Goal: Task Accomplishment & Management: Use online tool/utility

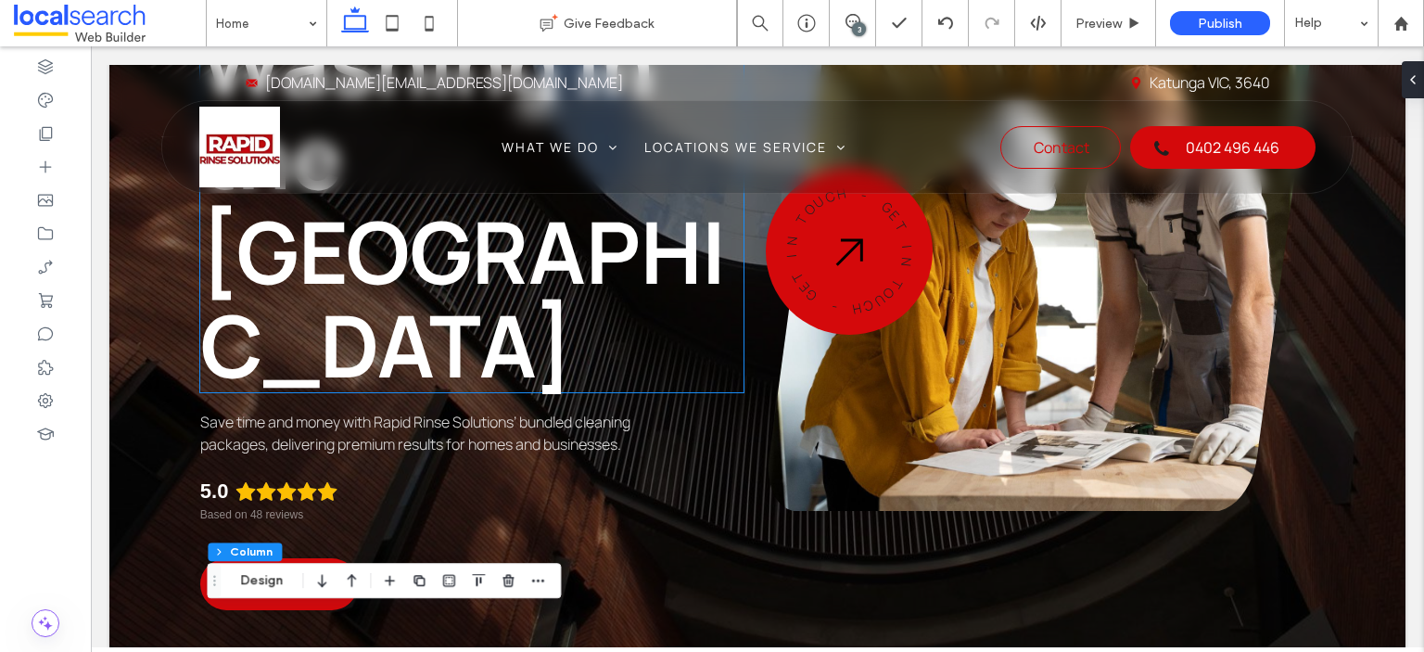
scroll to position [371, 0]
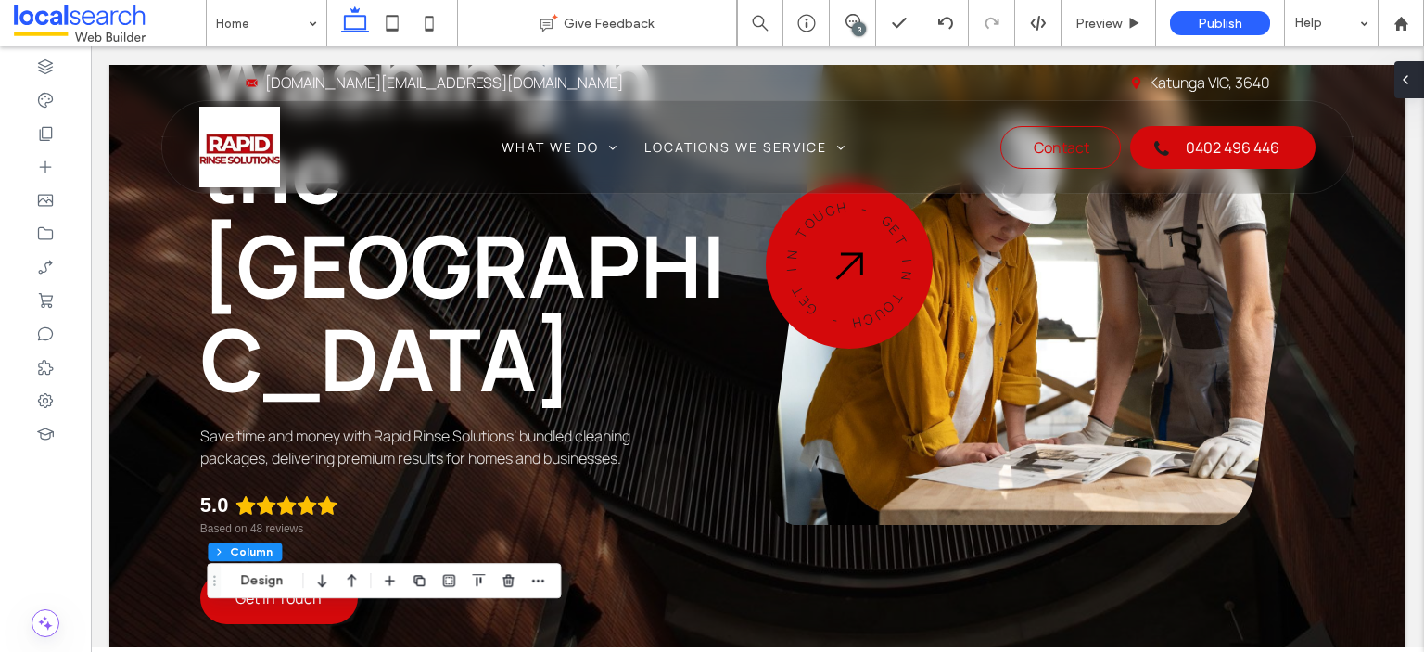
click at [1412, 73] on div at bounding box center [1410, 79] width 30 height 37
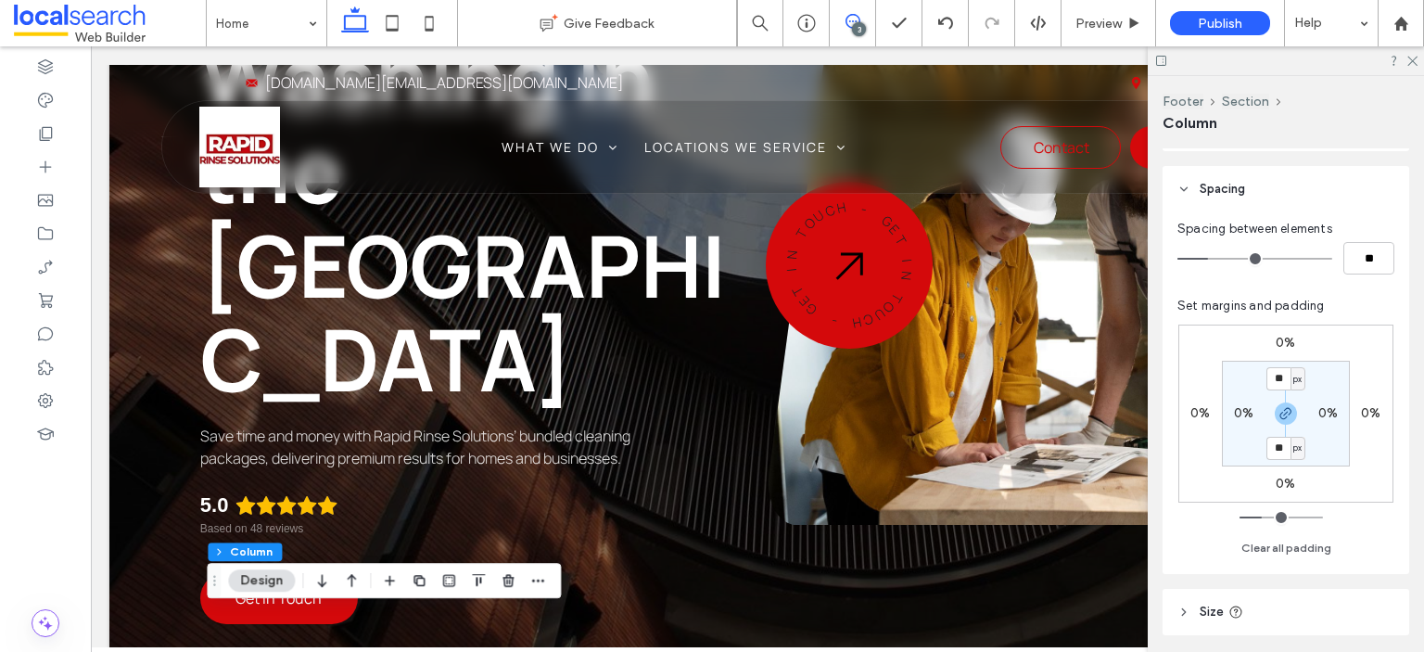
click at [844, 16] on span at bounding box center [852, 21] width 45 height 15
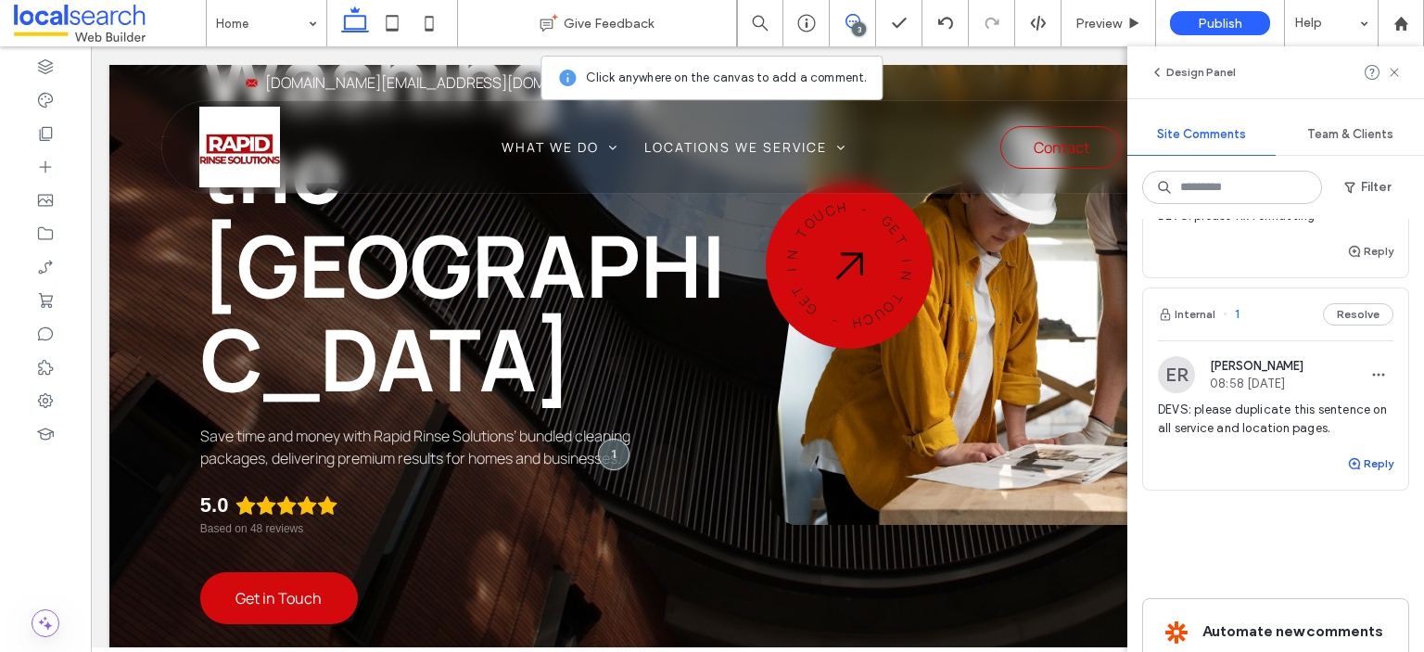
click at [1349, 462] on use "button" at bounding box center [1354, 463] width 11 height 11
click at [1298, 478] on textarea at bounding box center [1276, 499] width 236 height 93
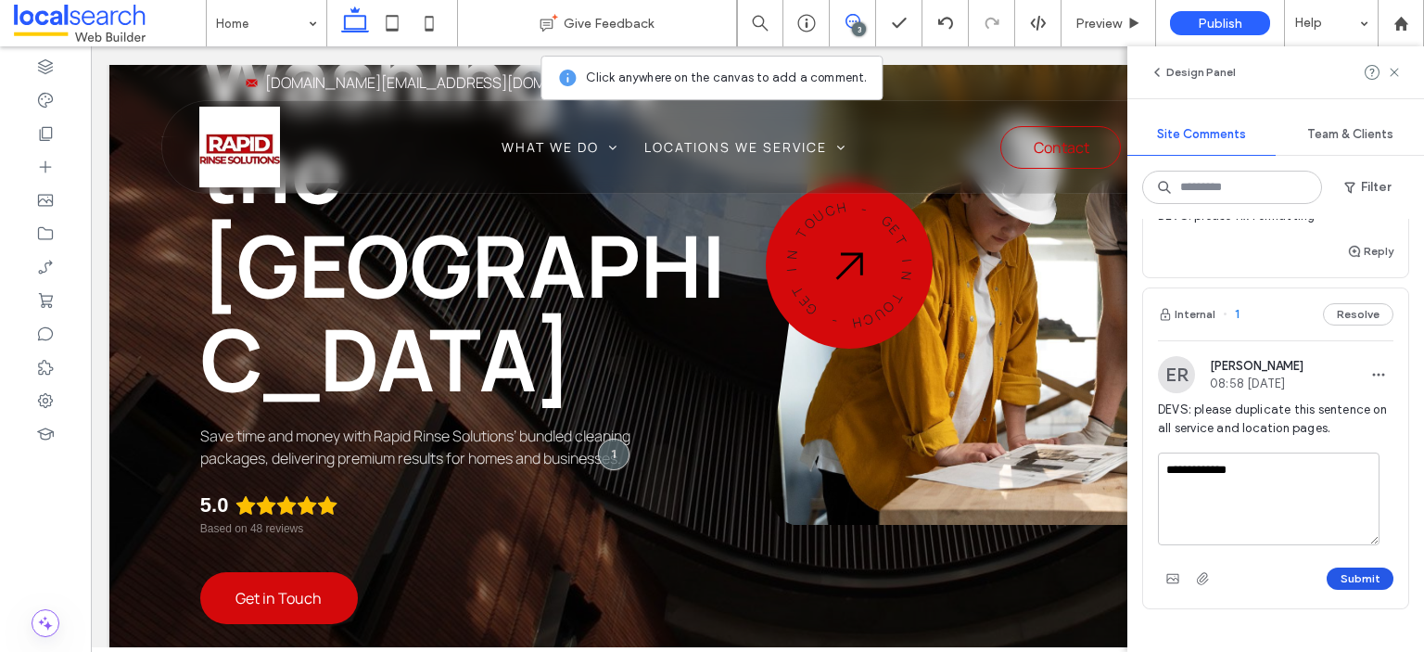
type textarea "**********"
drag, startPoint x: 1345, startPoint y: 570, endPoint x: 1205, endPoint y: 603, distance: 142.8
click at [1346, 570] on button "Submit" at bounding box center [1360, 579] width 67 height 22
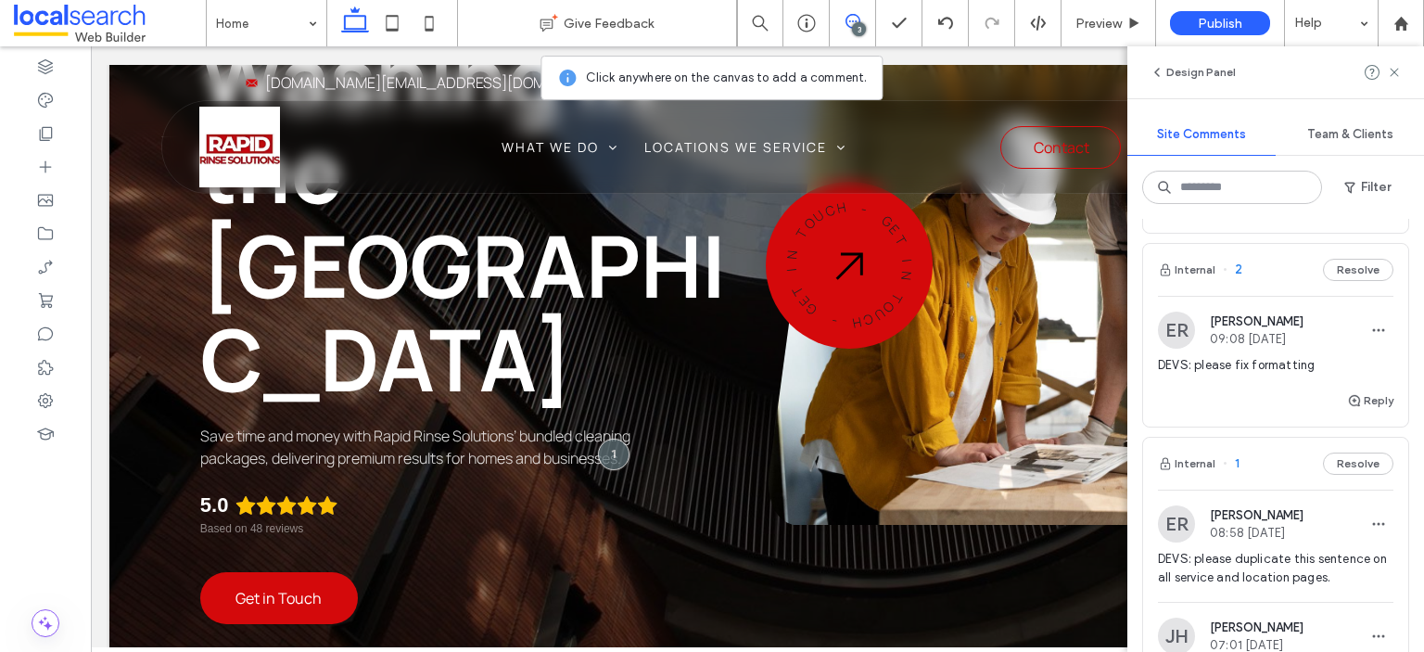
scroll to position [185, 0]
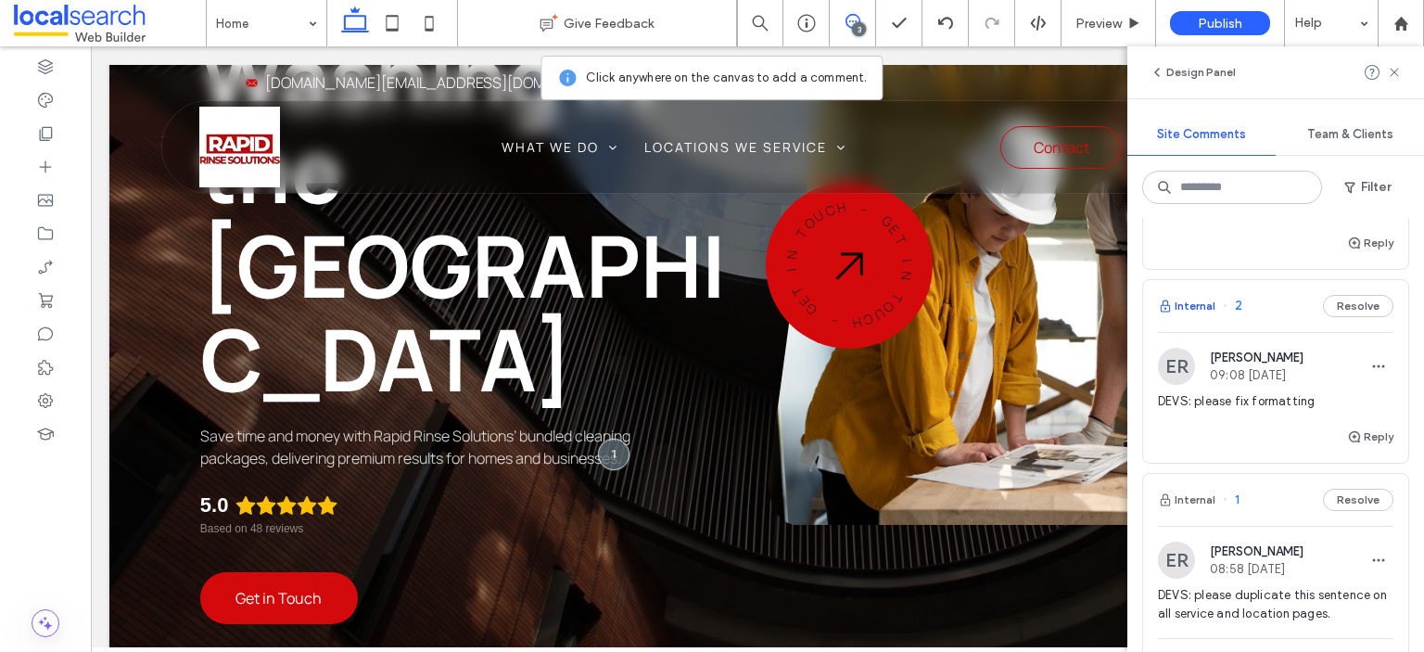
click at [1205, 303] on button "Internal" at bounding box center [1186, 306] width 57 height 22
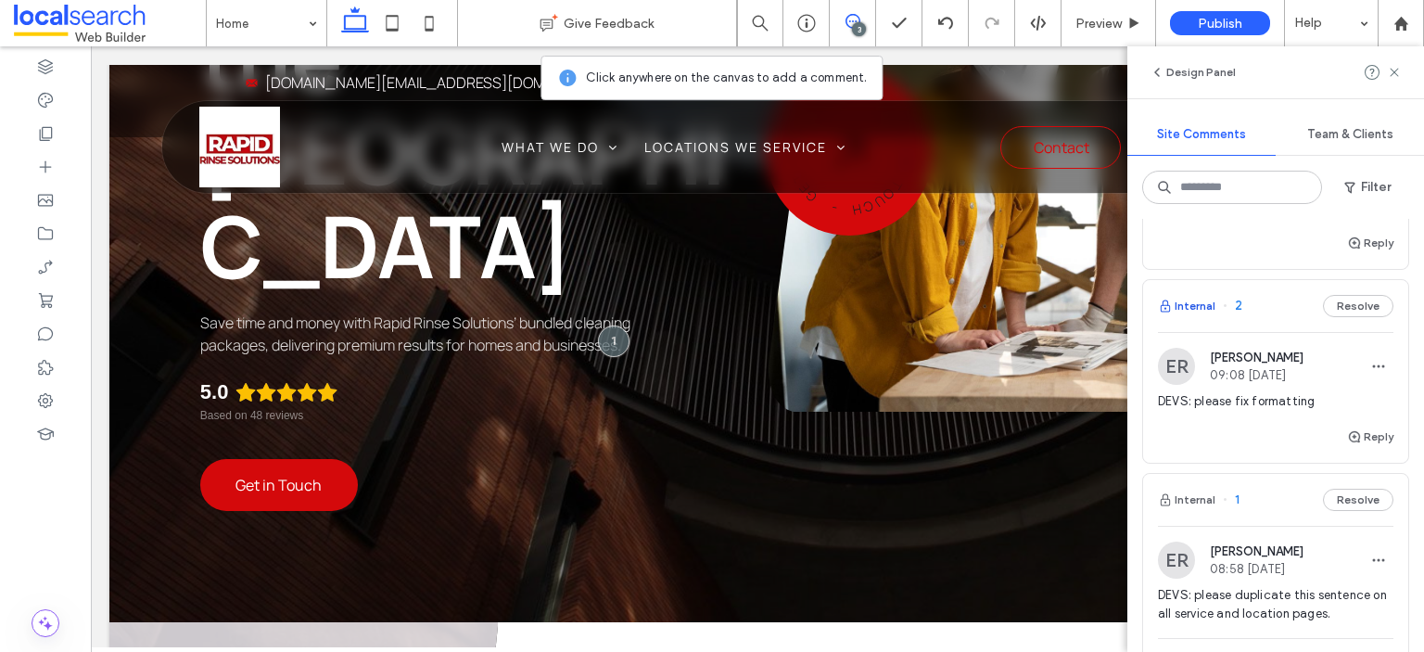
scroll to position [793, 0]
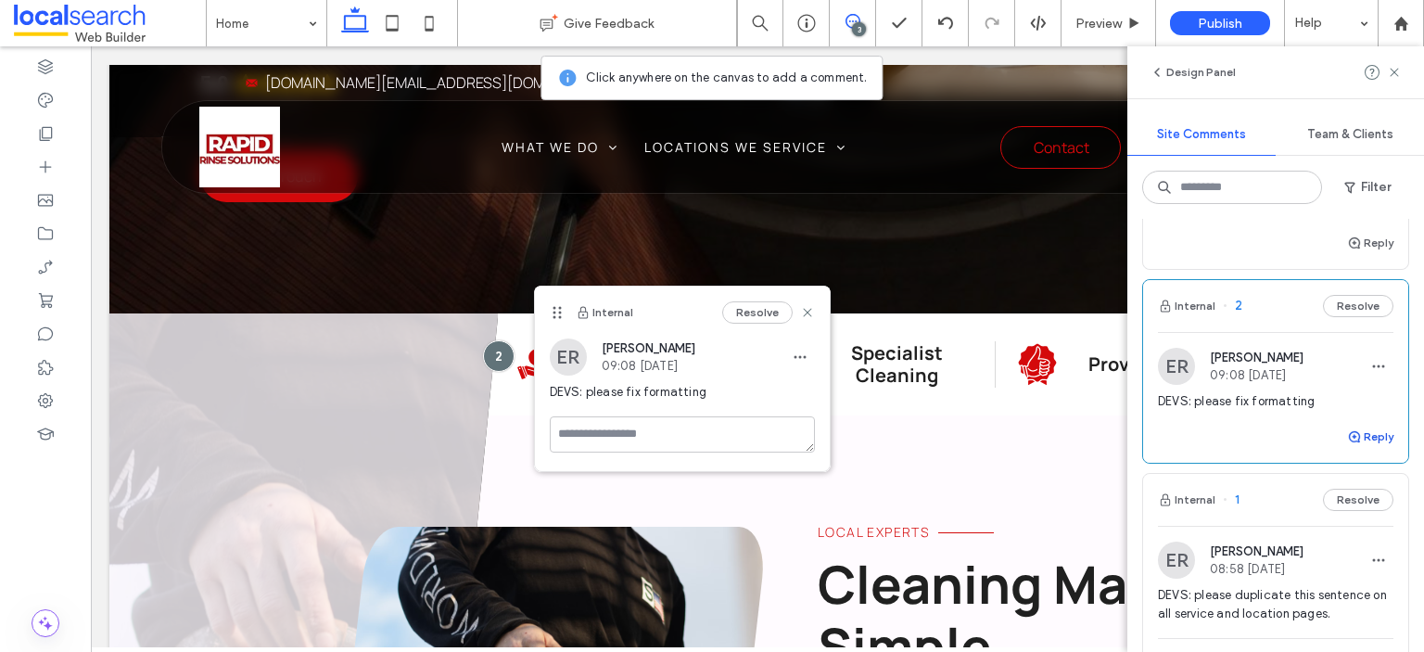
click at [1355, 437] on button "Reply" at bounding box center [1370, 437] width 46 height 22
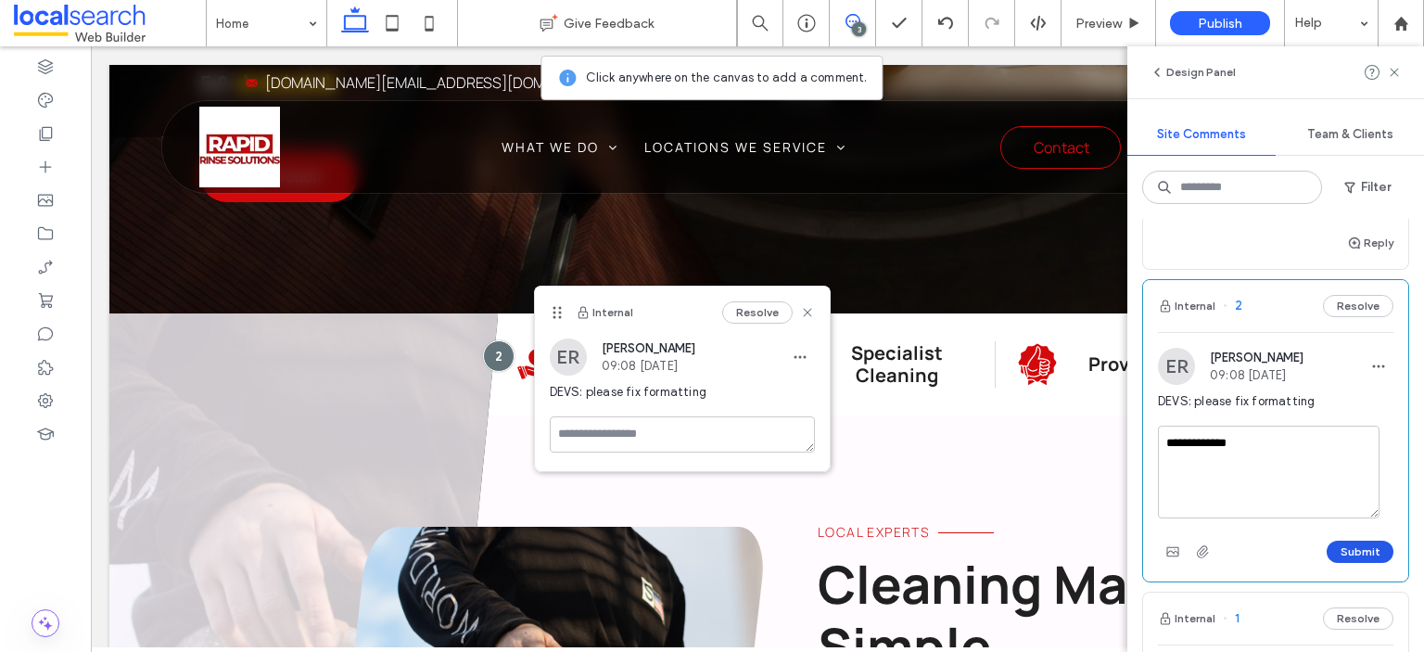
type textarea "**********"
click at [1362, 555] on button "Submit" at bounding box center [1360, 552] width 67 height 22
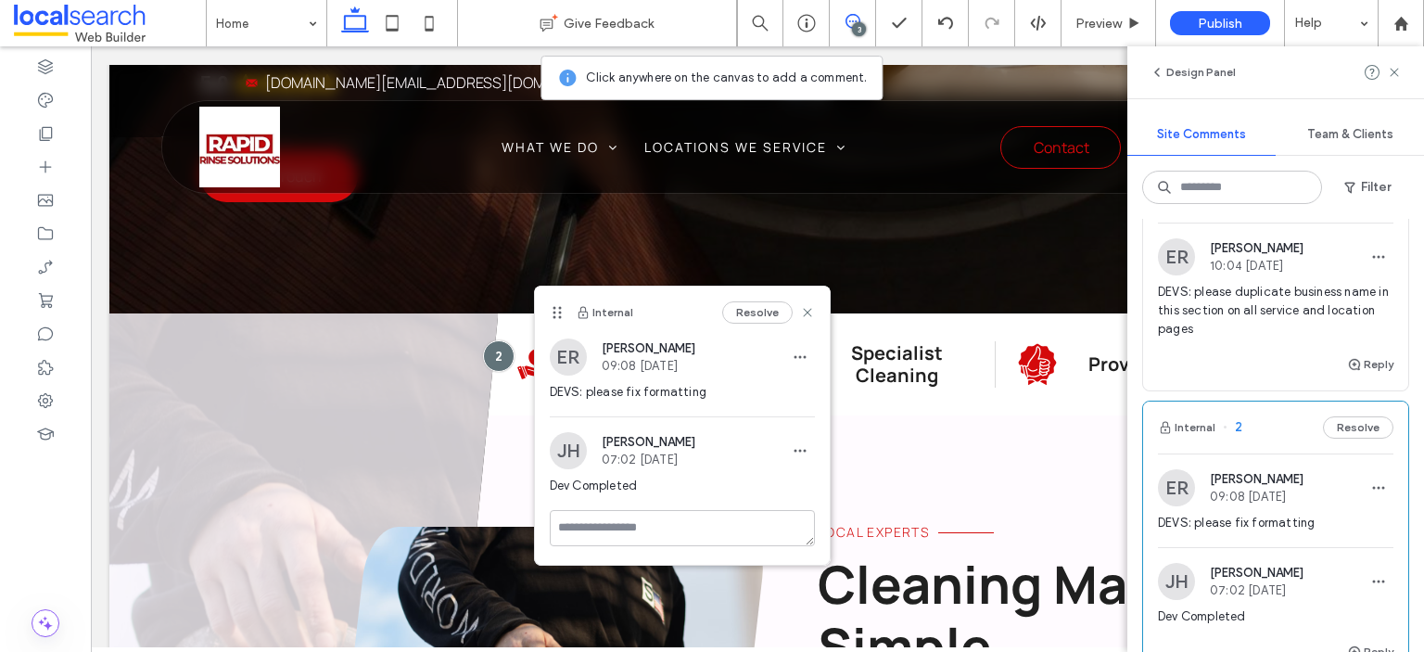
scroll to position [0, 0]
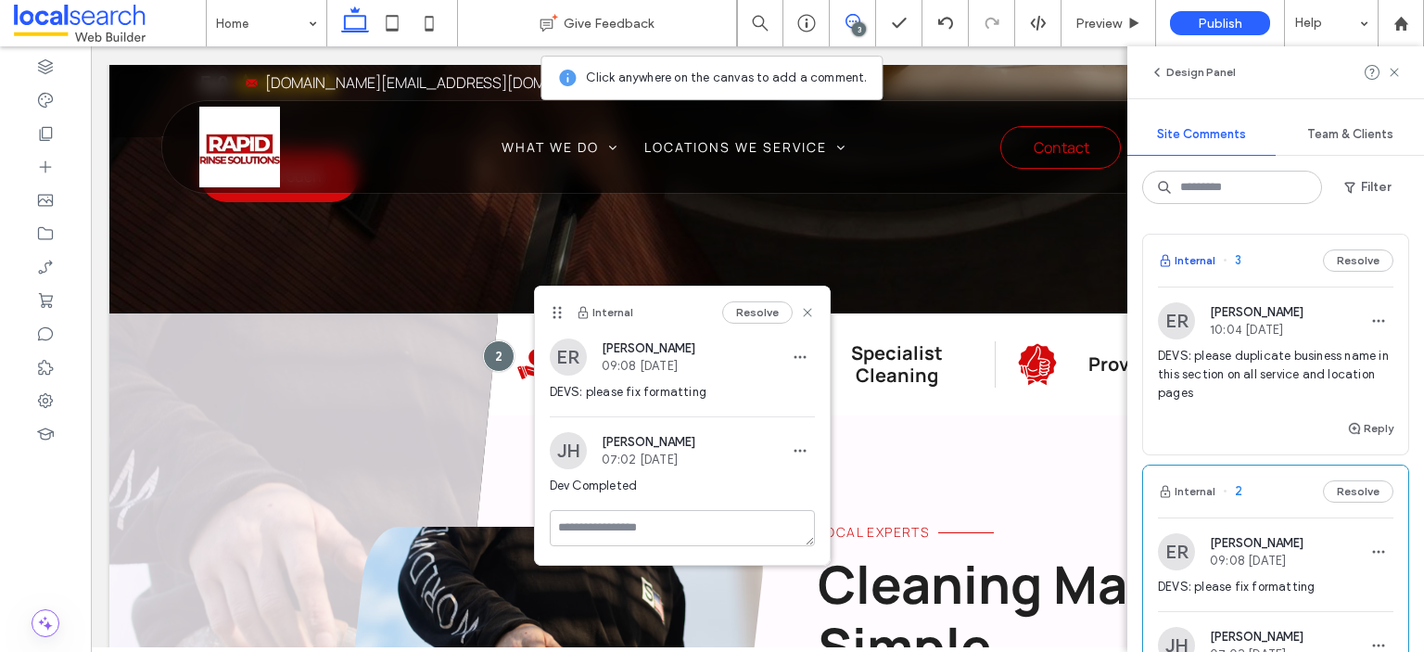
click at [1190, 253] on button "Internal" at bounding box center [1186, 260] width 57 height 22
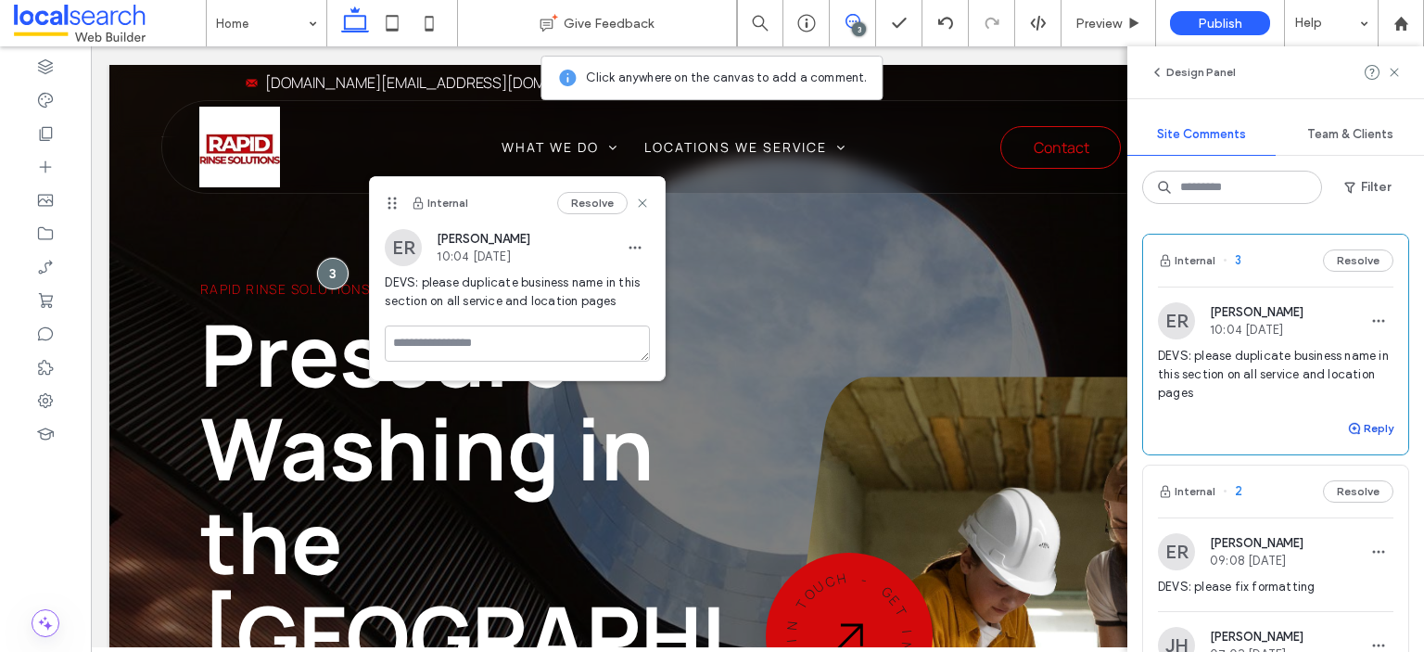
click at [1351, 427] on button "Reply" at bounding box center [1370, 428] width 46 height 22
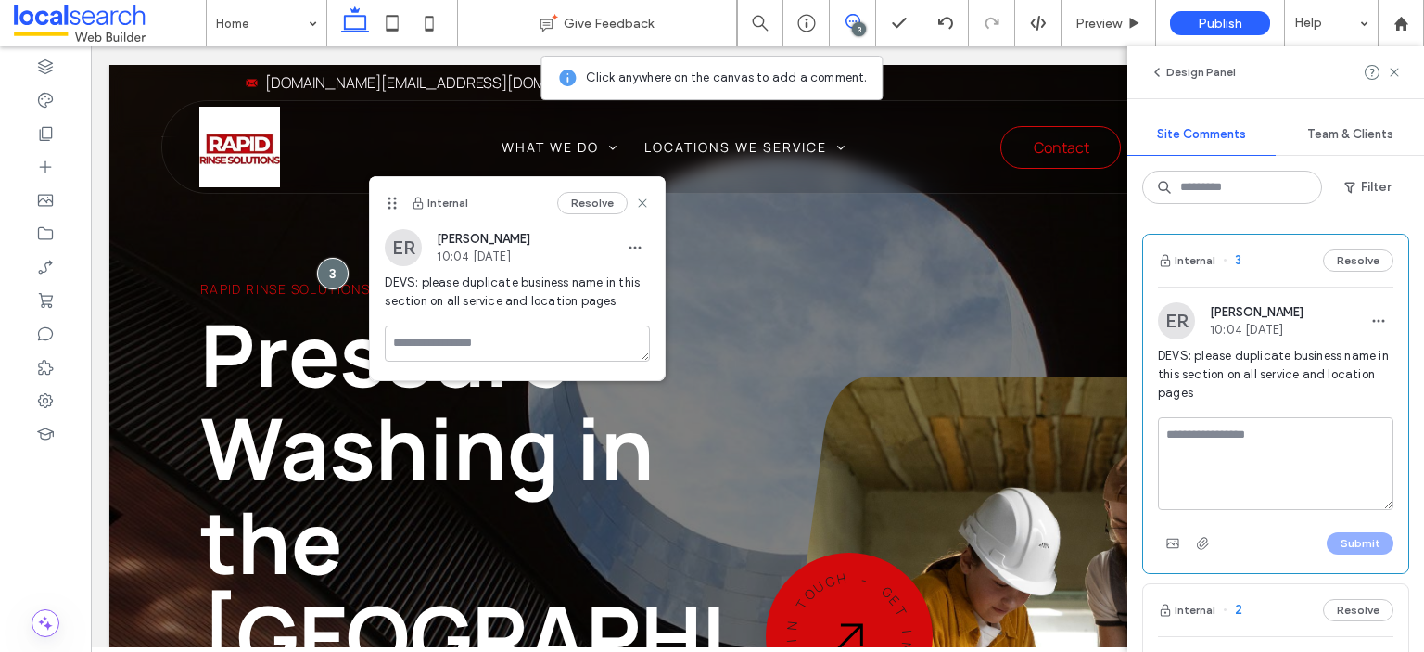
click at [1291, 434] on textarea at bounding box center [1276, 463] width 236 height 93
type textarea "**********"
click at [1350, 537] on button "Submit" at bounding box center [1360, 543] width 67 height 22
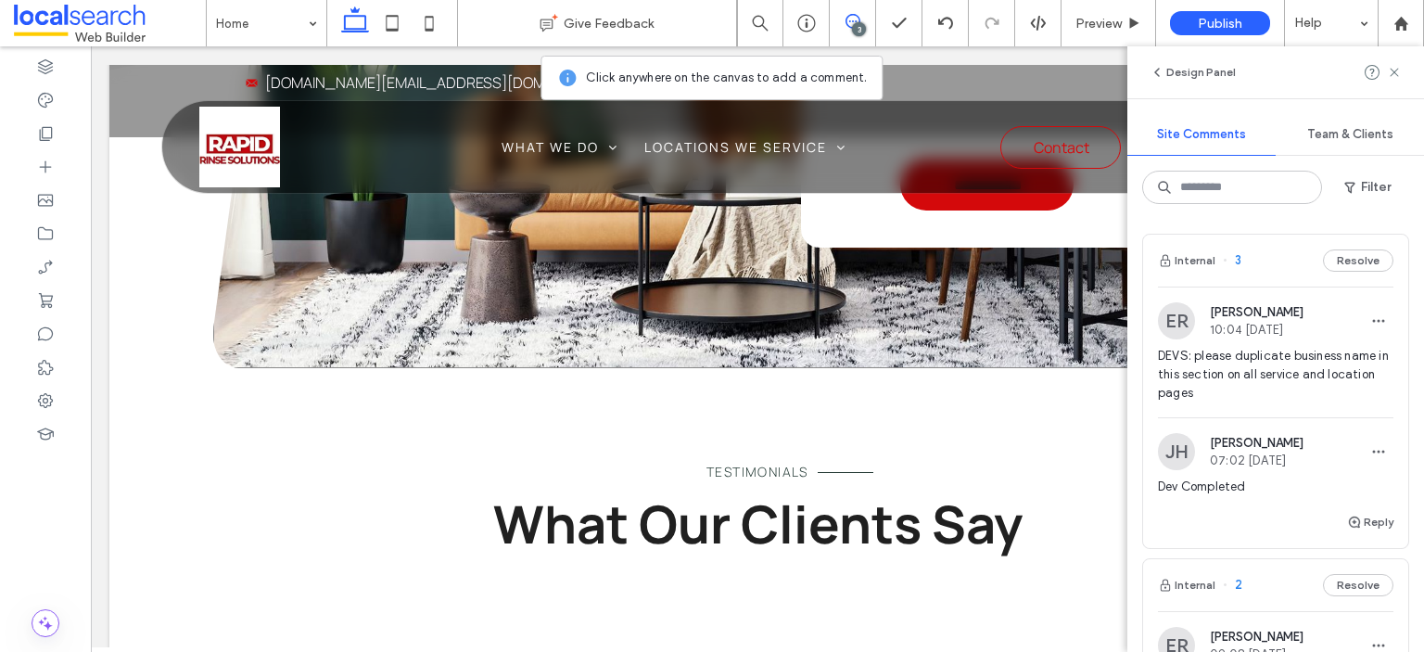
scroll to position [4173, 0]
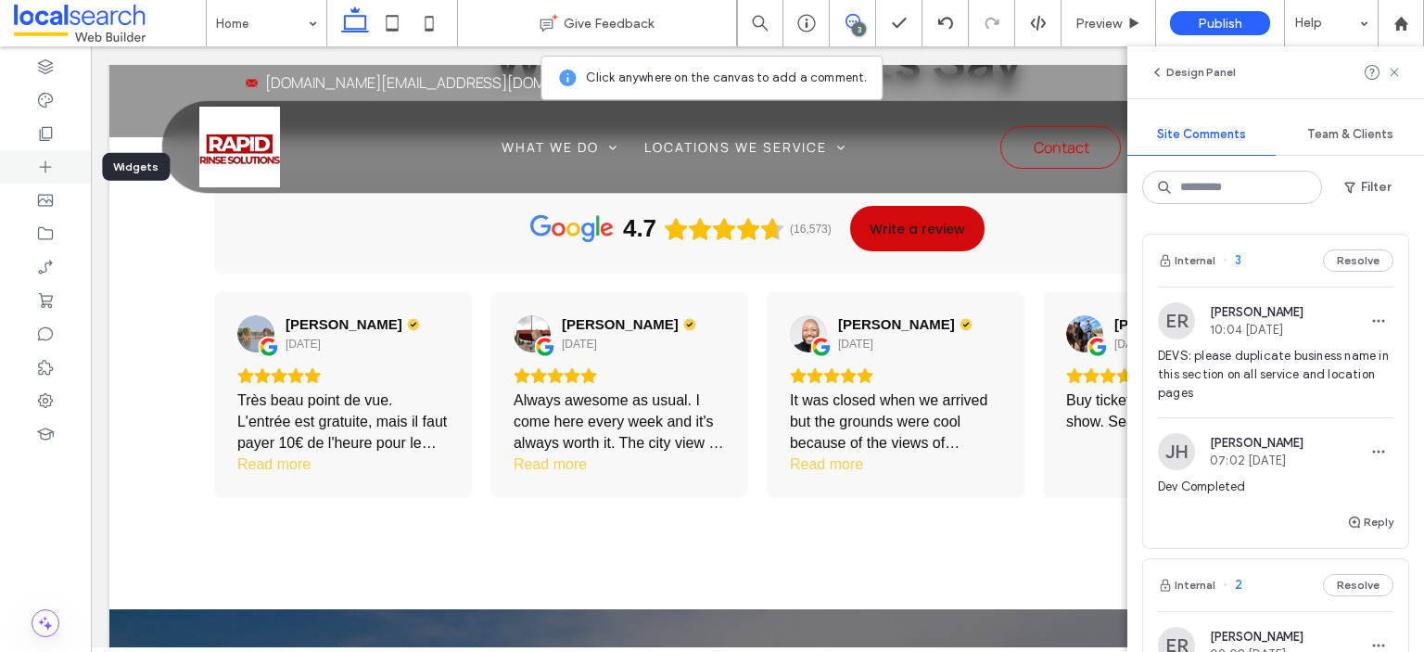
click at [46, 175] on icon at bounding box center [45, 167] width 19 height 19
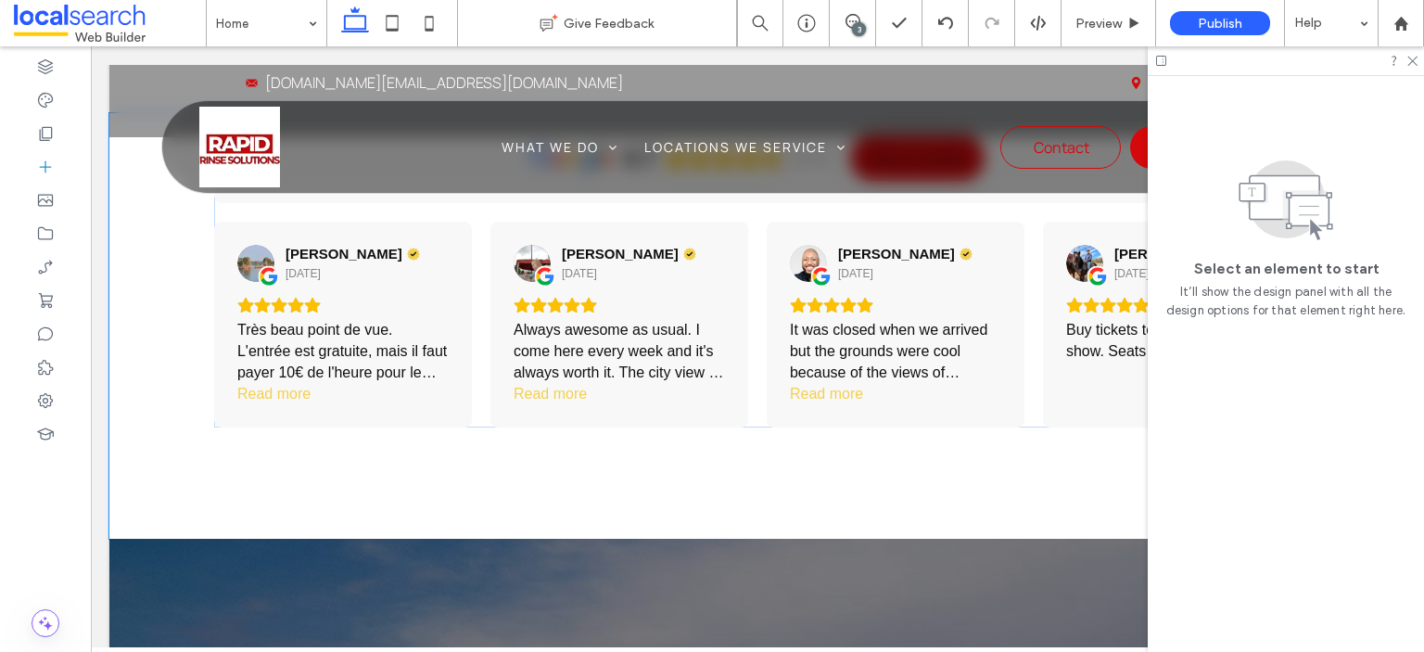
scroll to position [4270, 0]
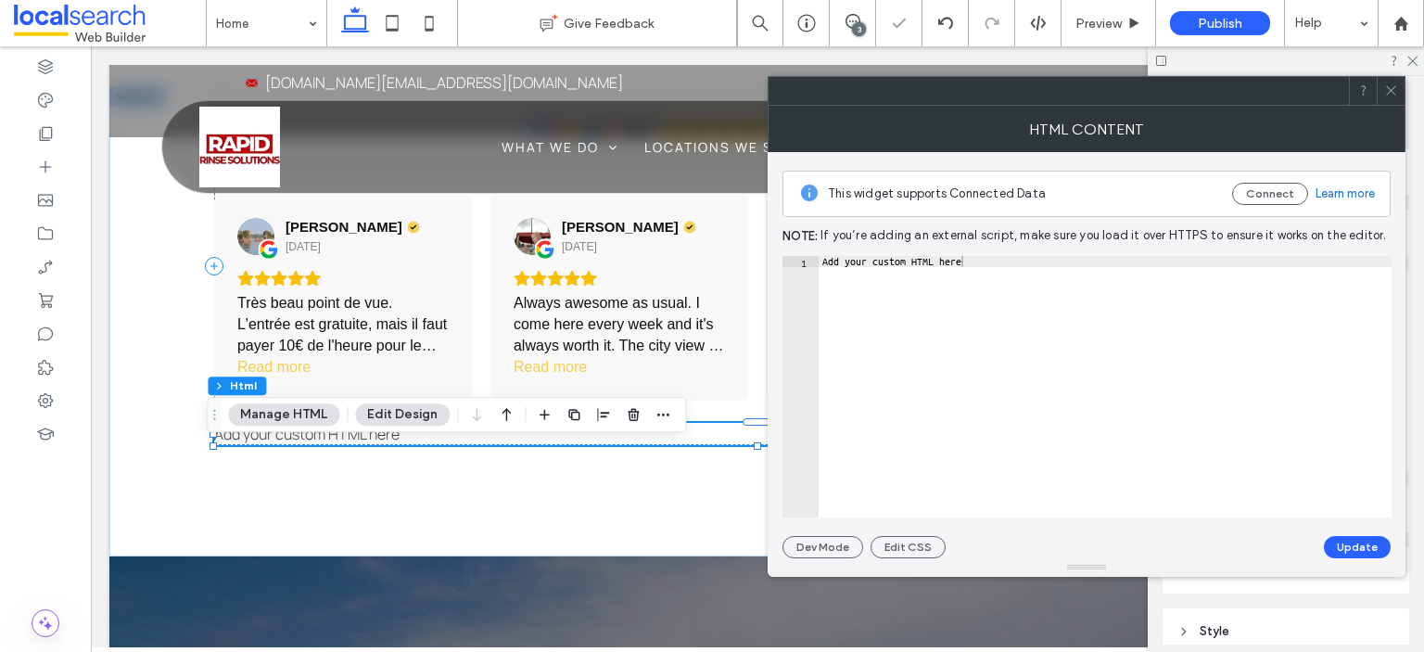
click at [950, 408] on div "Add your custom HTML here" at bounding box center [1105, 398] width 573 height 285
paste textarea "**********"
type textarea "**********"
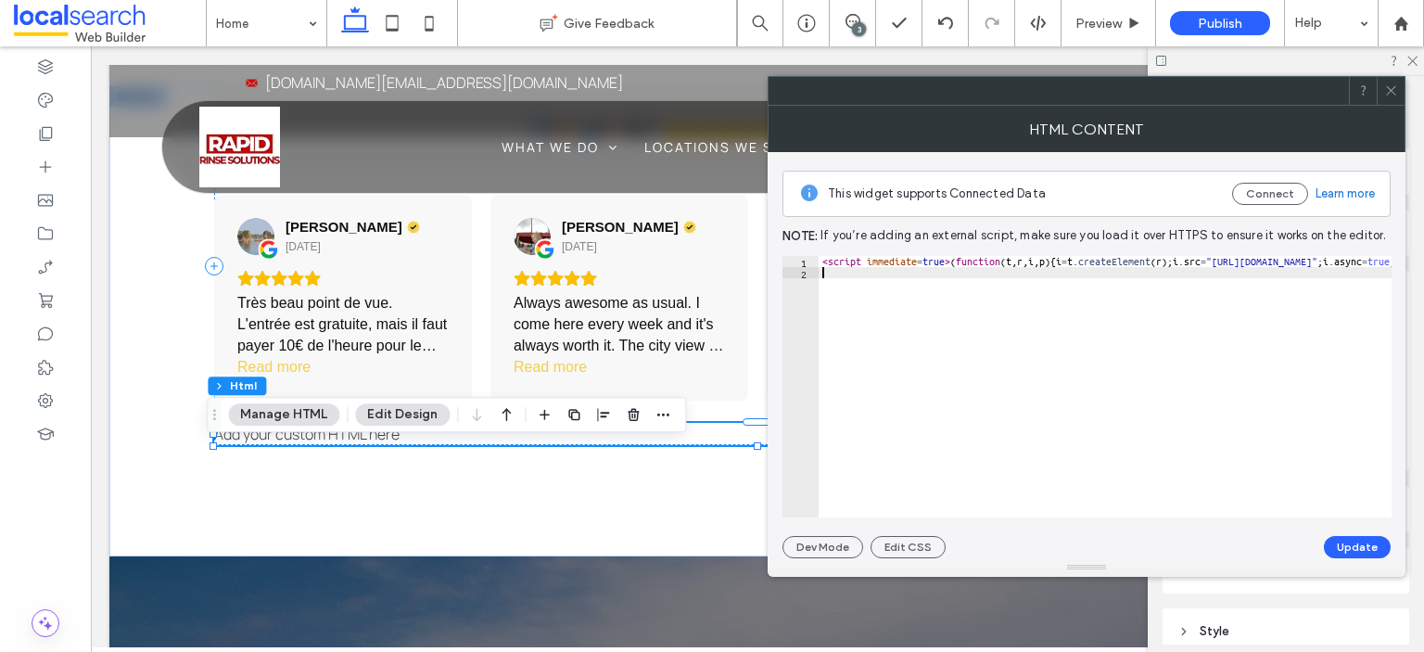
scroll to position [0, 0]
paste textarea "**********"
type textarea "**********"
click at [1345, 537] on button "Update" at bounding box center [1357, 547] width 67 height 22
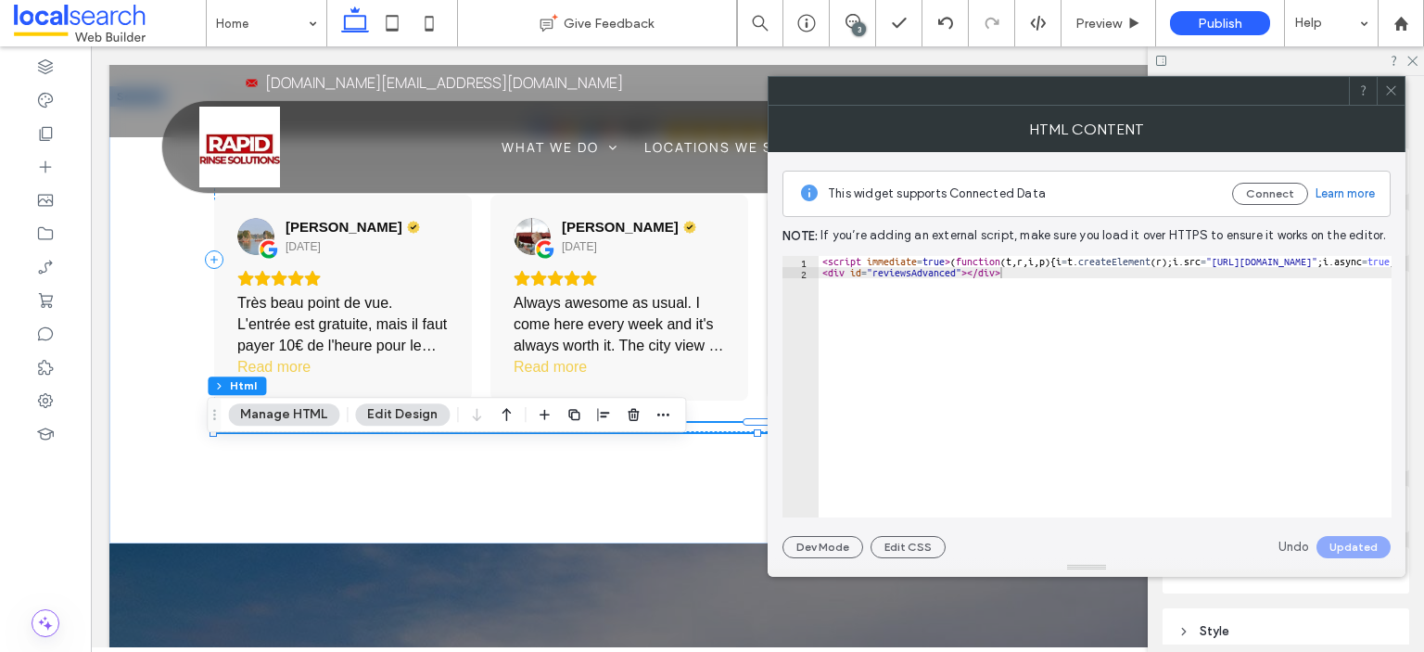
click at [1391, 88] on icon at bounding box center [1391, 90] width 14 height 14
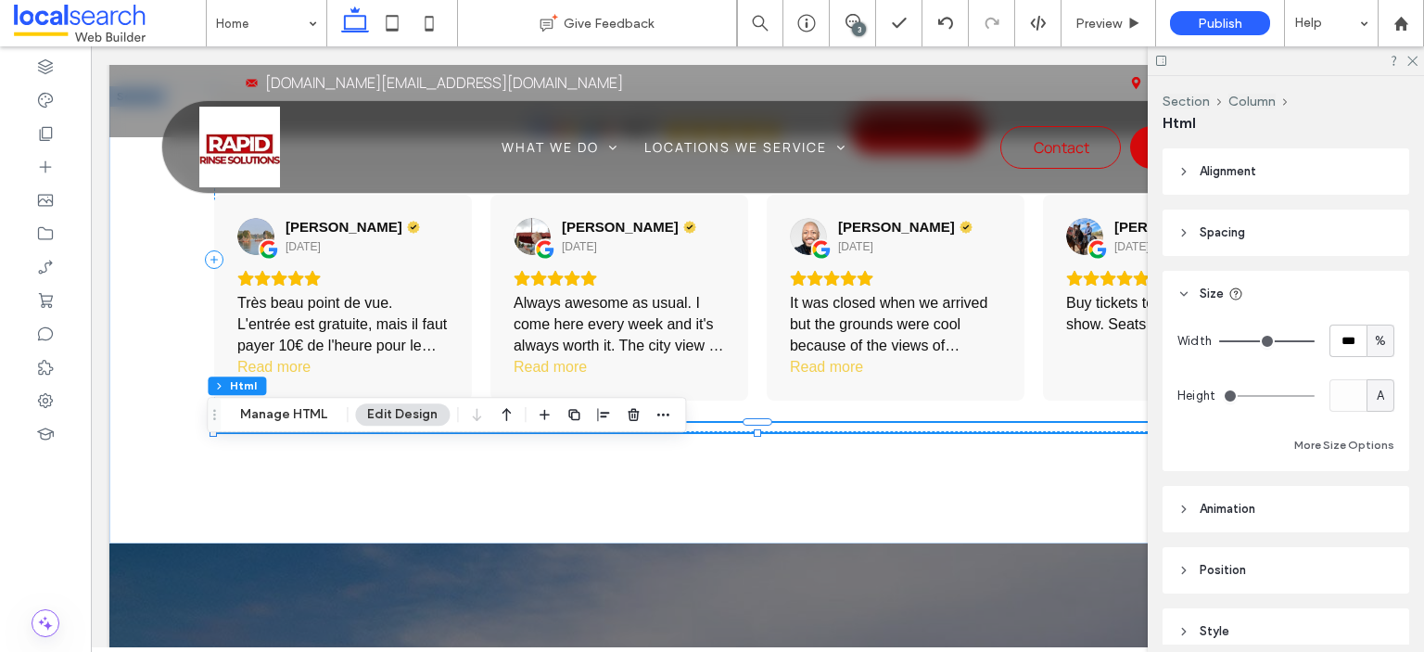
click at [1367, 337] on div "%" at bounding box center [1381, 341] width 28 height 32
click at [1368, 506] on span "A" at bounding box center [1370, 503] width 7 height 19
type input "*"
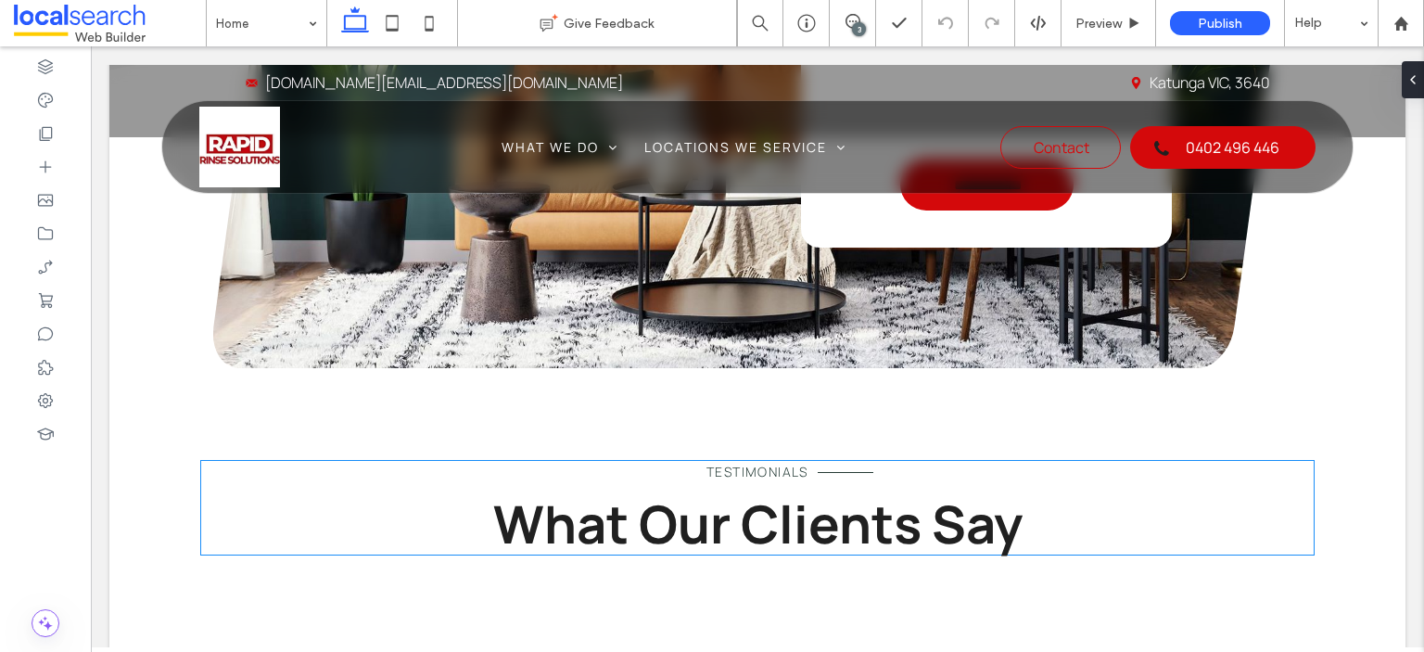
scroll to position [4080, 0]
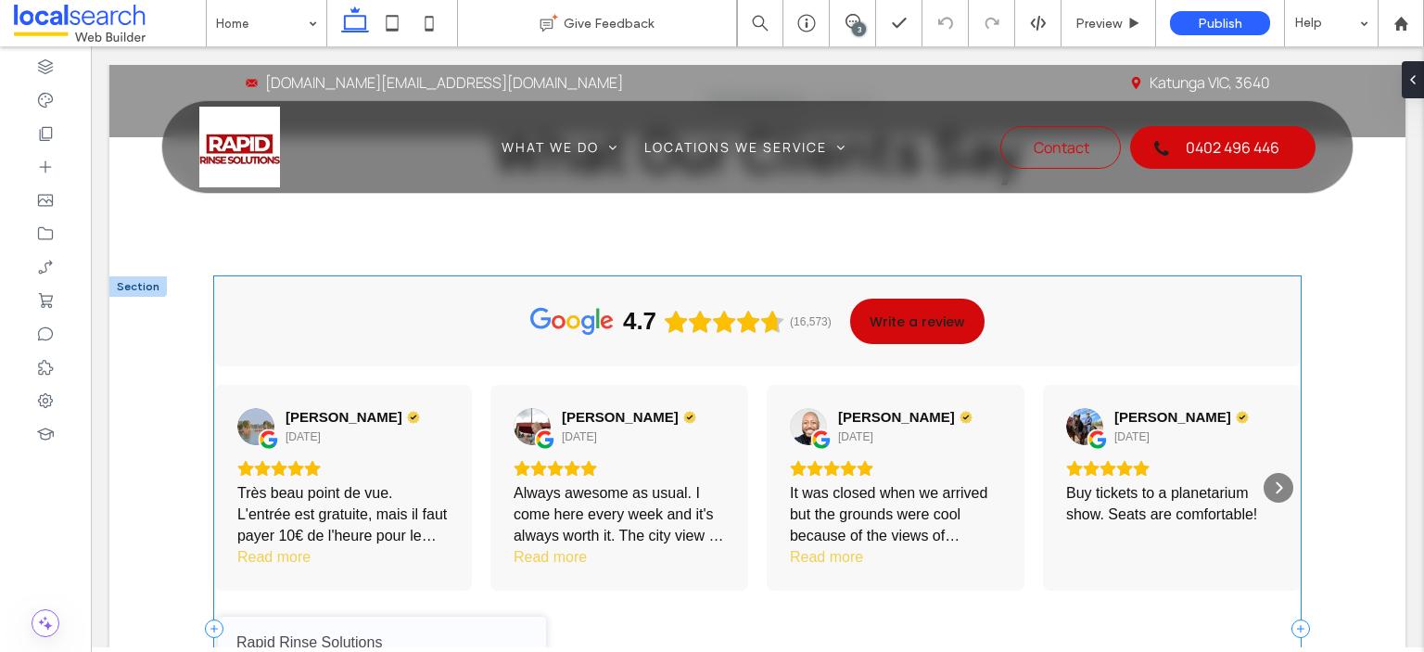
click at [750, 407] on div "4.7 (16,573) Write a review Sengul Chevillon 3 days ago Très beau point de vue.…" at bounding box center [757, 628] width 1087 height 705
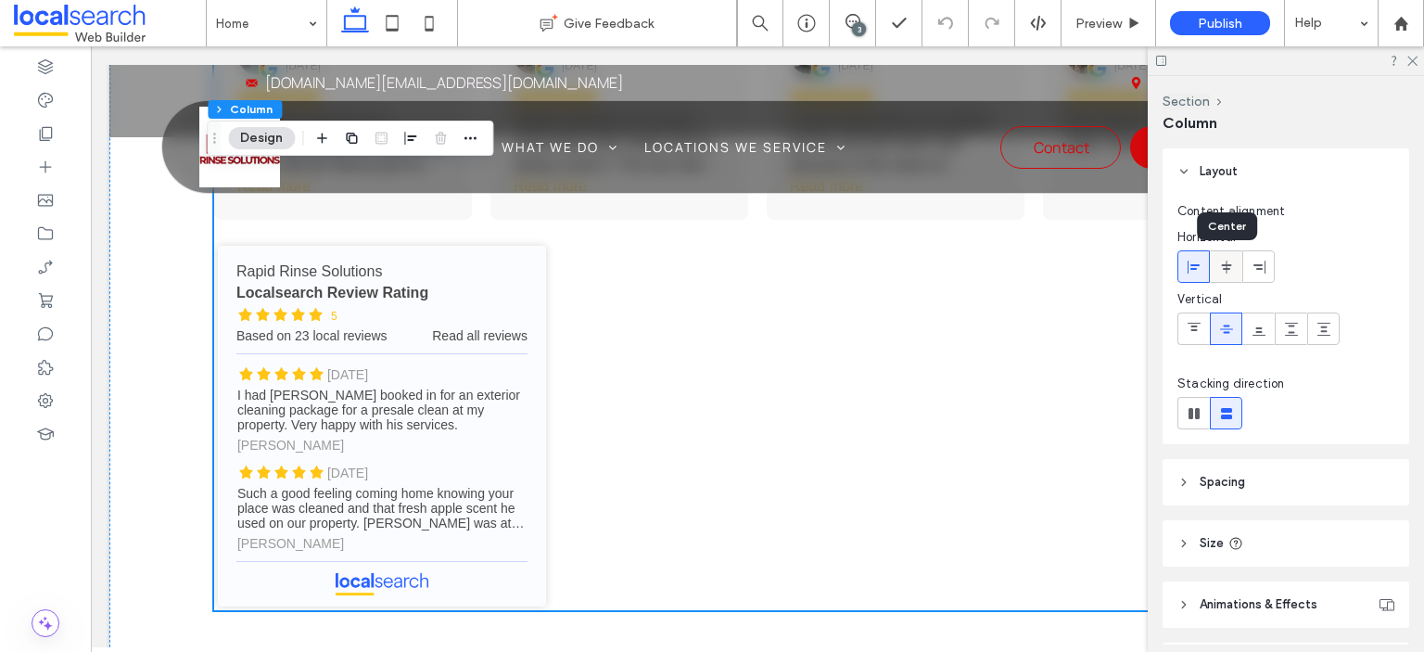
click at [1215, 274] on div at bounding box center [1226, 266] width 31 height 31
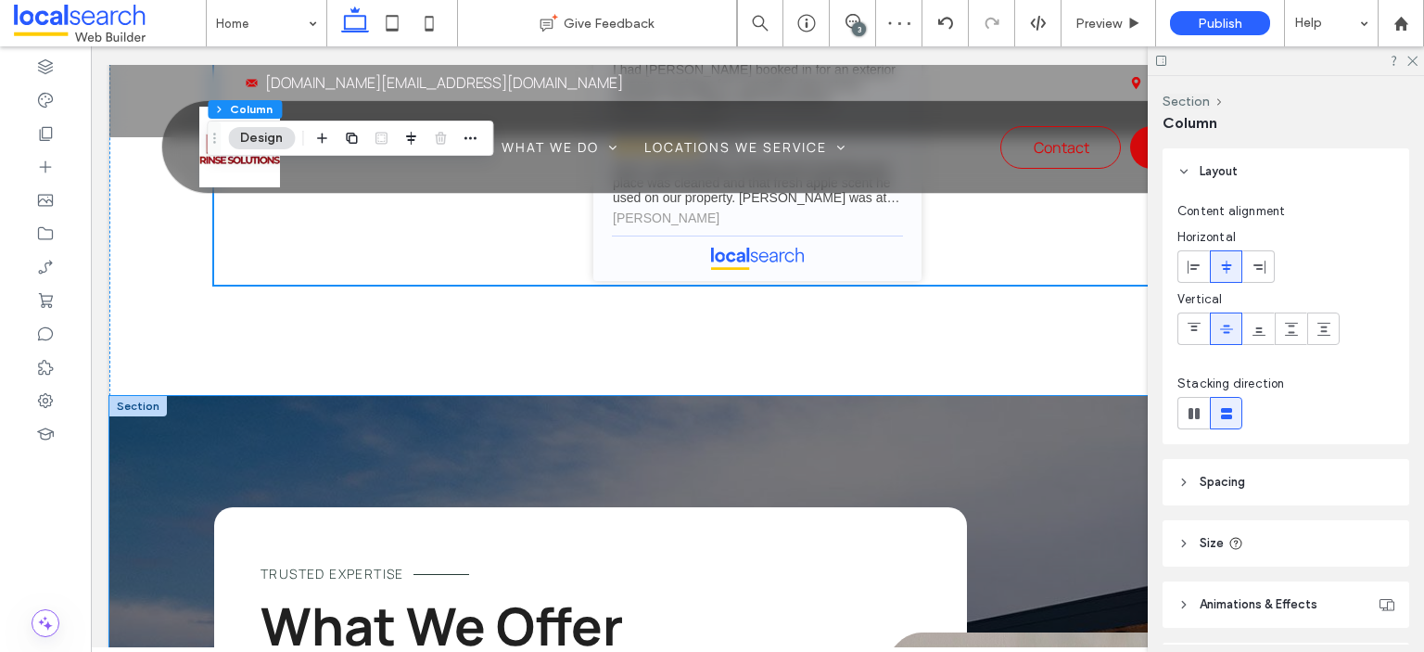
scroll to position [4822, 0]
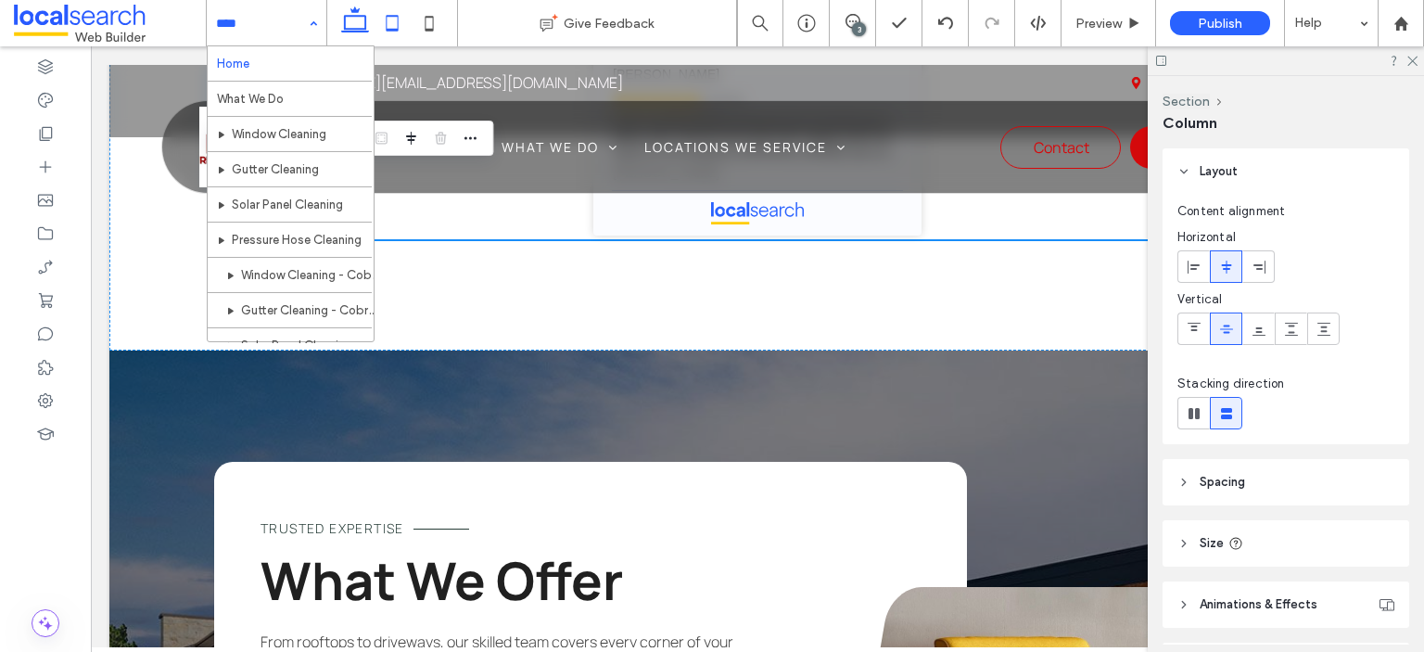
click at [393, 19] on icon at bounding box center [392, 23] width 37 height 37
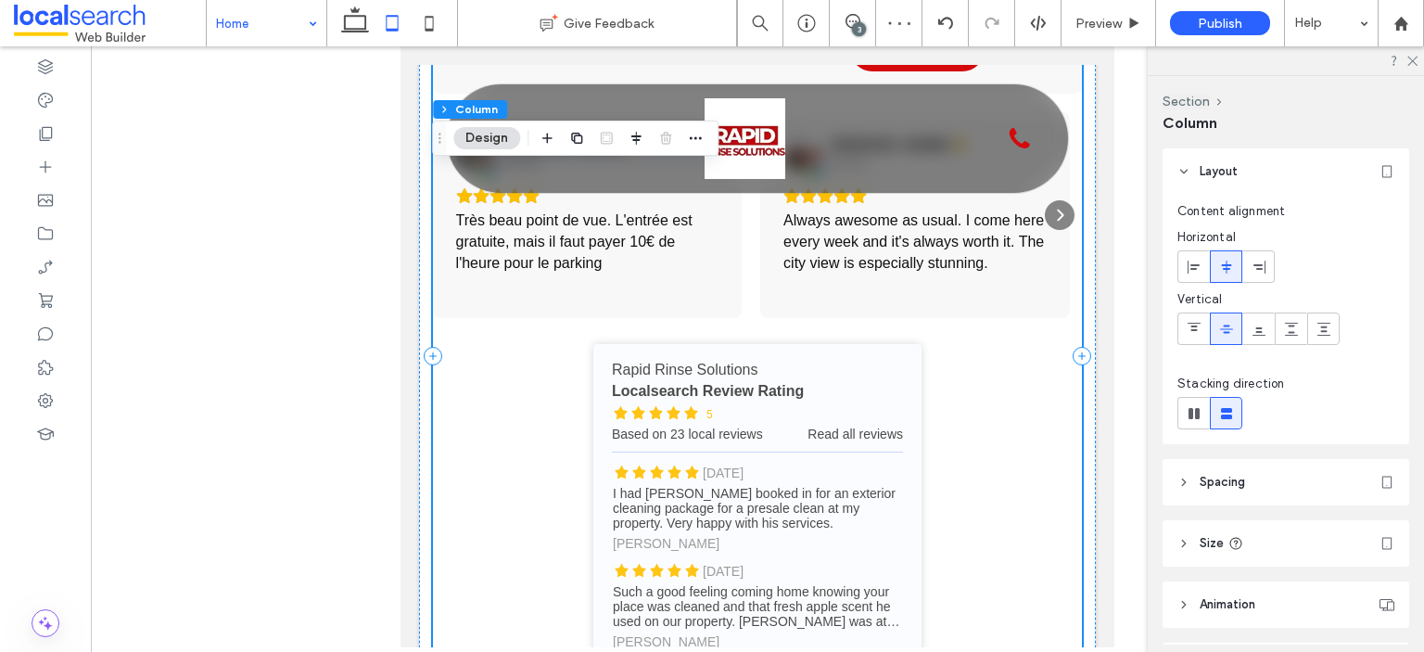
scroll to position [4415, 0]
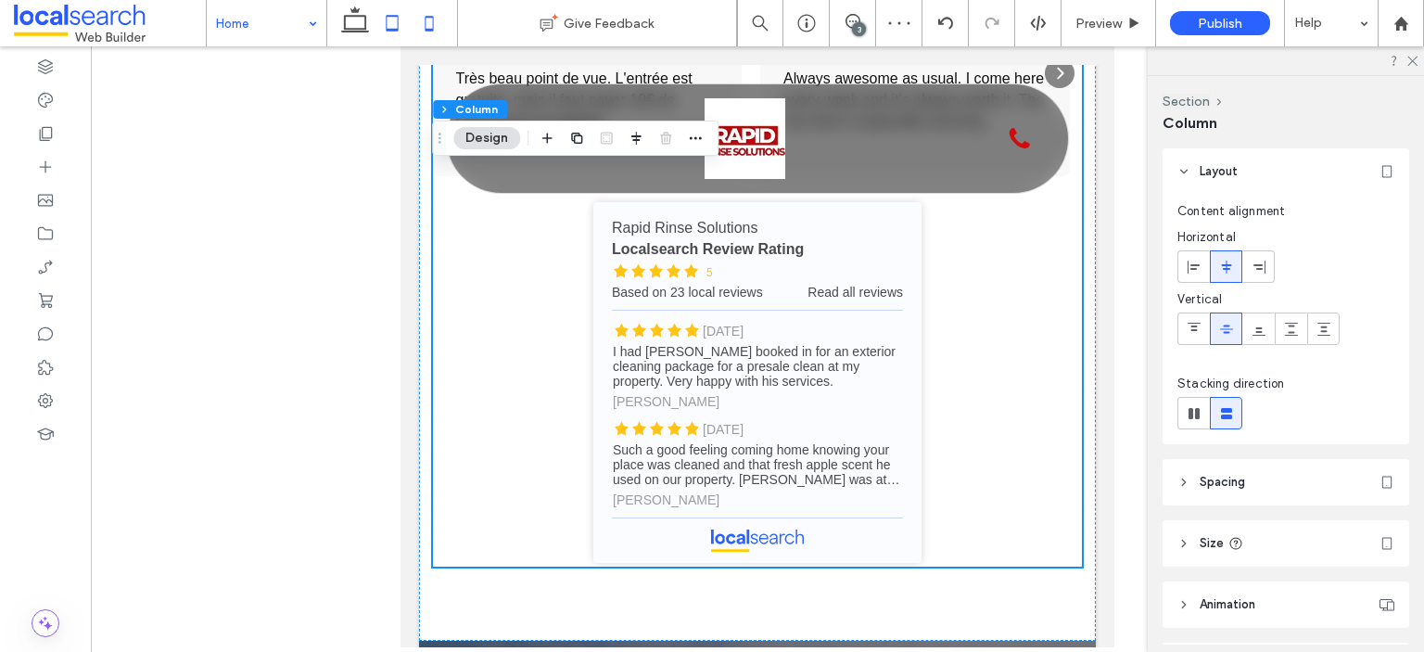
click at [431, 30] on use at bounding box center [429, 23] width 8 height 15
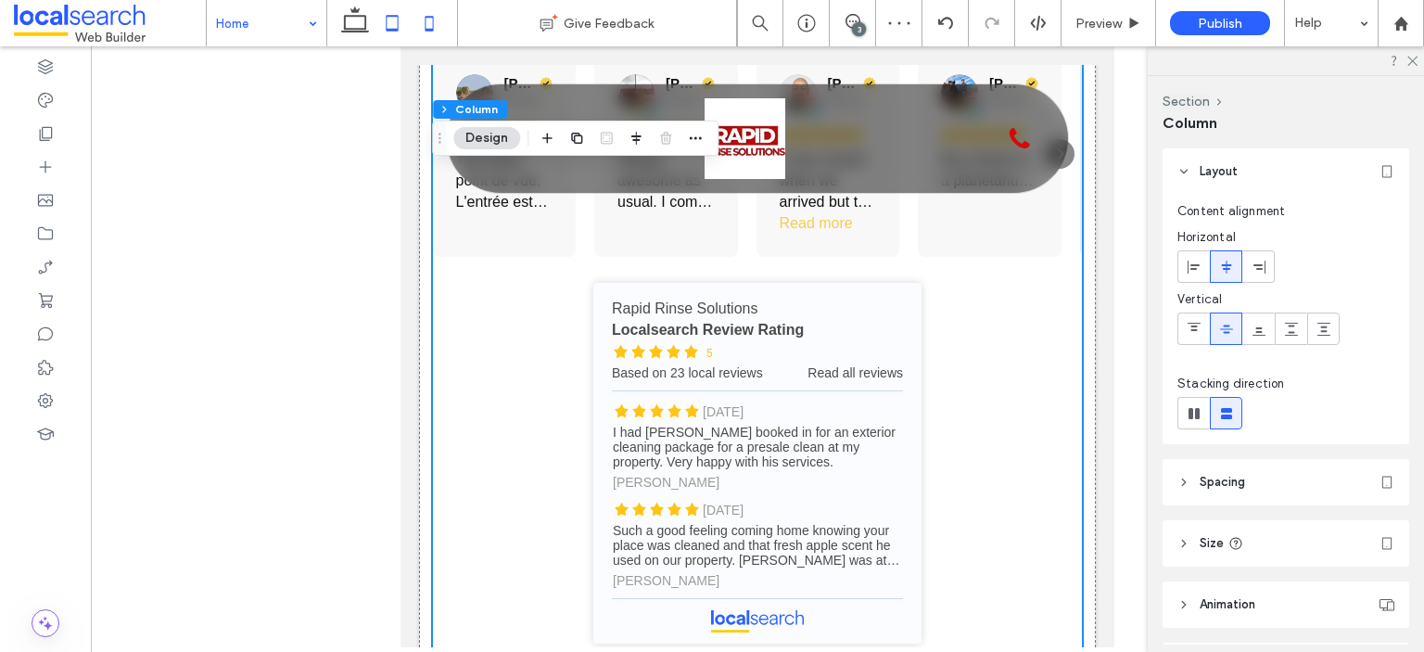
type input "**"
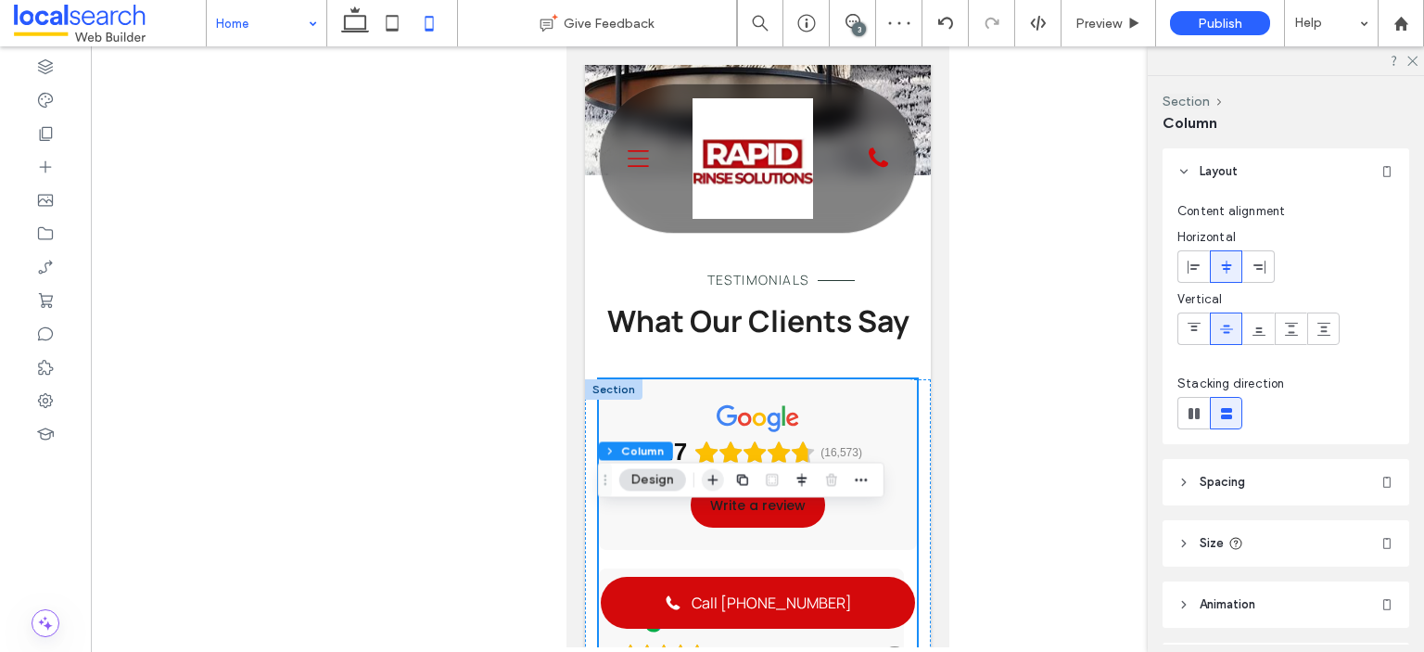
scroll to position [3162, 0]
click at [397, 24] on use at bounding box center [392, 23] width 12 height 16
type input "***"
type input "****"
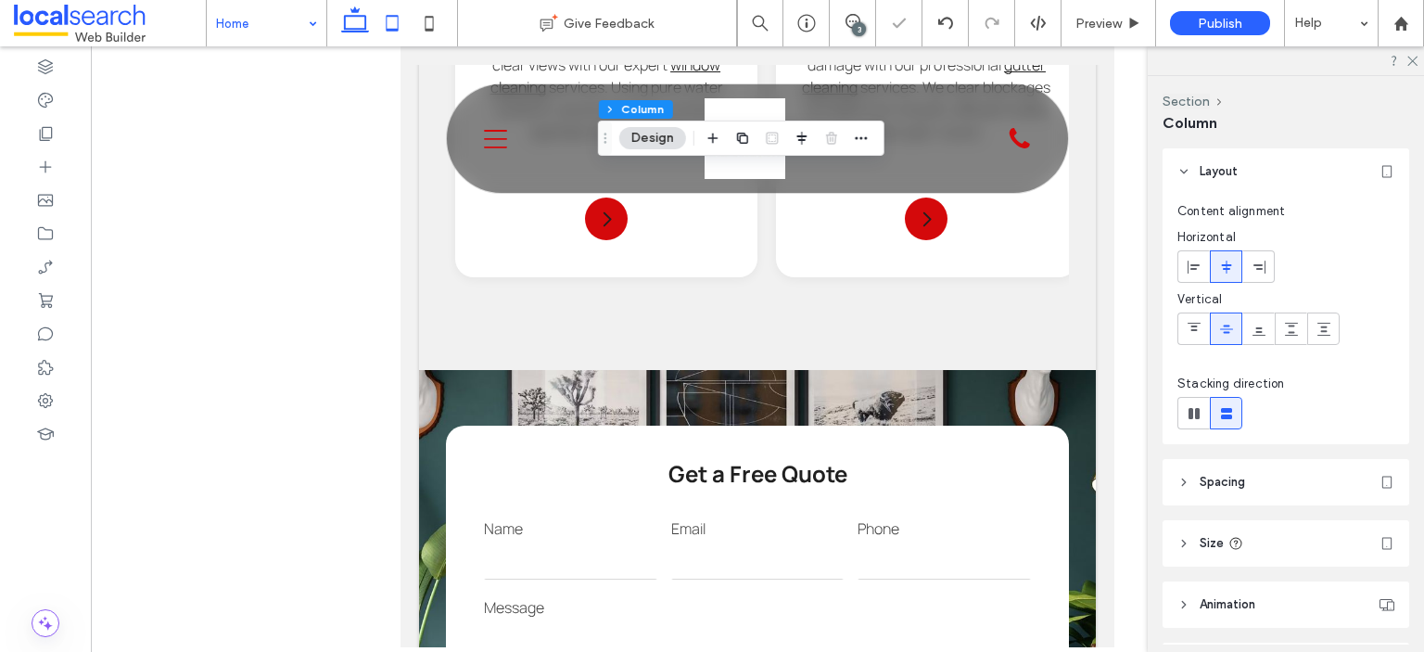
scroll to position [0, 0]
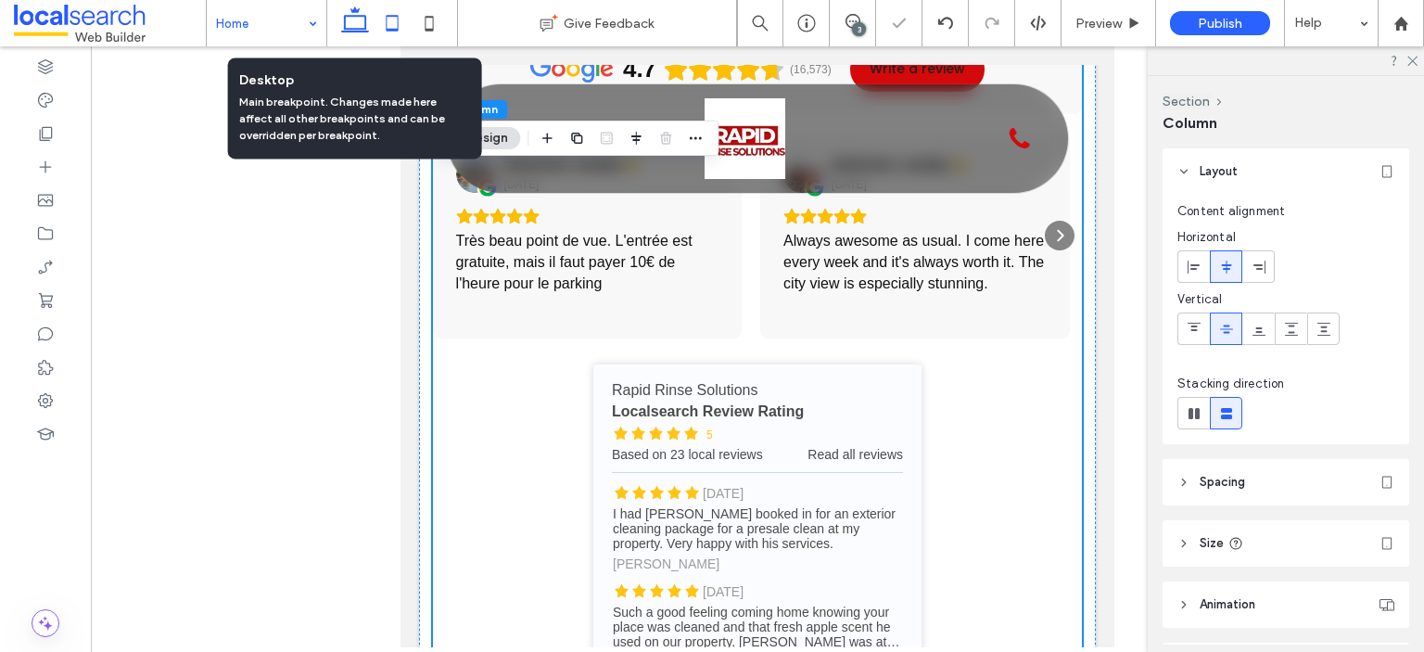
click at [367, 19] on icon at bounding box center [355, 23] width 37 height 37
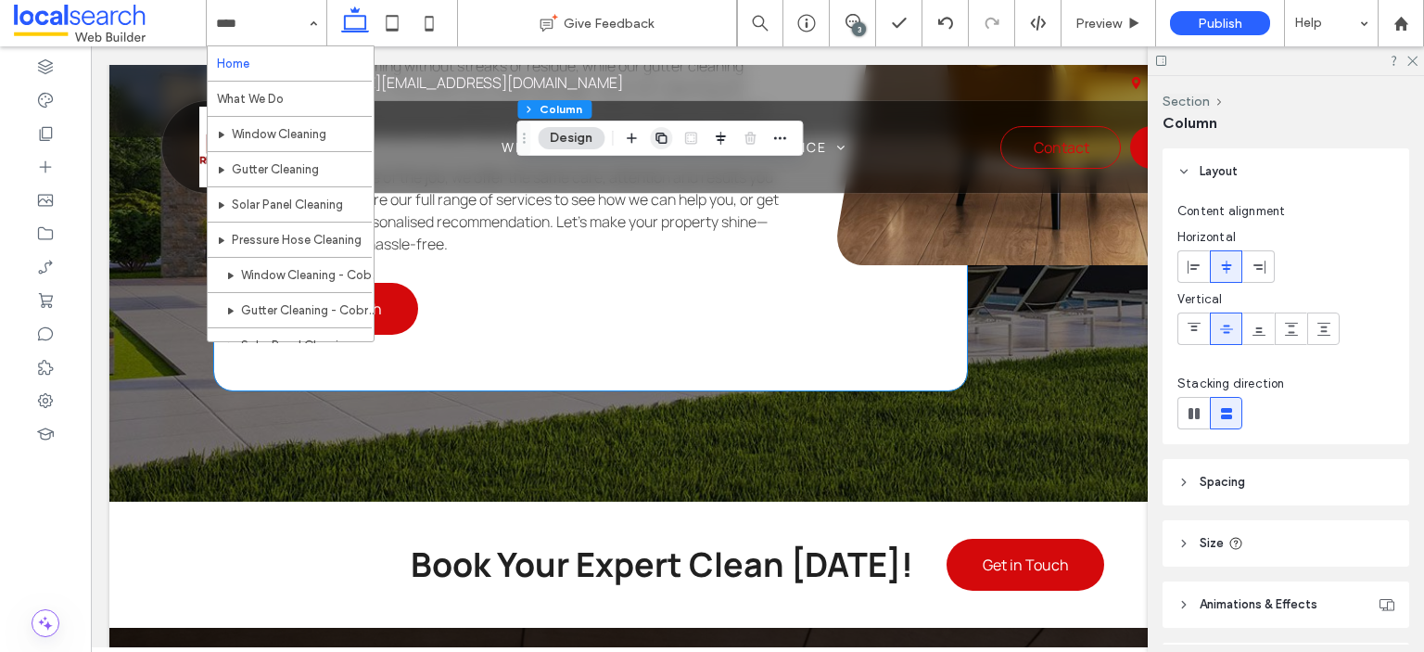
scroll to position [5209, 0]
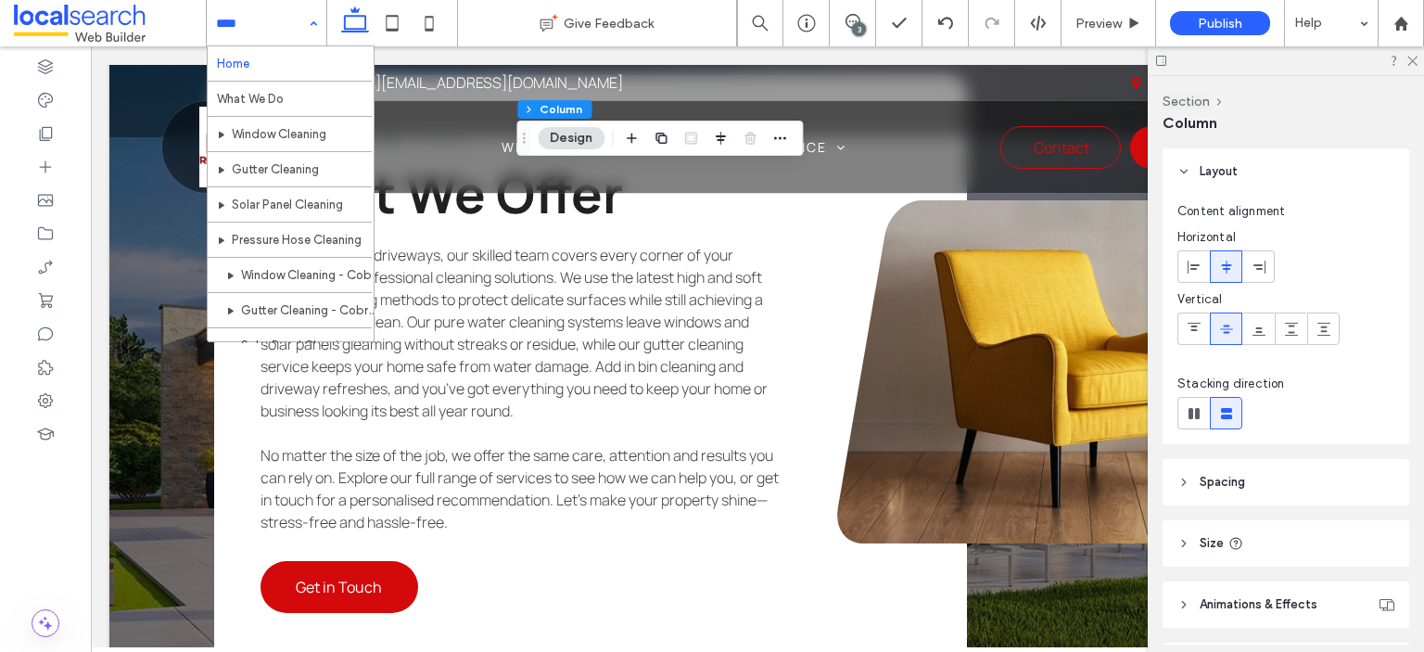
click at [308, 10] on div "Home What We Do Window Cleaning Gutter Cleaning Solar Panel Cleaning Pressure H…" at bounding box center [267, 23] width 120 height 46
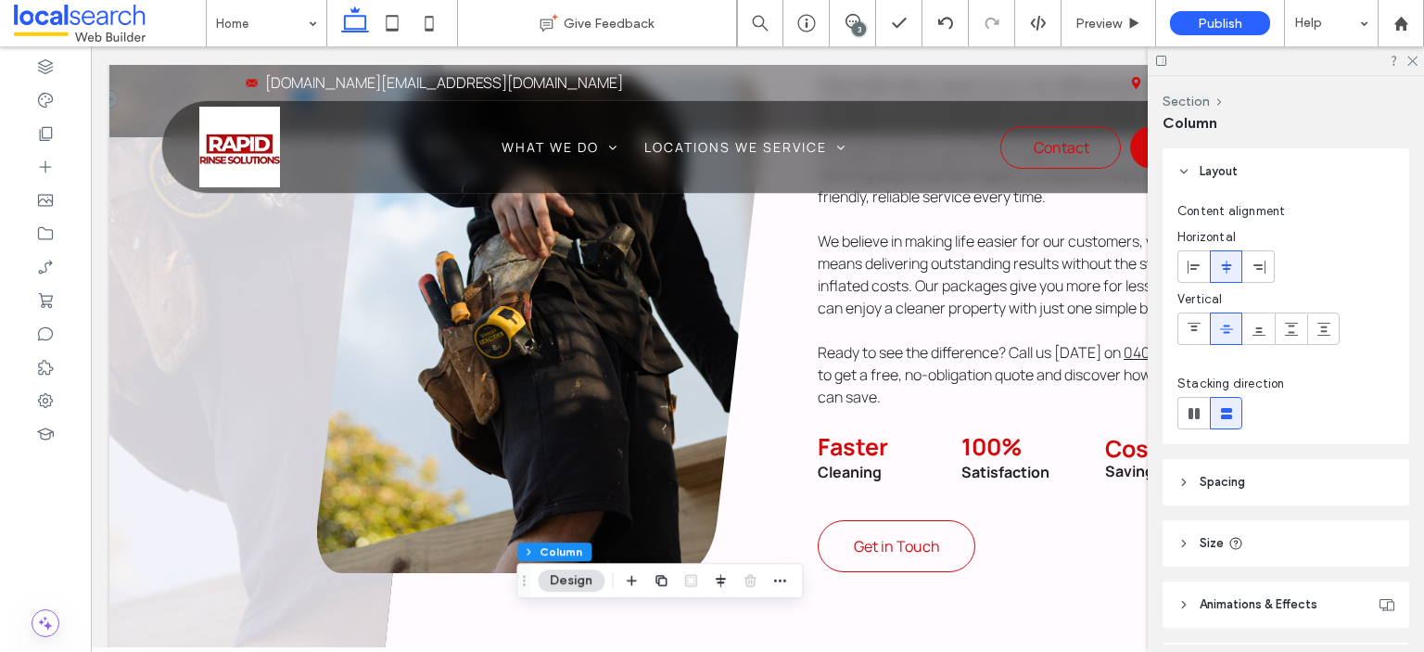
scroll to position [1221, 0]
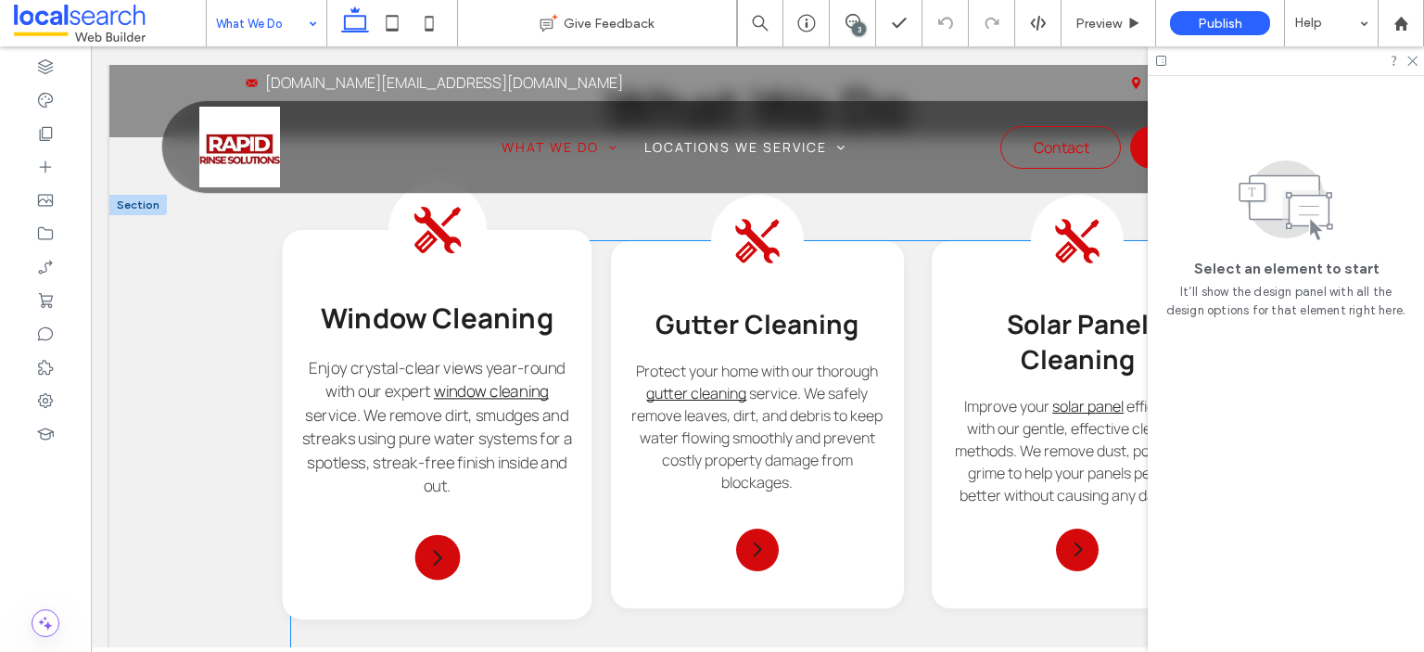
scroll to position [1391, 0]
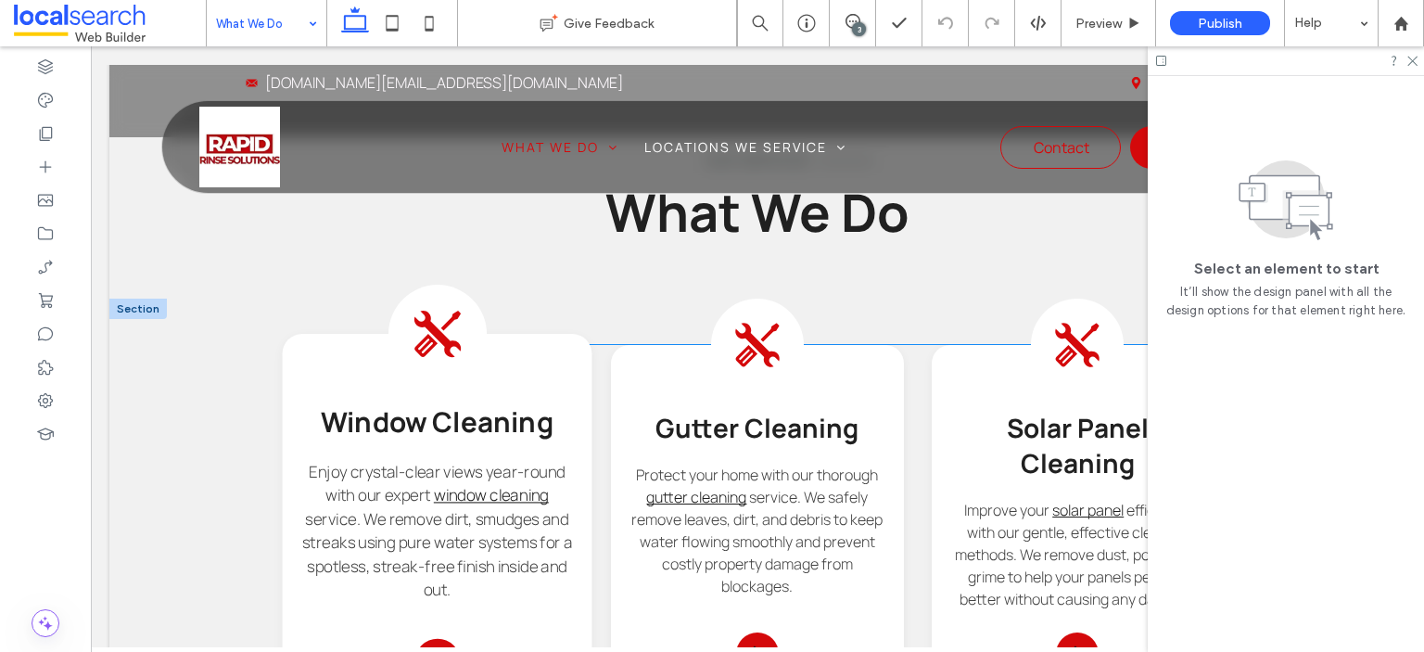
click at [429, 337] on icon at bounding box center [437, 334] width 49 height 49
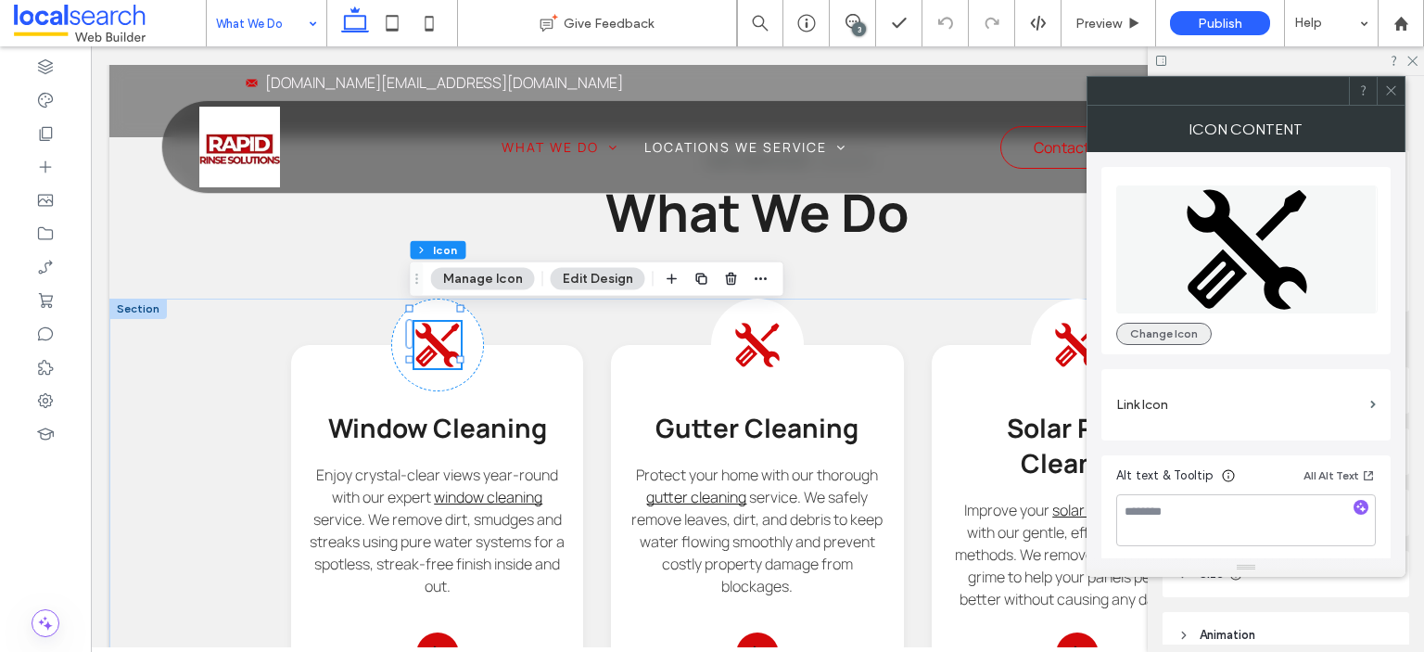
click at [1146, 328] on button "Change Icon" at bounding box center [1164, 334] width 96 height 22
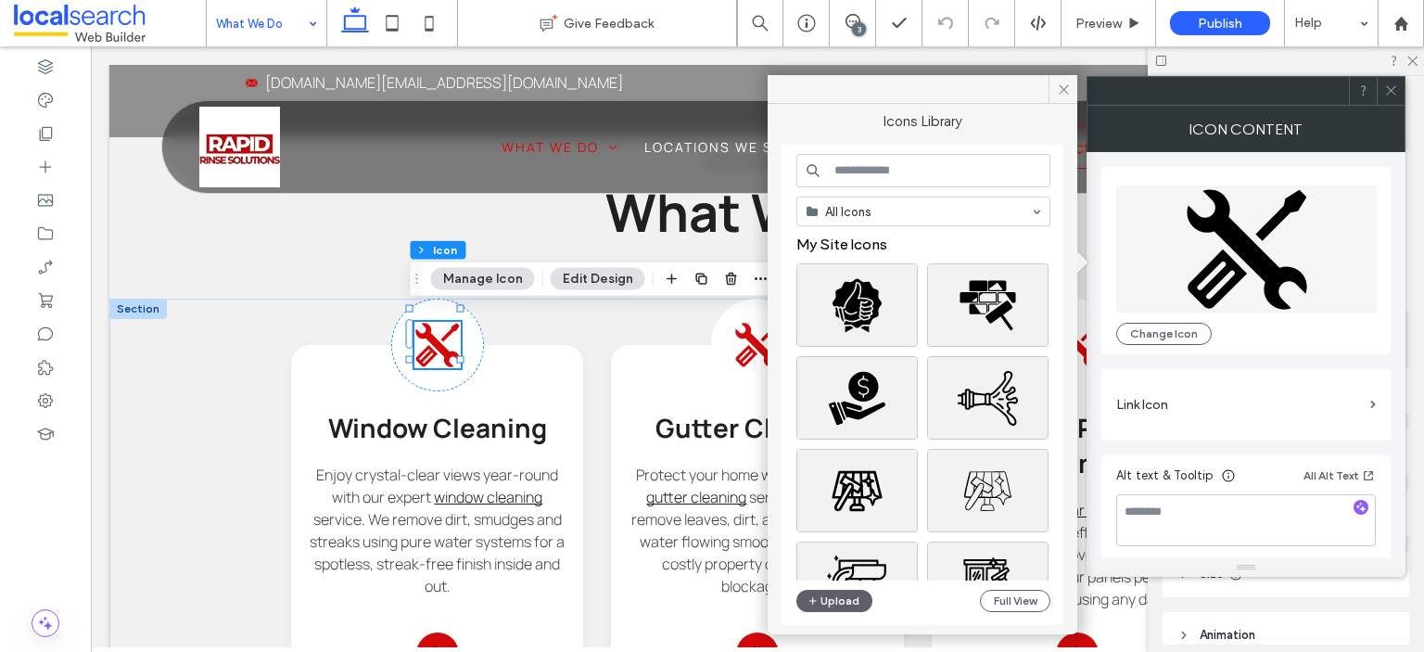
click at [853, 167] on input at bounding box center [924, 170] width 254 height 33
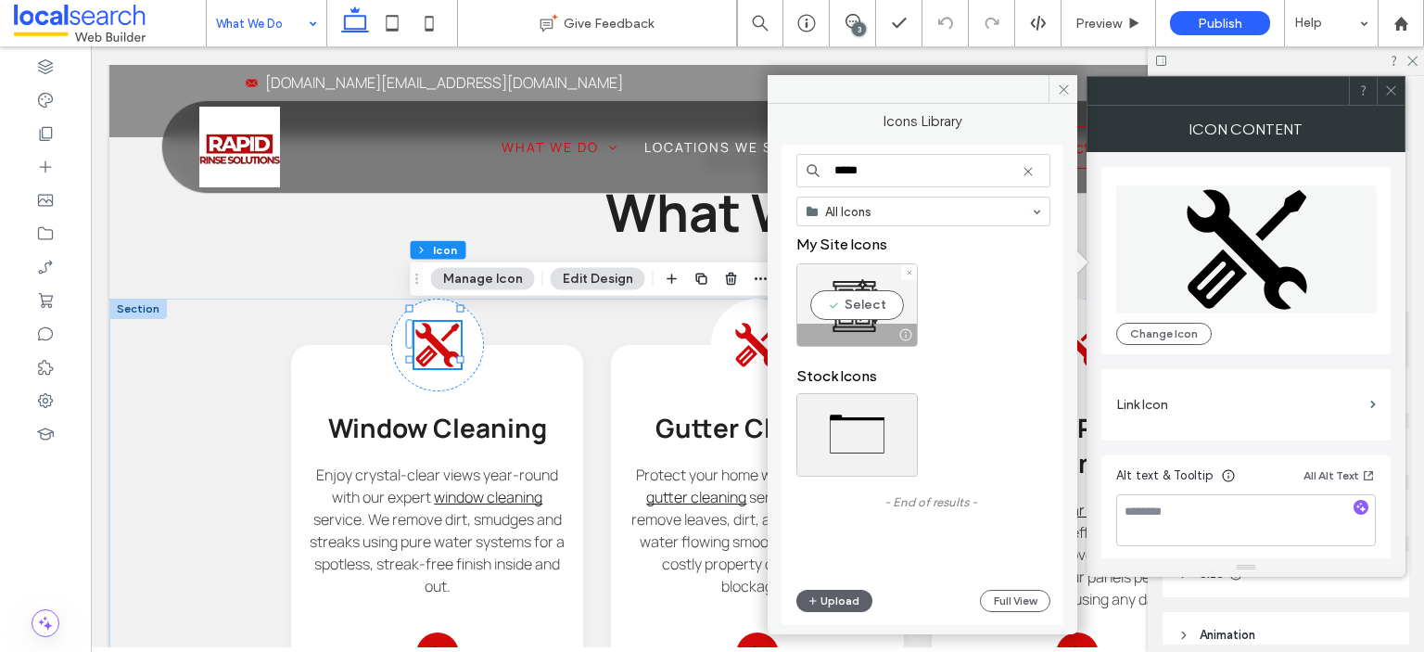
type input "*****"
click at [846, 297] on div "Select" at bounding box center [857, 304] width 121 height 83
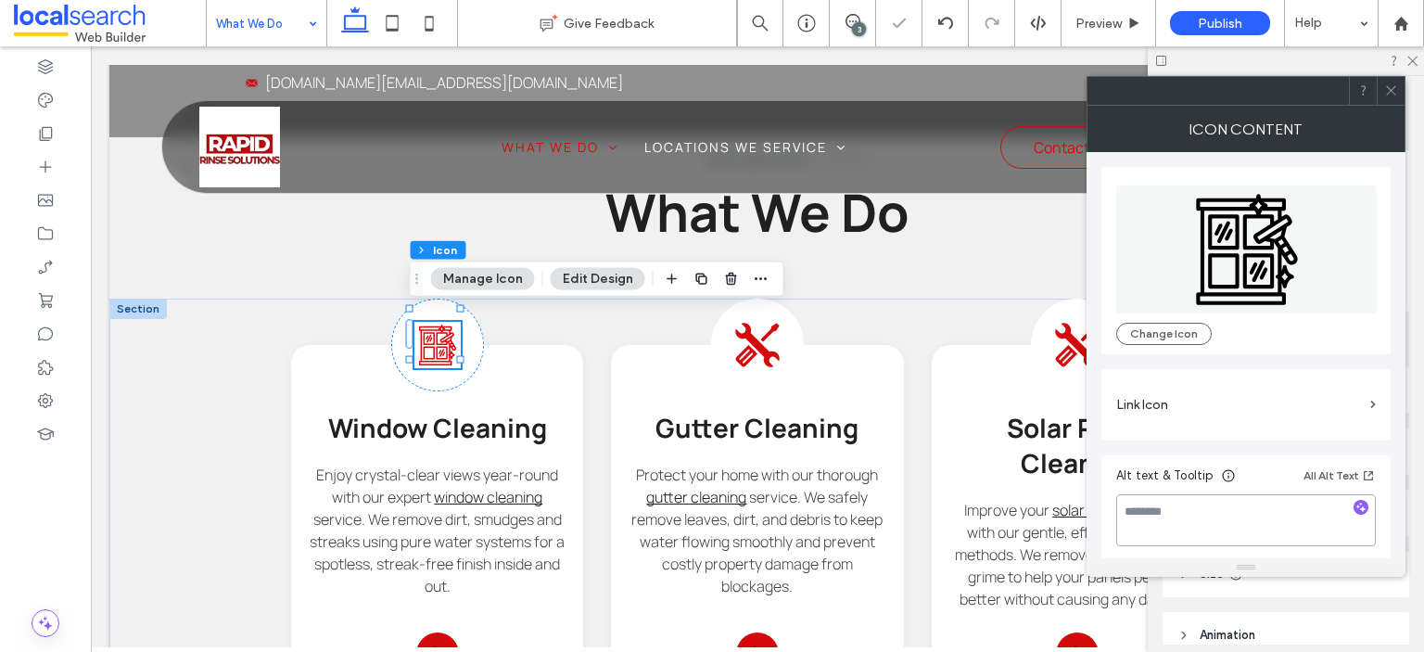
click at [1199, 517] on textarea at bounding box center [1246, 520] width 260 height 52
type textarea "**********"
click at [1203, 408] on label "Link Icon" at bounding box center [1239, 405] width 247 height 34
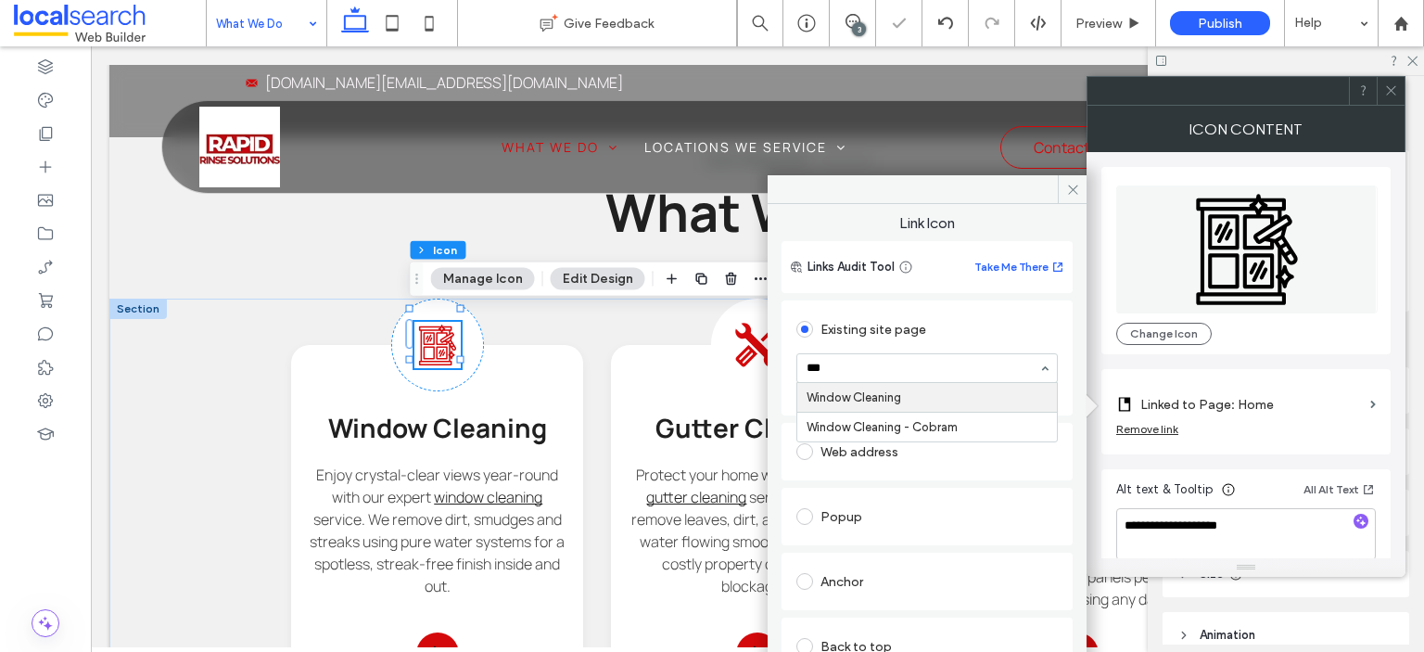
type input "****"
click at [1085, 187] on span at bounding box center [1072, 189] width 29 height 28
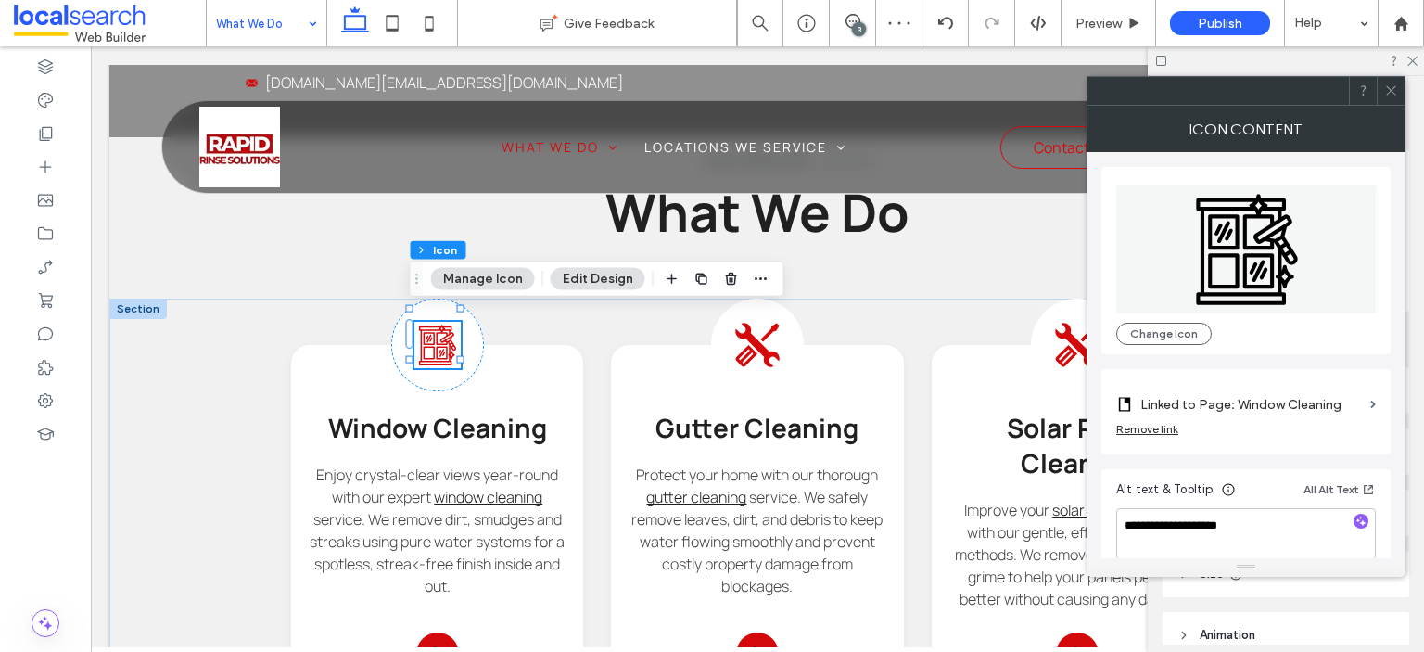
click at [1399, 99] on div at bounding box center [1391, 91] width 28 height 28
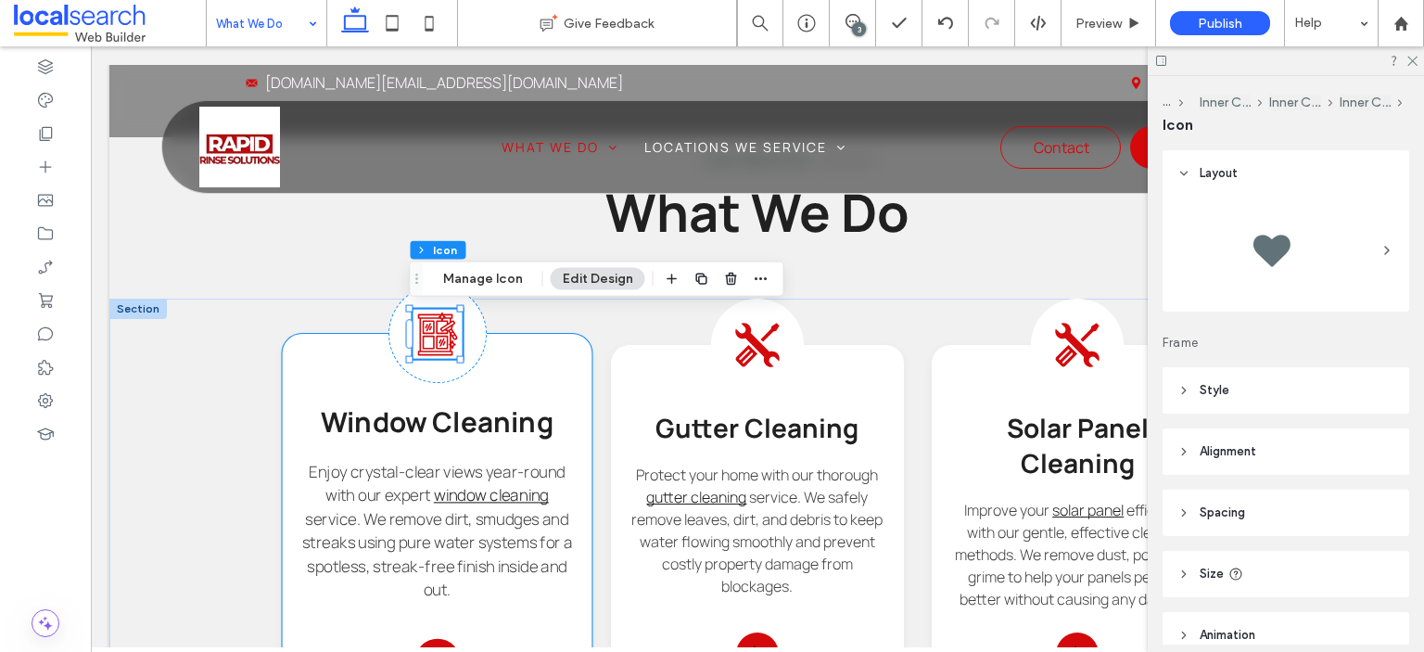
drag, startPoint x: 517, startPoint y: 389, endPoint x: 509, endPoint y: 396, distance: 11.2
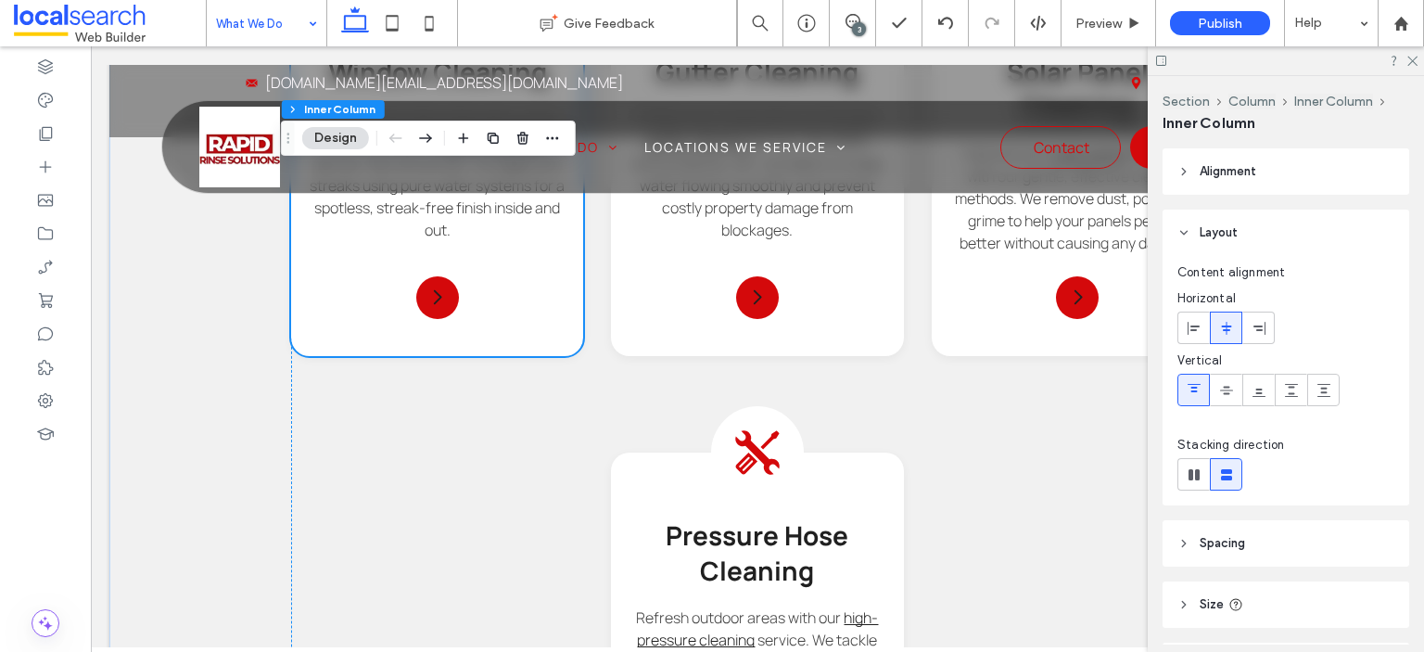
scroll to position [1762, 0]
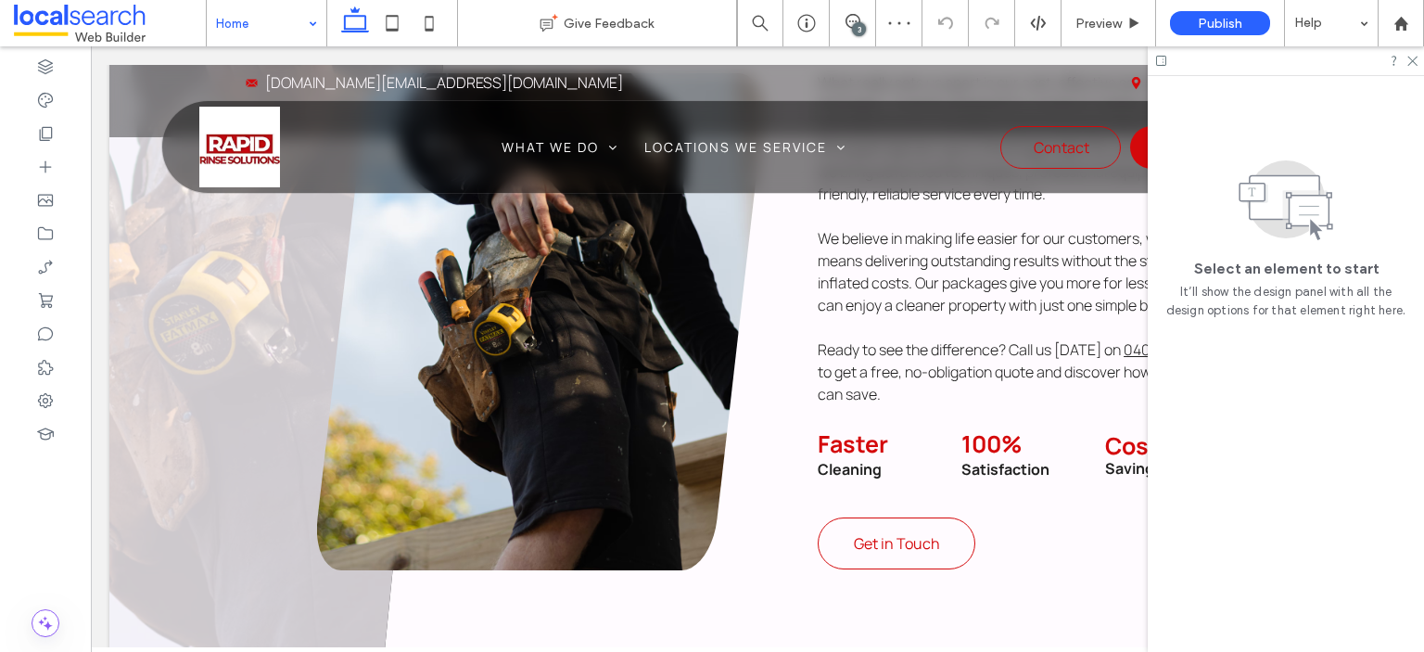
scroll to position [2537, 0]
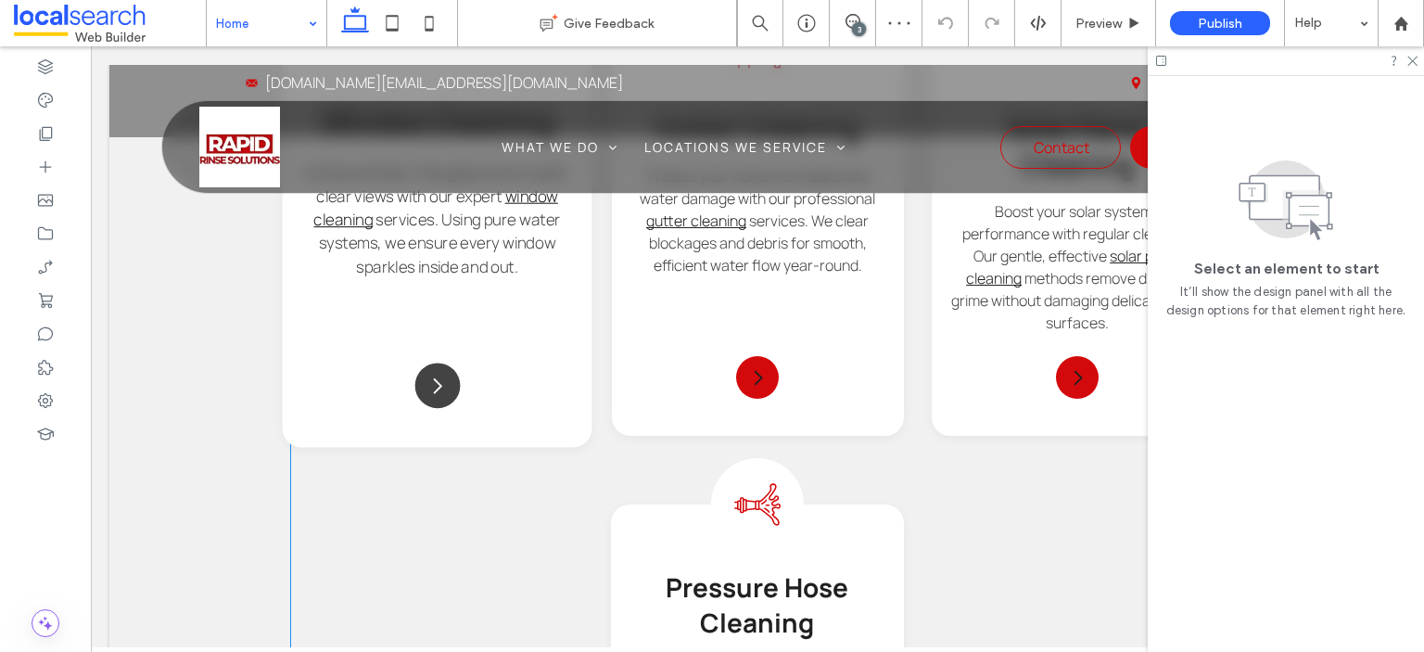
click at [443, 397] on icon "Arrow Icon" at bounding box center [438, 386] width 22 height 22
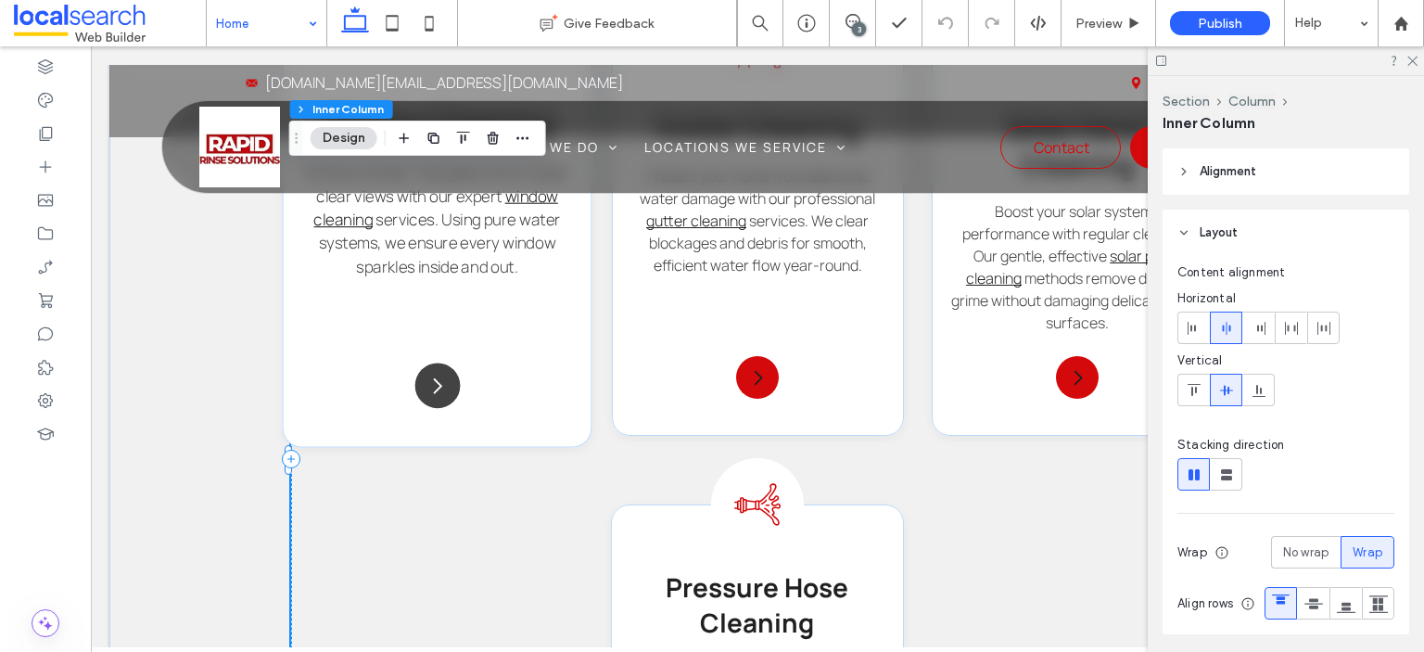
click at [443, 397] on icon "Arrow Icon" at bounding box center [438, 386] width 22 height 22
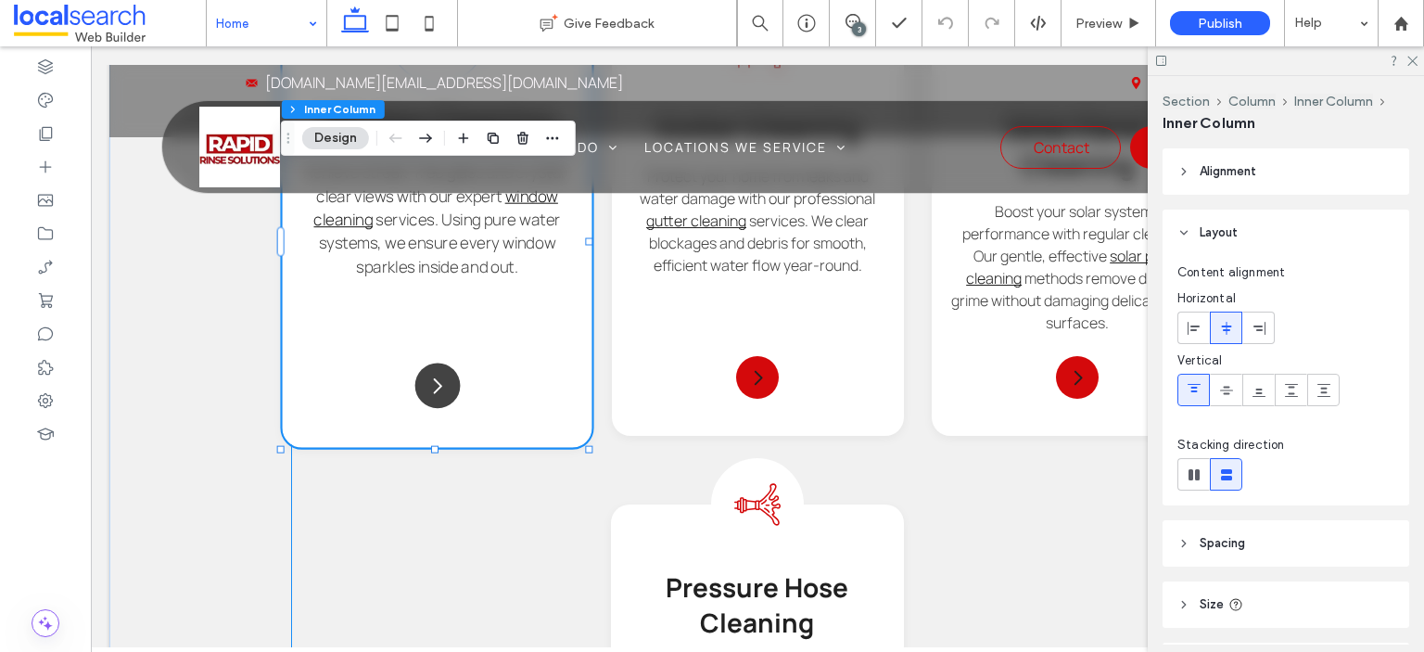
click at [443, 397] on icon "Arrow Icon" at bounding box center [438, 386] width 22 height 22
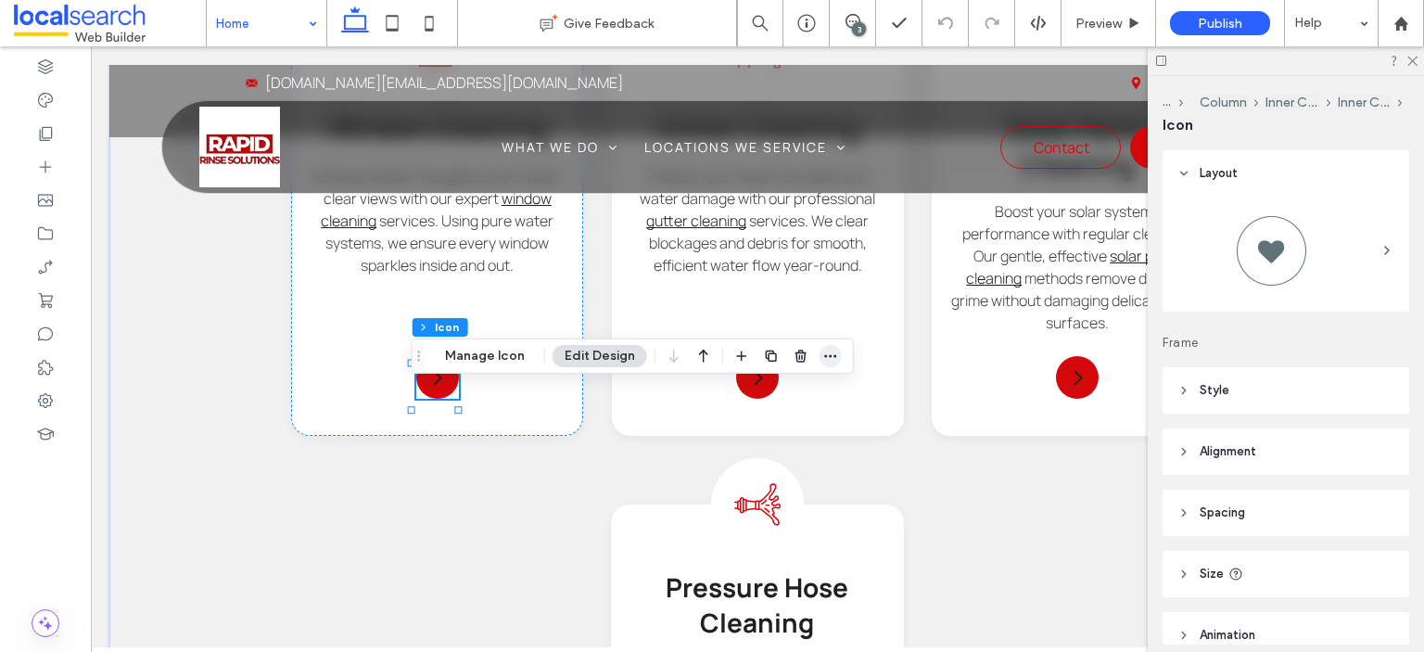
click at [831, 356] on use "button" at bounding box center [830, 355] width 12 height 3
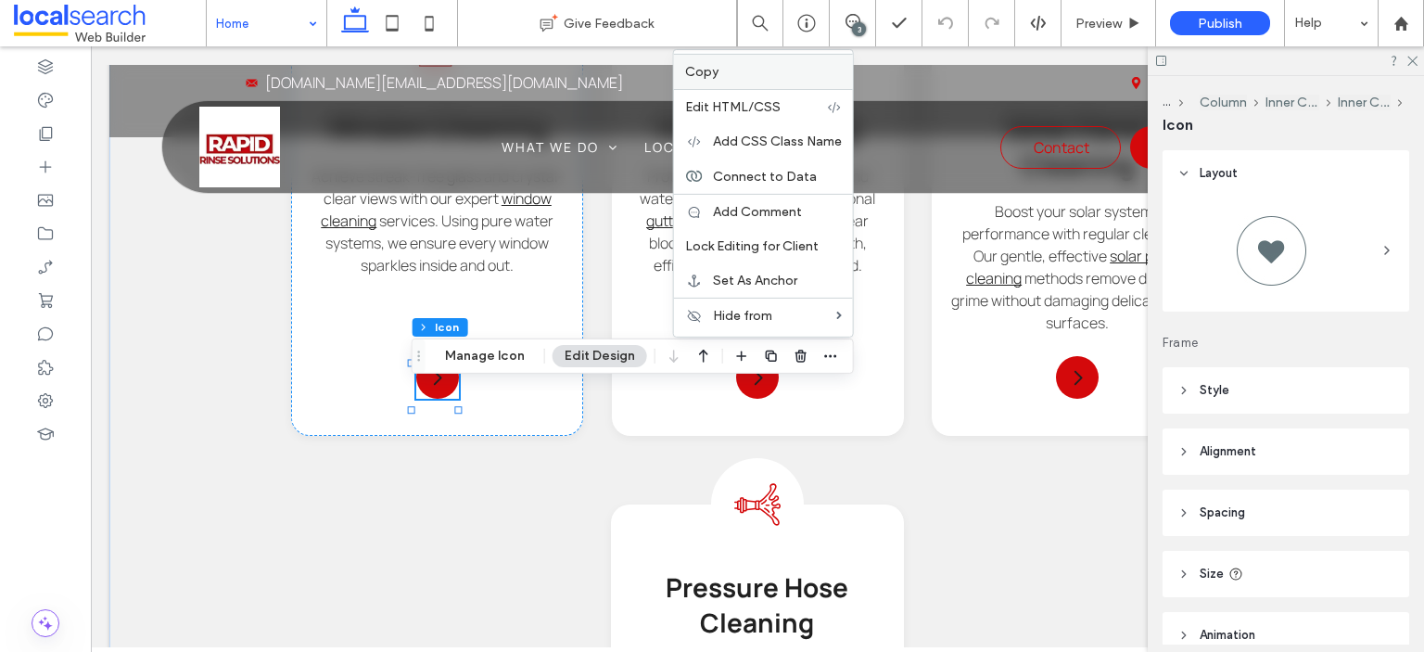
click at [720, 80] on label "Copy" at bounding box center [763, 72] width 157 height 16
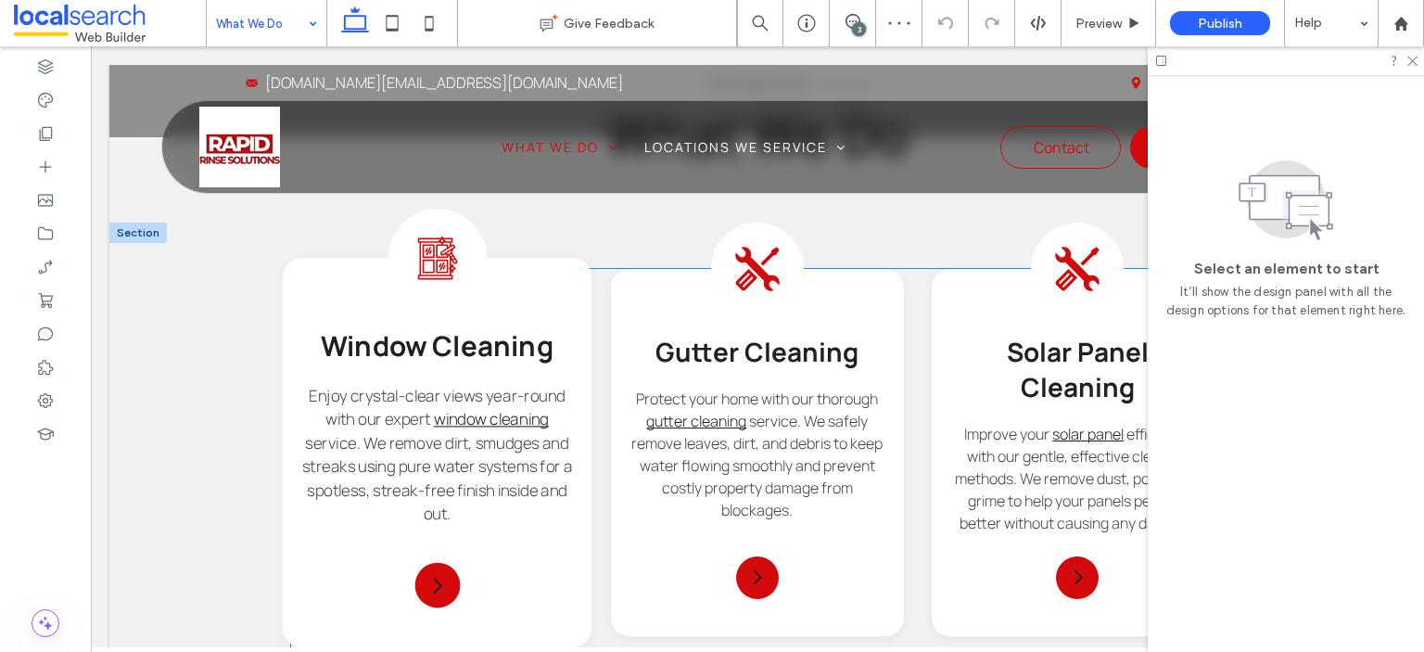
scroll to position [1669, 0]
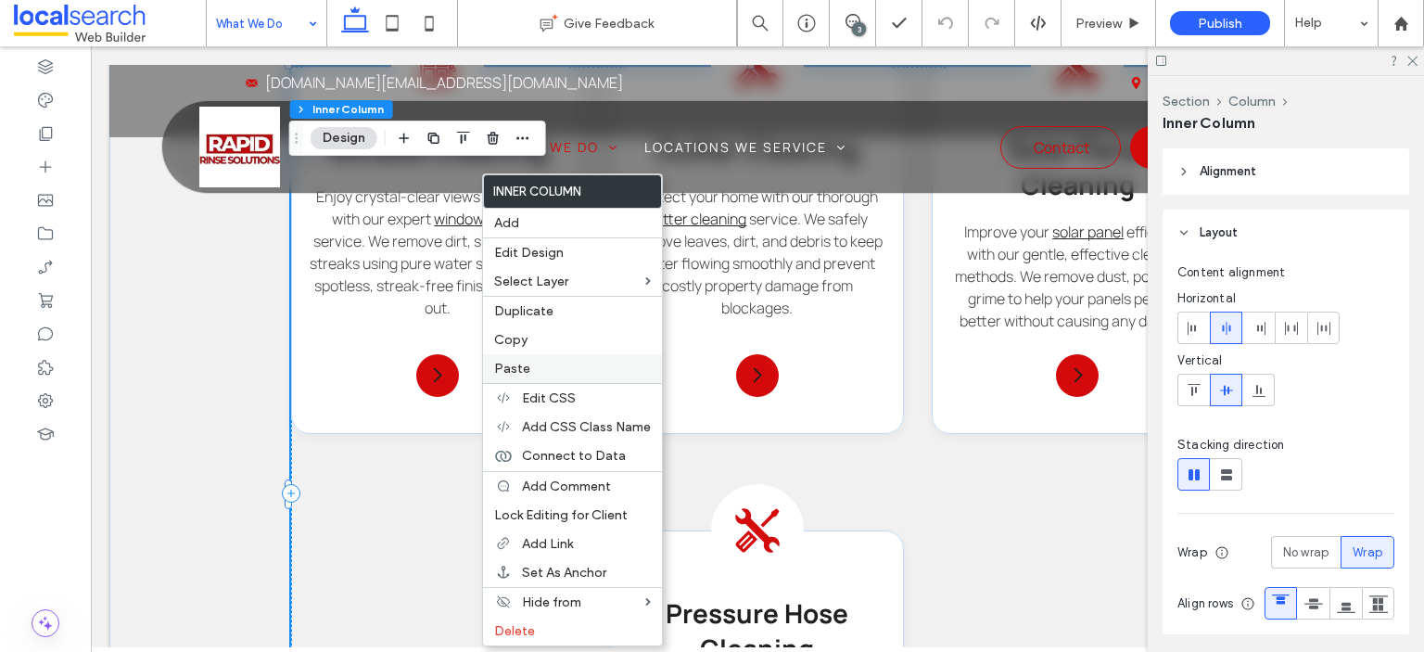
click at [532, 361] on label "Paste" at bounding box center [572, 369] width 157 height 16
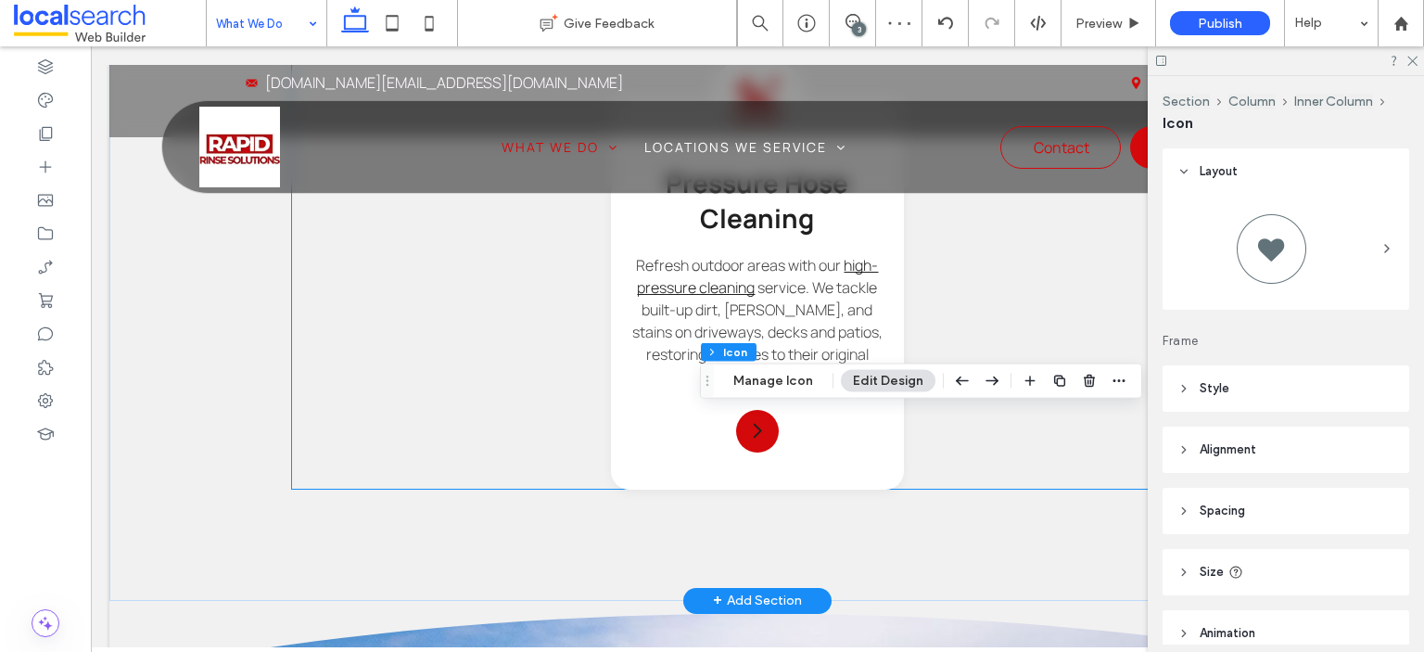
scroll to position [2007, 0]
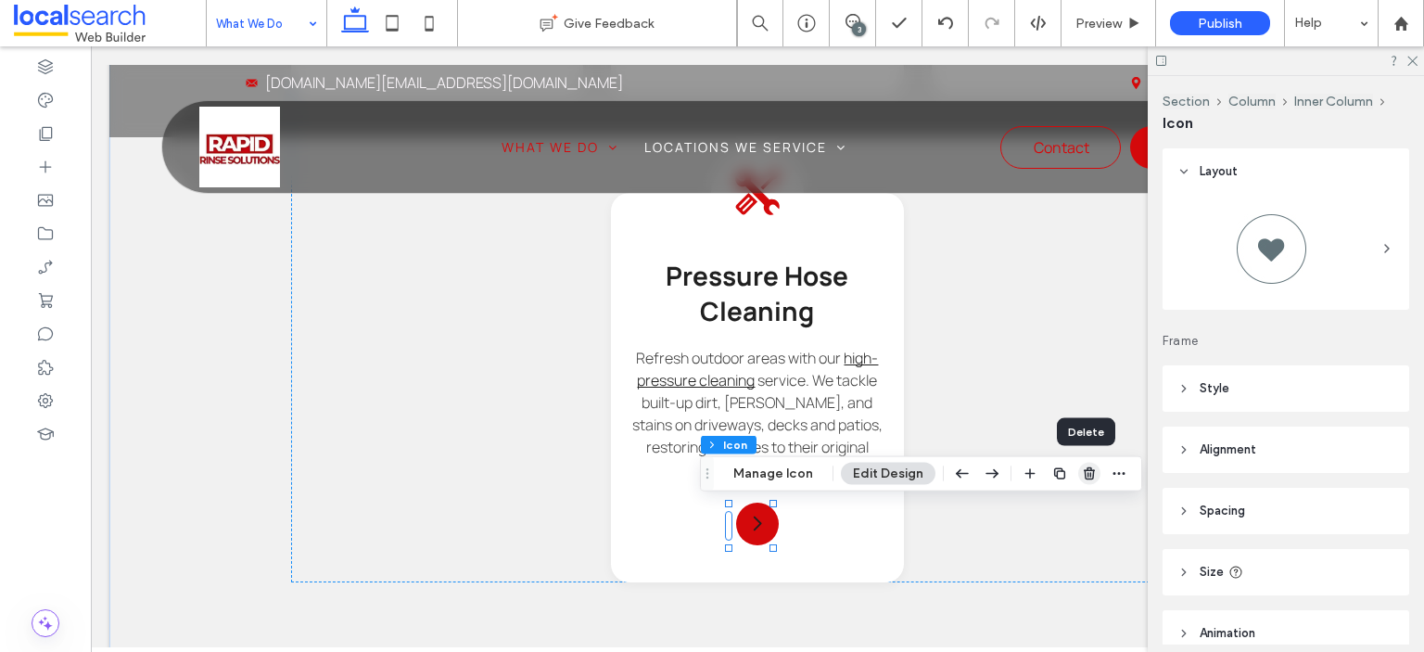
click at [1084, 473] on use "button" at bounding box center [1089, 473] width 11 height 12
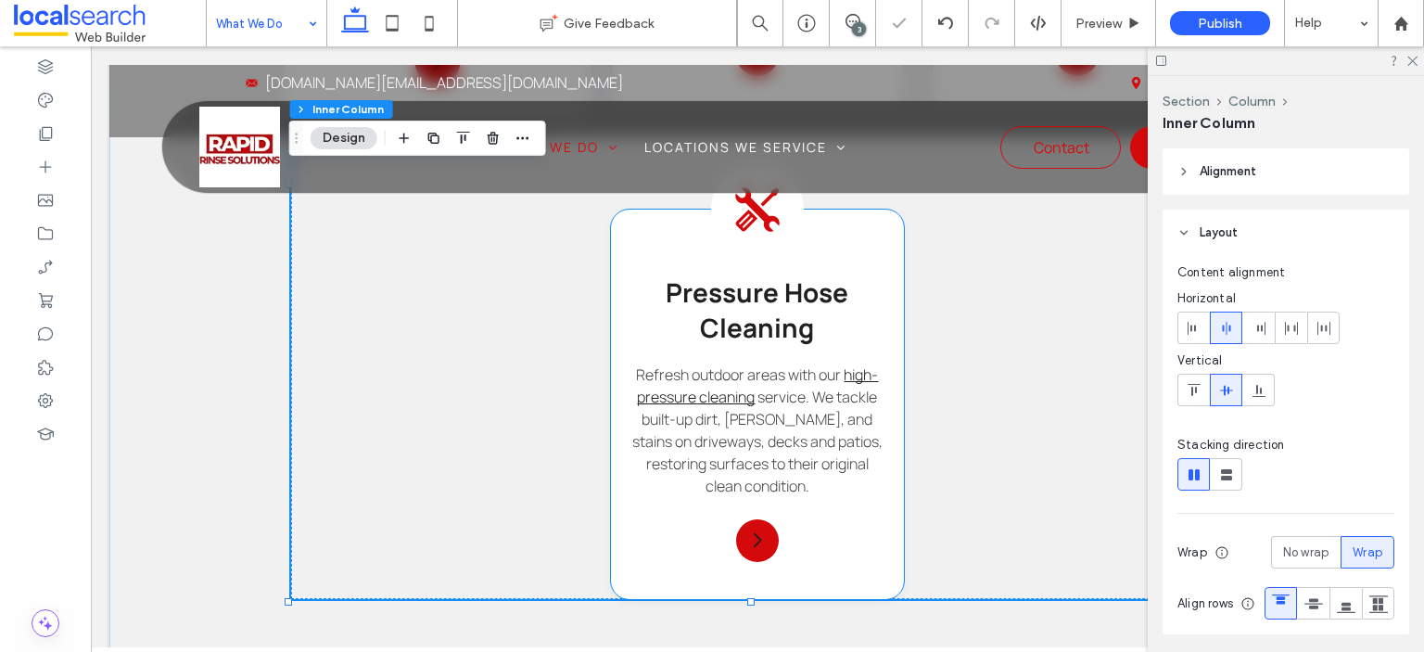
scroll to position [1543, 0]
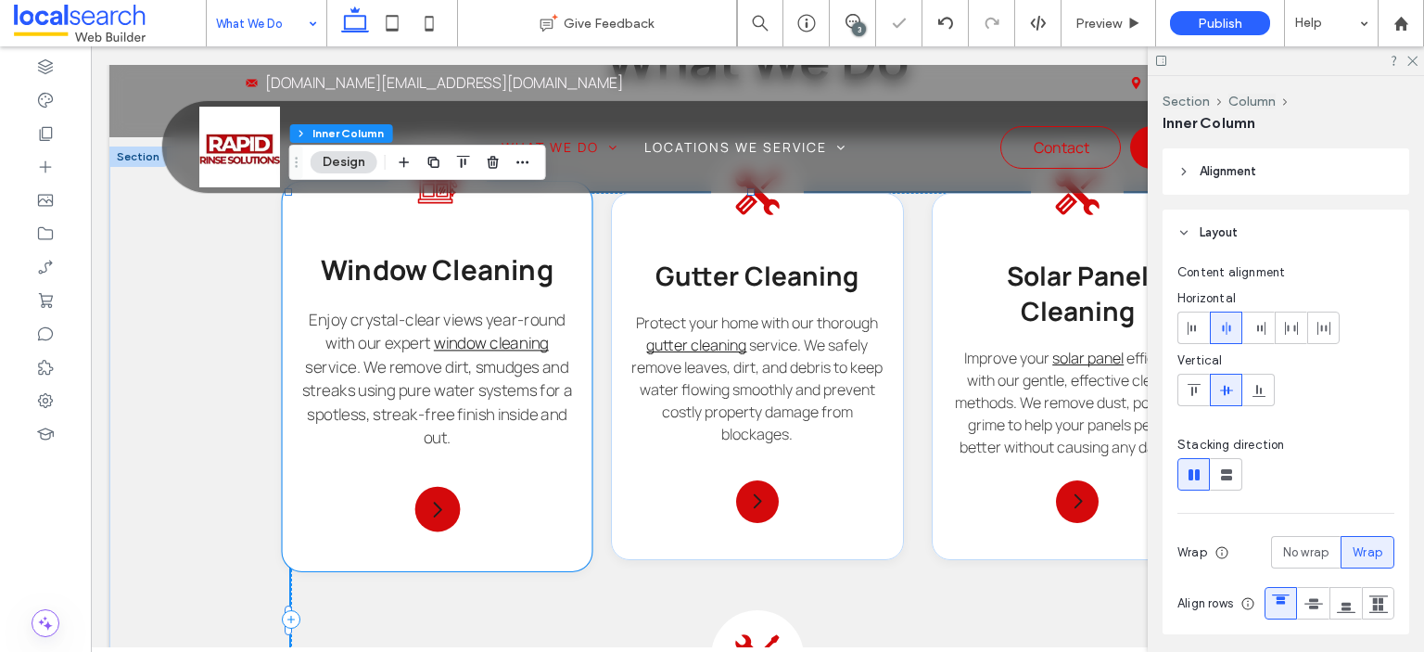
click at [530, 516] on div "Window Cleaning Icon Window Cleaning Enjoy crystal-clear views year-round with …" at bounding box center [438, 376] width 310 height 389
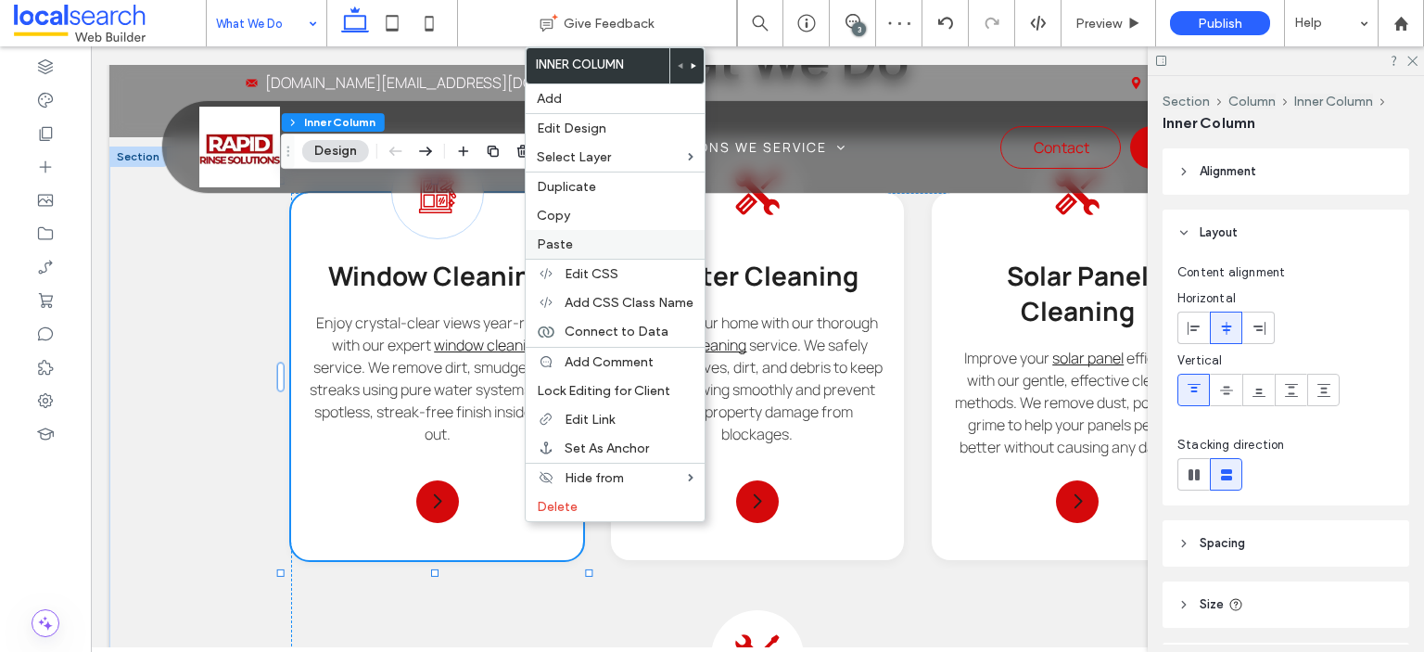
click at [586, 239] on label "Paste" at bounding box center [615, 244] width 157 height 16
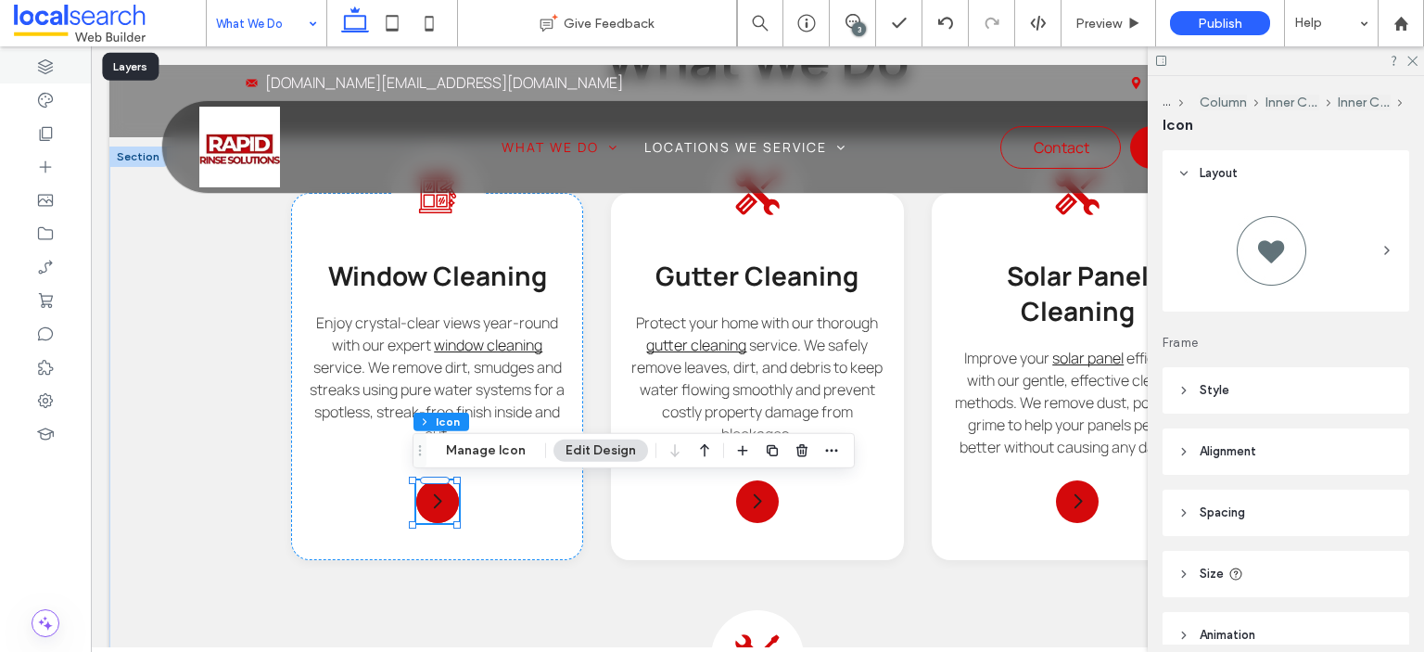
click at [45, 71] on icon at bounding box center [45, 66] width 19 height 19
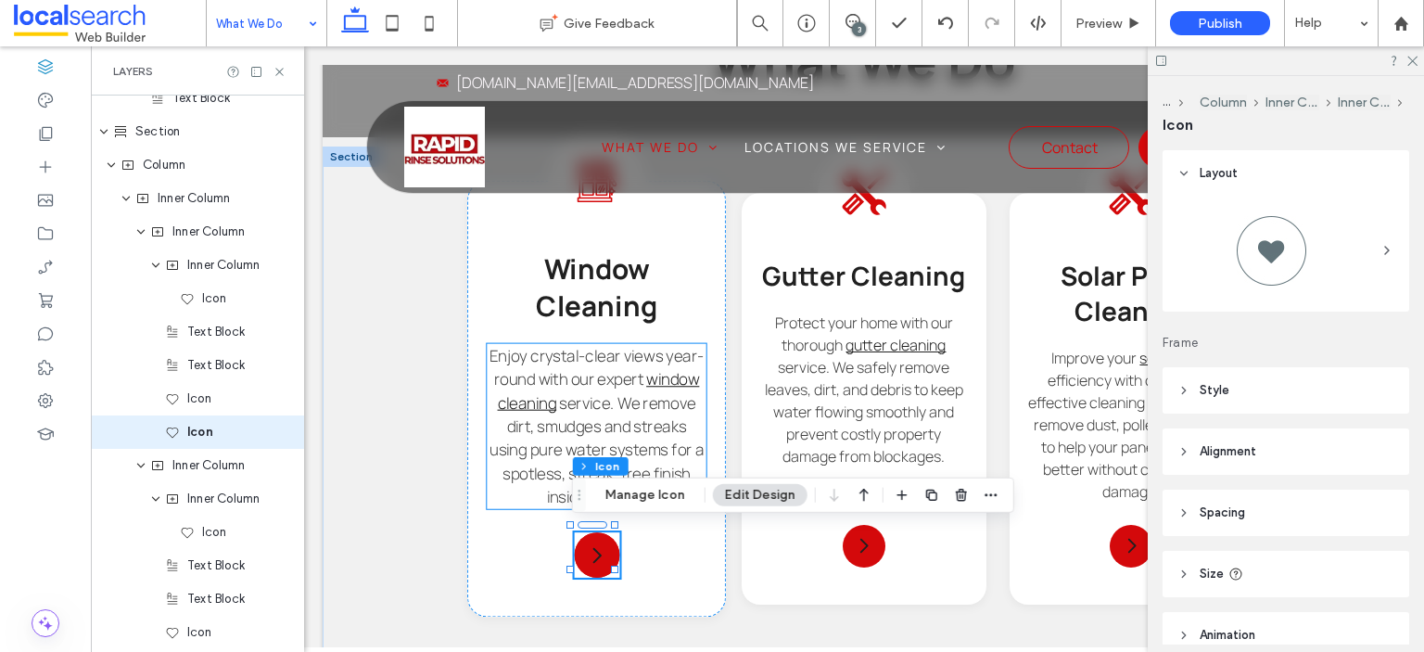
scroll to position [1407, 0]
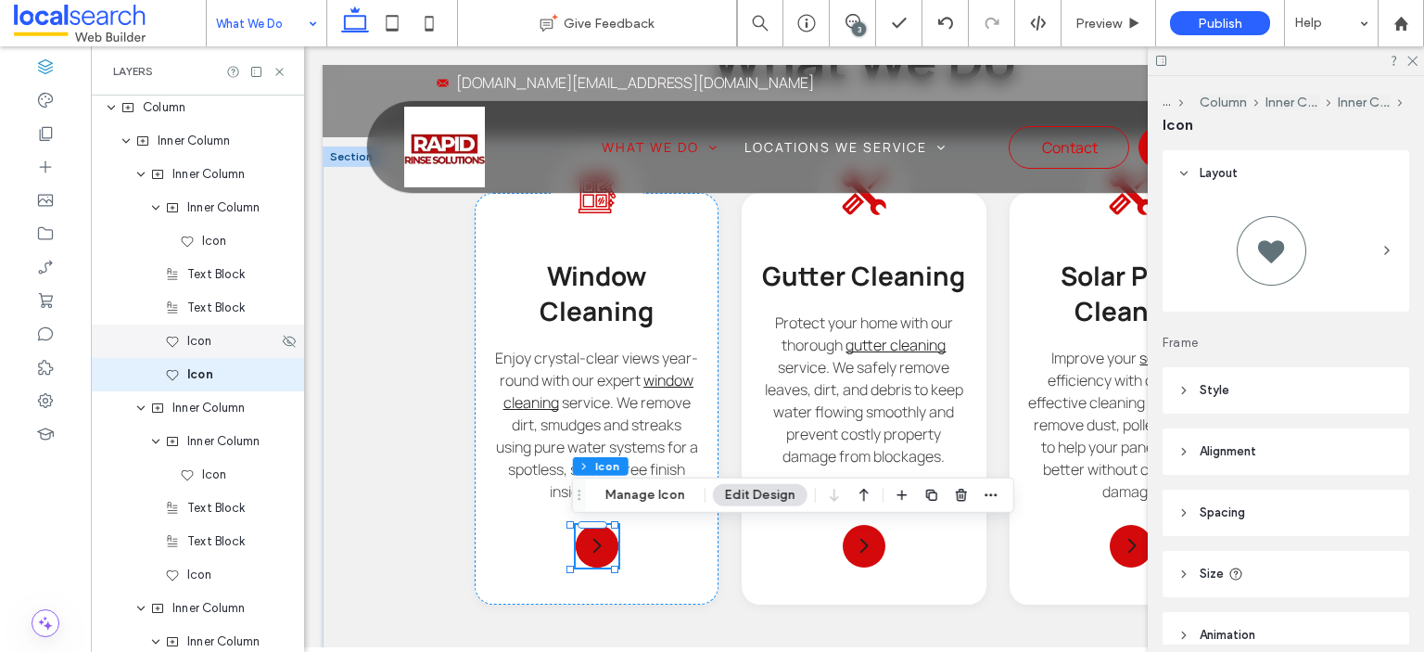
click at [219, 347] on div "Icon" at bounding box center [221, 341] width 113 height 19
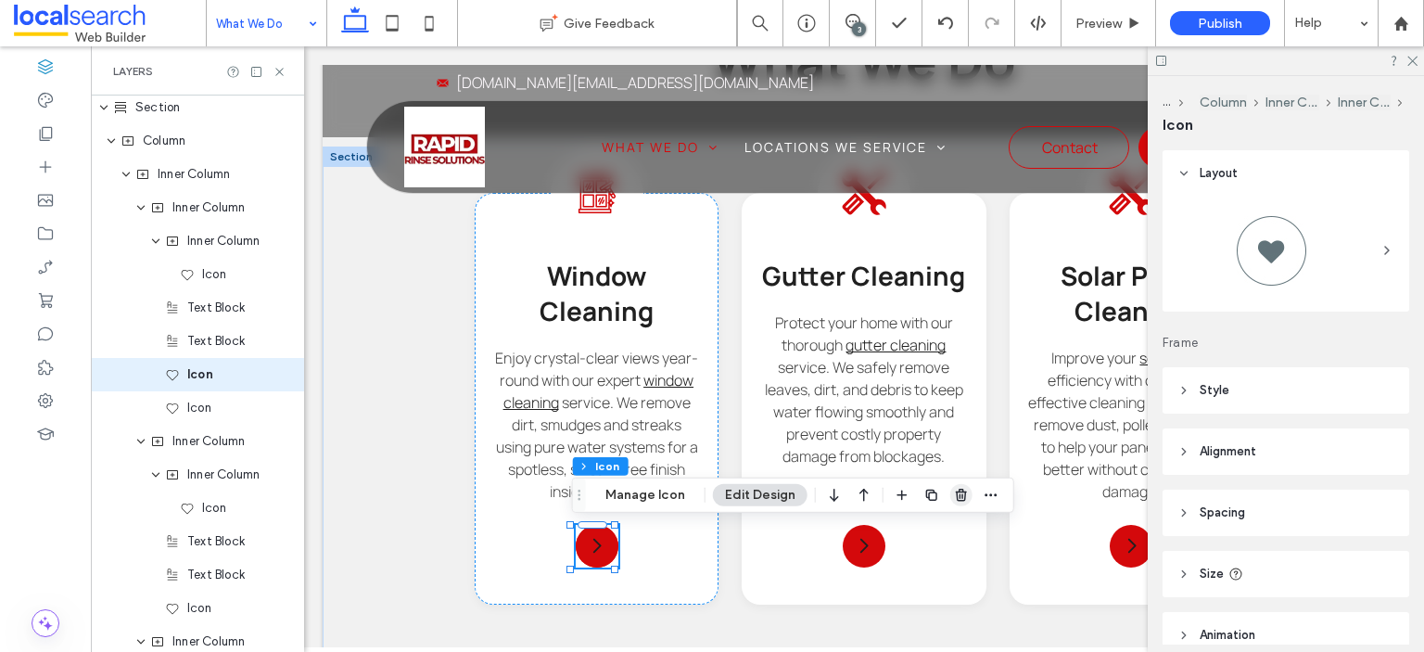
drag, startPoint x: 957, startPoint y: 496, endPoint x: 619, endPoint y: 491, distance: 337.6
click at [957, 496] on icon "button" at bounding box center [961, 495] width 15 height 15
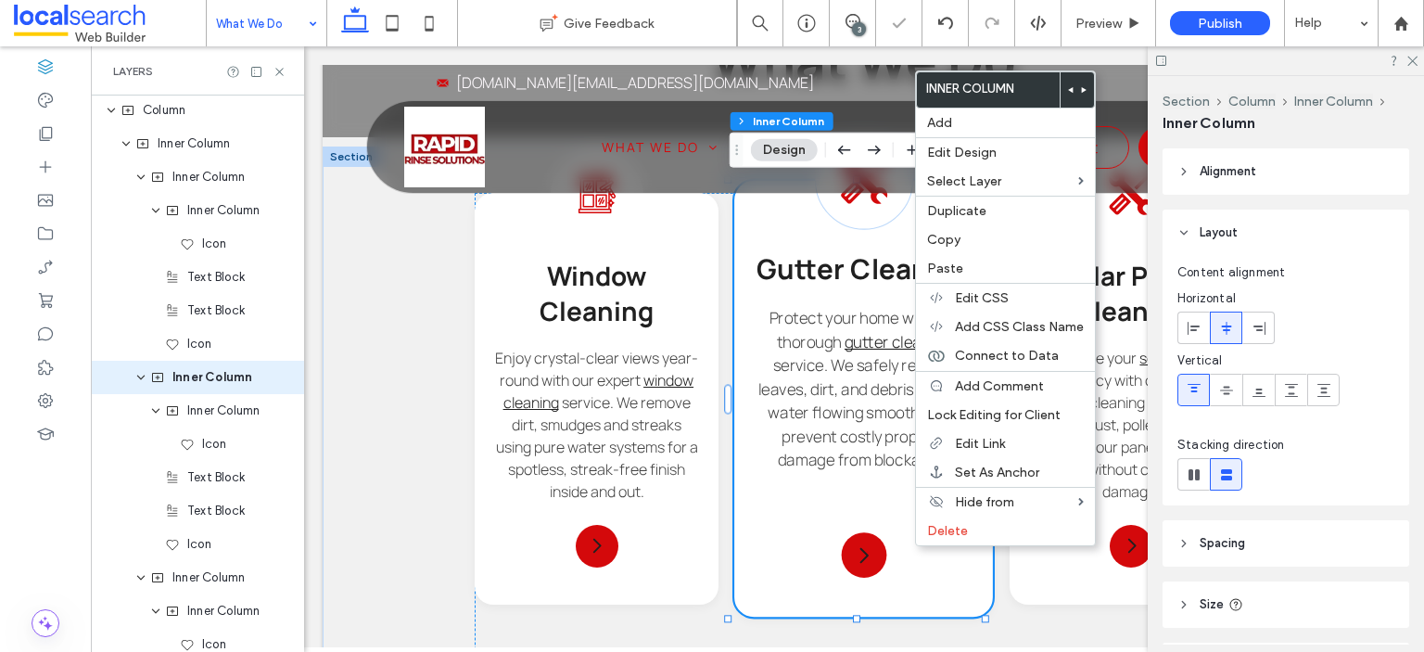
scroll to position [1407, 0]
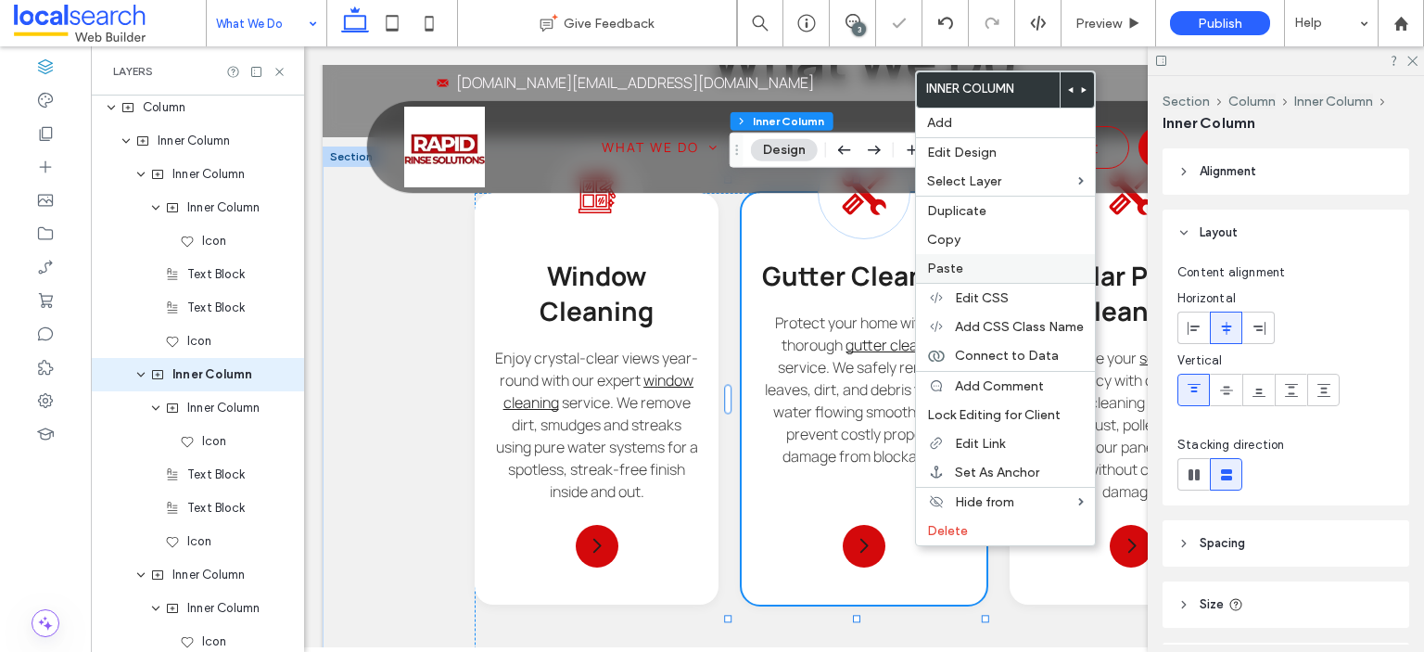
click at [952, 266] on span "Paste" at bounding box center [945, 269] width 36 height 16
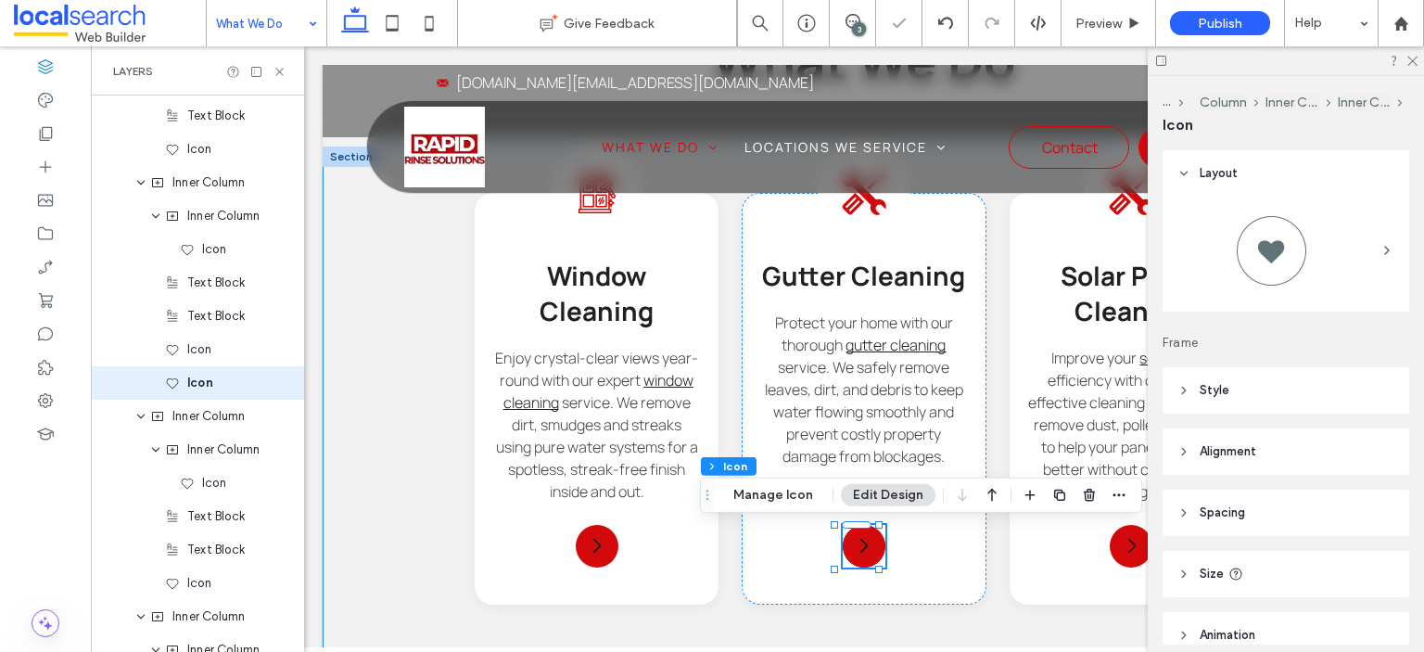
scroll to position [1607, 0]
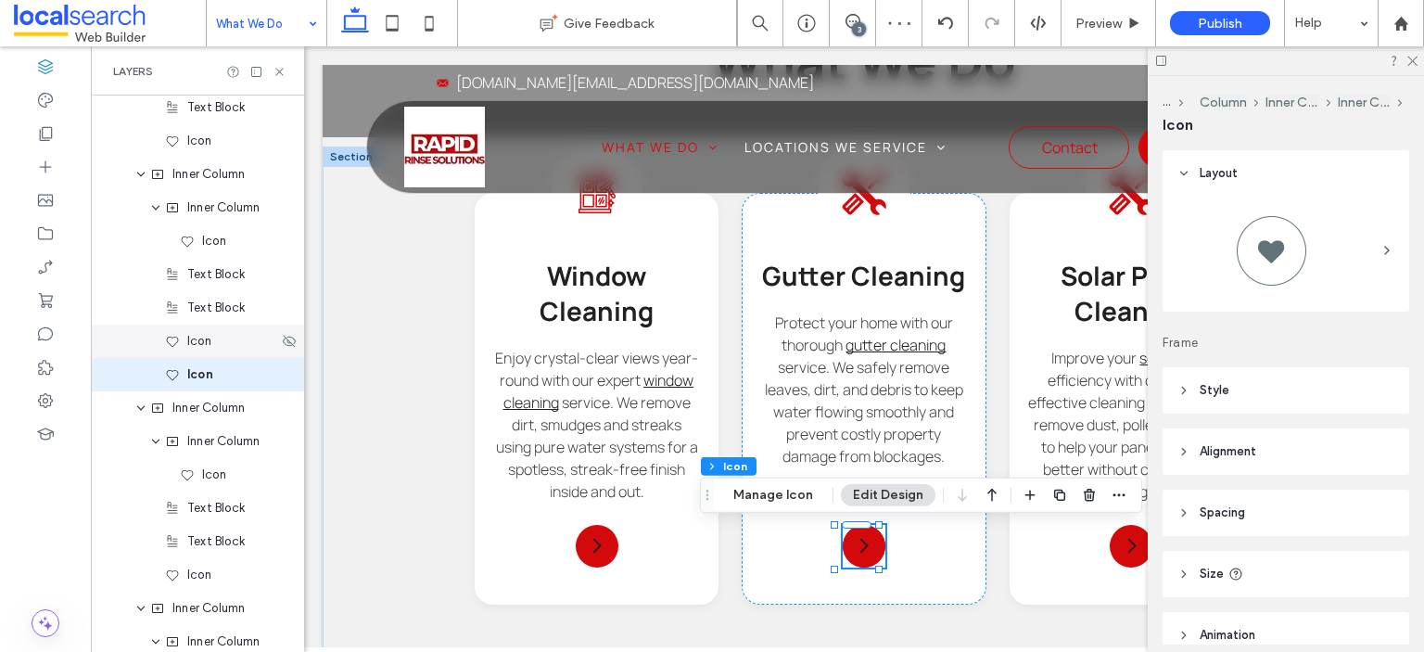
click at [226, 344] on div "Icon" at bounding box center [221, 341] width 113 height 19
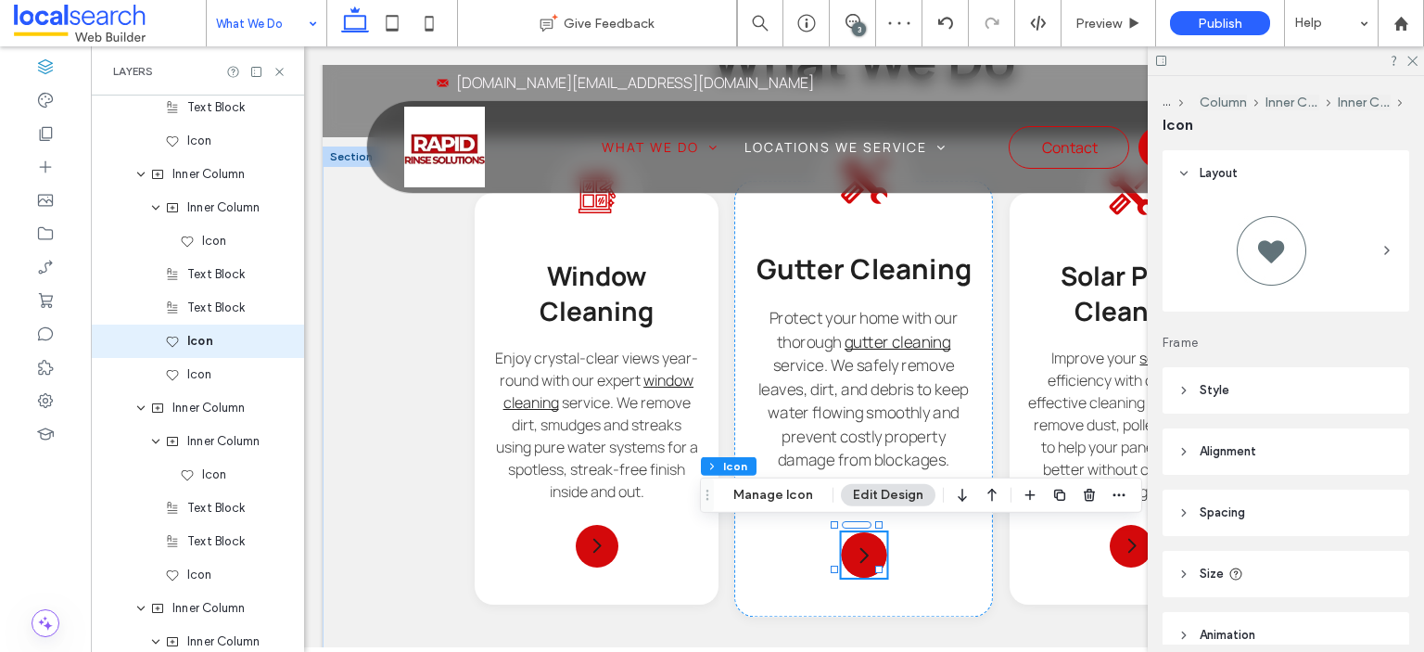
scroll to position [1574, 0]
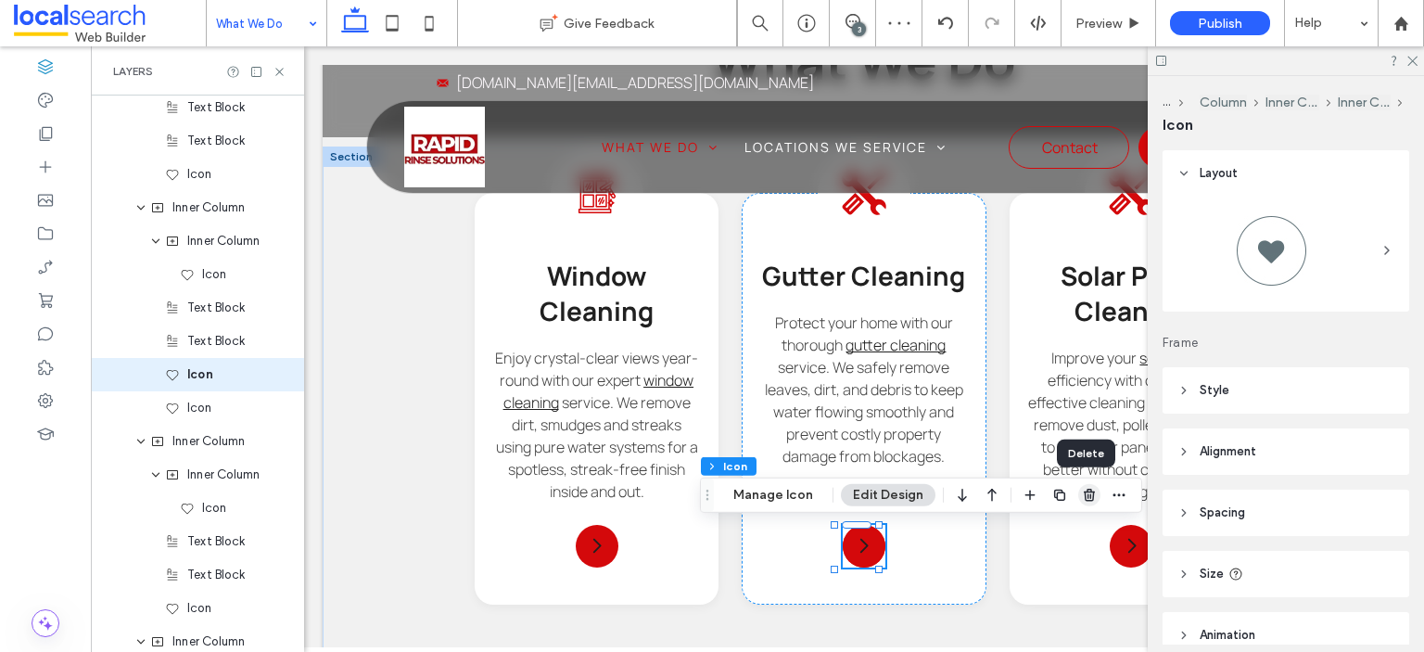
drag, startPoint x: 1085, startPoint y: 489, endPoint x: 570, endPoint y: 491, distance: 514.7
click at [1085, 489] on use "button" at bounding box center [1089, 495] width 11 height 12
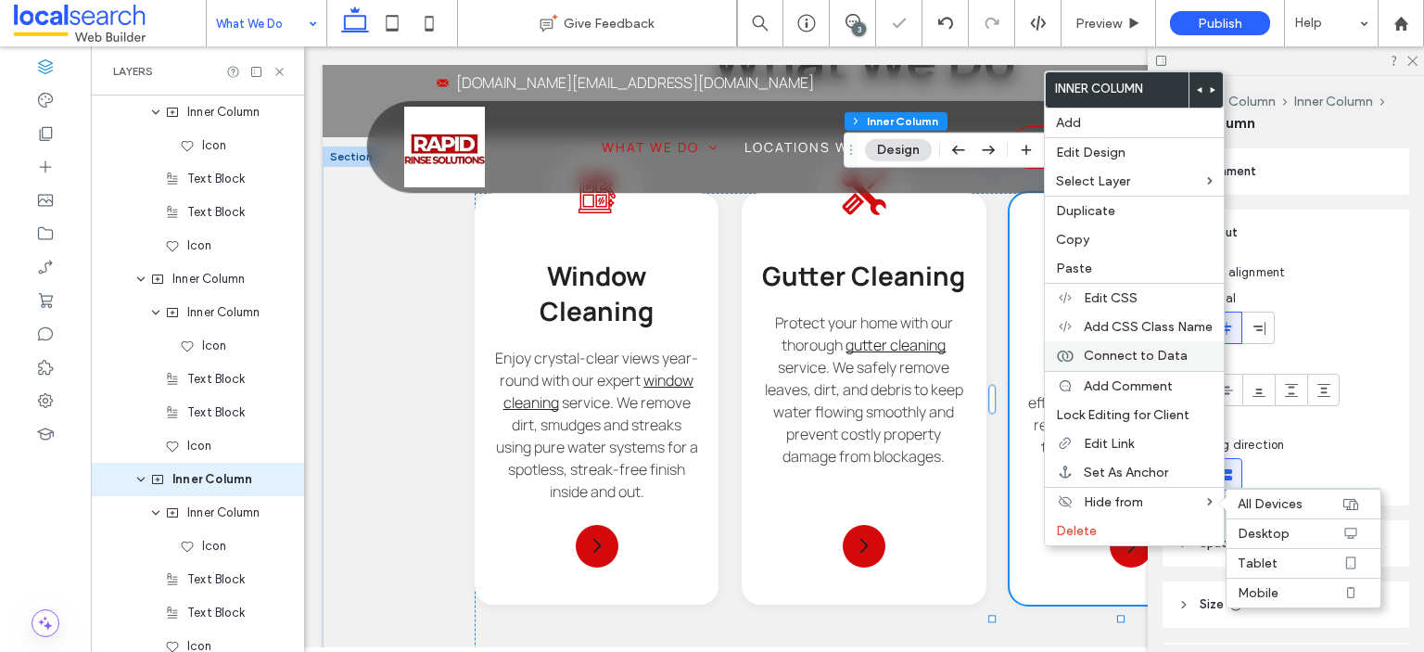
scroll to position [1607, 0]
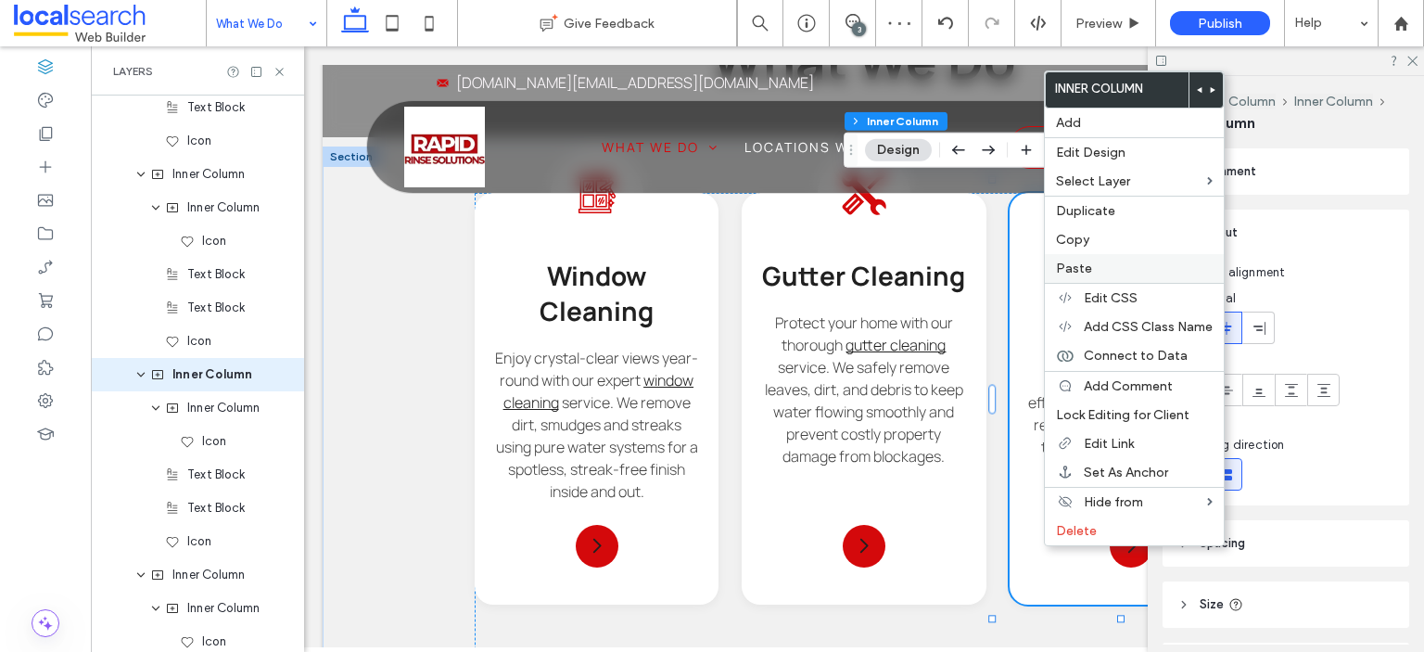
click at [1094, 266] on label "Paste" at bounding box center [1134, 269] width 157 height 16
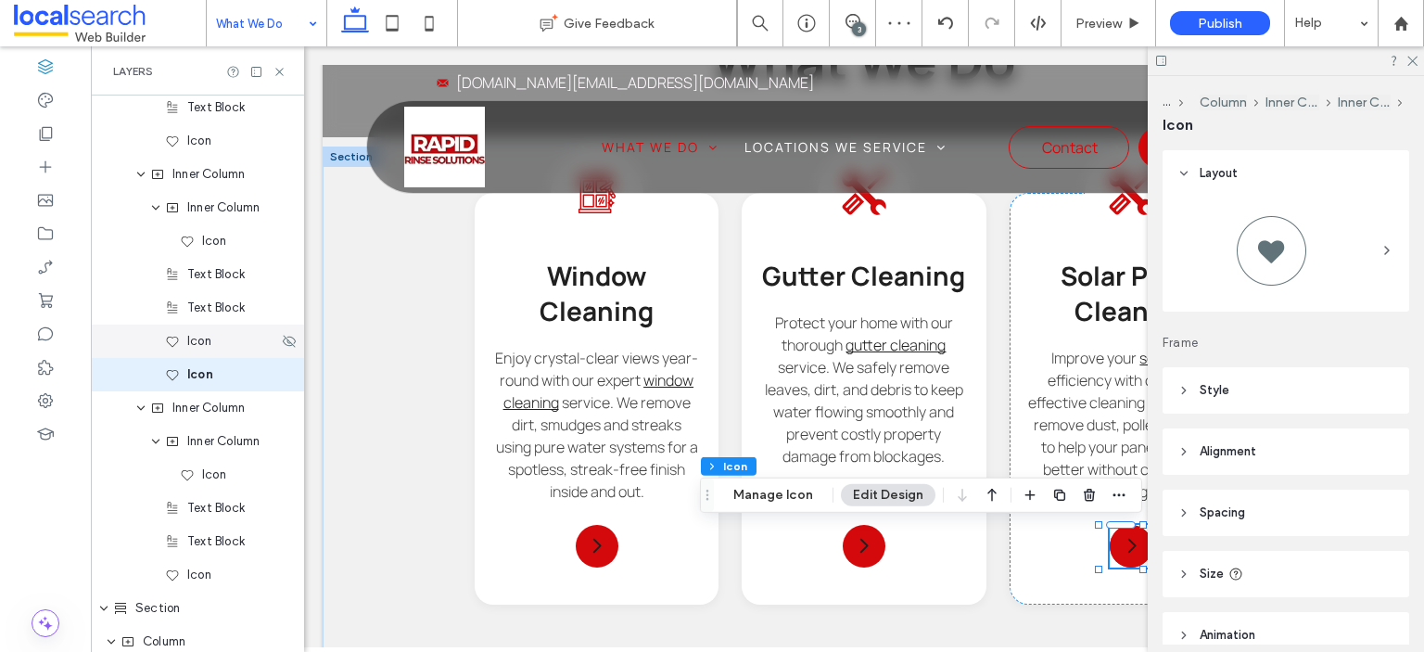
click at [230, 346] on div "Icon" at bounding box center [221, 341] width 113 height 19
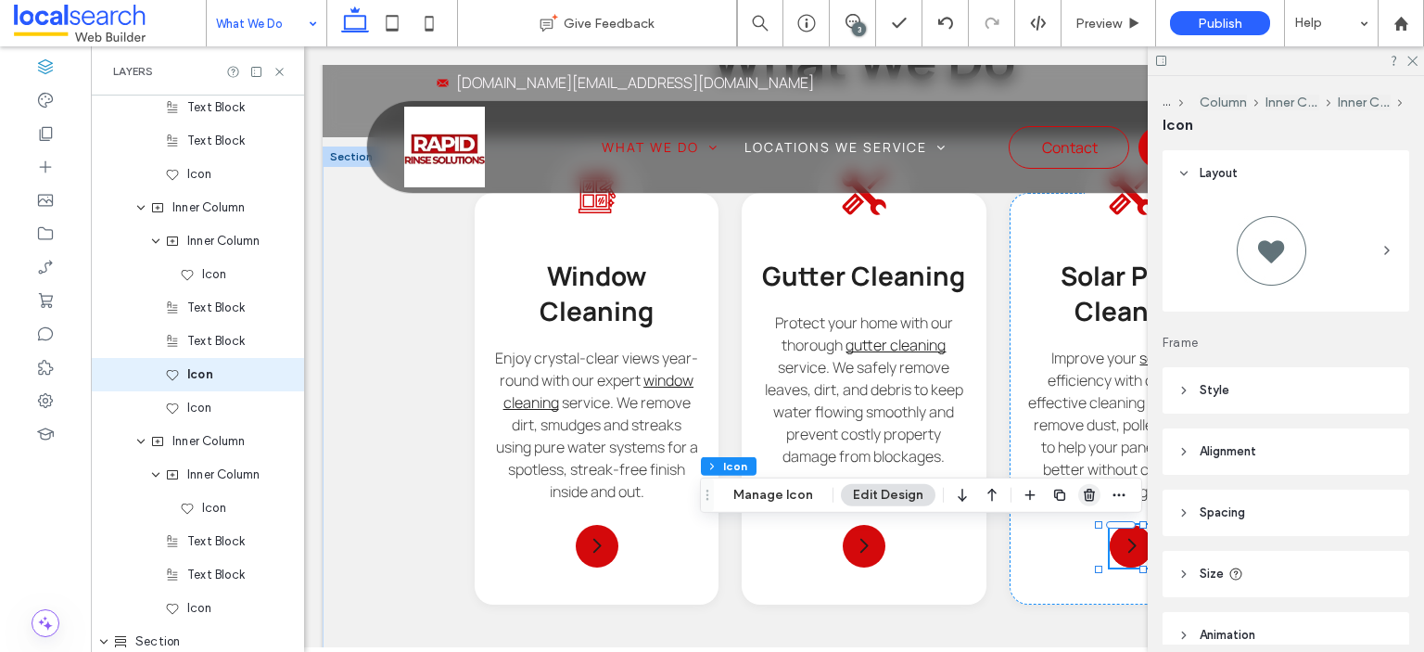
click at [1087, 492] on icon "button" at bounding box center [1089, 495] width 15 height 15
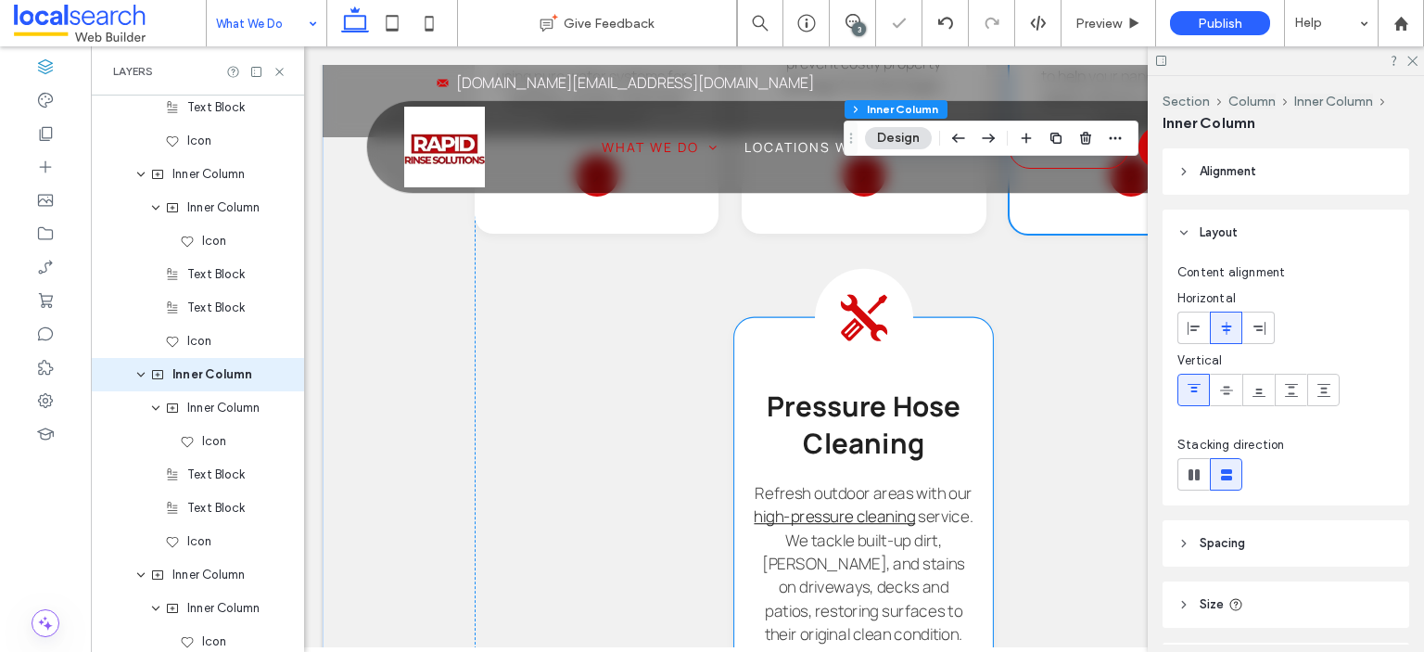
scroll to position [2237, 0]
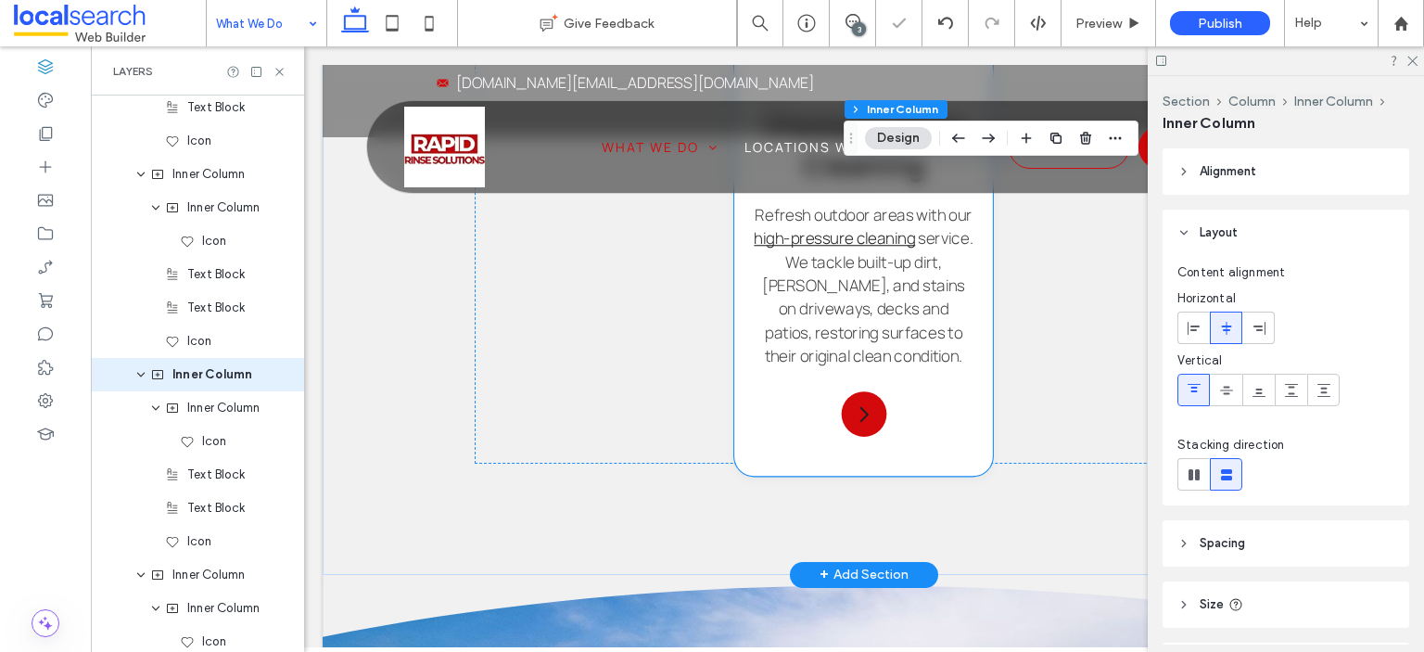
click at [942, 423] on div "Pressure Hose Cleaning Refresh outdoor areas with our high-pressure cleaning se…" at bounding box center [863, 258] width 259 height 437
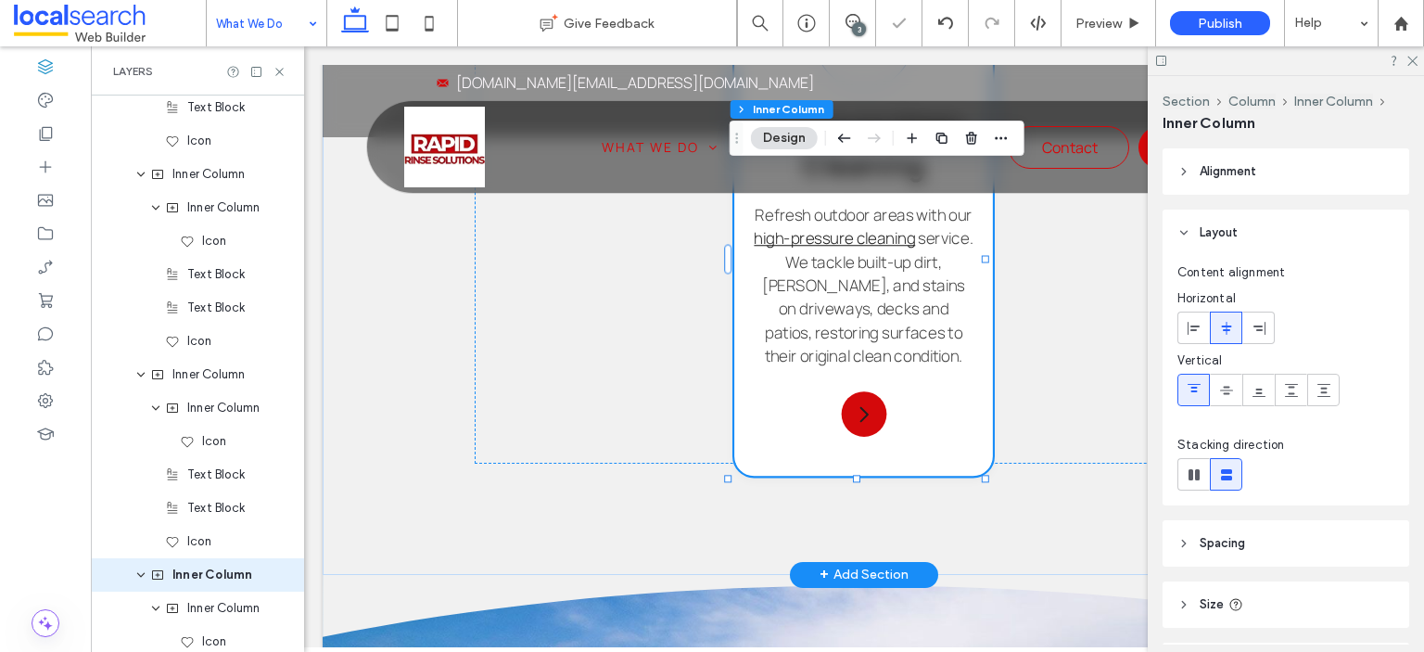
scroll to position [1807, 0]
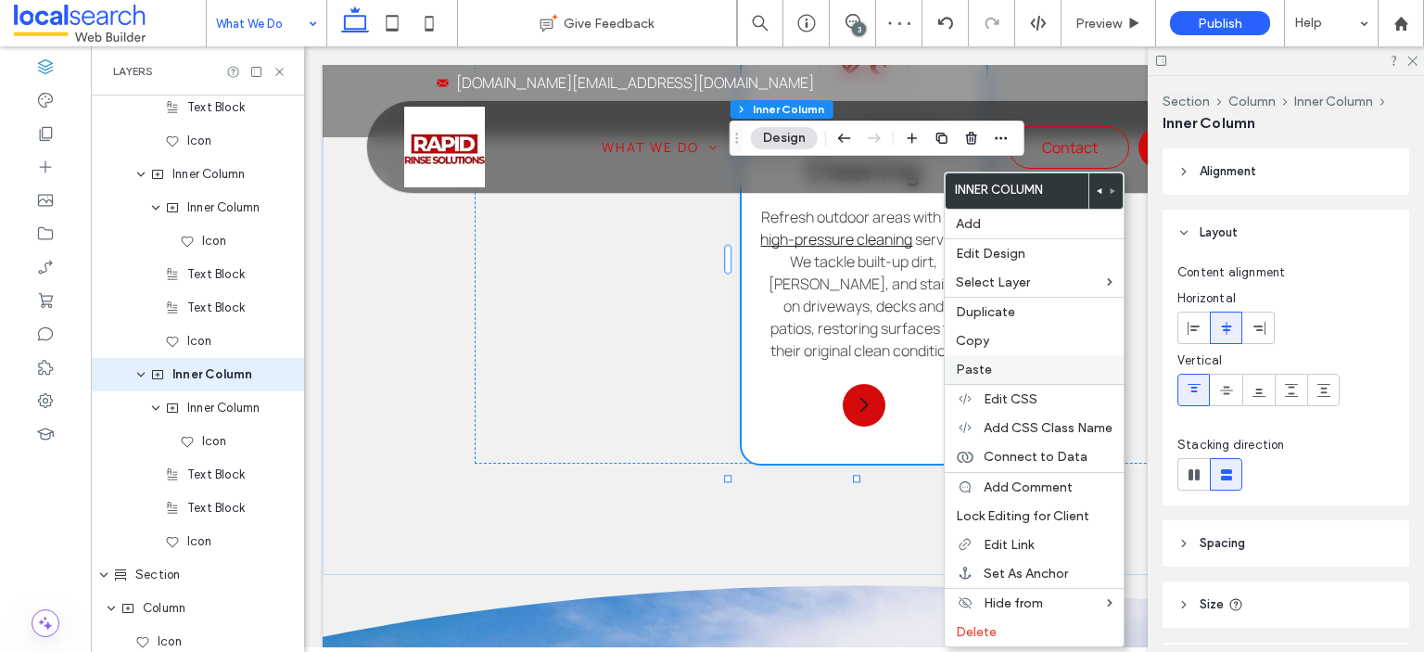
click at [1007, 355] on div "Paste" at bounding box center [1034, 369] width 179 height 29
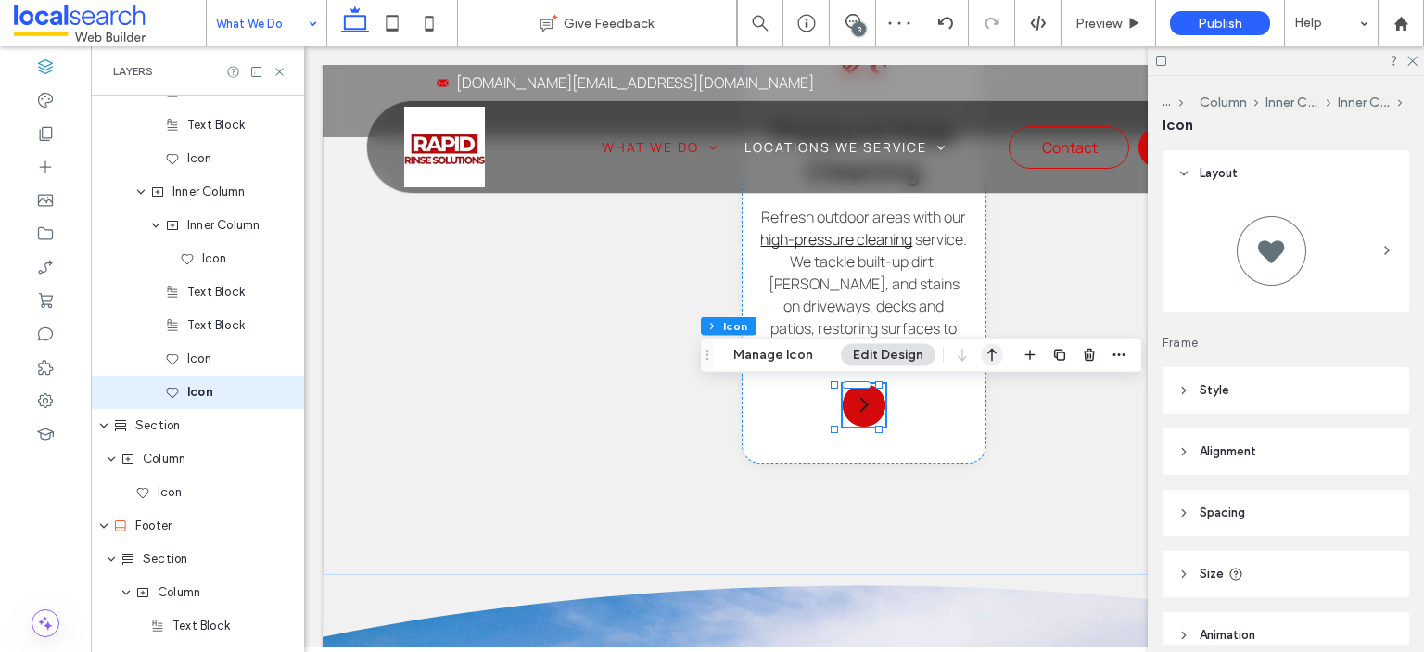
scroll to position [2008, 0]
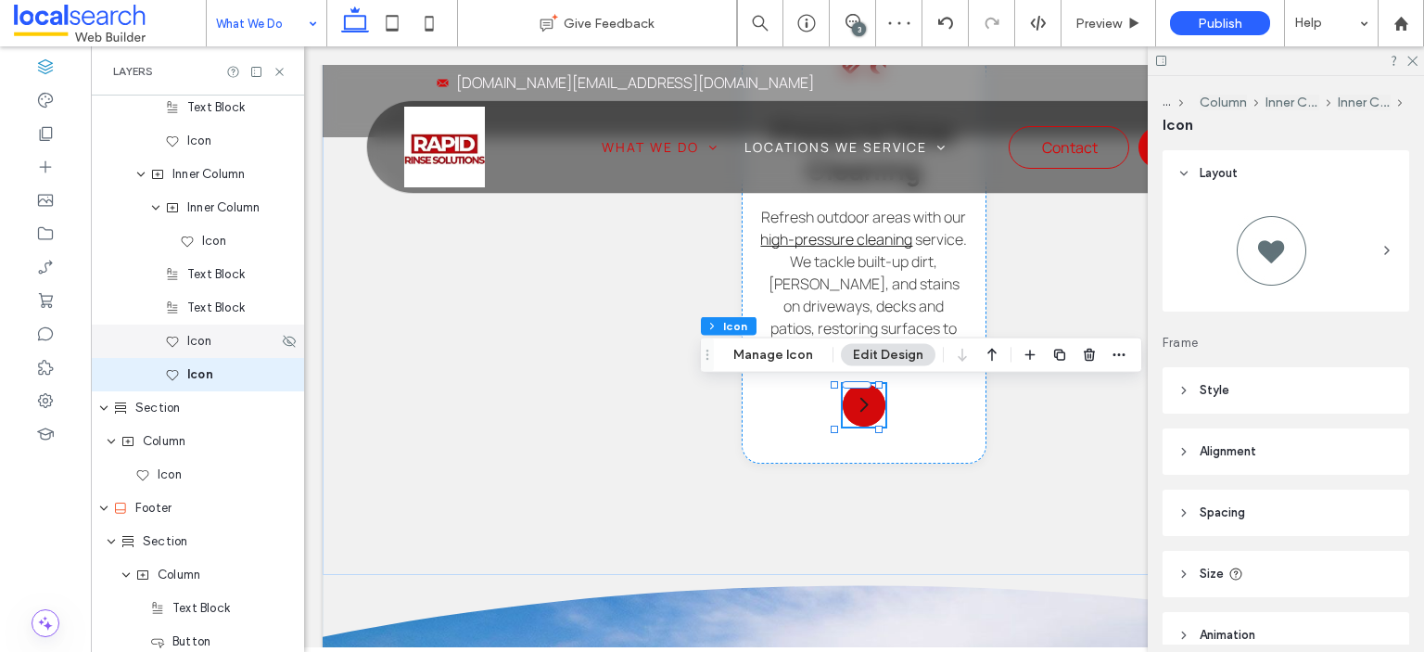
click at [185, 346] on div "Icon" at bounding box center [221, 341] width 113 height 19
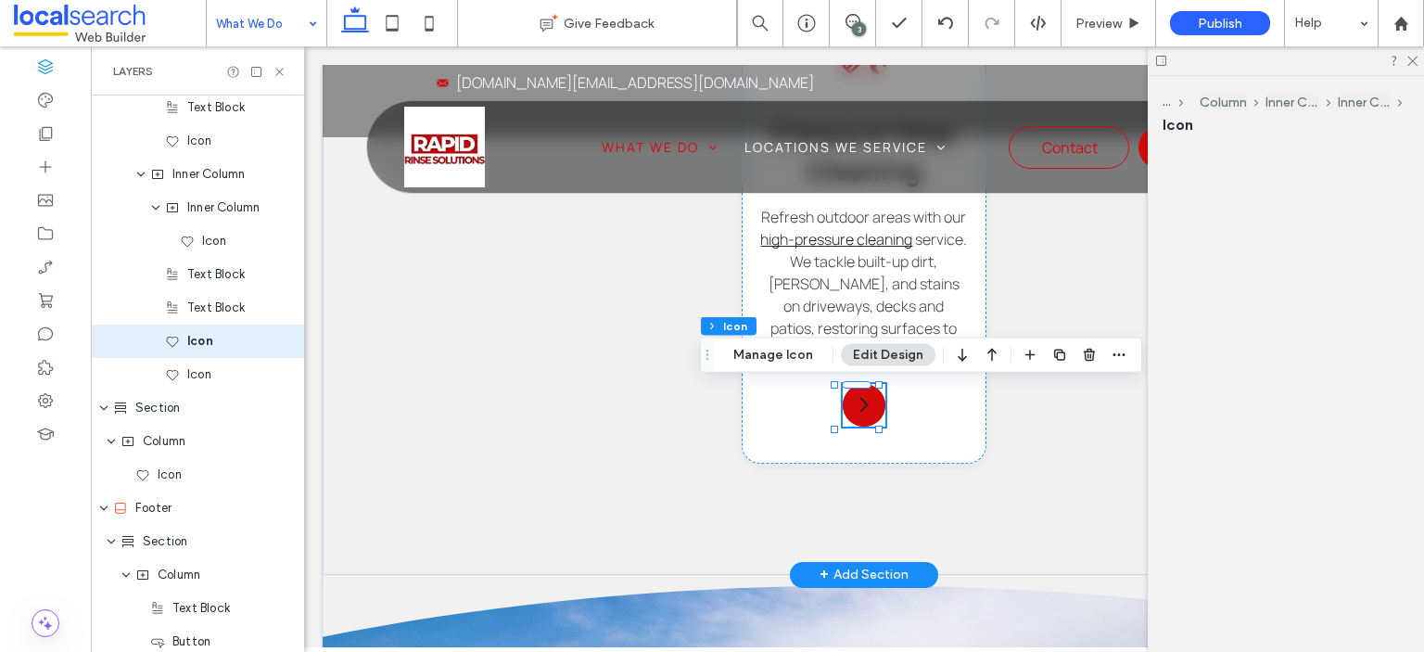
scroll to position [1974, 0]
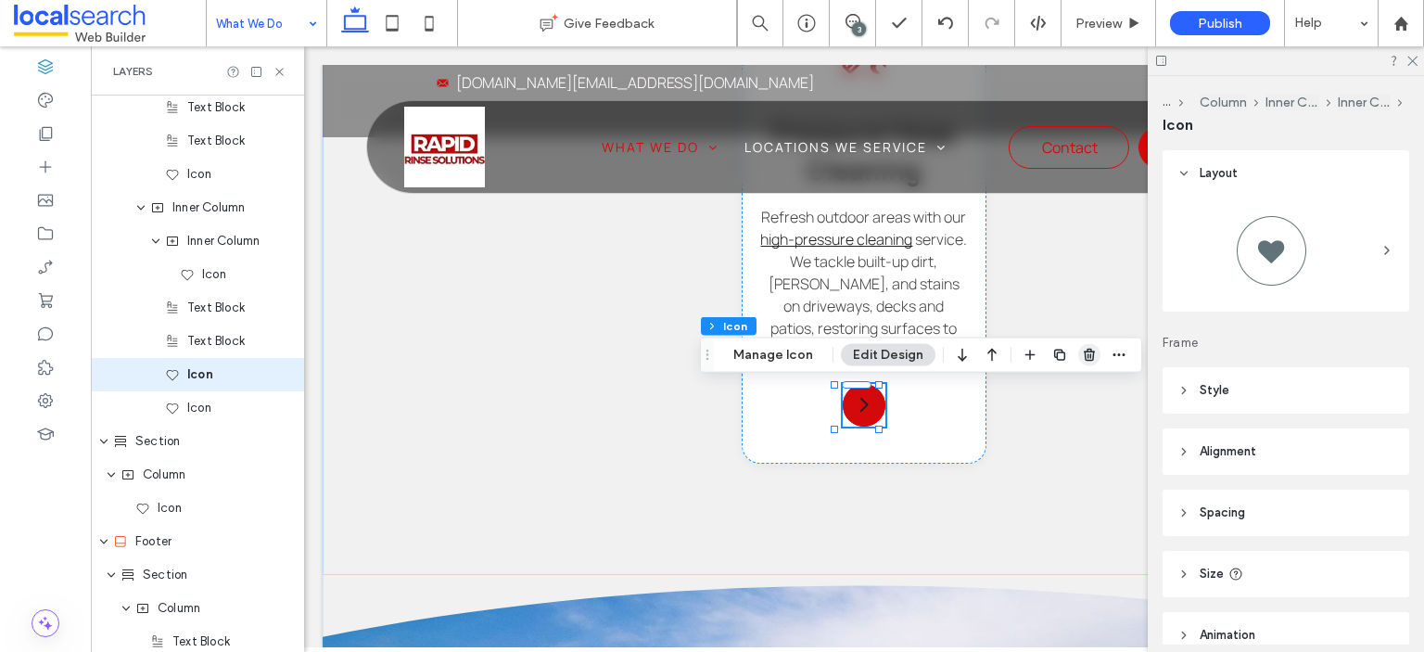
click at [1084, 357] on use "button" at bounding box center [1089, 355] width 11 height 12
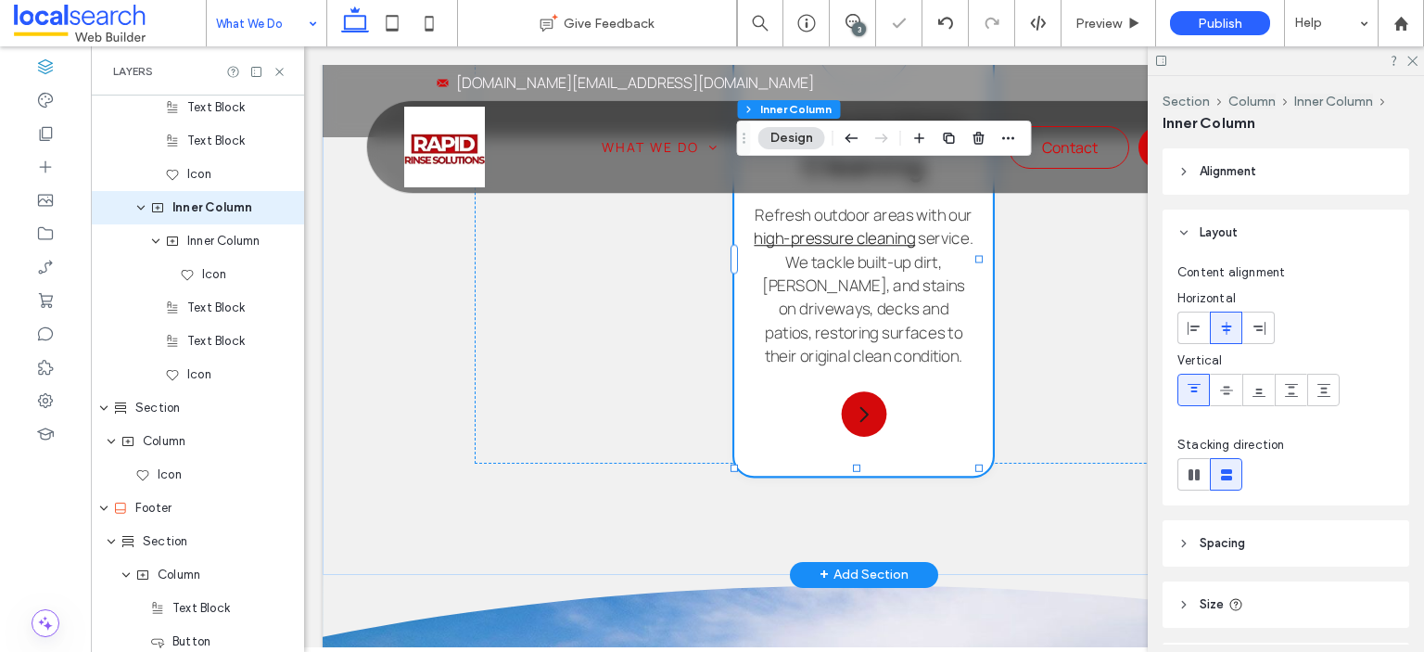
scroll to position [1807, 0]
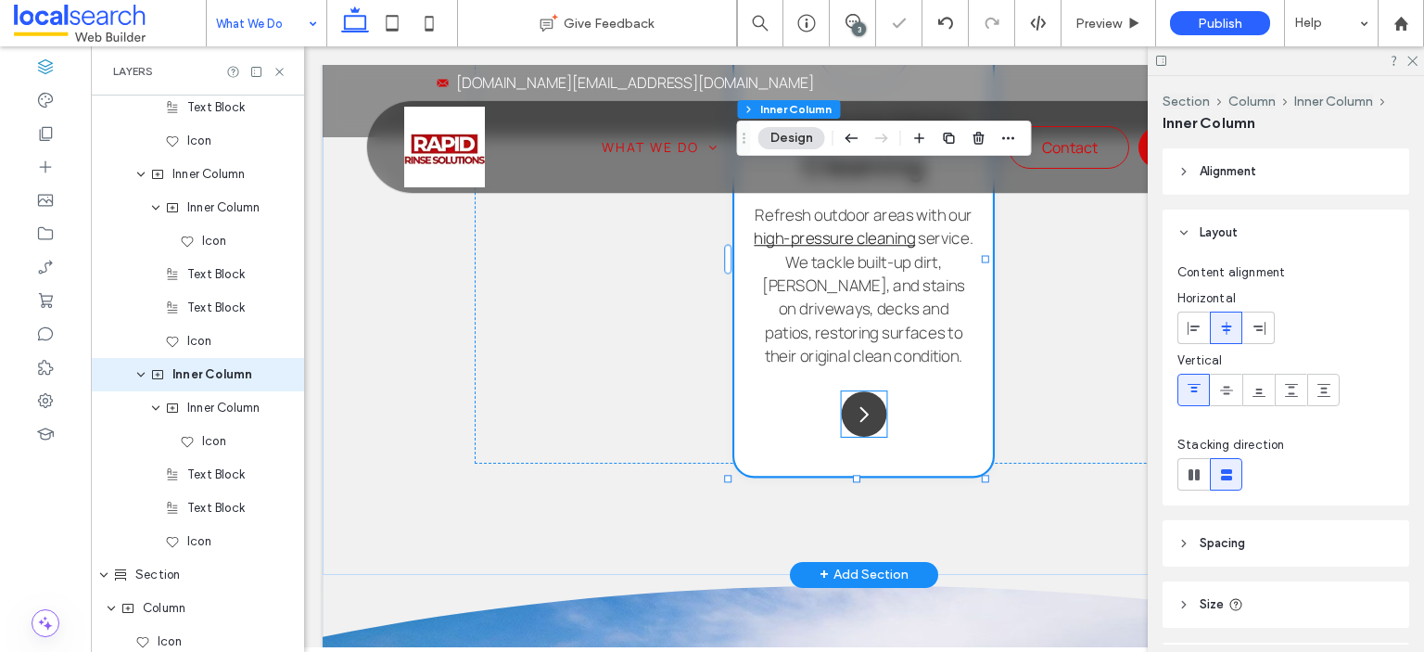
click at [862, 418] on icon "Arrow Icon" at bounding box center [864, 413] width 22 height 22
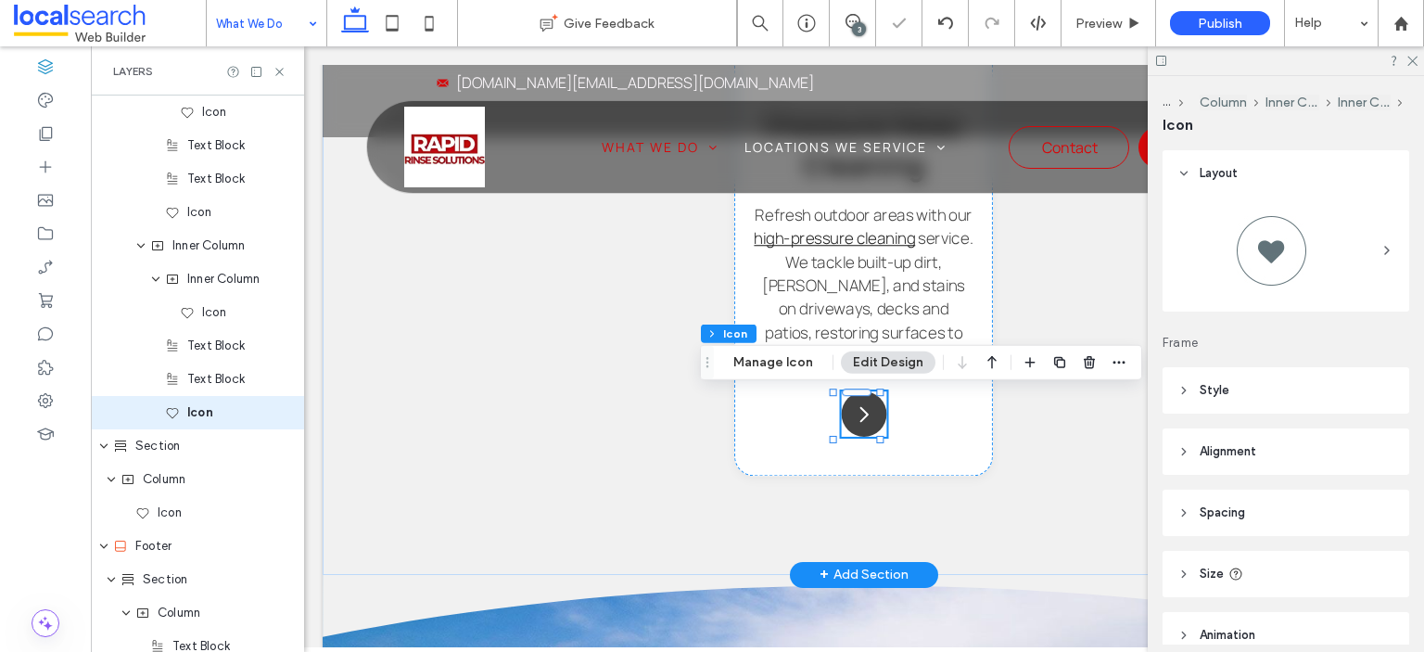
scroll to position [1974, 0]
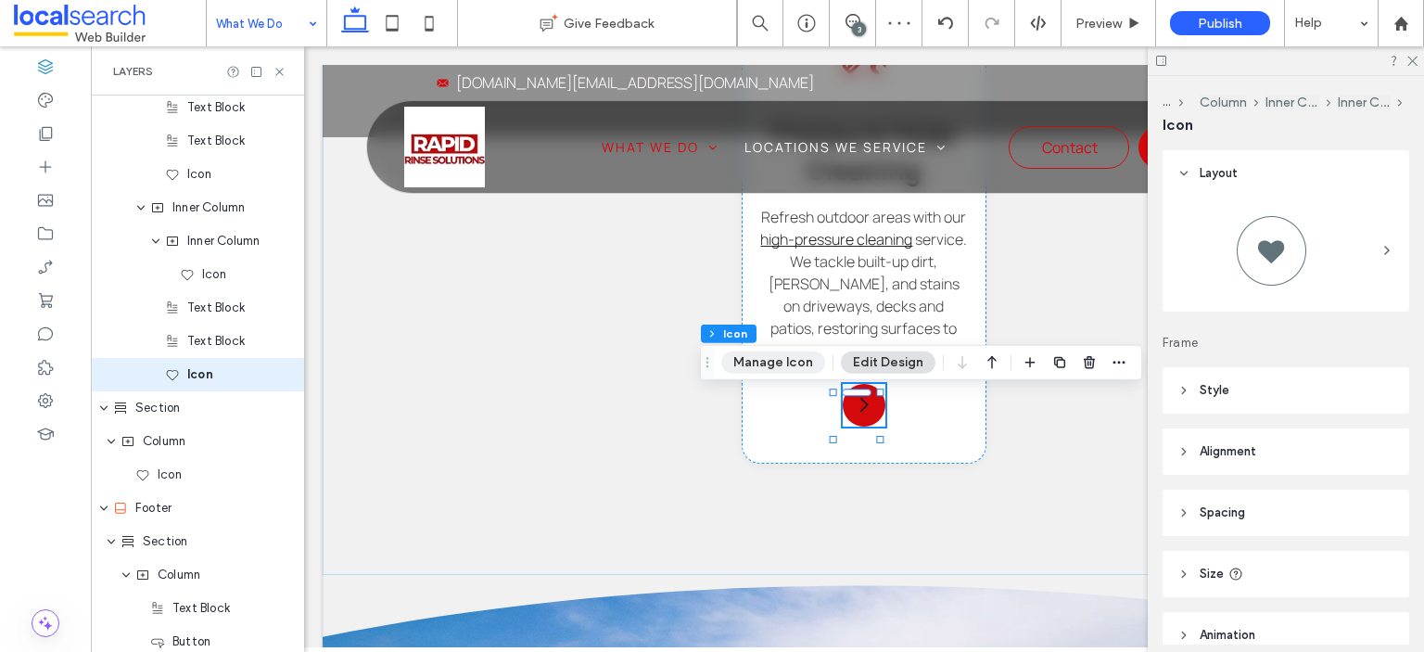
click at [786, 351] on button "Manage Icon" at bounding box center [773, 362] width 104 height 22
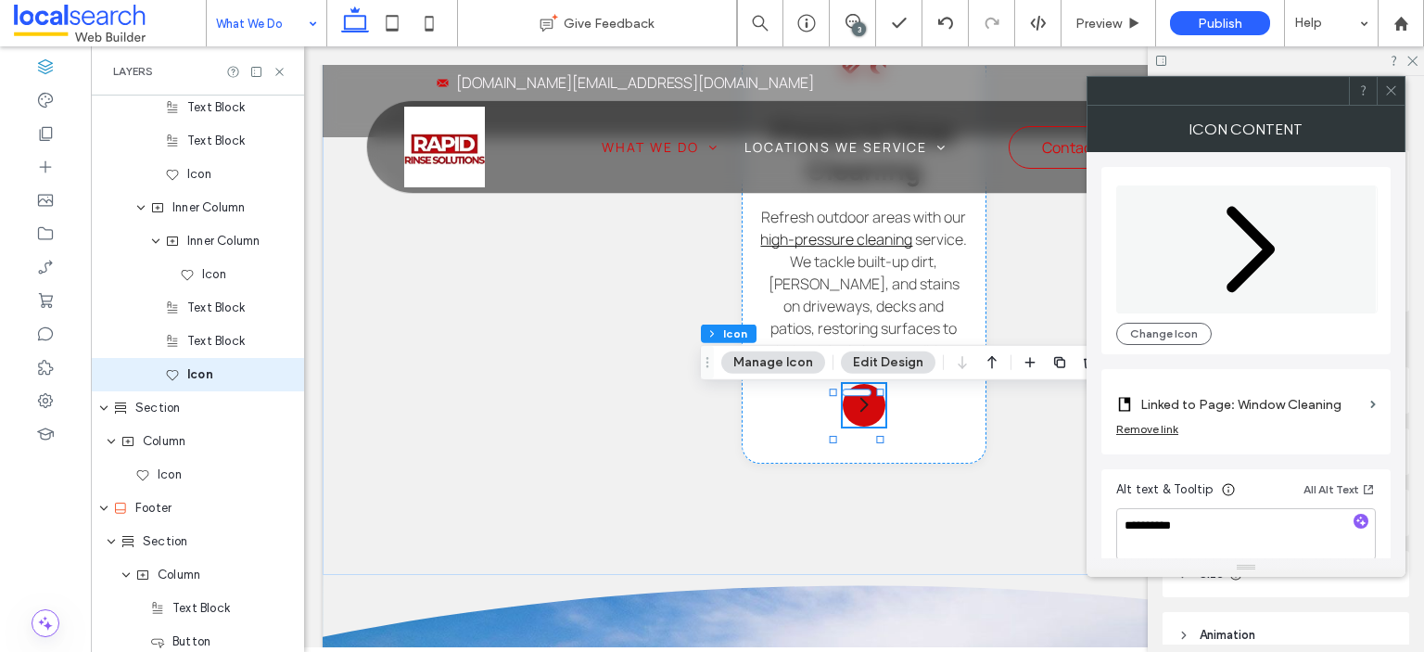
click at [1389, 90] on icon at bounding box center [1391, 90] width 14 height 14
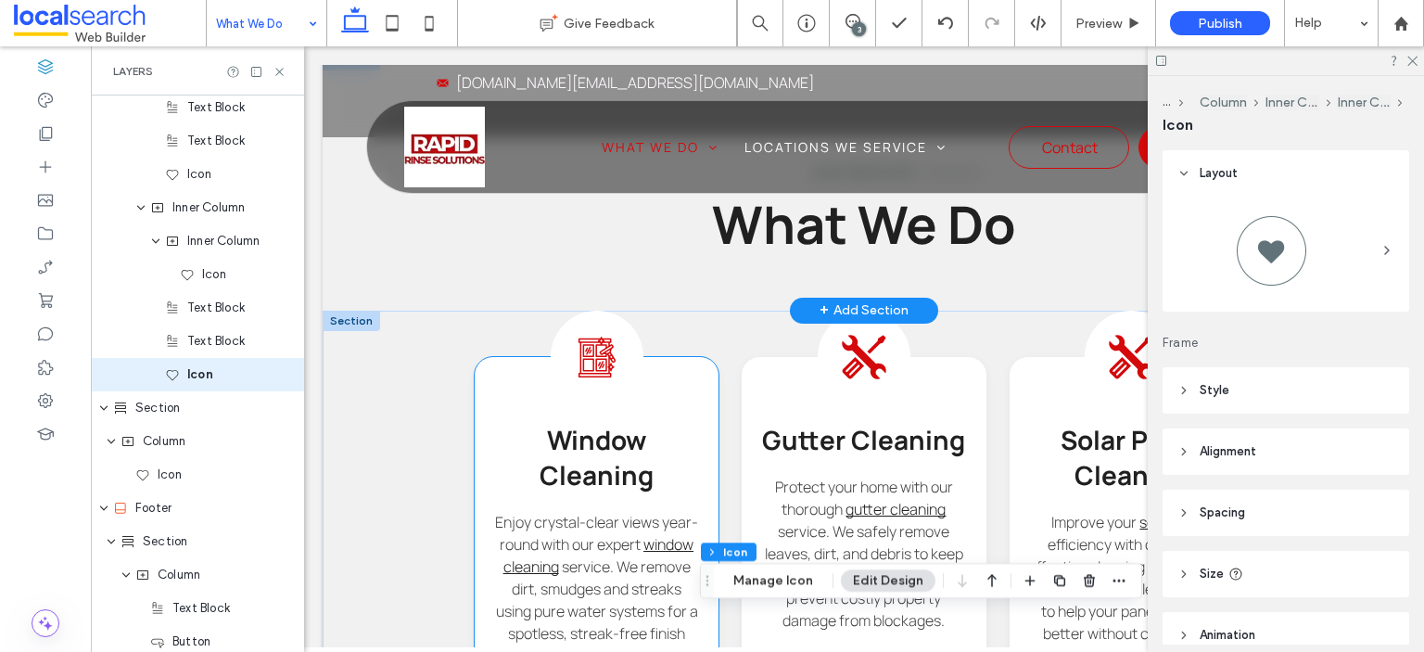
scroll to position [1309, 0]
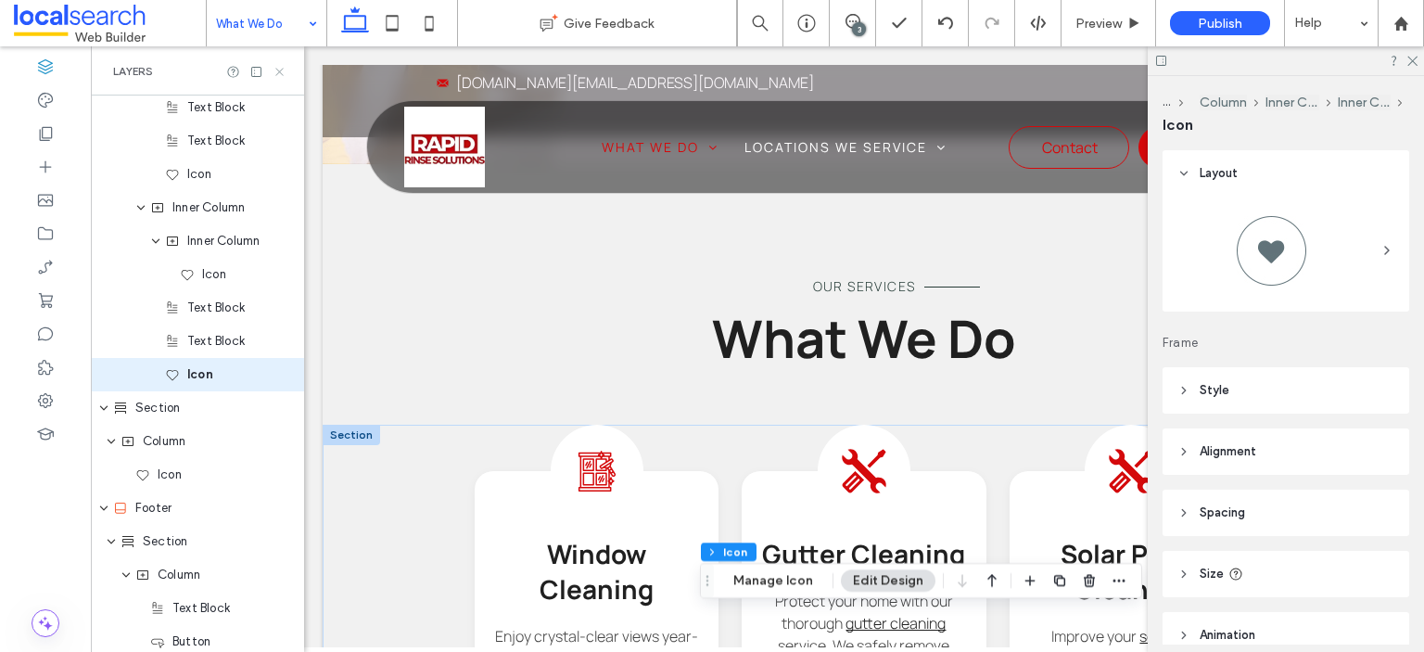
click at [278, 69] on icon at bounding box center [280, 72] width 14 height 14
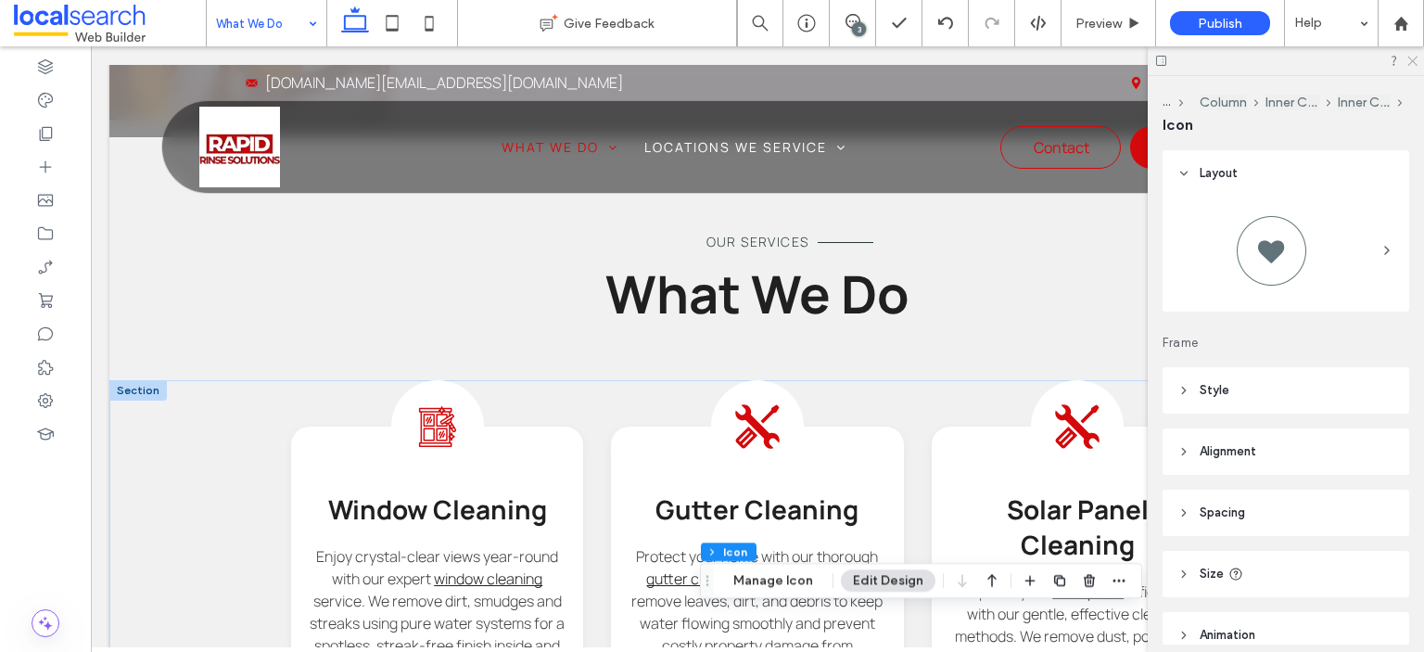
click at [1415, 62] on icon at bounding box center [1412, 60] width 12 height 12
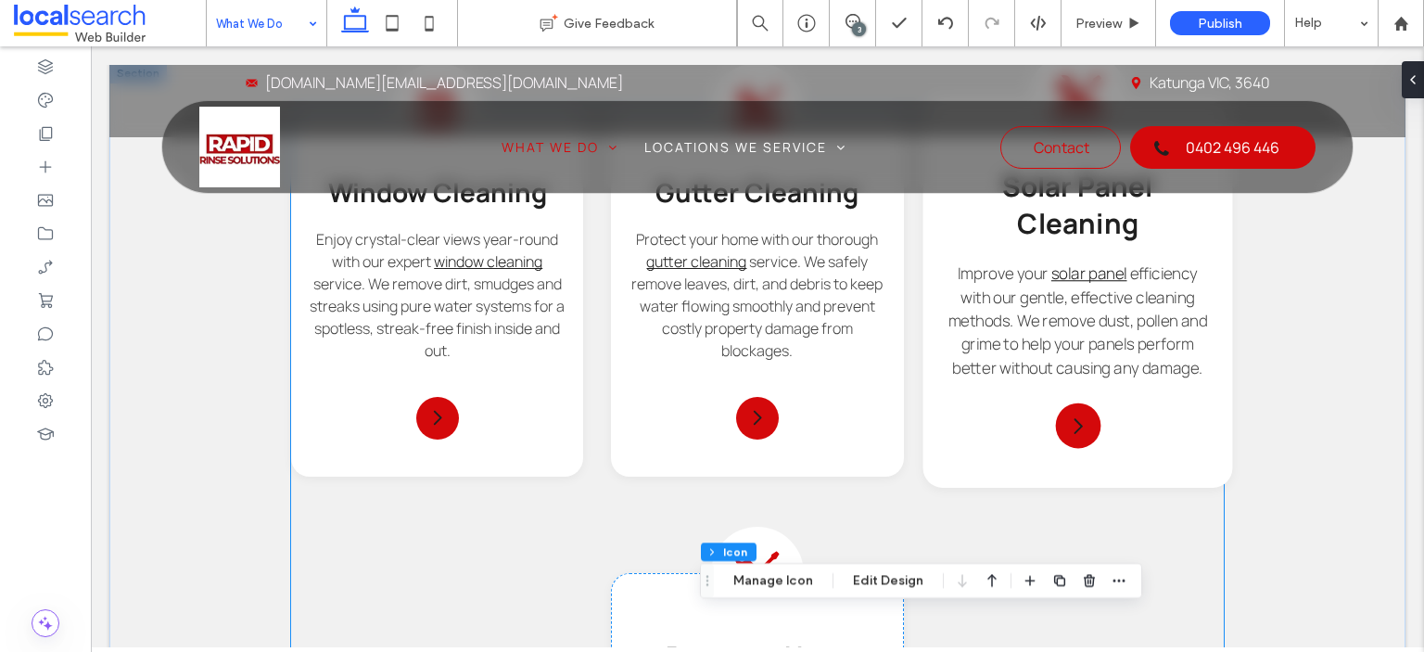
scroll to position [1680, 0]
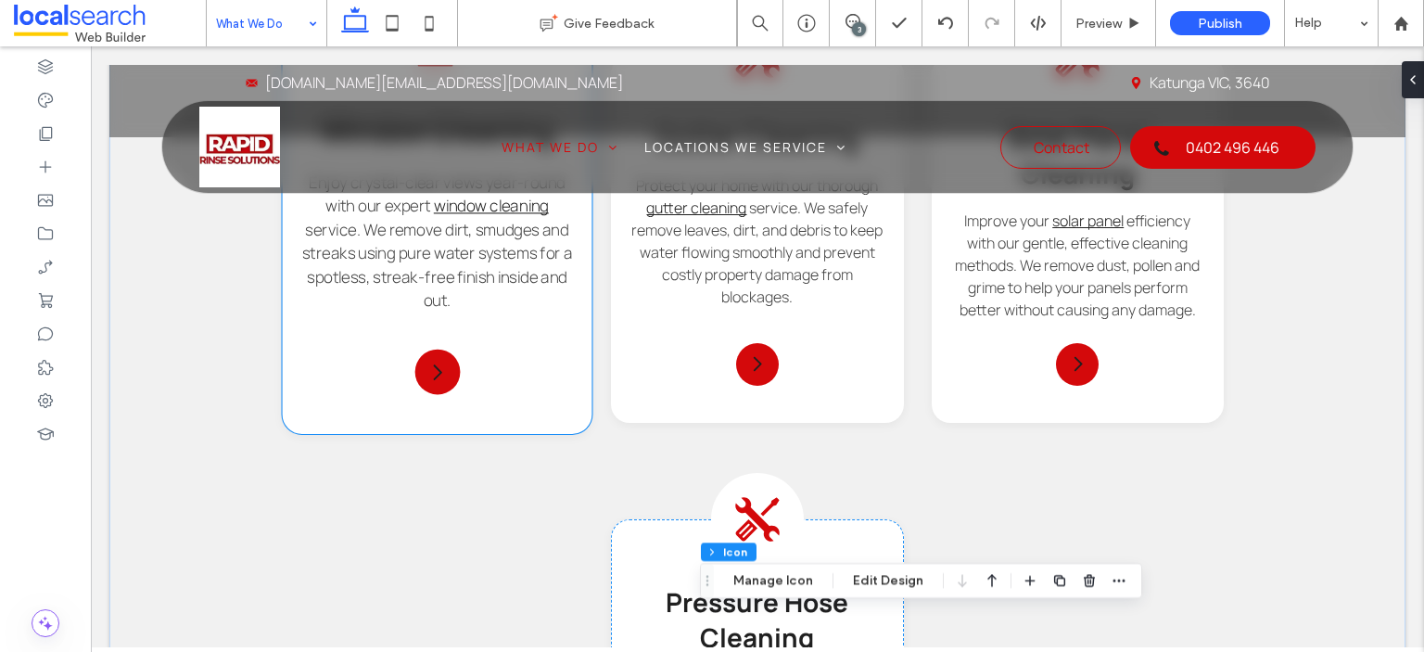
click at [528, 394] on div "Window Cleaning Icon Window Cleaning Enjoy crystal-clear views year-round with …" at bounding box center [438, 239] width 310 height 389
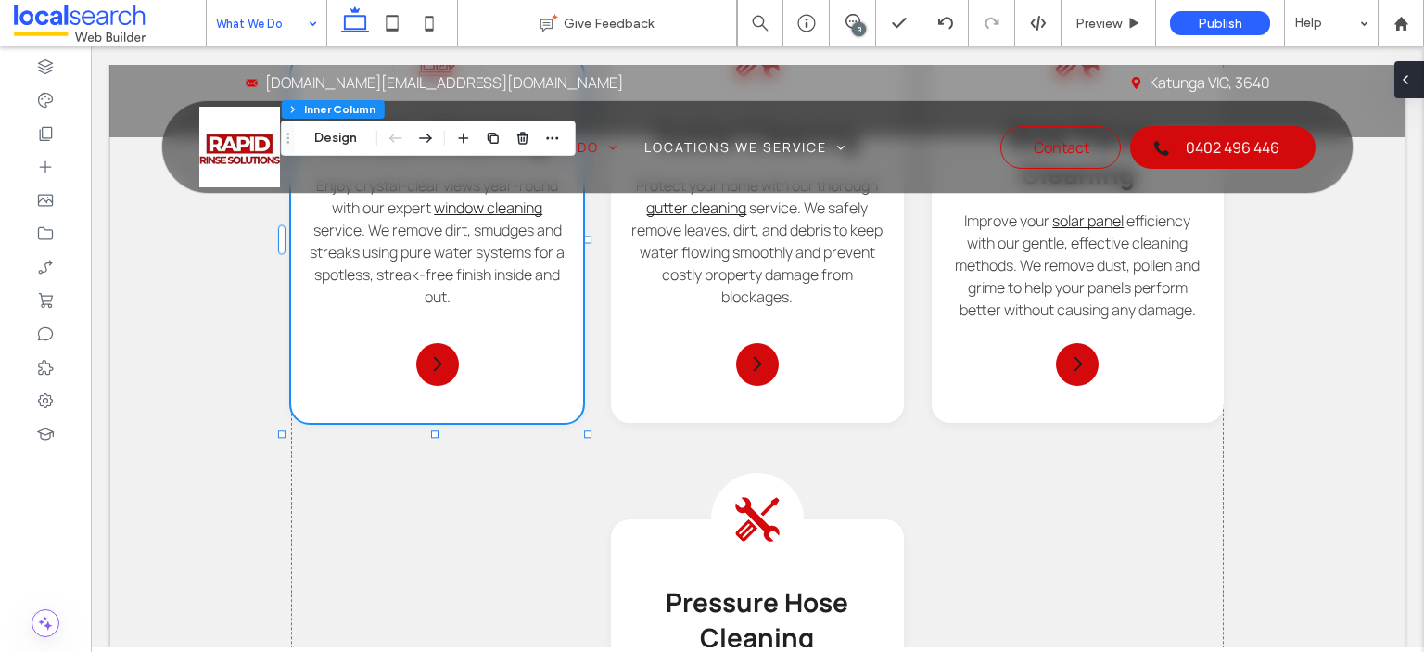
click at [1418, 83] on div at bounding box center [1410, 79] width 30 height 37
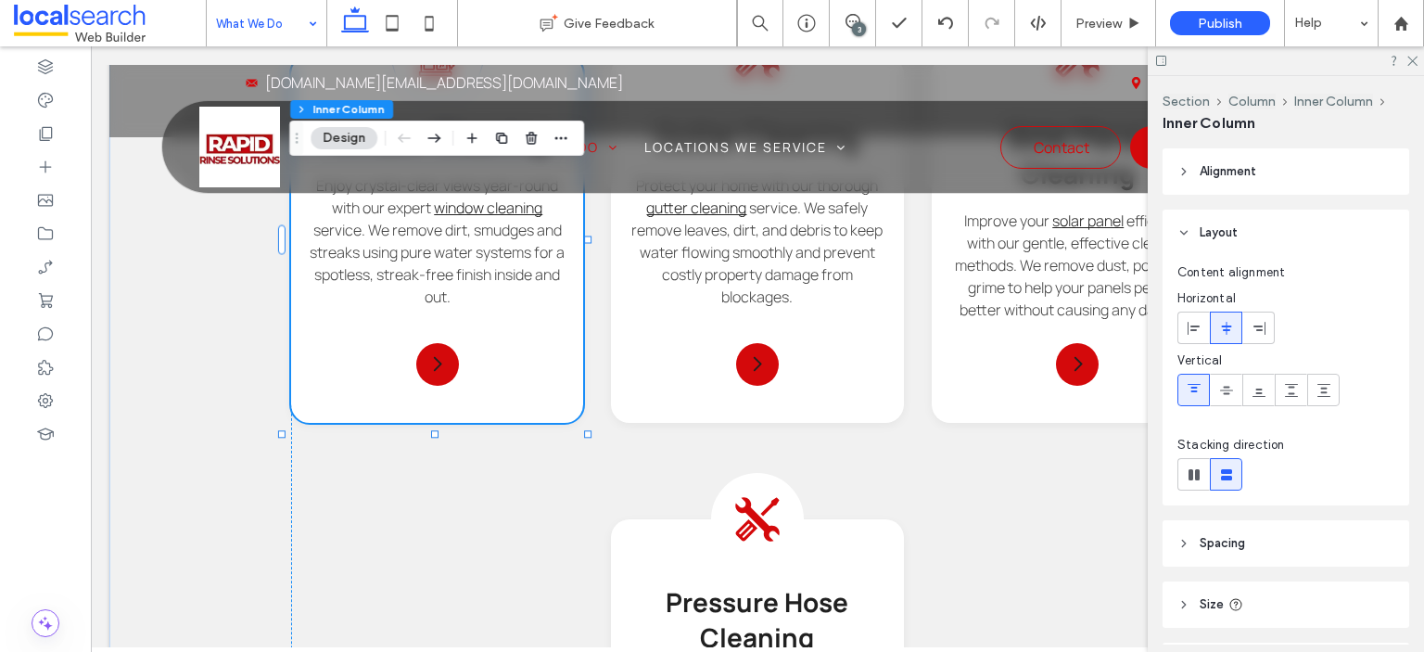
drag, startPoint x: 1246, startPoint y: 178, endPoint x: 1296, endPoint y: 177, distance: 50.1
click at [1250, 177] on span "Alignment" at bounding box center [1228, 171] width 57 height 19
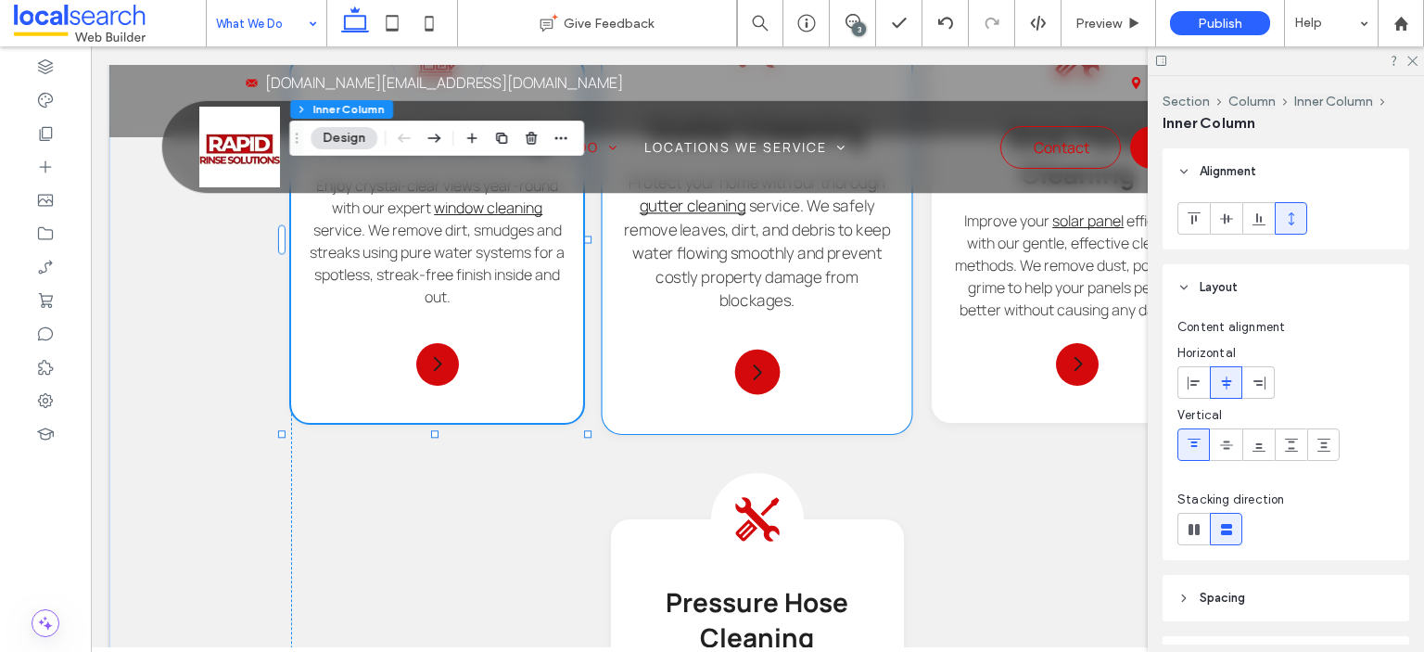
click at [857, 381] on div "Gutter Cleaning Protect your home with our thorough gutter cleaning service. We…" at bounding box center [758, 239] width 310 height 389
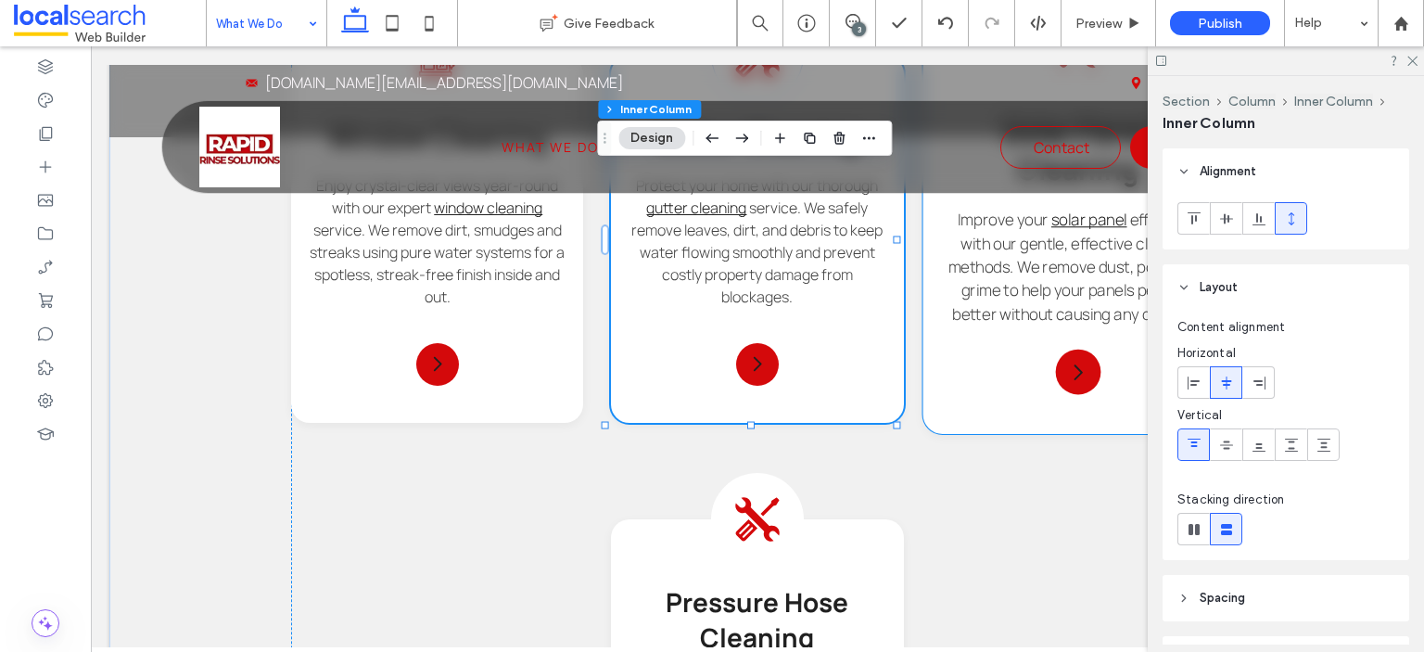
click at [977, 406] on div "Solar Panel Cleaning Improve your solar panel efficiency with our gentle, effec…" at bounding box center [1078, 239] width 310 height 389
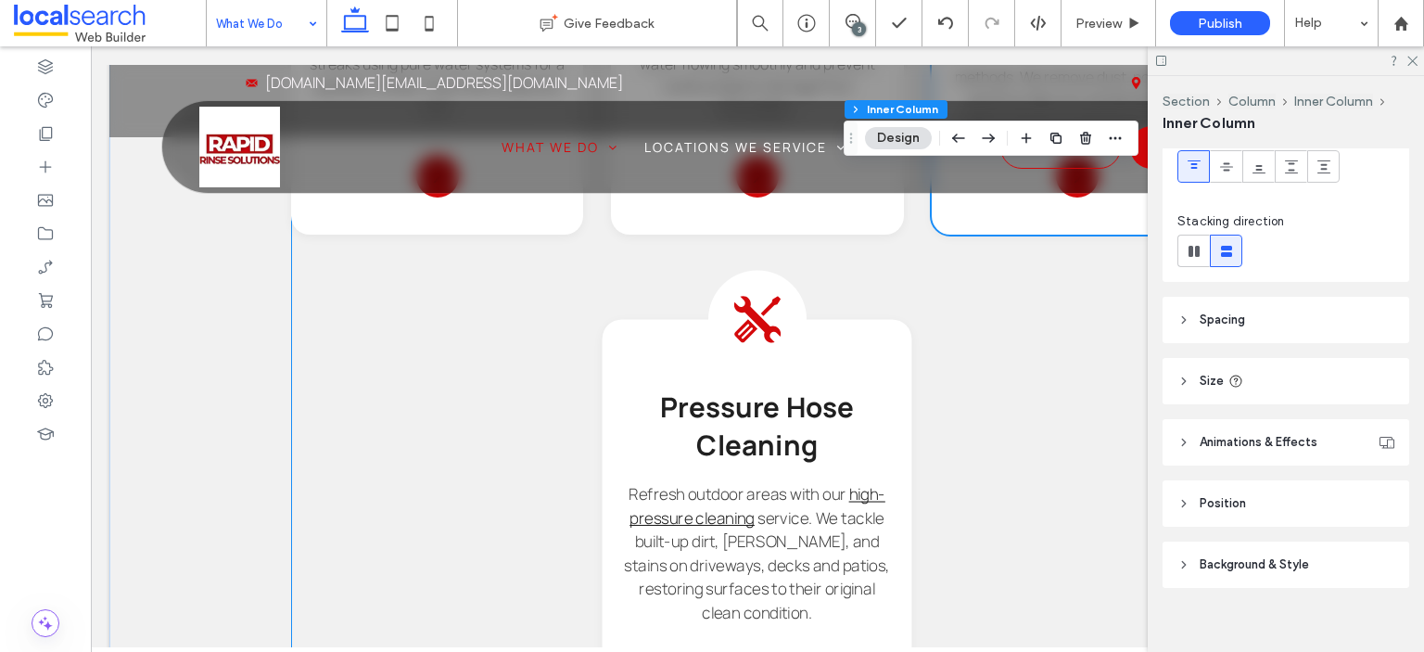
scroll to position [1958, 0]
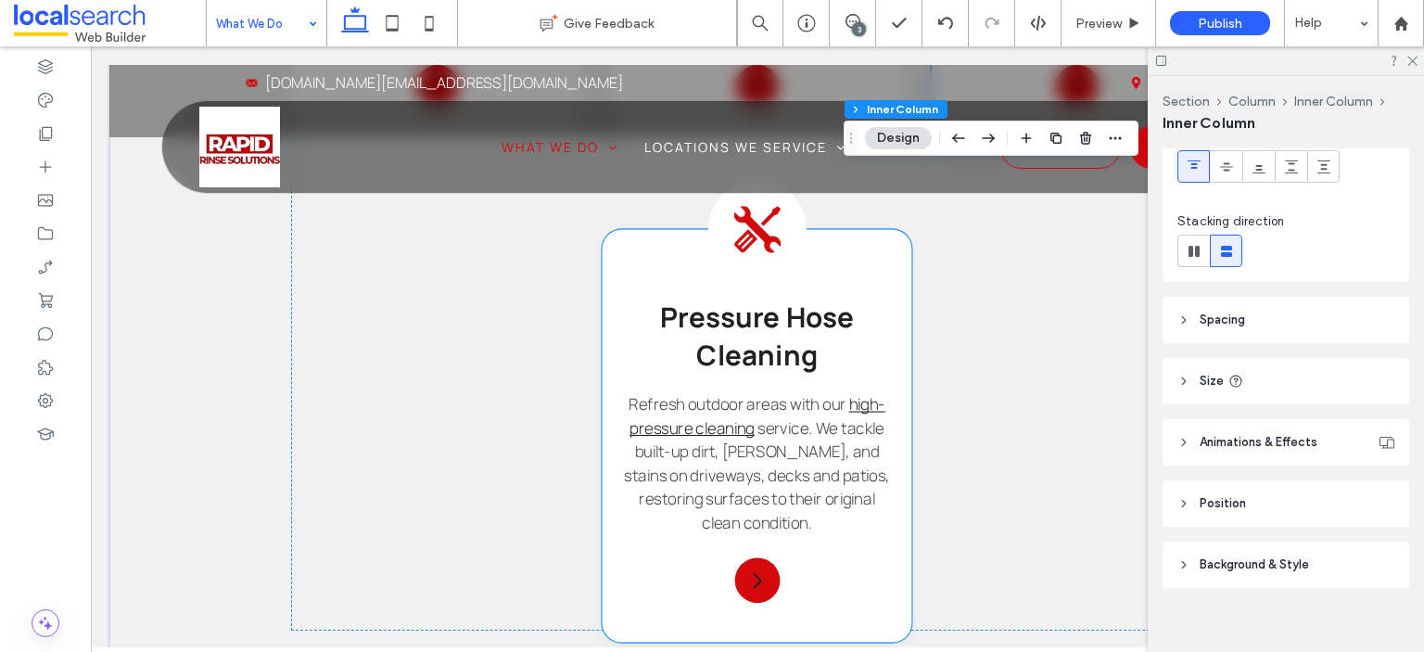
click at [877, 321] on h3 "Pressure Hose Cleaning" at bounding box center [757, 336] width 271 height 75
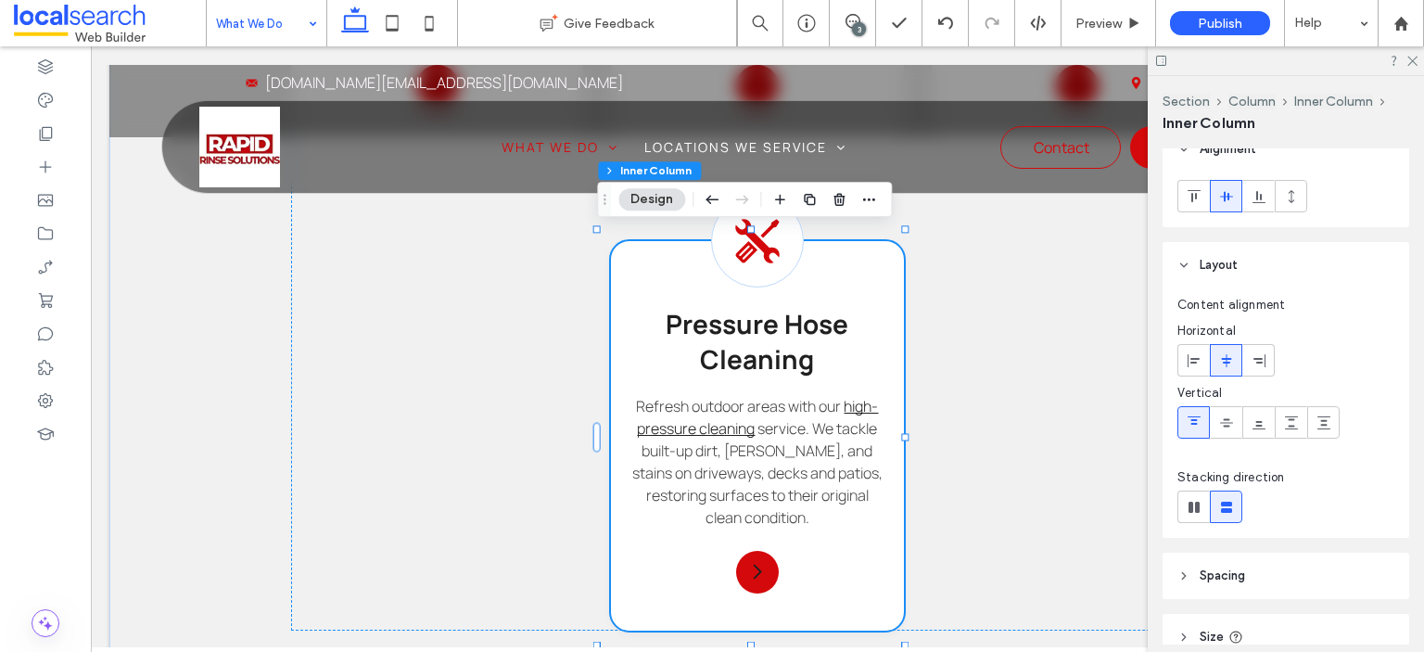
scroll to position [0, 0]
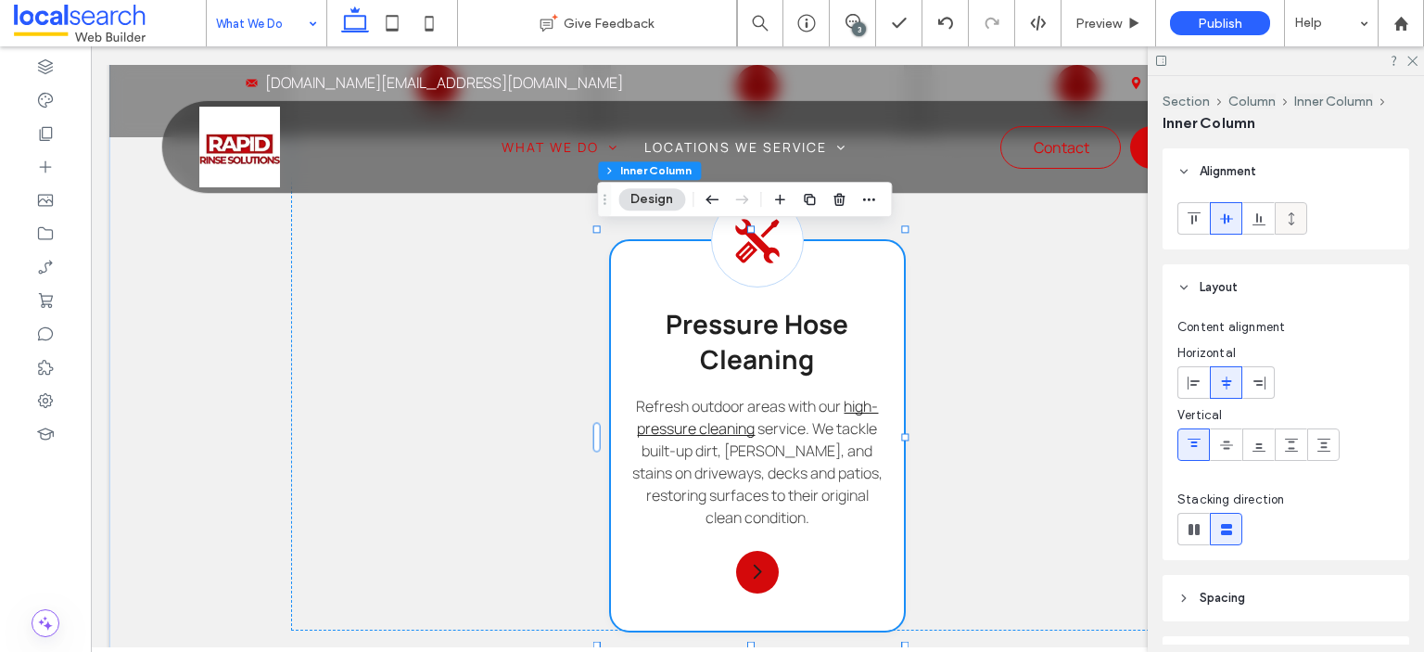
click at [1291, 224] on icon at bounding box center [1291, 218] width 15 height 15
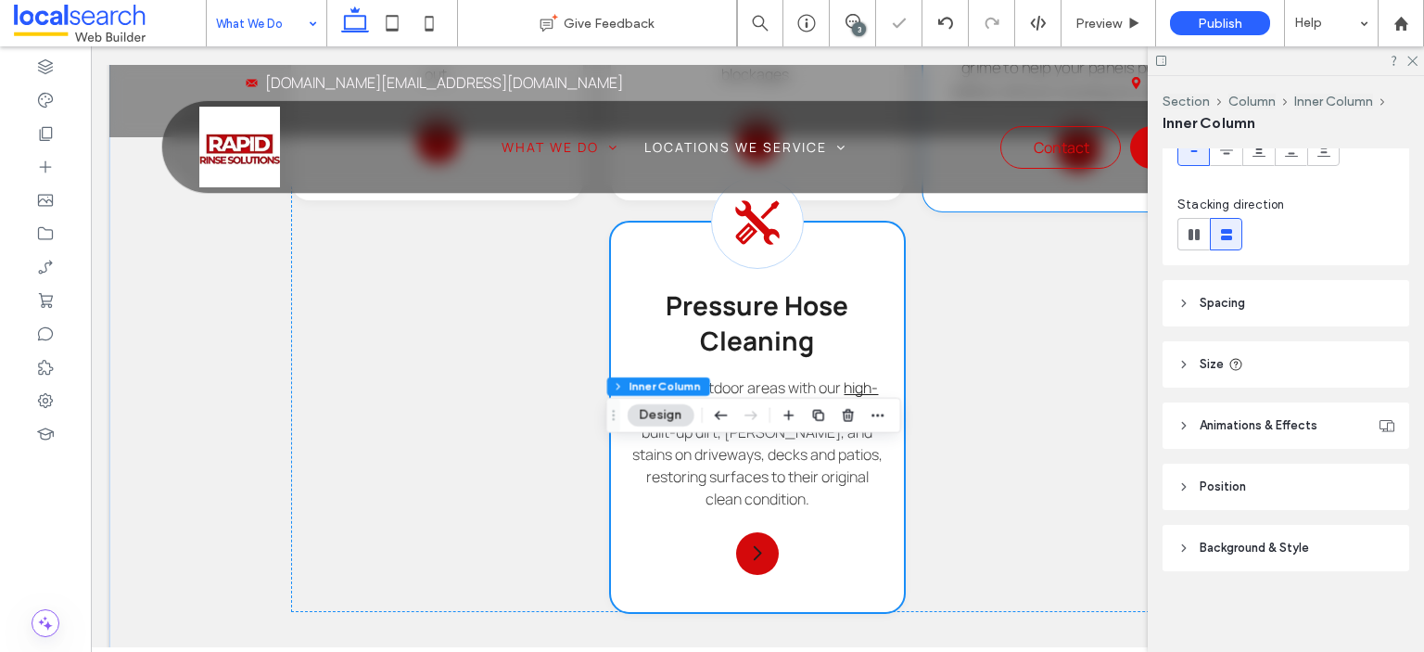
scroll to position [1680, 0]
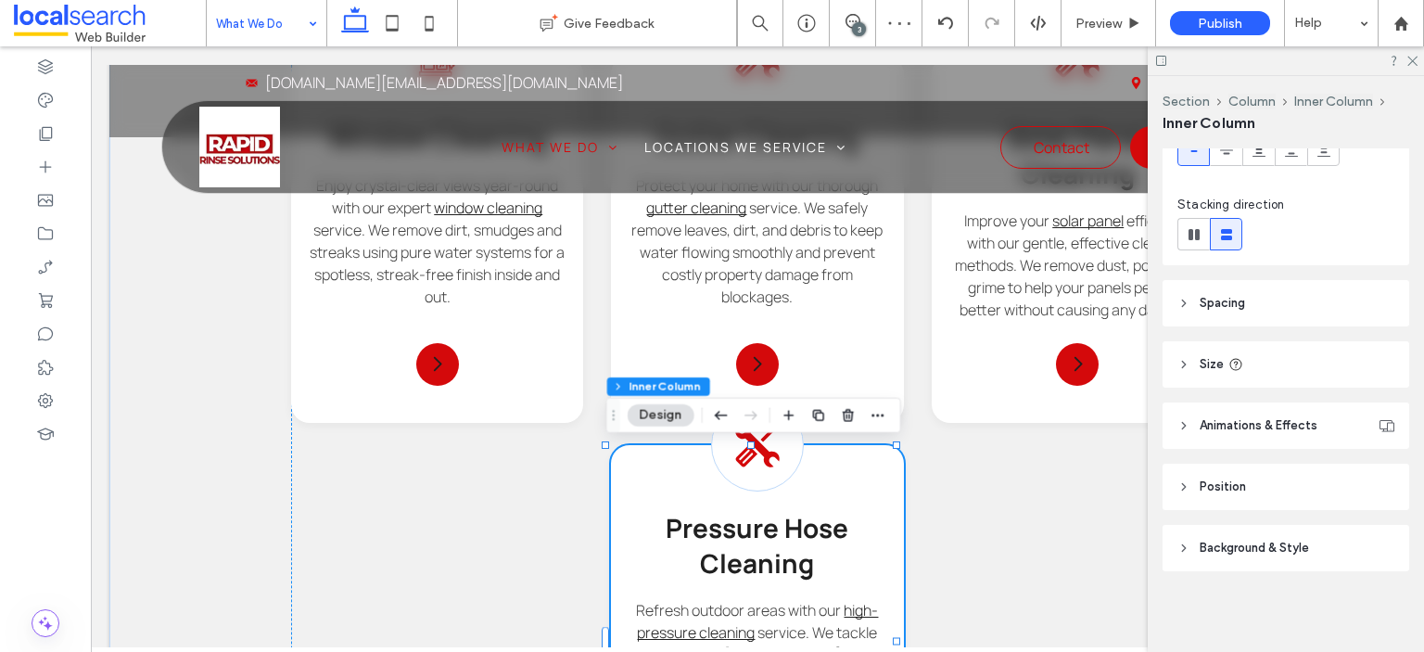
click at [1288, 310] on header "Spacing" at bounding box center [1286, 303] width 247 height 46
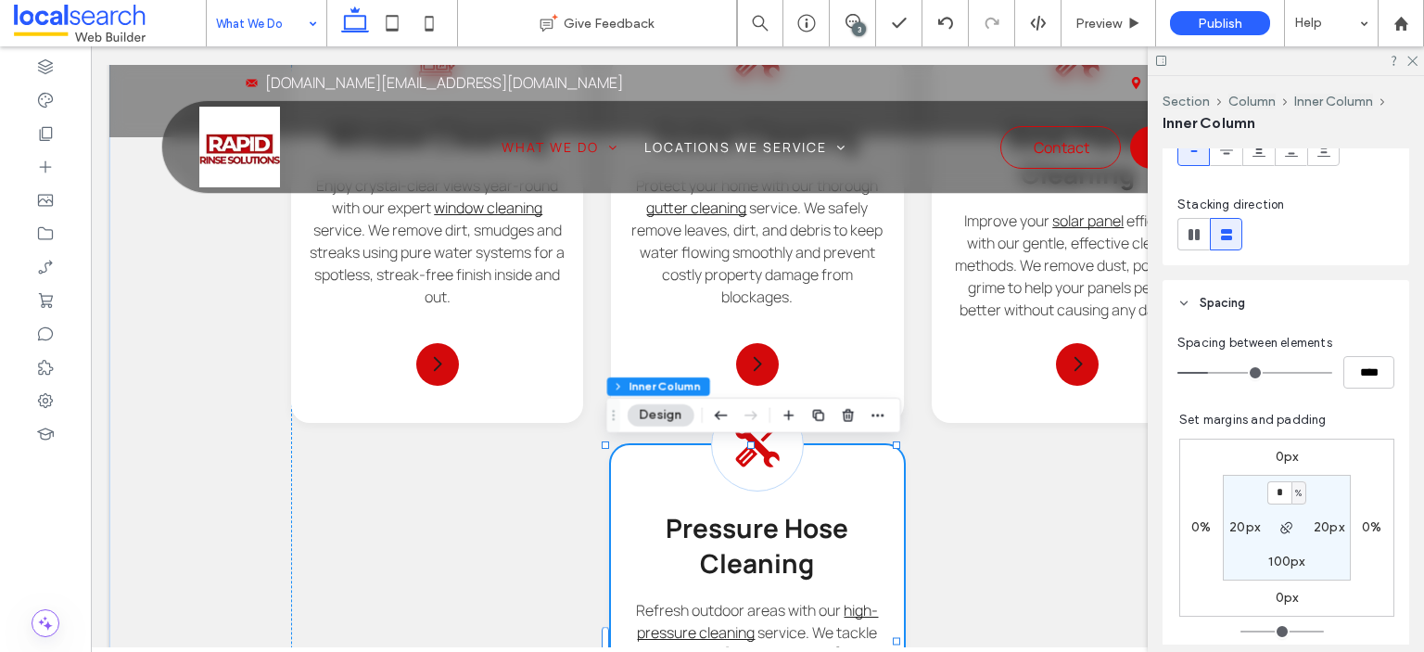
click at [1276, 459] on label "0px" at bounding box center [1287, 457] width 23 height 16
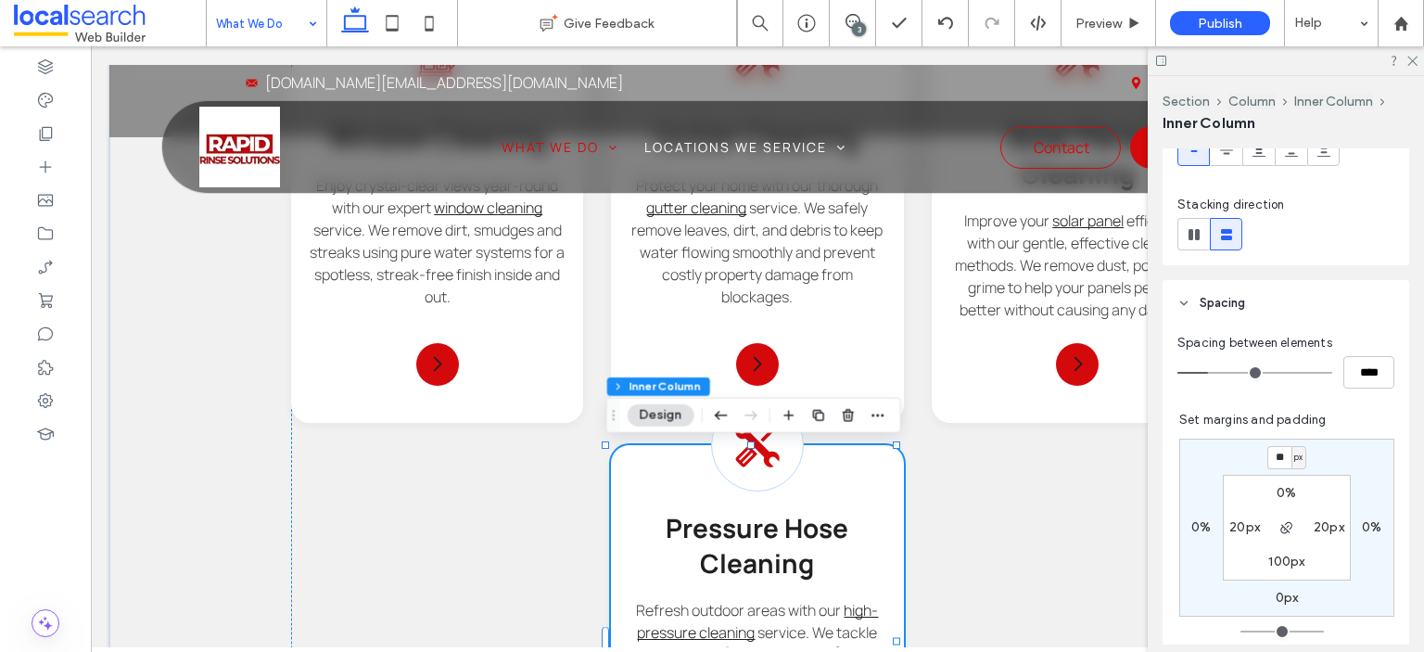
type input "**"
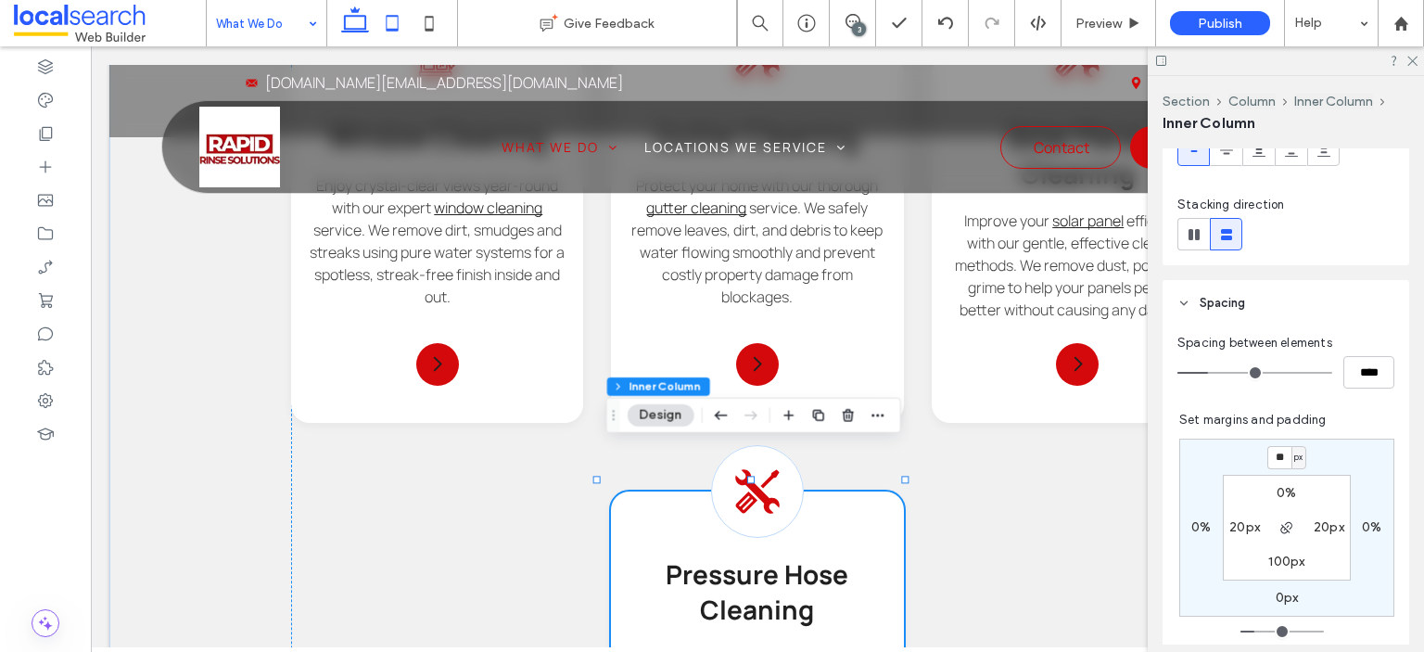
click at [395, 32] on icon at bounding box center [392, 23] width 37 height 37
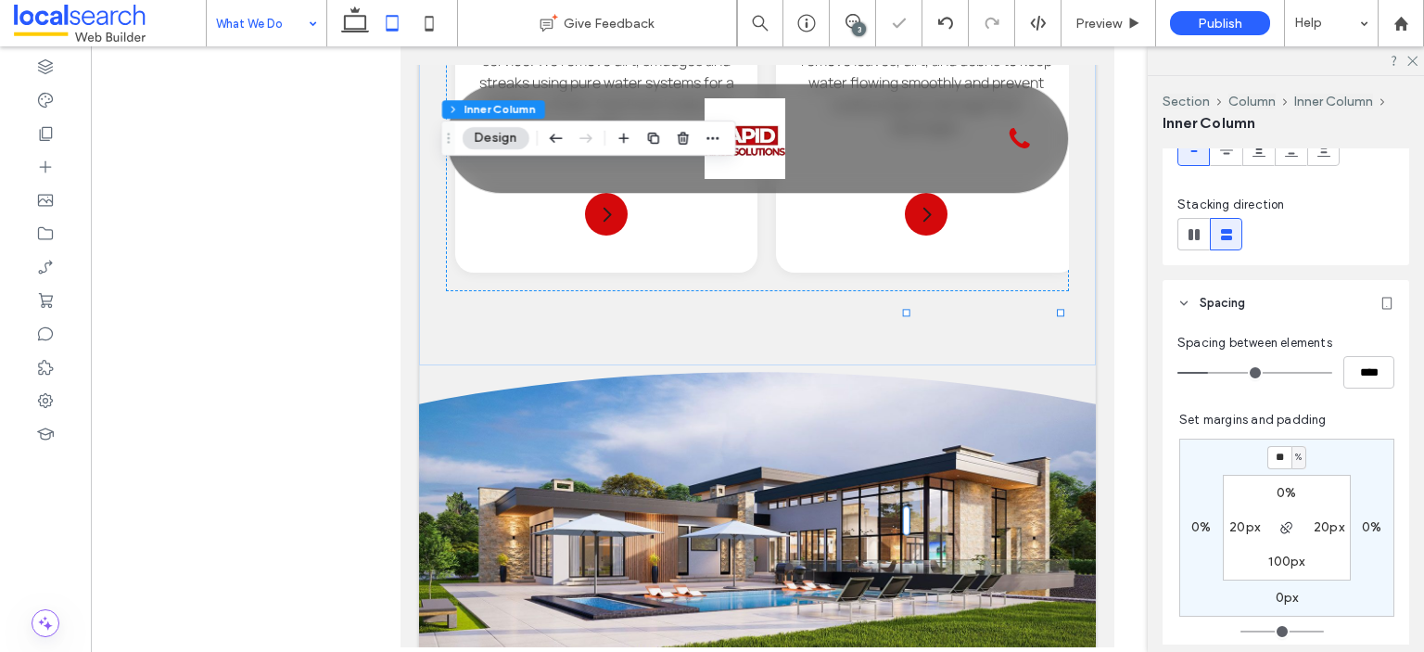
type input "*"
type input "**"
type input "*"
type input "**"
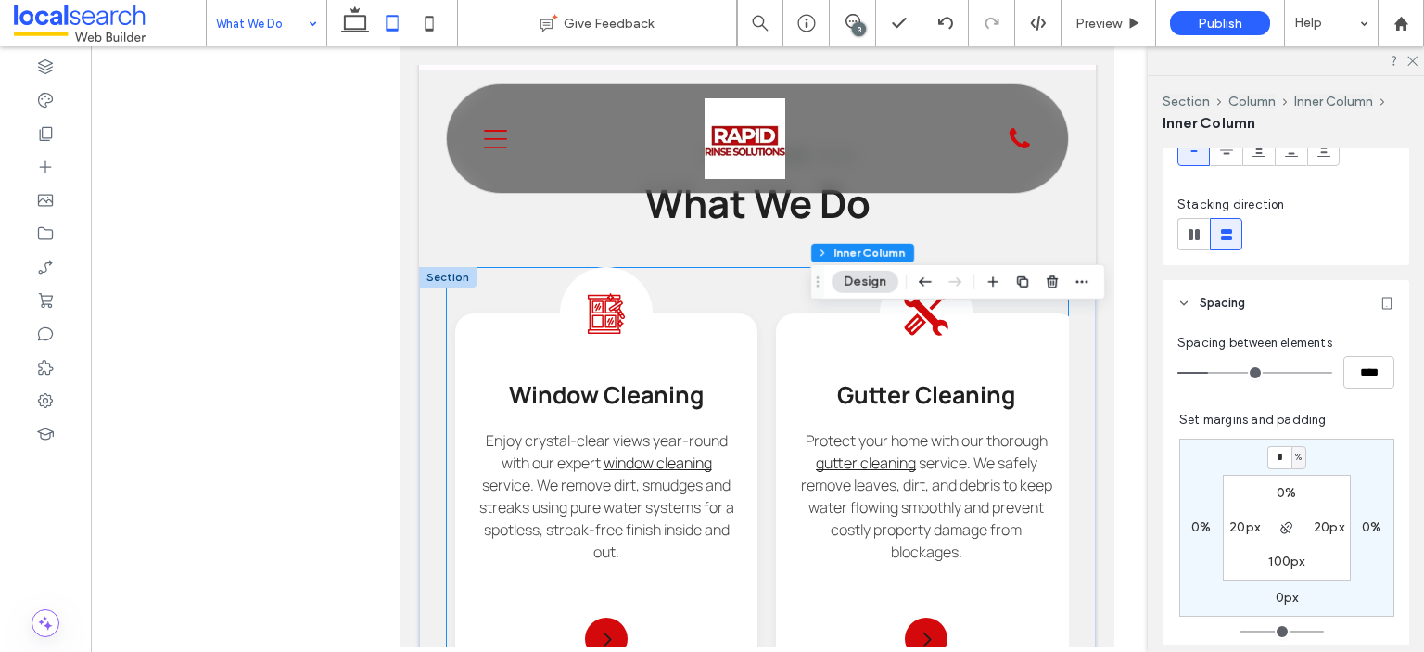
scroll to position [0, 644]
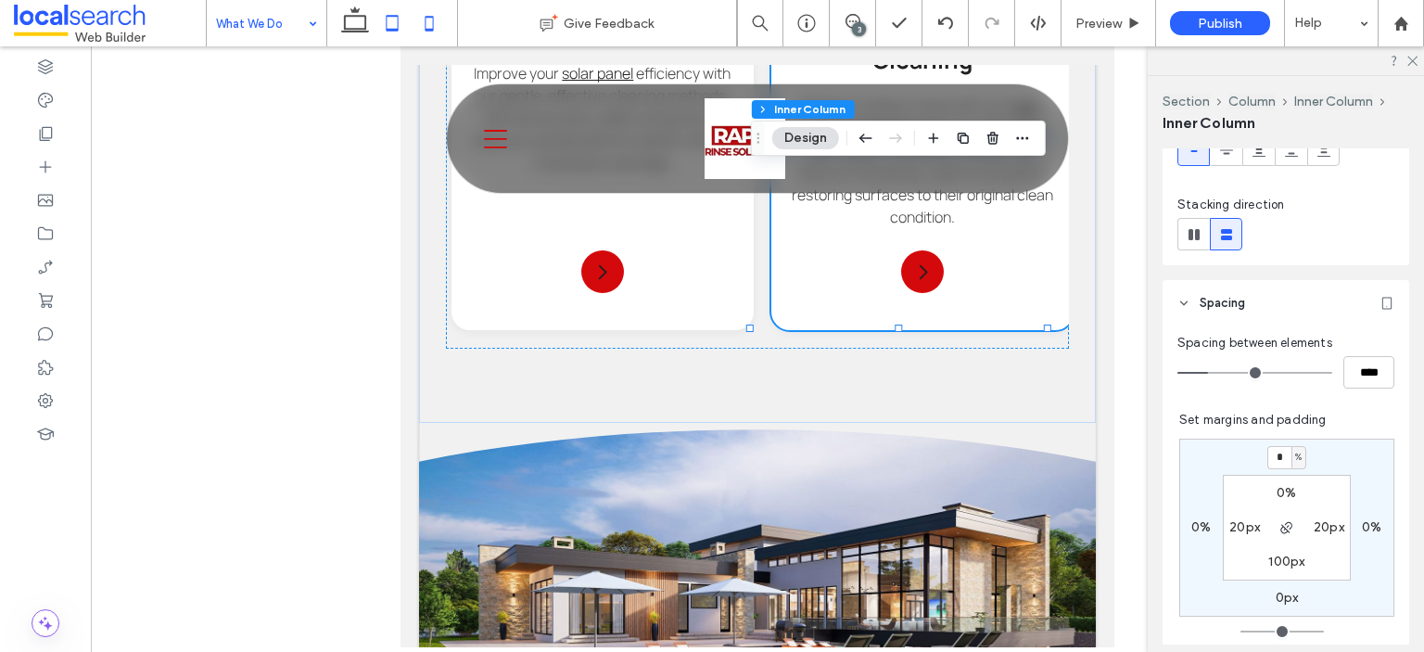
click at [420, 28] on icon at bounding box center [429, 23] width 37 height 37
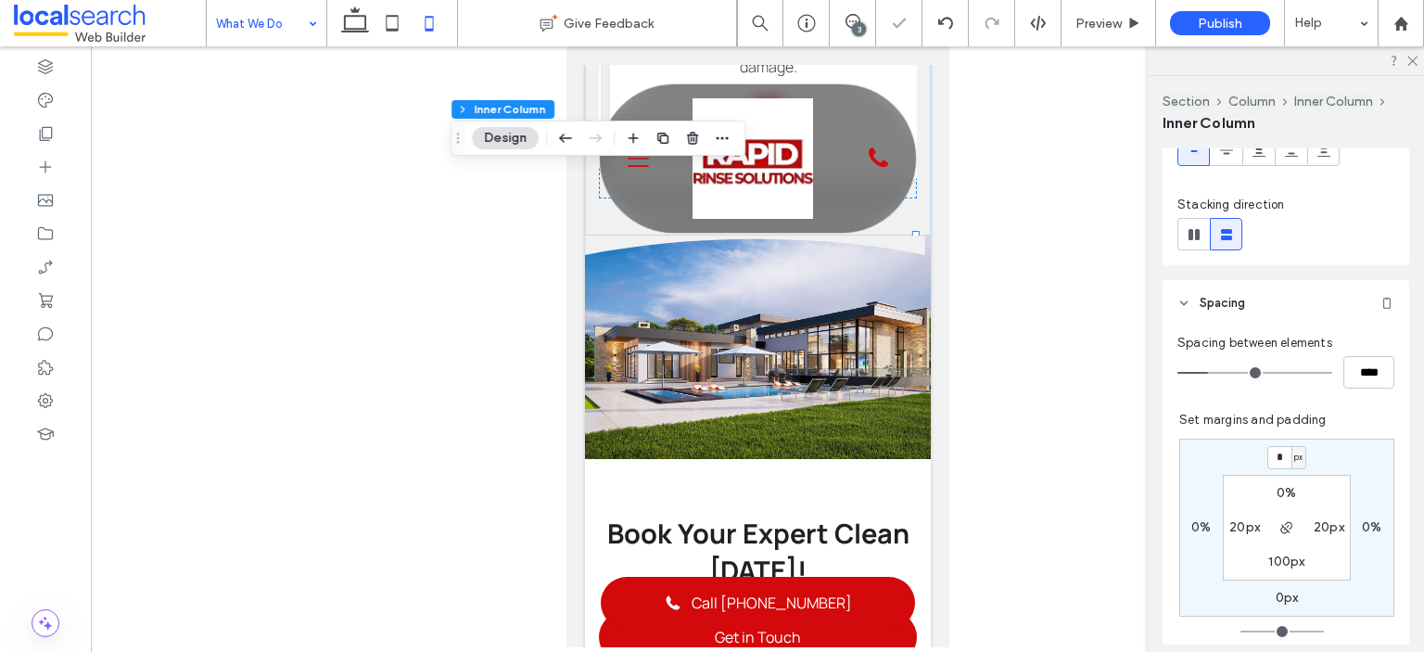
type input "***"
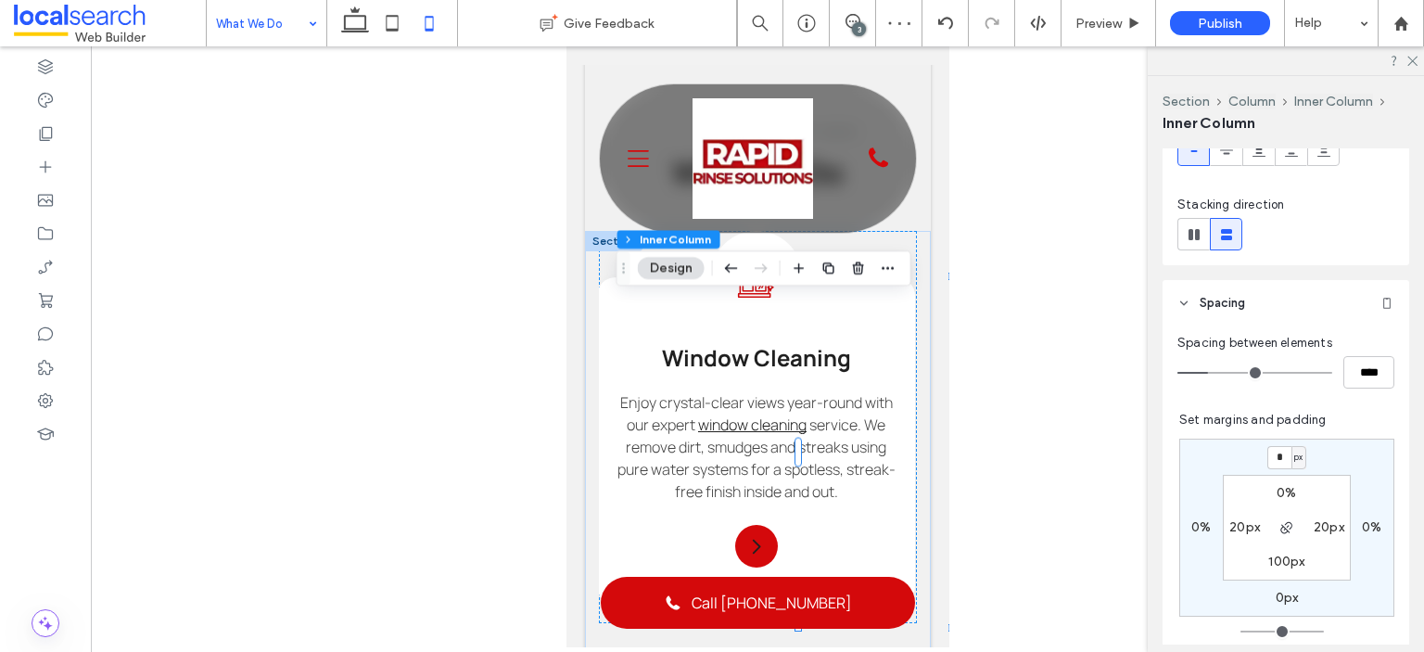
scroll to position [0, 0]
click at [354, 29] on use at bounding box center [355, 19] width 28 height 26
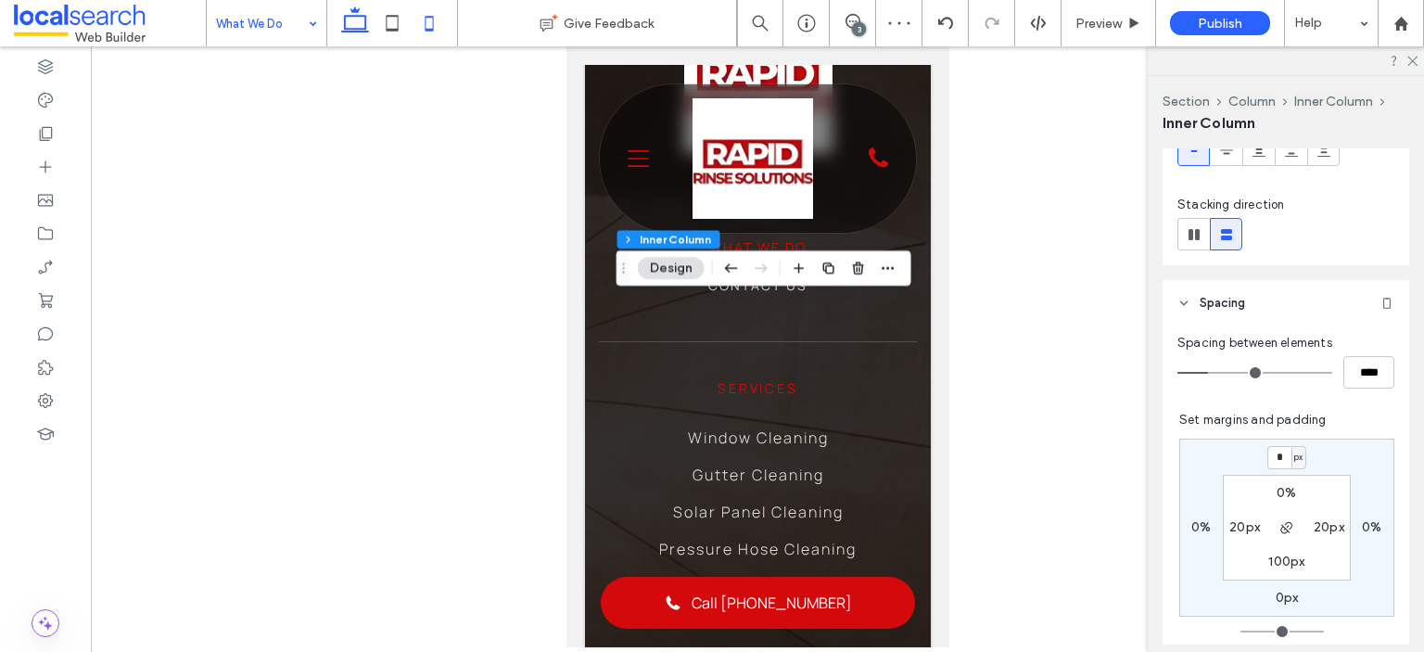
type input "**"
type input "****"
type input "**"
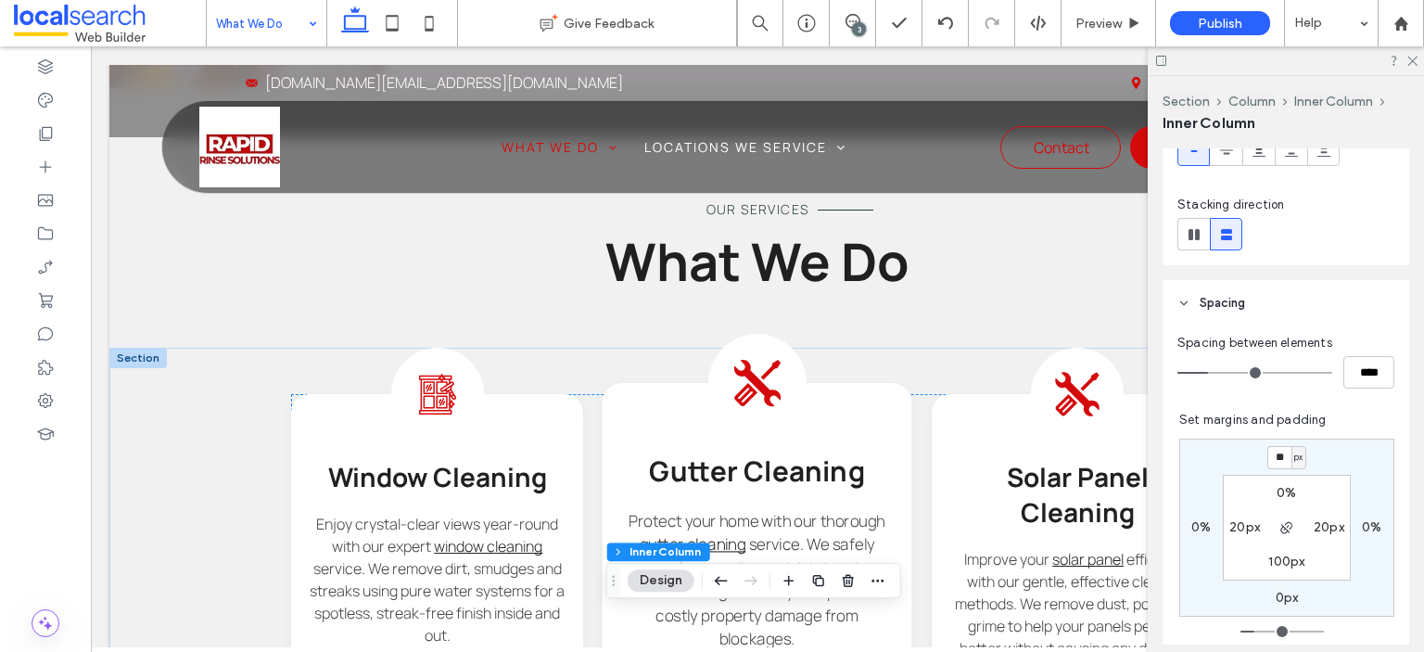
scroll to position [1419, 0]
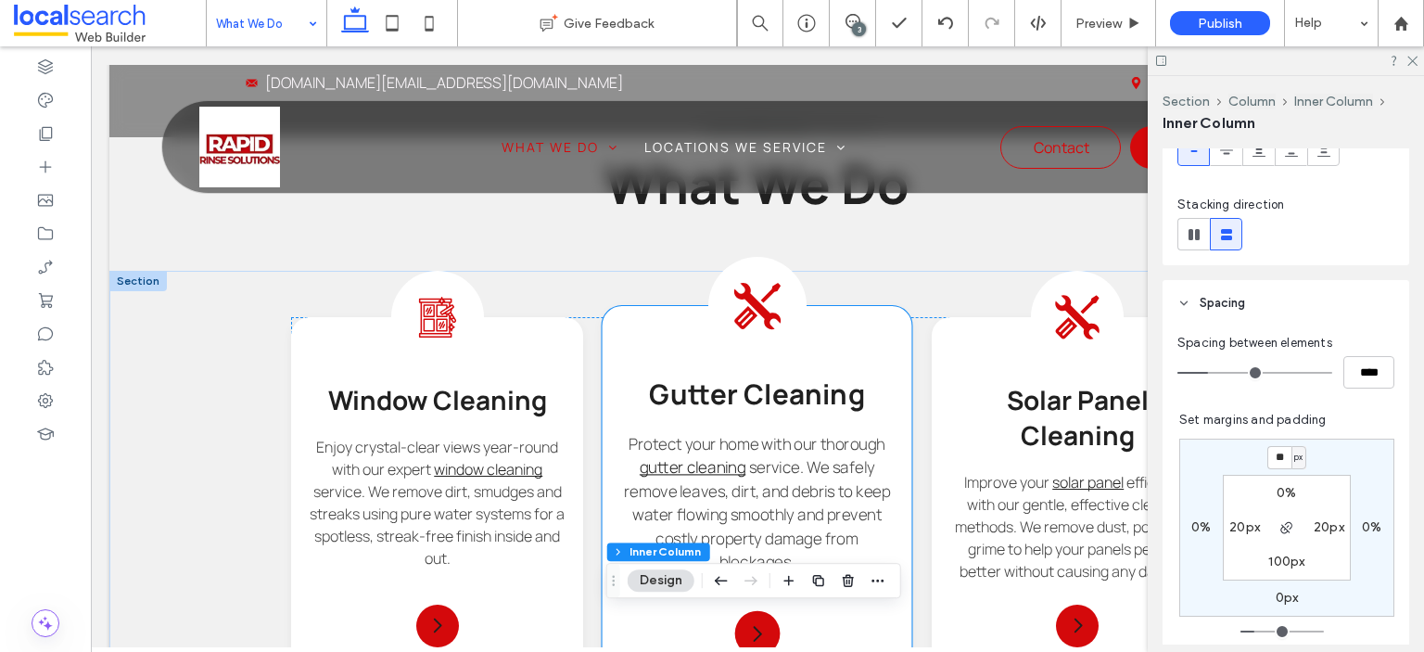
click at [755, 307] on icon at bounding box center [757, 306] width 46 height 46
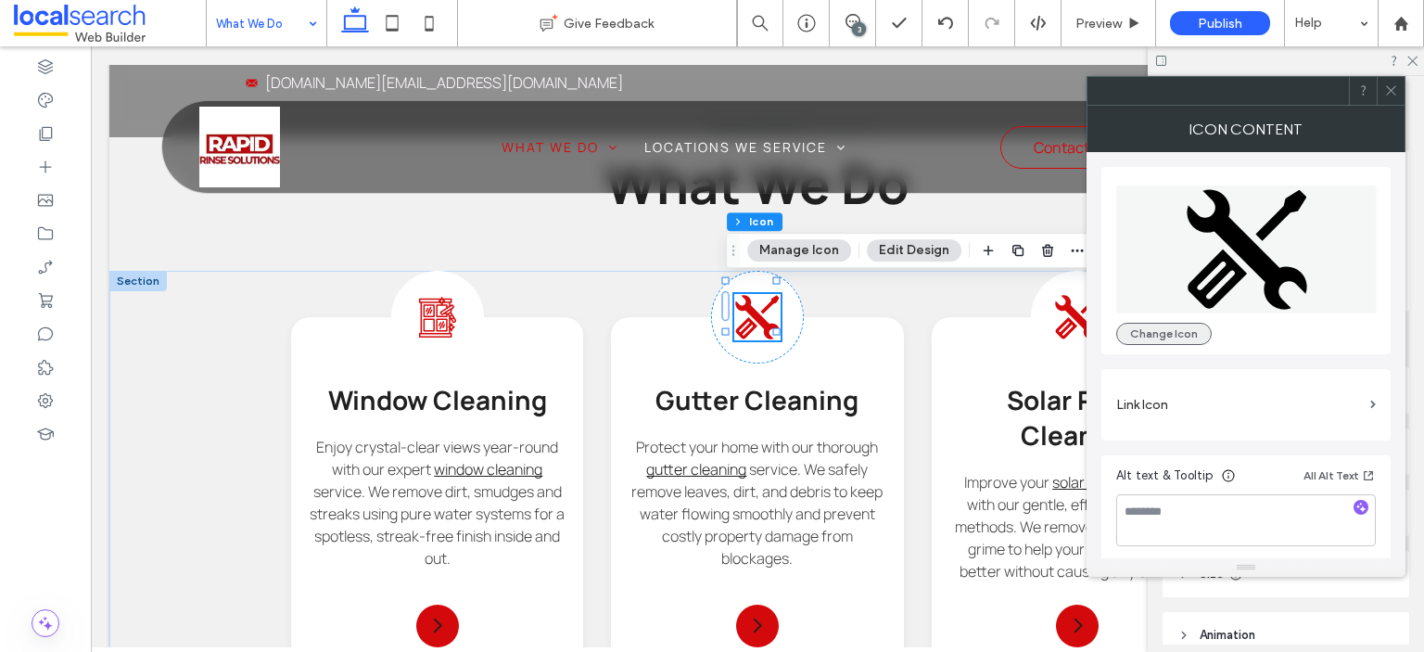
click at [1165, 327] on button "Change Icon" at bounding box center [1164, 334] width 96 height 22
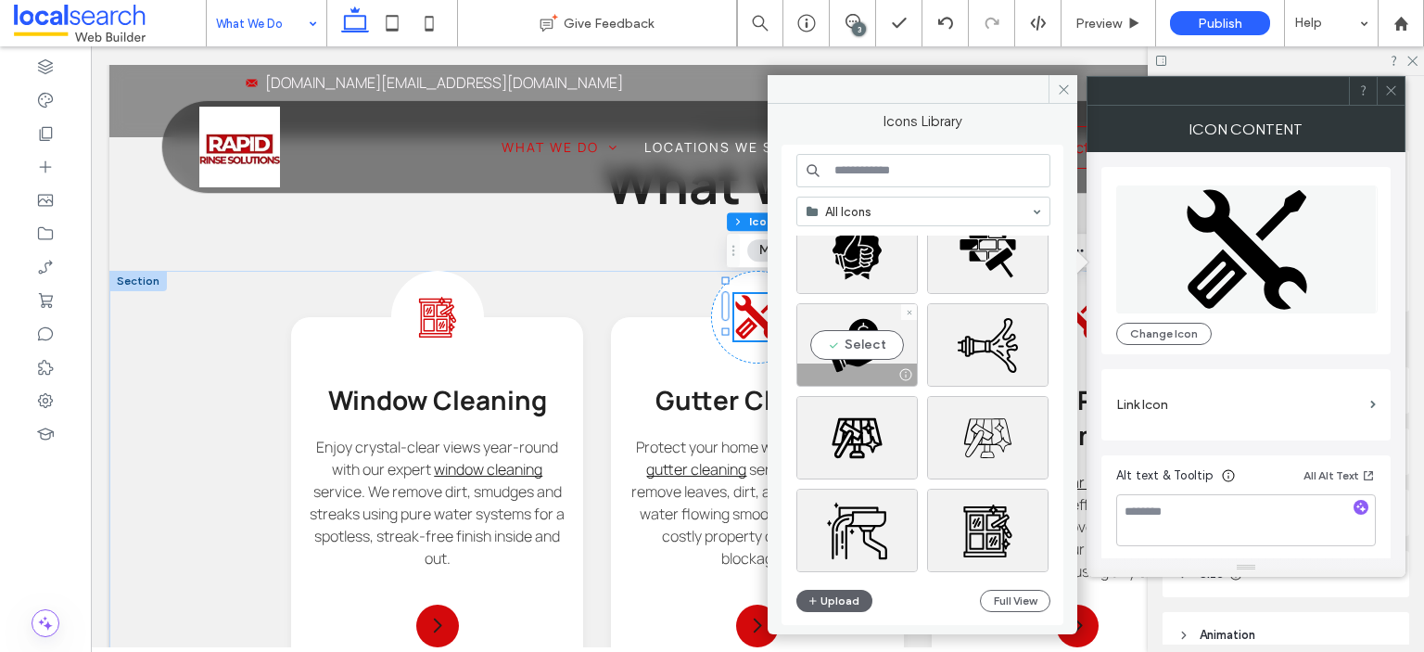
scroll to position [185, 0]
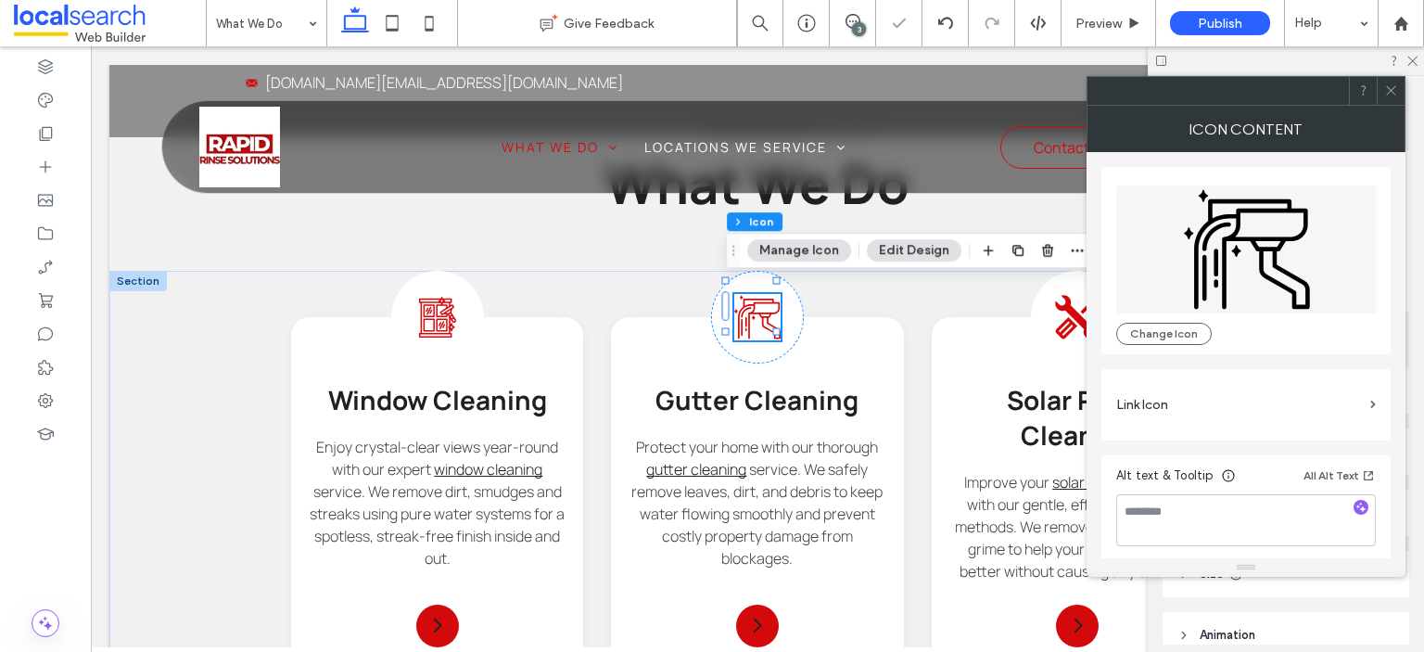
click at [1187, 405] on label "Link Icon" at bounding box center [1239, 405] width 247 height 34
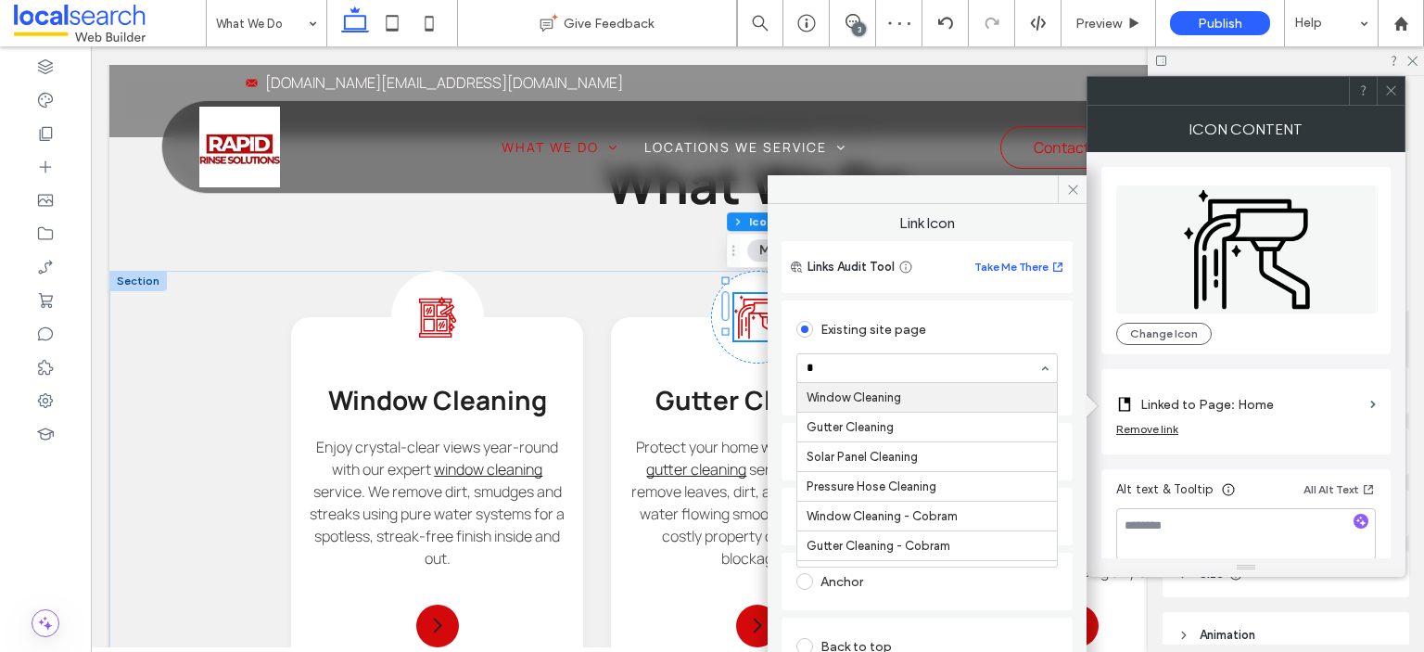
type input "**"
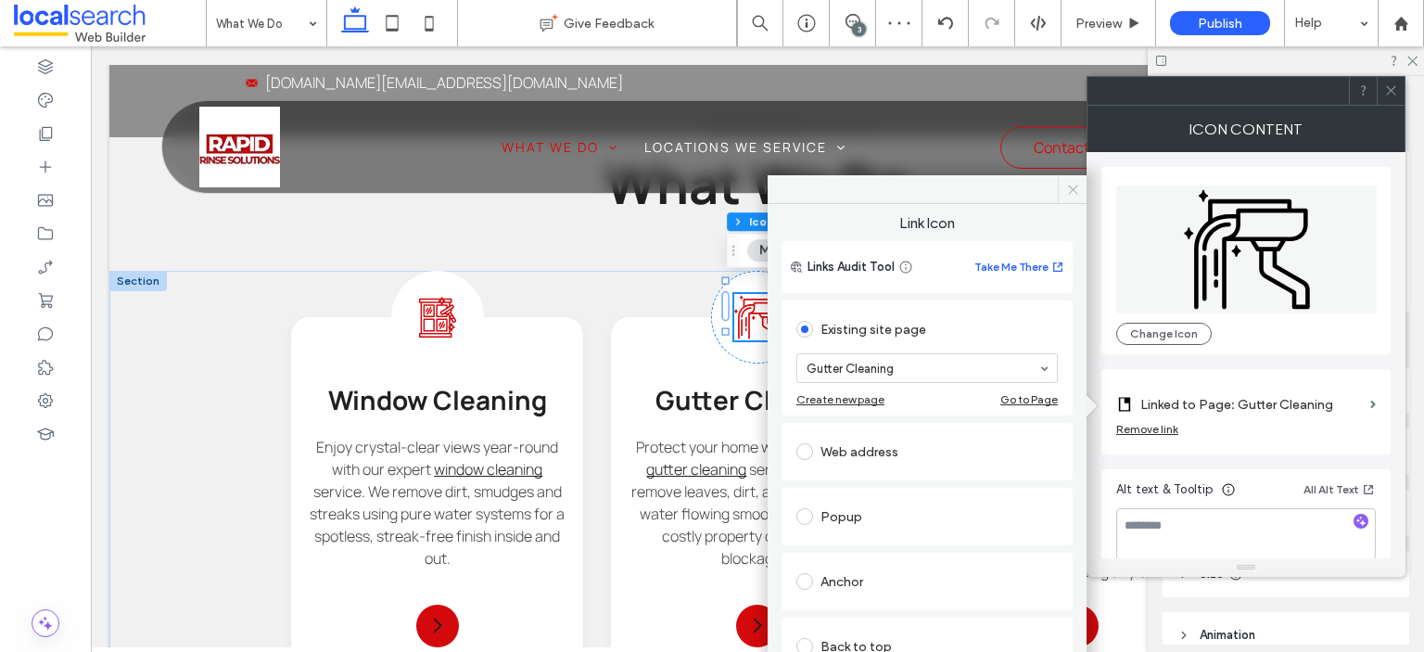
click at [1061, 192] on span at bounding box center [1072, 189] width 29 height 28
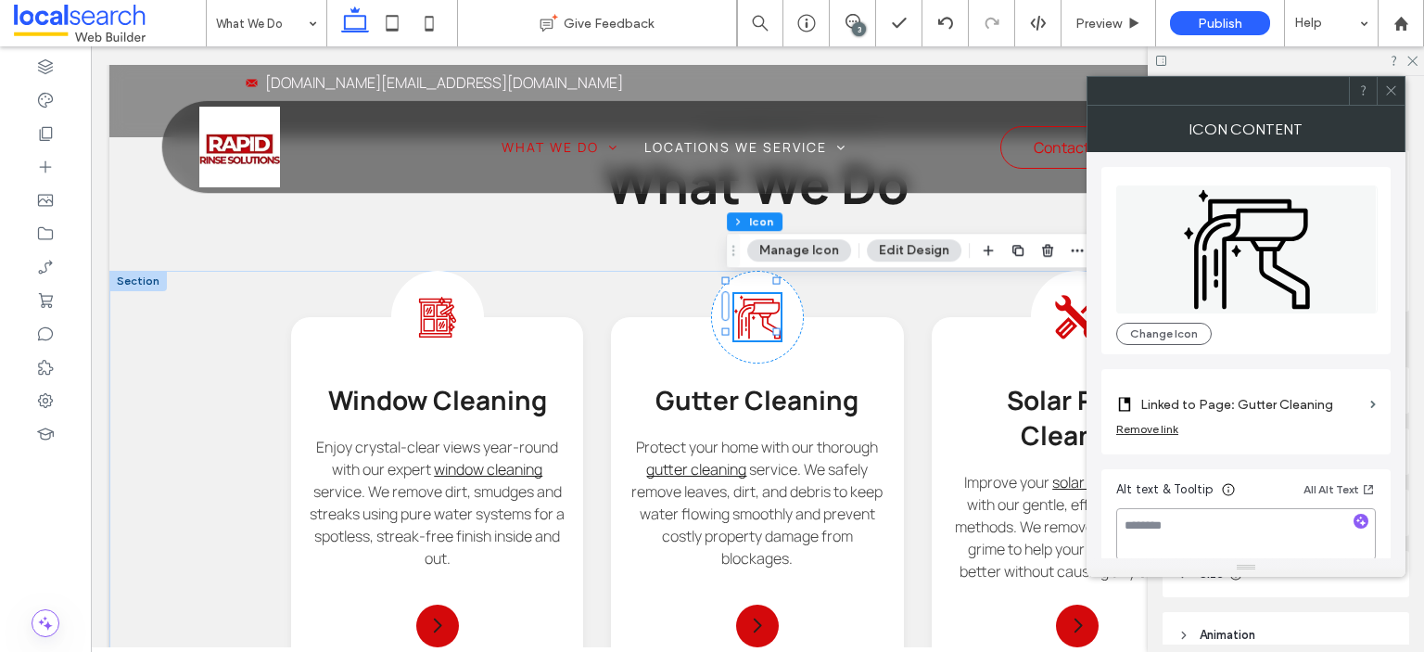
click at [1283, 524] on textarea at bounding box center [1246, 534] width 260 height 52
type textarea "**********"
click at [1406, 93] on body ".wqwq-1{fill:#231f20;} .cls-1q, .cls-2q { fill-rule: evenodd; } .cls-2q { fill:…" at bounding box center [712, 326] width 1424 height 652
click at [1385, 87] on icon at bounding box center [1391, 90] width 14 height 14
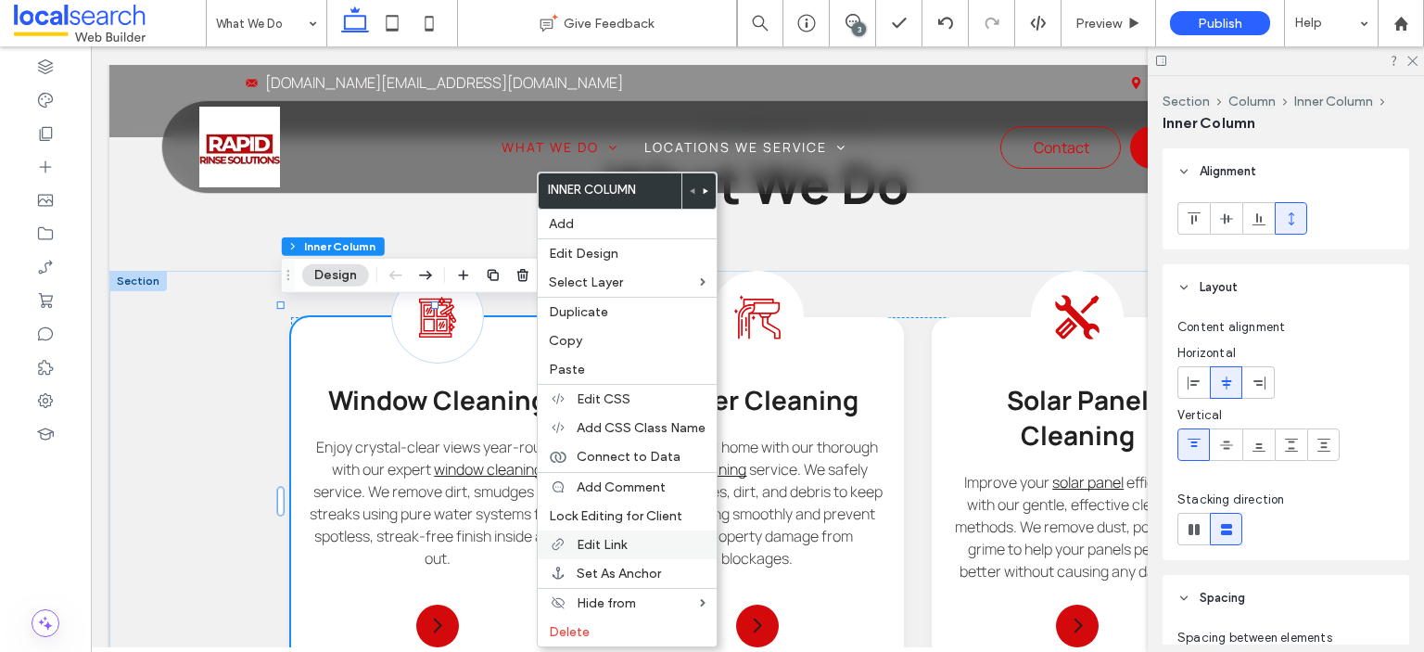
click at [623, 538] on span "Edit Link" at bounding box center [602, 545] width 50 height 16
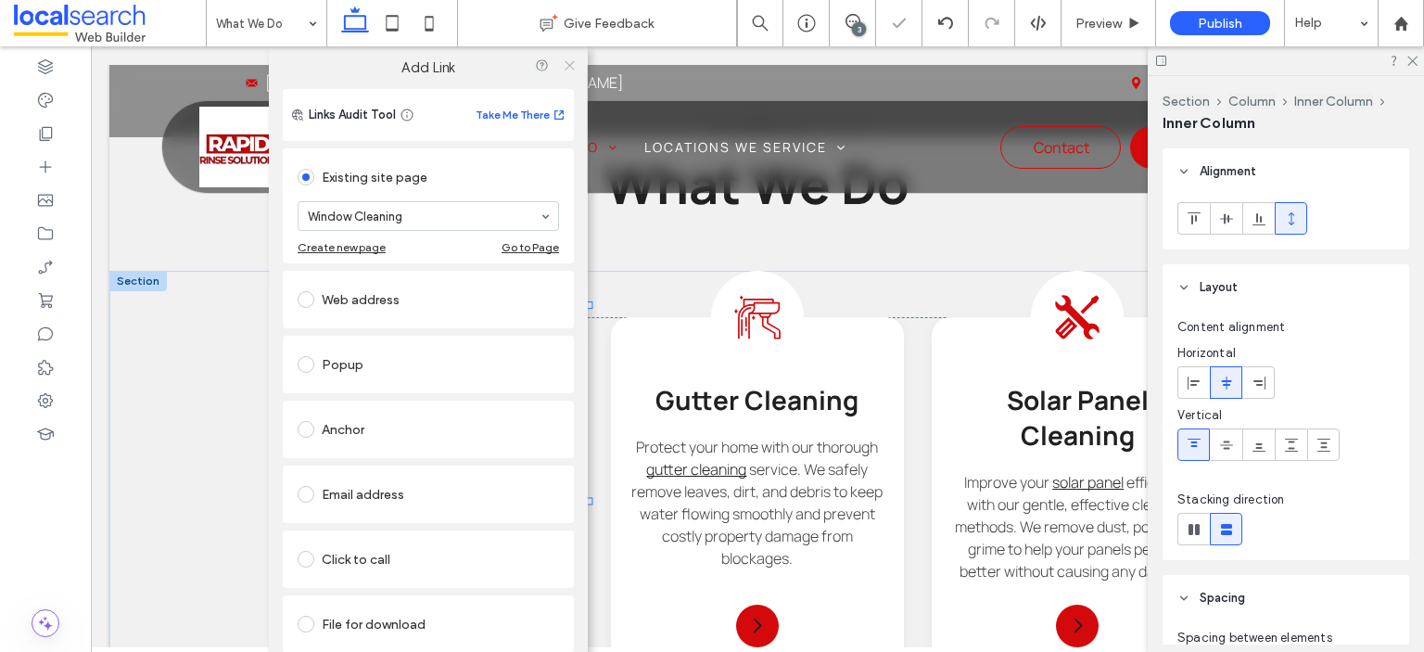
click at [569, 58] on icon at bounding box center [569, 65] width 14 height 14
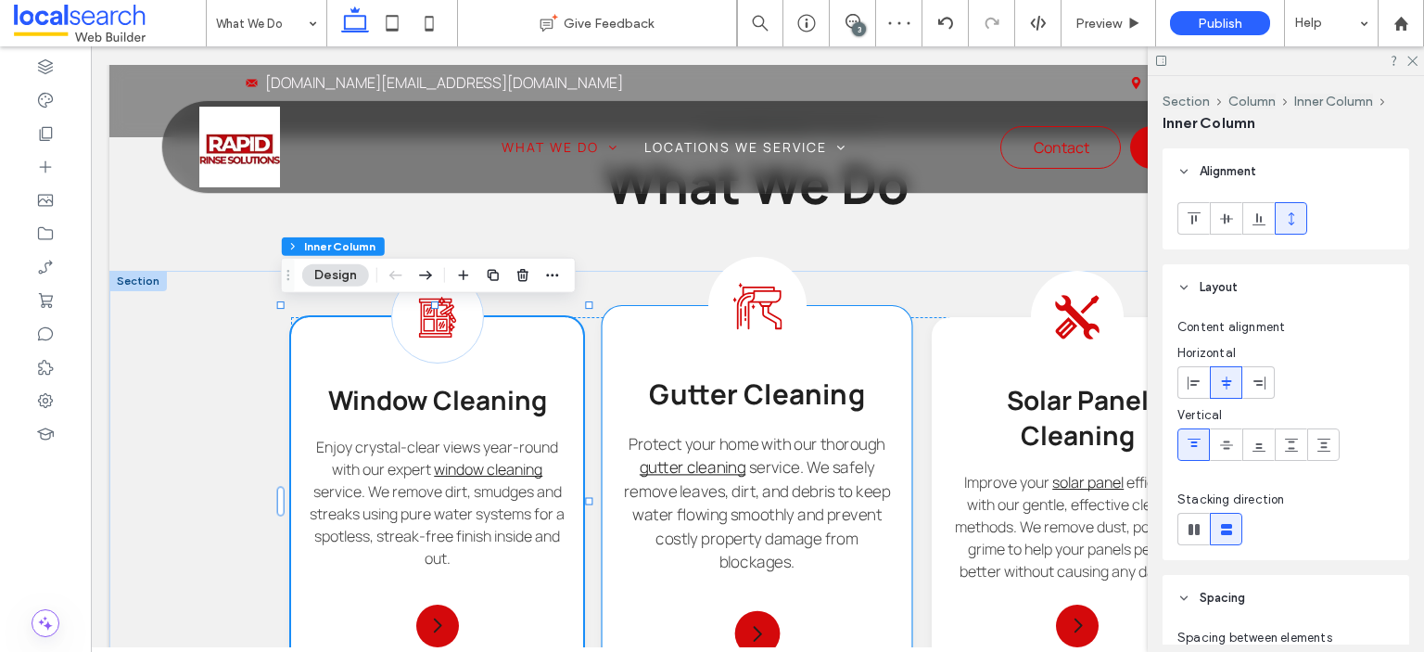
click at [749, 307] on icon "Gutter Cleaning Icon" at bounding box center [757, 306] width 49 height 49
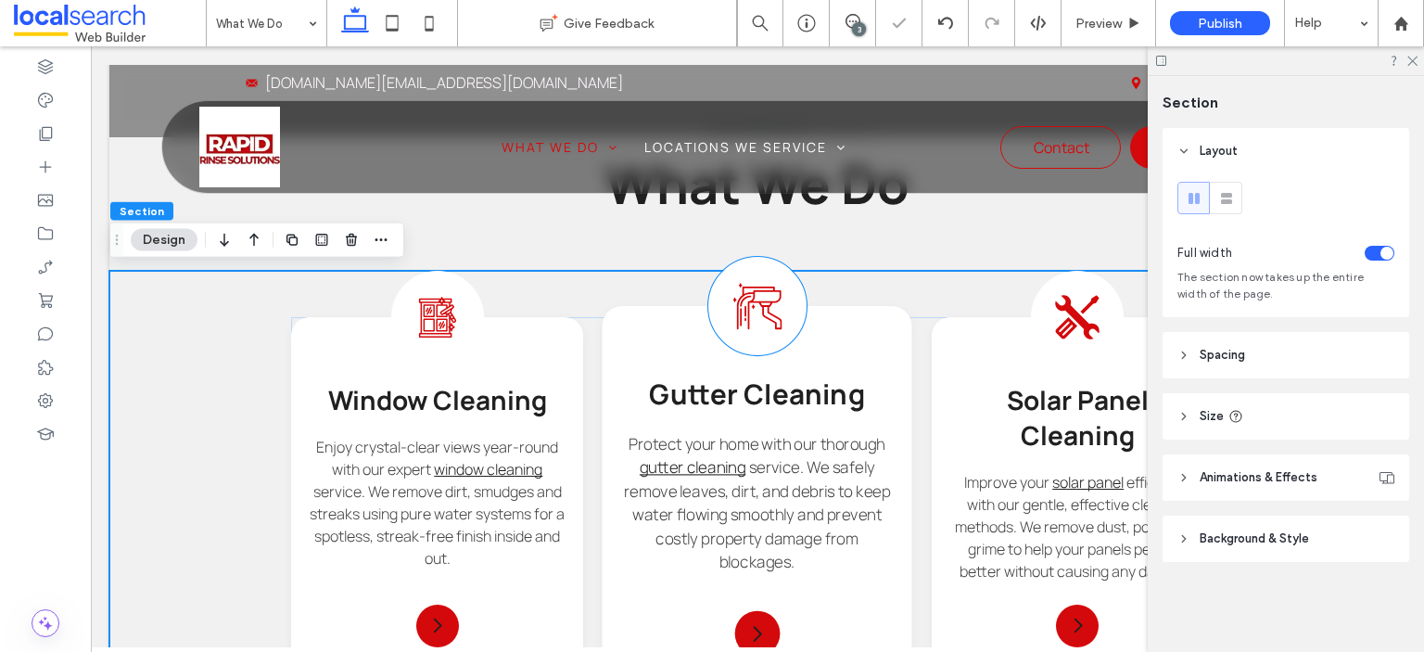
click at [749, 307] on icon "Gutter Cleaning Icon" at bounding box center [757, 306] width 49 height 49
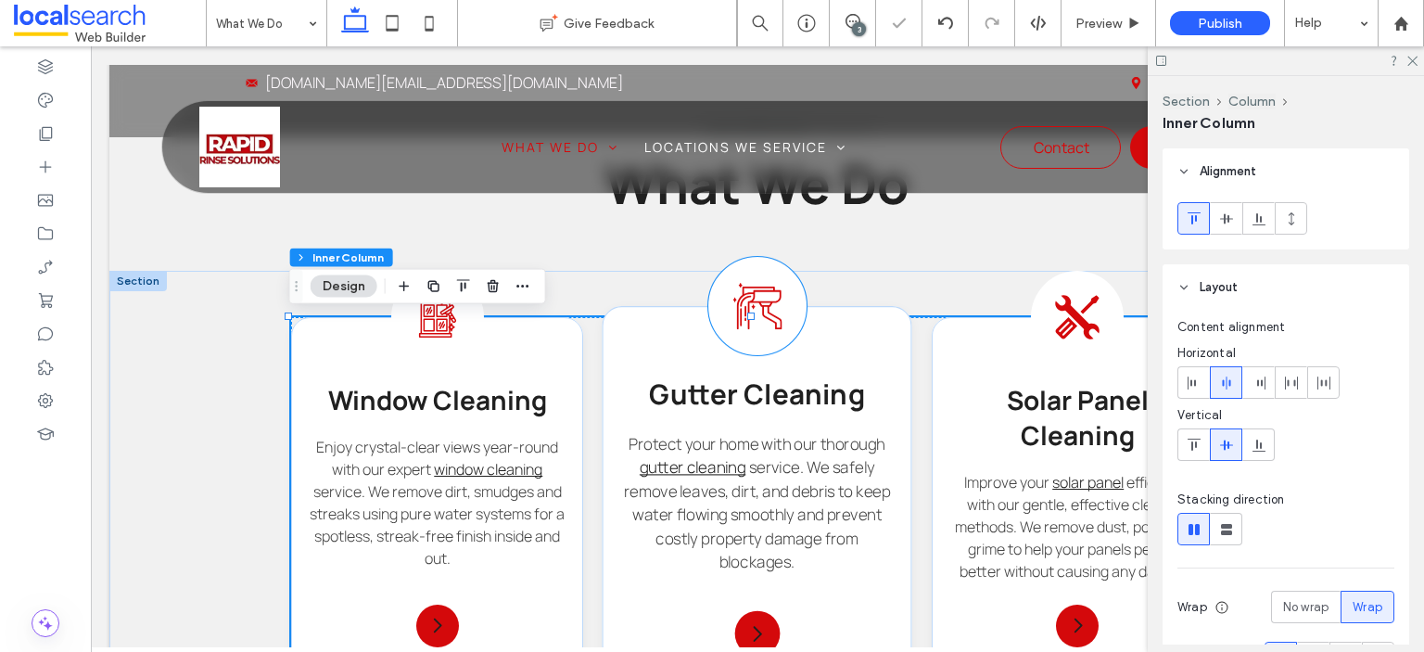
click at [749, 307] on icon "Gutter Cleaning Icon" at bounding box center [757, 306] width 49 height 49
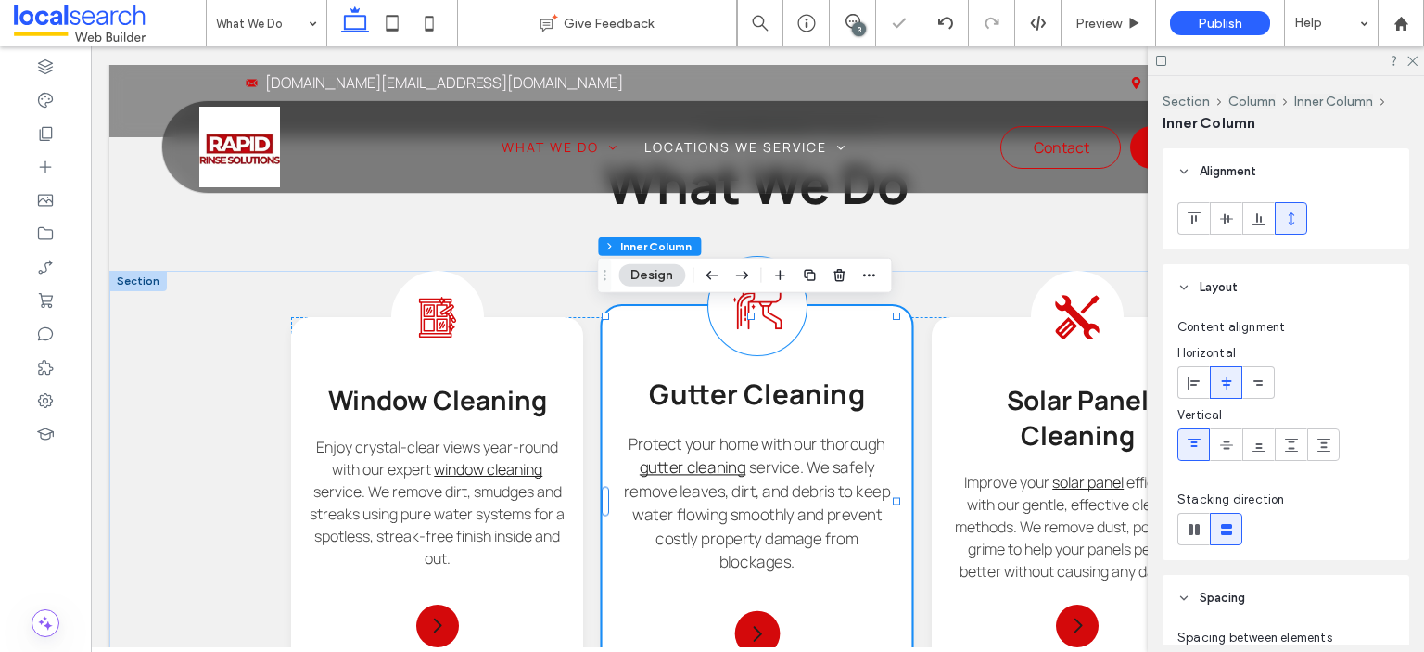
click at [749, 307] on icon "Gutter Cleaning Icon" at bounding box center [757, 306] width 49 height 49
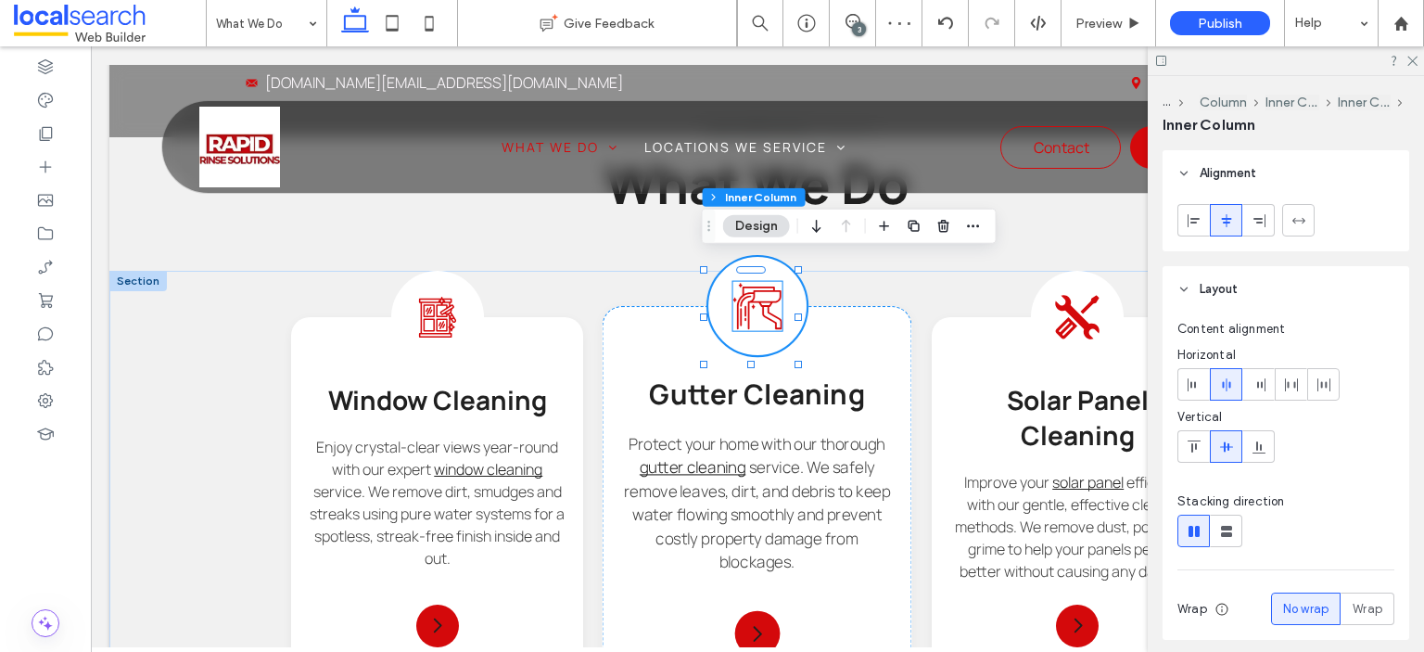
click at [768, 308] on icon "Gutter Cleaning Icon" at bounding box center [757, 306] width 49 height 49
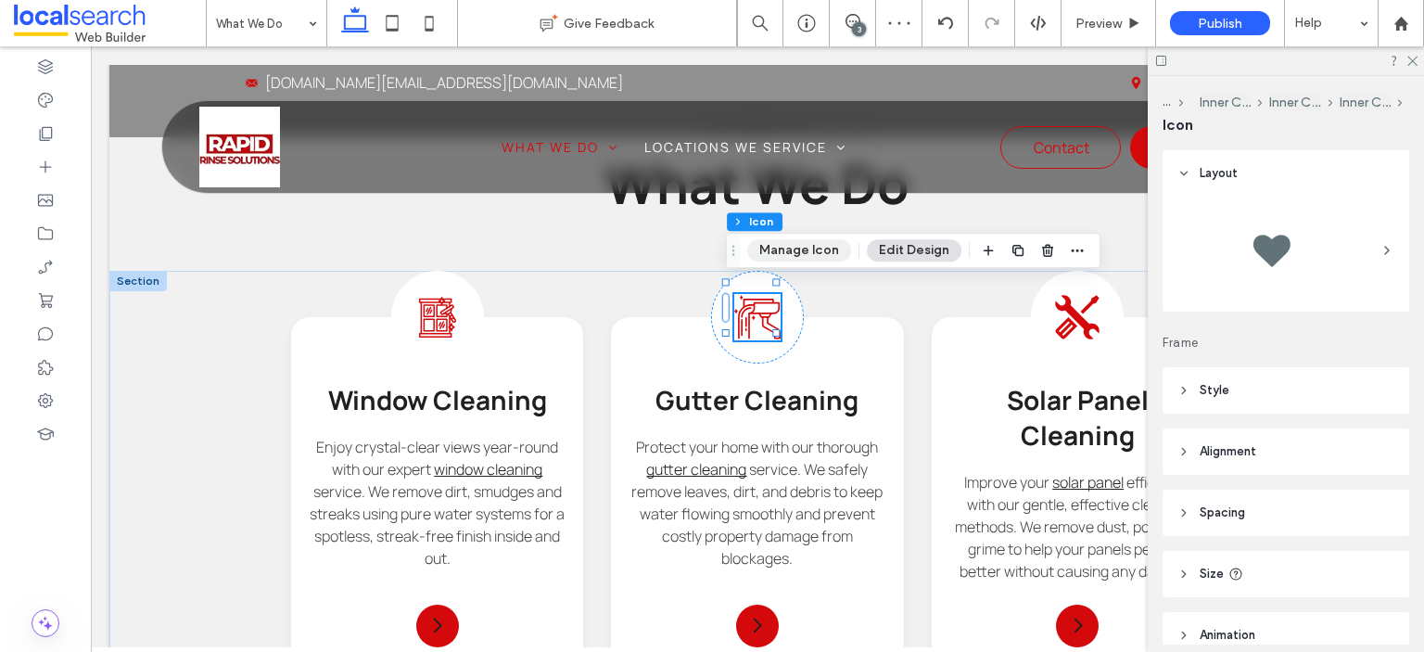
click at [790, 252] on button "Manage Icon" at bounding box center [799, 250] width 104 height 22
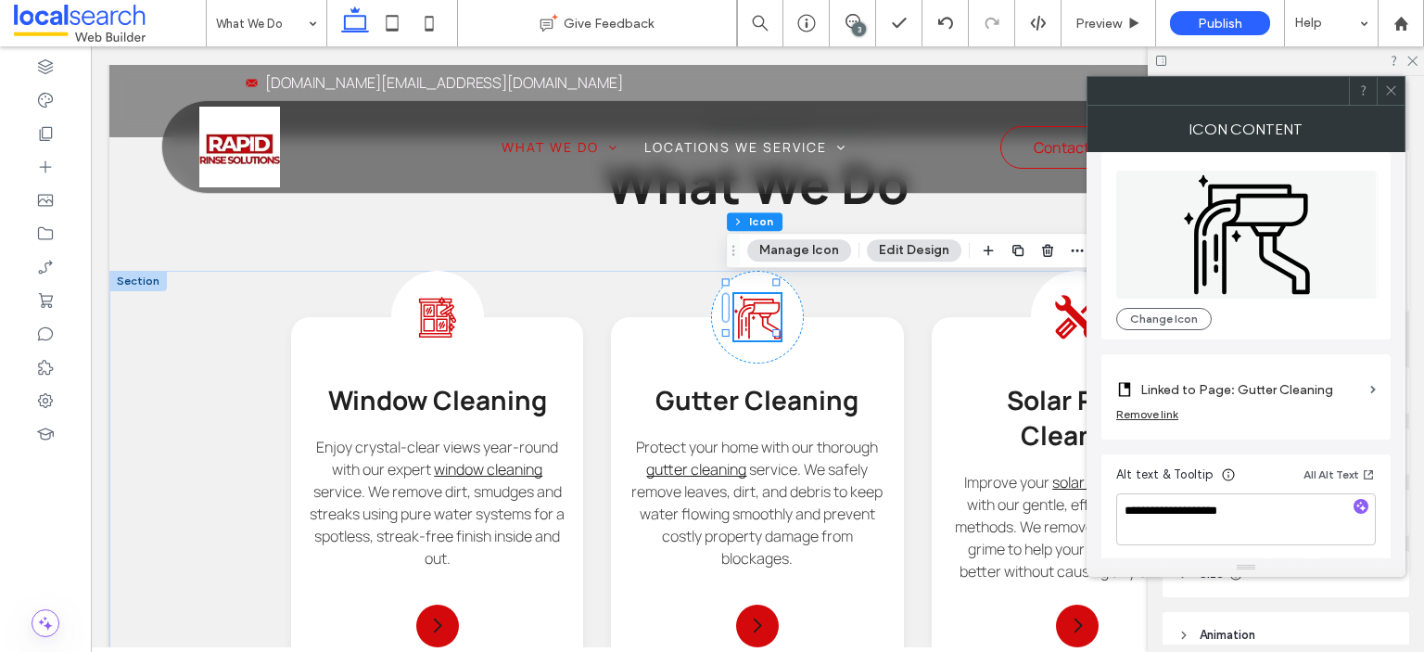
scroll to position [17, 0]
drag, startPoint x: 1398, startPoint y: 92, endPoint x: 695, endPoint y: 234, distance: 718.0
click at [1398, 92] on icon at bounding box center [1391, 90] width 14 height 14
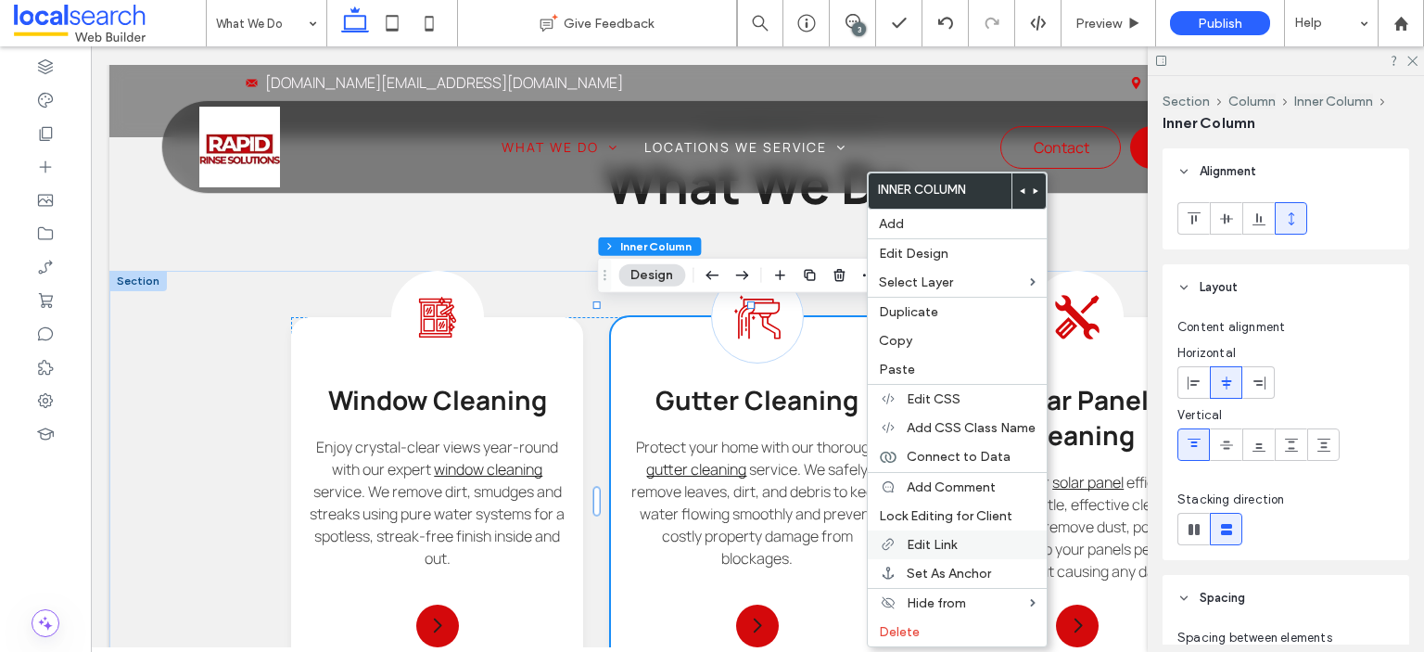
click at [942, 542] on span "Edit Link" at bounding box center [932, 545] width 50 height 16
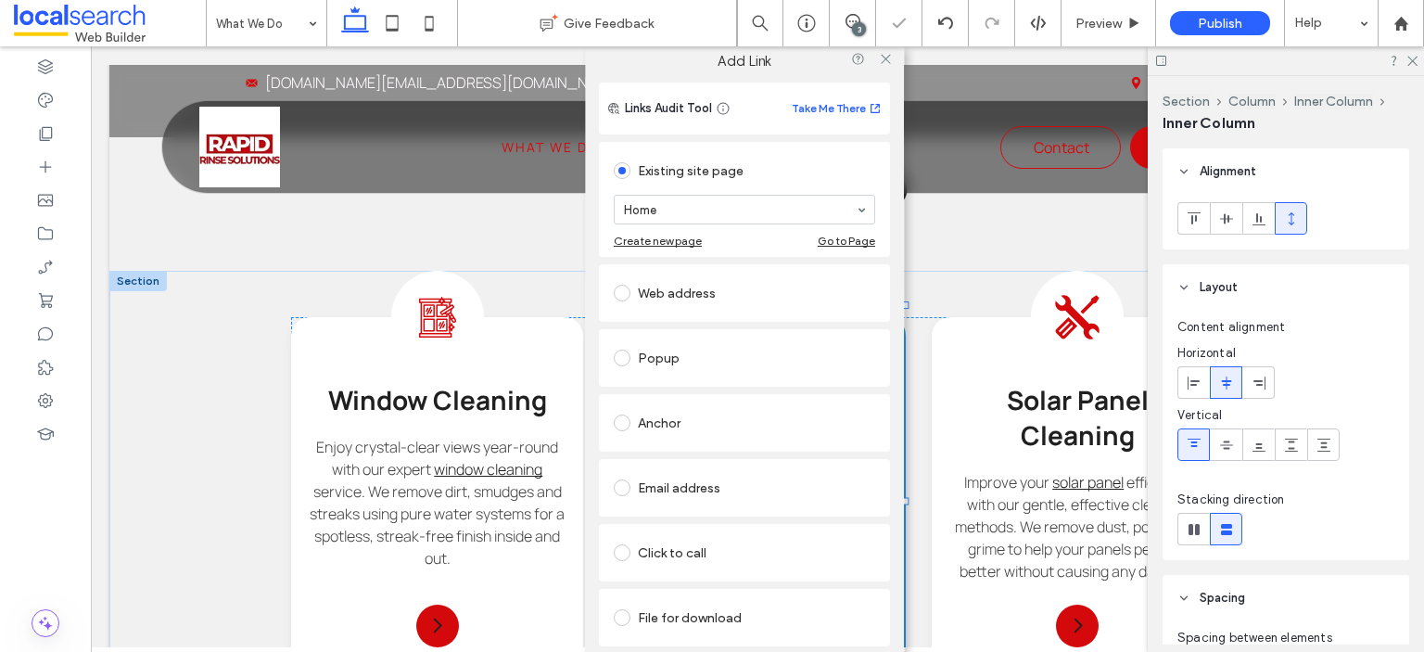
scroll to position [6, 0]
type input "***"
click at [881, 59] on use at bounding box center [885, 59] width 9 height 9
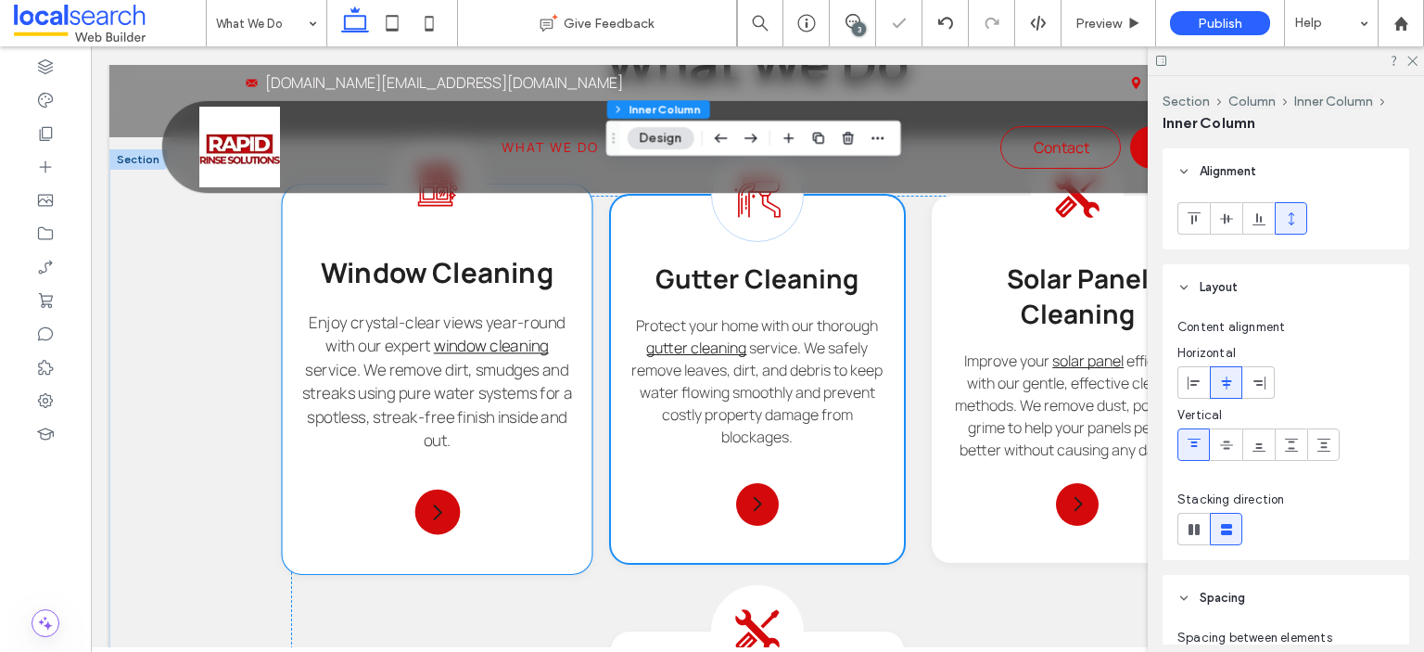
scroll to position [1604, 0]
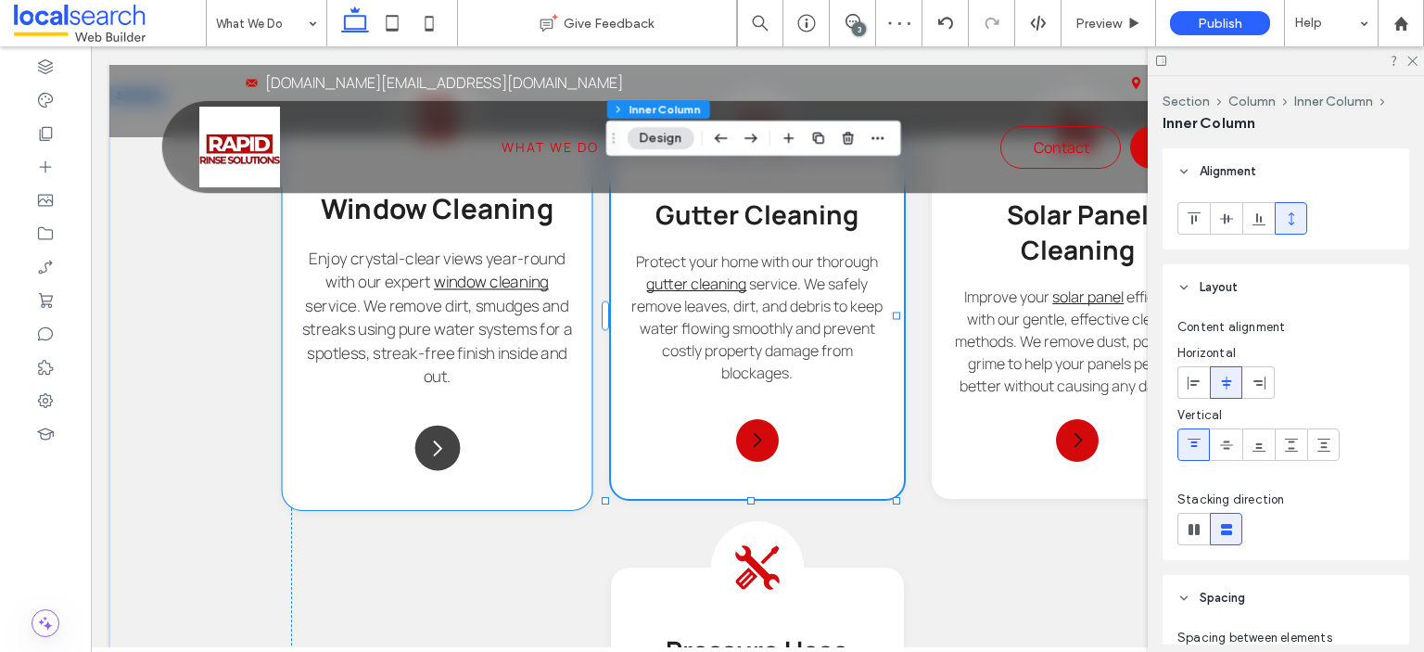
click at [440, 459] on icon "Arrow Icon" at bounding box center [438, 448] width 22 height 22
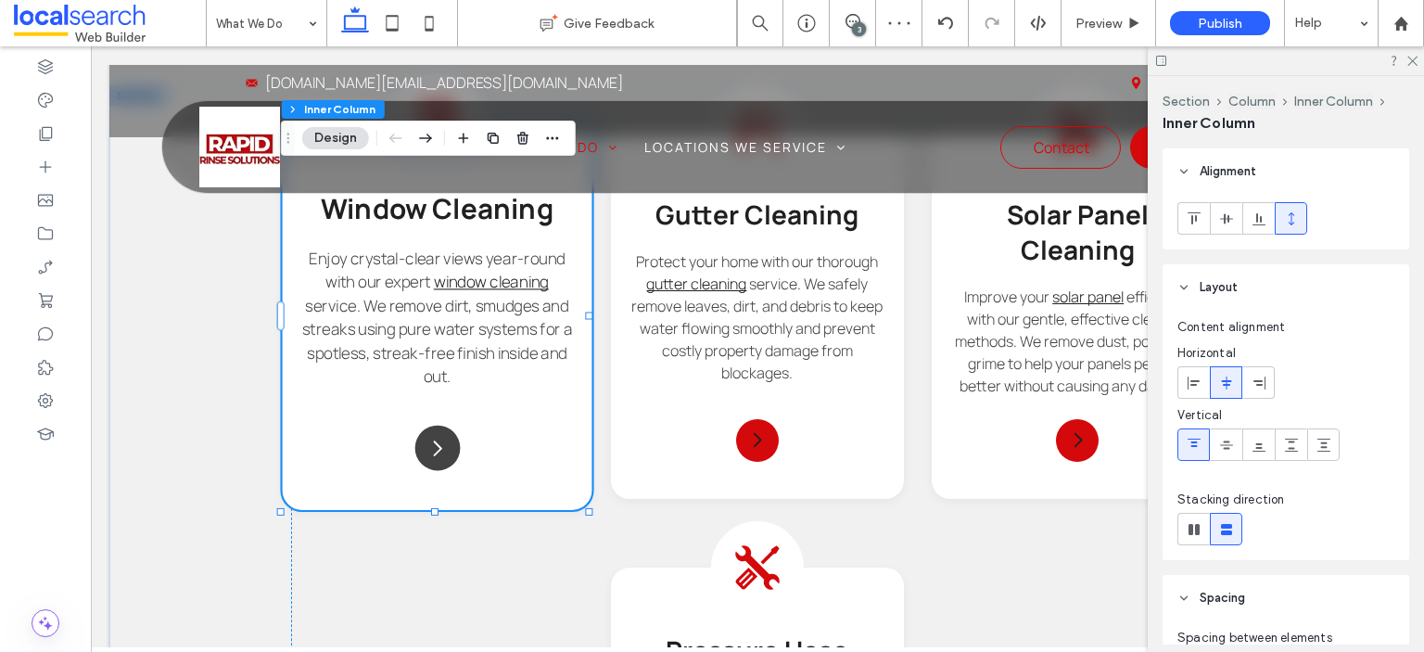
click at [440, 459] on icon "Arrow Icon" at bounding box center [438, 448] width 22 height 22
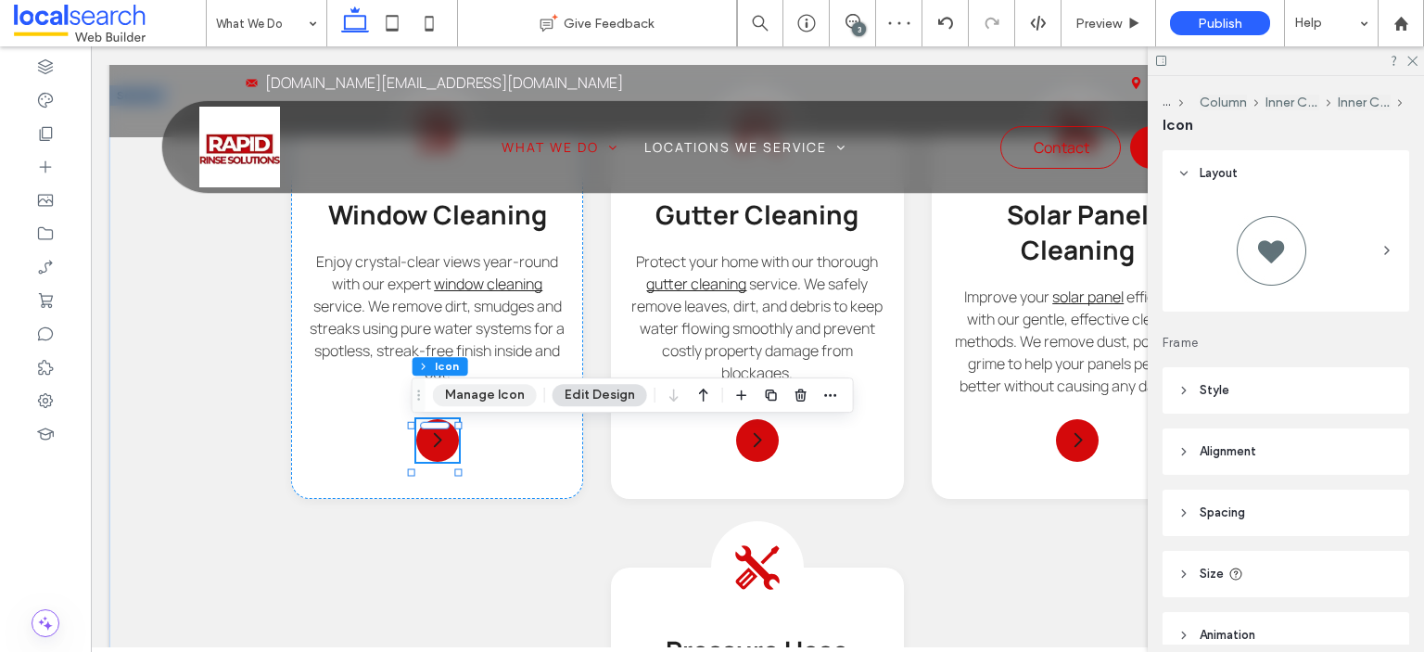
click at [477, 396] on button "Manage Icon" at bounding box center [485, 395] width 104 height 22
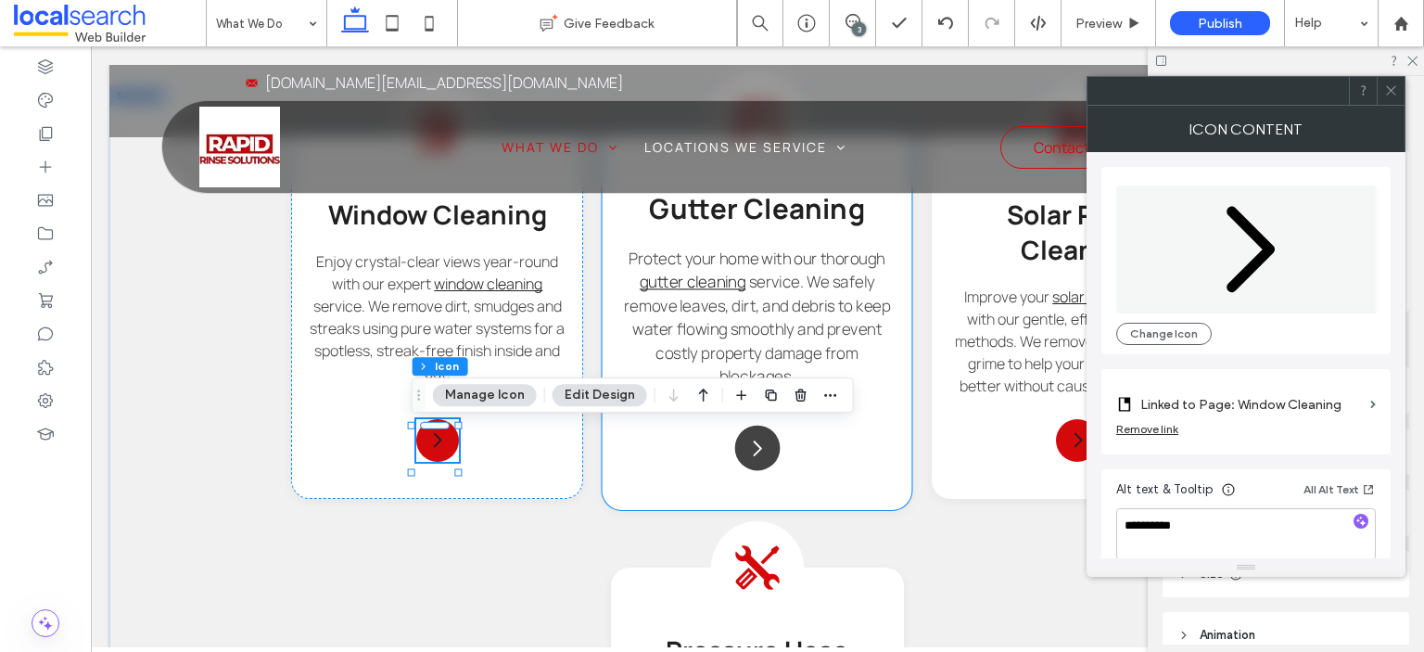
click at [746, 444] on icon "Arrow Icon" at bounding box center [757, 448] width 22 height 22
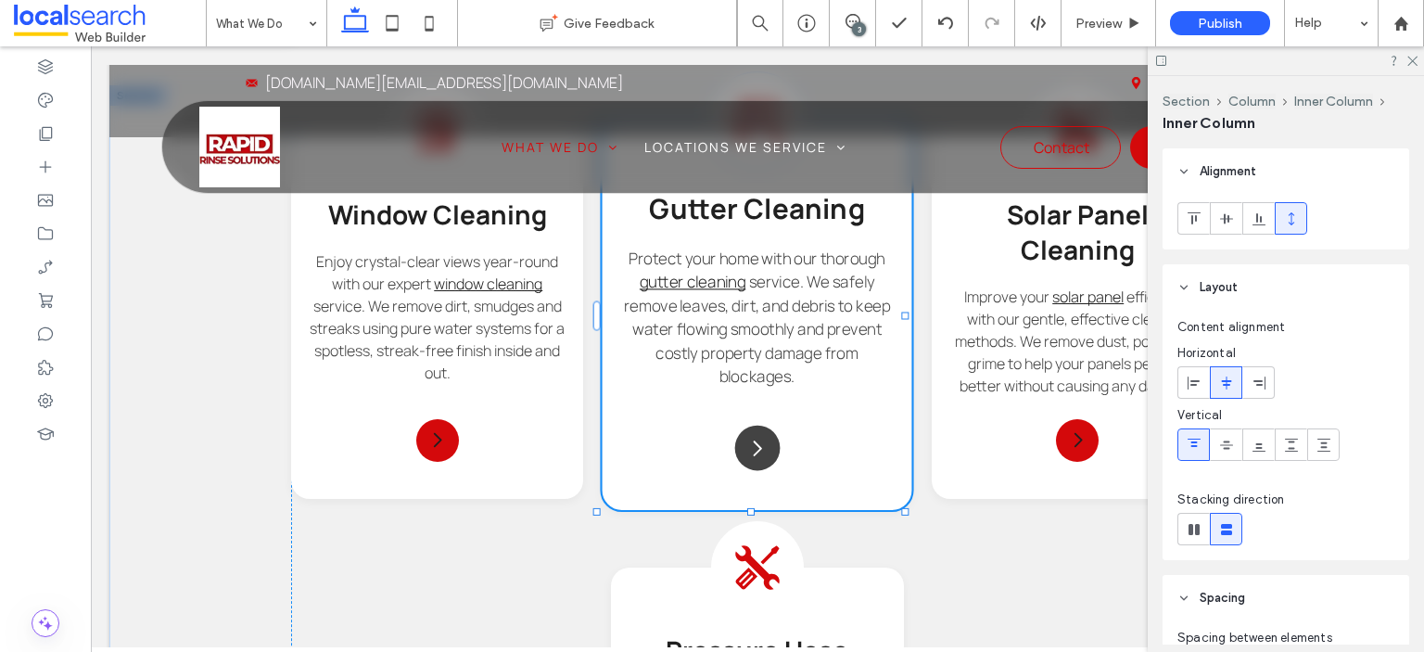
click at [746, 444] on icon "Arrow Icon" at bounding box center [757, 448] width 22 height 22
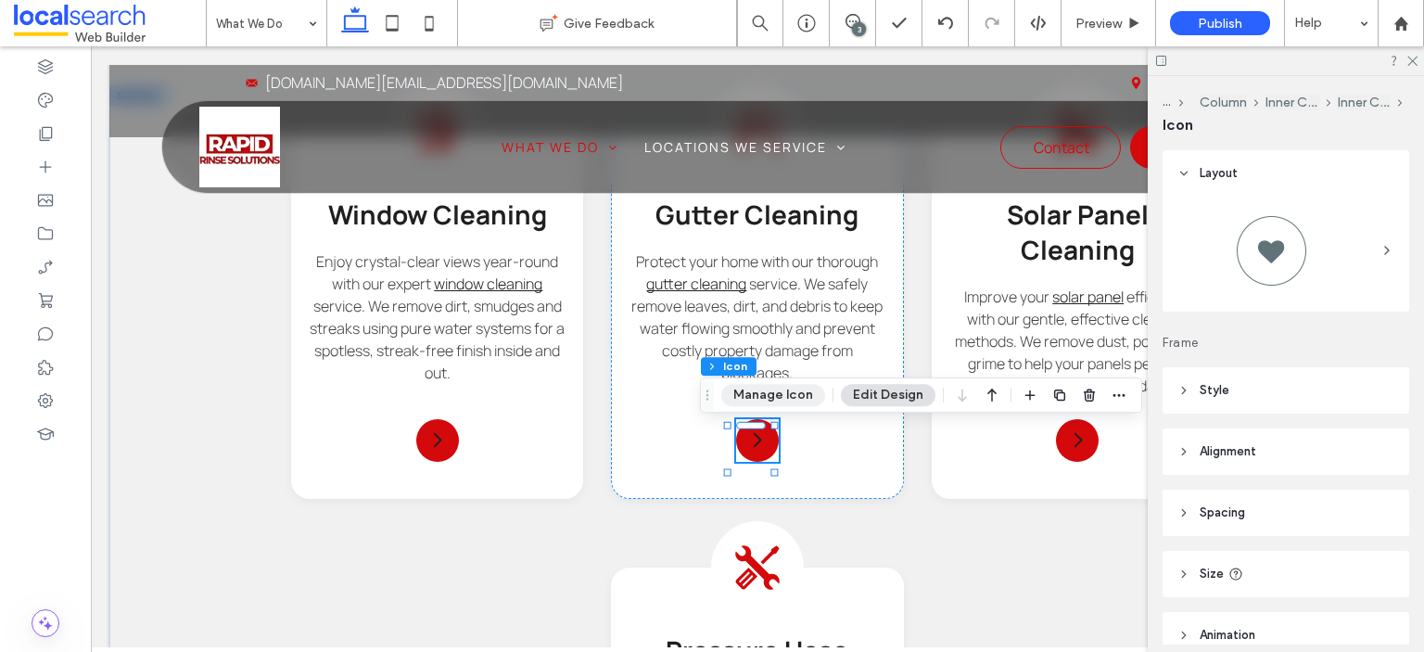
click at [804, 397] on button "Manage Icon" at bounding box center [773, 395] width 104 height 22
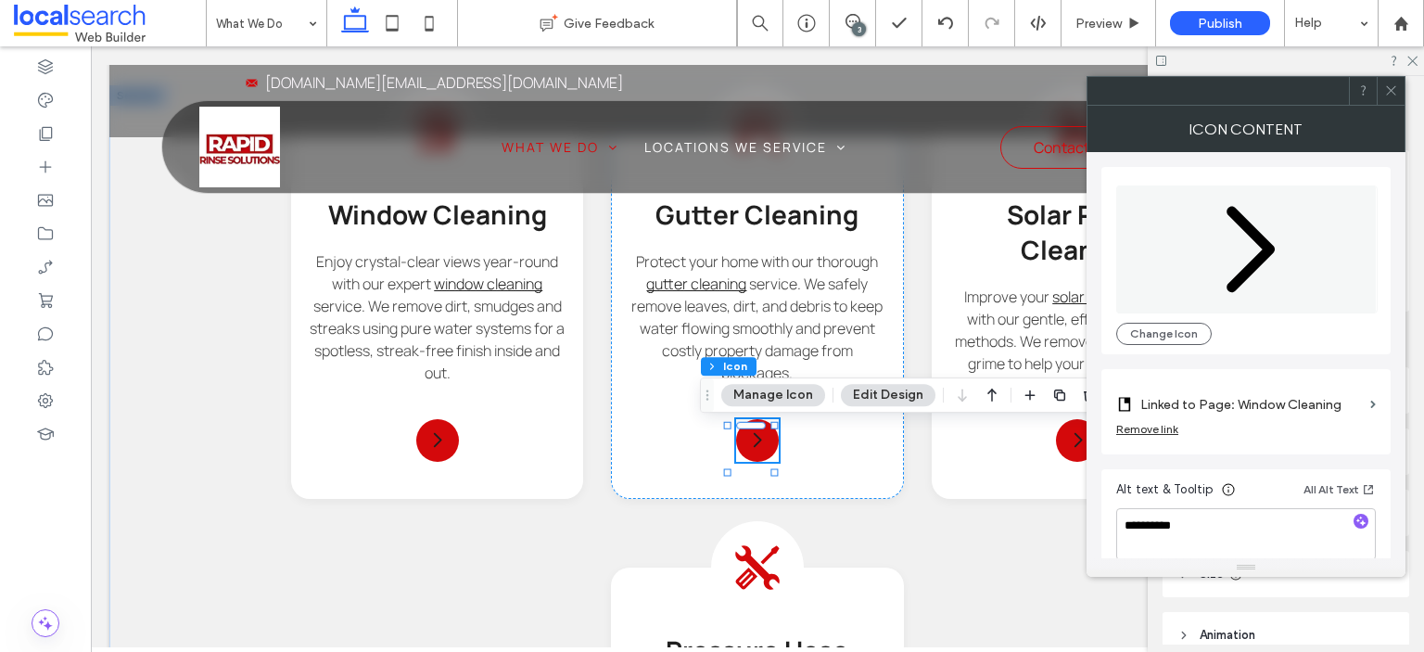
click at [1282, 411] on label "Linked to Page: Window Cleaning" at bounding box center [1252, 405] width 223 height 34
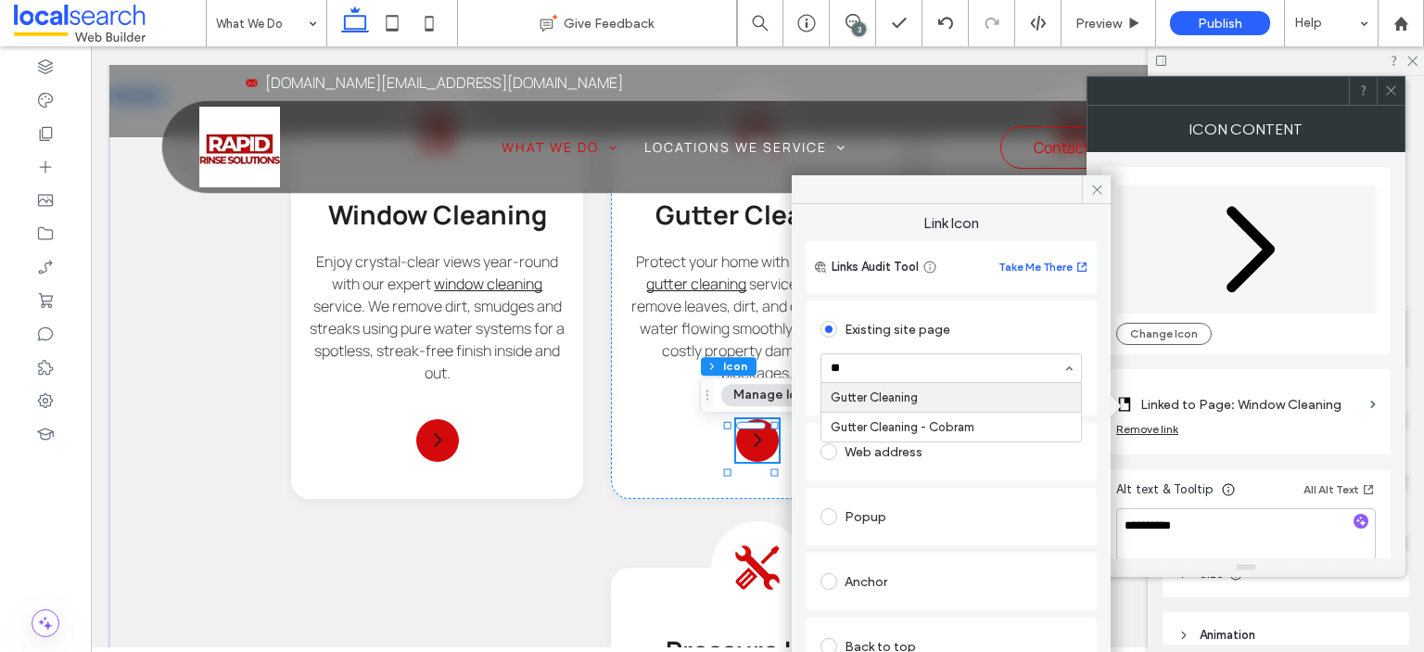
scroll to position [0, 0]
type input "******"
click at [1096, 186] on icon at bounding box center [1097, 190] width 14 height 14
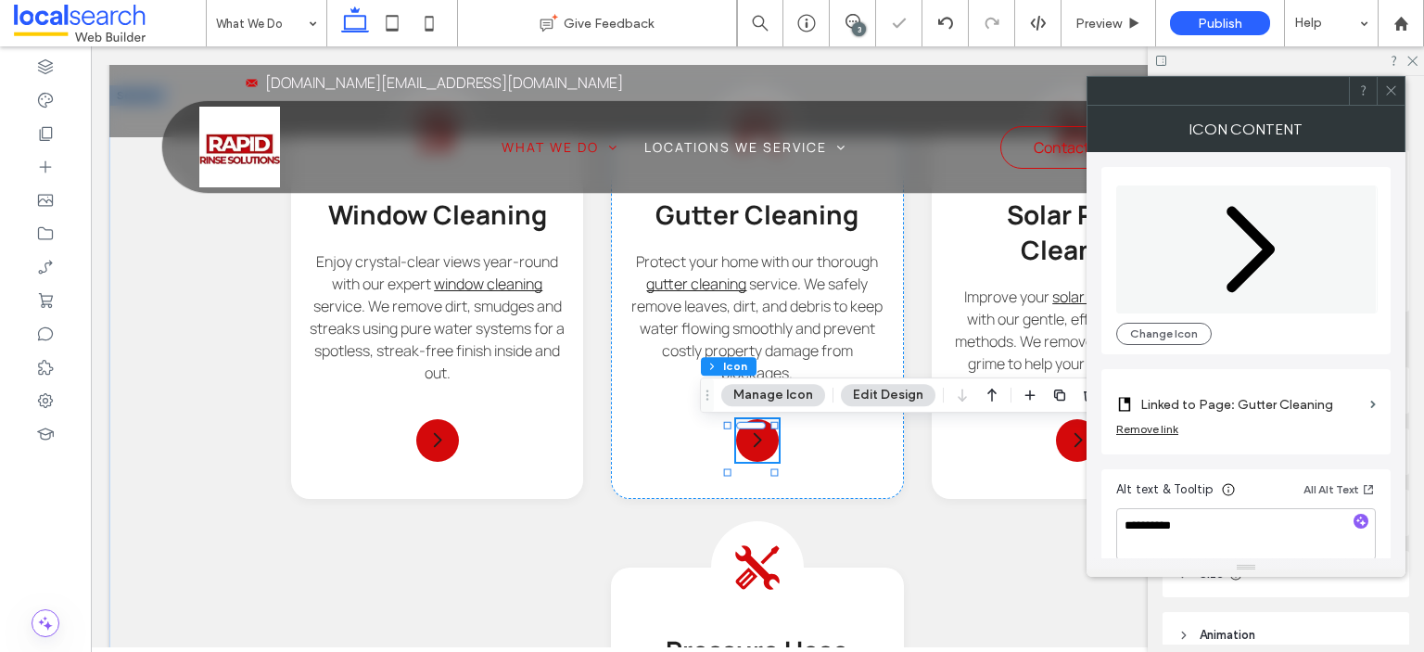
drag, startPoint x: 1387, startPoint y: 90, endPoint x: 1309, endPoint y: 139, distance: 92.1
click at [1391, 90] on icon at bounding box center [1391, 90] width 14 height 14
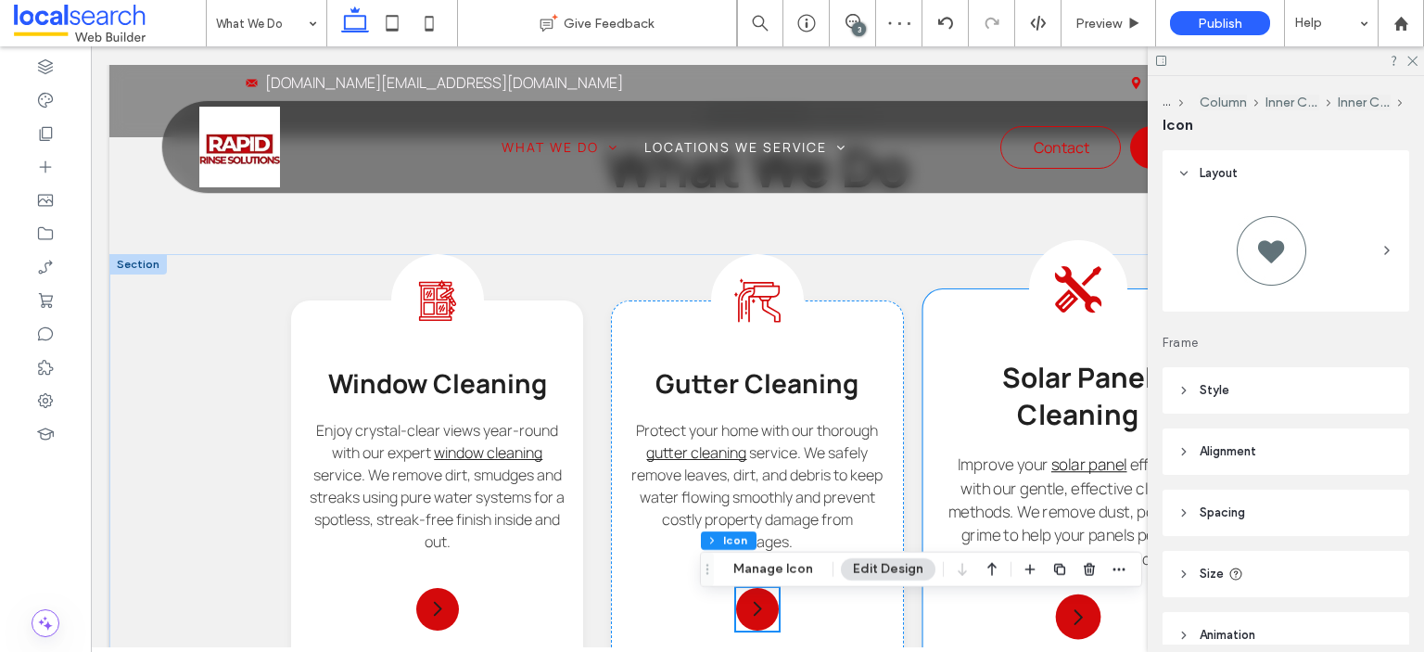
scroll to position [1419, 0]
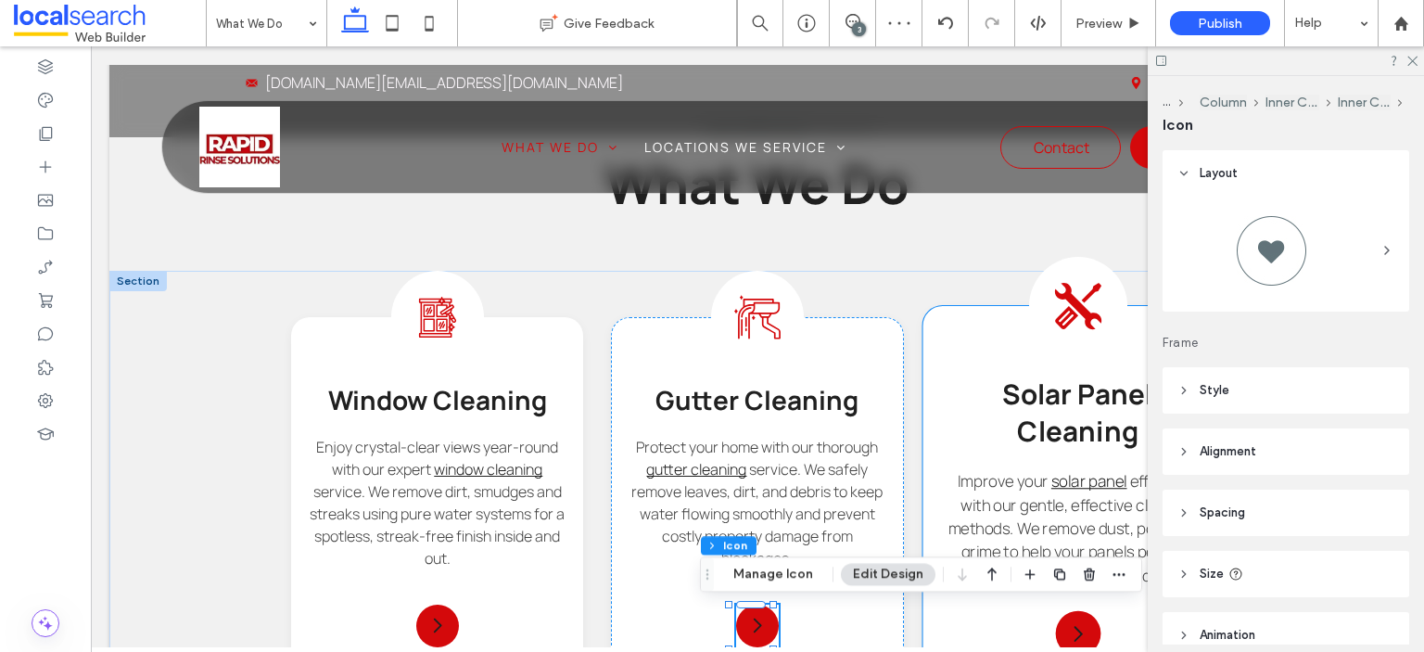
click at [1068, 301] on icon at bounding box center [1077, 306] width 46 height 46
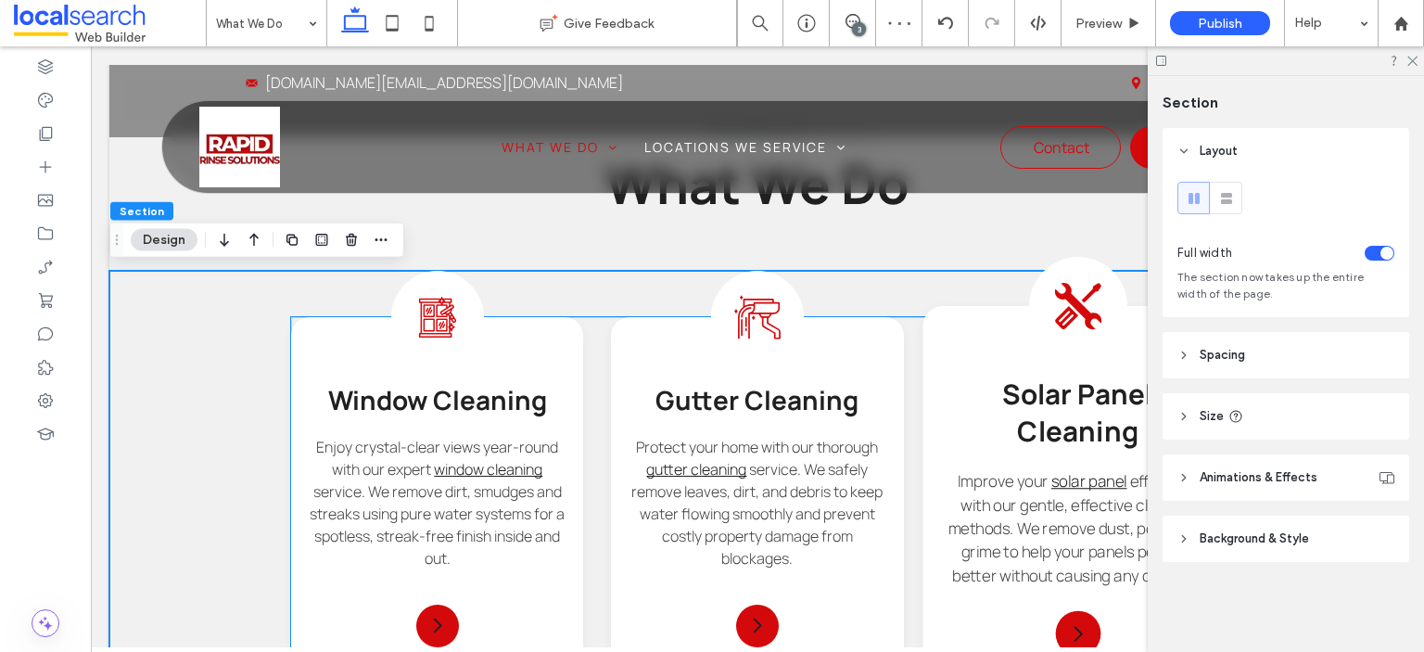
click at [1066, 313] on icon at bounding box center [1077, 306] width 49 height 49
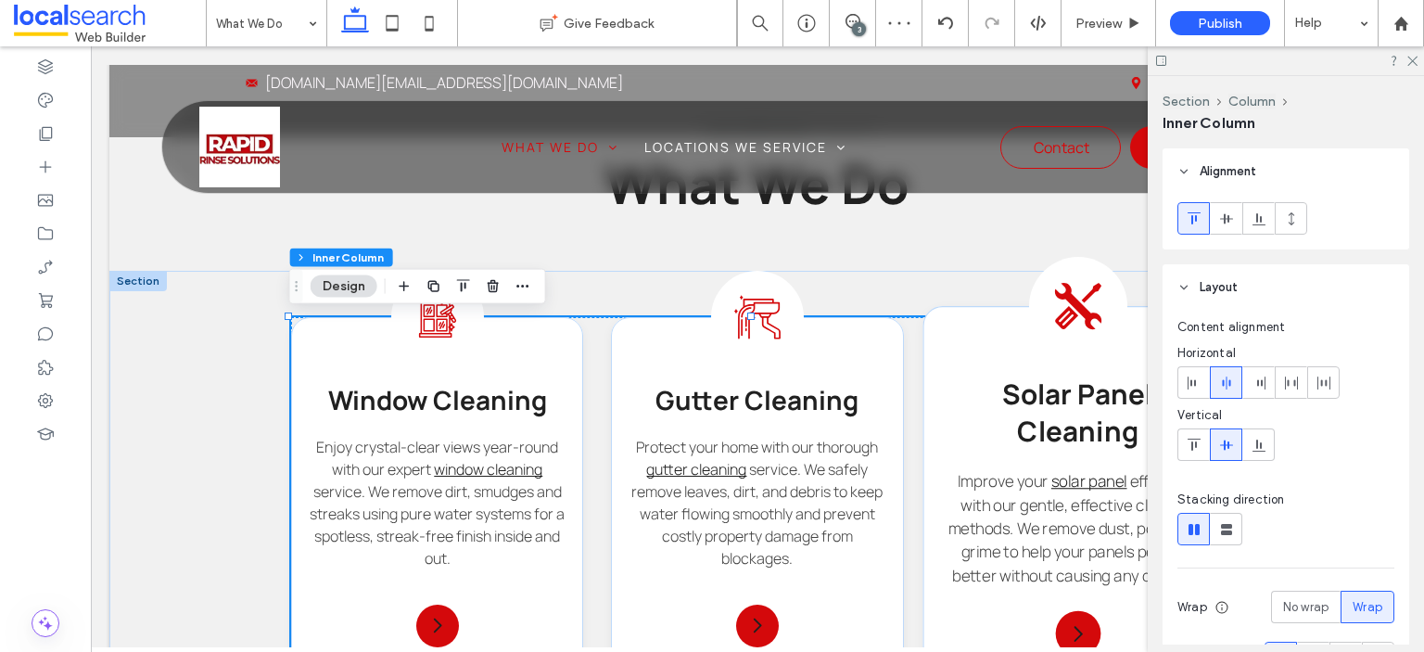
click at [1065, 313] on icon at bounding box center [1077, 306] width 49 height 49
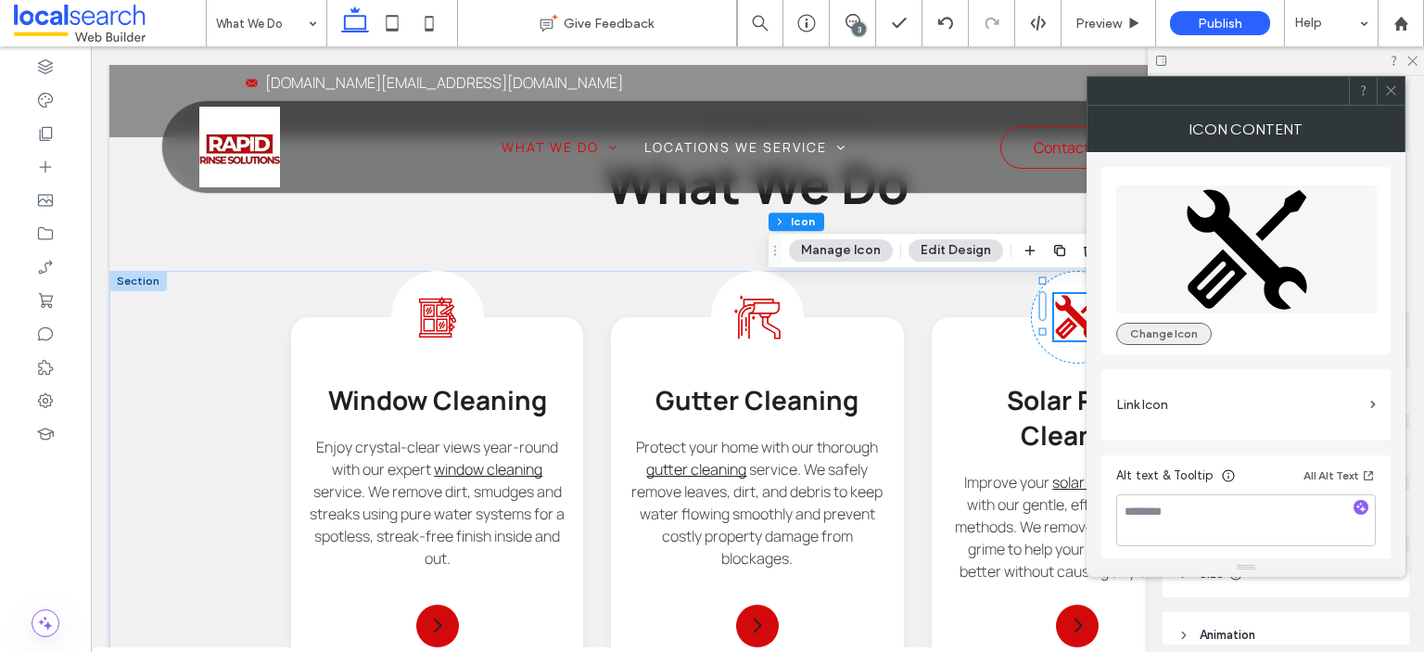
click at [1168, 337] on button "Change Icon" at bounding box center [1164, 334] width 96 height 22
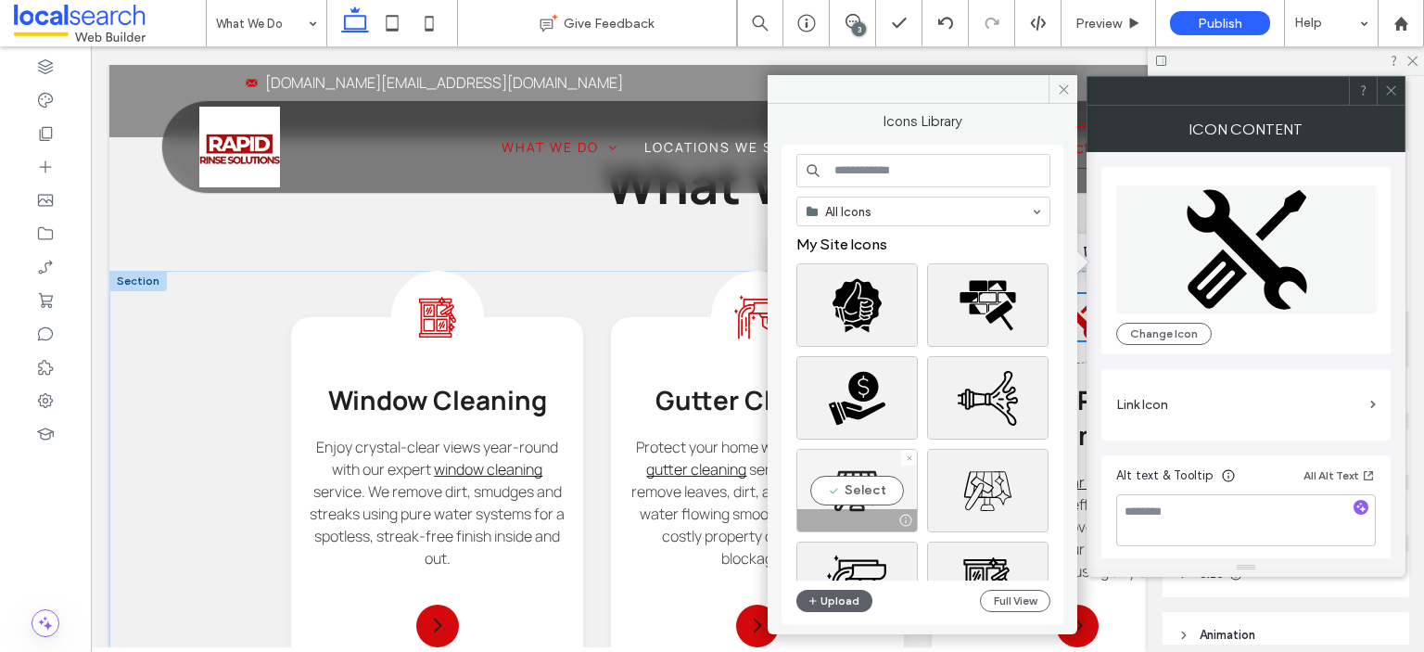
click at [887, 491] on div "Select" at bounding box center [857, 490] width 121 height 83
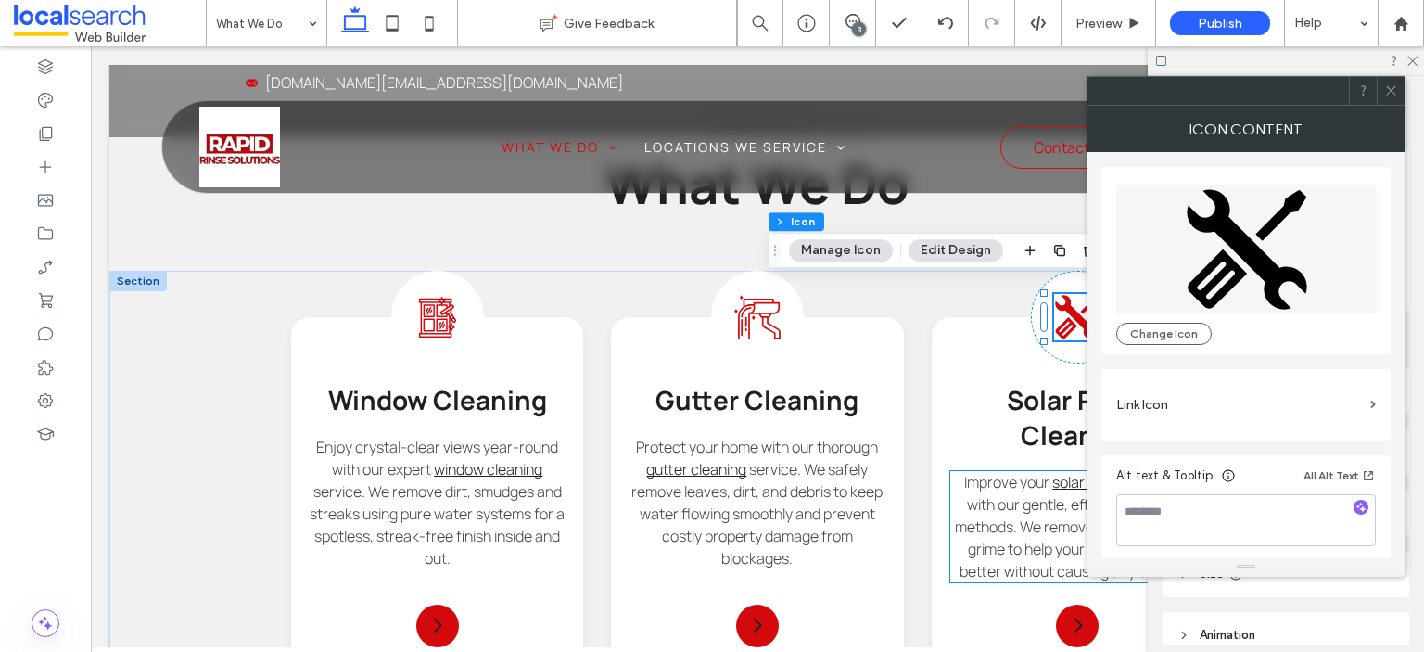
click at [1169, 478] on span "Alt text & Tooltip" at bounding box center [1164, 475] width 97 height 19
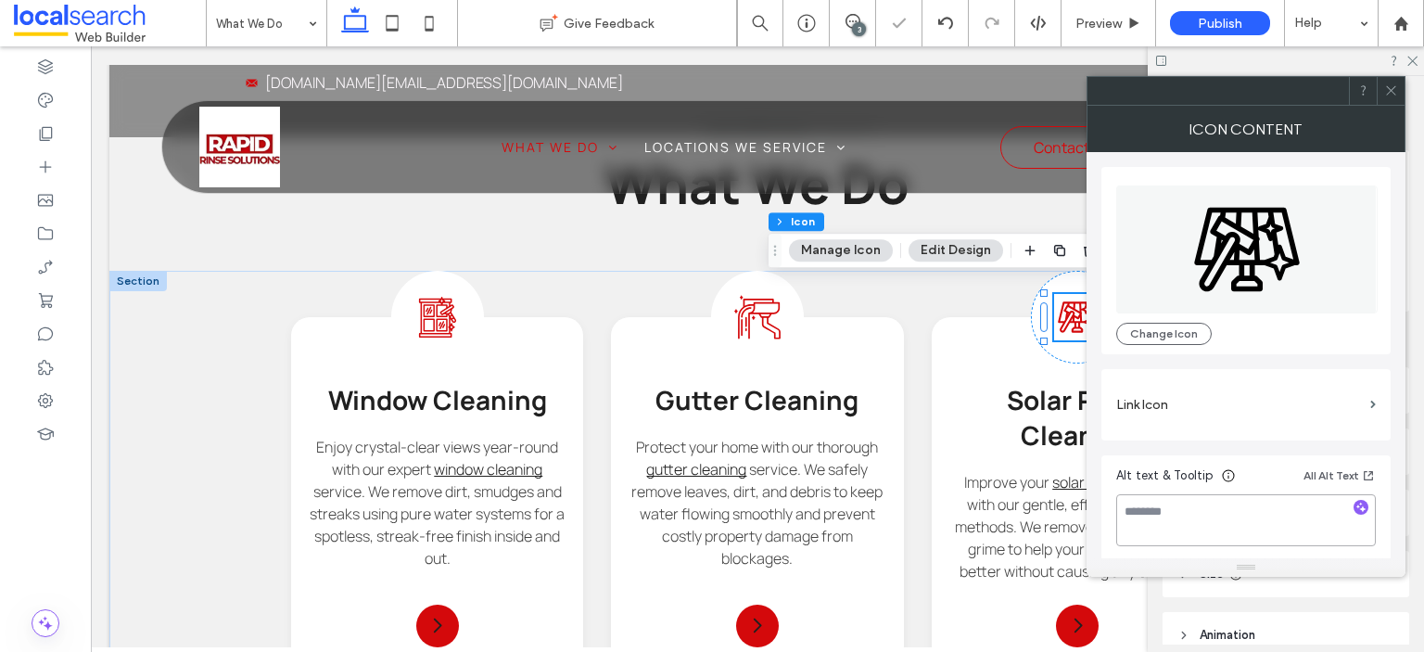
click at [1172, 515] on textarea at bounding box center [1246, 520] width 260 height 52
type textarea "**********"
click at [1256, 419] on label "Link Icon" at bounding box center [1239, 405] width 247 height 34
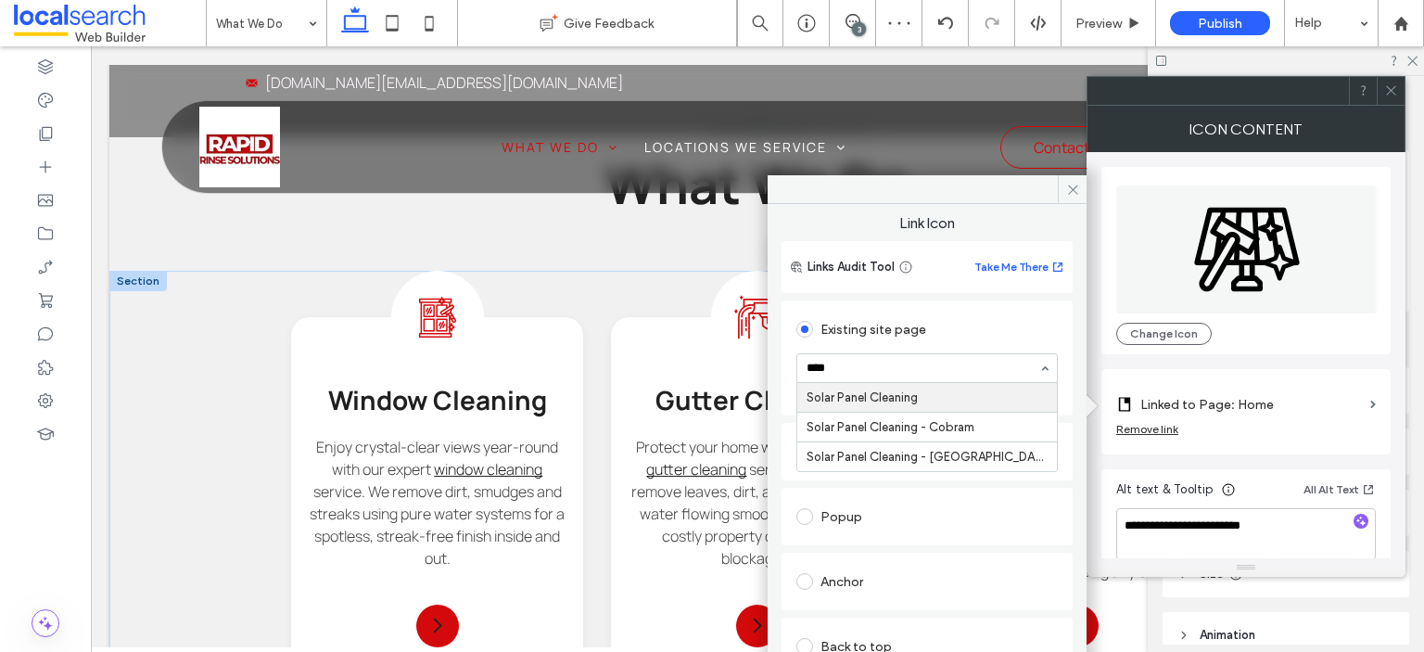
type input "*****"
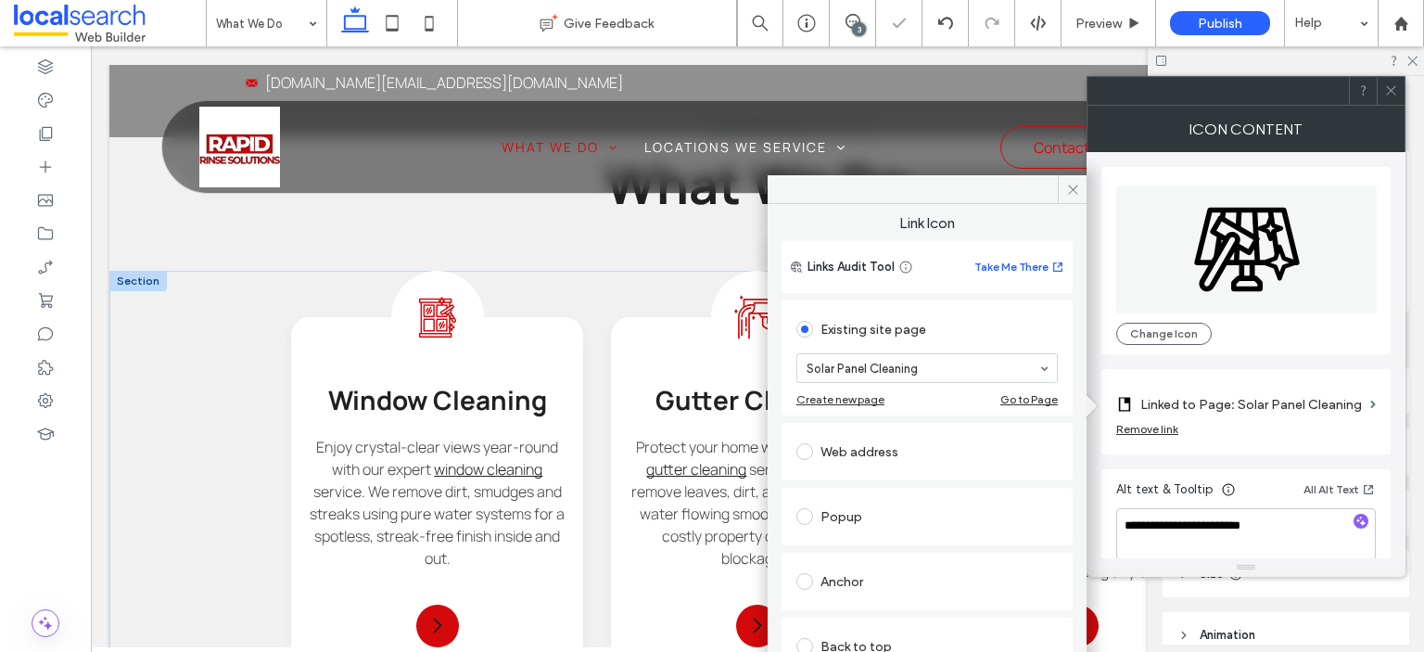
click at [1405, 97] on div at bounding box center [1246, 91] width 319 height 30
click at [1395, 89] on icon at bounding box center [1391, 90] width 14 height 14
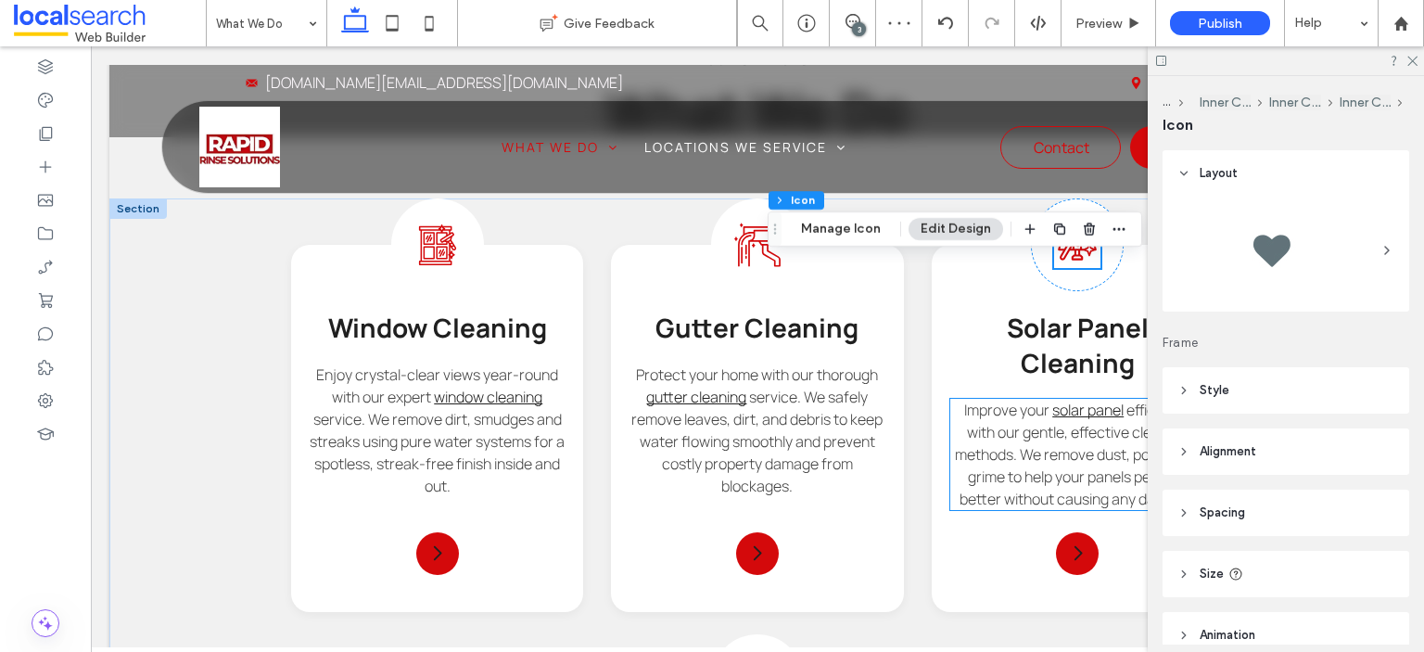
scroll to position [1604, 0]
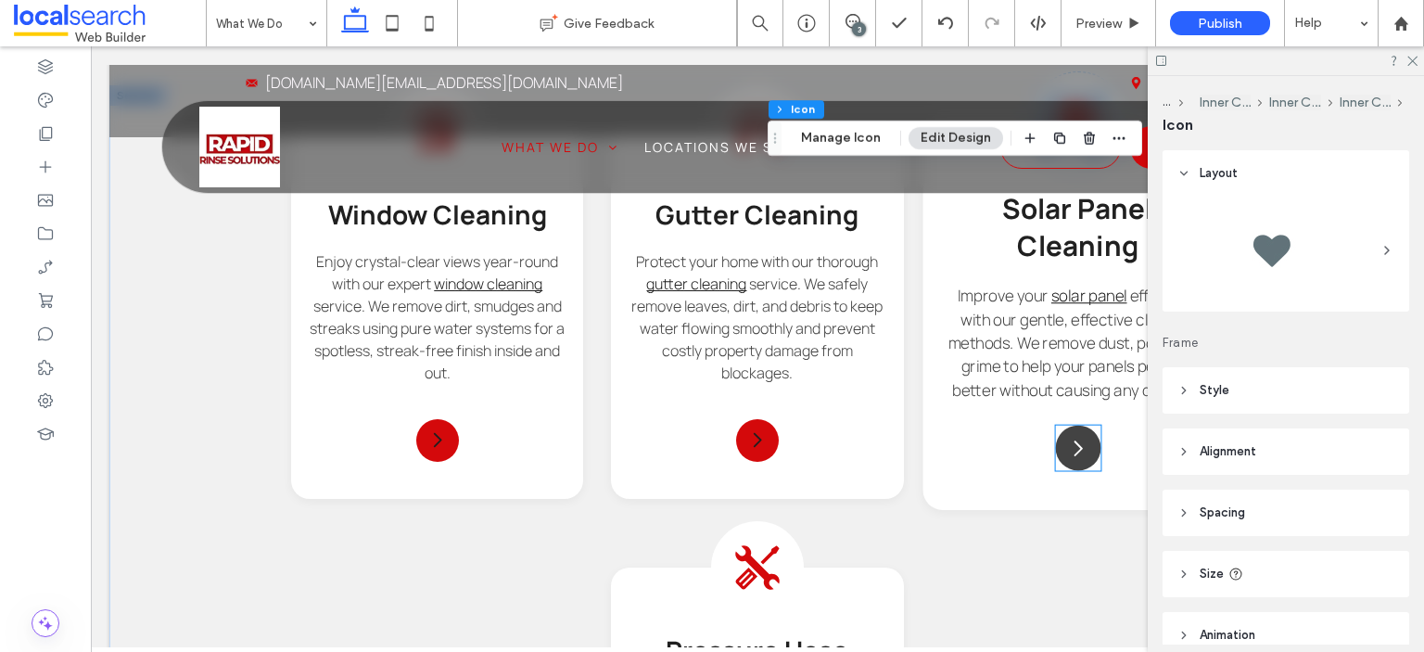
click at [1070, 444] on icon "Arrow Icon" at bounding box center [1077, 448] width 22 height 22
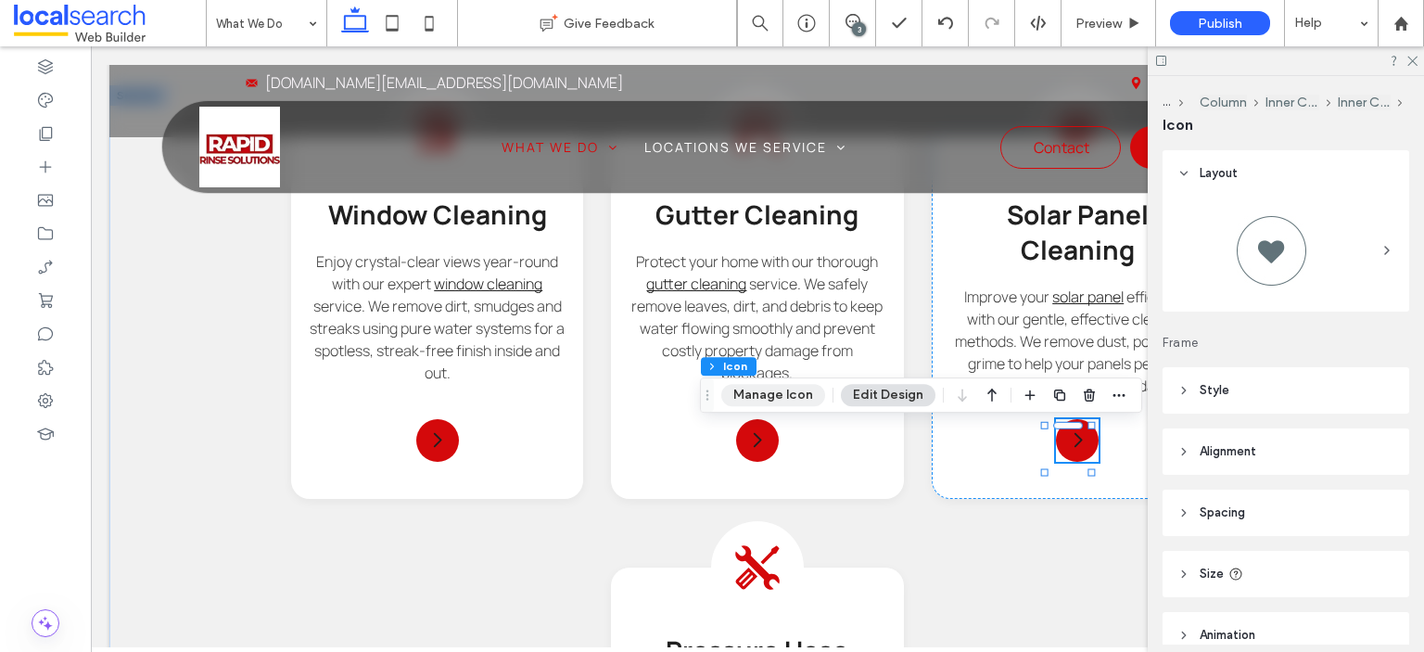
click at [799, 393] on button "Manage Icon" at bounding box center [773, 395] width 104 height 22
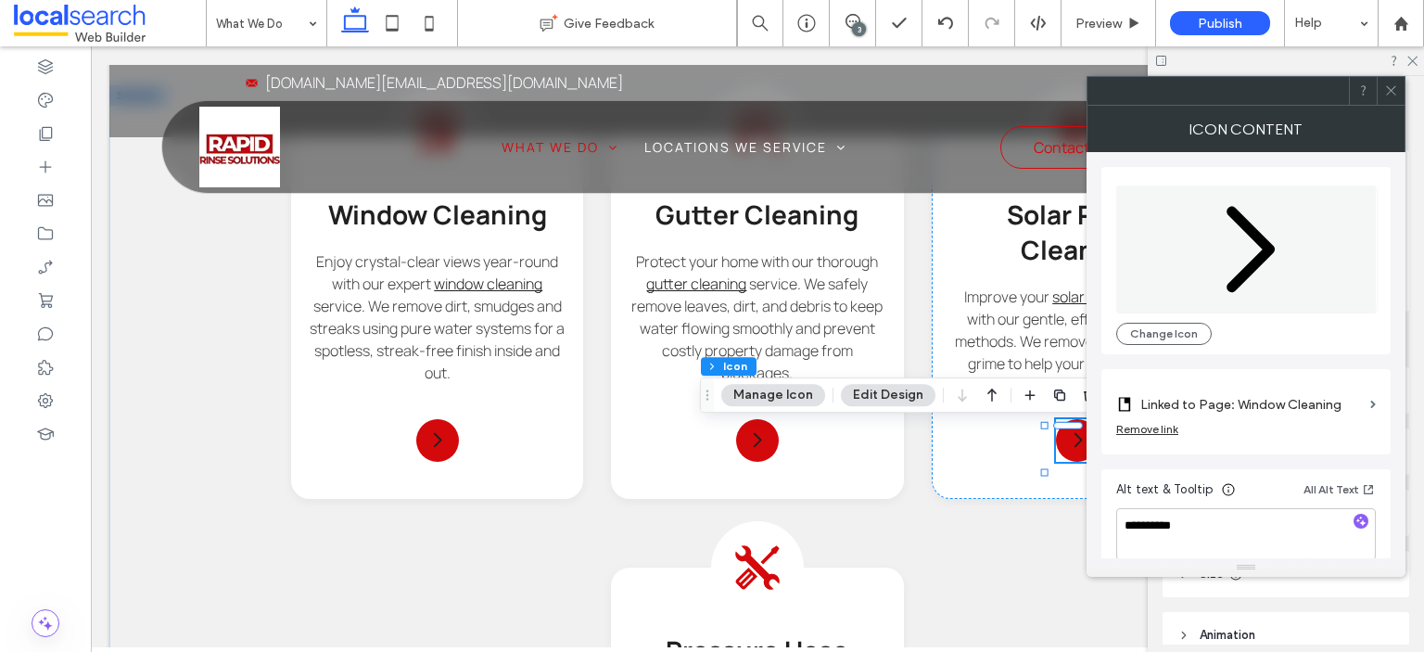
click at [1292, 410] on label "Linked to Page: Window Cleaning" at bounding box center [1252, 405] width 223 height 34
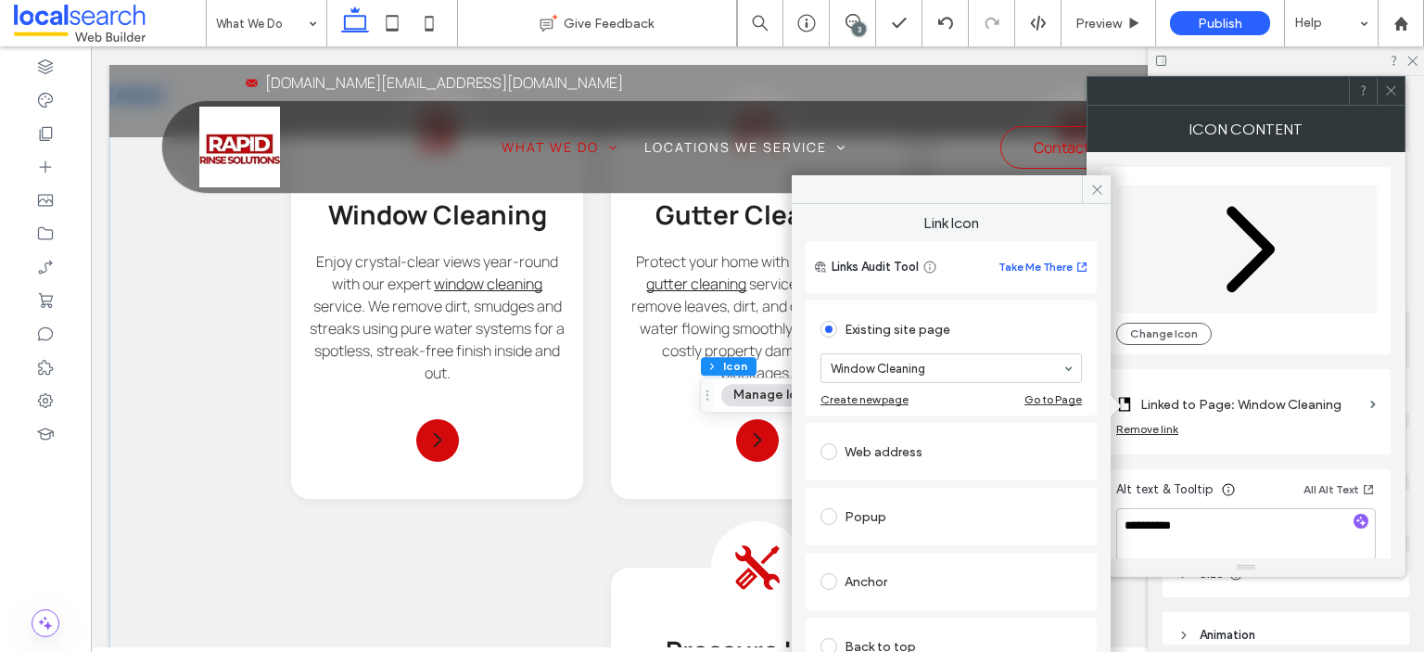
click at [964, 382] on section "Window Cleaning" at bounding box center [951, 368] width 261 height 48
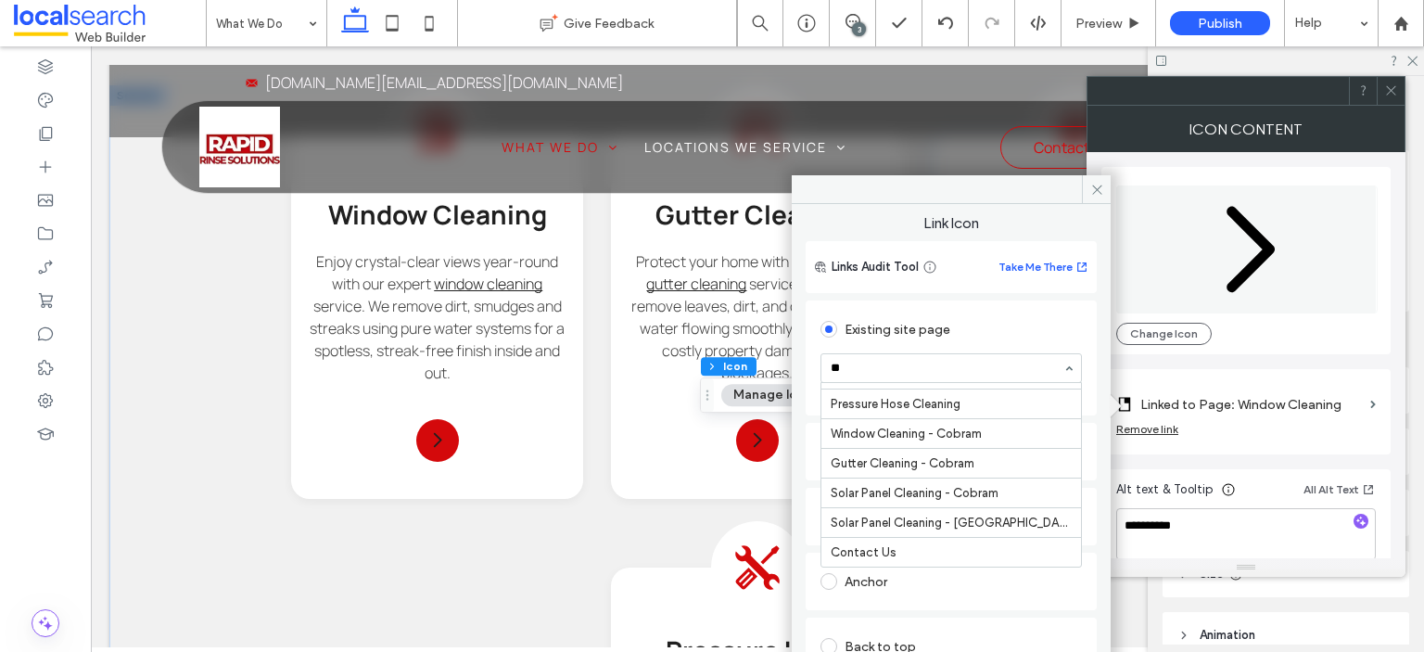
scroll to position [0, 0]
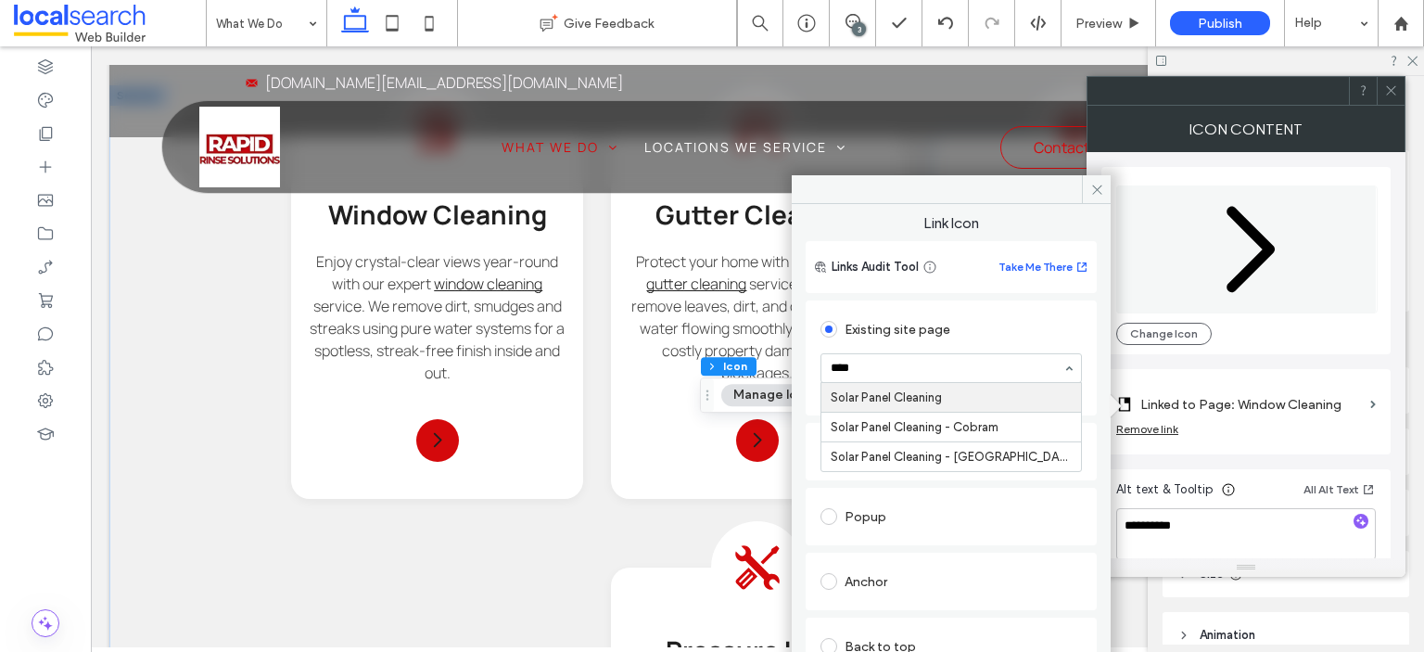
type input "*****"
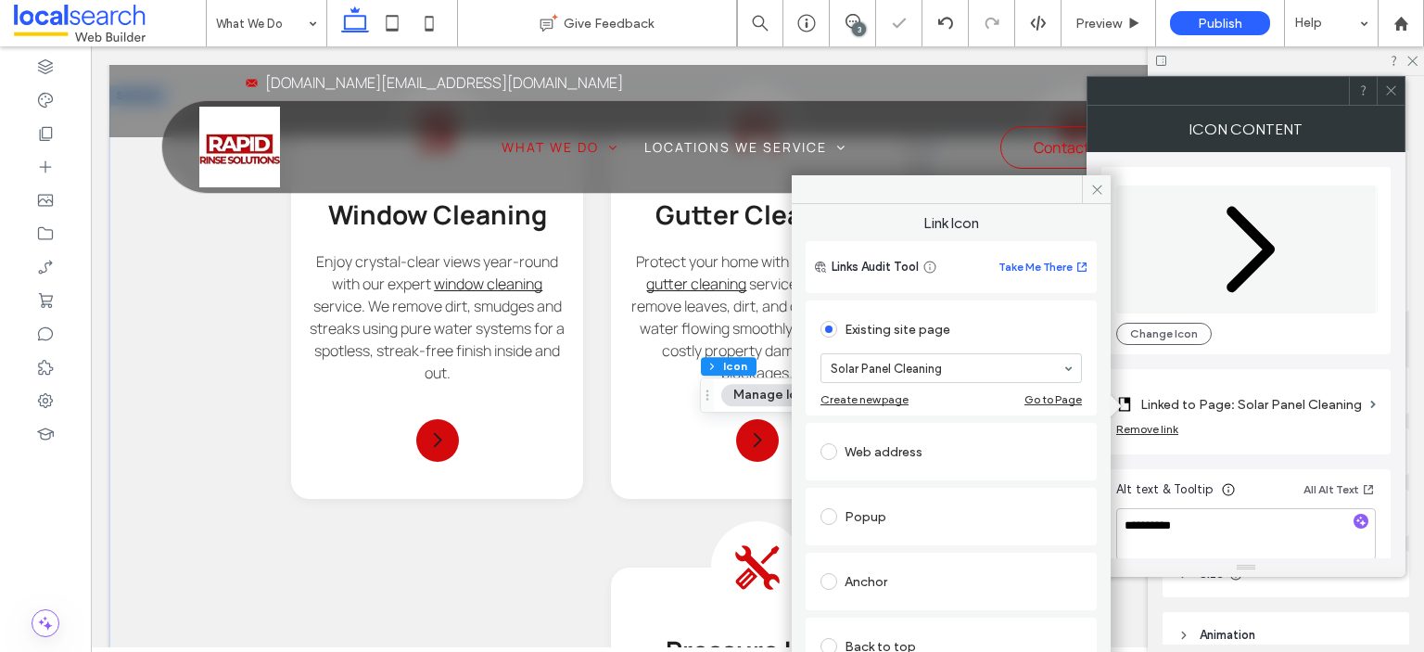
drag, startPoint x: 1090, startPoint y: 194, endPoint x: 1114, endPoint y: 181, distance: 26.6
click at [1089, 194] on span at bounding box center [1096, 189] width 29 height 28
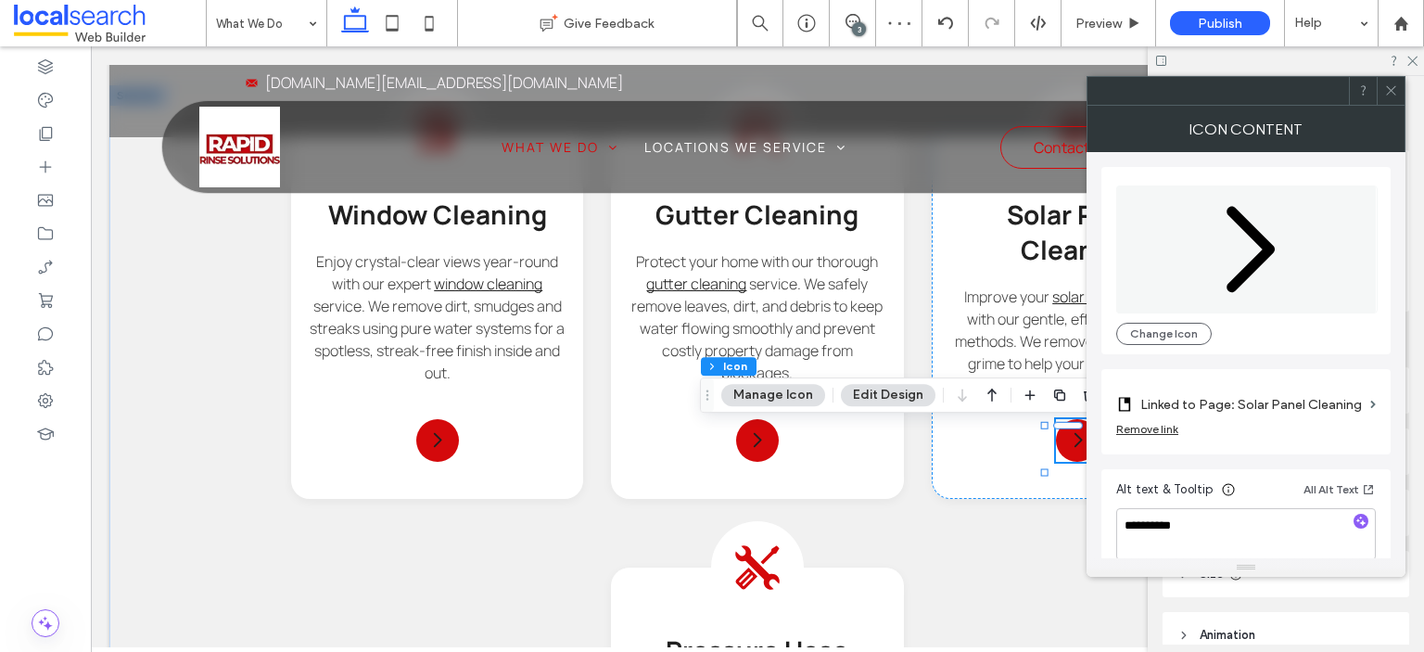
click at [1390, 94] on icon at bounding box center [1391, 90] width 14 height 14
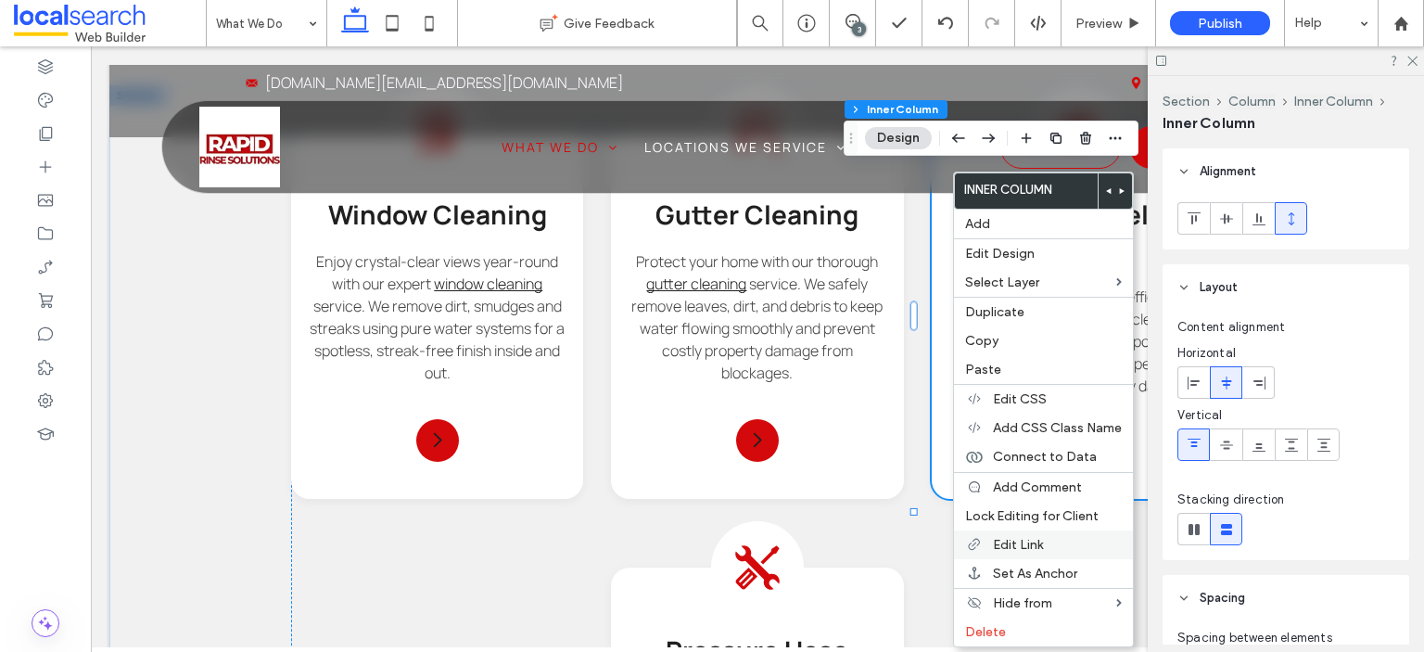
click at [1067, 540] on label "Edit Link" at bounding box center [1057, 545] width 129 height 16
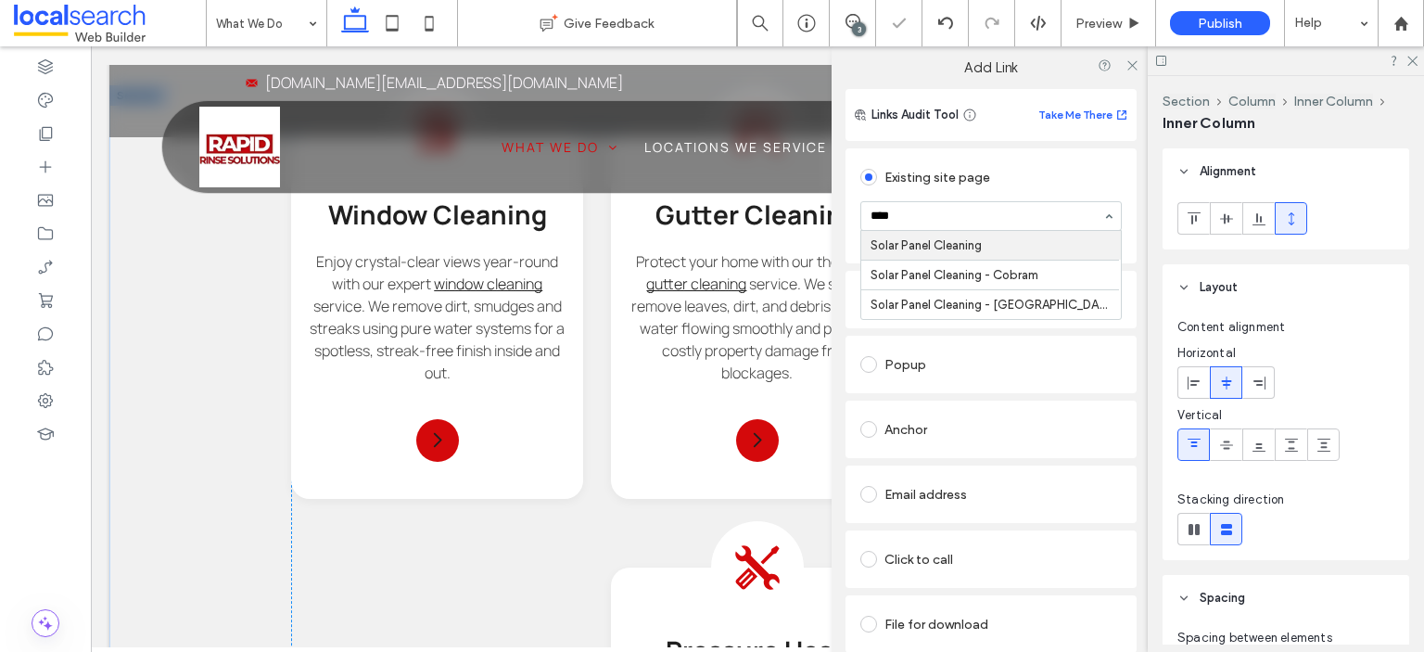
type input "*****"
click at [1128, 67] on icon at bounding box center [1133, 65] width 14 height 14
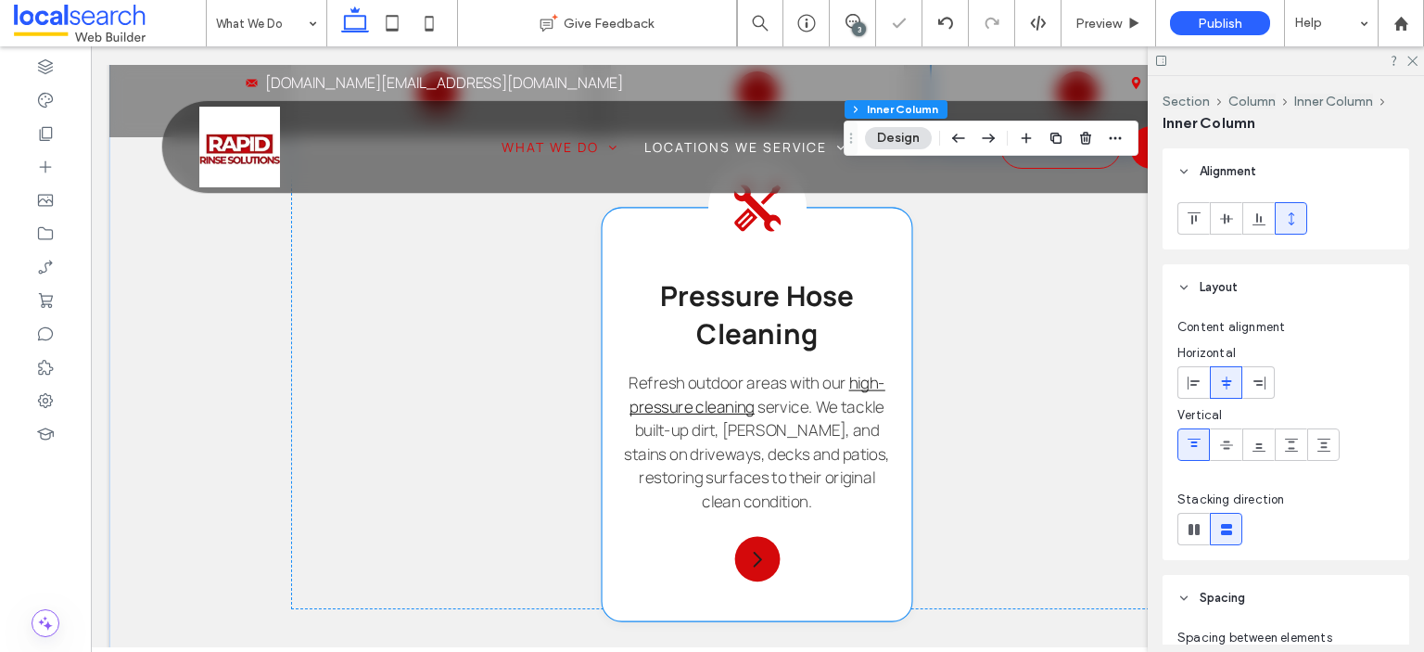
scroll to position [1882, 0]
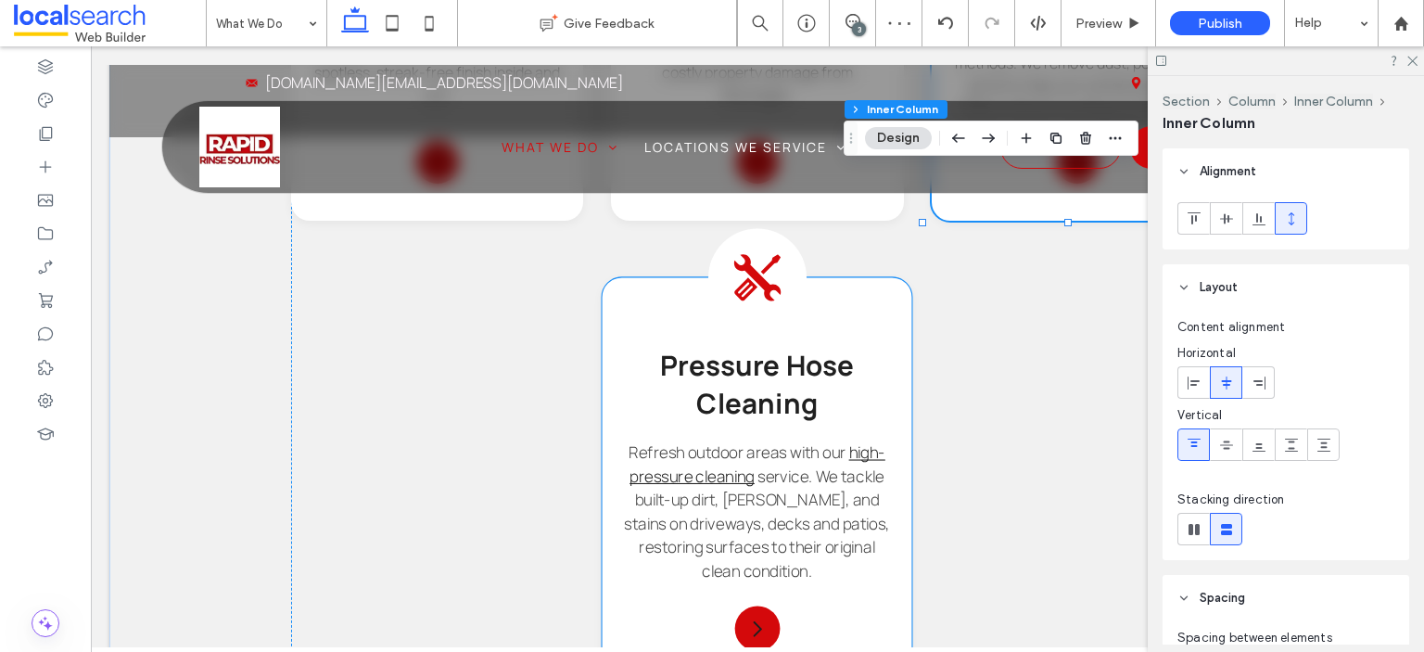
click at [747, 285] on icon at bounding box center [745, 288] width 23 height 23
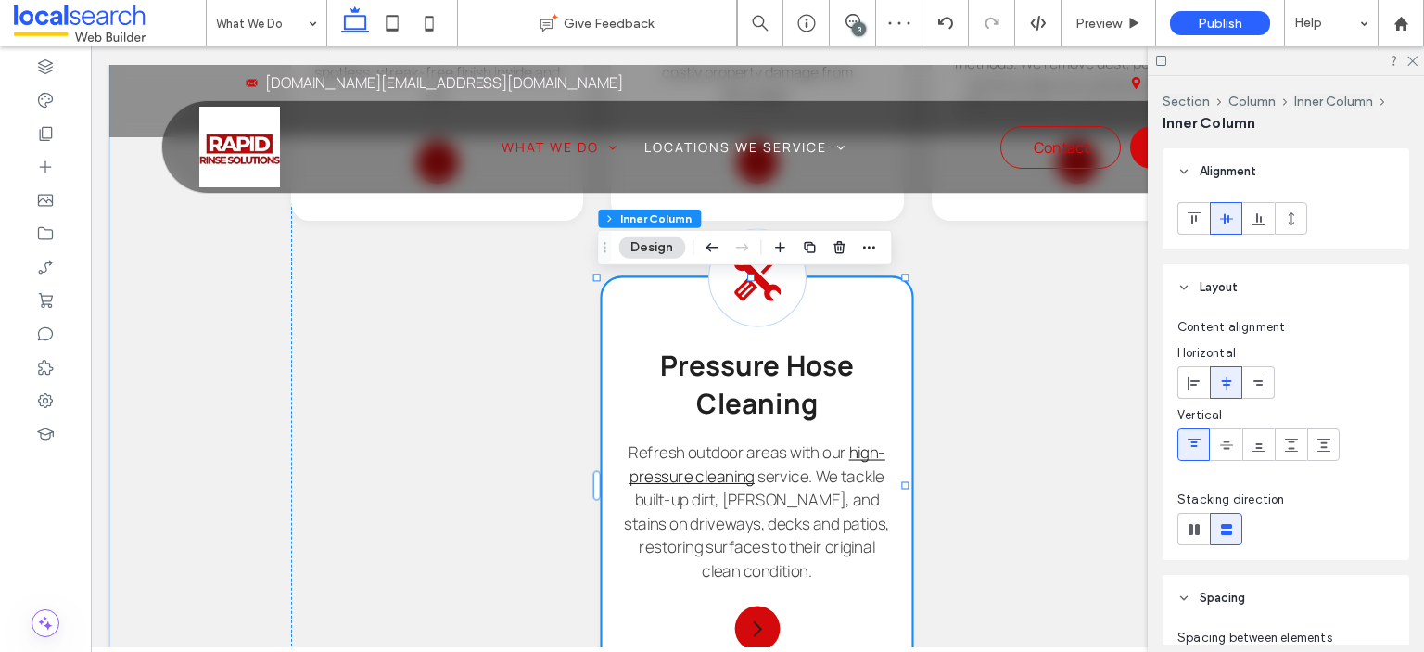
click at [747, 285] on icon at bounding box center [745, 288] width 23 height 23
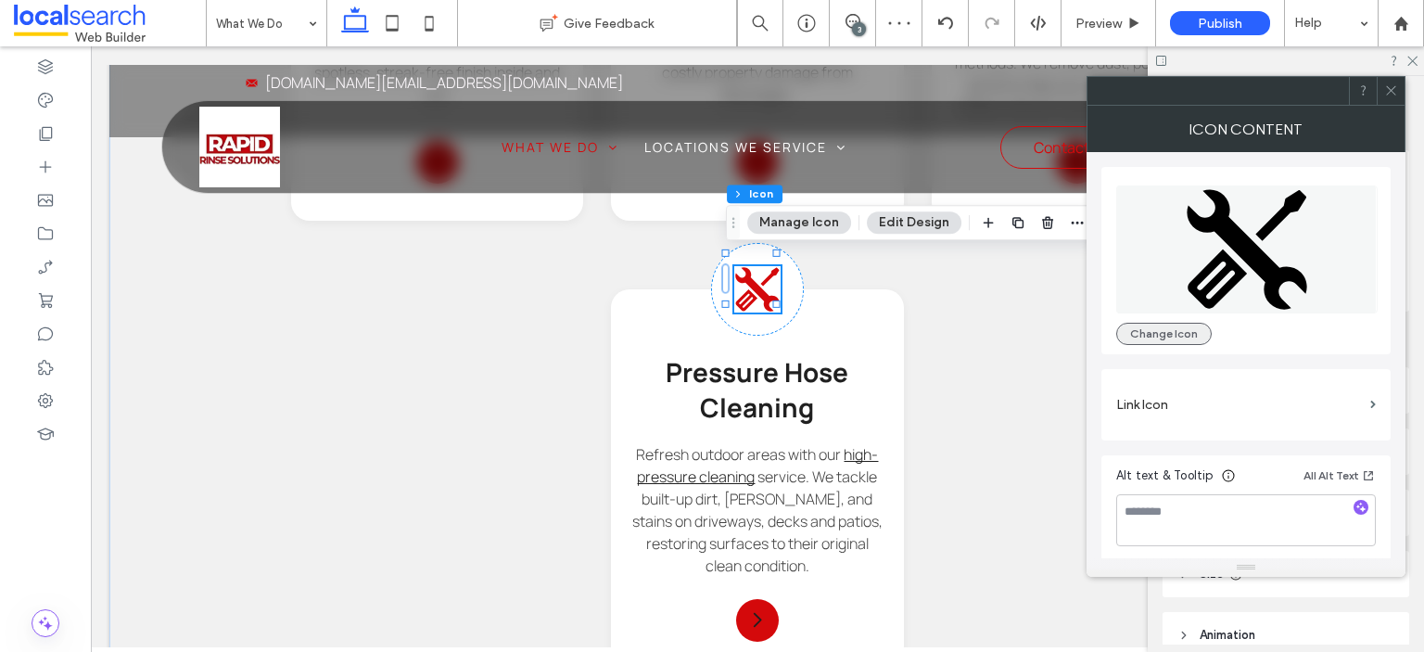
click at [1165, 336] on button "Change Icon" at bounding box center [1164, 334] width 96 height 22
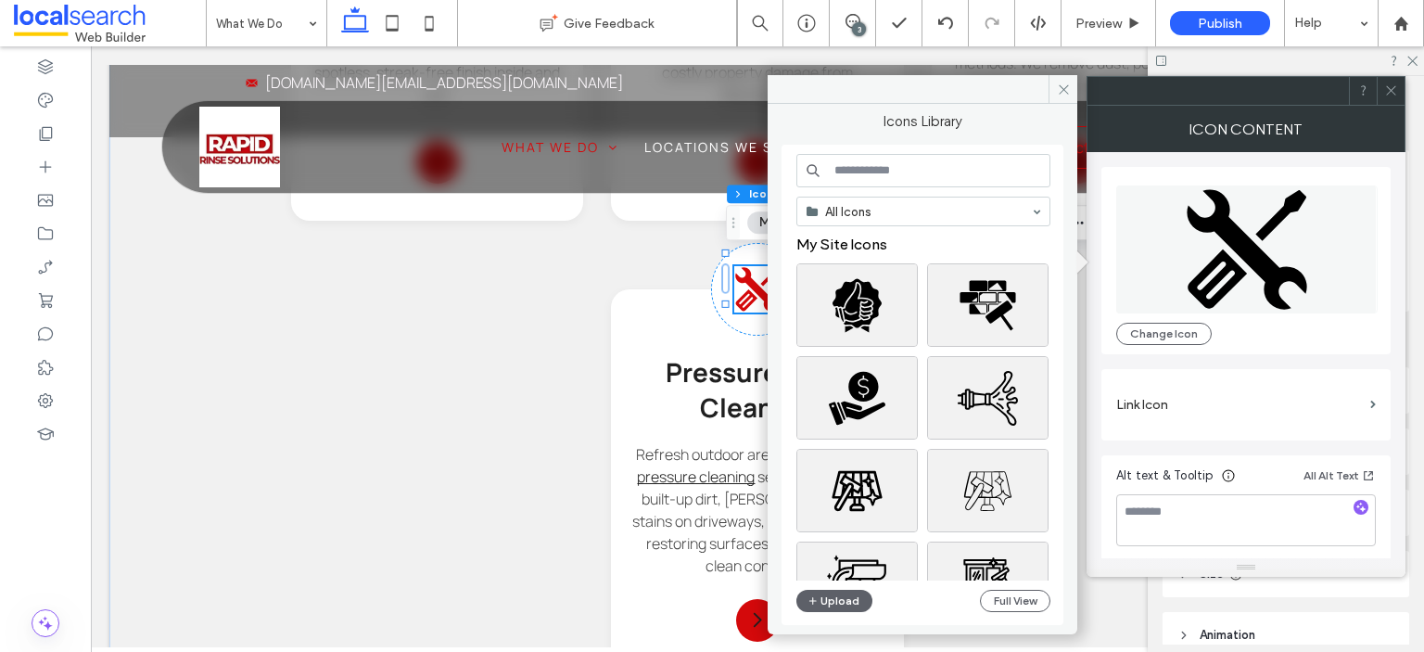
click at [848, 169] on input at bounding box center [924, 170] width 254 height 33
click at [1000, 409] on div "Select" at bounding box center [987, 397] width 121 height 83
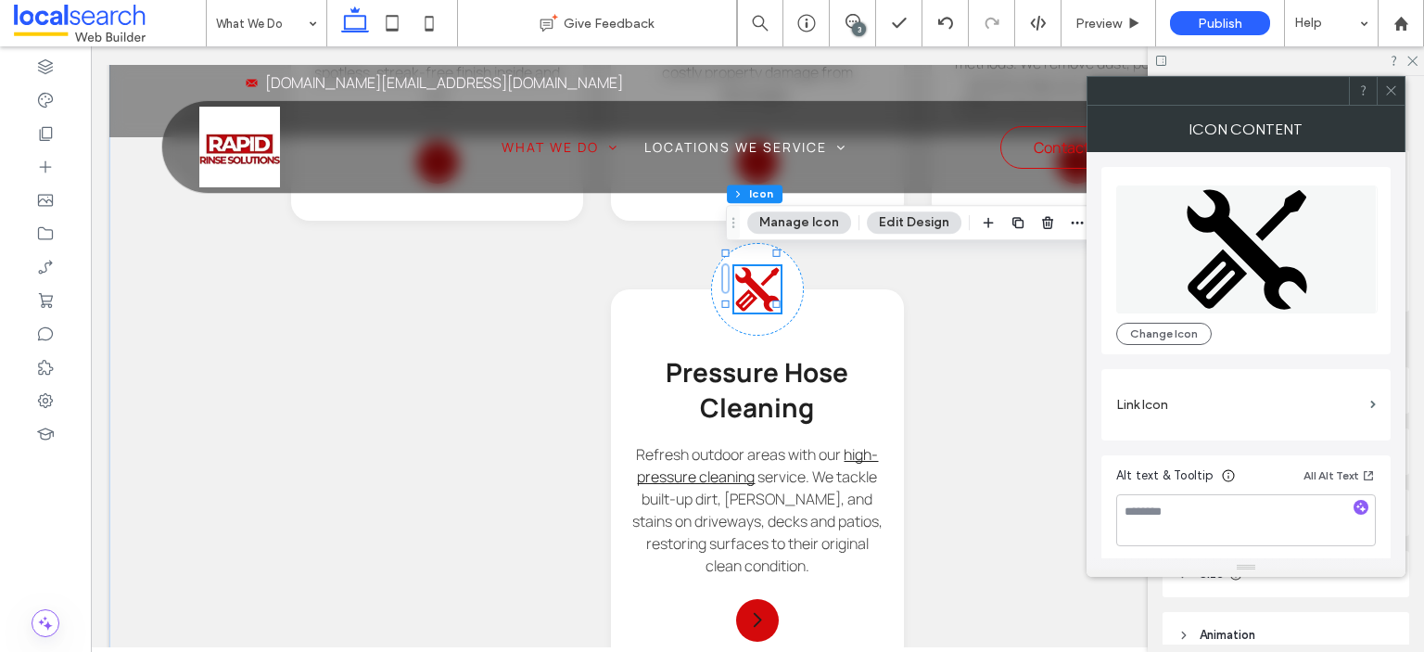
click at [1203, 544] on span "Alt text & Tooltip All Alt Text" at bounding box center [1246, 509] width 260 height 89
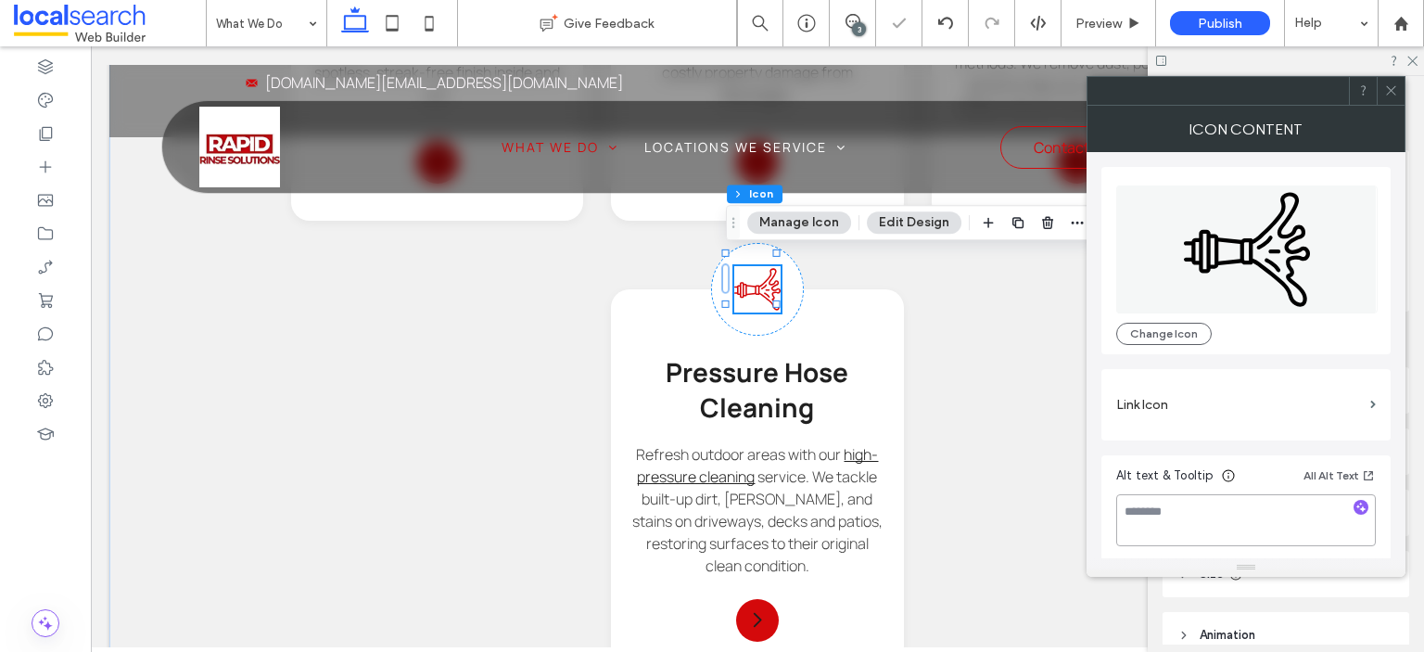
click at [1203, 518] on textarea at bounding box center [1246, 520] width 260 height 52
type textarea "**********"
click at [1399, 99] on div at bounding box center [1391, 91] width 28 height 28
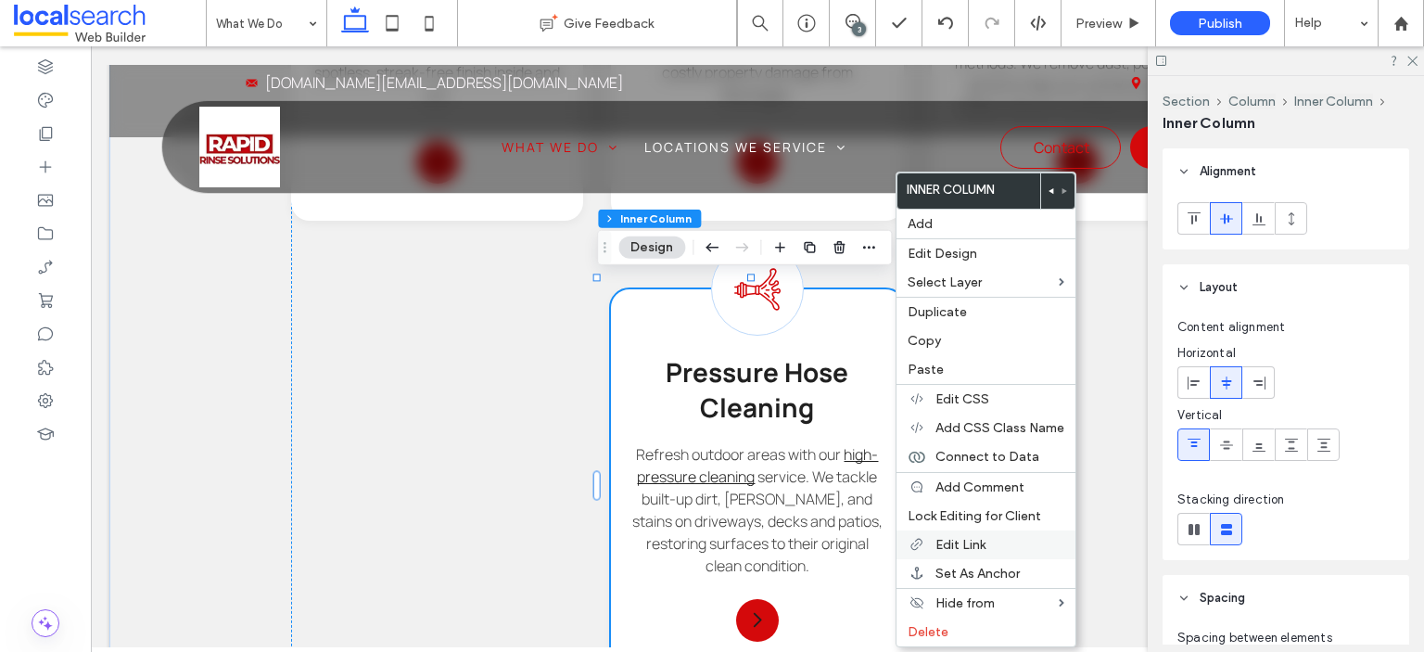
click at [983, 540] on span "Edit Link" at bounding box center [961, 545] width 50 height 16
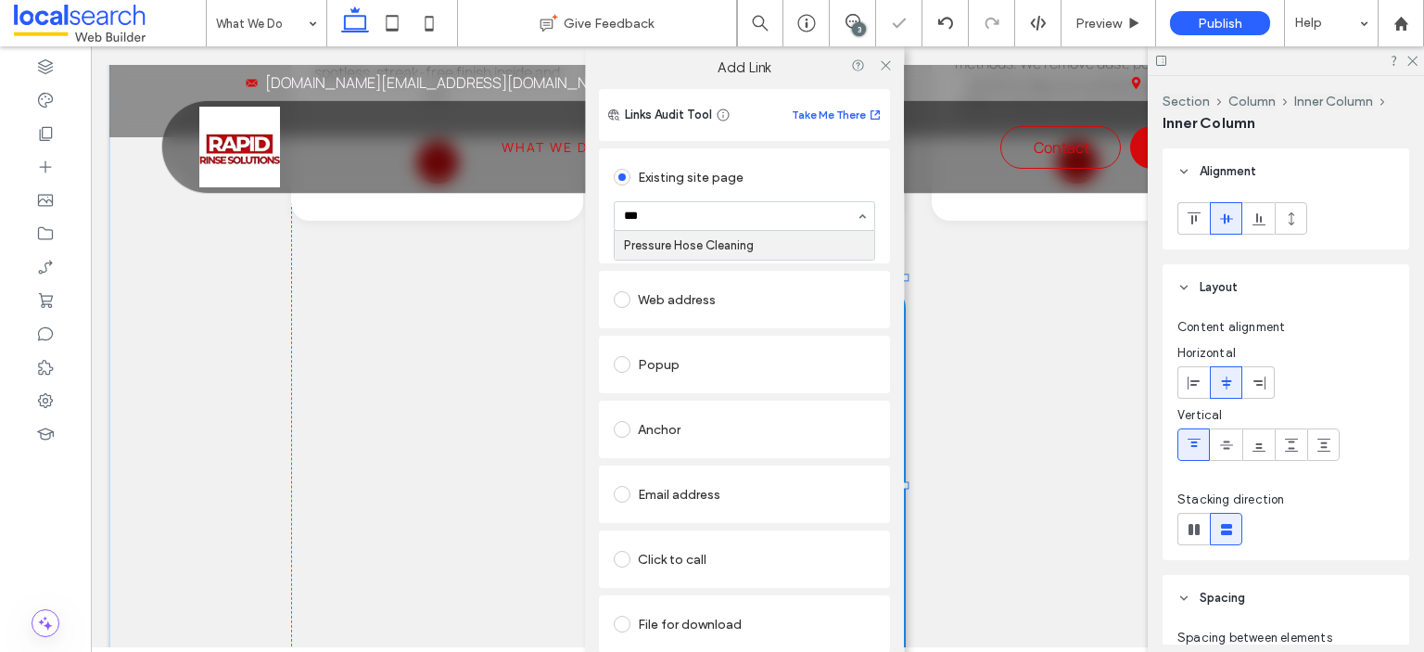
type input "****"
click at [881, 70] on use at bounding box center [885, 64] width 9 height 9
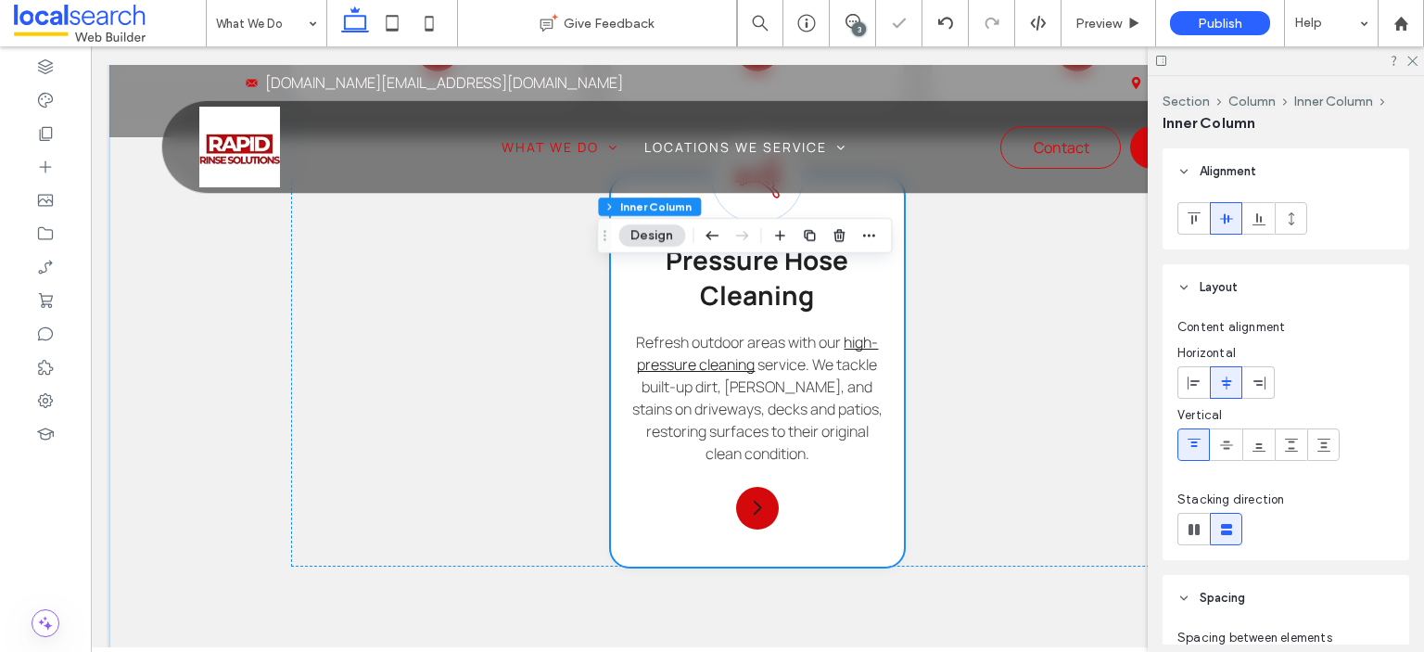
scroll to position [2068, 0]
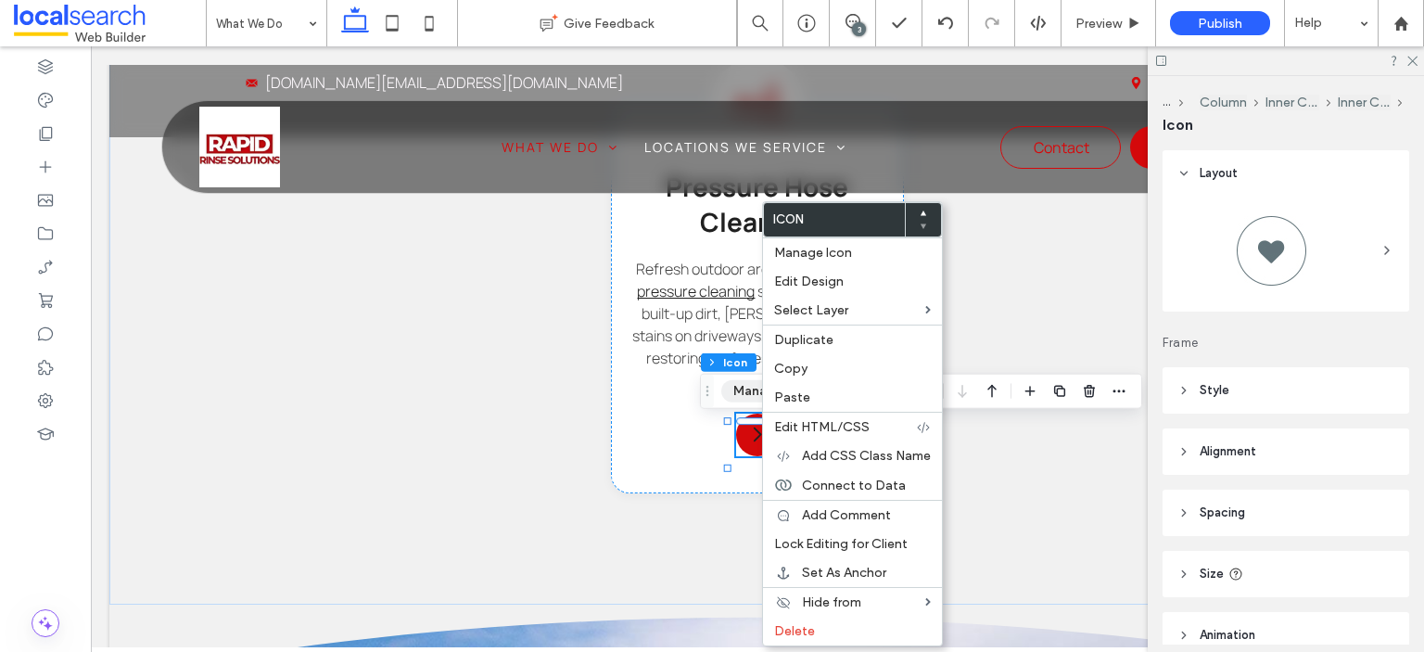
click at [735, 387] on button "Manage Icon" at bounding box center [773, 391] width 104 height 22
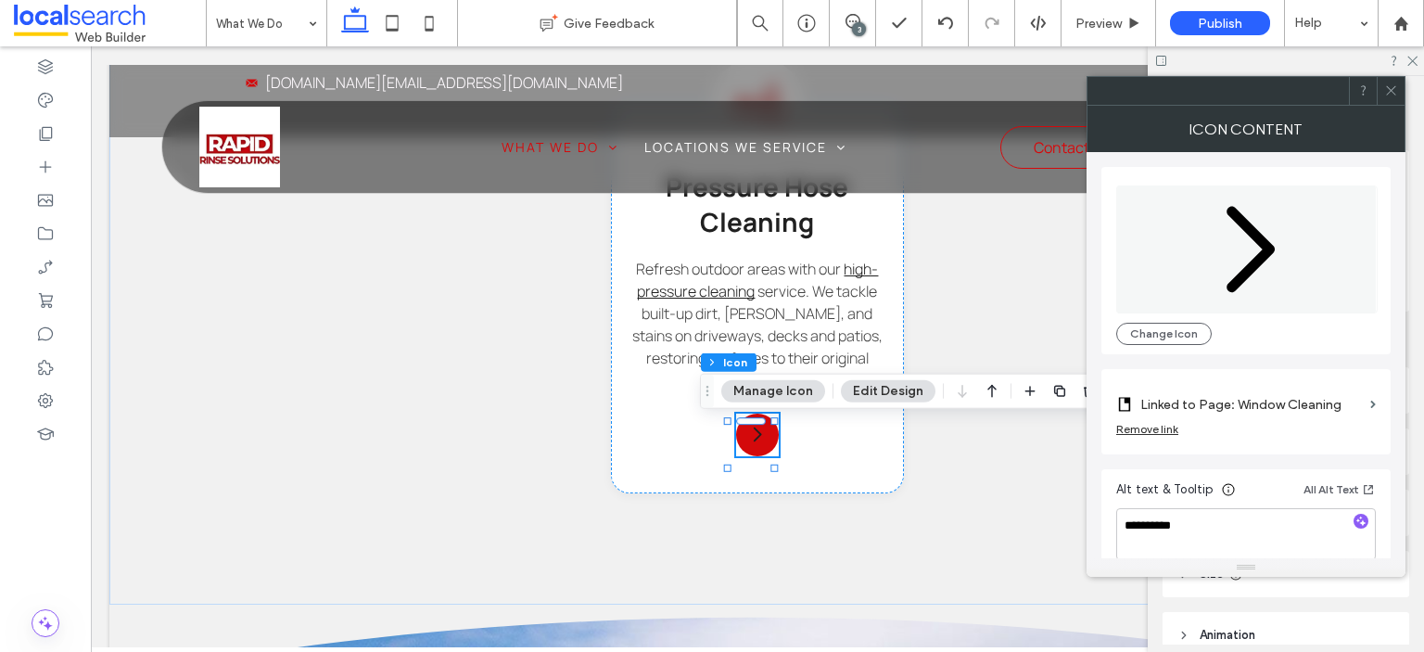
click at [1279, 415] on label "Linked to Page: Window Cleaning" at bounding box center [1252, 405] width 223 height 34
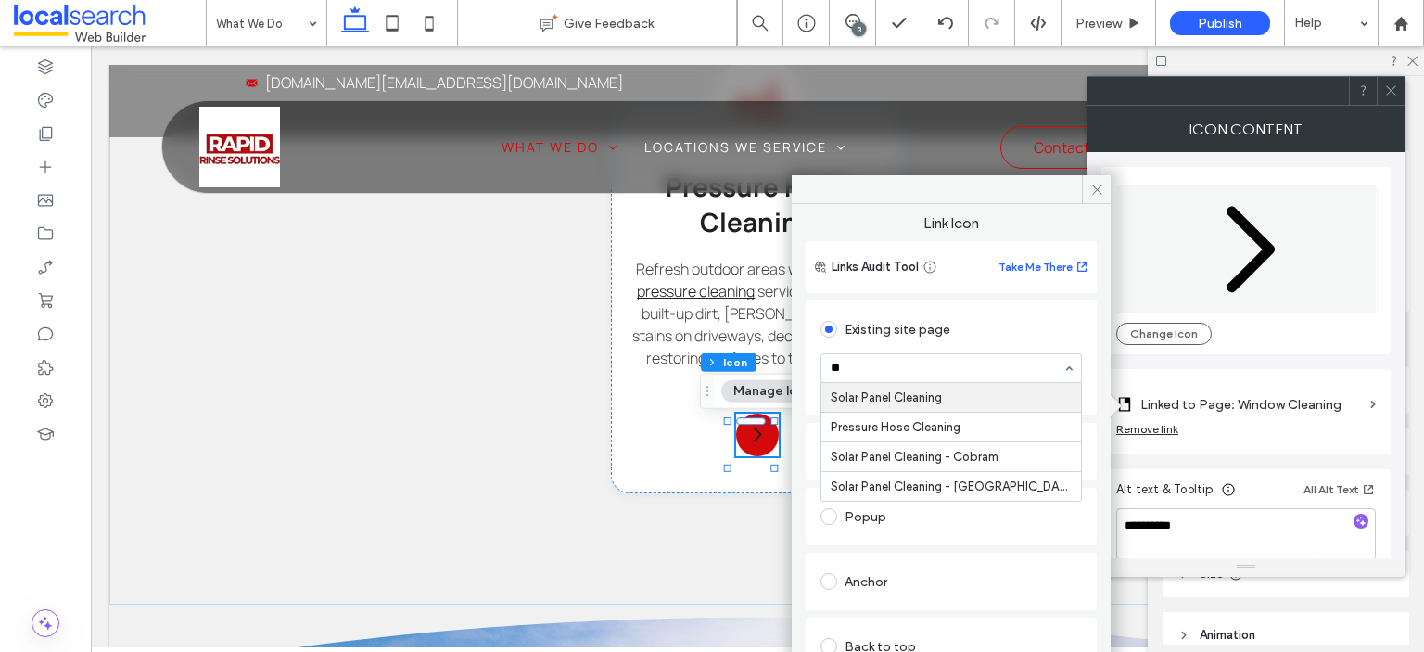
scroll to position [0, 0]
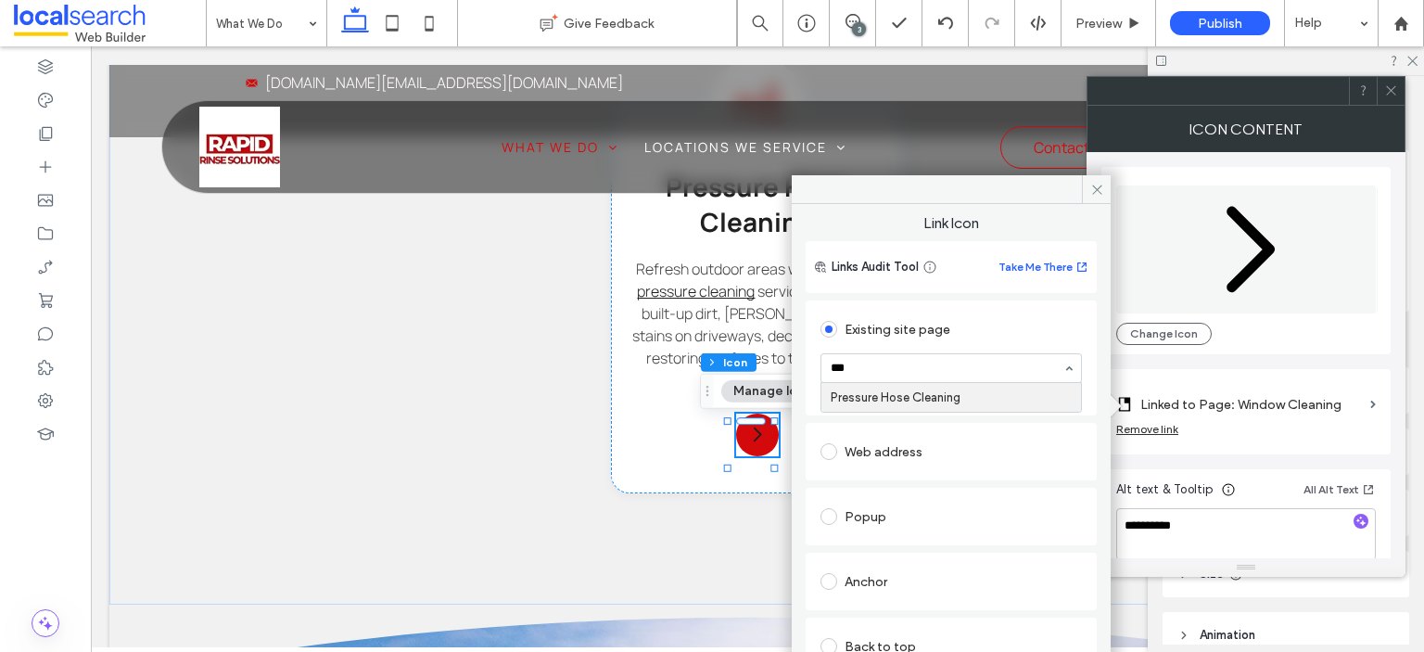
type input "****"
click at [1100, 180] on span at bounding box center [1096, 189] width 29 height 28
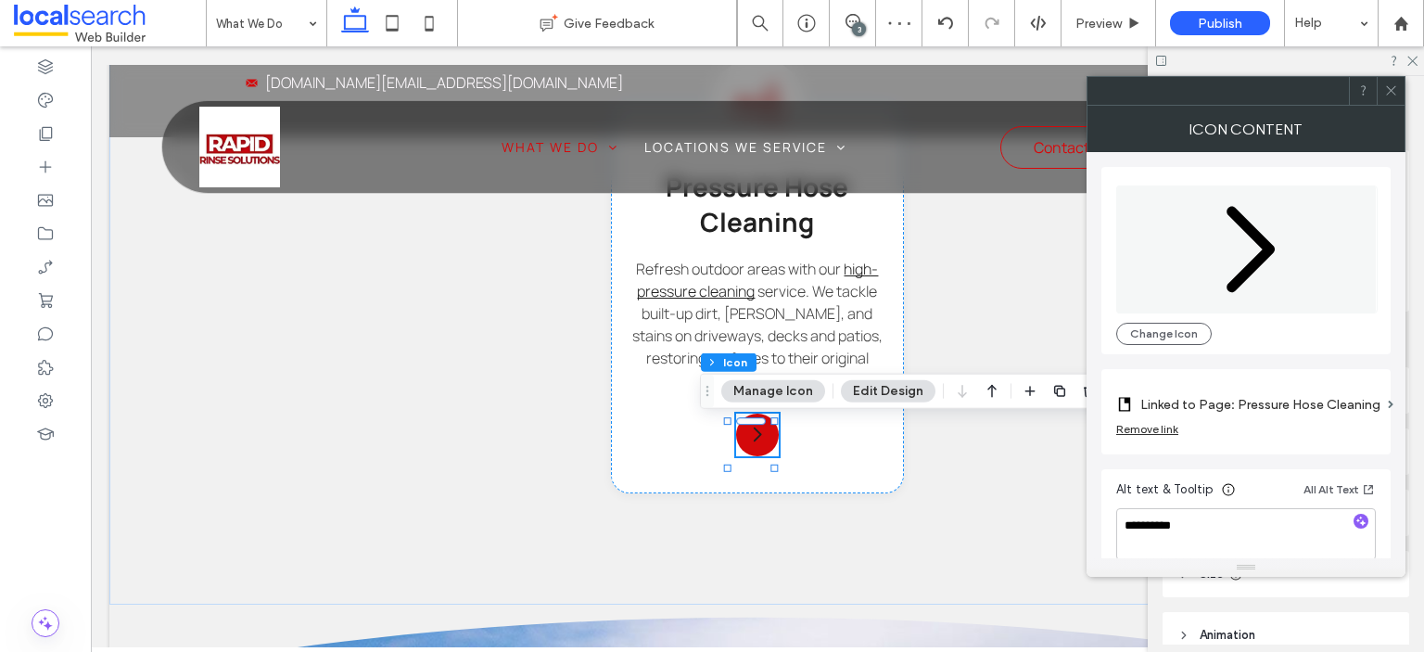
click at [1402, 99] on div at bounding box center [1391, 91] width 28 height 28
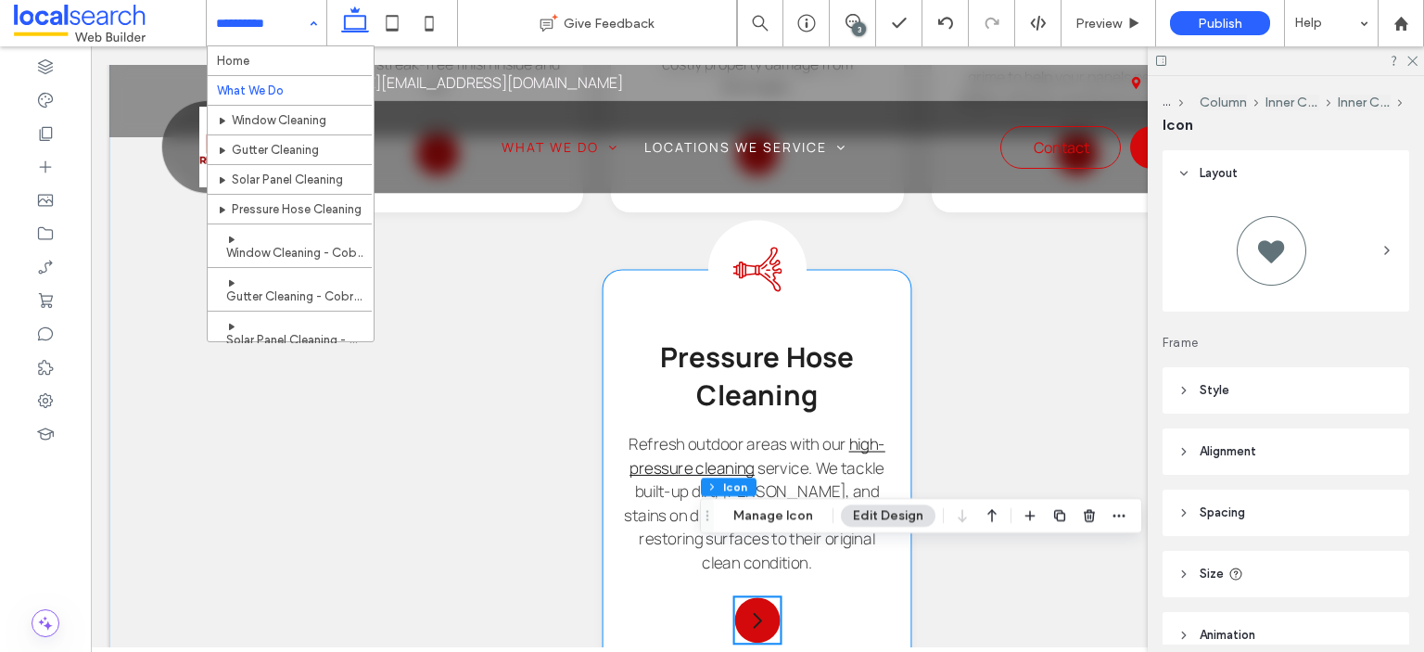
scroll to position [1855, 0]
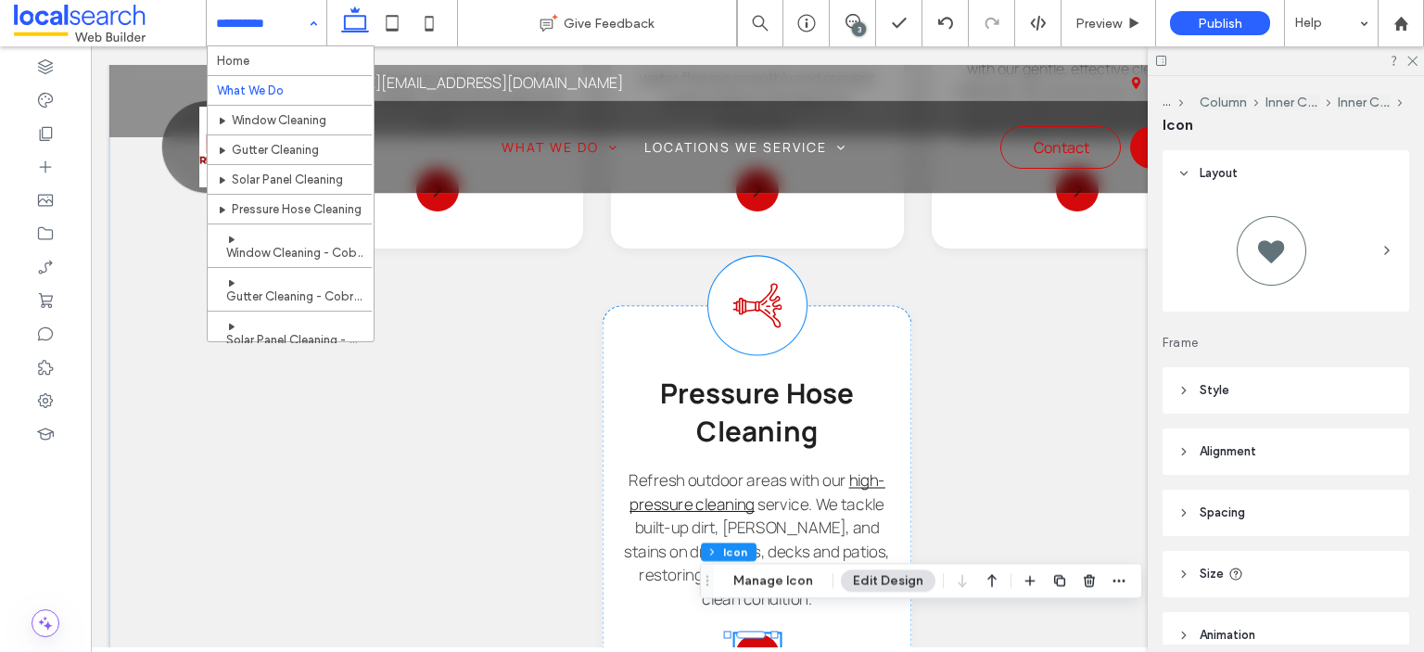
click at [733, 313] on icon at bounding box center [757, 305] width 49 height 45
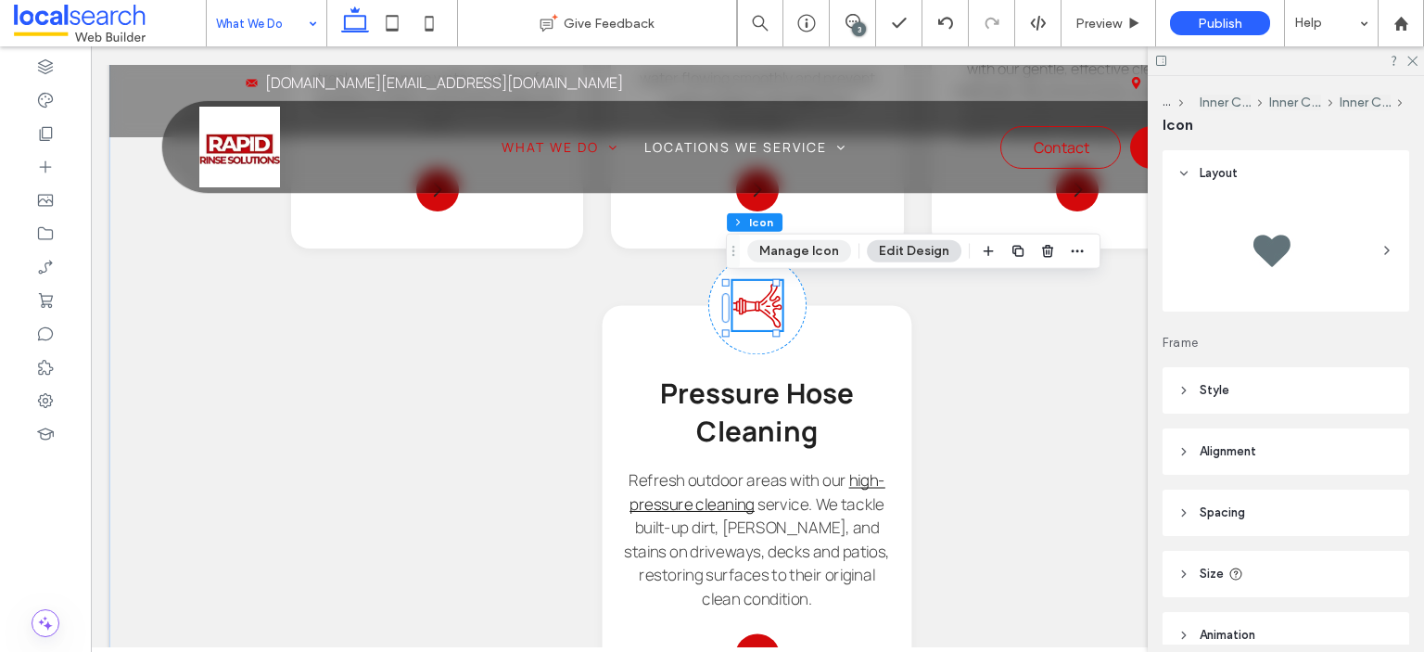
click at [784, 261] on button "Manage Icon" at bounding box center [799, 251] width 104 height 22
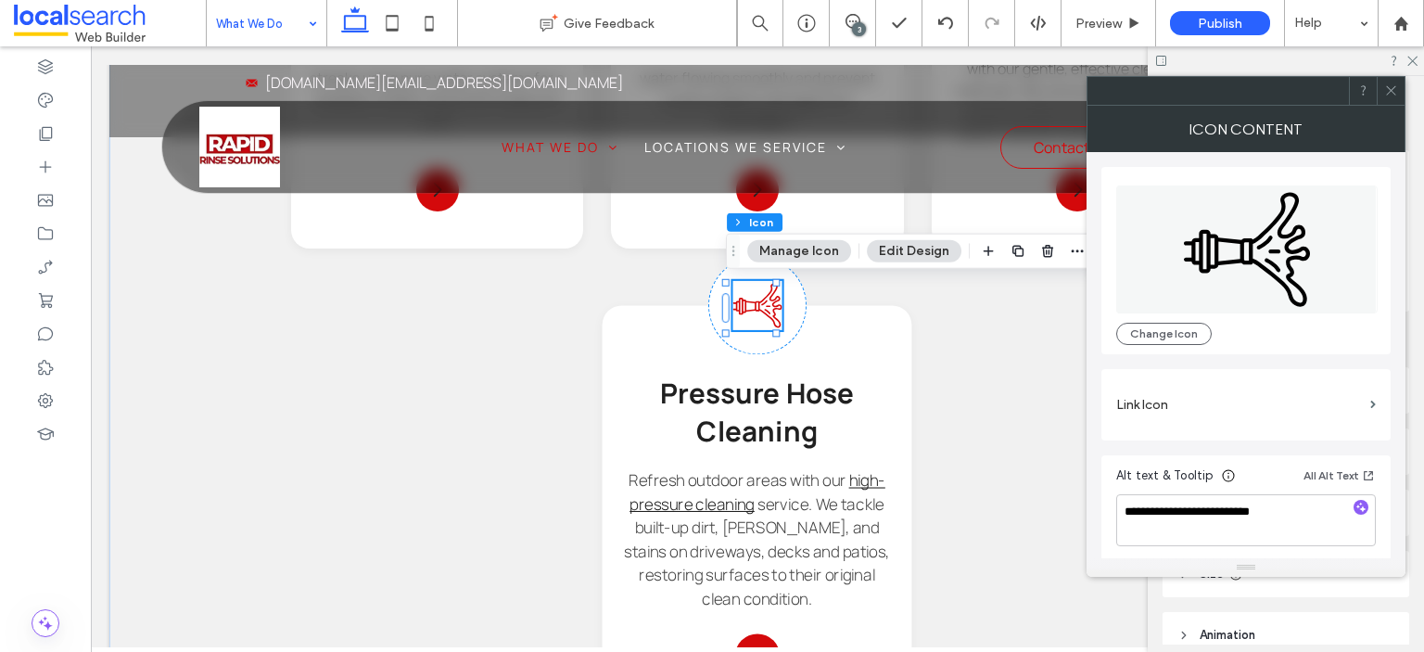
click at [1216, 402] on label "Link Icon" at bounding box center [1239, 405] width 247 height 34
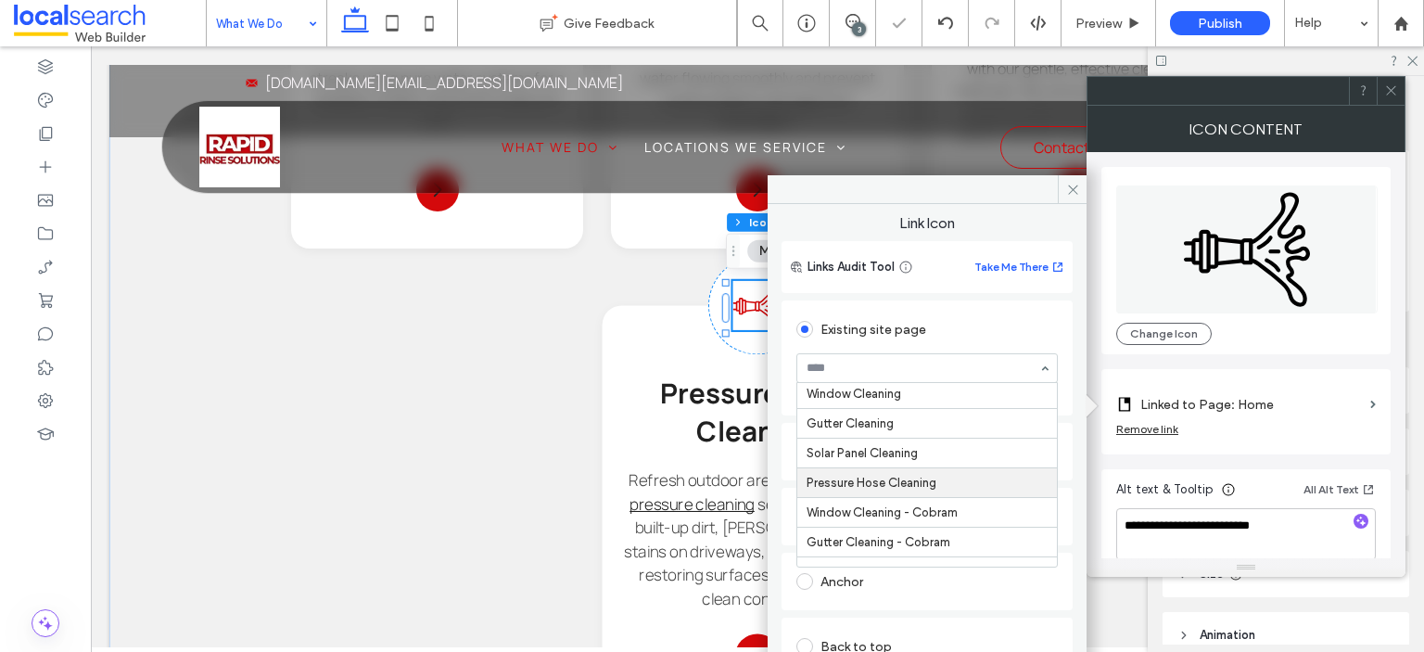
scroll to position [93, 0]
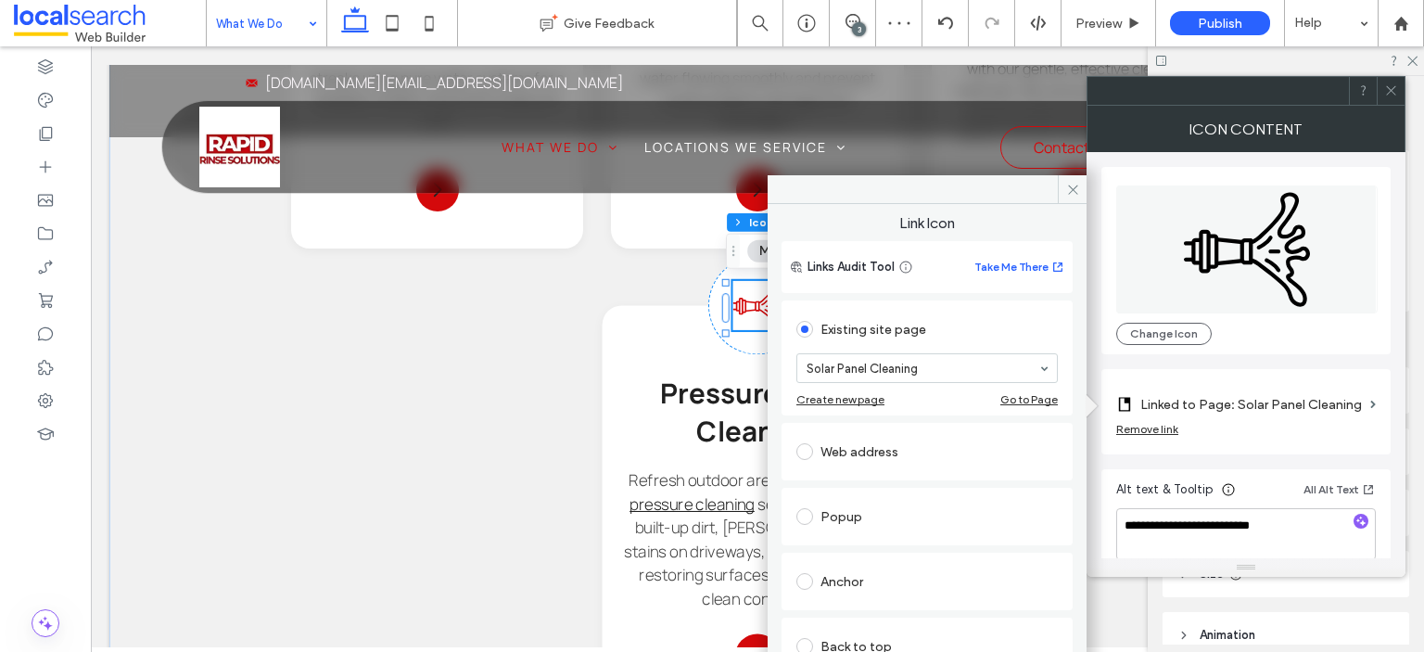
click at [900, 377] on div at bounding box center [927, 368] width 260 height 28
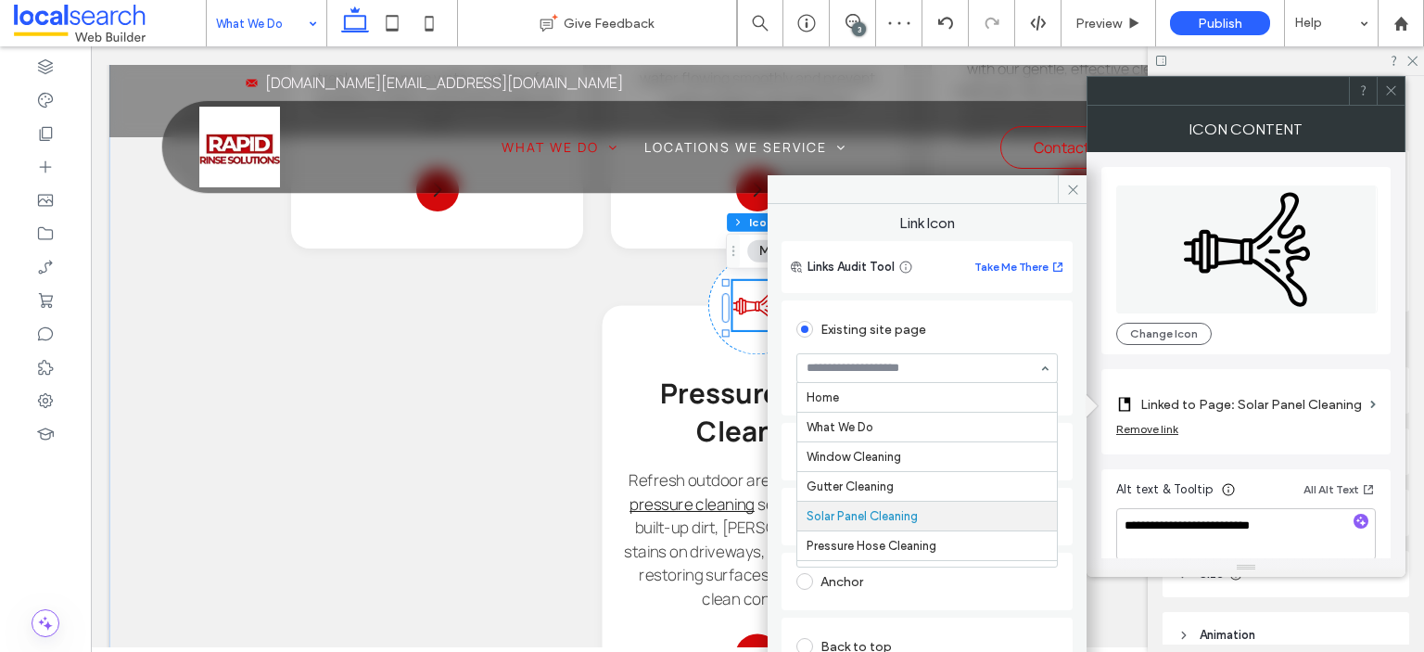
scroll to position [121, 0]
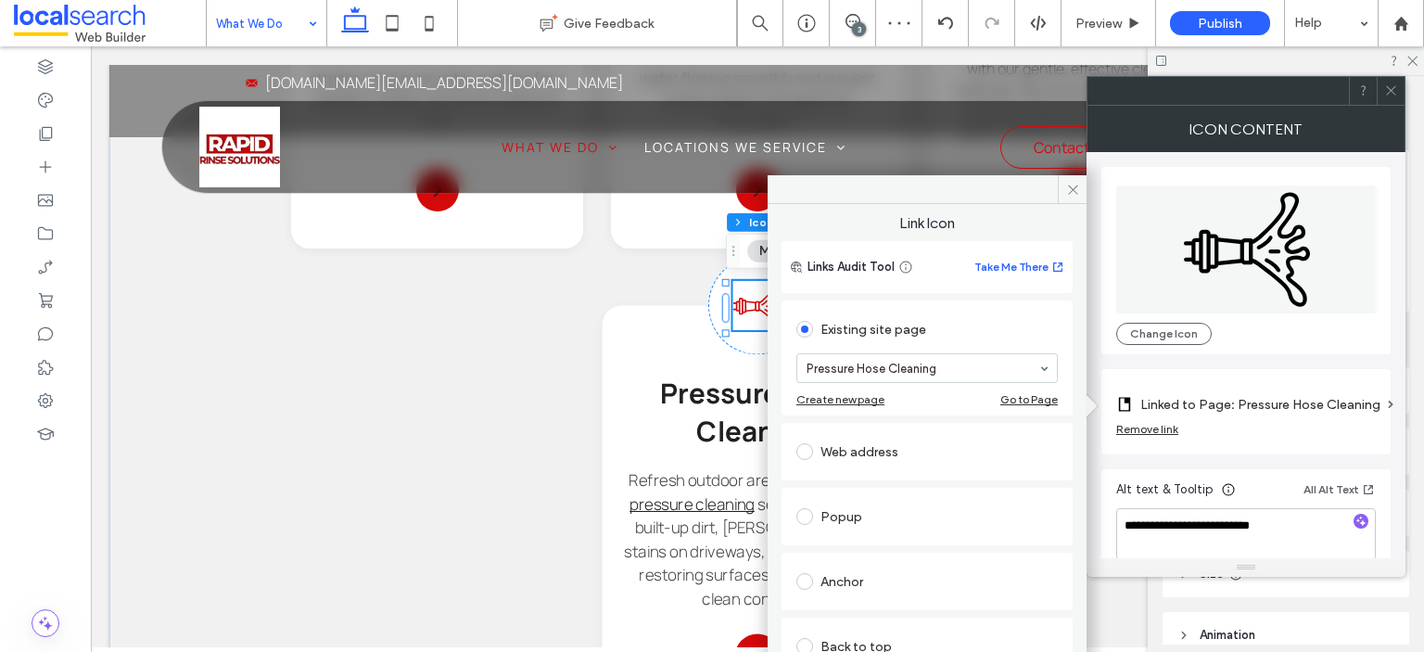
click at [1387, 91] on icon at bounding box center [1391, 90] width 14 height 14
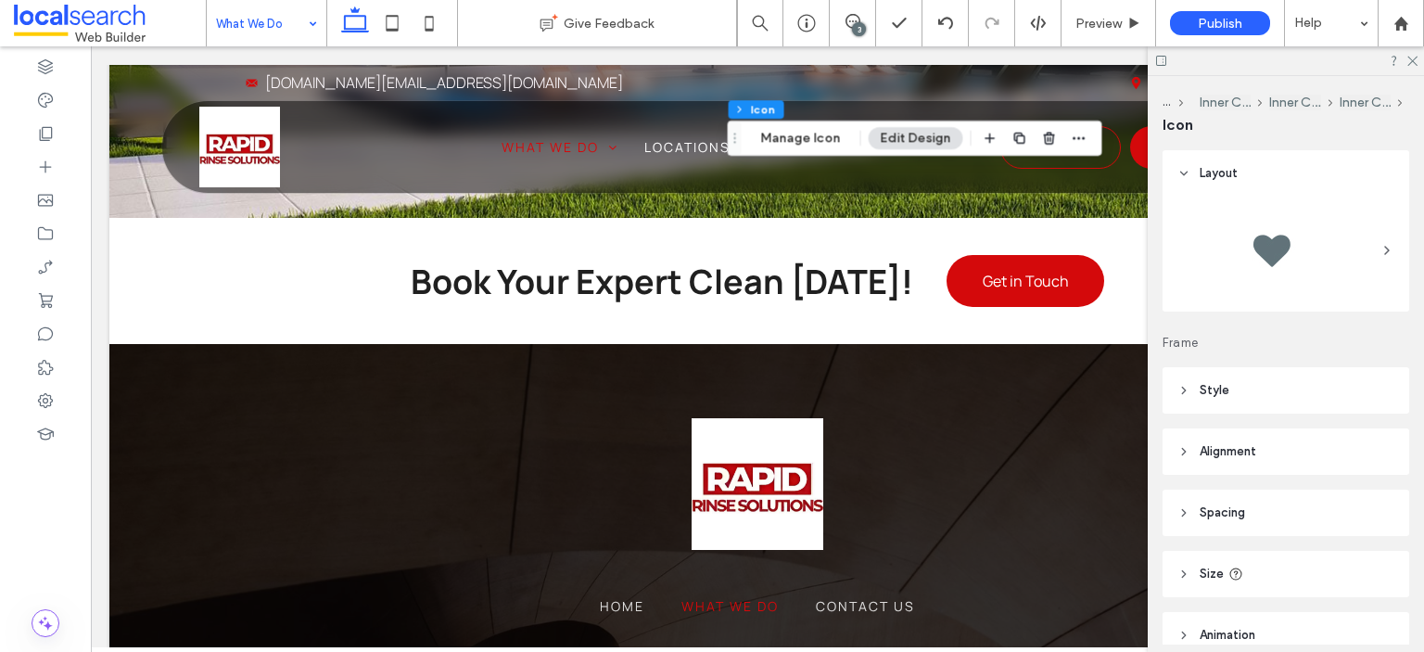
scroll to position [3060, 0]
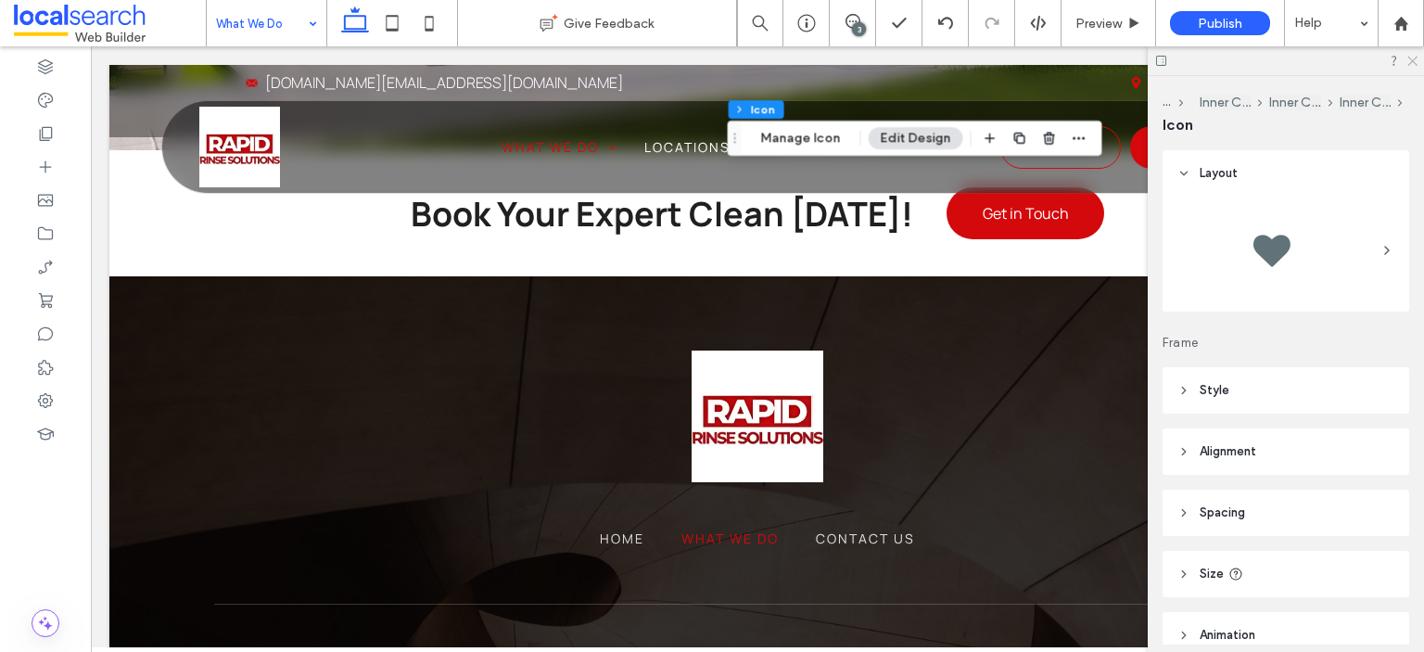
click at [1413, 65] on icon at bounding box center [1412, 60] width 12 height 12
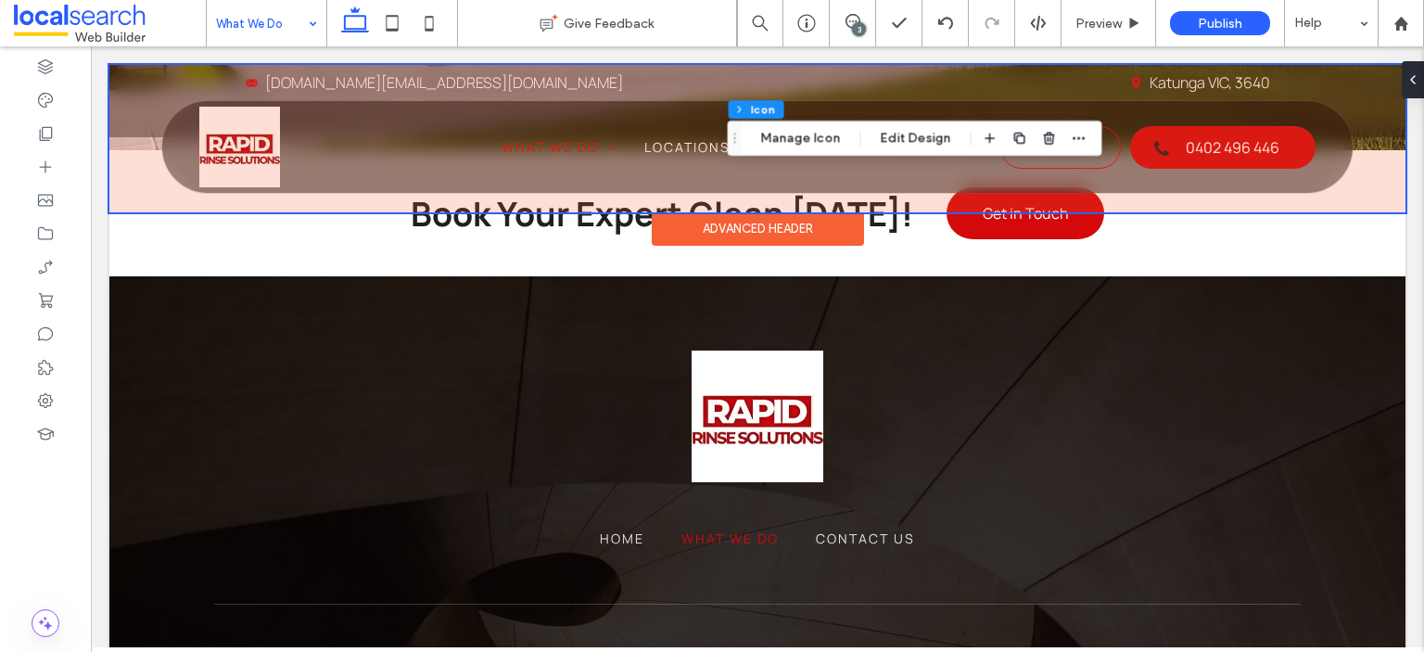
click at [1164, 144] on div at bounding box center [757, 138] width 1296 height 147
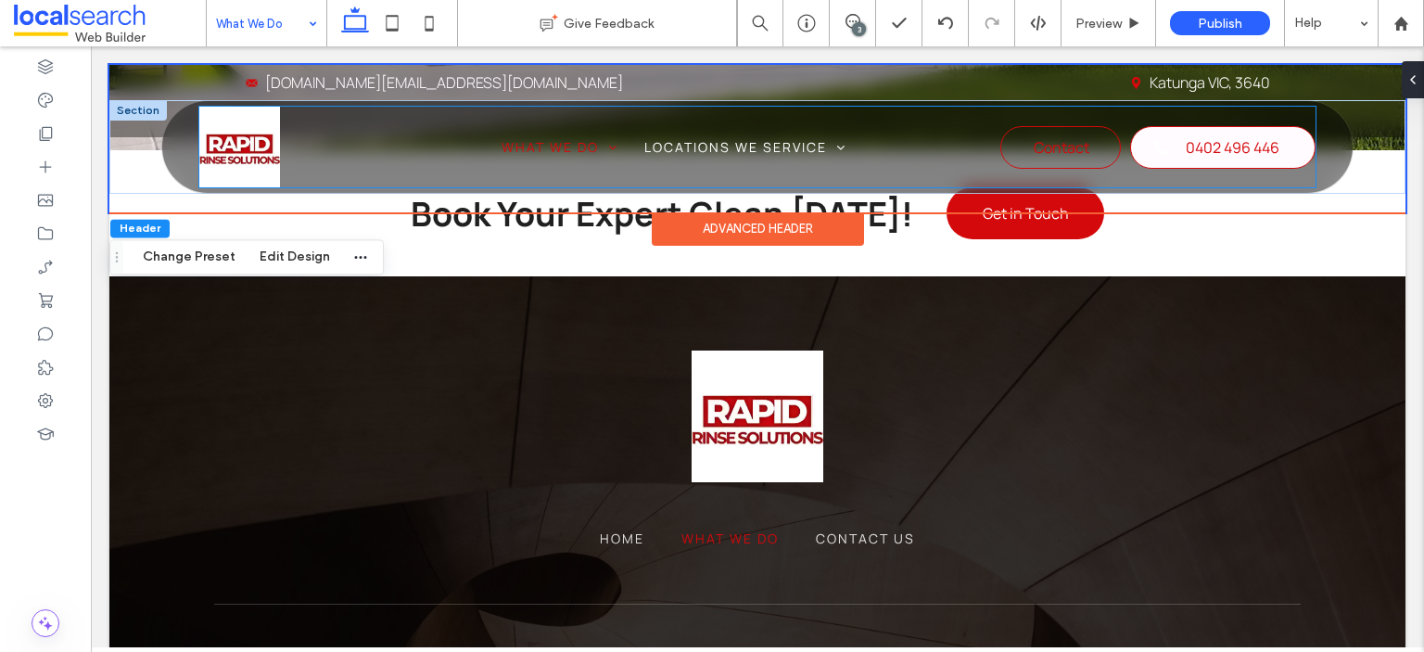
click at [1167, 148] on link "0402 496 446" at bounding box center [1222, 147] width 185 height 43
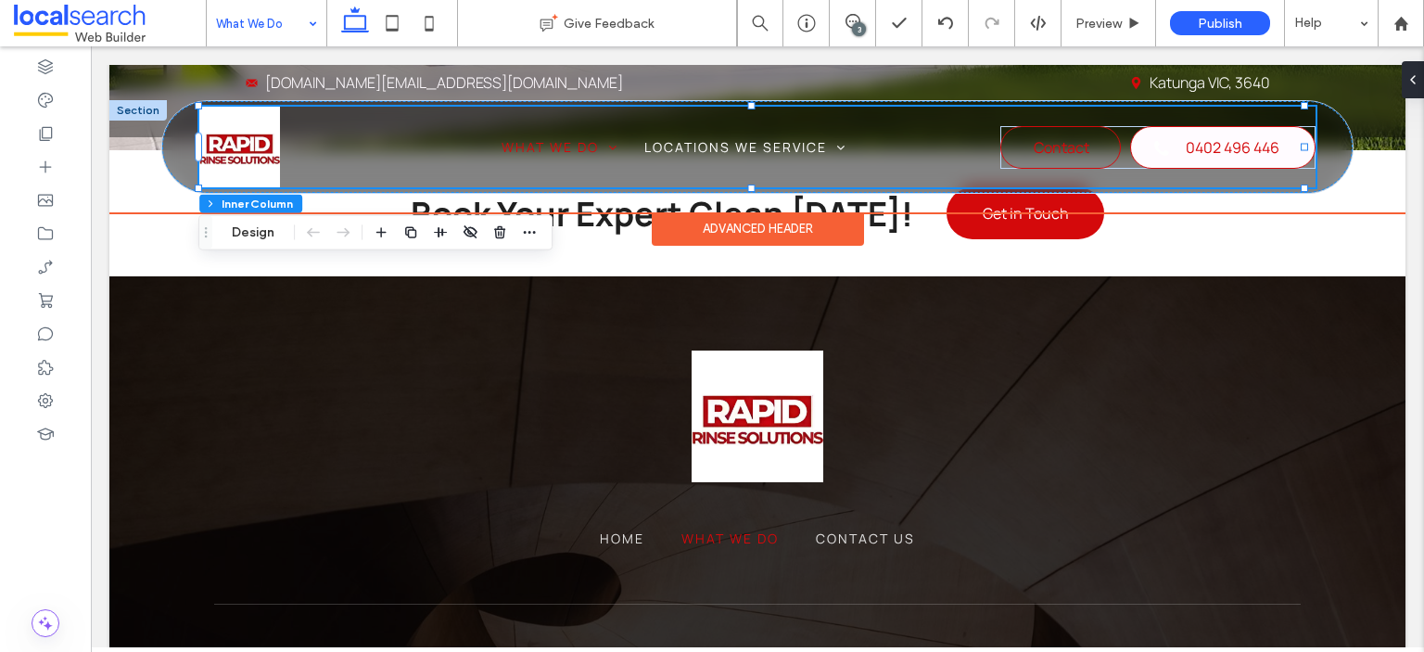
click at [1167, 148] on link "0402 496 446" at bounding box center [1222, 147] width 185 height 43
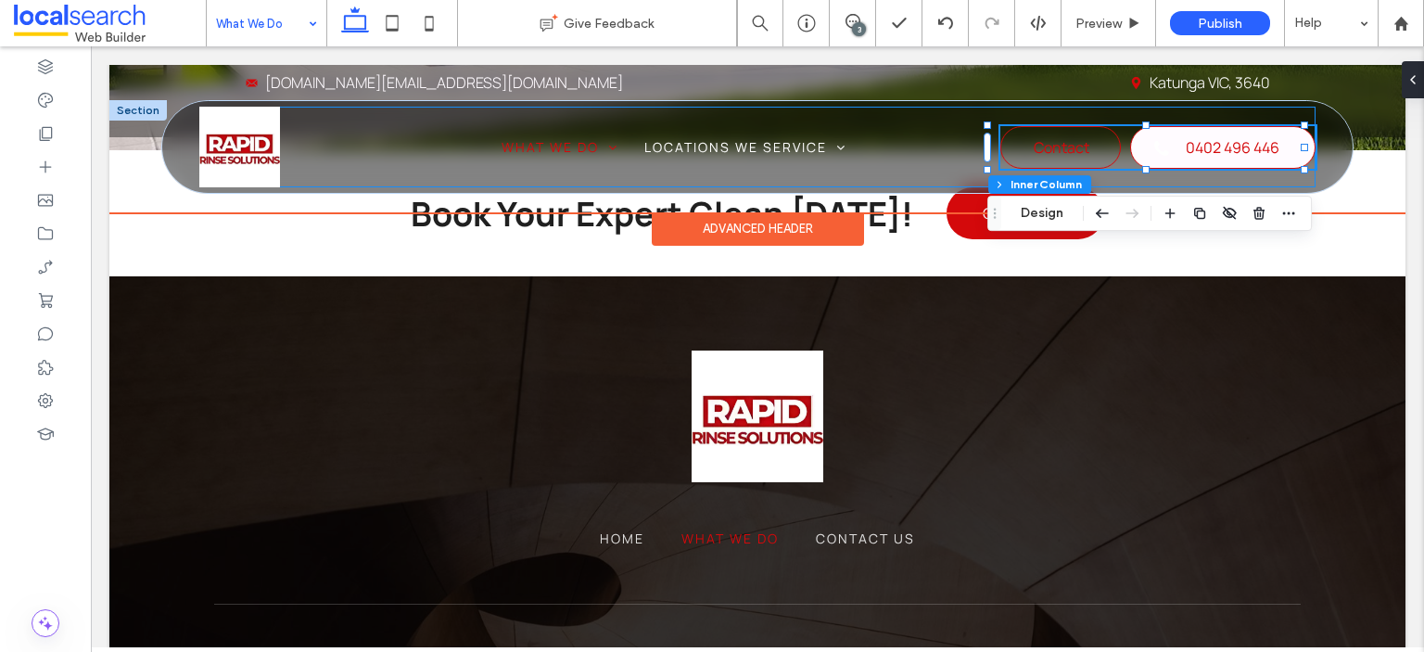
click at [1167, 148] on link "0402 496 446" at bounding box center [1222, 147] width 185 height 43
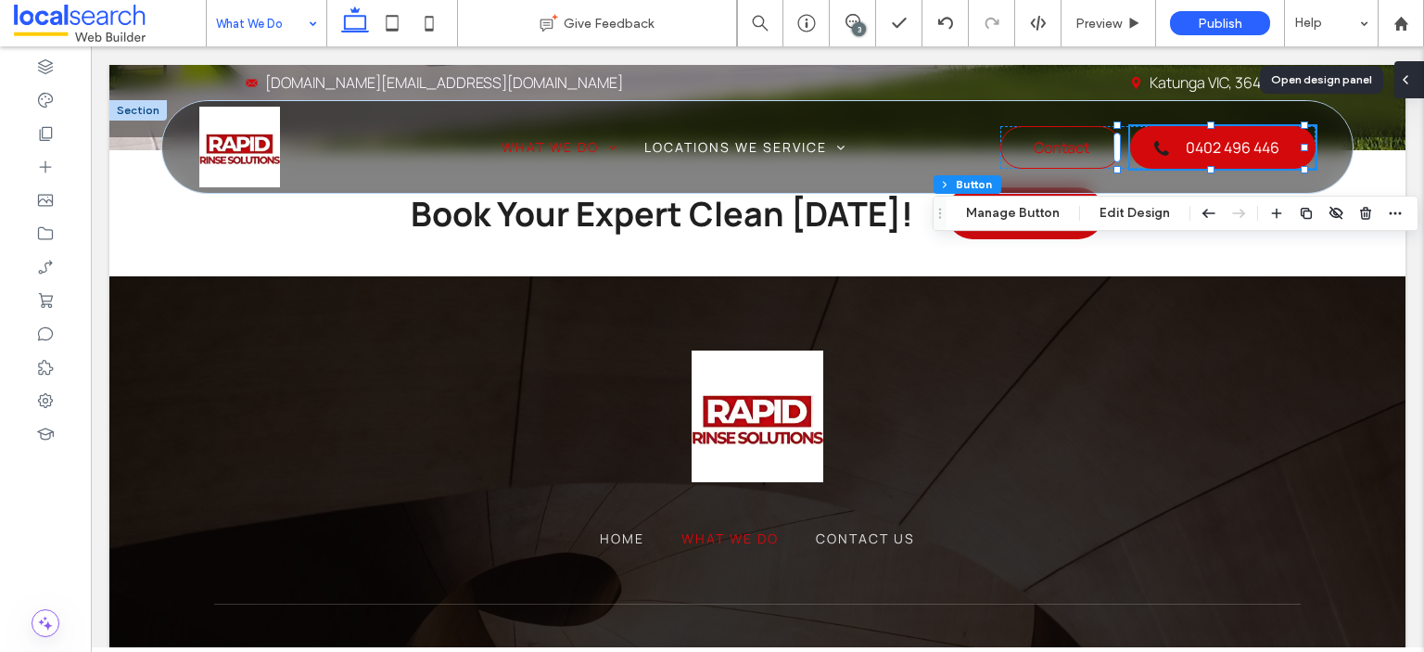
click at [1413, 80] on div at bounding box center [1410, 79] width 30 height 37
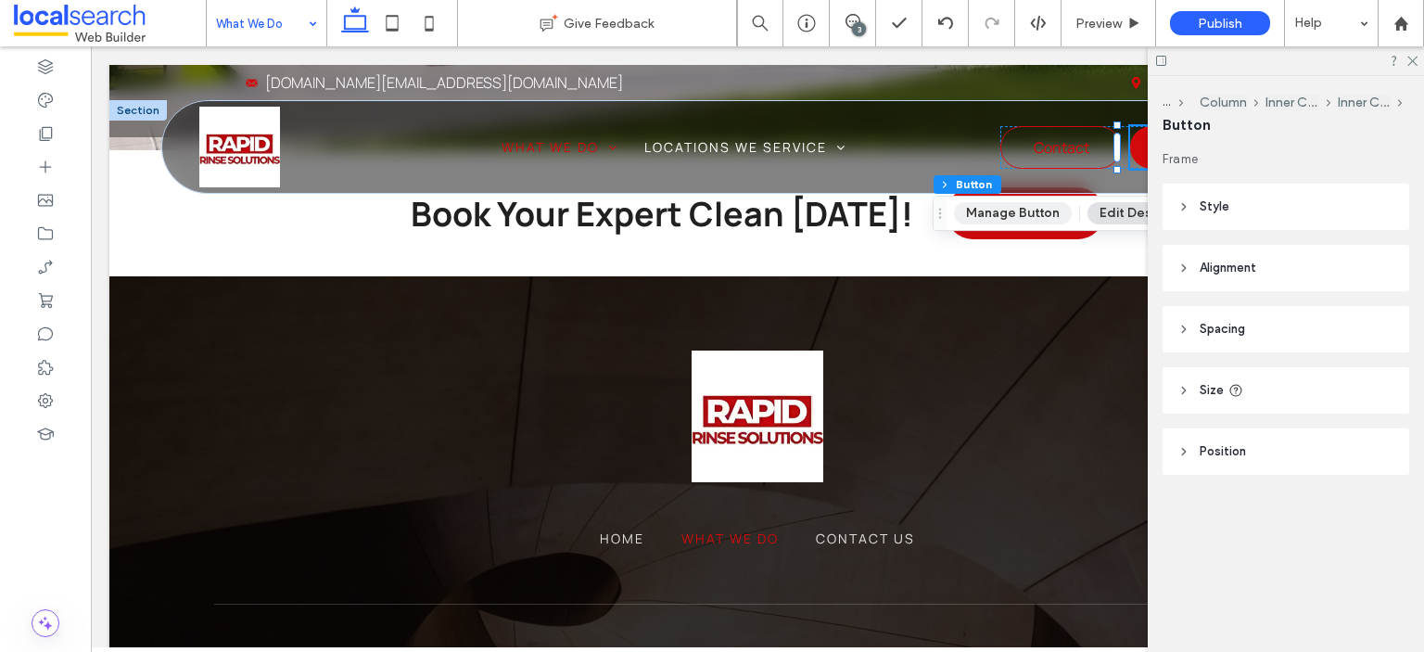
click at [972, 214] on button "Manage Button" at bounding box center [1013, 213] width 118 height 22
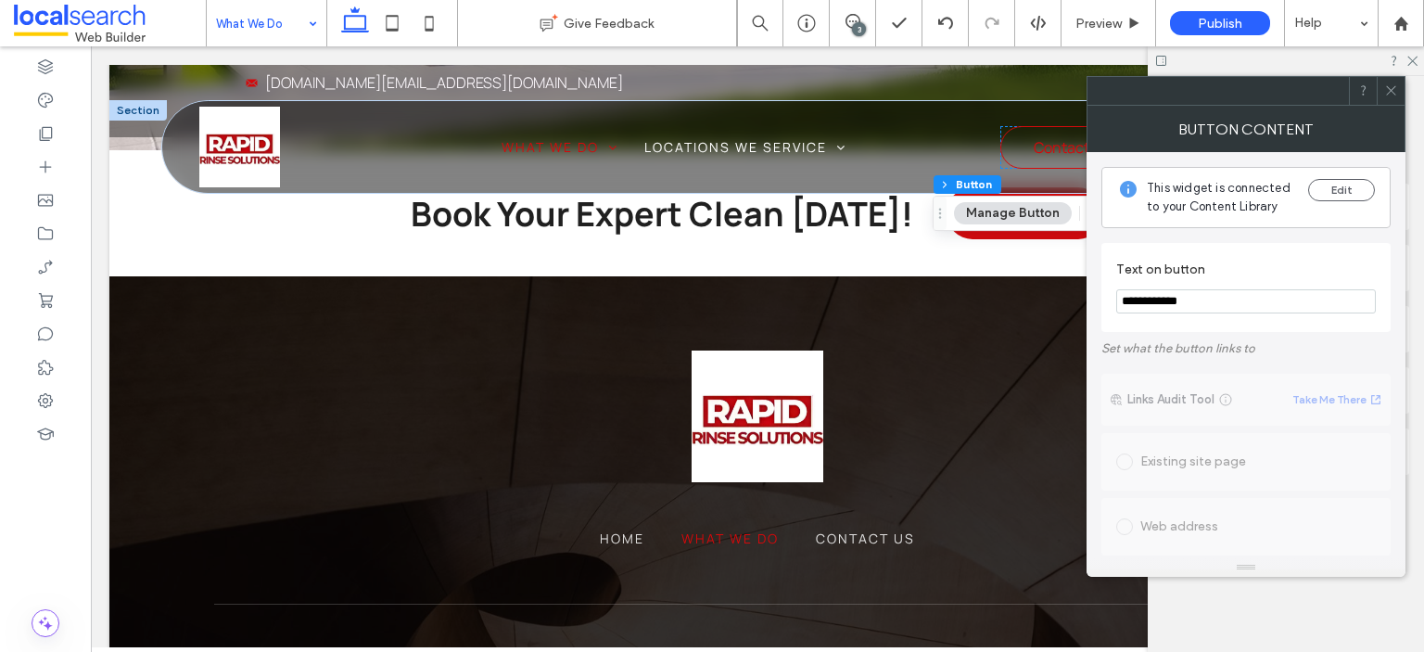
click at [1394, 90] on icon at bounding box center [1391, 90] width 14 height 14
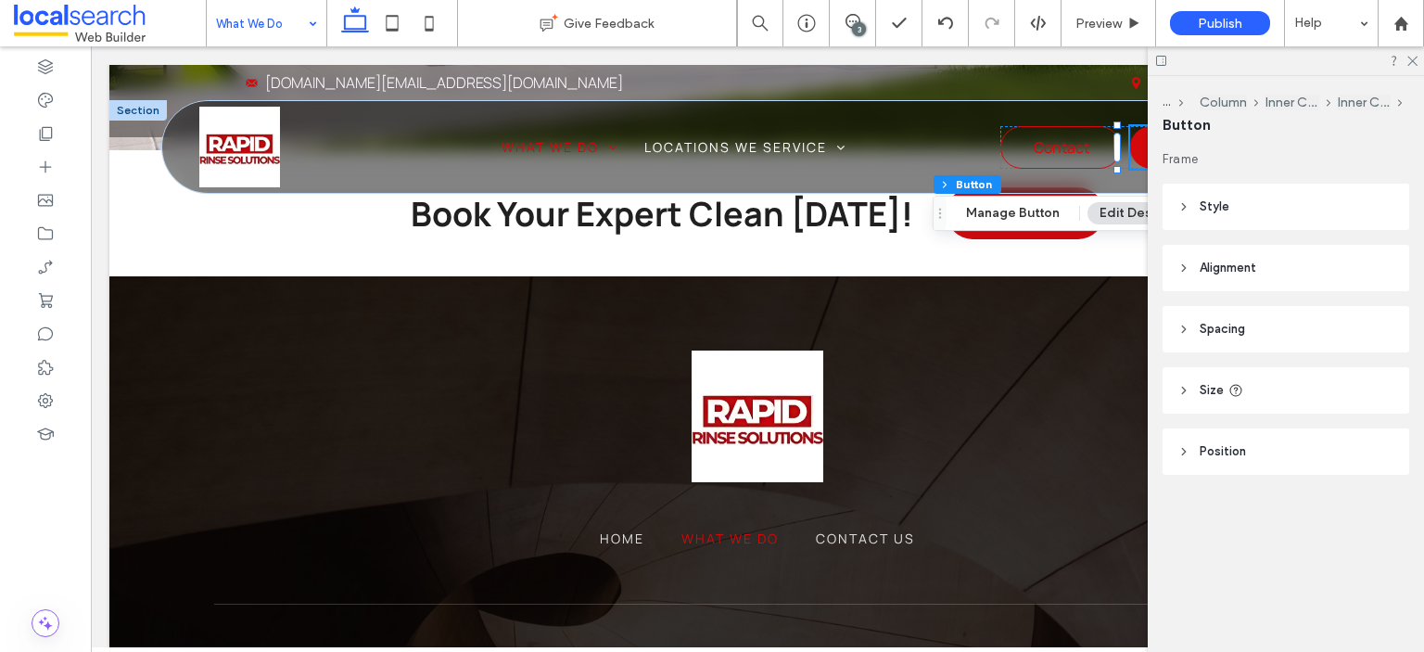
click at [1272, 193] on header "Style" at bounding box center [1286, 207] width 247 height 46
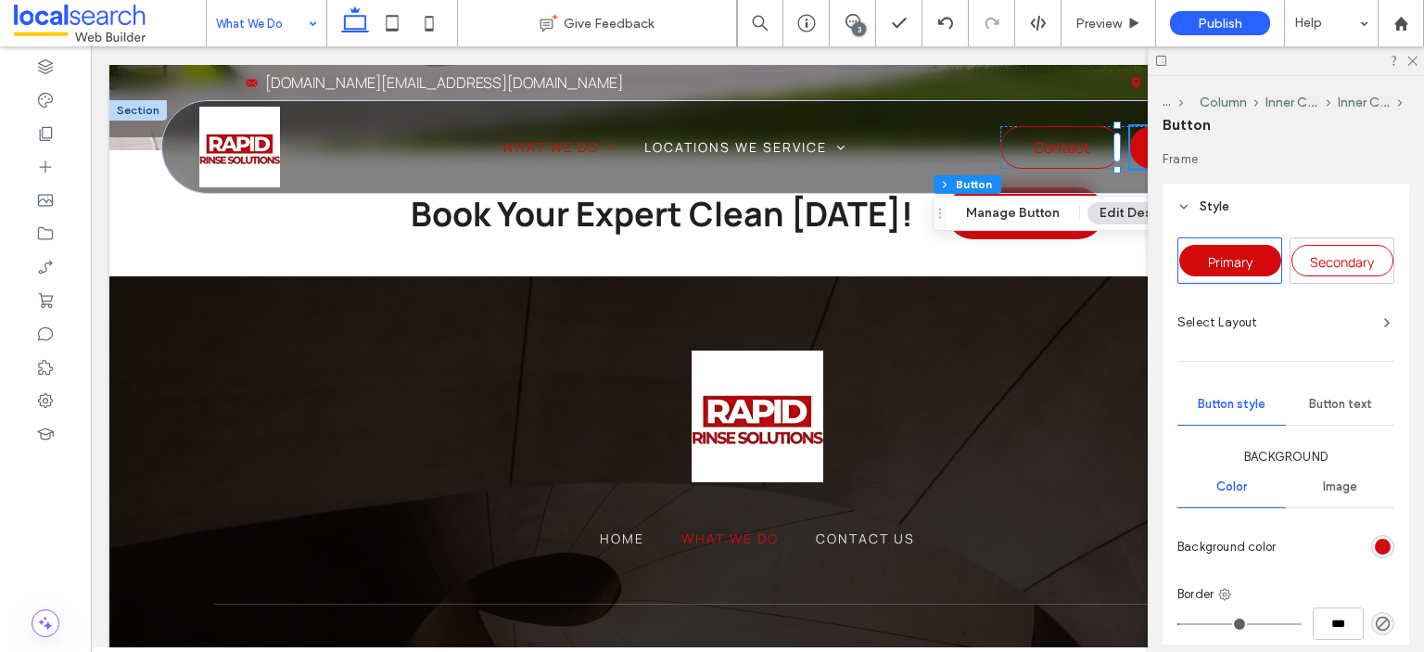
click at [1347, 422] on div "Button text" at bounding box center [1340, 404] width 108 height 41
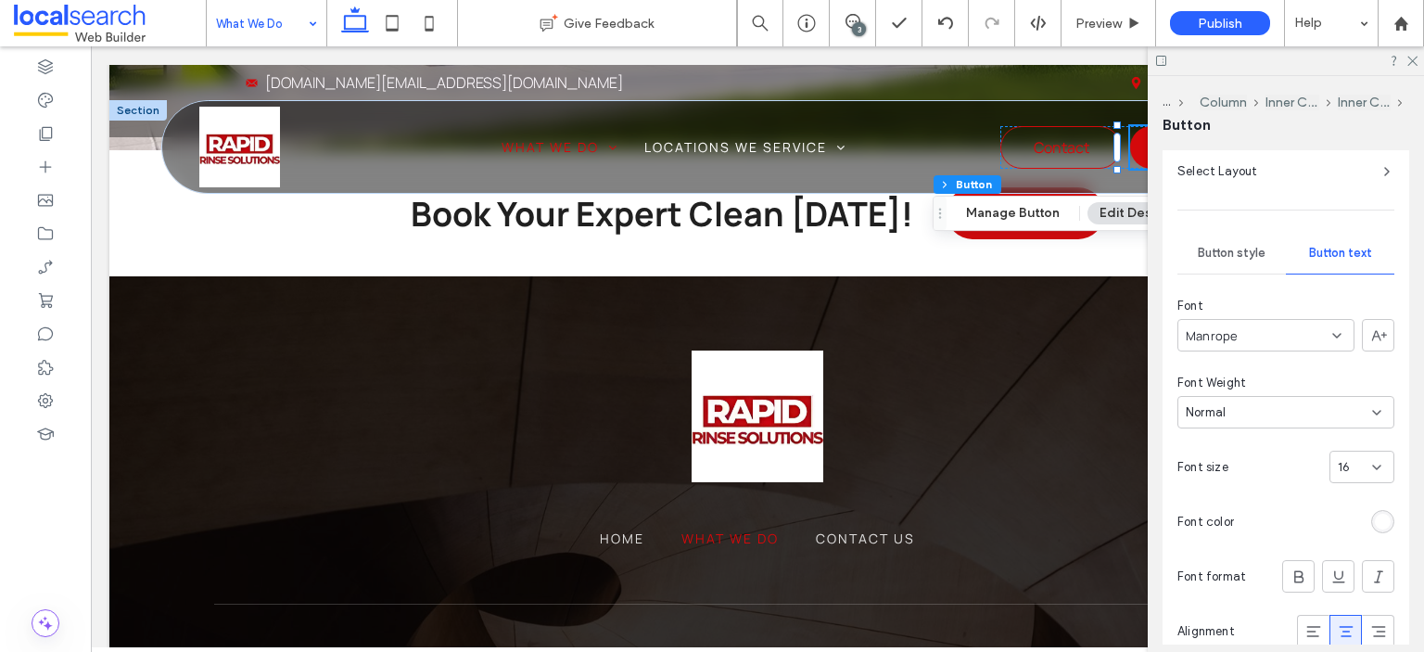
scroll to position [93, 0]
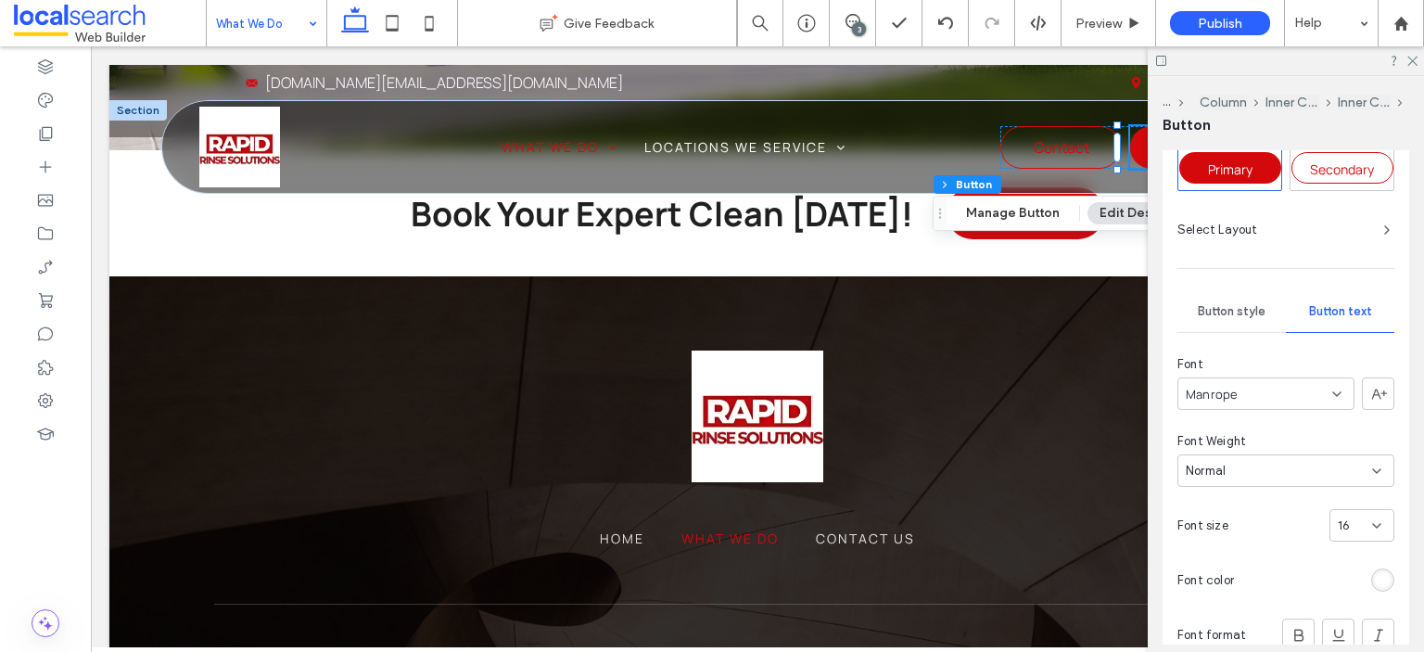
click at [1209, 296] on div "Button style" at bounding box center [1232, 311] width 108 height 41
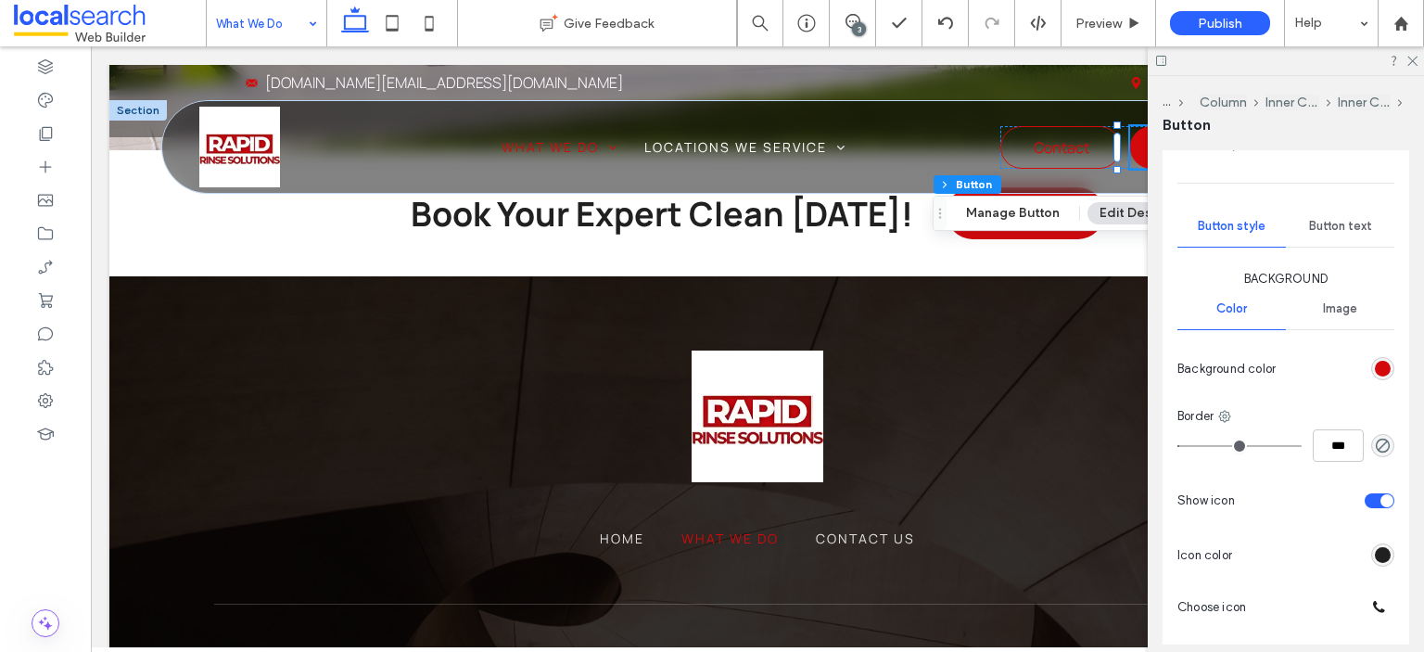
scroll to position [371, 0]
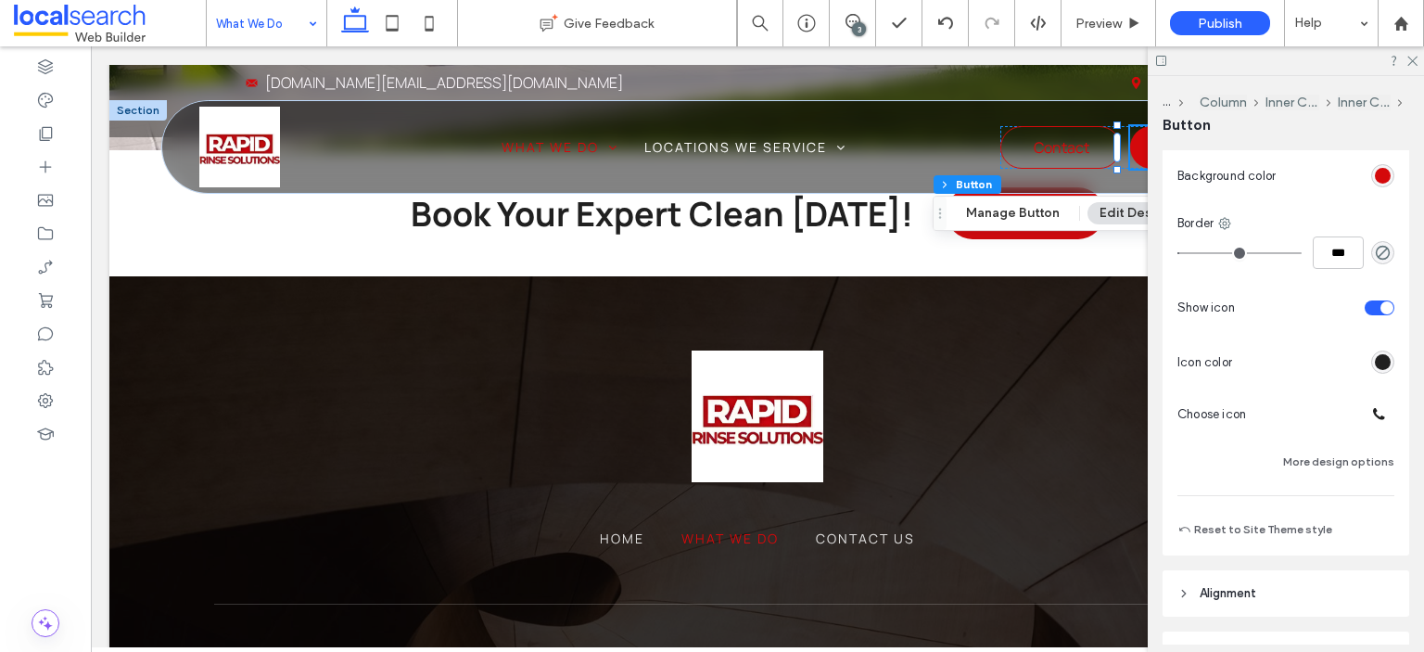
click at [1336, 475] on div "Primary Secondary Select Layout Button style Button text Background Color Image…" at bounding box center [1286, 203] width 217 height 674
click at [1338, 463] on button "More design options" at bounding box center [1338, 462] width 111 height 22
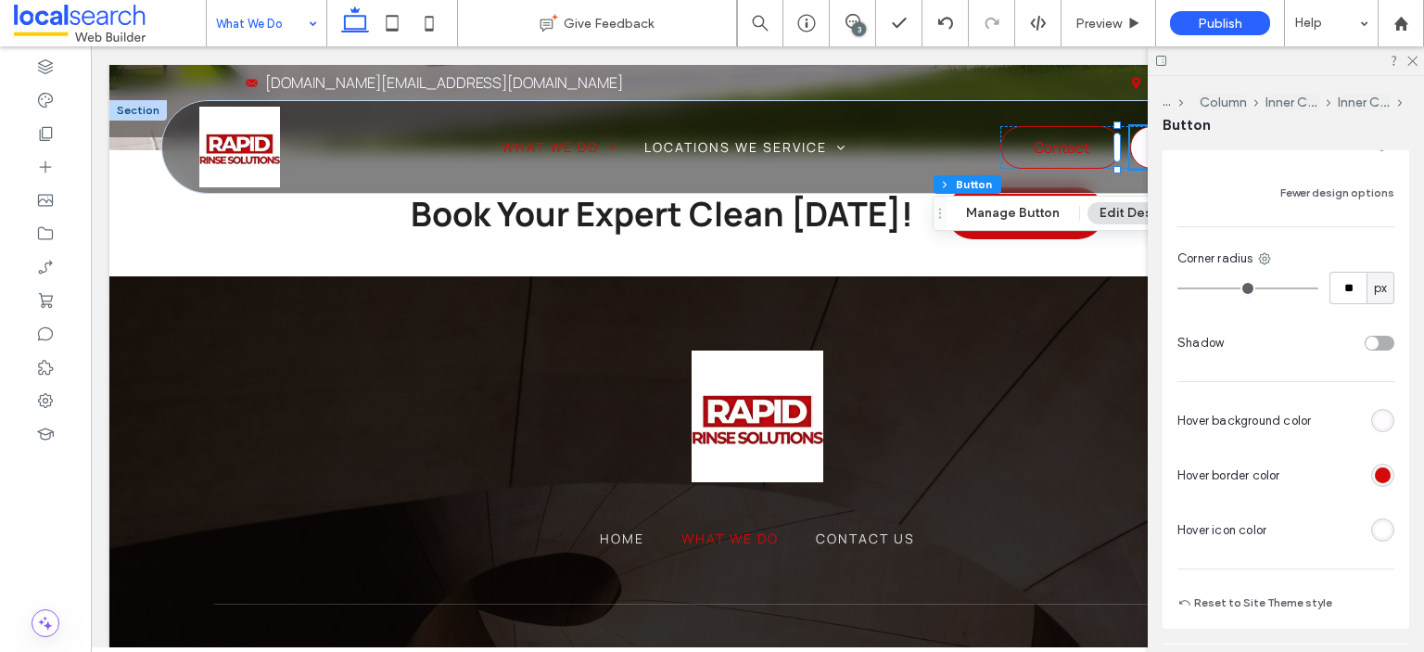
scroll to position [649, 0]
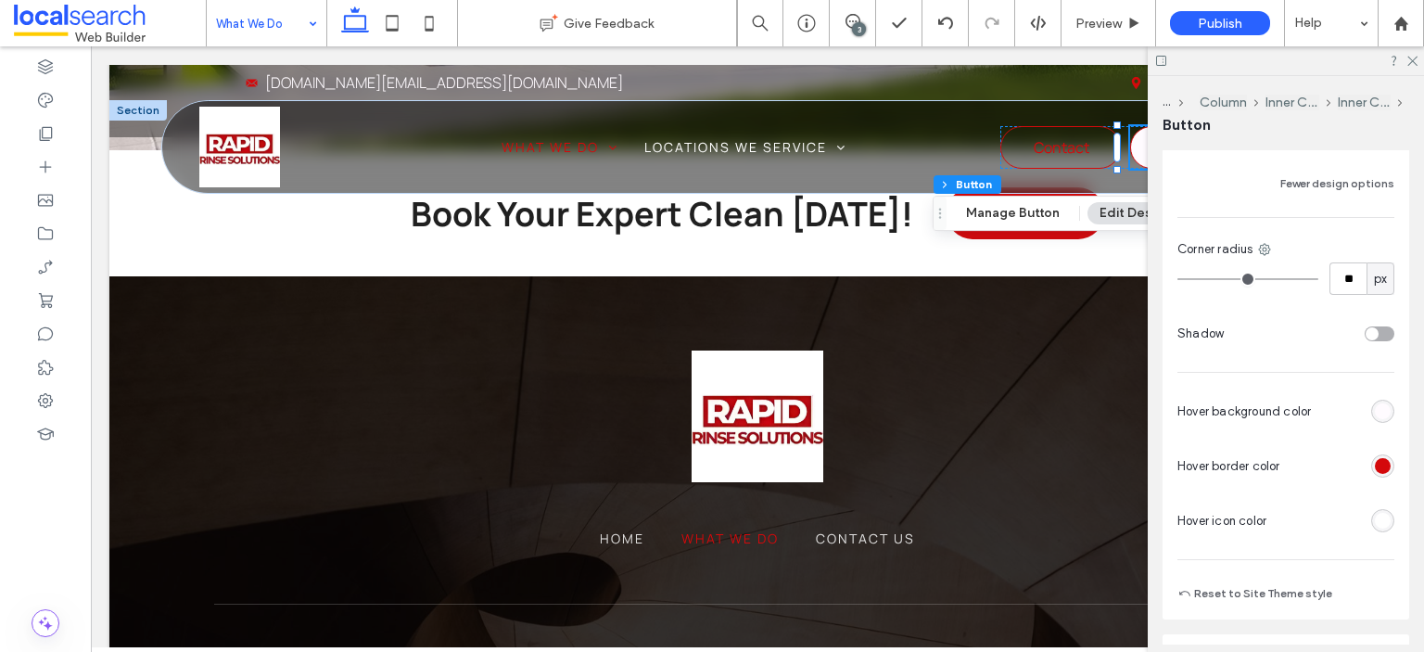
click at [1375, 521] on div "rgb(255, 255, 255)" at bounding box center [1383, 521] width 16 height 16
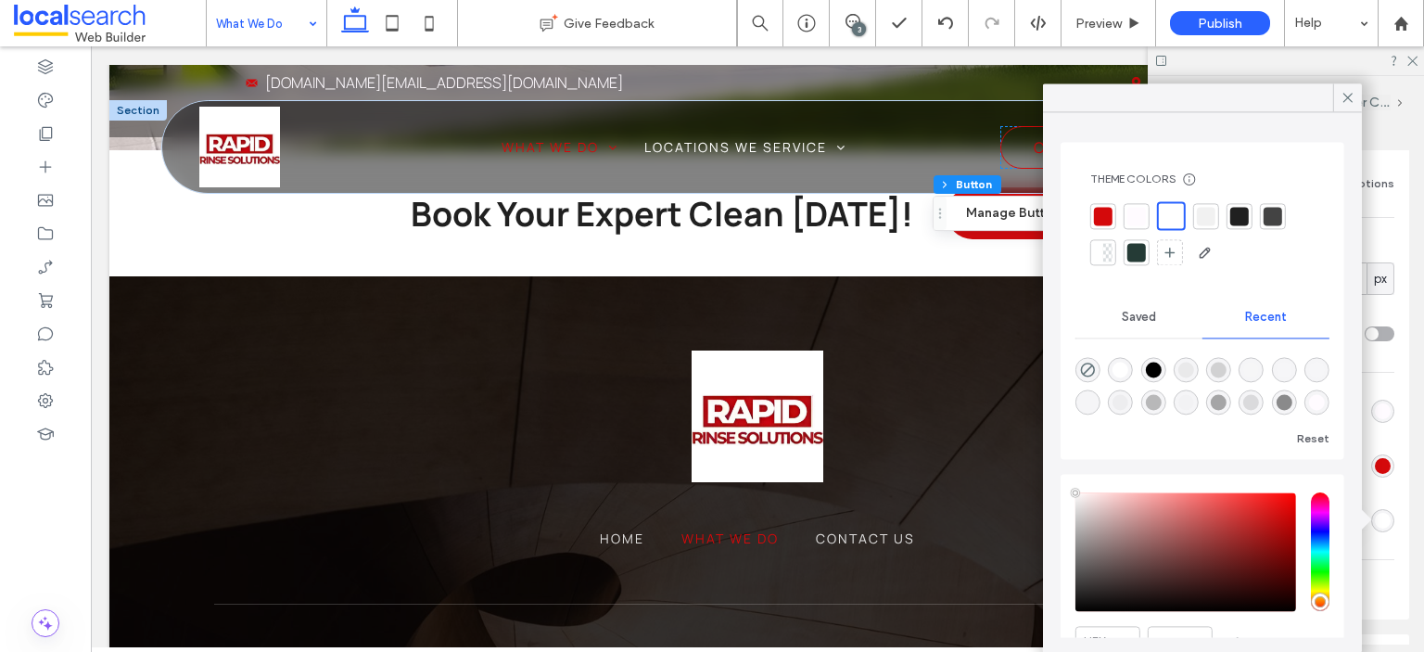
click at [1101, 214] on div at bounding box center [1103, 216] width 19 height 19
type input "*"
click at [1348, 99] on icon at bounding box center [1348, 97] width 17 height 17
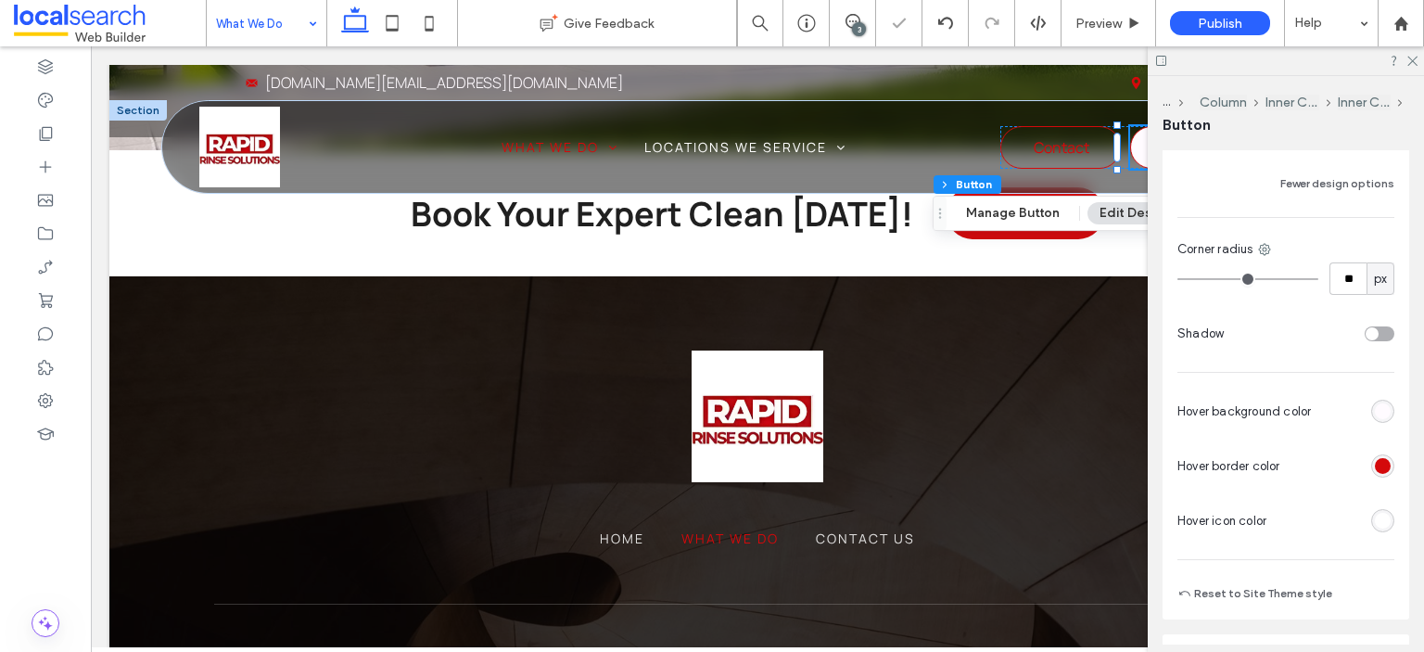
click at [1375, 466] on div "rgb(212, 9, 11)" at bounding box center [1383, 466] width 16 height 16
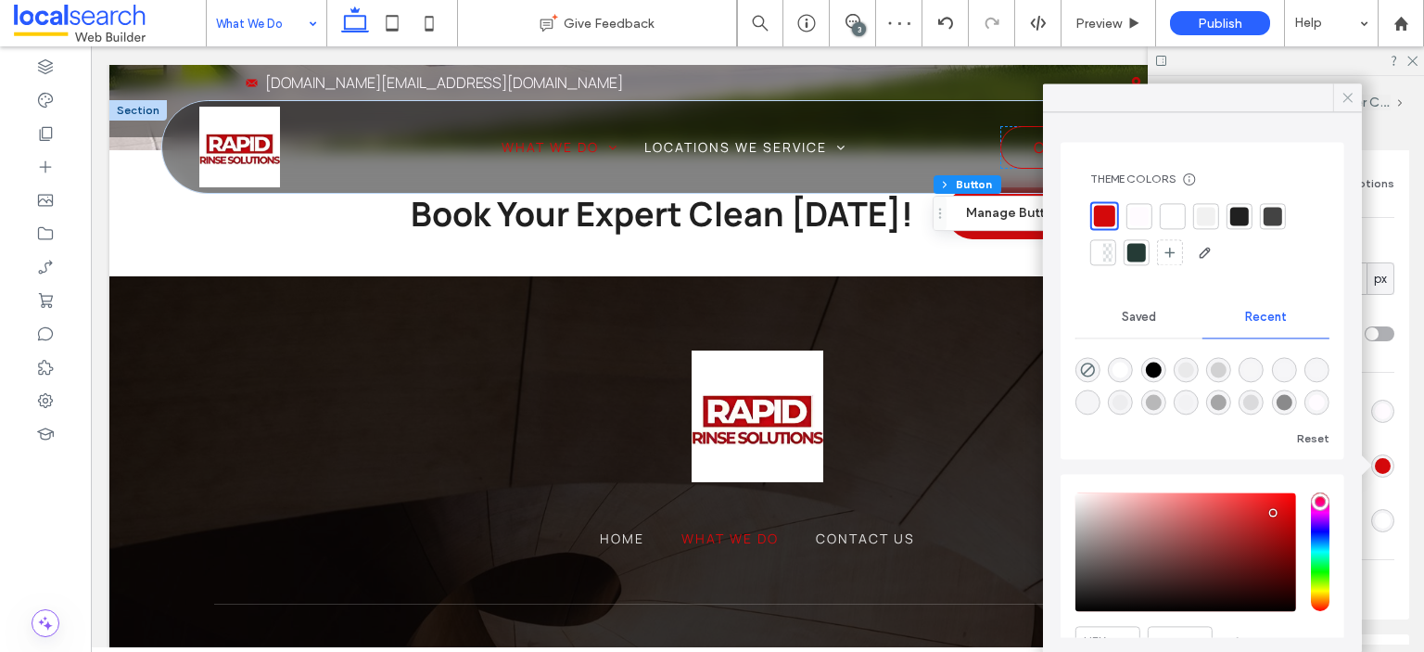
click at [1351, 99] on icon at bounding box center [1348, 97] width 17 height 17
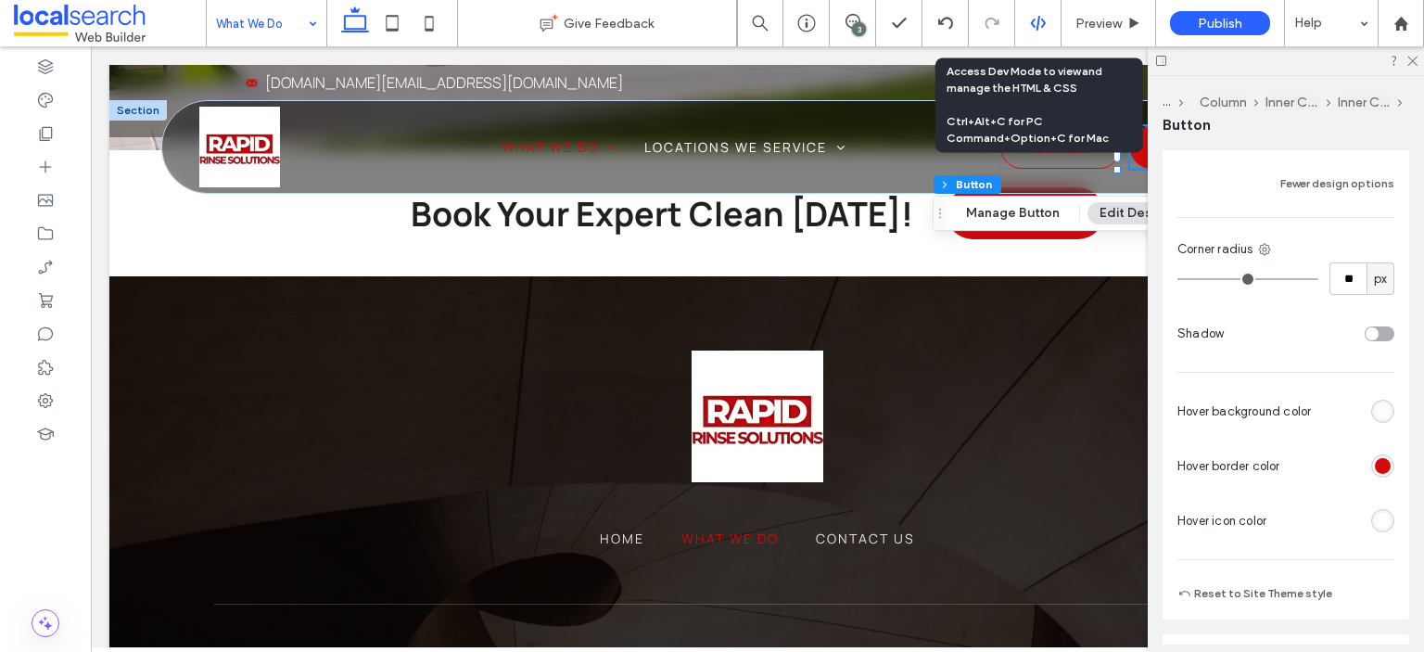
click at [1031, 17] on icon at bounding box center [1038, 23] width 17 height 17
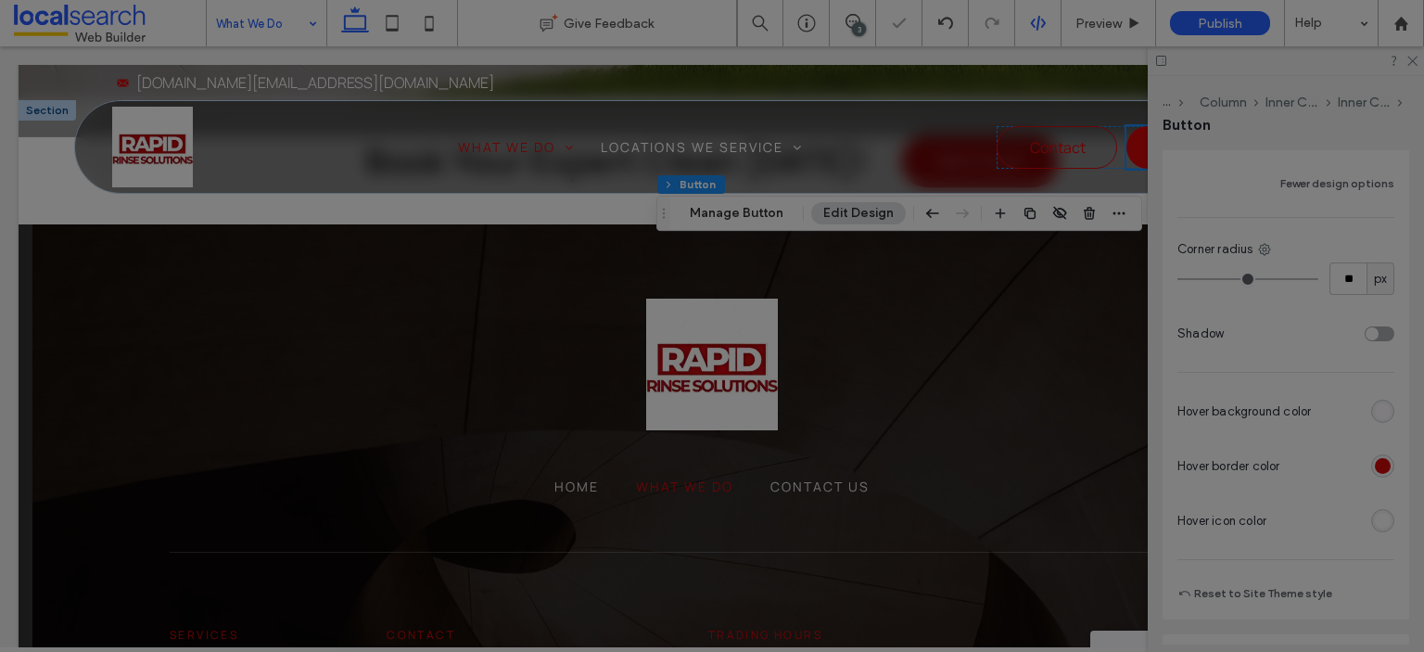
scroll to position [0, 0]
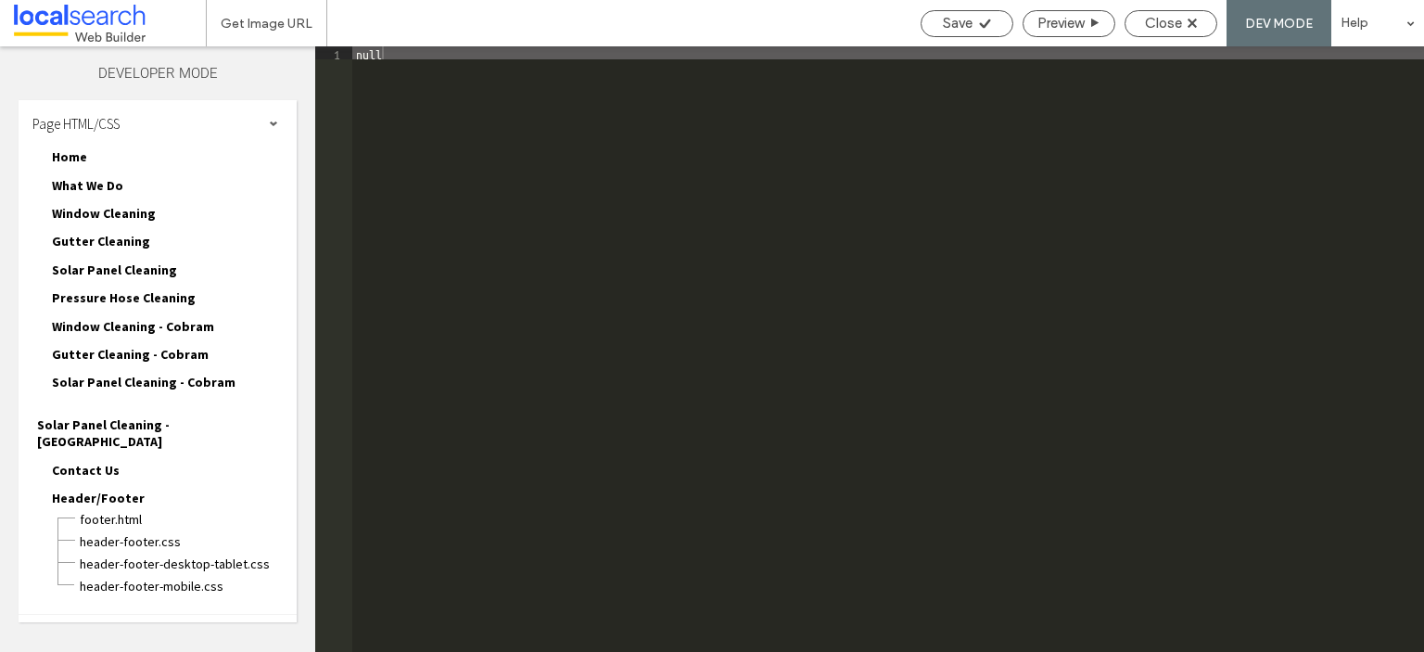
click at [148, 615] on div "Site HTML/CSS" at bounding box center [158, 638] width 278 height 46
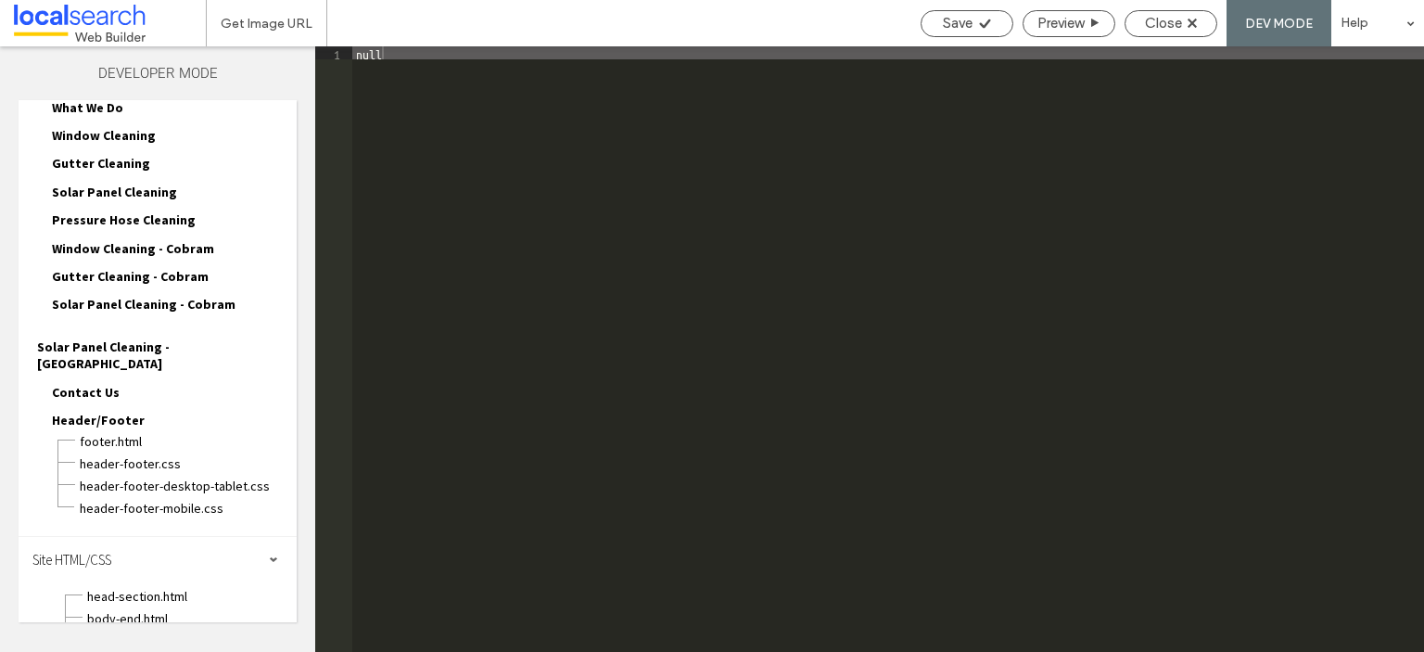
scroll to position [162, 0]
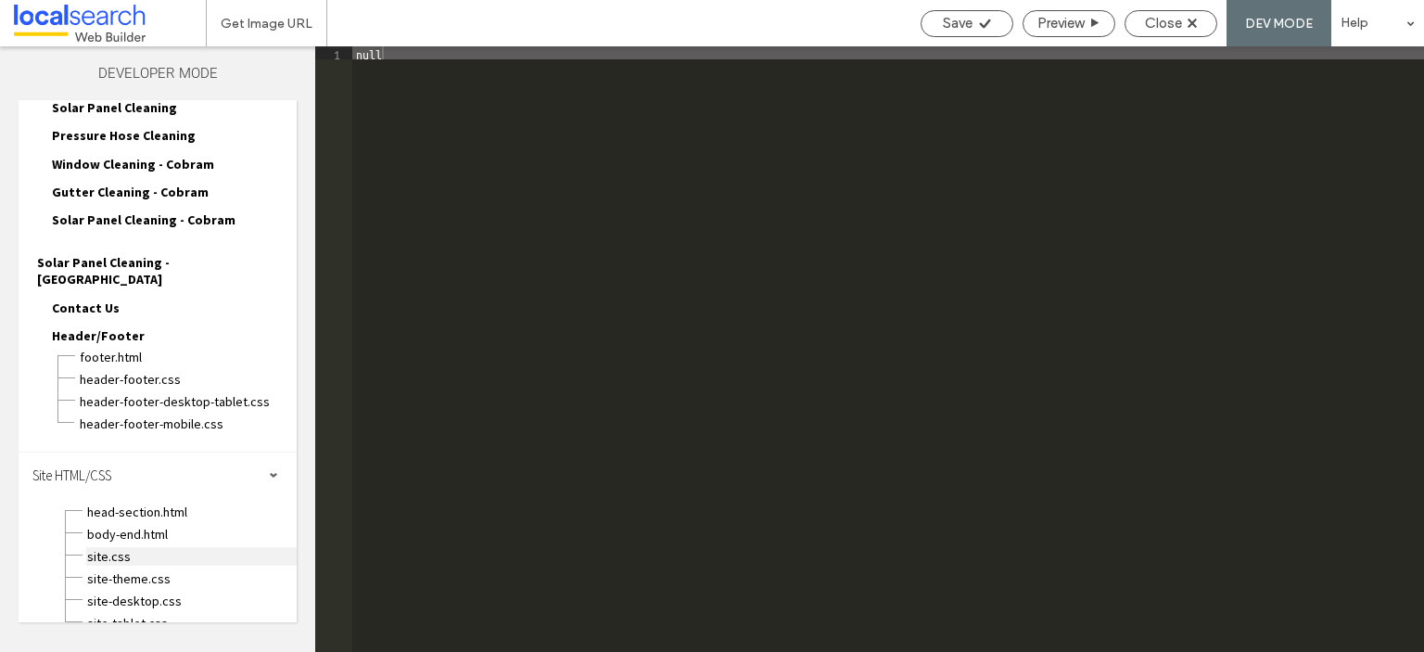
click at [115, 547] on span "site.css" at bounding box center [191, 556] width 210 height 19
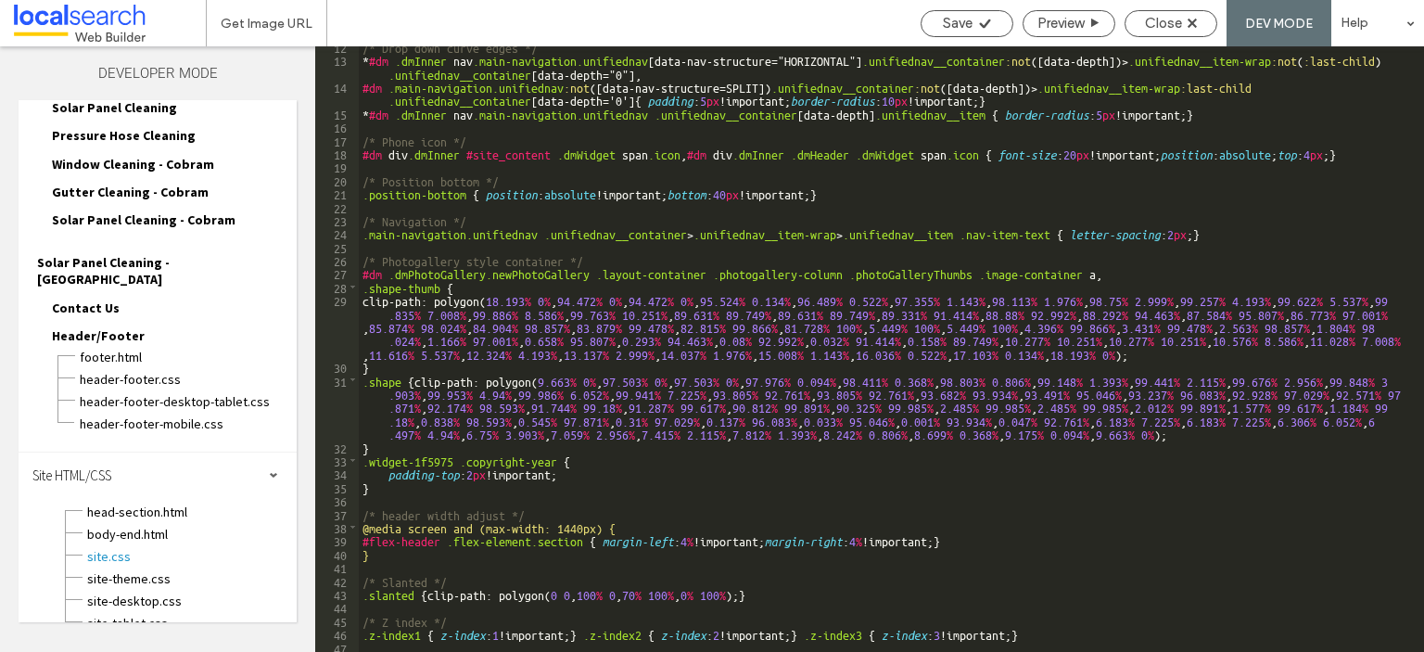
scroll to position [0, 0]
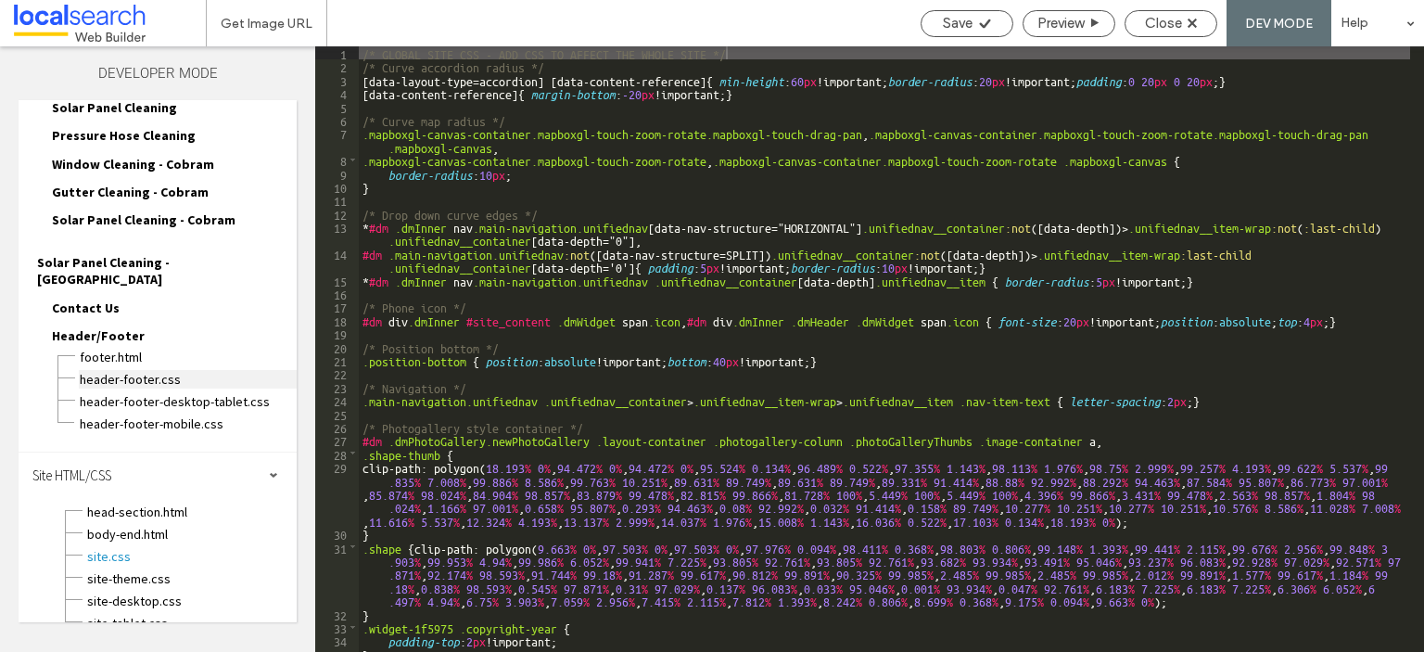
click at [120, 370] on span "header-footer.css" at bounding box center [188, 379] width 218 height 19
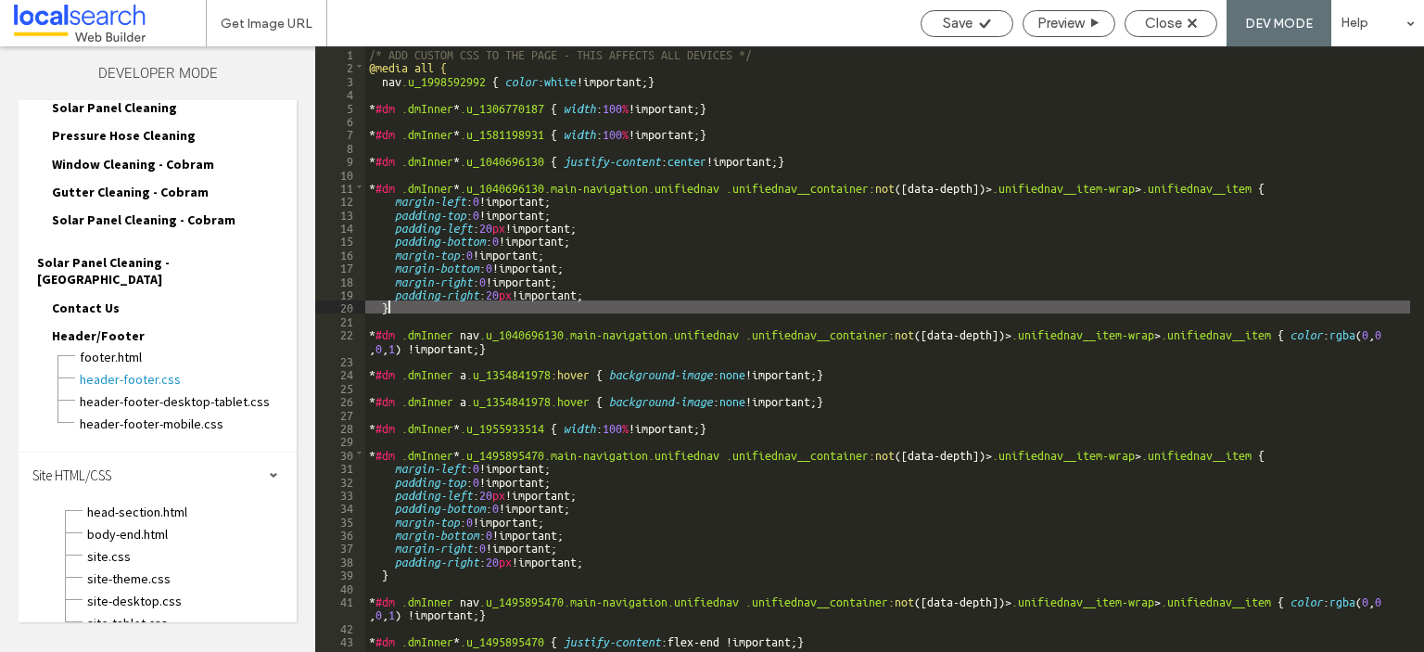
click at [660, 302] on div "/* ADD CUSTOM CSS TO THE PAGE - THIS AFFECTS ALL DEVICES */ @media all { nav .u…" at bounding box center [887, 362] width 1045 height 632
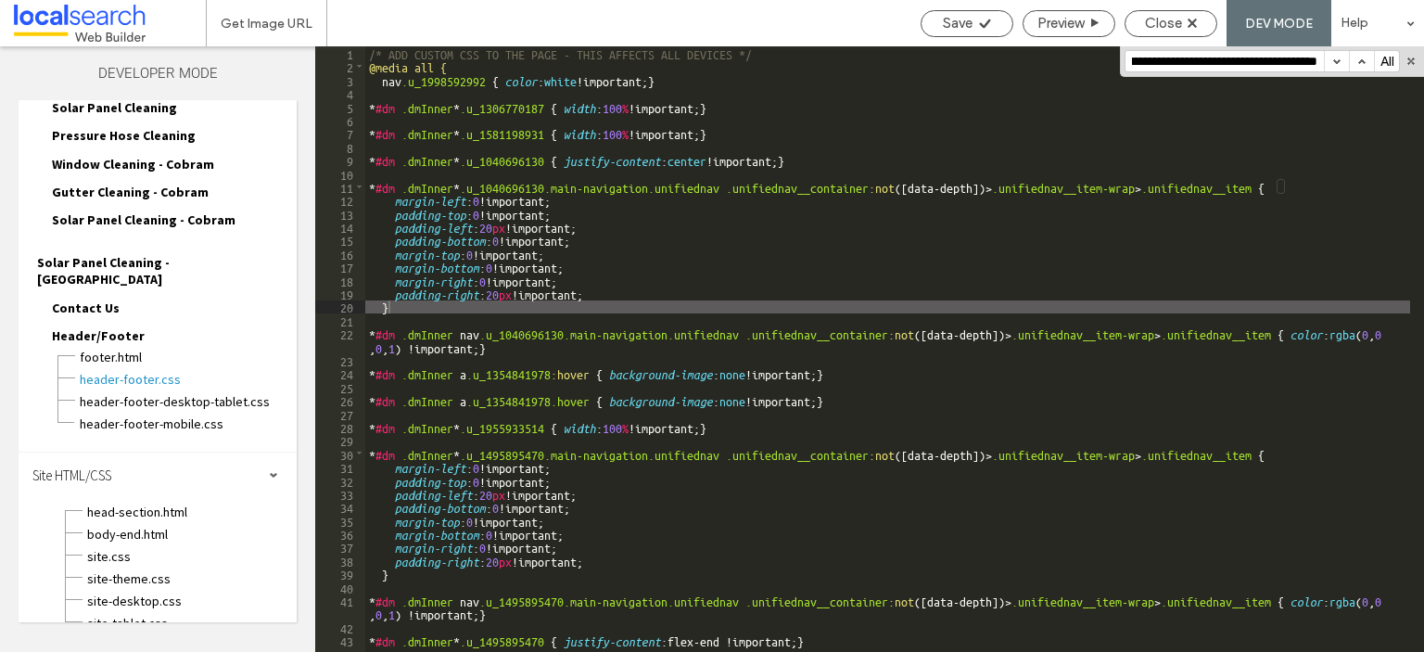
scroll to position [5078, 0]
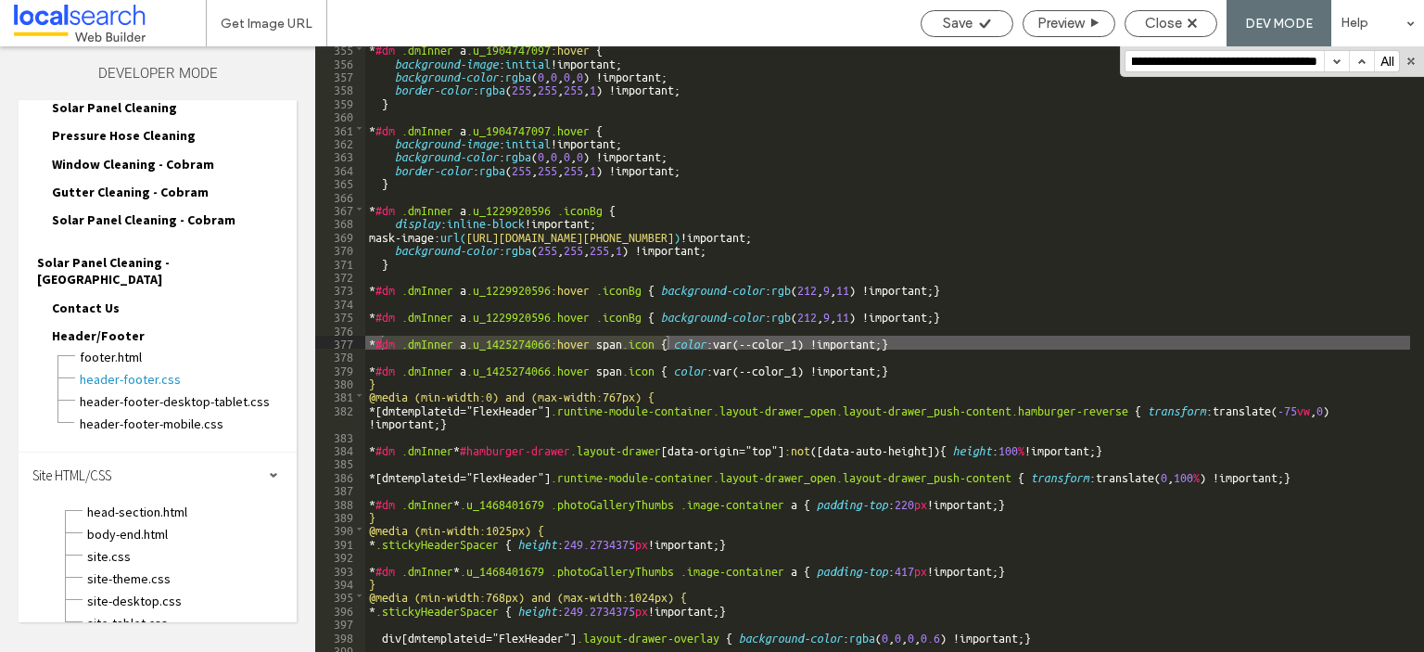
type input "**********"
drag, startPoint x: 921, startPoint y: 340, endPoint x: 356, endPoint y: 341, distance: 564.7
click at [356, 341] on div "** 355 356 357 358 359 360 361 362 363 364 365 366 367 368 369 370 371 372 373 …" at bounding box center [869, 349] width 1109 height 606
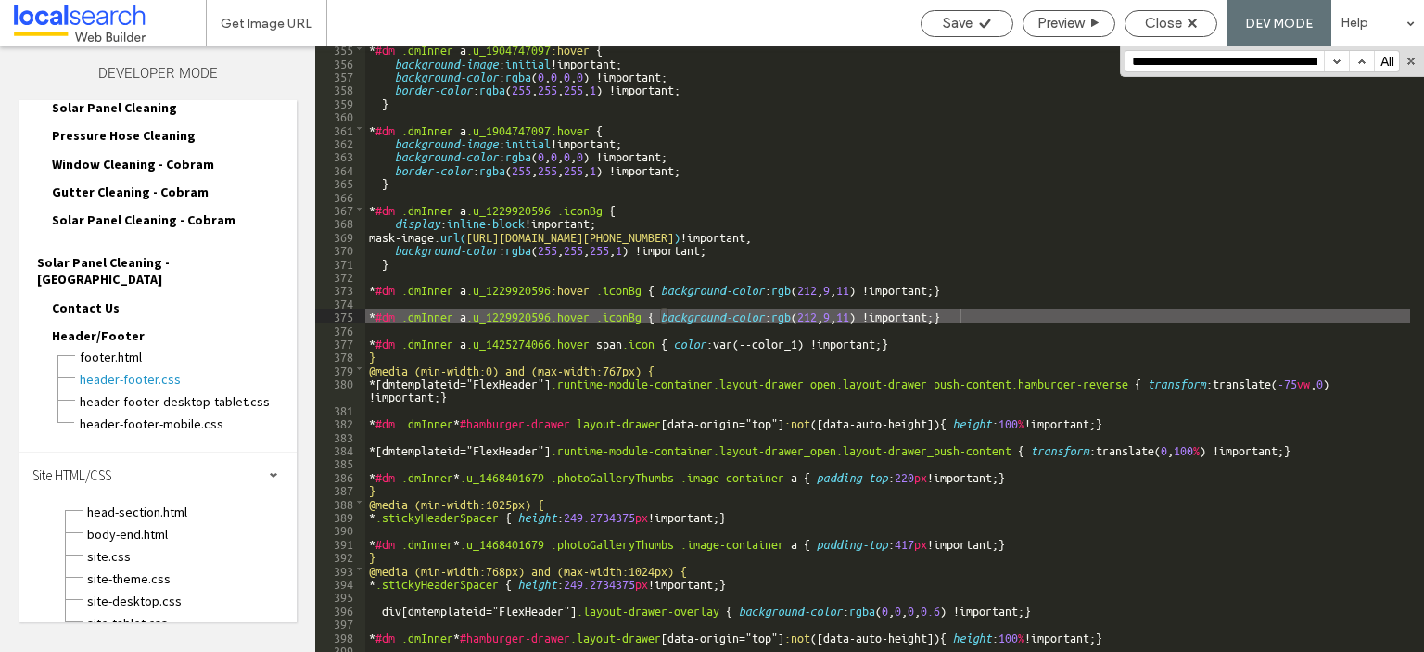
click at [1233, 58] on input "**********" at bounding box center [1225, 61] width 198 height 20
click at [963, 21] on span "Save" at bounding box center [958, 23] width 30 height 17
click at [962, 26] on span "Save" at bounding box center [958, 23] width 30 height 17
click at [1148, 23] on span "Close" at bounding box center [1163, 23] width 37 height 17
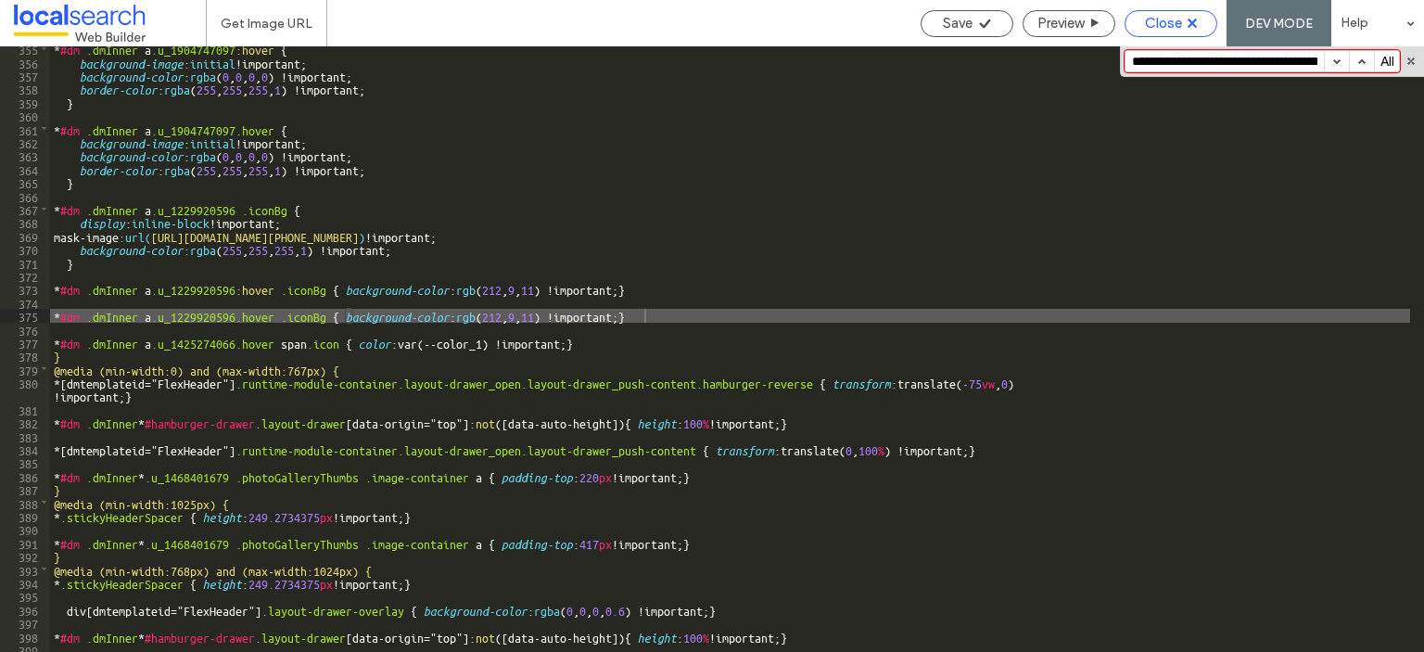
scroll to position [116, 0]
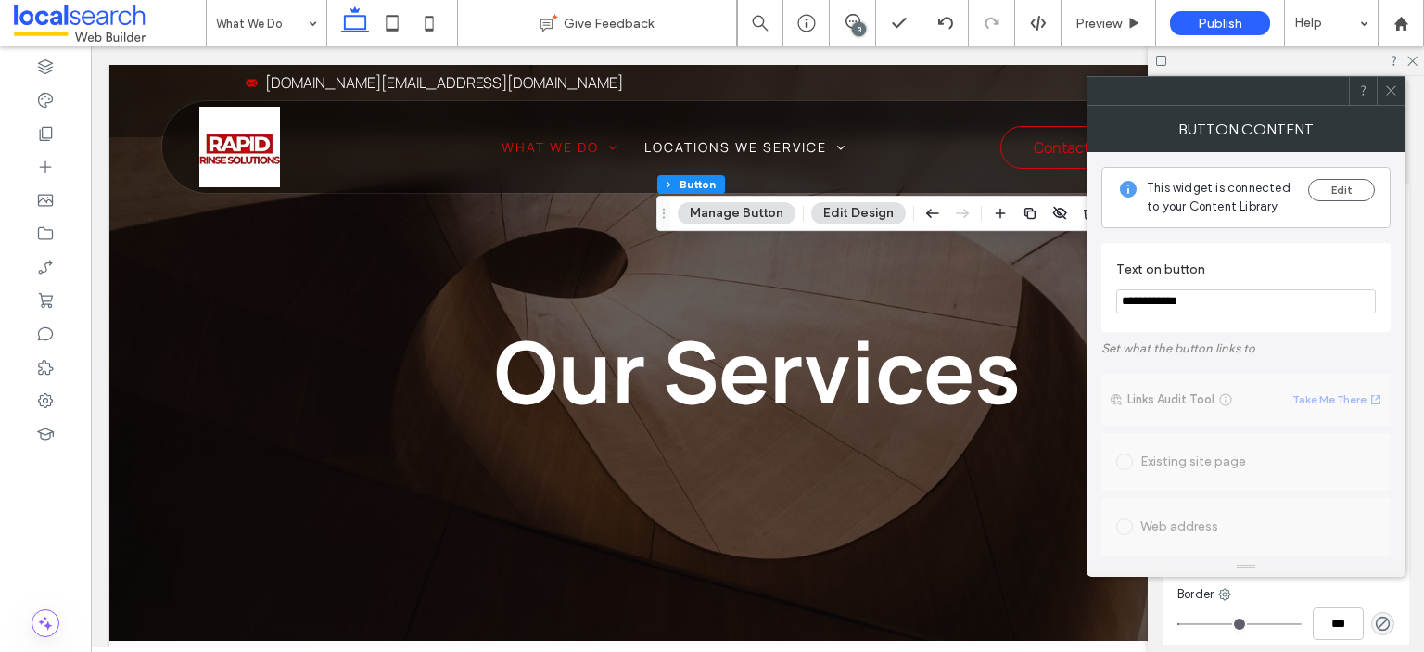
click at [1394, 88] on icon at bounding box center [1391, 90] width 14 height 14
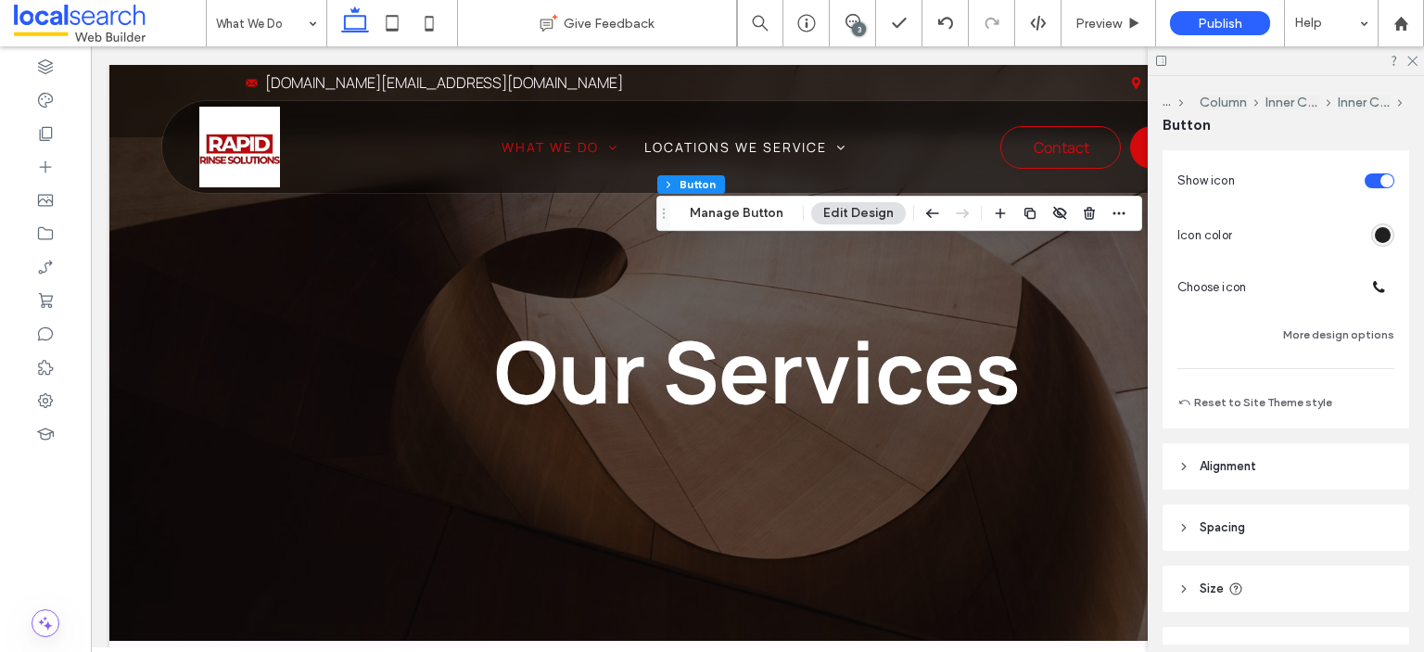
scroll to position [414, 0]
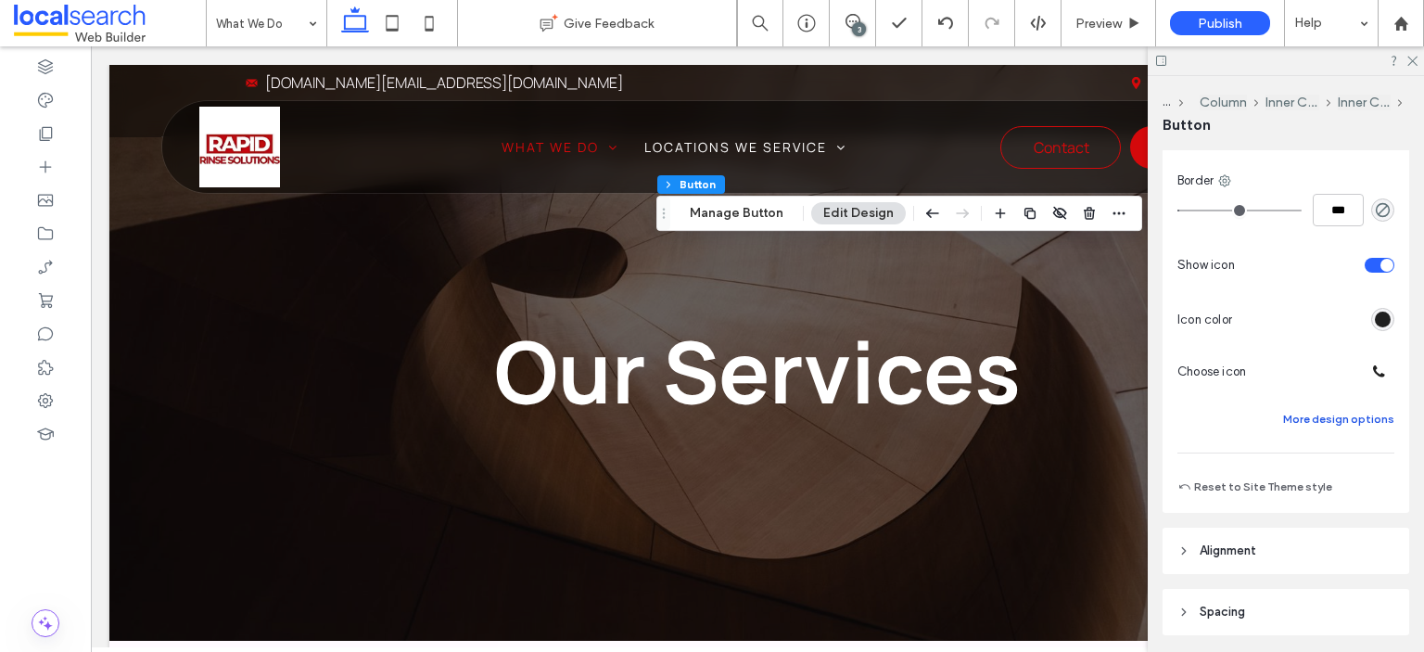
click at [1329, 422] on button "More design options" at bounding box center [1338, 419] width 111 height 22
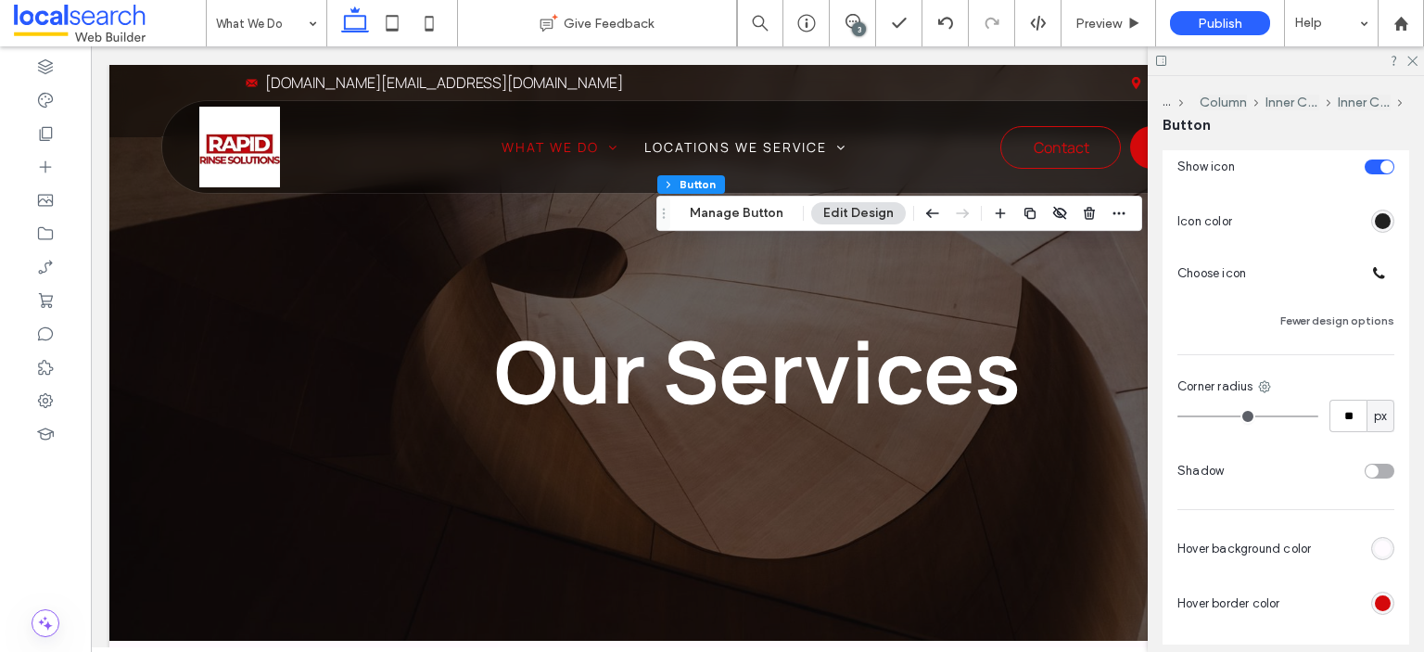
scroll to position [599, 0]
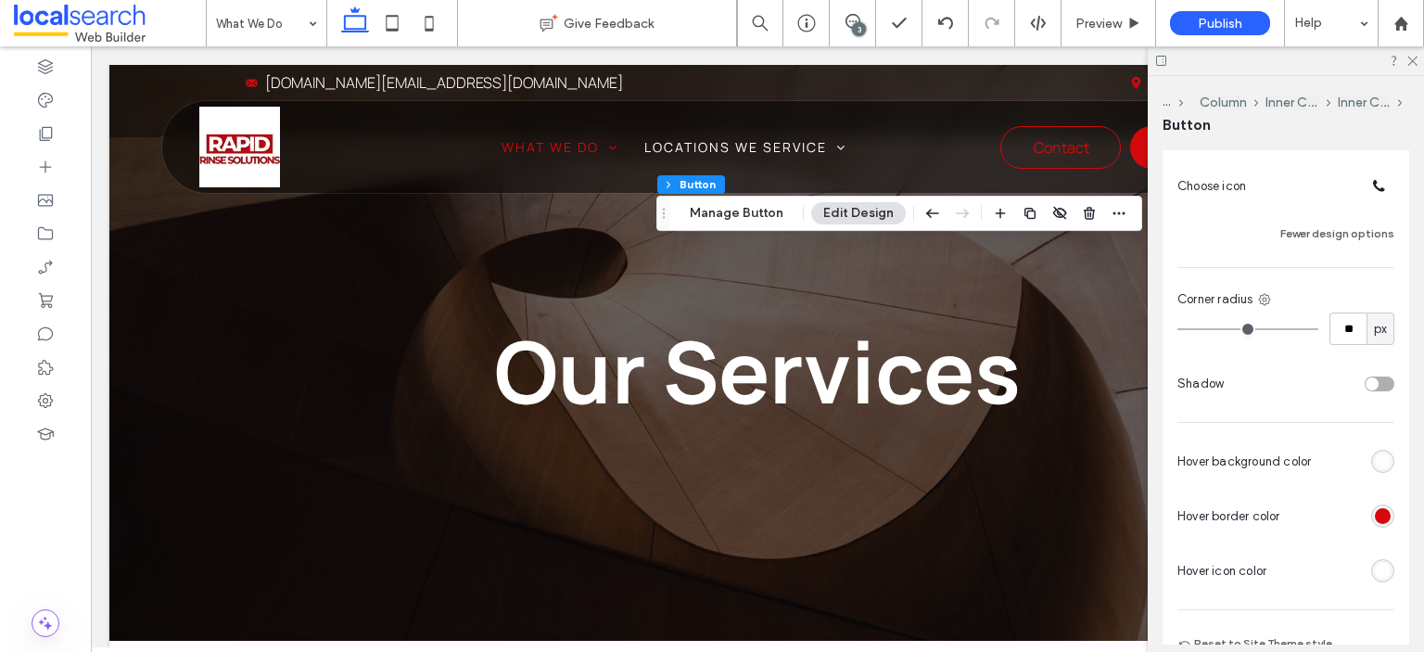
click at [1376, 572] on div at bounding box center [1382, 570] width 23 height 23
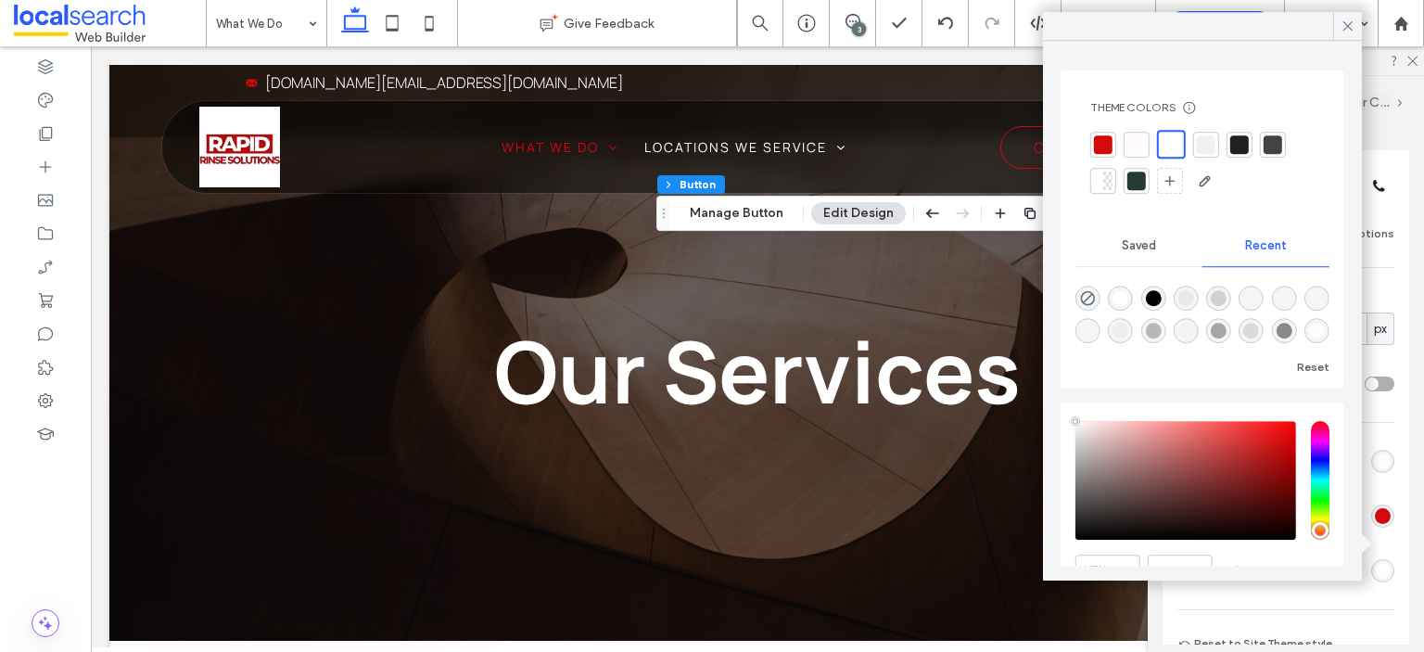
click at [1102, 142] on div at bounding box center [1103, 144] width 19 height 19
click at [1095, 146] on div at bounding box center [1103, 144] width 19 height 19
type input "*"
click at [1350, 32] on icon at bounding box center [1348, 26] width 17 height 17
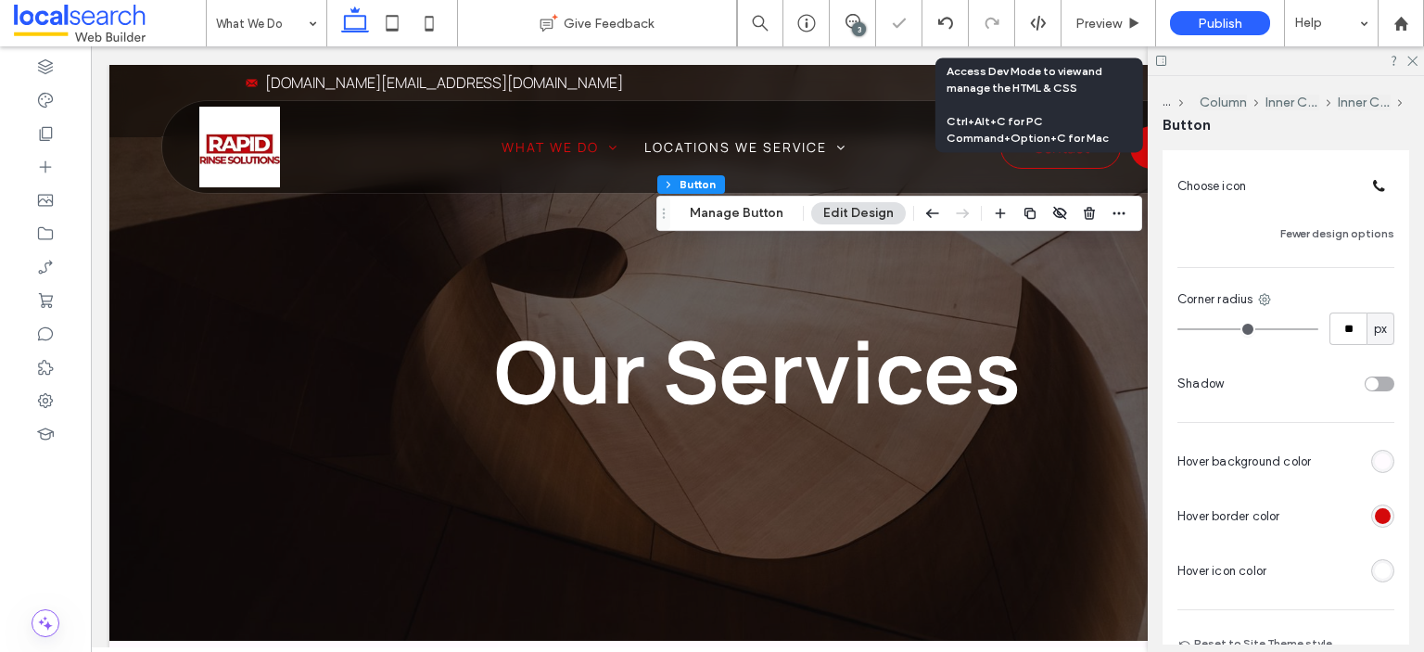
click at [1037, 21] on icon at bounding box center [1038, 23] width 17 height 17
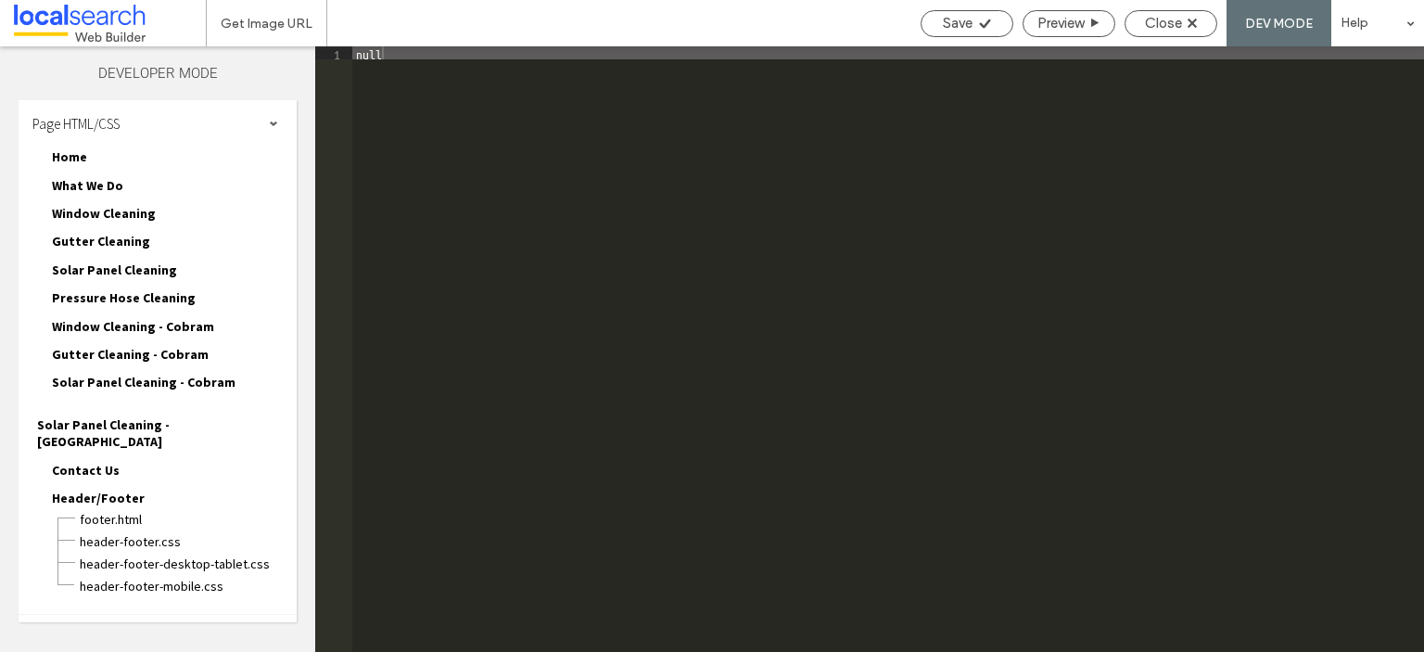
click at [110, 615] on div "Site HTML/CSS" at bounding box center [158, 638] width 278 height 46
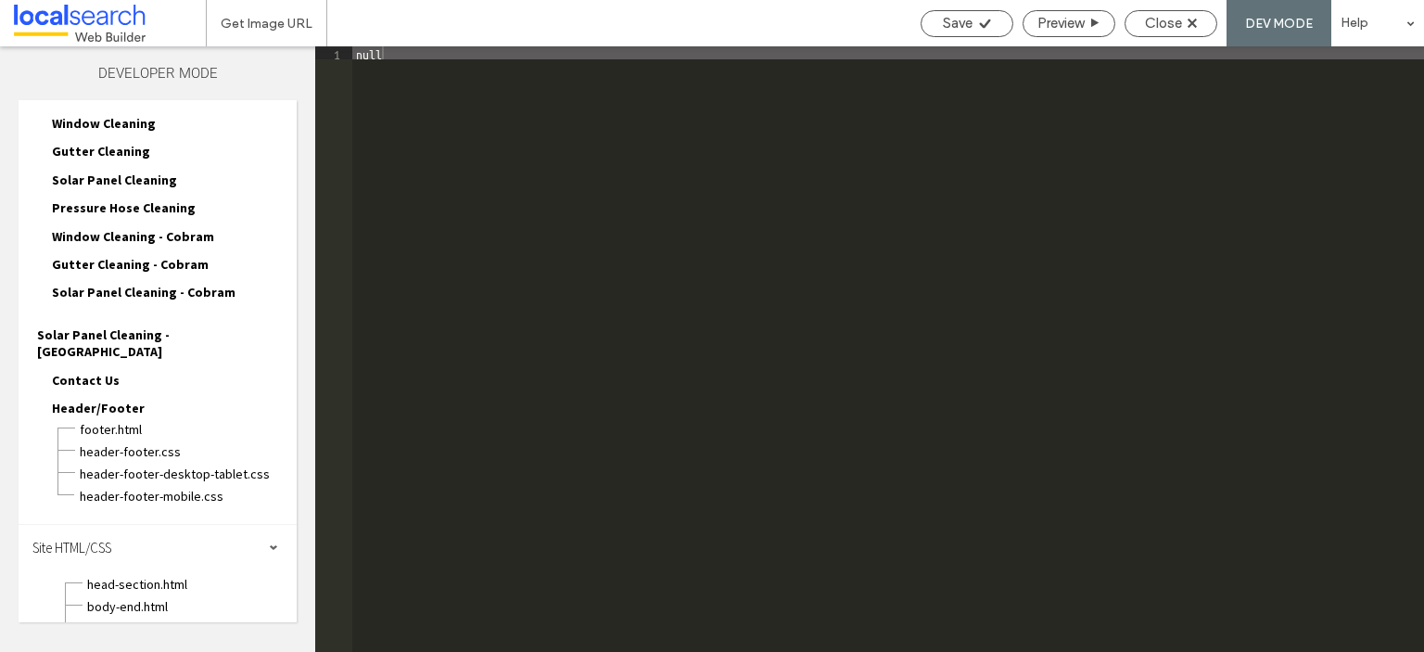
scroll to position [162, 0]
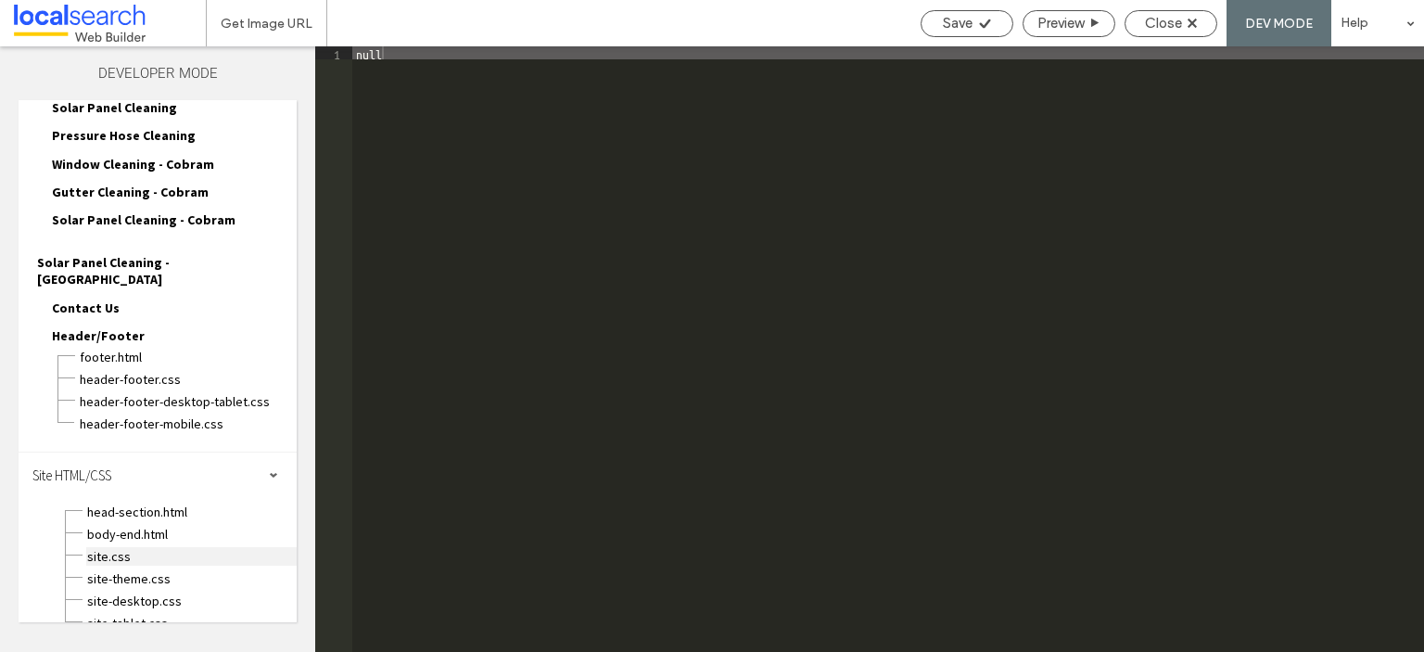
click at [111, 547] on span "site.css" at bounding box center [191, 556] width 210 height 19
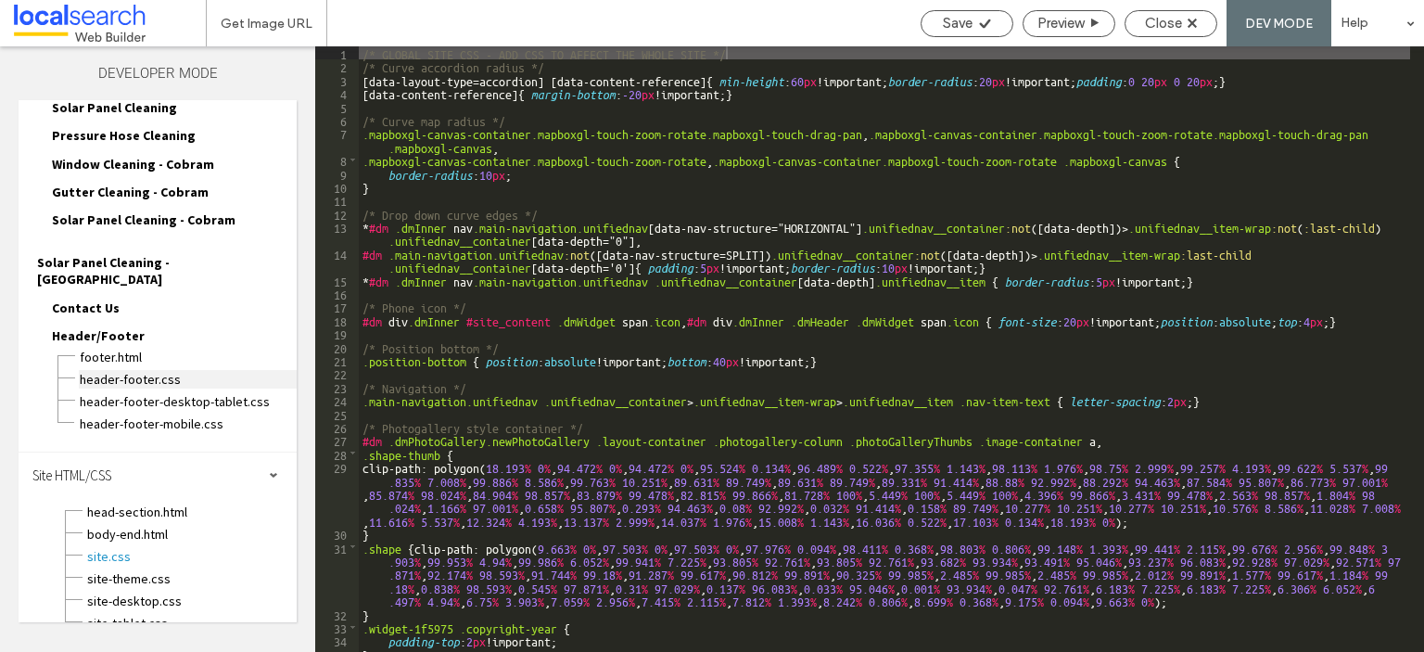
click at [134, 370] on span "header-footer.css" at bounding box center [188, 379] width 218 height 19
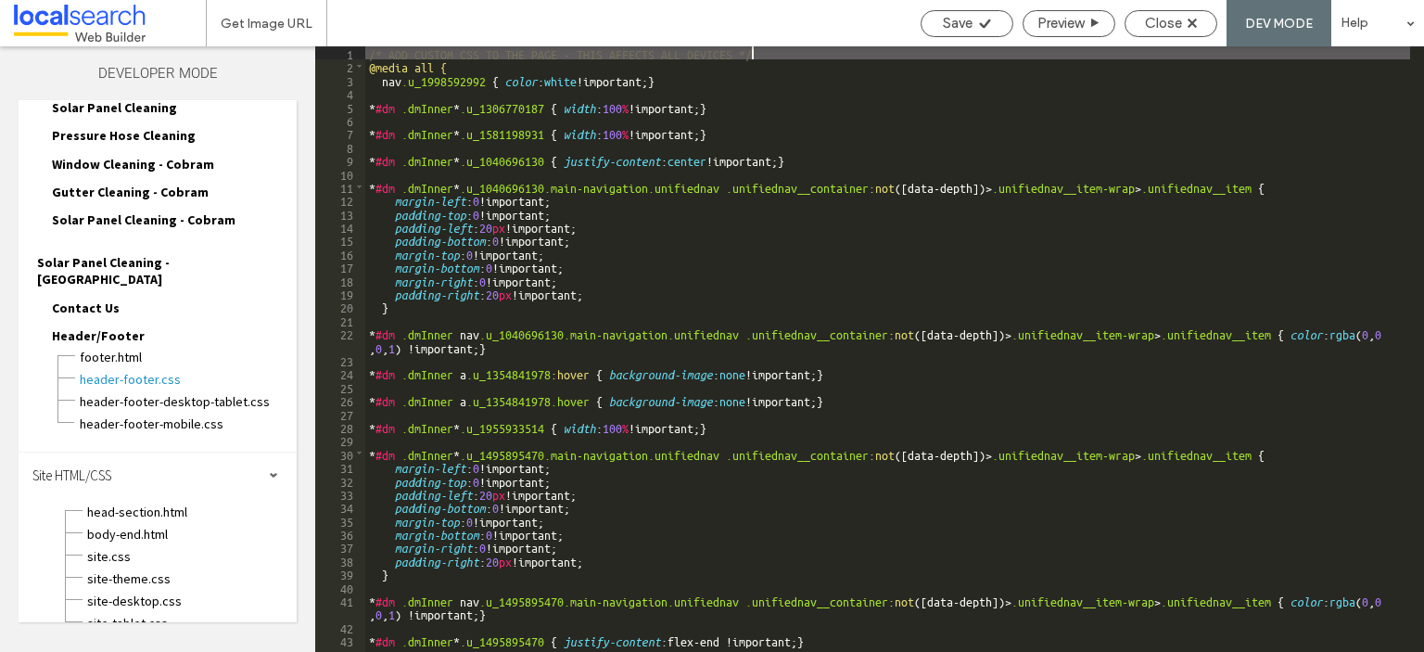
click at [585, 290] on div "/* ADD CUSTOM CSS TO THE PAGE - THIS AFFECTS ALL DEVICES */ @media all { nav .u…" at bounding box center [887, 362] width 1045 height 632
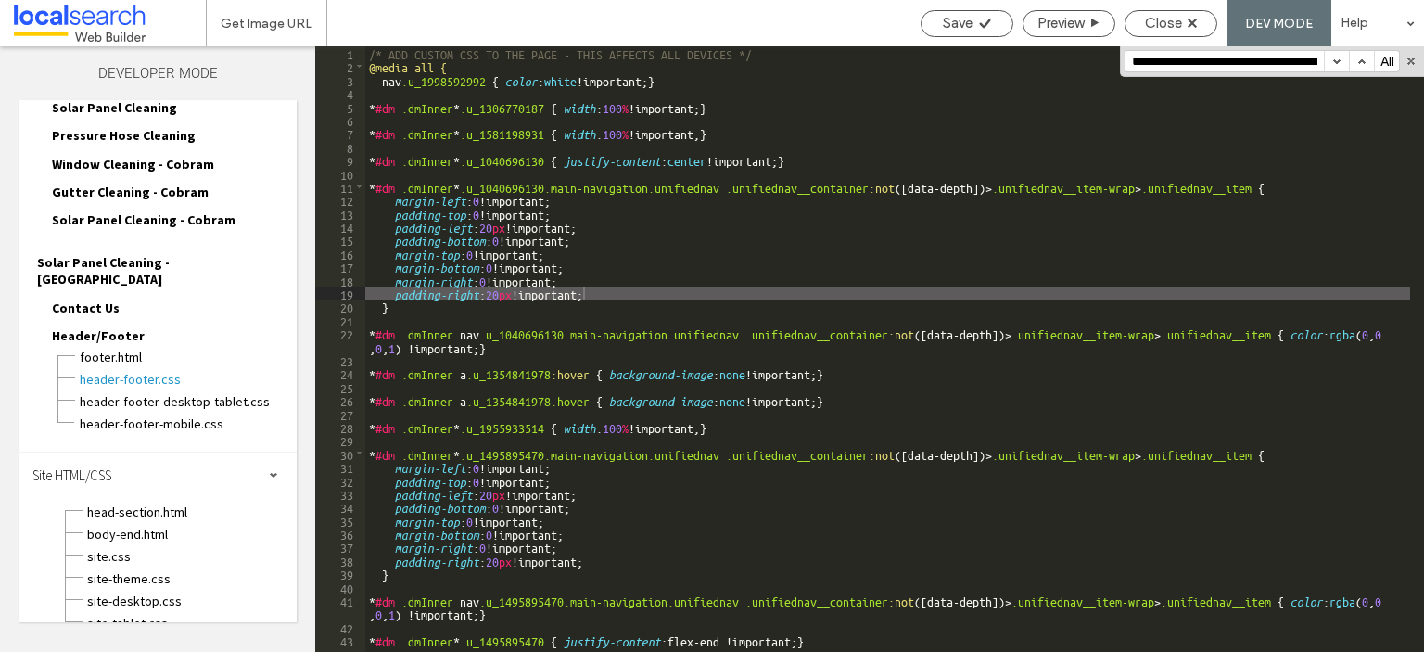
scroll to position [5078, 0]
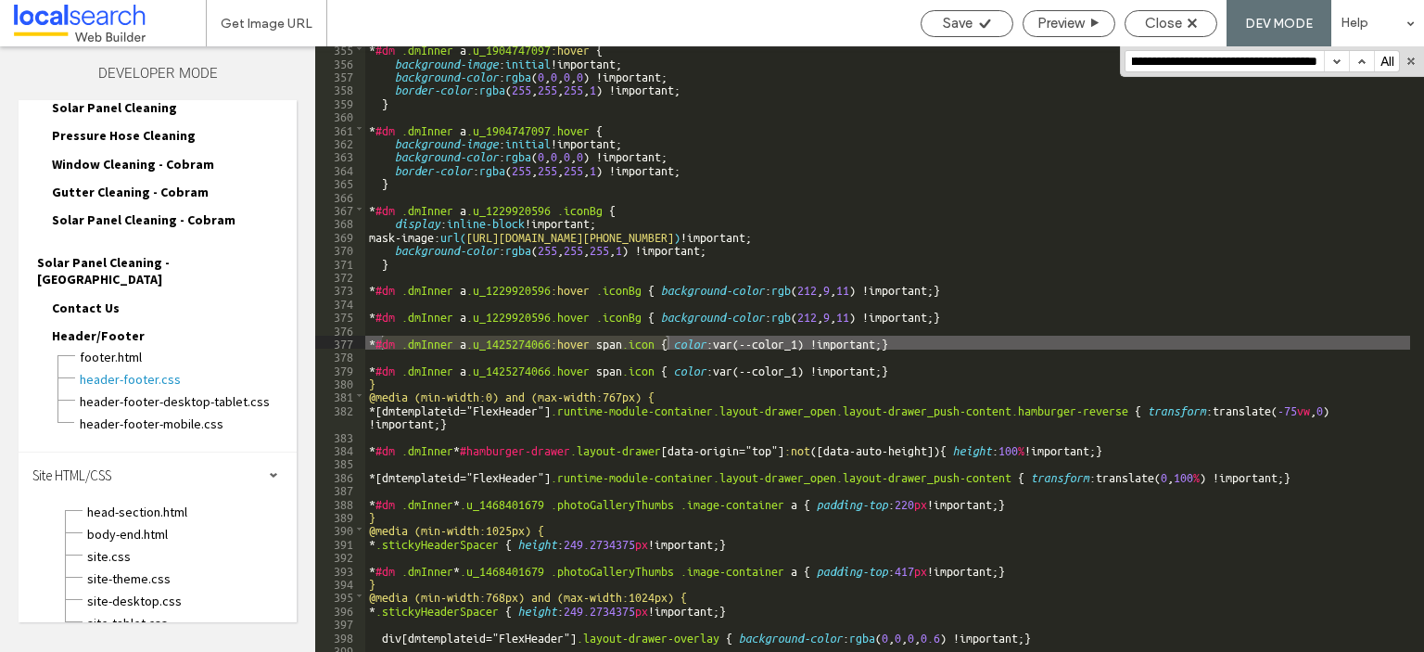
type input "**********"
click at [812, 340] on div "* #dm .dmInner a .u_1904747097 :hover { background-image : initial !important; …" at bounding box center [887, 358] width 1045 height 632
type textarea "**"
click at [957, 27] on span "Save" at bounding box center [958, 23] width 30 height 17
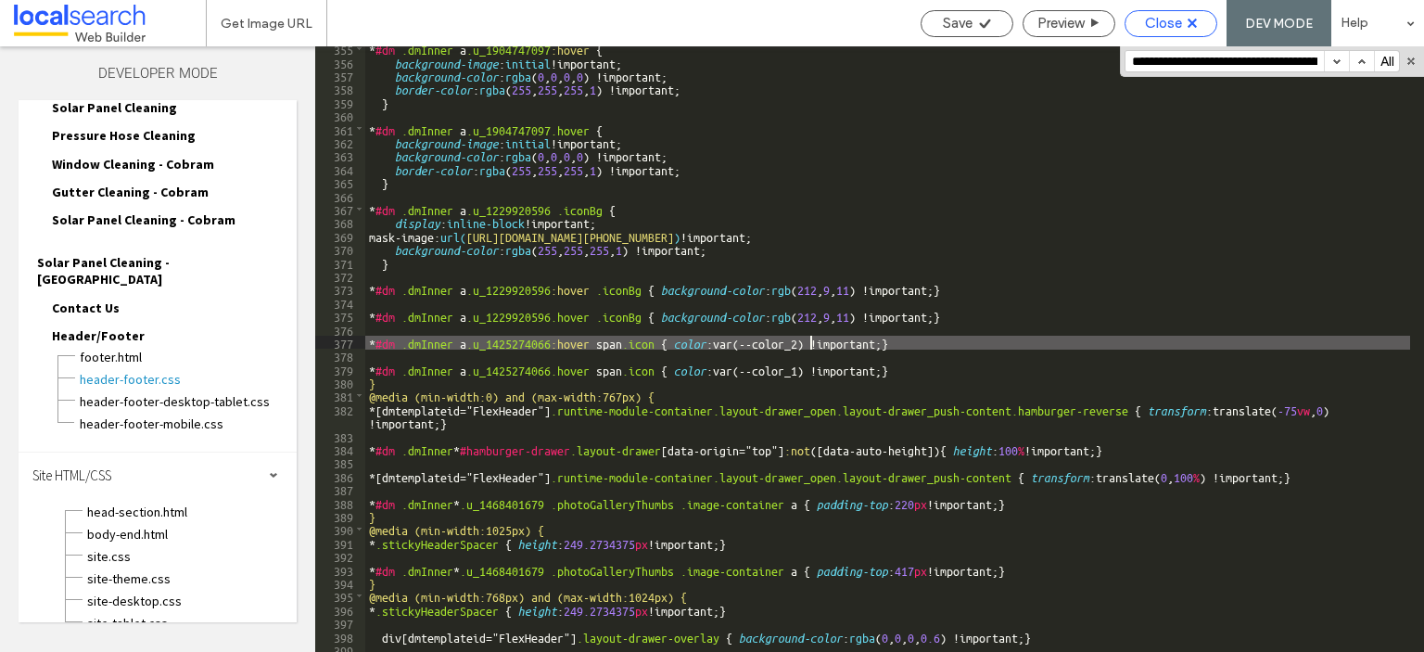
click at [1172, 25] on span "Close" at bounding box center [1163, 23] width 37 height 17
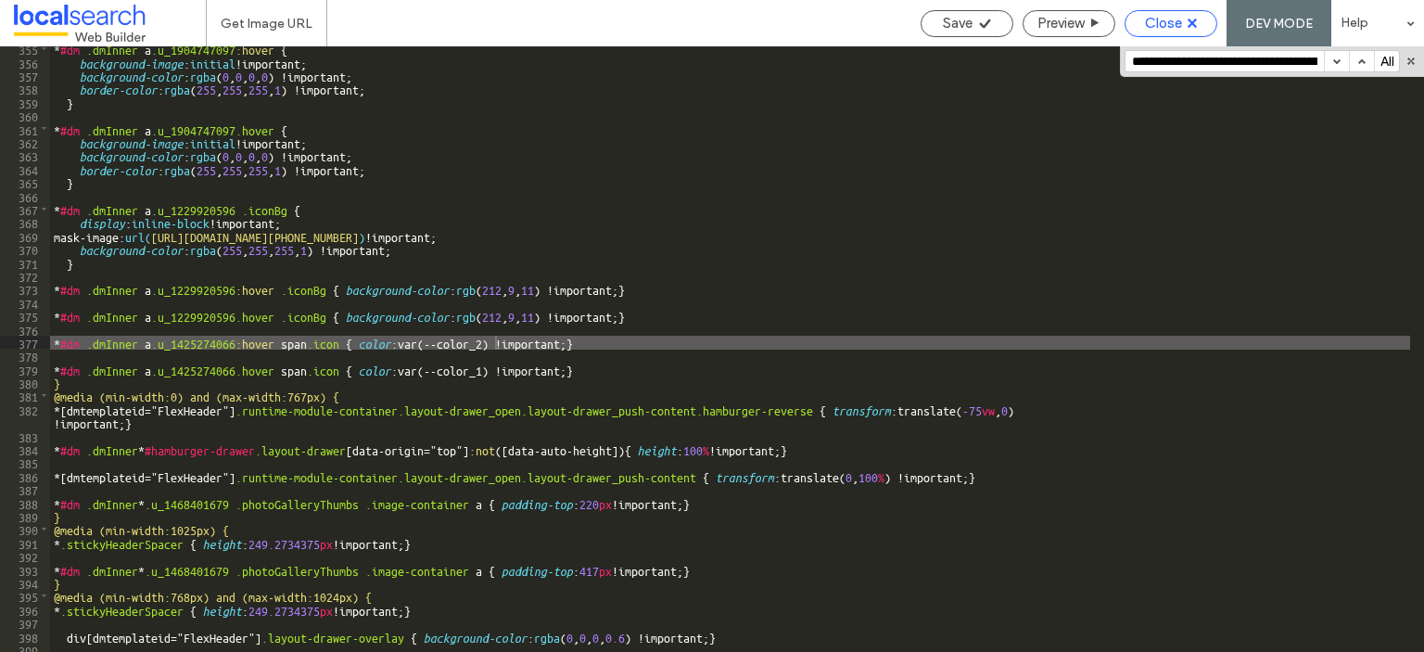
scroll to position [116, 0]
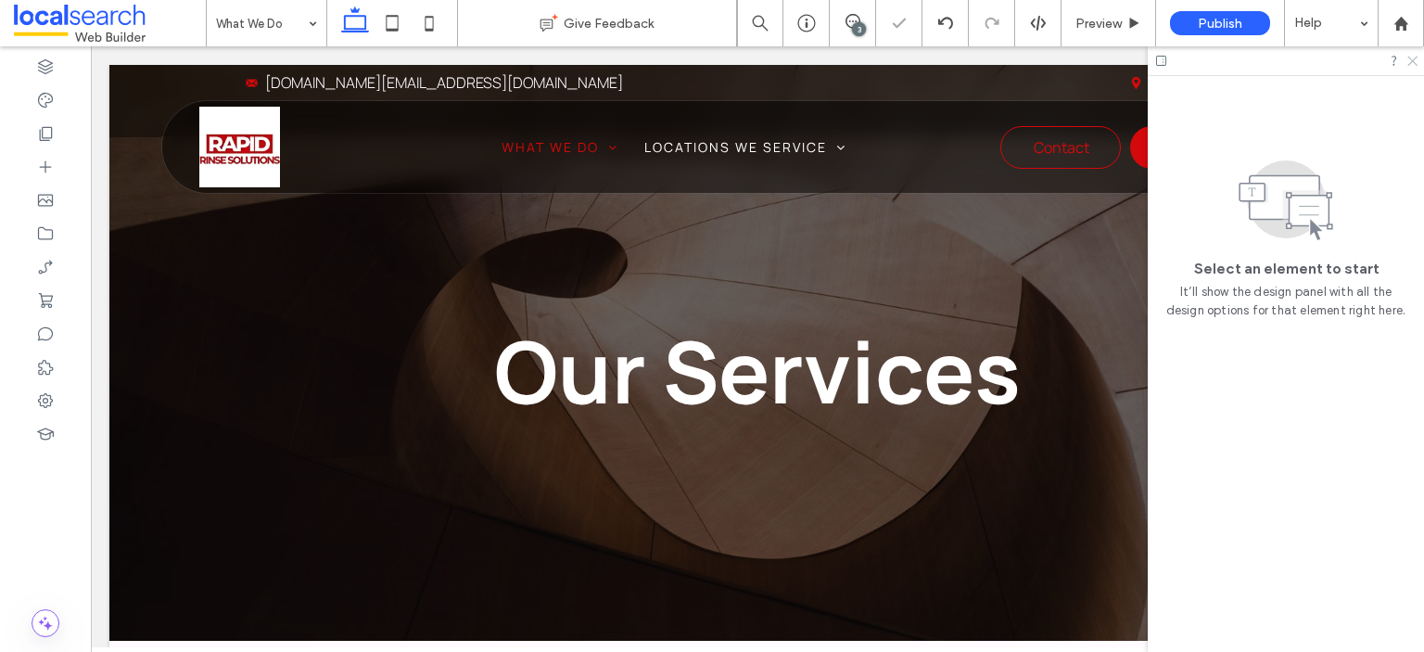
click at [1416, 60] on icon at bounding box center [1412, 60] width 12 height 12
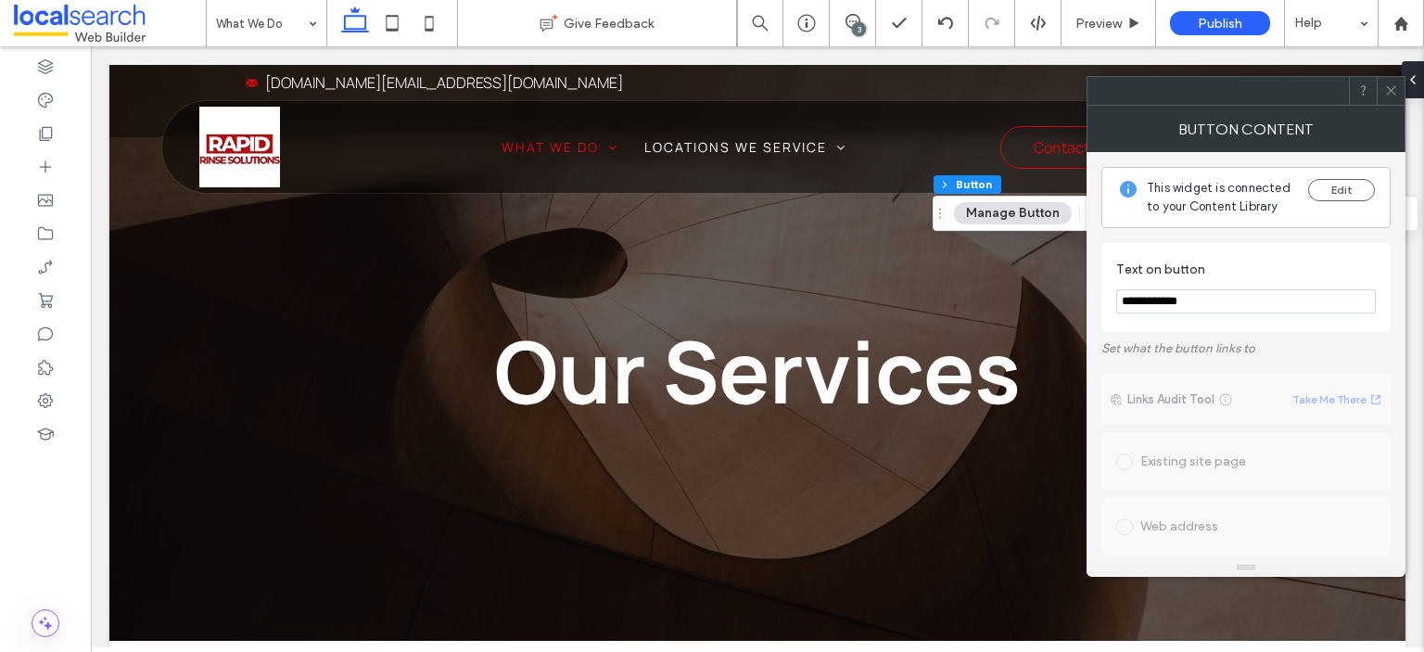
click at [1392, 88] on icon at bounding box center [1391, 90] width 14 height 14
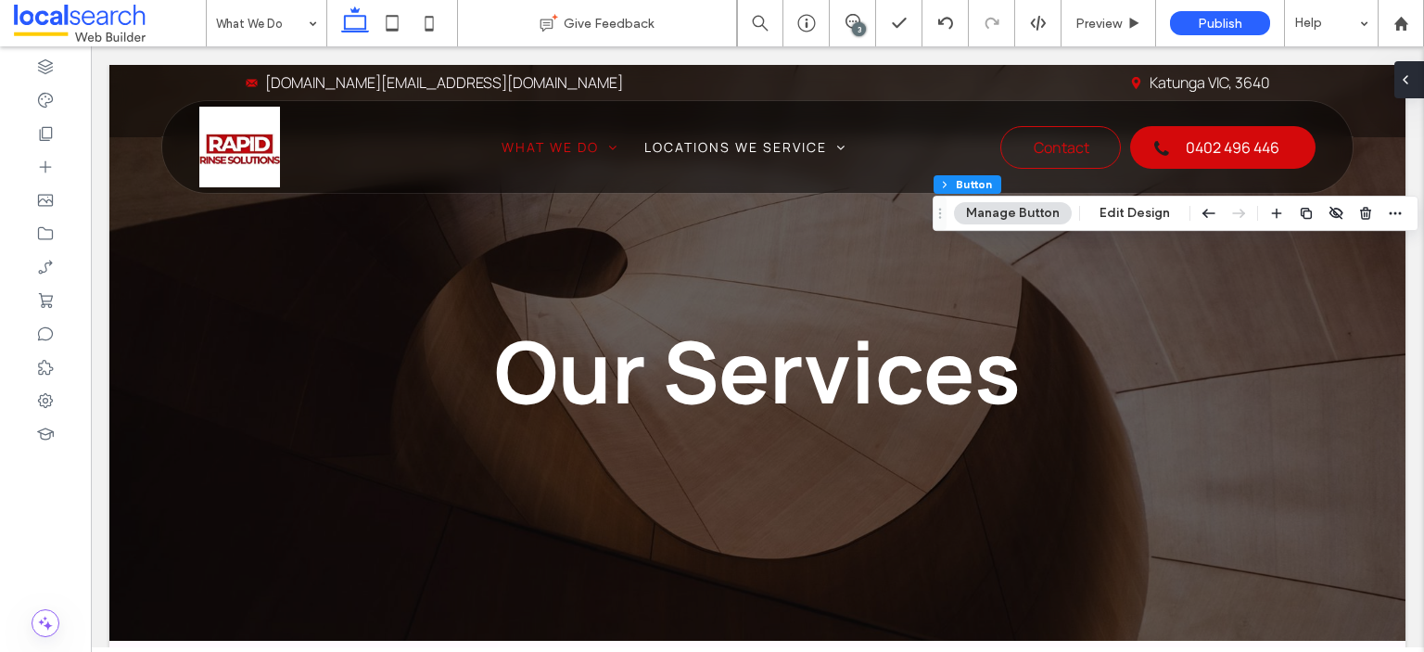
click at [1411, 80] on icon at bounding box center [1405, 79] width 15 height 15
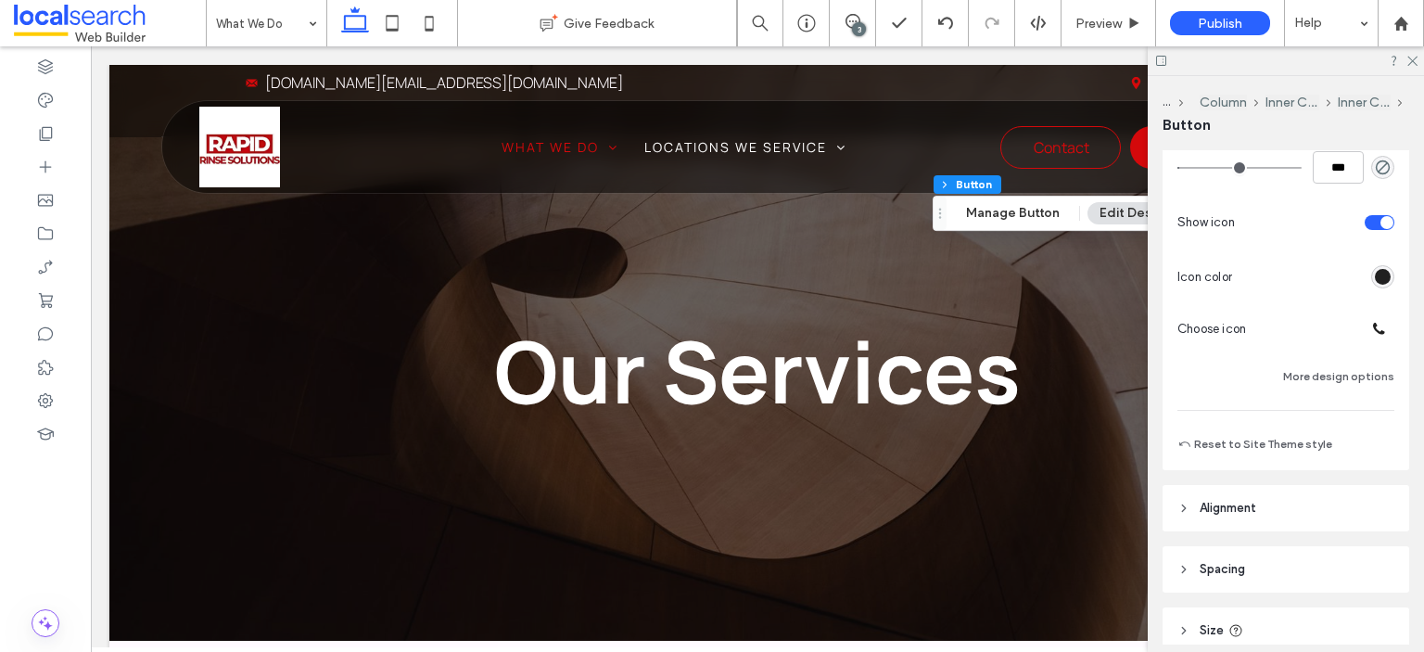
scroll to position [415, 0]
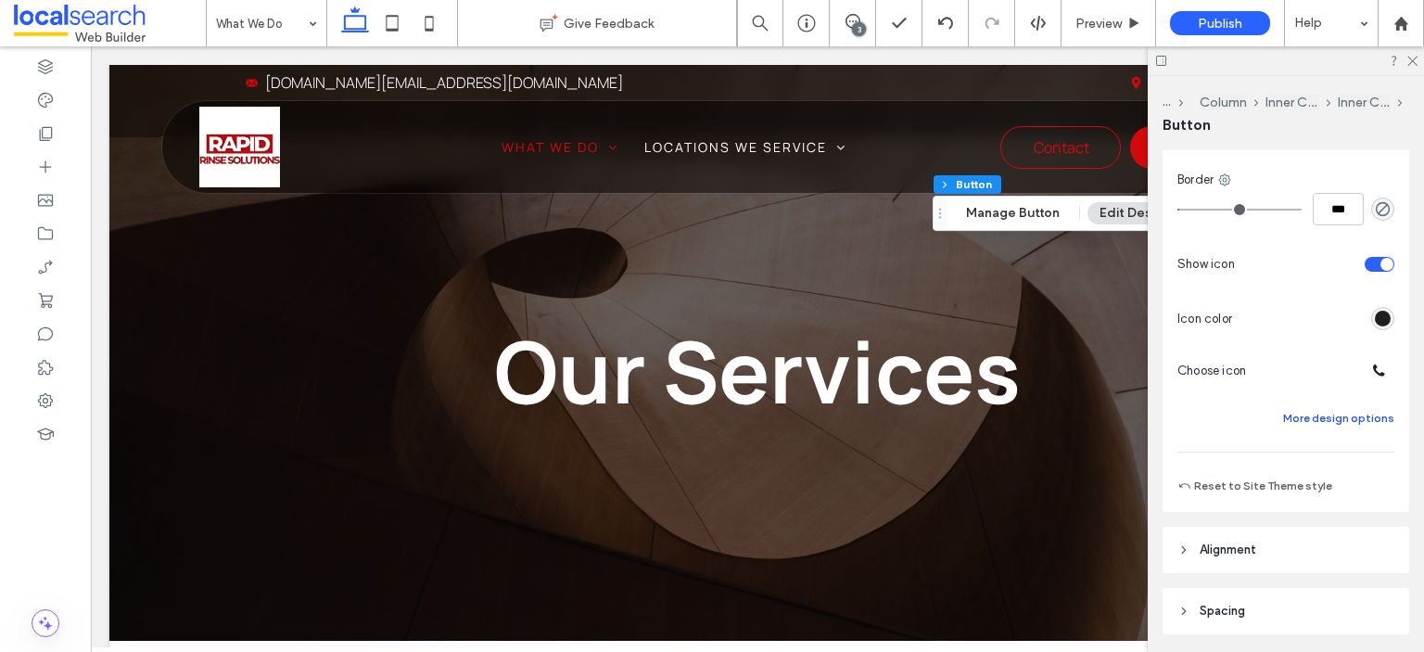
click at [1339, 411] on button "More design options" at bounding box center [1338, 418] width 111 height 22
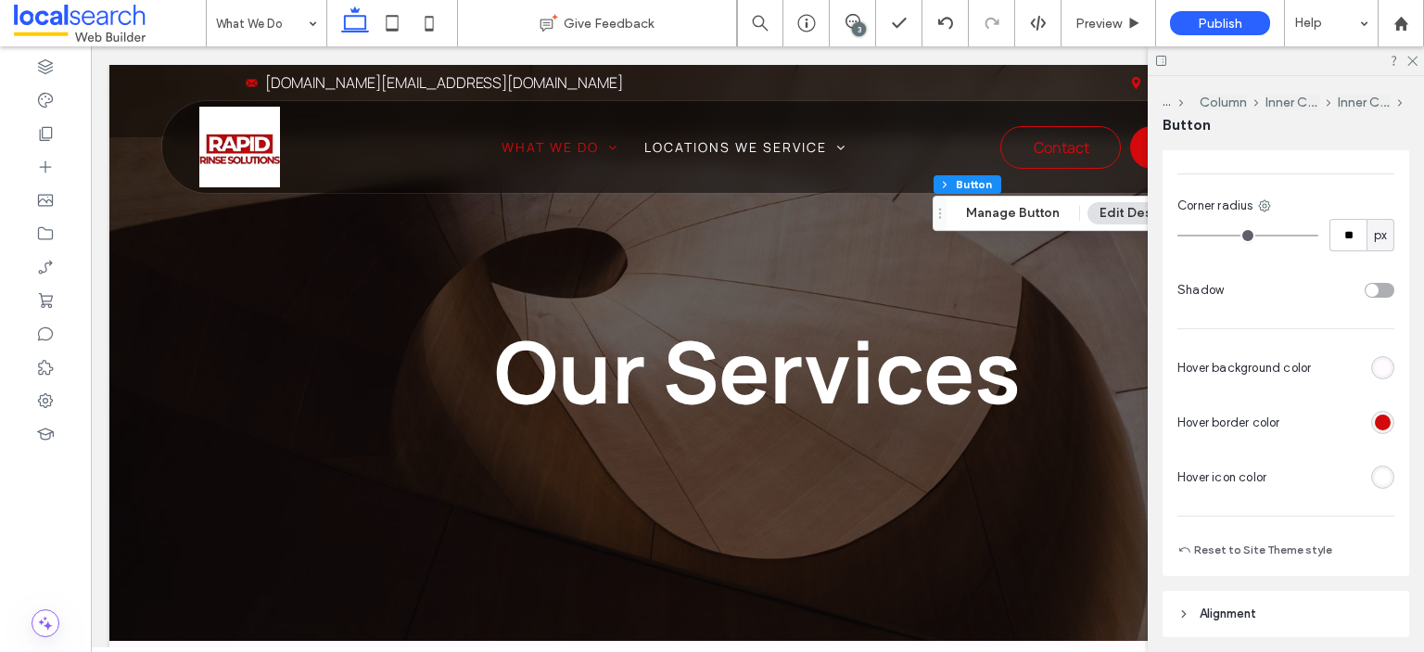
click at [1375, 475] on div "rgb(255, 255, 255)" at bounding box center [1383, 477] width 16 height 16
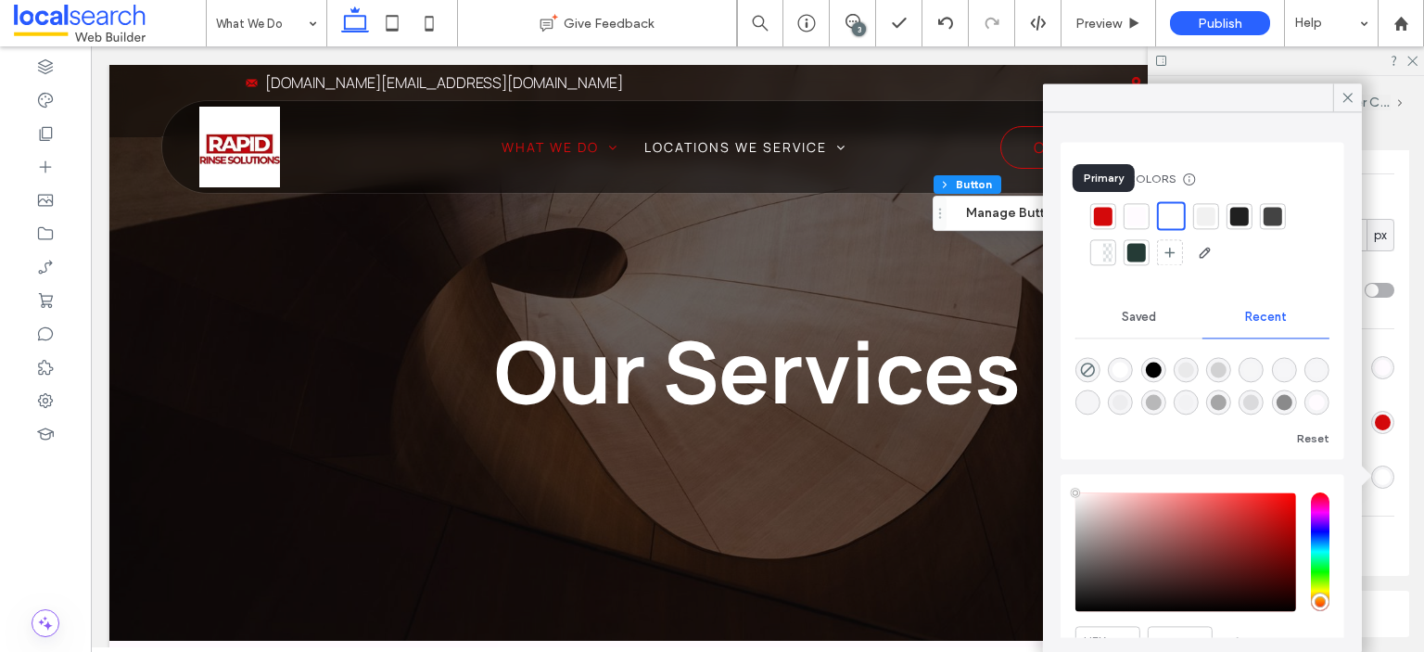
click at [1104, 217] on div at bounding box center [1103, 216] width 19 height 19
click at [1341, 92] on icon at bounding box center [1348, 97] width 17 height 17
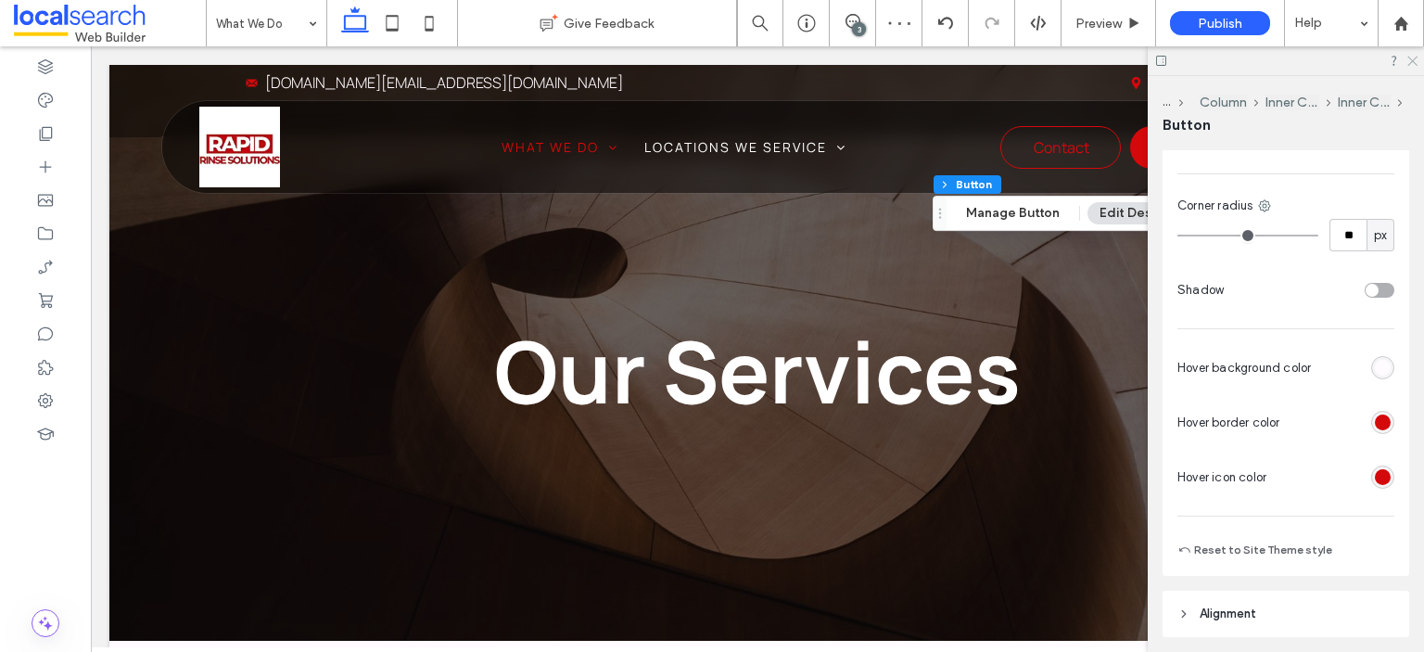
click at [1409, 58] on icon at bounding box center [1412, 60] width 12 height 12
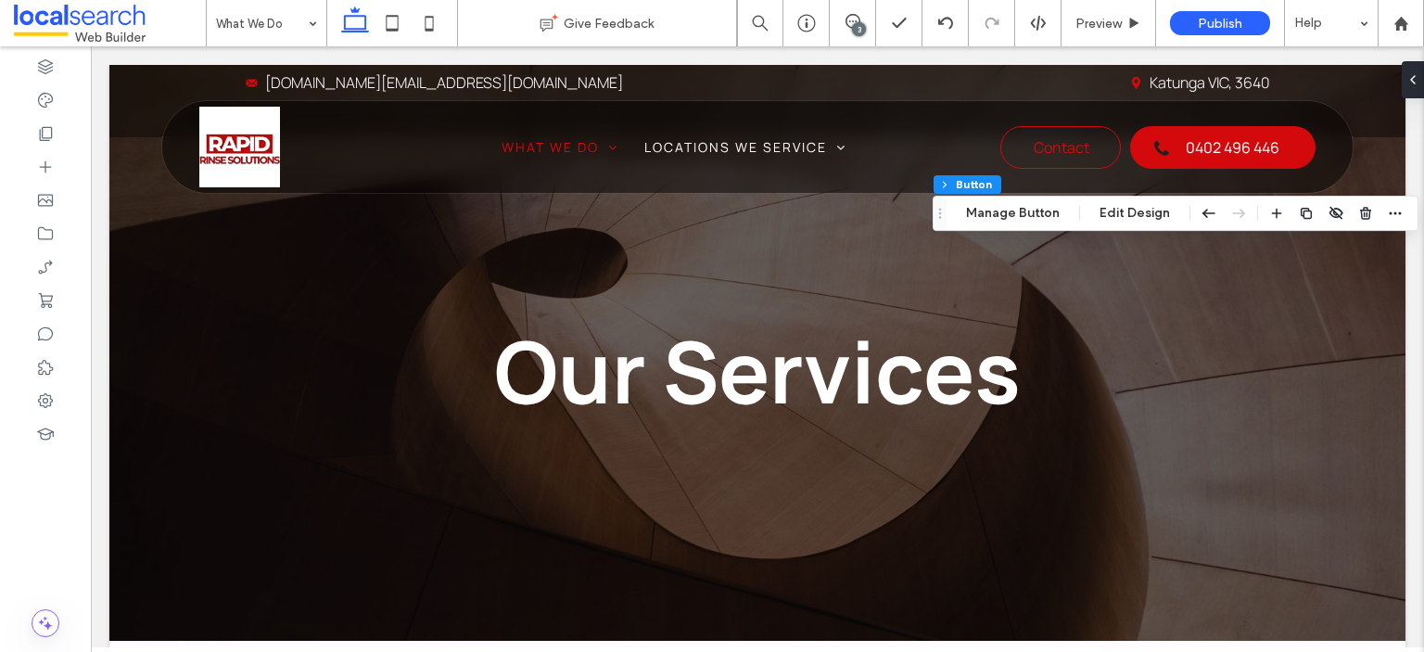
drag, startPoint x: 1417, startPoint y: 82, endPoint x: 1413, endPoint y: 97, distance: 16.2
click at [1417, 82] on div at bounding box center [1417, 79] width 30 height 37
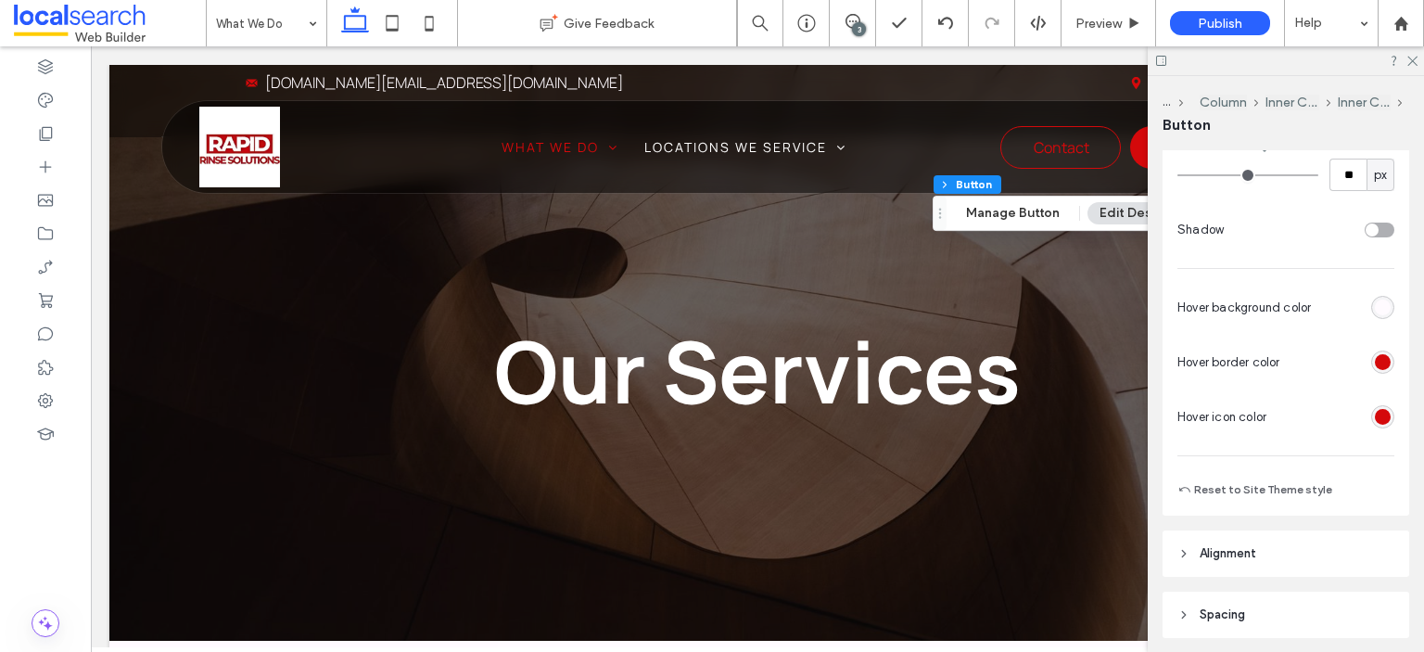
scroll to position [785, 0]
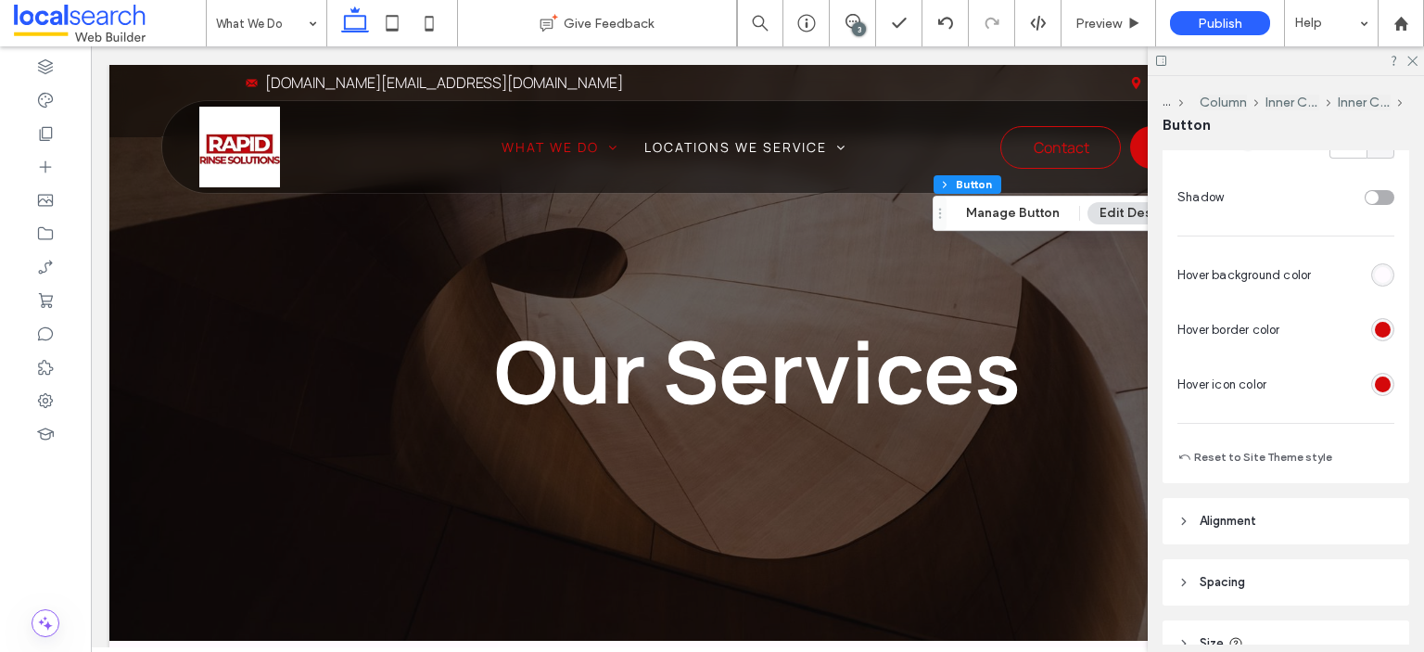
click at [1375, 381] on div "rgba(212,9,11,1)" at bounding box center [1383, 384] width 16 height 16
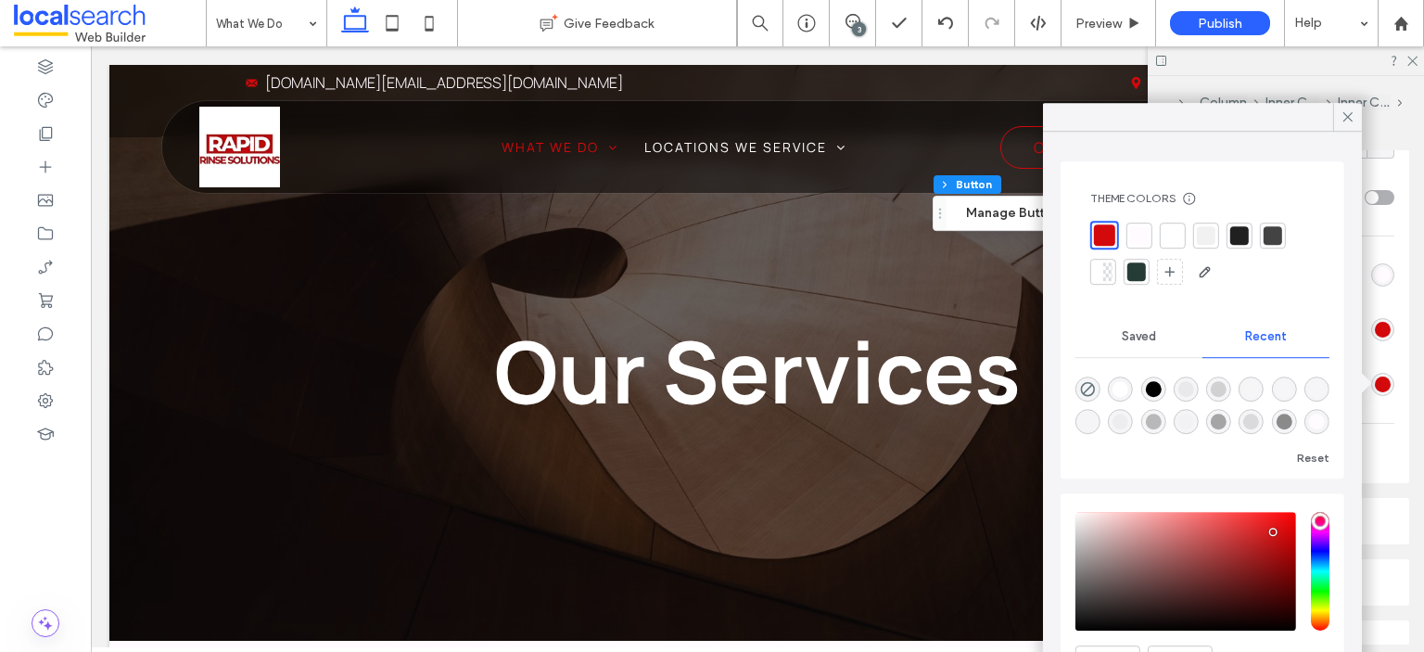
click at [1105, 233] on div at bounding box center [1104, 234] width 21 height 21
click at [1102, 230] on div at bounding box center [1103, 235] width 19 height 19
type input "*"
click at [1346, 113] on icon at bounding box center [1348, 116] width 17 height 17
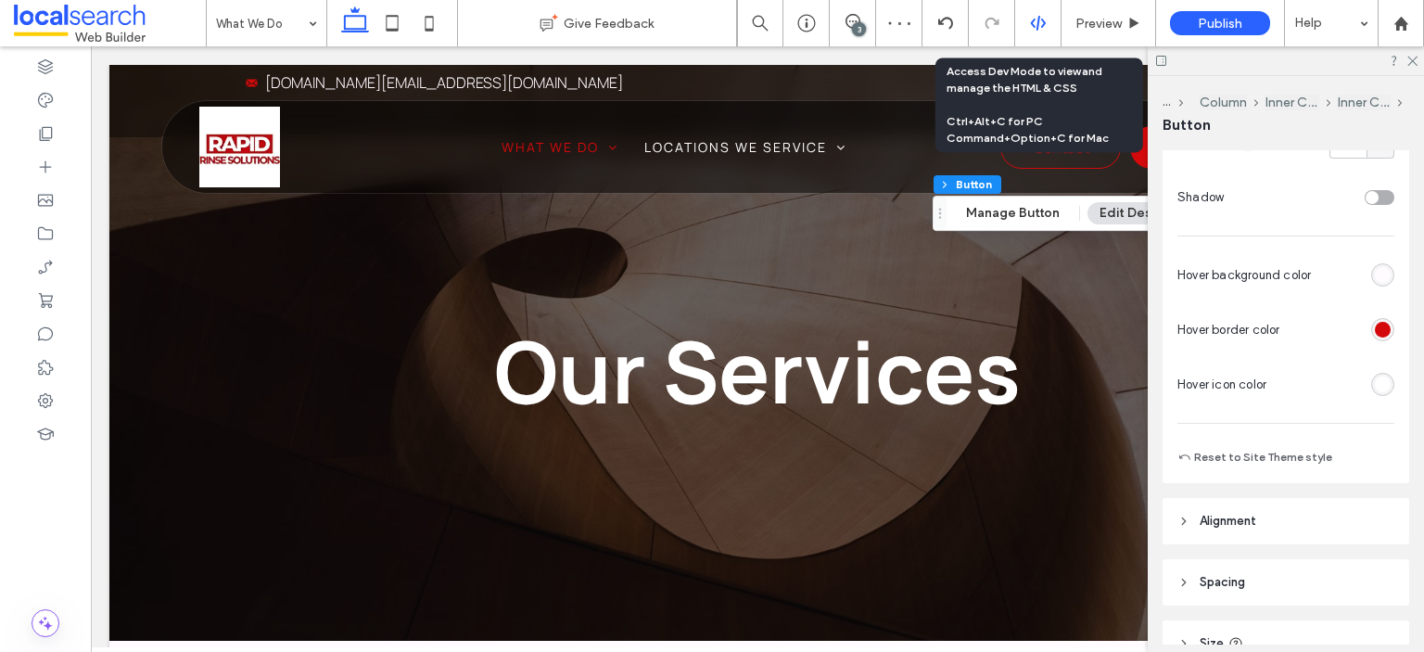
click at [1039, 16] on use at bounding box center [1037, 23] width 15 height 15
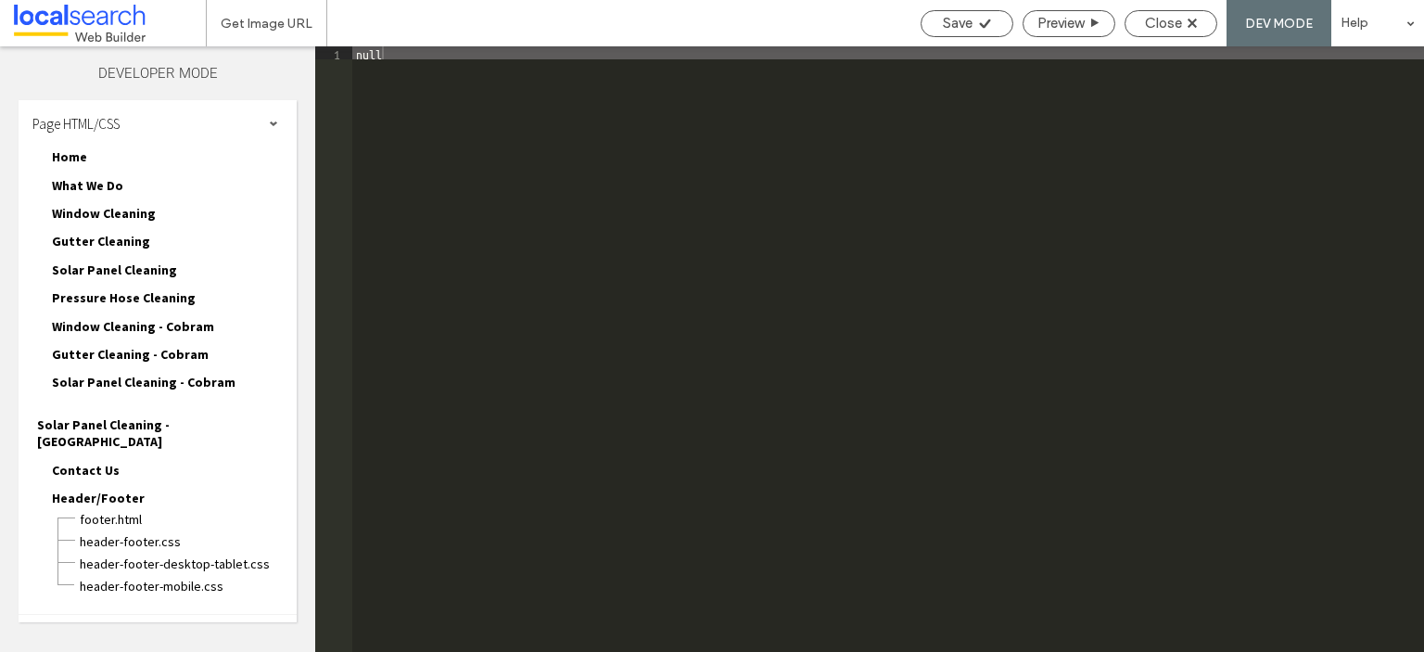
click at [142, 506] on div "header.html footer.html header-footer.css header-footer-desktop-tablet.css head…" at bounding box center [188, 550] width 218 height 89
click at [142, 532] on span "header-footer.css" at bounding box center [188, 541] width 218 height 19
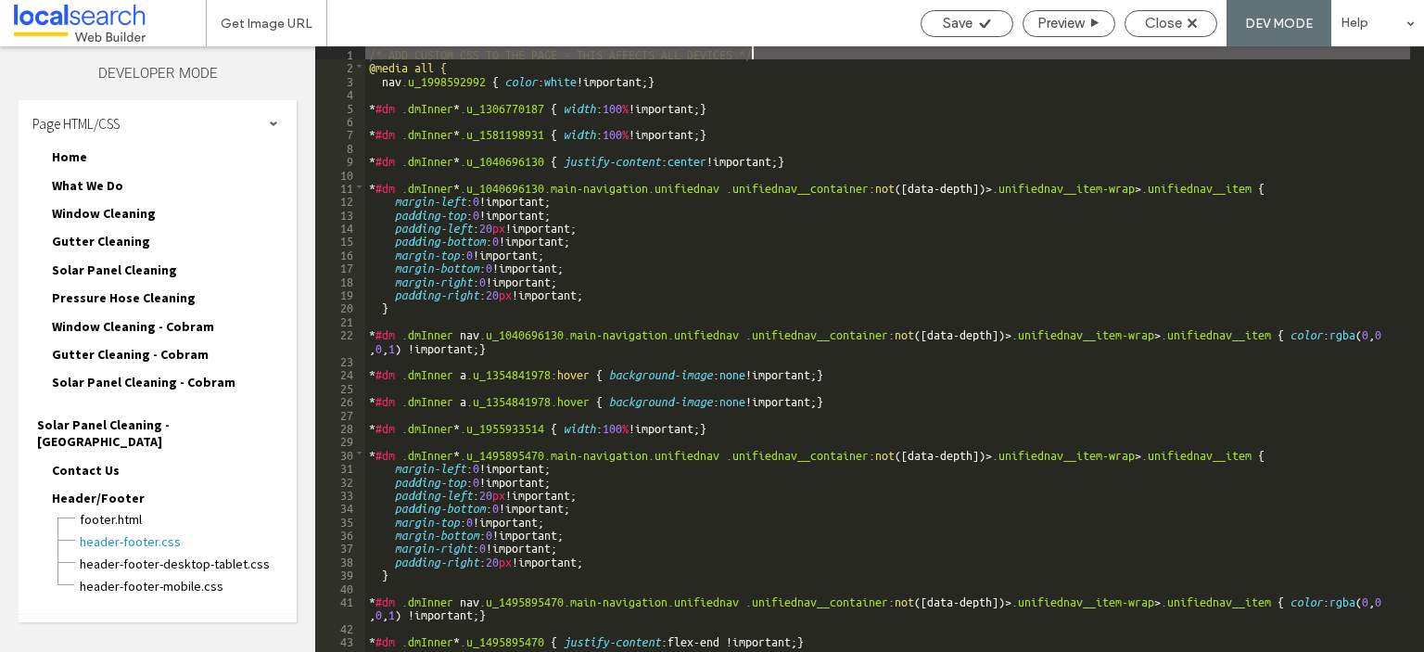
click at [627, 433] on div "/* ADD CUSTOM CSS TO THE PAGE - THIS AFFECTS ALL DEVICES */ @media all { nav .u…" at bounding box center [887, 362] width 1045 height 632
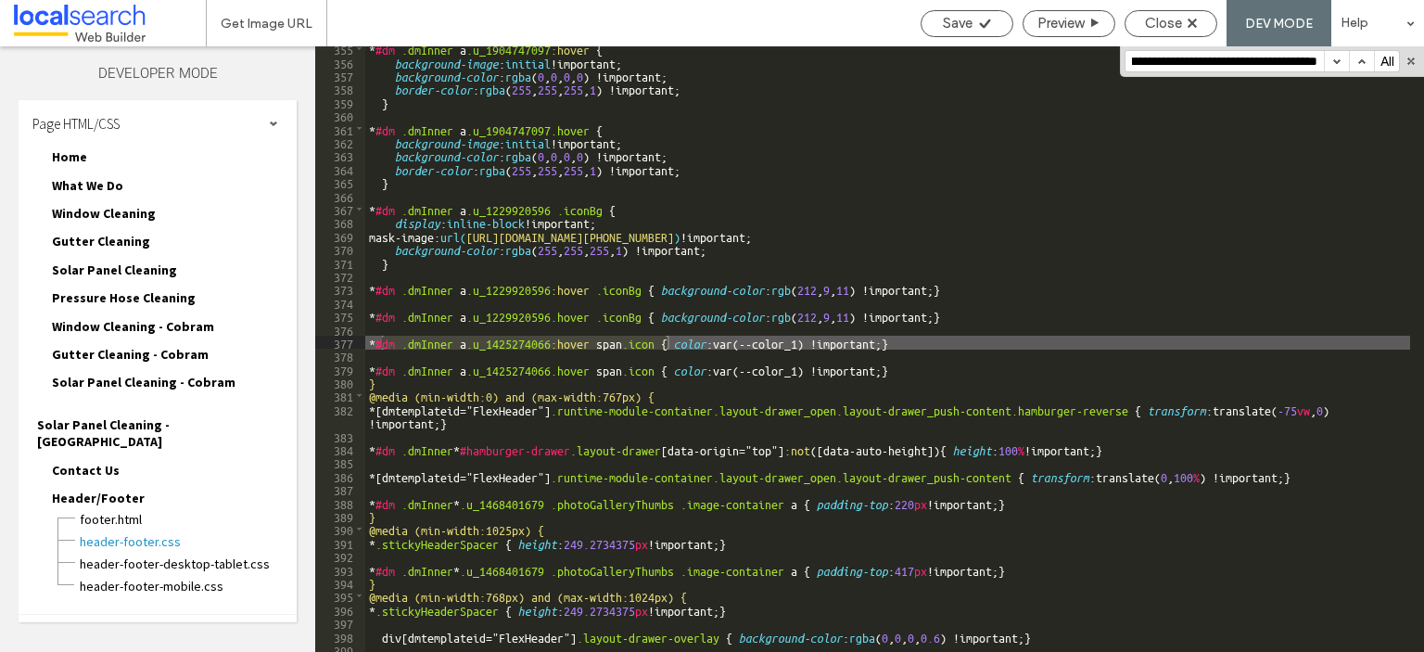
scroll to position [0, 0]
drag, startPoint x: 874, startPoint y: 348, endPoint x: 321, endPoint y: 339, distance: 552.7
click at [321, 339] on div "** 355 356 357 358 359 360 361 362 363 364 365 366 367 368 369 370 371 372 373 …" at bounding box center [869, 349] width 1109 height 606
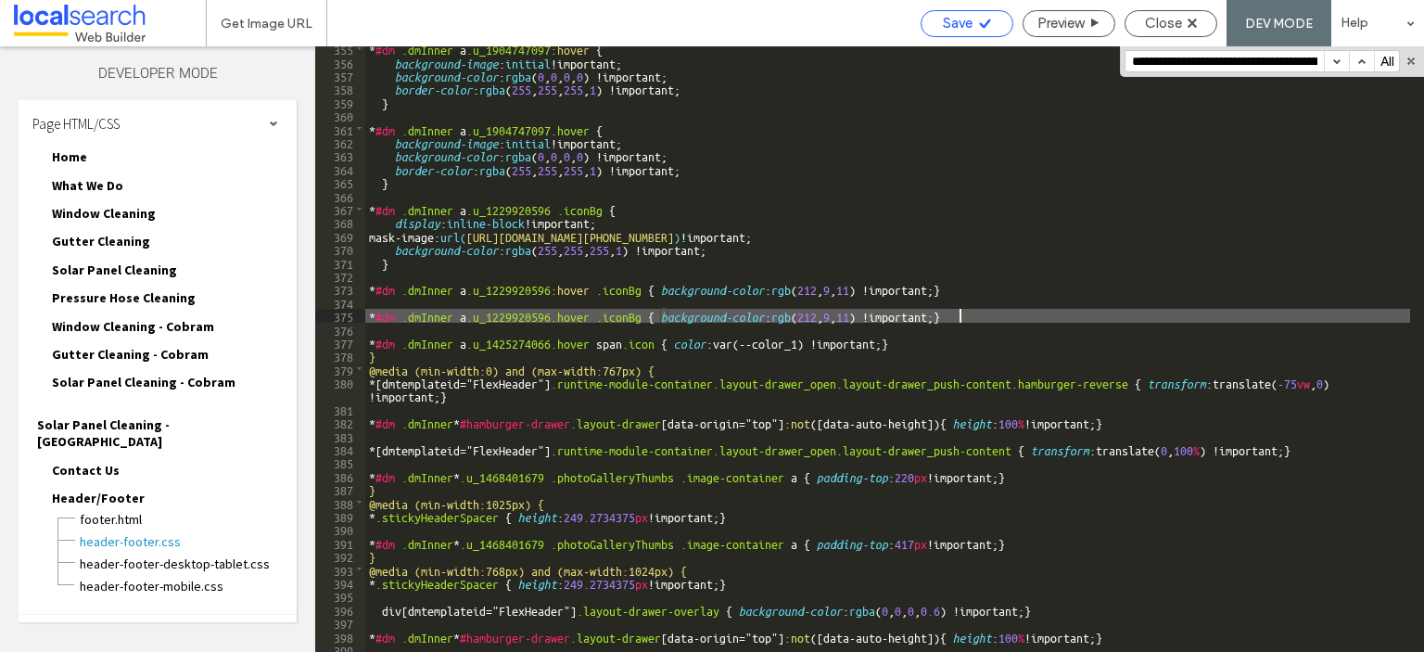
click at [957, 21] on span "Save" at bounding box center [958, 23] width 30 height 17
click at [959, 23] on span "Save" at bounding box center [958, 23] width 30 height 17
click at [145, 615] on div "Site HTML/CSS" at bounding box center [158, 638] width 278 height 46
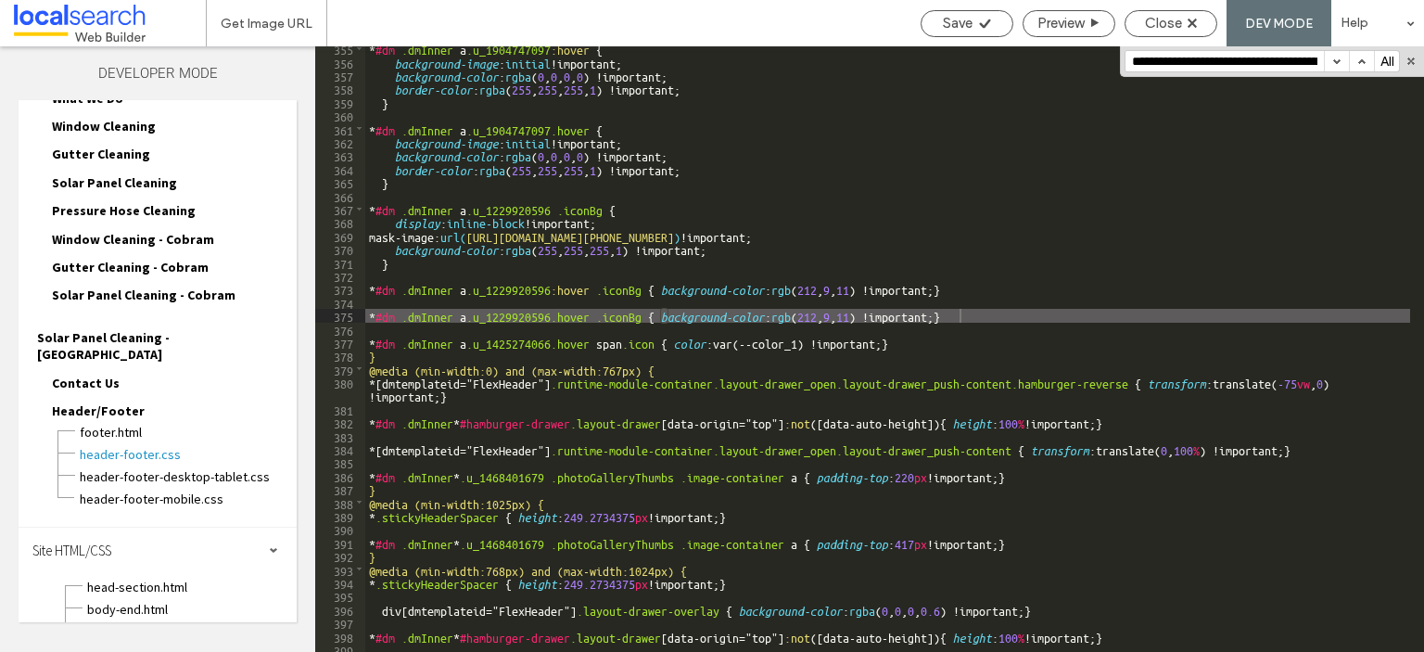
scroll to position [162, 0]
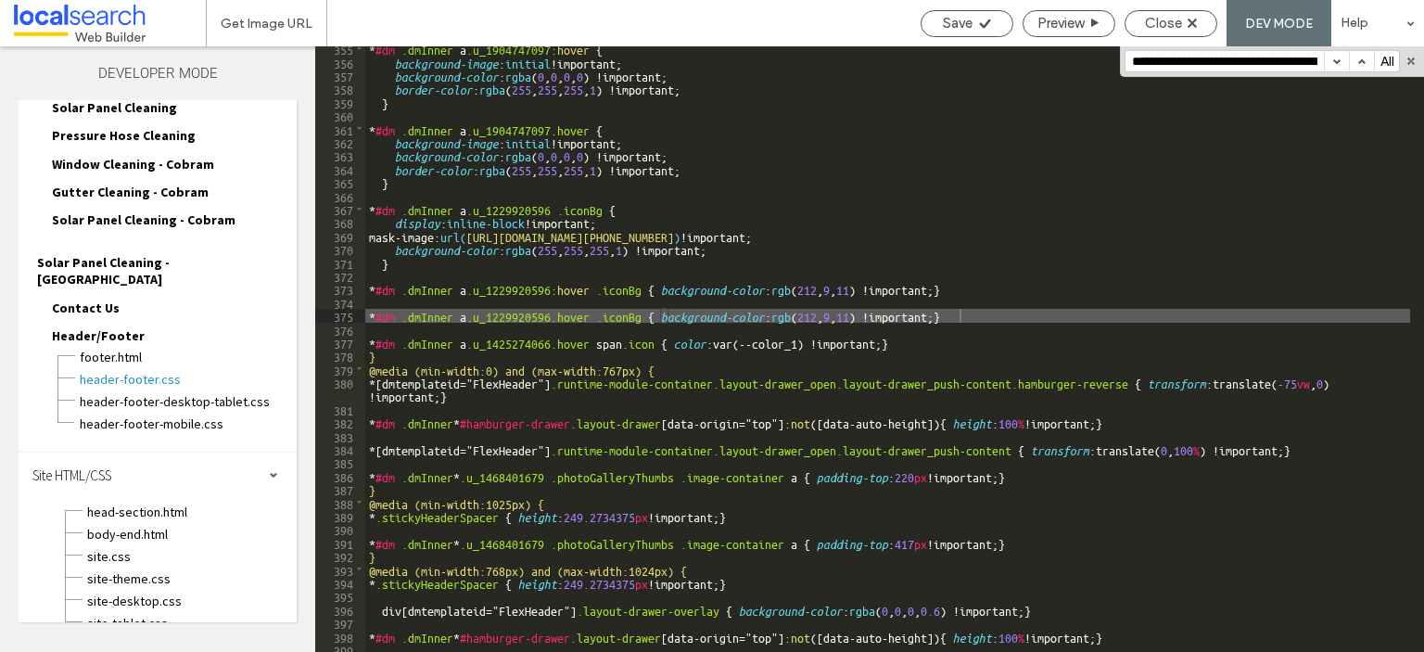
click at [145, 543] on div "site.css" at bounding box center [191, 554] width 210 height 22
click at [143, 547] on span "site.css" at bounding box center [191, 556] width 210 height 19
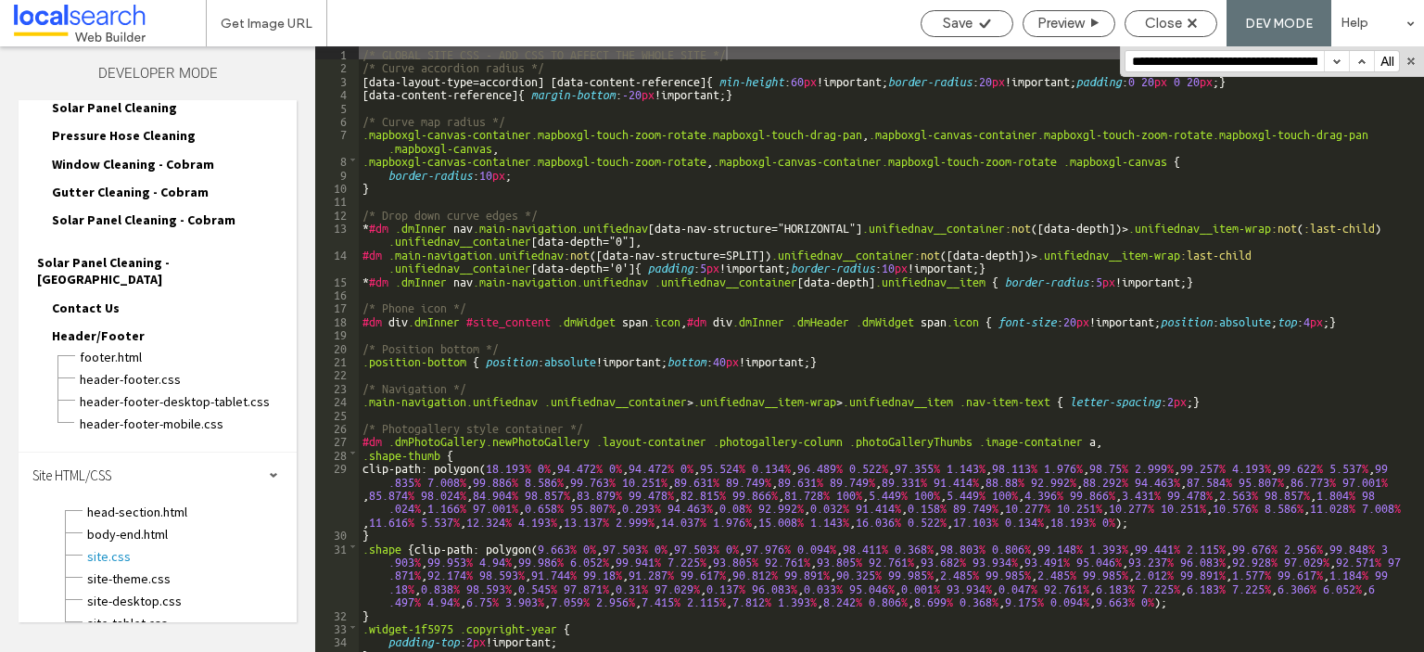
click at [1189, 62] on input "**********" at bounding box center [1225, 61] width 198 height 20
type input "**********"
click at [145, 569] on span "site-theme.css" at bounding box center [191, 578] width 210 height 19
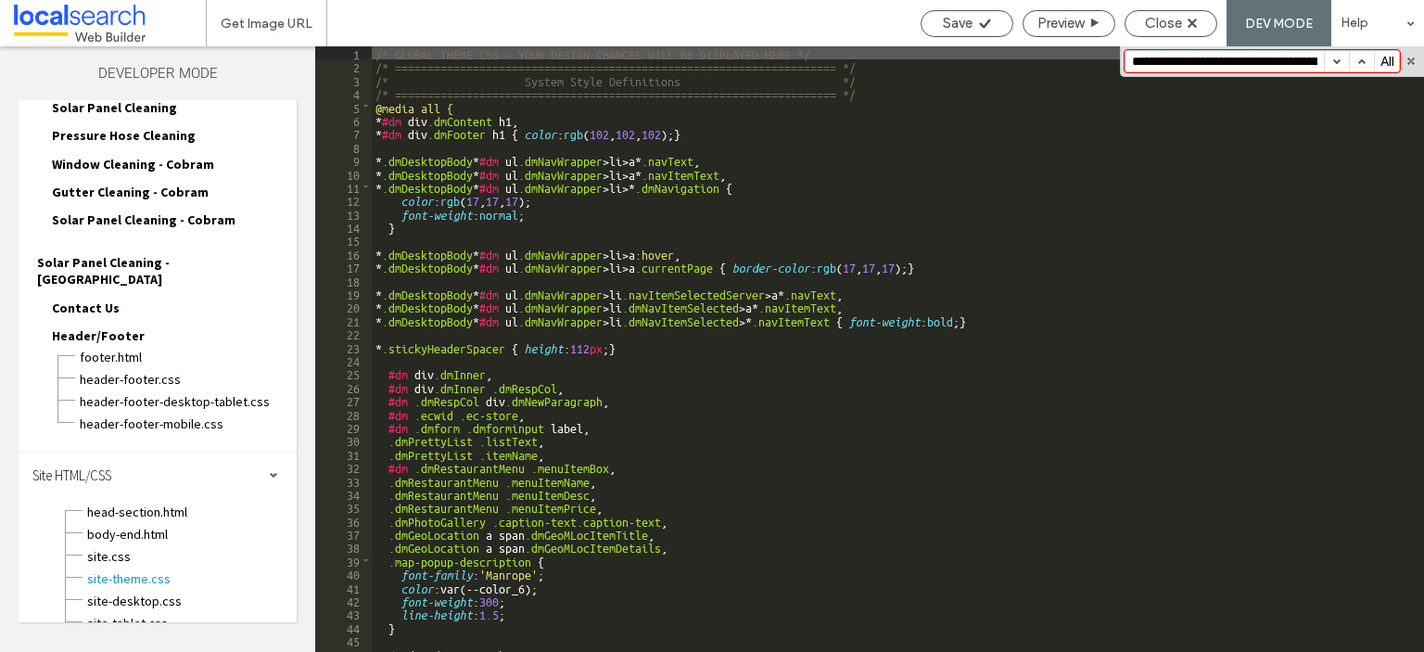
click at [1172, 68] on input "**********" at bounding box center [1225, 61] width 198 height 20
click at [137, 547] on span "site.css" at bounding box center [191, 556] width 210 height 19
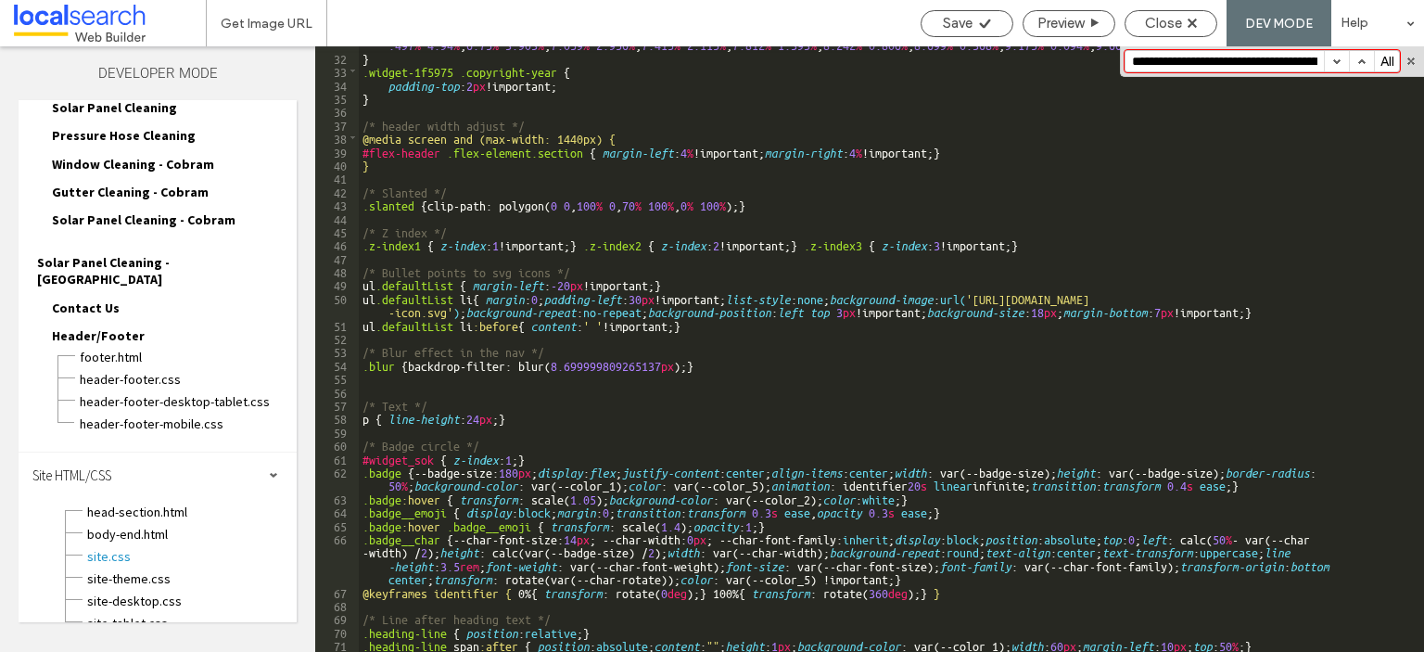
scroll to position [809, 0]
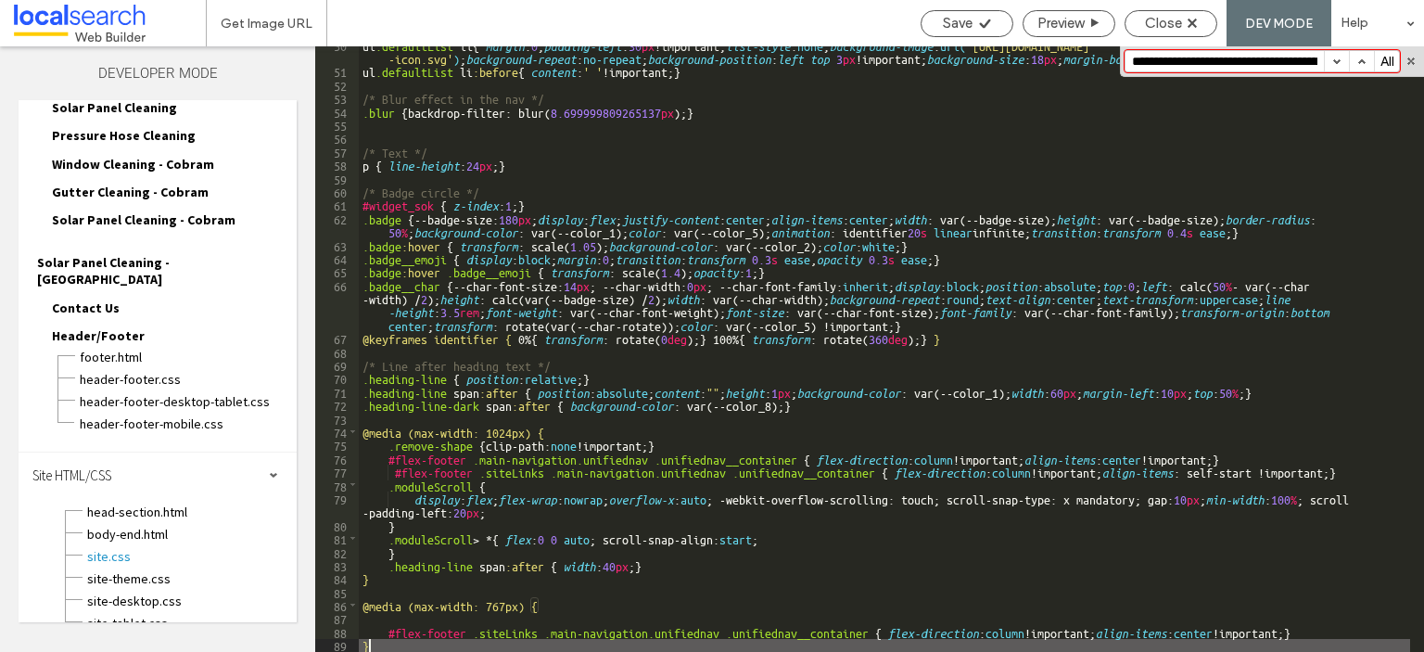
click at [404, 646] on div "ul .defaultList li { margin : 0 ; padding-left : 30 px !important; list-style :…" at bounding box center [885, 360] width 1052 height 645
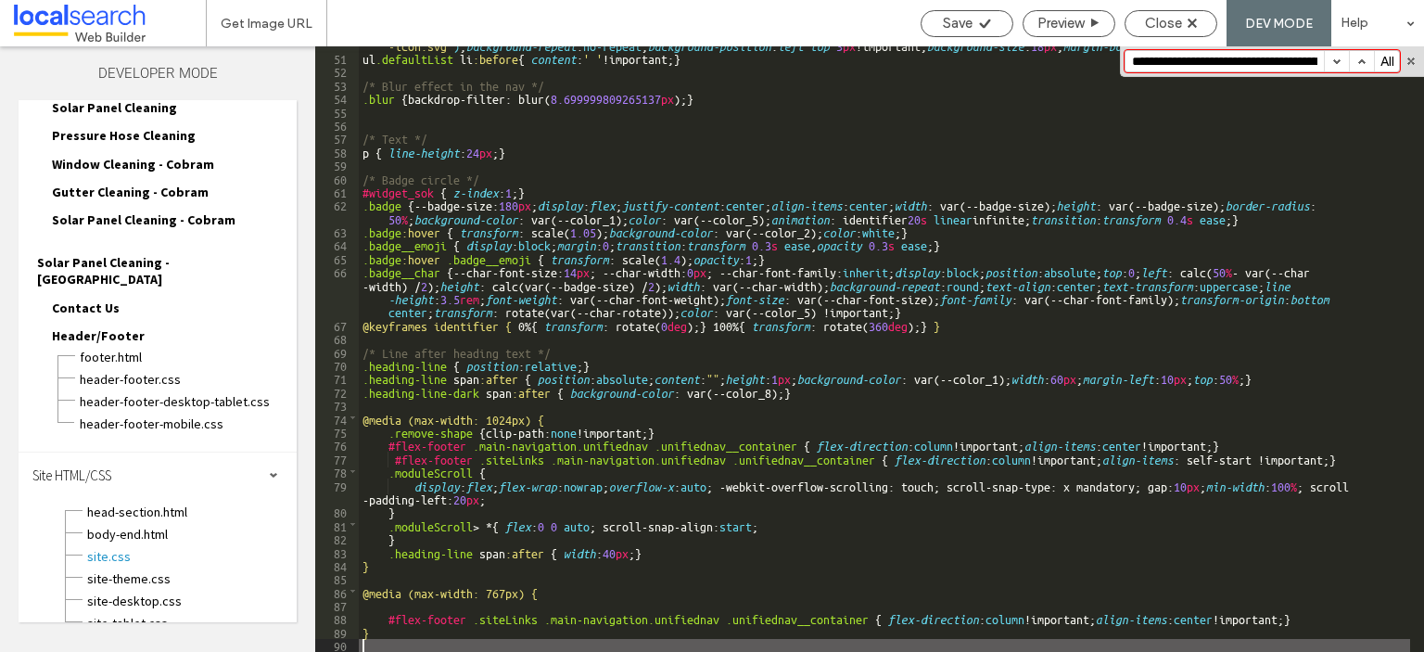
type textarea "**"
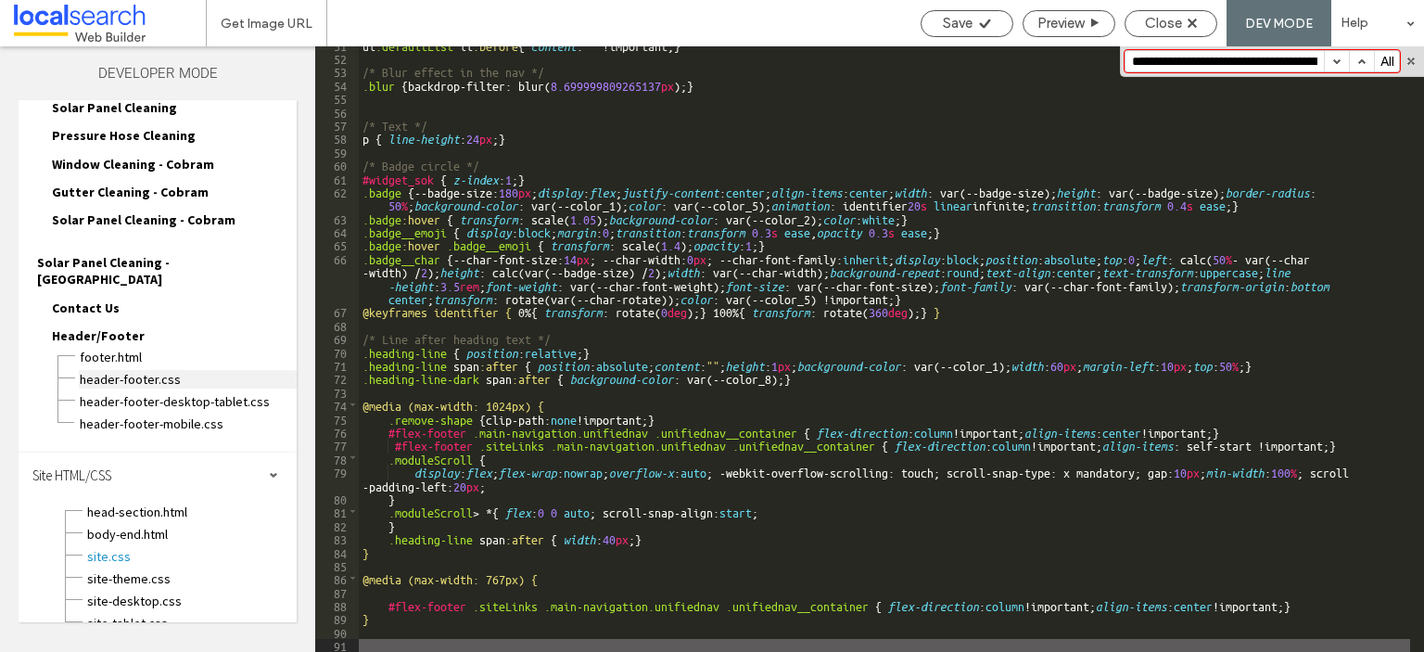
click at [202, 370] on span "header-footer.css" at bounding box center [188, 379] width 218 height 19
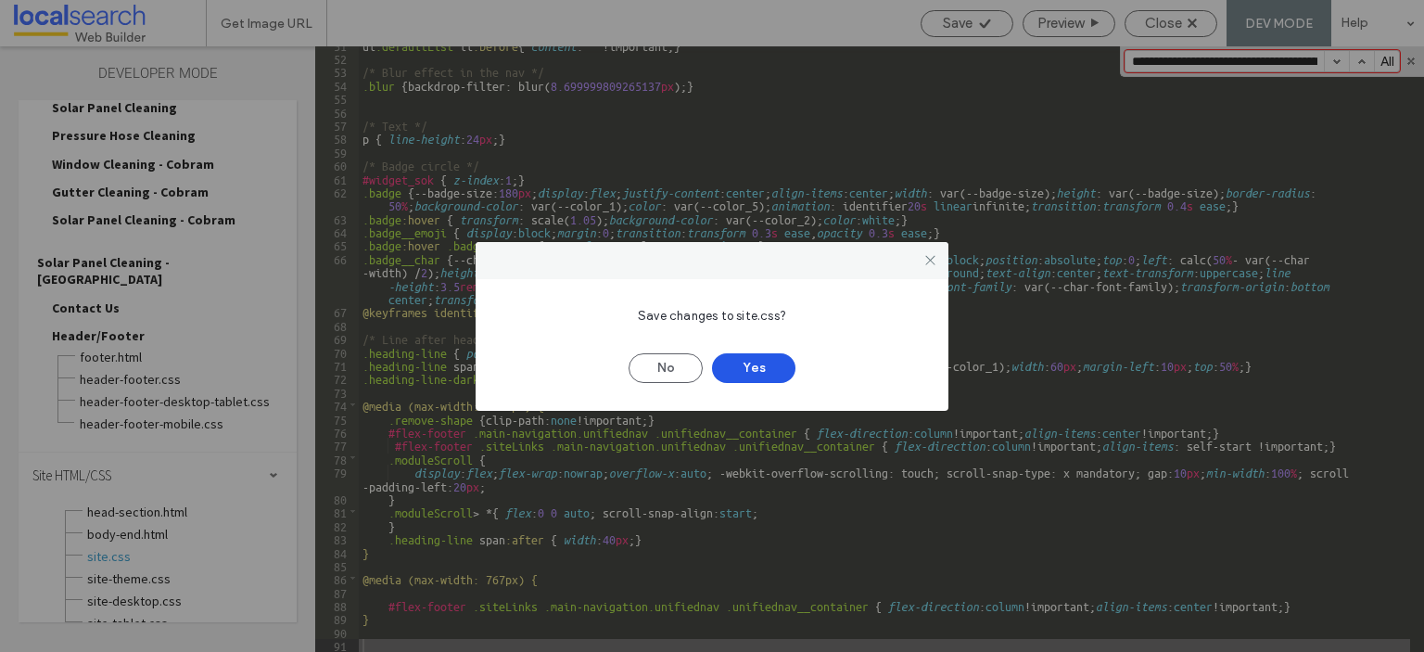
click at [740, 372] on button "Yes" at bounding box center [753, 368] width 83 height 30
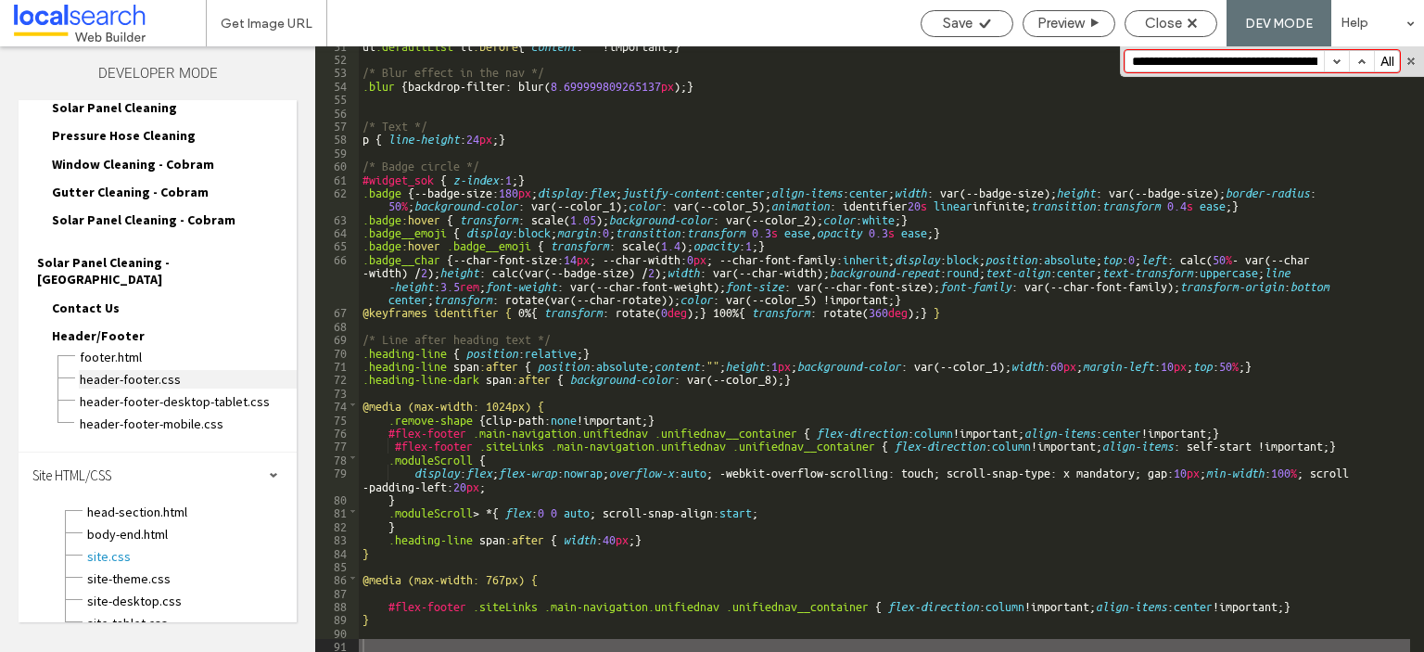
scroll to position [0, 0]
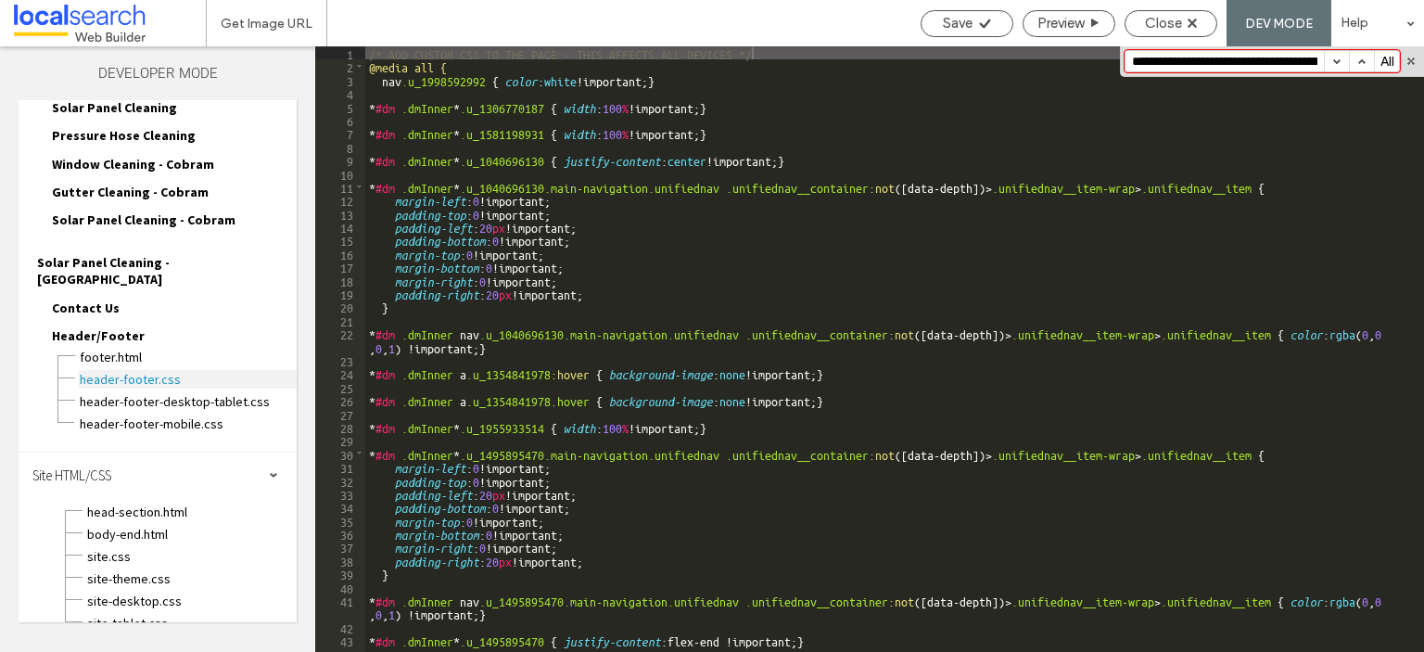
click at [165, 370] on span "header-footer.css" at bounding box center [188, 379] width 218 height 19
click at [1165, 73] on div "**********" at bounding box center [1272, 61] width 304 height 31
click at [1173, 58] on input "**********" at bounding box center [1225, 61] width 198 height 20
click at [1170, 13] on div "Close" at bounding box center [1171, 23] width 93 height 27
click at [1154, 18] on span "Close" at bounding box center [1163, 23] width 37 height 17
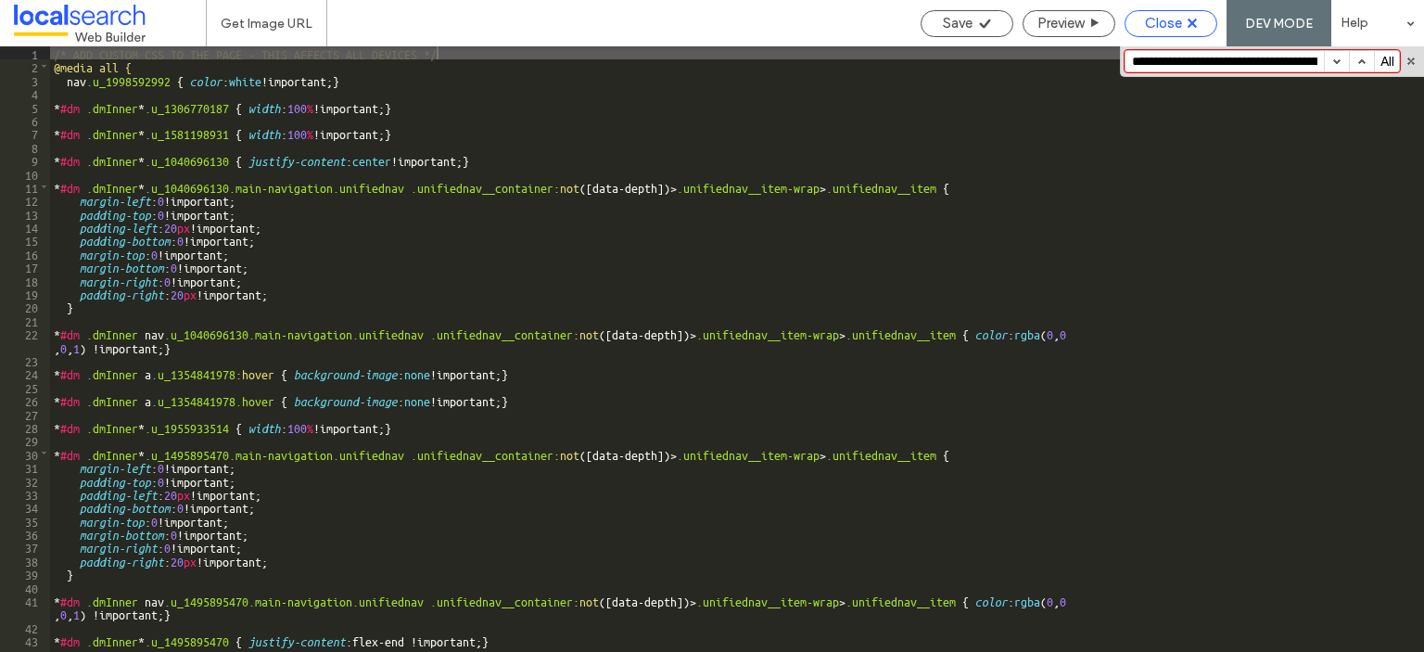
scroll to position [116, 0]
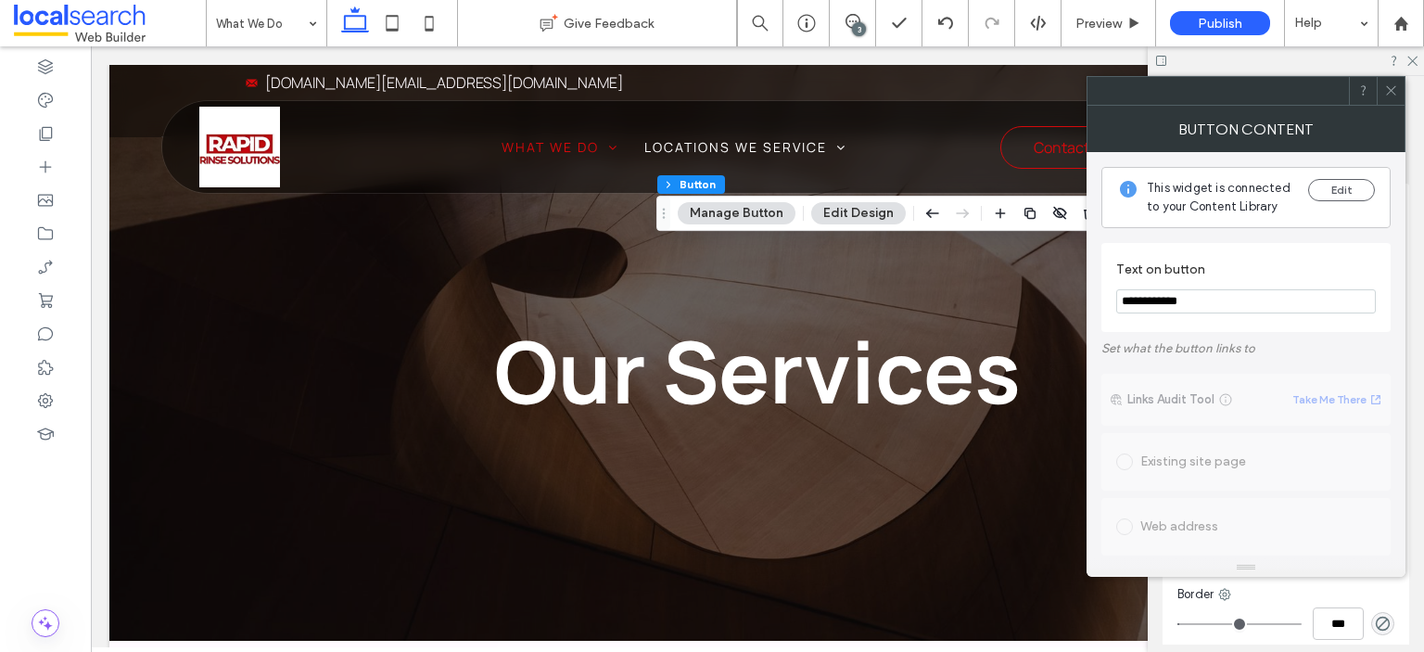
click at [1384, 86] on icon at bounding box center [1391, 90] width 14 height 14
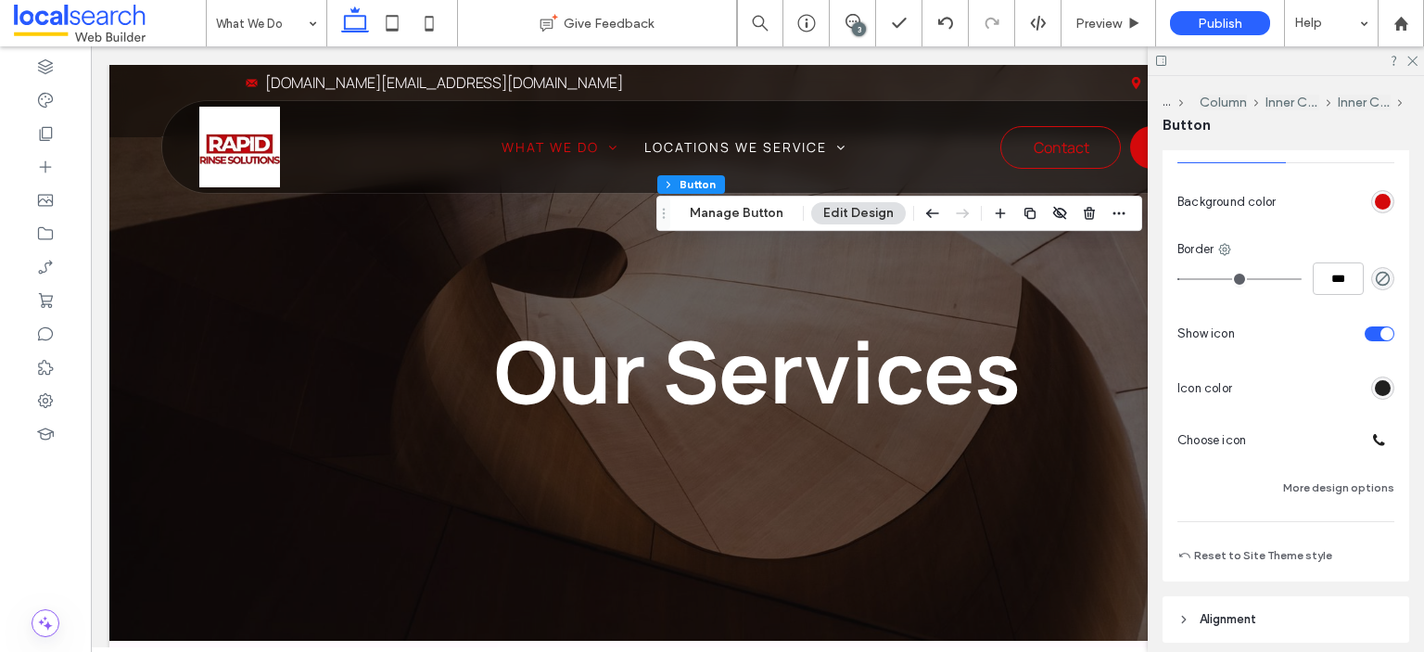
scroll to position [464, 0]
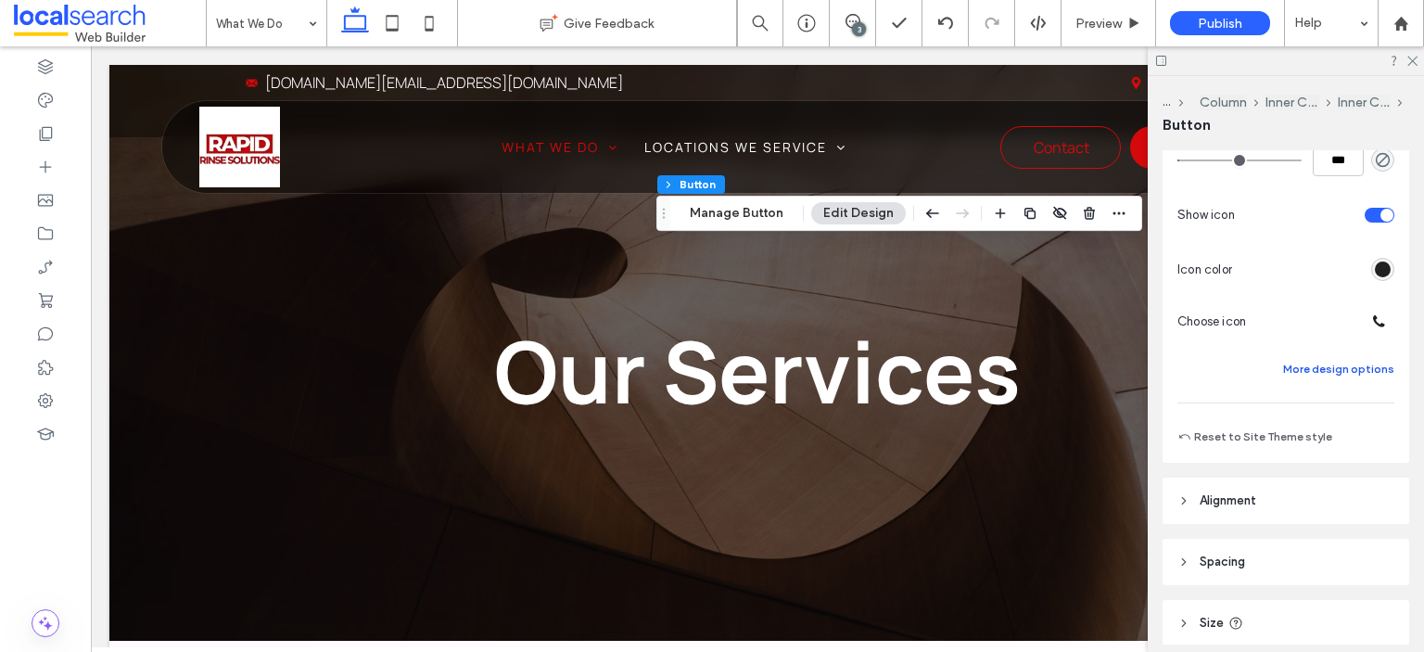
click at [1349, 375] on button "More design options" at bounding box center [1338, 369] width 111 height 22
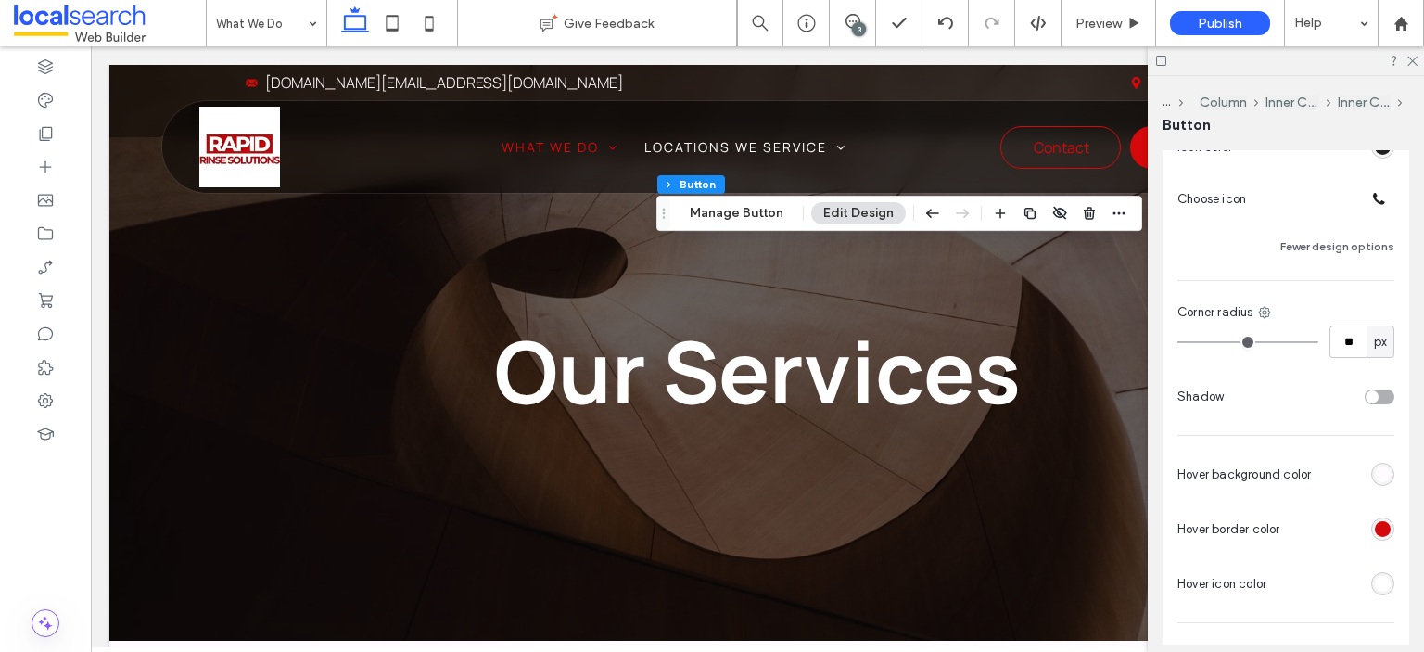
scroll to position [649, 0]
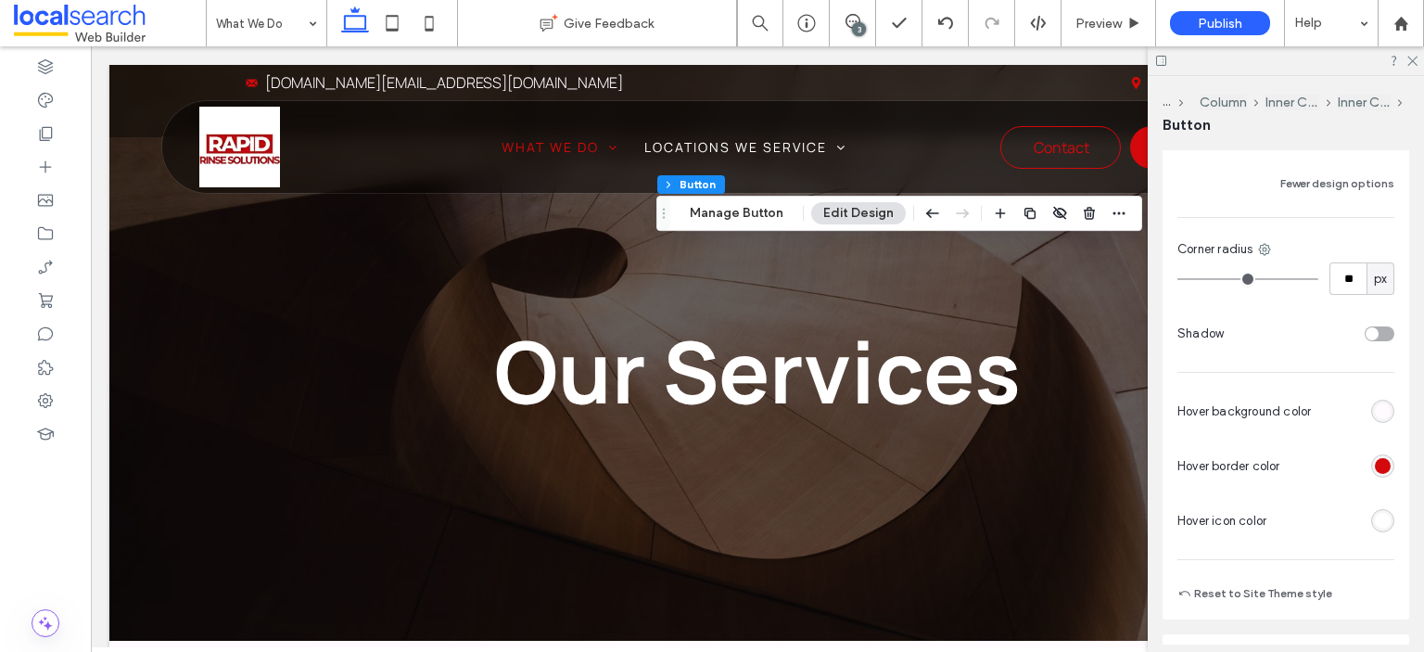
click at [1380, 526] on div "rgb(255, 255, 255)" at bounding box center [1383, 521] width 16 height 16
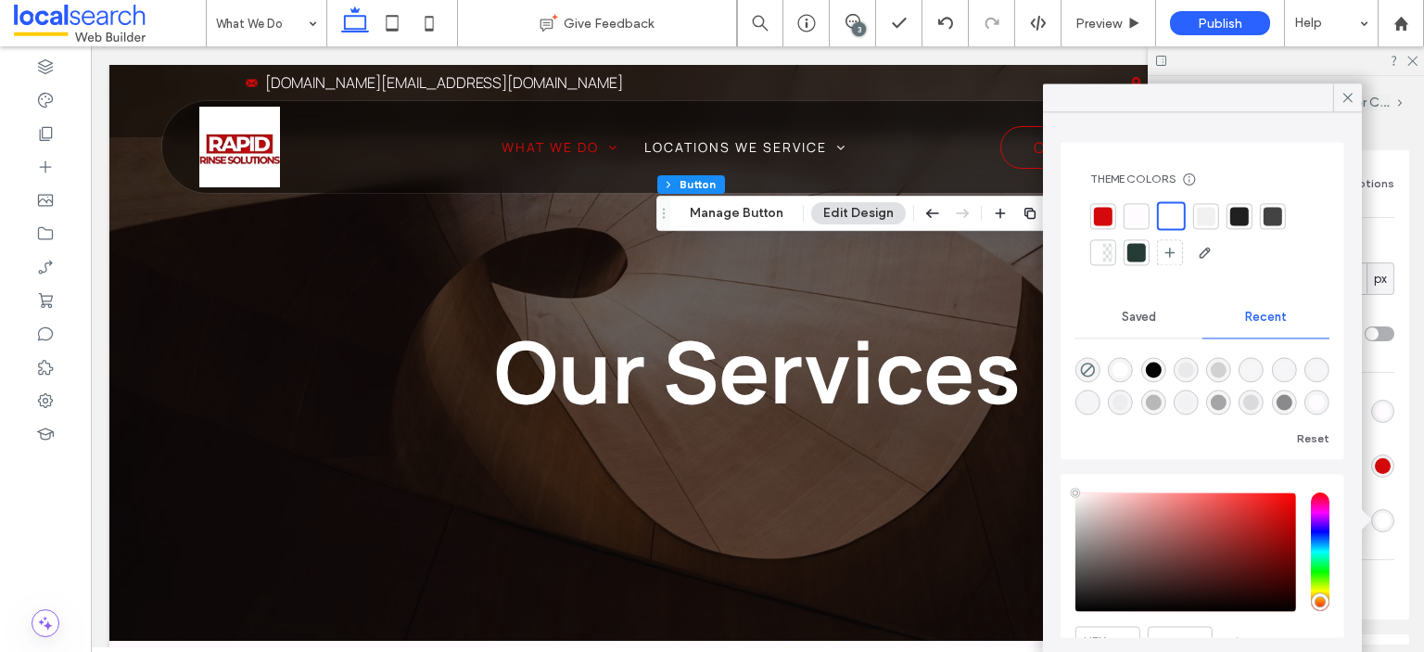
click at [1105, 214] on div at bounding box center [1103, 216] width 19 height 19
click at [1099, 209] on div at bounding box center [1103, 216] width 19 height 19
click at [1099, 209] on div at bounding box center [1104, 215] width 21 height 21
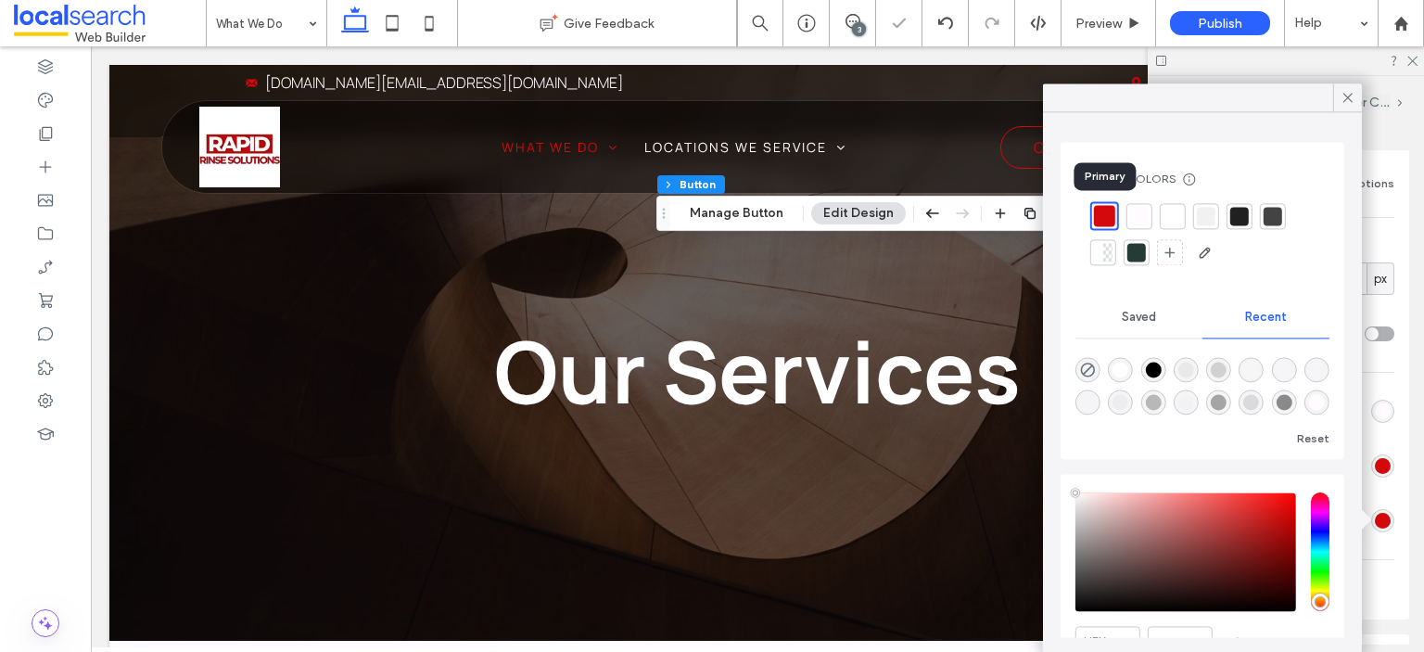
click at [1099, 209] on div at bounding box center [1104, 215] width 21 height 21
click at [1106, 220] on div at bounding box center [1103, 216] width 19 height 19
click at [1106, 220] on div at bounding box center [1104, 215] width 21 height 21
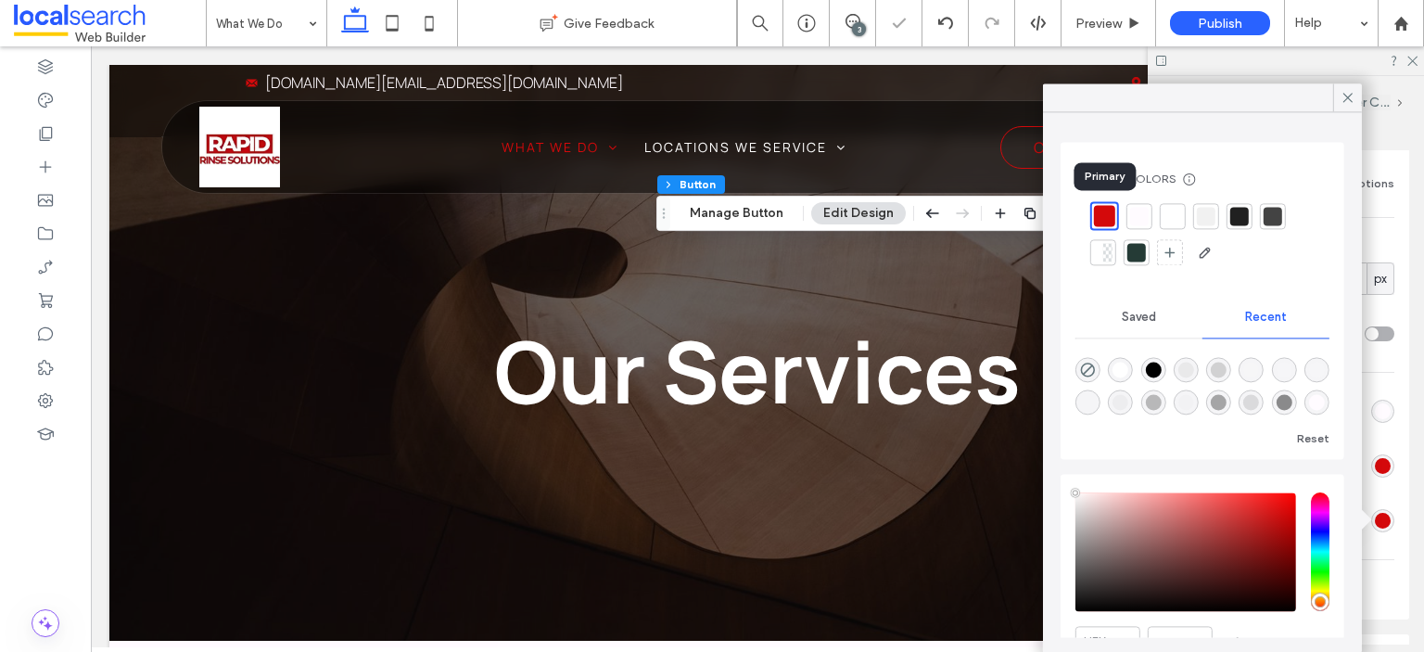
click at [1106, 220] on div at bounding box center [1104, 215] width 21 height 21
click at [1103, 217] on div at bounding box center [1103, 216] width 19 height 19
click at [1104, 214] on div at bounding box center [1104, 215] width 21 height 21
click at [1103, 222] on div at bounding box center [1103, 216] width 19 height 19
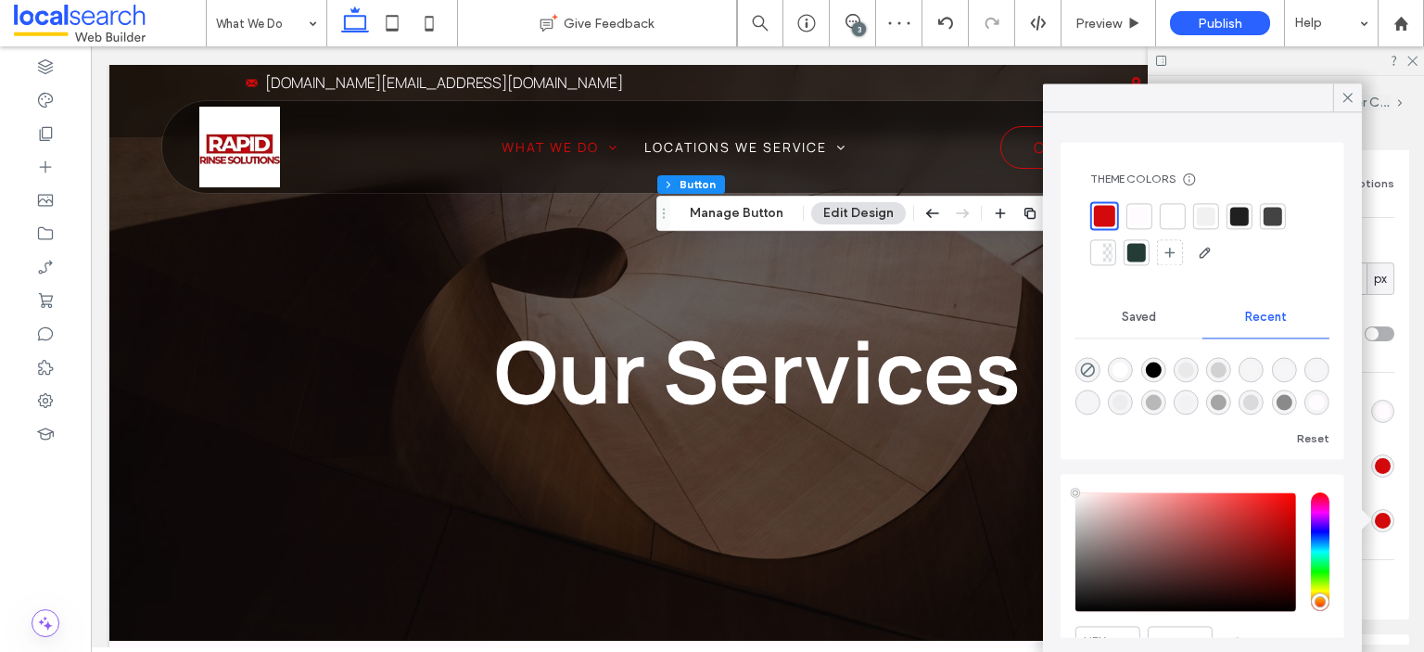
type input "*"
click at [1340, 92] on icon at bounding box center [1348, 97] width 17 height 17
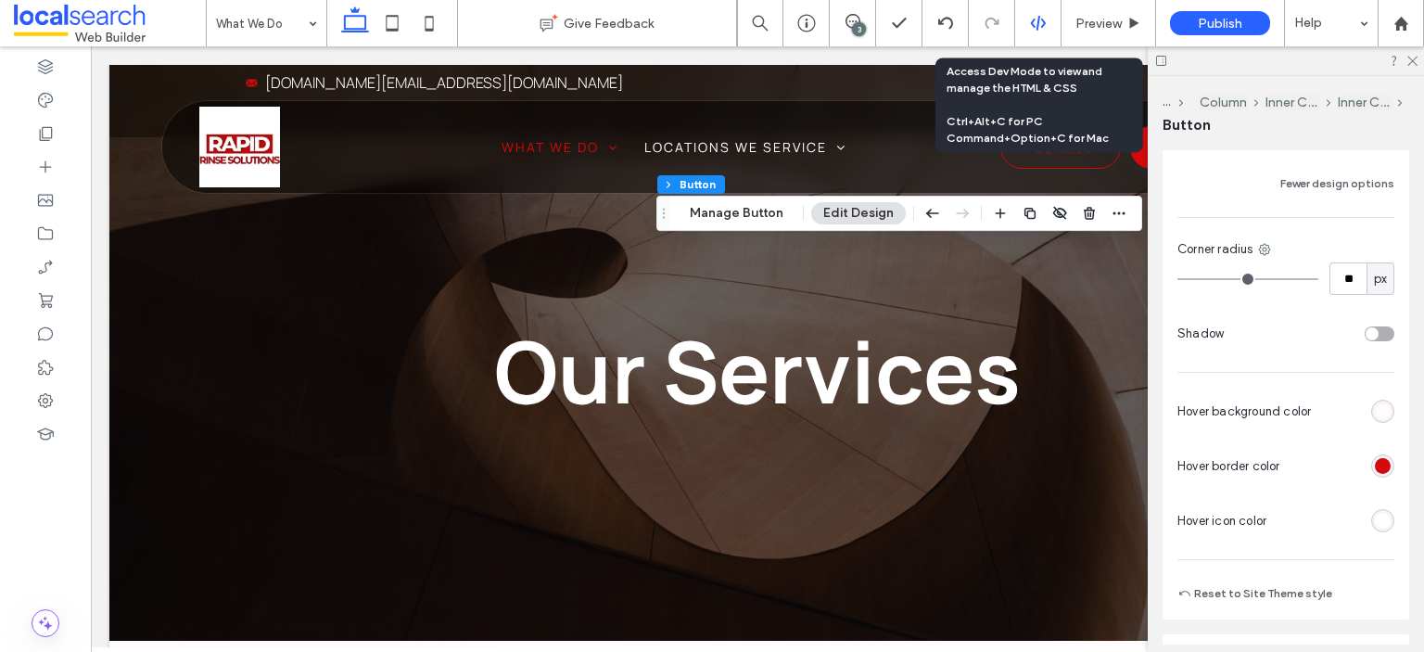
click at [1043, 17] on icon at bounding box center [1038, 23] width 17 height 17
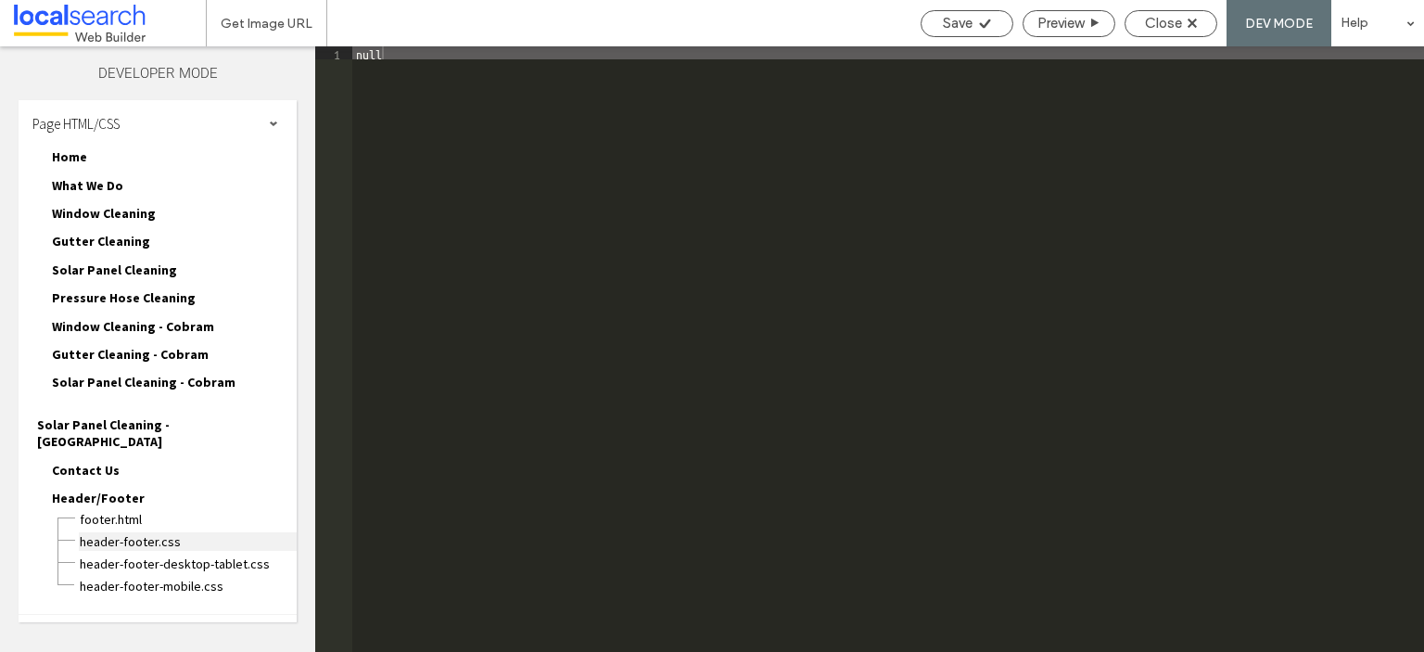
click at [147, 532] on span "header-footer.css" at bounding box center [188, 541] width 218 height 19
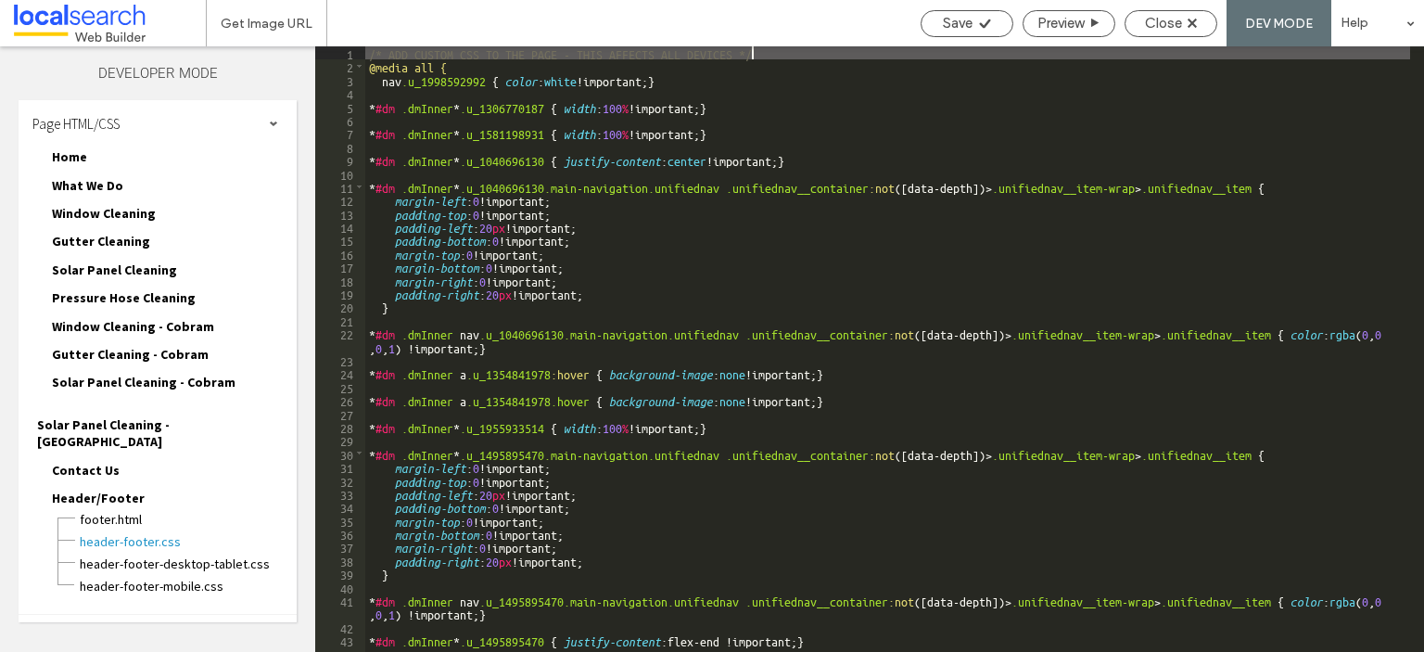
click at [516, 316] on div "/* ADD CUSTOM CSS TO THE PAGE - THIS AFFECTS ALL DEVICES */ @media all { nav .u…" at bounding box center [887, 362] width 1045 height 632
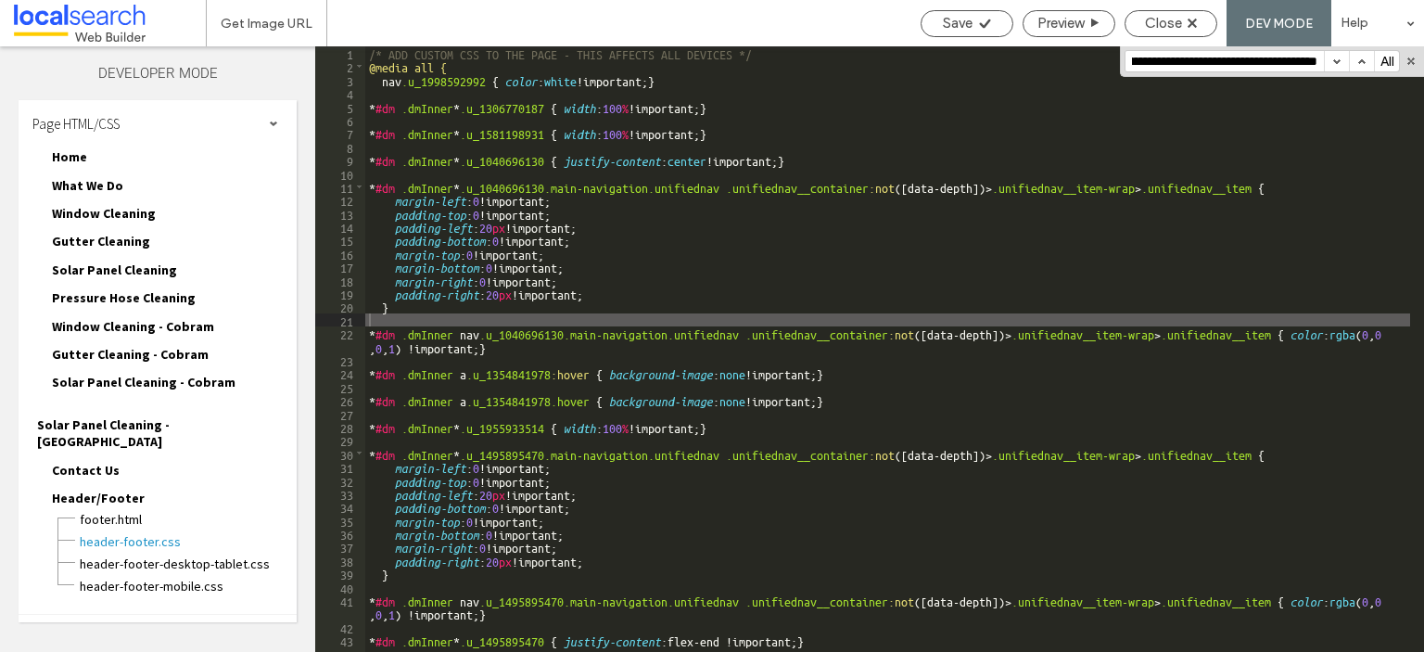
scroll to position [5078, 0]
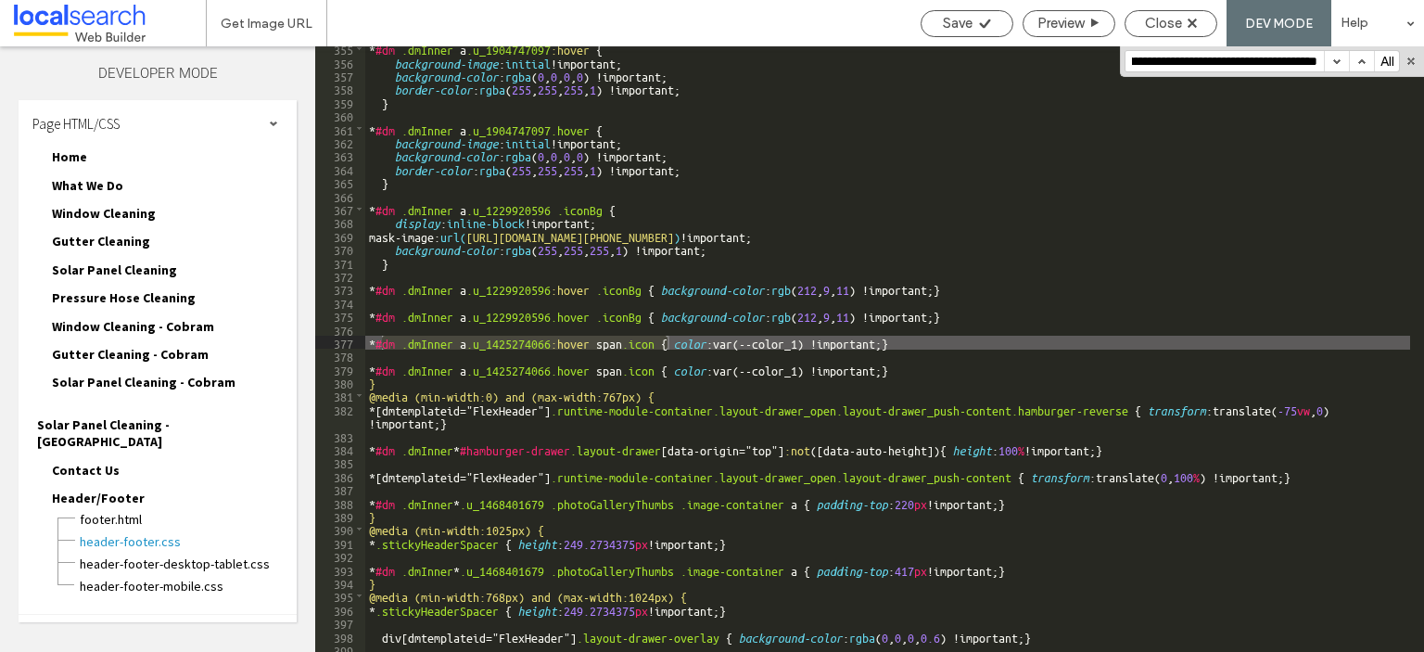
type input "**********"
drag, startPoint x: 802, startPoint y: 346, endPoint x: 345, endPoint y: 344, distance: 457.2
click at [345, 344] on div "** 355 356 357 358 359 360 361 362 363 364 365 366 367 368 369 370 371 372 373 …" at bounding box center [869, 349] width 1109 height 606
click at [147, 615] on div "Site HTML/CSS" at bounding box center [158, 638] width 278 height 46
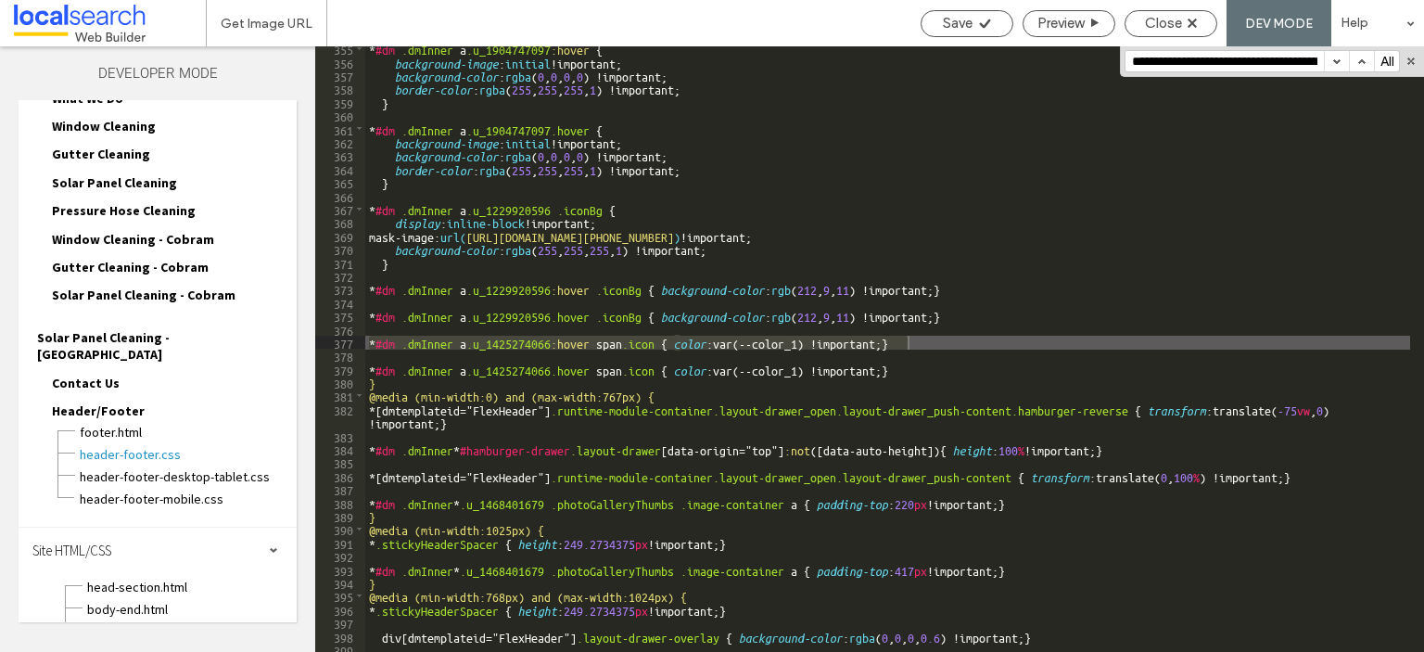
scroll to position [162, 0]
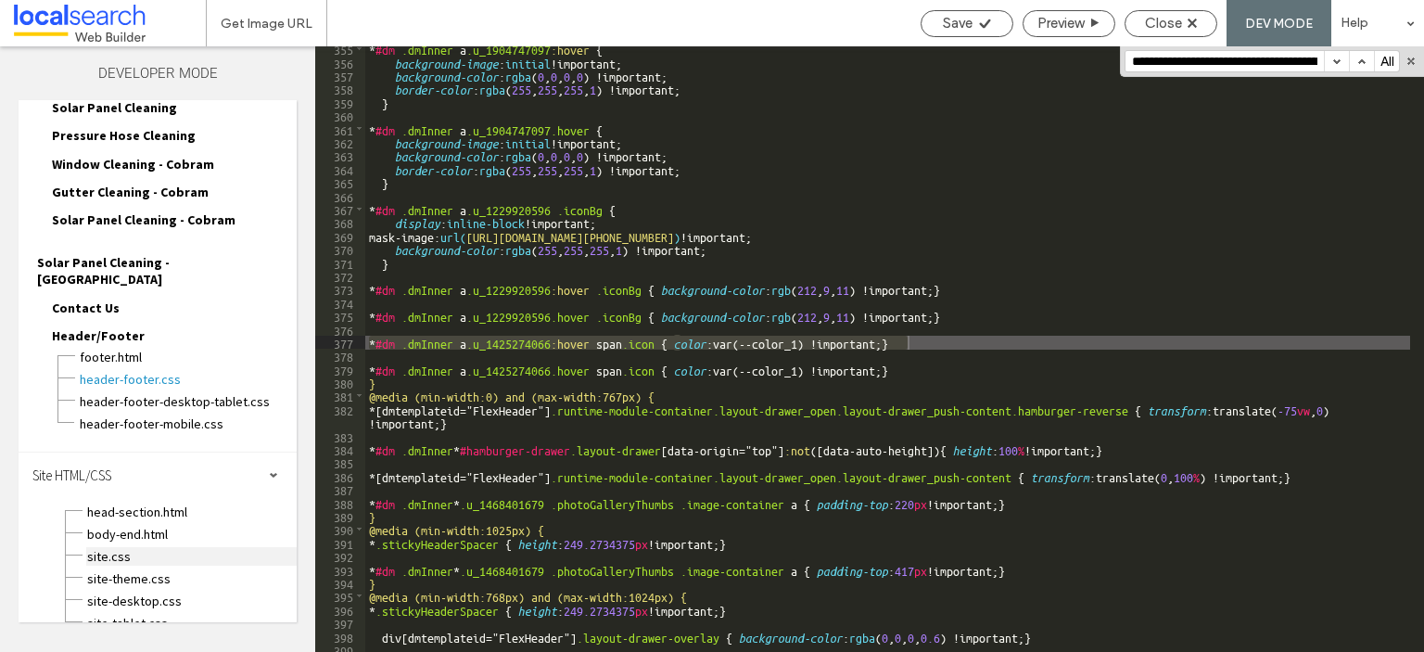
click at [124, 547] on span "site.css" at bounding box center [191, 556] width 210 height 19
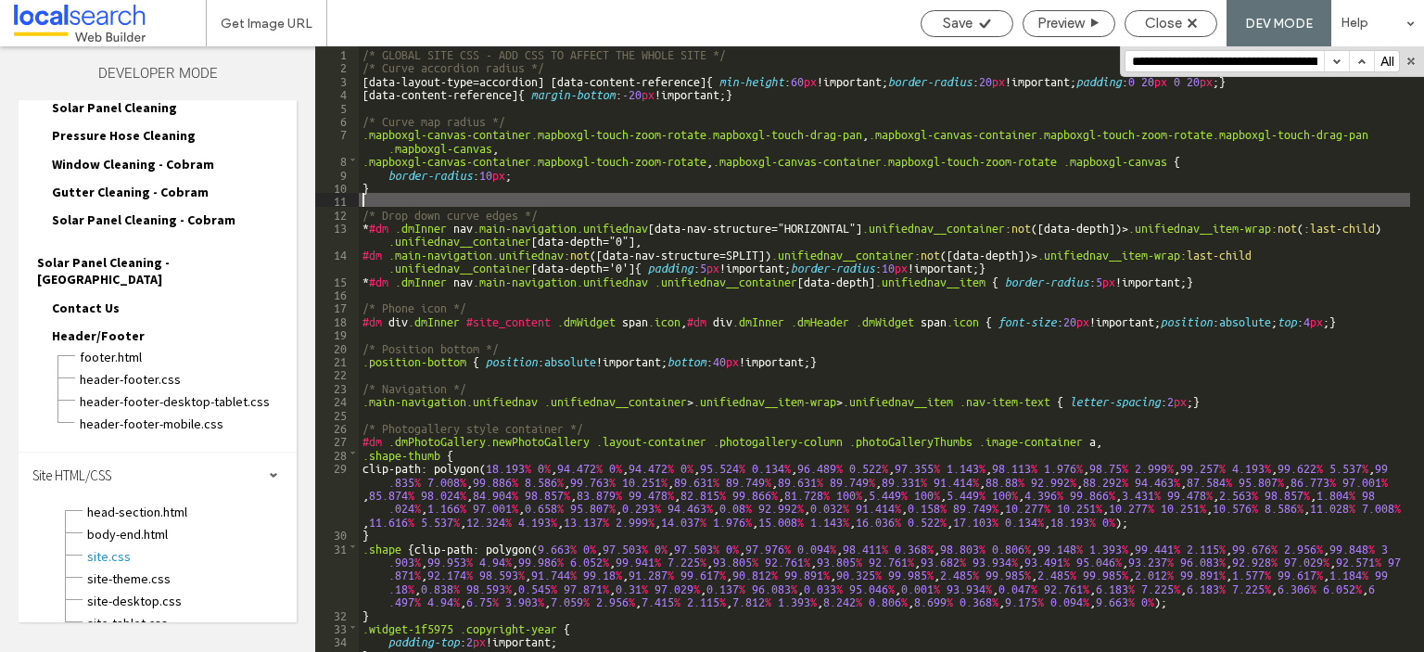
click at [411, 203] on div "/* GLOBAL SITE CSS - ADD CSS TO AFFECT THE WHOLE SITE */ /* Curve accordion rad…" at bounding box center [885, 362] width 1052 height 632
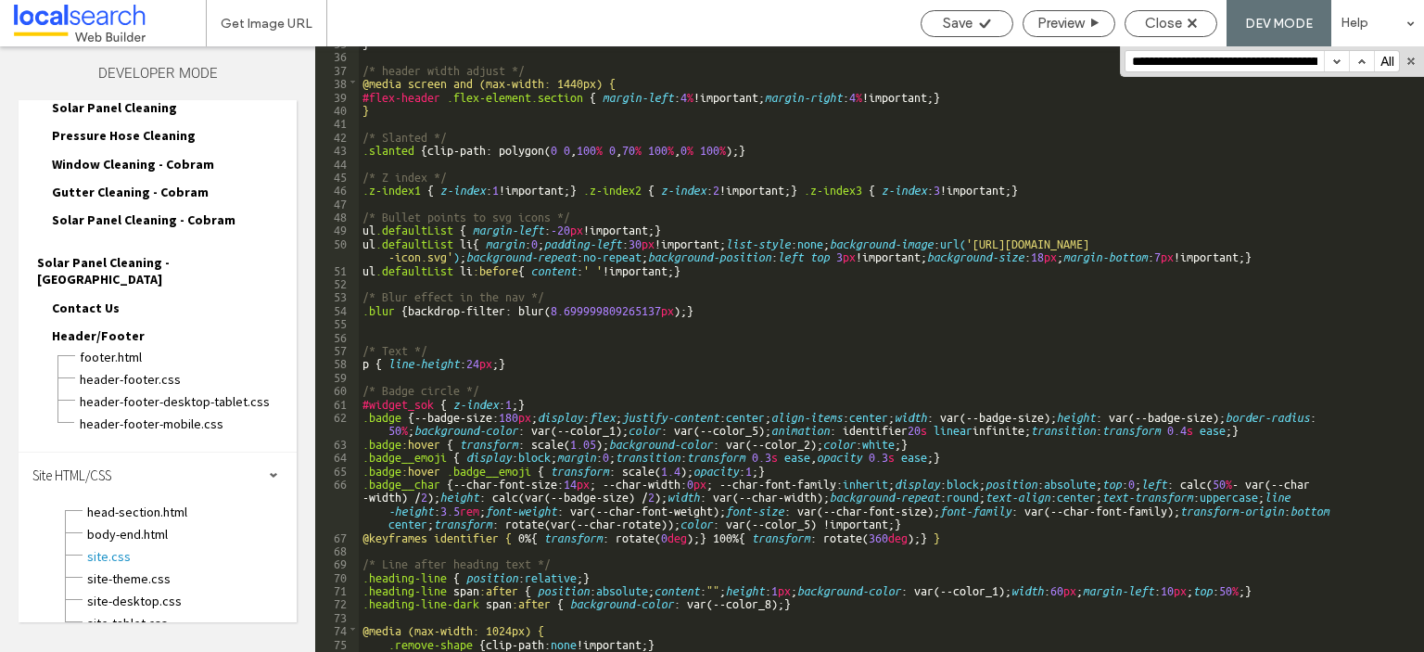
scroll to position [835, 0]
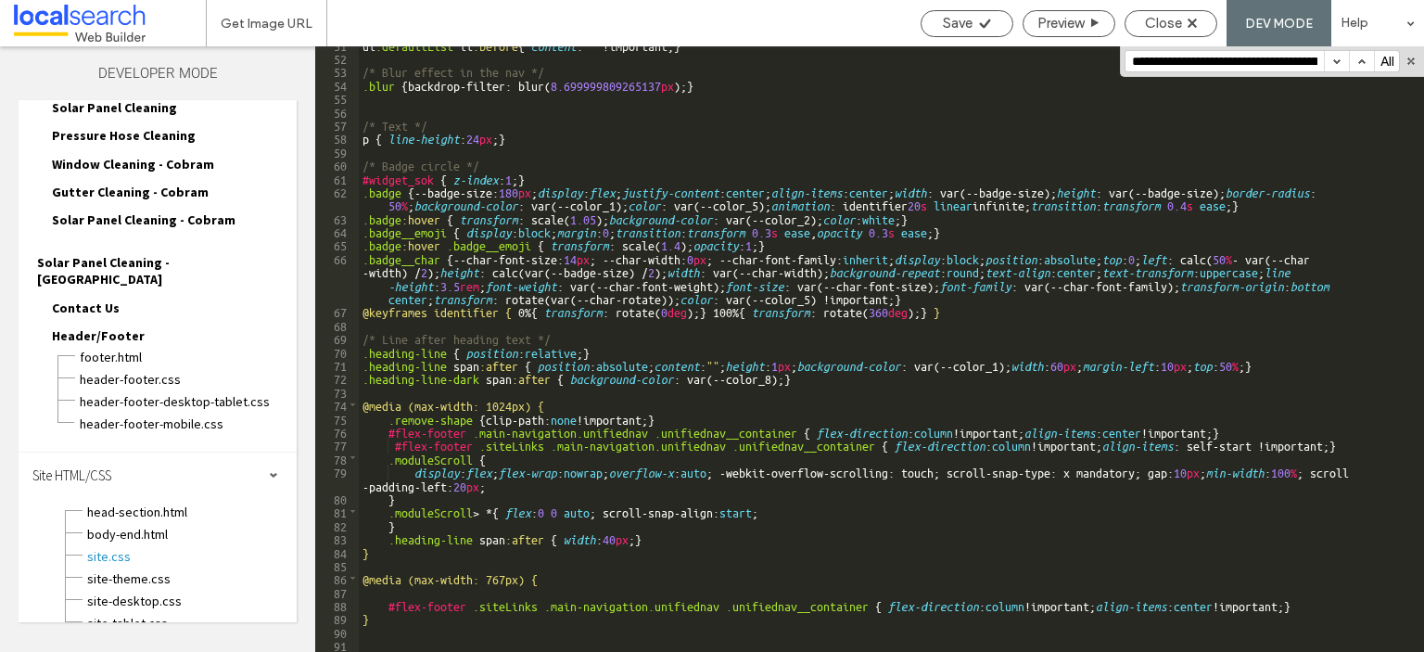
click at [383, 636] on div "ul .defaultList li :before { content : ' ' !important; } /* Blur effect in the …" at bounding box center [885, 354] width 1052 height 632
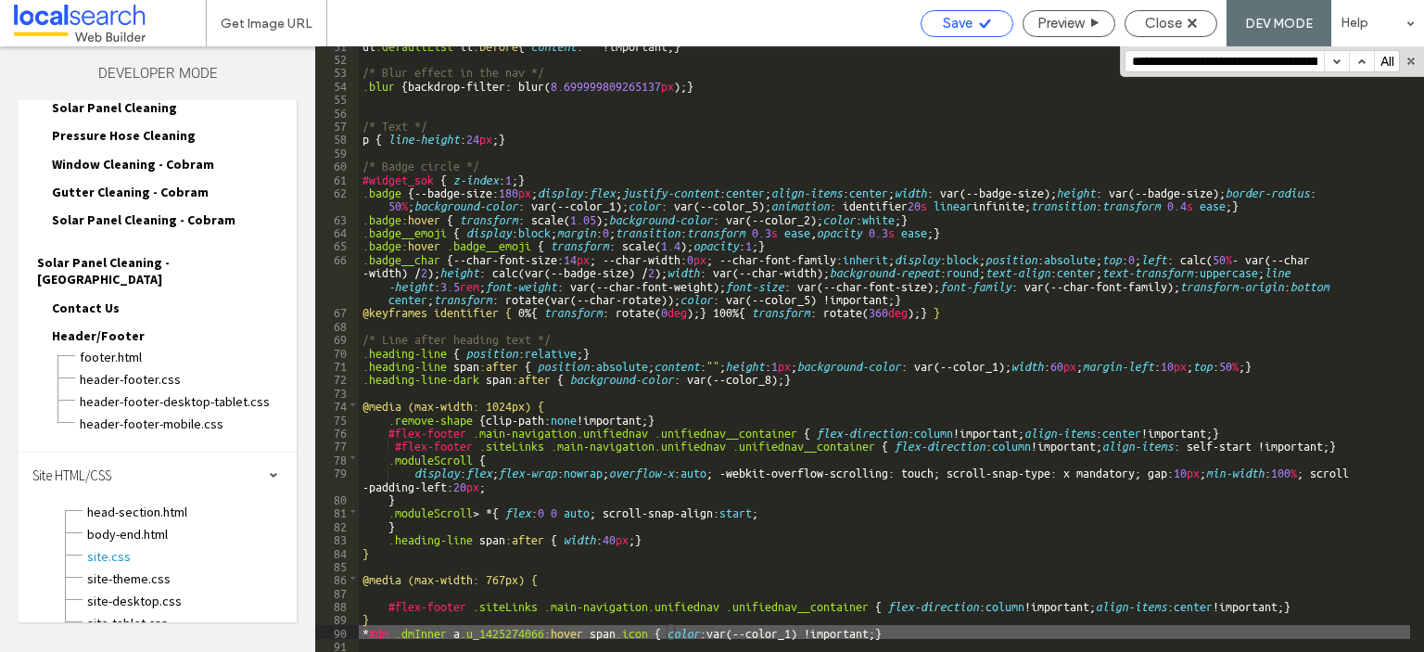
click at [964, 13] on div "Save" at bounding box center [967, 23] width 93 height 27
click at [968, 27] on span "Save" at bounding box center [958, 23] width 30 height 17
click at [968, 27] on div at bounding box center [712, 326] width 1424 height 652
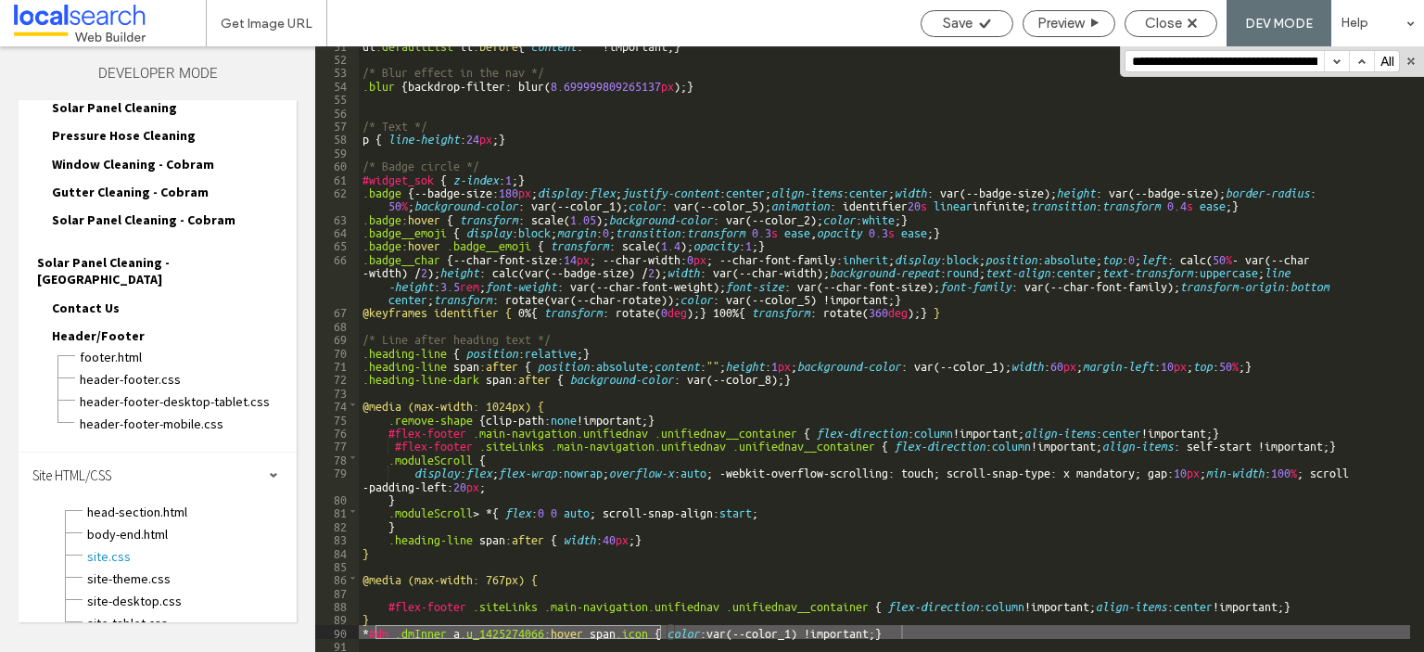
click at [1198, 51] on input "**********" at bounding box center [1225, 61] width 198 height 20
click at [185, 569] on span "site-theme.css" at bounding box center [191, 578] width 210 height 19
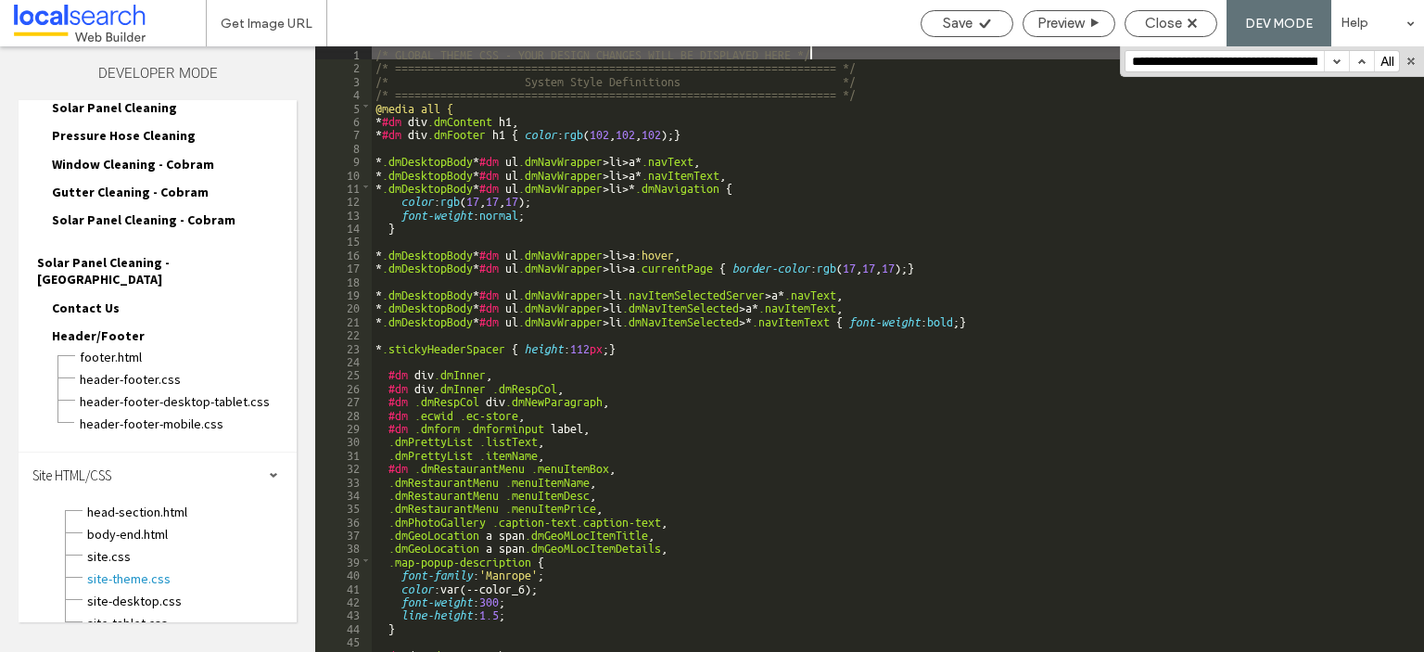
click at [1243, 65] on input "**********" at bounding box center [1225, 61] width 198 height 20
click at [130, 370] on span "header-footer.css" at bounding box center [188, 379] width 218 height 19
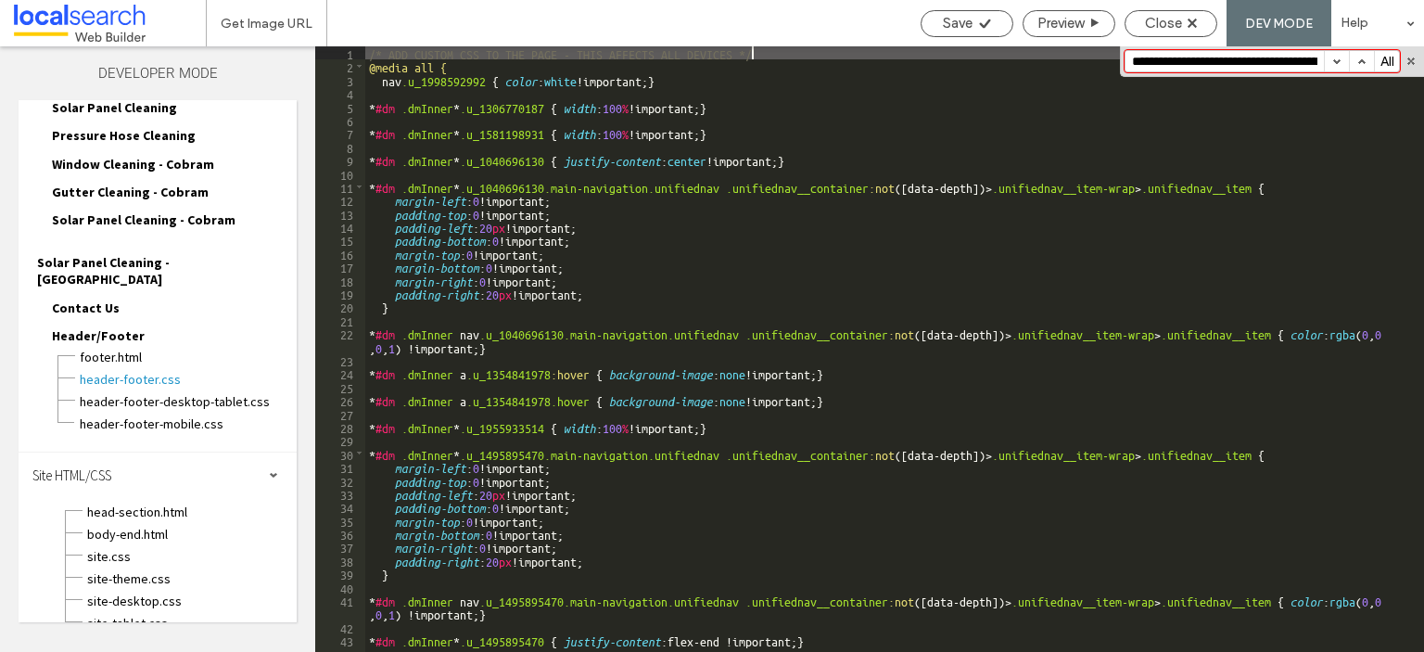
click at [1224, 70] on input "**********" at bounding box center [1225, 61] width 198 height 20
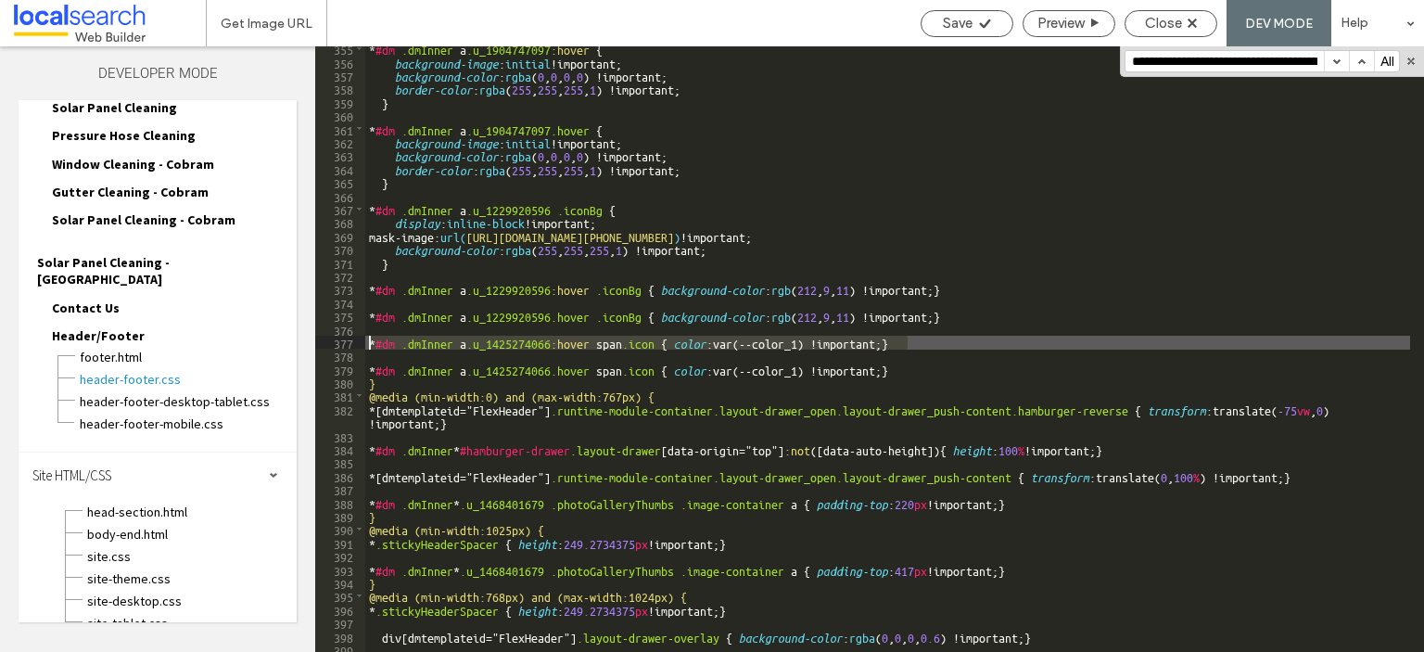
drag, startPoint x: 926, startPoint y: 339, endPoint x: 365, endPoint y: 340, distance: 561.0
click at [365, 340] on div "* #dm .dmInner a .u_1904747097 :hover { background-image : initial !important; …" at bounding box center [887, 358] width 1045 height 632
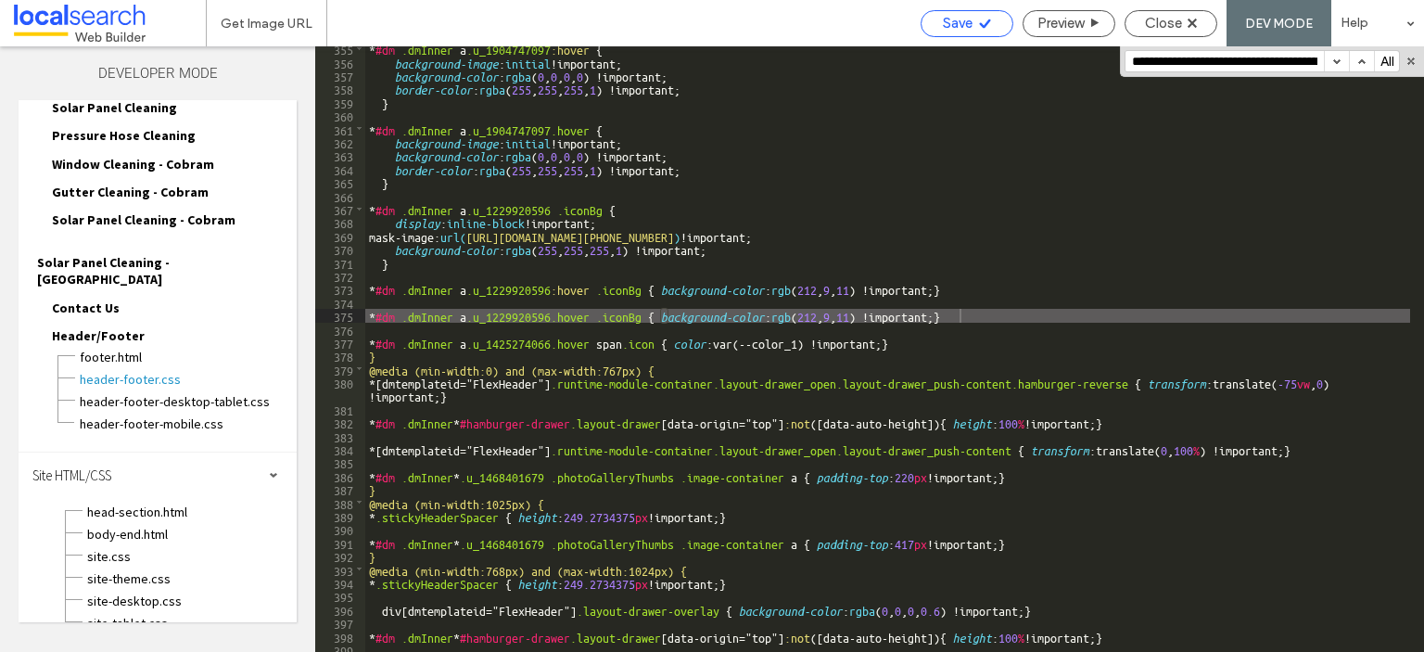
click at [968, 21] on span "Save" at bounding box center [958, 23] width 30 height 17
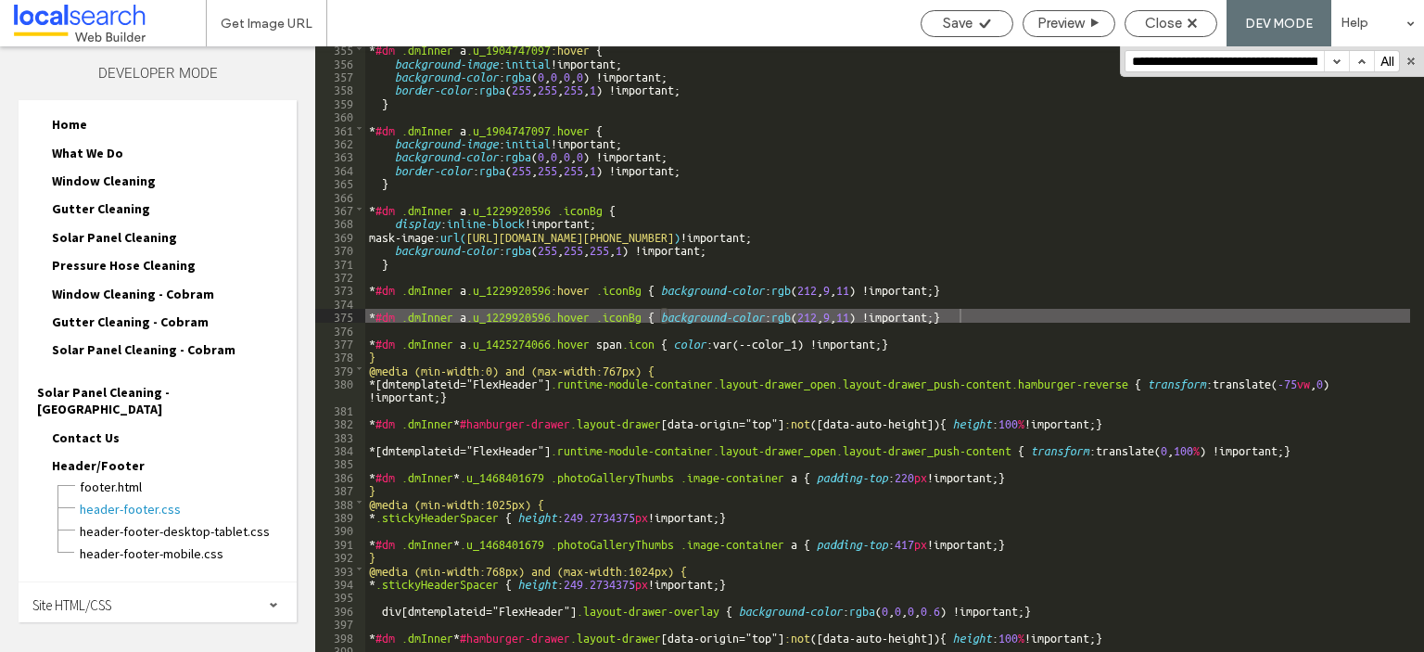
scroll to position [0, 0]
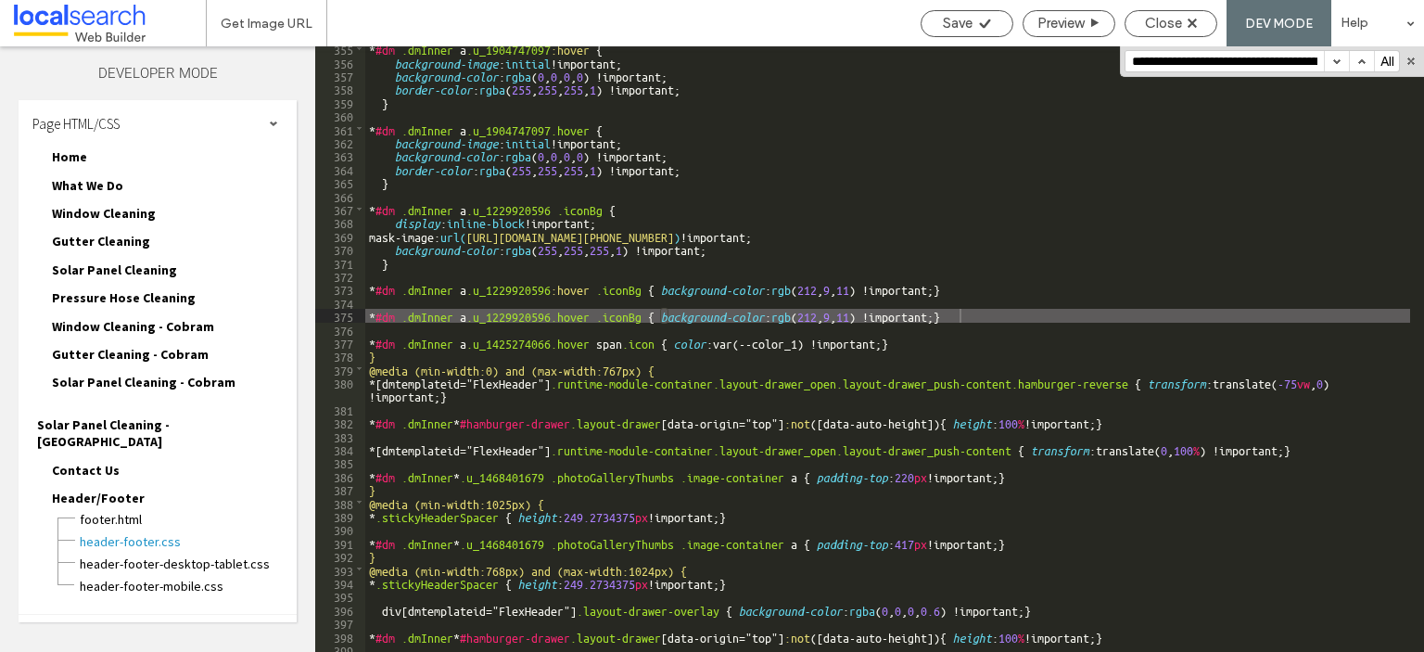
click at [73, 154] on span "Home" at bounding box center [69, 156] width 35 height 17
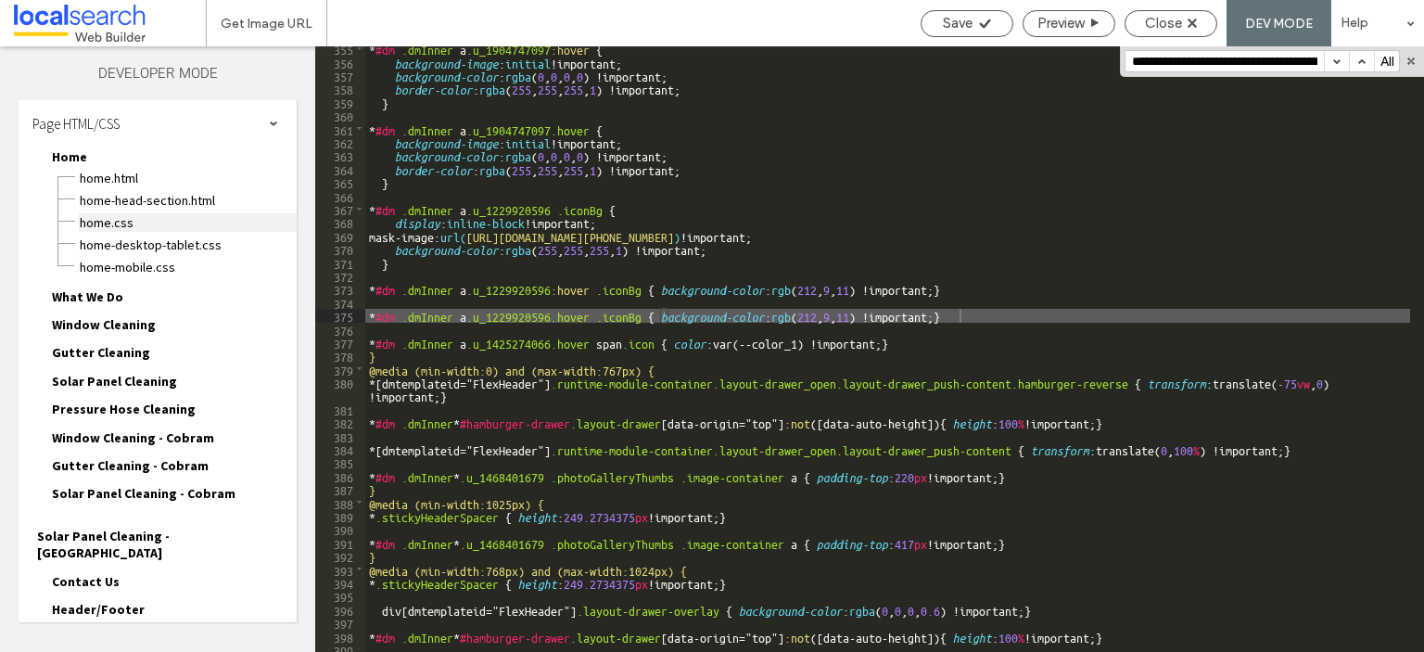
click at [129, 222] on span "Home.css" at bounding box center [188, 222] width 218 height 19
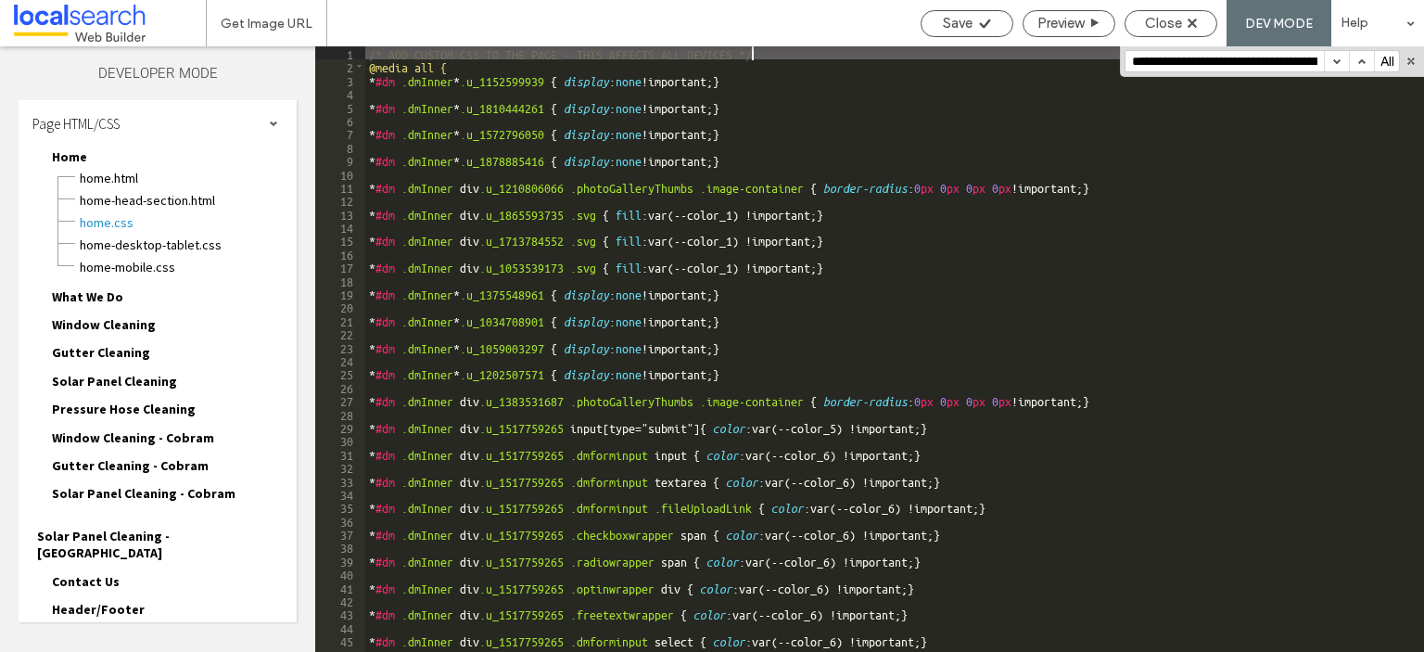
click at [1231, 64] on input "**********" at bounding box center [1225, 61] width 198 height 20
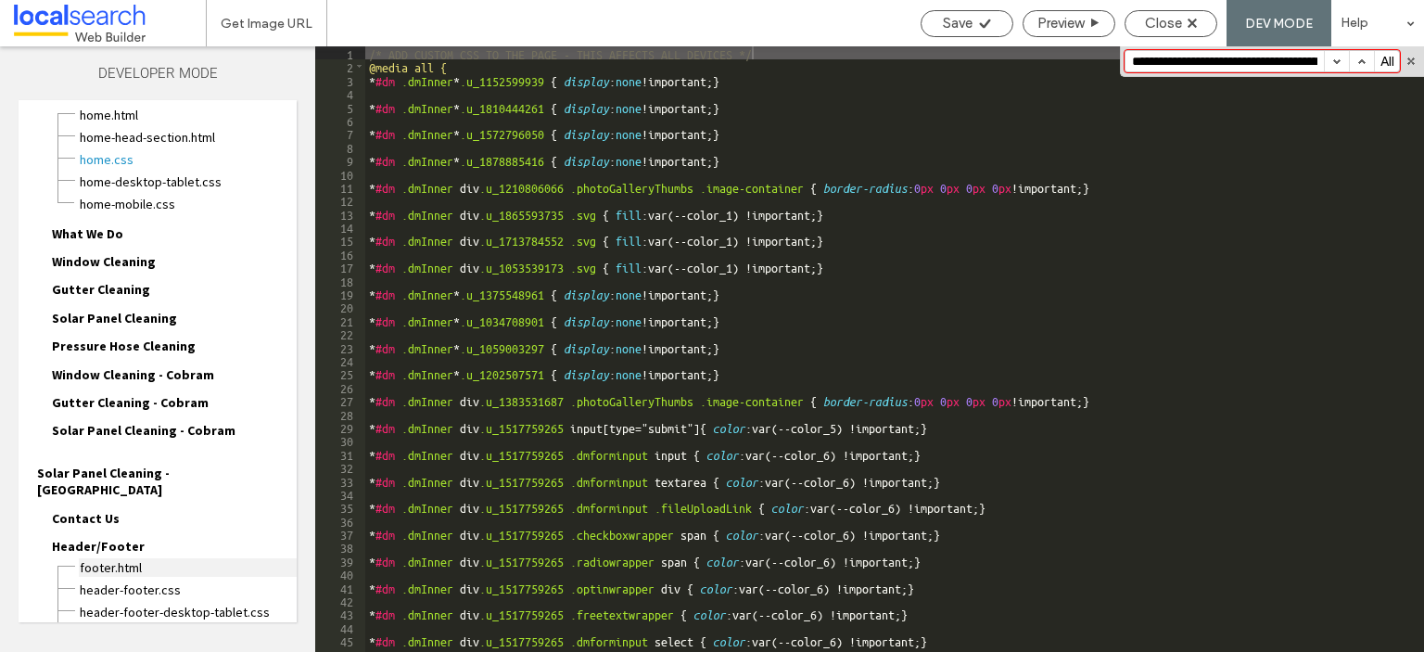
scroll to position [93, 0]
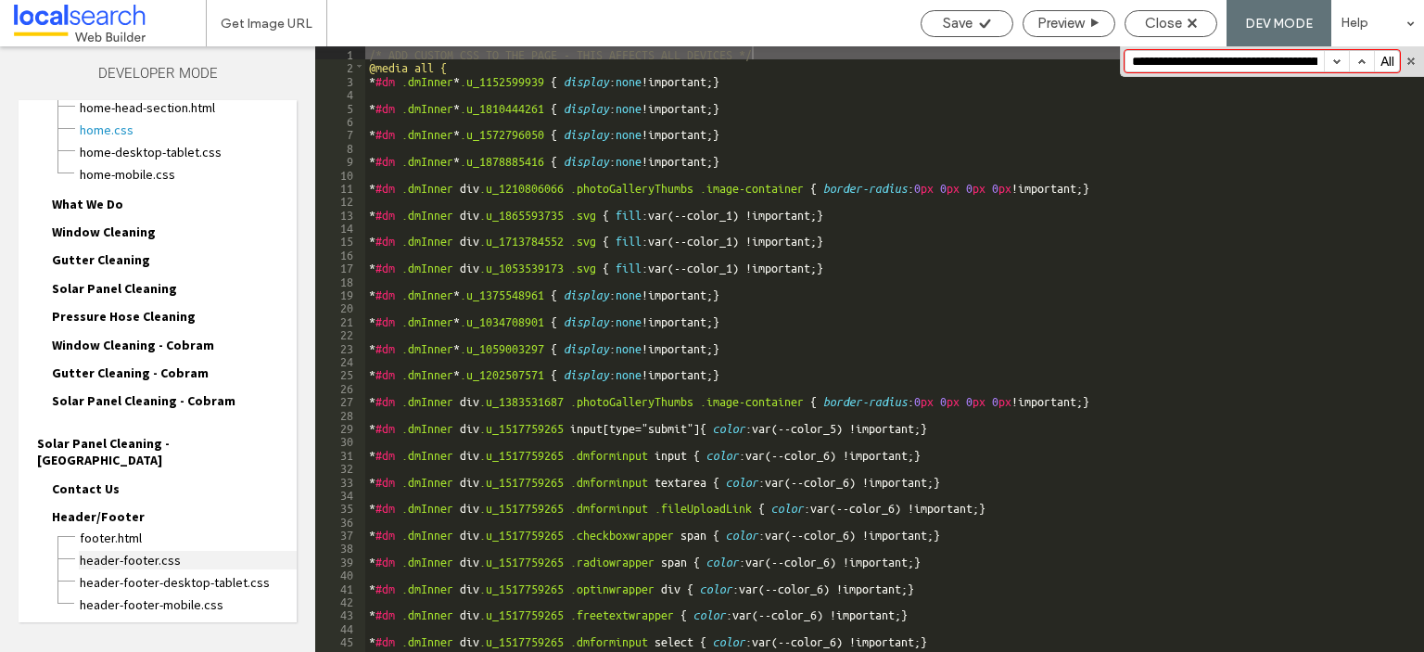
click at [172, 551] on span "header-footer.css" at bounding box center [188, 560] width 218 height 19
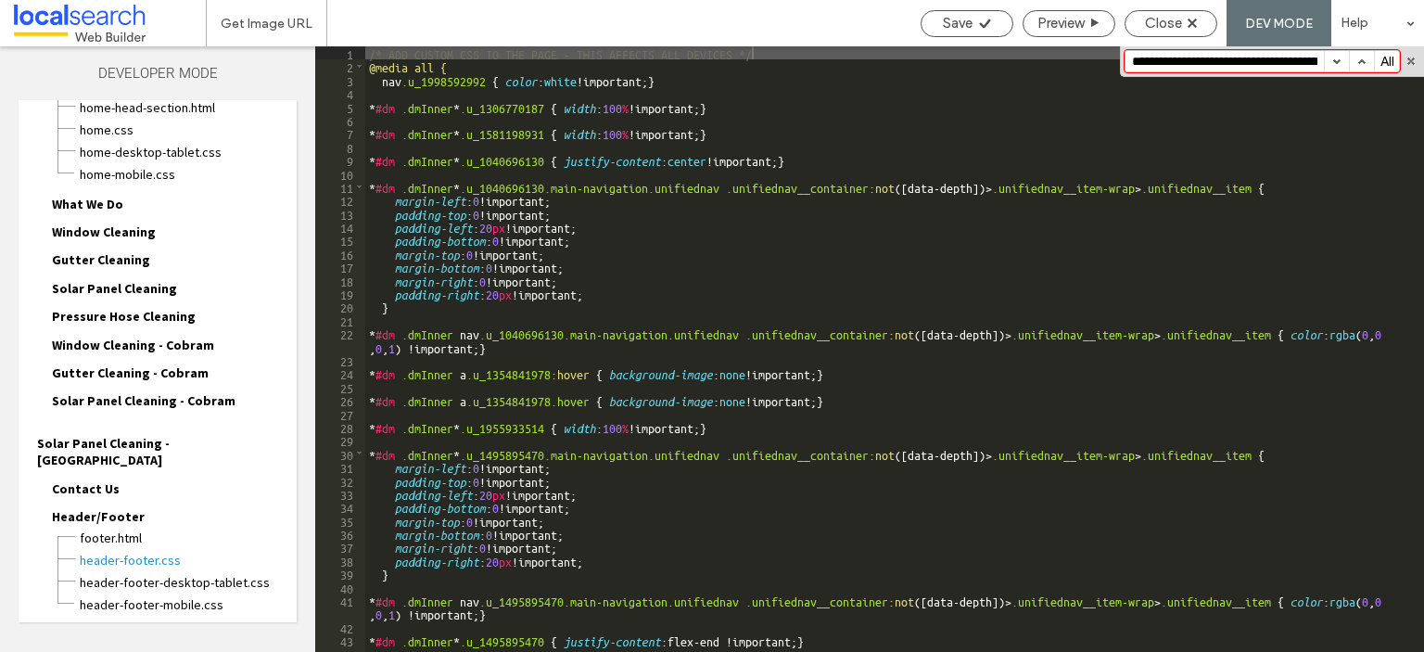
click at [1251, 53] on input "**********" at bounding box center [1225, 61] width 198 height 20
click at [234, 573] on span "header-footer-desktop-tablet.css" at bounding box center [188, 582] width 218 height 19
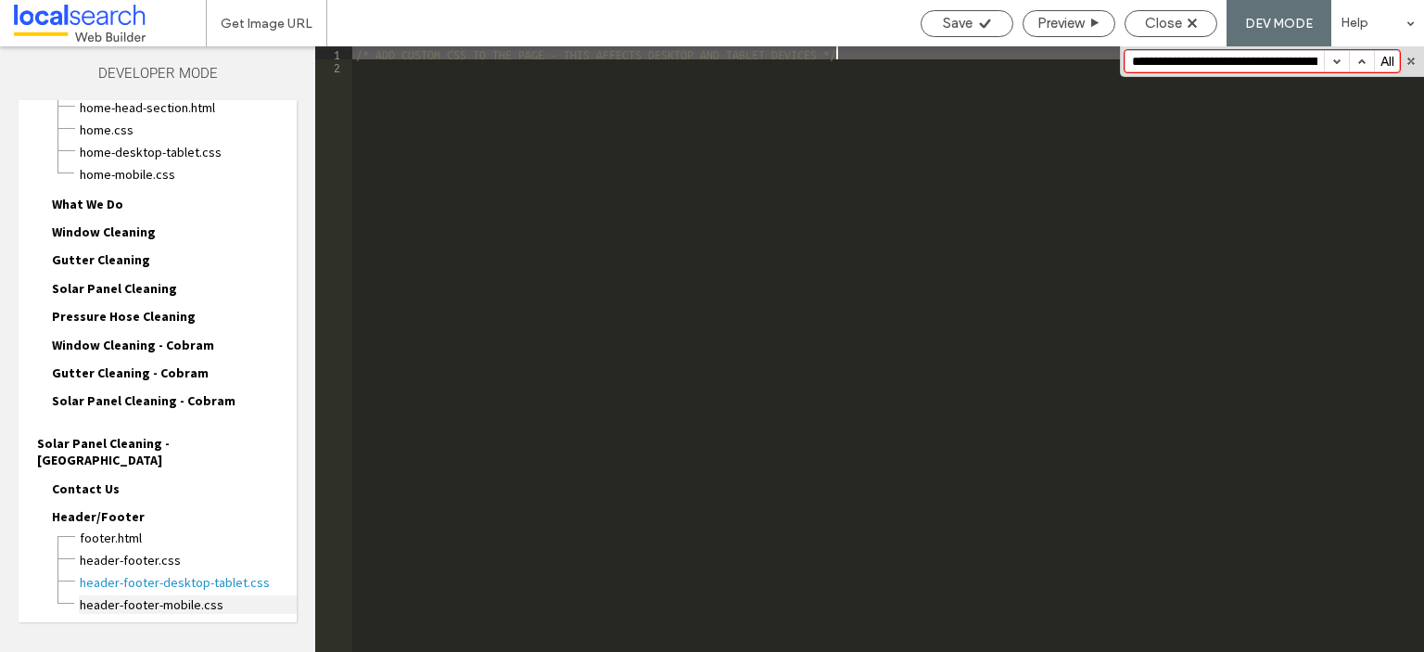
click at [165, 595] on span "header-footer-mobile.css" at bounding box center [188, 604] width 218 height 19
click at [167, 529] on span "footer.html" at bounding box center [188, 538] width 218 height 19
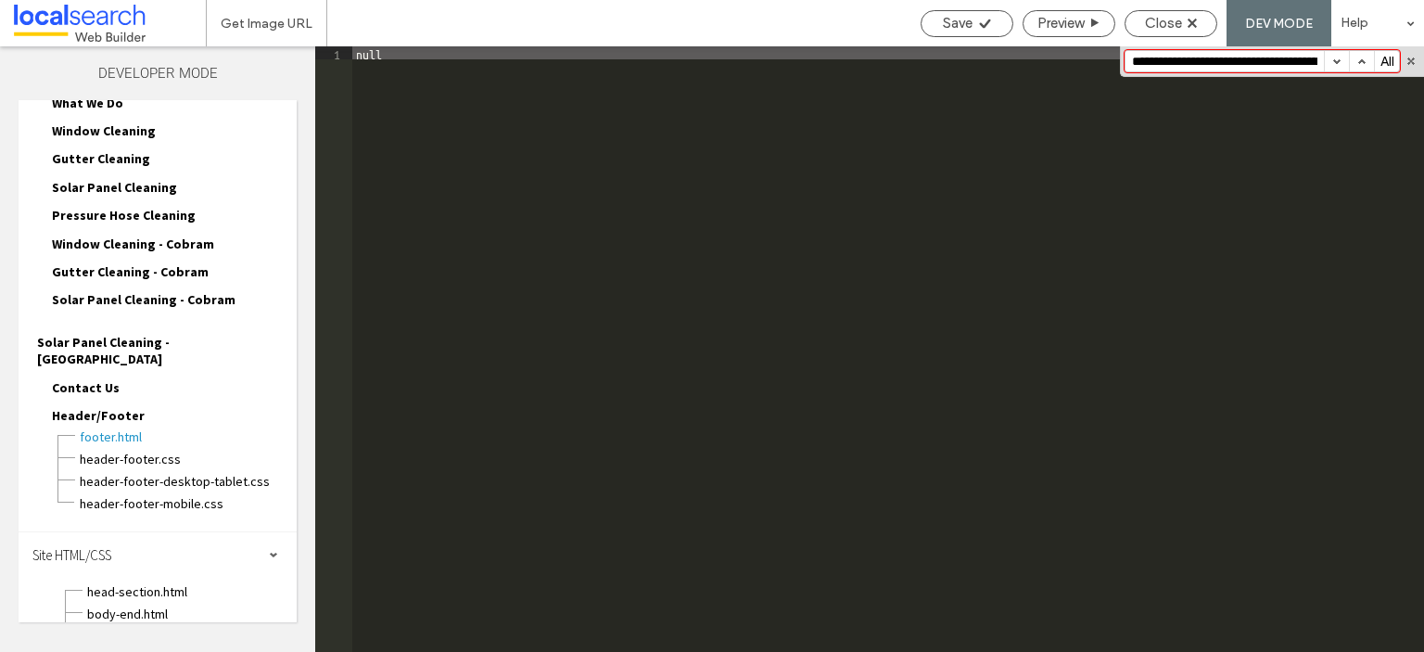
scroll to position [272, 0]
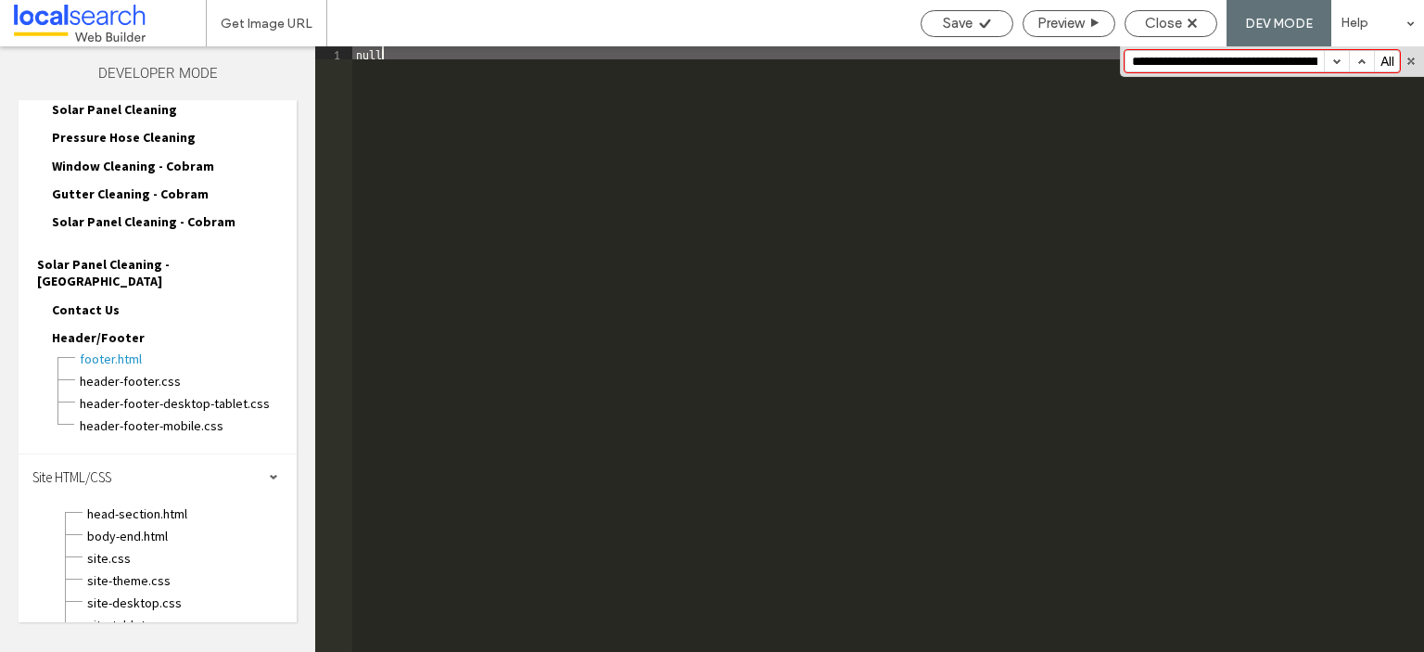
click at [139, 568] on div "site-theme.css" at bounding box center [191, 579] width 210 height 22
click at [140, 549] on span "site.css" at bounding box center [191, 558] width 210 height 19
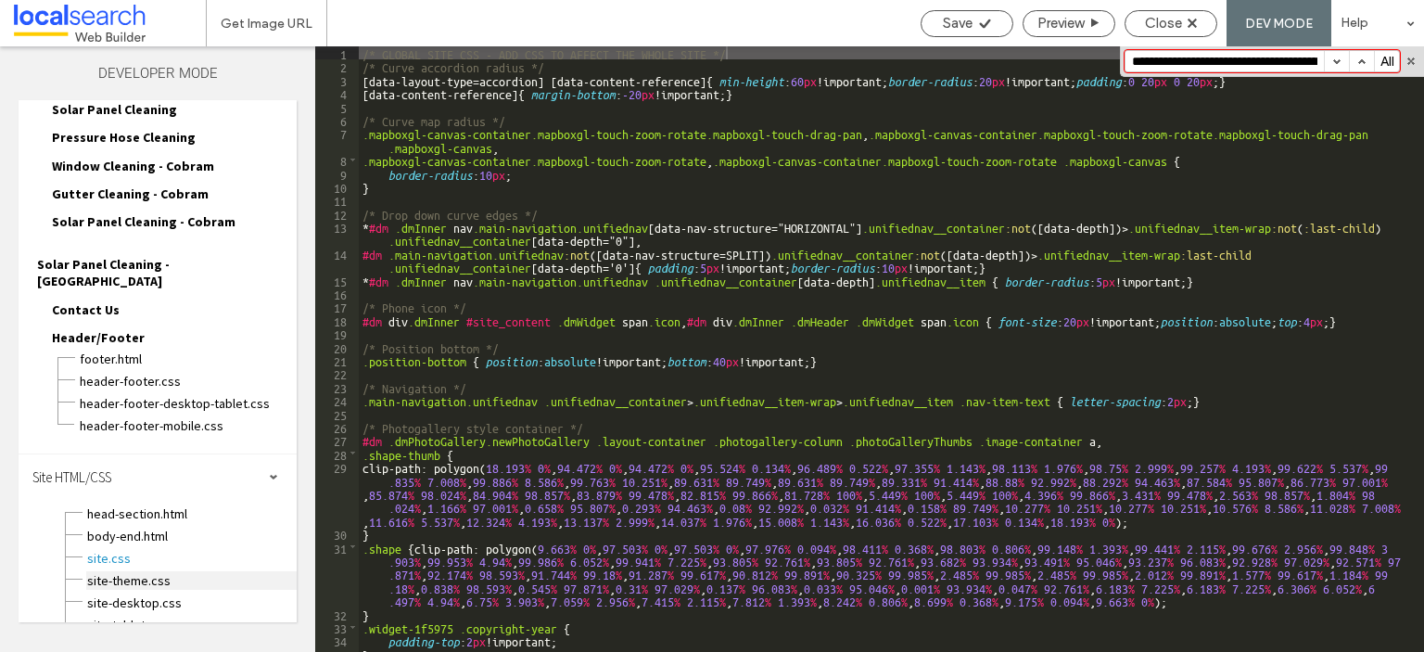
click at [141, 571] on span "site-theme.css" at bounding box center [191, 580] width 210 height 19
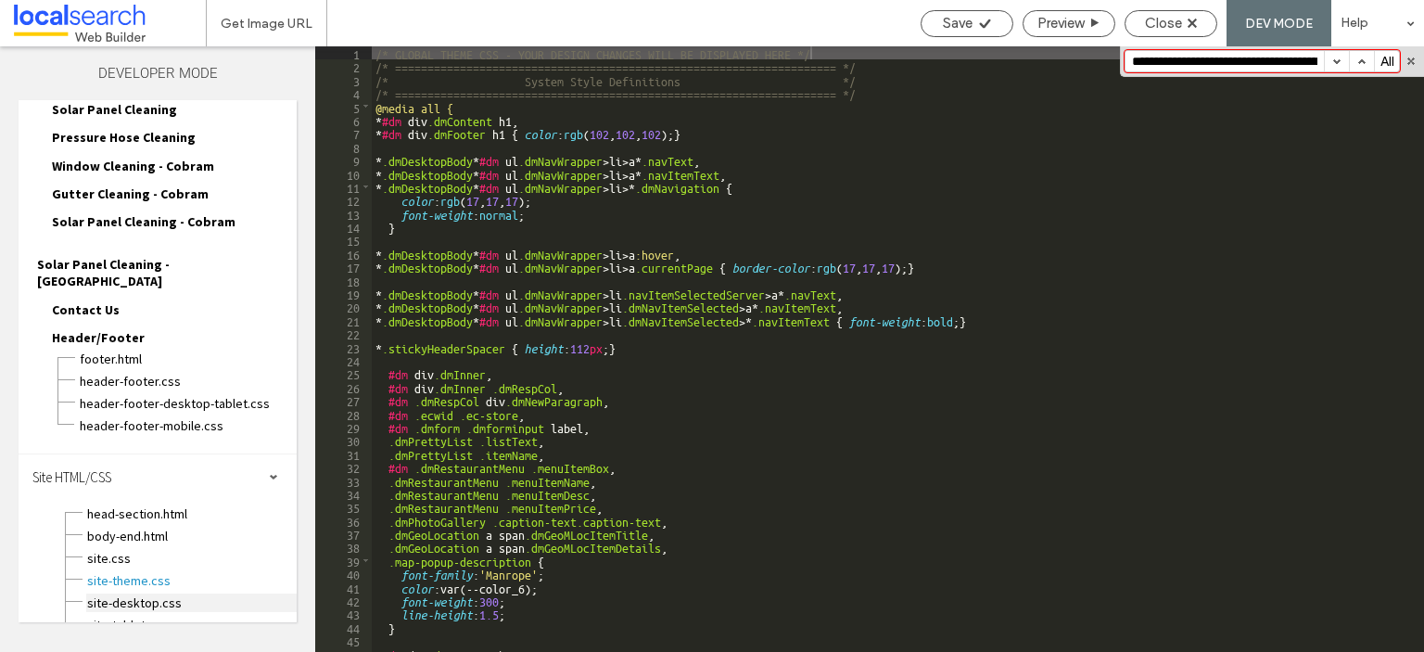
click at [141, 593] on span "site-desktop.css" at bounding box center [191, 602] width 210 height 19
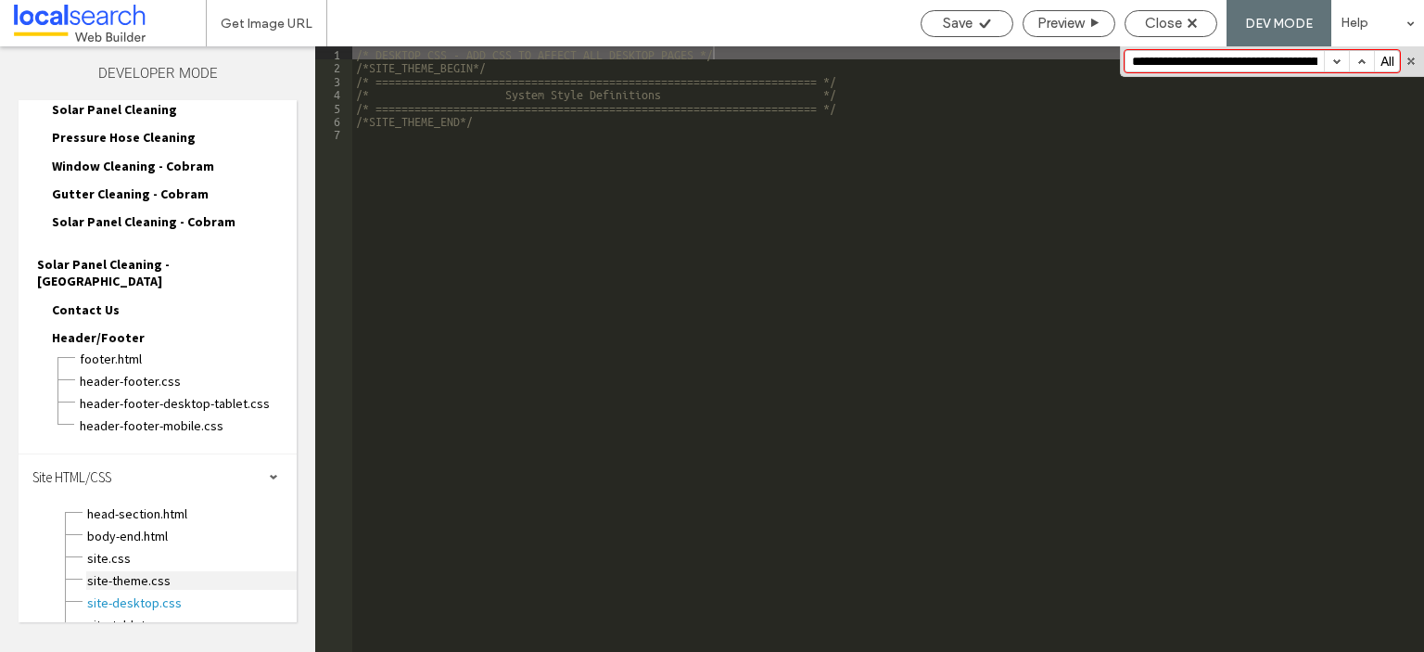
click at [139, 571] on span "site-theme.css" at bounding box center [191, 580] width 210 height 19
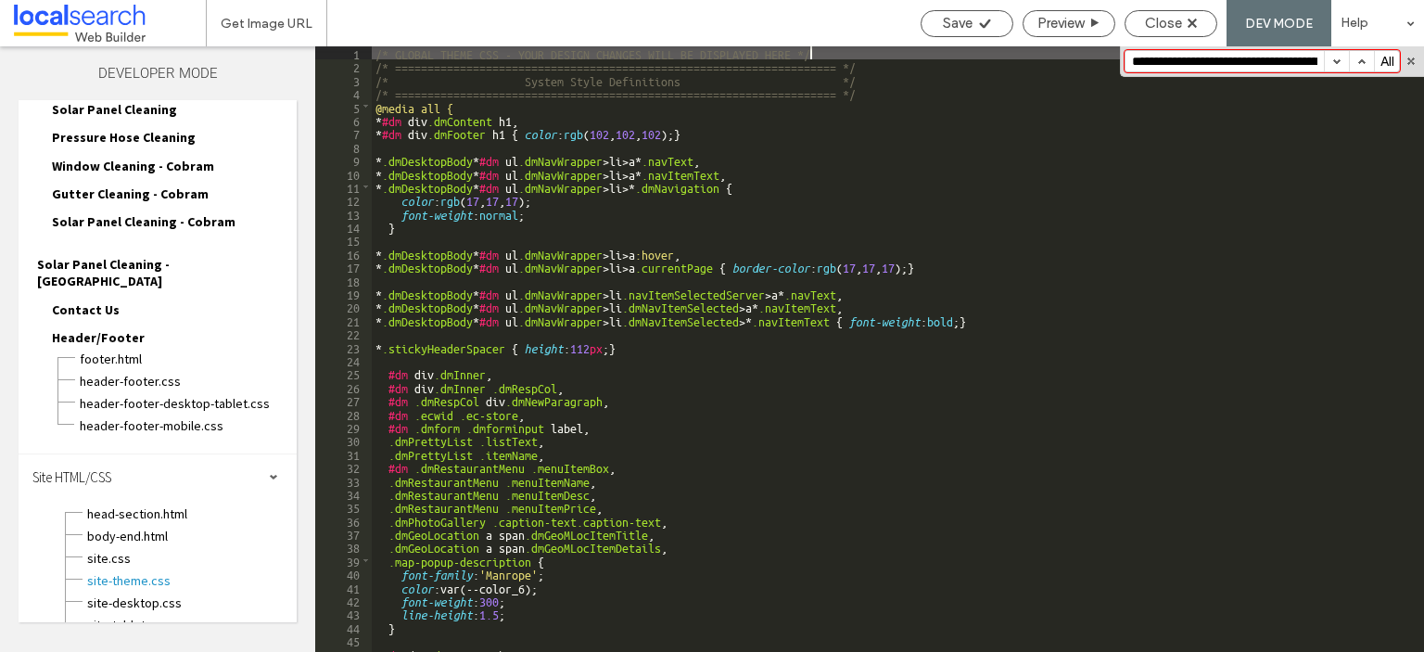
click at [1209, 64] on input "**********" at bounding box center [1225, 61] width 198 height 20
click at [145, 549] on span "site.css" at bounding box center [191, 558] width 210 height 19
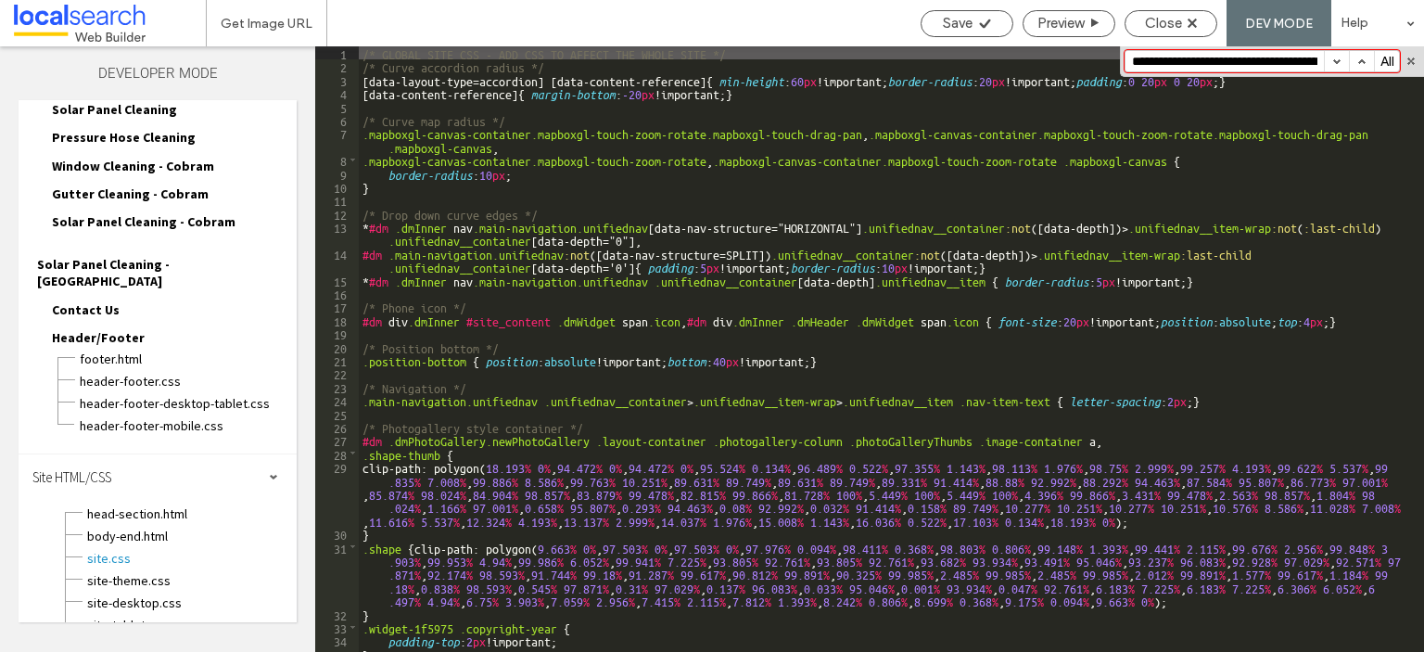
click at [1289, 69] on input "**********" at bounding box center [1225, 61] width 198 height 20
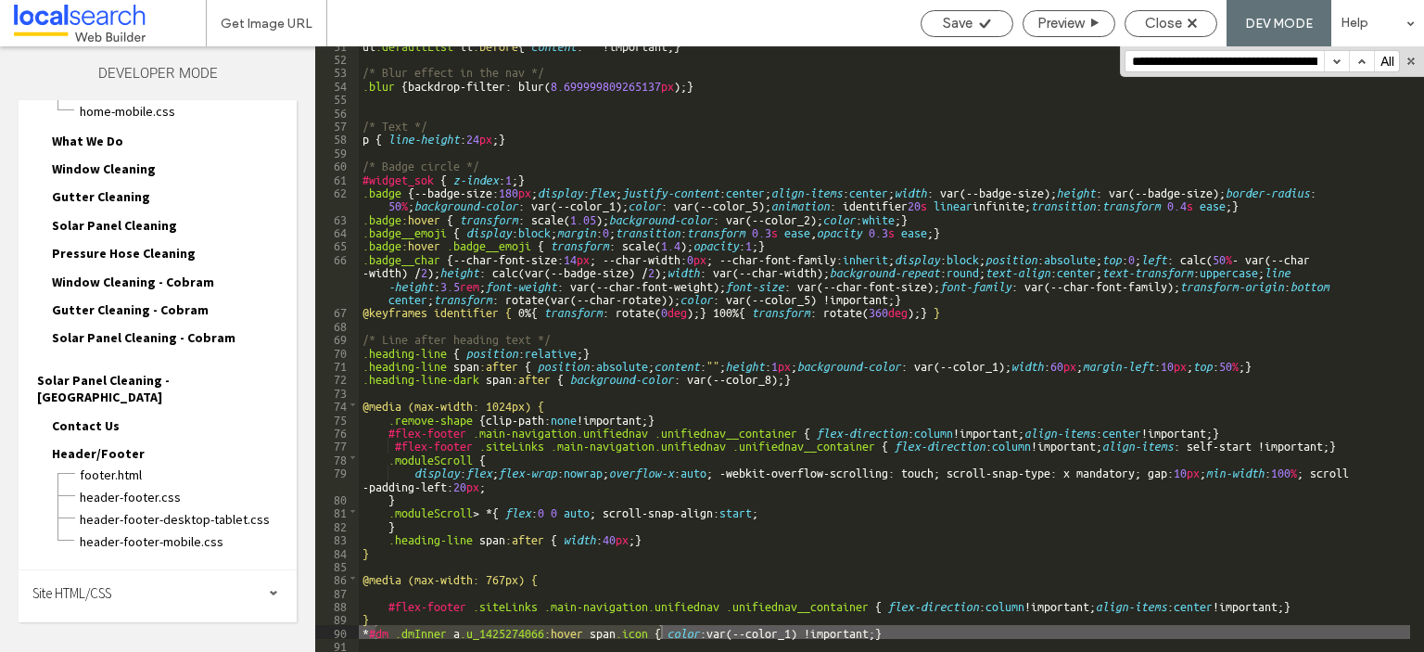
scroll to position [0, 0]
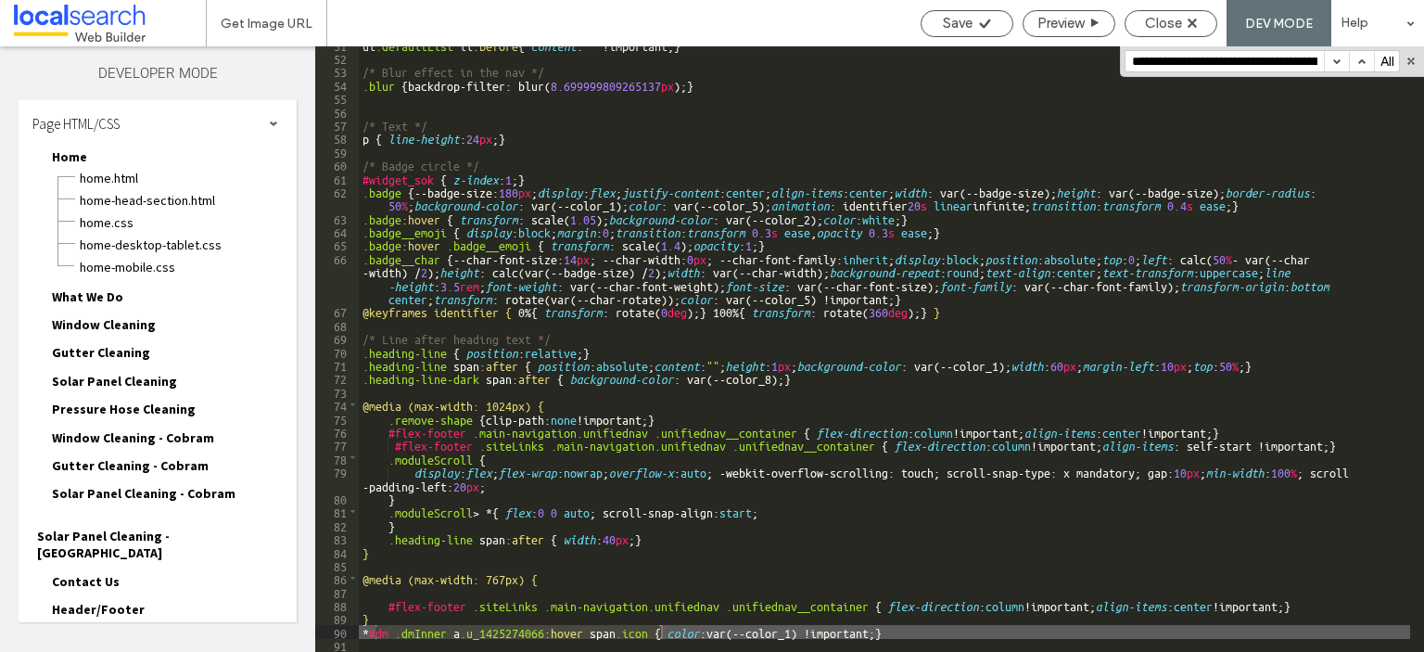
click at [115, 295] on span "What We Do" at bounding box center [87, 296] width 71 height 17
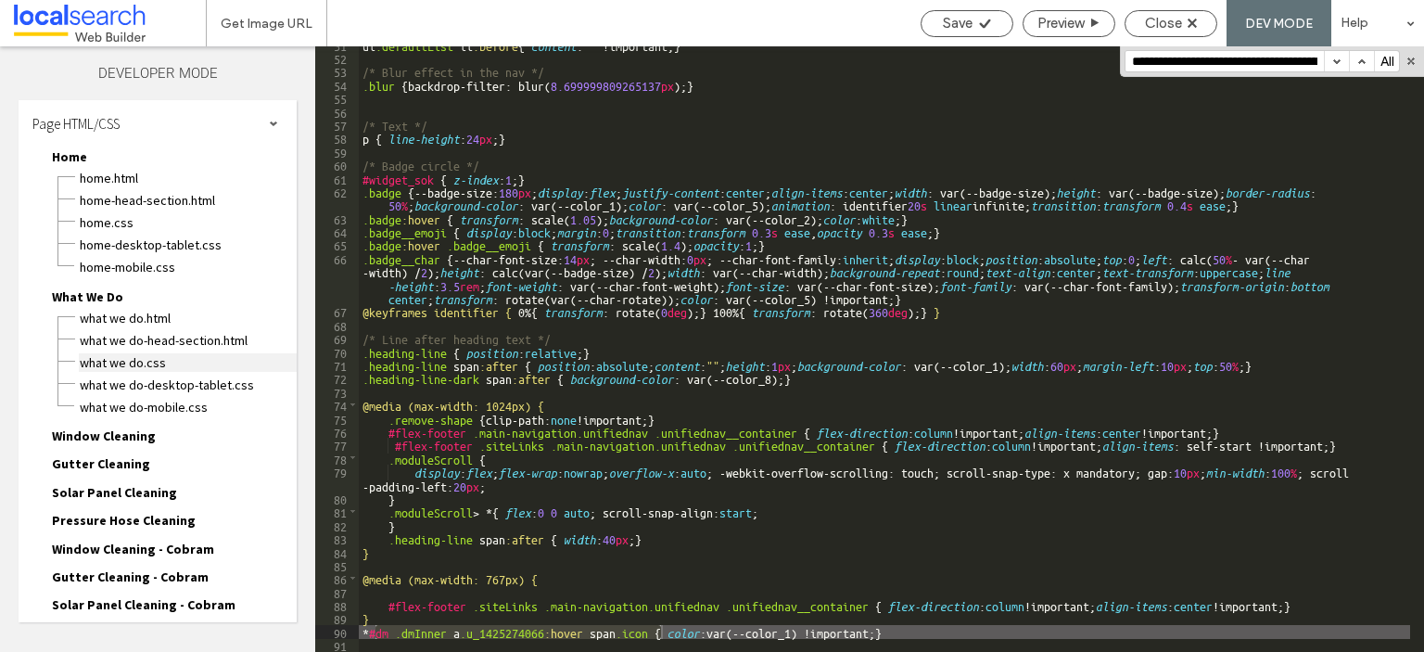
click at [113, 354] on span "What We Do.css" at bounding box center [188, 362] width 218 height 19
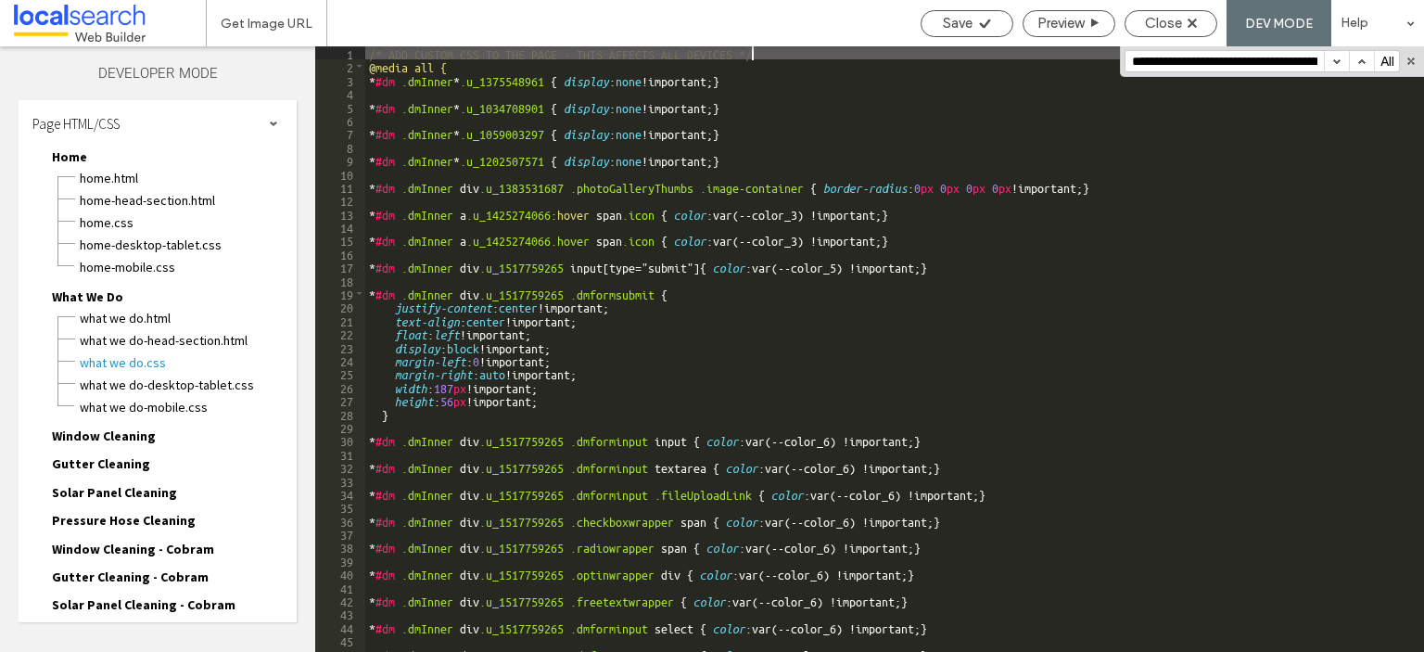
click at [1183, 55] on input "**********" at bounding box center [1225, 61] width 198 height 20
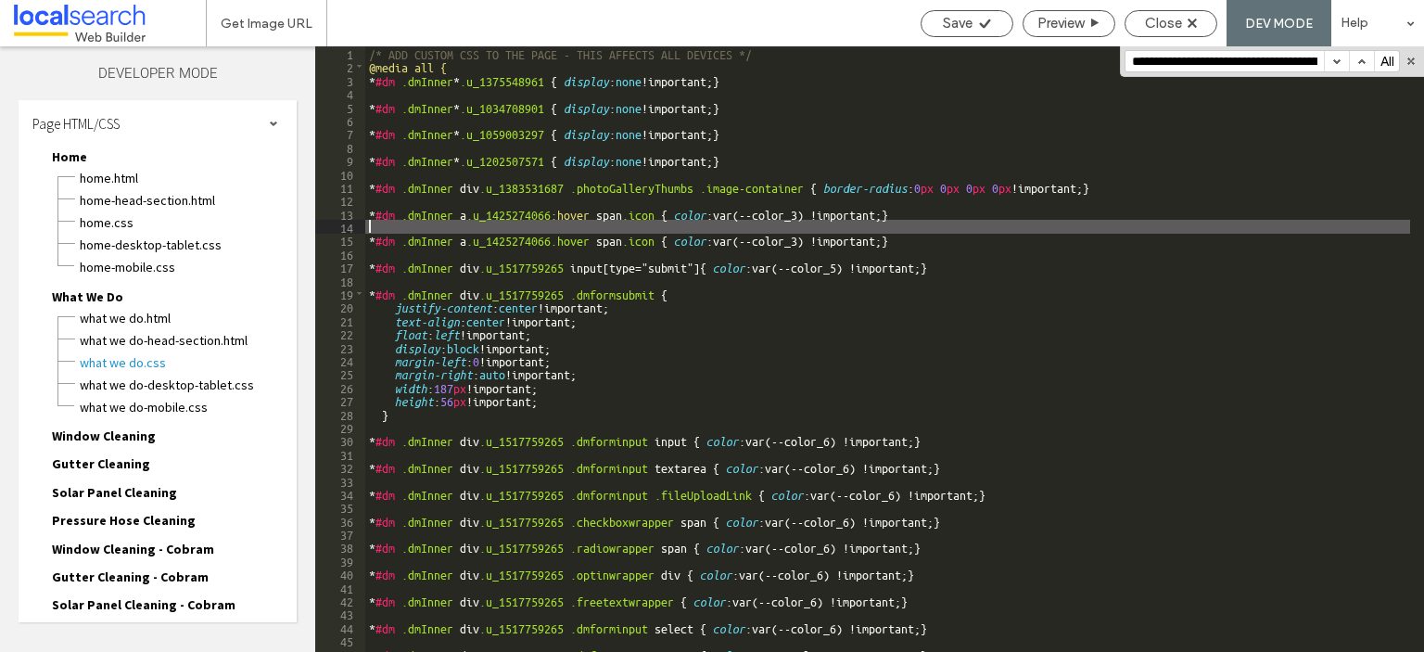
drag, startPoint x: 950, startPoint y: 221, endPoint x: 354, endPoint y: 221, distance: 595.3
click at [354, 221] on div "** 1 2 3 4 5 6 7 8 9 10 11 12 13 14 15 16 17 18 19 20 21 22 23 24 25 26 27 28 2…" at bounding box center [869, 349] width 1109 height 606
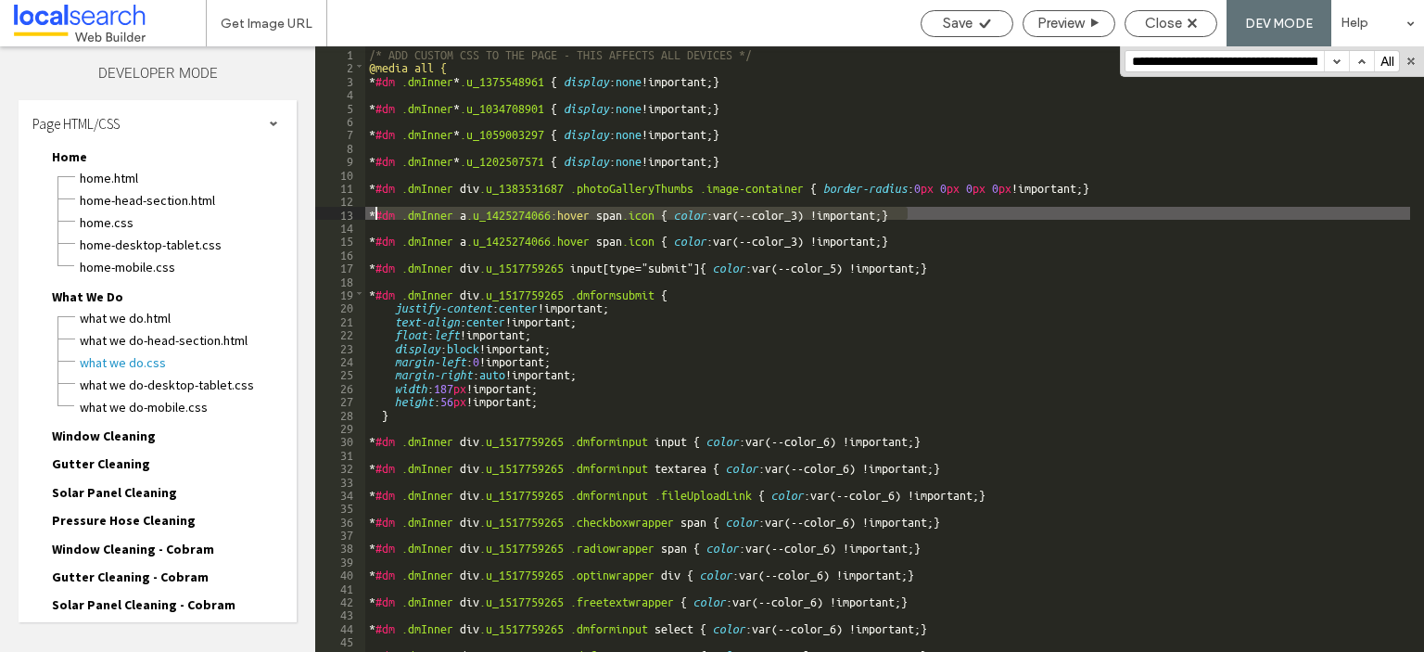
drag, startPoint x: 927, startPoint y: 219, endPoint x: 374, endPoint y: 208, distance: 553.7
click at [374, 208] on div "/* ADD CUSTOM CSS TO THE PAGE - THIS AFFECTS ALL DEVICES */ @media all { * #dm …" at bounding box center [887, 362] width 1045 height 632
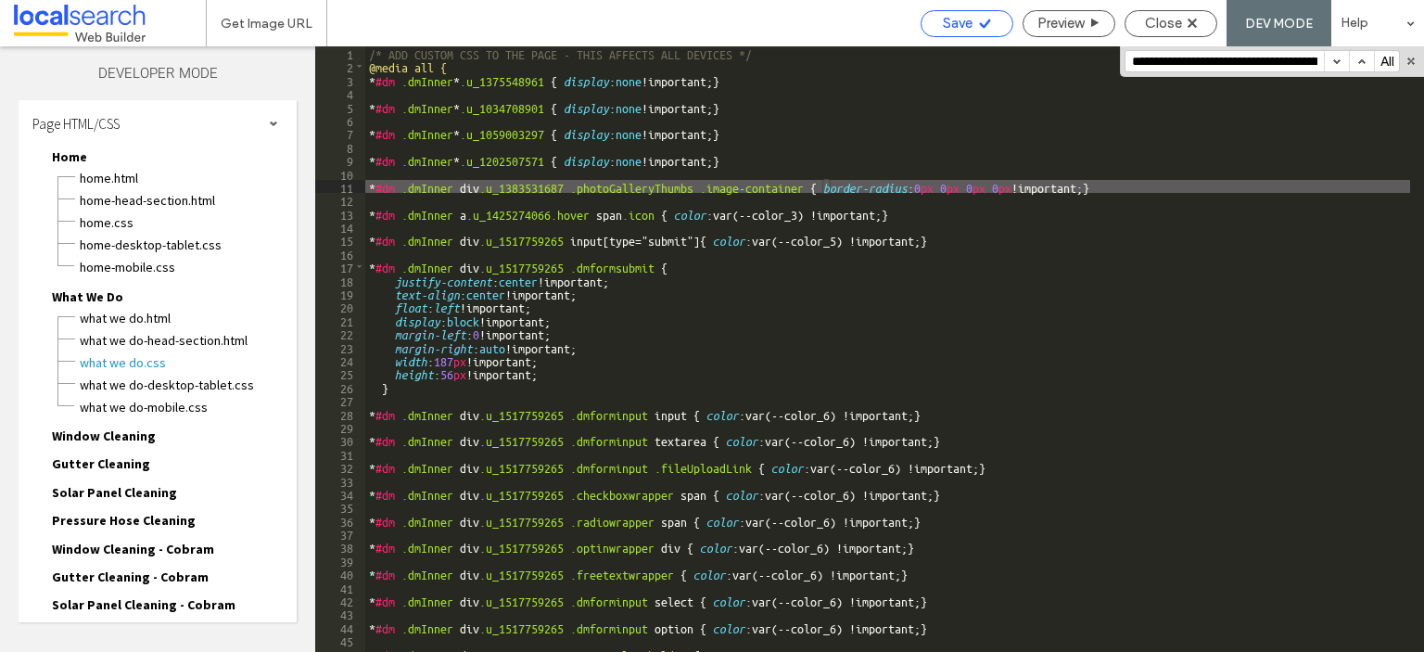
click at [964, 25] on span "Save" at bounding box center [958, 23] width 30 height 17
click at [129, 218] on span "Home.css" at bounding box center [188, 222] width 218 height 19
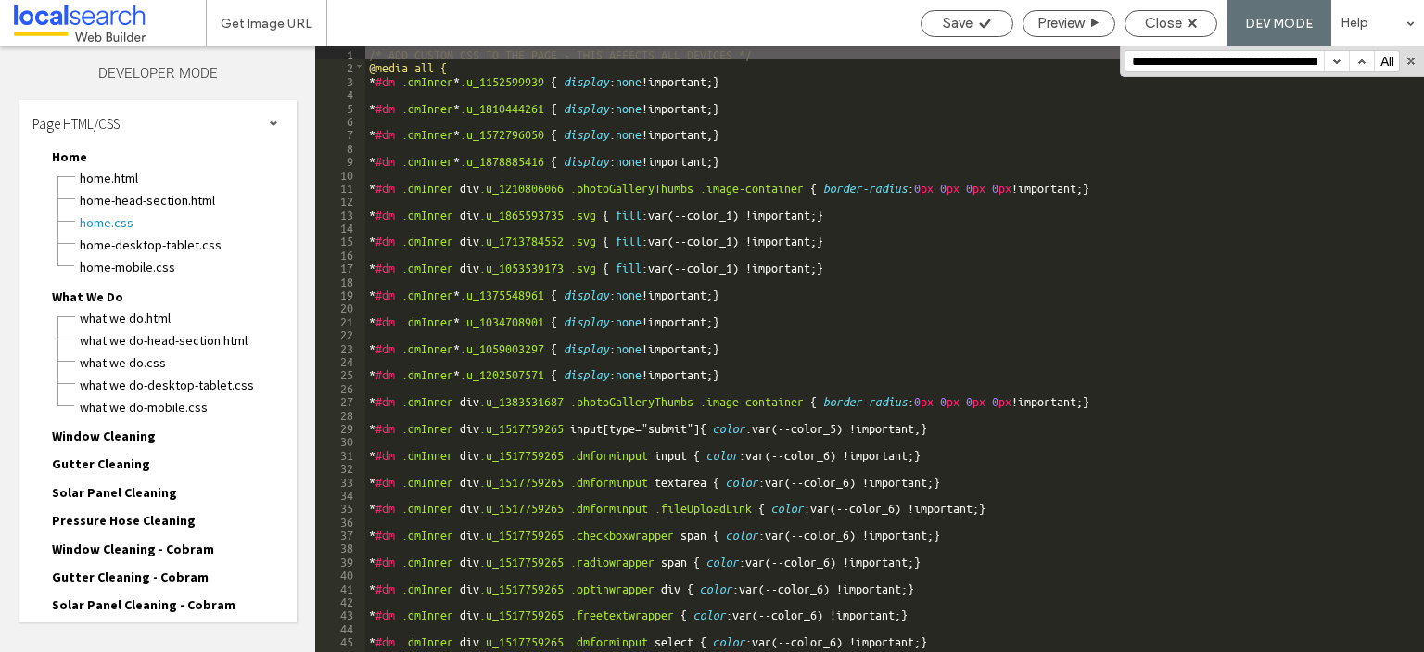
click at [1253, 57] on input "**********" at bounding box center [1225, 61] width 198 height 20
click at [1250, 58] on input "**********" at bounding box center [1225, 61] width 198 height 20
click at [96, 355] on span "What We Do.css" at bounding box center [188, 362] width 218 height 19
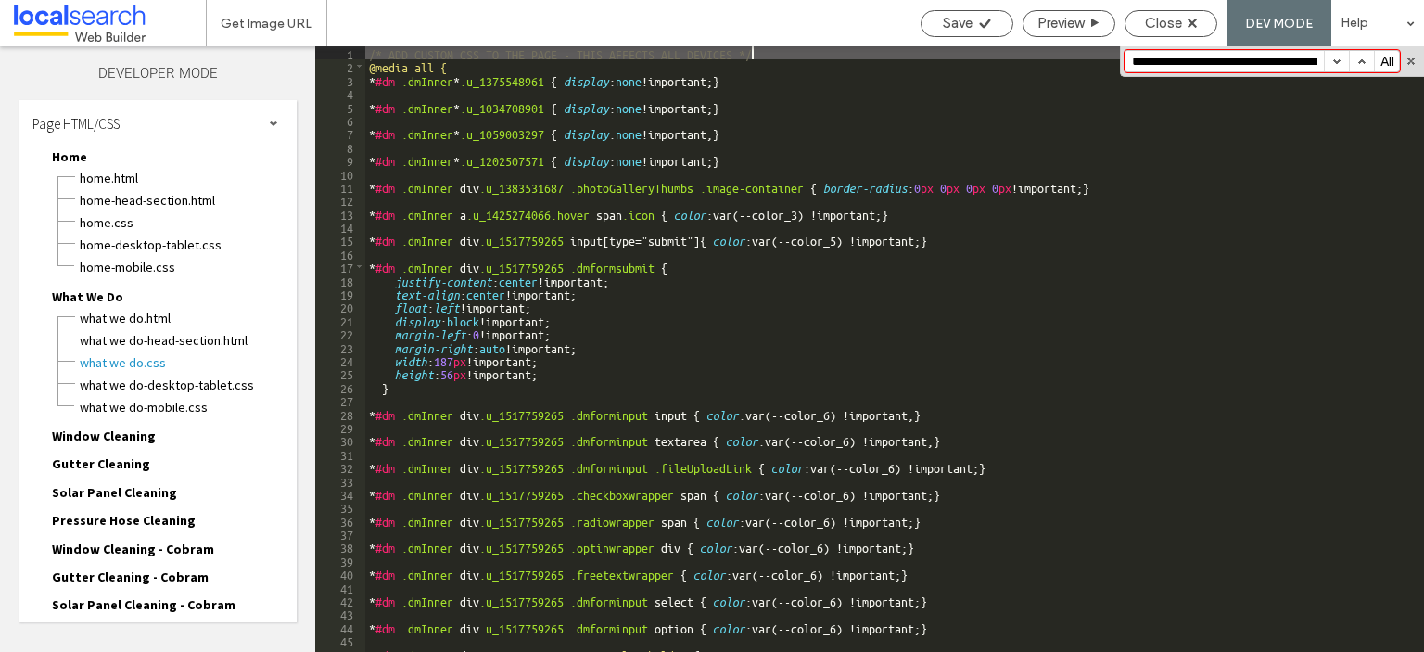
click at [1194, 59] on input "**********" at bounding box center [1225, 61] width 198 height 20
click at [1180, 66] on input "**********" at bounding box center [1225, 61] width 198 height 20
click at [1179, 66] on input "**********" at bounding box center [1225, 61] width 198 height 20
drag, startPoint x: 1320, startPoint y: 65, endPoint x: 1361, endPoint y: 66, distance: 40.8
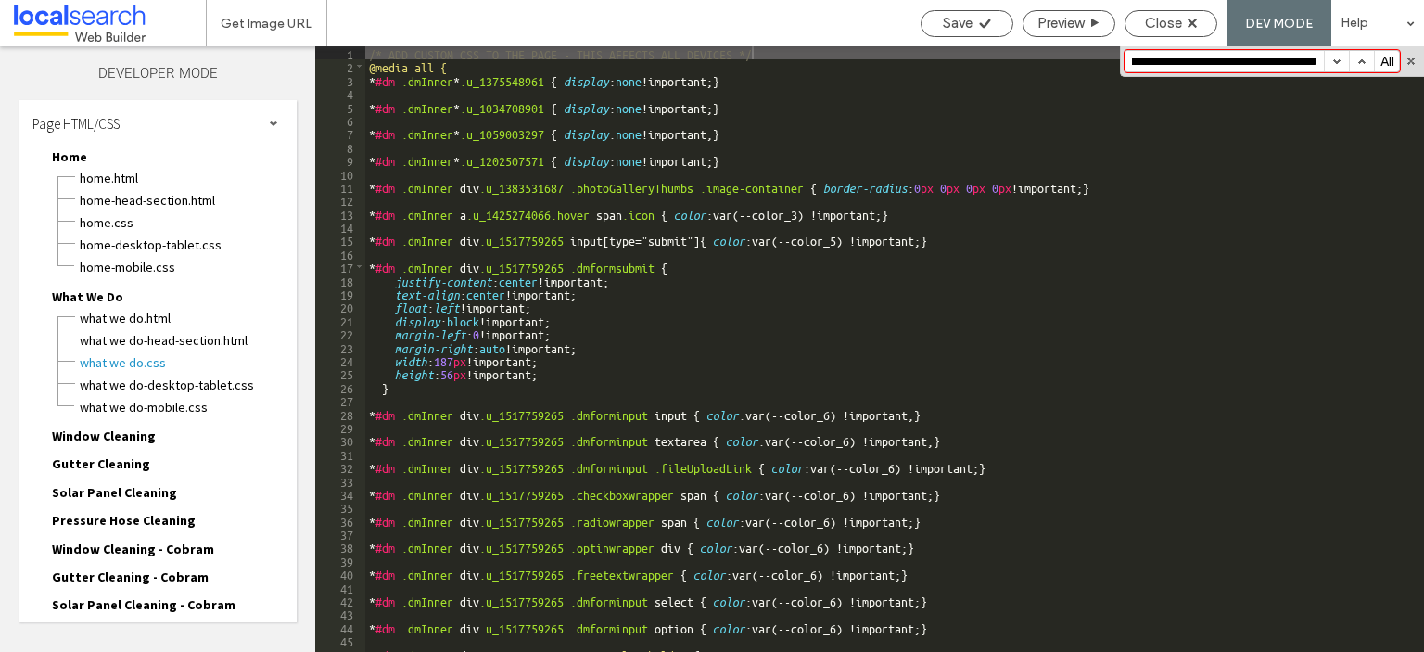
click at [1361, 66] on div "**********" at bounding box center [1262, 61] width 275 height 22
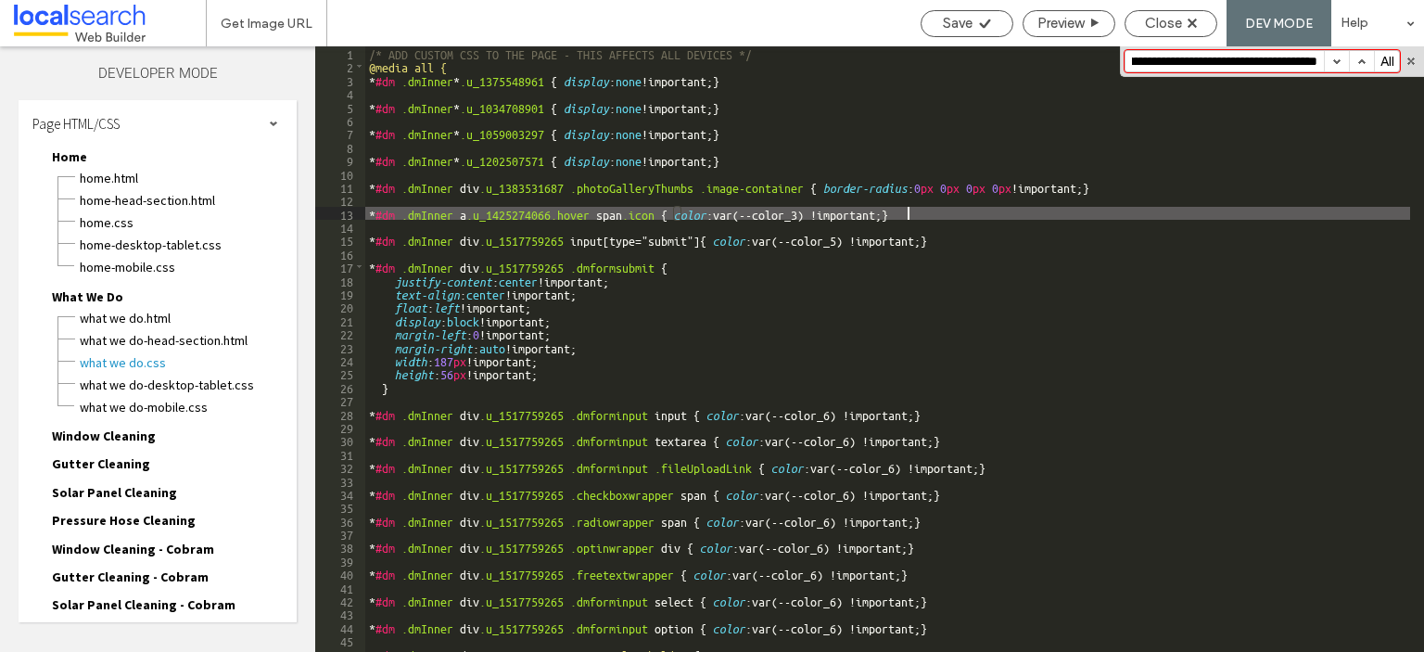
scroll to position [0, 0]
drag, startPoint x: 935, startPoint y: 210, endPoint x: 319, endPoint y: 207, distance: 615.7
click at [319, 207] on div "** 1 2 3 4 5 6 7 8 9 10 11 12 13 14 15 16 17 18 19 20 21 22 23 24 25 26 27 28 2…" at bounding box center [869, 349] width 1109 height 606
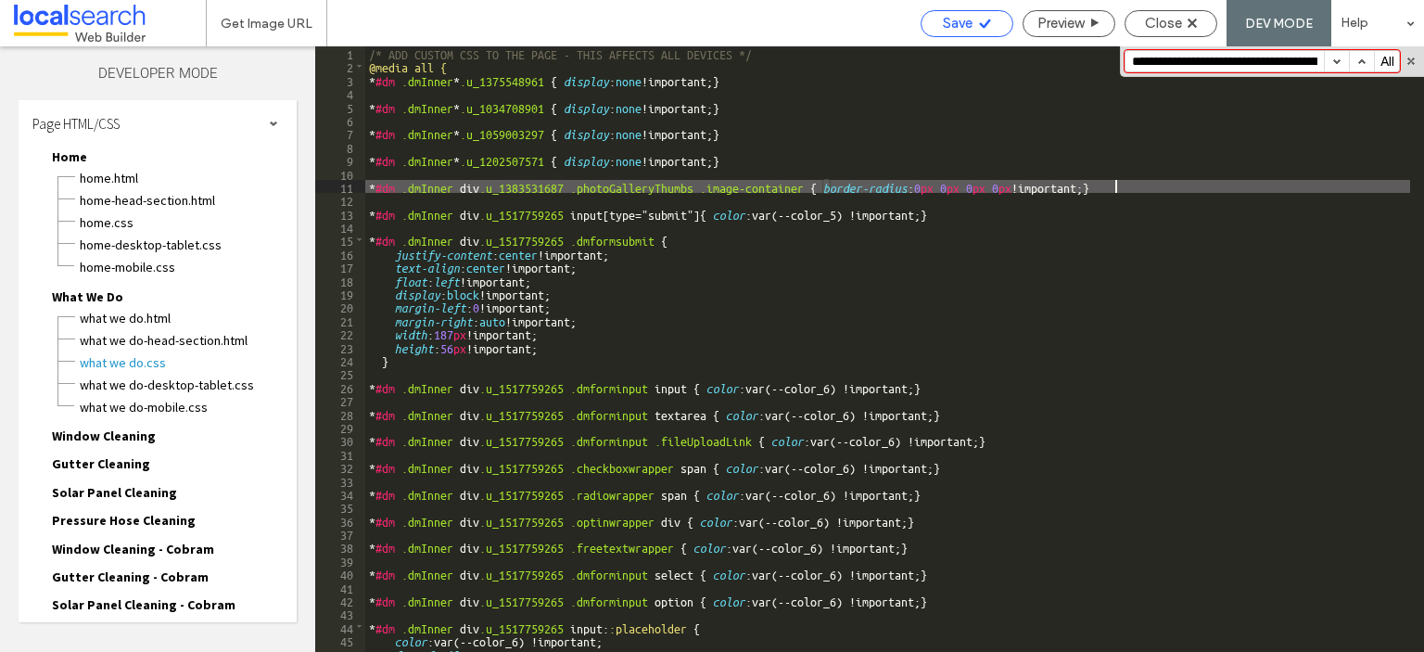
click at [950, 17] on span "Save" at bounding box center [958, 23] width 30 height 17
click at [1265, 66] on input "**********" at bounding box center [1225, 61] width 198 height 20
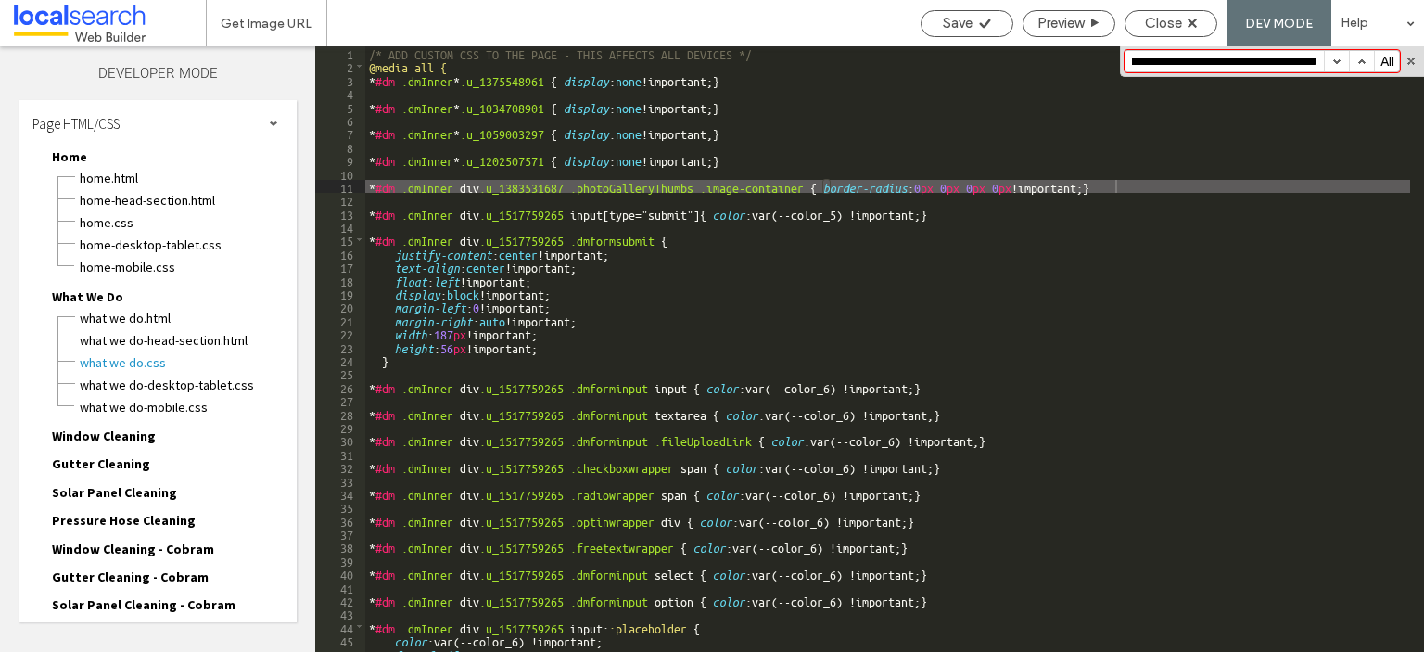
click at [121, 429] on span "Window Cleaning" at bounding box center [104, 435] width 104 height 17
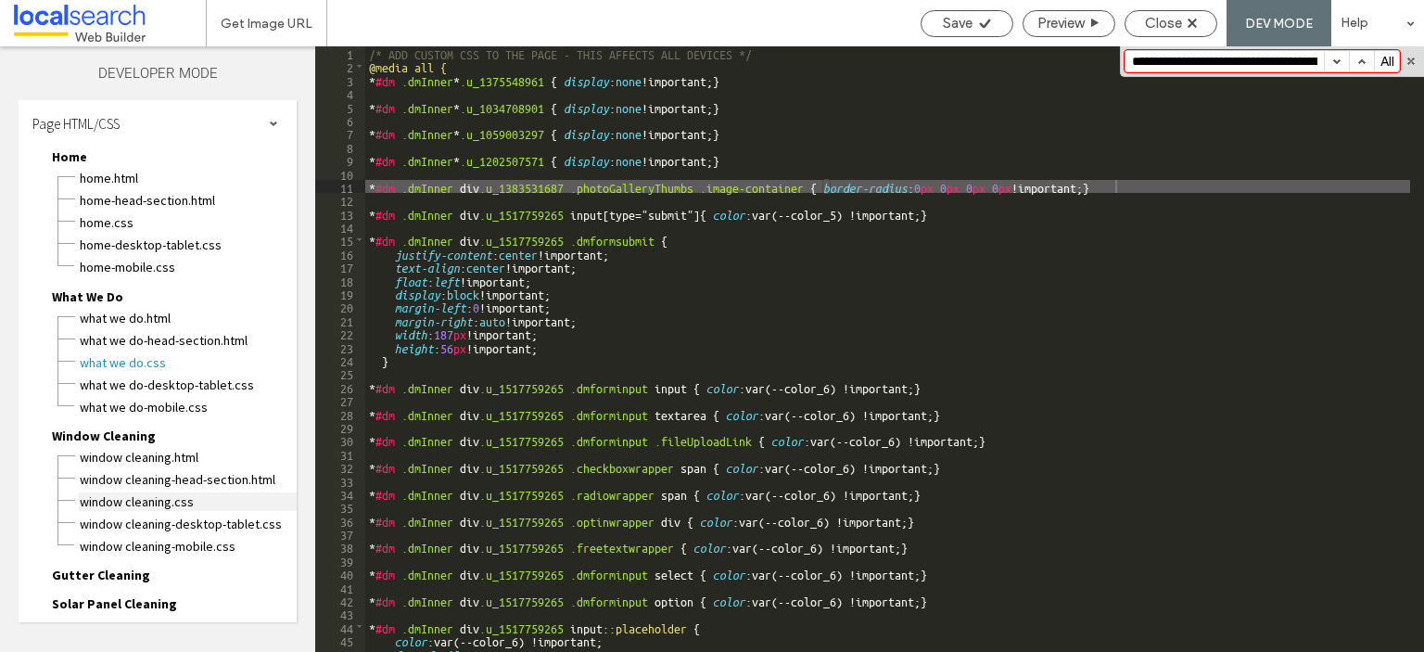
drag, startPoint x: 117, startPoint y: 497, endPoint x: 402, endPoint y: 396, distance: 303.0
click at [118, 497] on span "Window Cleaning.css" at bounding box center [188, 501] width 218 height 19
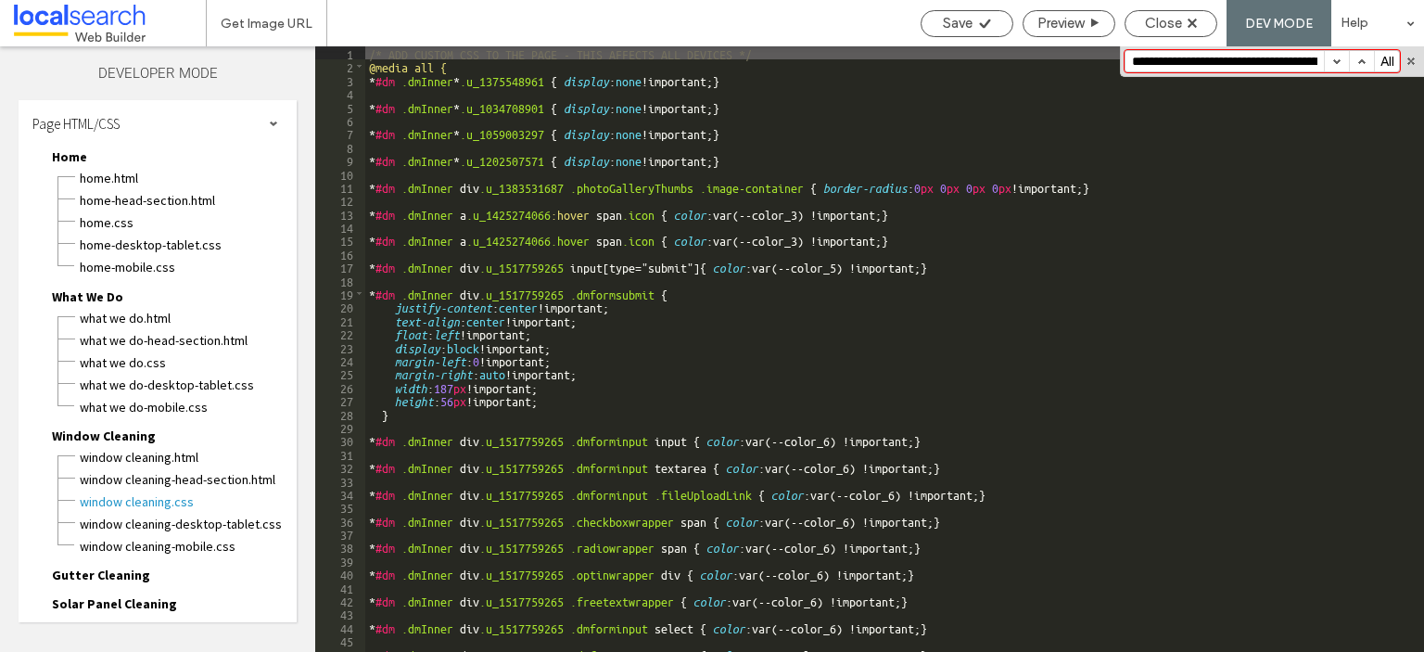
click at [1185, 63] on input "**********" at bounding box center [1225, 61] width 198 height 20
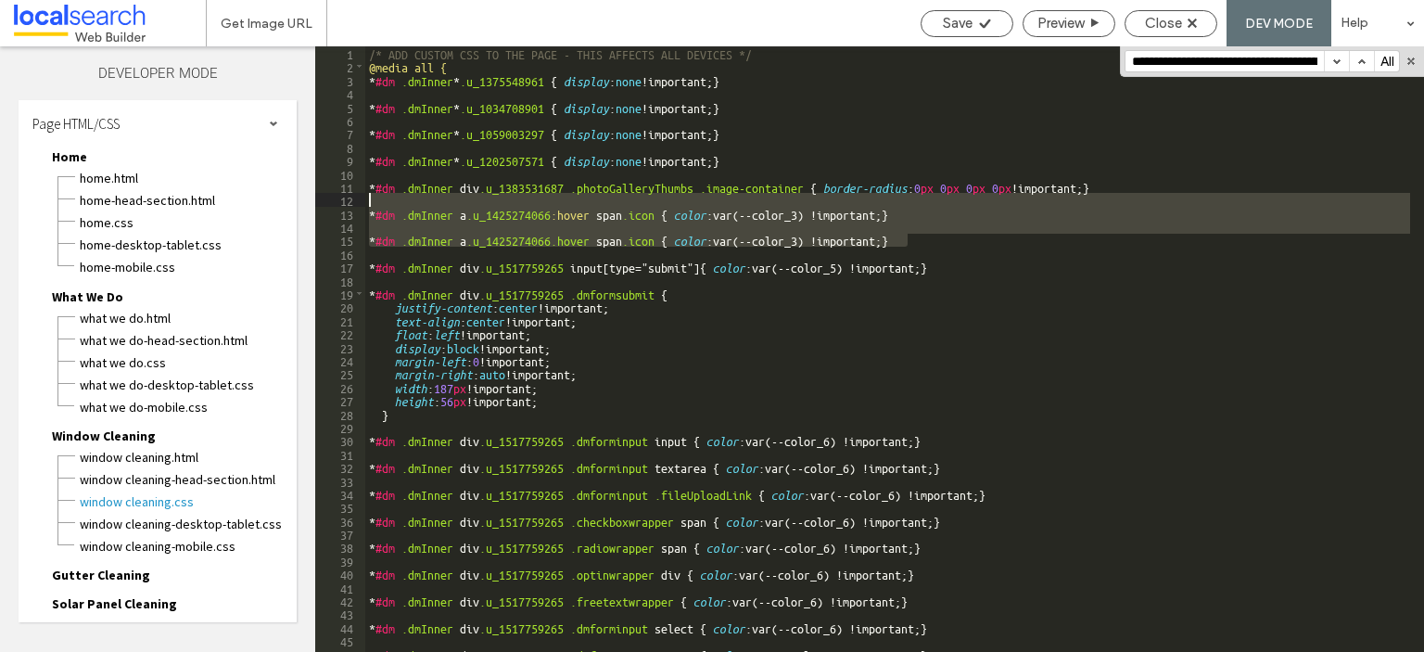
drag, startPoint x: 931, startPoint y: 245, endPoint x: 341, endPoint y: 204, distance: 591.2
click at [341, 204] on div "** 1 2 3 4 5 6 7 8 9 10 11 12 13 14 15 16 17 18 19 20 21 22 23 24 25 26 27 28 2…" at bounding box center [869, 349] width 1109 height 606
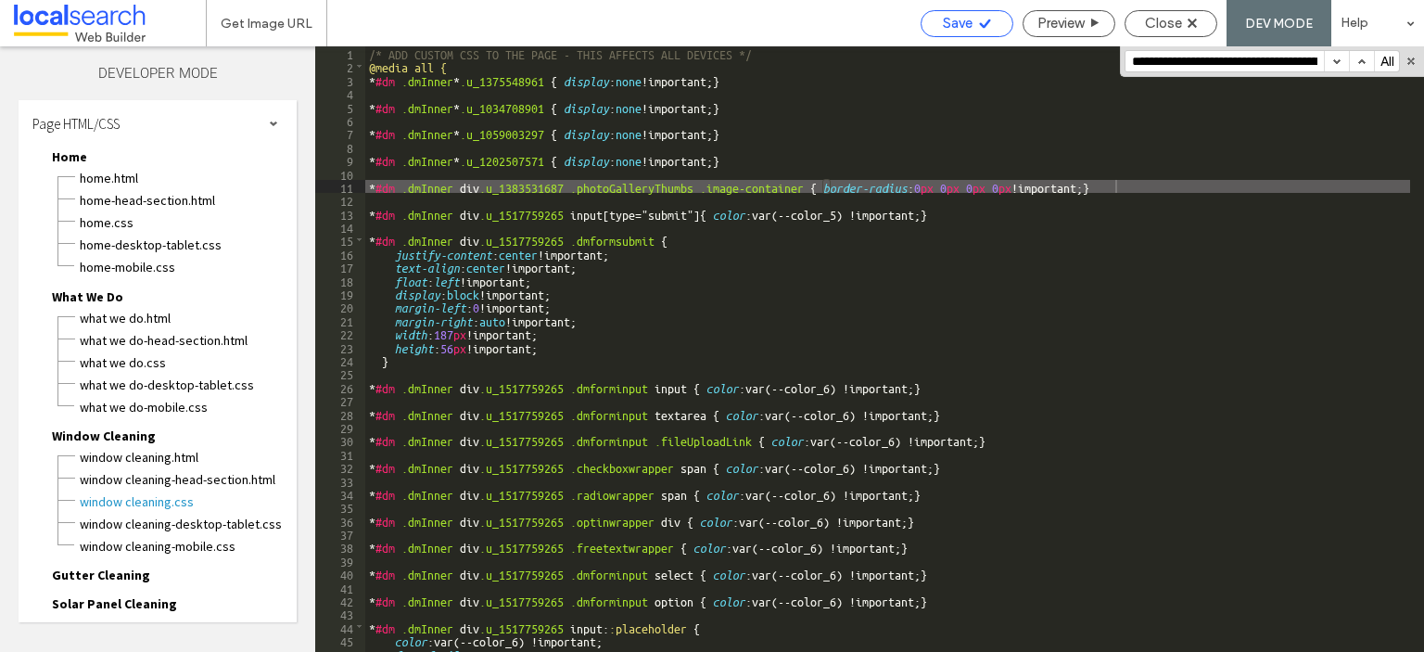
click at [947, 20] on span "Save" at bounding box center [958, 23] width 30 height 17
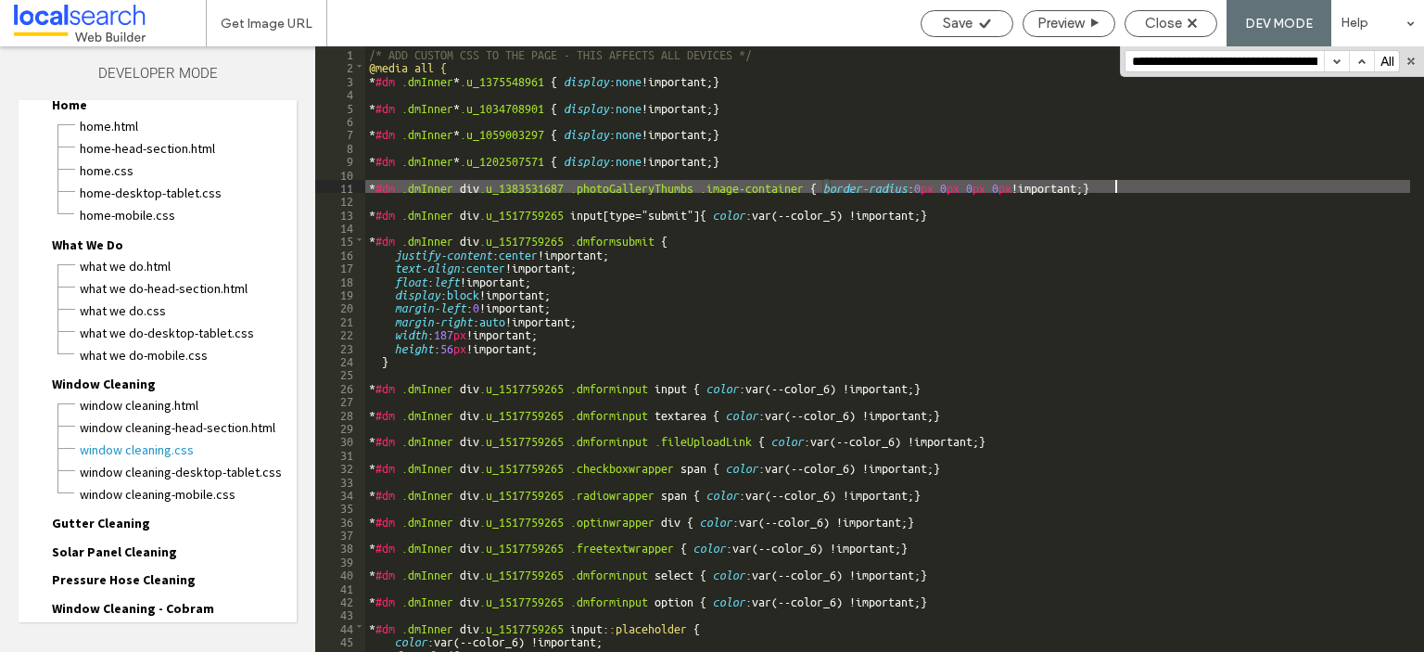
scroll to position [93, 0]
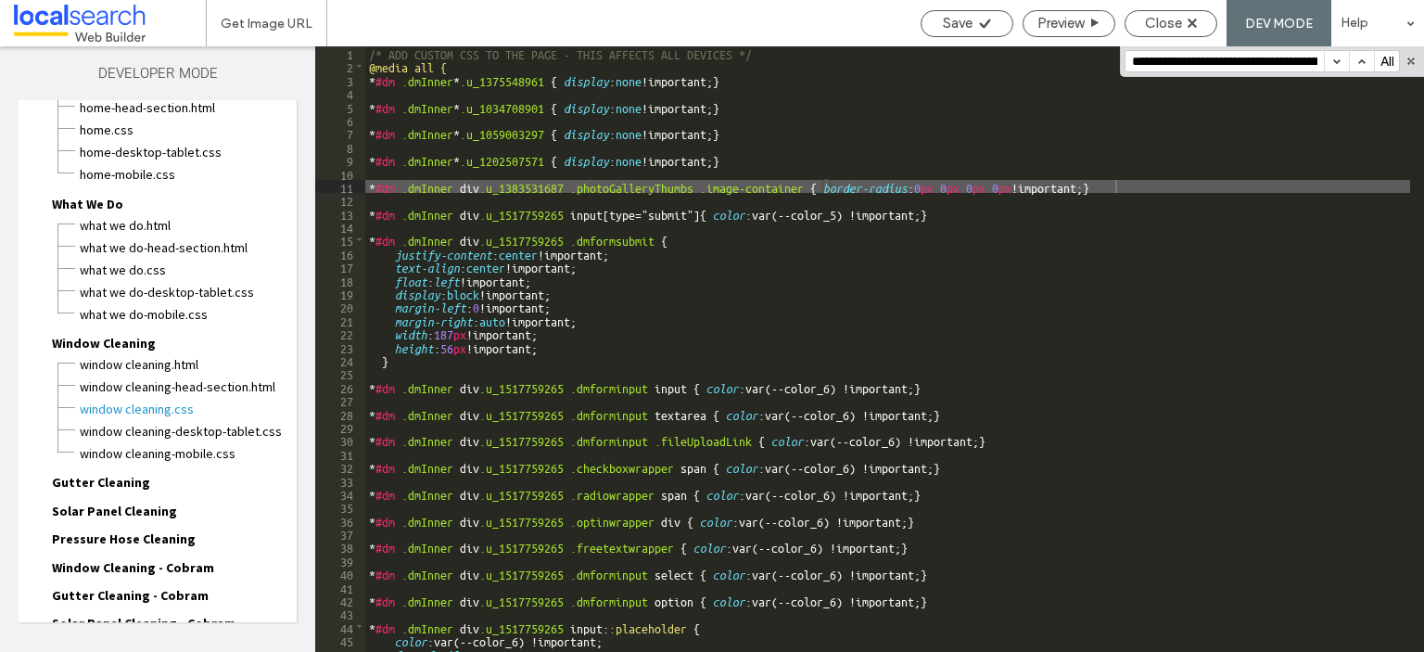
click at [116, 474] on span "Gutter Cleaning" at bounding box center [101, 482] width 98 height 17
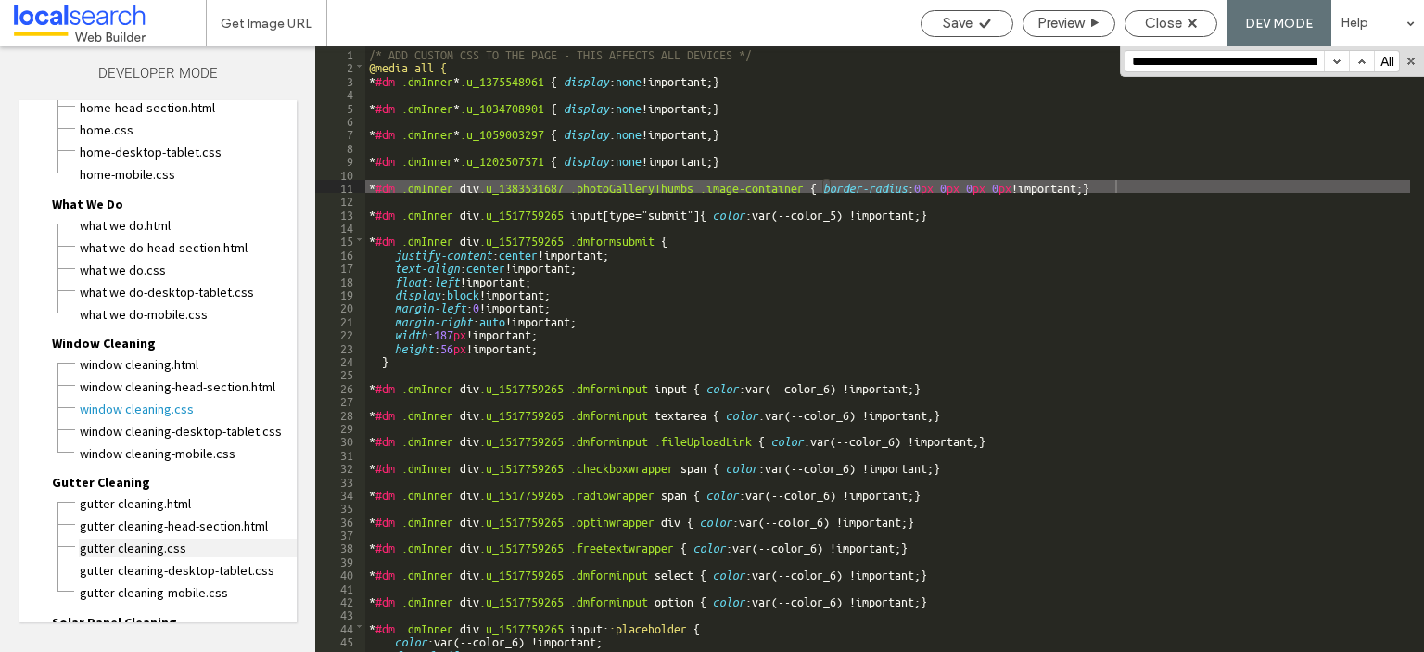
click at [117, 539] on span "Gutter Cleaning.css" at bounding box center [188, 548] width 218 height 19
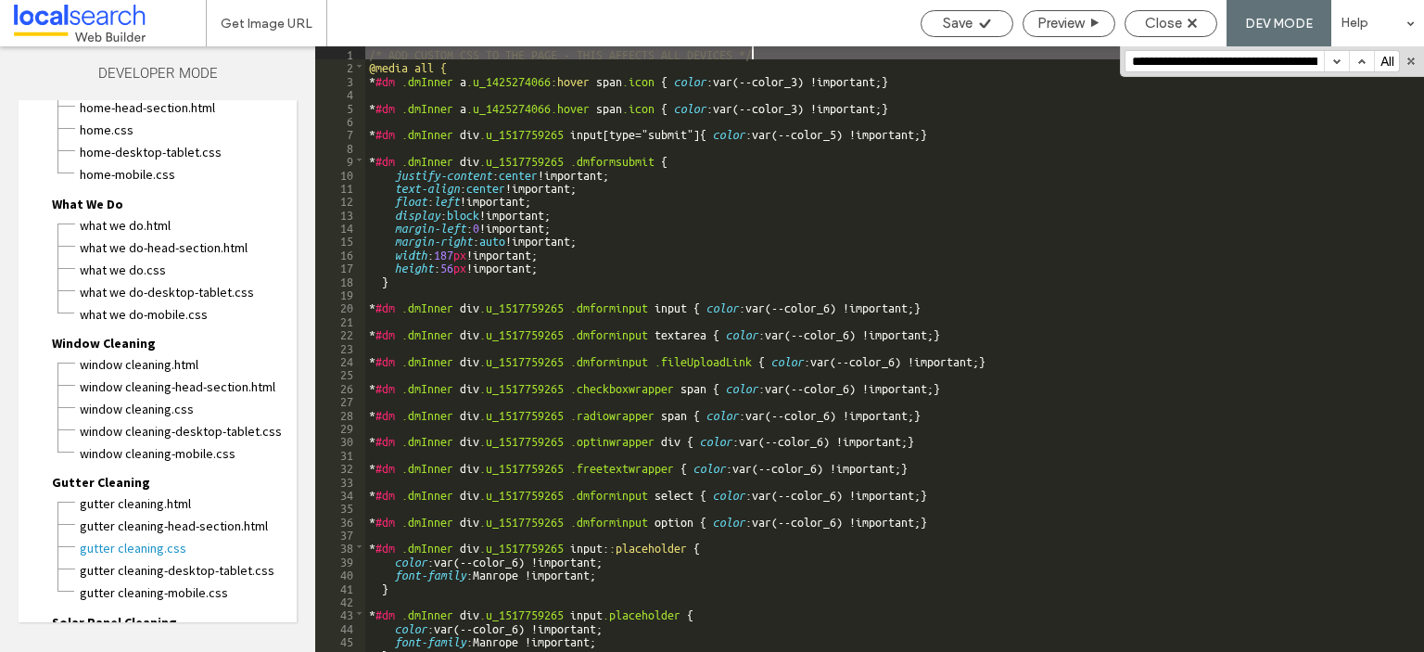
click at [1201, 66] on input "**********" at bounding box center [1225, 61] width 198 height 20
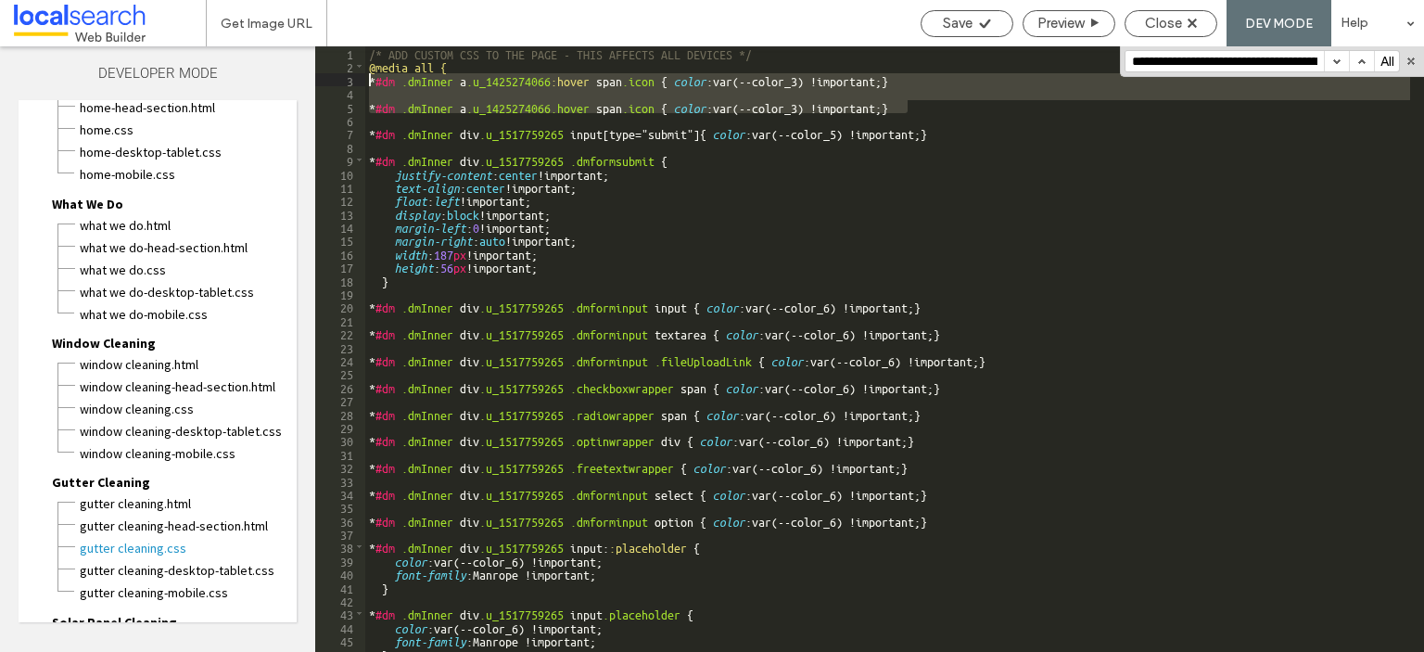
drag, startPoint x: 921, startPoint y: 110, endPoint x: 303, endPoint y: 83, distance: 618.2
click at [303, 83] on div "Developer Mode Page HTML/CSS Home Home.html Home-head-section.html Home.css Hom…" at bounding box center [712, 349] width 1424 height 606
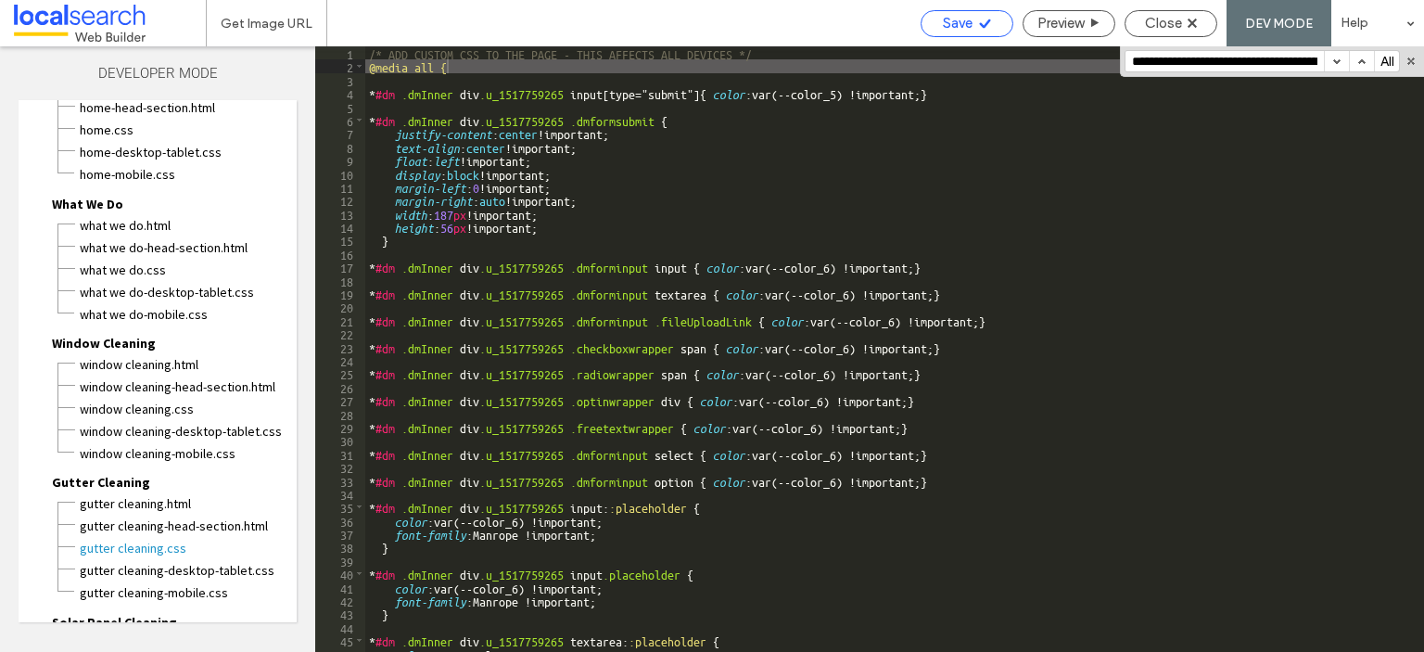
click at [978, 19] on icon at bounding box center [985, 24] width 14 height 14
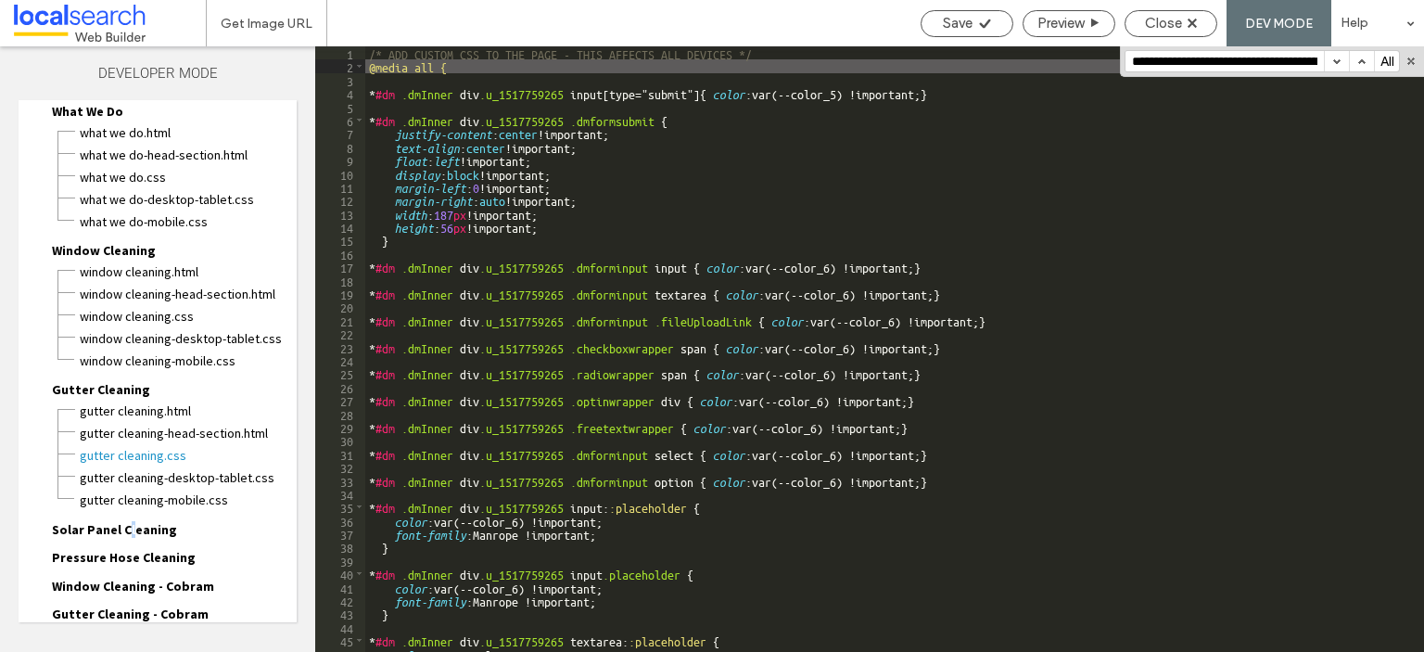
click at [124, 521] on span "Solar Panel Cleaning" at bounding box center [114, 529] width 125 height 17
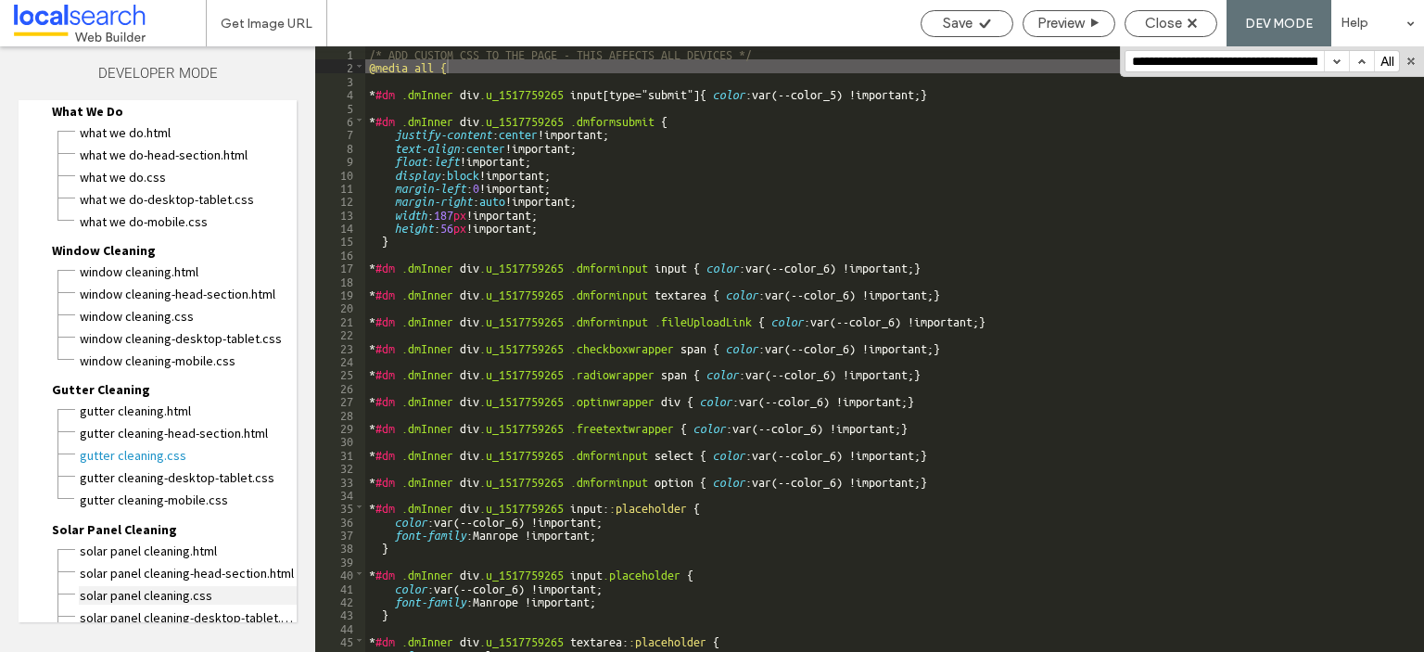
click at [121, 586] on span "Solar Panel Cleaning.css" at bounding box center [188, 595] width 218 height 19
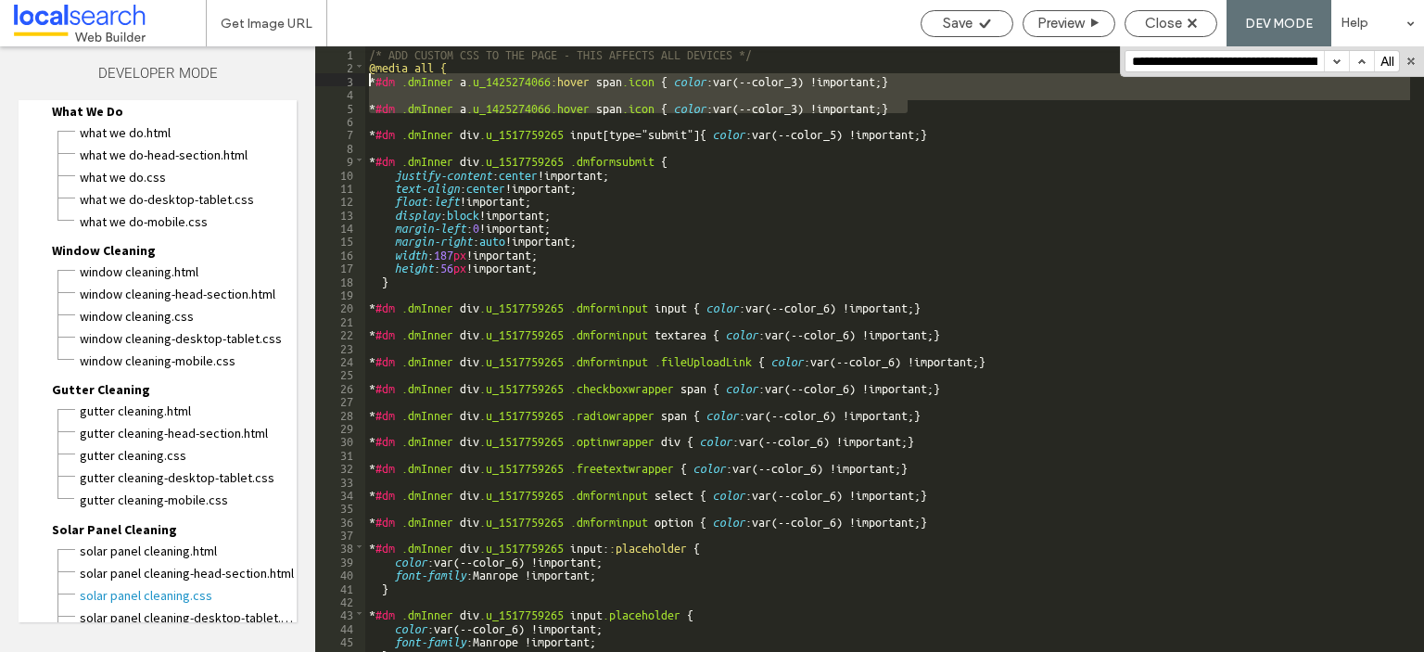
drag, startPoint x: 927, startPoint y: 110, endPoint x: 352, endPoint y: 77, distance: 575.9
click at [352, 77] on div "** 1 2 3 4 5 6 7 8 9 10 11 12 13 14 15 16 17 18 19 20 21 22 23 24 25 26 27 28 2…" at bounding box center [869, 349] width 1109 height 606
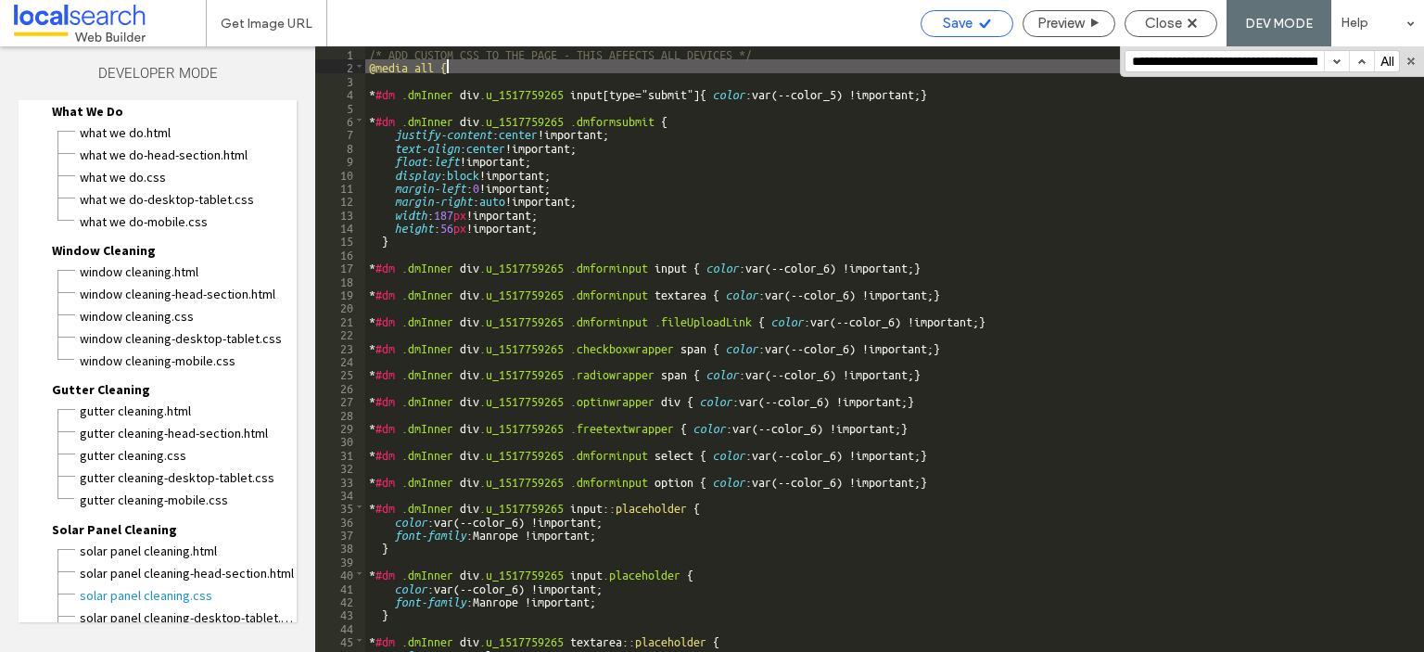
click at [979, 26] on icon at bounding box center [985, 24] width 14 height 14
click at [1211, 63] on input "**********" at bounding box center [1225, 61] width 198 height 20
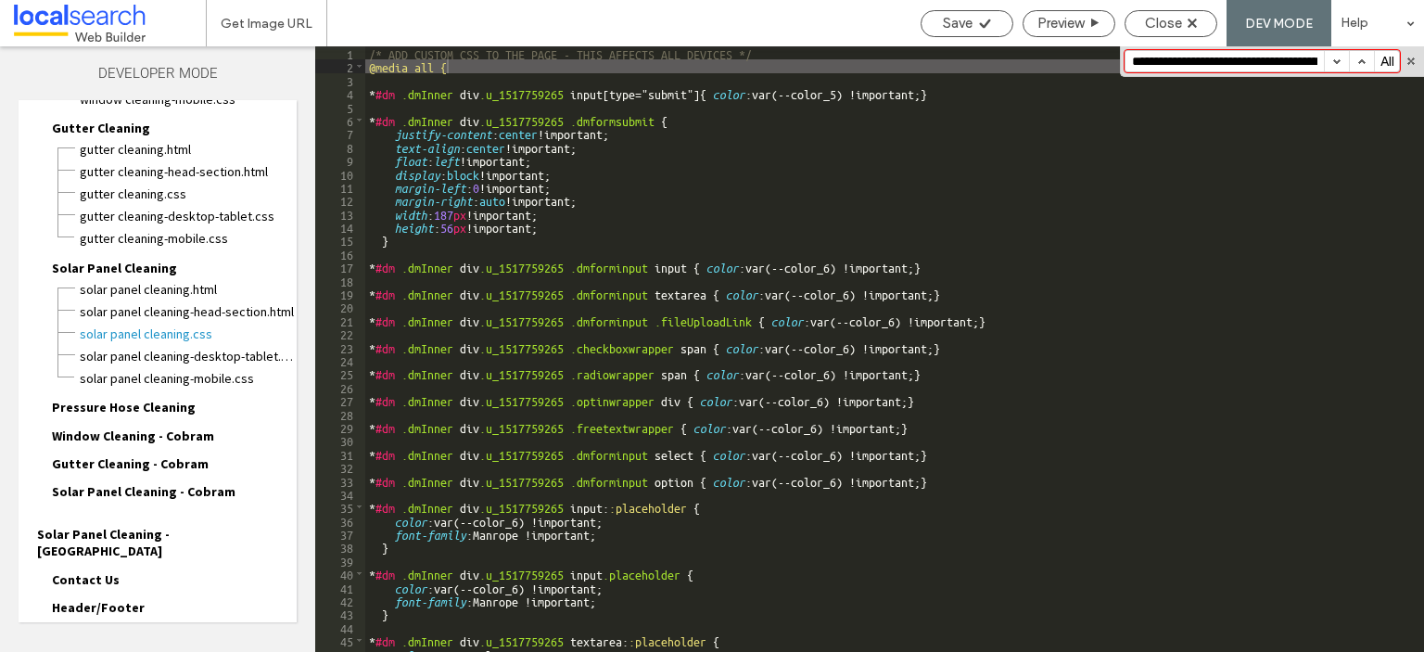
scroll to position [464, 0]
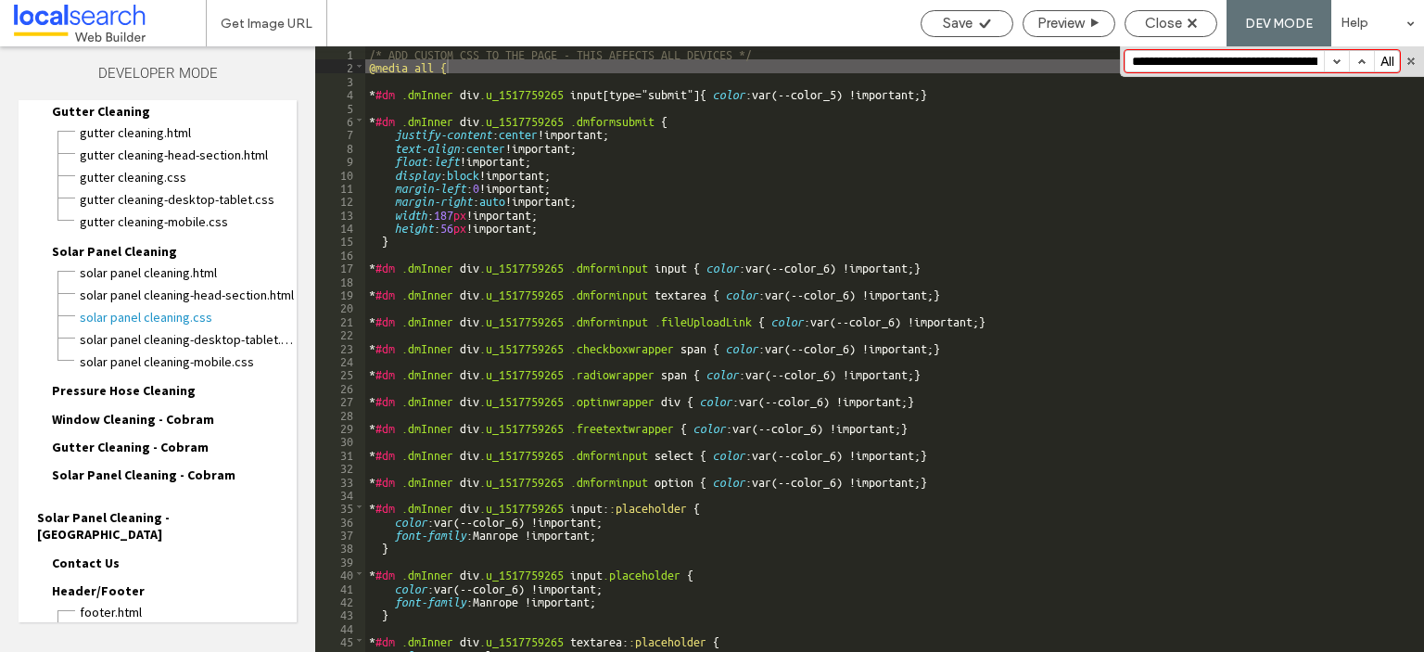
click at [126, 382] on span "Pressure Hose Cleaning" at bounding box center [124, 390] width 144 height 17
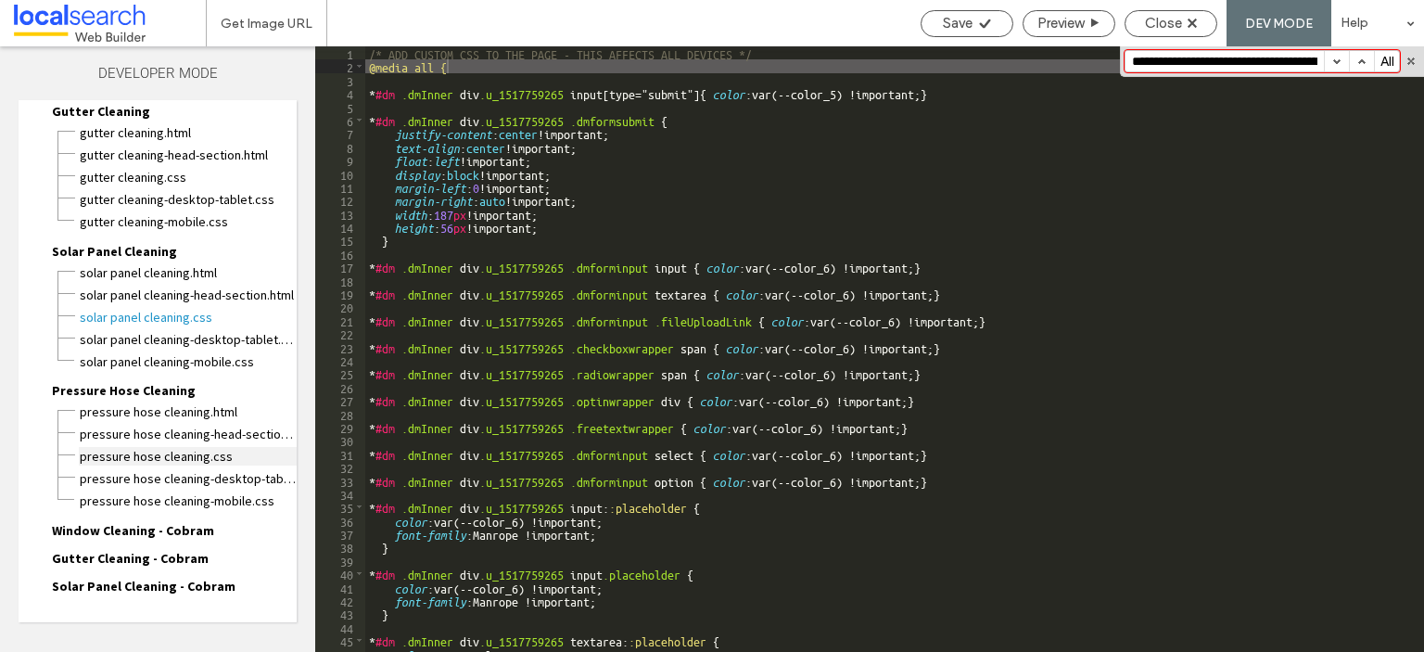
click at [126, 448] on span "Pressure Hose Cleaning.css" at bounding box center [188, 456] width 218 height 19
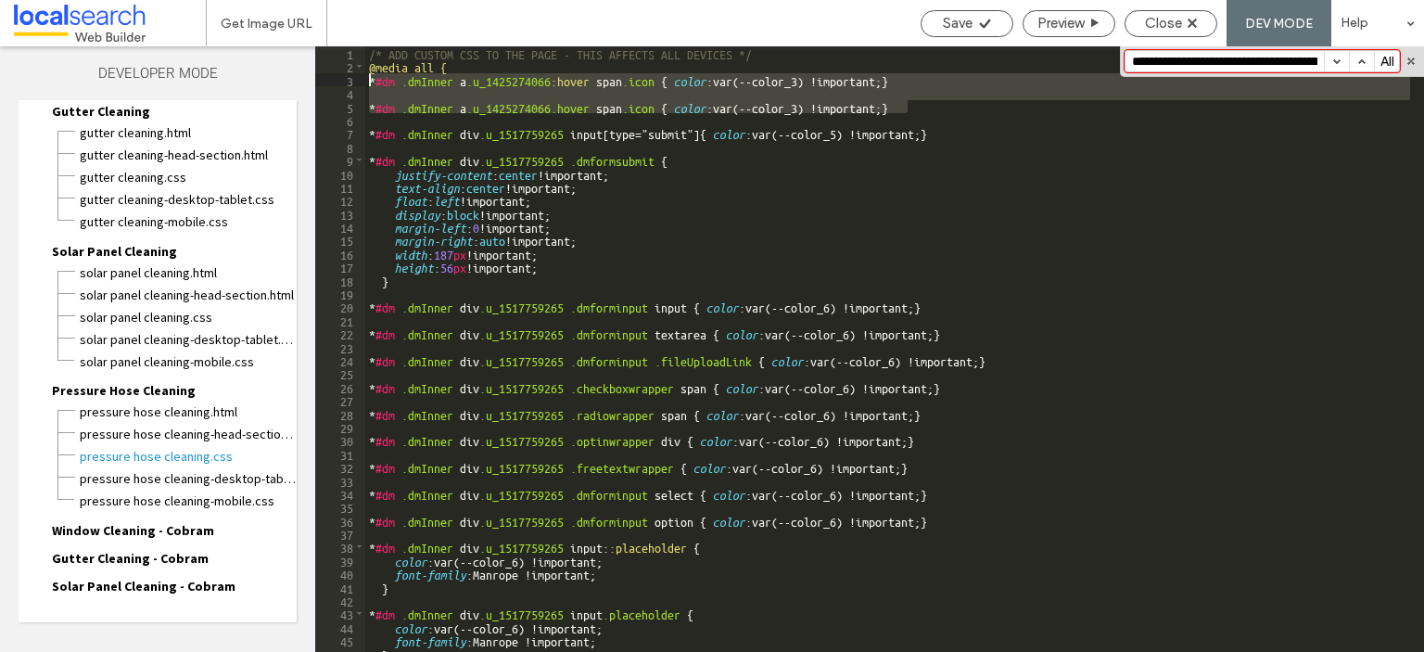
drag, startPoint x: 937, startPoint y: 107, endPoint x: 274, endPoint y: 78, distance: 662.7
click at [274, 78] on div "Developer Mode Page HTML/CSS Home Home.html Home-head-section.html Home.css Hom…" at bounding box center [712, 349] width 1424 height 606
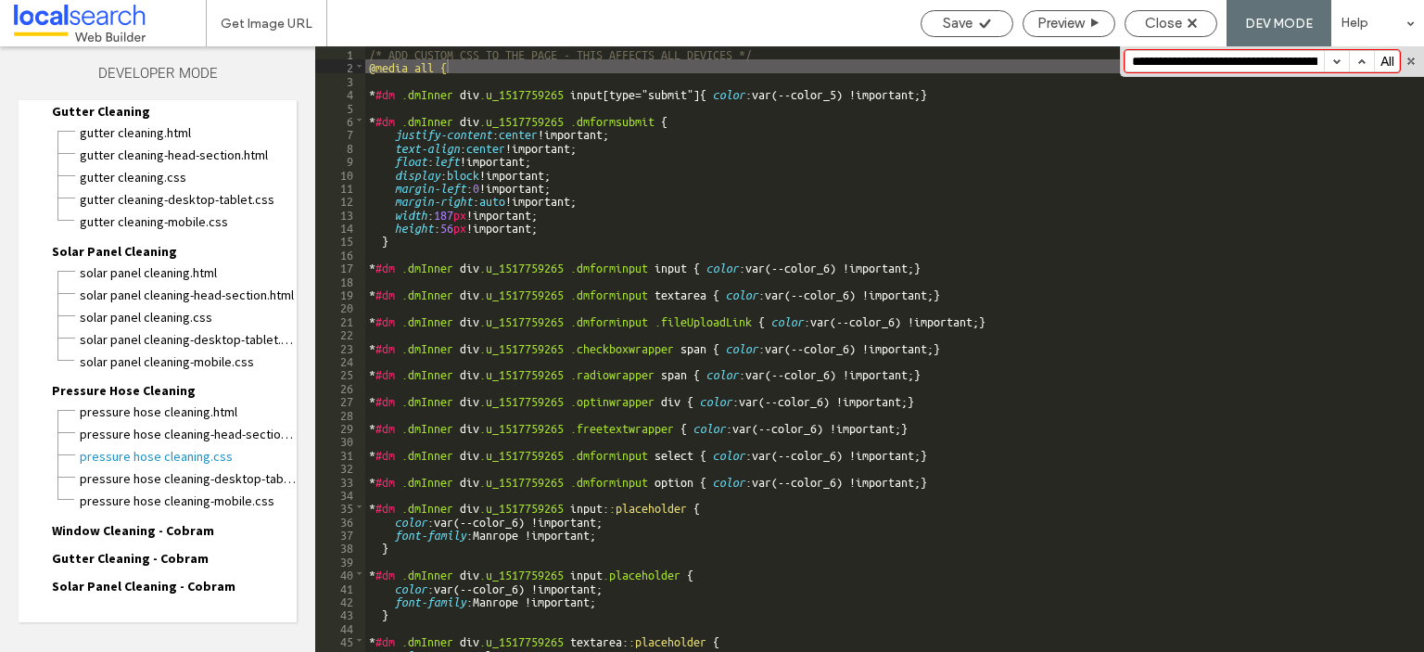
click at [1154, 66] on input "**********" at bounding box center [1225, 61] width 198 height 20
click at [950, 22] on span "Save" at bounding box center [958, 23] width 30 height 17
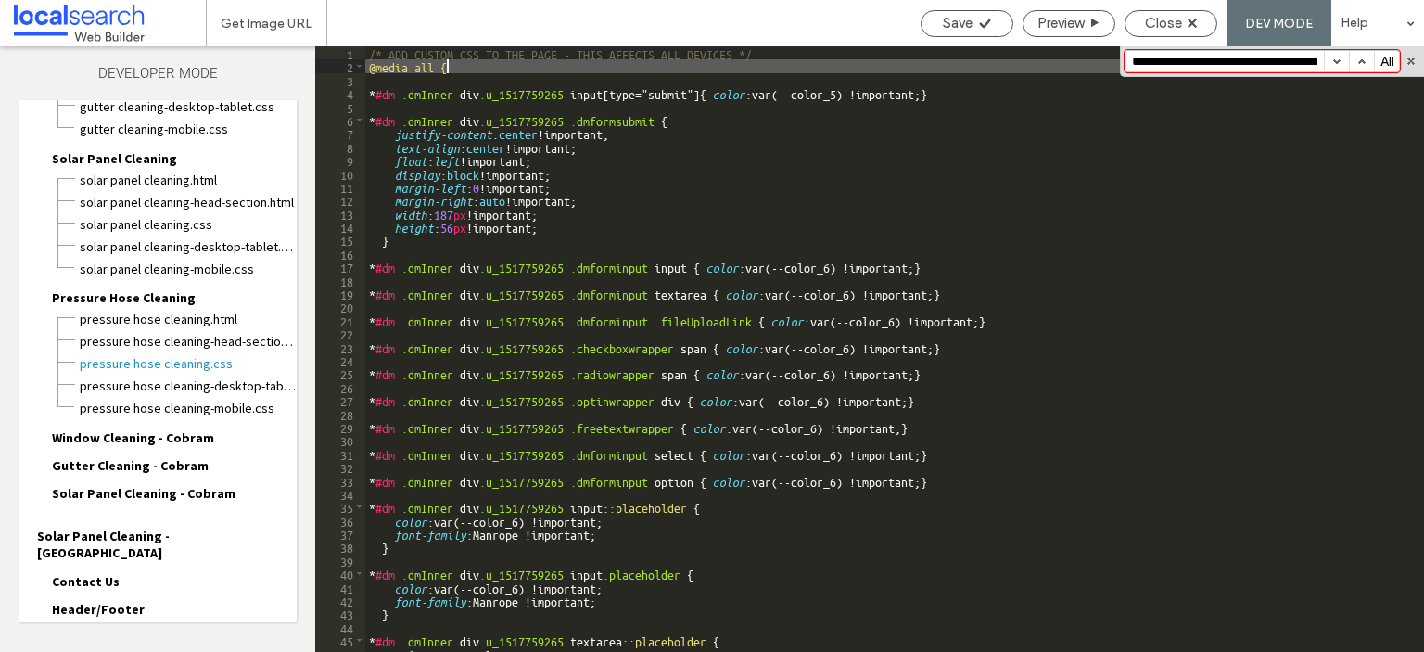
click at [149, 429] on span "Window Cleaning - Cobram" at bounding box center [133, 437] width 162 height 17
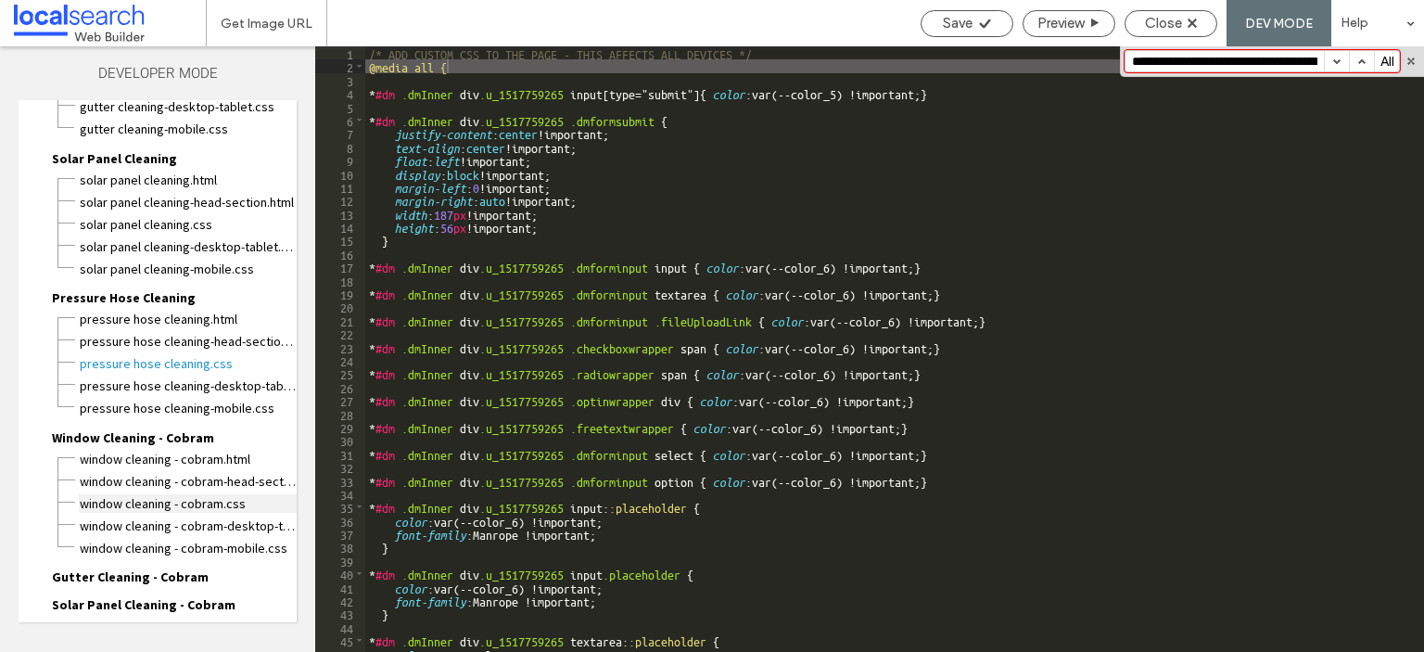
click at [160, 494] on span "Window Cleaning - Cobram.css" at bounding box center [188, 503] width 218 height 19
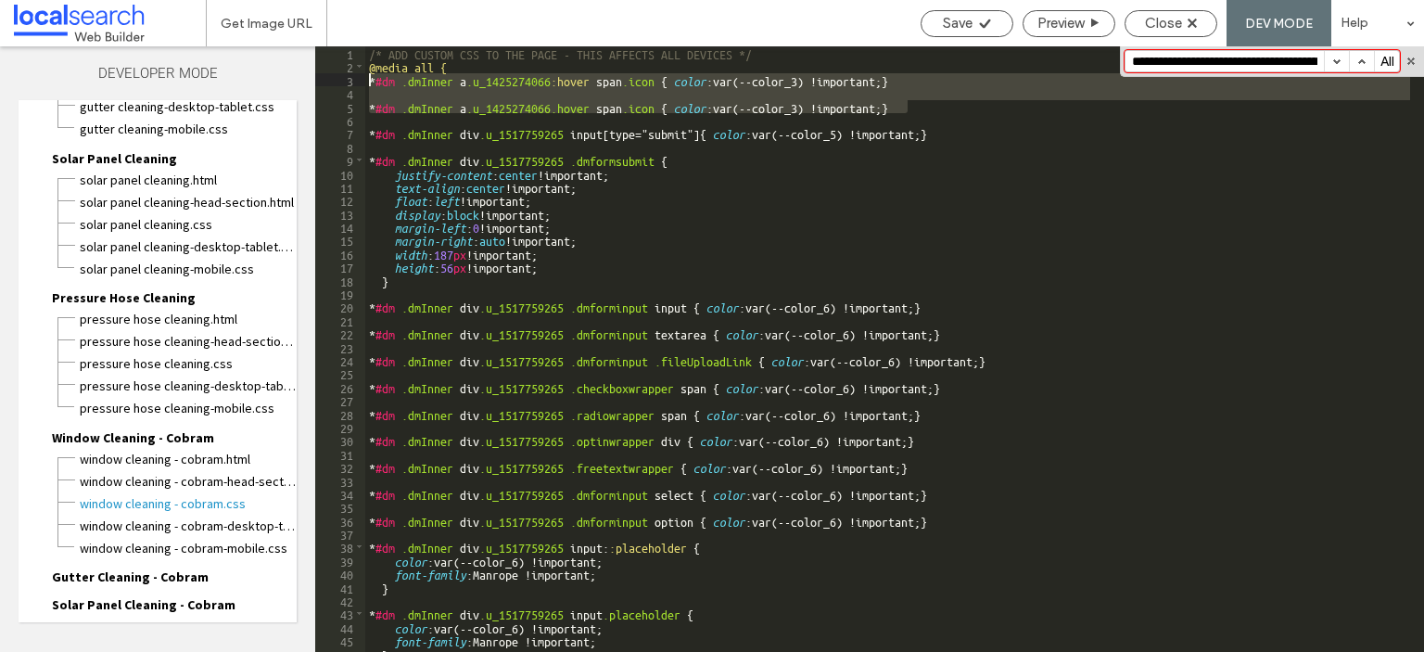
drag, startPoint x: 917, startPoint y: 114, endPoint x: 362, endPoint y: 79, distance: 556.6
click at [362, 79] on div "** 1 2 3 4 5 6 7 8 9 10 11 12 13 14 15 16 17 18 19 20 21 22 23 24 25 26 27 28 2…" at bounding box center [869, 349] width 1109 height 606
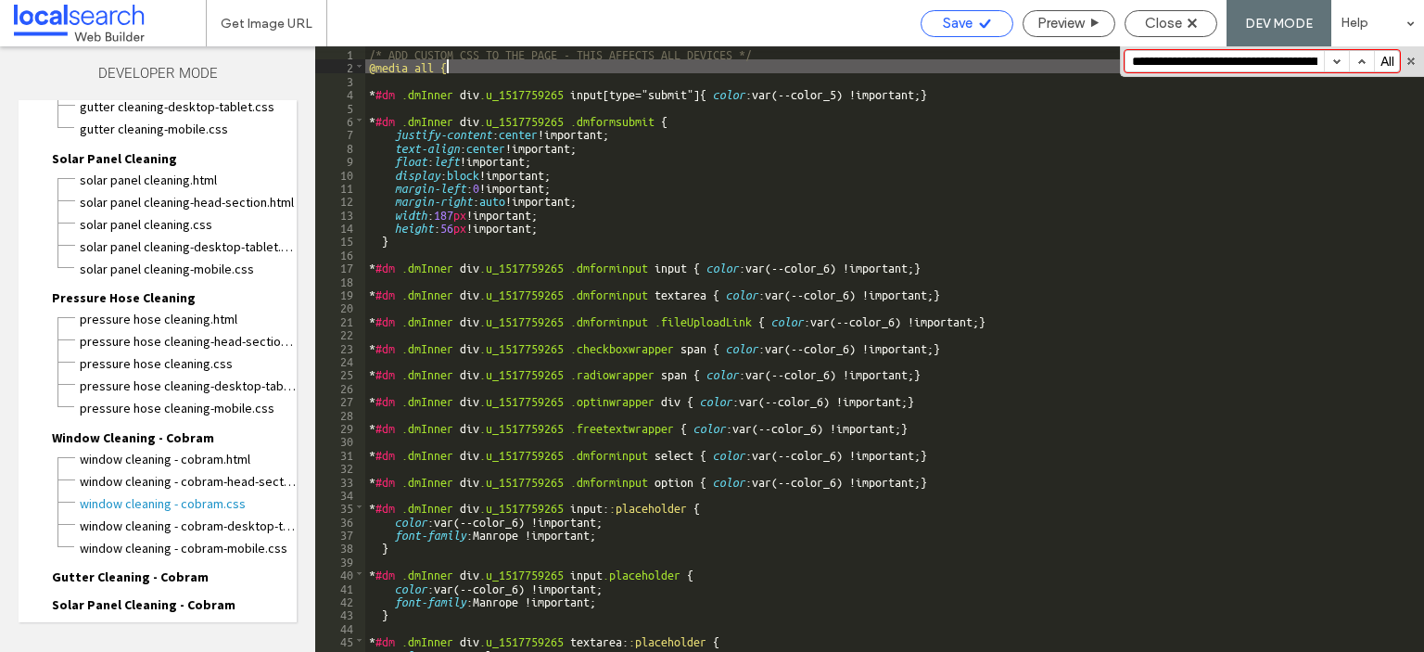
click at [944, 21] on span "Save" at bounding box center [958, 23] width 30 height 17
click at [1179, 65] on input "**********" at bounding box center [1225, 61] width 198 height 20
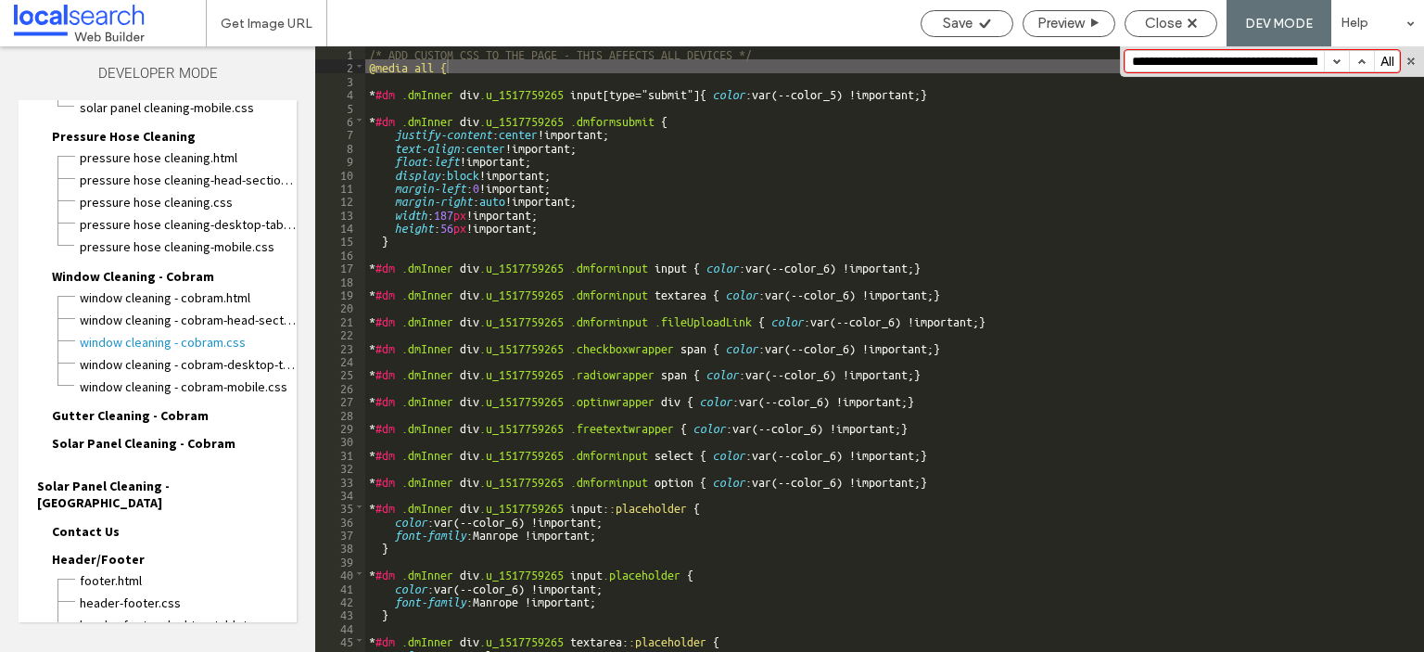
scroll to position [742, 0]
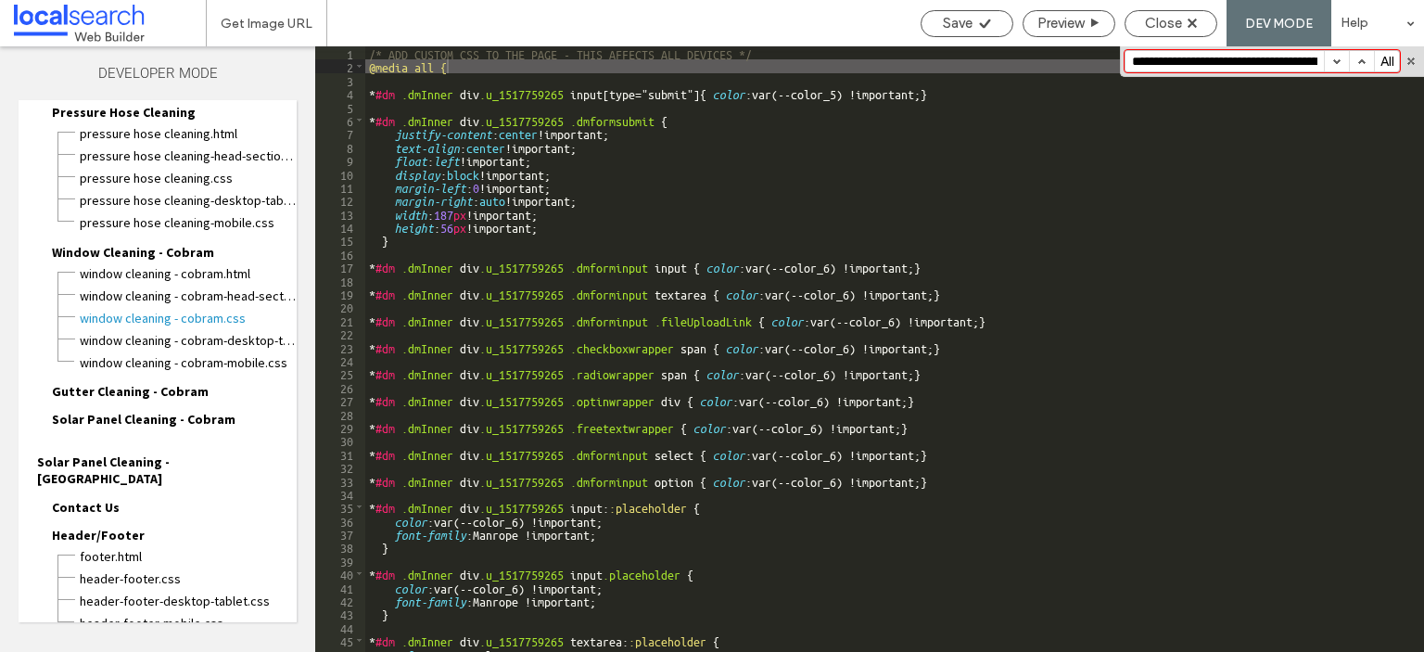
click at [128, 383] on span "Gutter Cleaning - Cobram" at bounding box center [130, 391] width 157 height 17
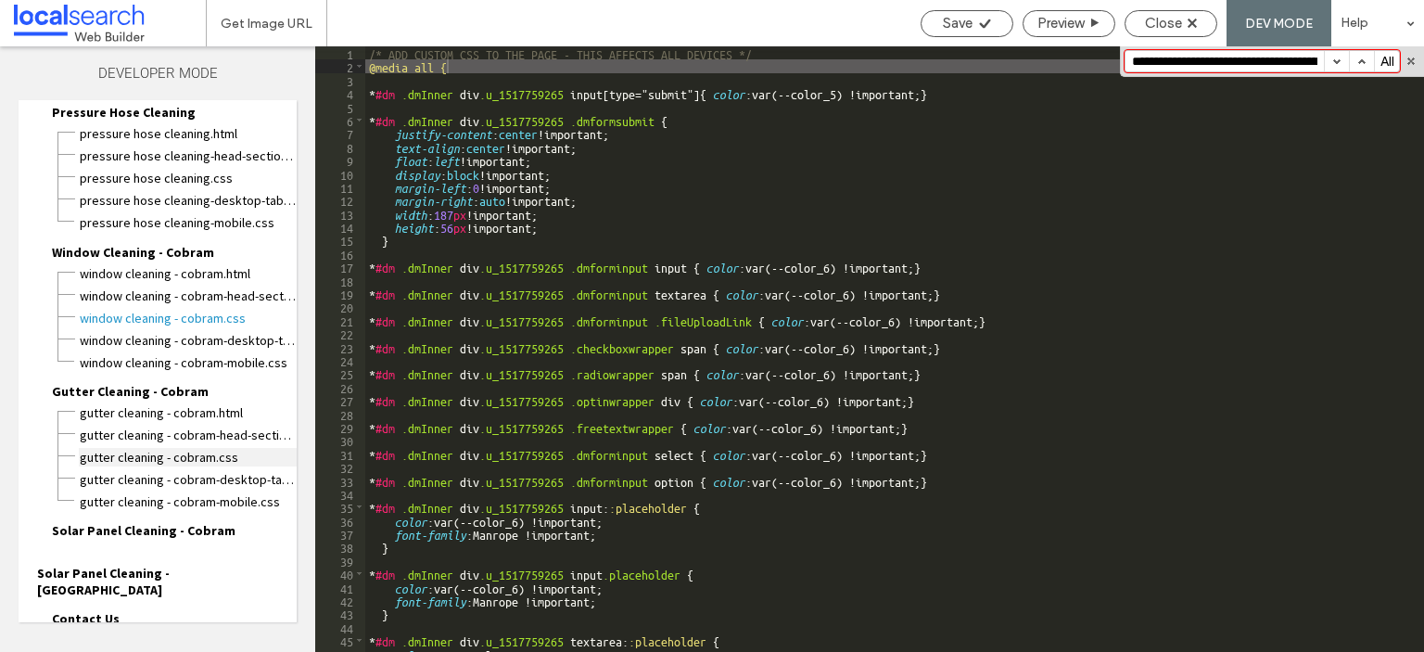
click at [127, 448] on span "Gutter Cleaning - Cobram.css" at bounding box center [188, 457] width 218 height 19
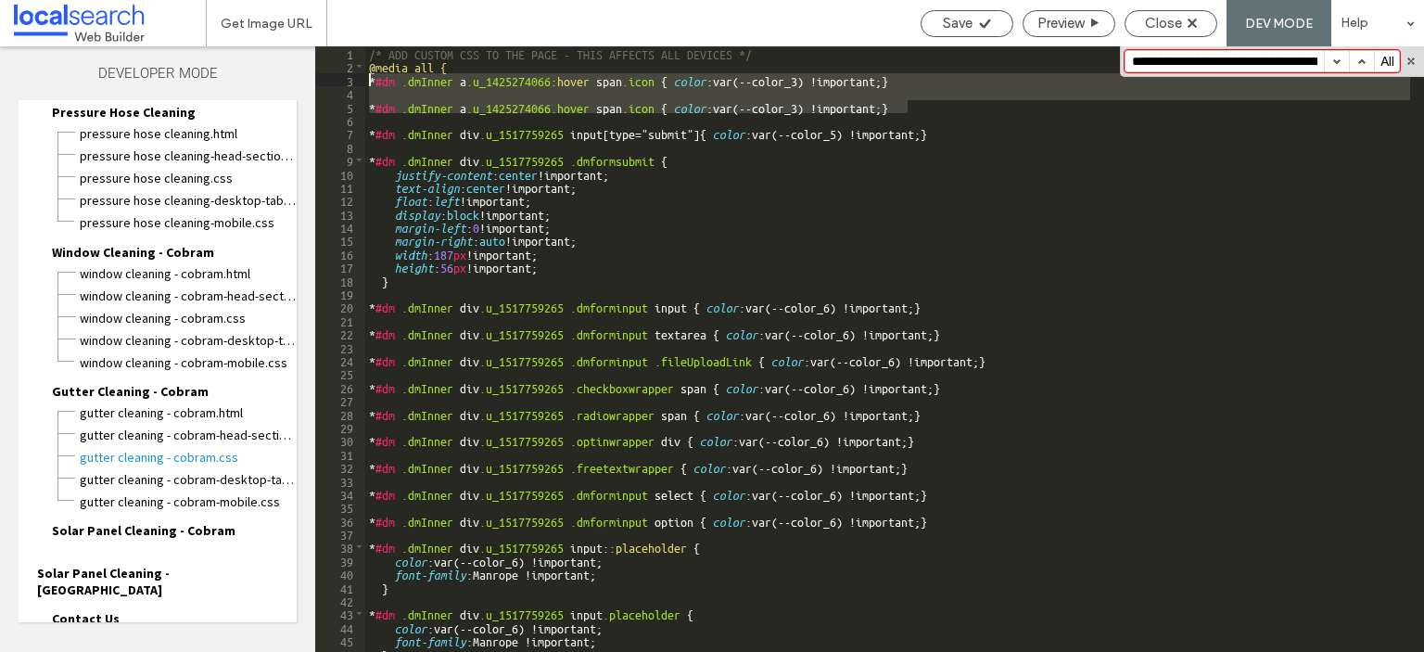
drag, startPoint x: 772, startPoint y: 104, endPoint x: 331, endPoint y: 73, distance: 441.5
click at [331, 73] on div "** 1 2 3 4 5 6 7 8 9 10 11 12 13 14 15 16 17 18 19 20 21 22 23 24 25 26 27 28 2…" at bounding box center [869, 349] width 1109 height 606
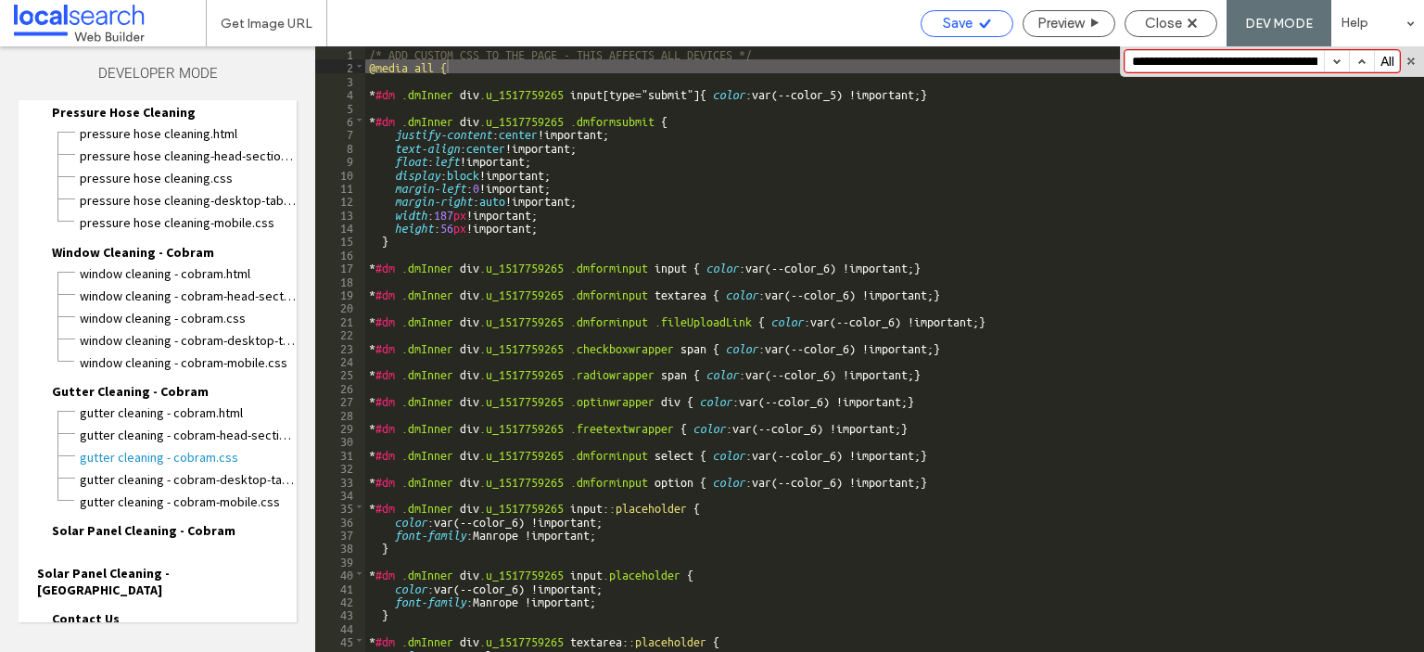
click at [968, 24] on span "Save" at bounding box center [958, 23] width 30 height 17
click at [158, 522] on span "Solar Panel Cleaning - Cobram" at bounding box center [144, 530] width 184 height 17
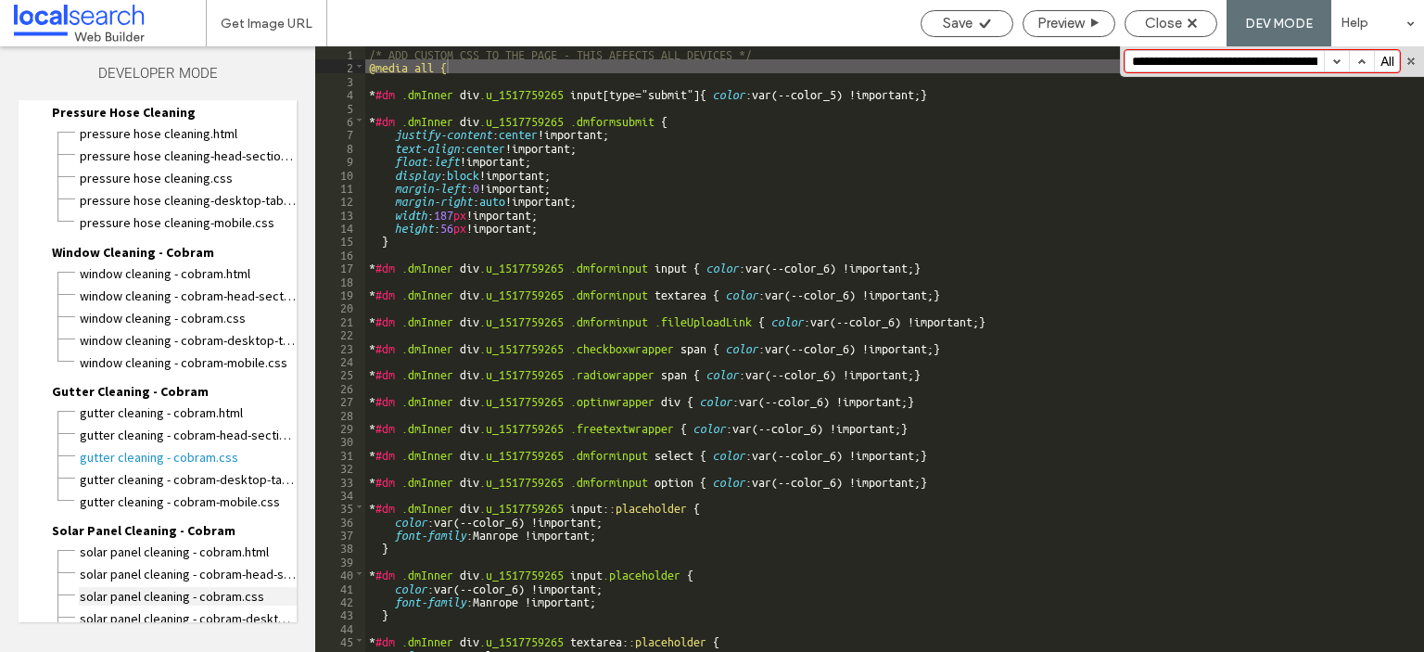
click at [165, 587] on span "Solar Panel Cleaning - Cobram.css" at bounding box center [188, 596] width 218 height 19
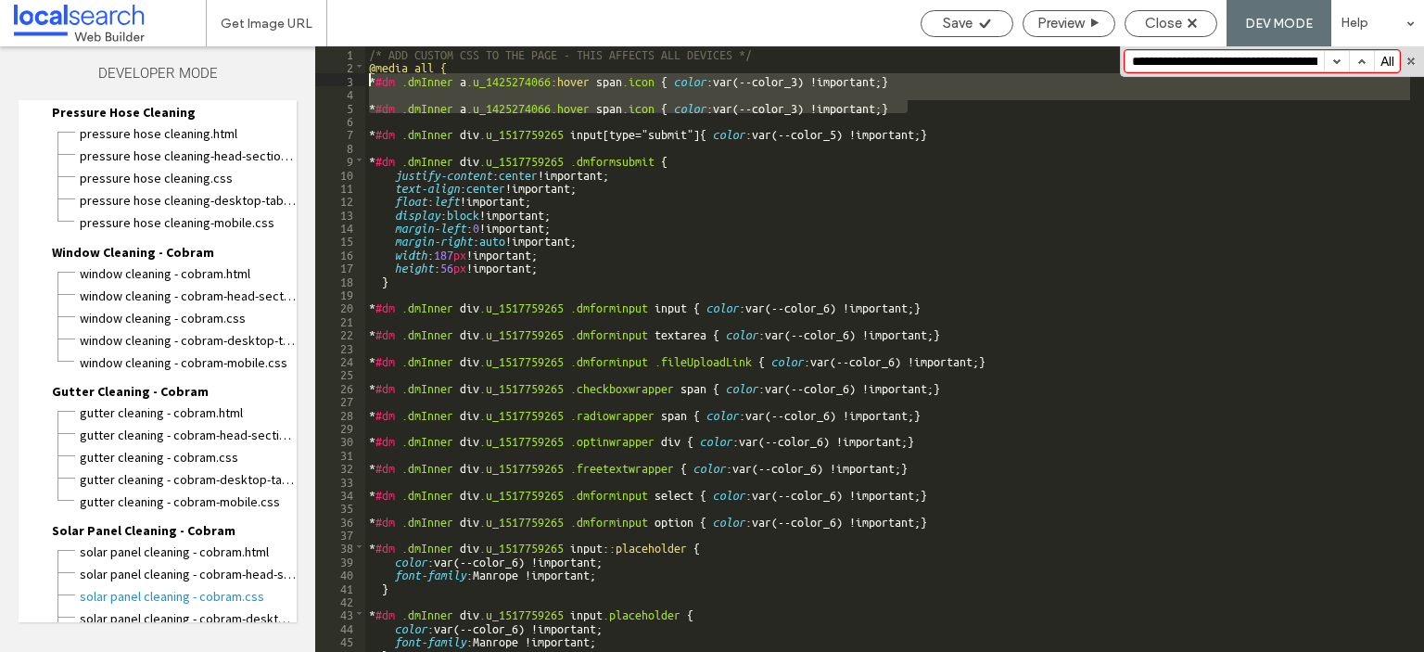
drag, startPoint x: 757, startPoint y: 92, endPoint x: 346, endPoint y: 81, distance: 410.9
click at [346, 81] on div "** 1 2 3 4 5 6 7 8 9 10 11 12 13 14 15 16 17 18 19 20 21 22 23 24 25 26 27 28 2…" at bounding box center [869, 349] width 1109 height 606
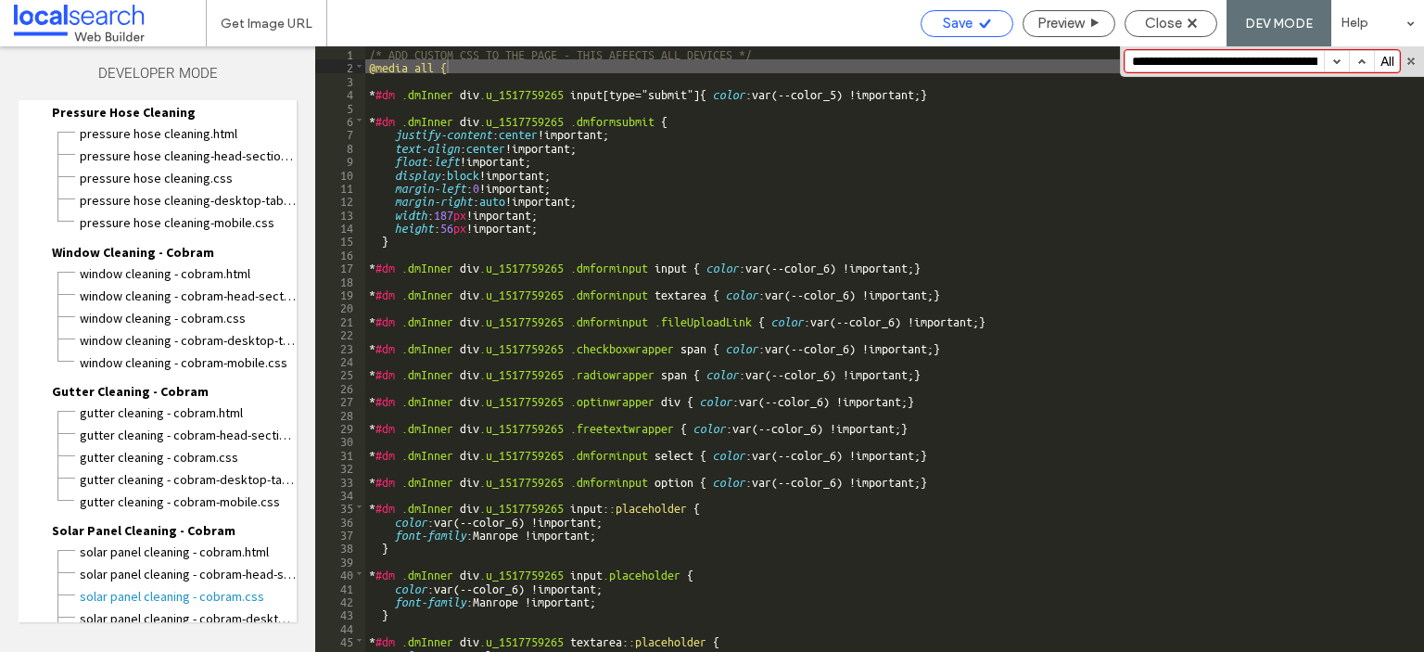
click at [951, 29] on span "Save" at bounding box center [958, 23] width 30 height 17
click at [1187, 59] on input "**********" at bounding box center [1225, 61] width 198 height 20
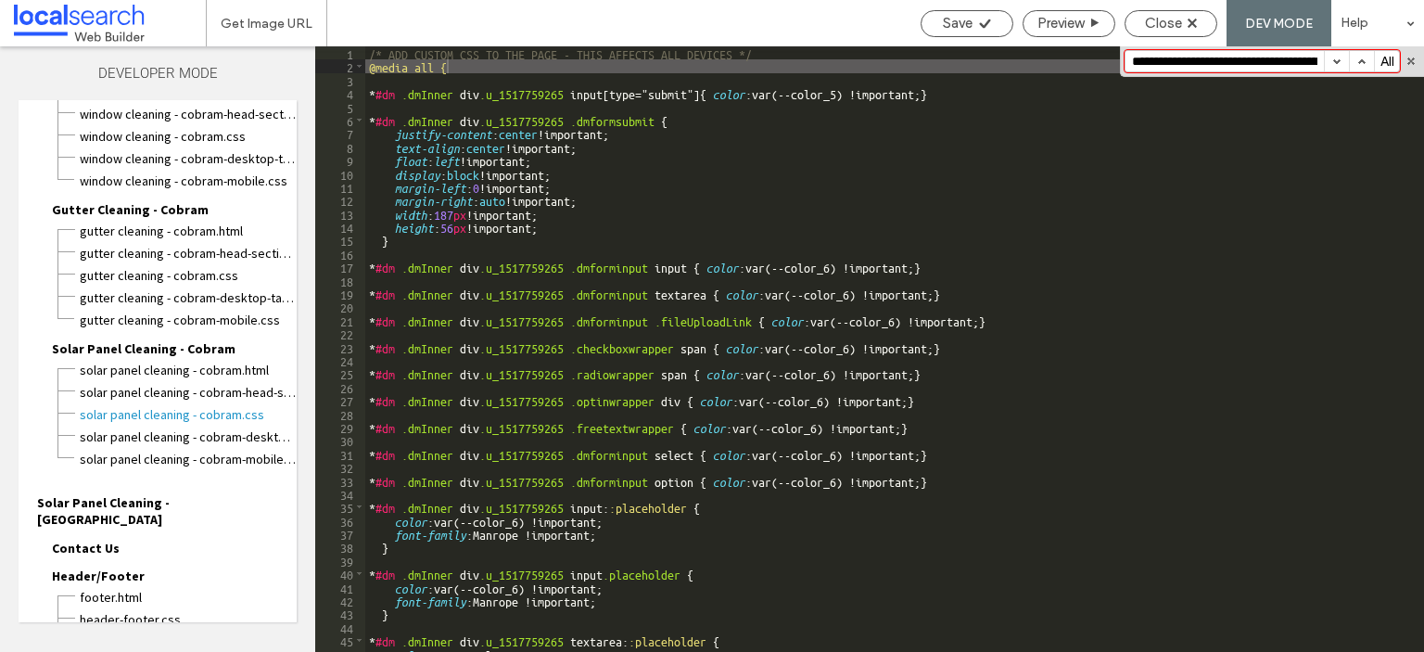
scroll to position [927, 0]
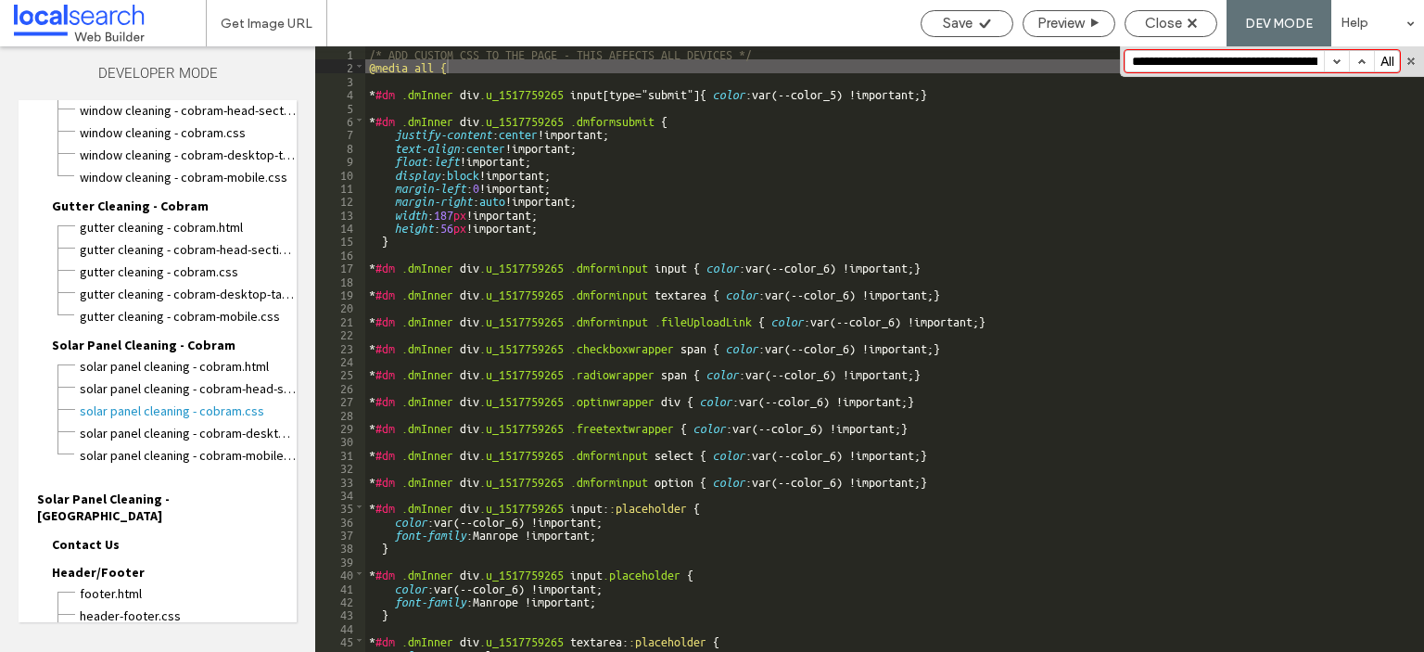
click at [121, 491] on span "Solar Panel Cleaning - [GEOGRAPHIC_DATA]" at bounding box center [167, 507] width 260 height 33
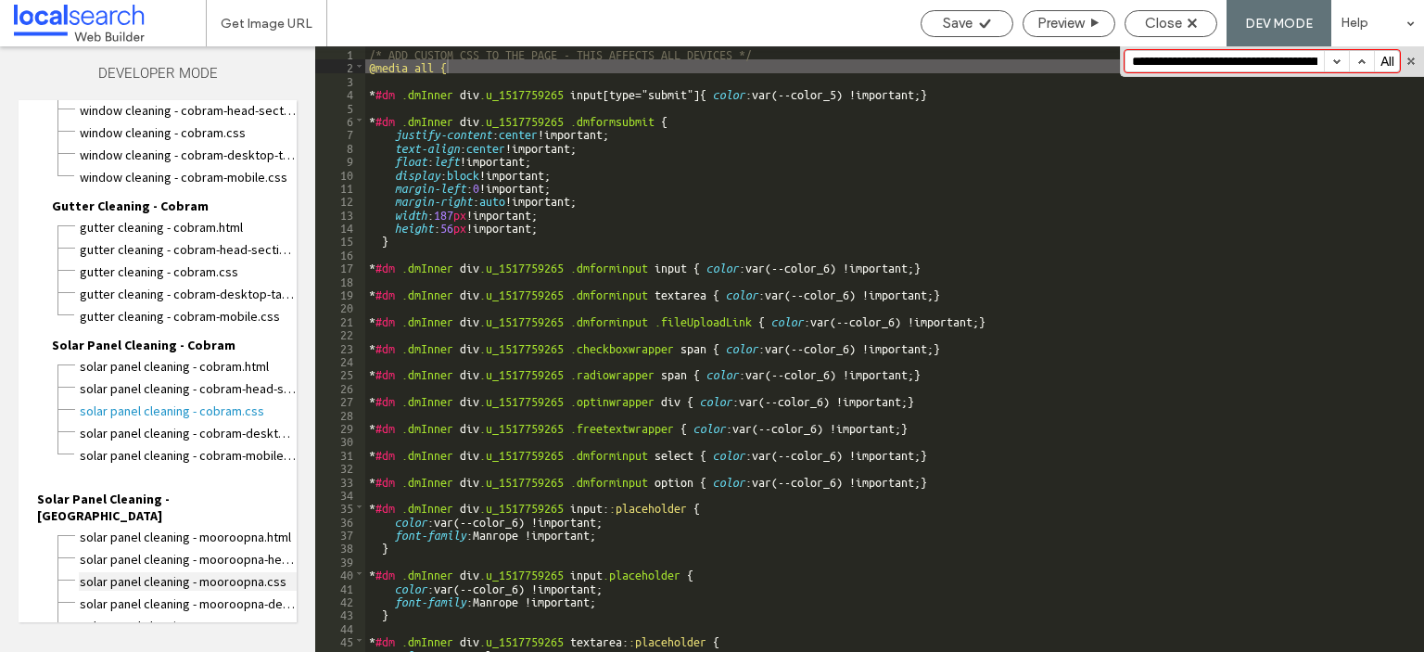
click at [122, 572] on span "Solar Panel Cleaning - Mooroopna.css" at bounding box center [188, 581] width 218 height 19
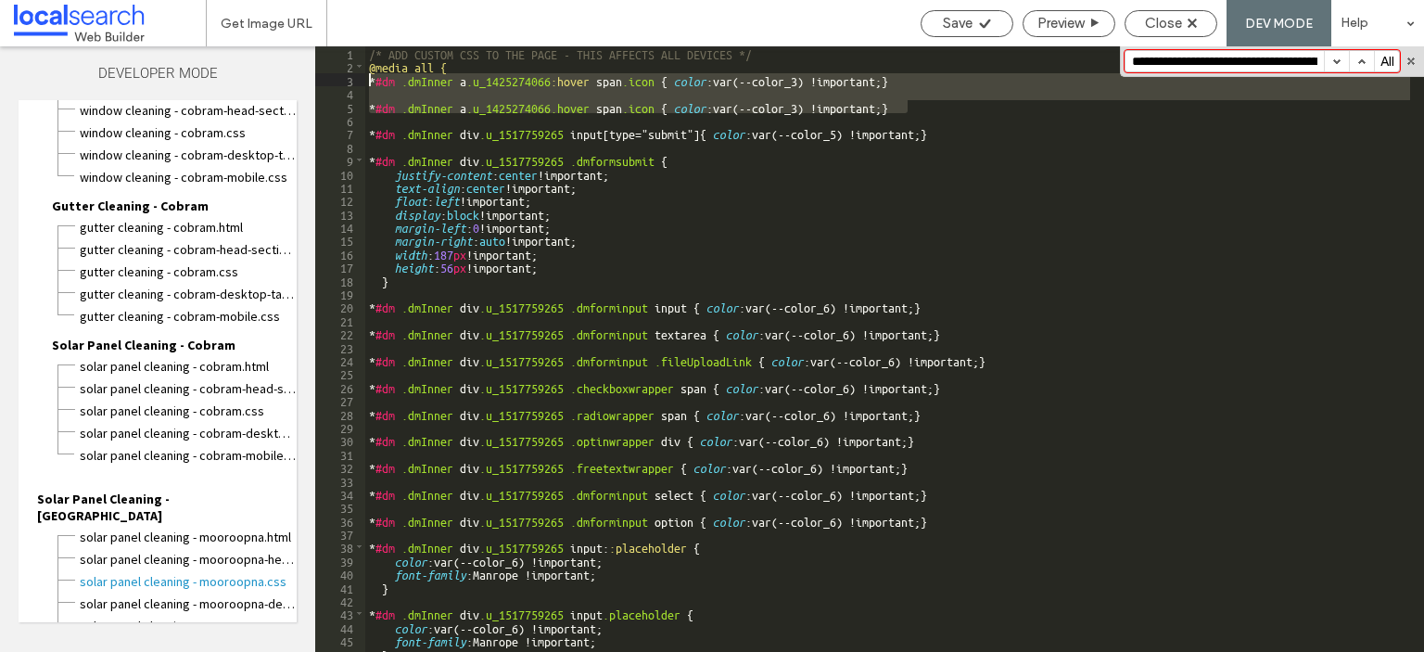
drag, startPoint x: 927, startPoint y: 104, endPoint x: 293, endPoint y: 80, distance: 634.7
click at [293, 80] on div "Developer Mode Page HTML/CSS Home Home.html Home-head-section.html Home.css Hom…" at bounding box center [712, 349] width 1424 height 606
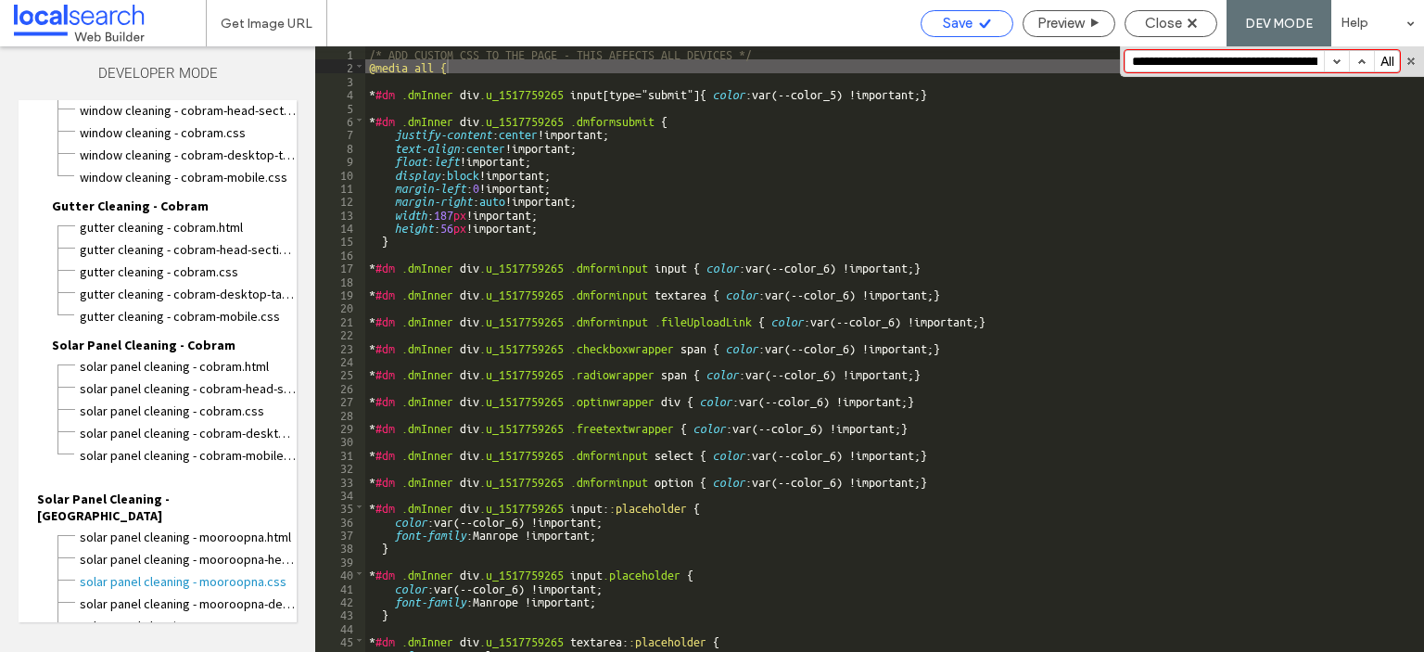
click at [943, 23] on span "Save" at bounding box center [958, 23] width 30 height 17
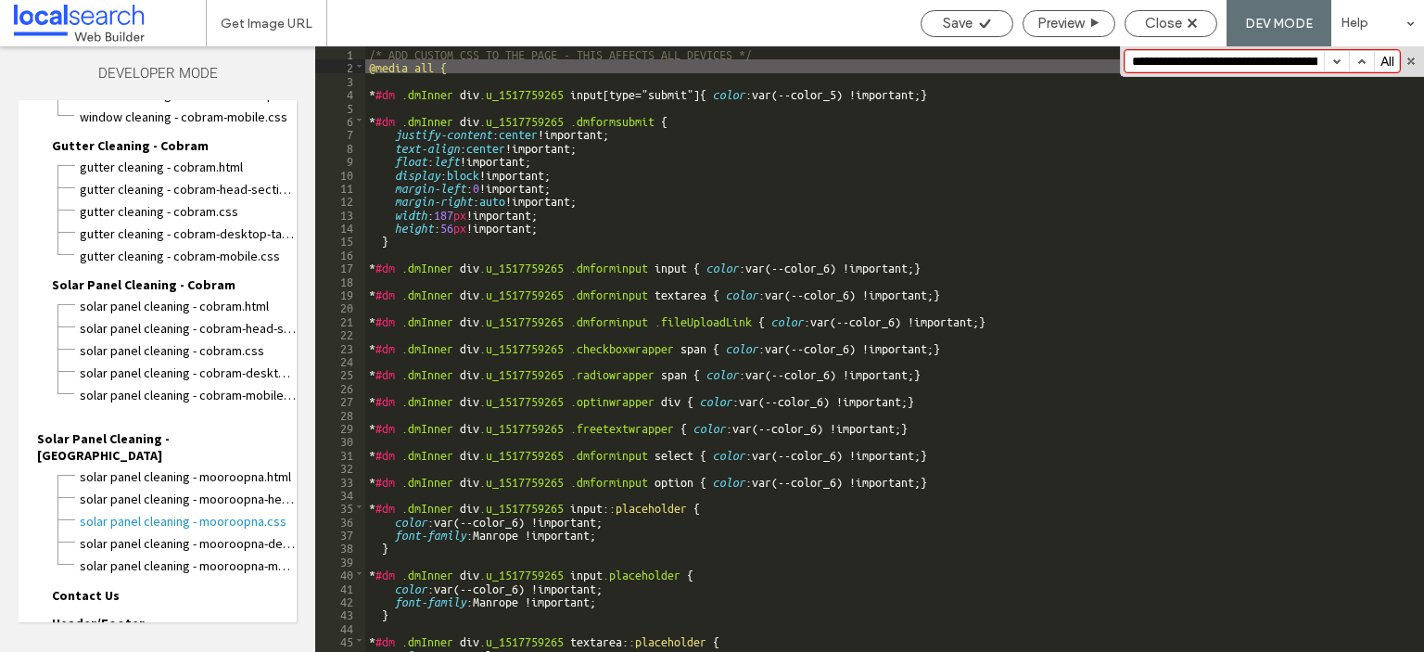
scroll to position [1020, 0]
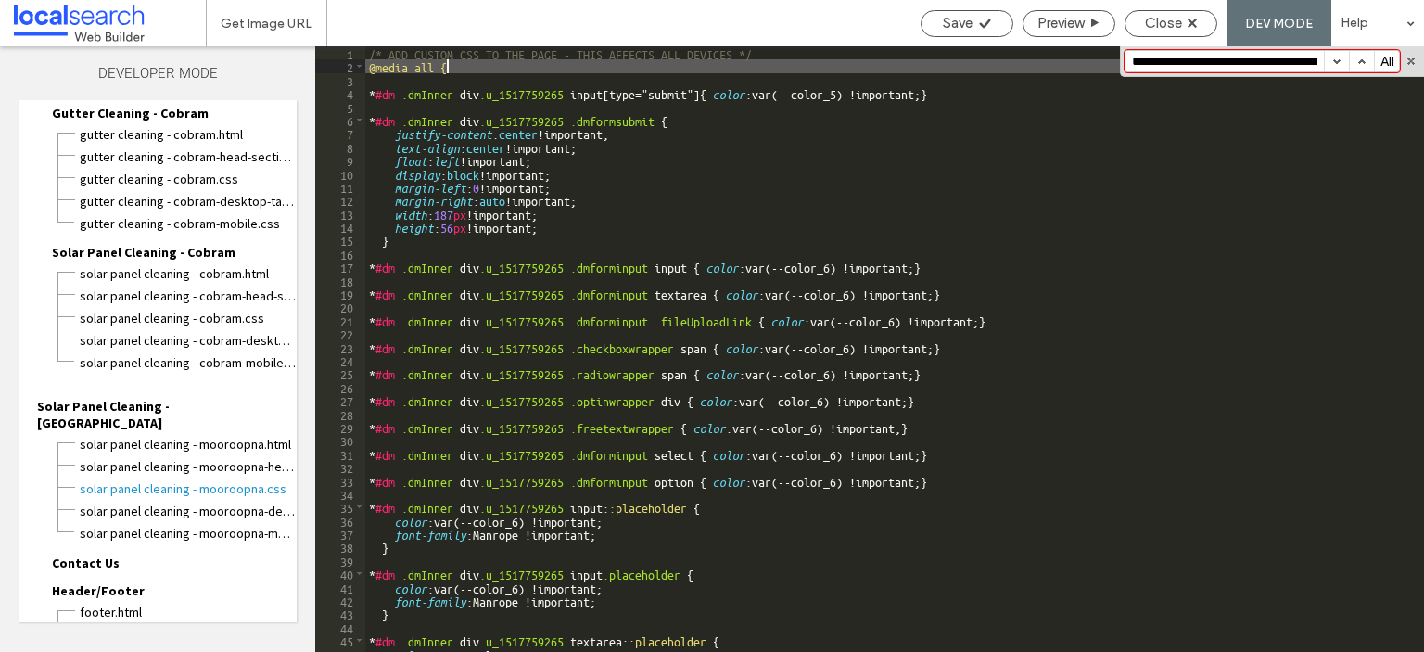
click at [104, 555] on span "Contact Us" at bounding box center [86, 563] width 68 height 17
click at [130, 619] on span "Contact Us.css" at bounding box center [188, 628] width 218 height 19
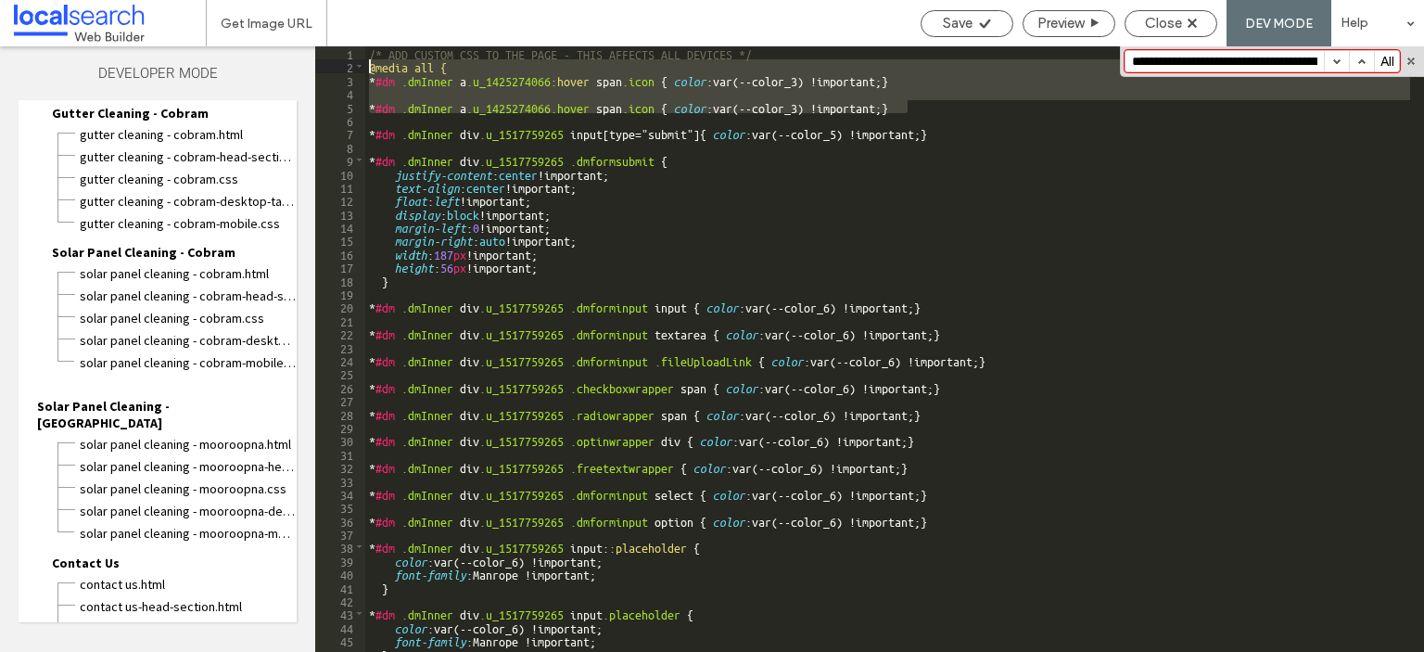
drag, startPoint x: 933, startPoint y: 107, endPoint x: 352, endPoint y: 67, distance: 581.9
click at [352, 67] on div "** 1 2 3 4 5 6 7 8 9 10 11 12 13 14 15 16 17 18 19 20 21 22 23 24 25 26 27 28 2…" at bounding box center [869, 349] width 1109 height 606
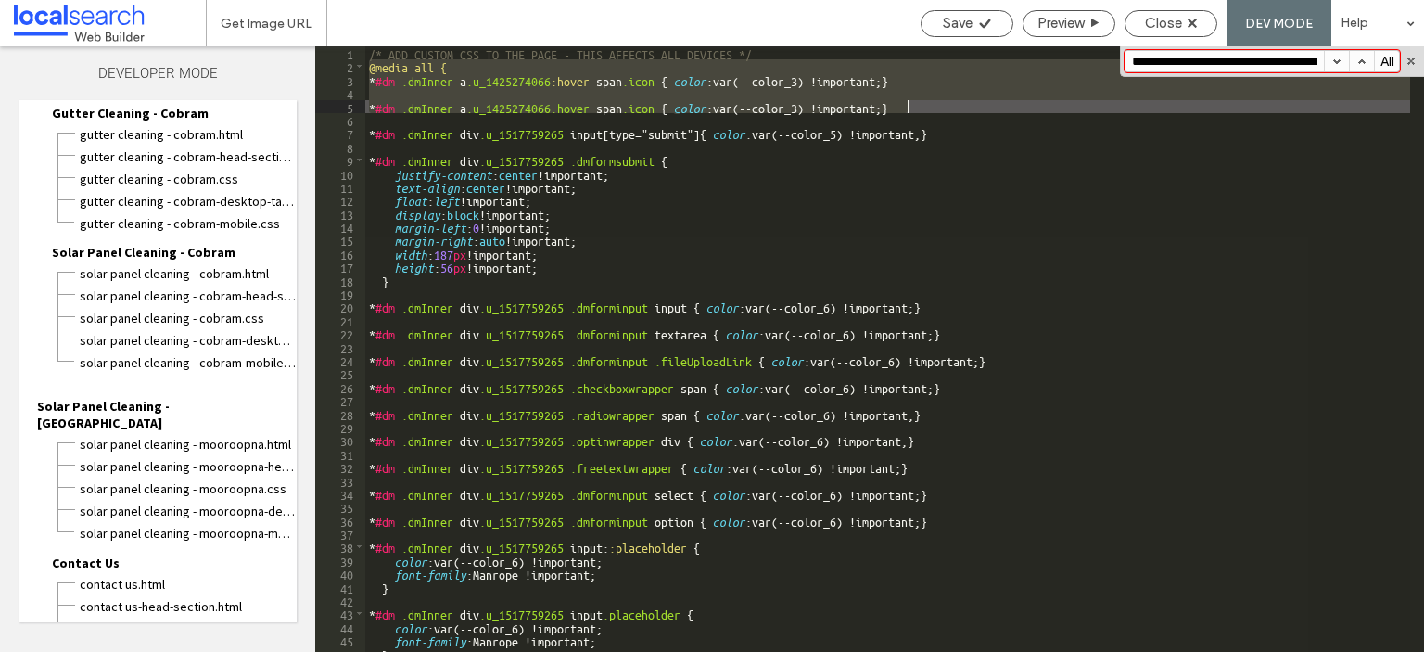
click at [949, 98] on div "/* ADD CUSTOM CSS TO THE PAGE - THIS AFFECTS ALL DEVICES */ @media all { * #dm …" at bounding box center [887, 349] width 1045 height 606
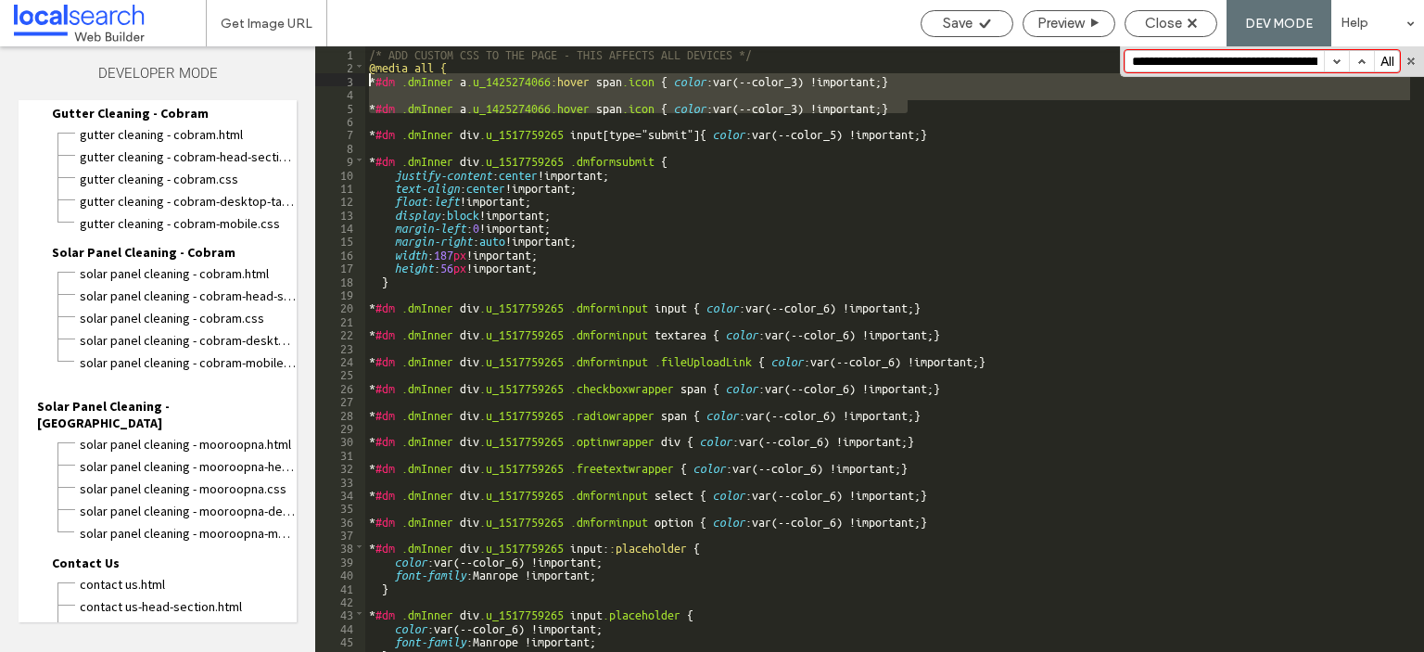
drag, startPoint x: 880, startPoint y: 107, endPoint x: 353, endPoint y: 81, distance: 527.3
click at [353, 81] on div "** 1 2 3 4 5 6 7 8 9 10 11 12 13 14 15 16 17 18 19 20 21 22 23 24 25 26 27 28 2…" at bounding box center [869, 349] width 1109 height 606
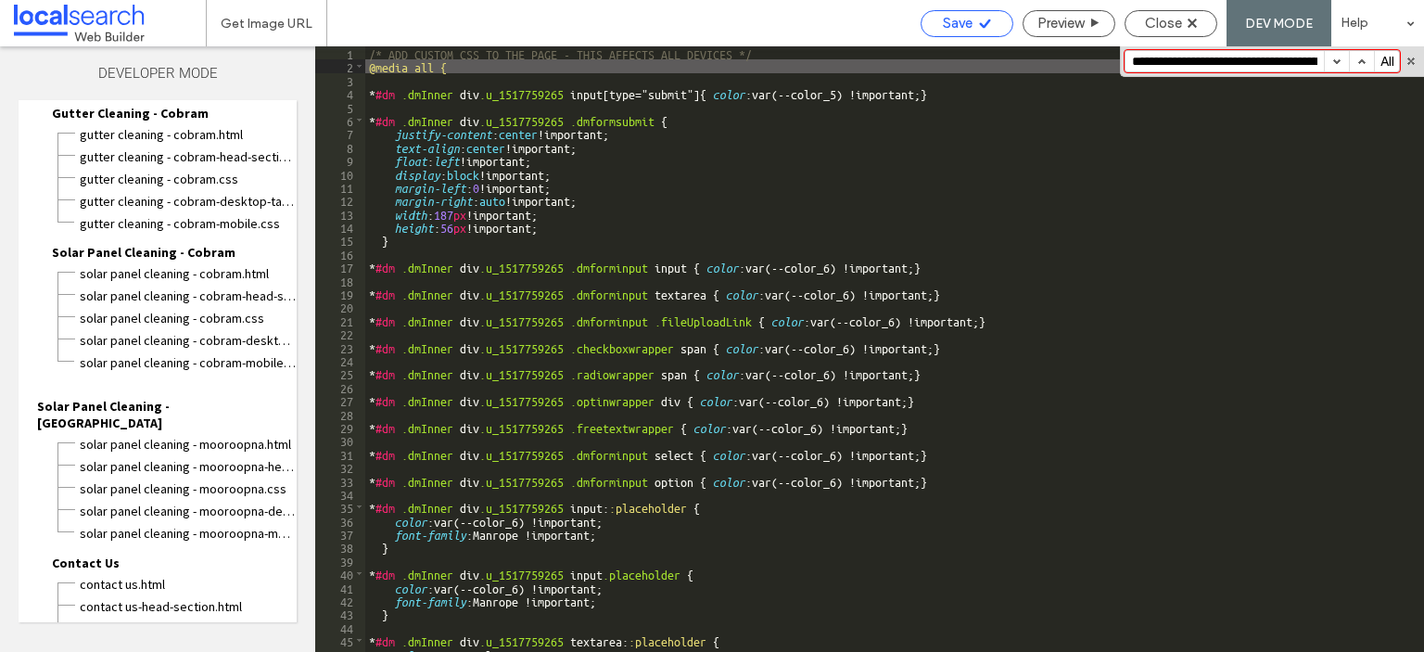
click at [984, 23] on use at bounding box center [984, 23] width 11 height 9
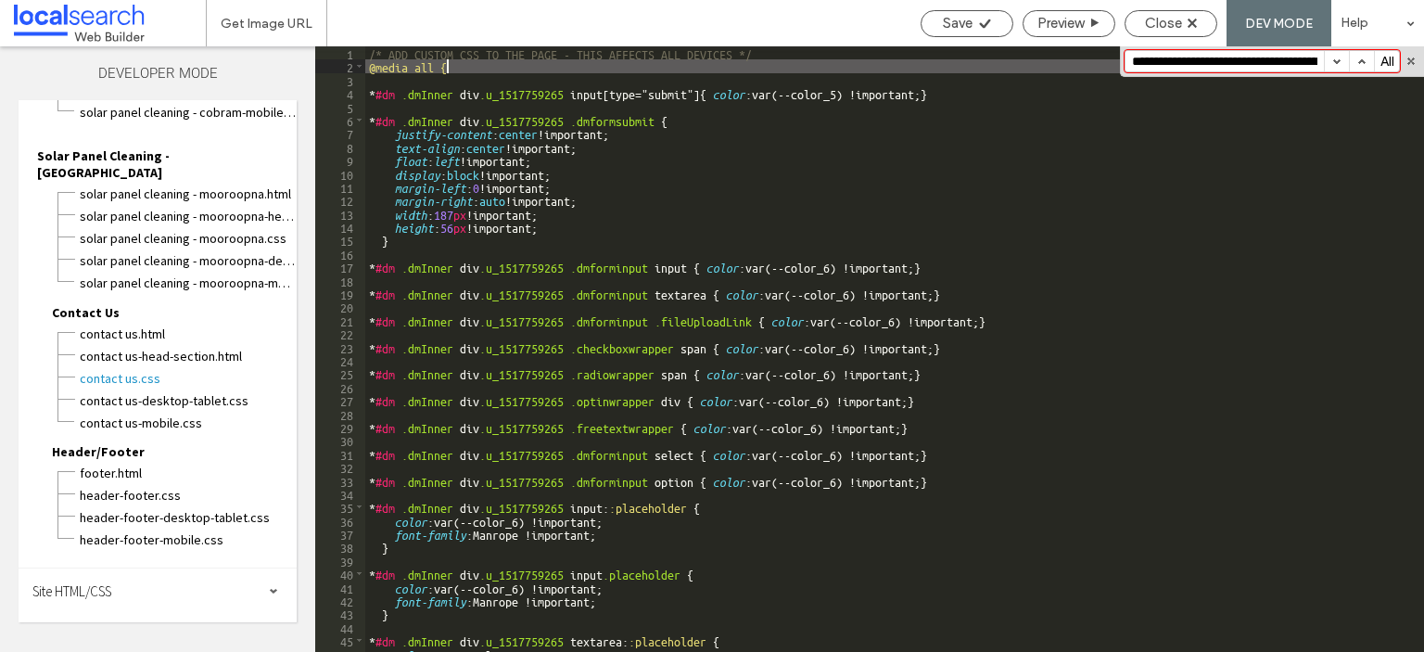
scroll to position [1298, 0]
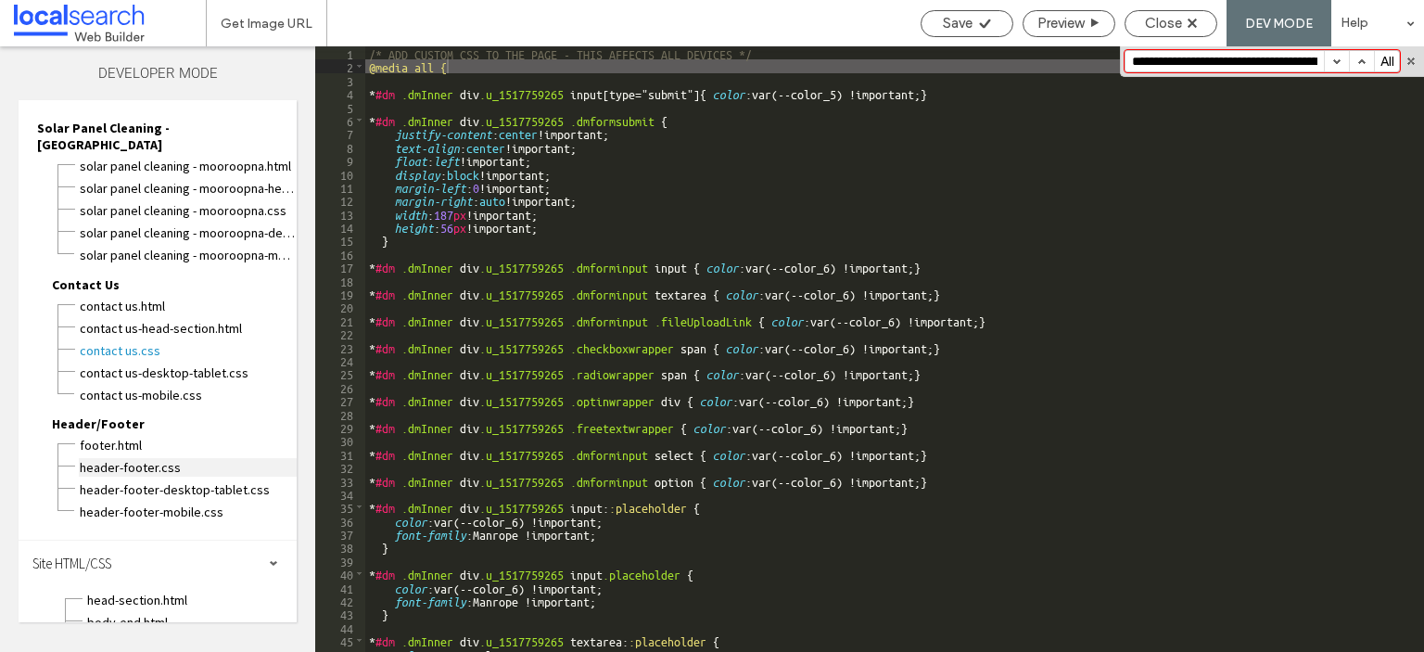
click at [130, 458] on span "header-footer.css" at bounding box center [188, 467] width 218 height 19
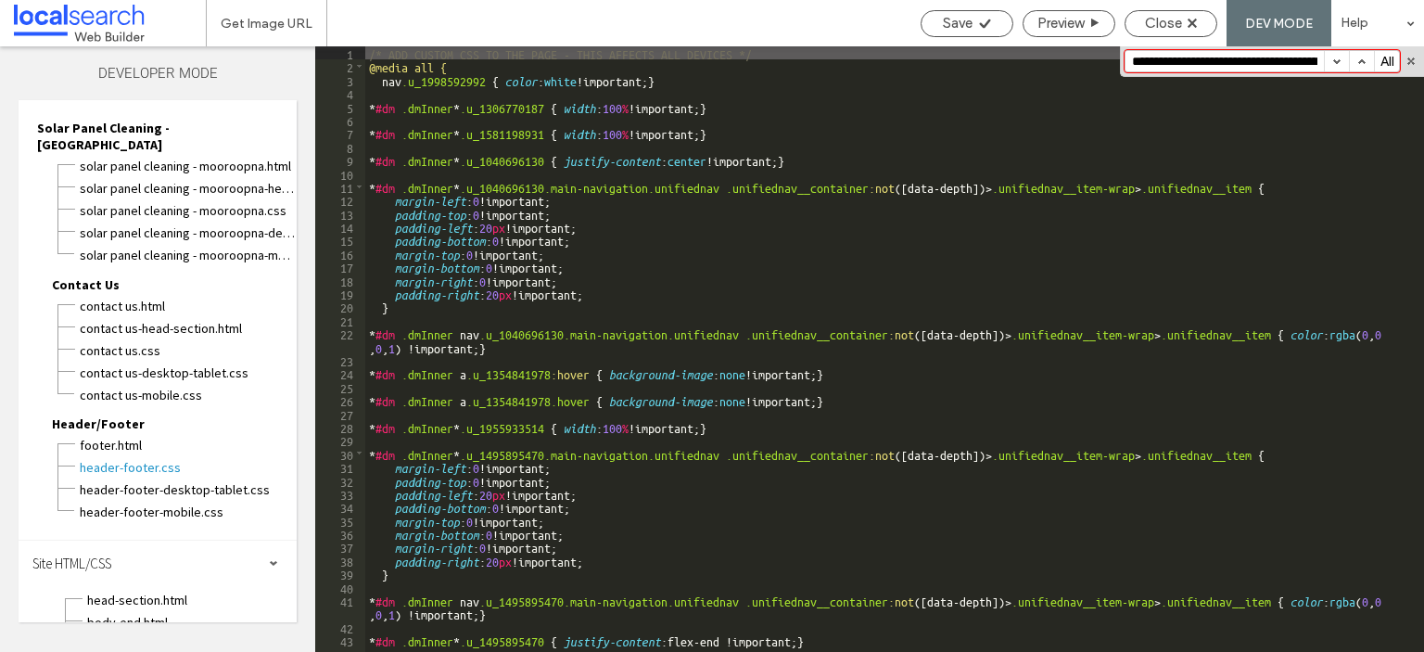
click at [1179, 62] on input "**********" at bounding box center [1225, 61] width 198 height 20
click at [959, 26] on span "Save" at bounding box center [958, 23] width 30 height 17
click at [1135, 25] on div "Close" at bounding box center [1171, 23] width 91 height 17
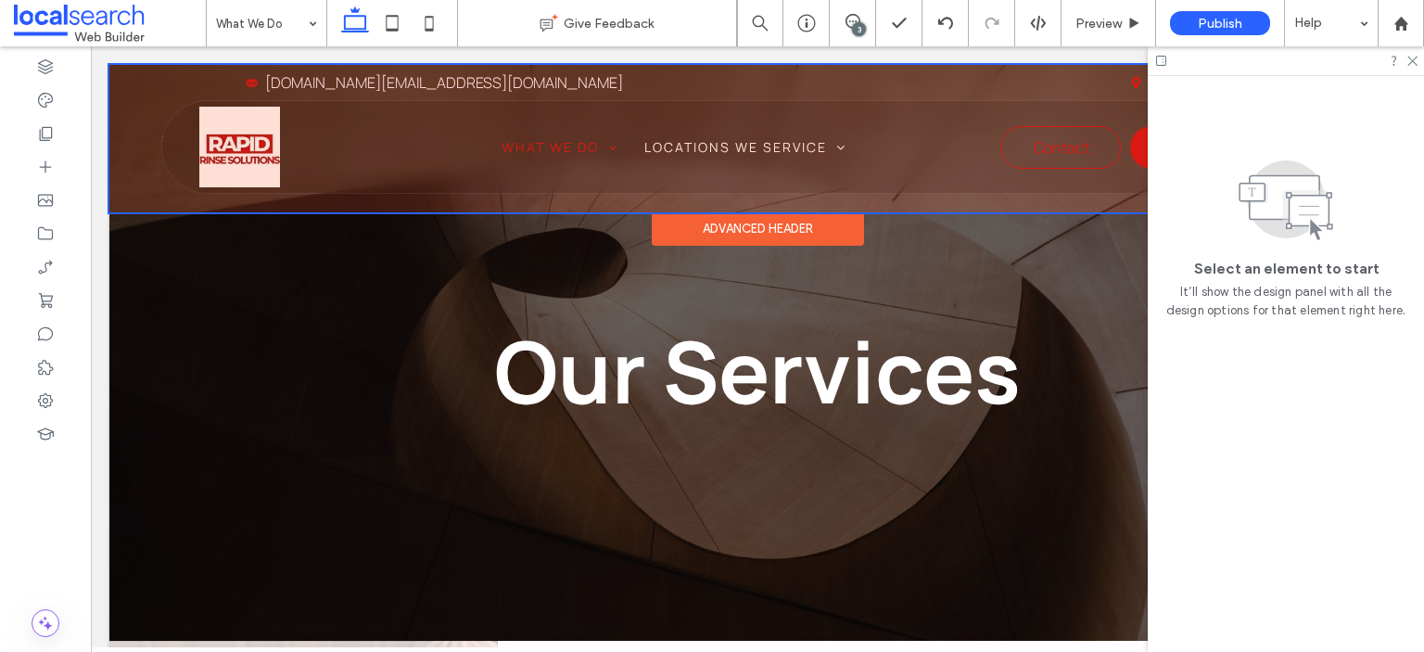
click at [1137, 151] on div at bounding box center [757, 138] width 1296 height 147
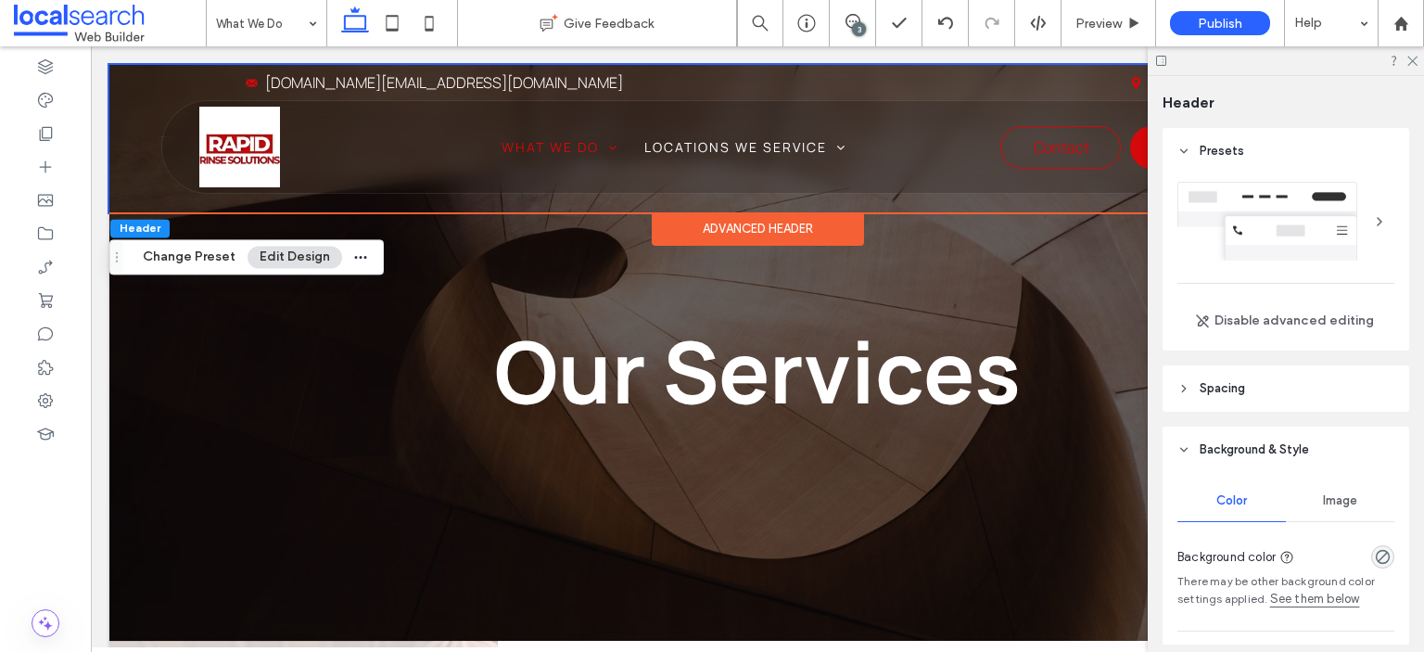
click at [1409, 70] on div at bounding box center [1286, 60] width 276 height 29
click at [1410, 56] on icon at bounding box center [1412, 60] width 12 height 12
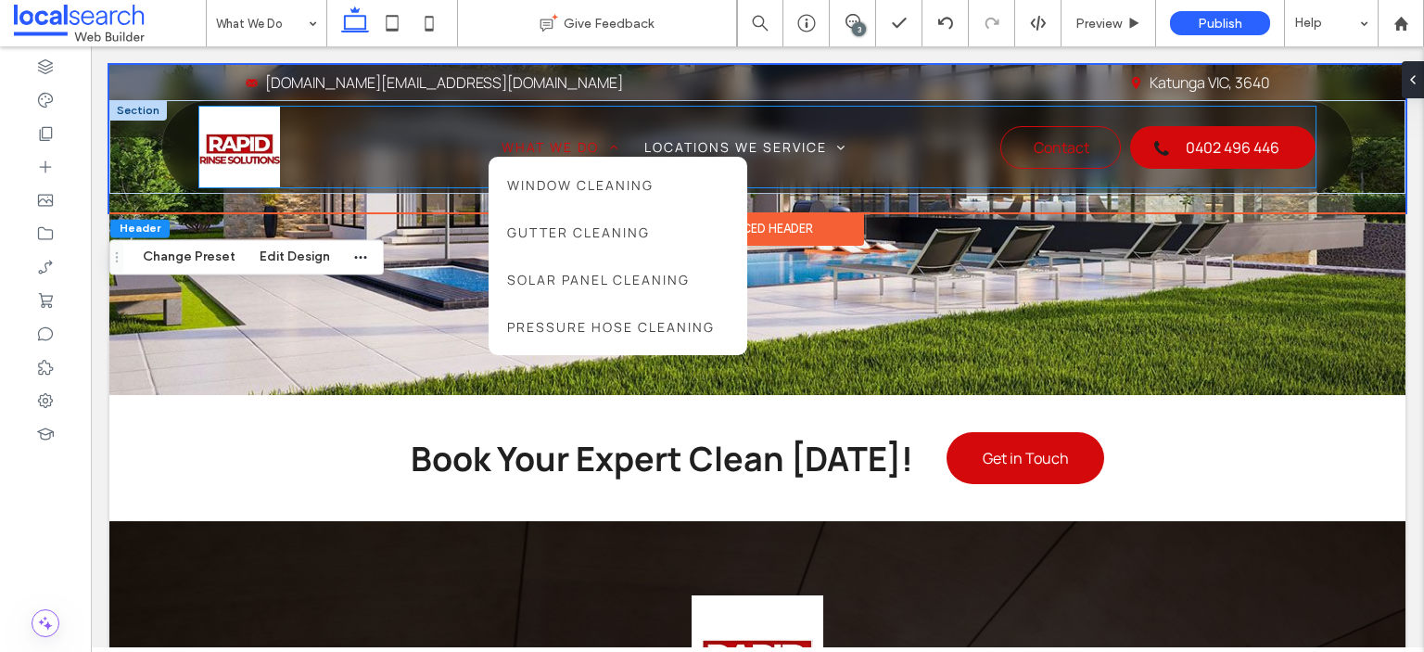
scroll to position [2875, 0]
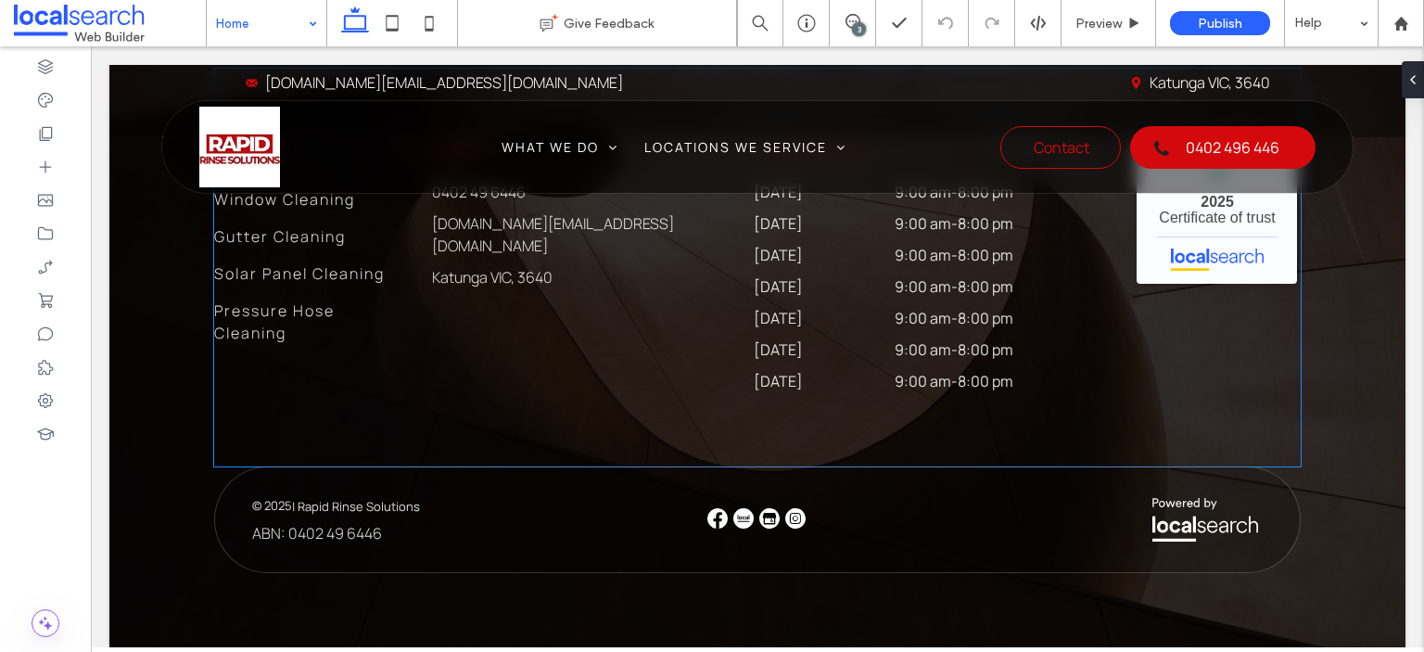
scroll to position [6400, 0]
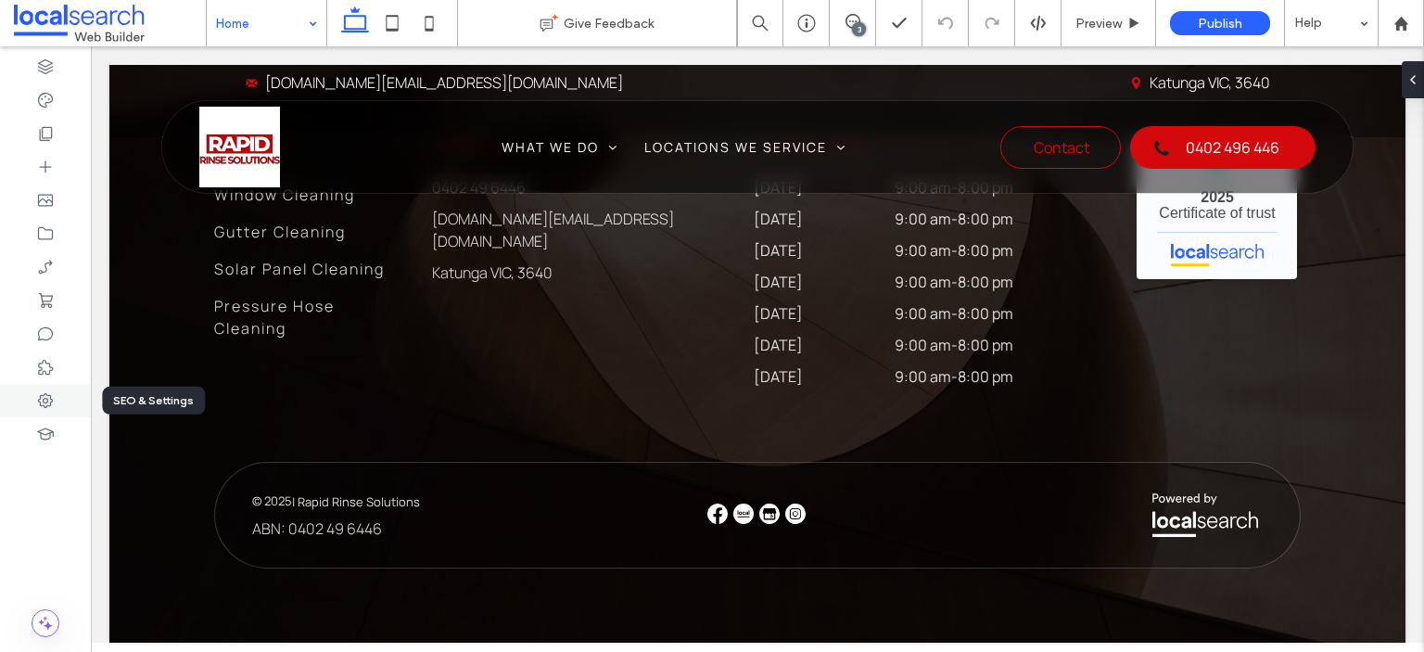
click at [56, 400] on div at bounding box center [45, 400] width 91 height 33
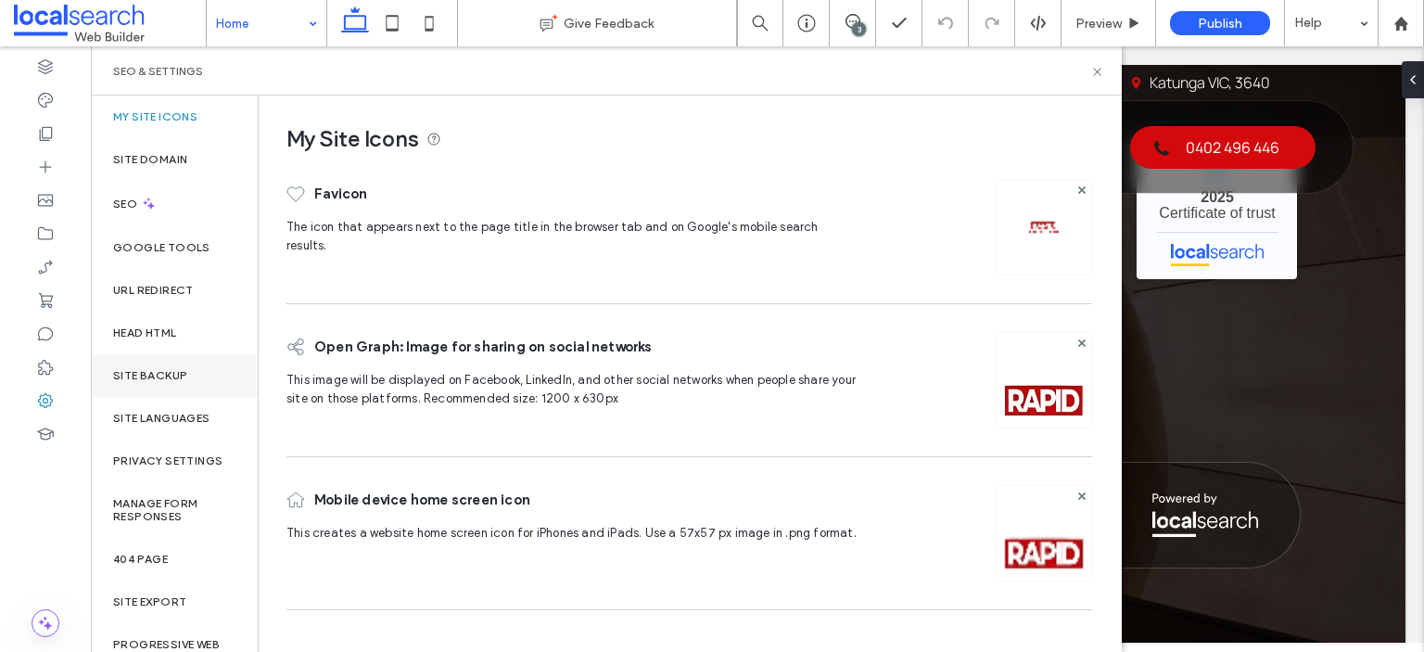
click at [153, 370] on label "Site Backup" at bounding box center [150, 375] width 74 height 13
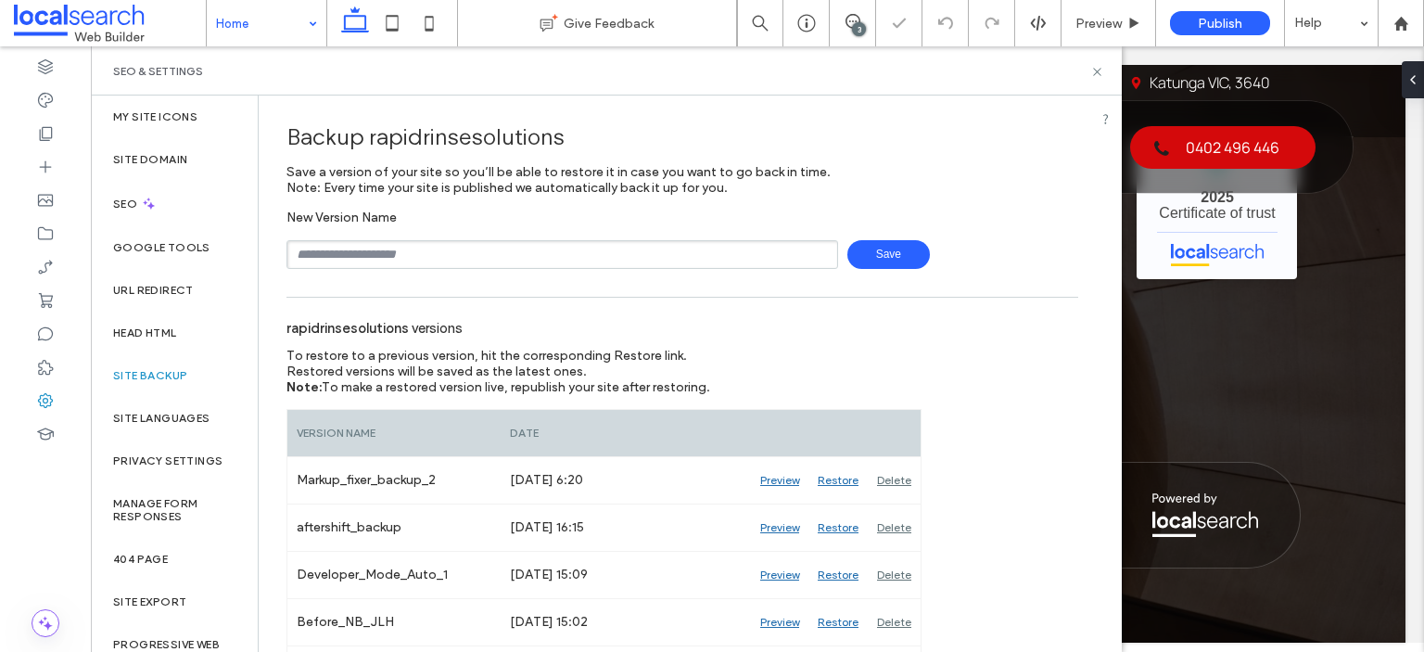
click at [436, 258] on input "text" at bounding box center [563, 254] width 552 height 29
type input "**********"
click at [849, 253] on span "Save" at bounding box center [889, 254] width 83 height 29
click at [1096, 77] on icon at bounding box center [1097, 72] width 14 height 14
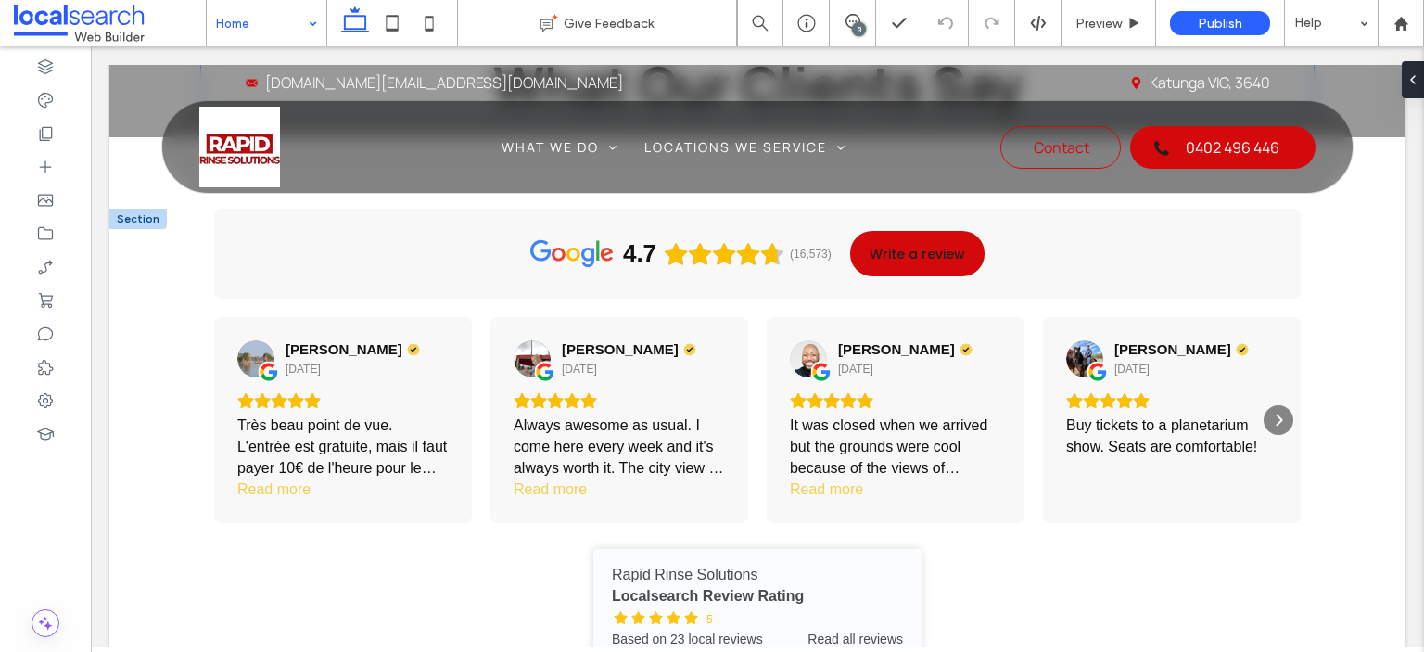
scroll to position [4360, 0]
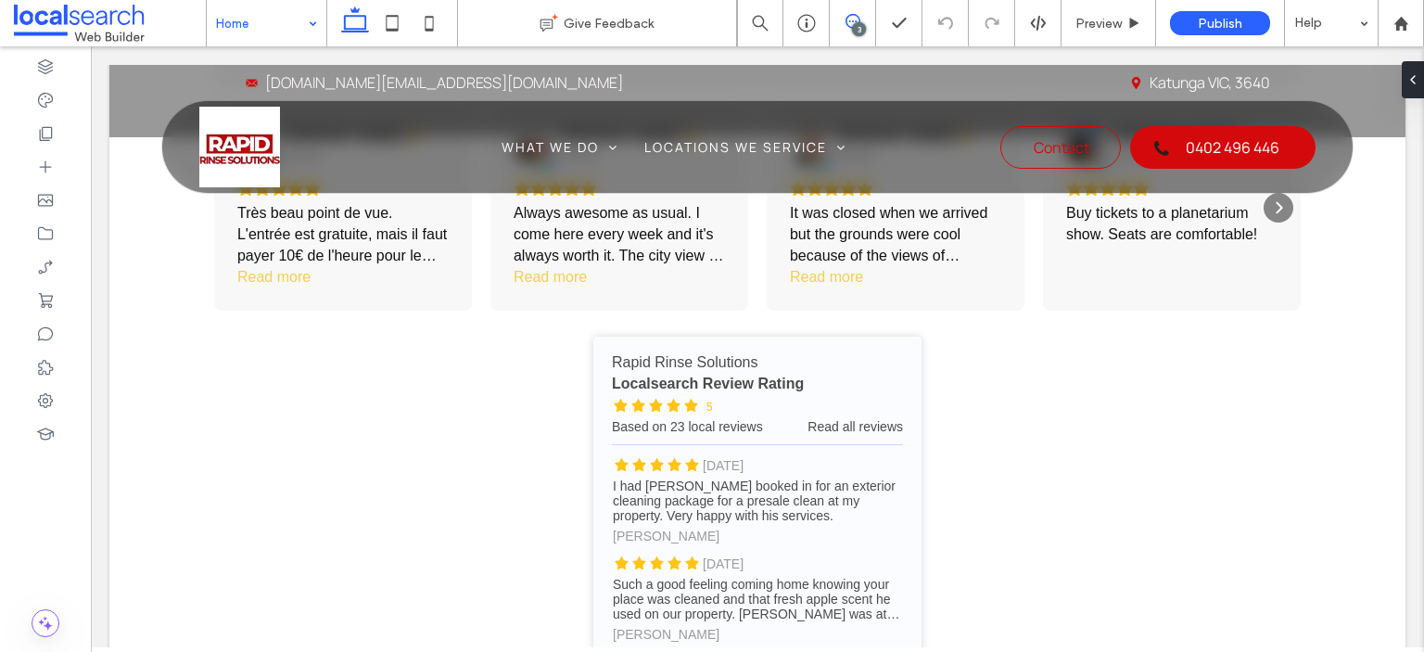
click at [849, 21] on icon at bounding box center [853, 21] width 15 height 15
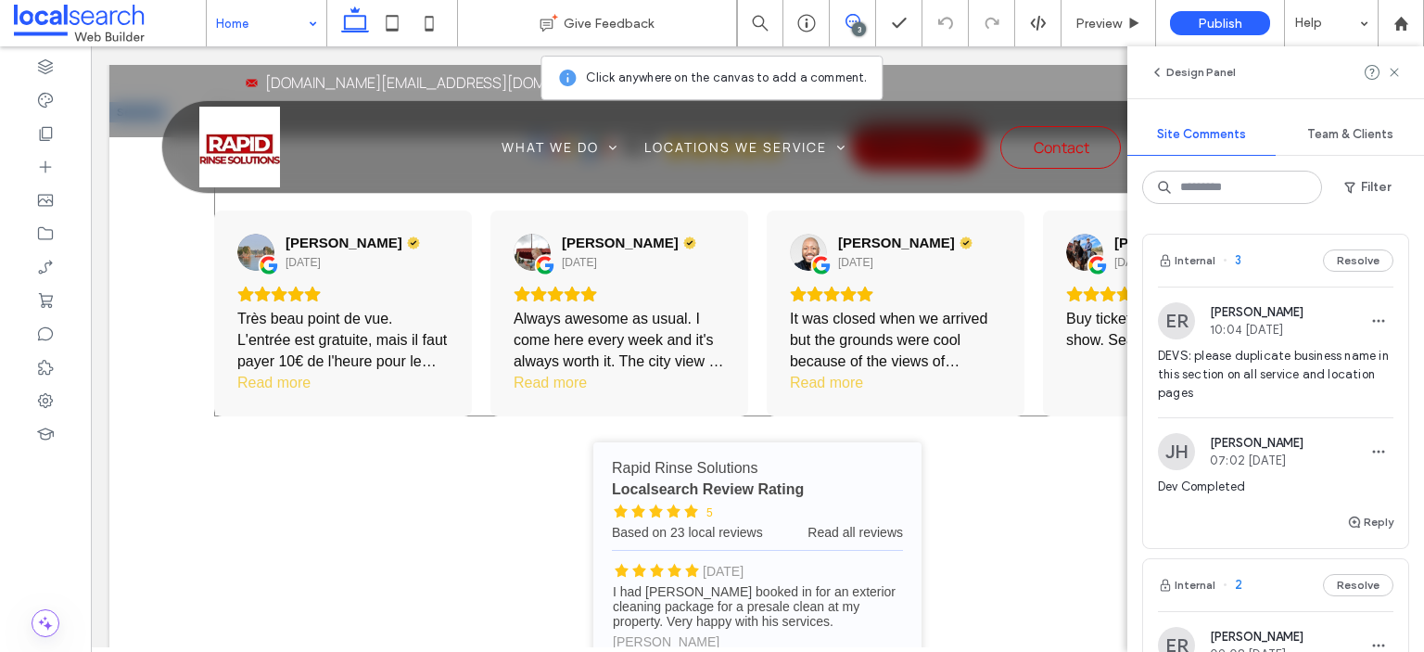
scroll to position [4175, 0]
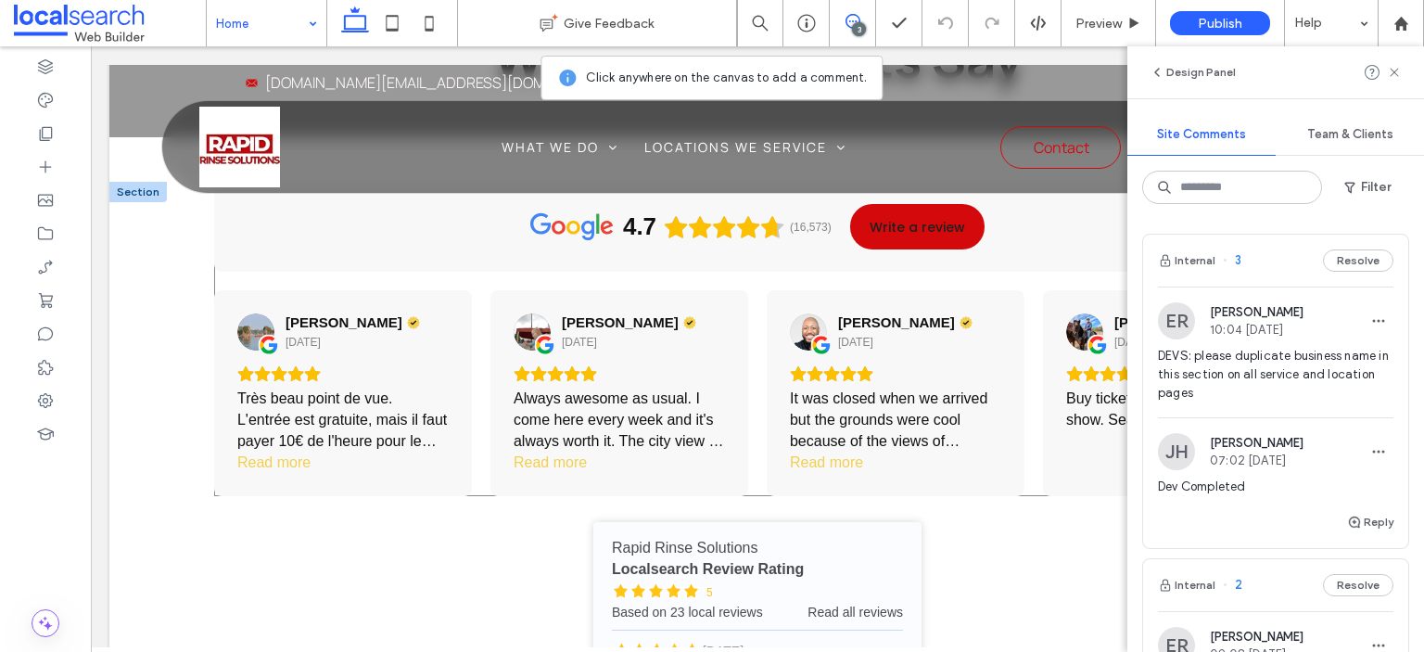
click at [306, 311] on div "4.7 (16,573) Write a review [PERSON_NAME] [DATE] Très beau point de vue. L'entr…" at bounding box center [757, 339] width 1087 height 314
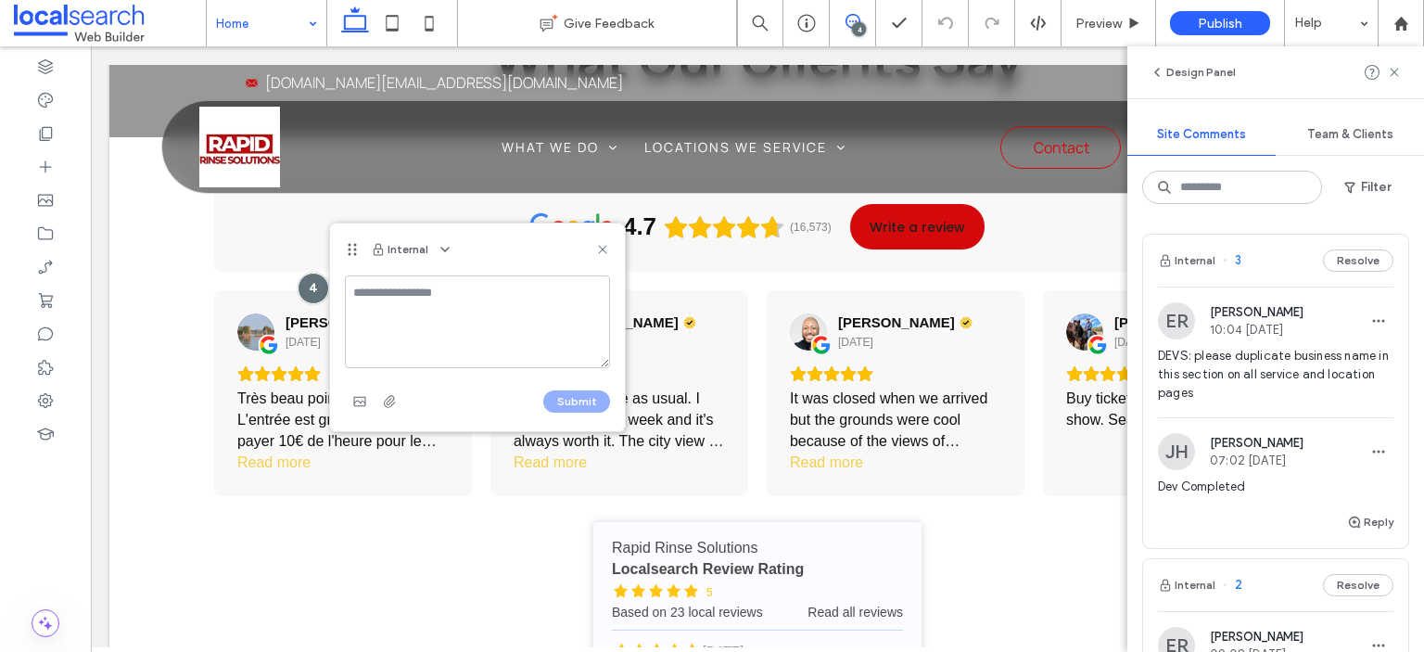
click at [418, 322] on textarea at bounding box center [477, 321] width 265 height 93
type textarea "**********"
click at [579, 392] on button "Submit" at bounding box center [576, 401] width 67 height 22
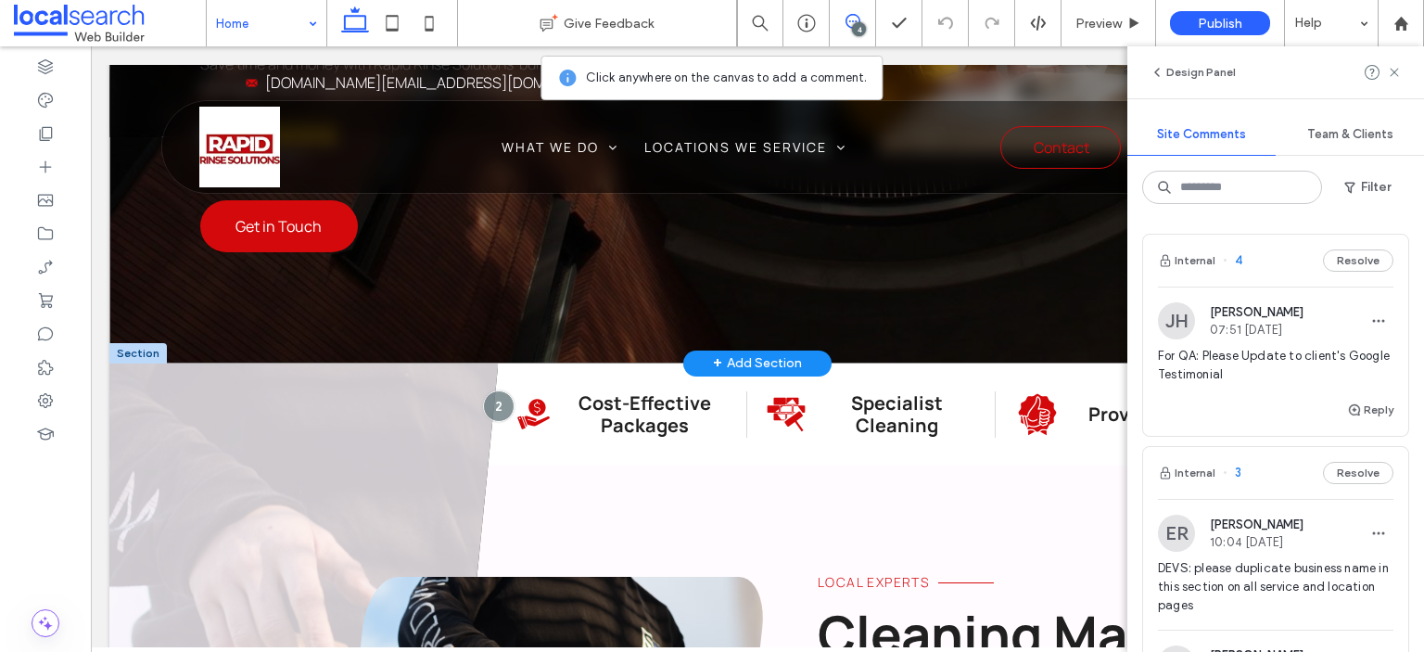
scroll to position [651, 0]
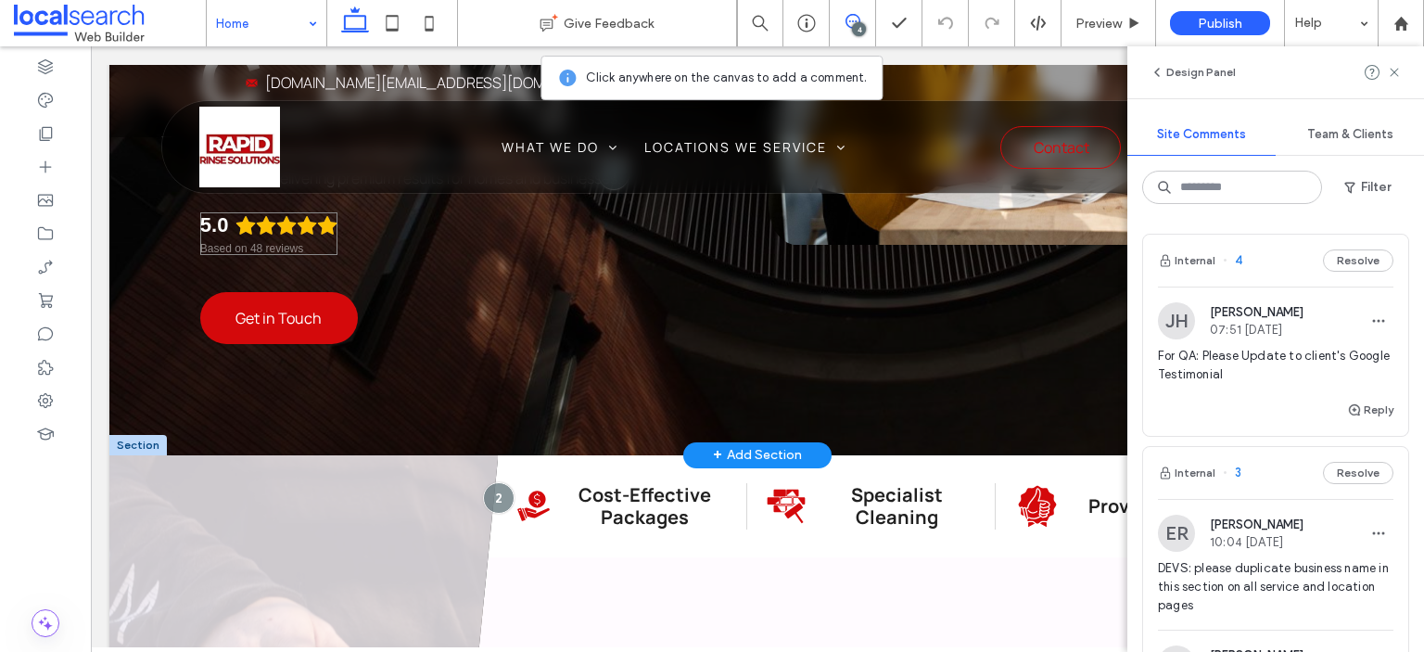
click at [279, 236] on icon "Rating: 5.0 out of 5" at bounding box center [286, 225] width 20 height 20
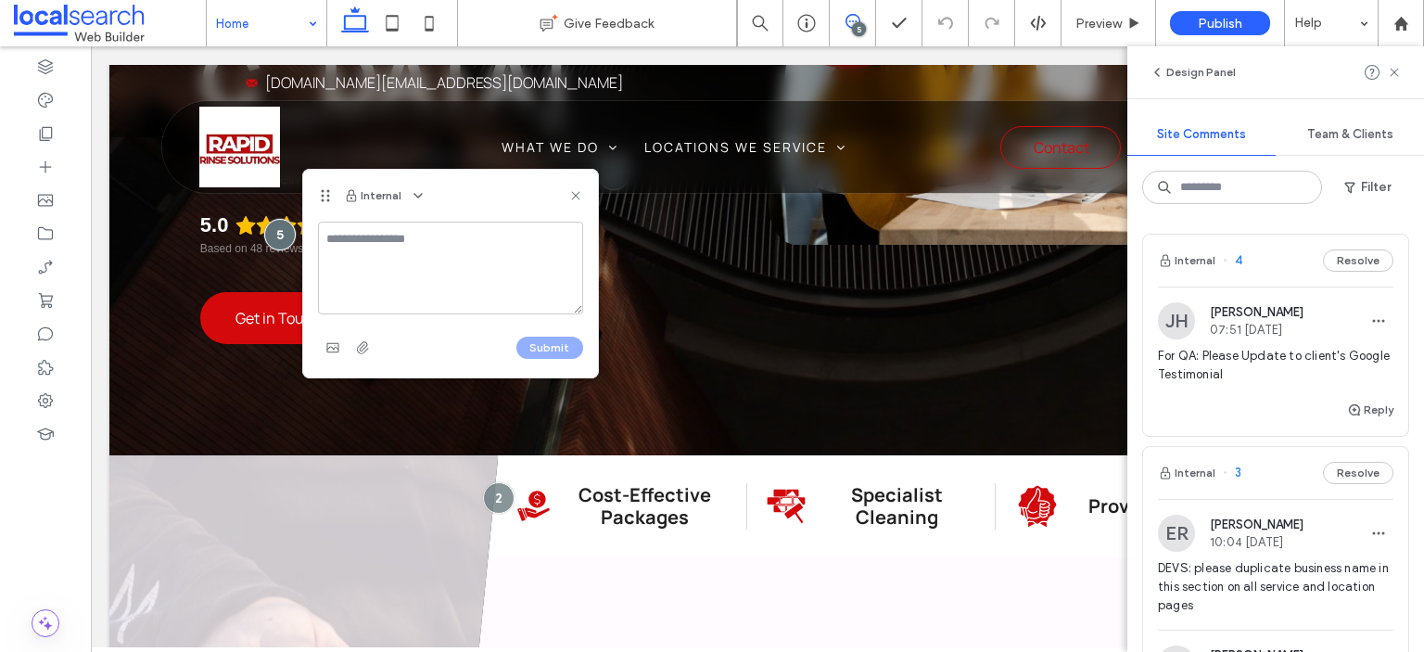
click at [402, 259] on textarea at bounding box center [450, 268] width 265 height 93
type textarea "**********"
click at [552, 338] on div "Submit" at bounding box center [450, 348] width 265 height 30
click at [554, 340] on button "Submit" at bounding box center [550, 348] width 67 height 22
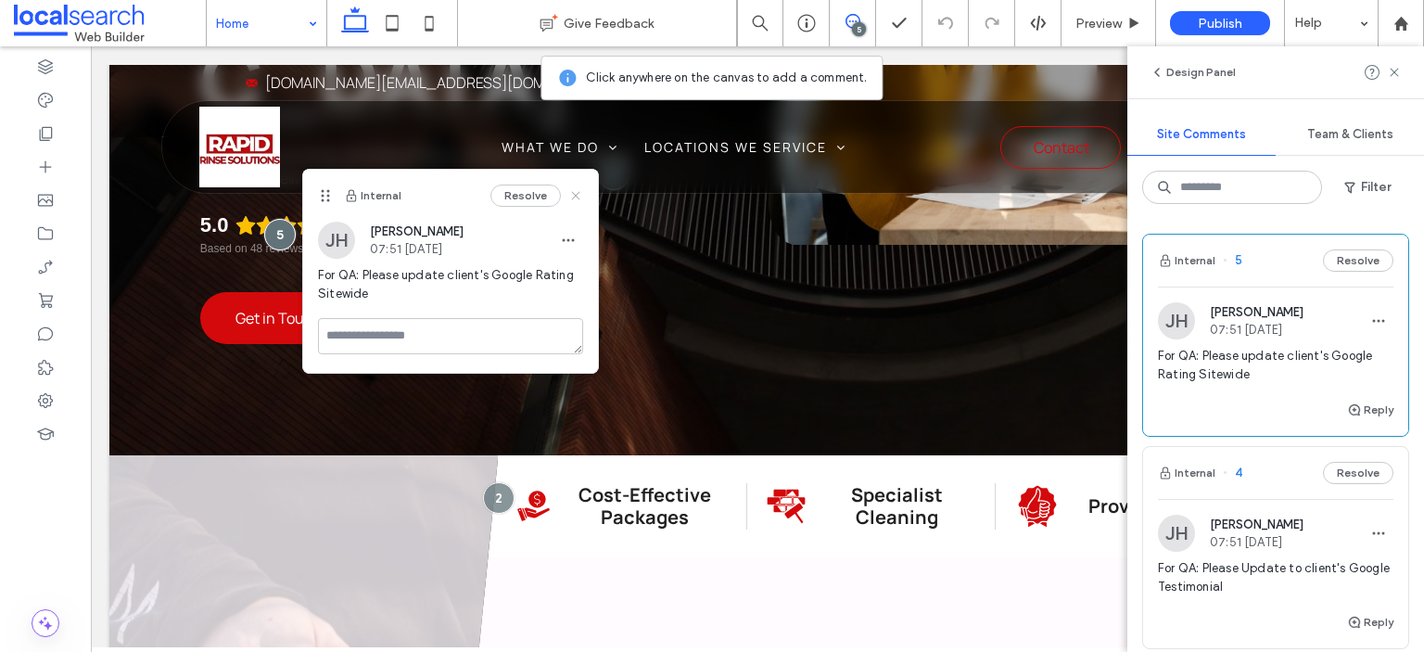
click at [572, 192] on icon at bounding box center [575, 195] width 15 height 15
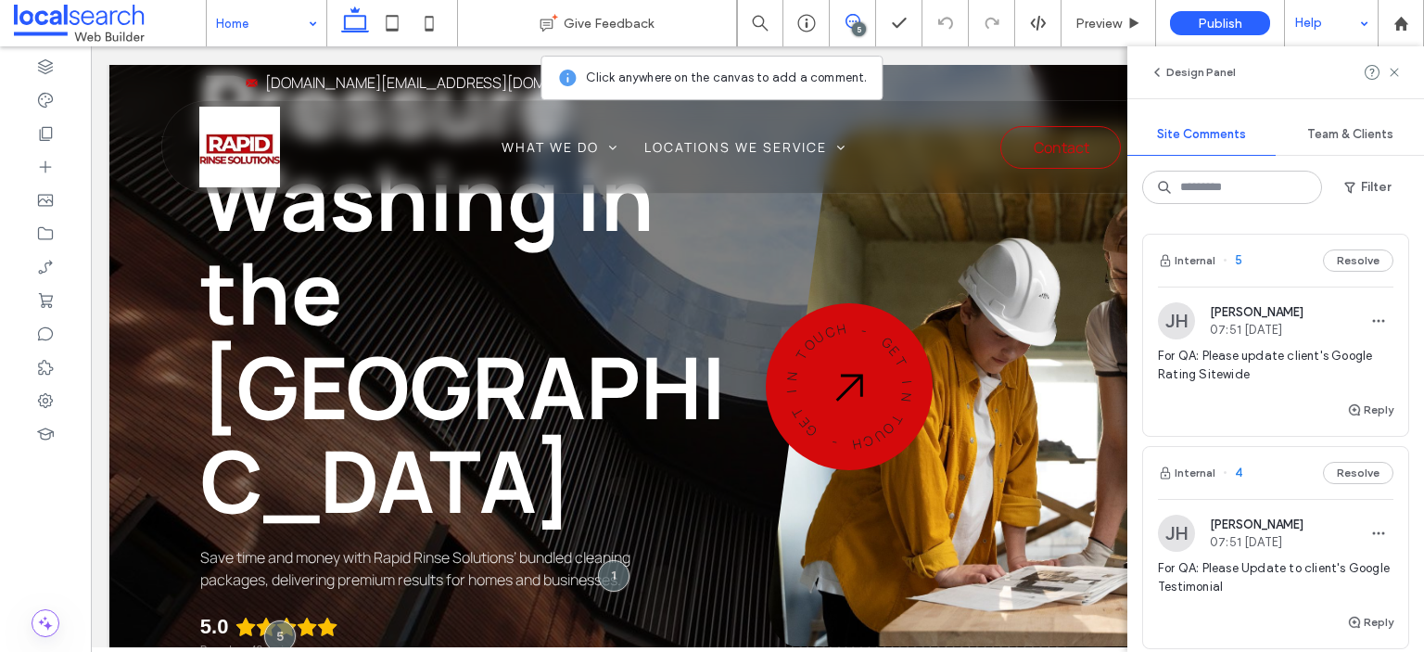
scroll to position [278, 0]
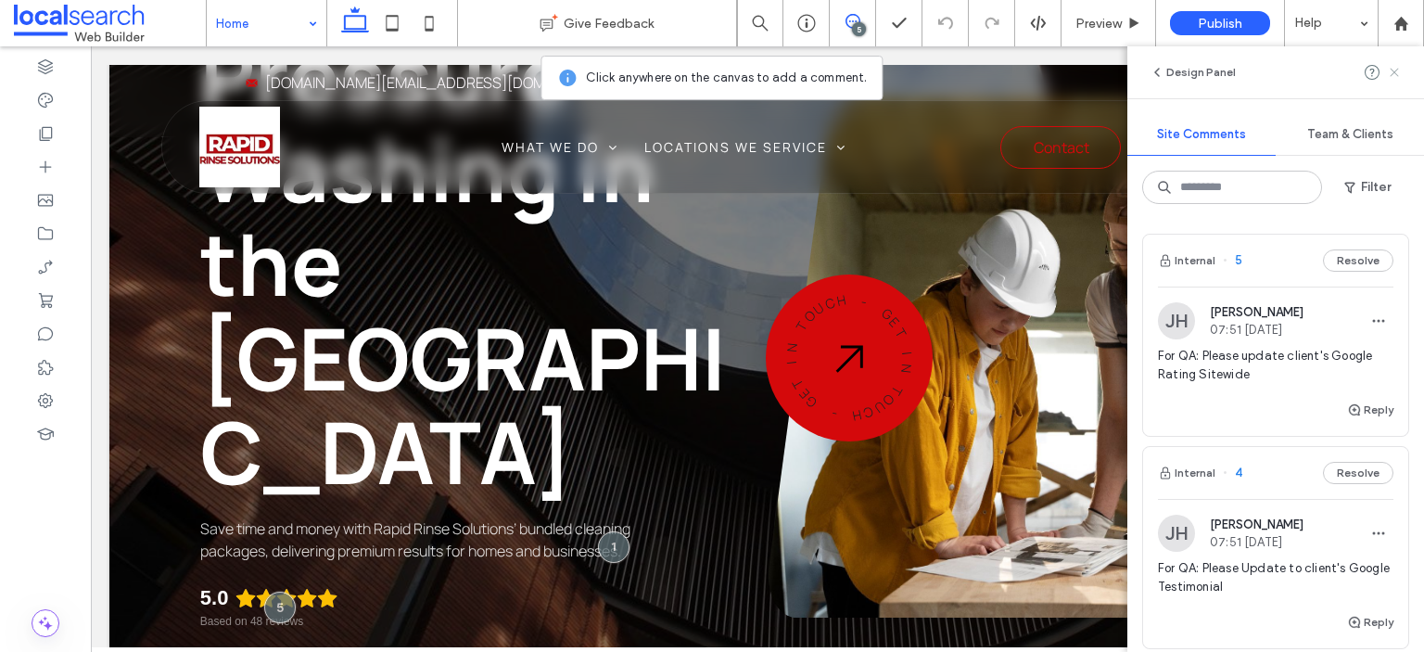
click at [1387, 73] on icon at bounding box center [1394, 72] width 15 height 15
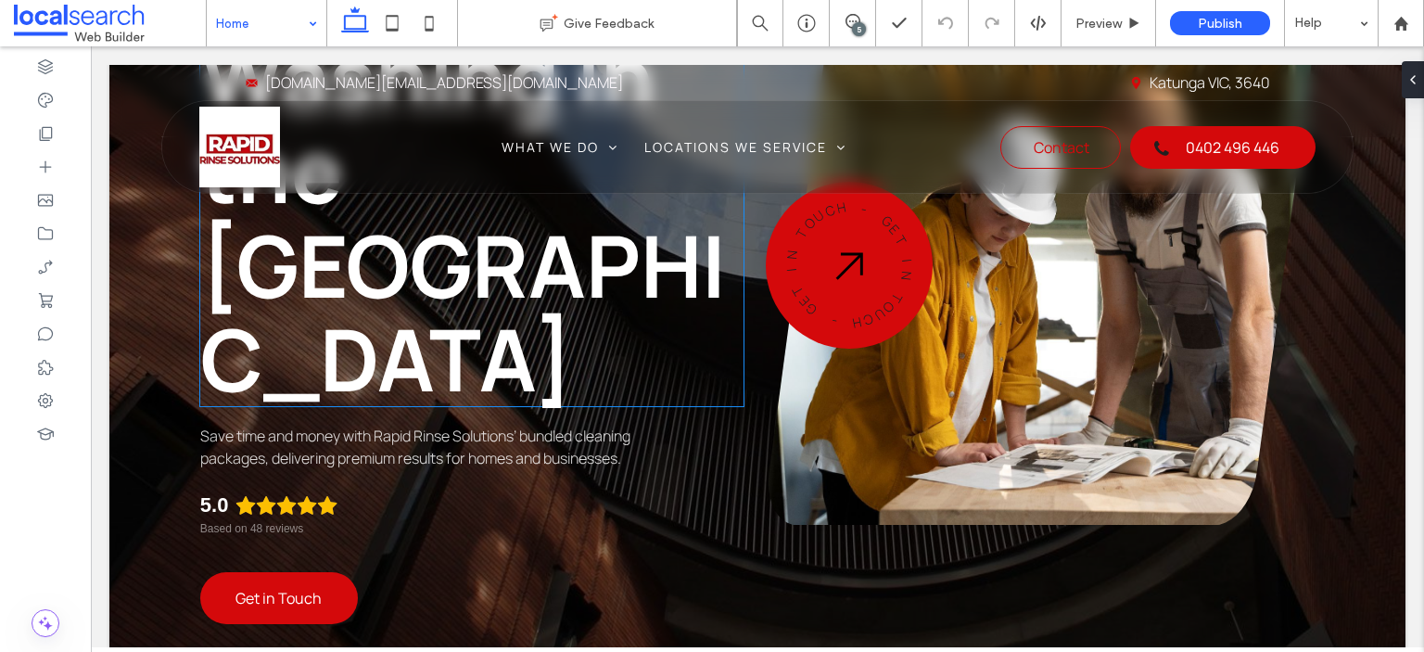
scroll to position [0, 0]
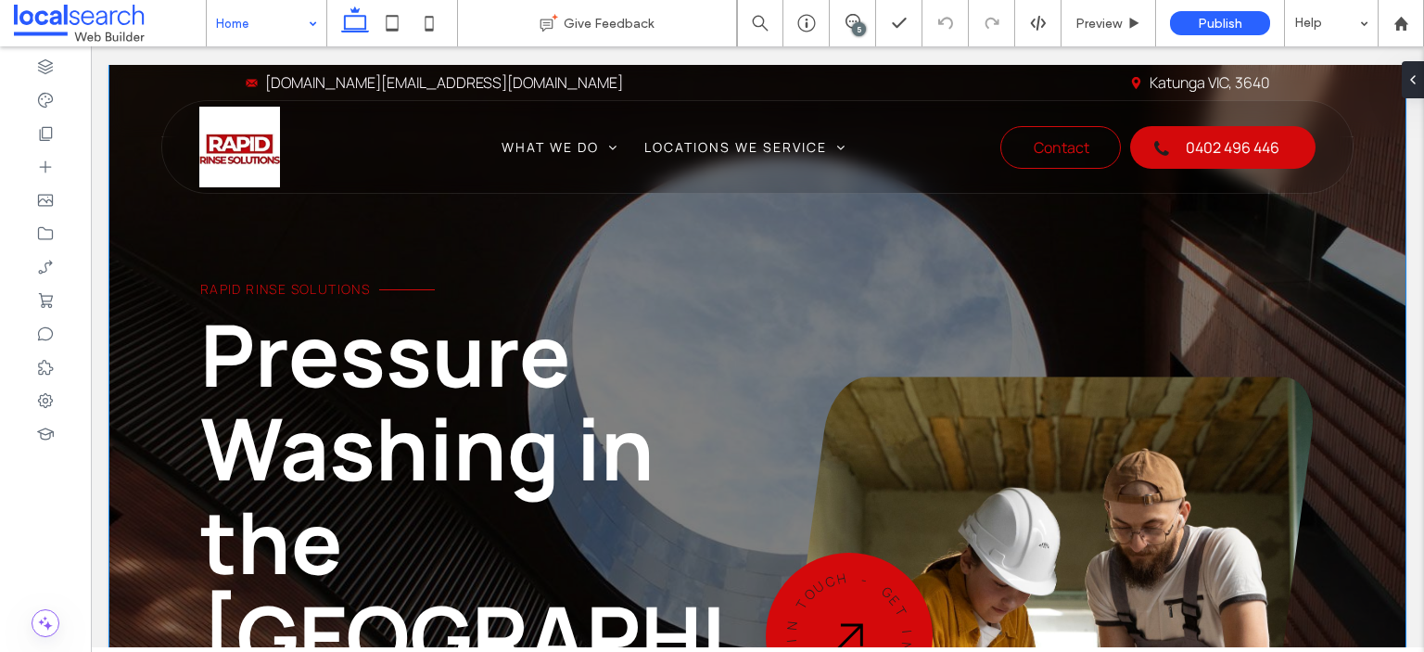
click at [181, 259] on div "Rapid Rinse Solutions Pressure Washing in the [GEOGRAPHIC_DATA] Save time and m…" at bounding box center [757, 585] width 1296 height 1041
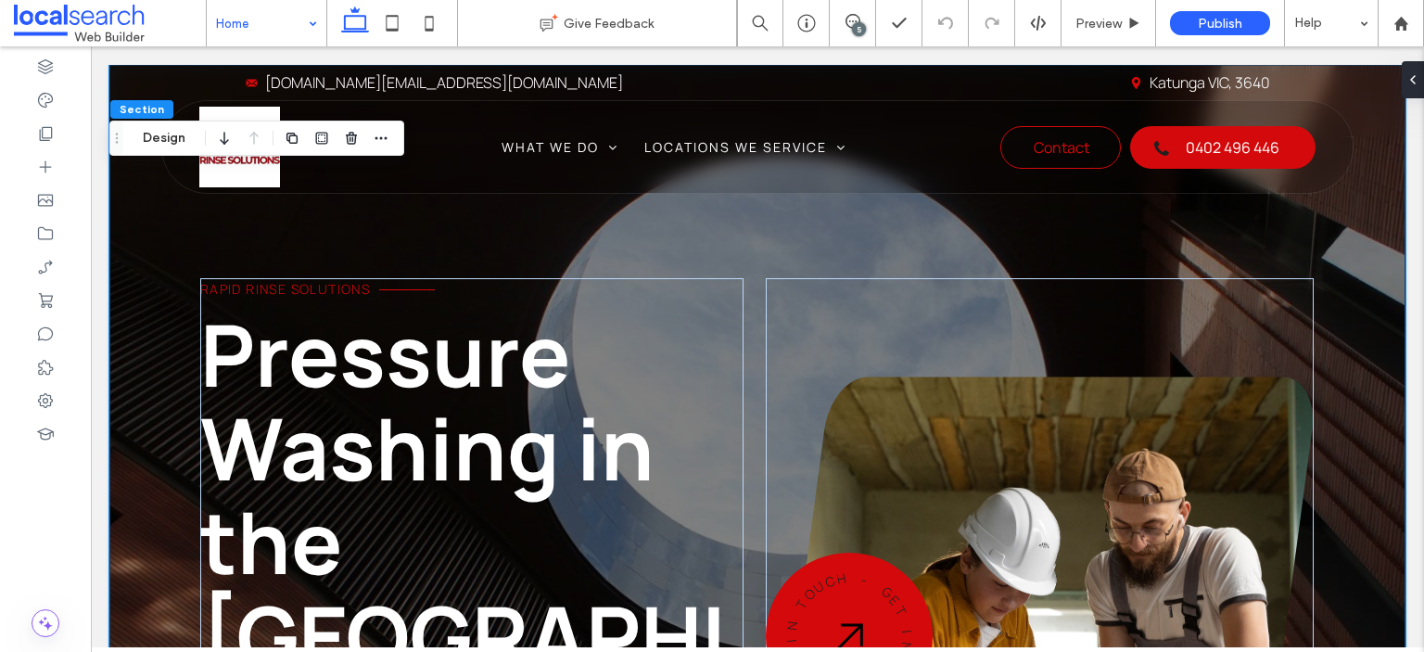
click at [144, 250] on div "Rapid Rinse Solutions Pressure Washing in the [GEOGRAPHIC_DATA] Save time and m…" at bounding box center [757, 585] width 1296 height 1041
drag, startPoint x: 1418, startPoint y: 83, endPoint x: 1316, endPoint y: 56, distance: 105.7
click at [1418, 83] on div at bounding box center [1410, 79] width 30 height 37
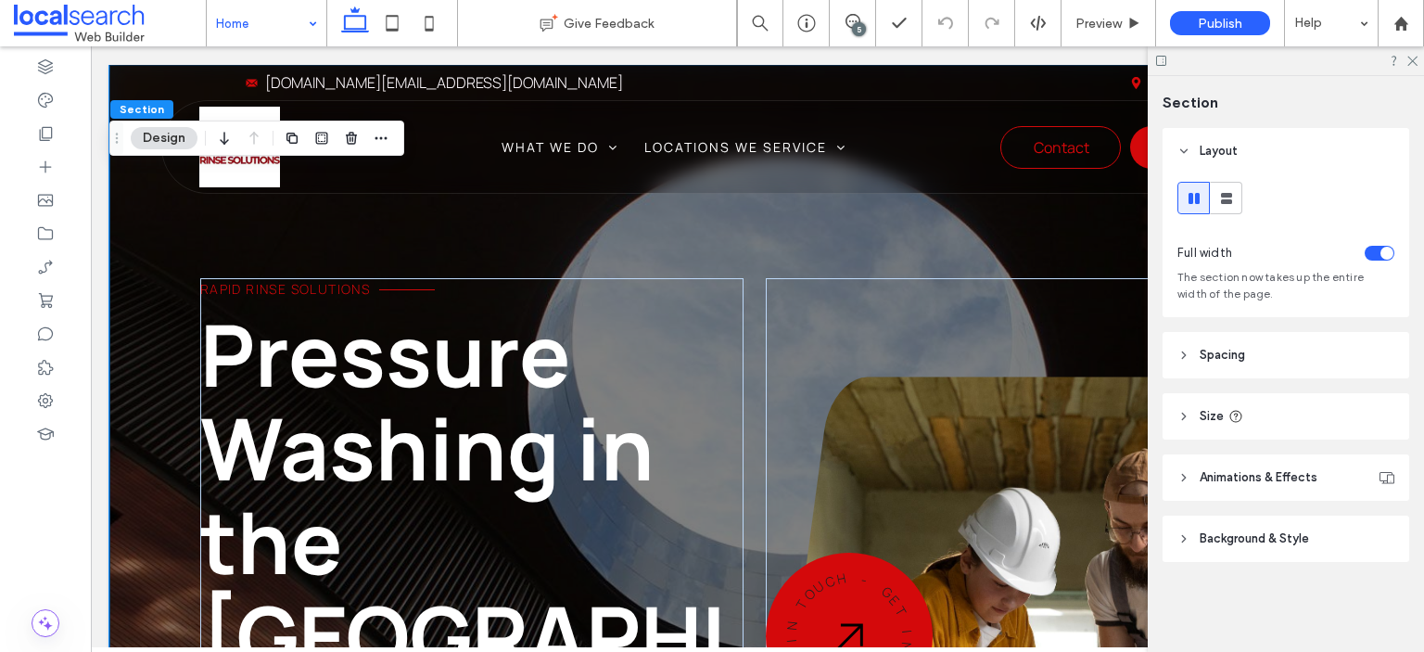
click at [1298, 552] on header "Background & Style" at bounding box center [1286, 539] width 247 height 46
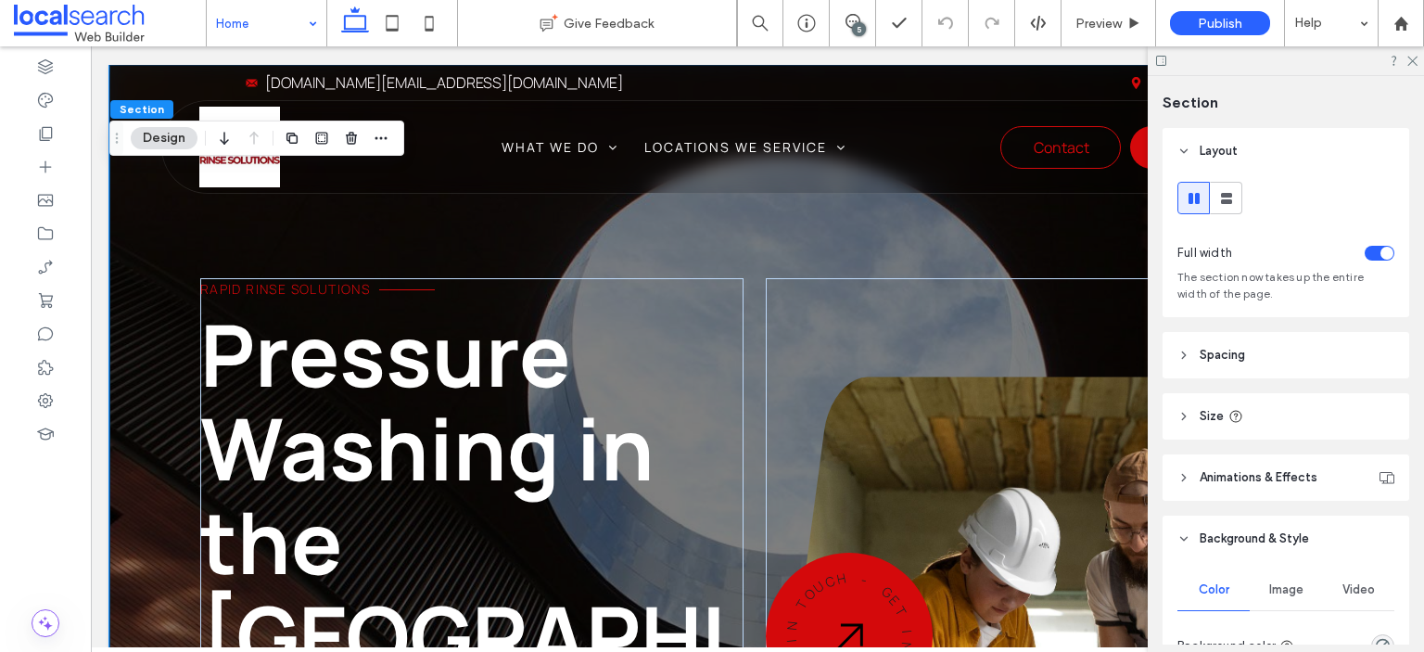
scroll to position [185, 0]
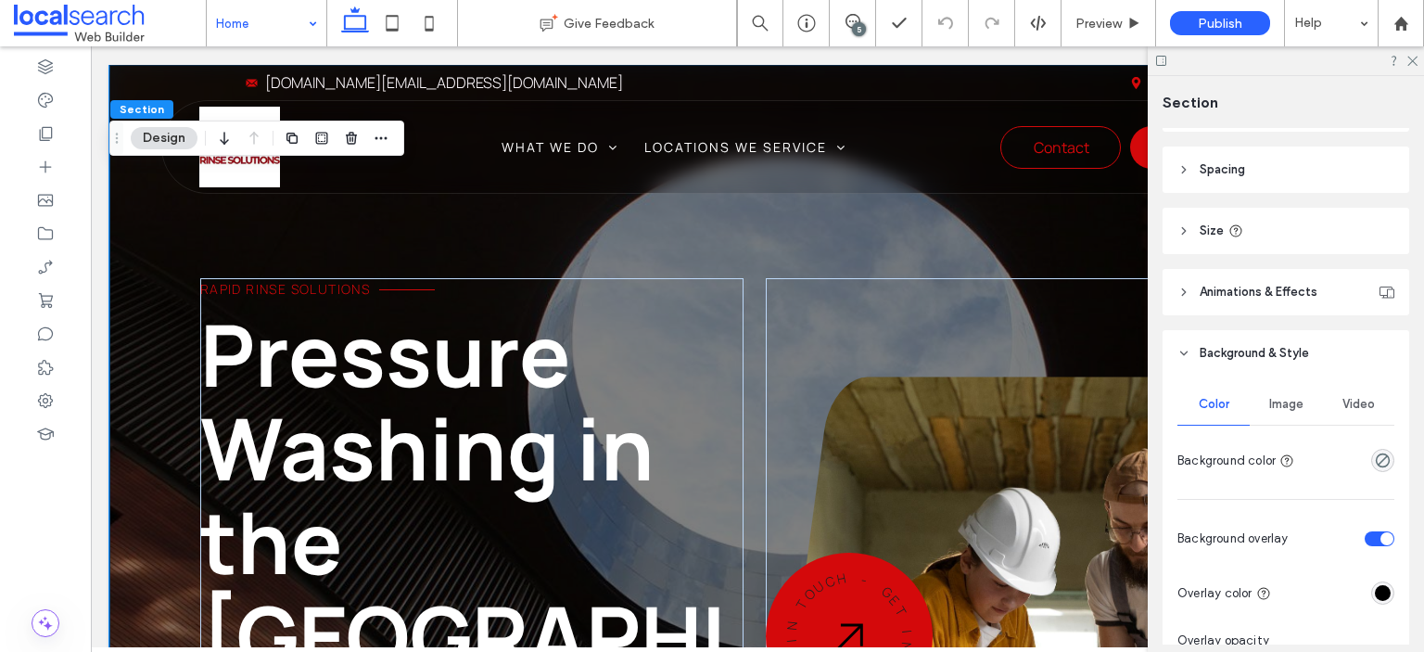
click at [1277, 415] on div "Image" at bounding box center [1286, 404] width 72 height 41
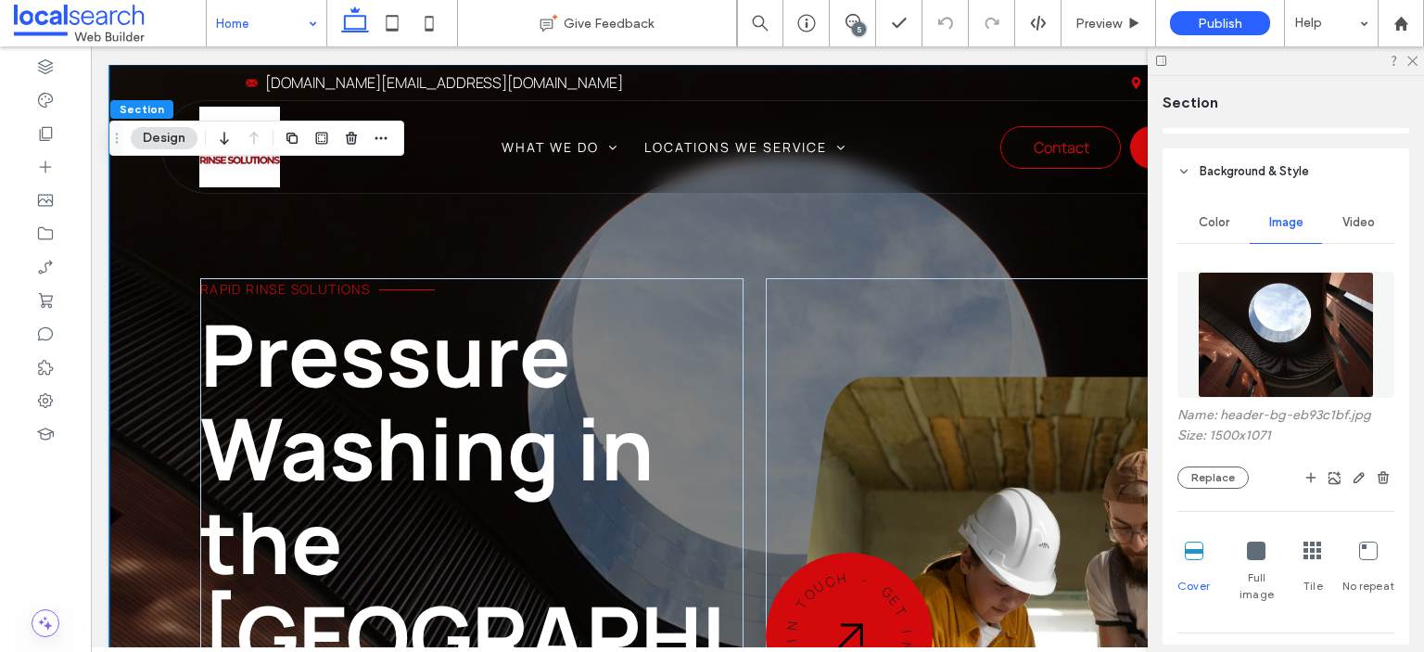
scroll to position [464, 0]
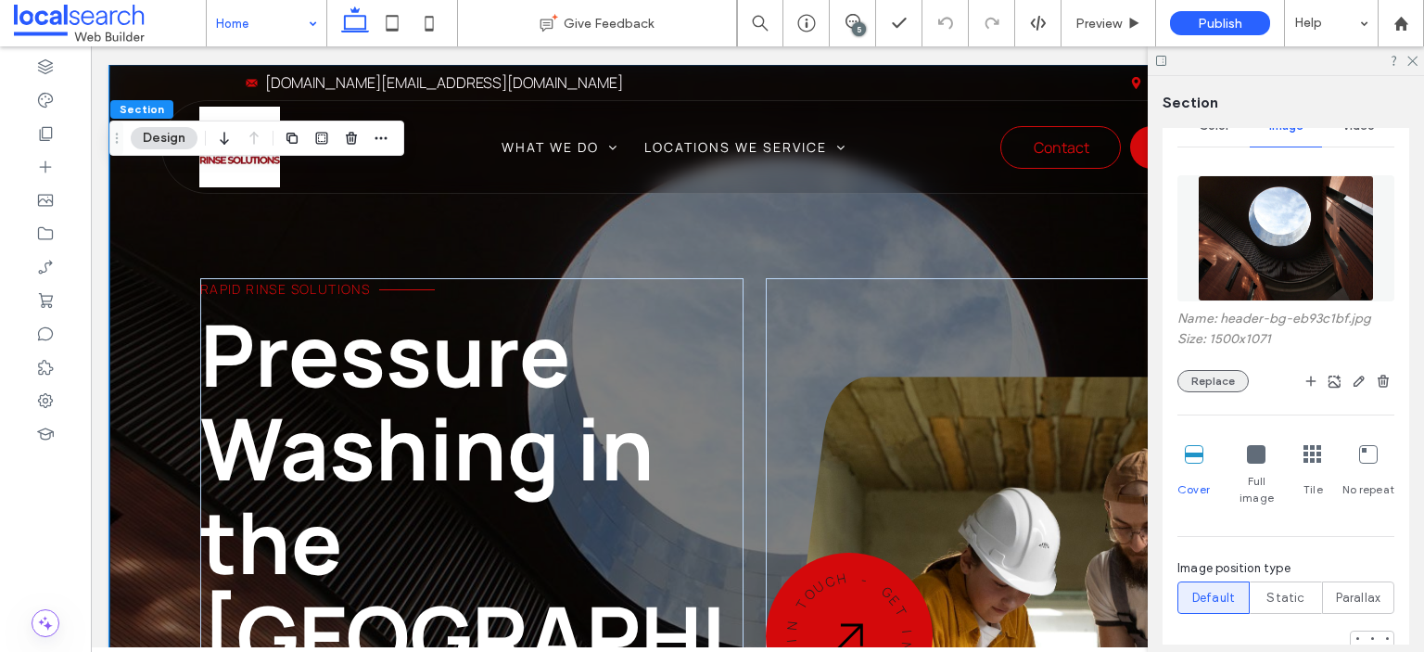
click at [1194, 387] on button "Replace" at bounding box center [1213, 381] width 71 height 22
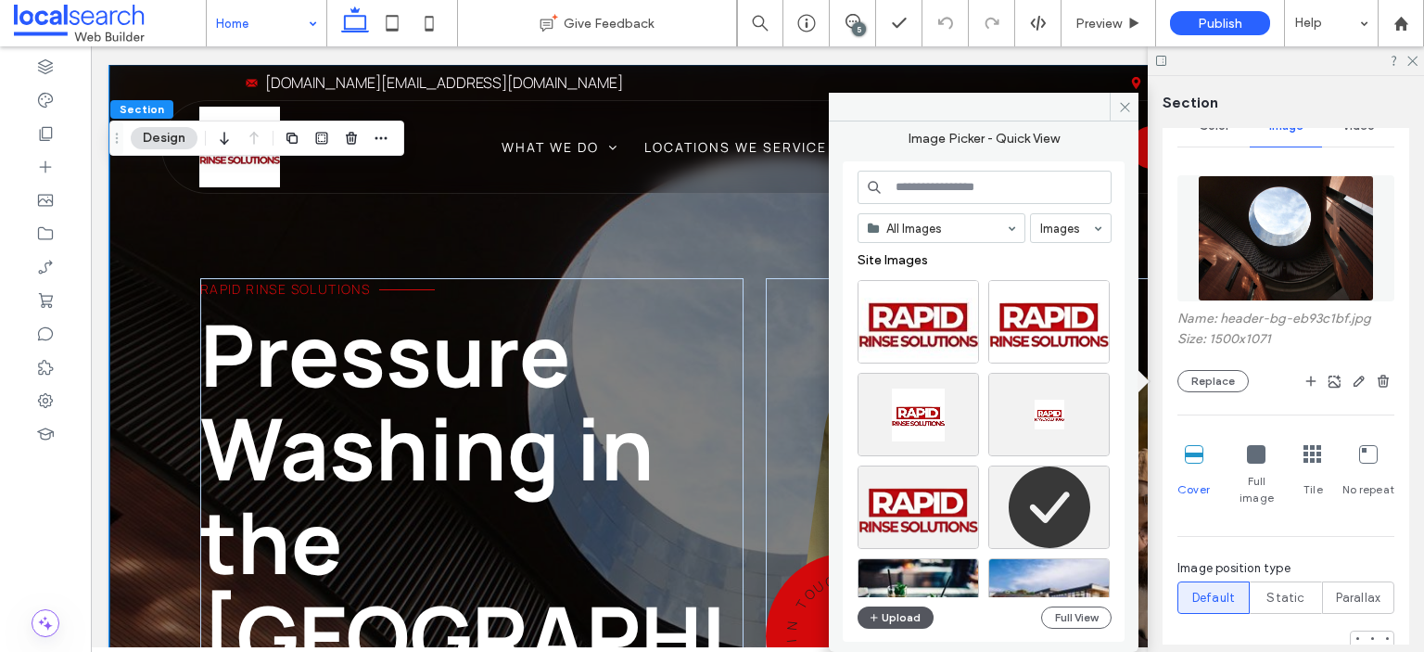
click at [883, 616] on button "Upload" at bounding box center [896, 617] width 76 height 22
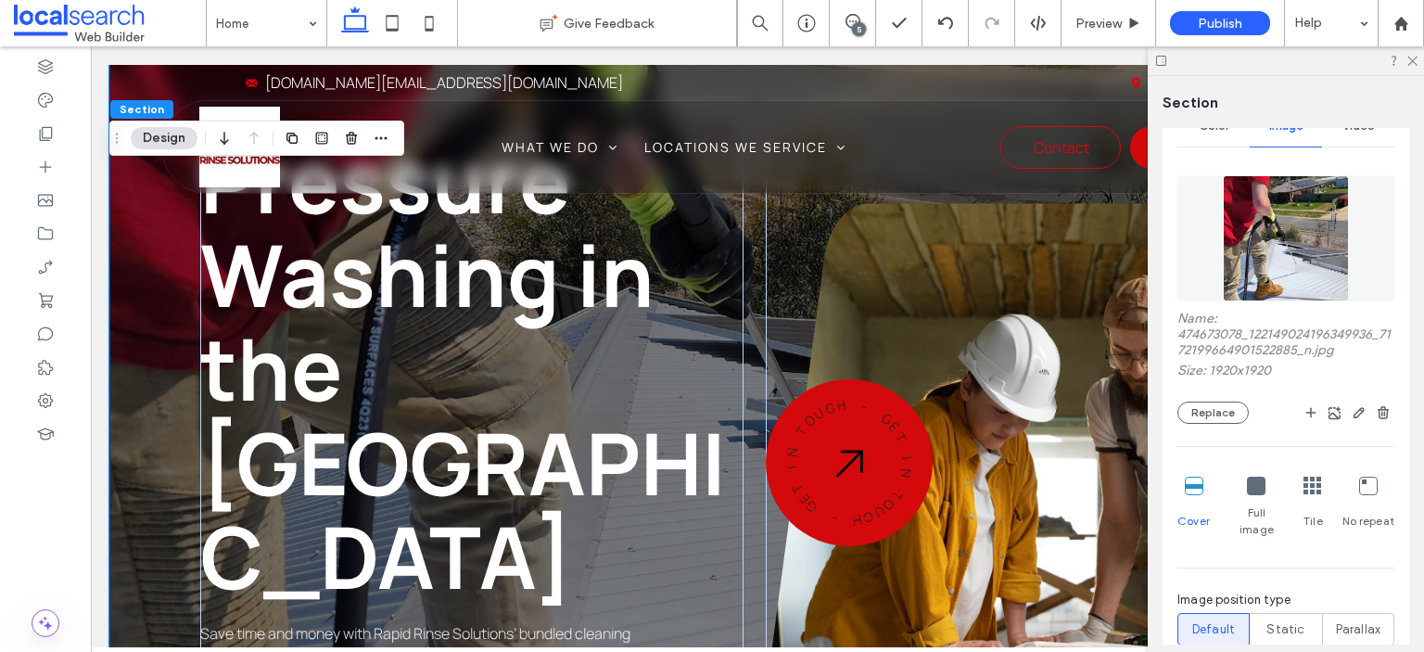
scroll to position [185, 0]
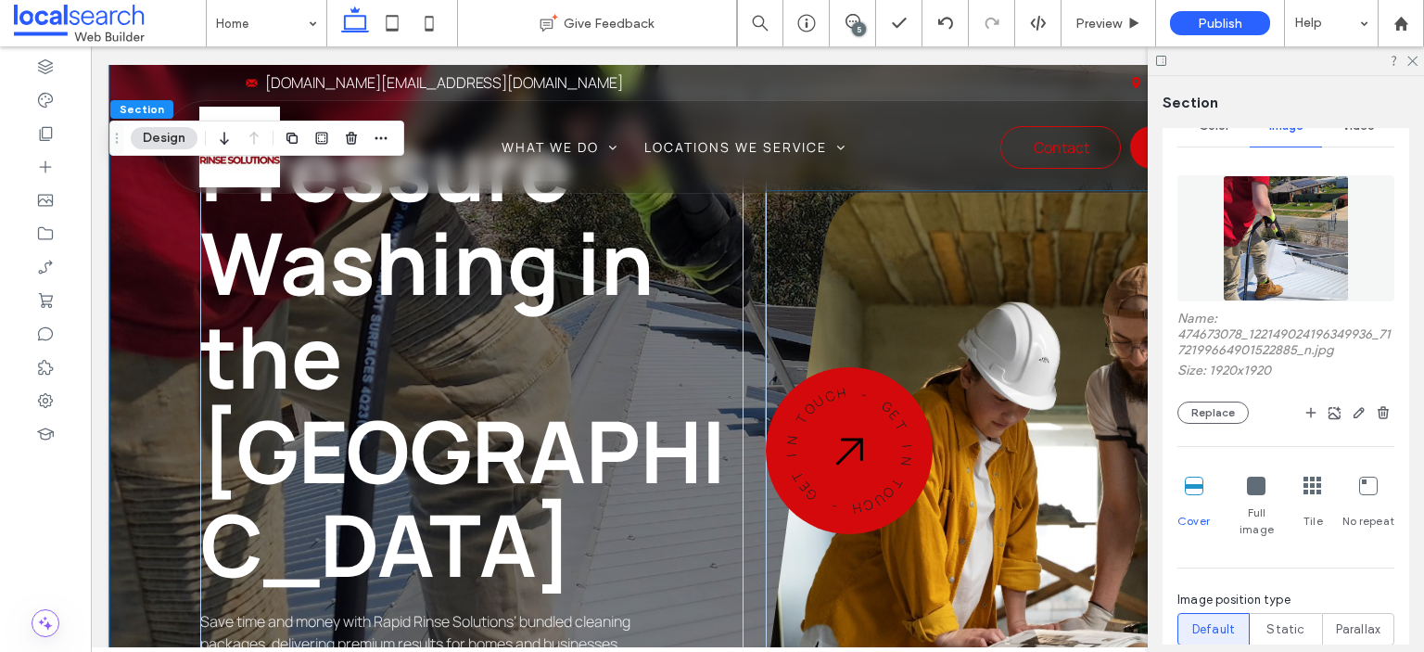
click at [1004, 338] on link at bounding box center [1041, 450] width 545 height 519
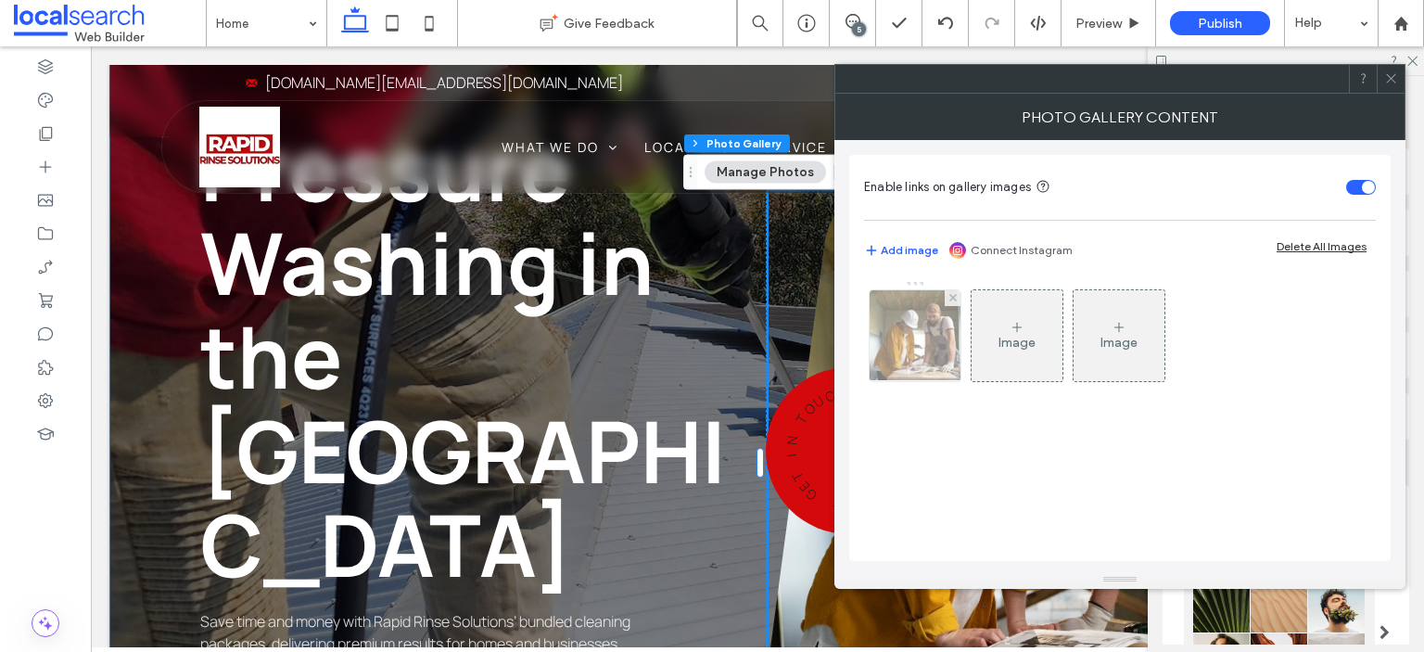
click at [916, 337] on div at bounding box center [915, 335] width 91 height 91
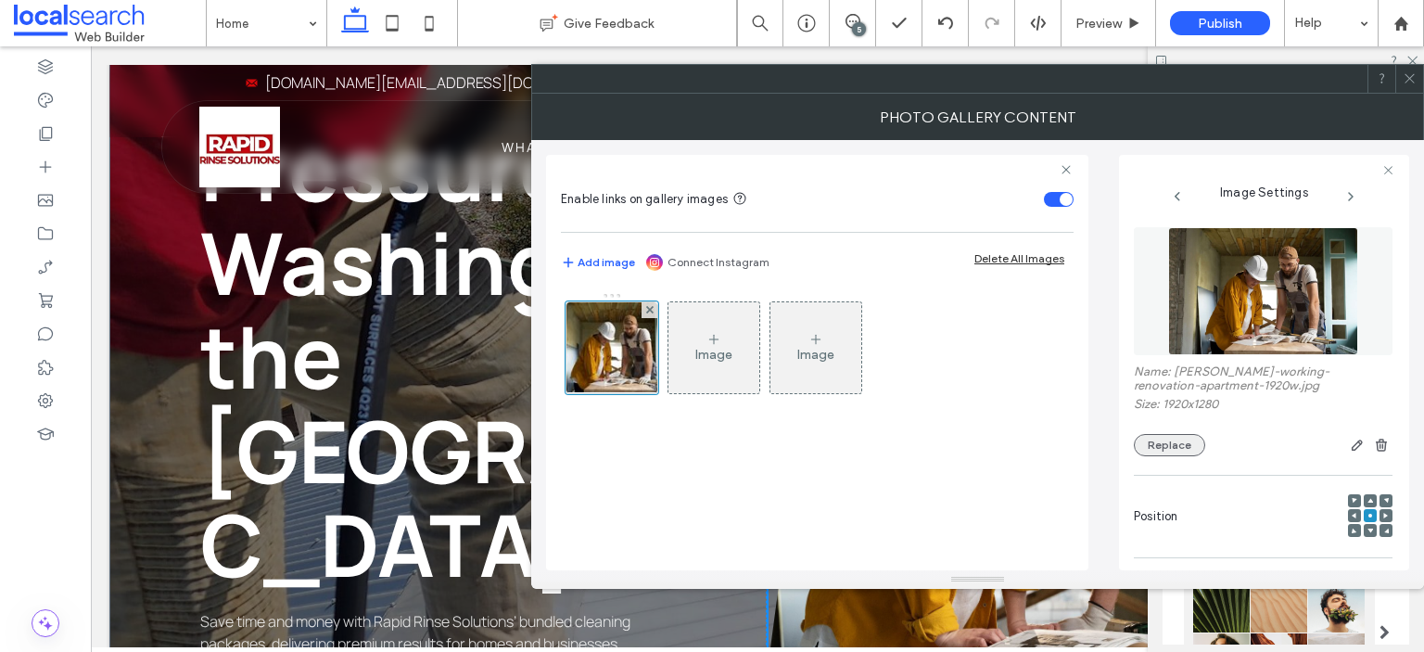
click at [1168, 453] on button "Replace" at bounding box center [1169, 445] width 71 height 22
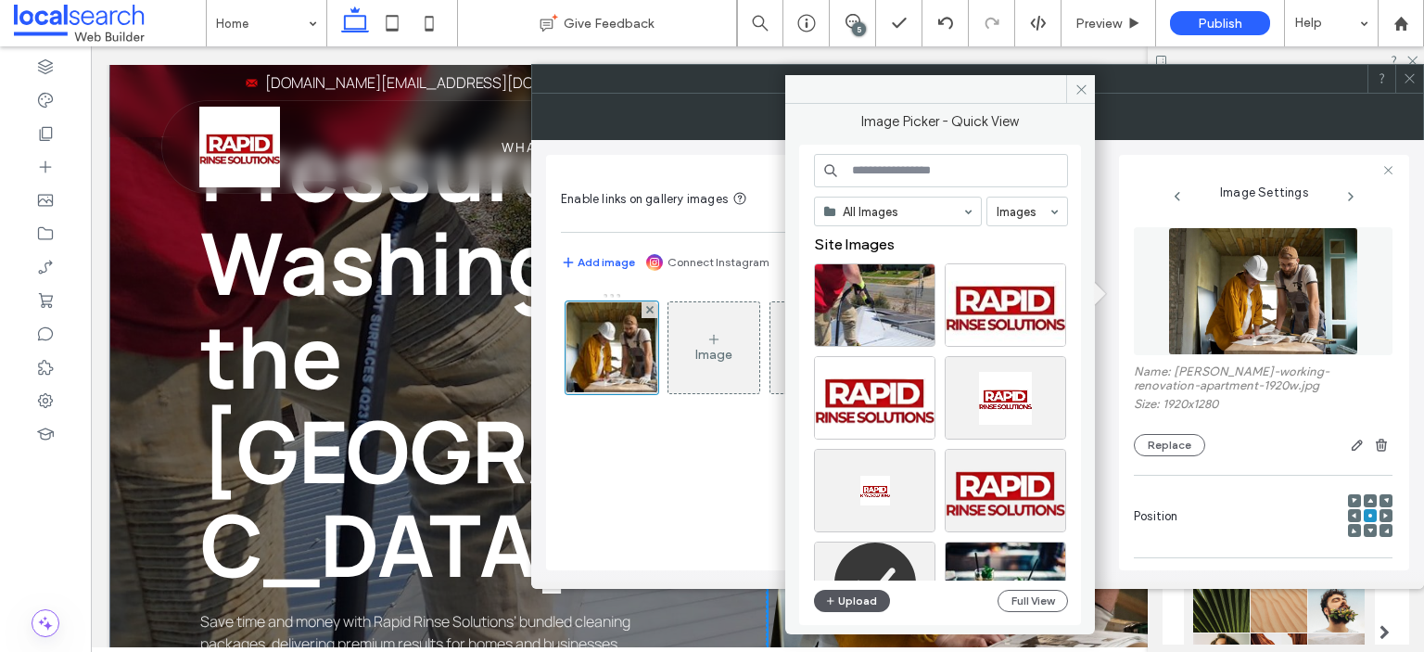
click at [831, 602] on icon "button" at bounding box center [830, 600] width 11 height 15
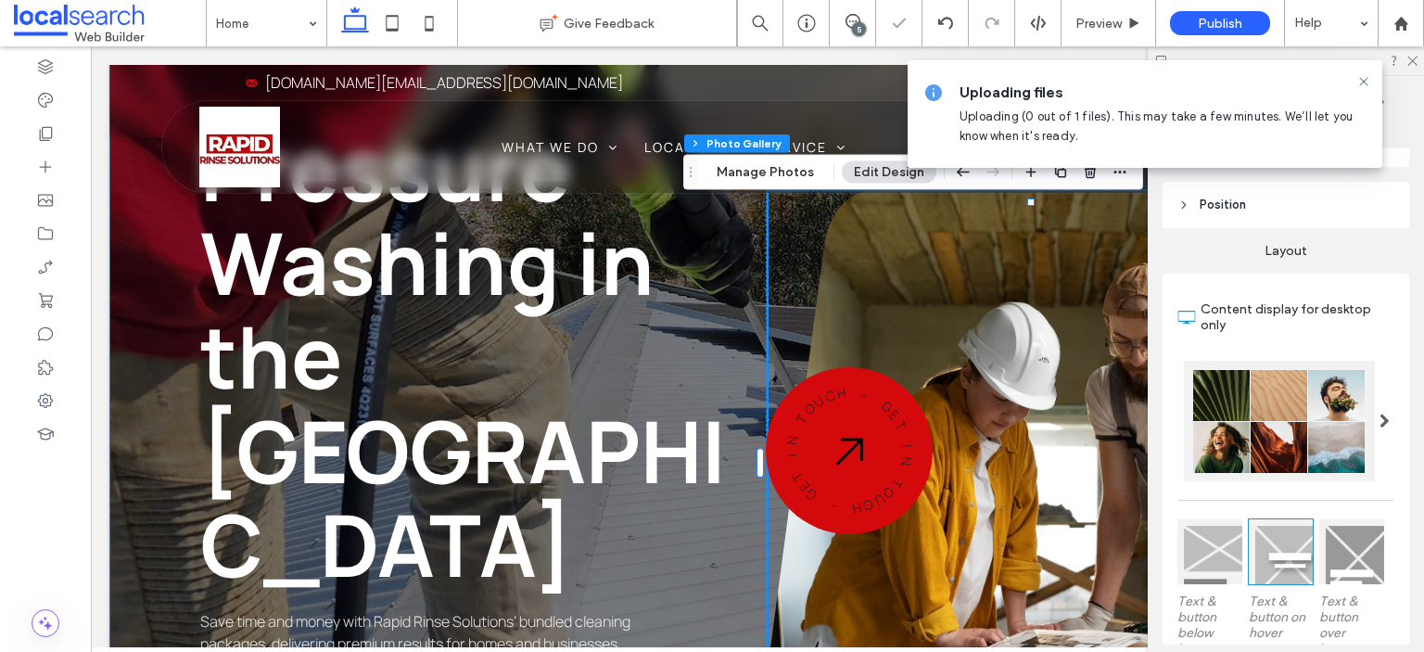
scroll to position [371, 0]
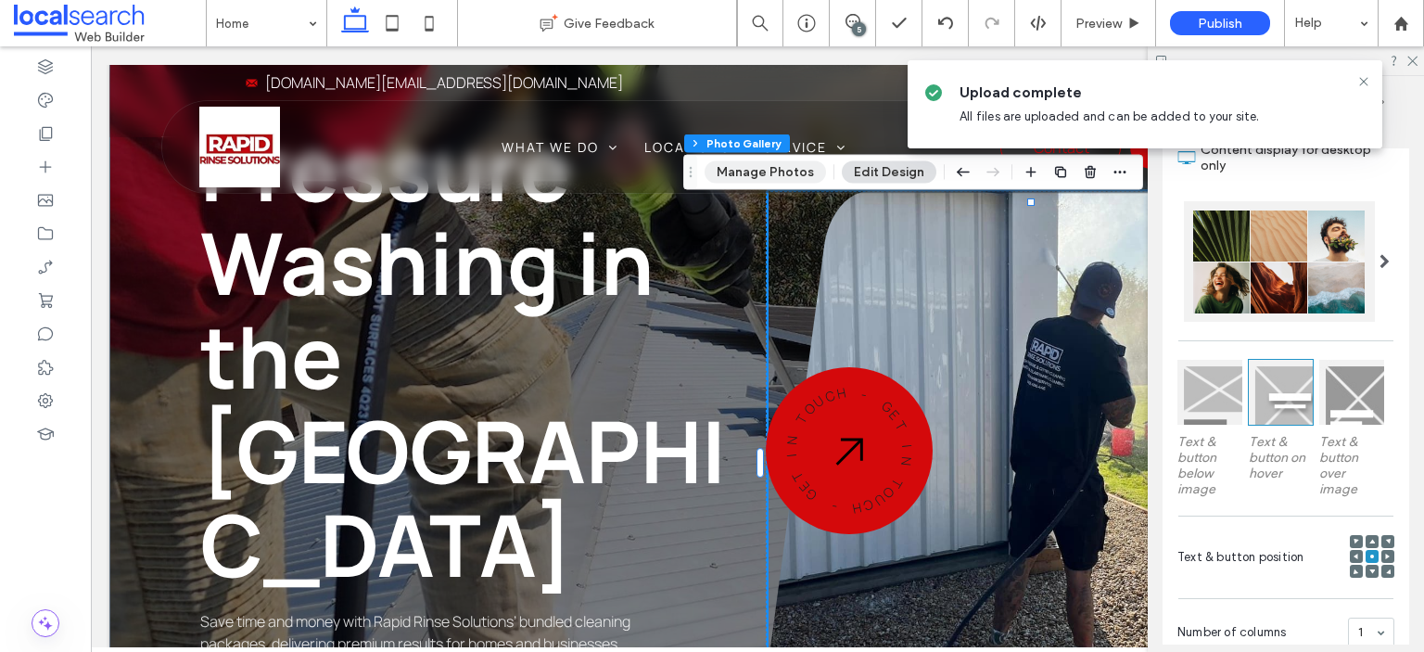
click at [797, 177] on button "Manage Photos" at bounding box center [765, 172] width 121 height 22
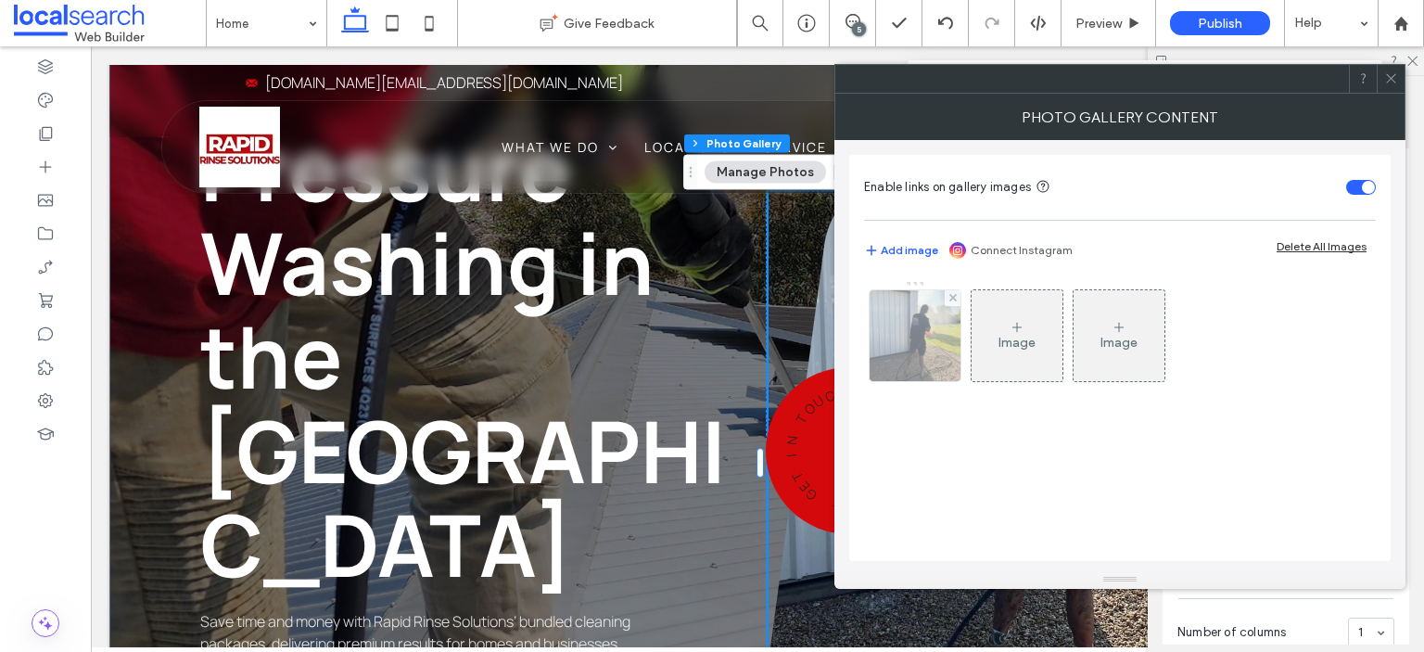
click at [938, 360] on img at bounding box center [915, 335] width 91 height 91
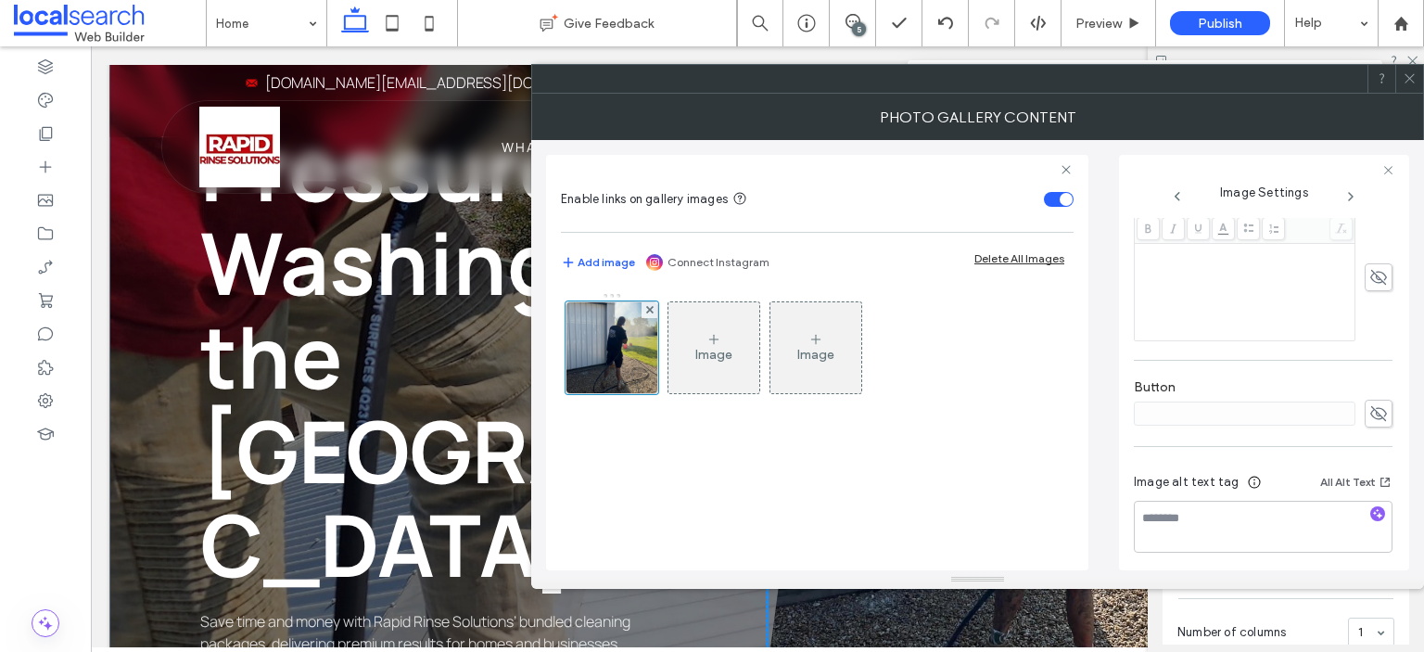
scroll to position [534, 0]
click at [1371, 506] on icon "button" at bounding box center [1377, 507] width 13 height 13
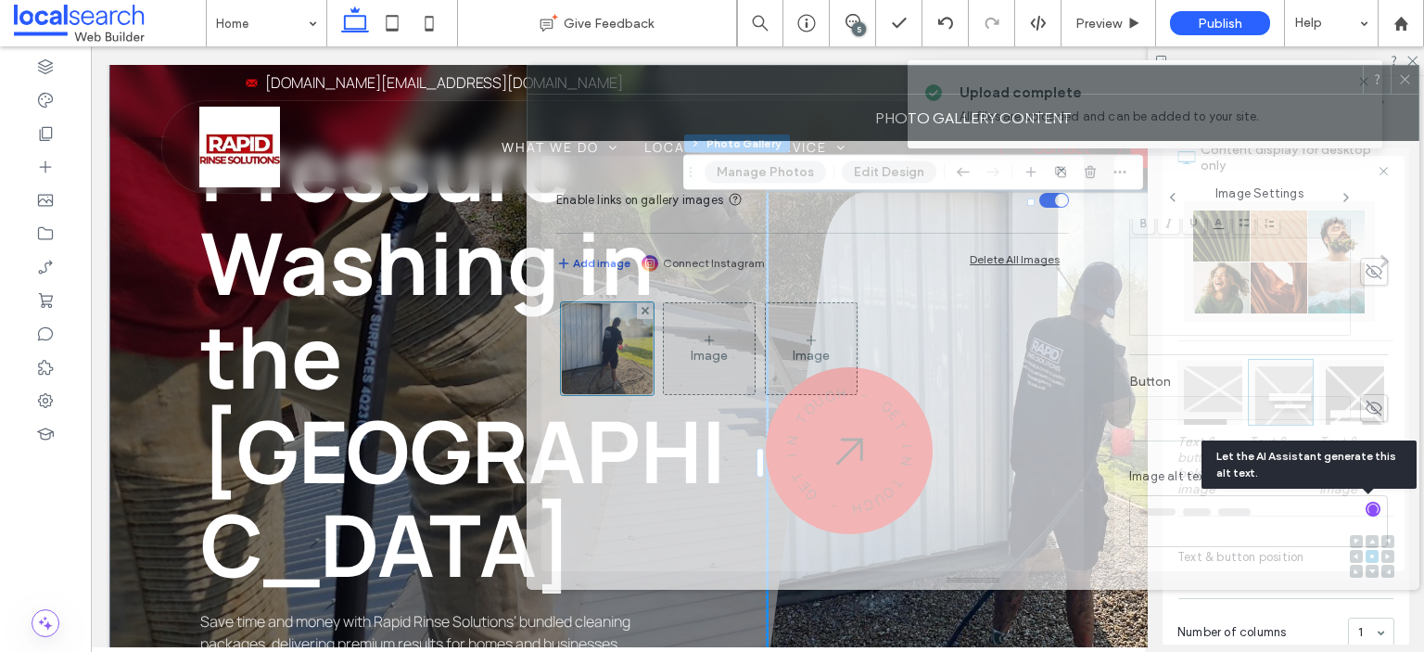
drag, startPoint x: 938, startPoint y: 84, endPoint x: 708, endPoint y: 54, distance: 232.9
click at [708, 66] on div at bounding box center [945, 80] width 835 height 28
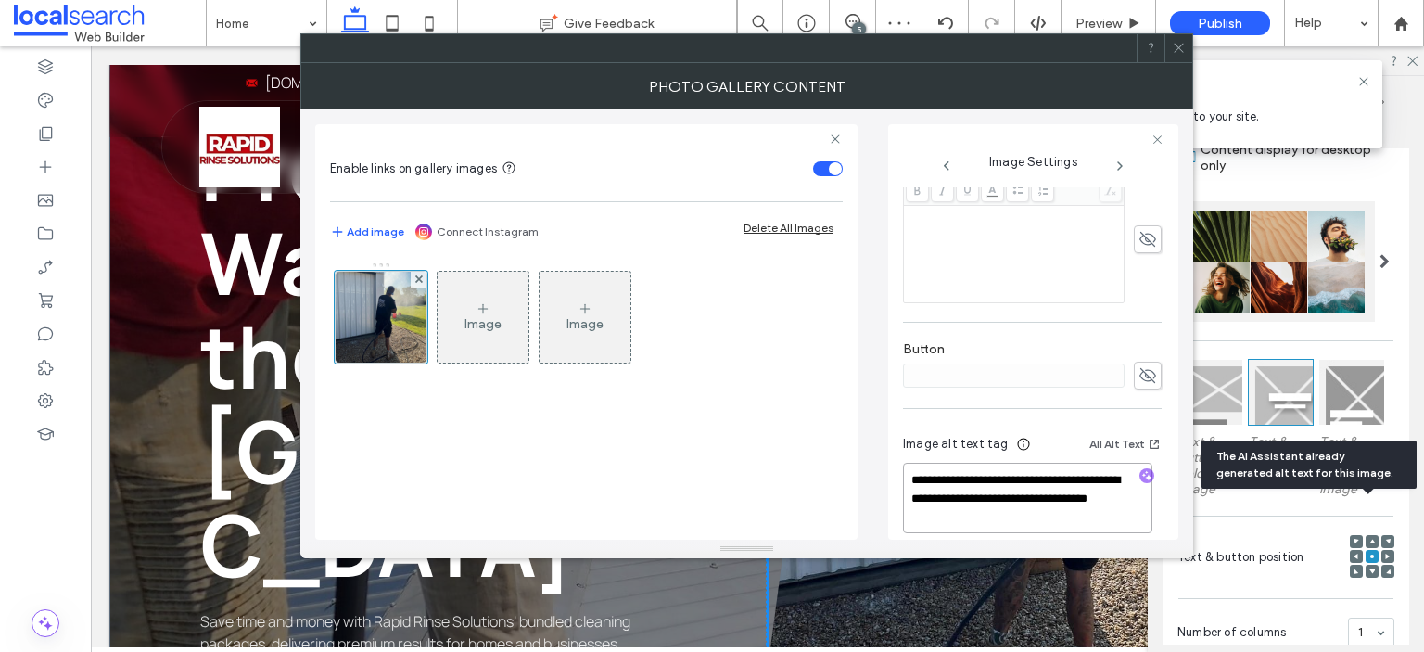
drag, startPoint x: 1068, startPoint y: 523, endPoint x: 1100, endPoint y: 496, distance: 41.4
click at [1100, 496] on textarea "**********" at bounding box center [1027, 498] width 249 height 70
paste textarea "**********"
type textarea "**********"
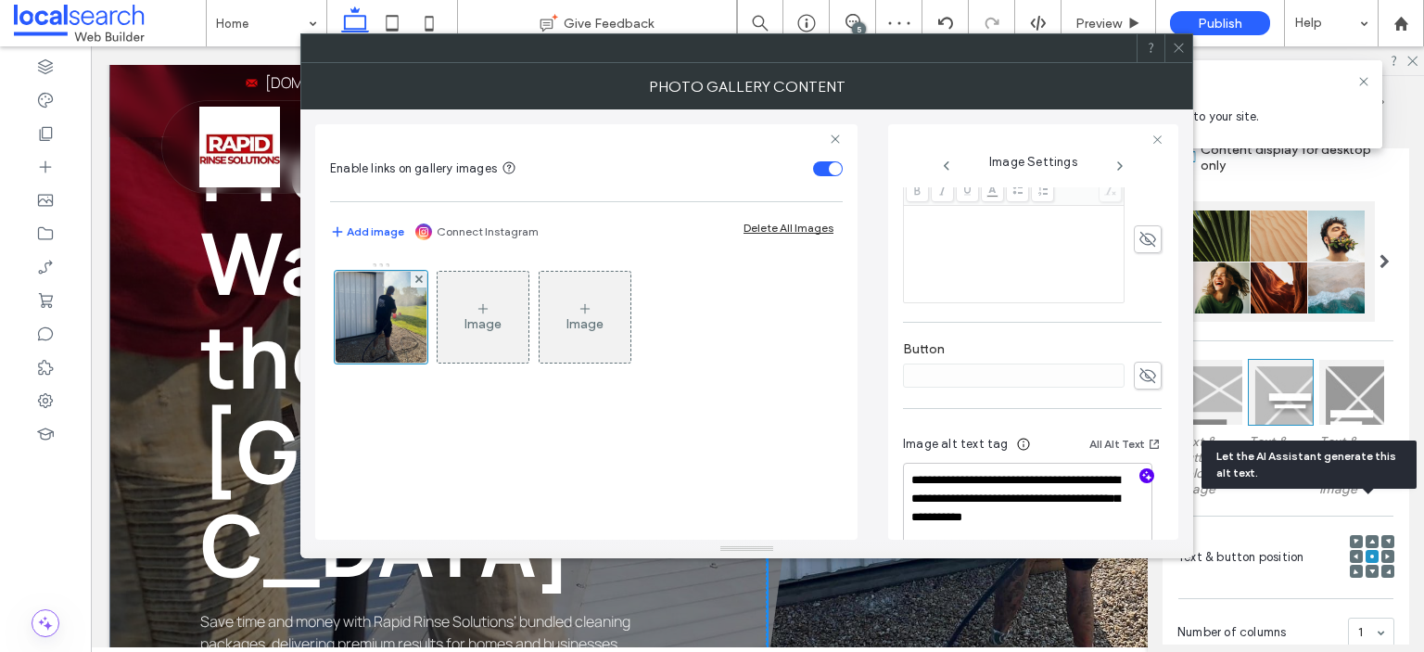
click at [1187, 55] on div at bounding box center [1179, 48] width 28 height 28
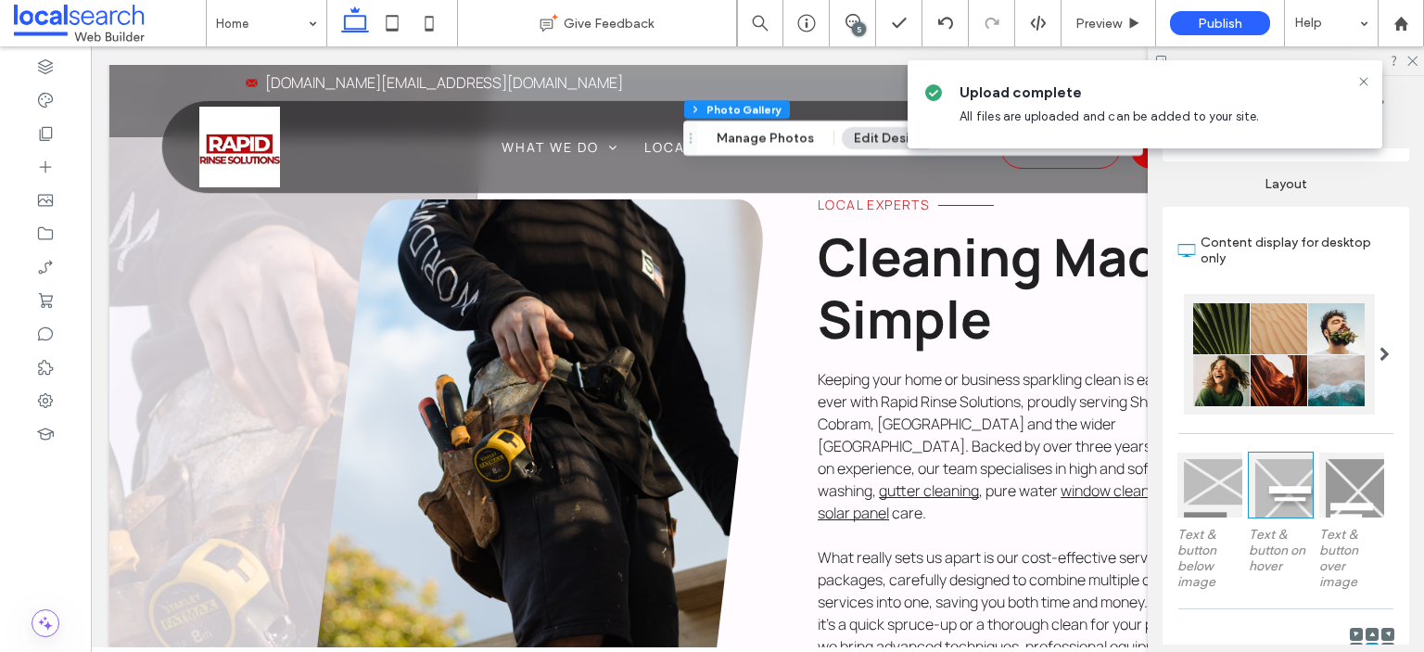
scroll to position [1020, 0]
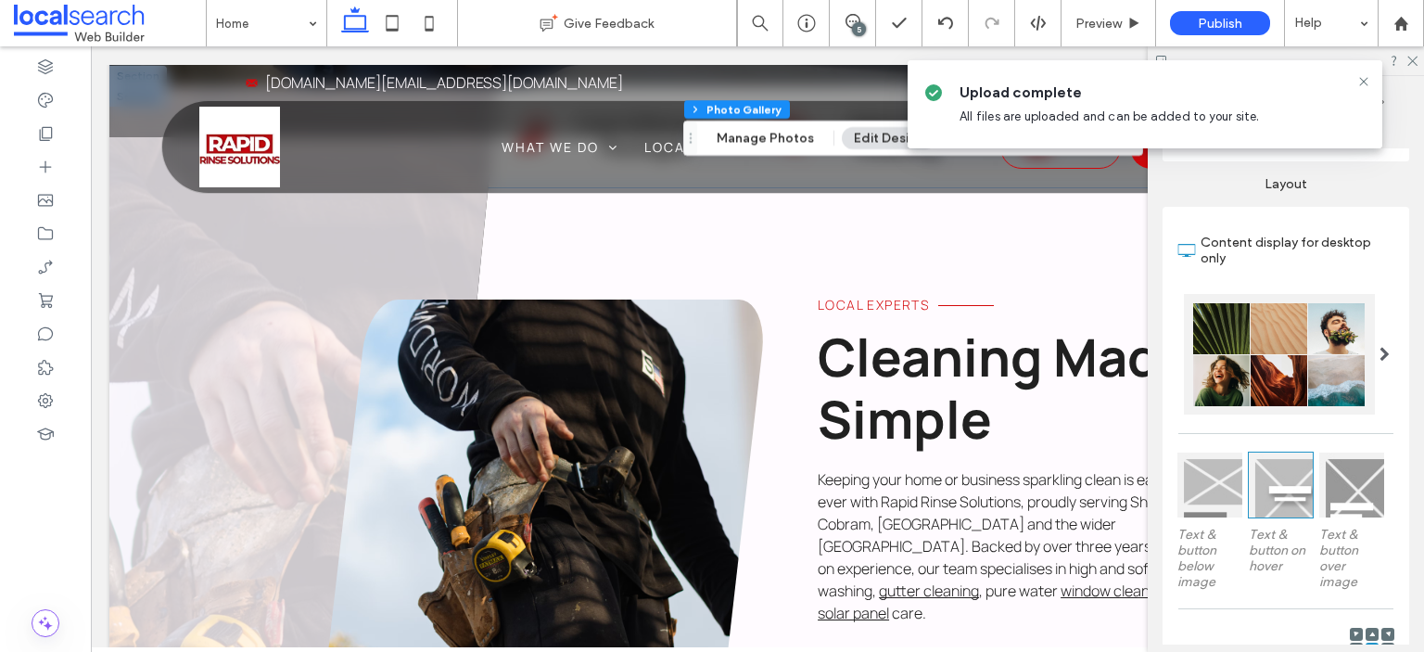
click at [545, 429] on link at bounding box center [540, 548] width 447 height 497
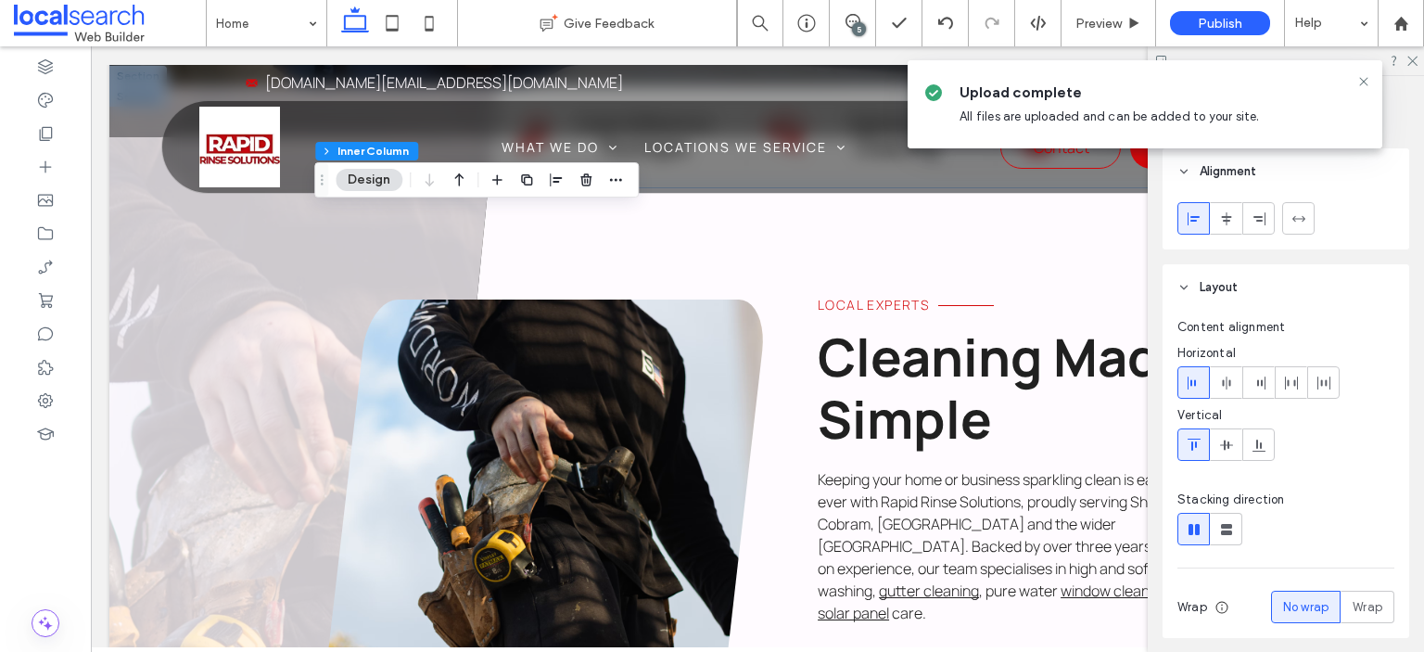
click at [545, 429] on link at bounding box center [540, 548] width 447 height 497
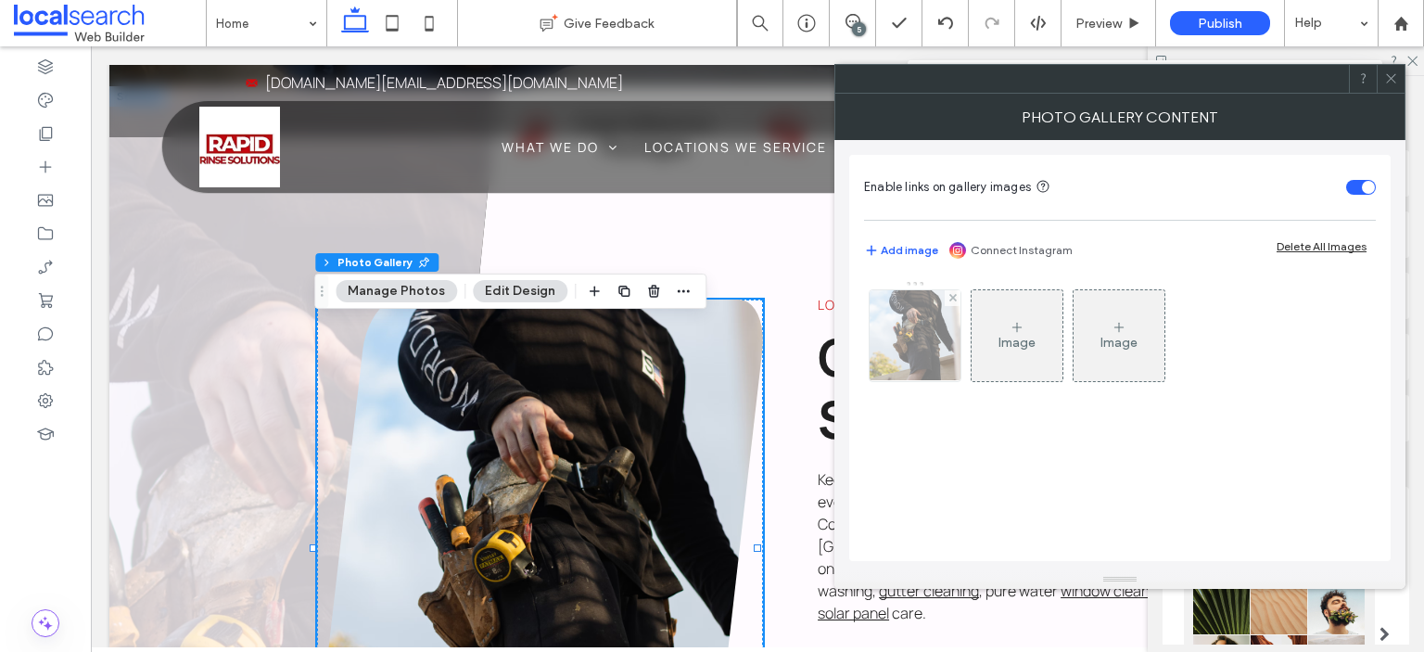
click at [926, 338] on img at bounding box center [915, 335] width 102 height 91
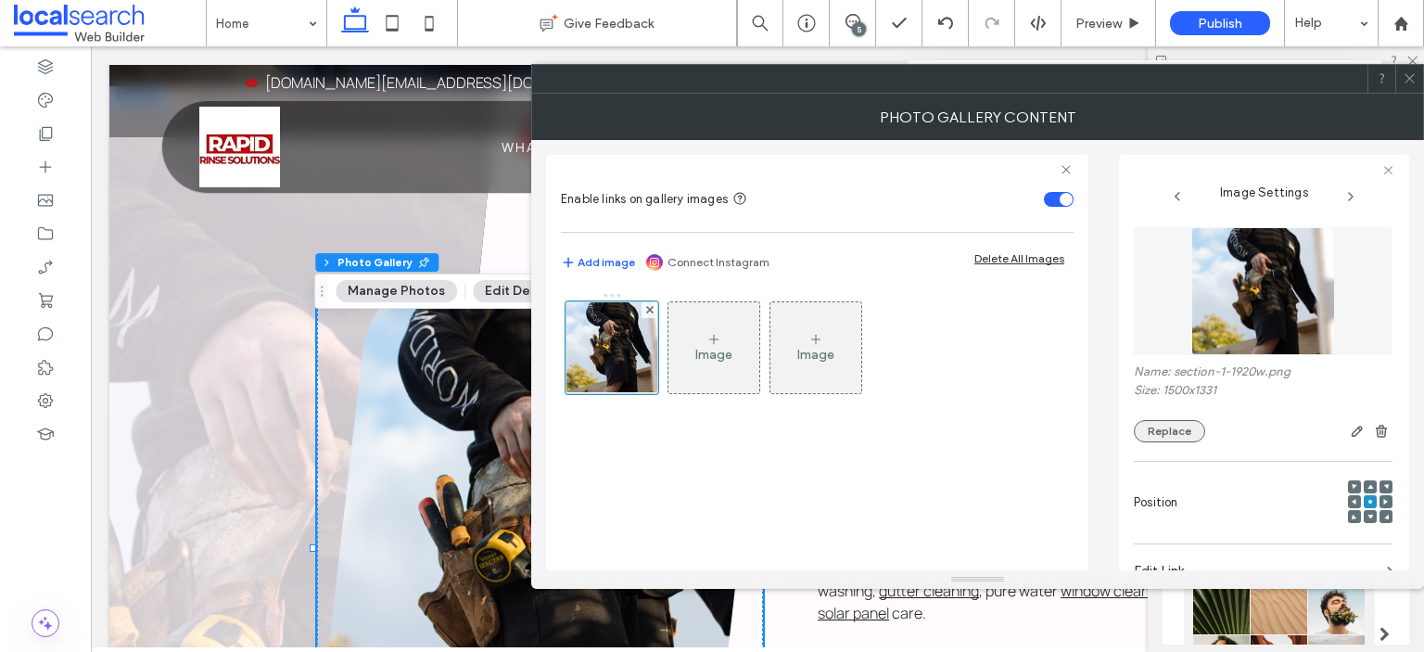
click at [1139, 432] on button "Replace" at bounding box center [1169, 431] width 71 height 22
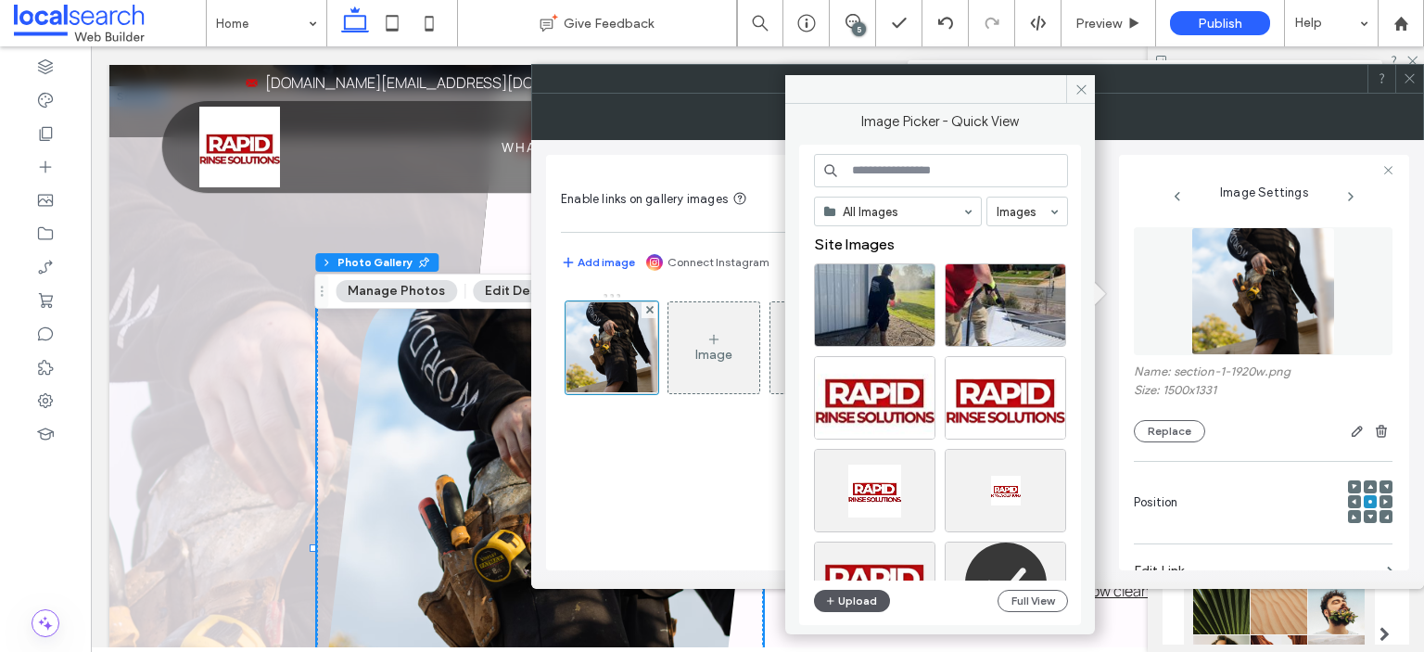
click at [827, 604] on icon "button" at bounding box center [830, 600] width 11 height 15
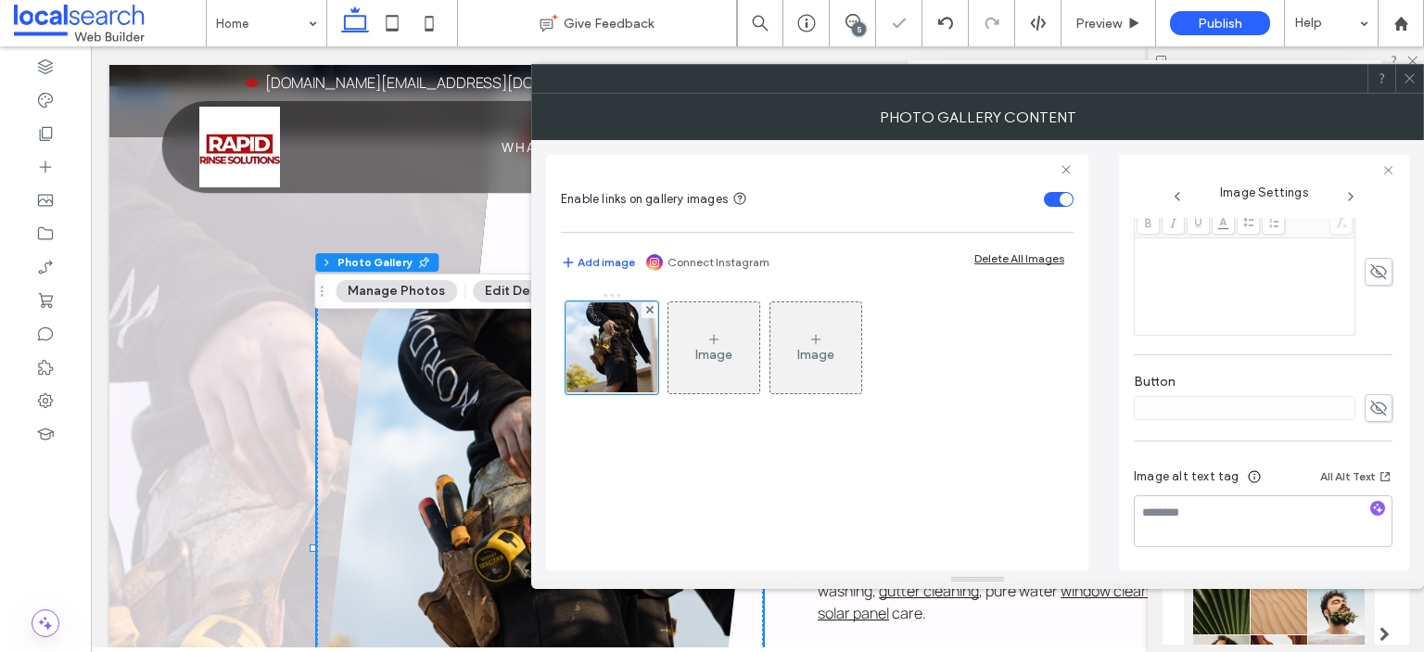
scroll to position [534, 0]
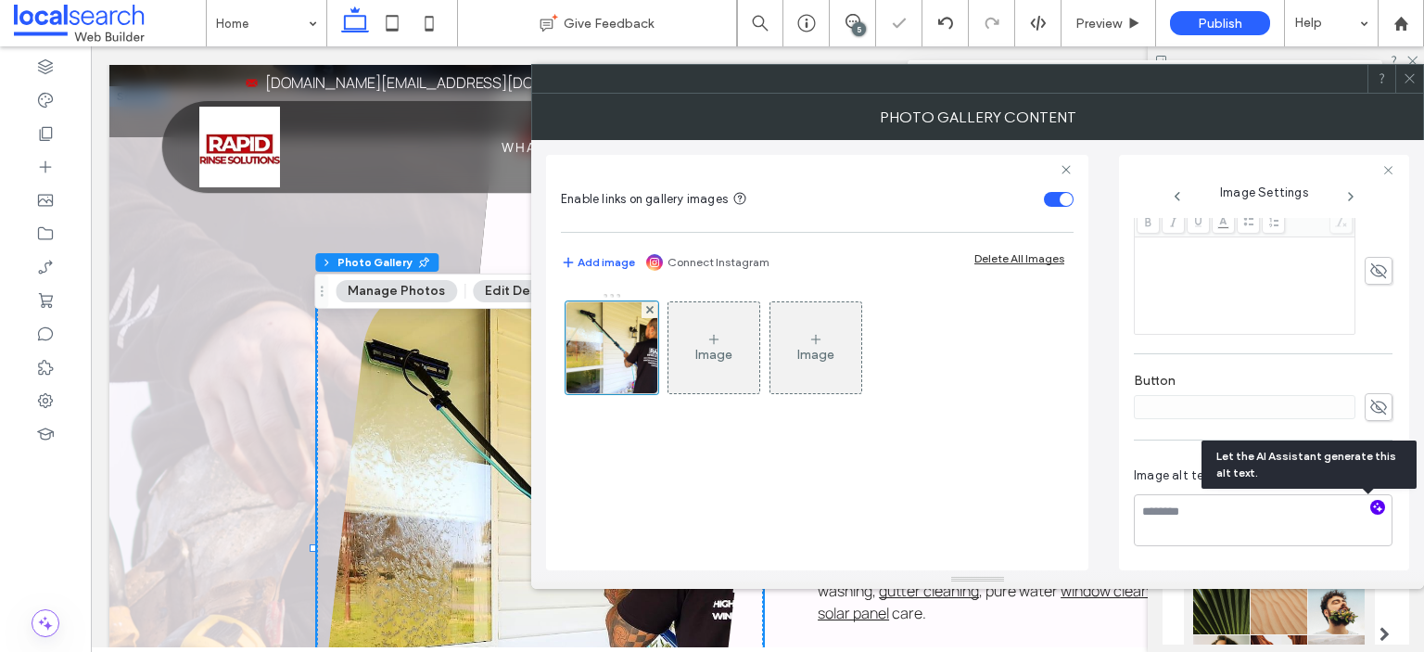
click at [1373, 508] on use "button" at bounding box center [1378, 508] width 10 height 10
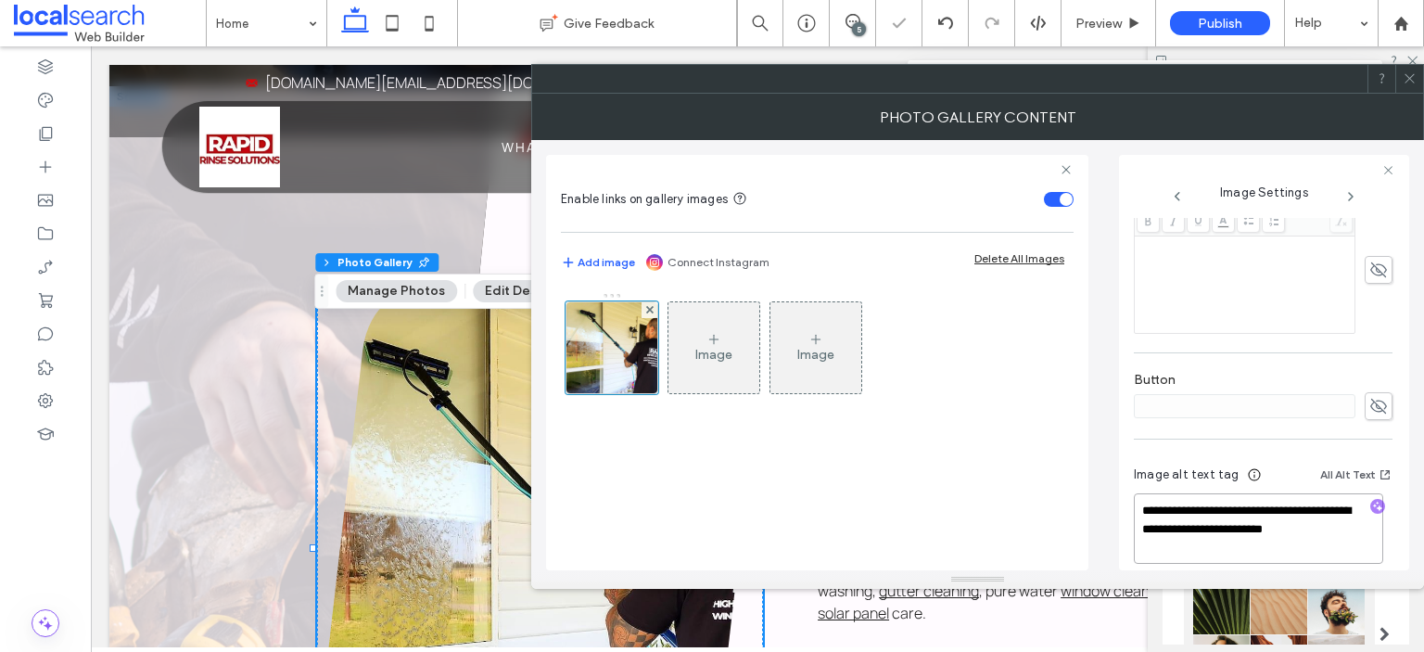
click at [1294, 542] on textarea "**********" at bounding box center [1258, 528] width 249 height 70
drag, startPoint x: 1302, startPoint y: 552, endPoint x: 1175, endPoint y: 534, distance: 128.3
click at [1175, 534] on textarea "**********" at bounding box center [1258, 528] width 249 height 70
paste textarea "**********"
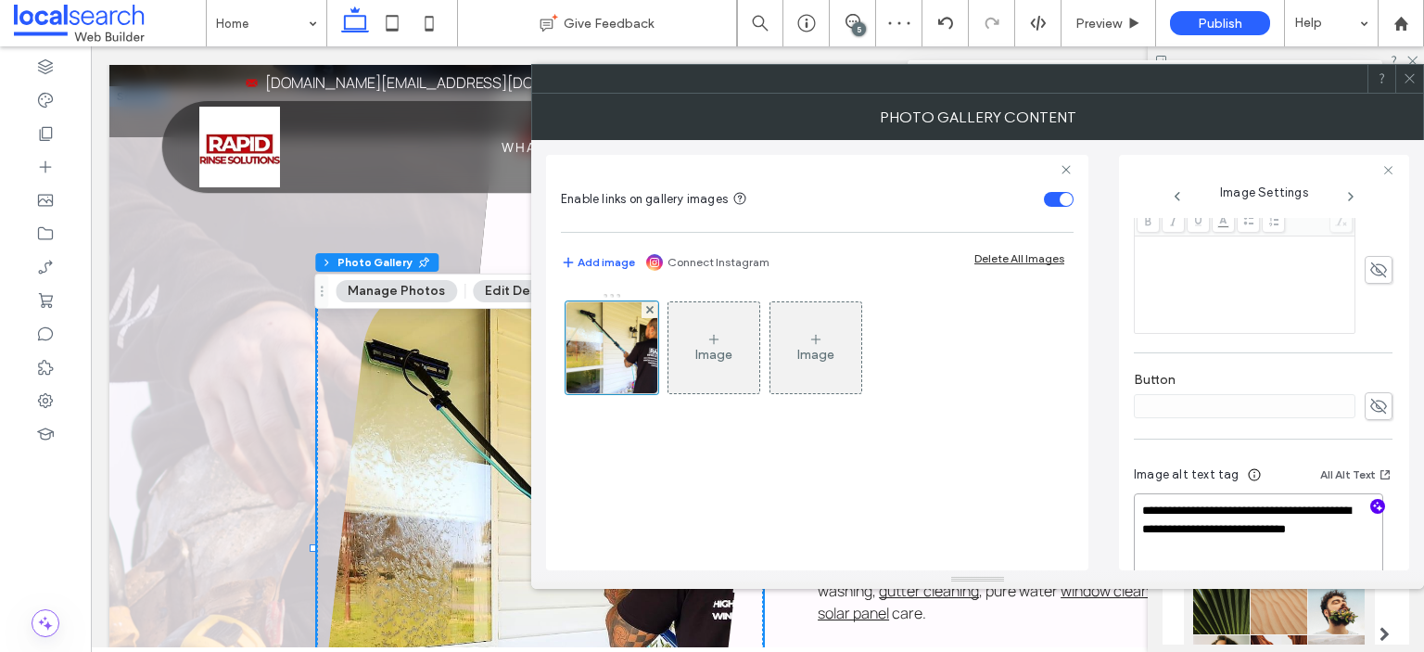
type textarea "**********"
click at [1403, 70] on span at bounding box center [1410, 79] width 14 height 28
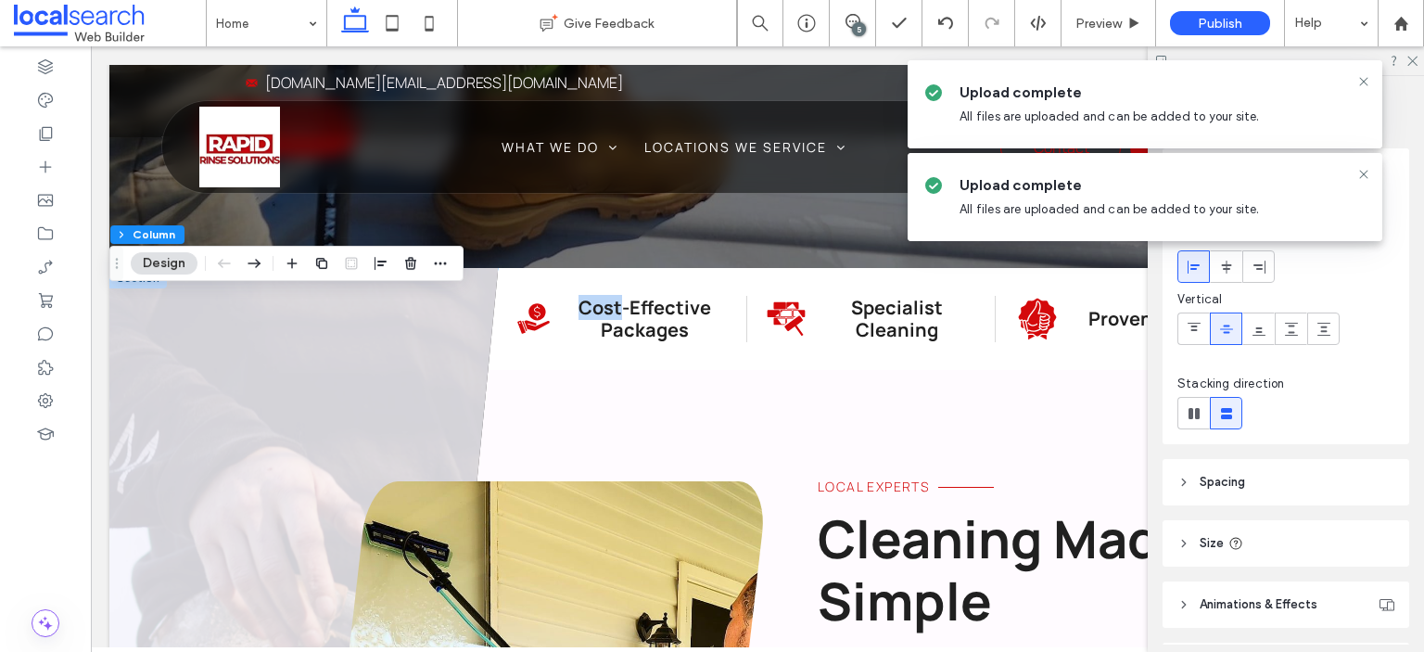
scroll to position [835, 0]
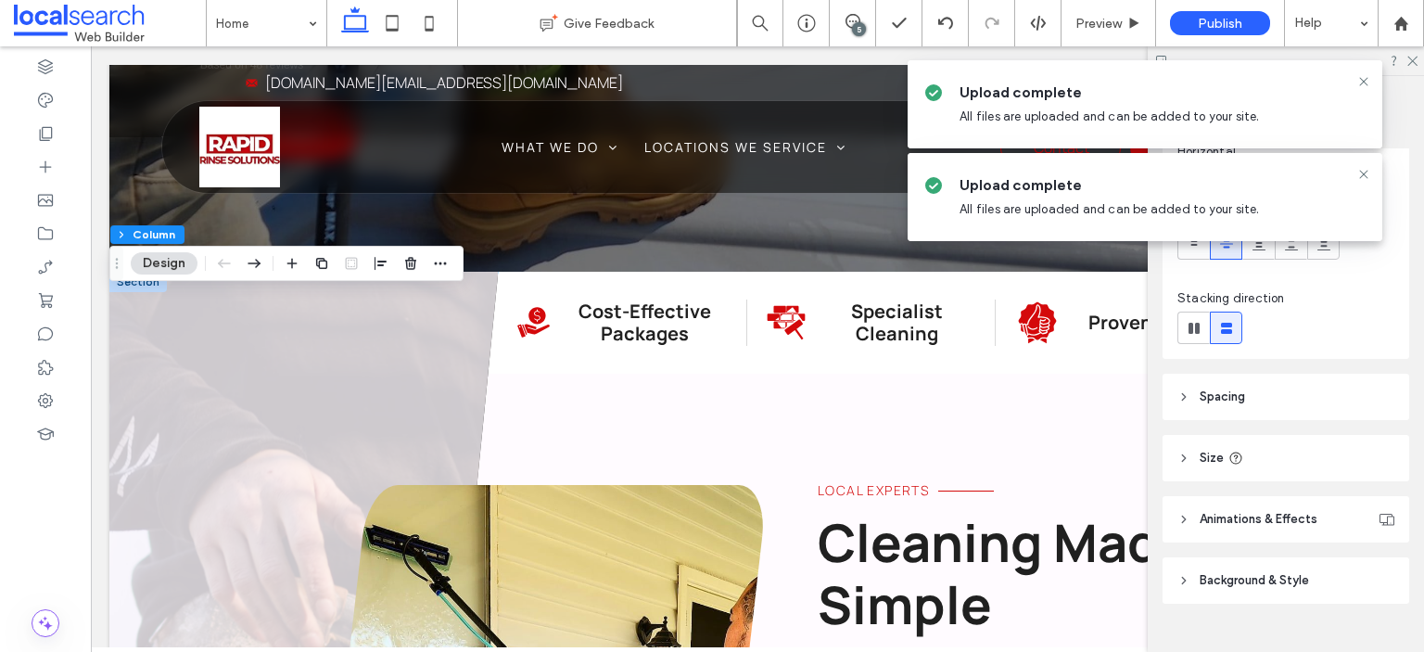
scroll to position [119, 0]
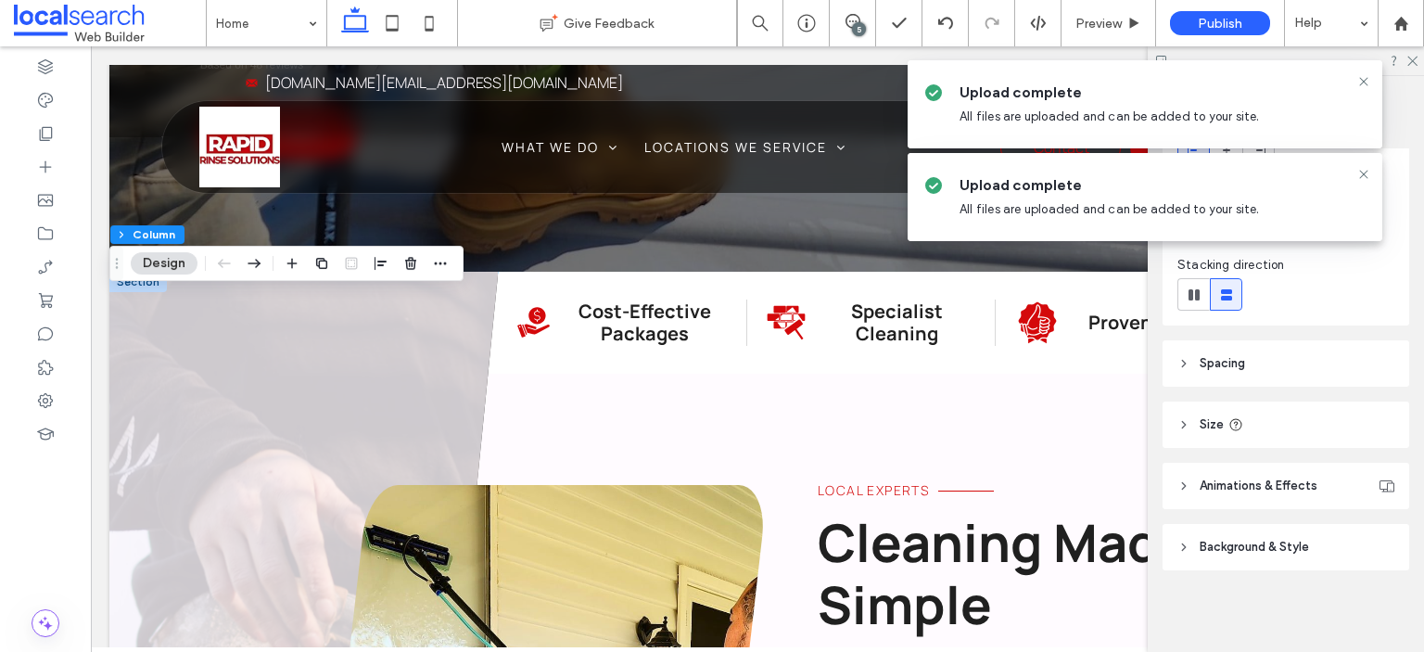
click at [1229, 546] on span "Background & Style" at bounding box center [1254, 547] width 109 height 19
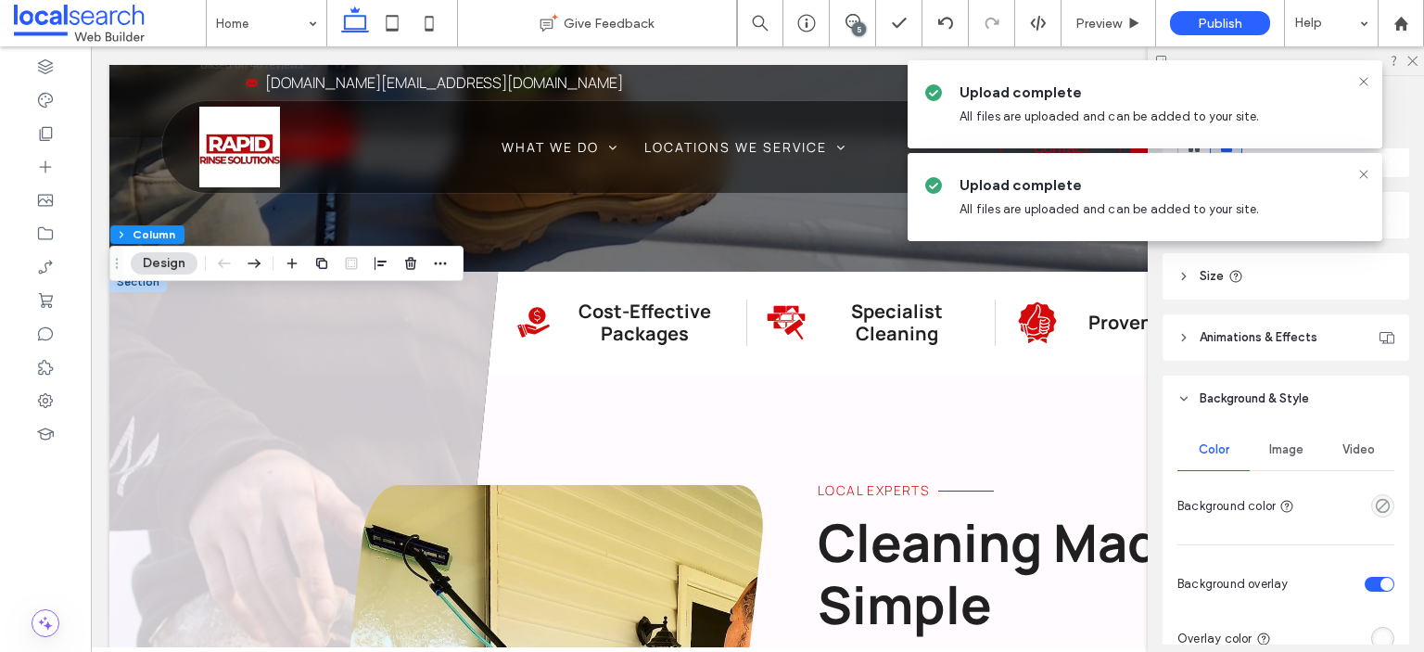
scroll to position [304, 0]
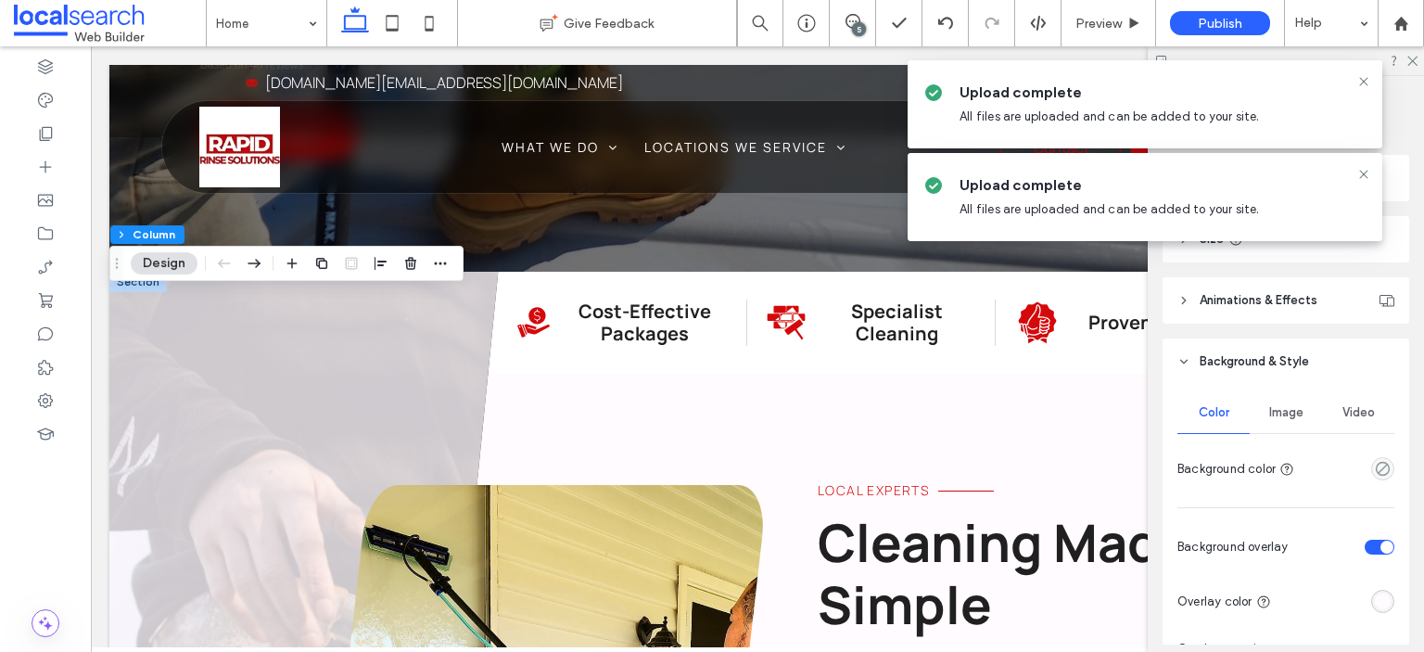
click at [1275, 411] on span "Image" at bounding box center [1286, 412] width 34 height 15
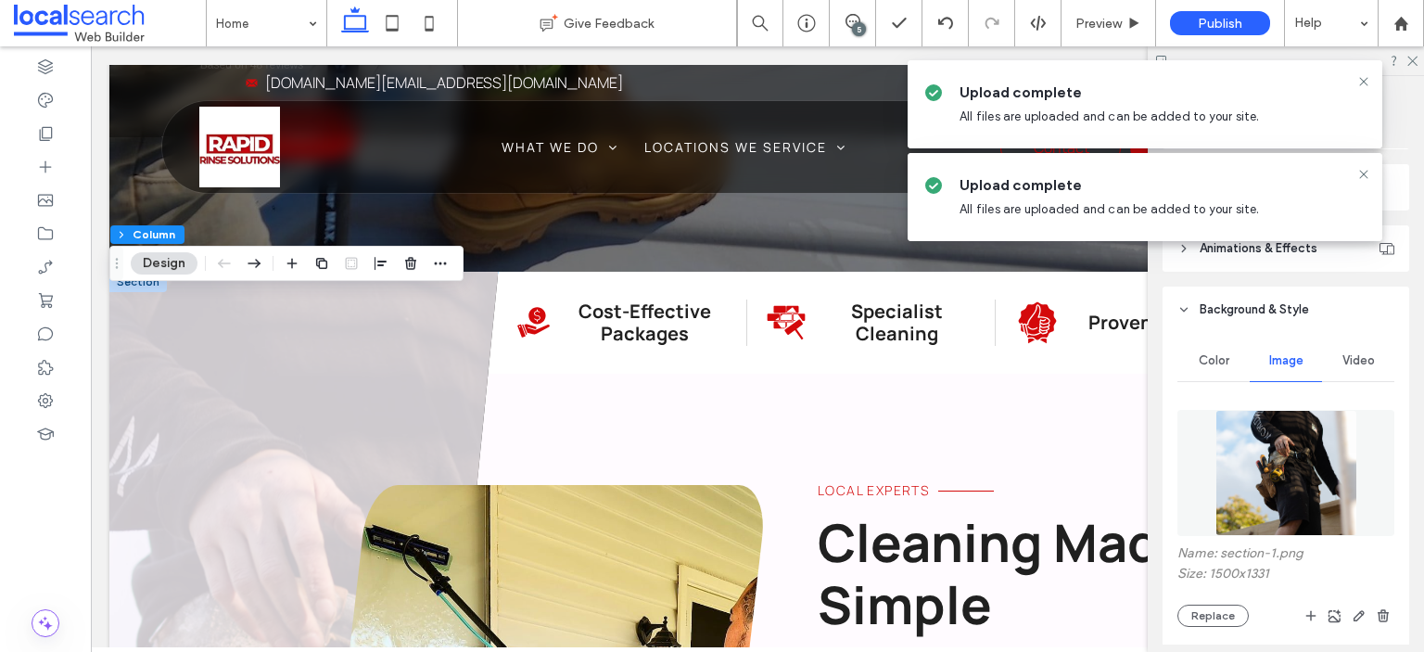
scroll to position [490, 0]
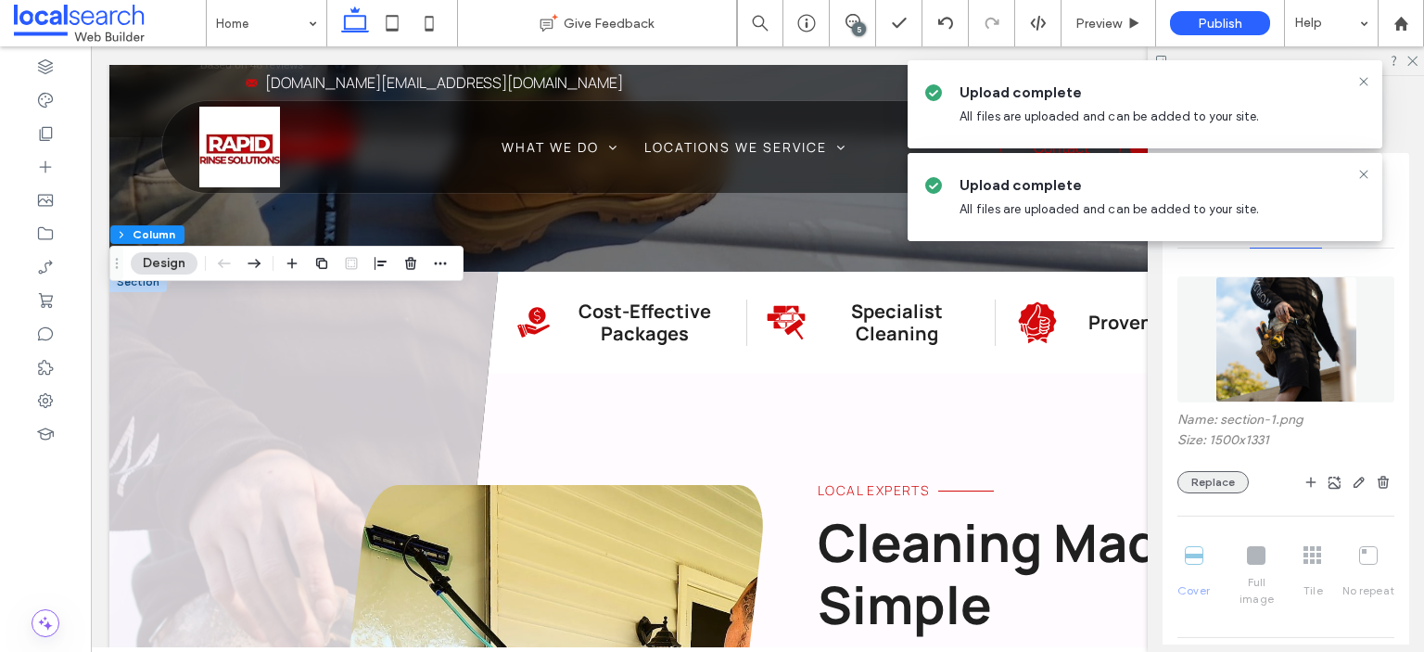
click at [1210, 485] on button "Replace" at bounding box center [1213, 482] width 71 height 22
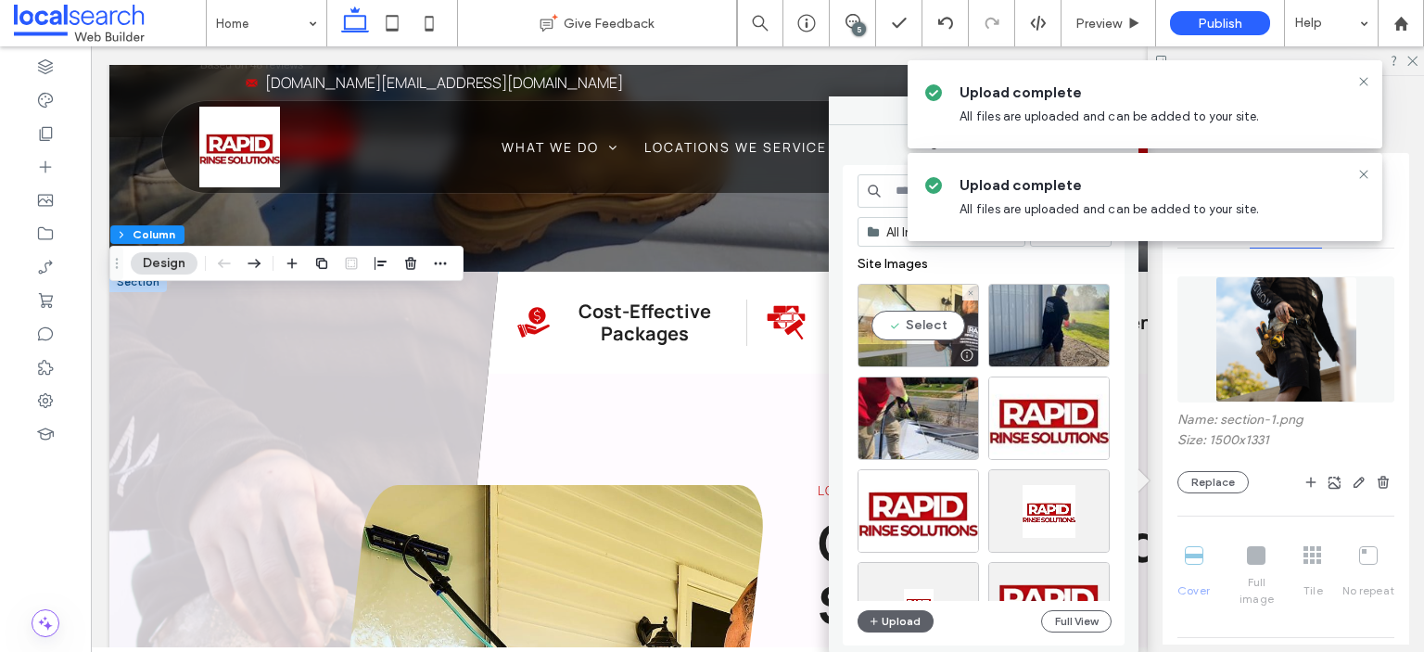
click at [918, 323] on div "Select" at bounding box center [918, 325] width 121 height 83
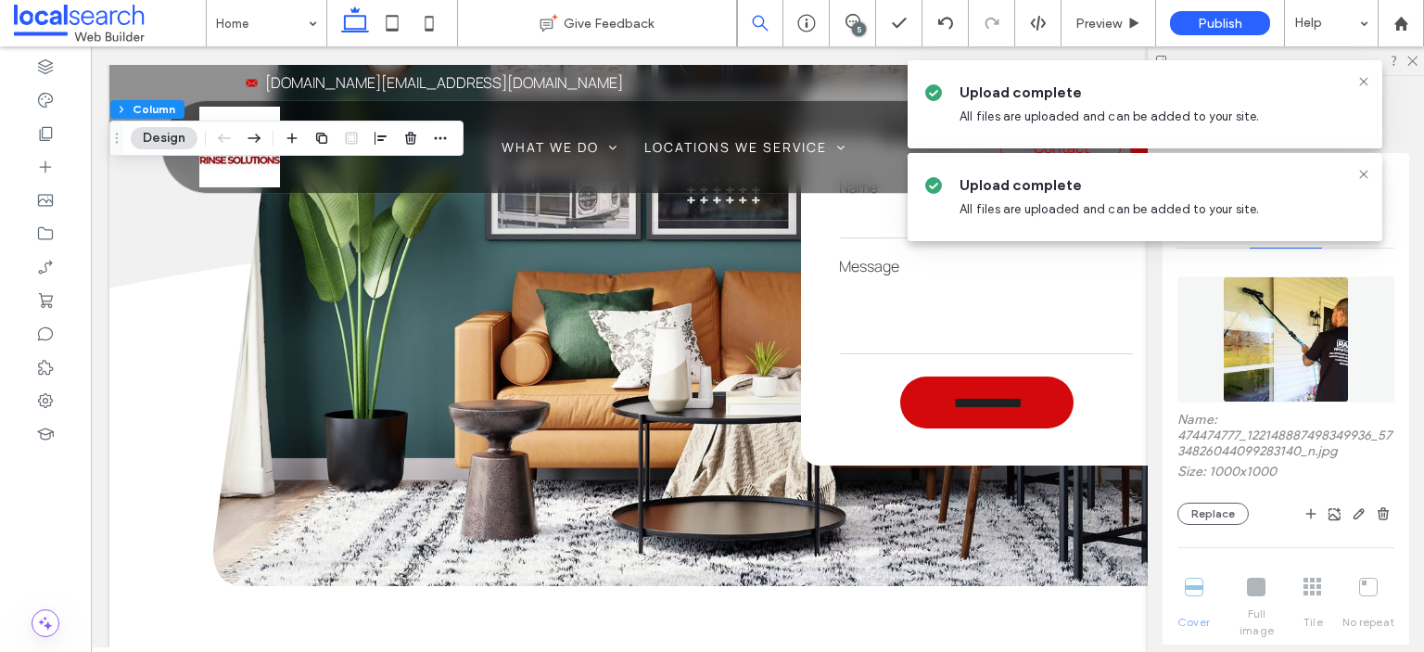
scroll to position [3524, 0]
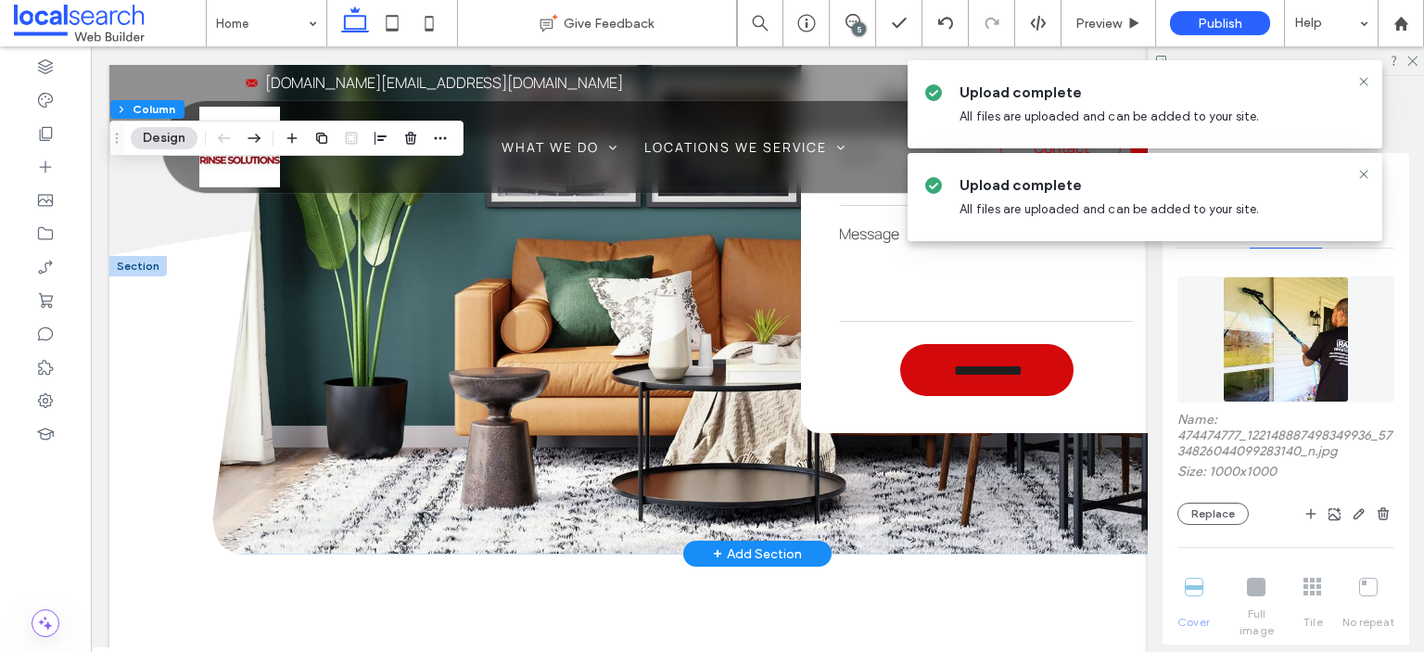
click at [580, 289] on div "**********" at bounding box center [757, 266] width 1089 height 576
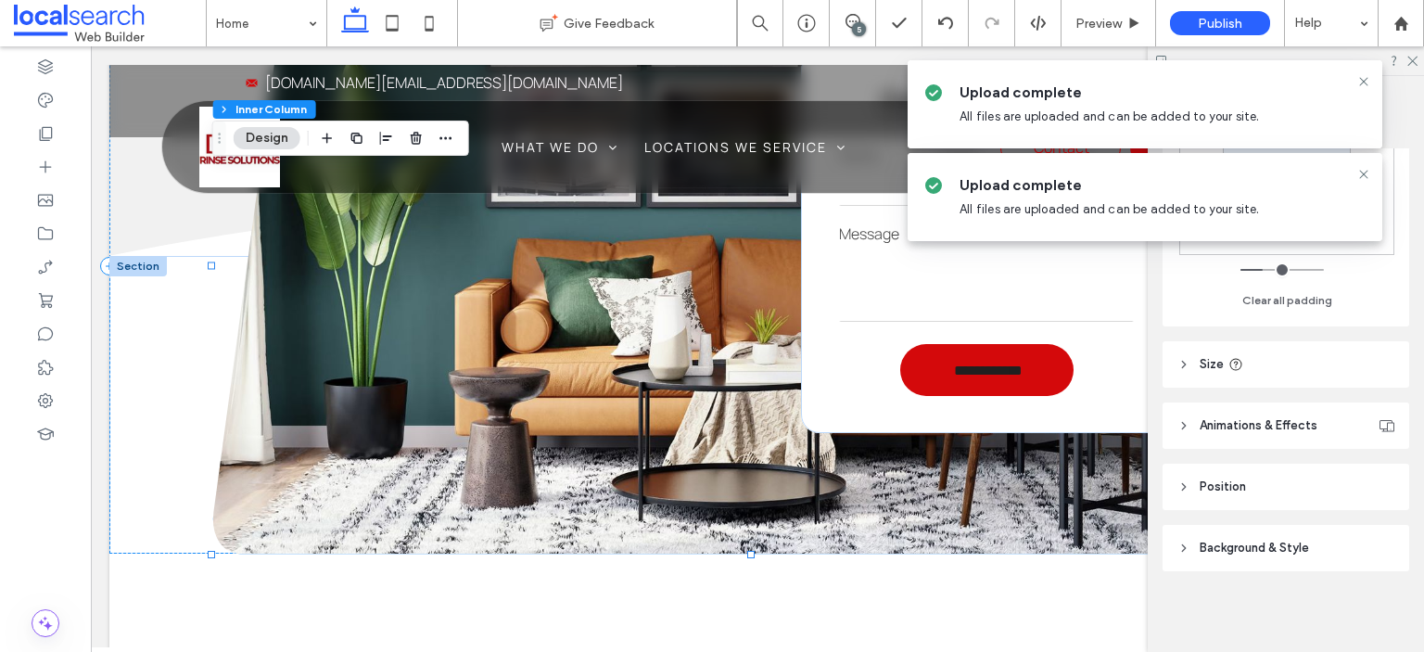
click at [1250, 555] on span "Background & Style" at bounding box center [1254, 548] width 109 height 19
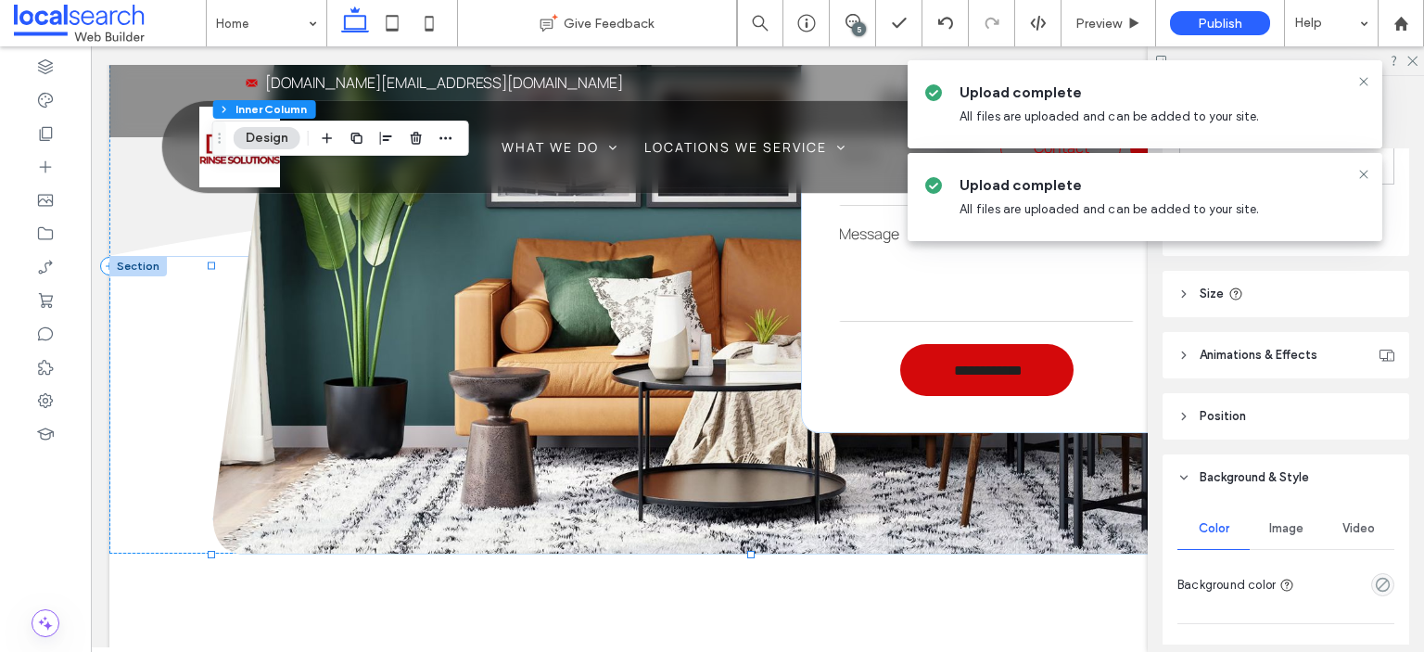
scroll to position [1013, 0]
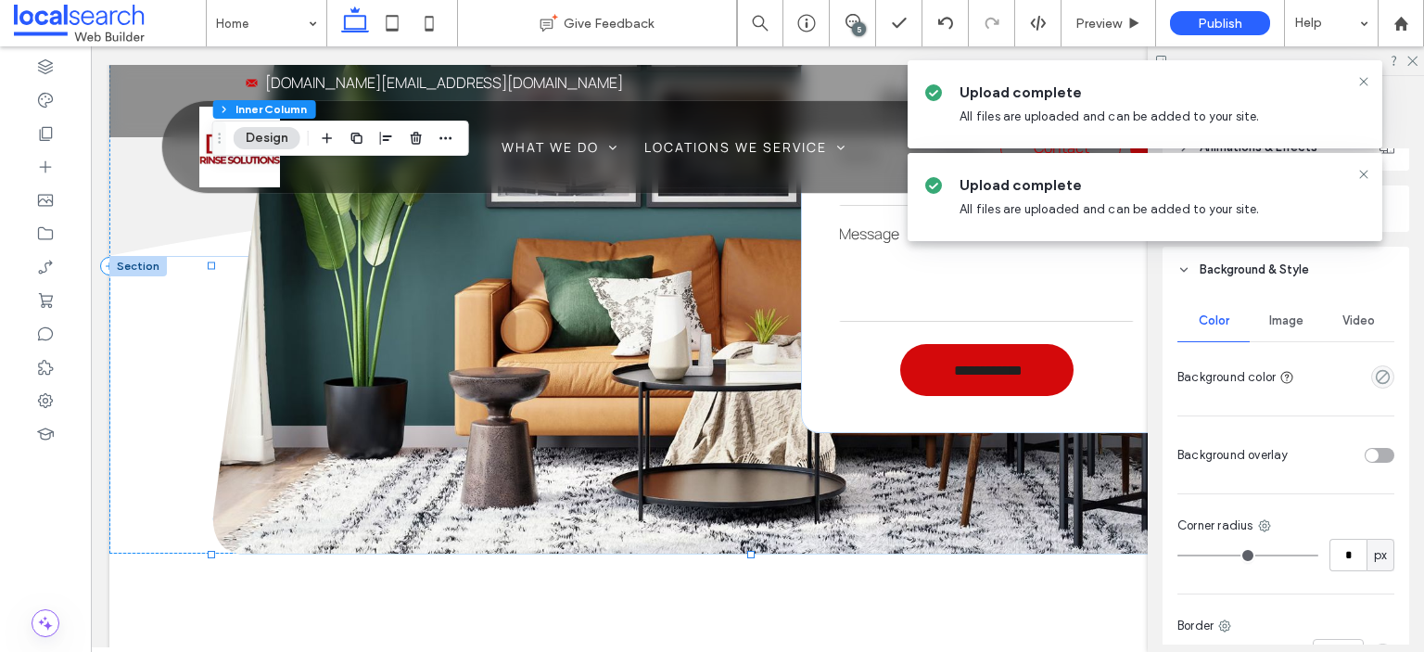
click at [1271, 318] on span "Image" at bounding box center [1286, 320] width 34 height 15
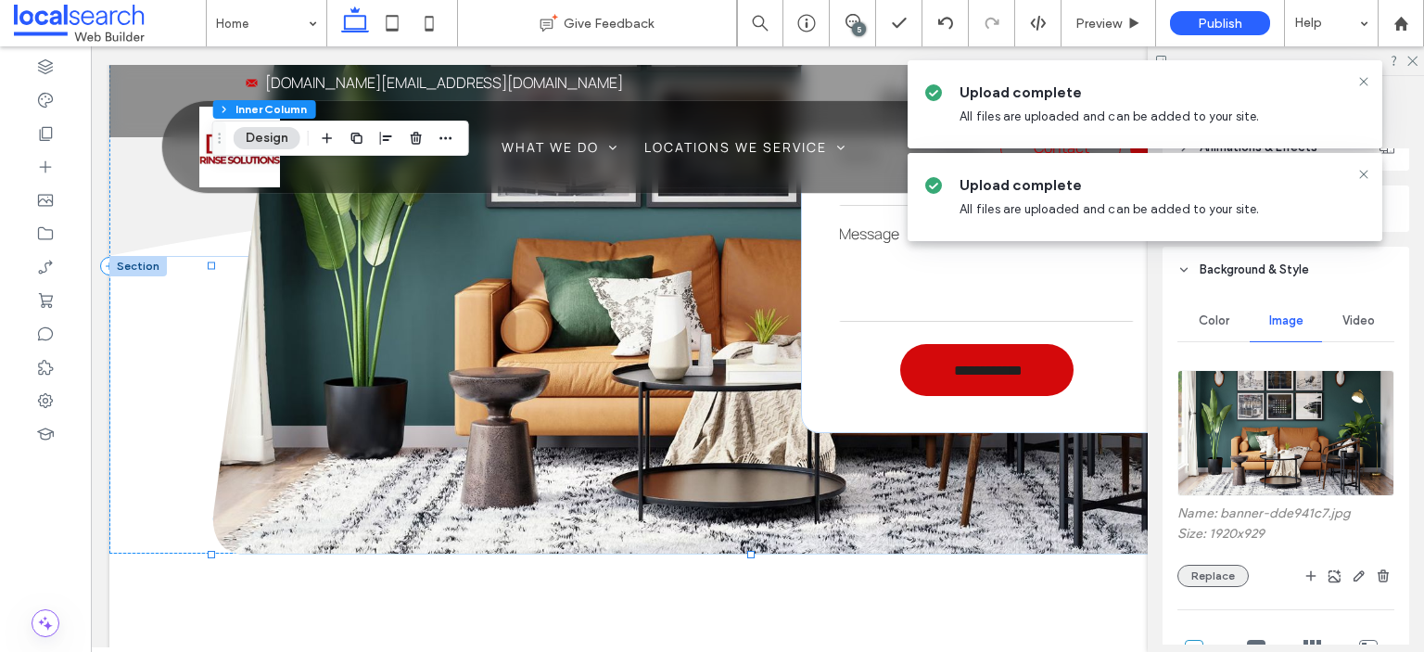
click at [1213, 568] on button "Replace" at bounding box center [1213, 576] width 71 height 22
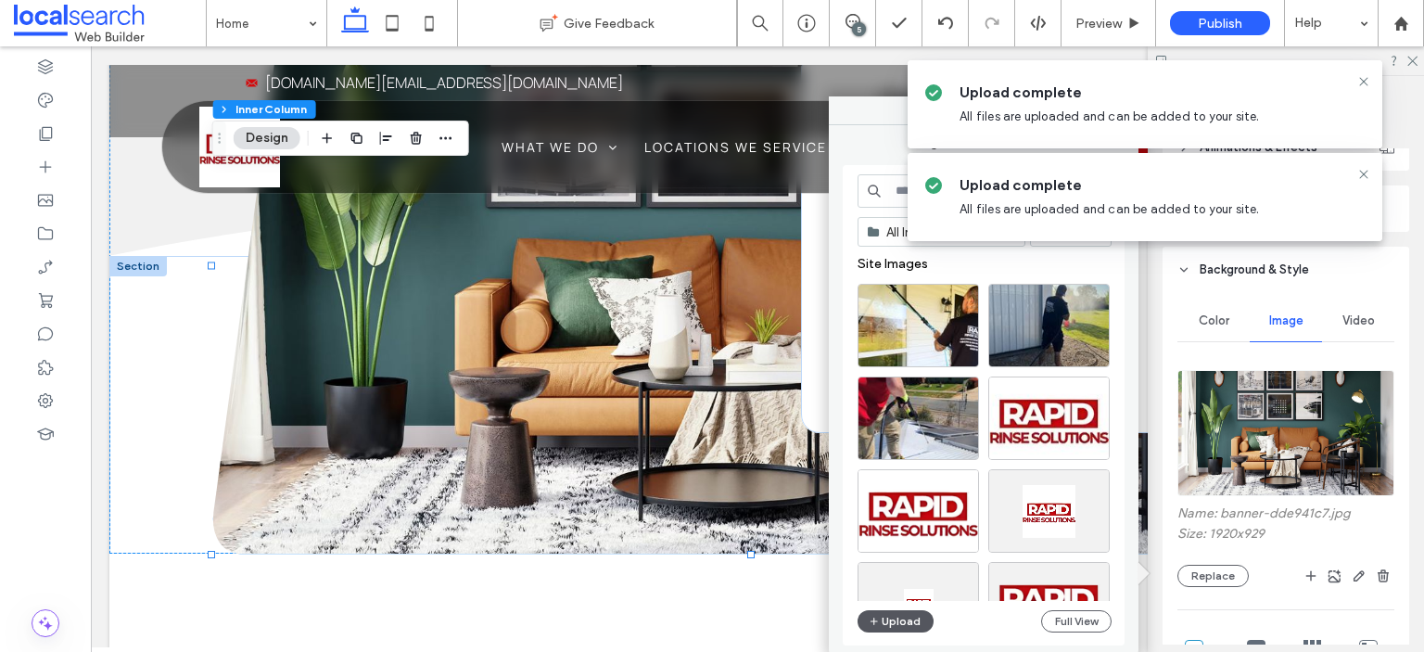
click at [879, 622] on icon "button" at bounding box center [874, 621] width 11 height 15
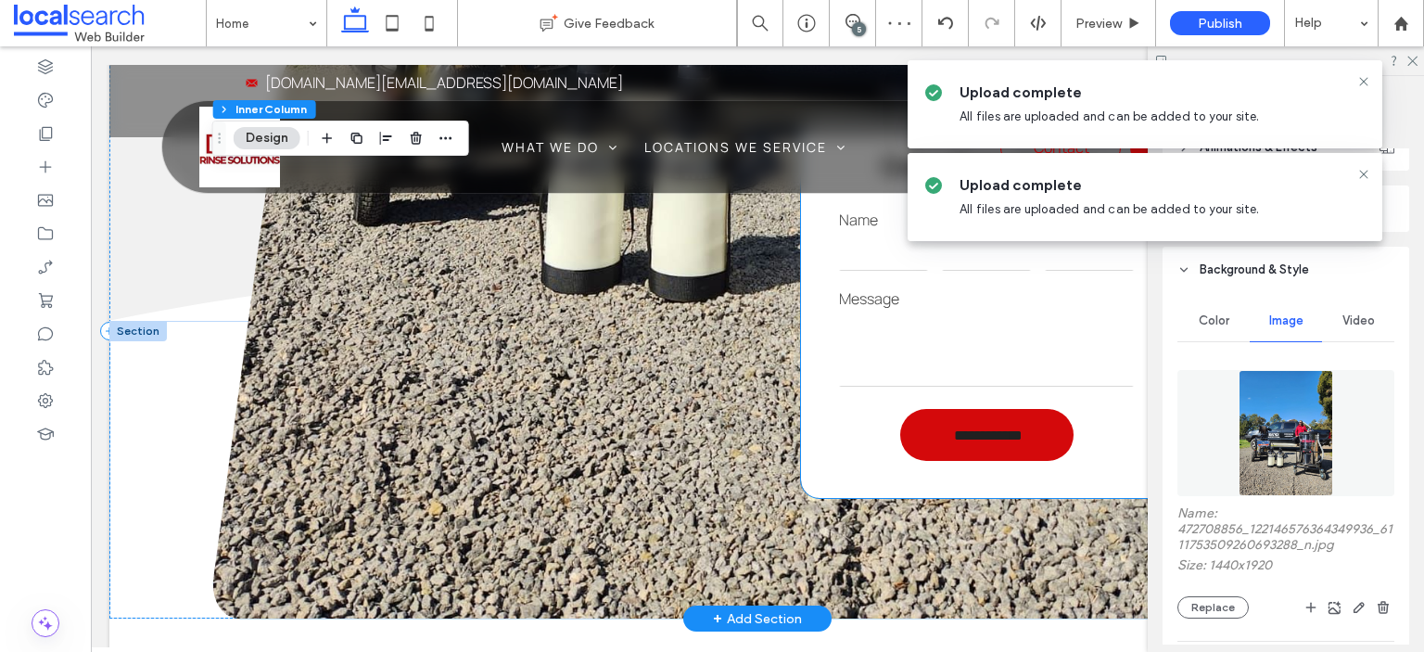
scroll to position [3338, 0]
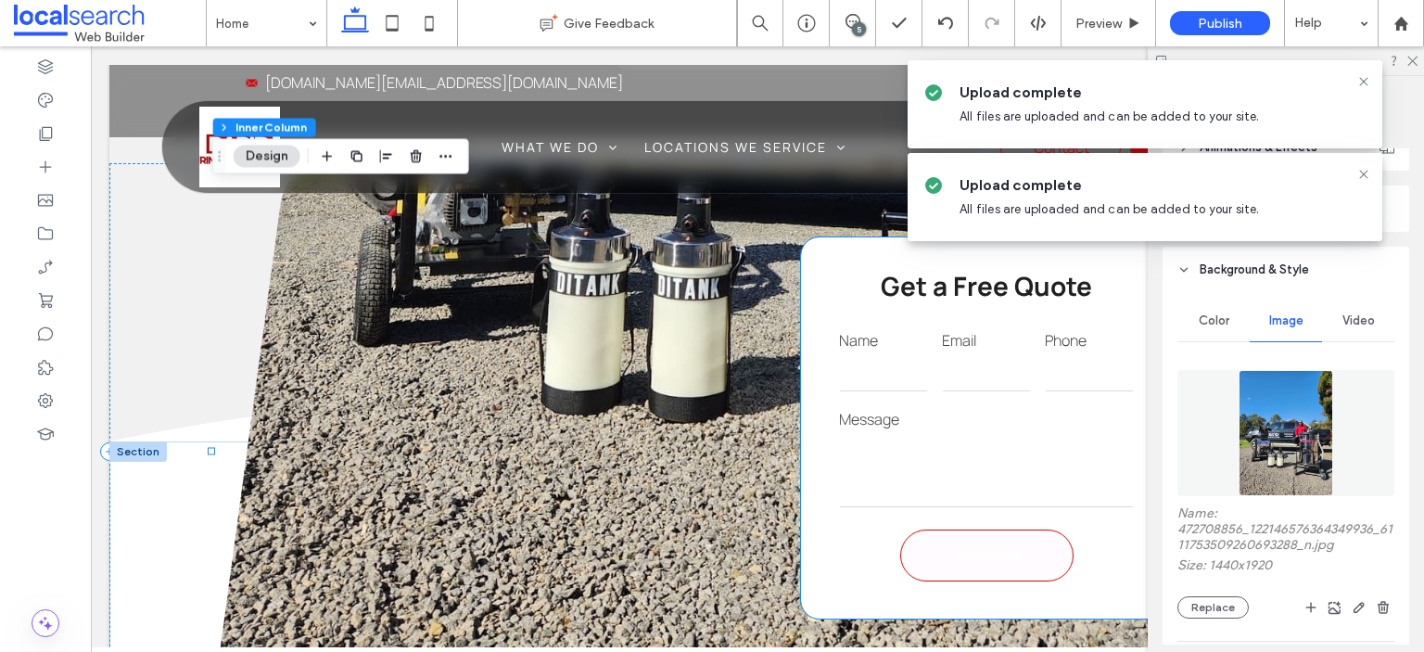
click at [1027, 573] on input "**********" at bounding box center [989, 556] width 168 height 34
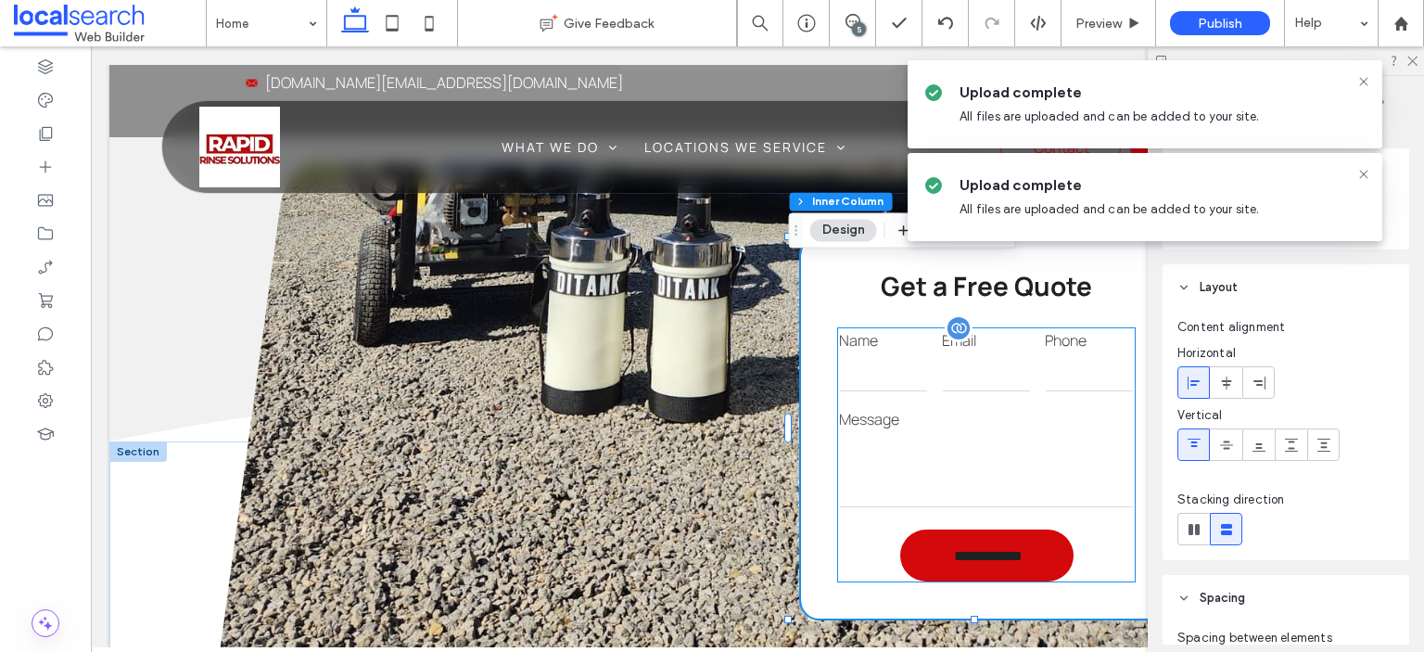
click at [957, 430] on label "Message" at bounding box center [986, 419] width 295 height 22
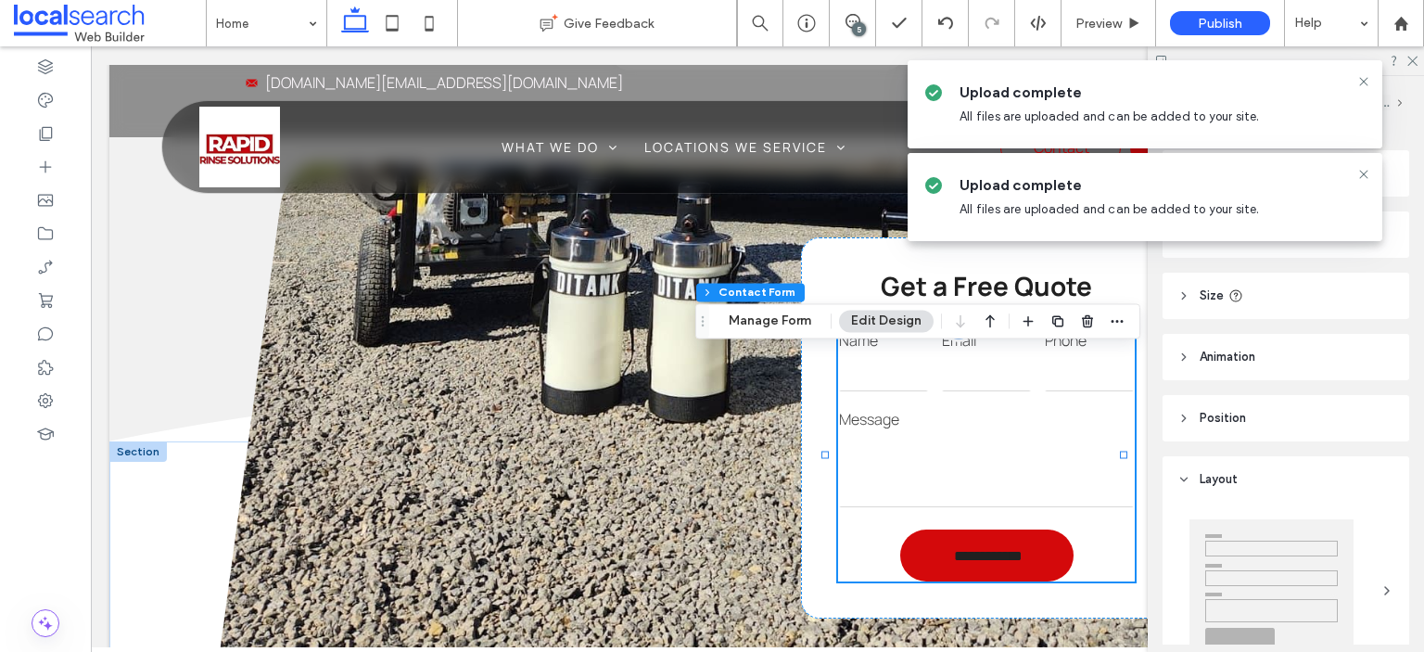
type input "*"
type input "***"
type input "*"
type input "***"
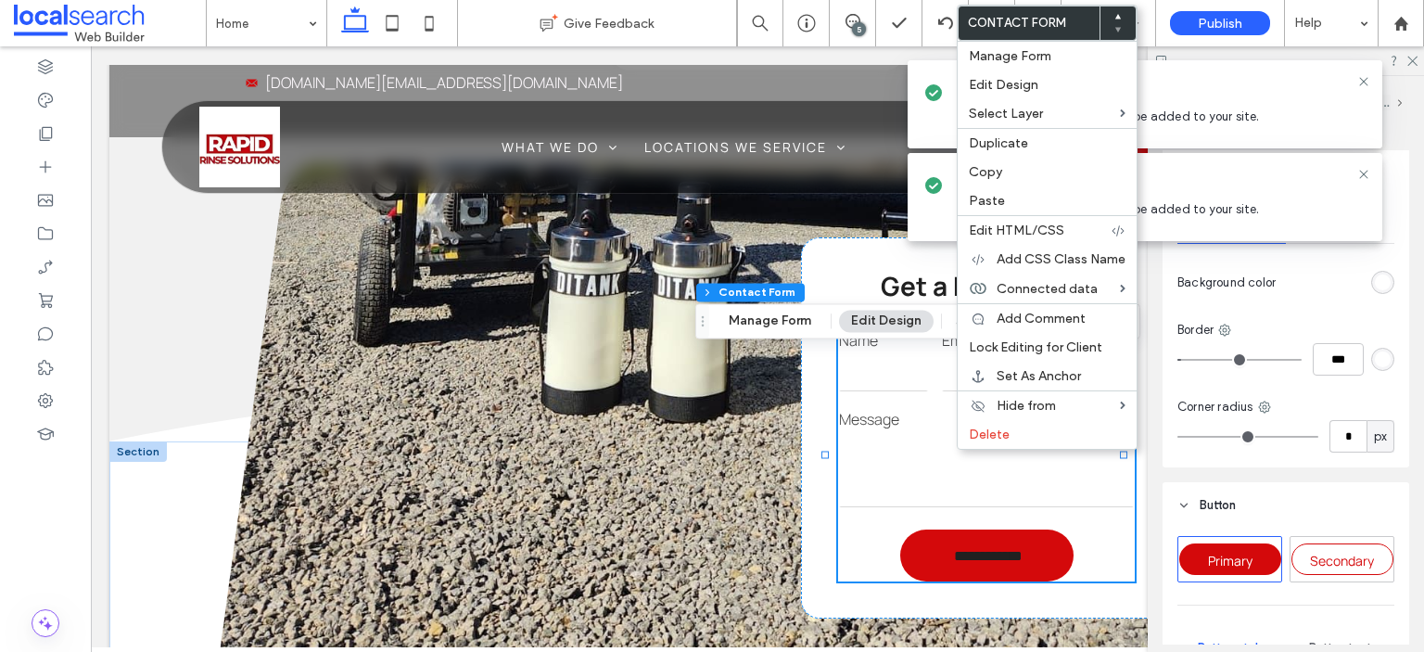
scroll to position [649, 0]
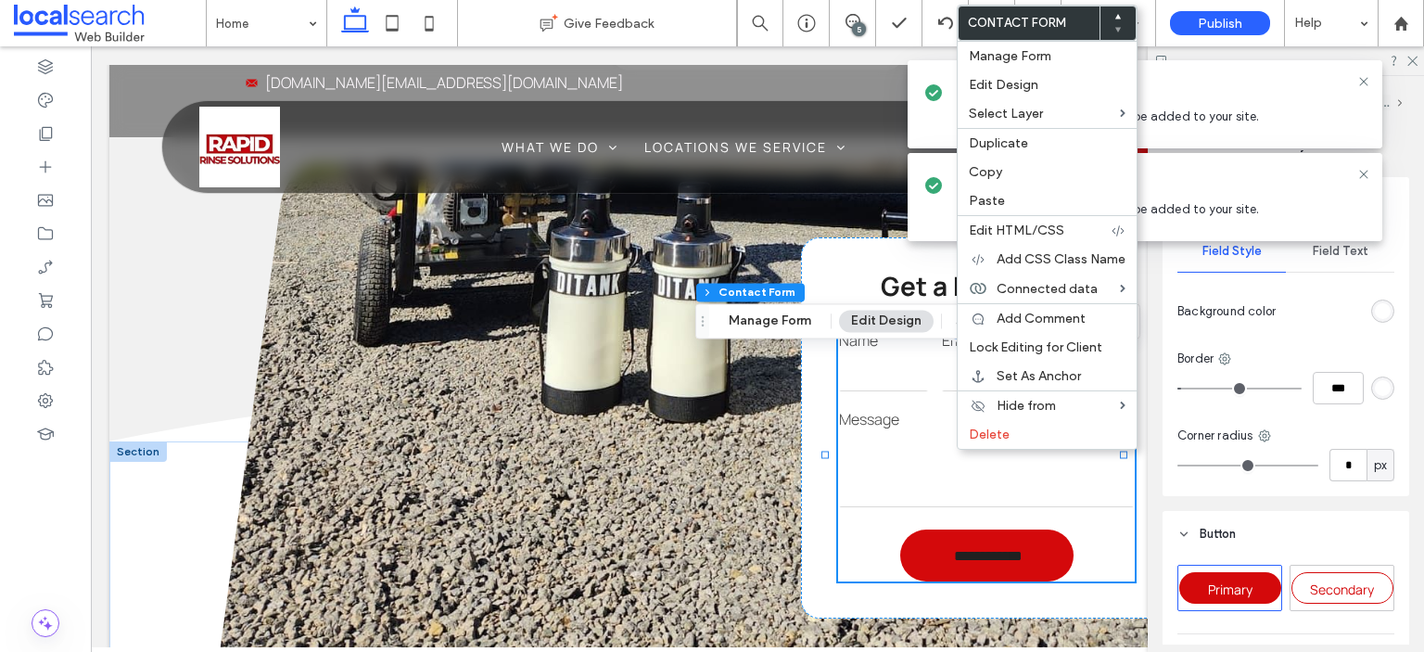
click at [901, 507] on textarea at bounding box center [986, 470] width 295 height 74
type input "*"
click at [902, 507] on textarea at bounding box center [986, 470] width 295 height 74
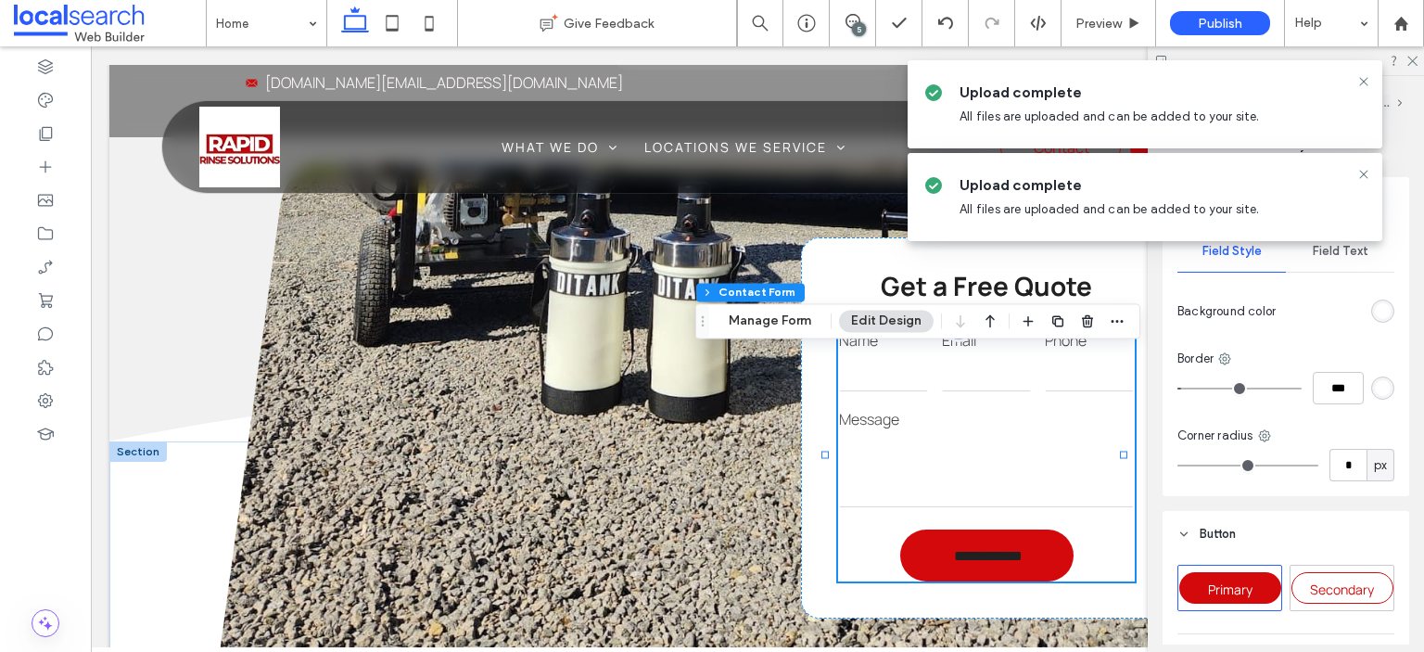
type input "*"
click at [1346, 251] on span "Field Text" at bounding box center [1341, 251] width 56 height 15
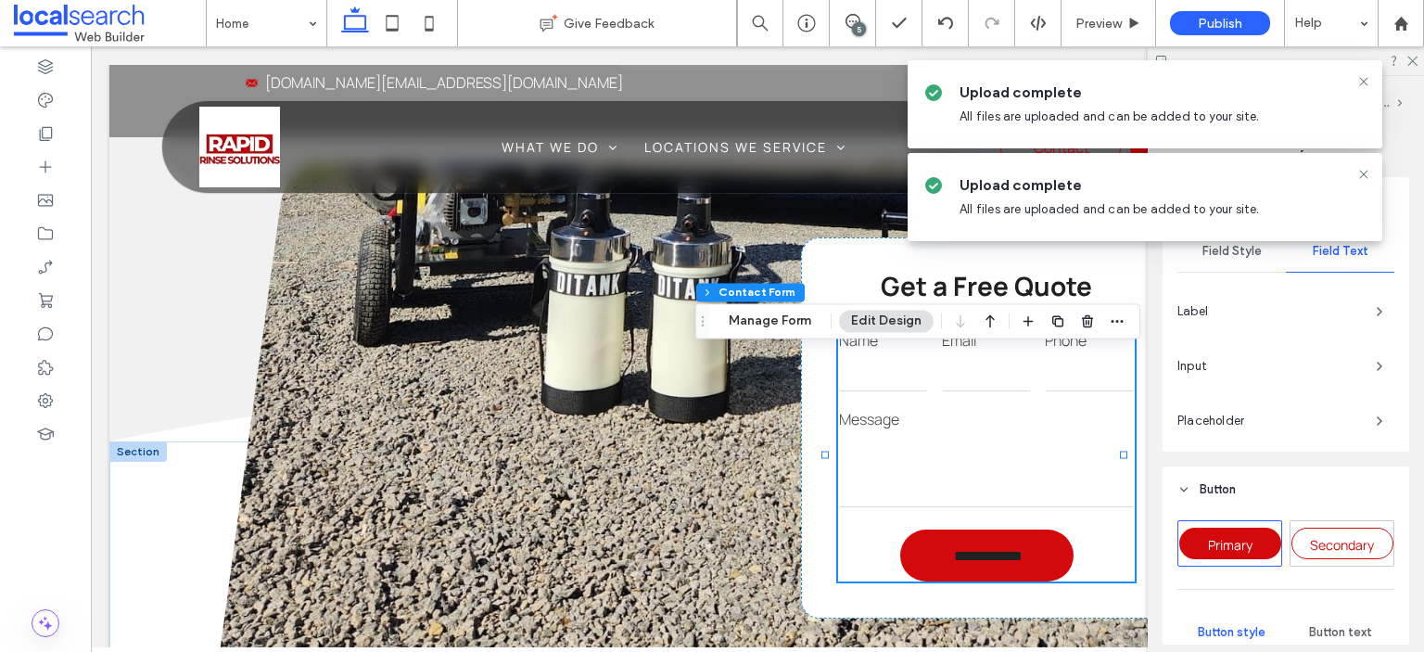
click at [1298, 300] on div "Label" at bounding box center [1286, 312] width 217 height 30
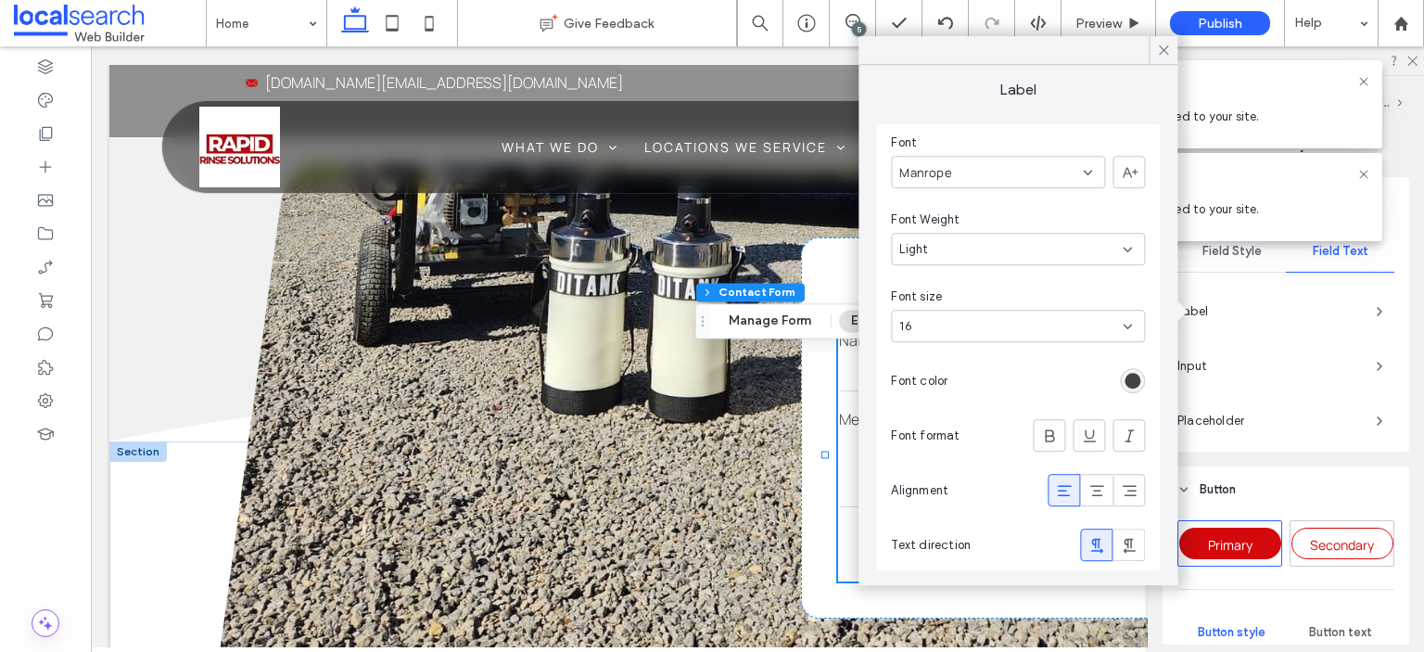
click at [1298, 300] on div "Label" at bounding box center [1286, 312] width 217 height 30
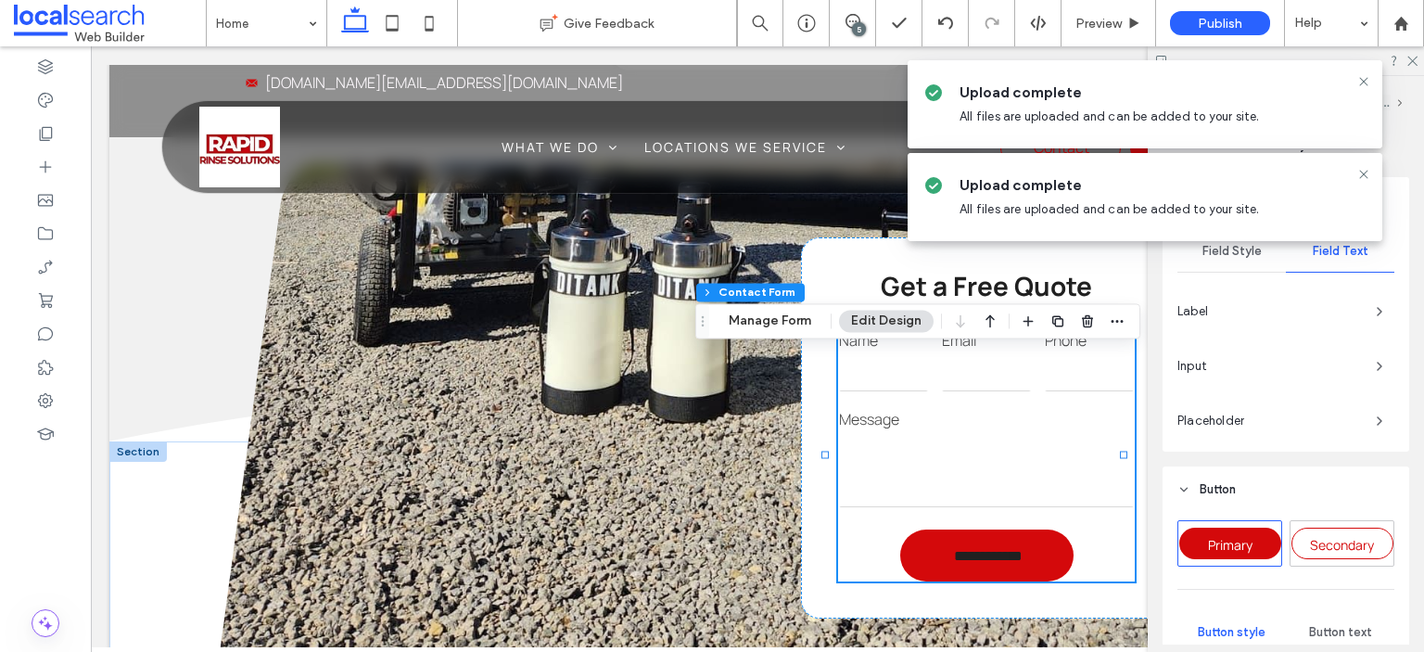
click at [1293, 357] on span "Input" at bounding box center [1270, 366] width 184 height 19
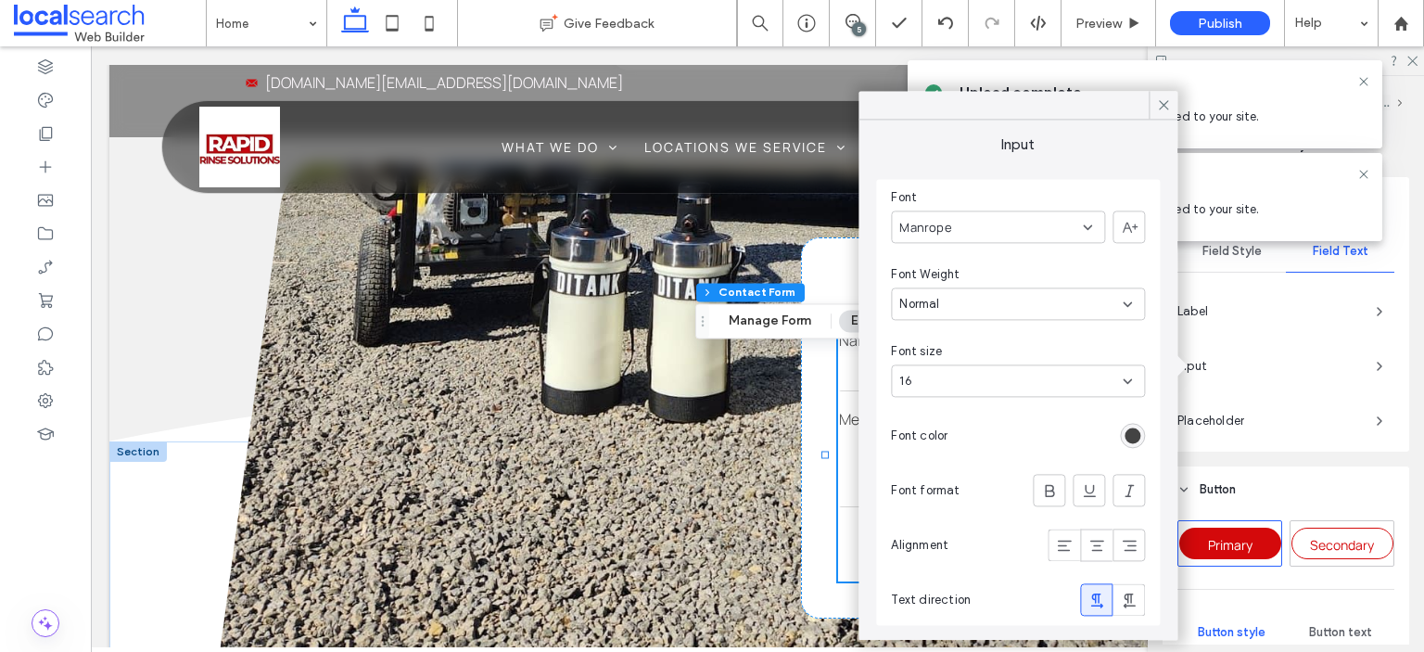
click at [1291, 357] on span "Input" at bounding box center [1270, 366] width 184 height 19
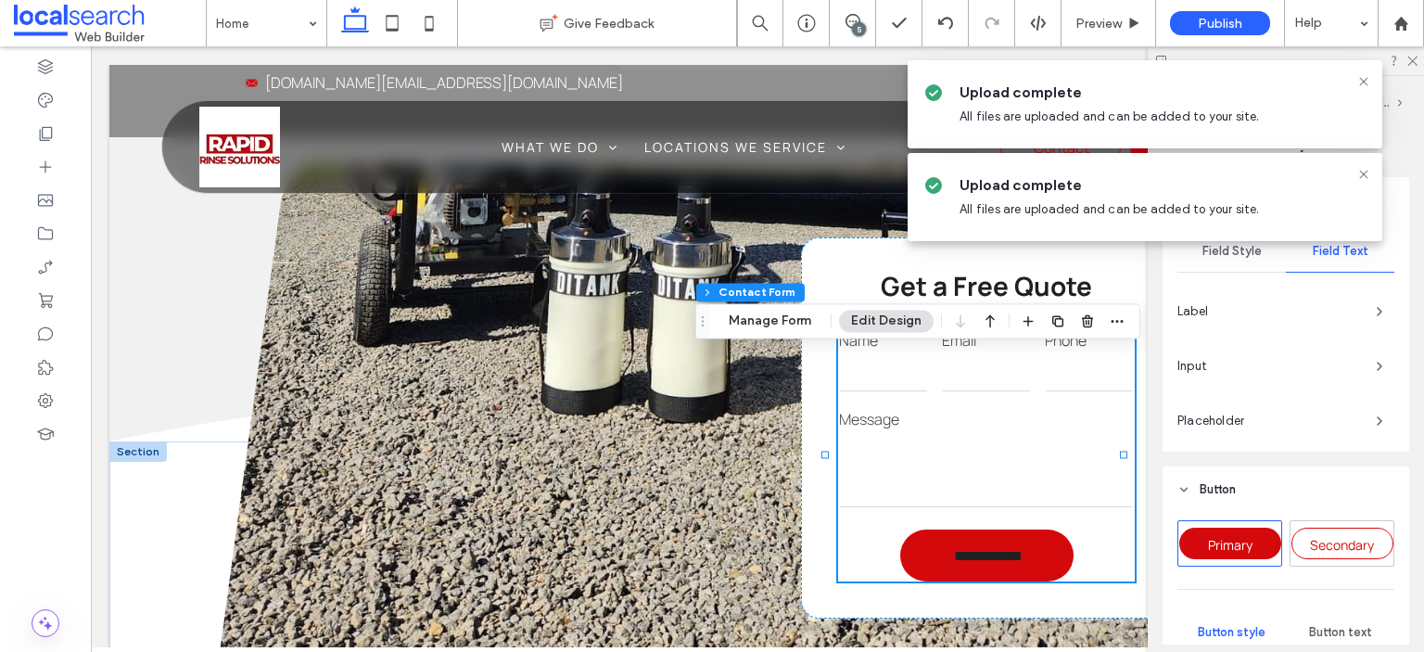
click at [1300, 412] on span "Placeholder" at bounding box center [1270, 421] width 184 height 19
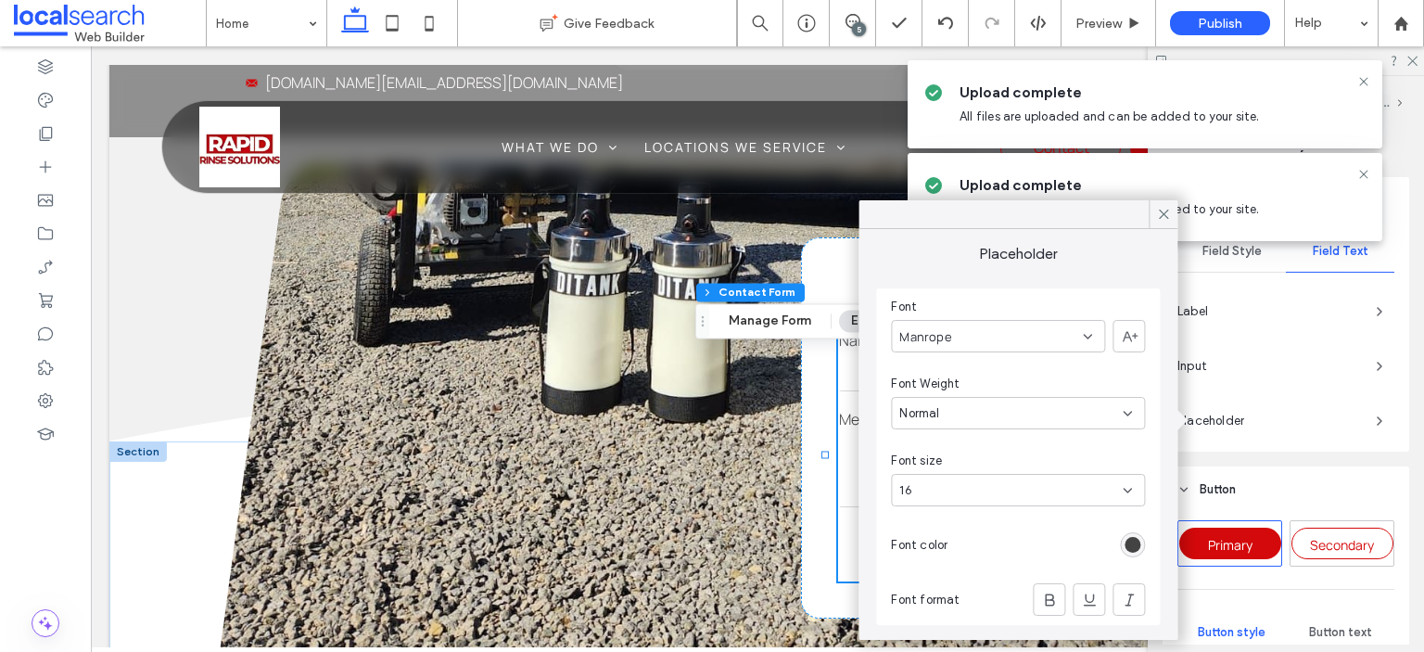
click at [1300, 412] on span "Placeholder" at bounding box center [1270, 421] width 184 height 19
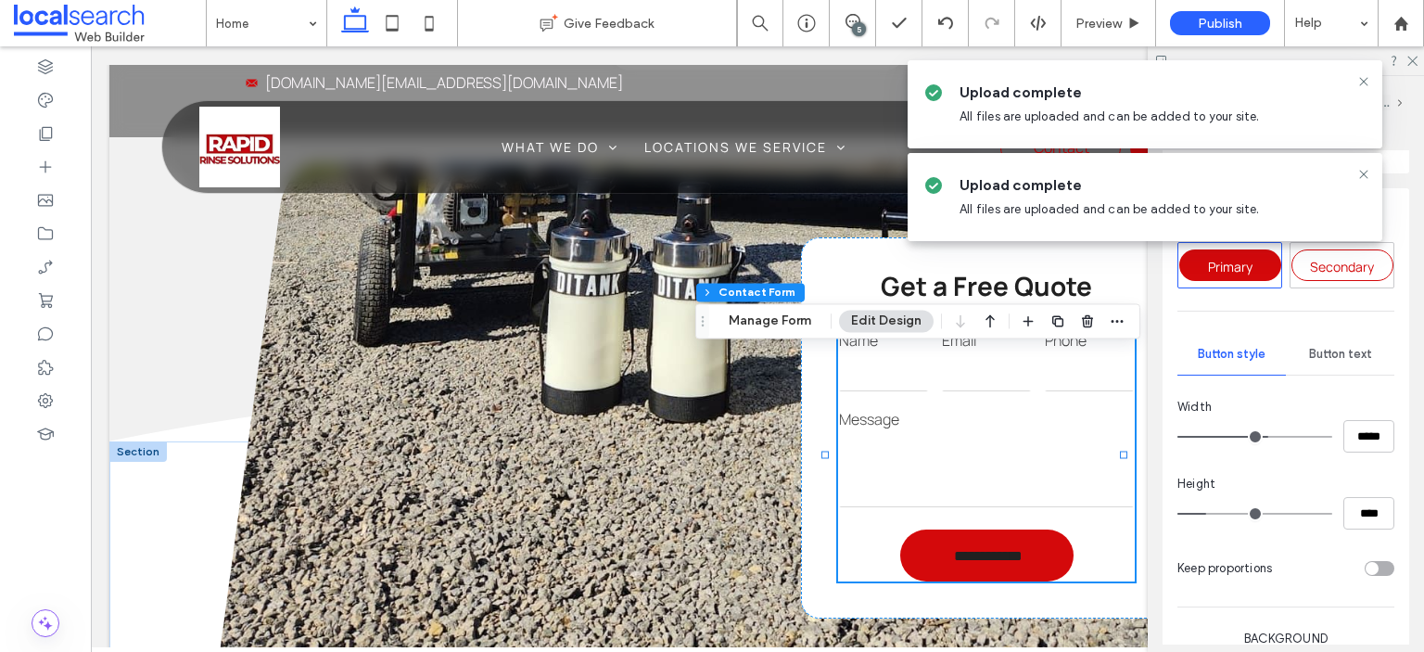
click at [1328, 356] on span "Button text" at bounding box center [1340, 354] width 63 height 15
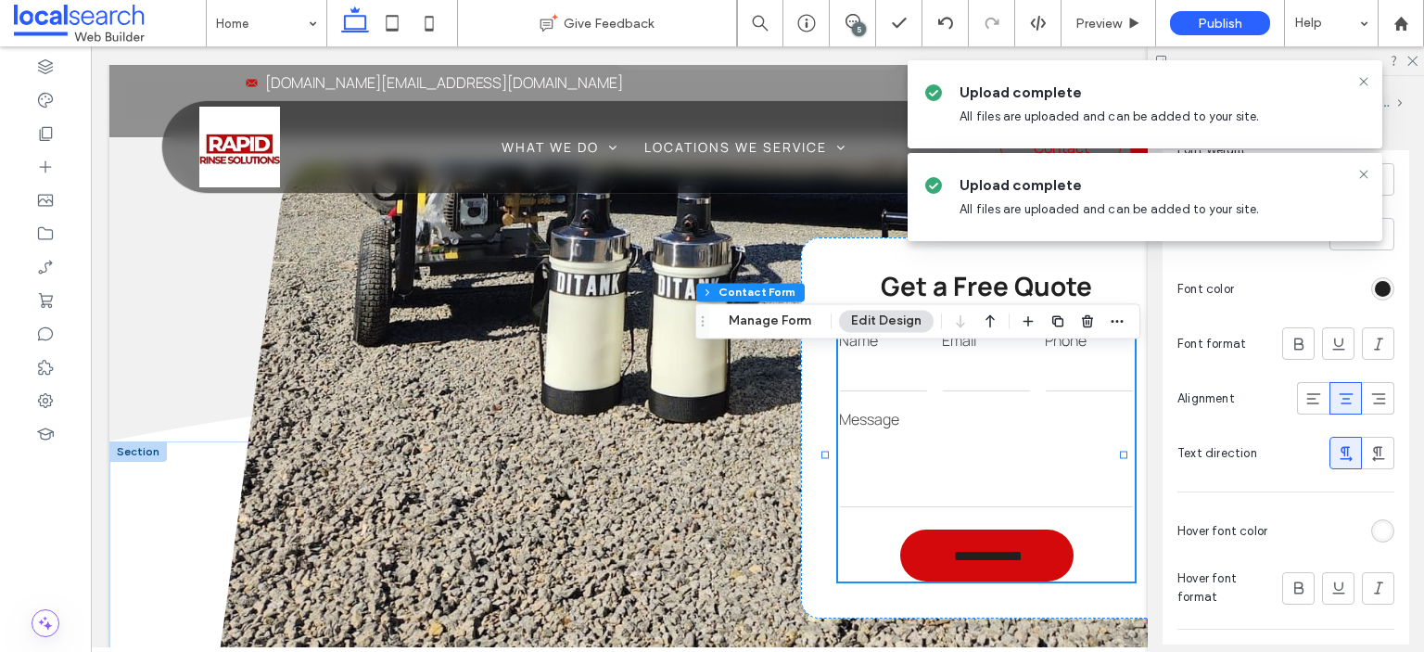
scroll to position [1205, 0]
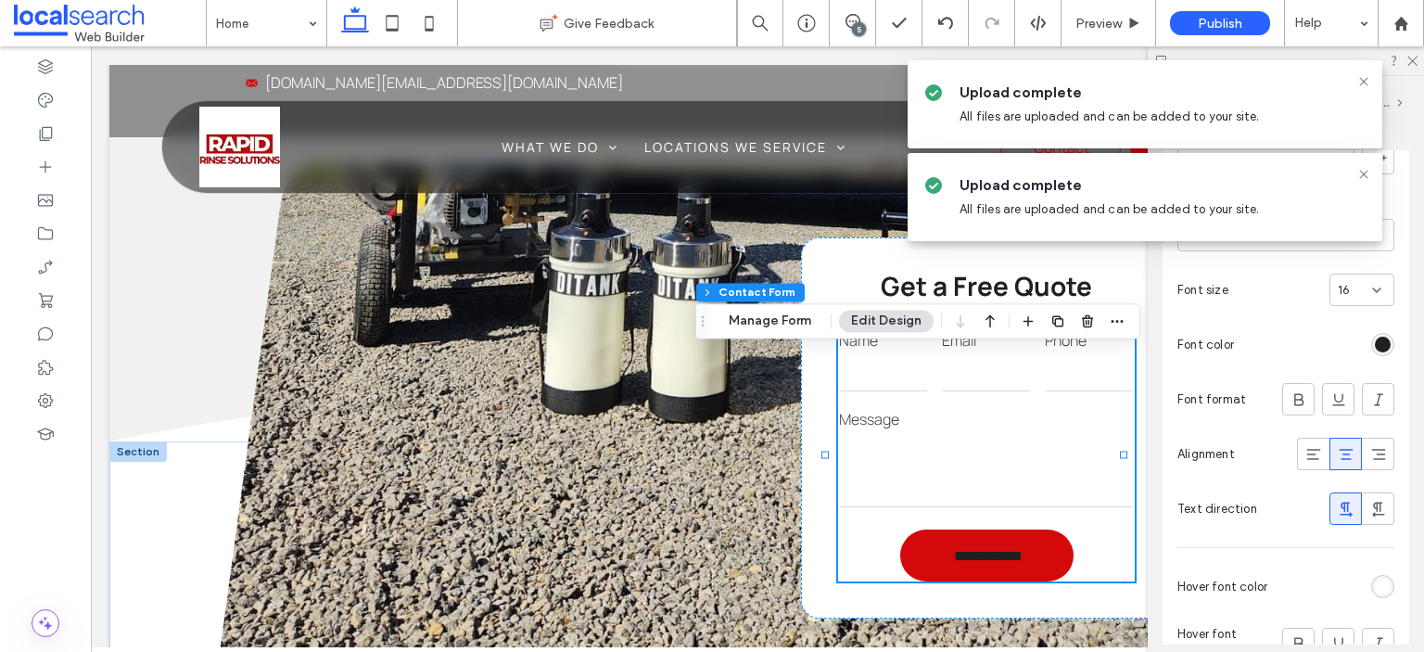
click at [1376, 340] on div "rgb(32, 32, 32)" at bounding box center [1383, 345] width 16 height 16
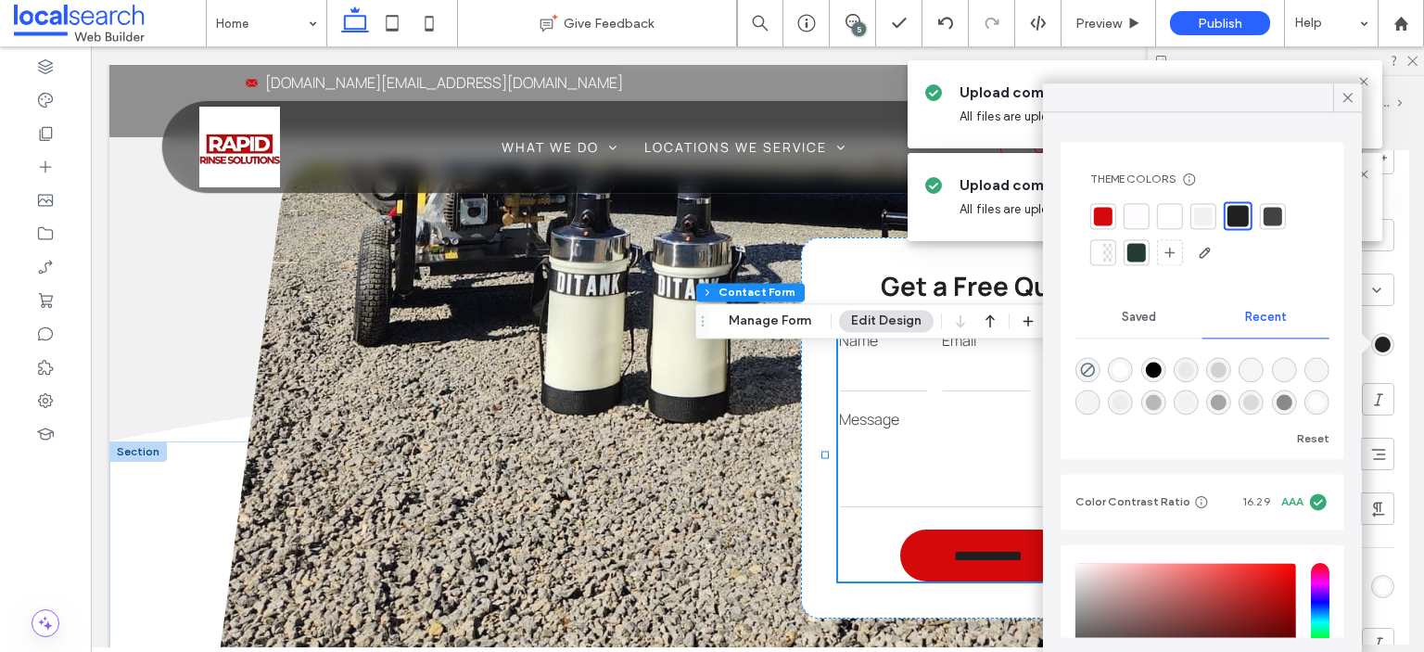
click at [1137, 211] on div at bounding box center [1137, 216] width 19 height 19
click at [1347, 100] on icon at bounding box center [1348, 97] width 17 height 17
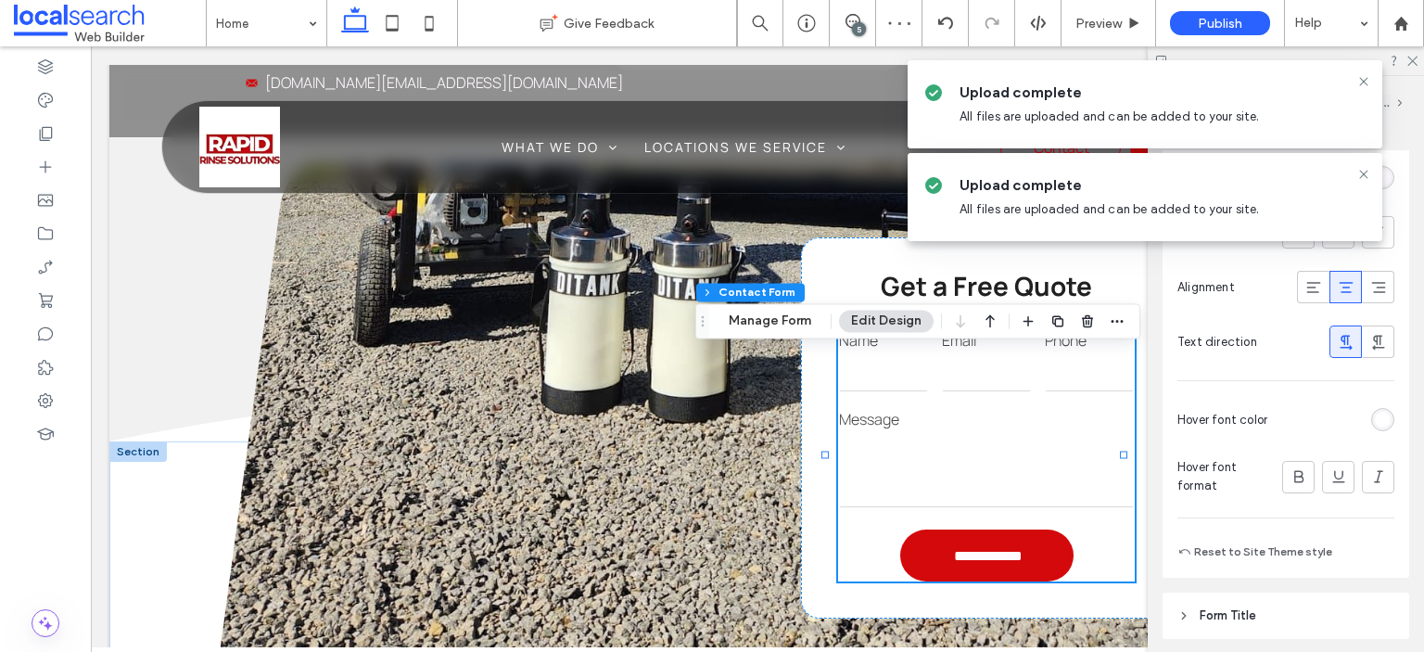
scroll to position [1391, 0]
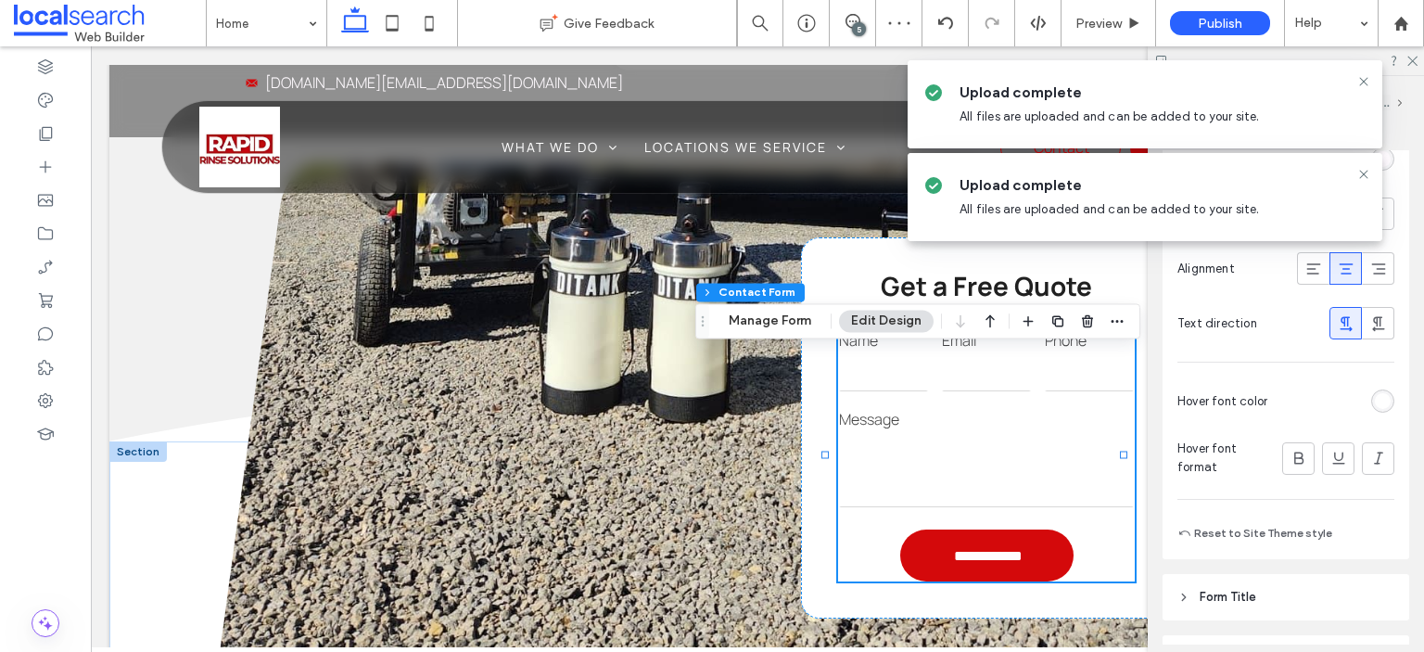
click at [1375, 400] on div "rgb(255, 255, 255)" at bounding box center [1383, 401] width 16 height 16
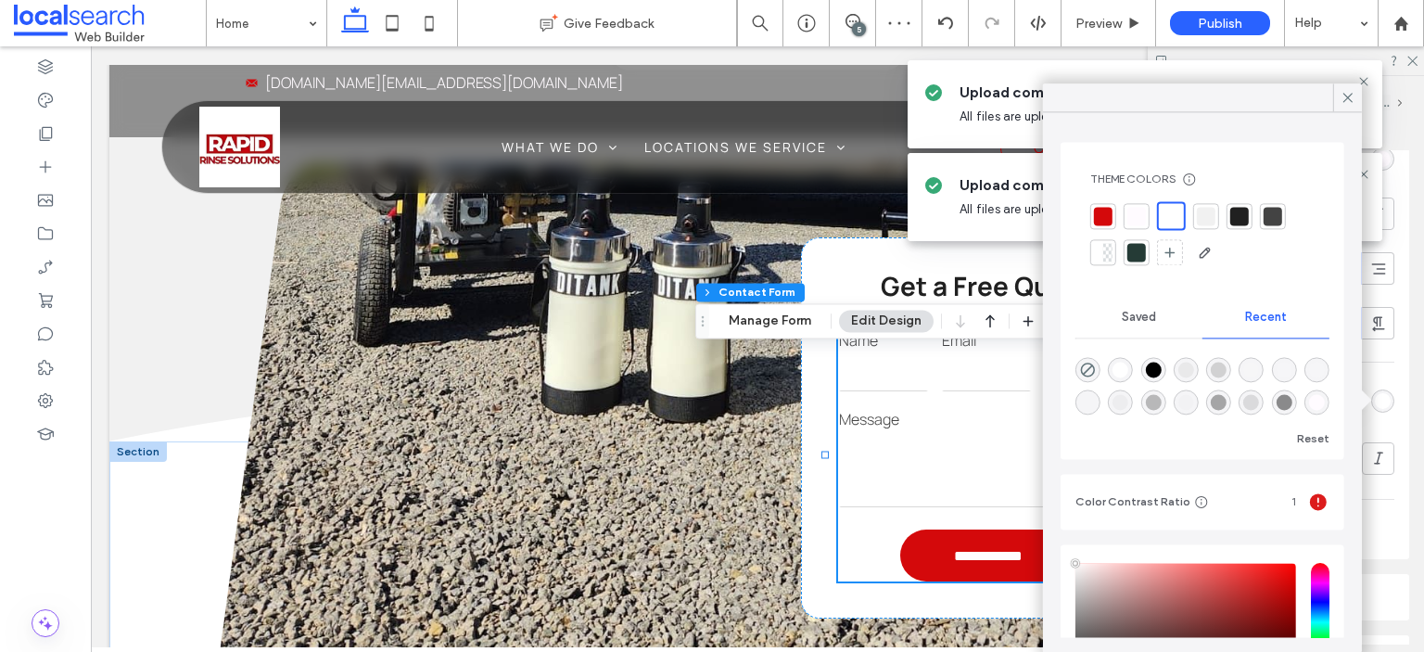
click at [1103, 217] on div at bounding box center [1103, 216] width 19 height 19
click at [1350, 89] on icon at bounding box center [1348, 97] width 17 height 17
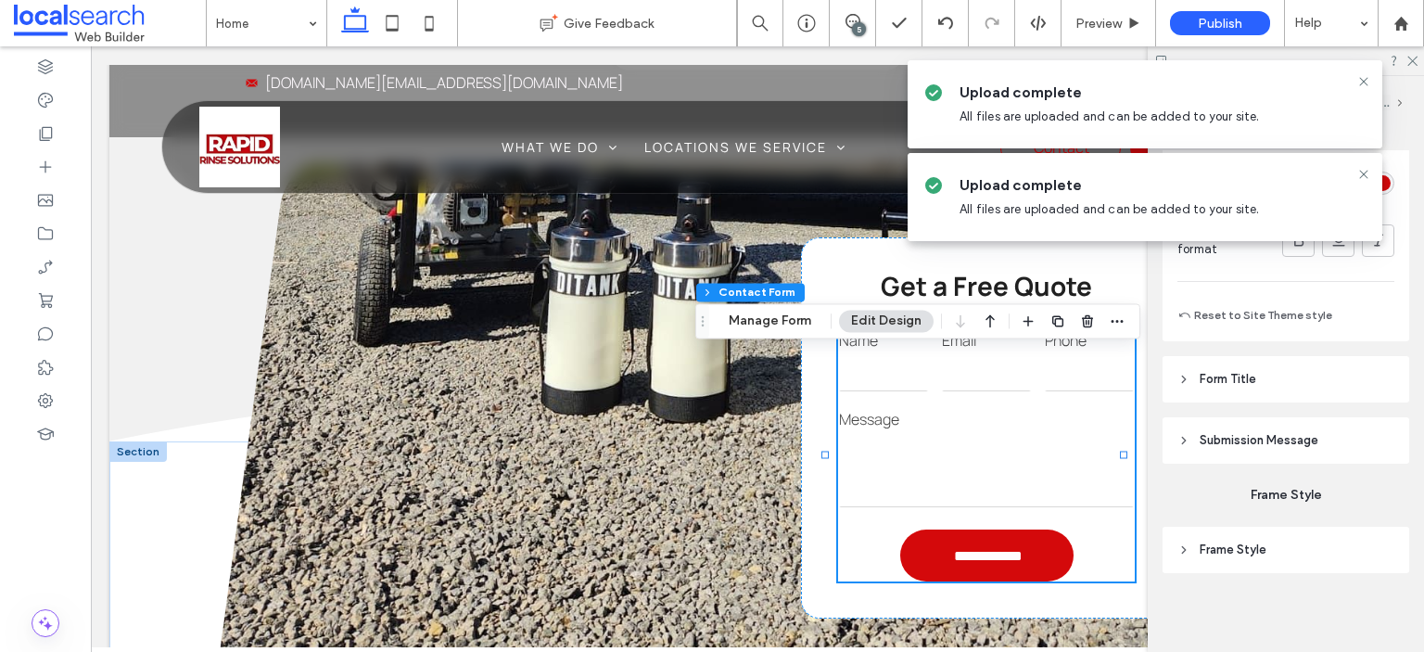
scroll to position [1610, 0]
click at [1217, 448] on header "Submission Message" at bounding box center [1286, 439] width 247 height 46
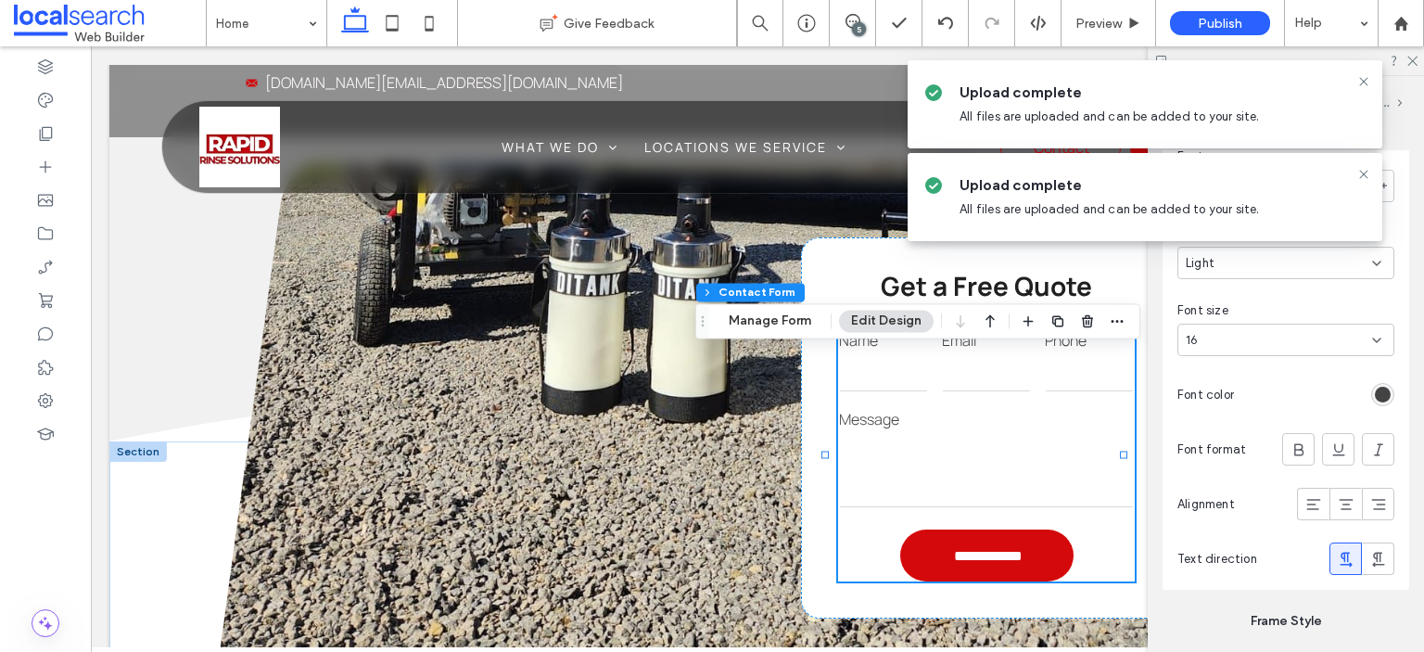
scroll to position [1981, 0]
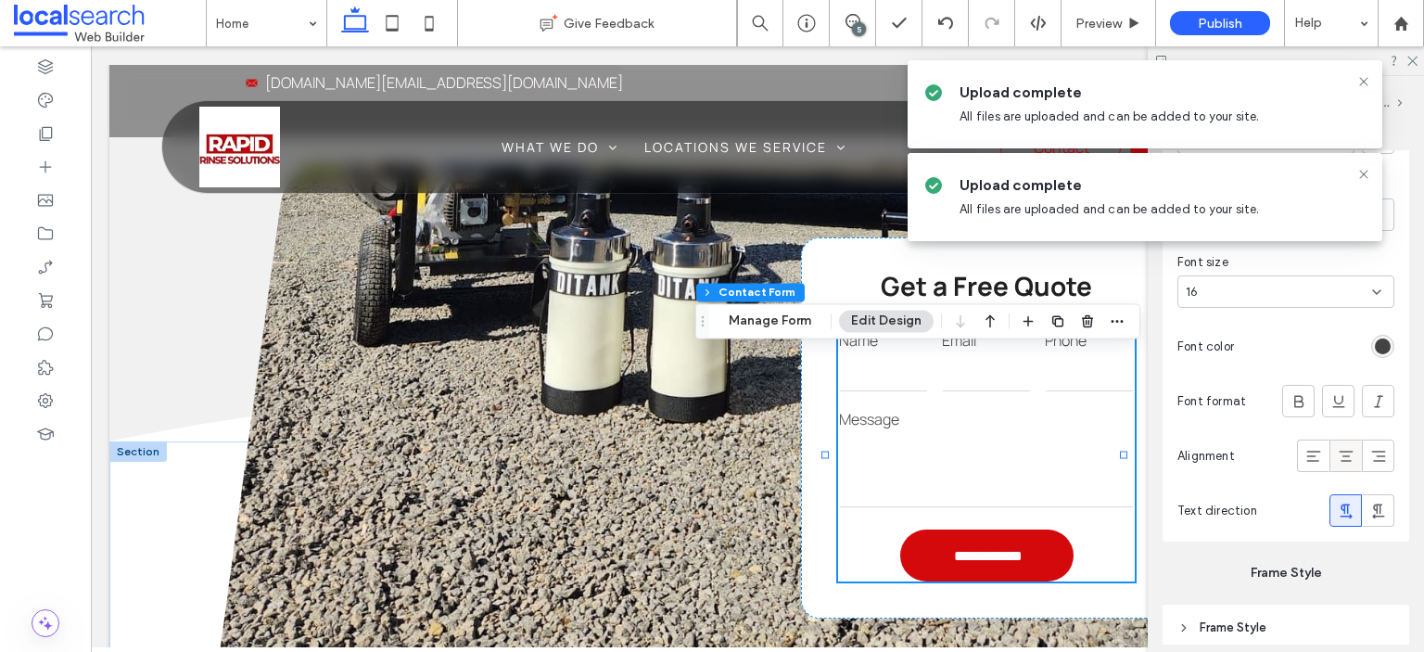
click at [1337, 456] on icon at bounding box center [1346, 456] width 19 height 19
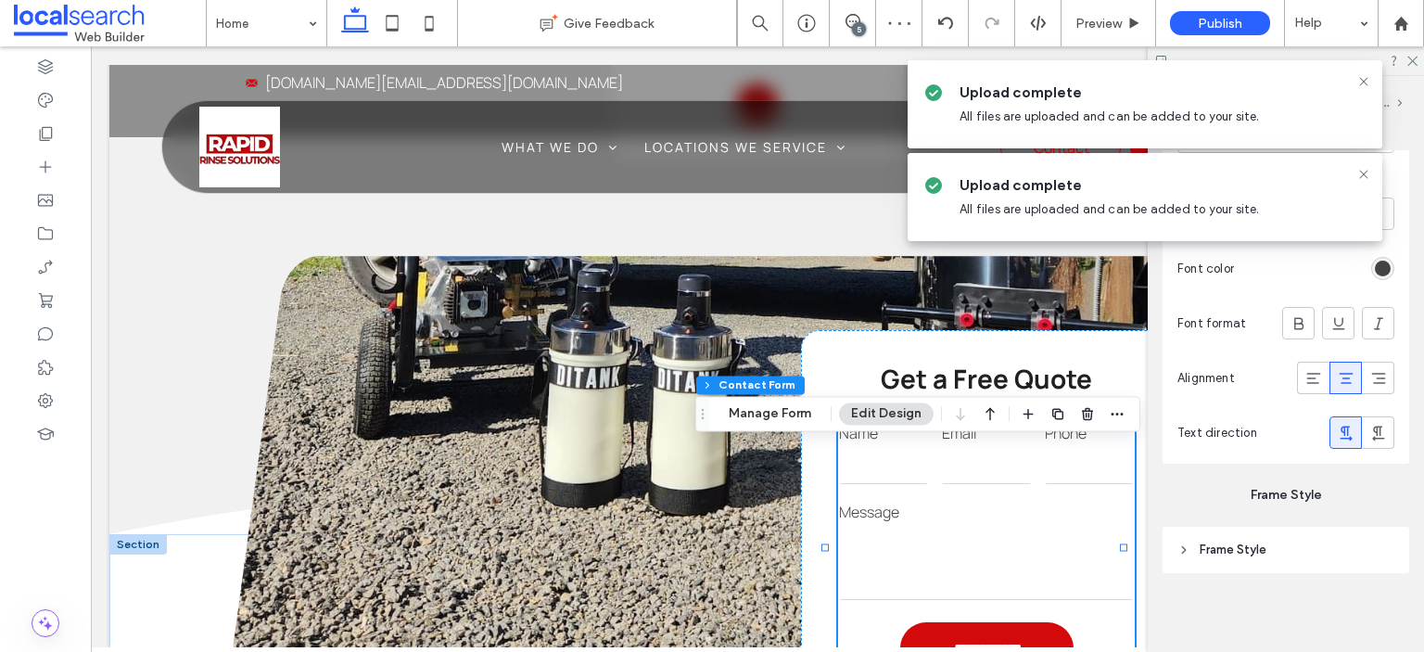
scroll to position [2060, 0]
click at [781, 407] on button "Manage Form" at bounding box center [770, 413] width 107 height 22
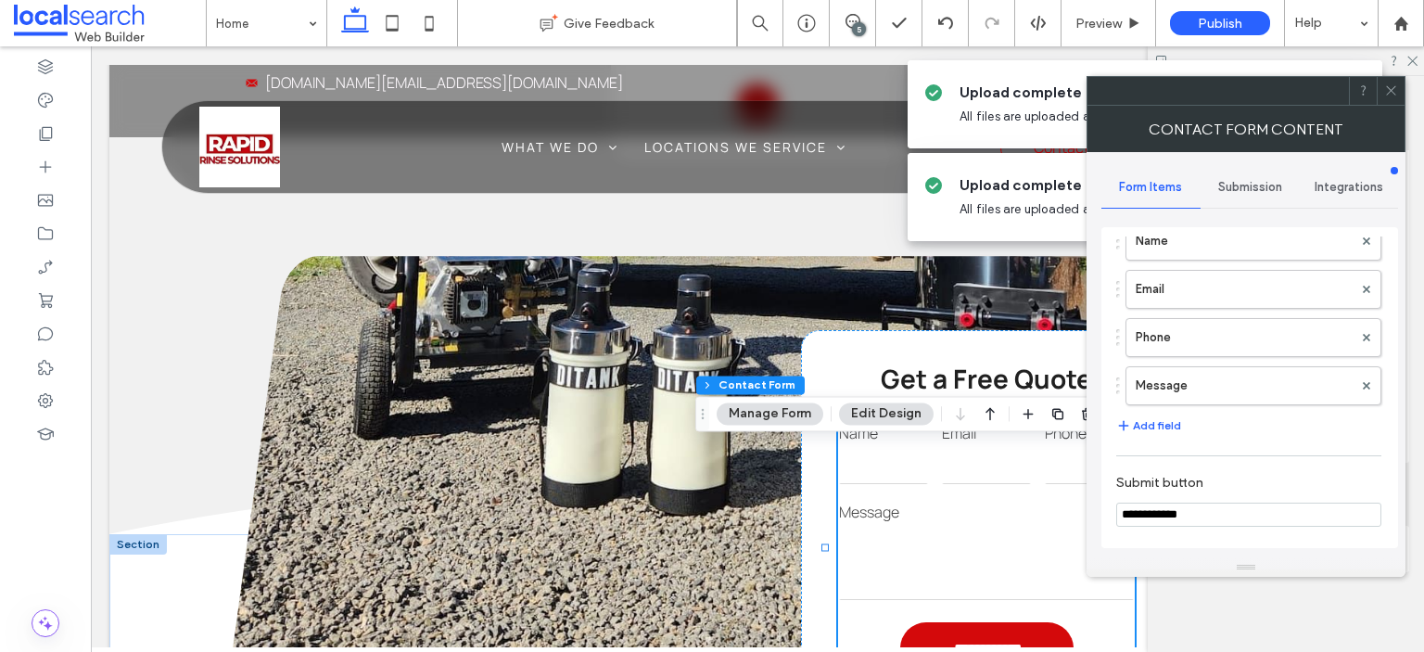
scroll to position [1, 0]
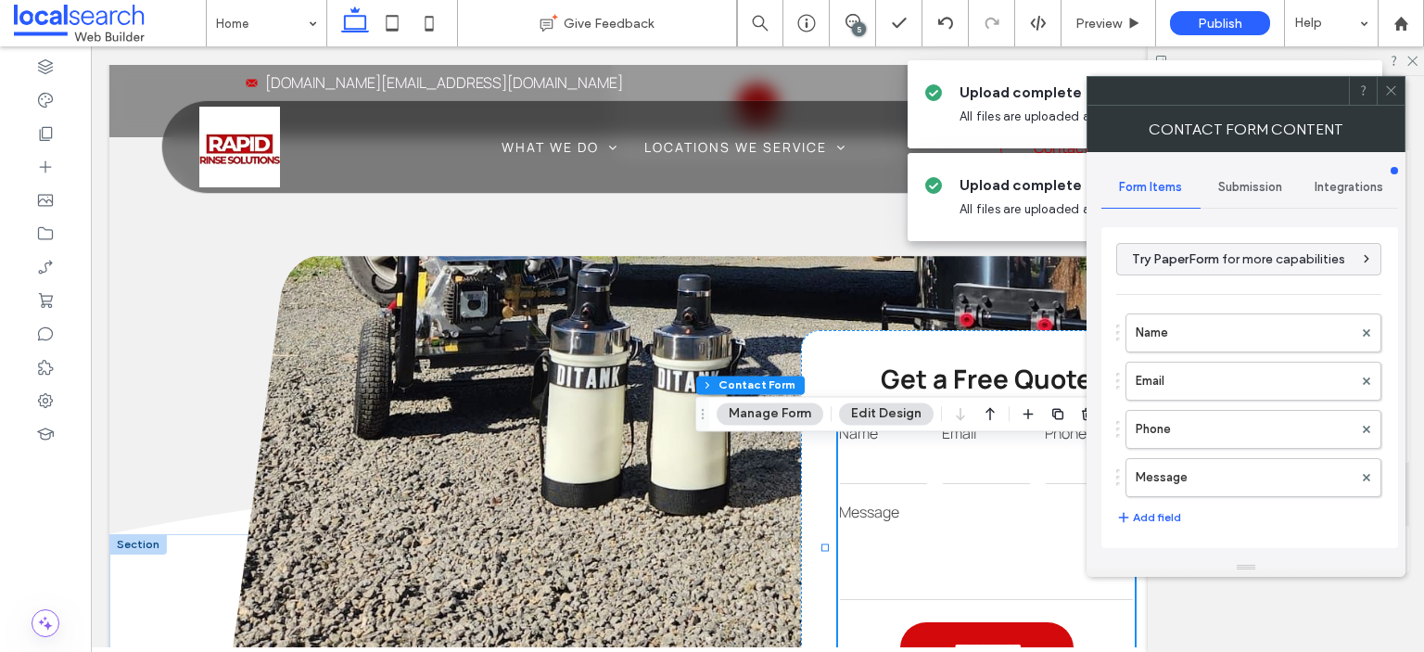
click at [1235, 185] on span "Submission" at bounding box center [1250, 187] width 64 height 15
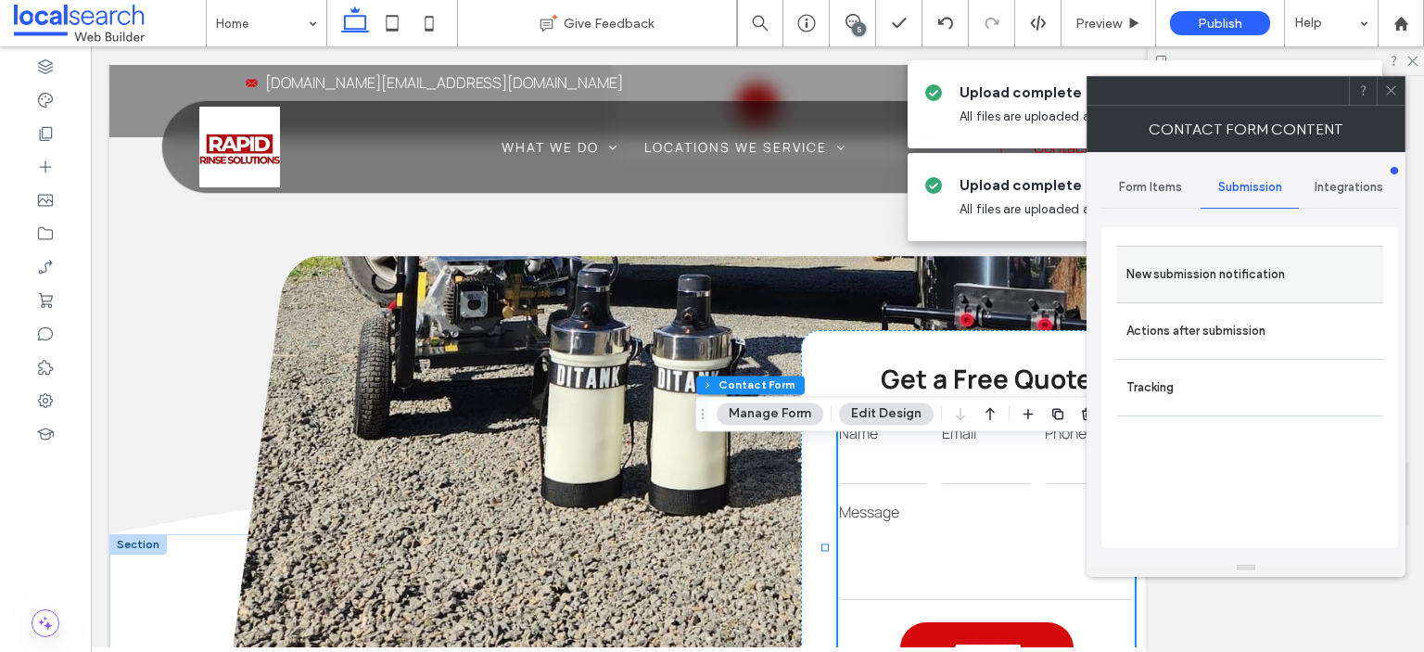
click at [1205, 284] on label "New submission notification" at bounding box center [1251, 274] width 248 height 37
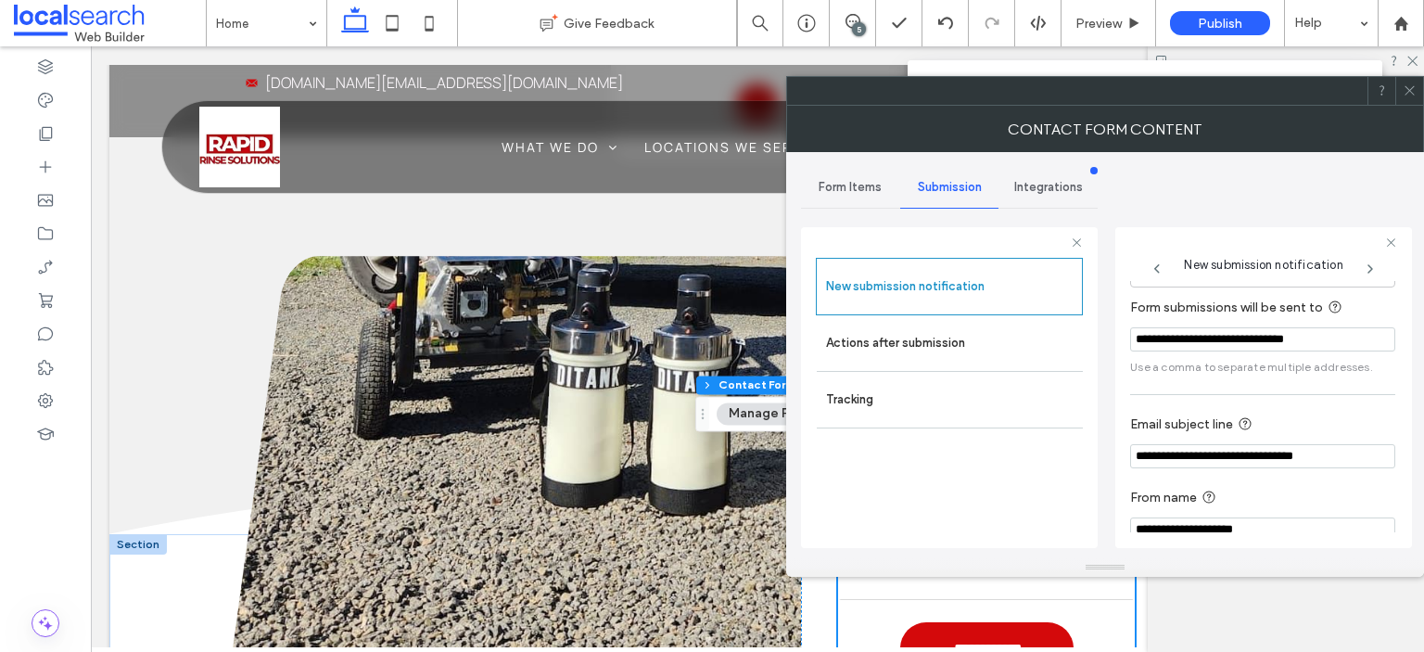
scroll to position [95, 0]
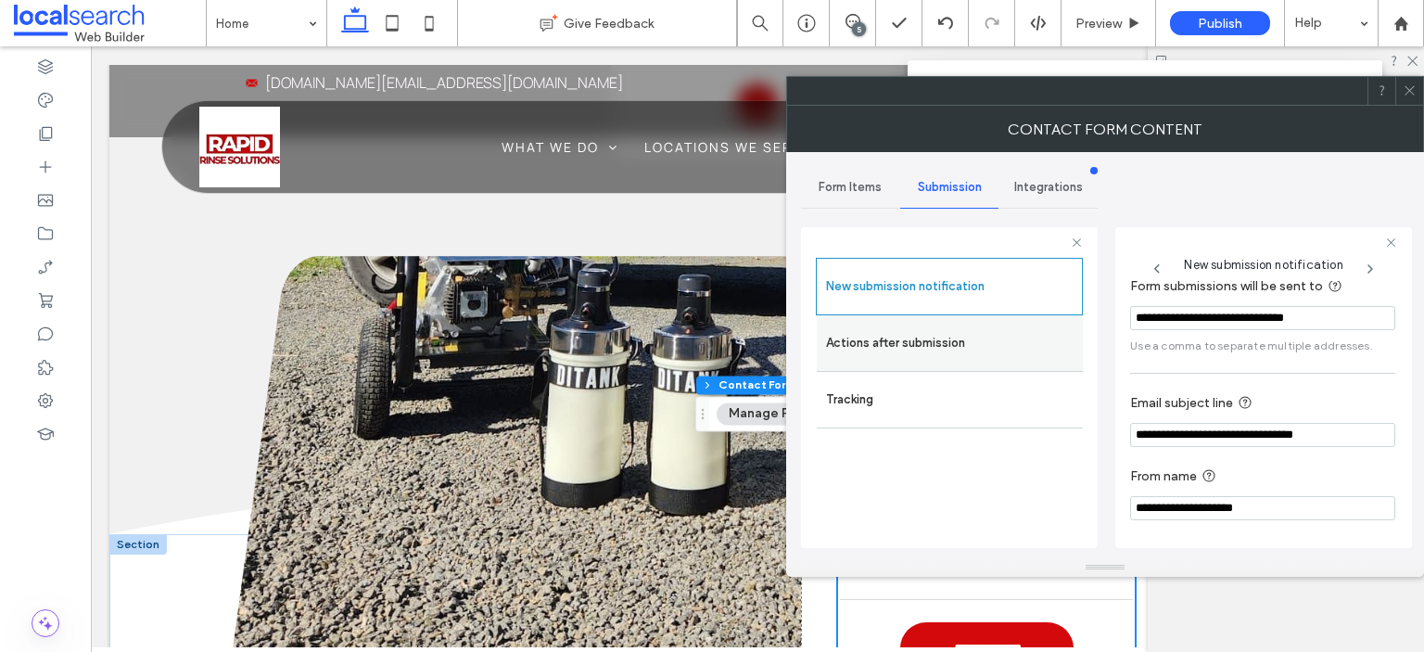
click at [871, 351] on label "Actions after submission" at bounding box center [950, 343] width 248 height 37
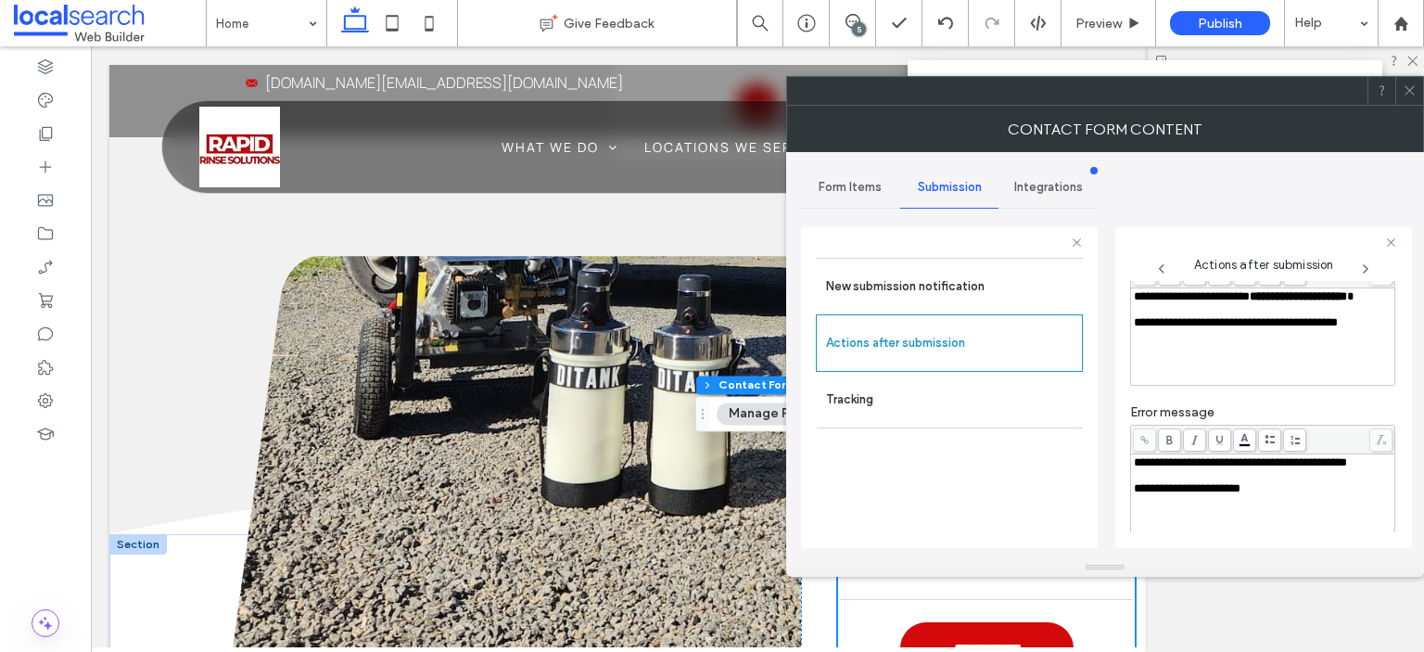
click at [1415, 96] on icon at bounding box center [1410, 90] width 14 height 14
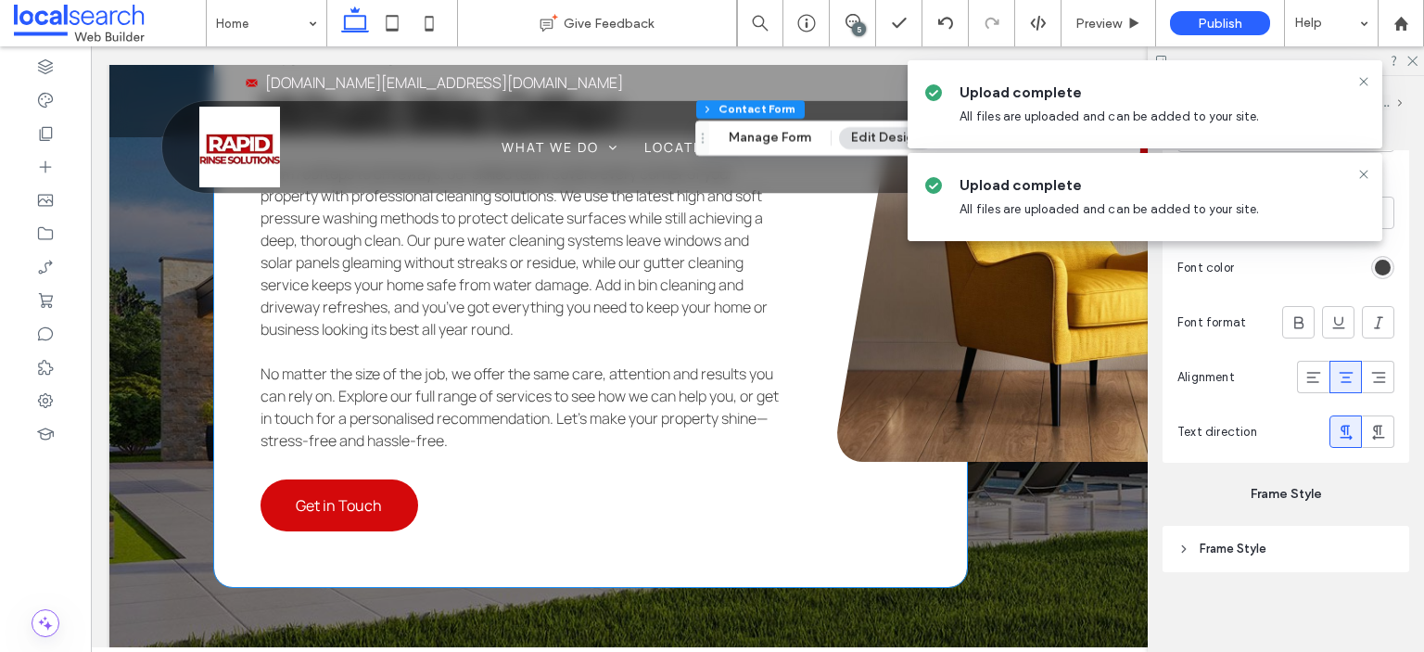
scroll to position [5378, 0]
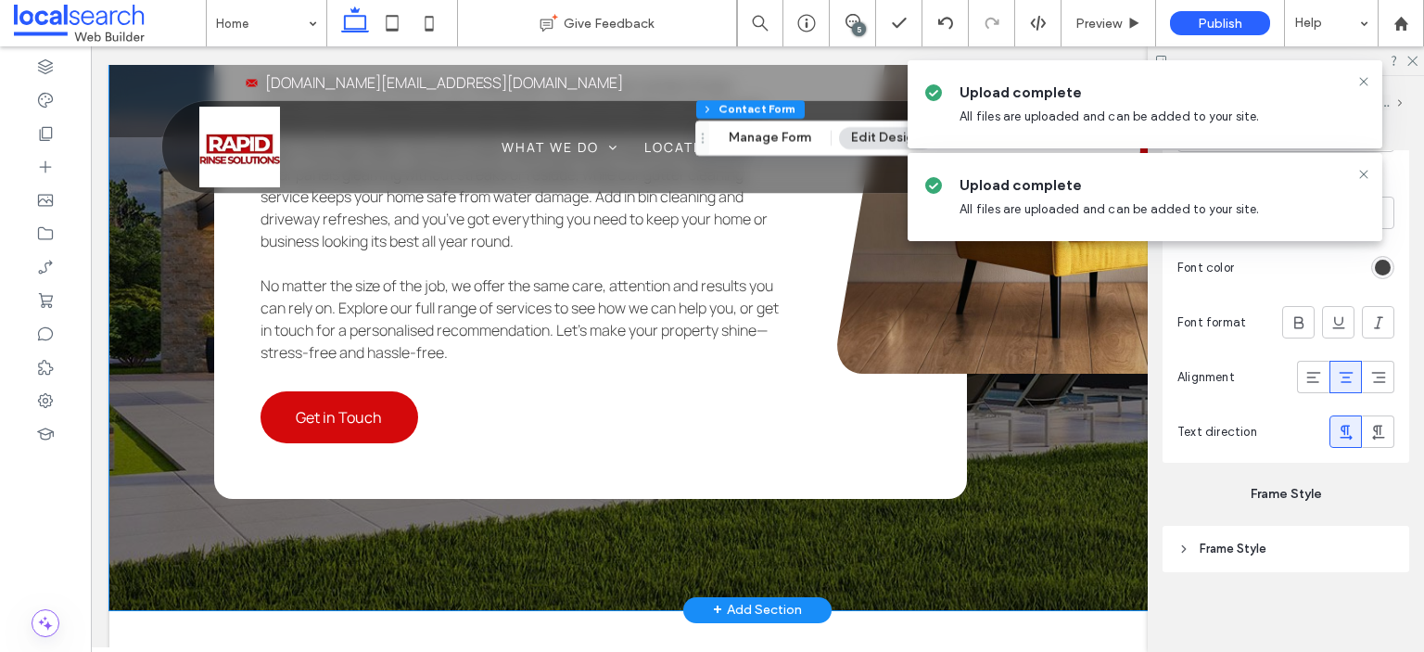
click at [176, 377] on div "Trusted Expertise What We Offer From rooftops to driveways, our skilled team co…" at bounding box center [757, 201] width 1296 height 815
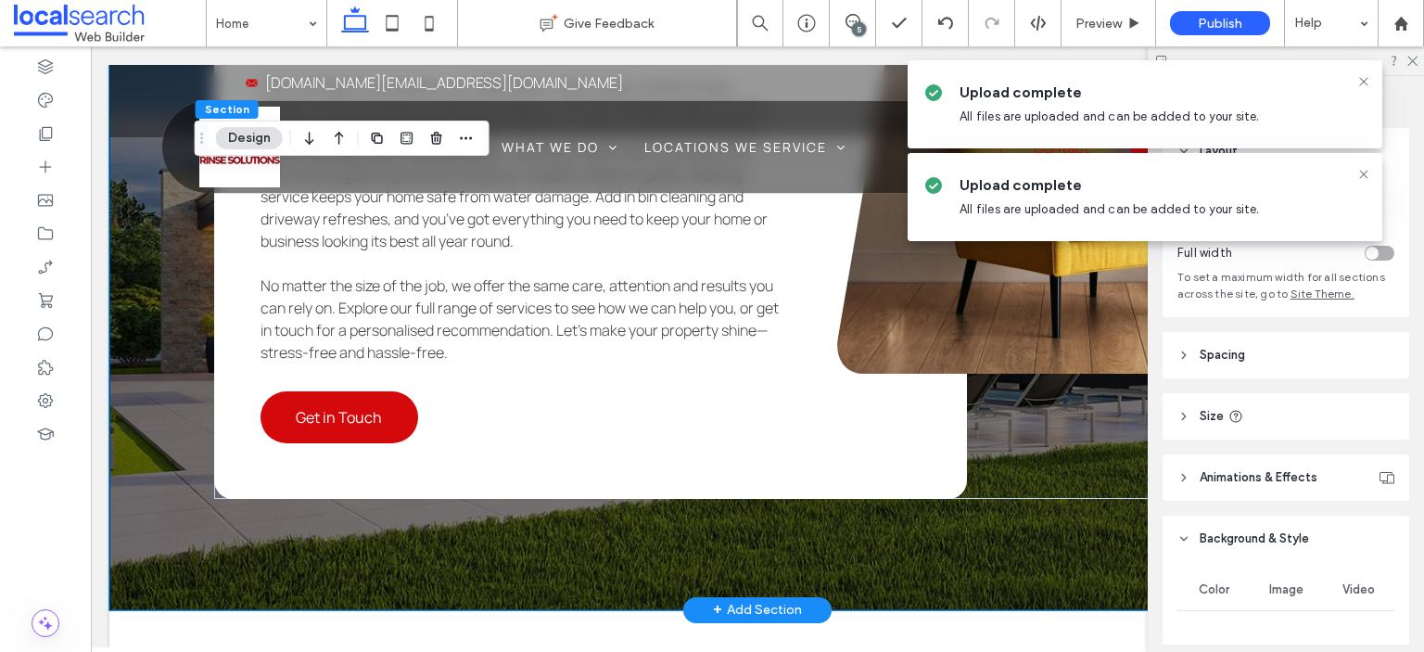
click at [176, 377] on div "Trusted Expertise What We Offer From rooftops to driveways, our skilled team co…" at bounding box center [757, 201] width 1296 height 815
click at [946, 290] on link at bounding box center [1069, 202] width 464 height 343
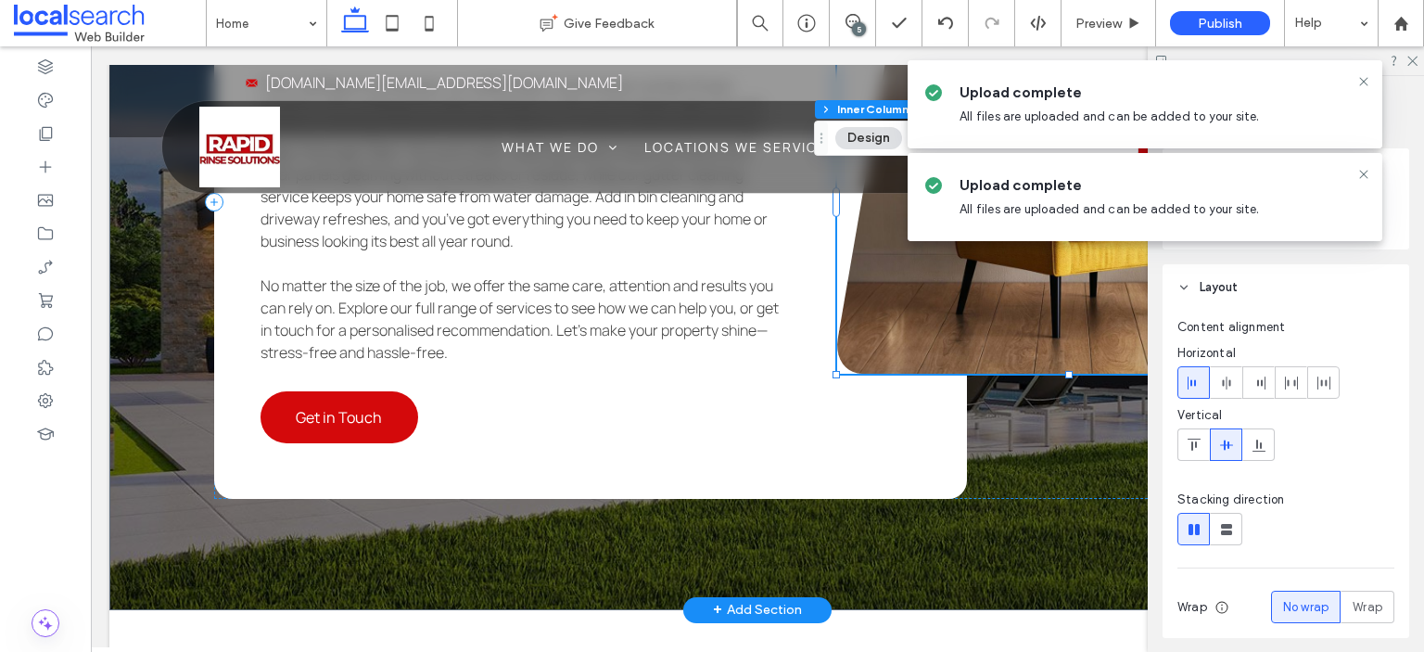
click at [946, 290] on link at bounding box center [1069, 202] width 464 height 343
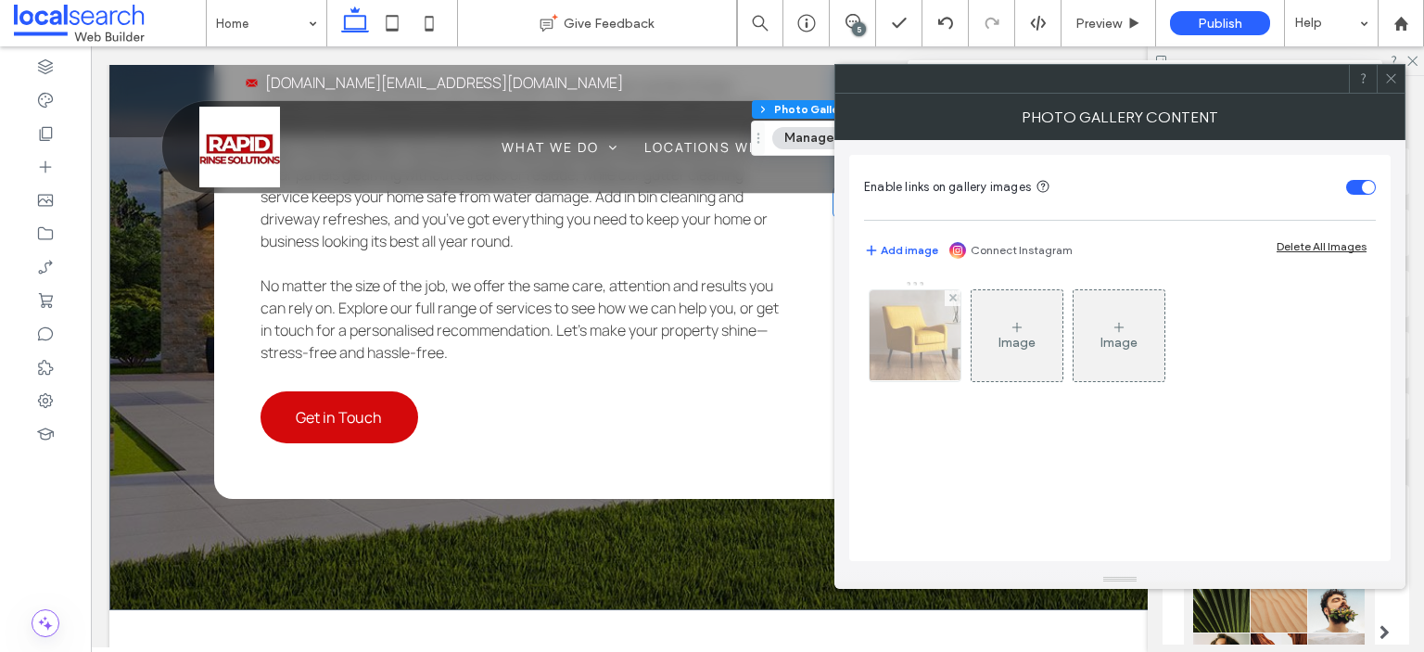
click at [924, 349] on img at bounding box center [915, 335] width 113 height 91
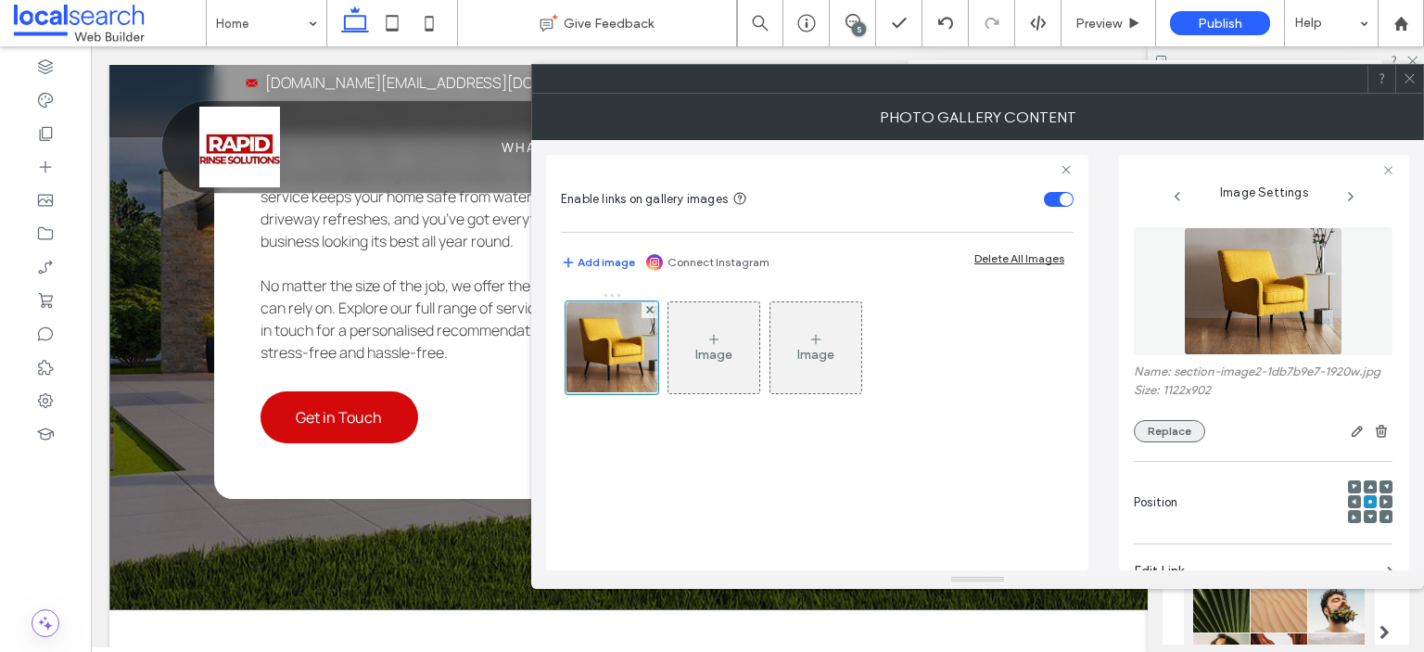
click at [1192, 442] on button "Replace" at bounding box center [1169, 431] width 71 height 22
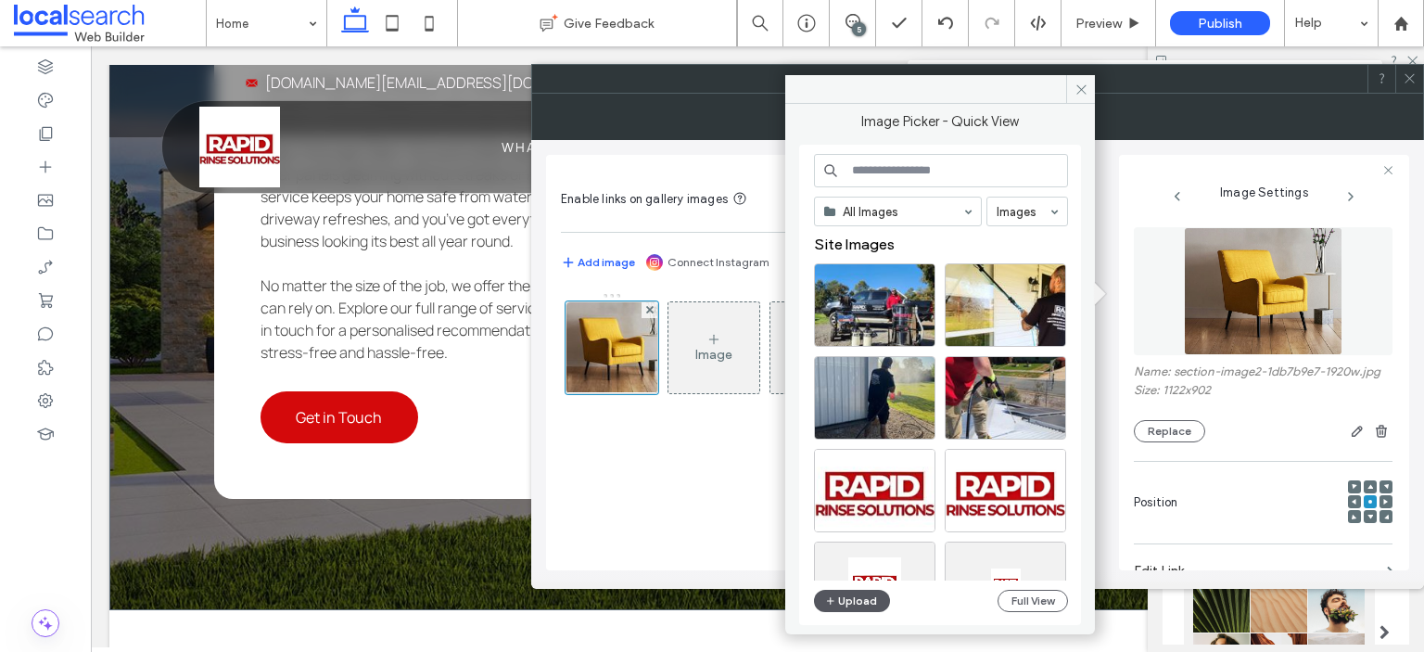
click at [882, 598] on button "Upload" at bounding box center [852, 601] width 76 height 22
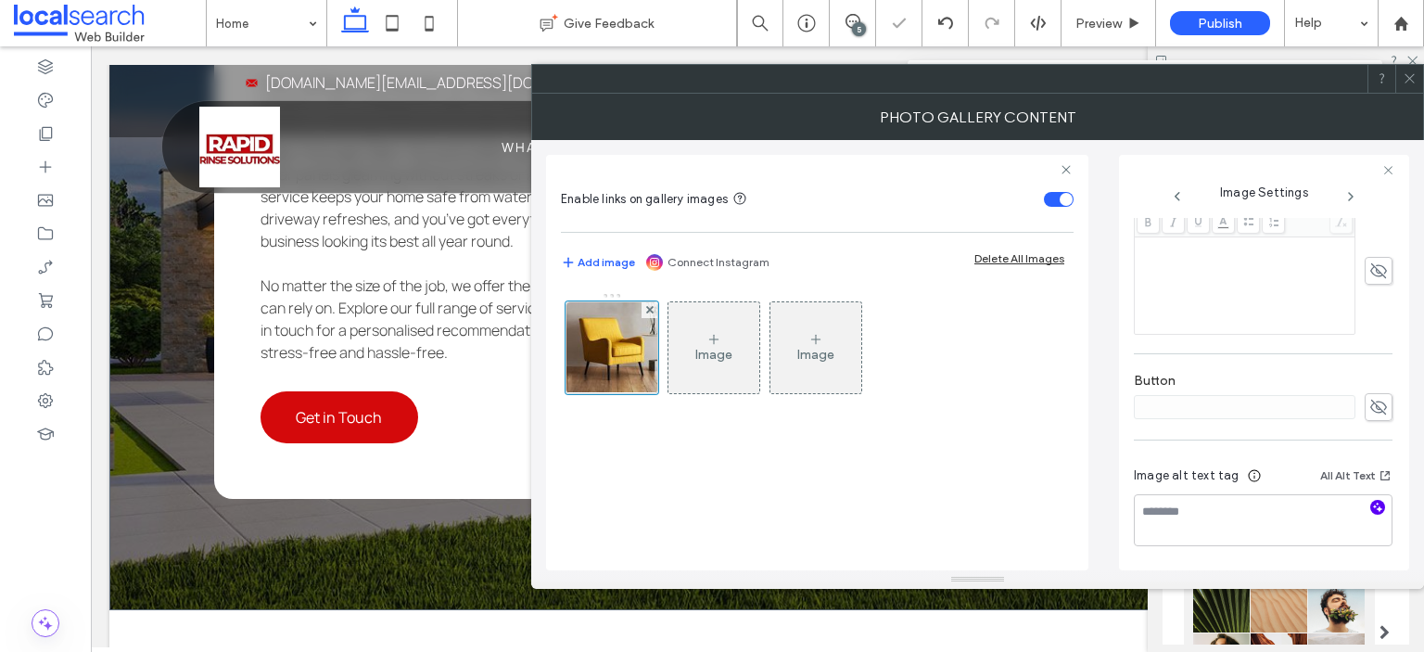
click at [1371, 512] on icon "button" at bounding box center [1377, 507] width 13 height 13
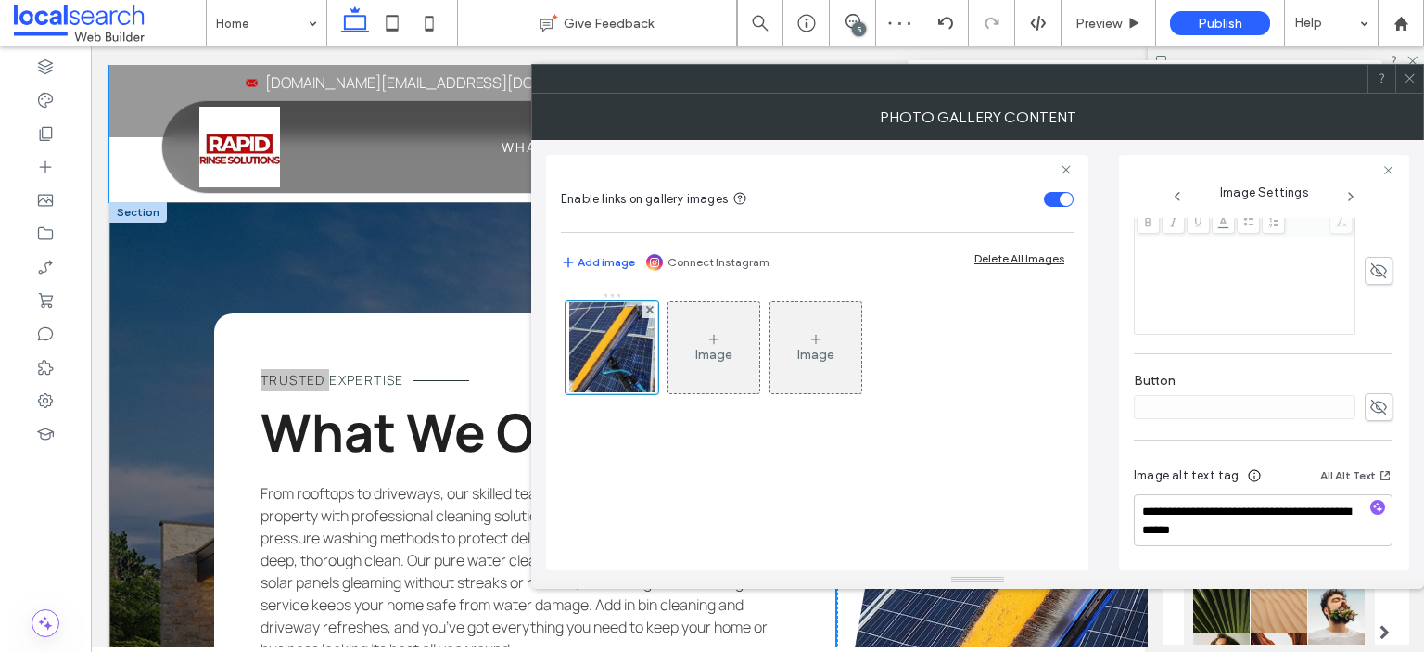
scroll to position [5193, 0]
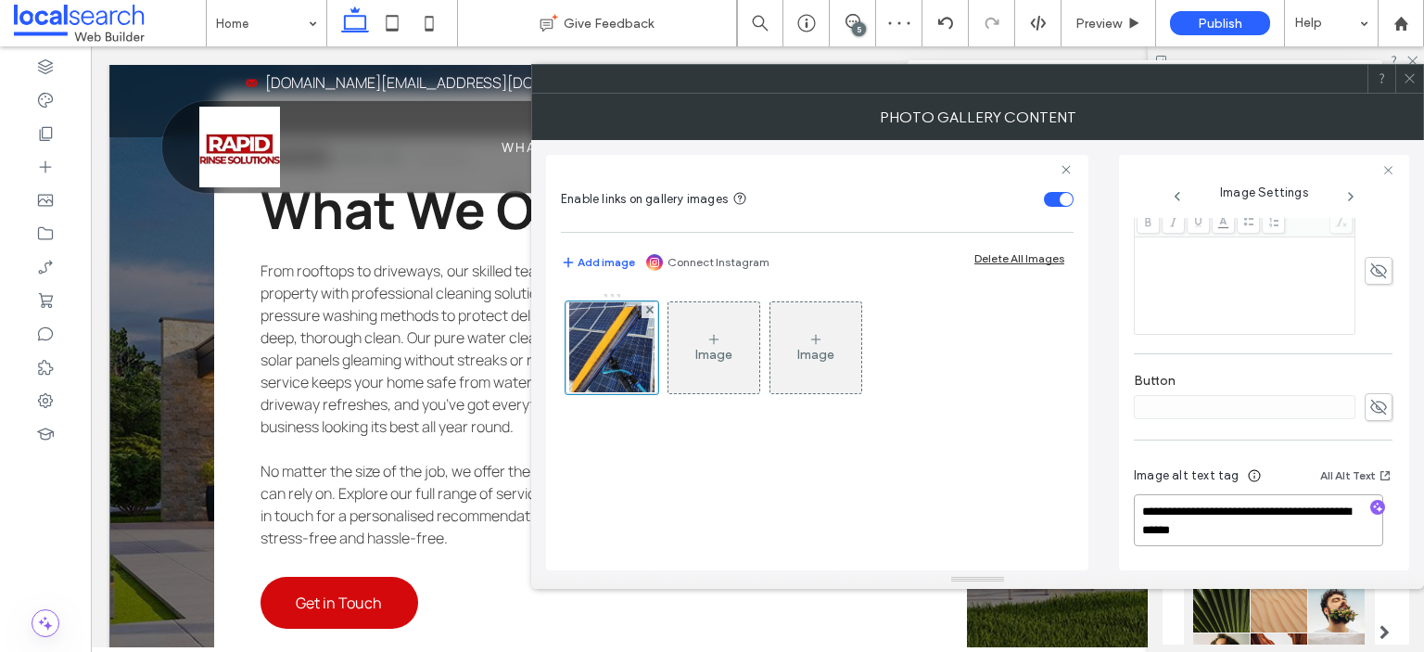
click at [1274, 534] on textarea "**********" at bounding box center [1258, 520] width 249 height 52
type textarea "**********"
click at [1371, 507] on icon "button" at bounding box center [1377, 507] width 13 height 13
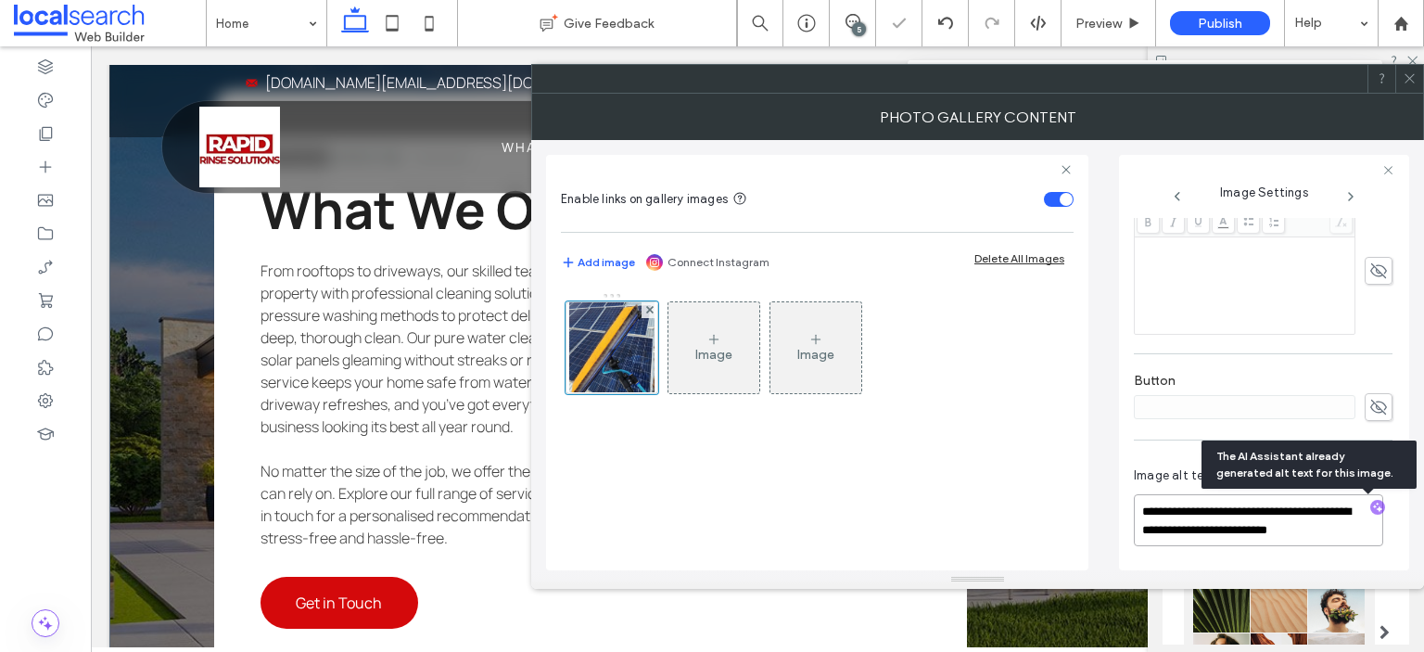
click at [1354, 534] on textarea "**********" at bounding box center [1258, 520] width 249 height 52
paste textarea "**********"
type textarea "**********"
click at [1410, 85] on span at bounding box center [1410, 79] width 14 height 28
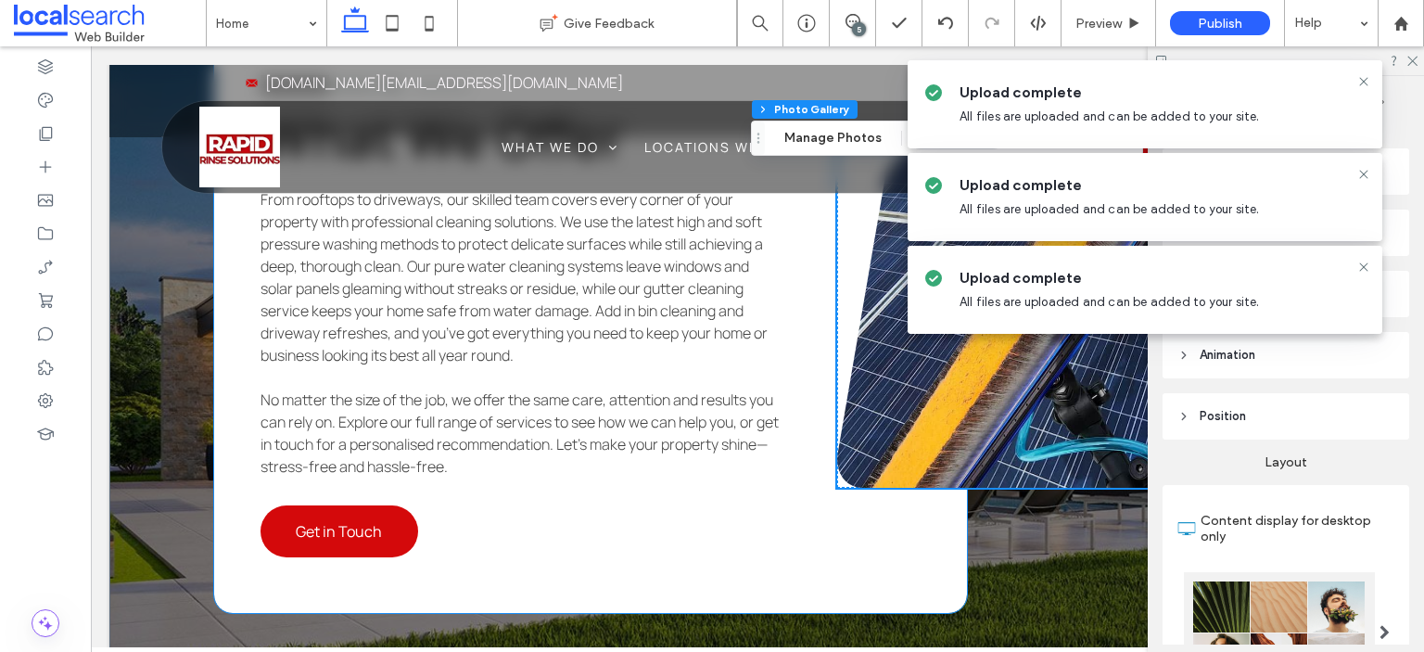
scroll to position [5378, 0]
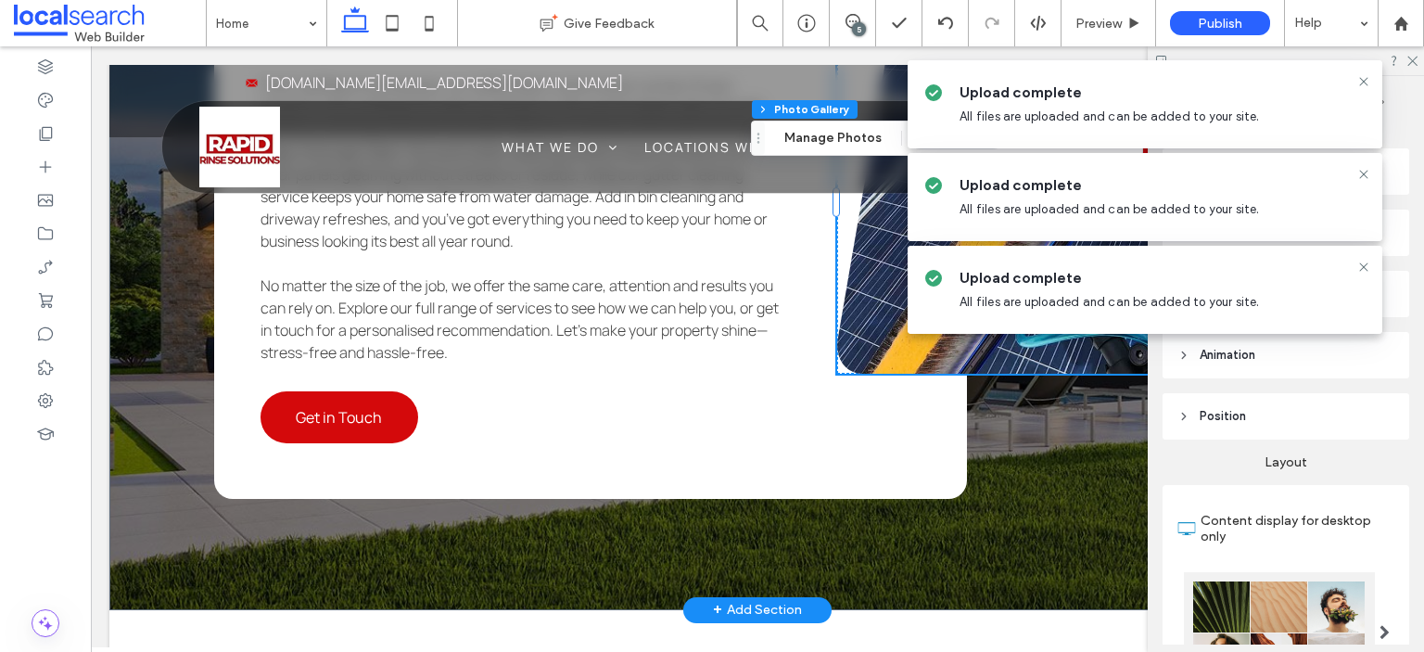
drag, startPoint x: 107, startPoint y: 522, endPoint x: 115, endPoint y: 517, distance: 9.5
click at [141, 515] on div "Trusted Expertise What We Offer From rooftops to driveways, our skilled team co…" at bounding box center [757, 201] width 1296 height 815
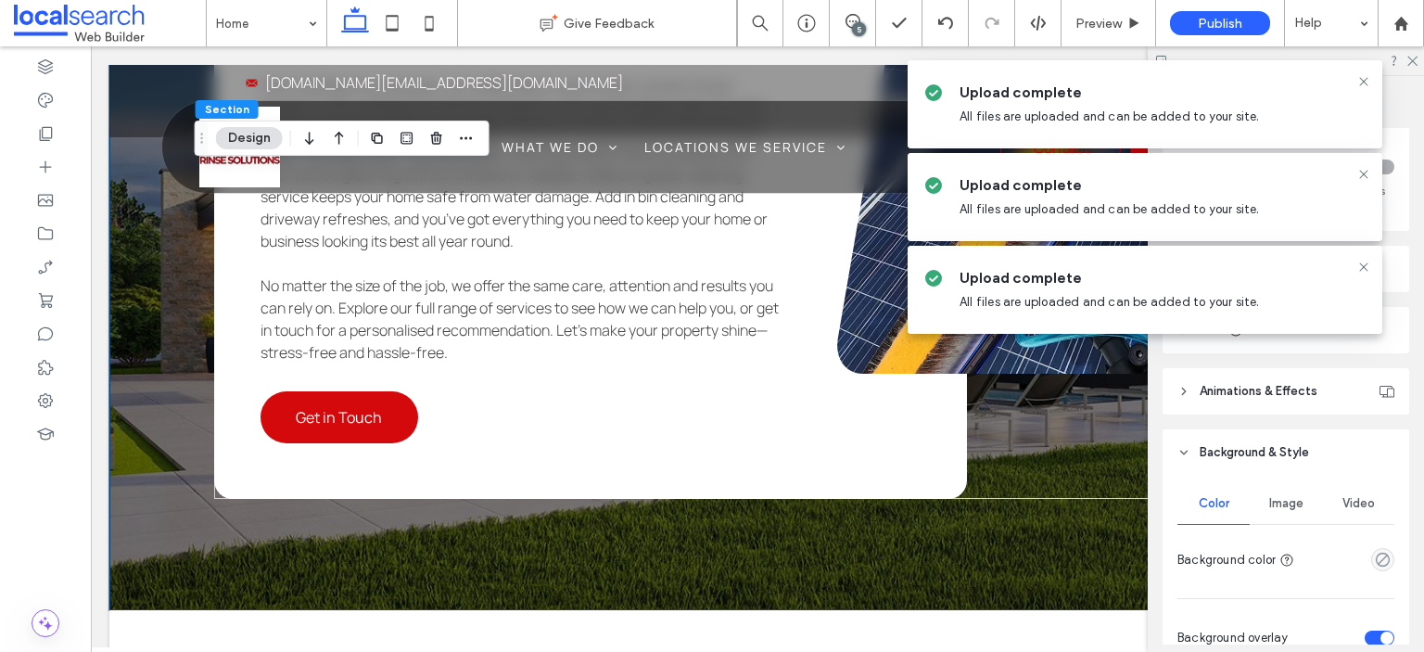
scroll to position [93, 0]
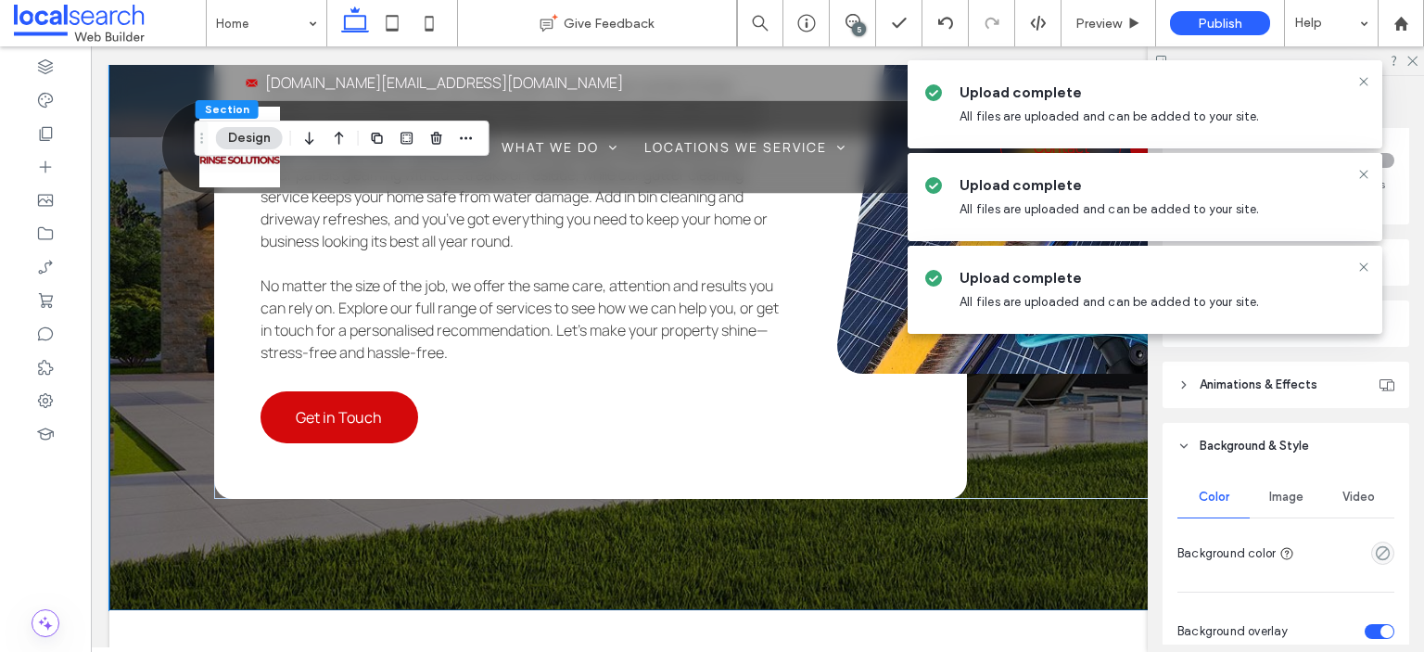
click at [1301, 497] on div "Image" at bounding box center [1286, 497] width 72 height 41
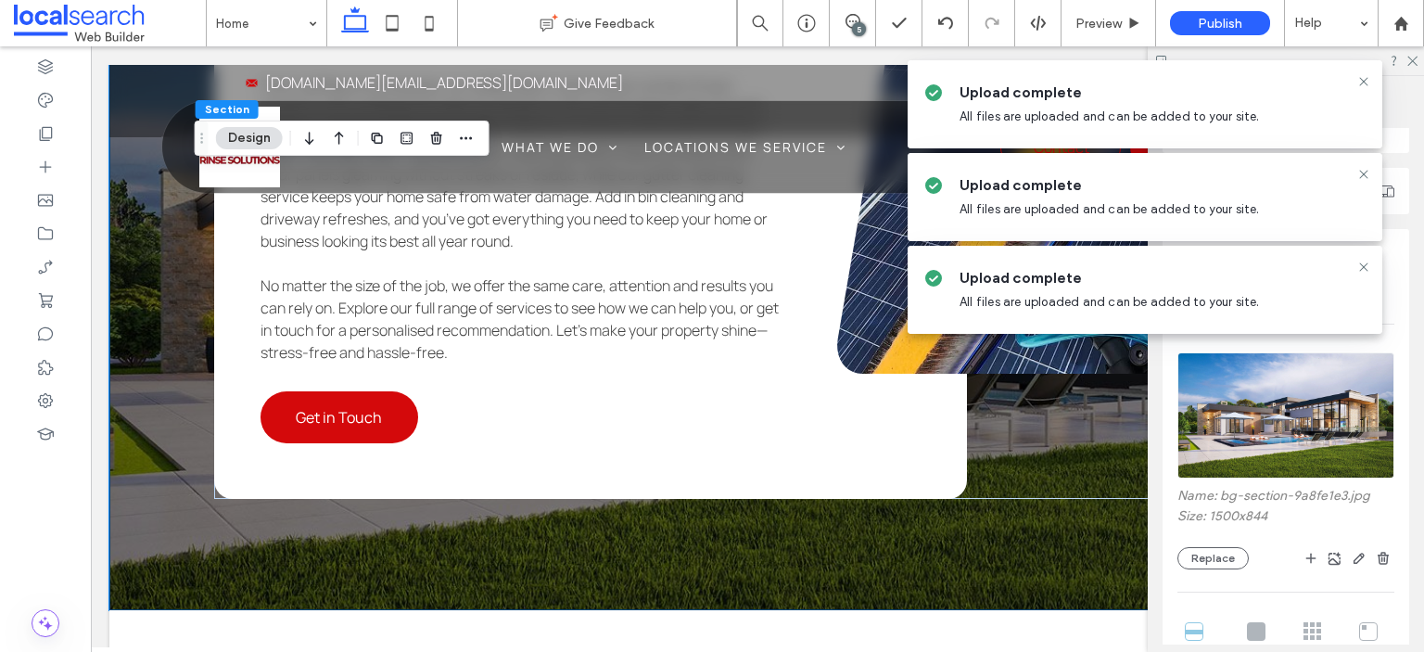
scroll to position [371, 0]
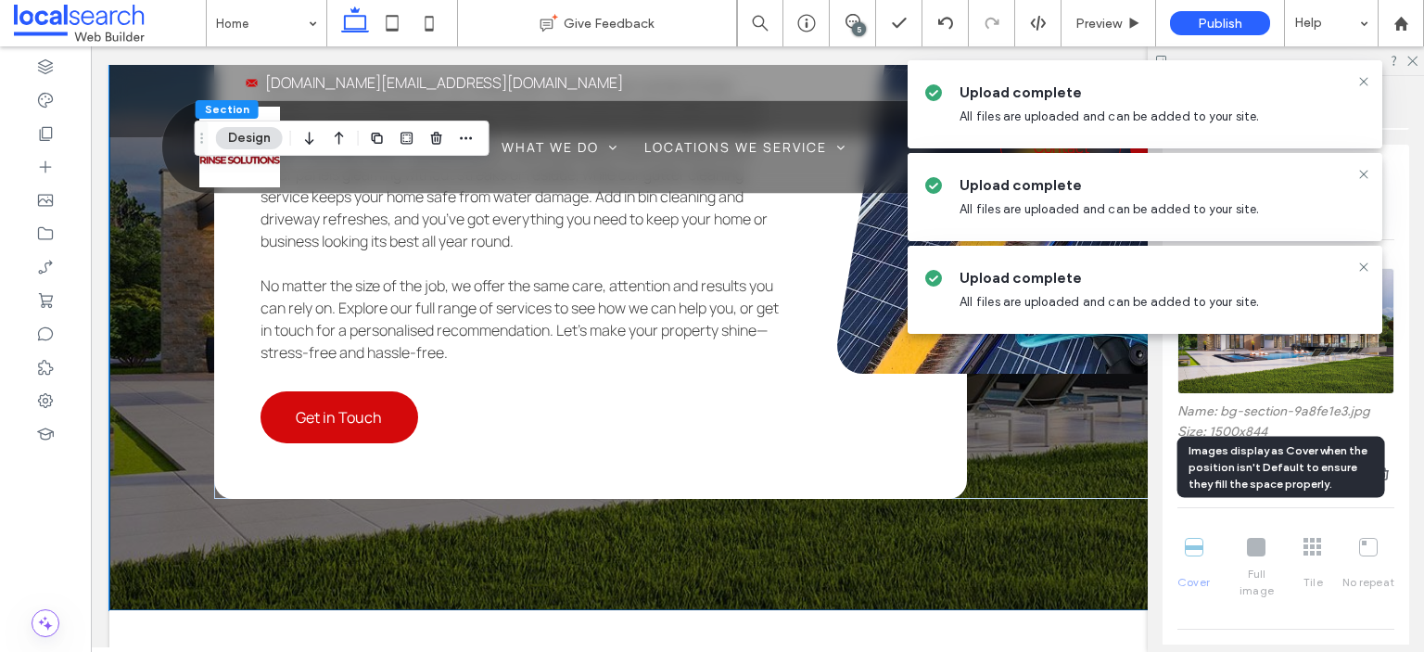
click at [1217, 478] on div "Images display as Cover when the position isn't Default to ensure they fill the…" at bounding box center [1282, 467] width 208 height 61
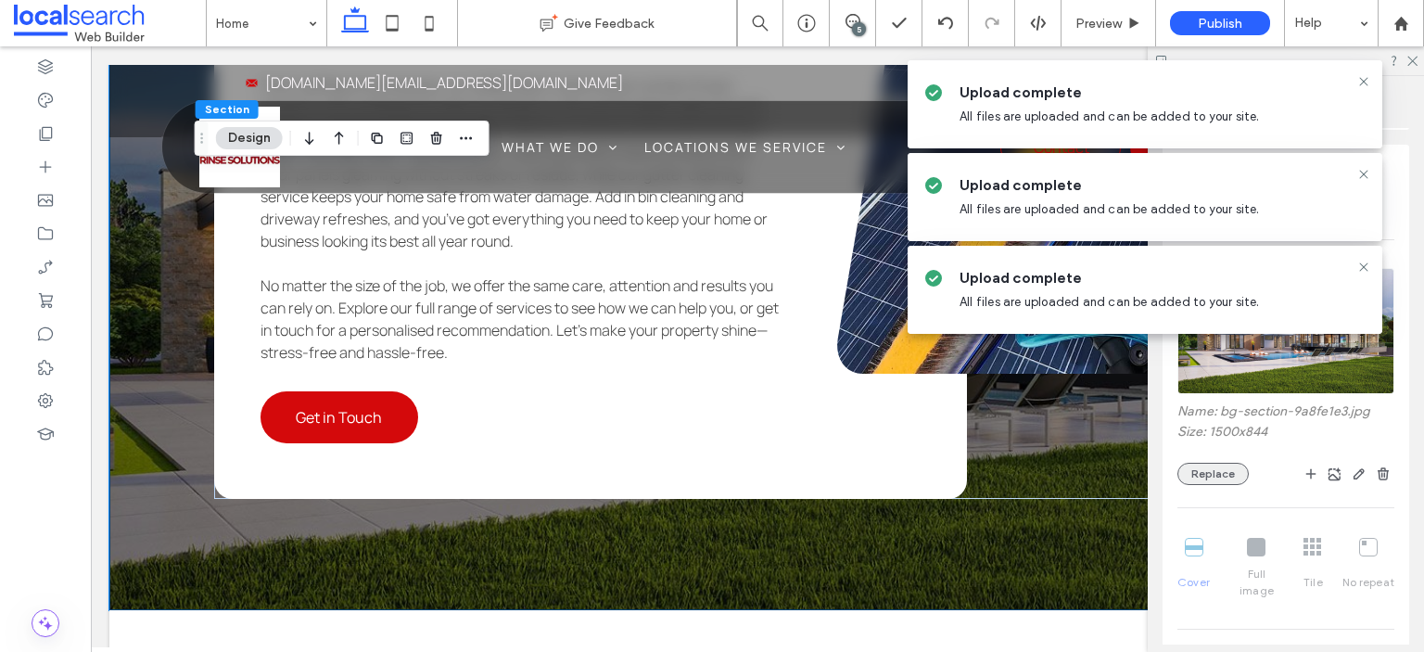
click at [1207, 477] on button "Replace" at bounding box center [1213, 474] width 71 height 22
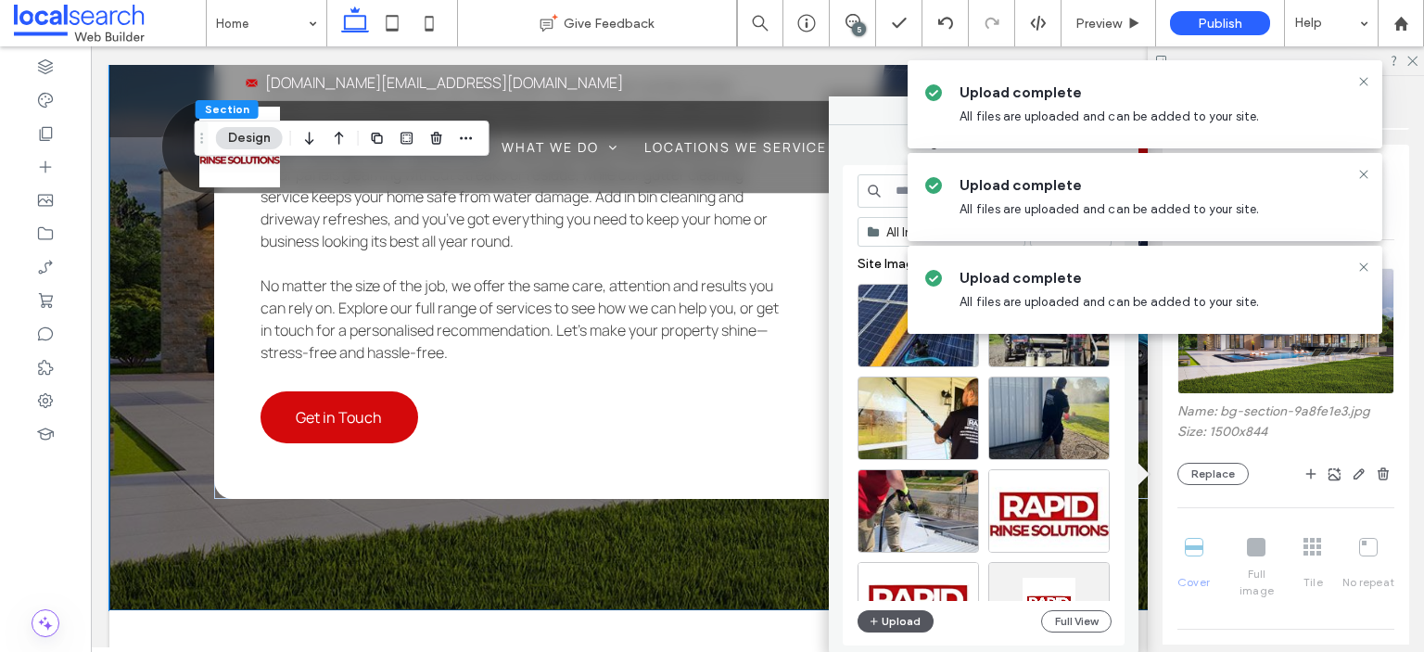
click at [904, 623] on button "Upload" at bounding box center [896, 621] width 76 height 22
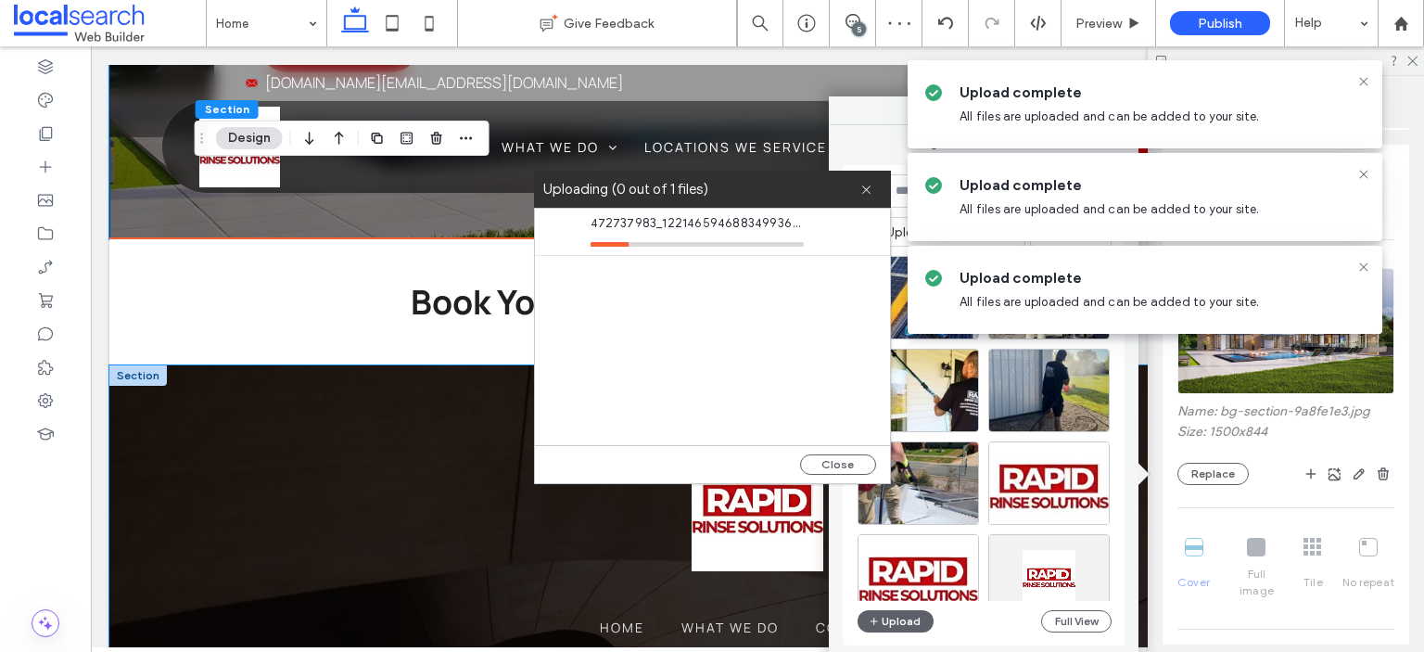
scroll to position [6120, 0]
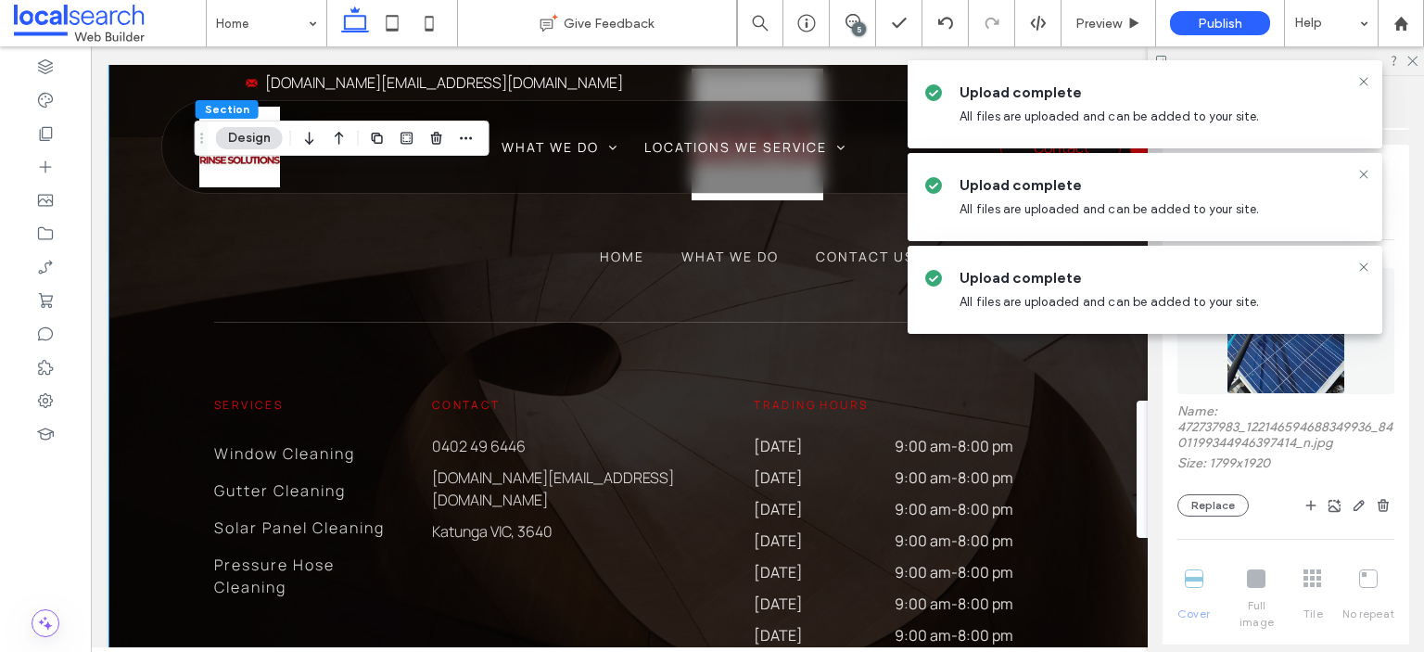
click at [129, 333] on div "Home What We Do Contact Us Services Window Cleaning Gutter Cleaning Solar Panel…" at bounding box center [757, 447] width 1296 height 907
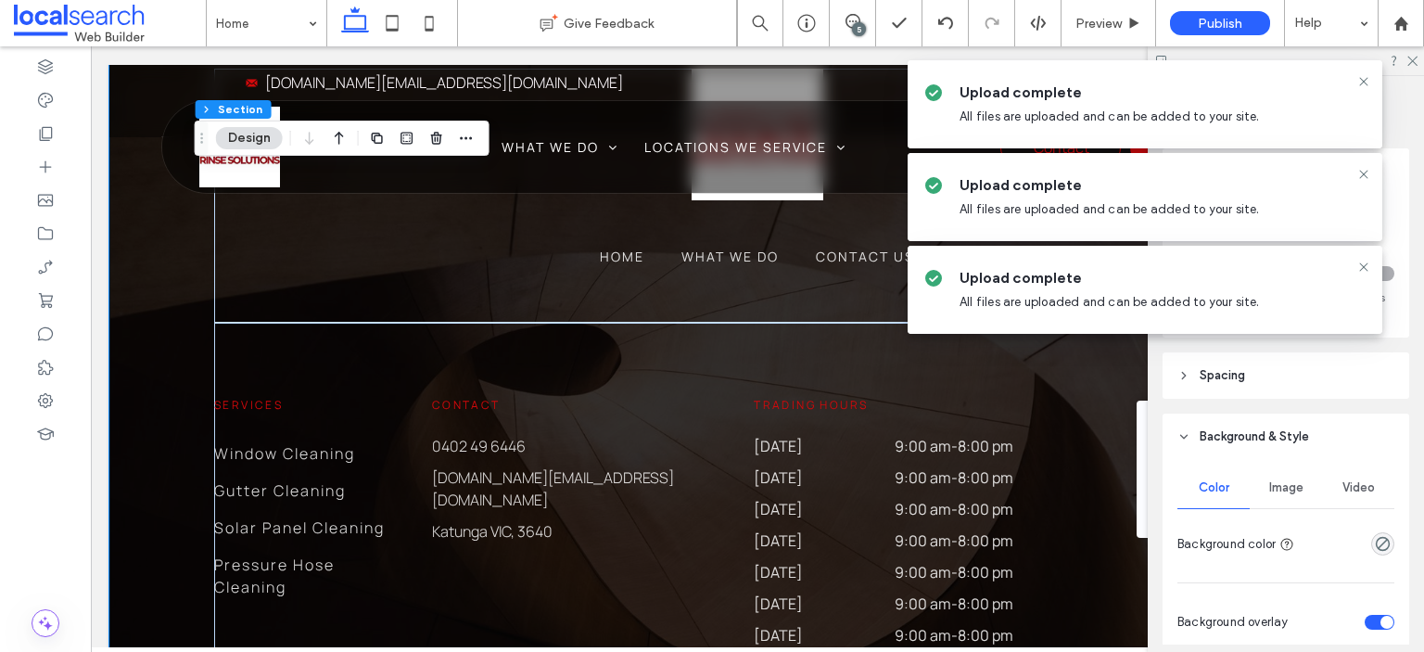
click at [1283, 495] on span "Image" at bounding box center [1286, 487] width 34 height 15
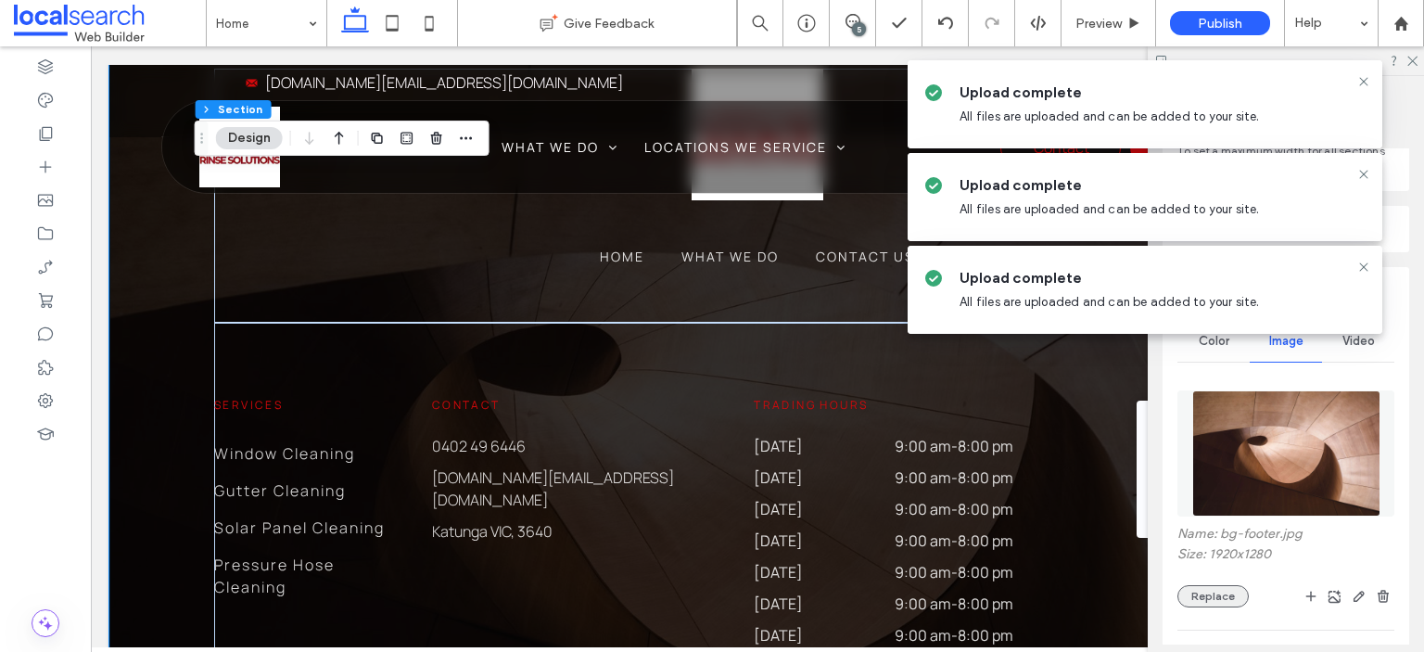
scroll to position [185, 0]
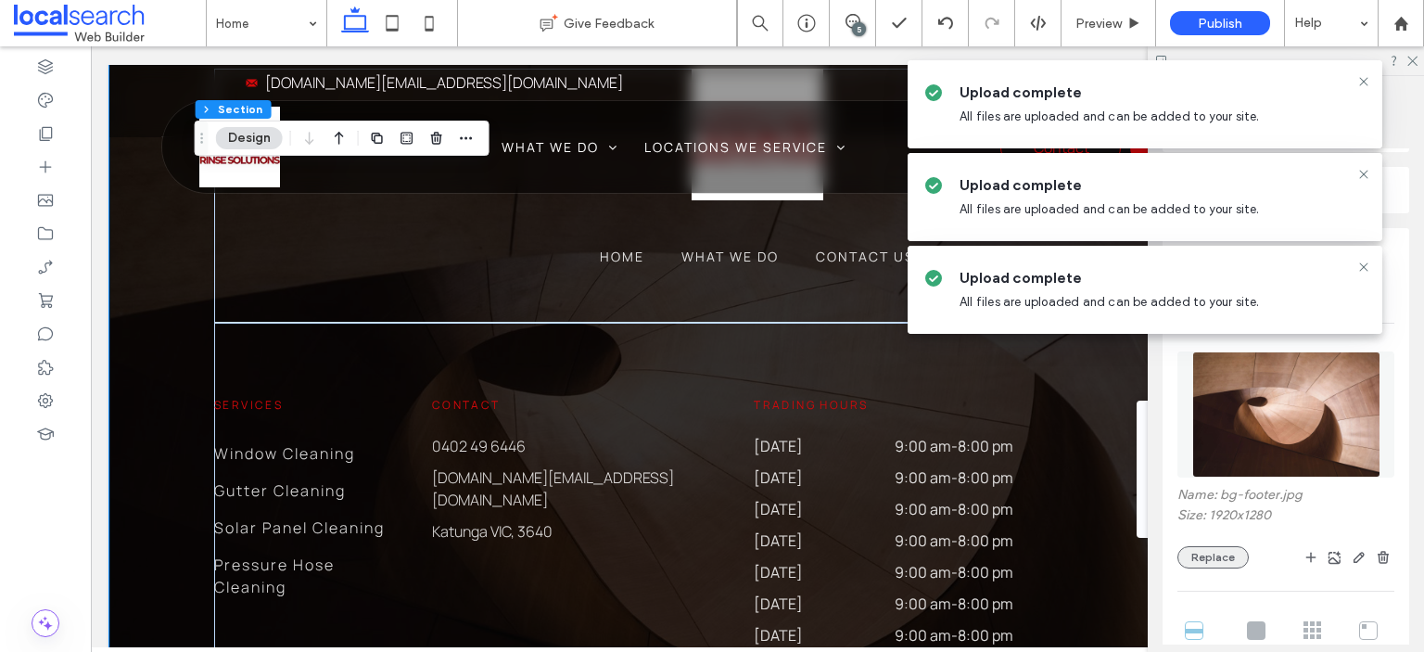
click at [1217, 555] on button "Replace" at bounding box center [1213, 557] width 71 height 22
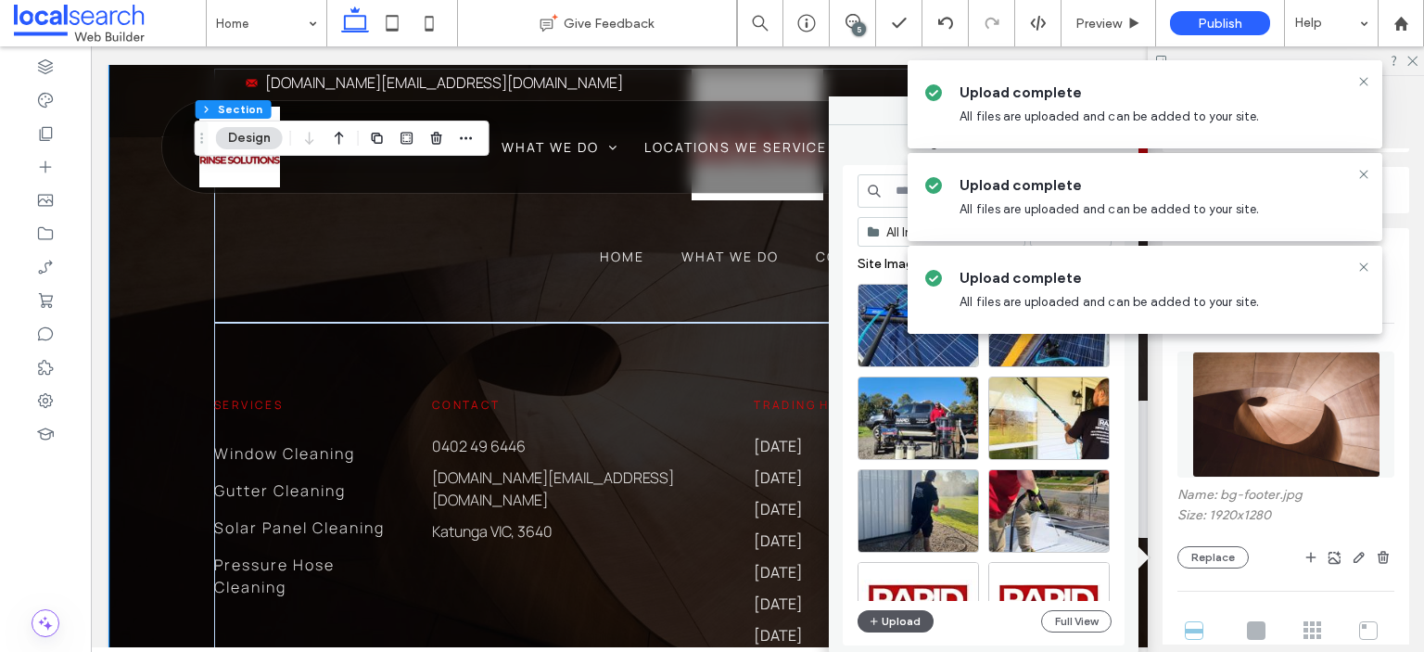
click at [906, 621] on button "Upload" at bounding box center [896, 621] width 76 height 22
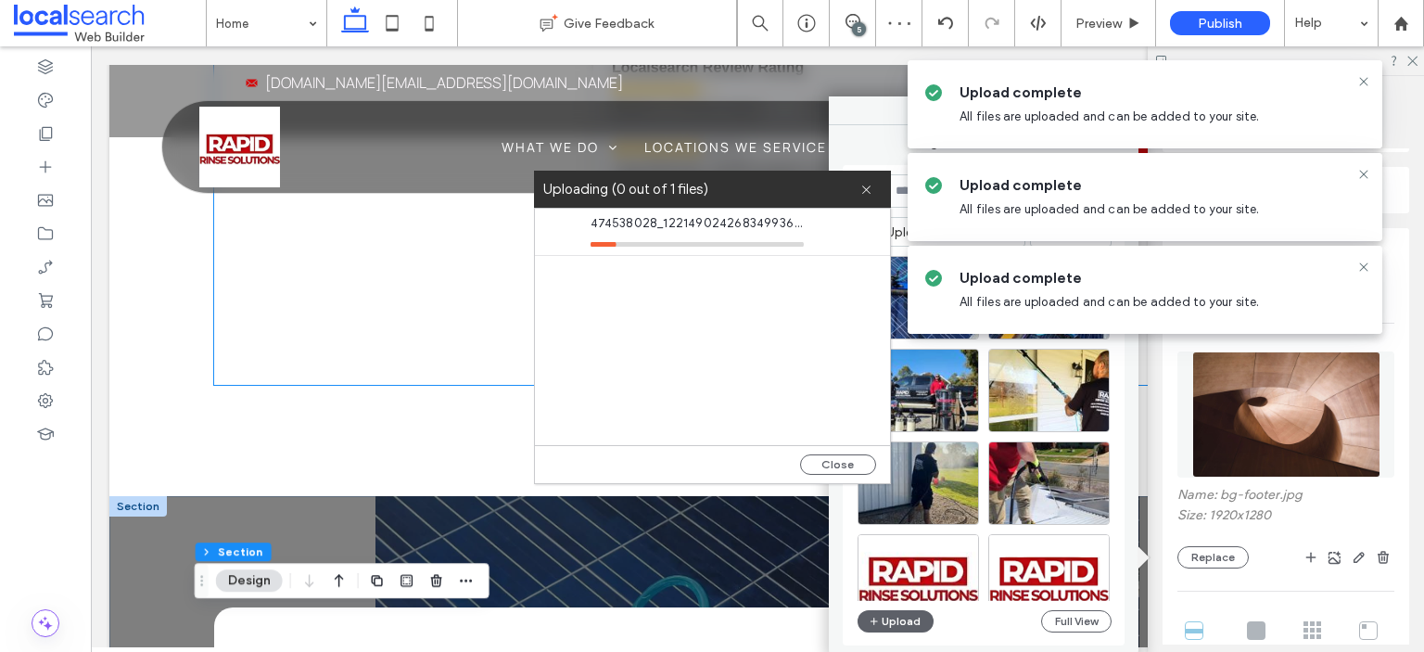
scroll to position [5007, 0]
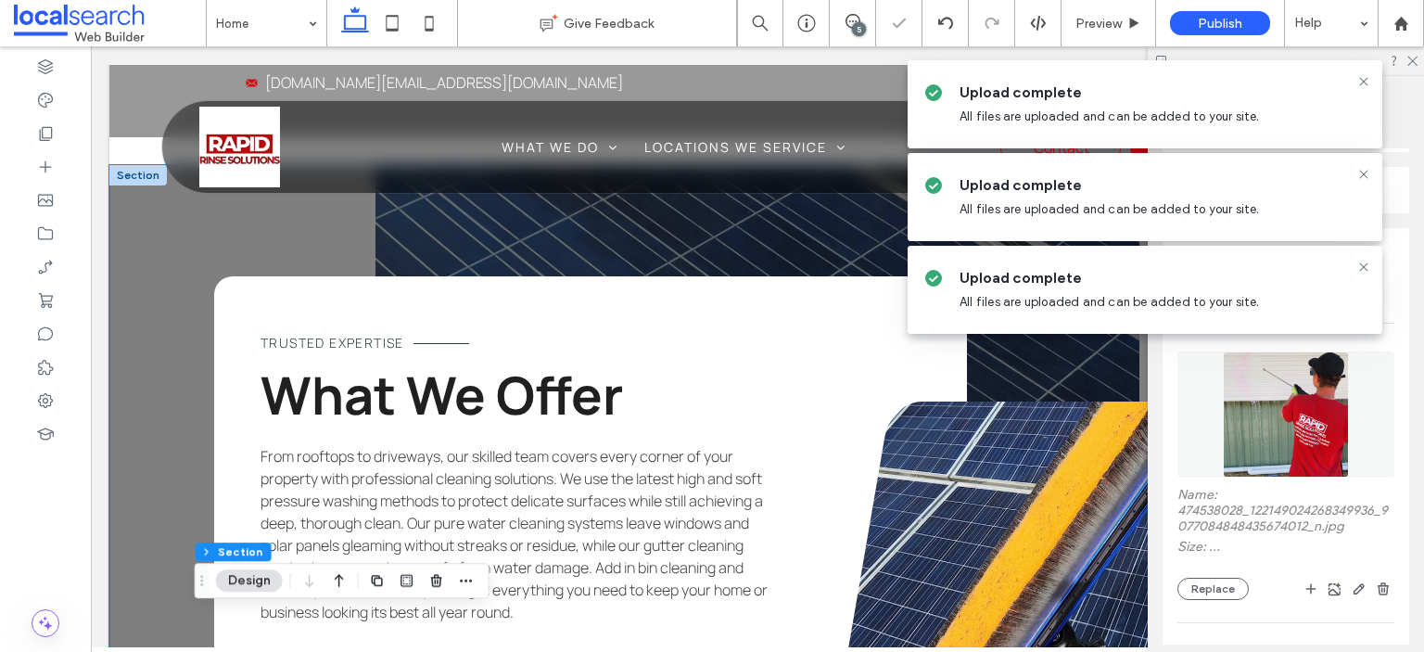
click at [182, 261] on div "Trusted Expertise What We Offer From rooftops to driveways, our skilled team co…" at bounding box center [757, 572] width 1296 height 815
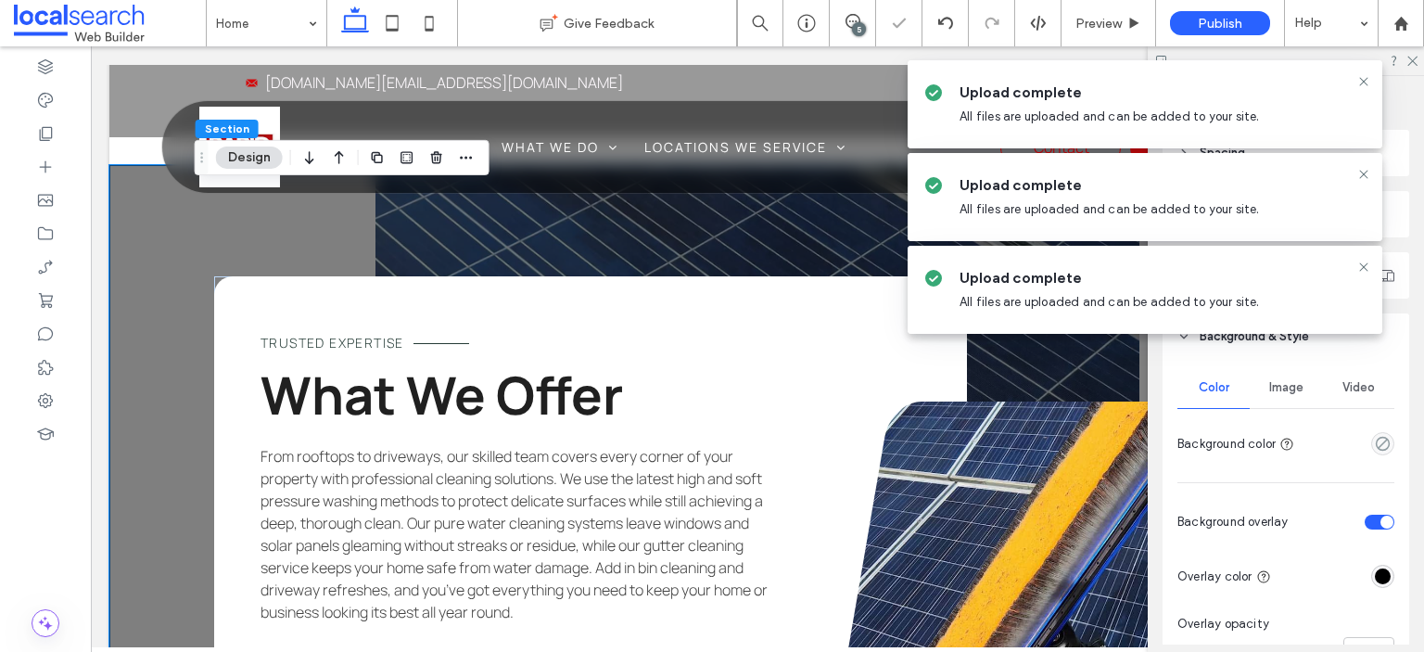
scroll to position [185, 0]
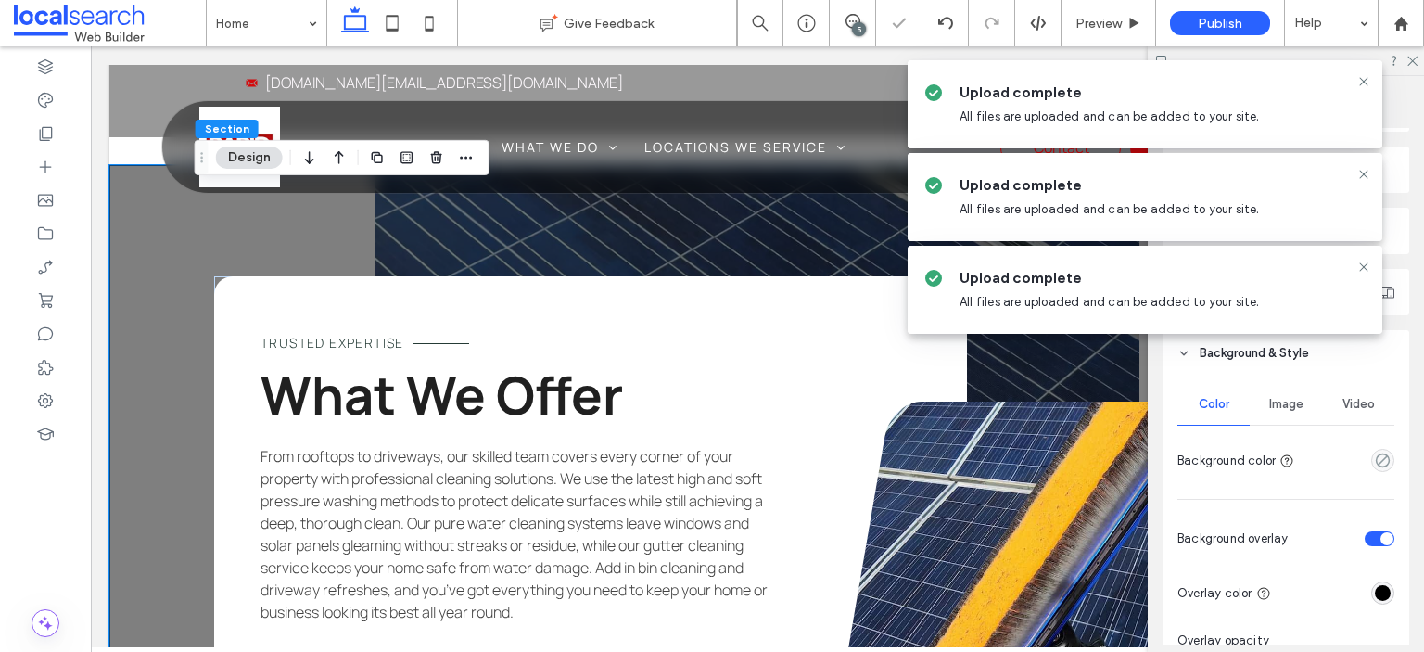
click at [1269, 402] on span "Image" at bounding box center [1286, 404] width 34 height 15
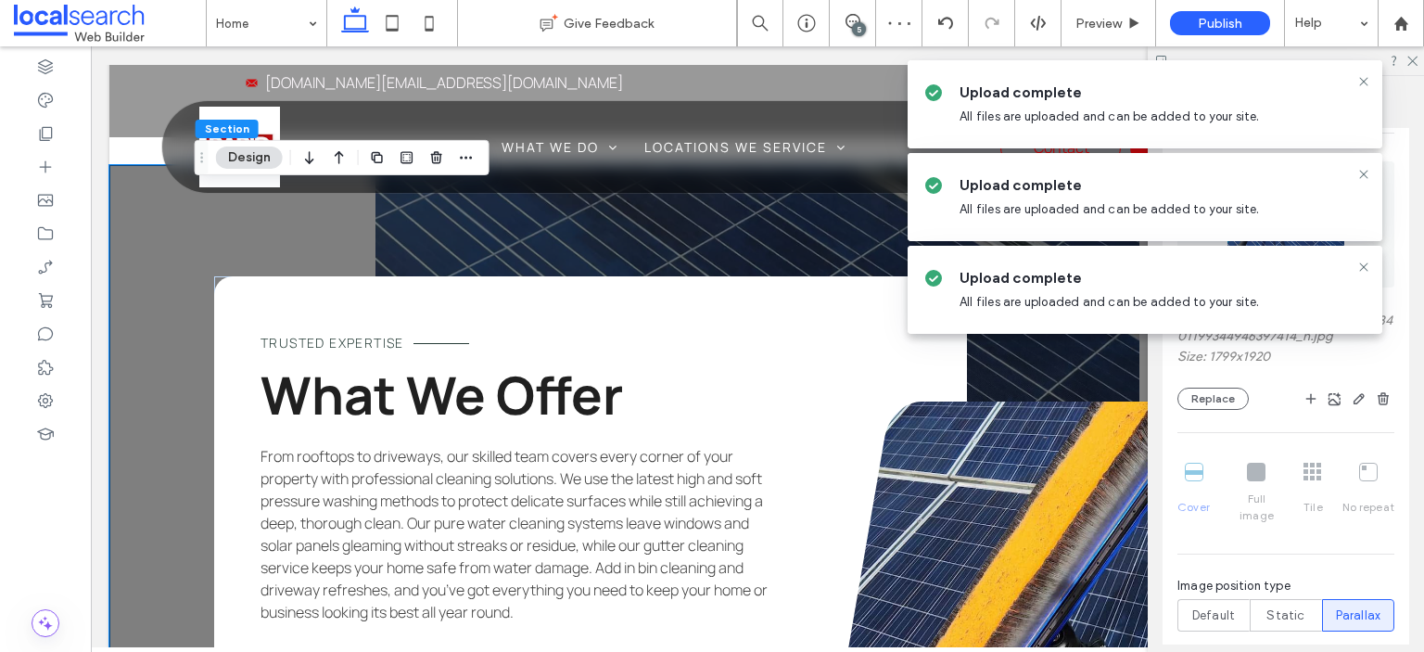
scroll to position [556, 0]
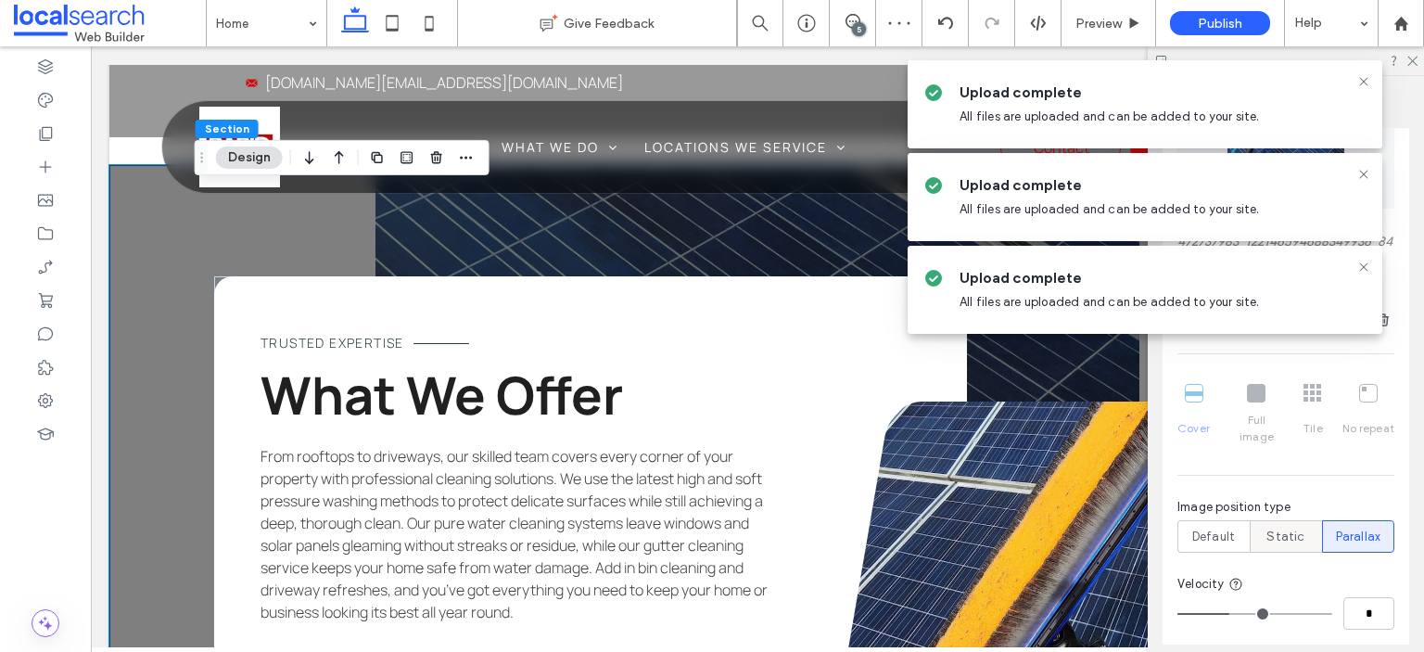
click at [1276, 528] on span "Static" at bounding box center [1286, 537] width 38 height 19
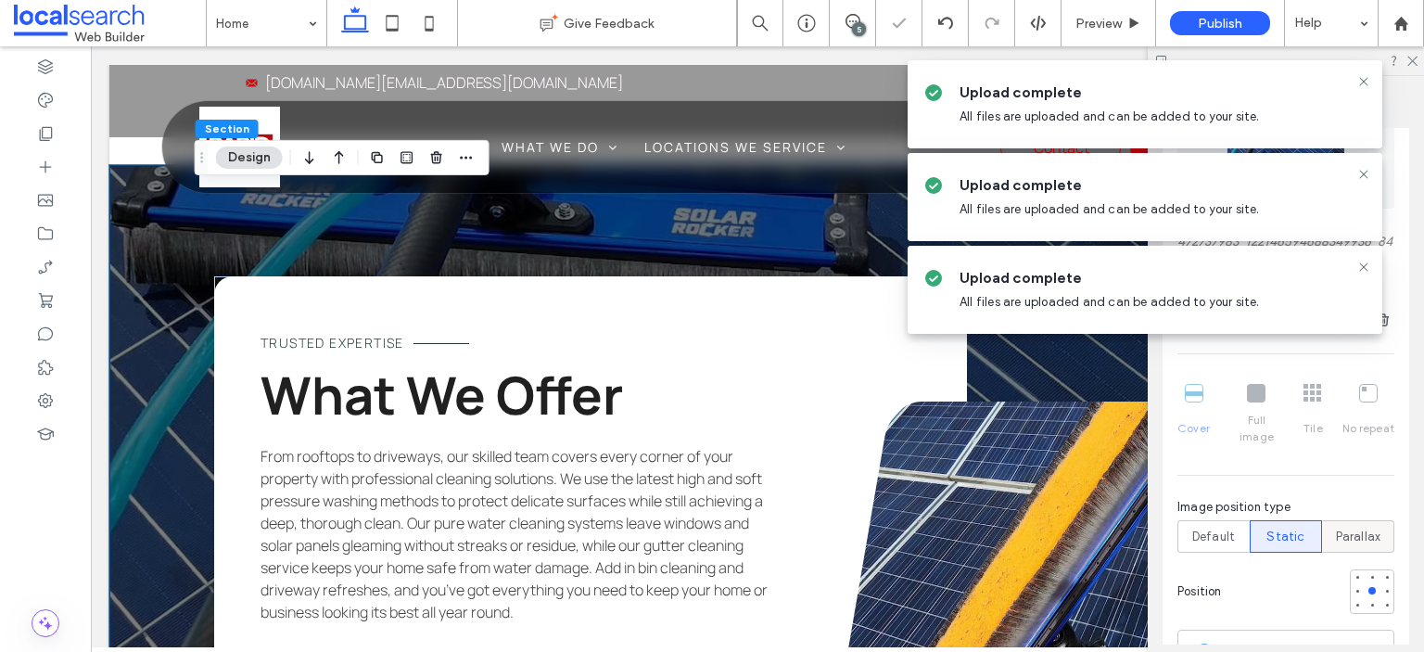
click at [1338, 528] on span "Parallax" at bounding box center [1358, 537] width 45 height 19
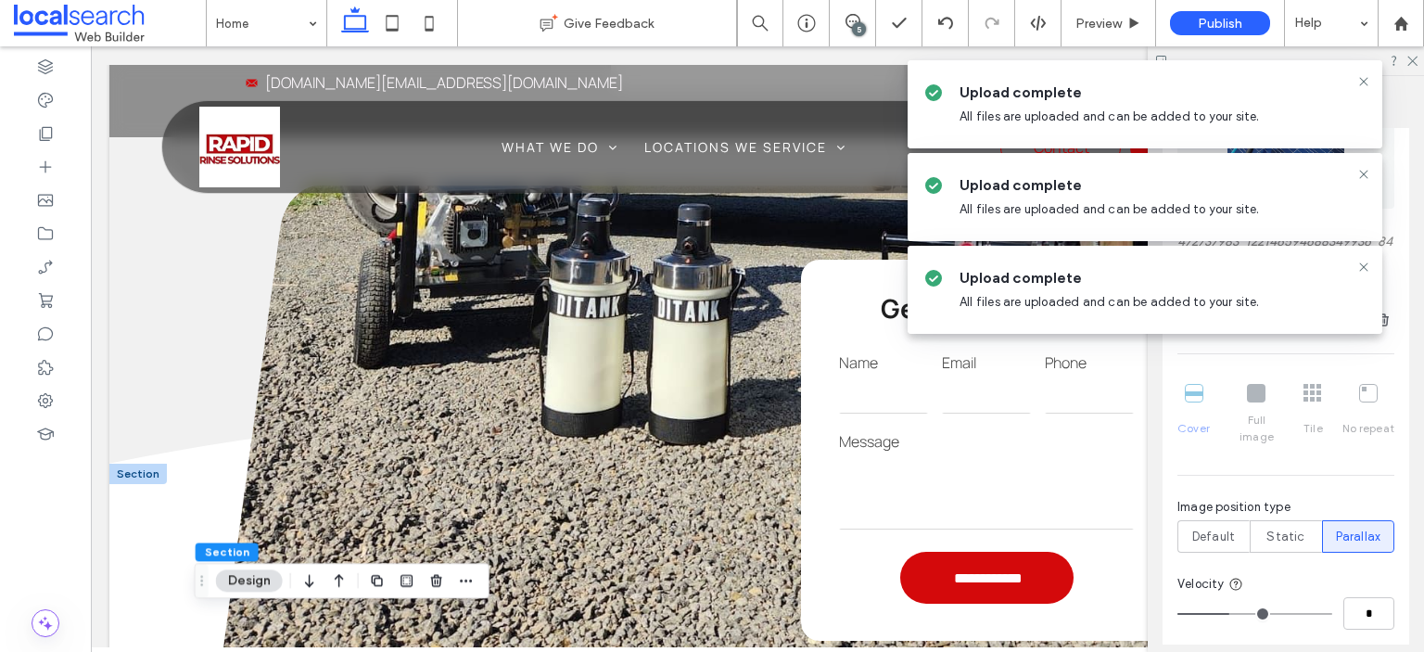
scroll to position [3524, 0]
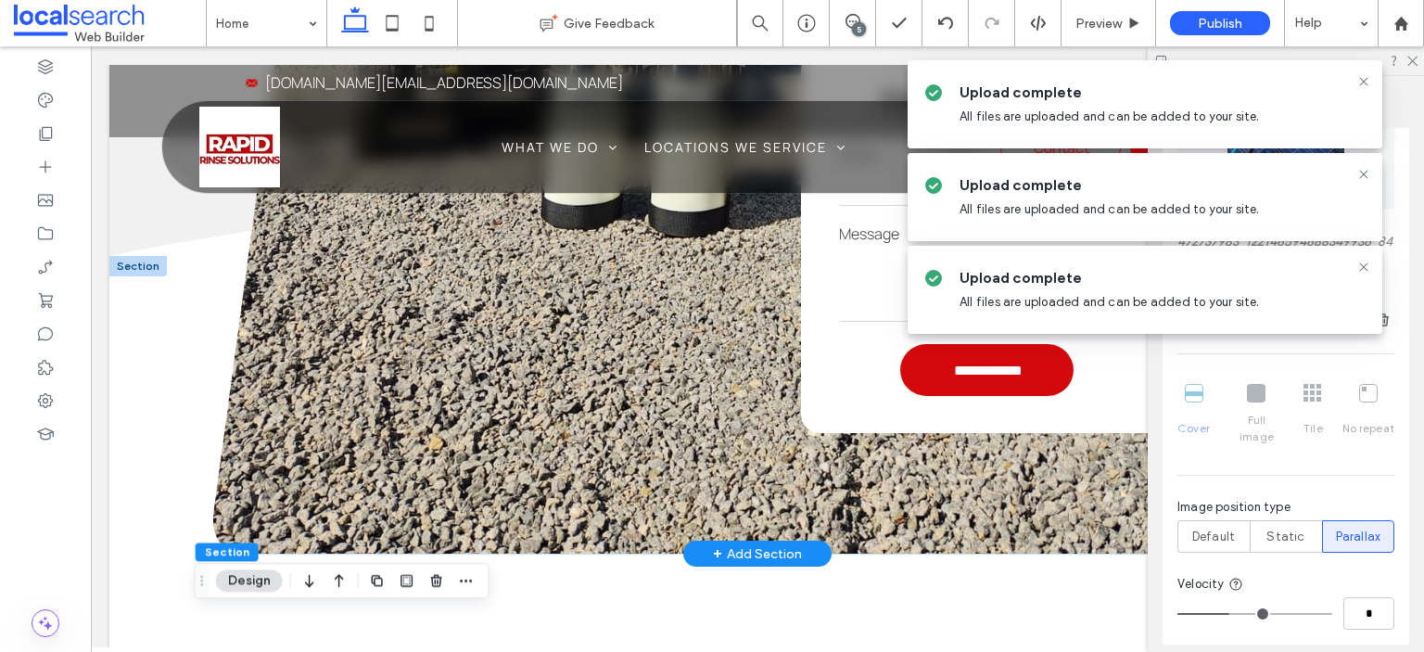
click at [631, 377] on div "**********" at bounding box center [757, 266] width 1089 height 576
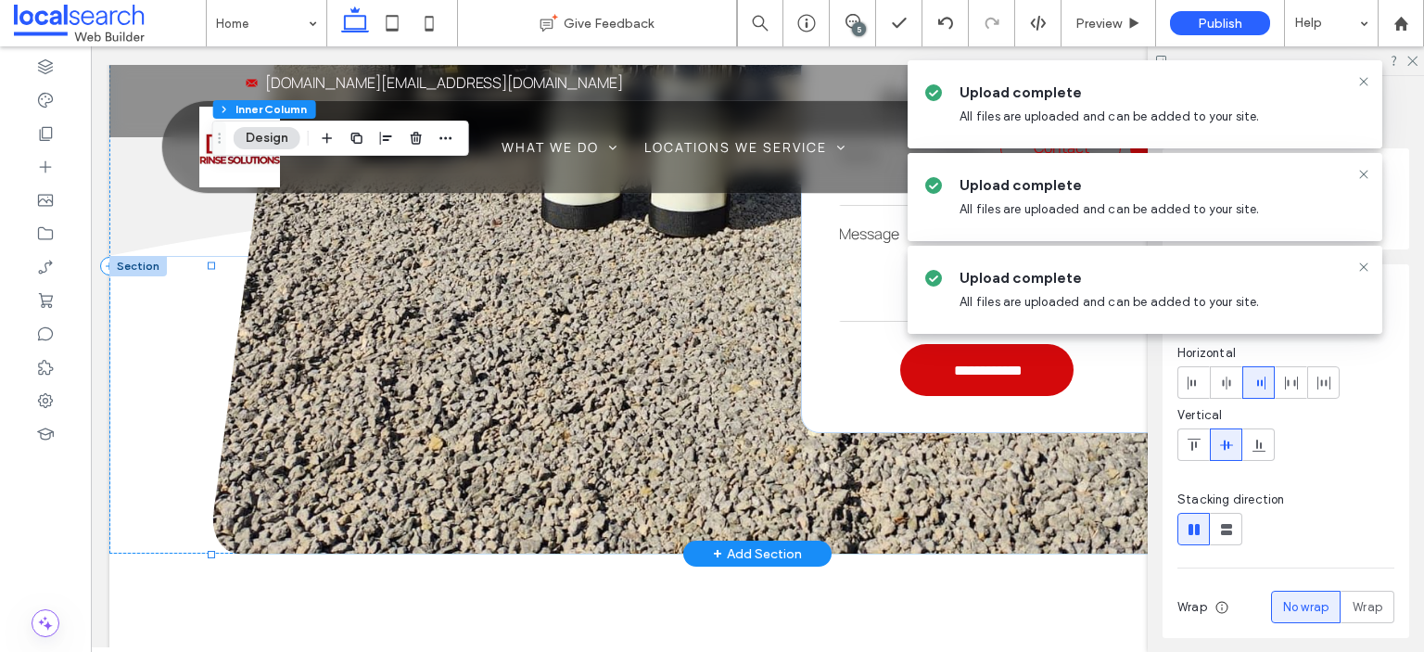
click at [631, 377] on div "**********" at bounding box center [757, 266] width 1089 height 576
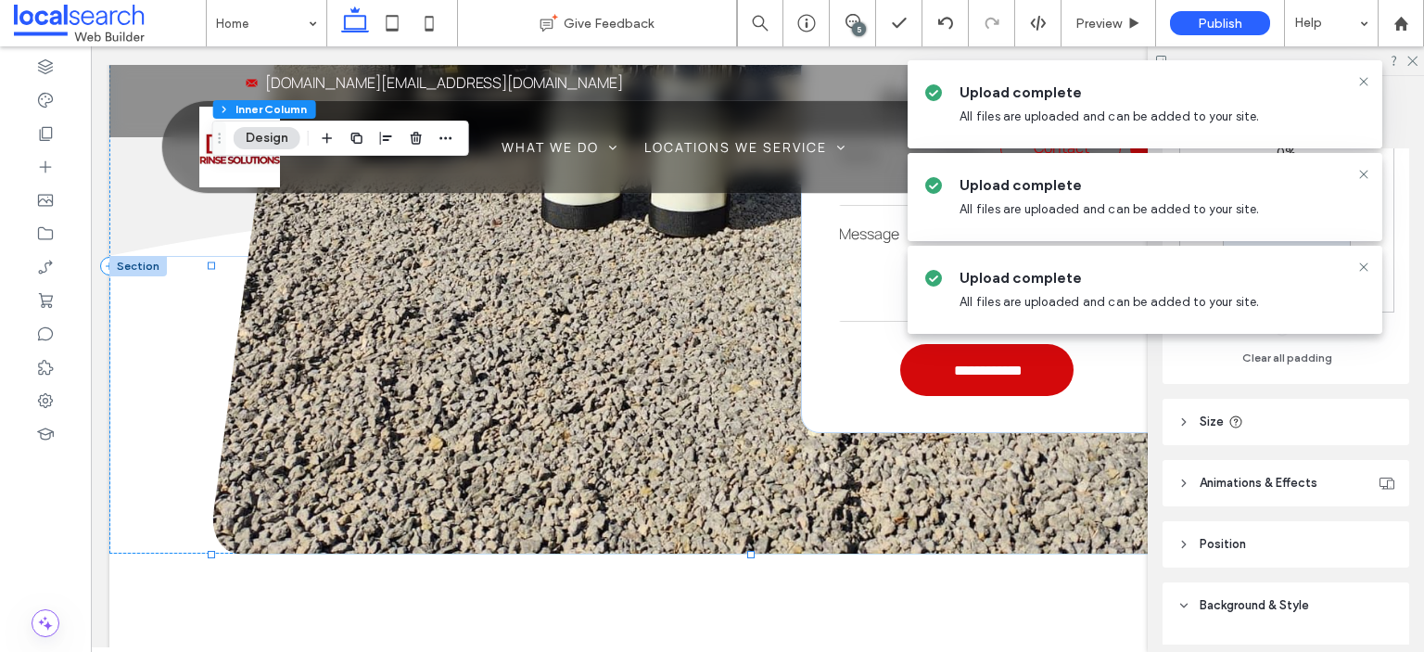
scroll to position [927, 0]
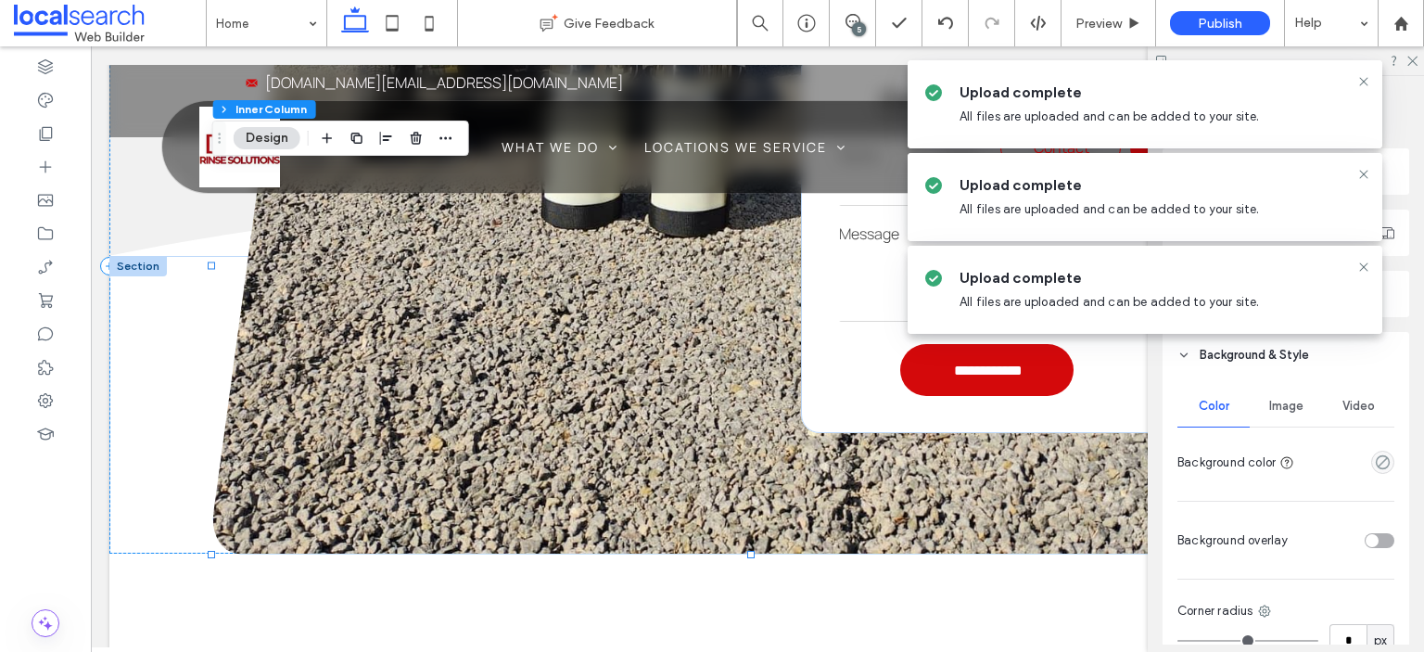
click at [1280, 403] on span "Image" at bounding box center [1286, 406] width 34 height 15
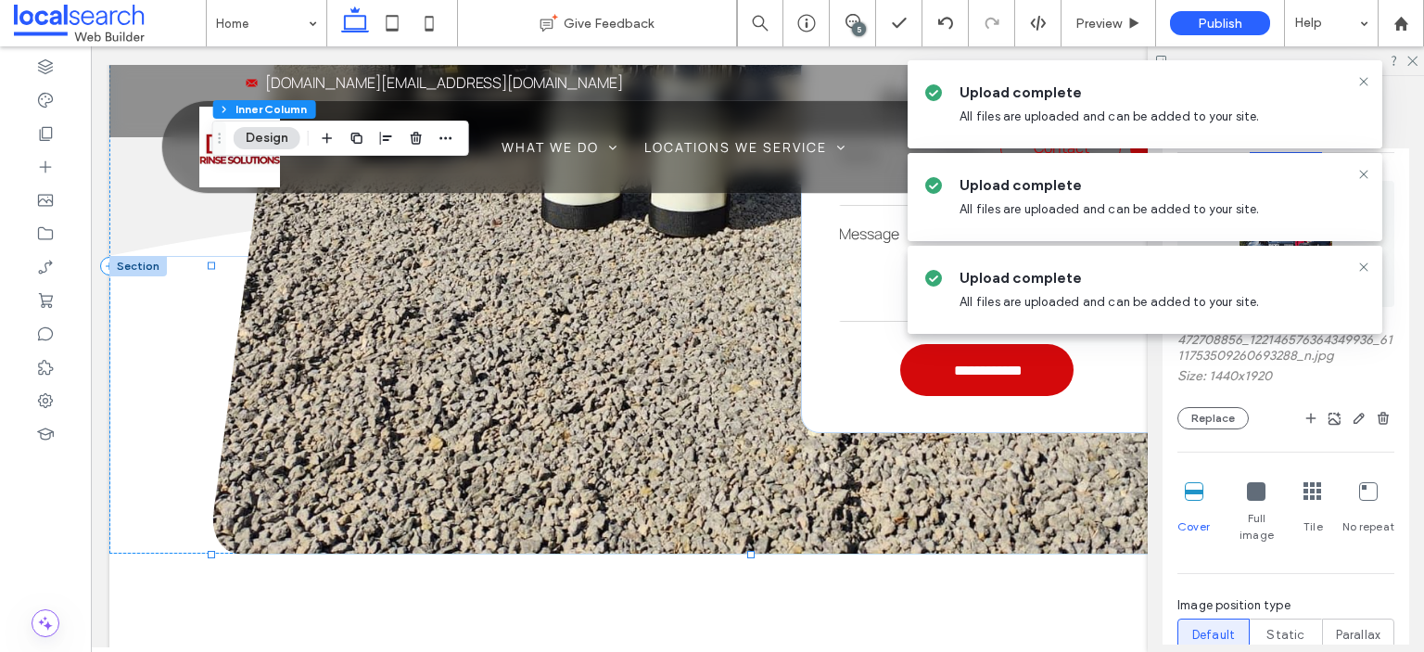
scroll to position [1298, 0]
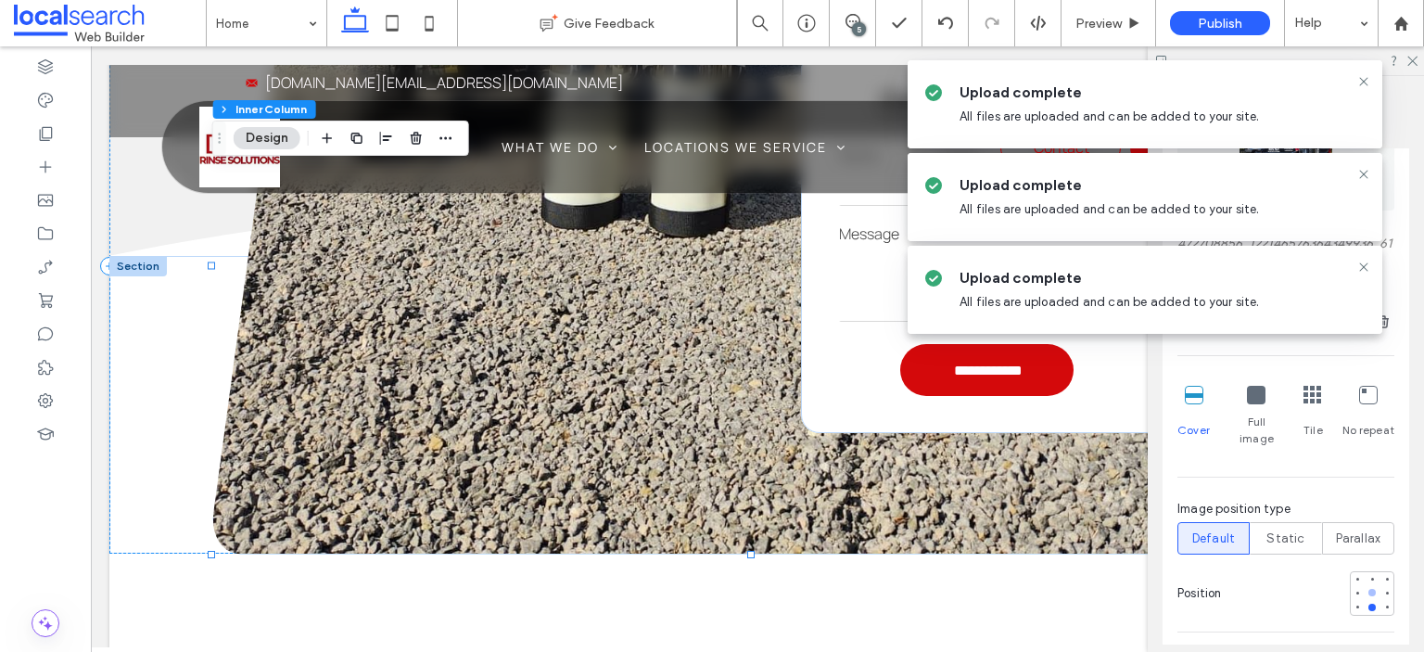
click at [1369, 589] on div at bounding box center [1372, 592] width 7 height 7
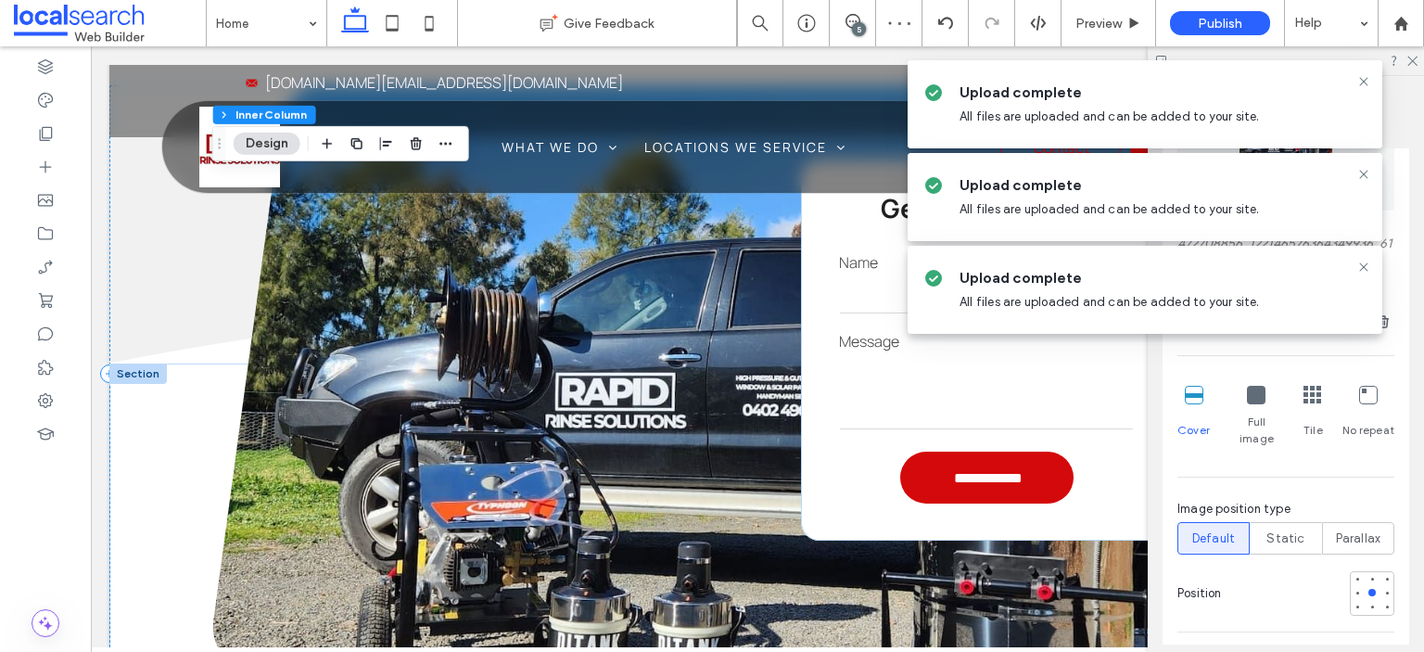
scroll to position [3524, 0]
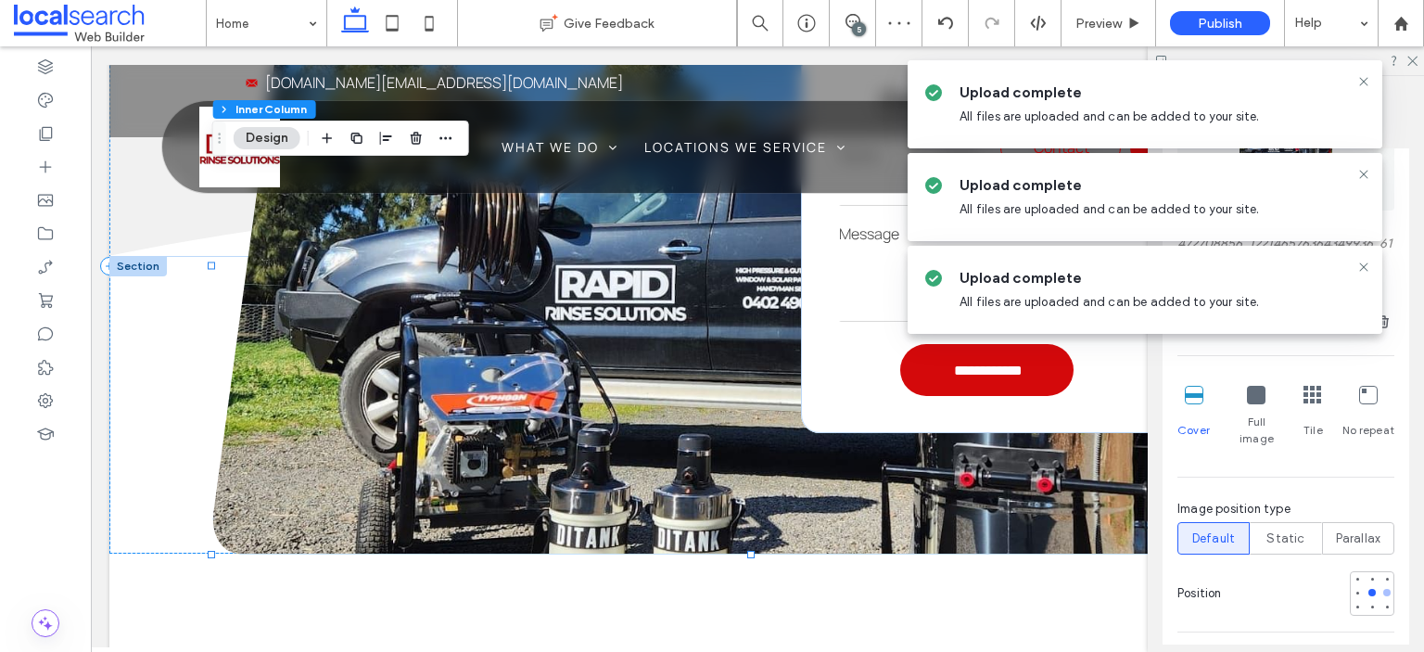
click at [1384, 589] on div at bounding box center [1387, 592] width 7 height 7
drag, startPoint x: 1360, startPoint y: 574, endPoint x: 836, endPoint y: 420, distance: 546.1
click at [1369, 589] on div at bounding box center [1372, 592] width 7 height 7
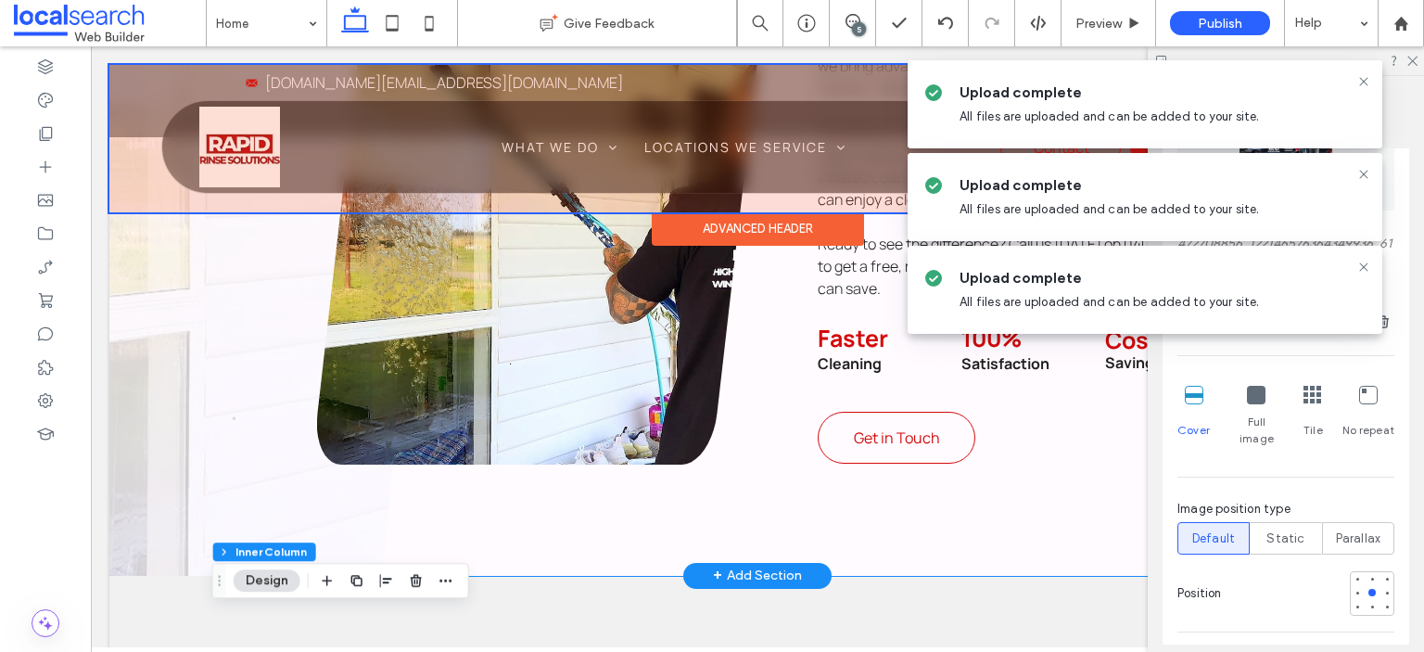
scroll to position [1947, 0]
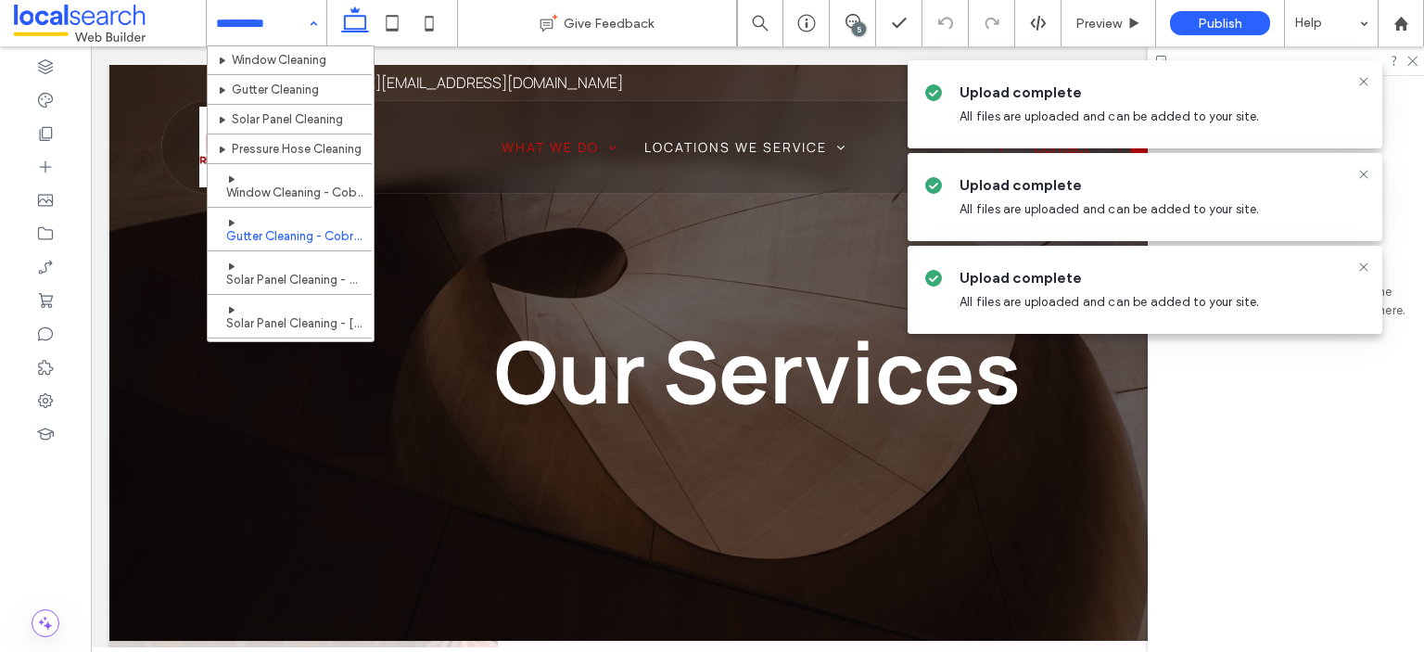
scroll to position [111, 0]
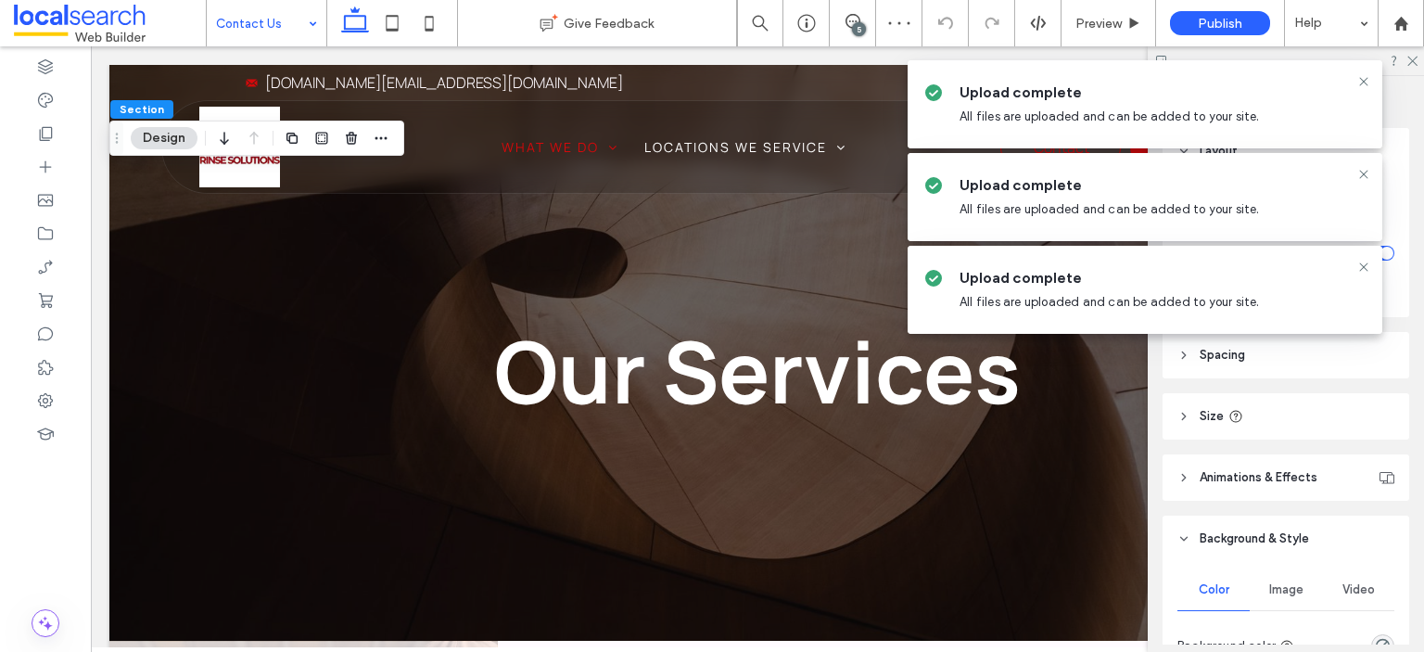
click at [1282, 585] on span "Image" at bounding box center [1286, 589] width 34 height 15
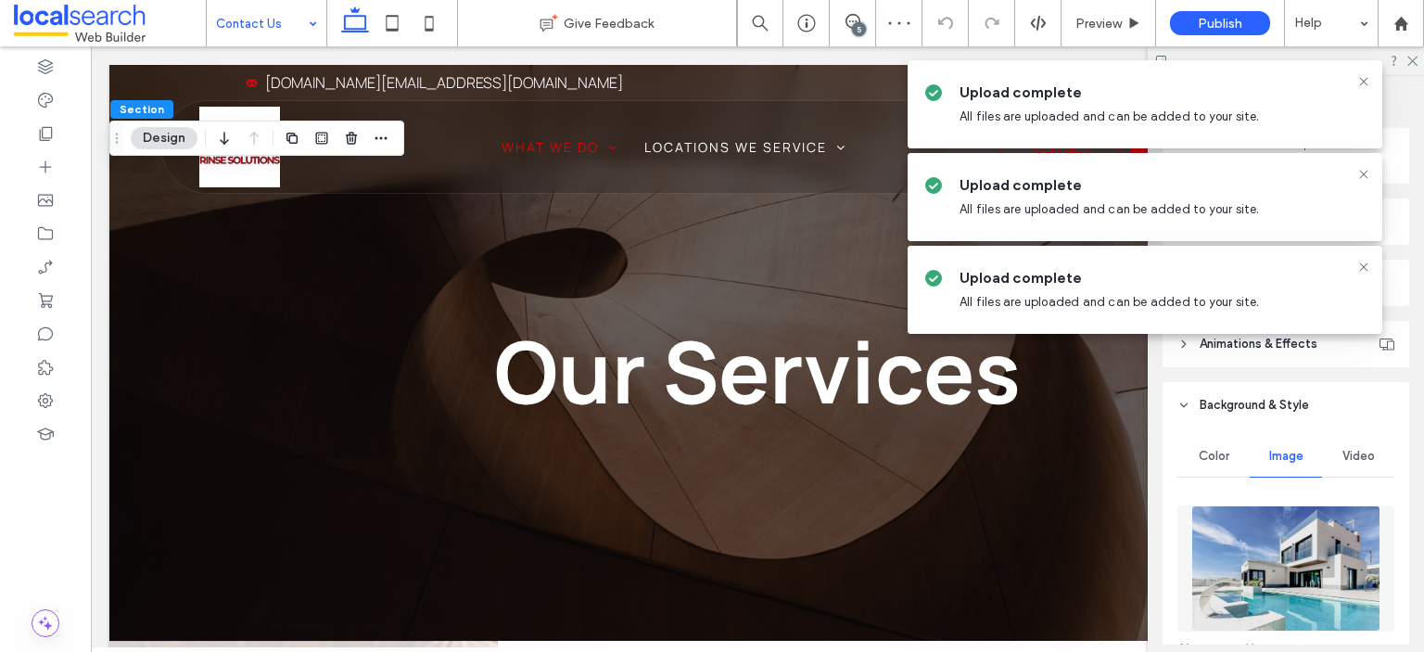
scroll to position [278, 0]
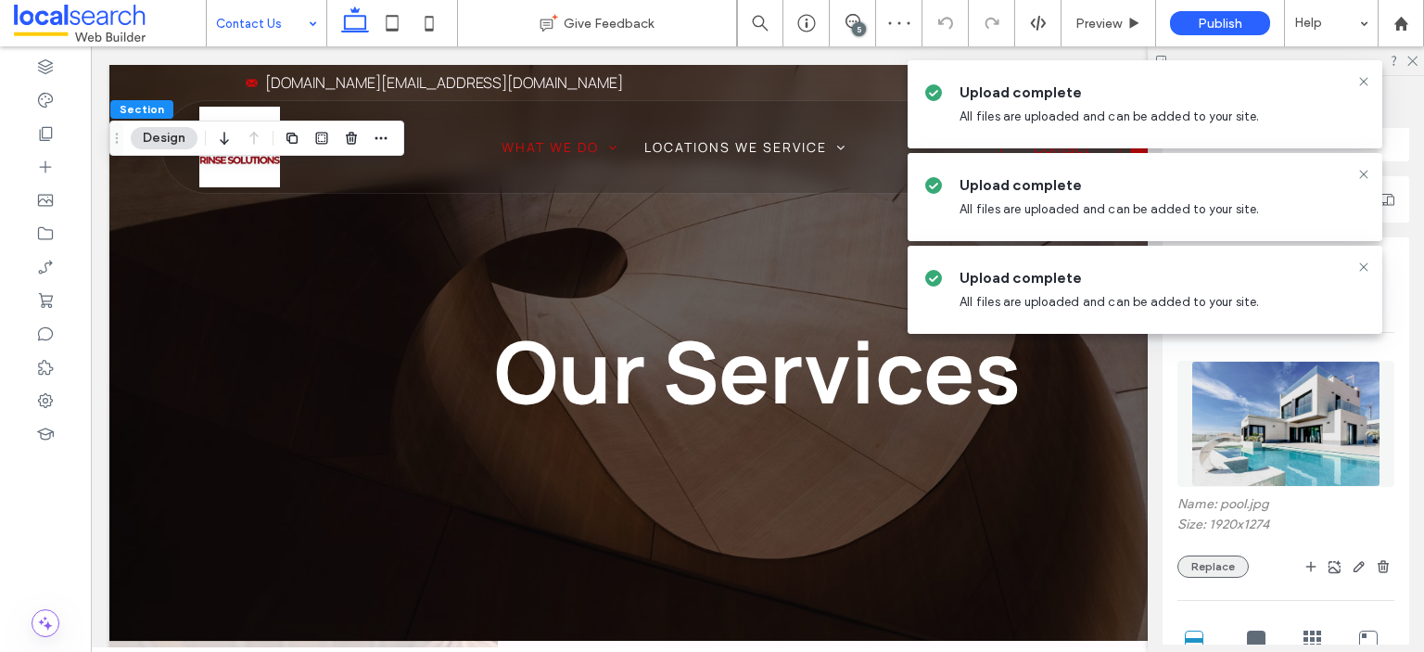
click at [1202, 557] on button "Replace" at bounding box center [1213, 566] width 71 height 22
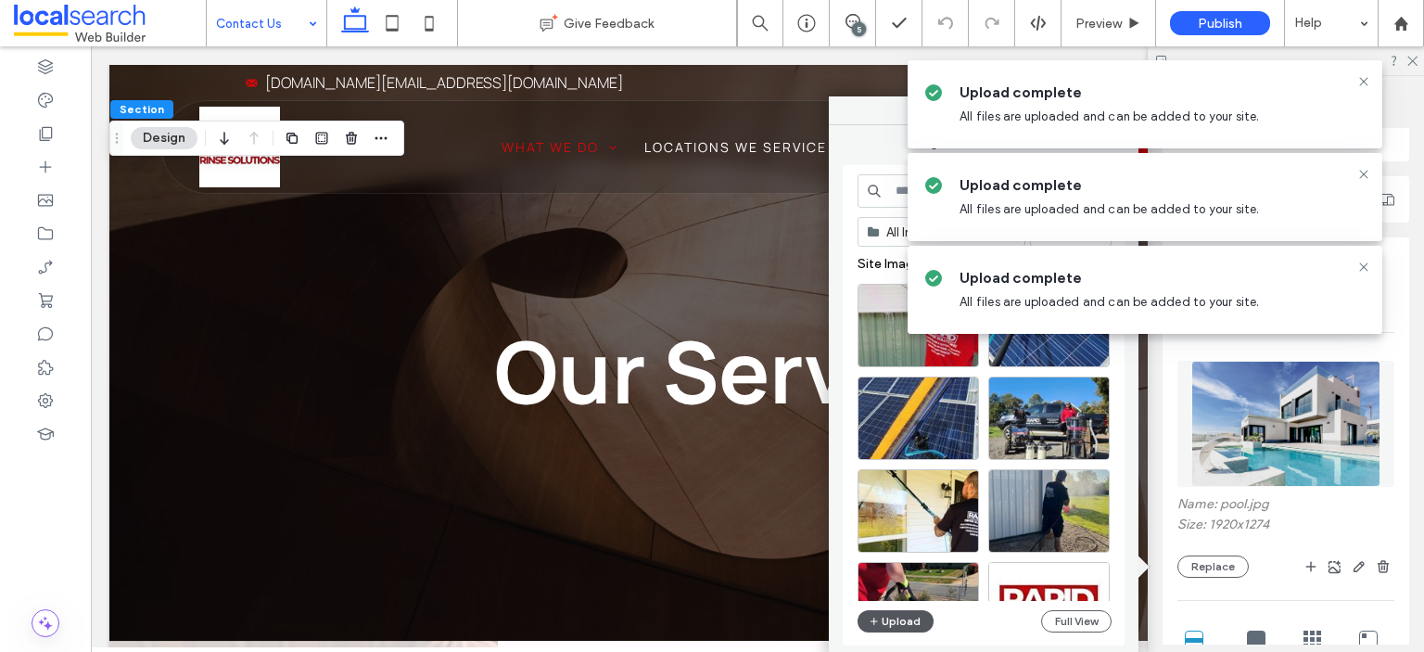
click at [879, 622] on icon "button" at bounding box center [874, 621] width 11 height 15
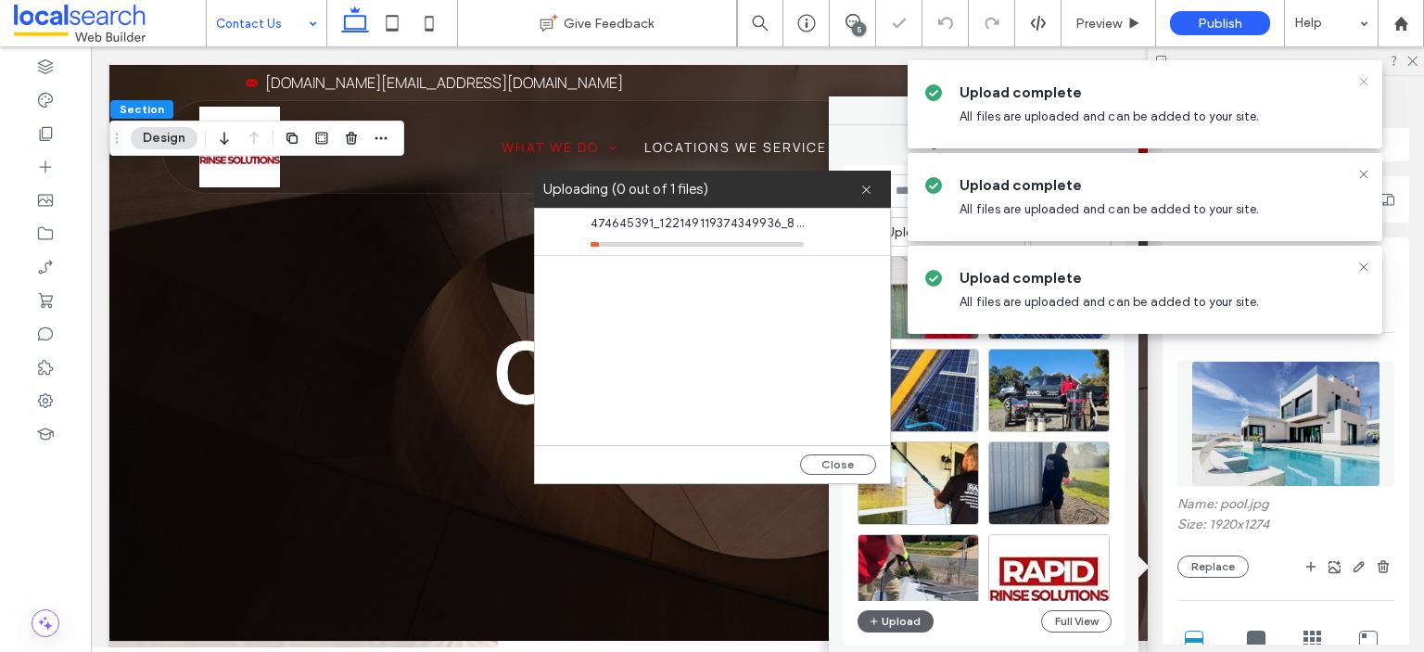
click at [1369, 82] on icon at bounding box center [1364, 81] width 15 height 15
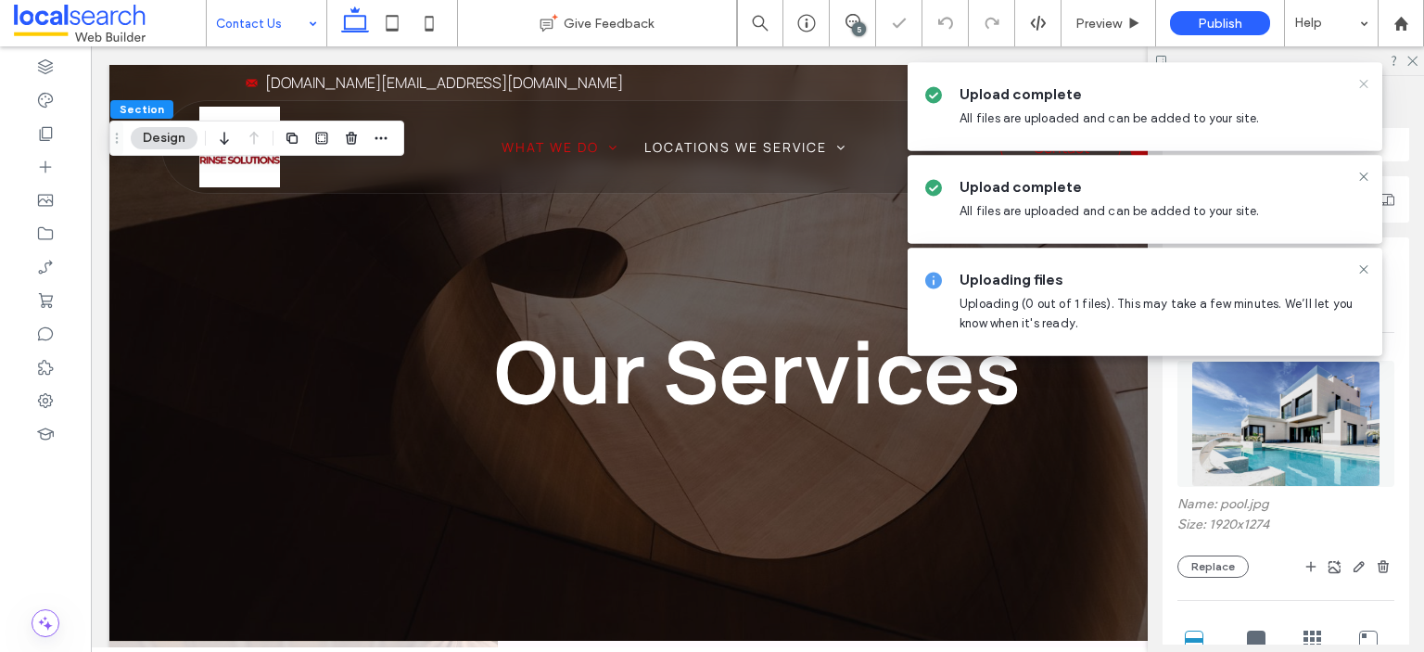
click at [1369, 92] on div "Upload complete All files are uploaded and can be added to your site." at bounding box center [1145, 106] width 475 height 88
click at [1365, 81] on icon at bounding box center [1364, 81] width 15 height 15
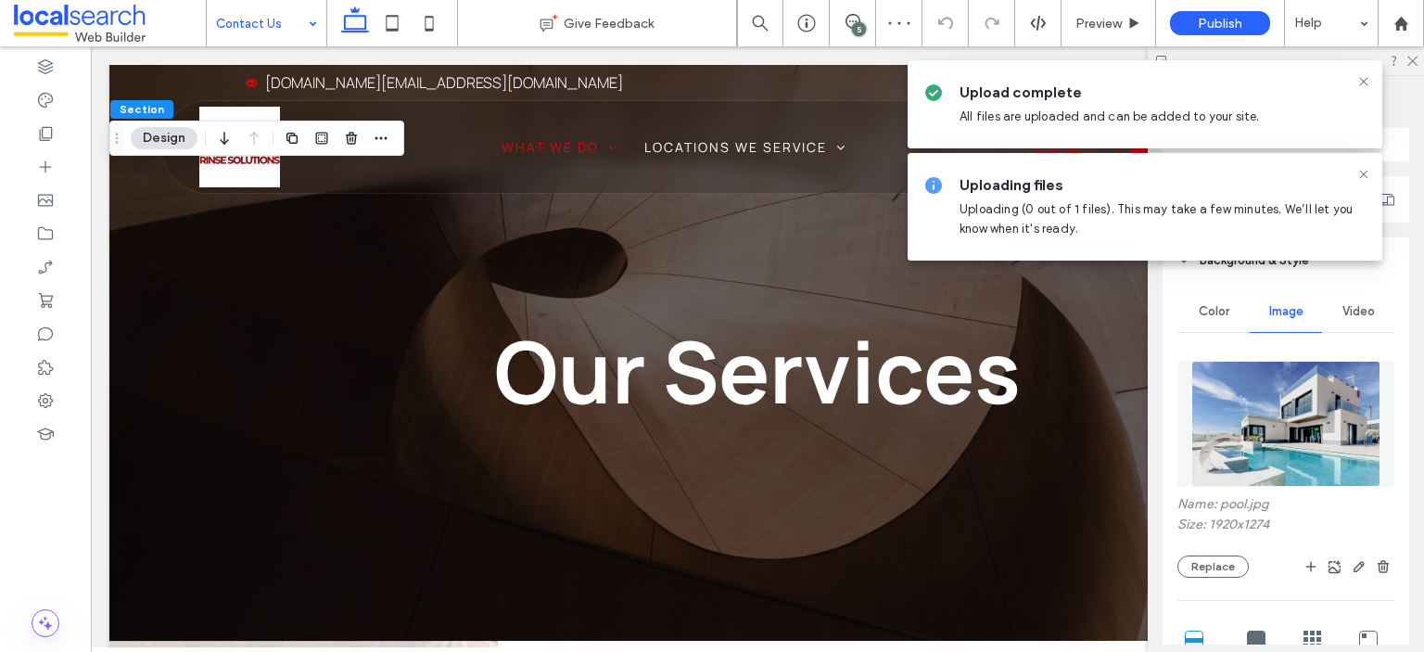
click at [1365, 81] on icon at bounding box center [1364, 81] width 15 height 15
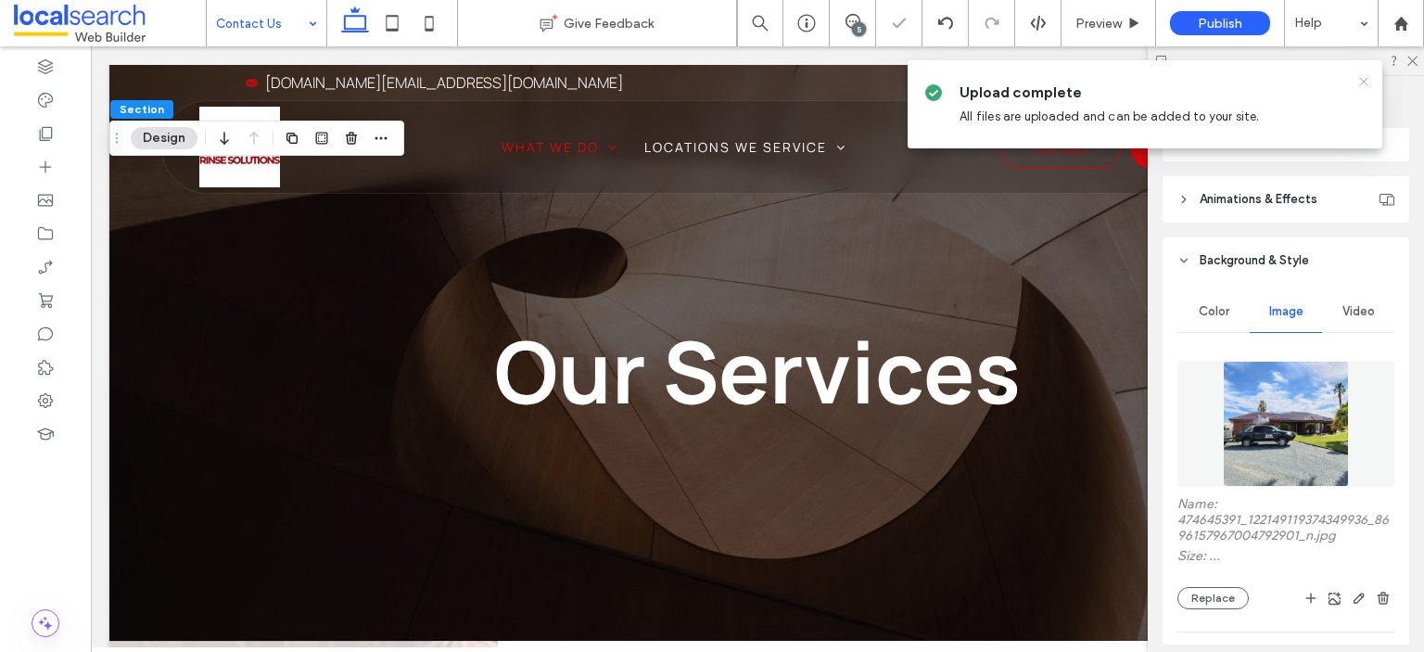
click at [1365, 79] on icon at bounding box center [1364, 81] width 15 height 15
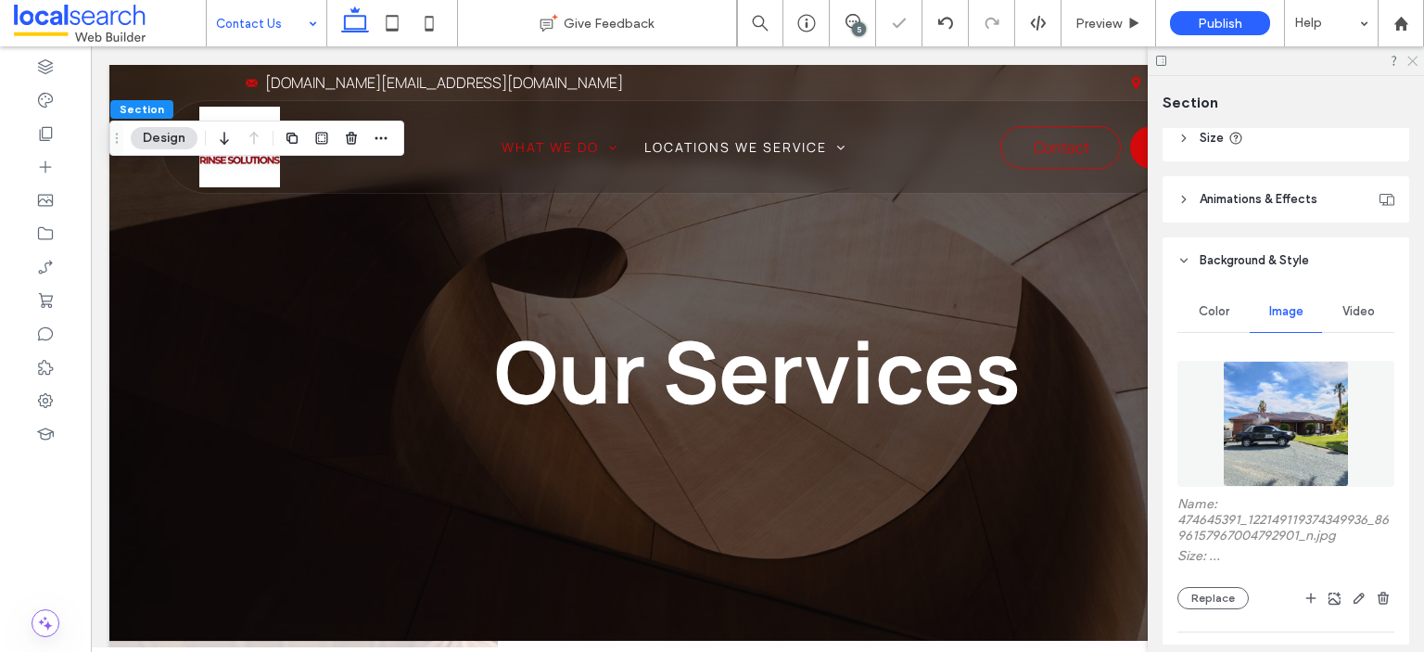
click at [1417, 57] on use at bounding box center [1413, 62] width 10 height 10
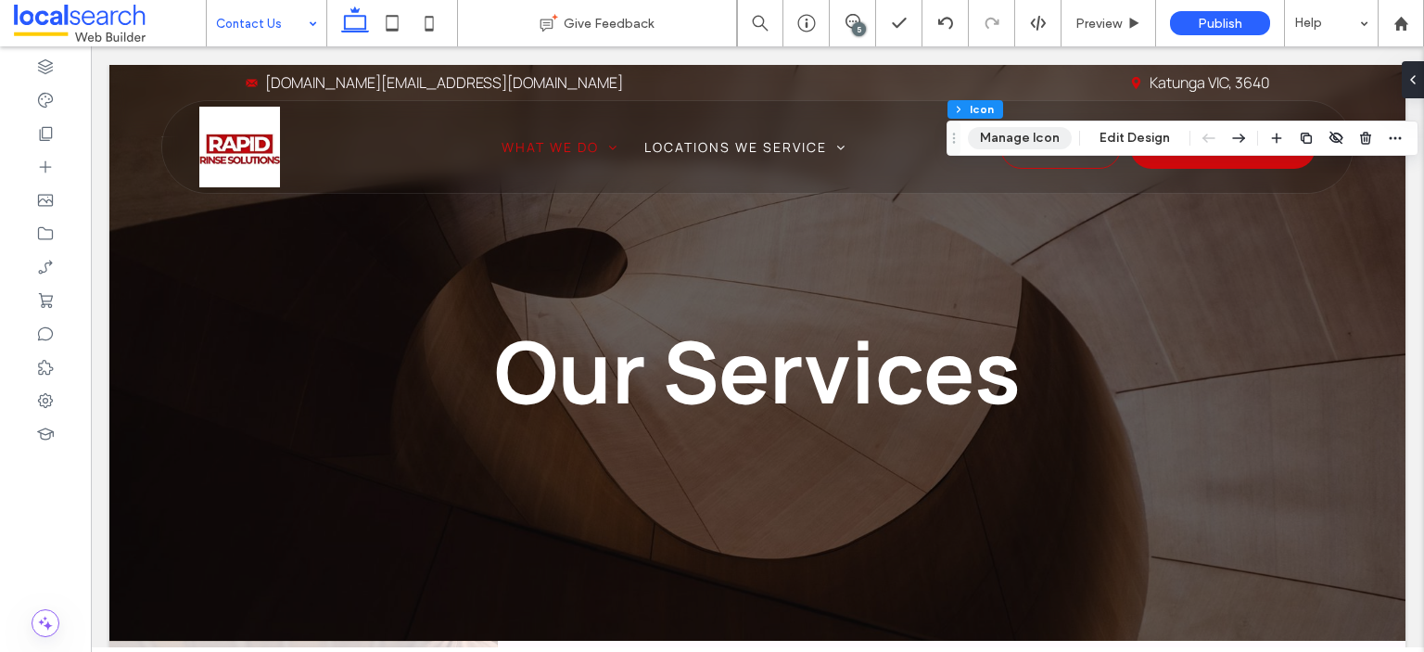
click at [1022, 139] on button "Manage Icon" at bounding box center [1020, 138] width 104 height 22
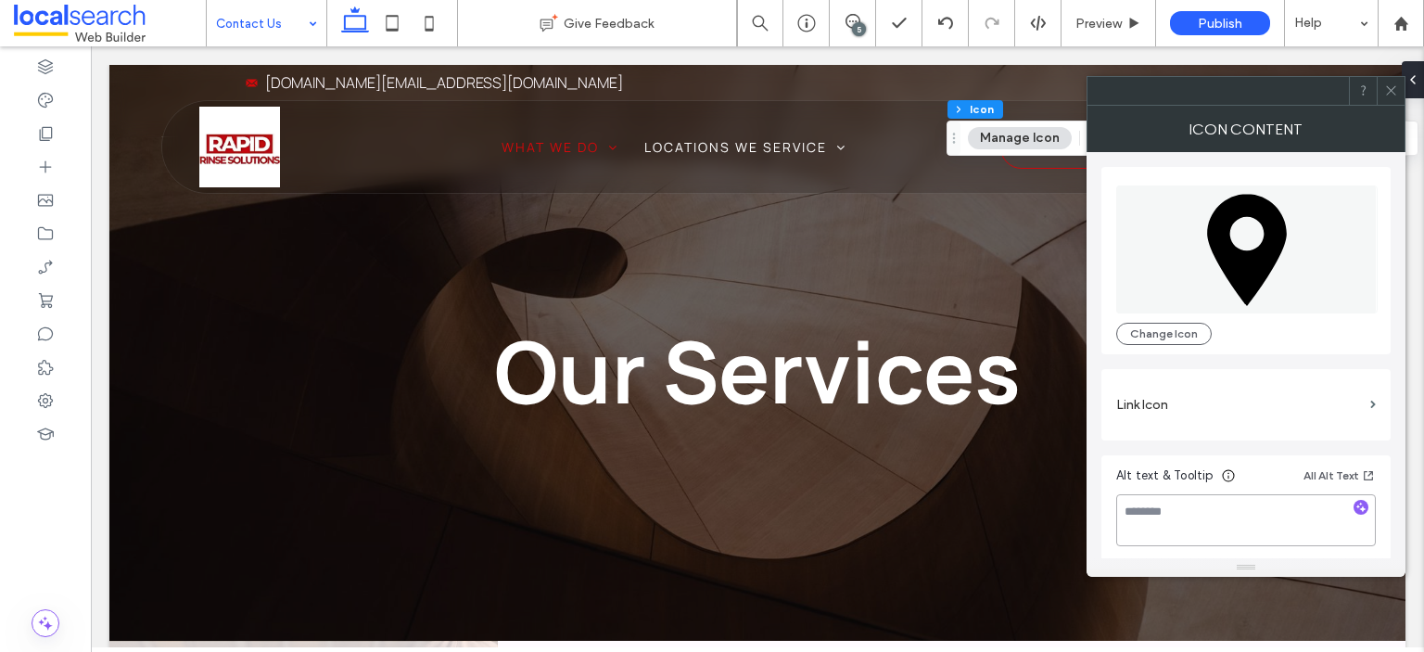
click at [1248, 522] on textarea at bounding box center [1246, 520] width 260 height 52
type textarea "********"
click at [1387, 84] on icon at bounding box center [1391, 90] width 14 height 14
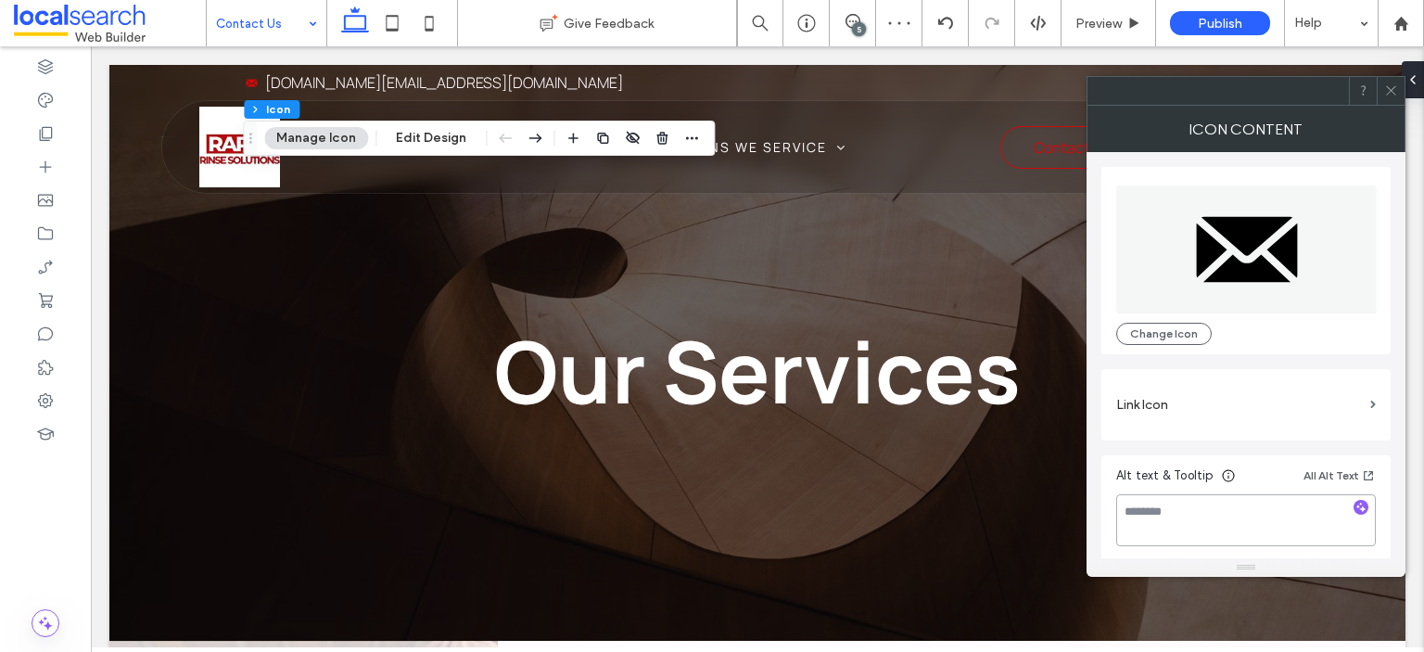
click at [1161, 515] on textarea at bounding box center [1246, 520] width 260 height 52
type textarea "*********"
click at [1381, 99] on div at bounding box center [1391, 91] width 28 height 28
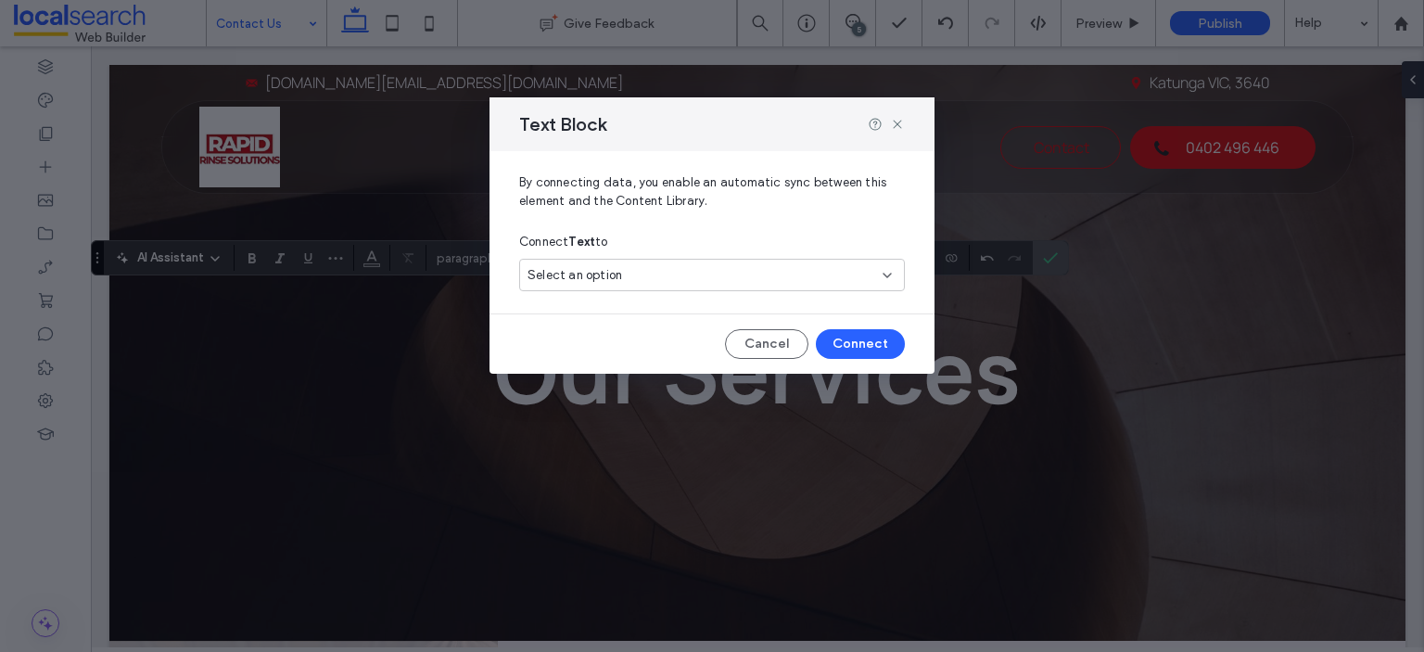
click at [620, 285] on div "Select an option" at bounding box center [712, 275] width 386 height 32
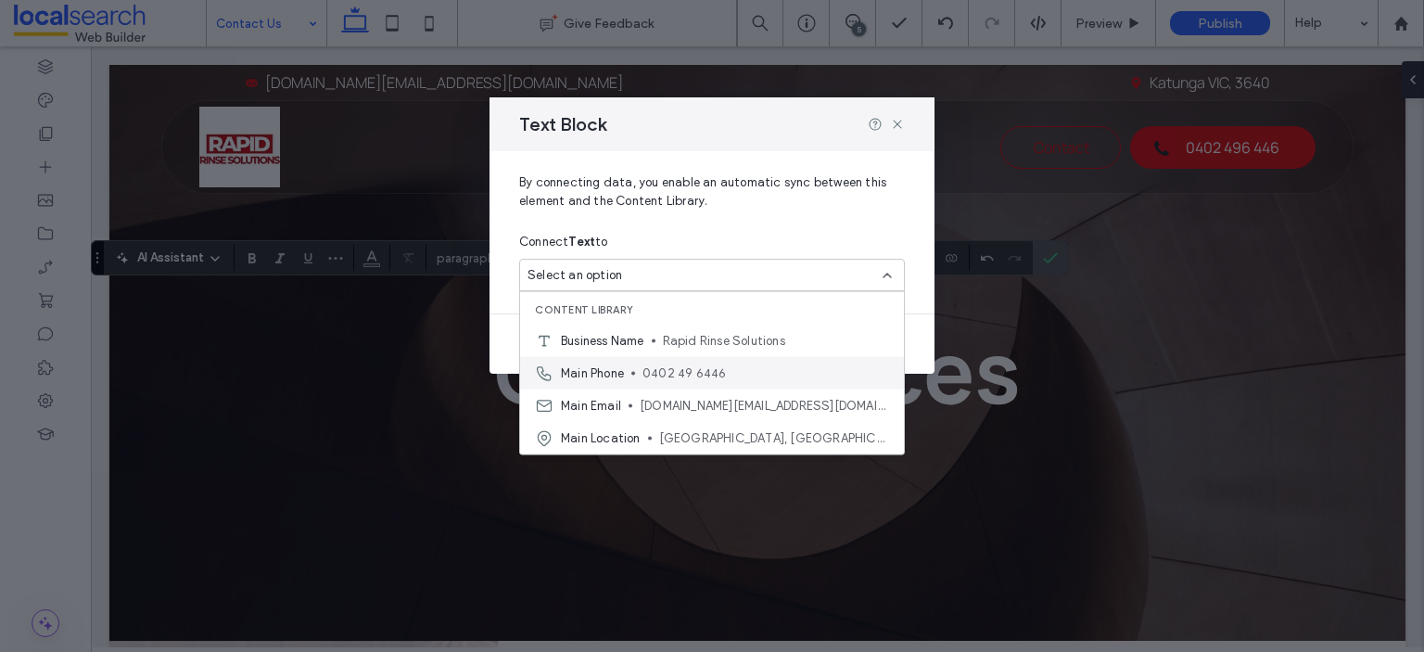
click at [630, 365] on div "Main Phone [PHONE_NUMBER]" at bounding box center [712, 373] width 384 height 32
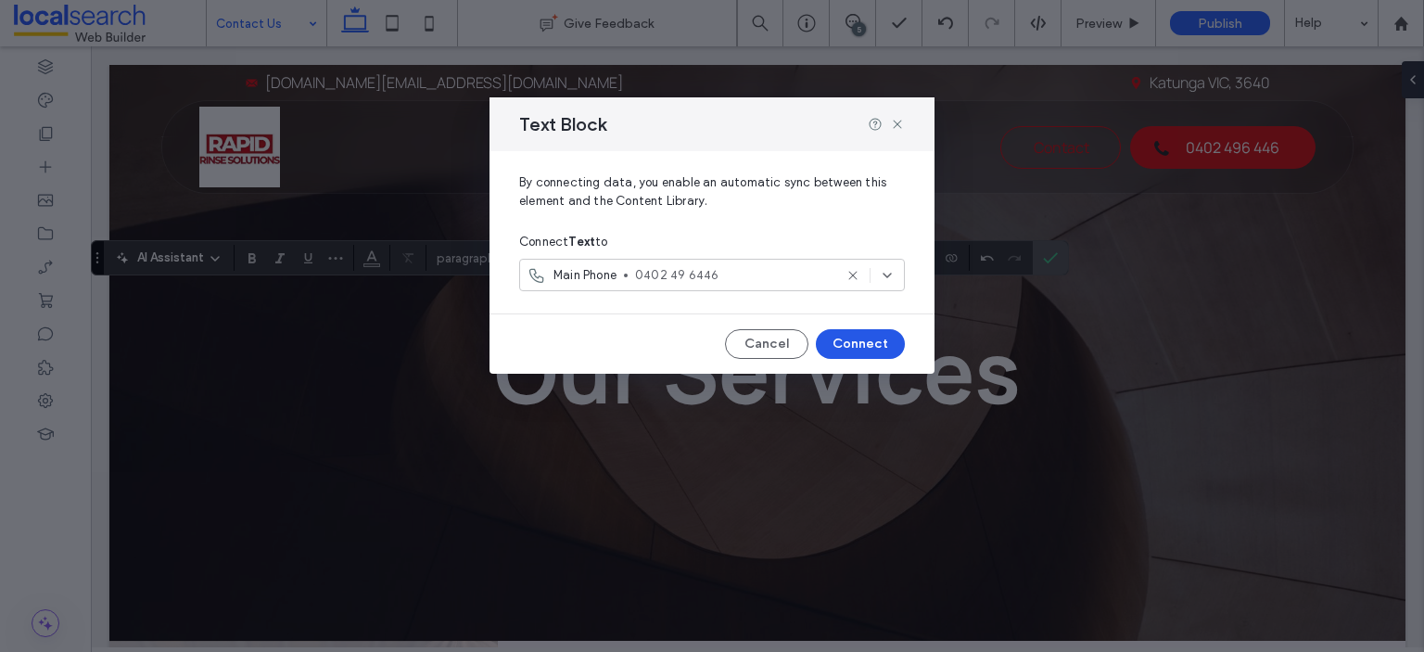
click at [869, 334] on button "Connect" at bounding box center [860, 344] width 89 height 30
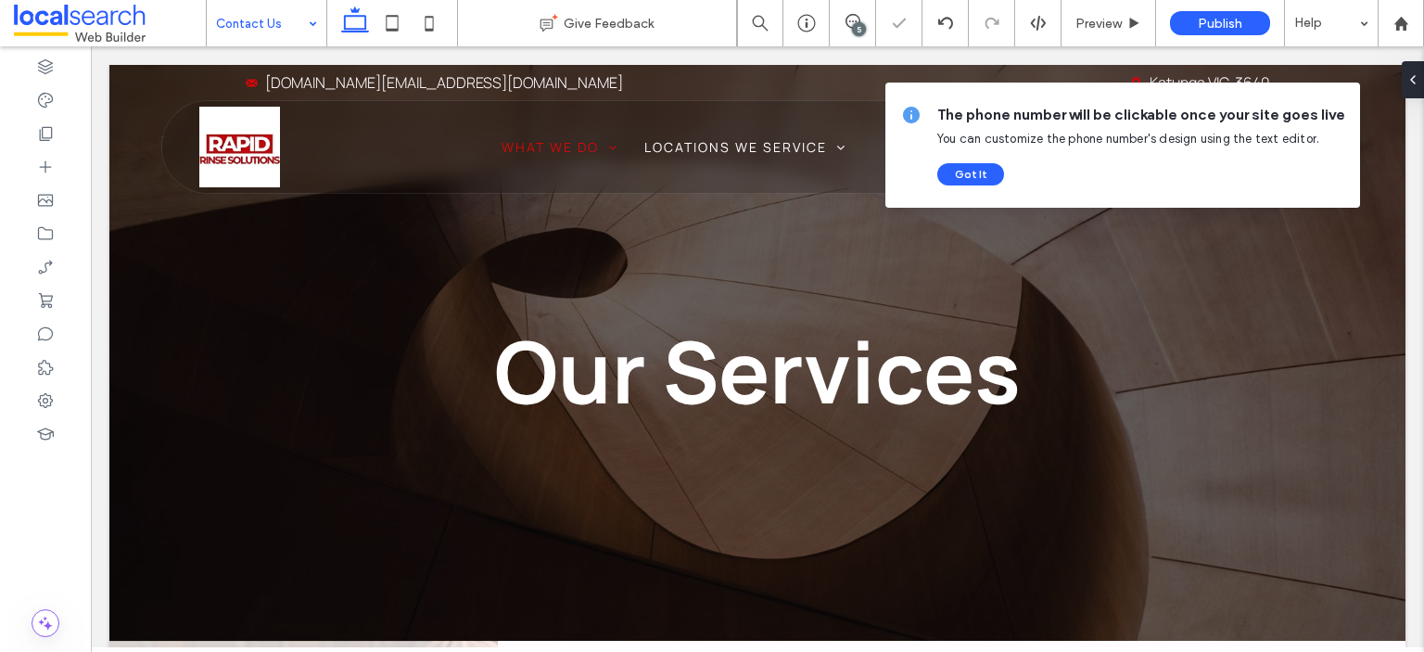
type input "*******"
type input "**"
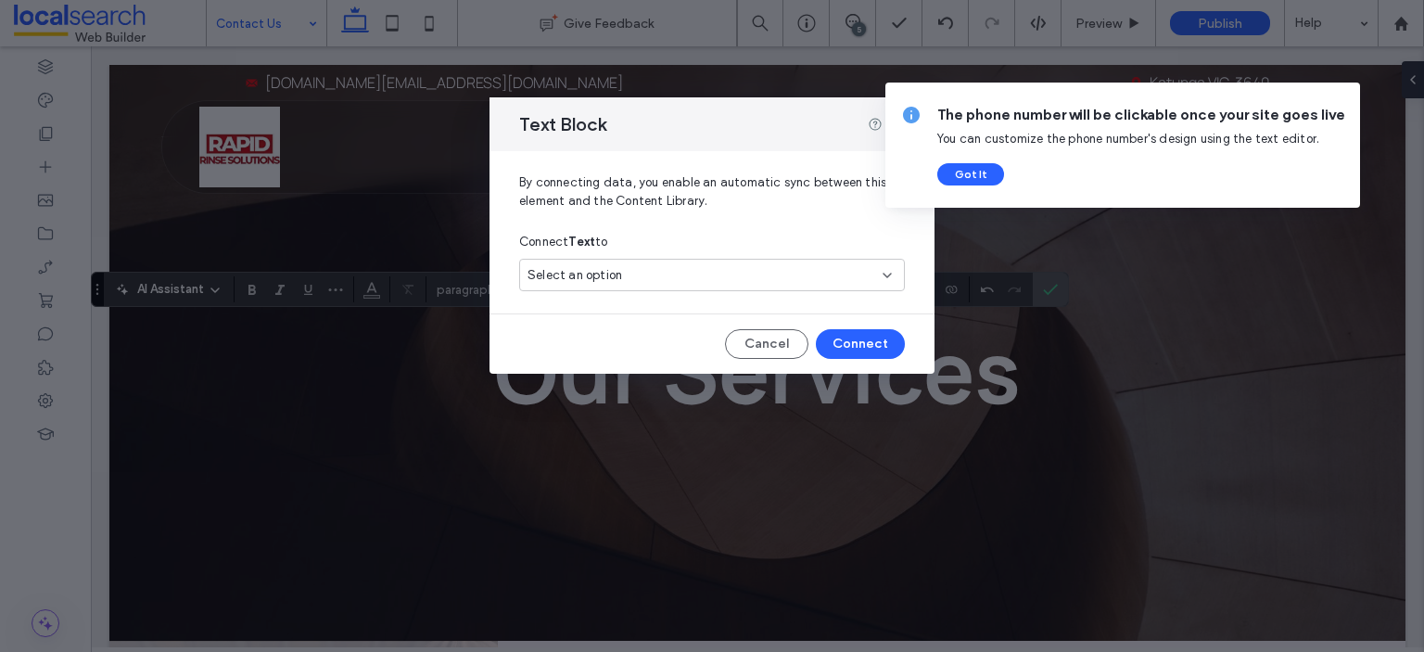
click at [679, 274] on div "Select an option" at bounding box center [701, 275] width 347 height 19
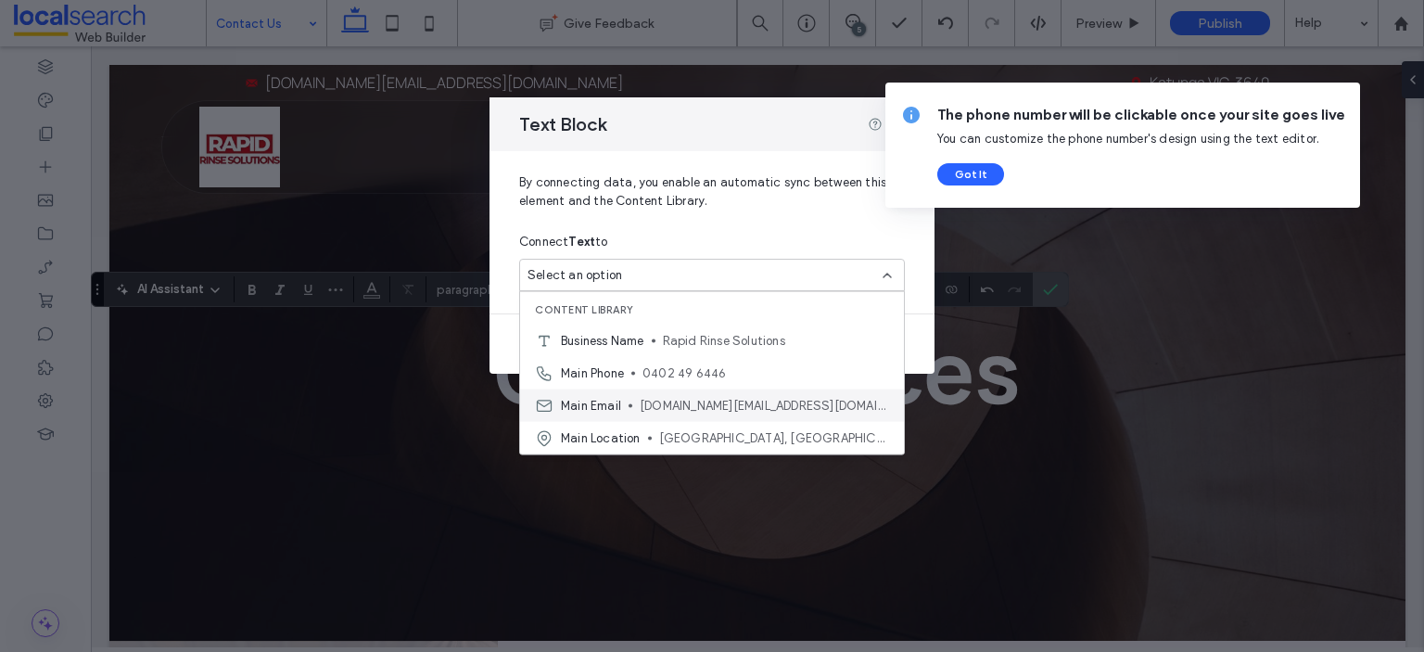
click at [611, 400] on span "Main Email" at bounding box center [591, 405] width 60 height 19
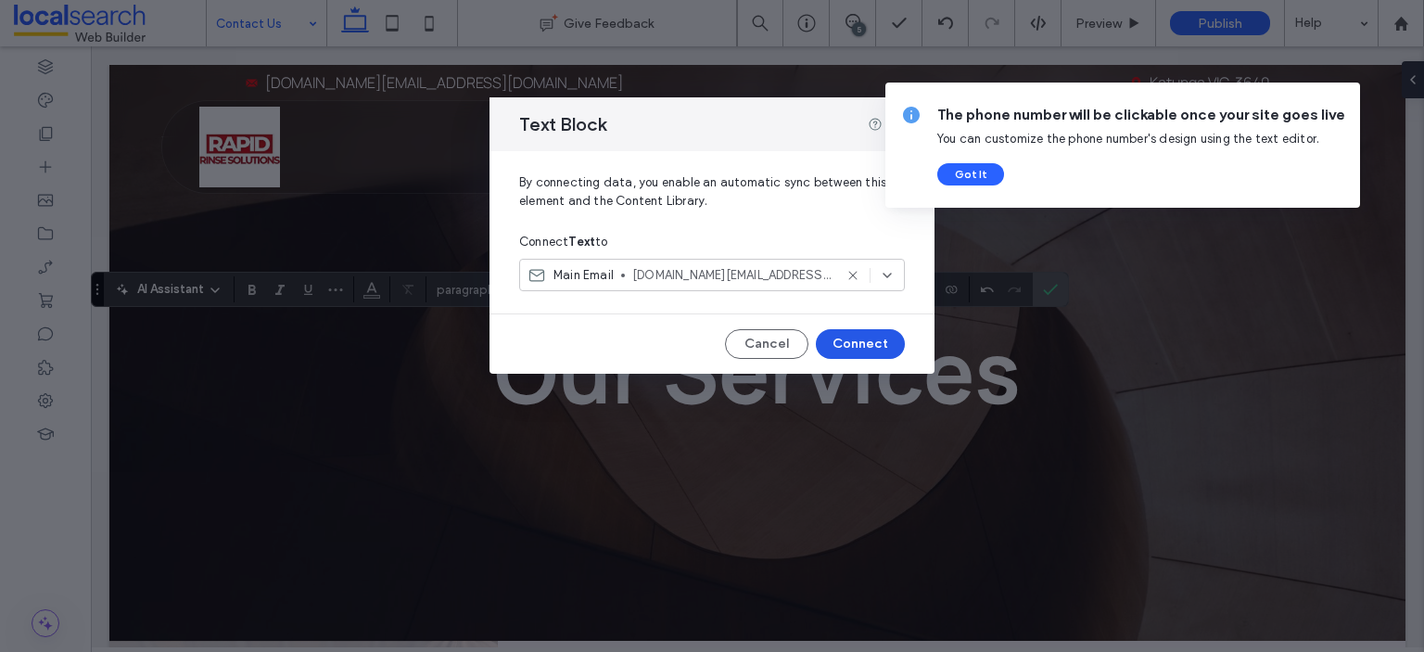
click at [861, 346] on button "Connect" at bounding box center [860, 344] width 89 height 30
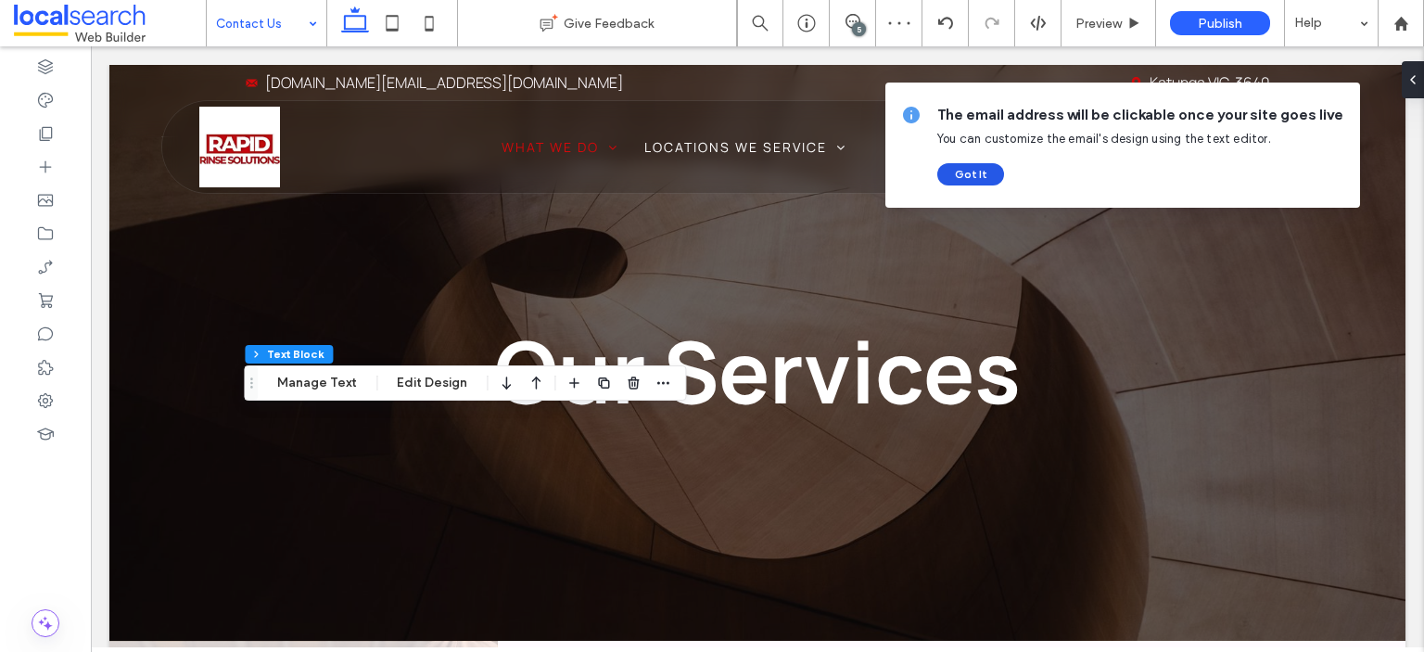
click at [976, 172] on button "Got It" at bounding box center [970, 174] width 67 height 22
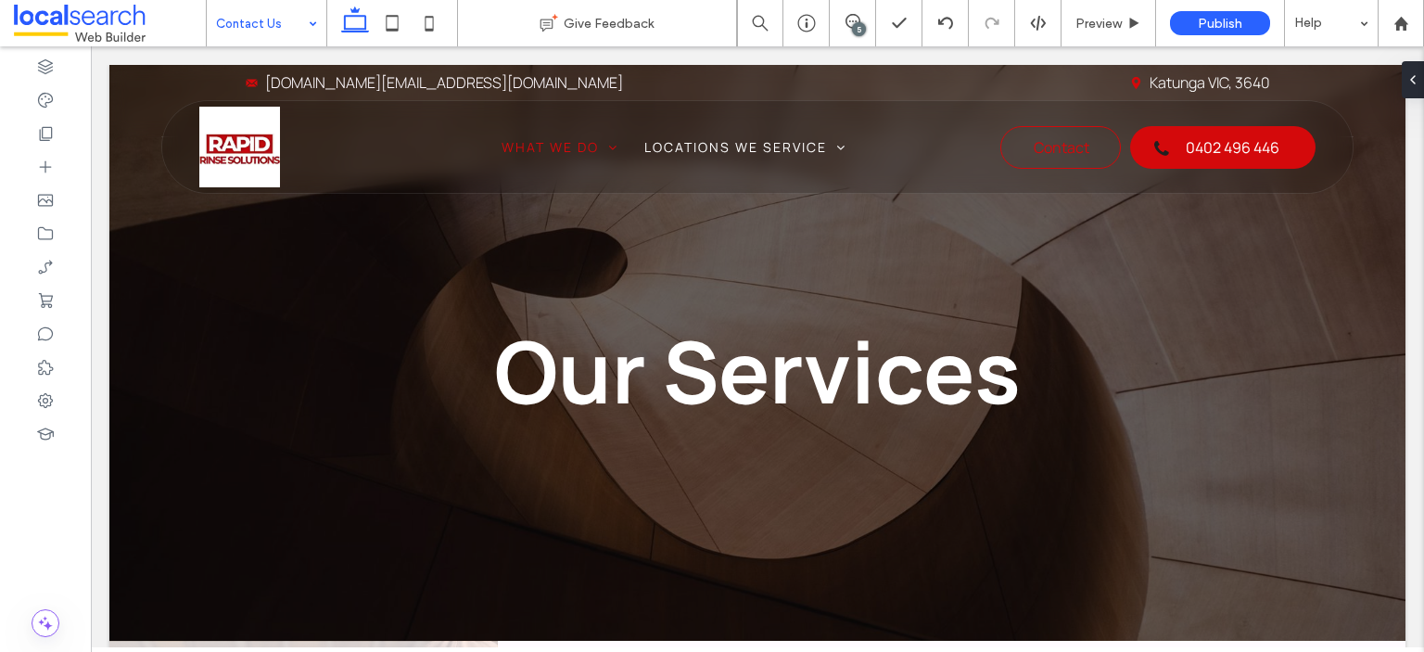
type input "*******"
type input "**"
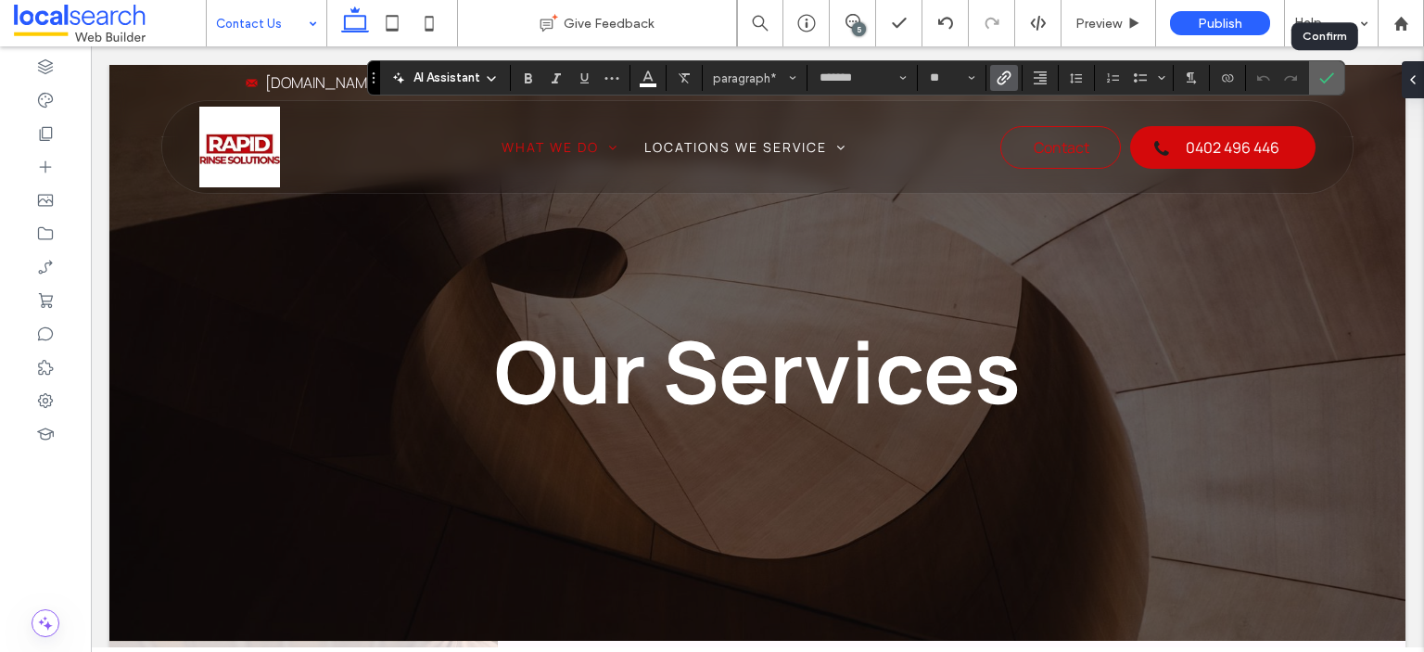
click at [1326, 83] on icon "Confirm" at bounding box center [1327, 77] width 15 height 15
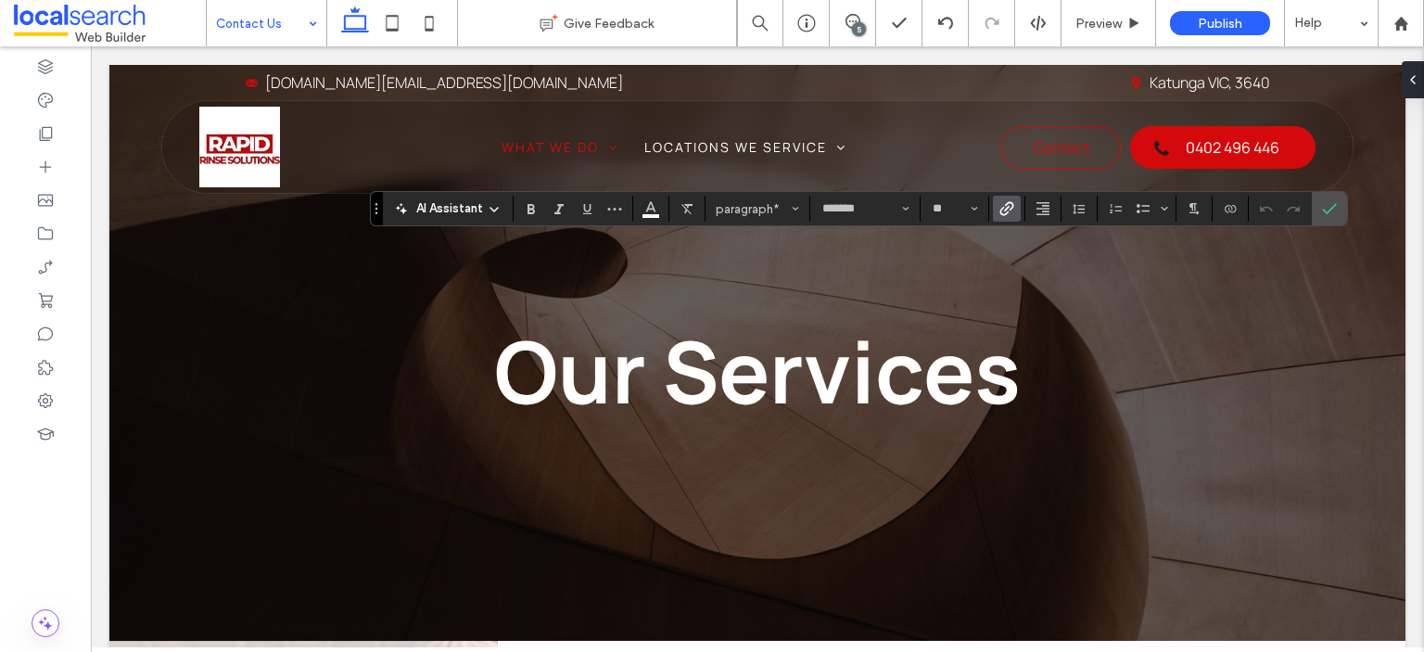
drag, startPoint x: 376, startPoint y: 79, endPoint x: 378, endPoint y: 212, distance: 133.6
click at [378, 212] on section "Drag" at bounding box center [377, 208] width 12 height 33
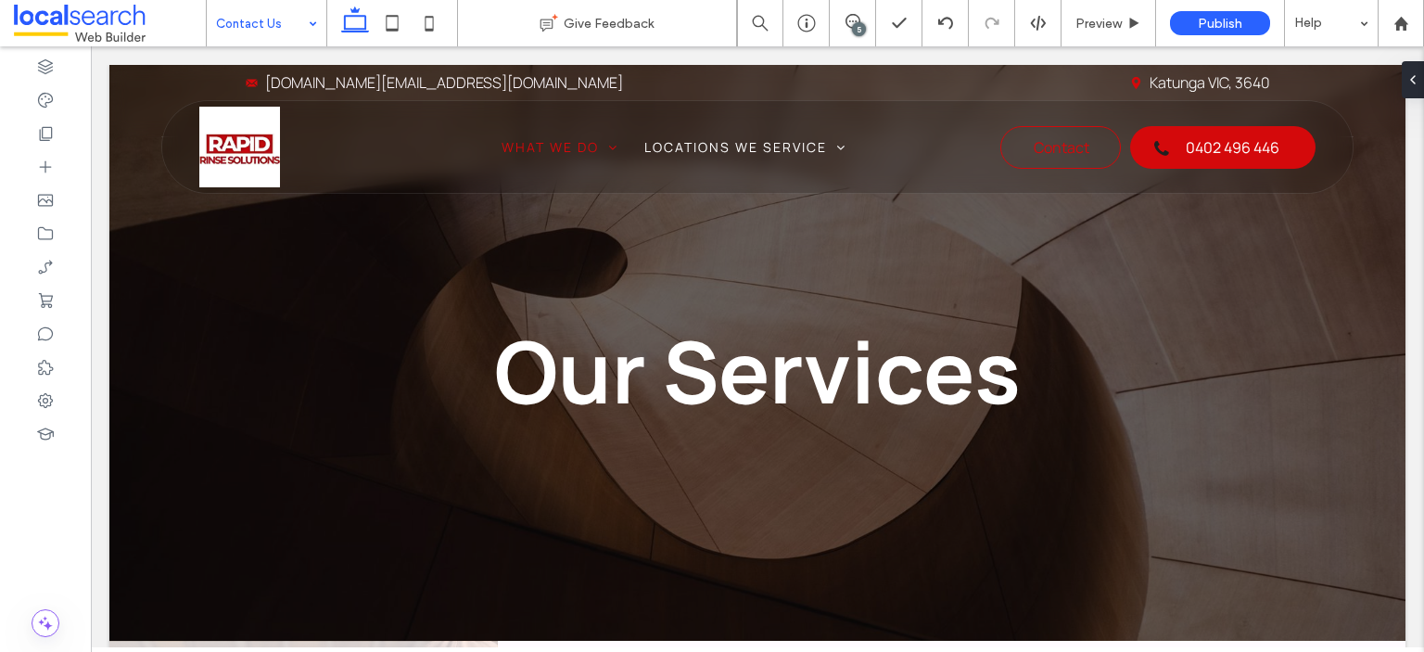
type input "*******"
type input "**"
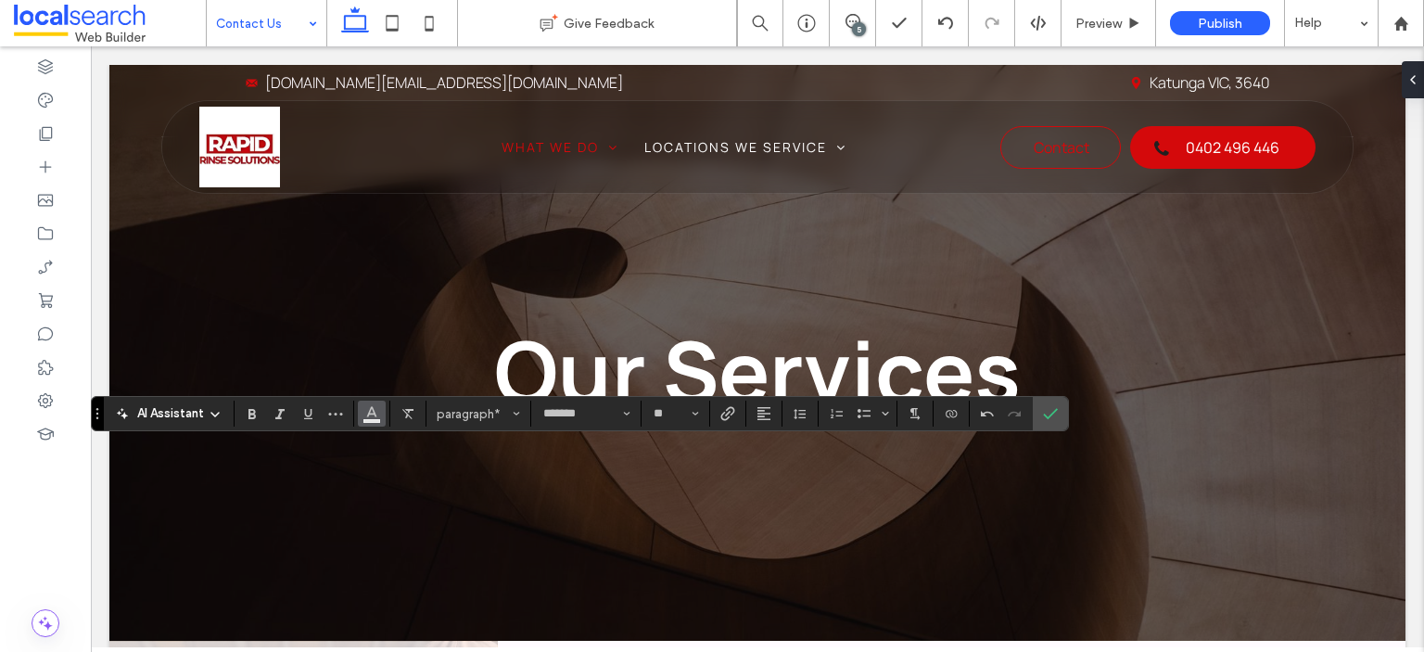
click at [374, 409] on icon "Color" at bounding box center [371, 411] width 15 height 15
type input "*******"
type input "**"
click at [1058, 407] on label "Confirm" at bounding box center [1051, 413] width 28 height 33
click at [309, 414] on icon "Underline" at bounding box center [307, 413] width 15 height 15
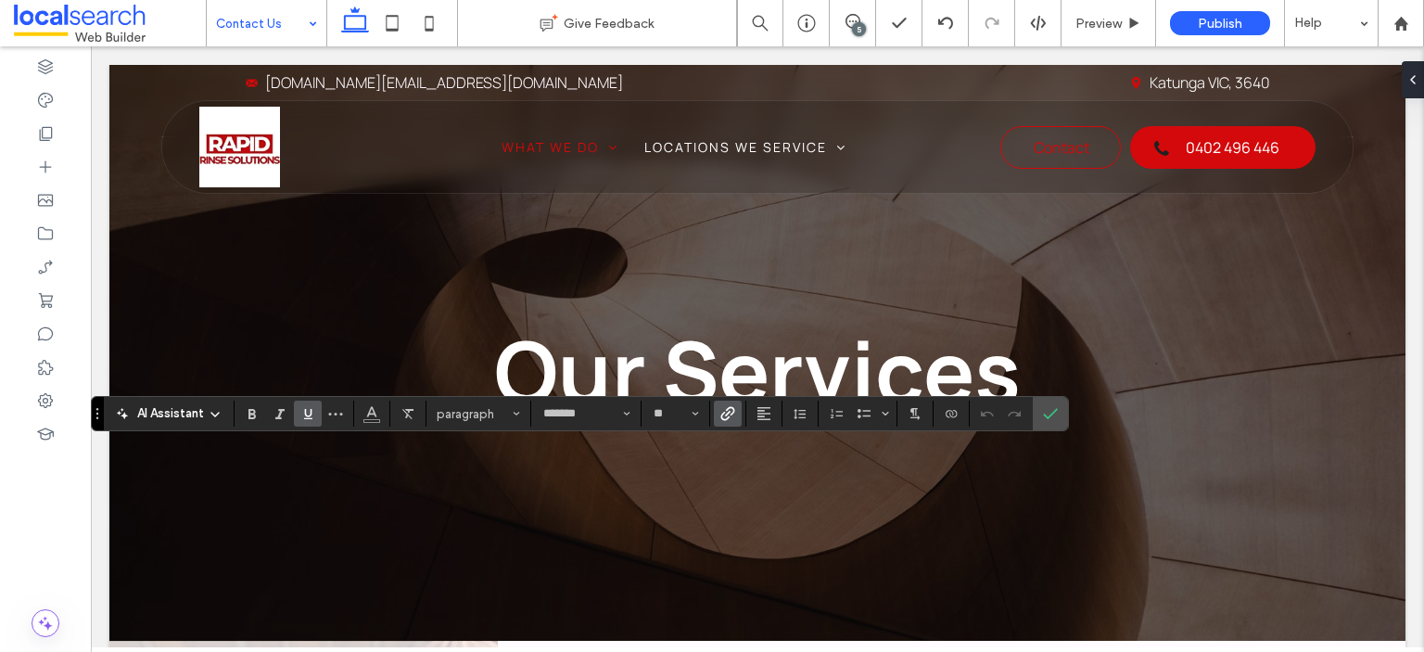
click at [309, 414] on icon "Underline" at bounding box center [307, 413] width 15 height 15
click at [305, 412] on icon "Underline" at bounding box center [307, 413] width 15 height 15
click at [1033, 405] on section at bounding box center [1050, 413] width 35 height 33
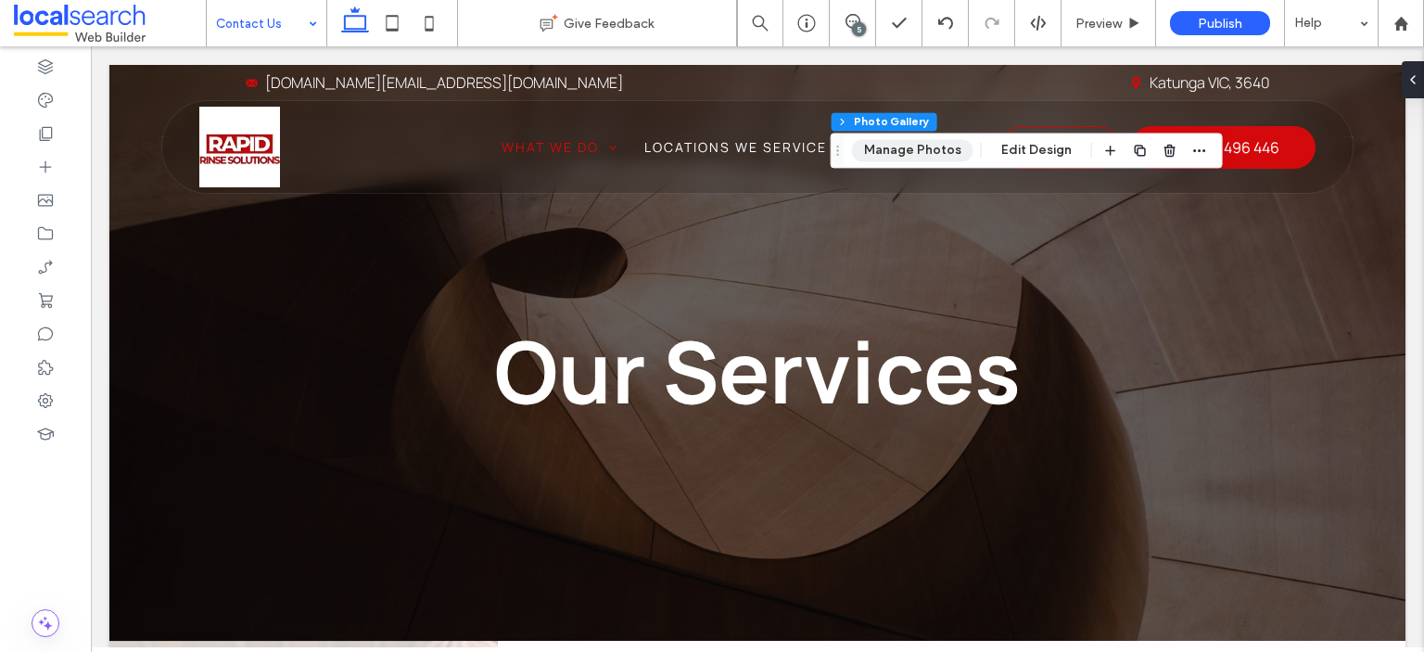
click at [924, 155] on button "Manage Photos" at bounding box center [912, 150] width 121 height 22
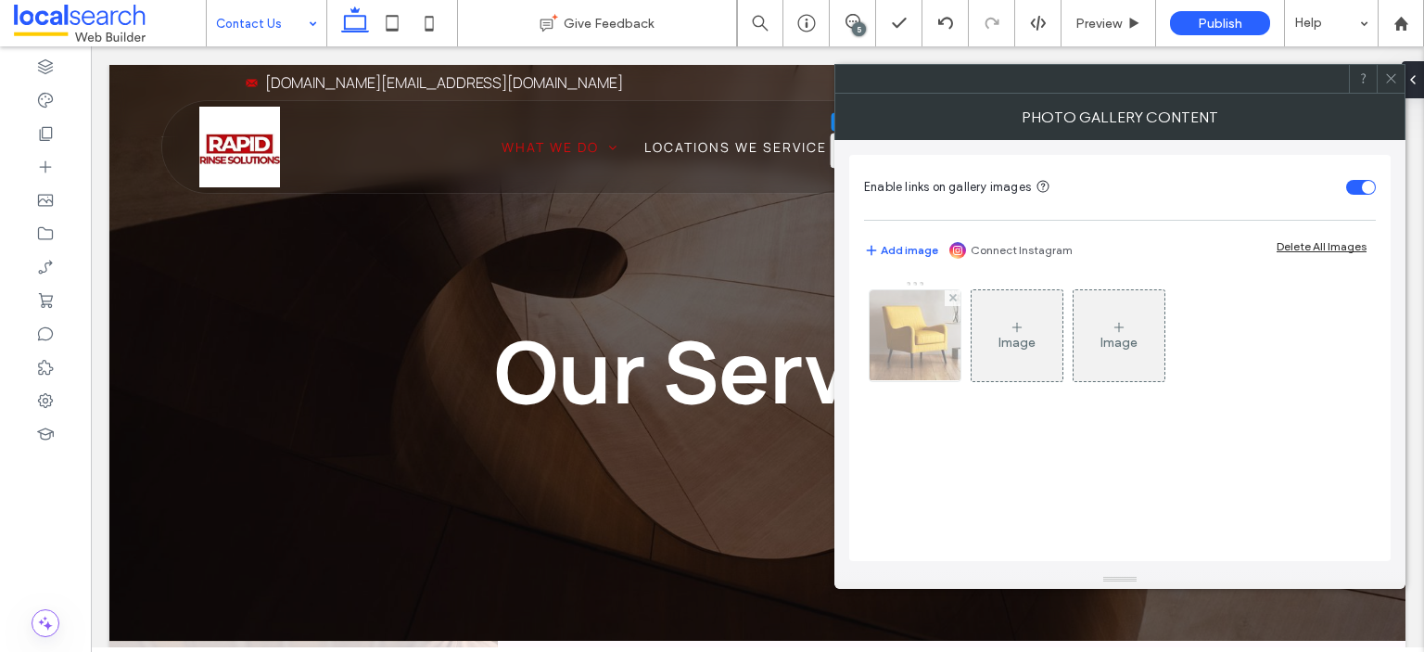
click at [949, 344] on img at bounding box center [915, 335] width 113 height 91
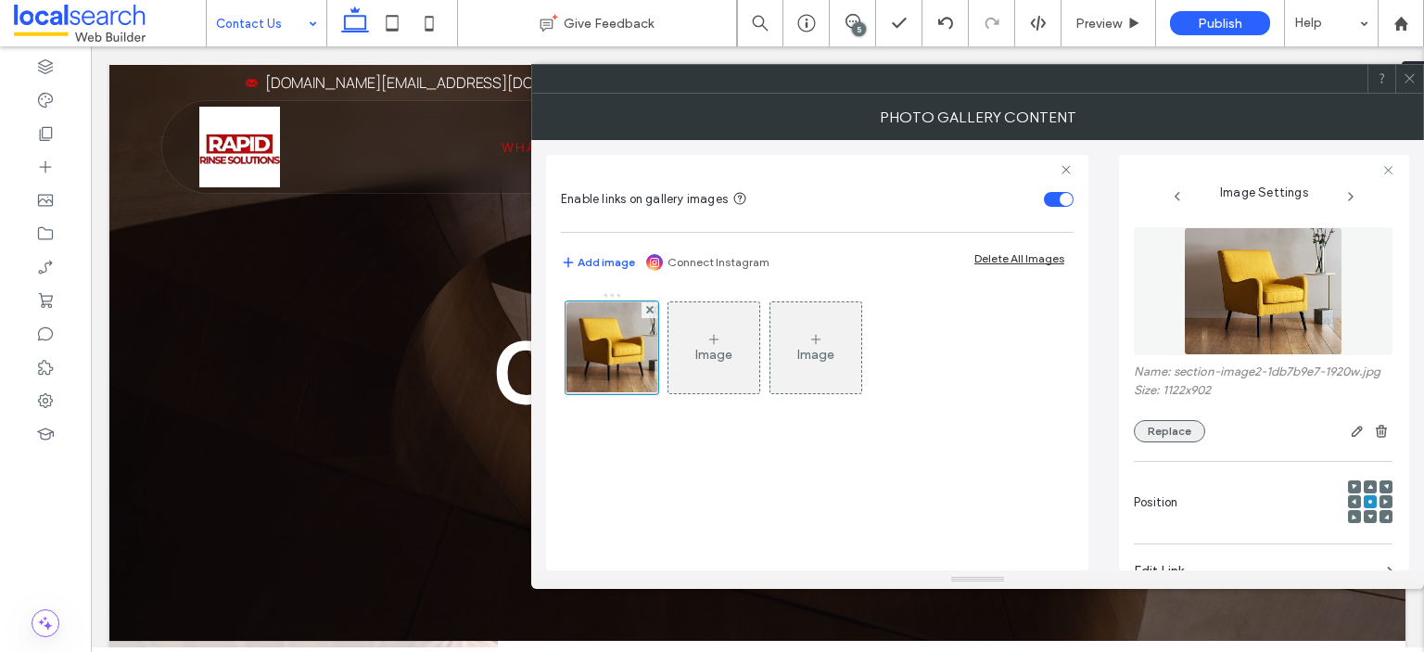
click at [1153, 442] on button "Replace" at bounding box center [1169, 431] width 71 height 22
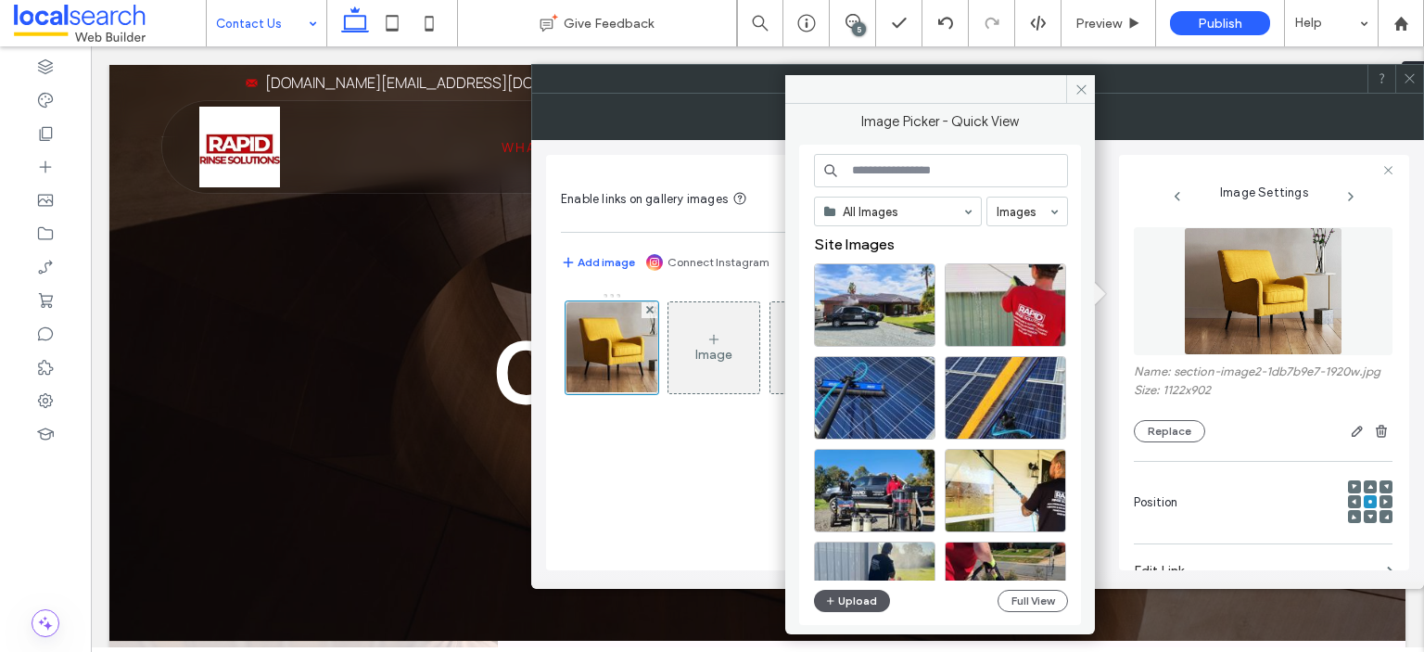
click at [829, 600] on use "button" at bounding box center [830, 600] width 7 height 7
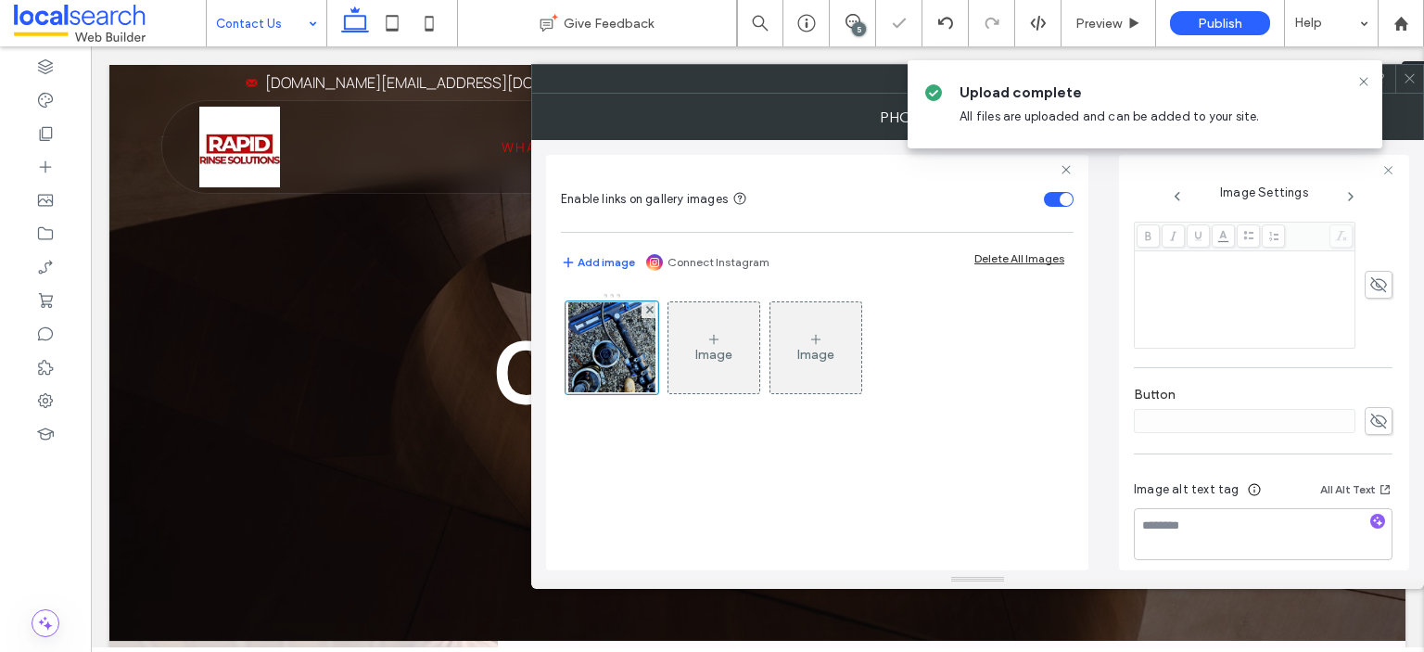
scroll to position [534, 0]
click at [1371, 502] on icon "button" at bounding box center [1377, 507] width 13 height 13
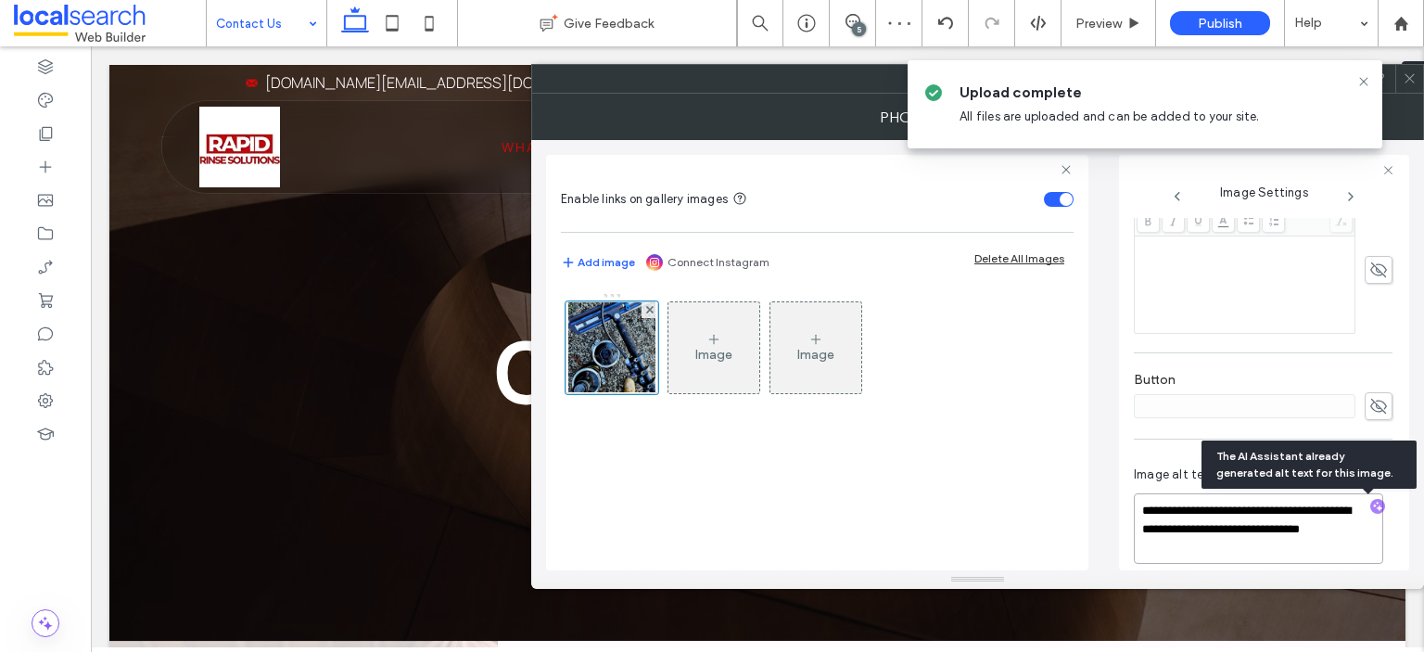
drag, startPoint x: 1235, startPoint y: 548, endPoint x: 1247, endPoint y: 529, distance: 22.9
click at [1247, 529] on textarea "**********" at bounding box center [1258, 528] width 249 height 70
paste textarea "**********"
type textarea "**********"
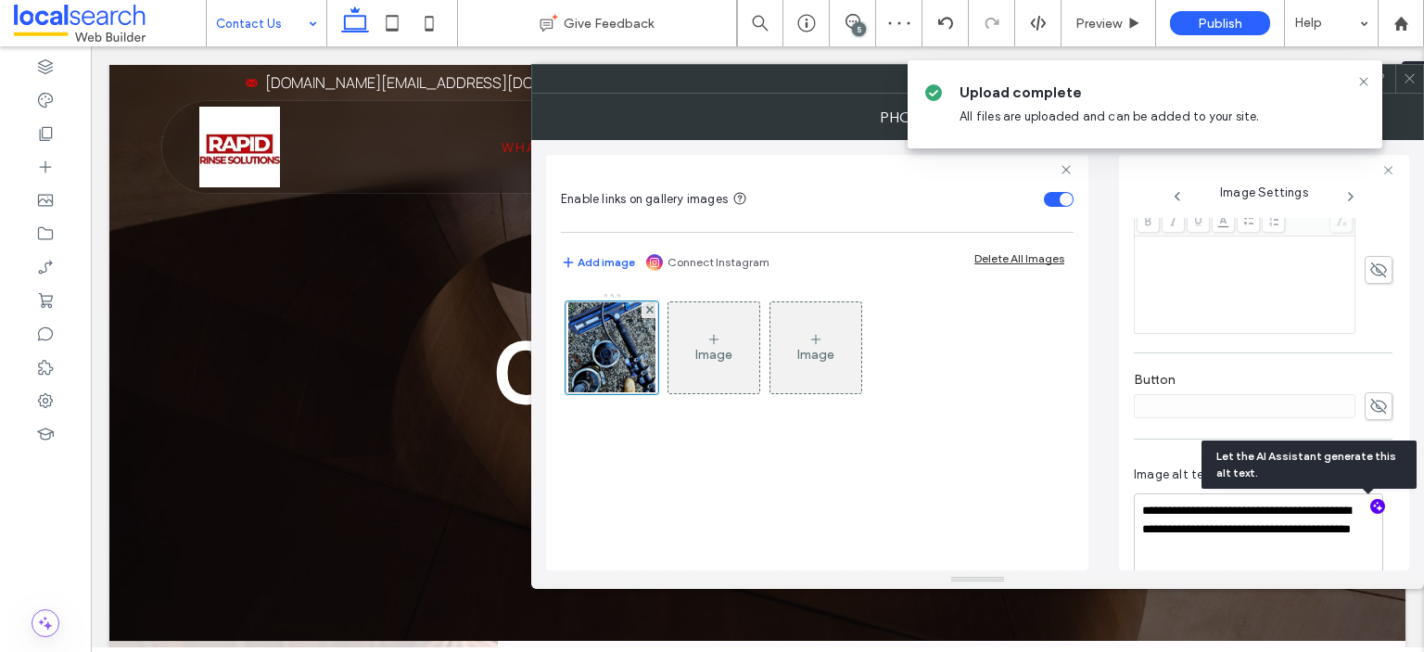
click at [1412, 81] on icon at bounding box center [1410, 78] width 14 height 14
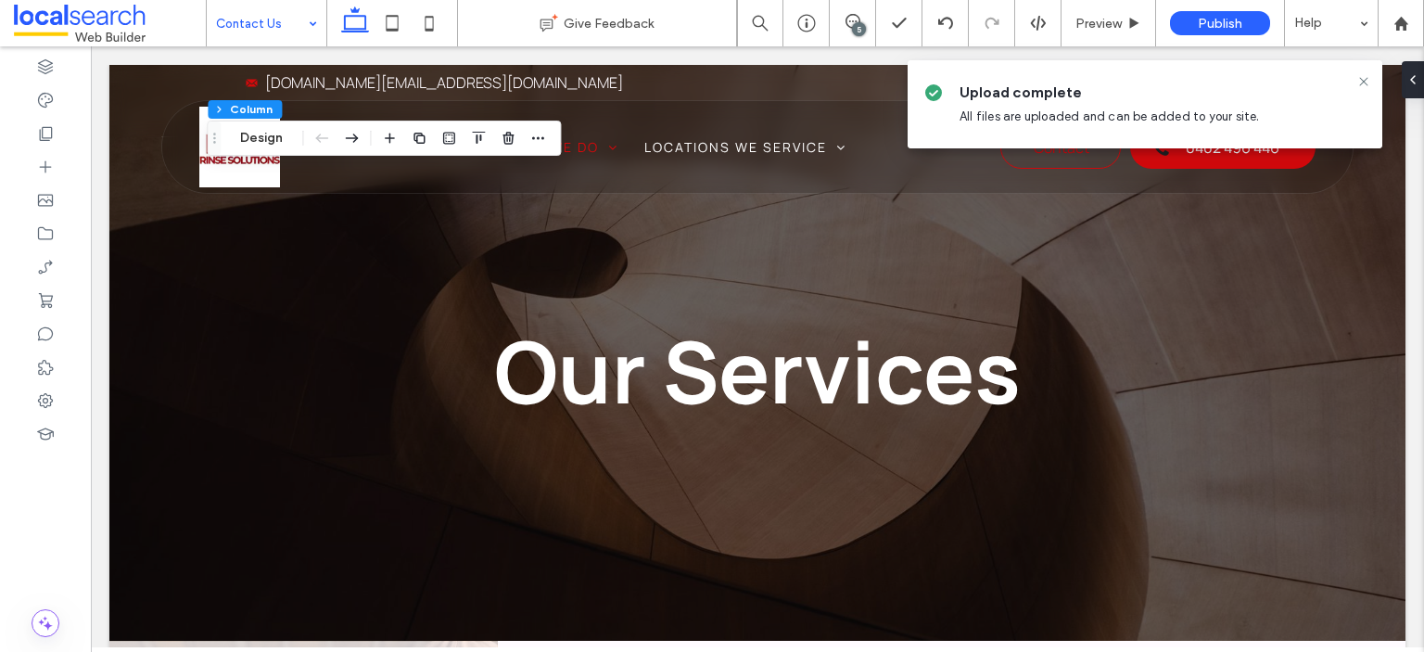
drag, startPoint x: 1411, startPoint y: 73, endPoint x: 1387, endPoint y: 140, distance: 71.0
click at [1412, 72] on icon at bounding box center [1413, 79] width 15 height 15
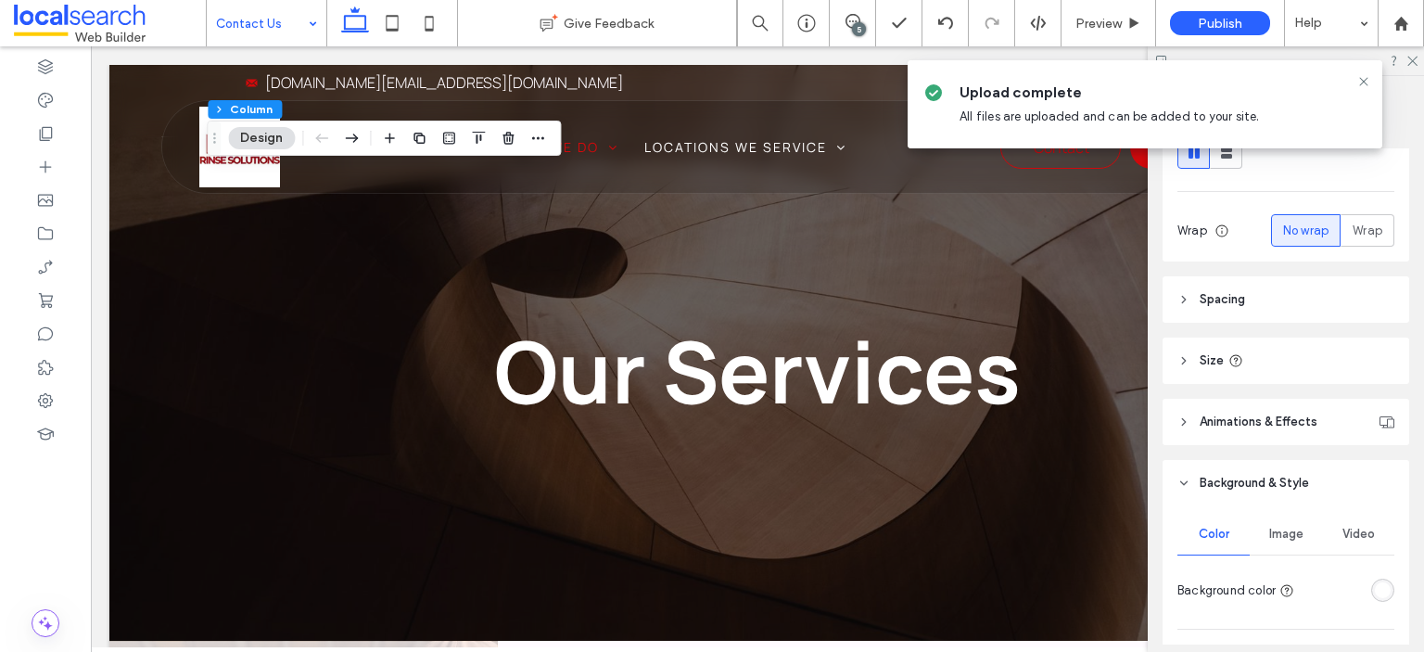
scroll to position [371, 0]
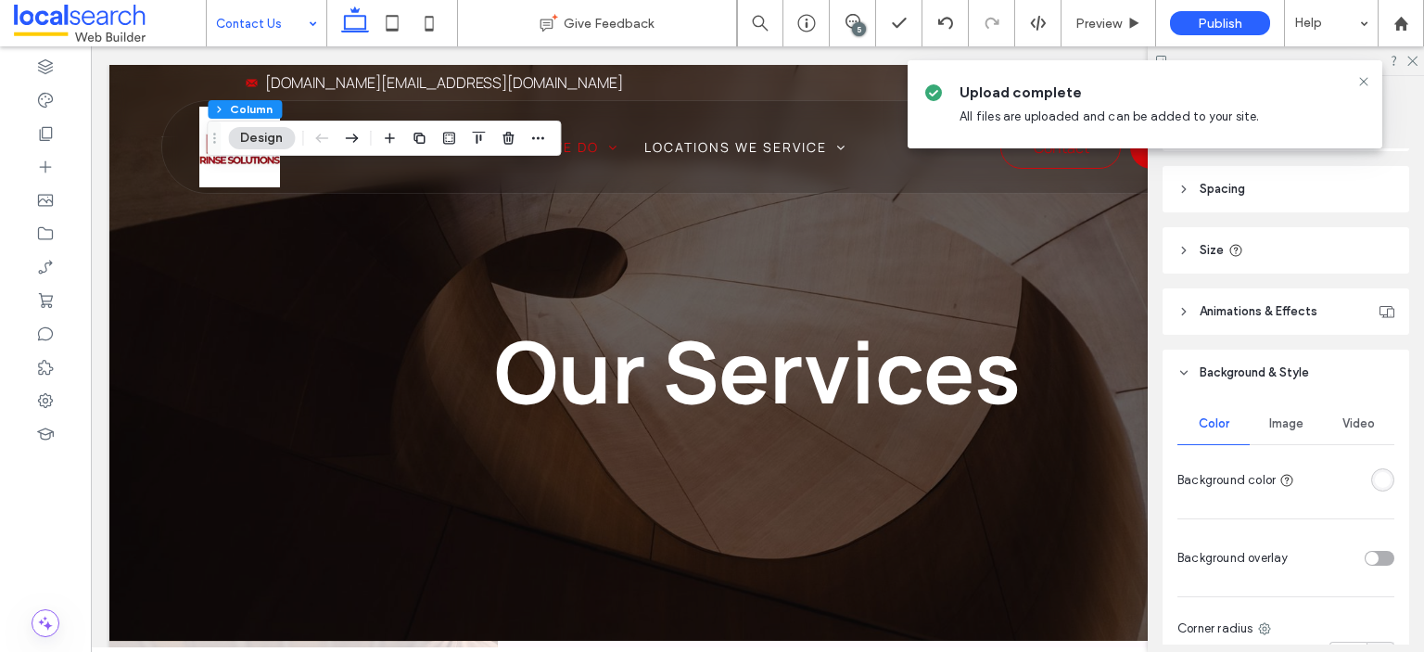
click at [1280, 426] on span "Image" at bounding box center [1286, 423] width 34 height 15
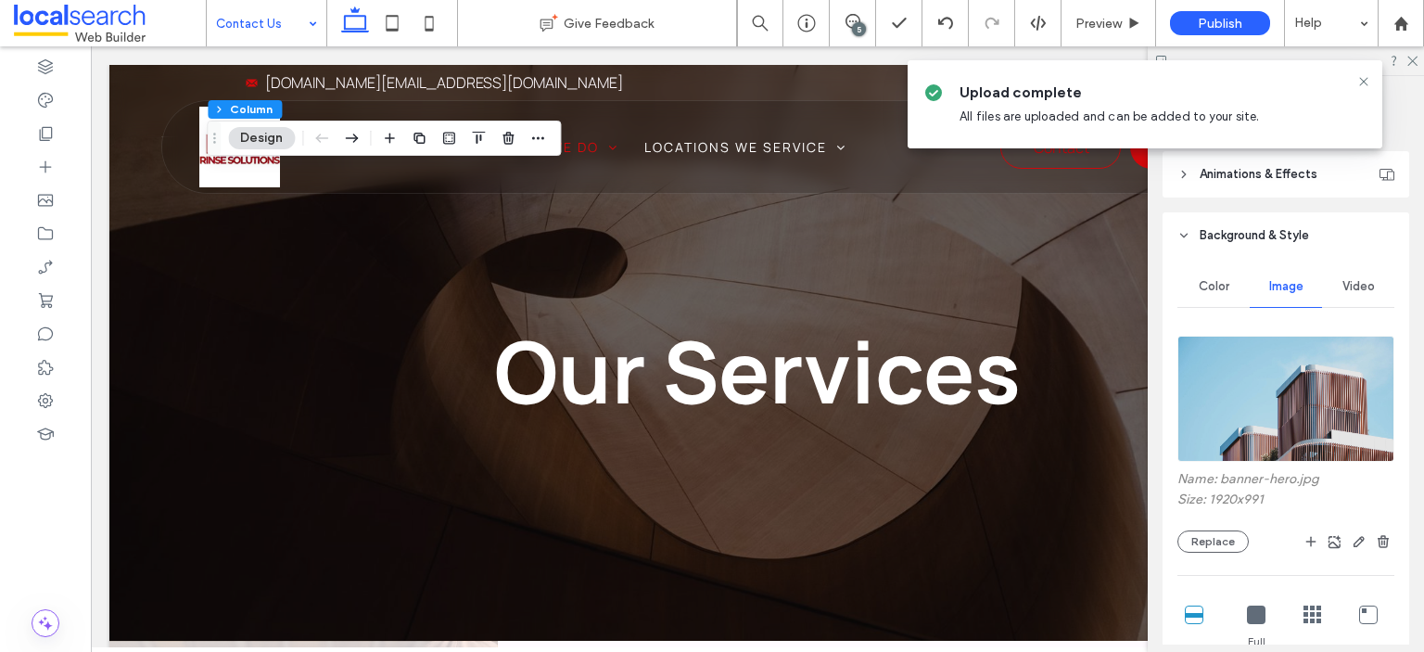
scroll to position [556, 0]
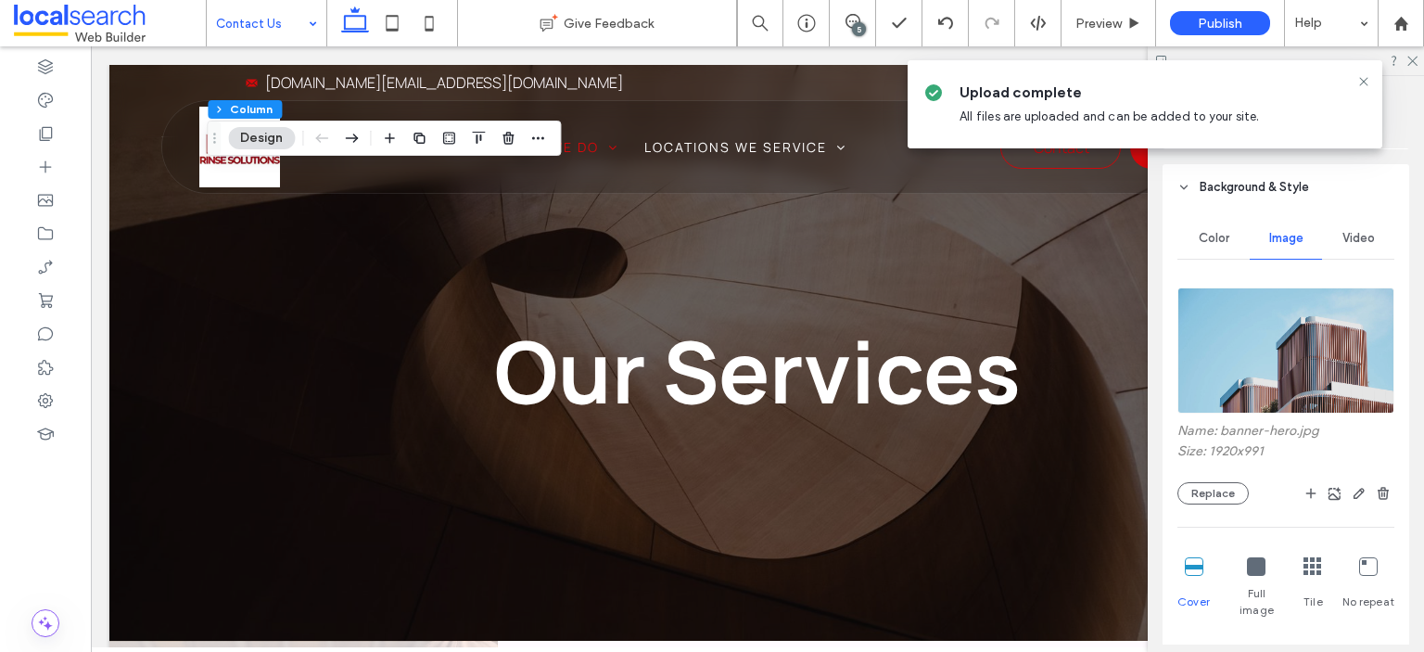
click at [1215, 476] on div "Name: banner-hero.jpg Size: 1920x991 Replace" at bounding box center [1286, 464] width 217 height 82
click at [1217, 489] on button "Replace" at bounding box center [1213, 493] width 71 height 22
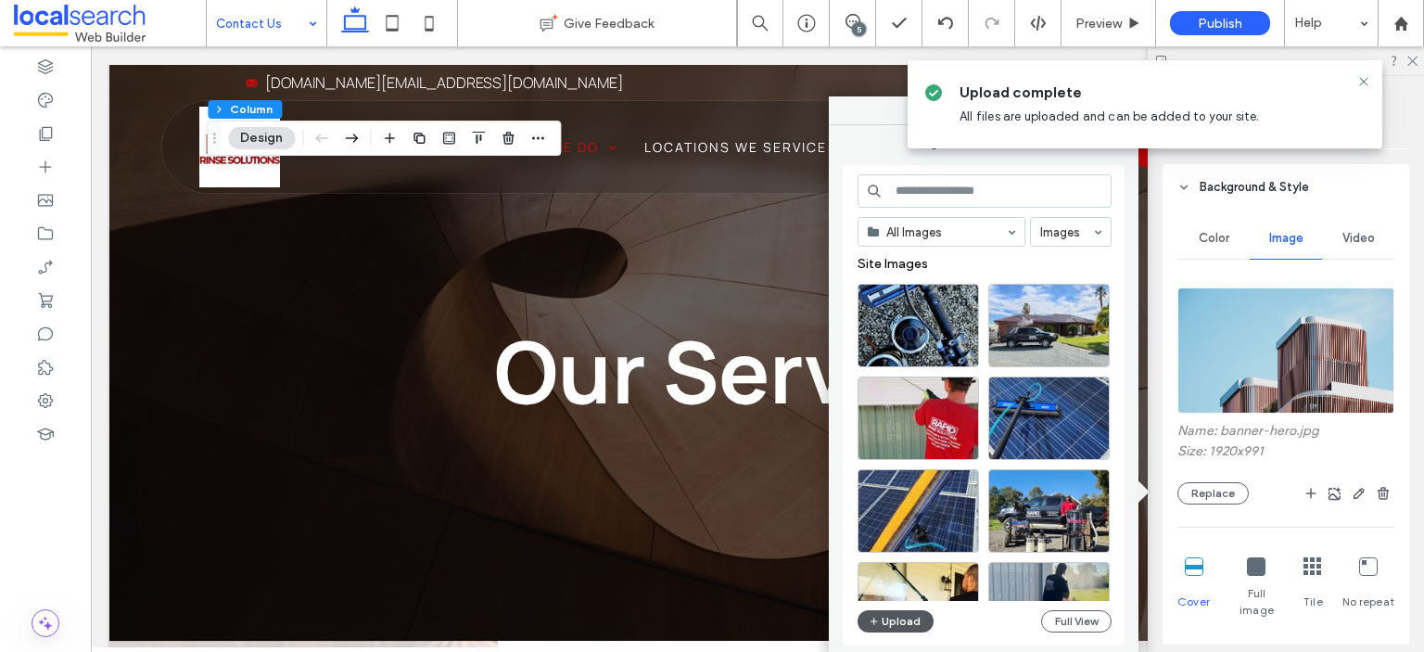
click at [918, 622] on button "Upload" at bounding box center [896, 621] width 76 height 22
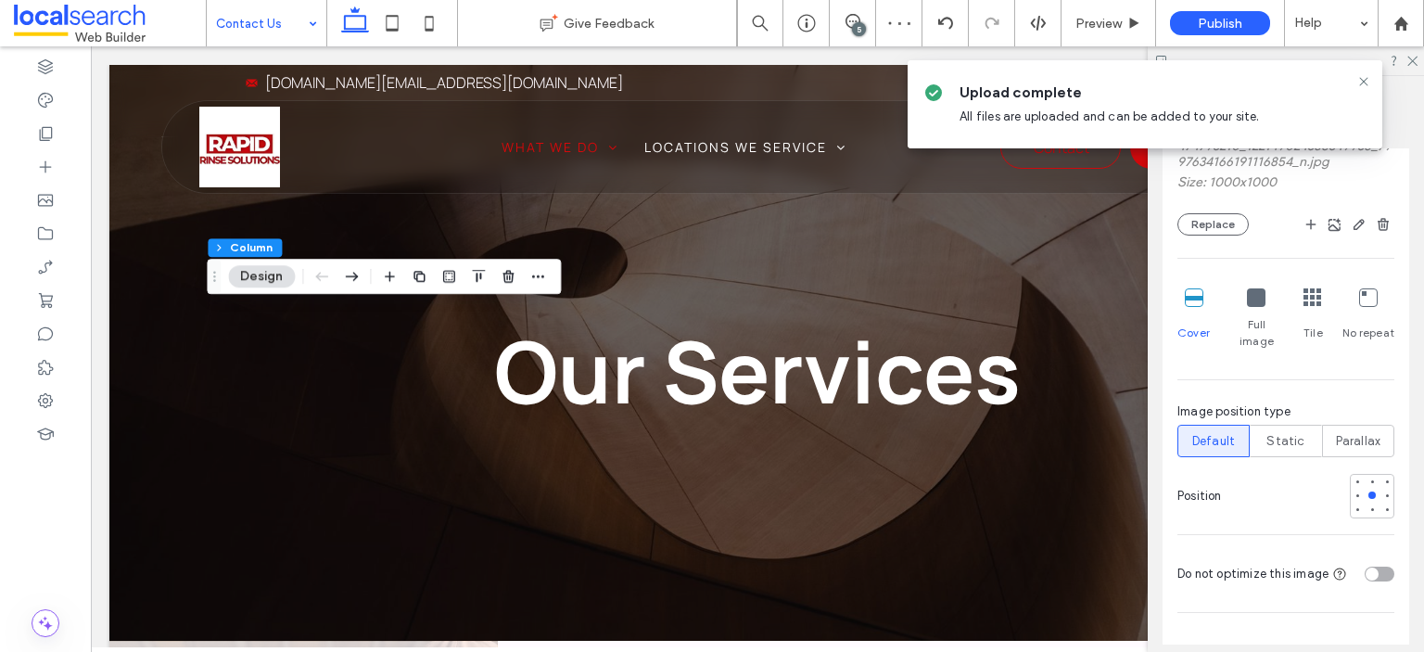
scroll to position [927, 0]
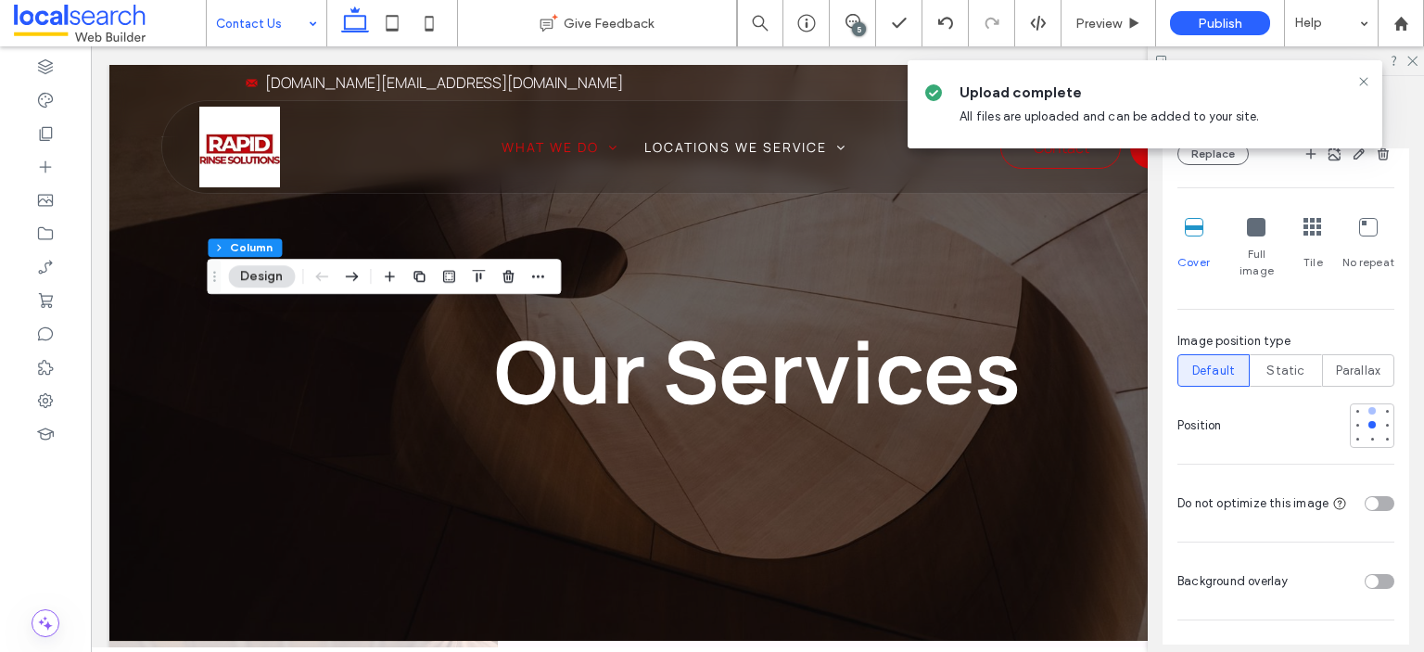
click at [1366, 404] on div at bounding box center [1372, 410] width 13 height 13
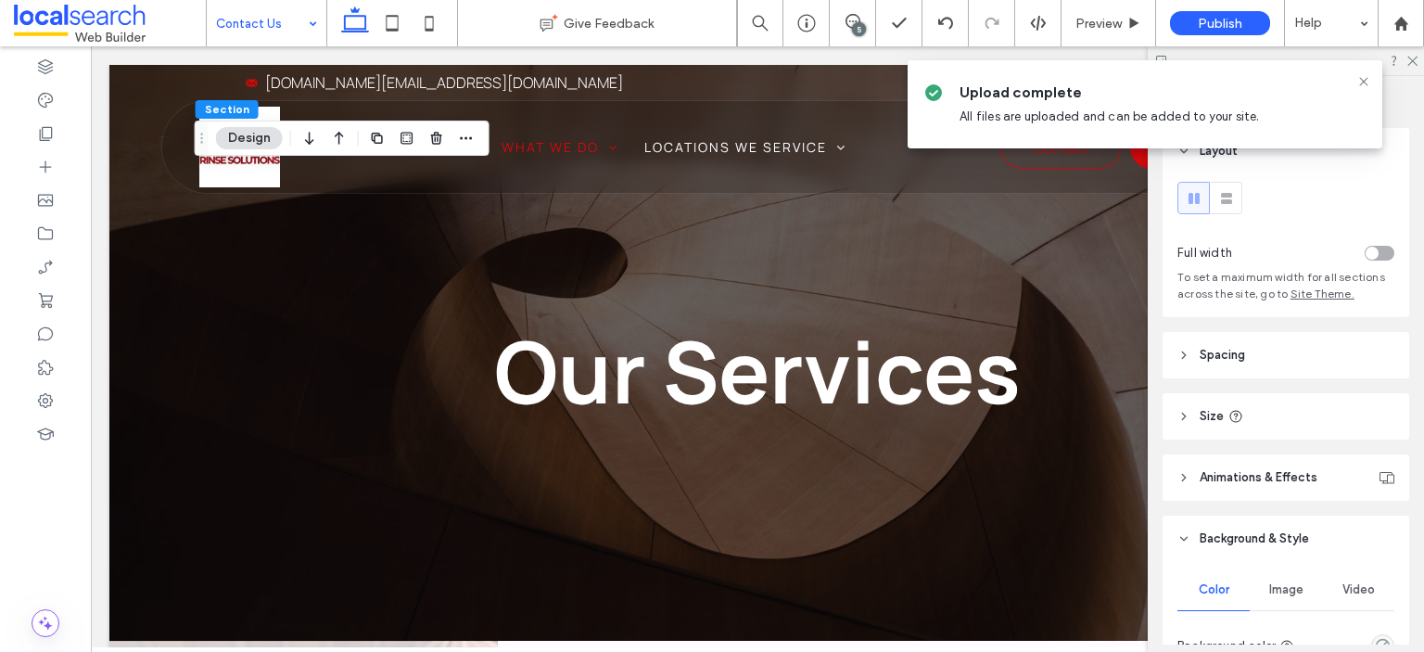
scroll to position [185, 0]
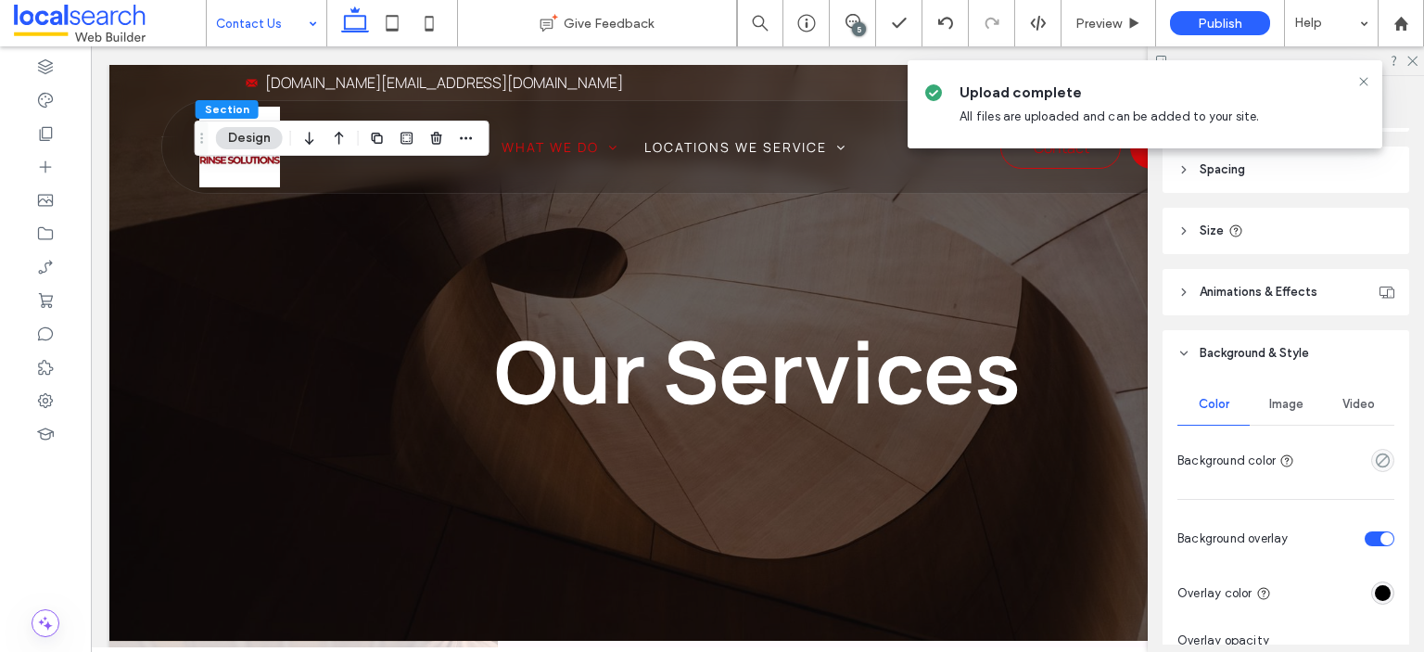
click at [1294, 415] on div "Image" at bounding box center [1286, 404] width 72 height 41
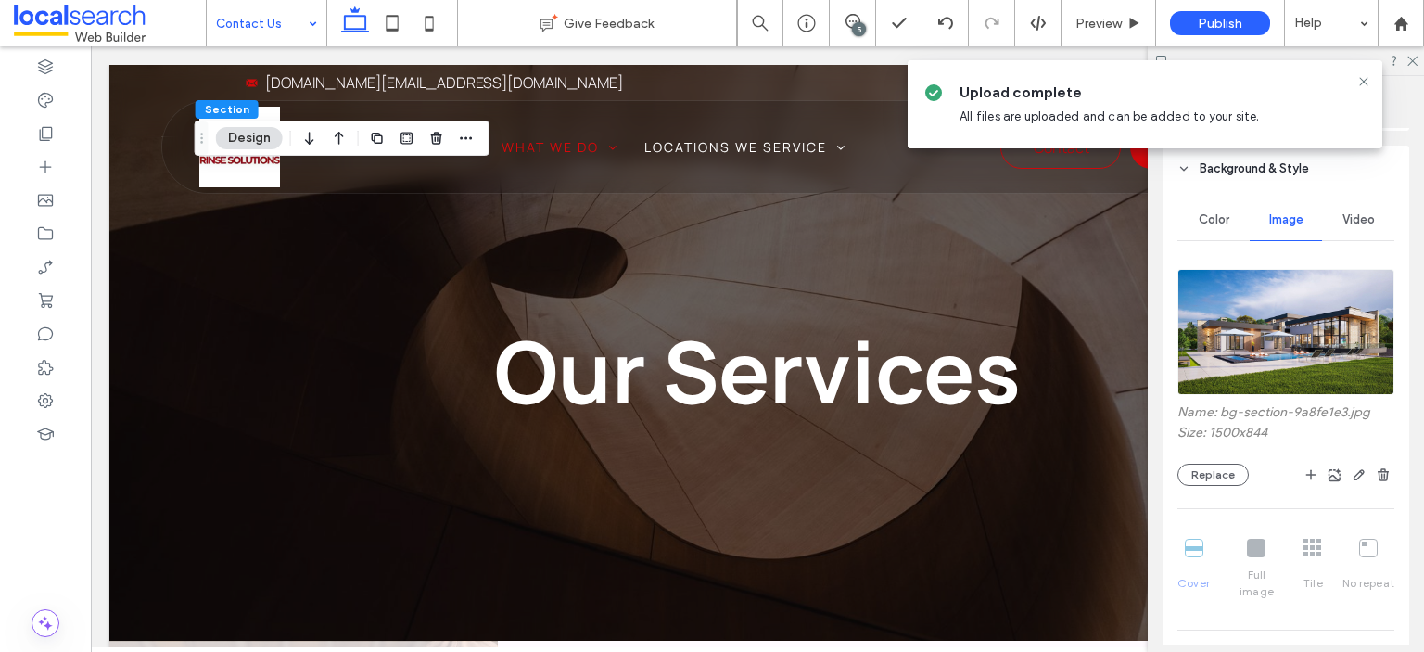
scroll to position [371, 0]
click at [1210, 476] on button "Replace" at bounding box center [1213, 474] width 71 height 22
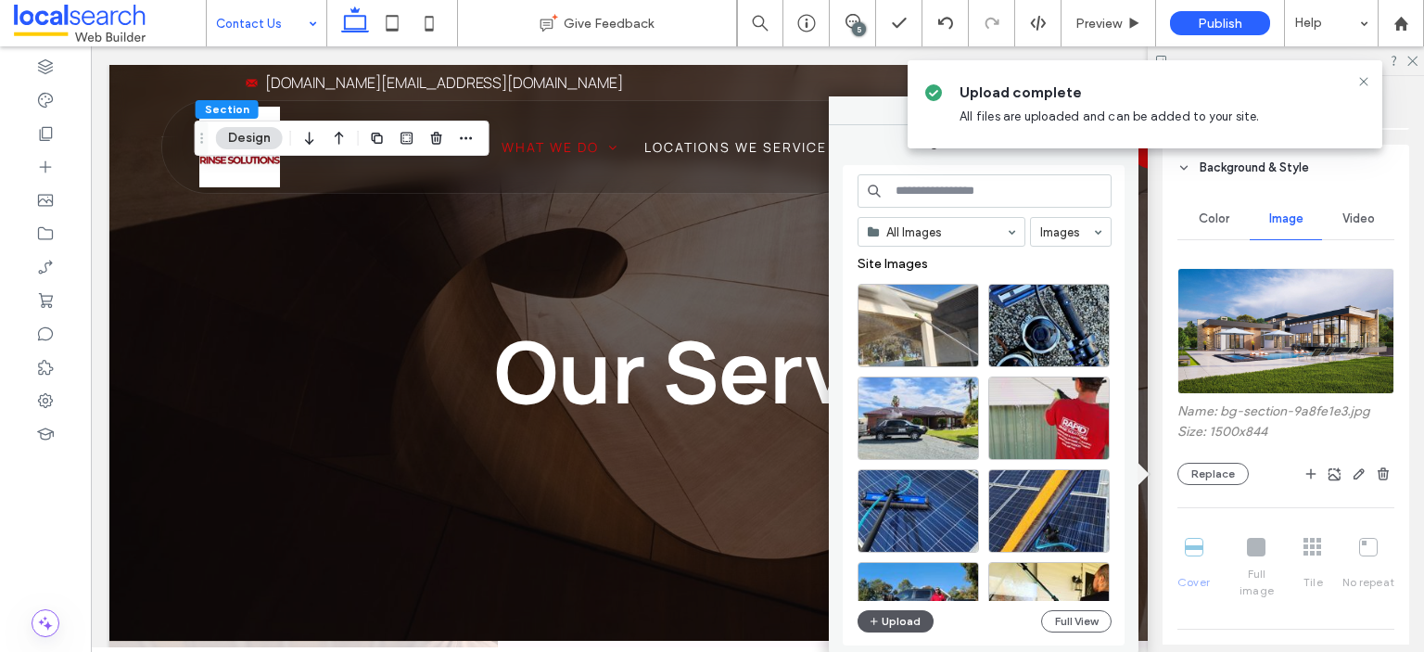
click at [901, 620] on button "Upload" at bounding box center [896, 621] width 76 height 22
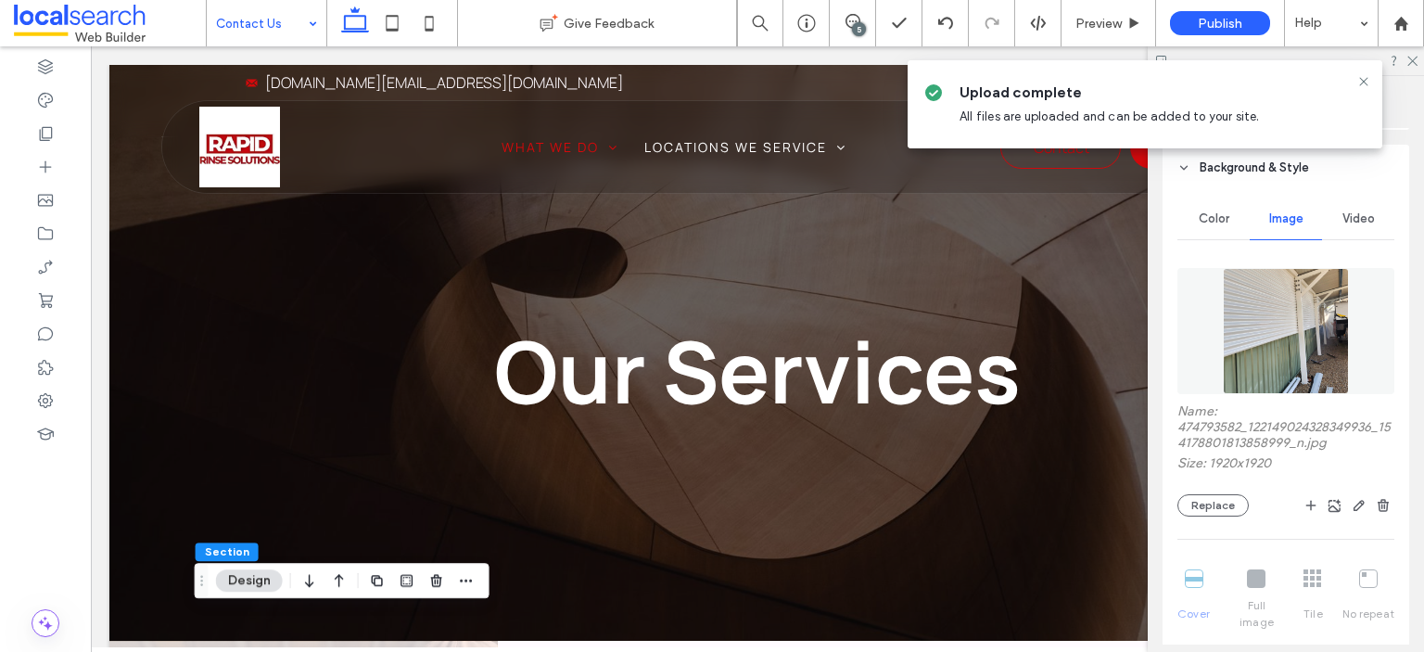
drag, startPoint x: 275, startPoint y: 21, endPoint x: 290, endPoint y: 32, distance: 18.5
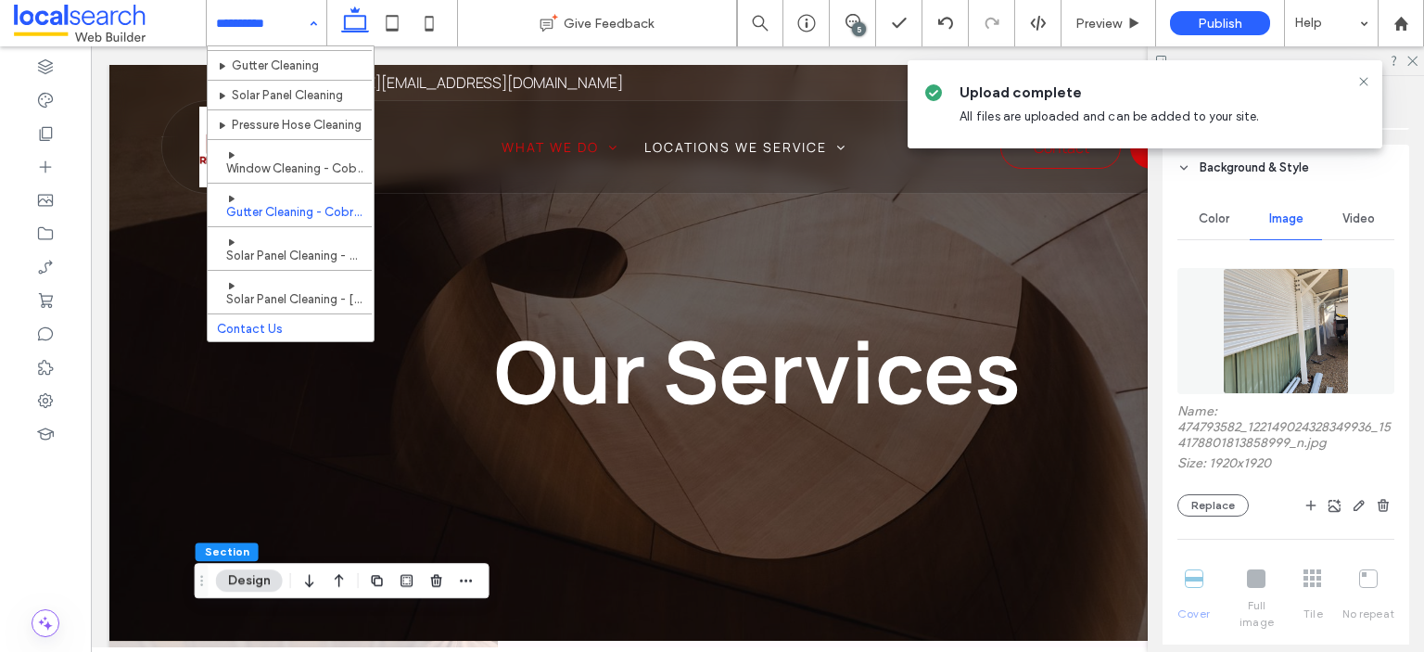
scroll to position [0, 0]
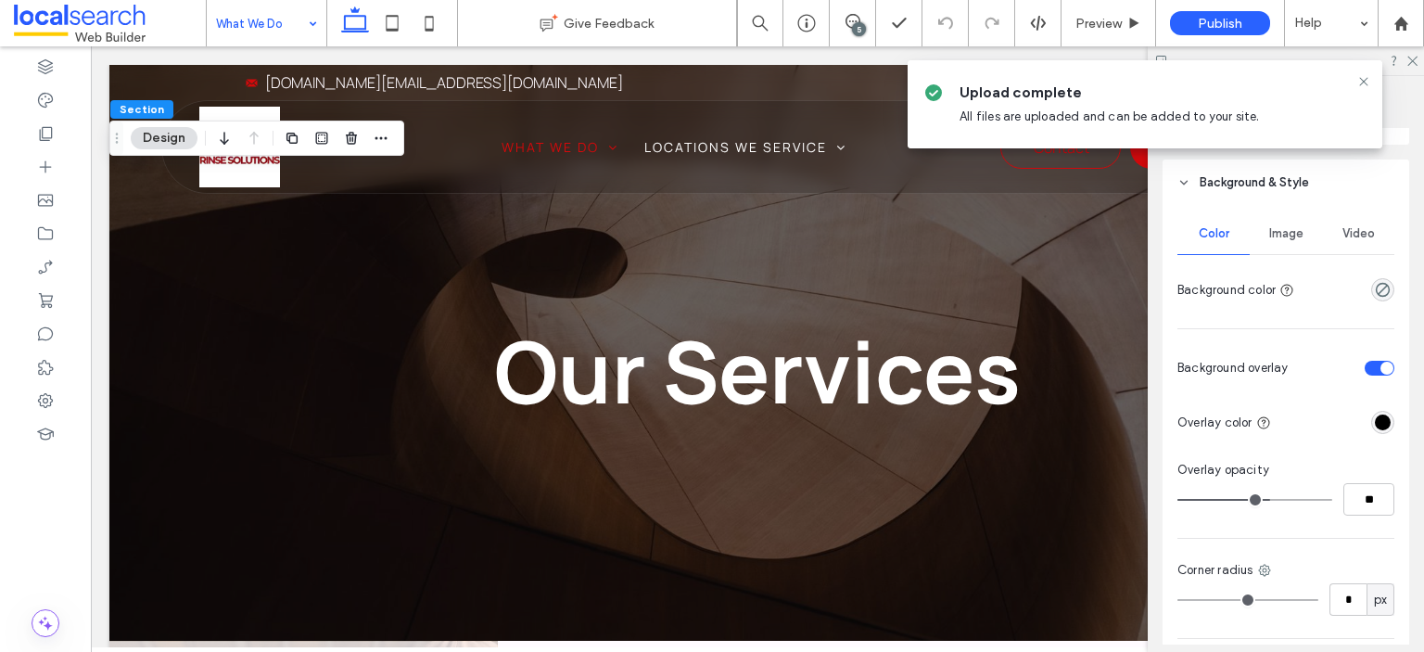
scroll to position [371, 0]
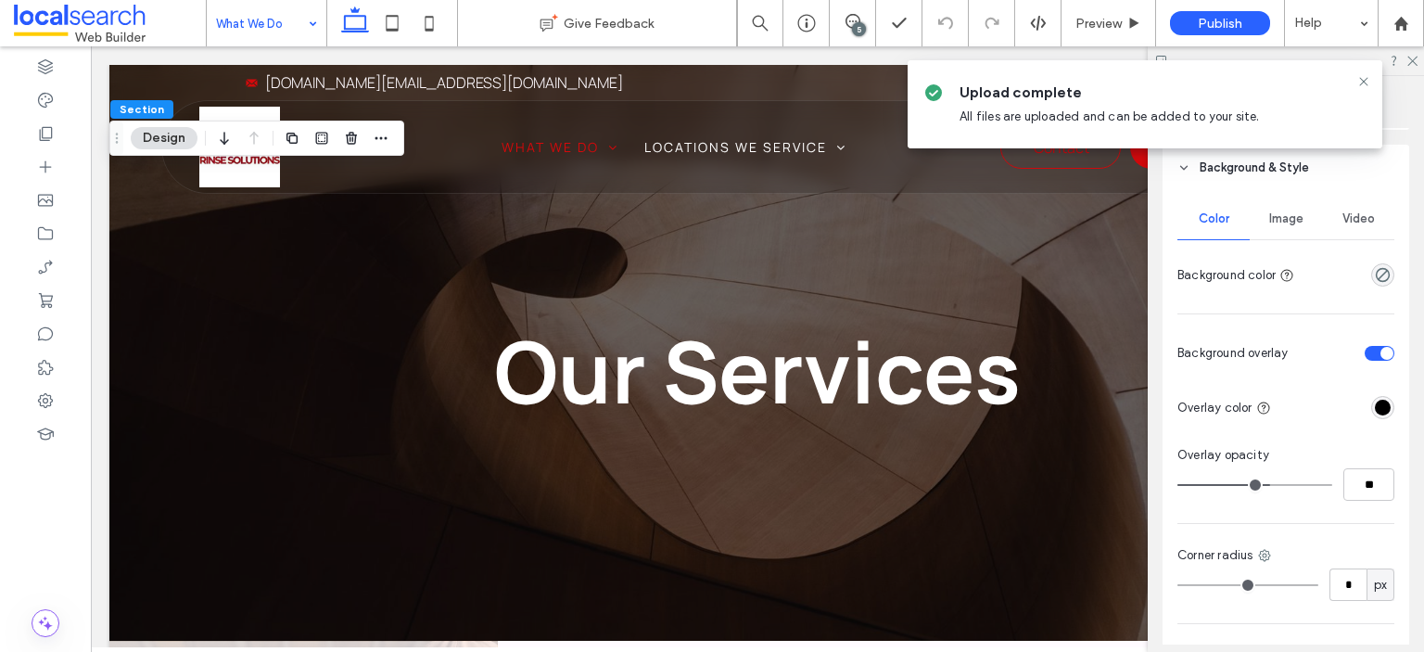
click at [1288, 222] on span "Image" at bounding box center [1286, 218] width 34 height 15
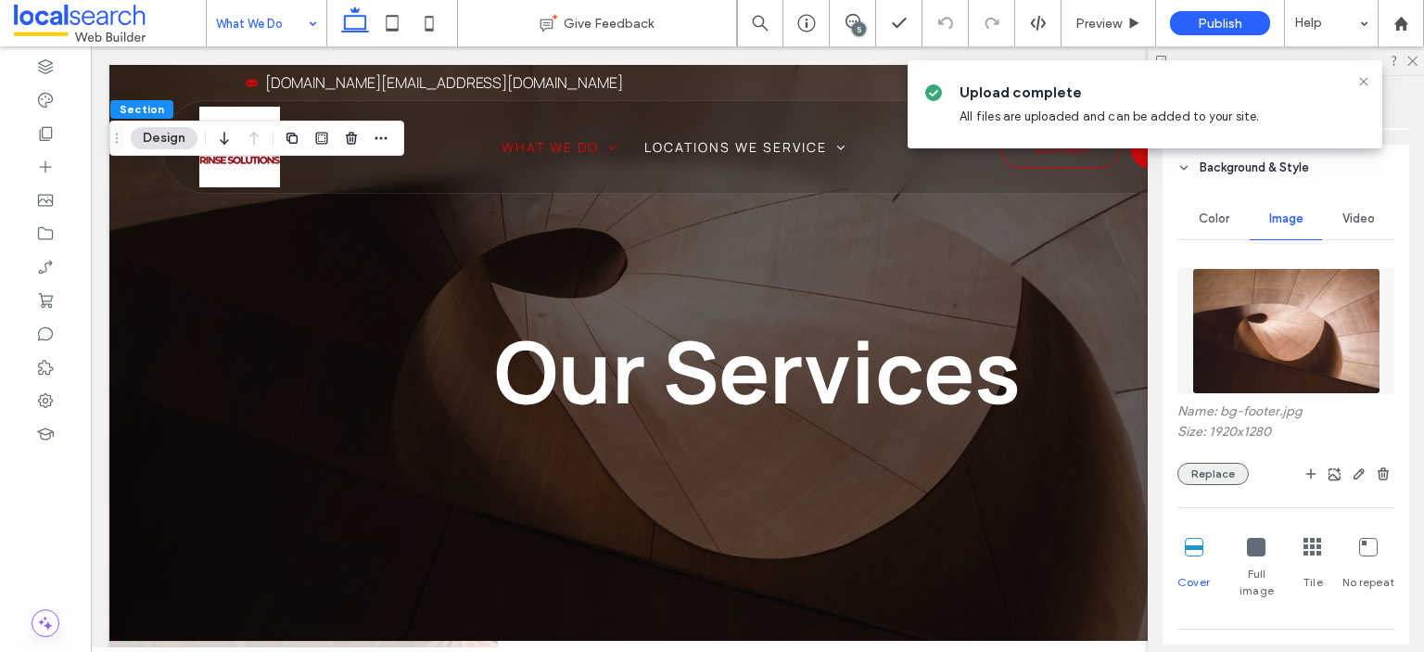
click at [1217, 475] on button "Replace" at bounding box center [1213, 474] width 71 height 22
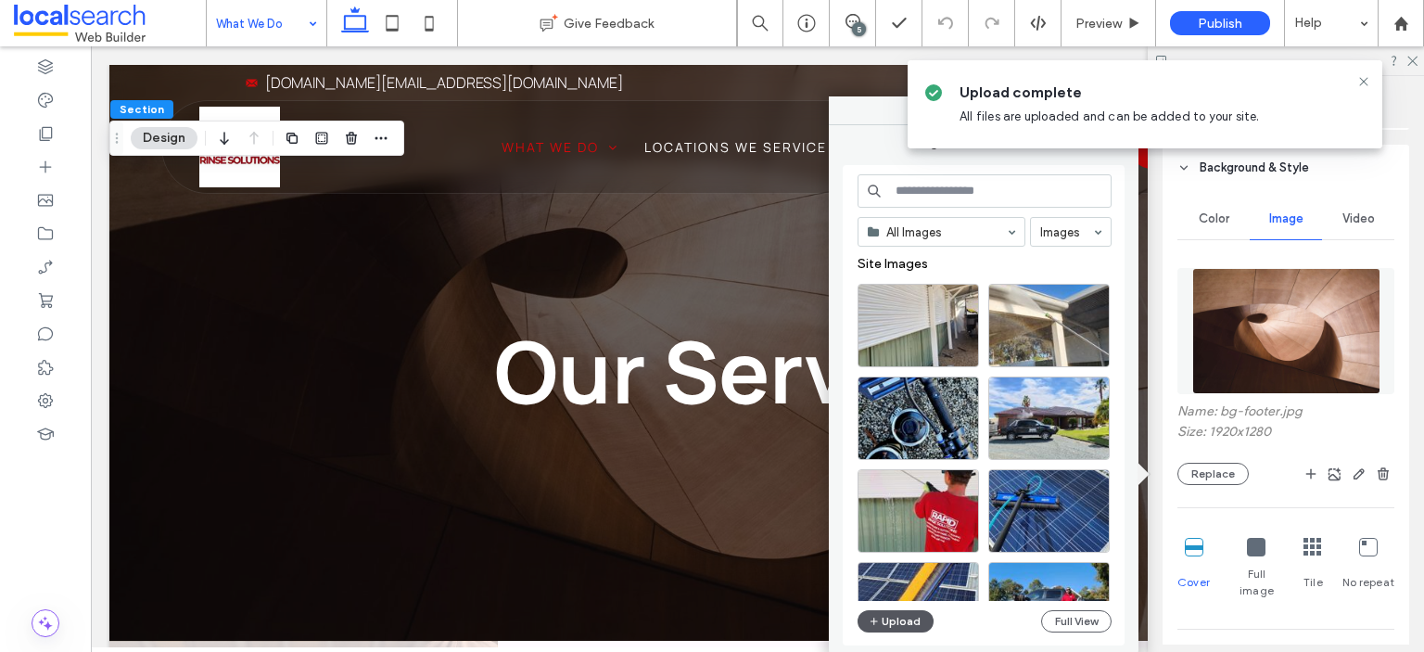
click at [890, 626] on button "Upload" at bounding box center [896, 621] width 76 height 22
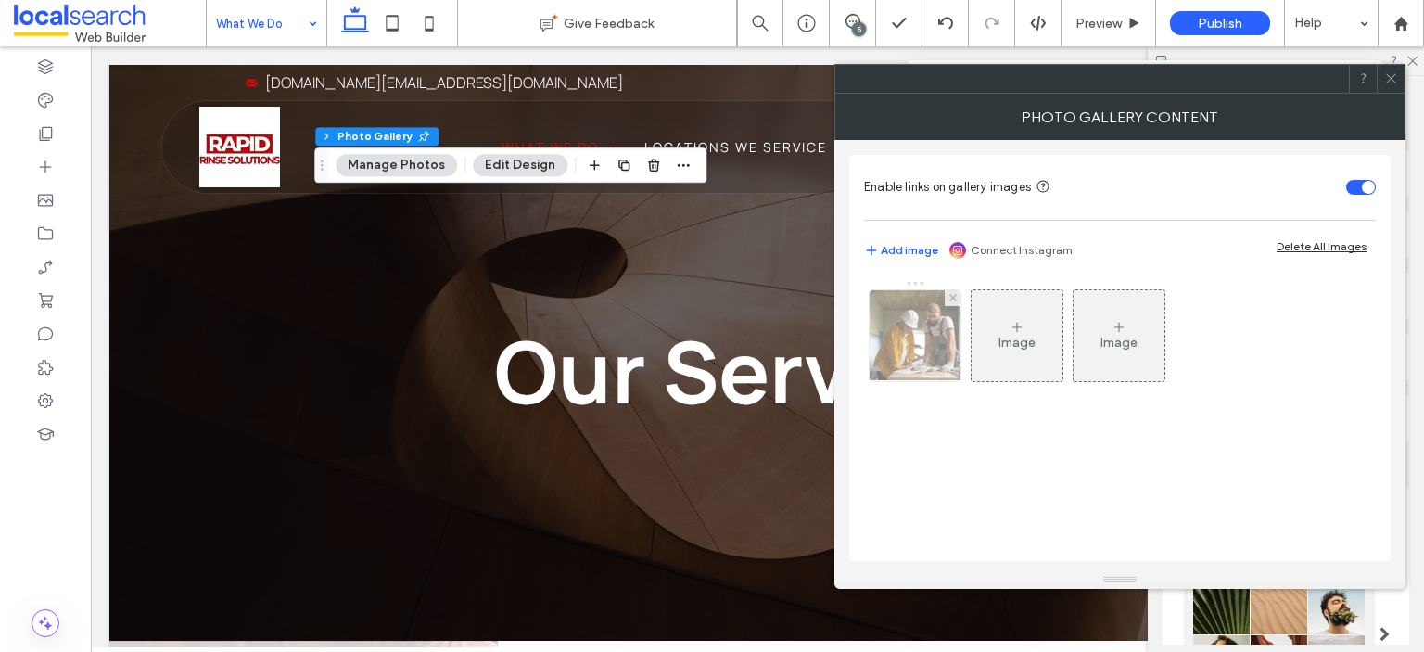
click at [916, 351] on img at bounding box center [916, 335] width 136 height 91
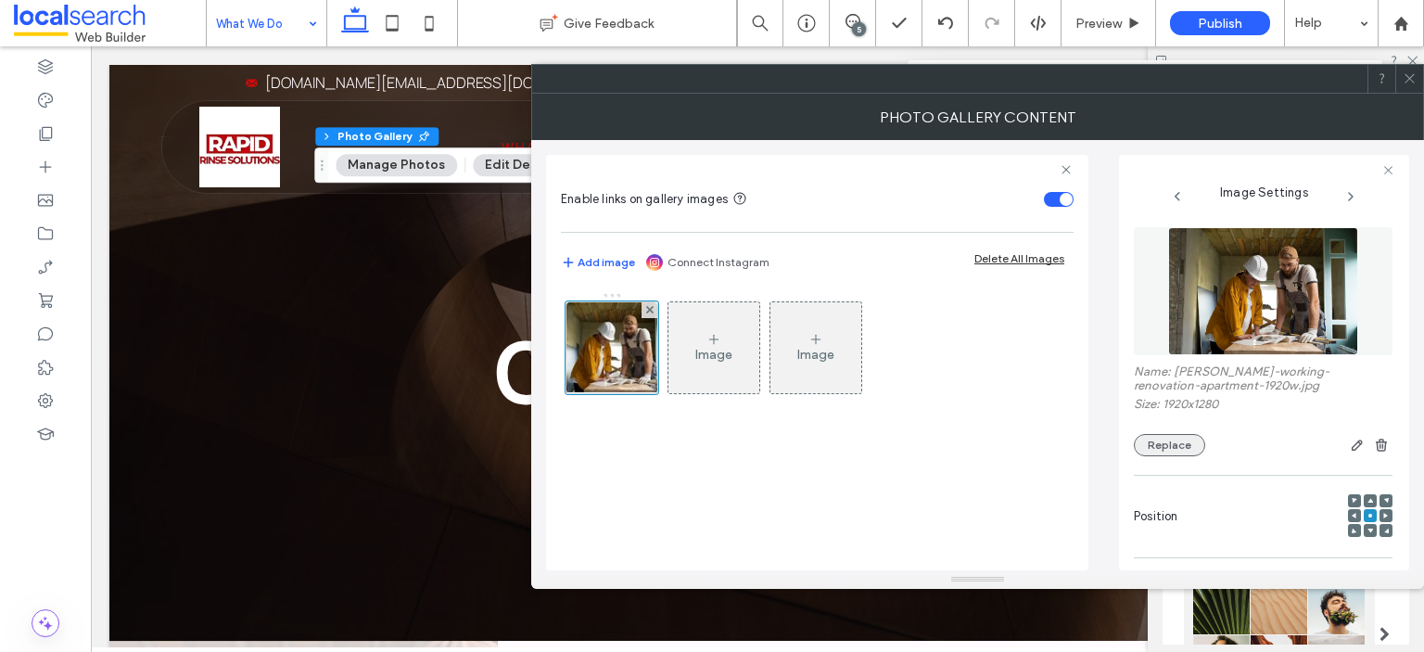
click at [1173, 448] on button "Replace" at bounding box center [1169, 445] width 71 height 22
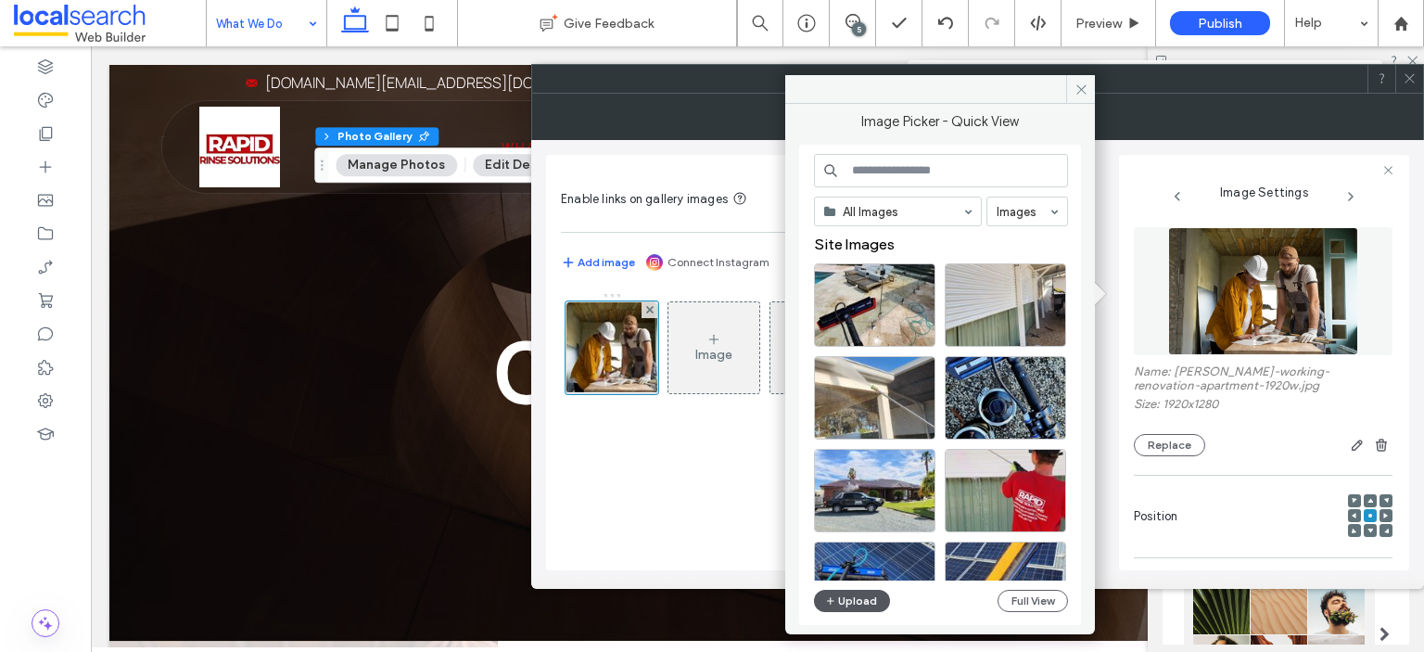
click at [841, 603] on button "Upload" at bounding box center [852, 601] width 76 height 22
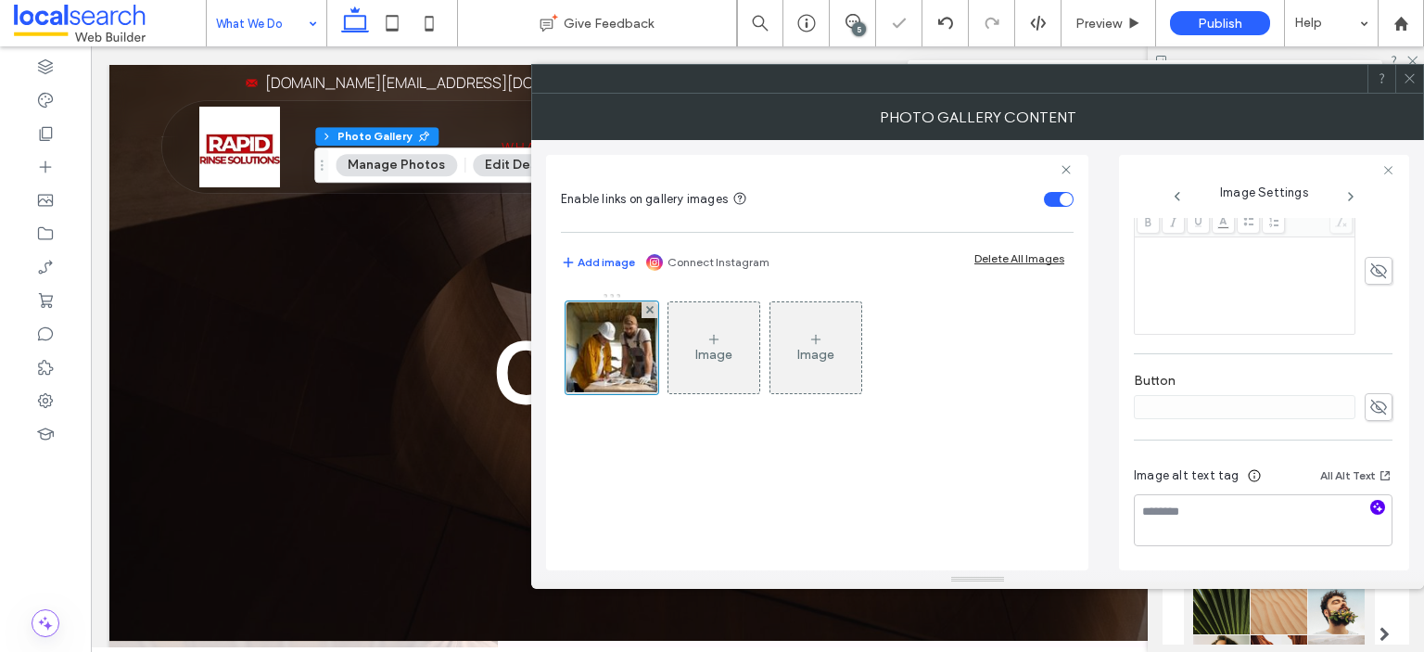
scroll to position [534, 0]
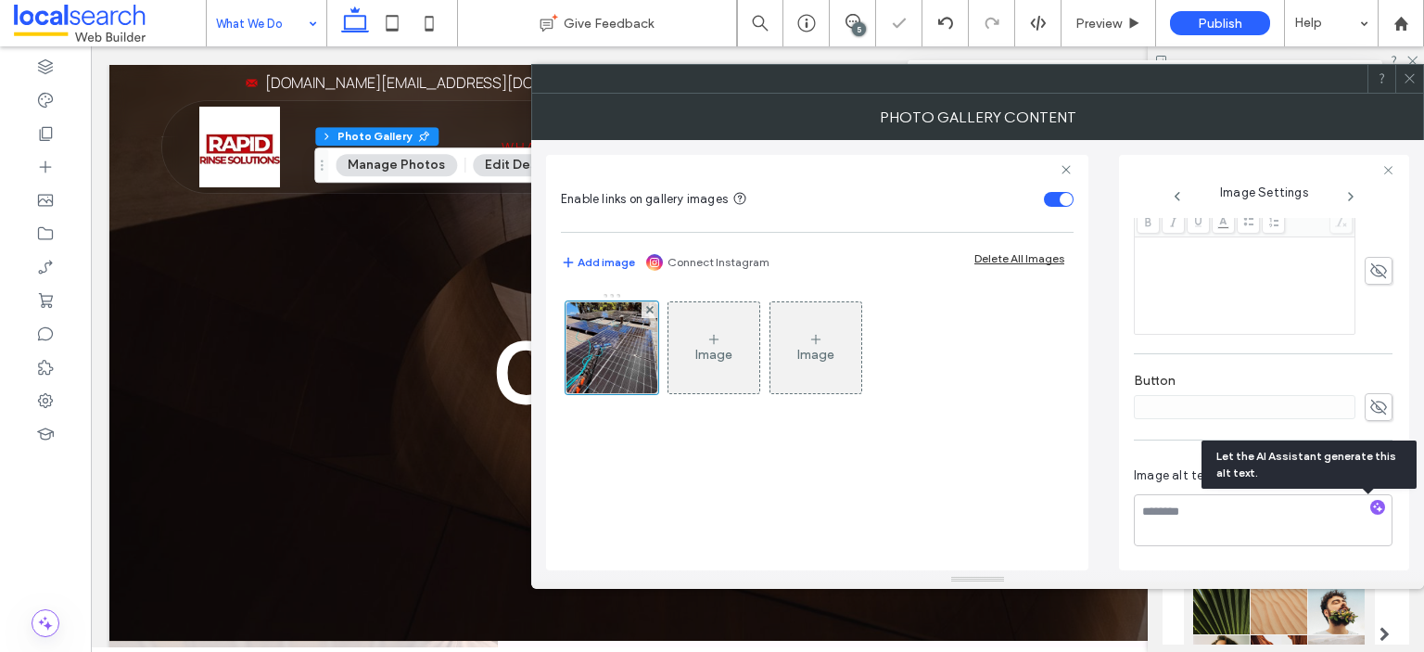
click at [1372, 507] on icon "button" at bounding box center [1377, 507] width 13 height 13
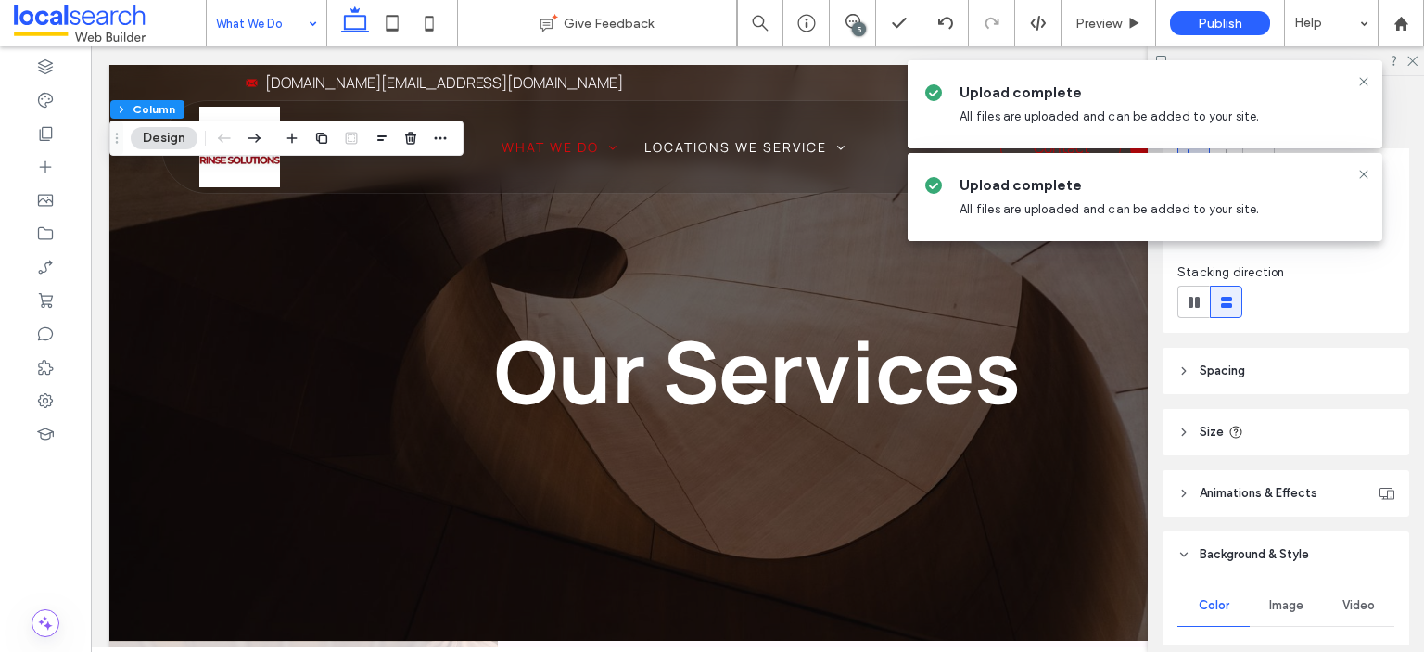
scroll to position [371, 0]
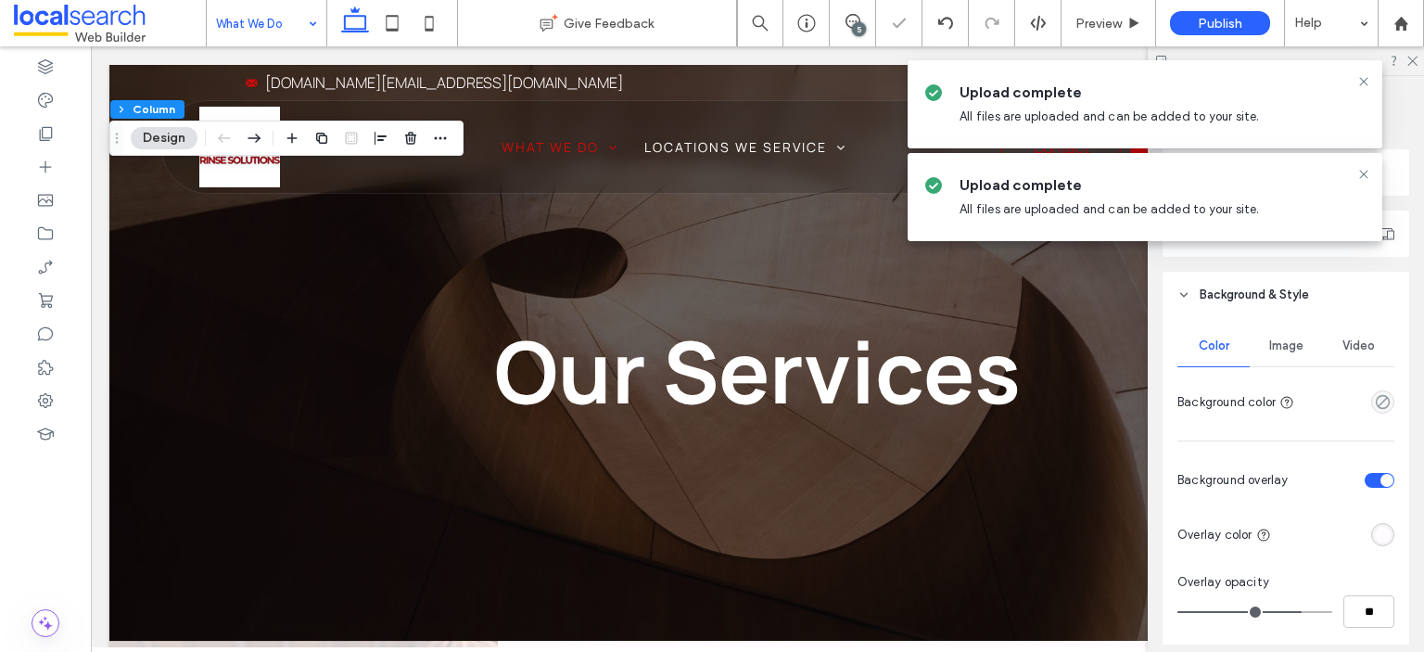
click at [1292, 357] on div "Image" at bounding box center [1286, 345] width 72 height 41
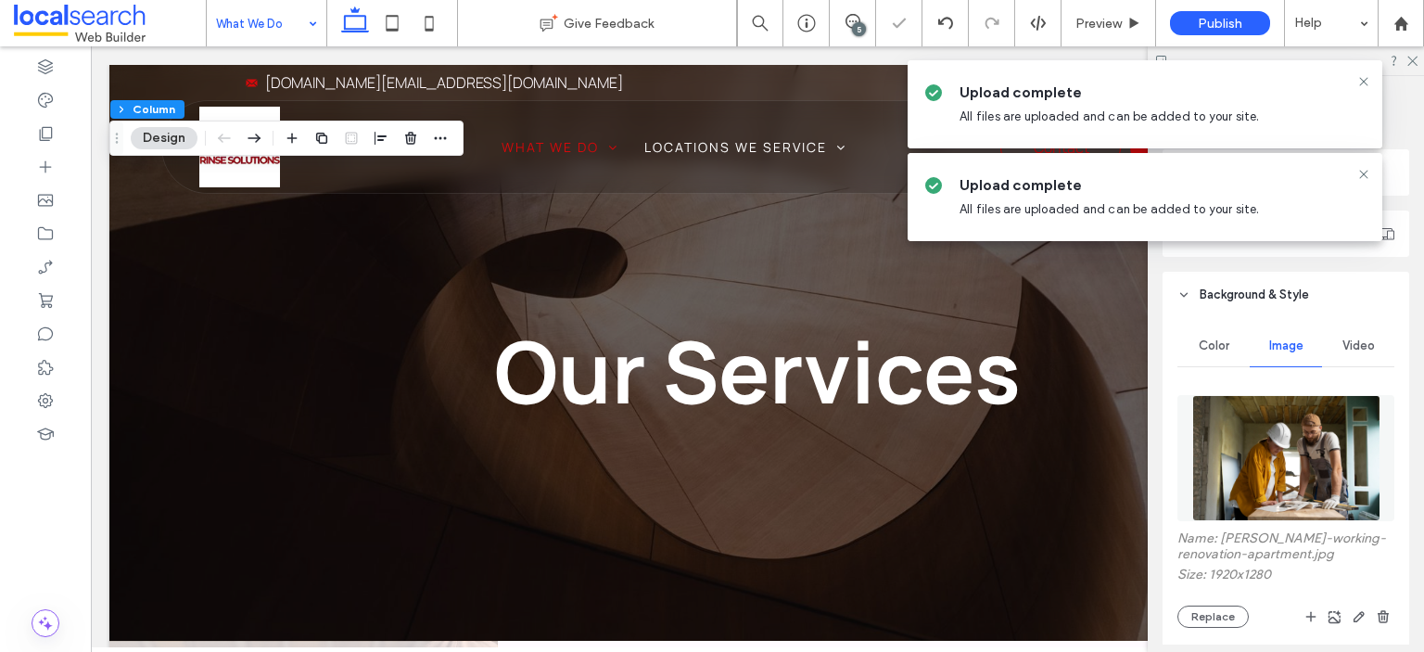
click at [1318, 448] on img at bounding box center [1286, 458] width 188 height 126
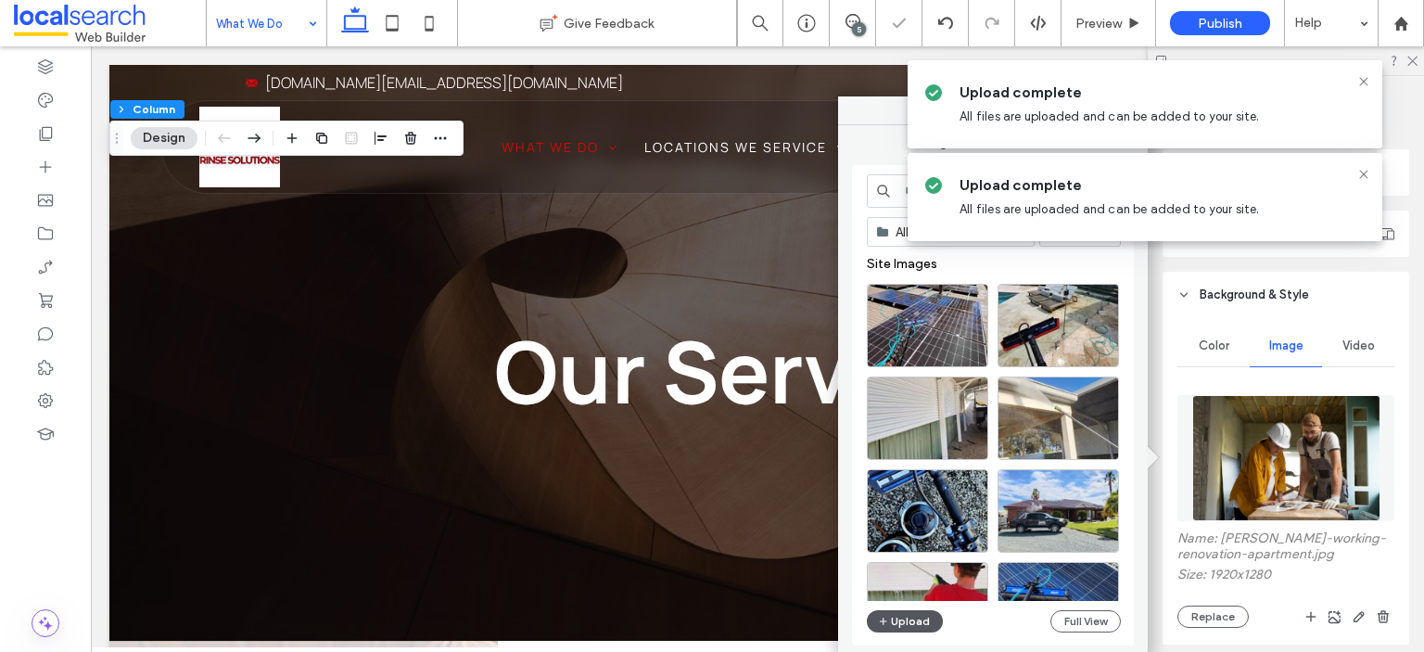
click at [917, 617] on button "Upload" at bounding box center [905, 621] width 76 height 22
click at [928, 329] on div "Select" at bounding box center [927, 325] width 121 height 83
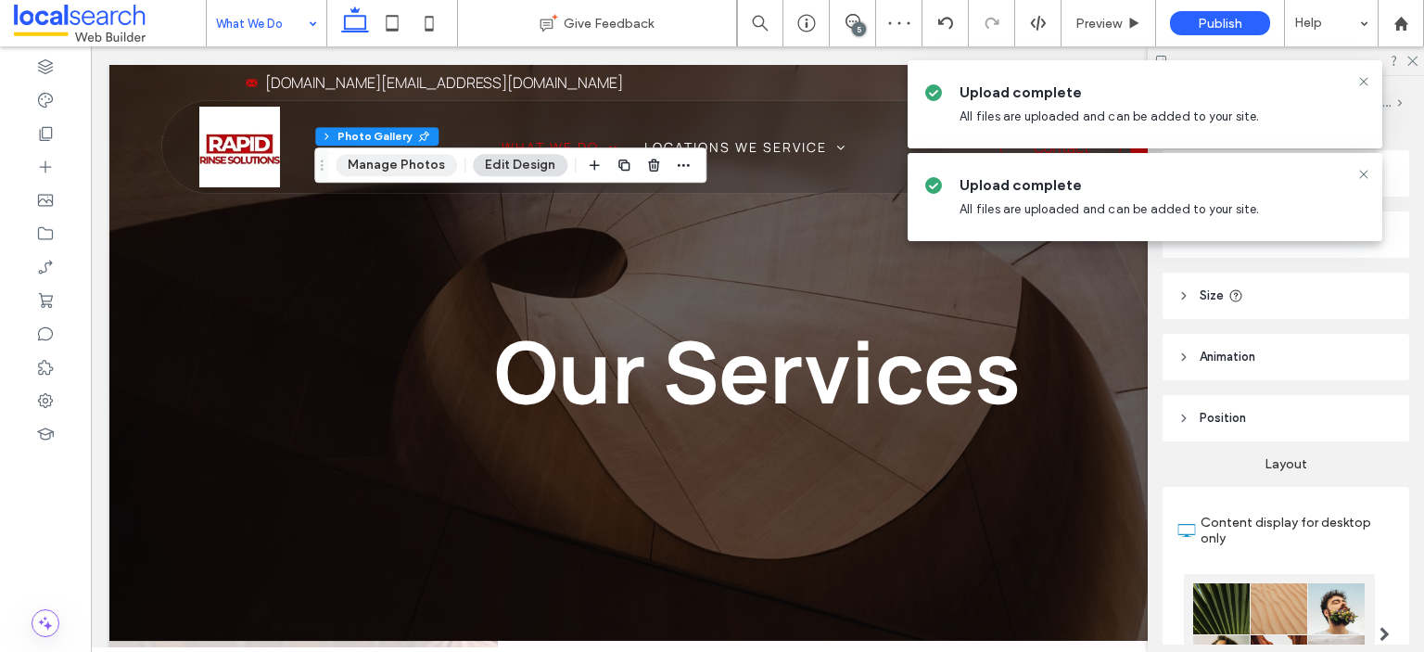
click at [397, 166] on button "Manage Photos" at bounding box center [396, 165] width 121 height 22
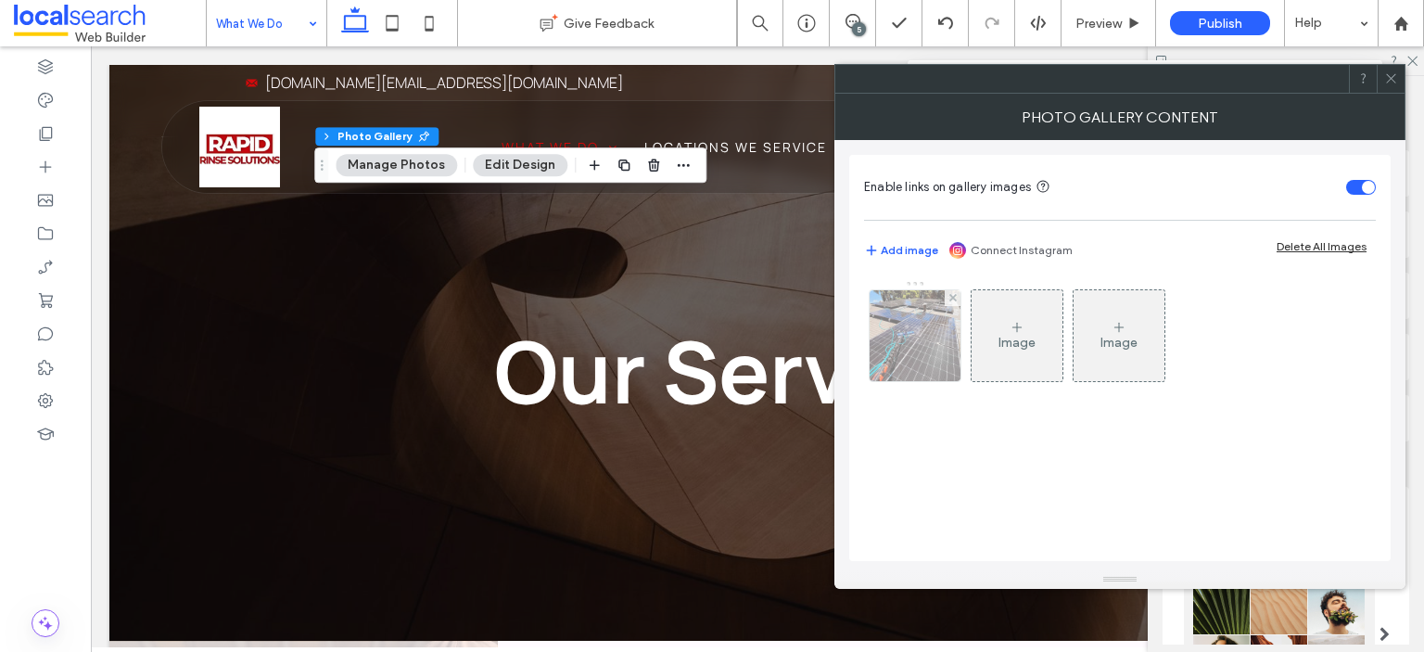
click at [899, 349] on img at bounding box center [915, 335] width 91 height 91
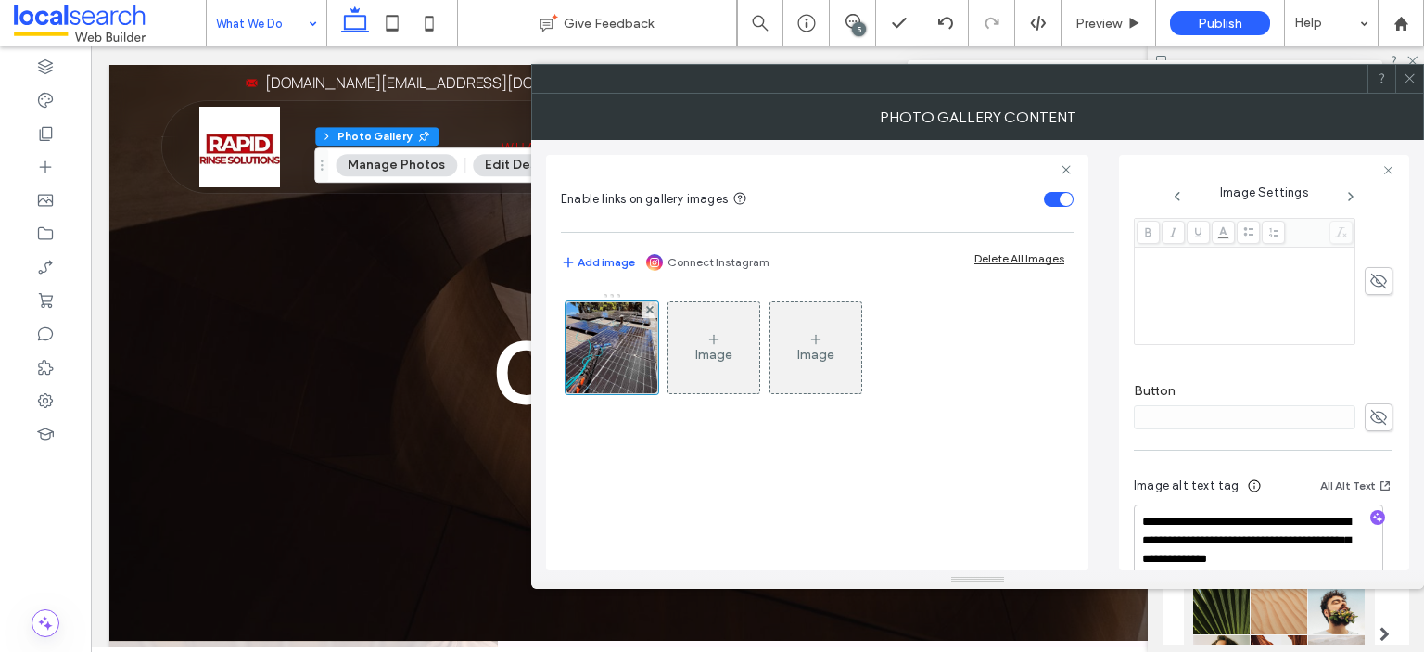
scroll to position [553, 0]
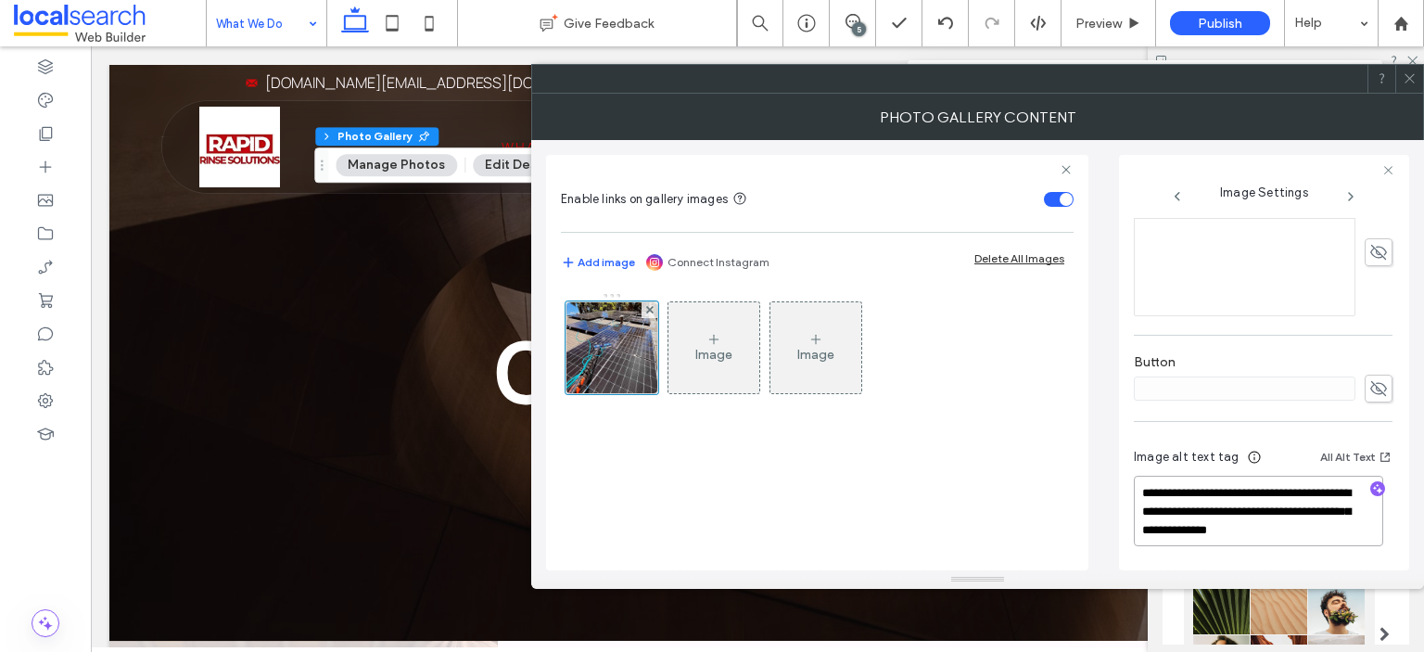
drag, startPoint x: 1346, startPoint y: 532, endPoint x: 1285, endPoint y: 511, distance: 64.8
click at [1285, 511] on textarea "**********" at bounding box center [1258, 511] width 249 height 70
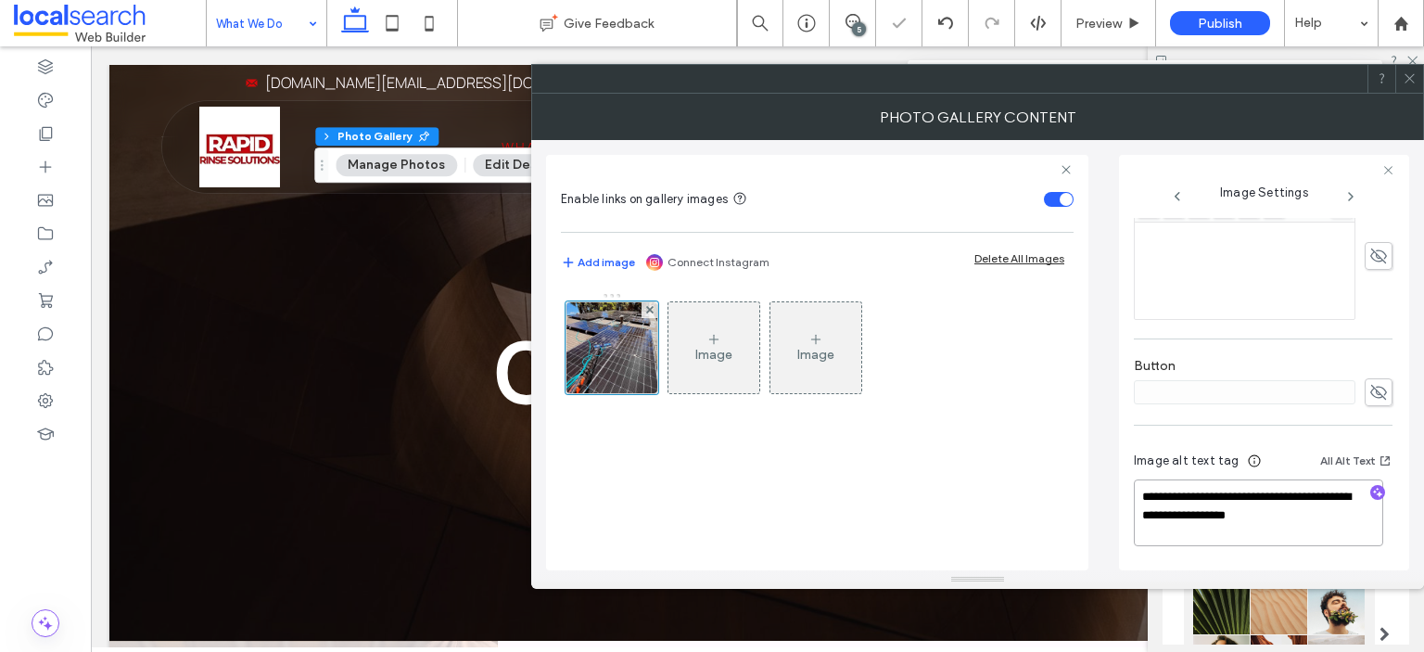
scroll to position [549, 0]
paste textarea "**********"
type textarea "**********"
click at [1409, 81] on icon at bounding box center [1410, 78] width 14 height 14
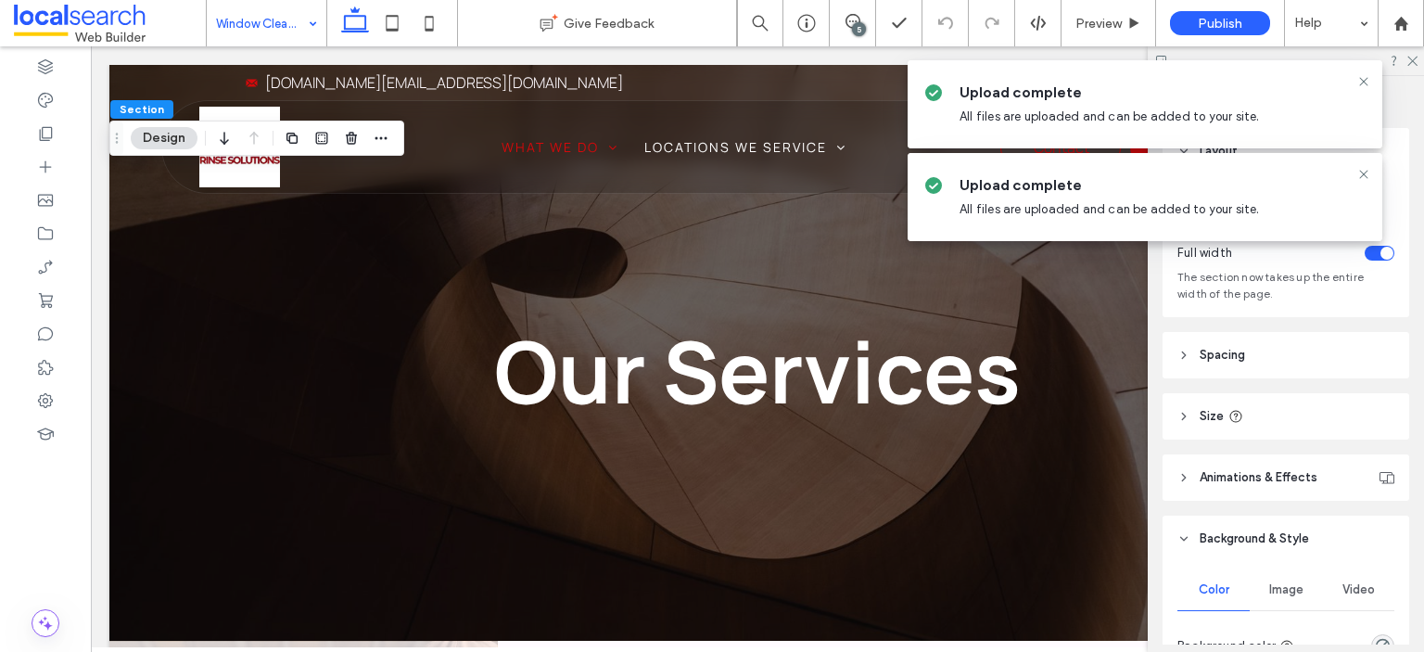
scroll to position [278, 0]
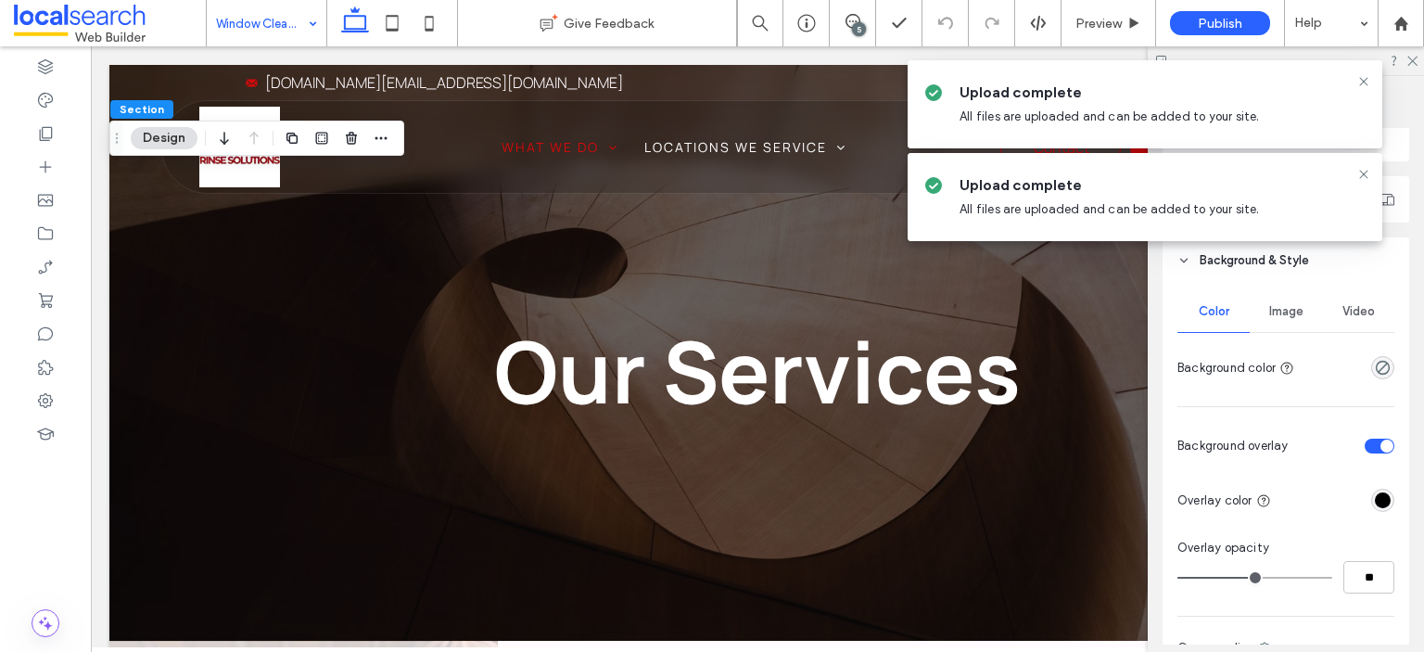
click at [1285, 321] on div "Image" at bounding box center [1286, 311] width 72 height 41
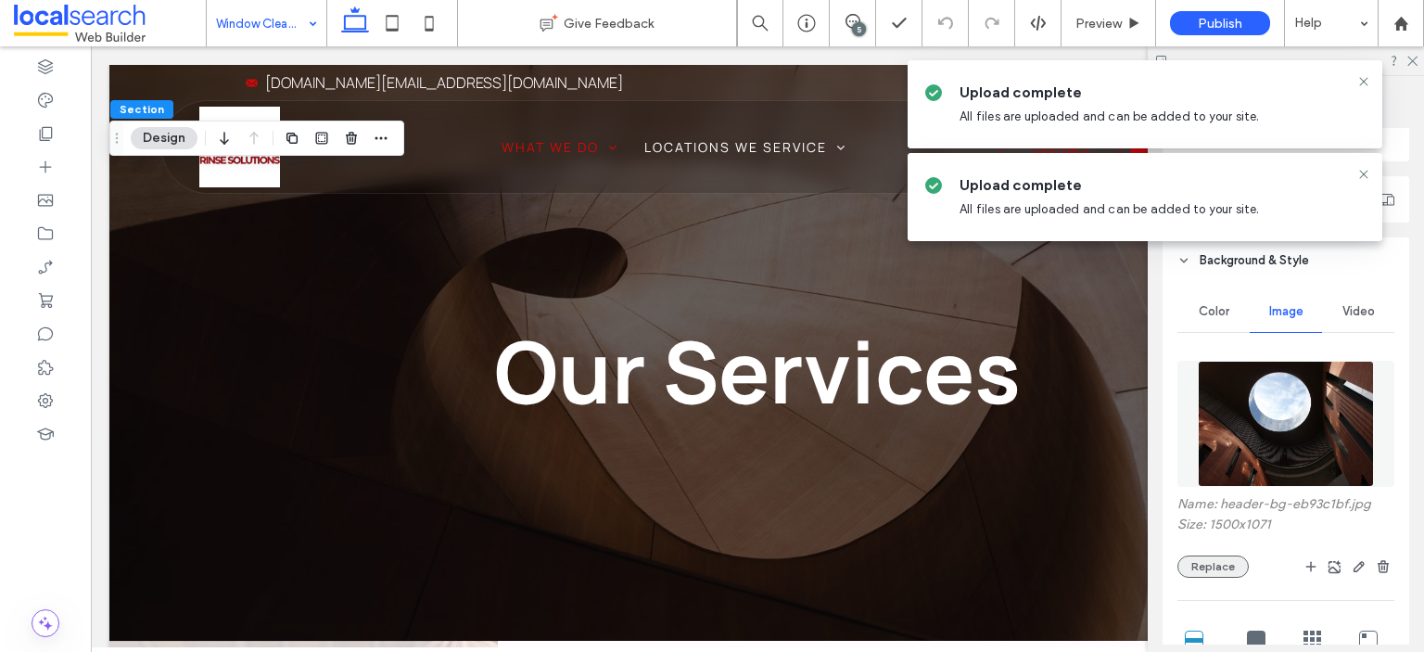
click at [1209, 561] on button "Replace" at bounding box center [1213, 566] width 71 height 22
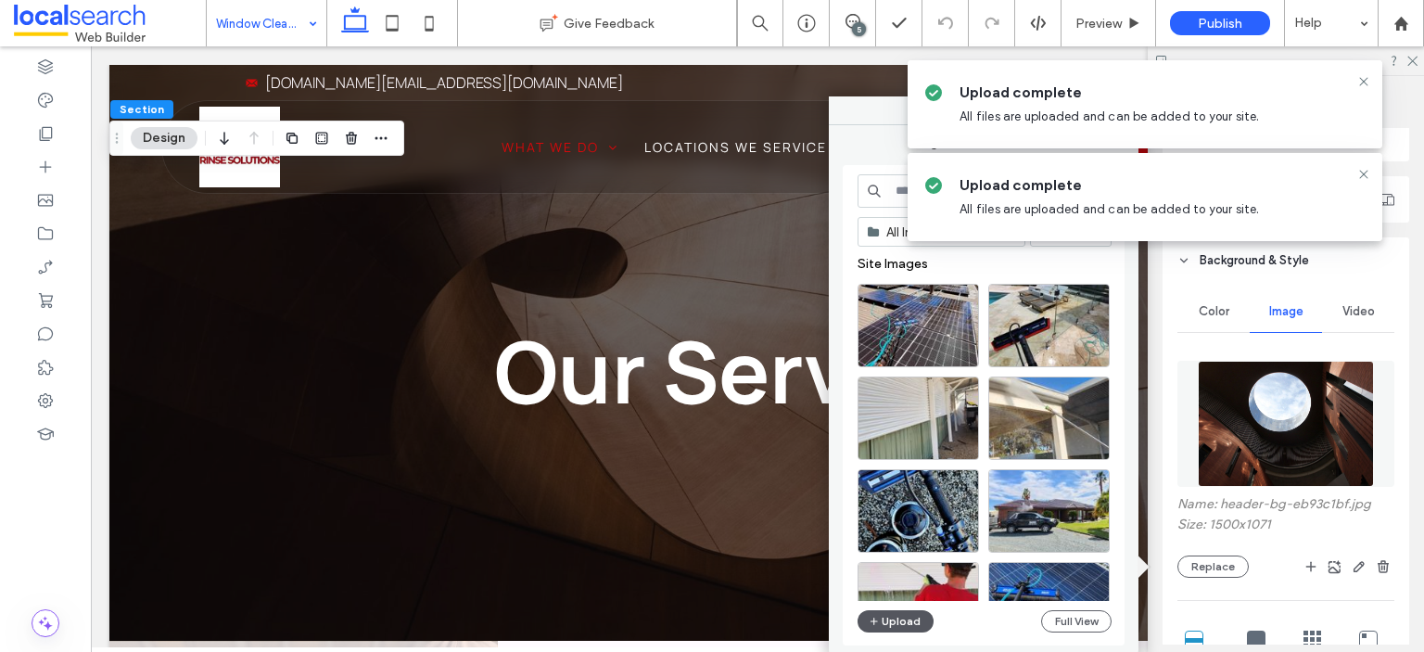
click at [920, 629] on button "Upload" at bounding box center [896, 621] width 76 height 22
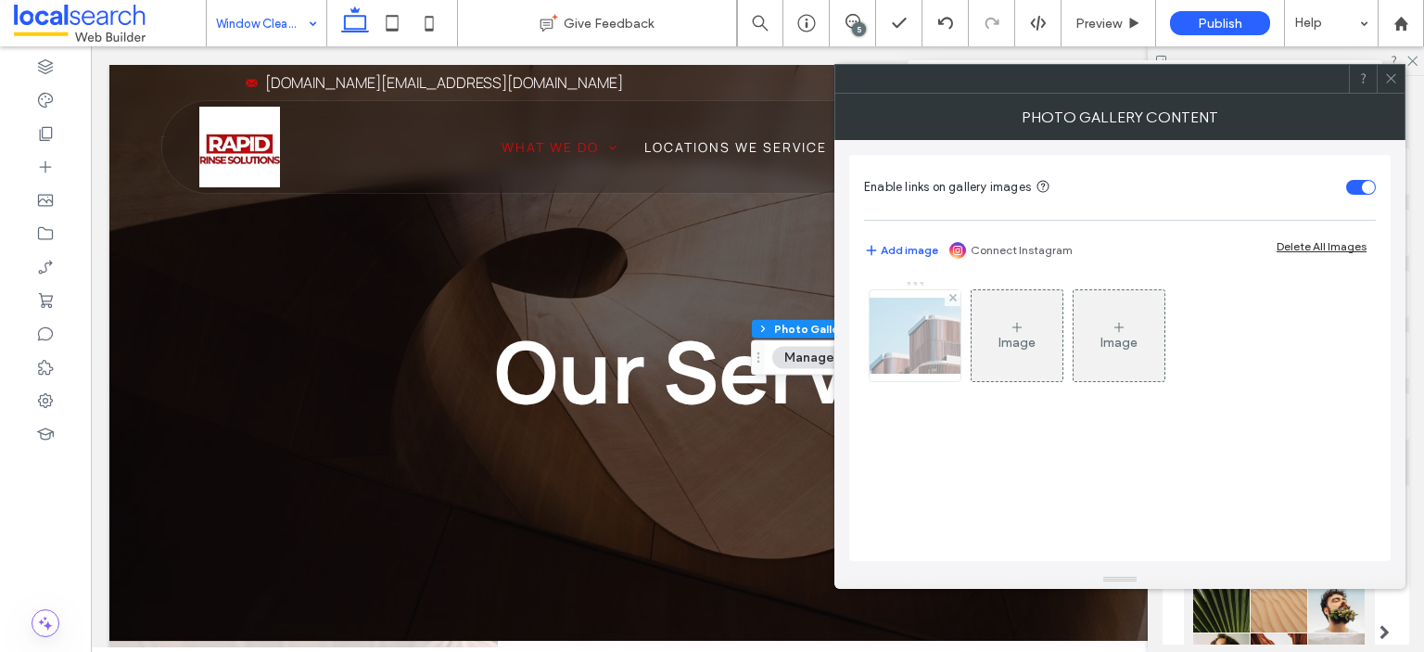
click at [925, 325] on img at bounding box center [915, 336] width 148 height 76
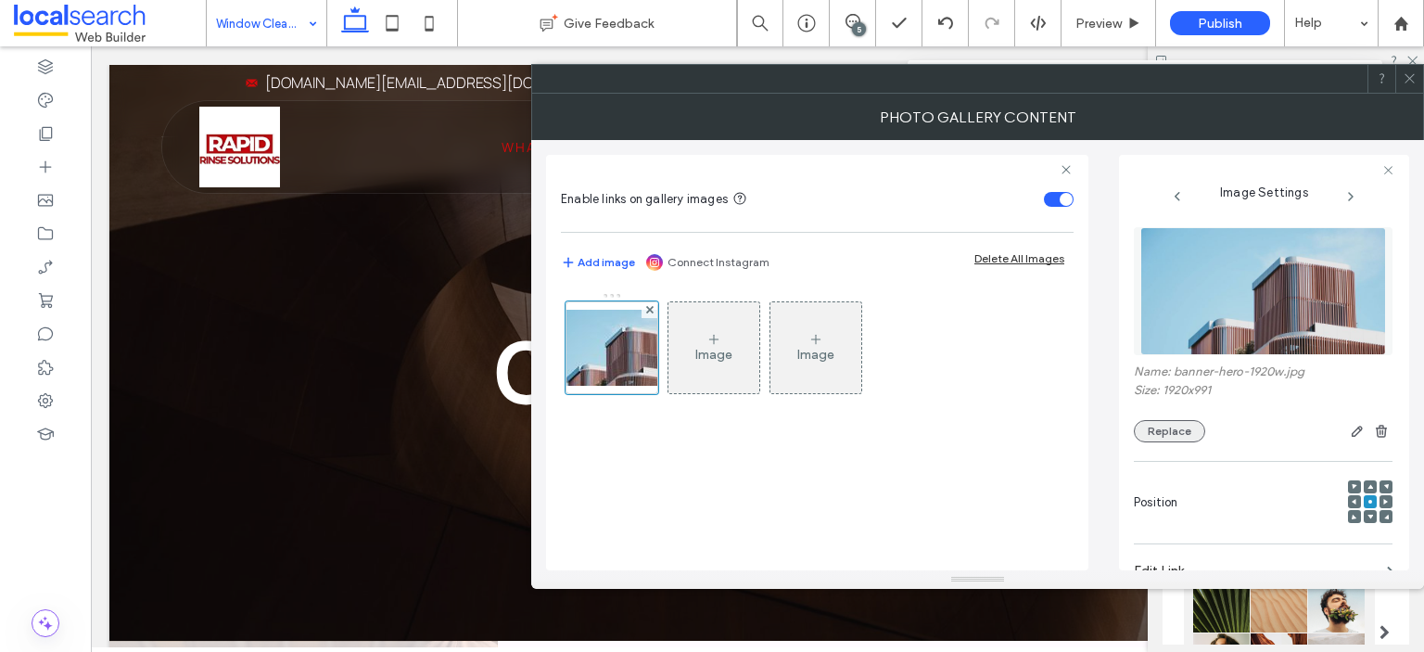
click at [1163, 430] on button "Replace" at bounding box center [1169, 431] width 71 height 22
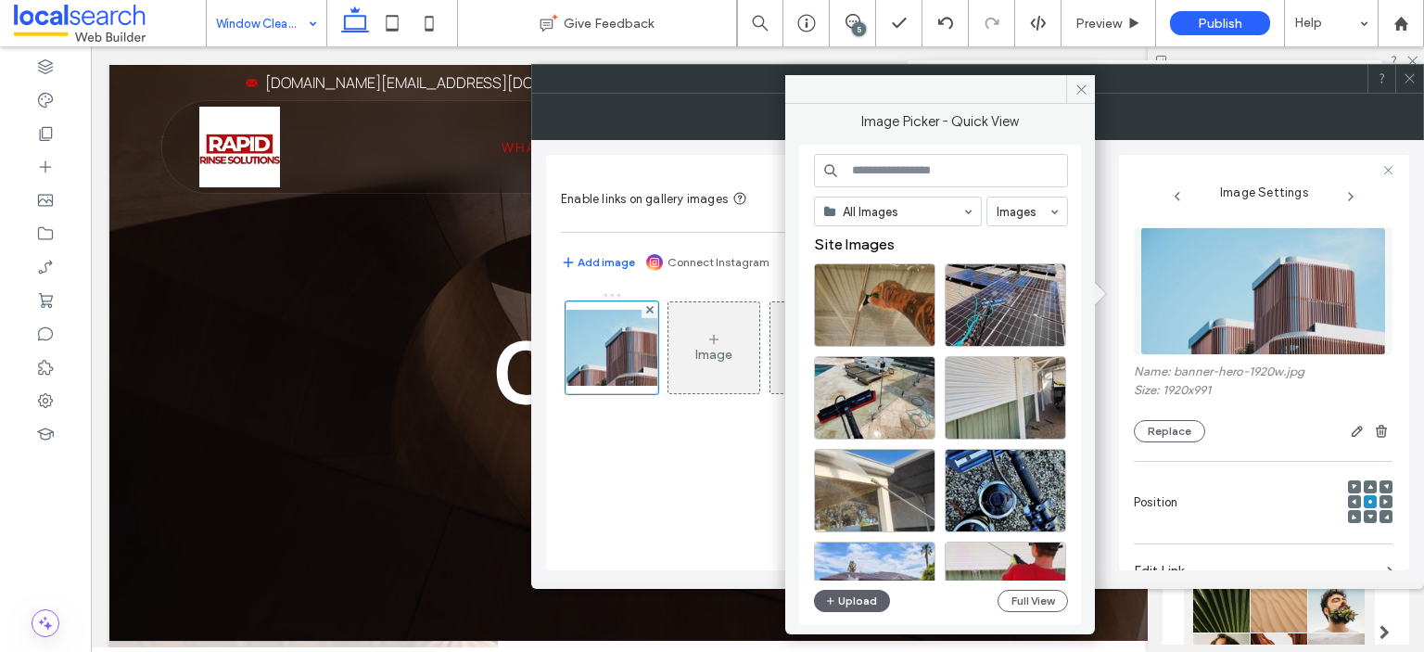
click at [816, 609] on div "Upload" at bounding box center [852, 601] width 76 height 22
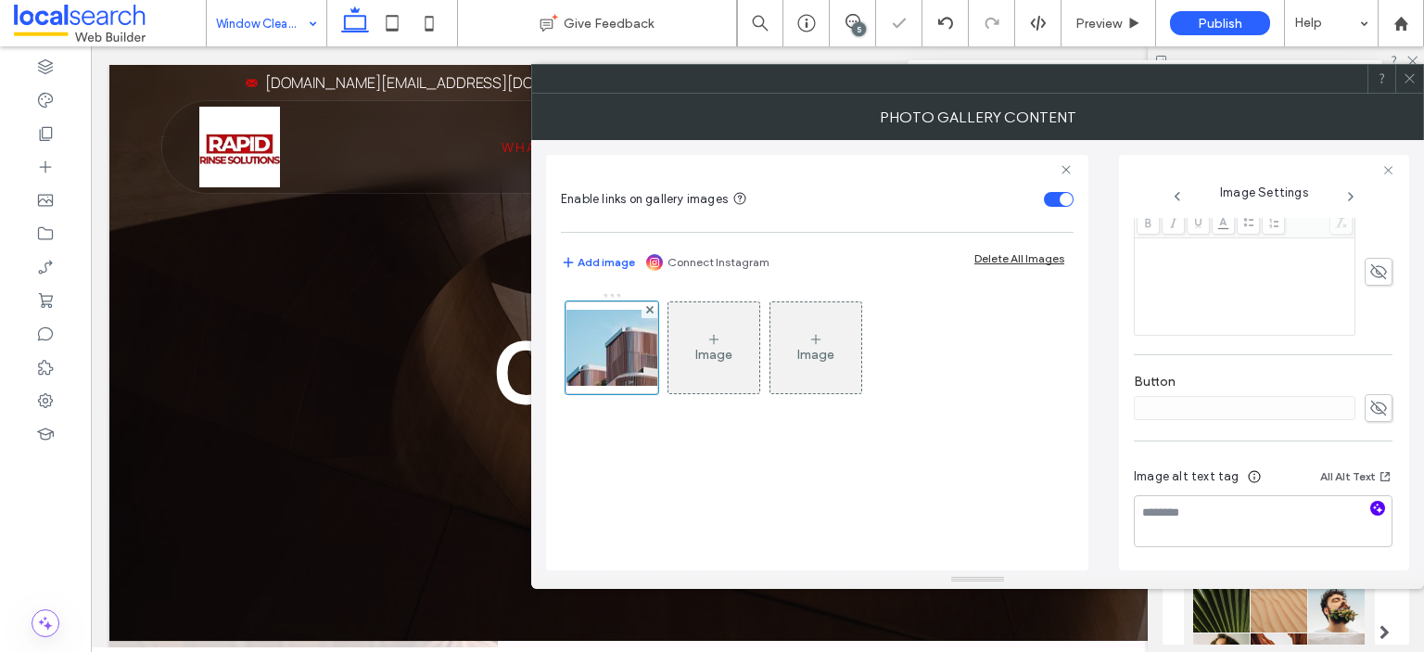
scroll to position [534, 0]
click at [1371, 510] on icon "button" at bounding box center [1377, 507] width 13 height 13
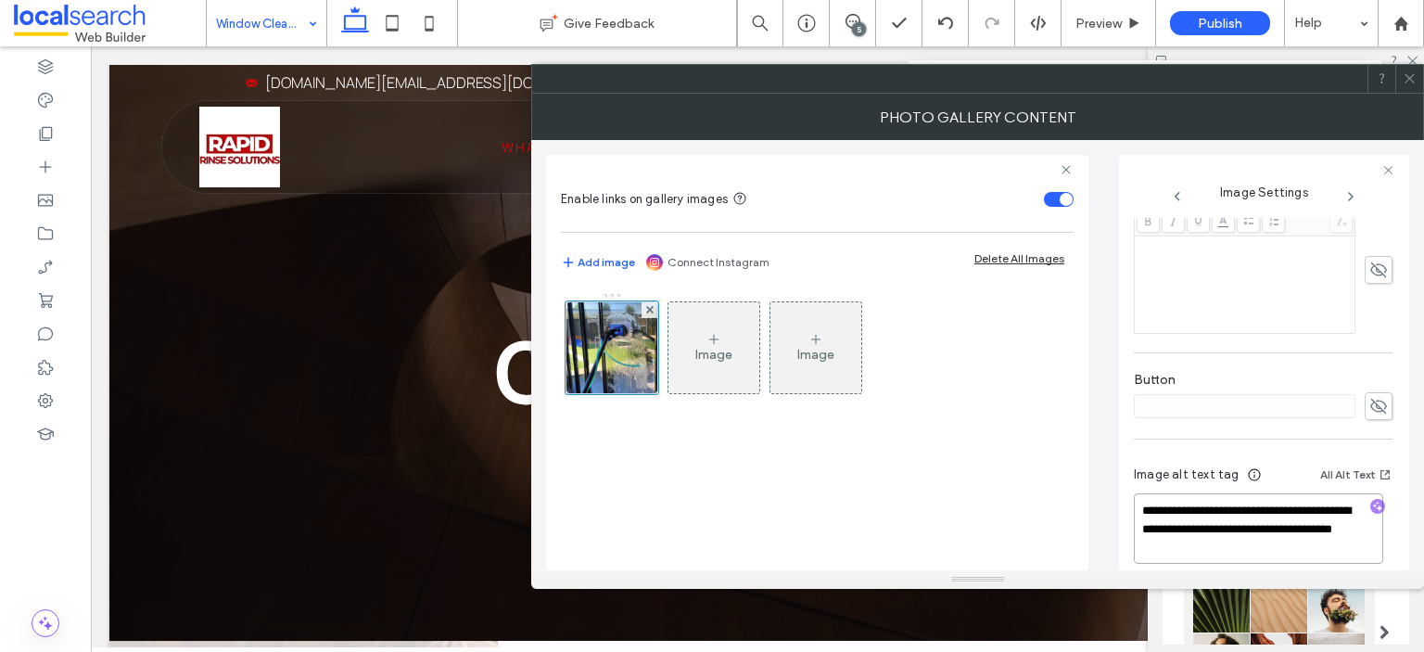
drag, startPoint x: 1271, startPoint y: 555, endPoint x: 1223, endPoint y: 528, distance: 55.2
click at [1223, 528] on textarea "**********" at bounding box center [1258, 528] width 249 height 70
paste textarea "**********"
click at [1139, 528] on textarea "**********" at bounding box center [1258, 537] width 249 height 89
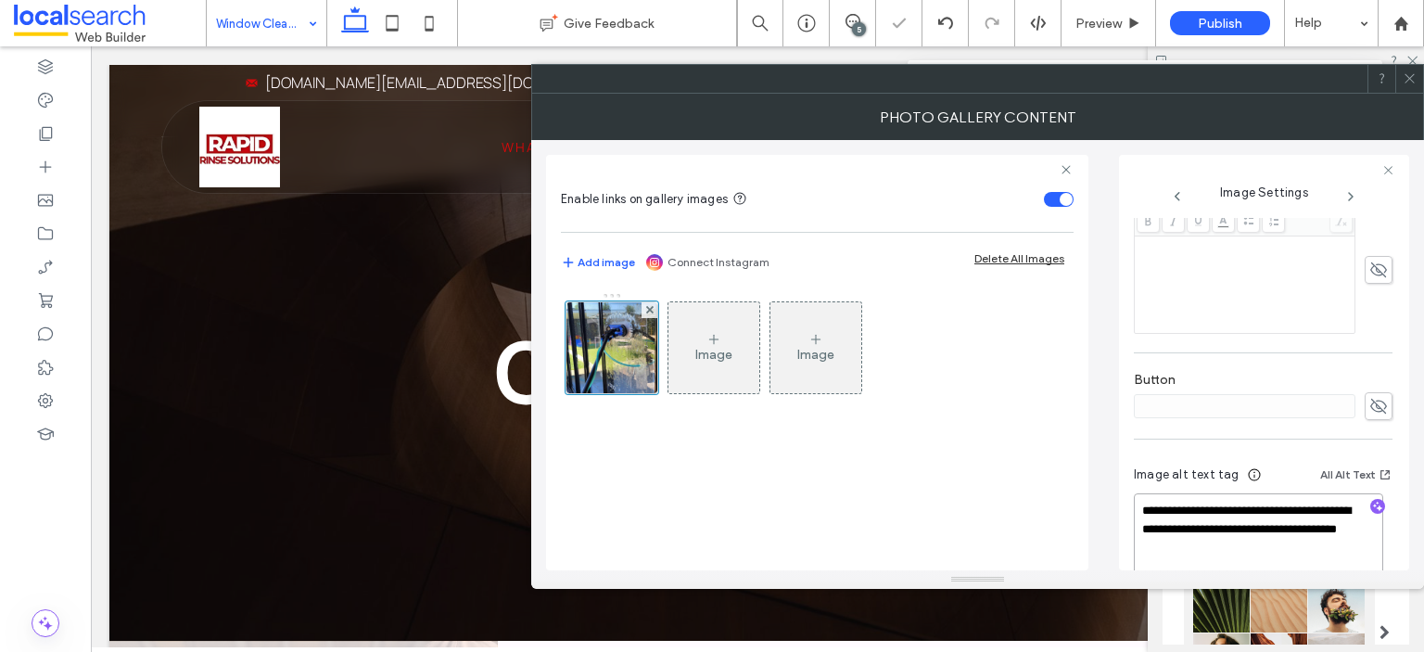
type textarea "**********"
click at [1409, 77] on icon at bounding box center [1410, 78] width 14 height 14
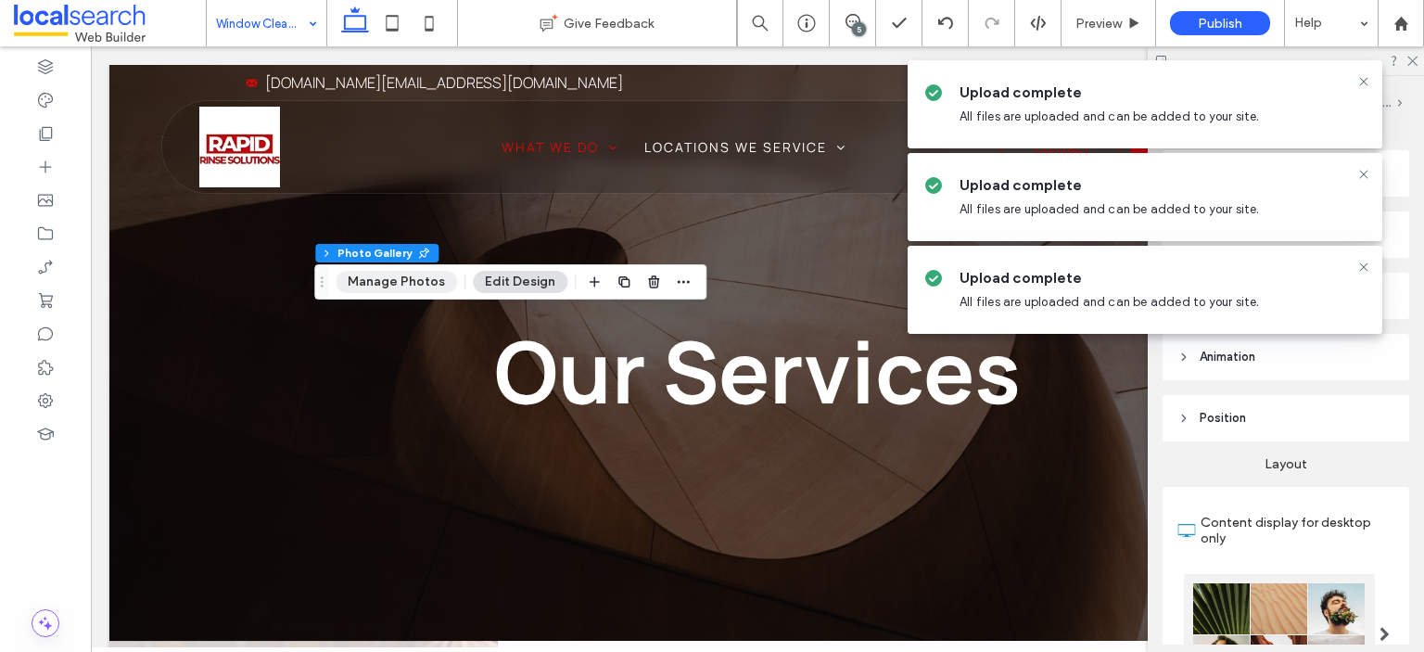
click at [408, 281] on button "Manage Photos" at bounding box center [396, 282] width 121 height 22
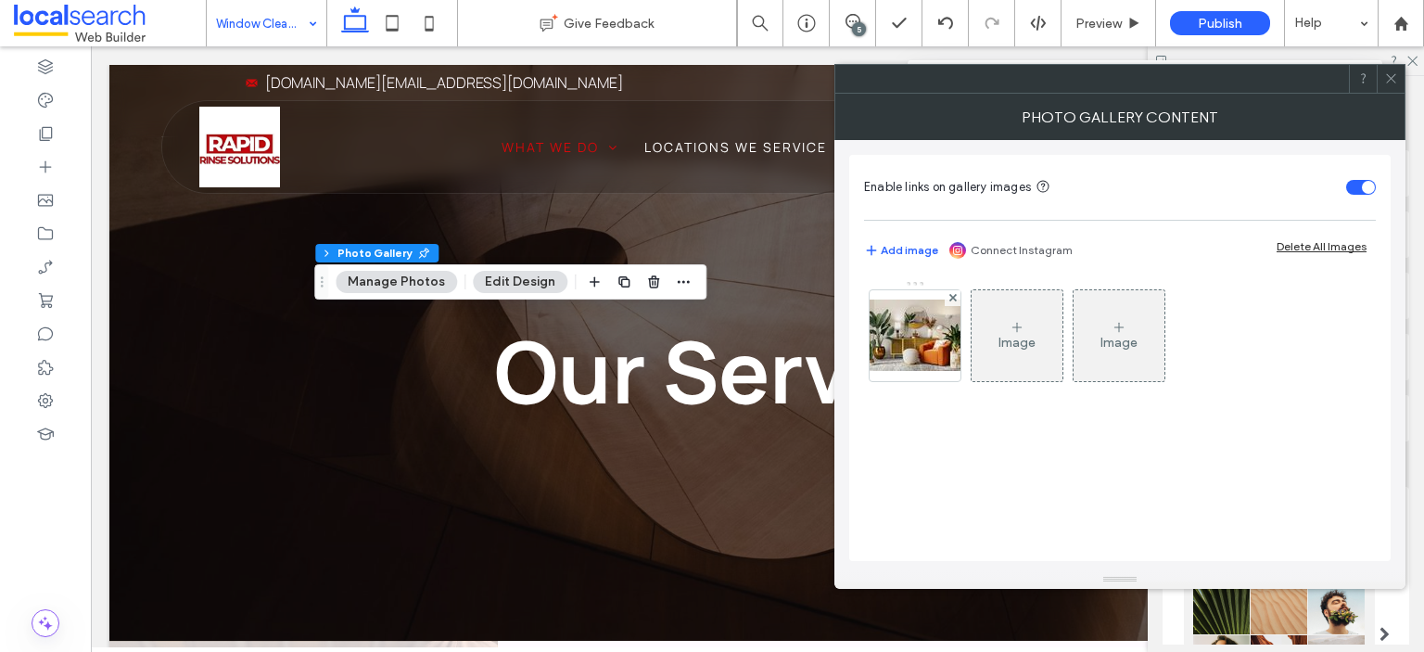
drag, startPoint x: 914, startPoint y: 340, endPoint x: 908, endPoint y: 349, distance: 10.6
click at [917, 342] on img at bounding box center [915, 335] width 148 height 71
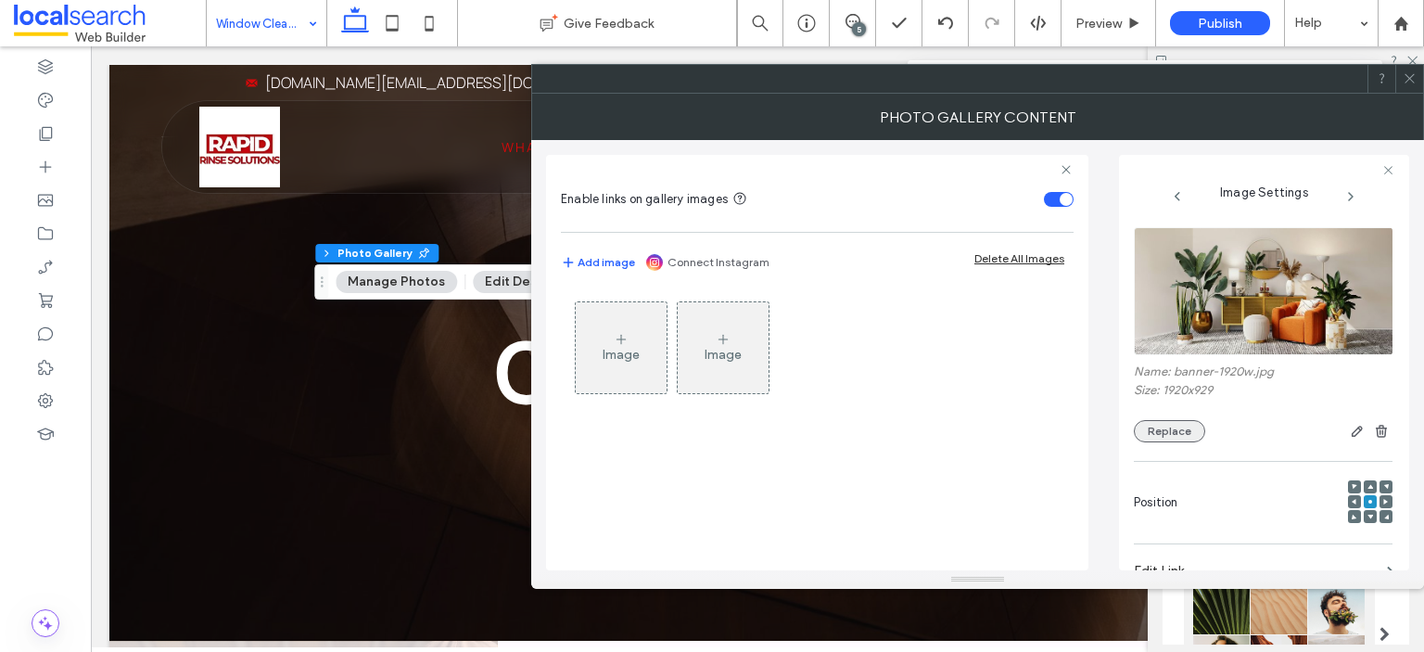
click at [1202, 435] on button "Replace" at bounding box center [1169, 431] width 71 height 22
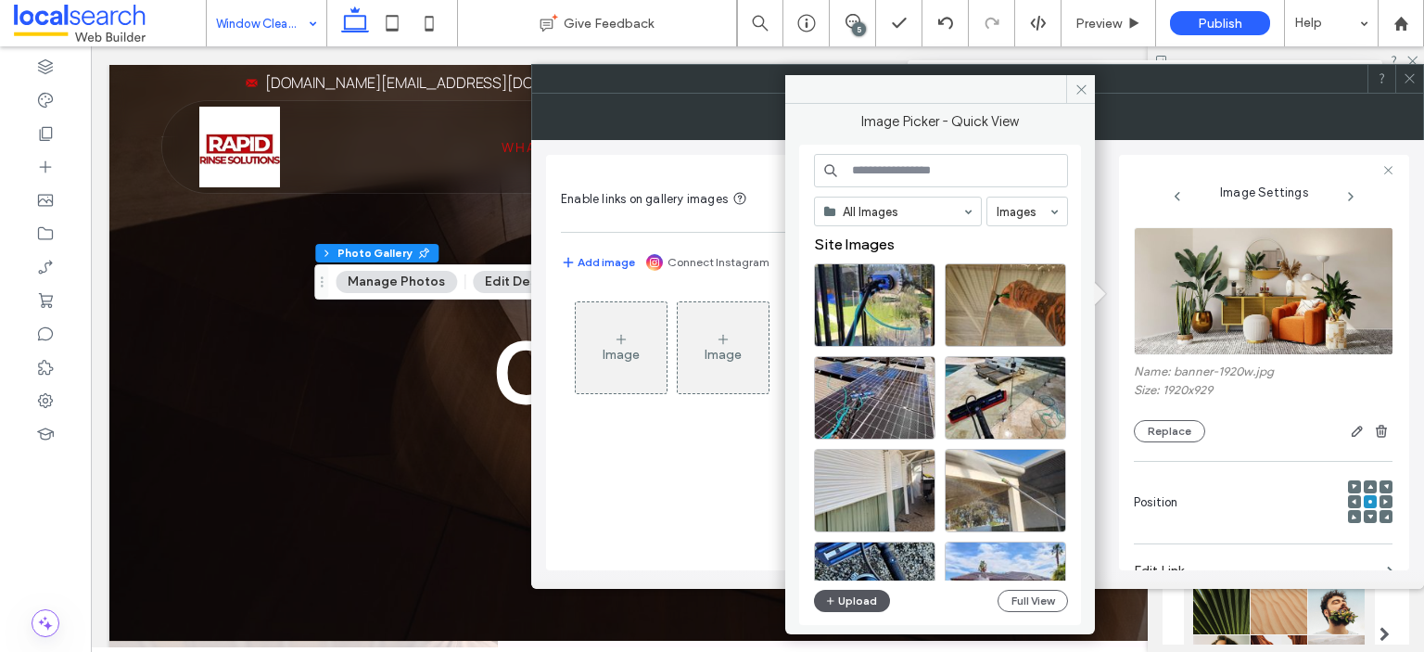
click at [879, 599] on button "Upload" at bounding box center [852, 601] width 76 height 22
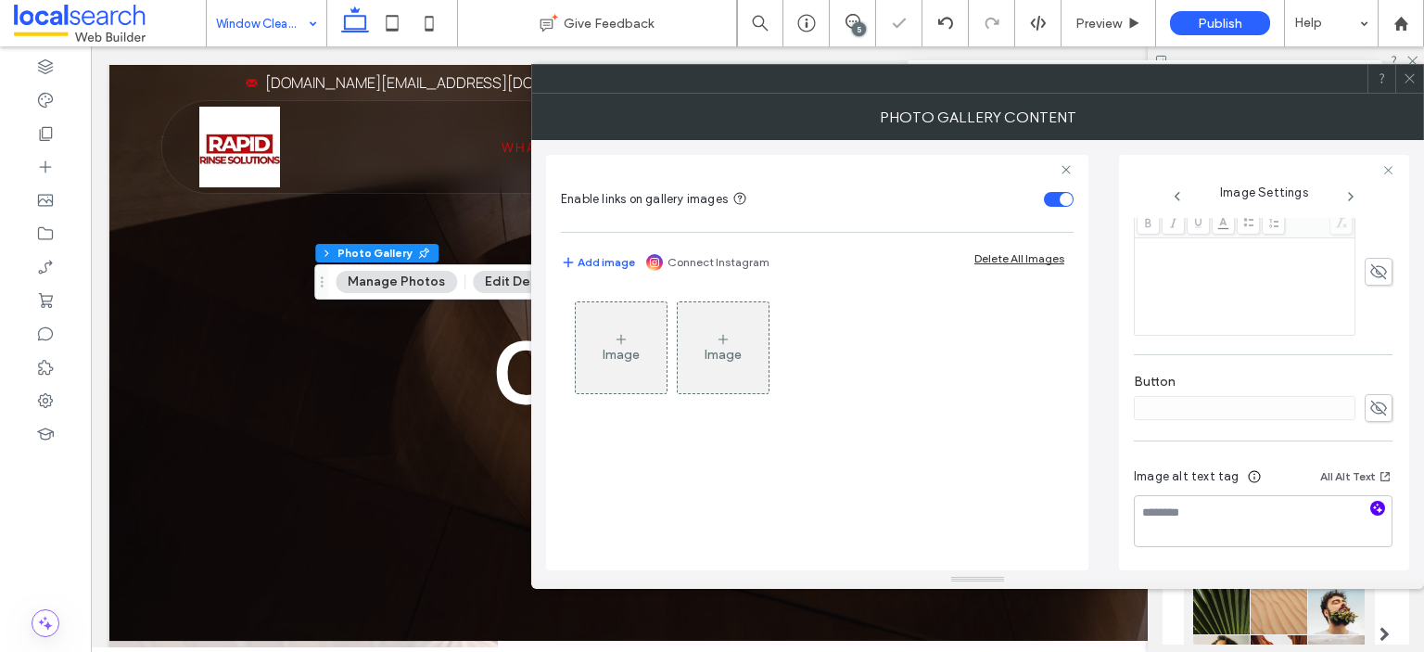
click at [1371, 510] on icon "button" at bounding box center [1377, 508] width 13 height 13
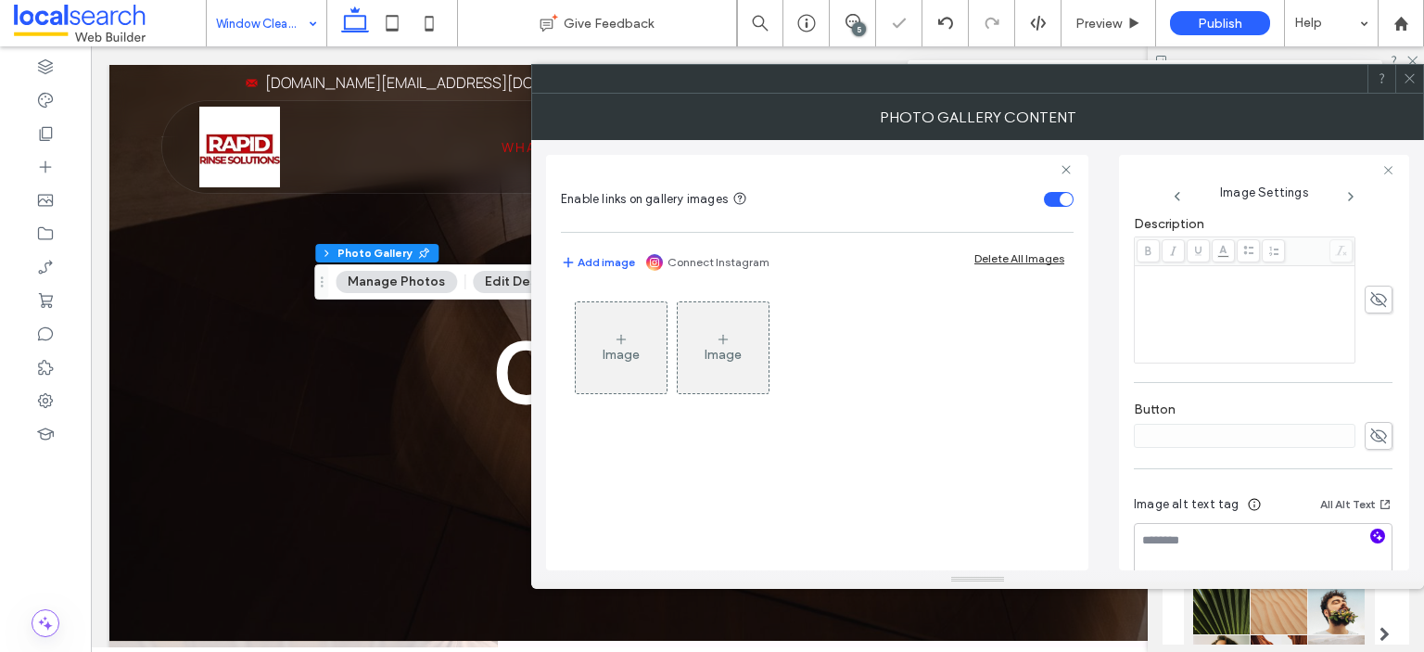
scroll to position [534, 0]
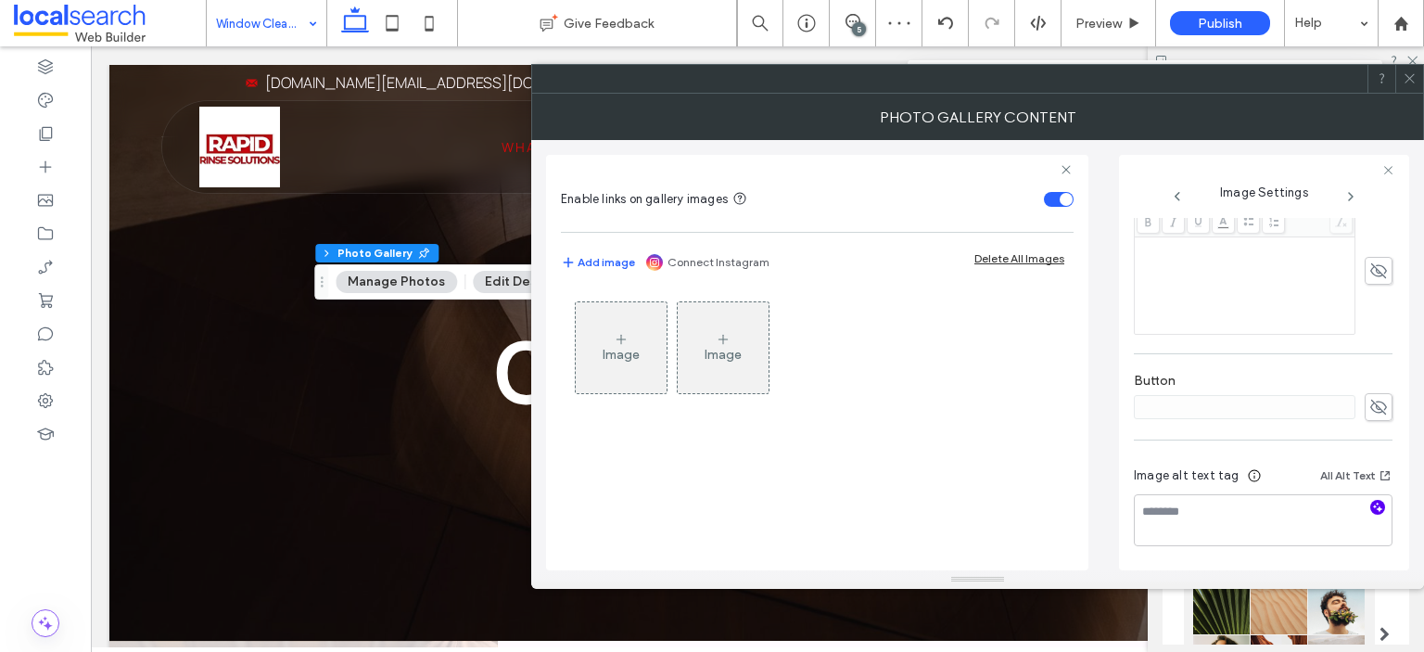
click at [1371, 505] on icon "button" at bounding box center [1377, 507] width 13 height 13
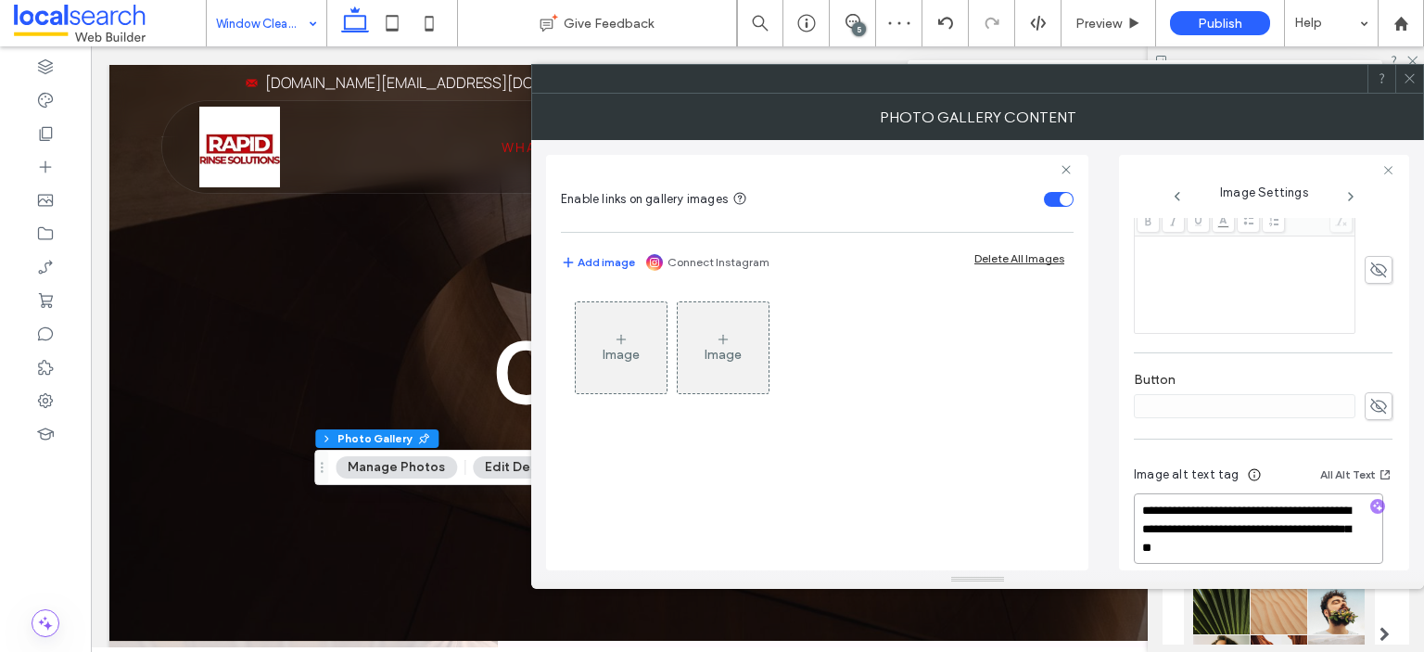
click at [1292, 555] on textarea "**********" at bounding box center [1258, 528] width 249 height 70
drag, startPoint x: 1298, startPoint y: 553, endPoint x: 1237, endPoint y: 533, distance: 64.2
click at [1237, 533] on textarea "**********" at bounding box center [1258, 528] width 249 height 70
paste textarea "**********"
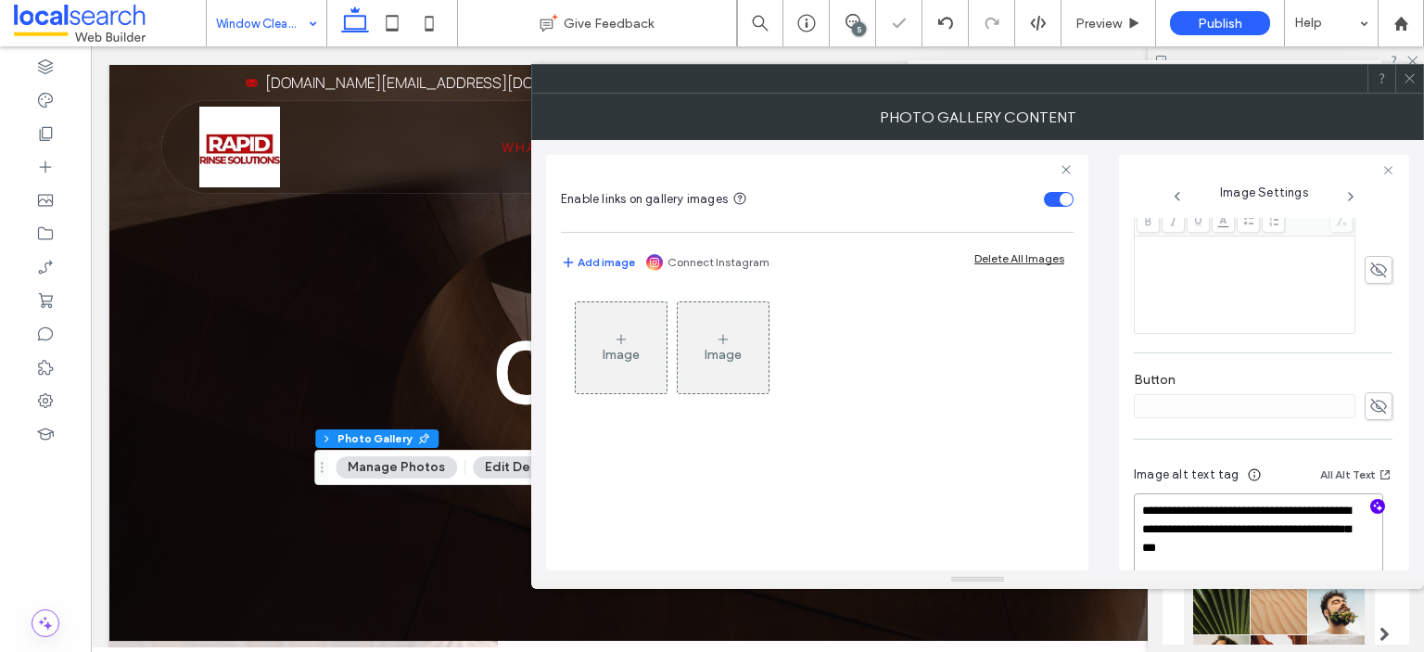
type textarea "**********"
click at [1409, 79] on use at bounding box center [1409, 78] width 9 height 9
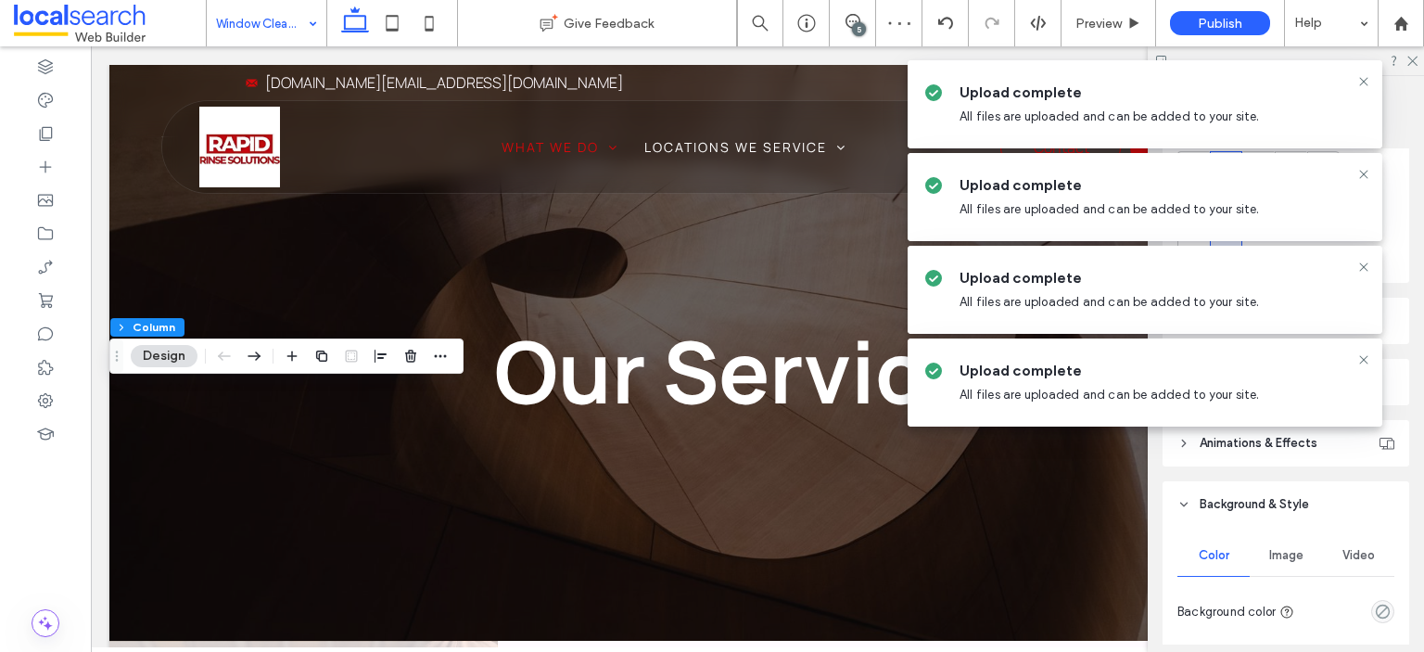
scroll to position [185, 0]
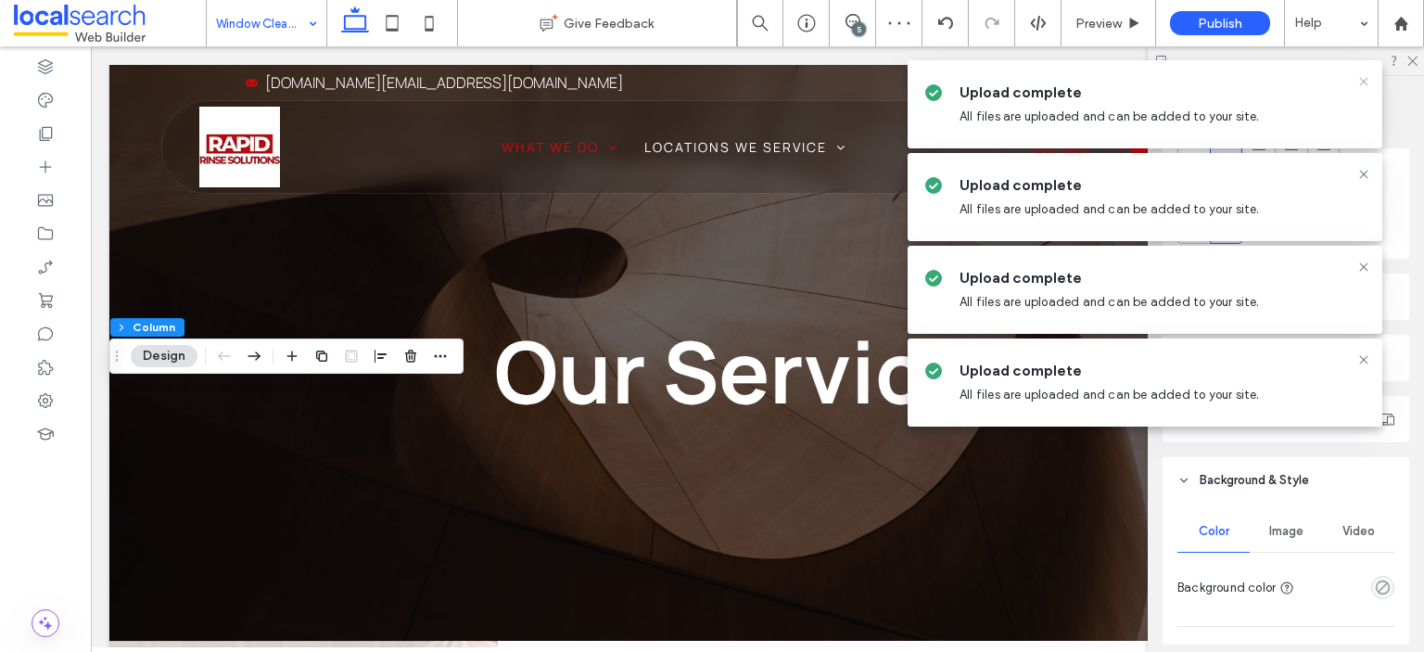
click at [1365, 77] on icon at bounding box center [1364, 81] width 15 height 15
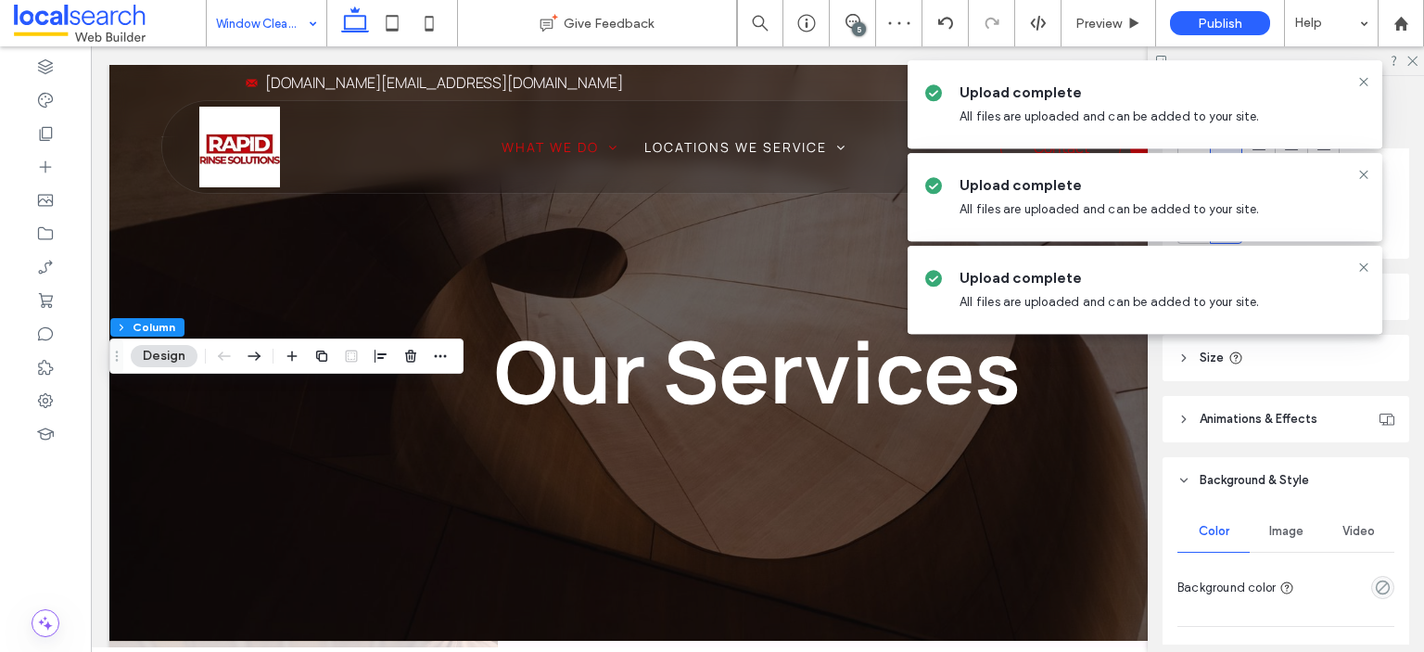
click at [1365, 77] on icon at bounding box center [1364, 81] width 15 height 15
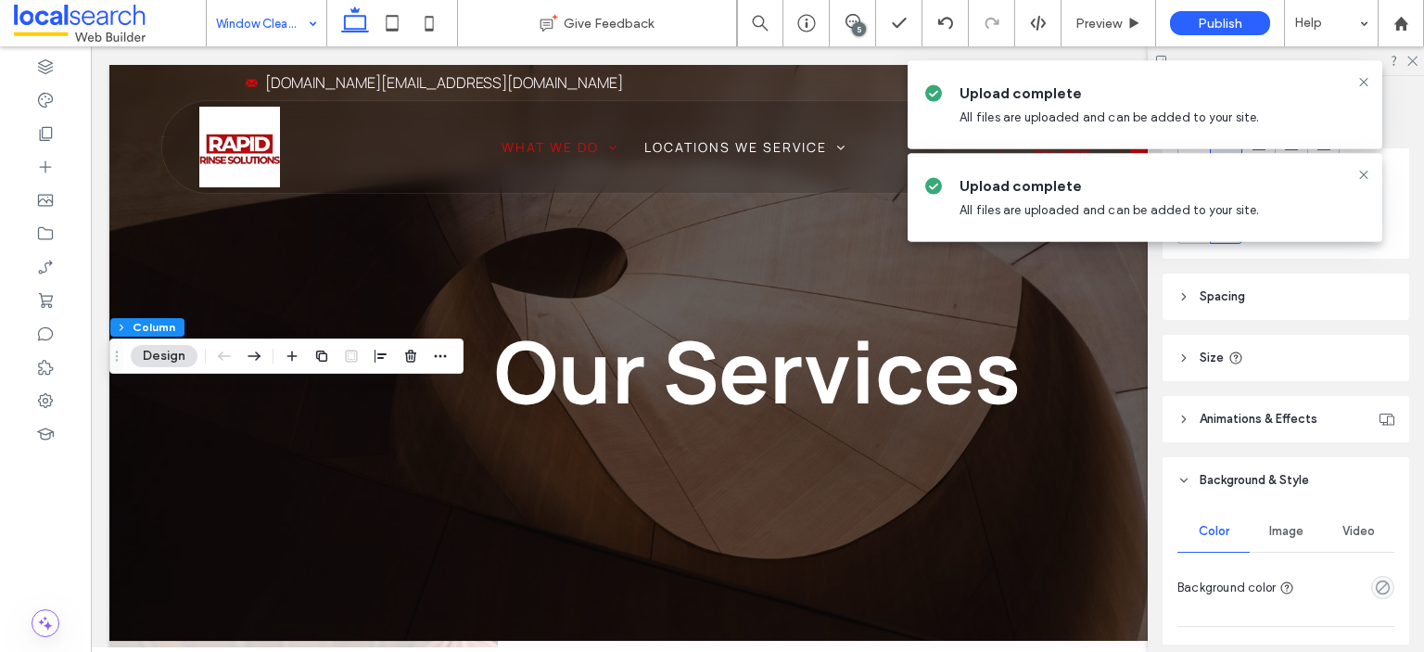
click at [1371, 73] on div "Upload complete All files are uploaded and can be added to your site." at bounding box center [1145, 105] width 475 height 88
click at [1365, 73] on div "Upload complete All files are uploaded and can be added to your site." at bounding box center [1145, 104] width 475 height 88
click at [1365, 84] on icon at bounding box center [1364, 81] width 15 height 15
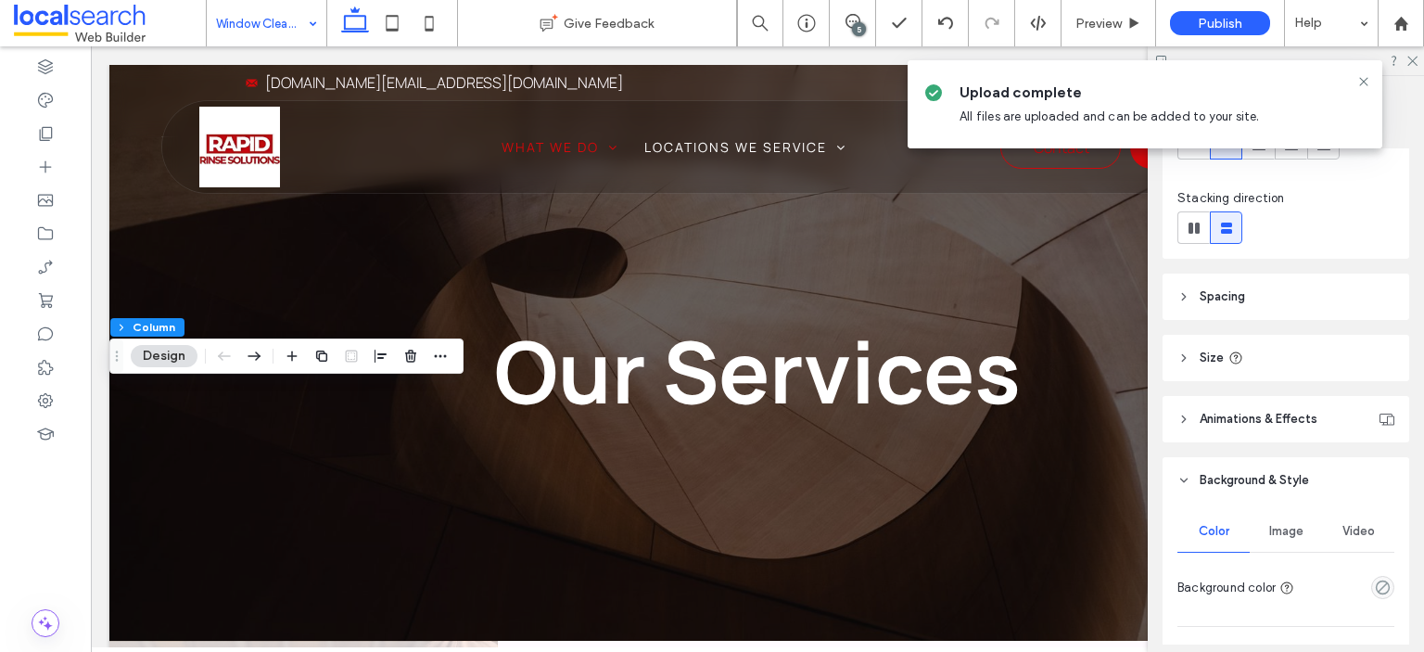
click at [1365, 84] on icon at bounding box center [1364, 81] width 15 height 15
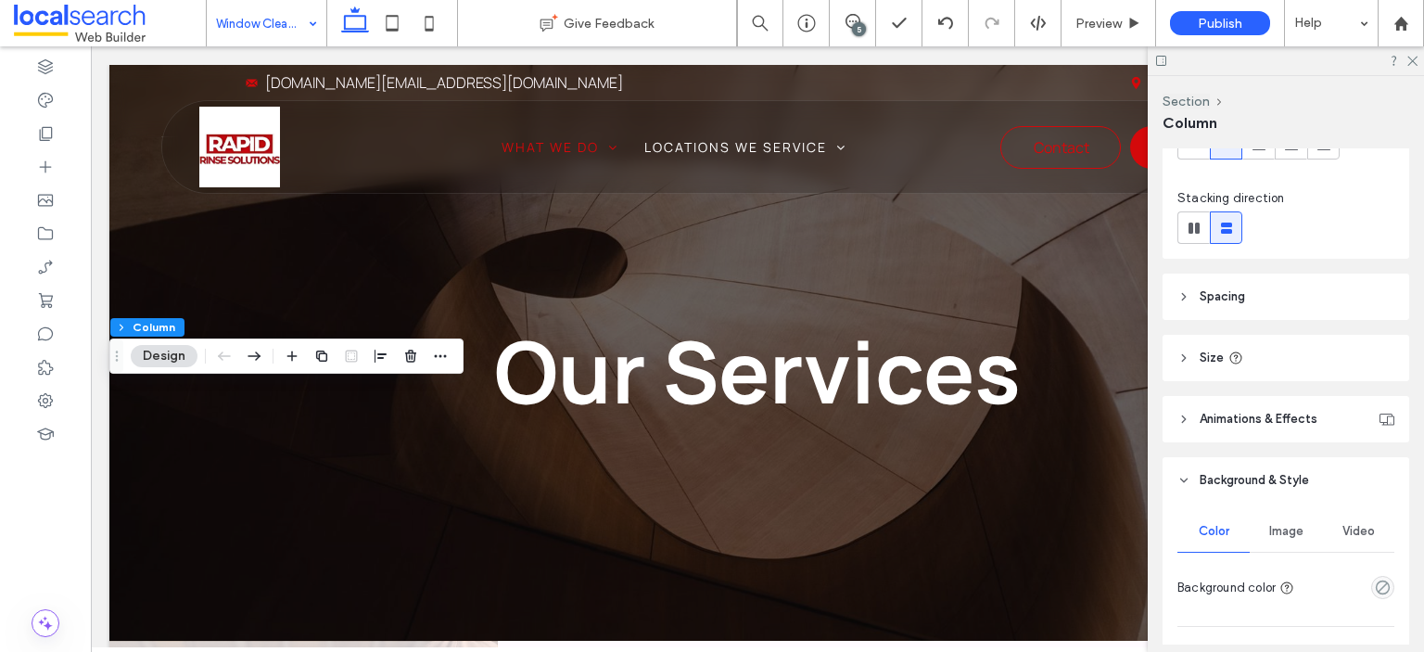
drag, startPoint x: 1292, startPoint y: 533, endPoint x: 1288, endPoint y: 522, distance: 11.7
click at [1292, 533] on span "Image" at bounding box center [1286, 531] width 34 height 15
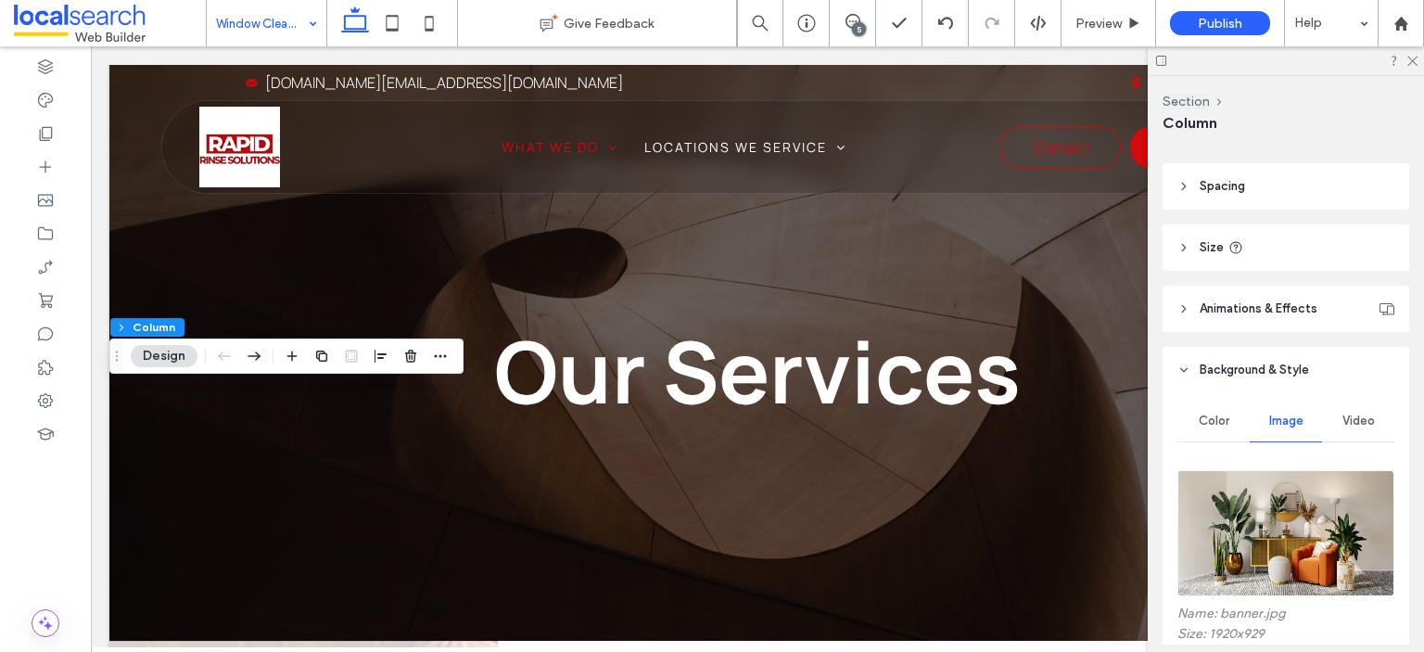
scroll to position [464, 0]
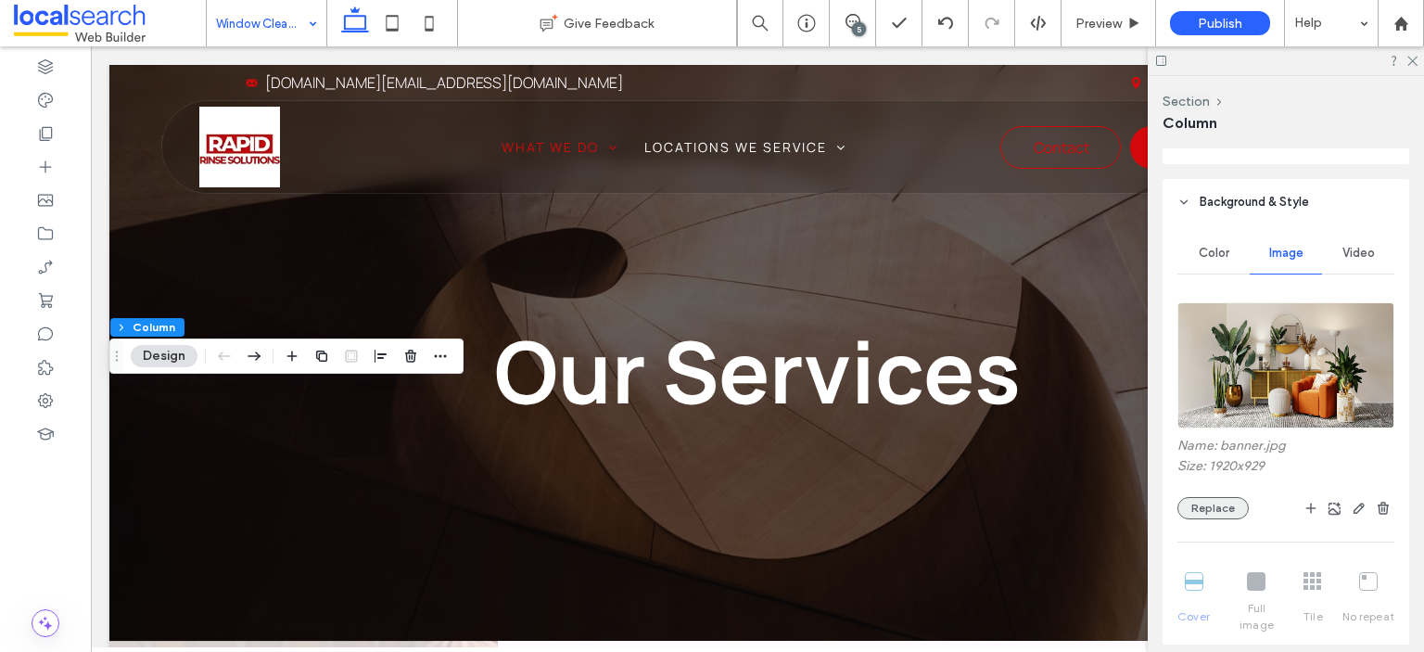
click at [1217, 506] on button "Replace" at bounding box center [1213, 508] width 71 height 22
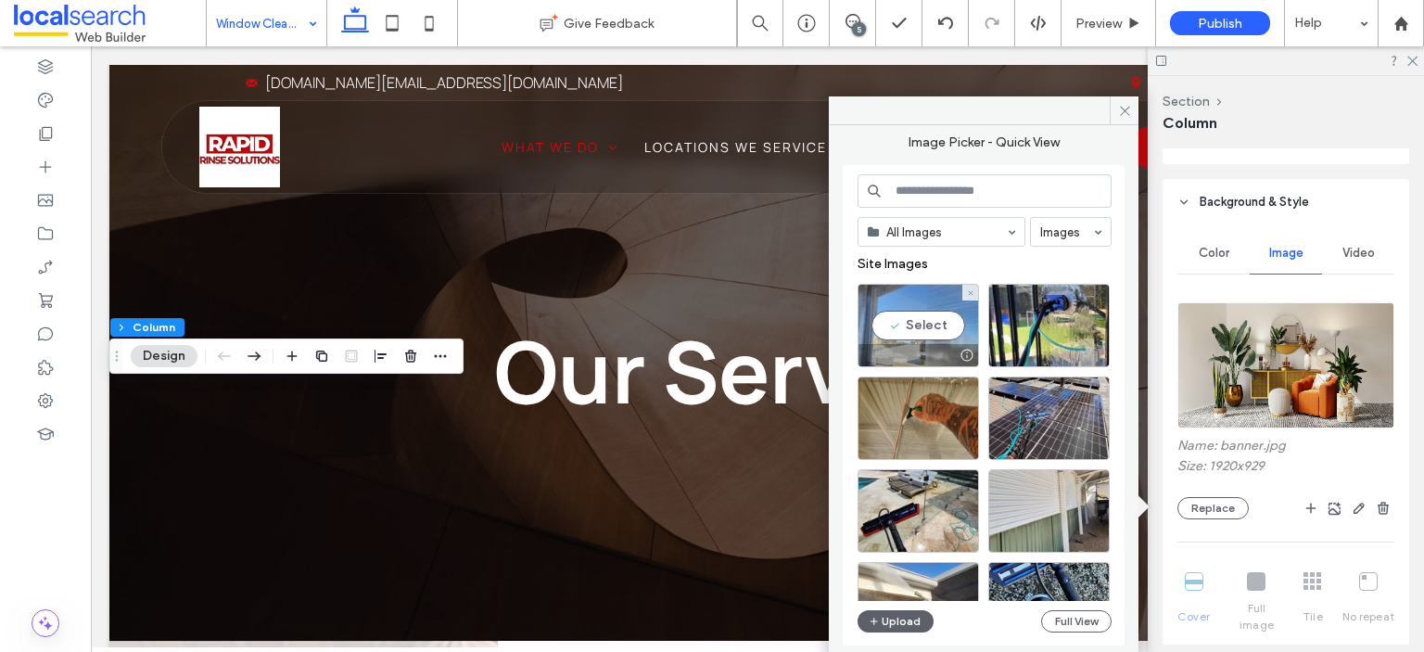
click at [920, 324] on div "Select" at bounding box center [918, 325] width 121 height 83
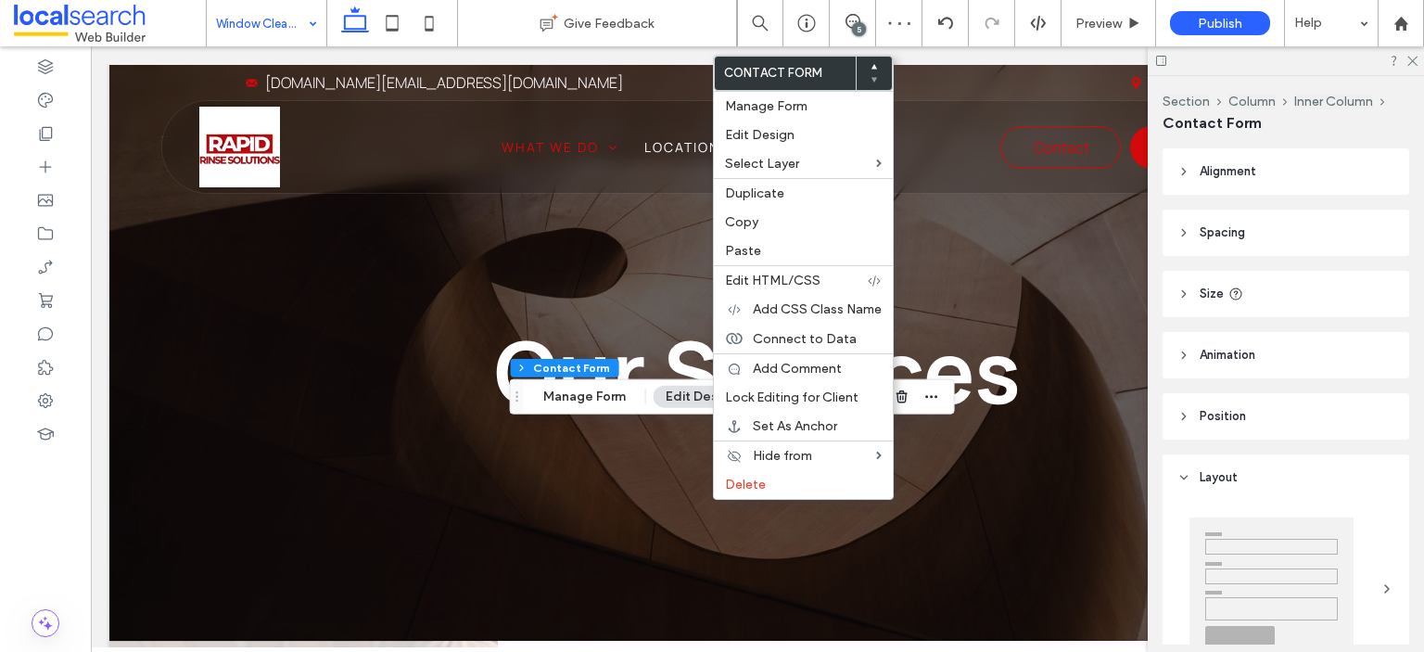
type input "*"
type input "***"
type input "*"
type input "***"
click at [827, 331] on span "Connect to Data" at bounding box center [805, 339] width 104 height 16
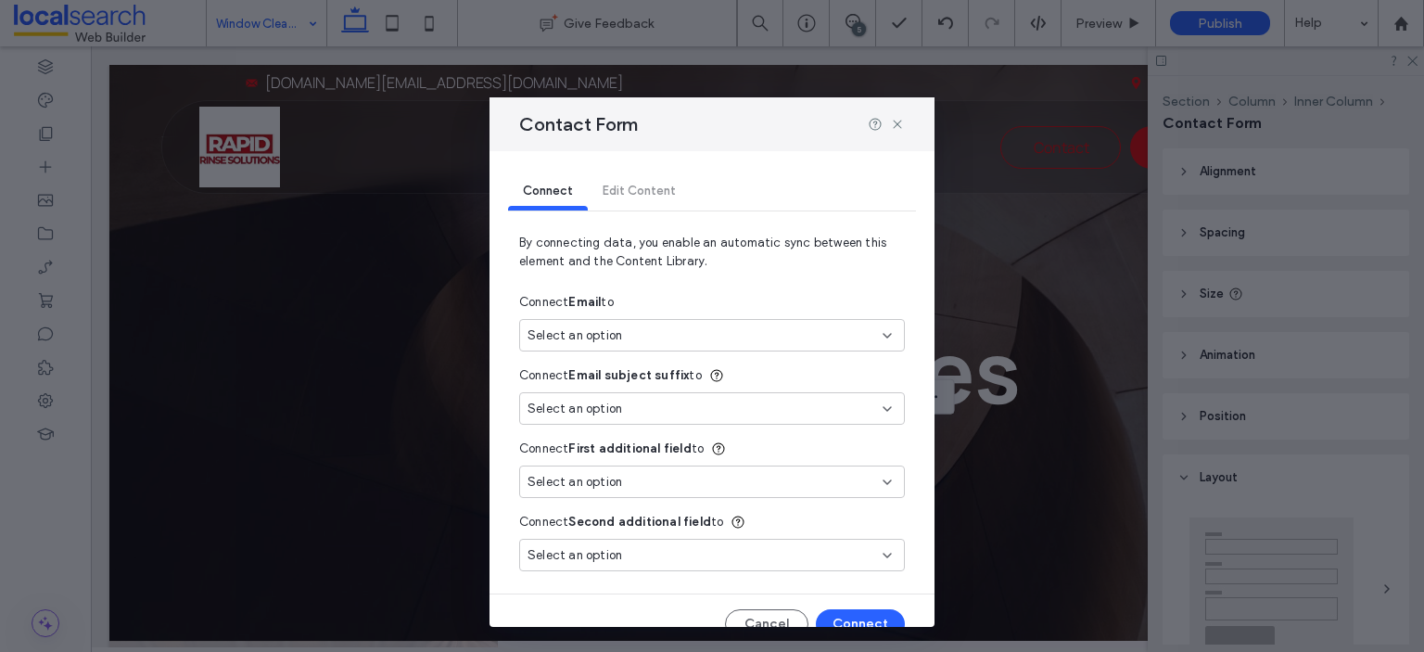
click at [723, 335] on div "Select an option" at bounding box center [701, 335] width 347 height 19
click at [646, 407] on span "rapidrinsesolutions.au@gmail.com" at bounding box center [758, 400] width 236 height 19
type input "*"
type input "***"
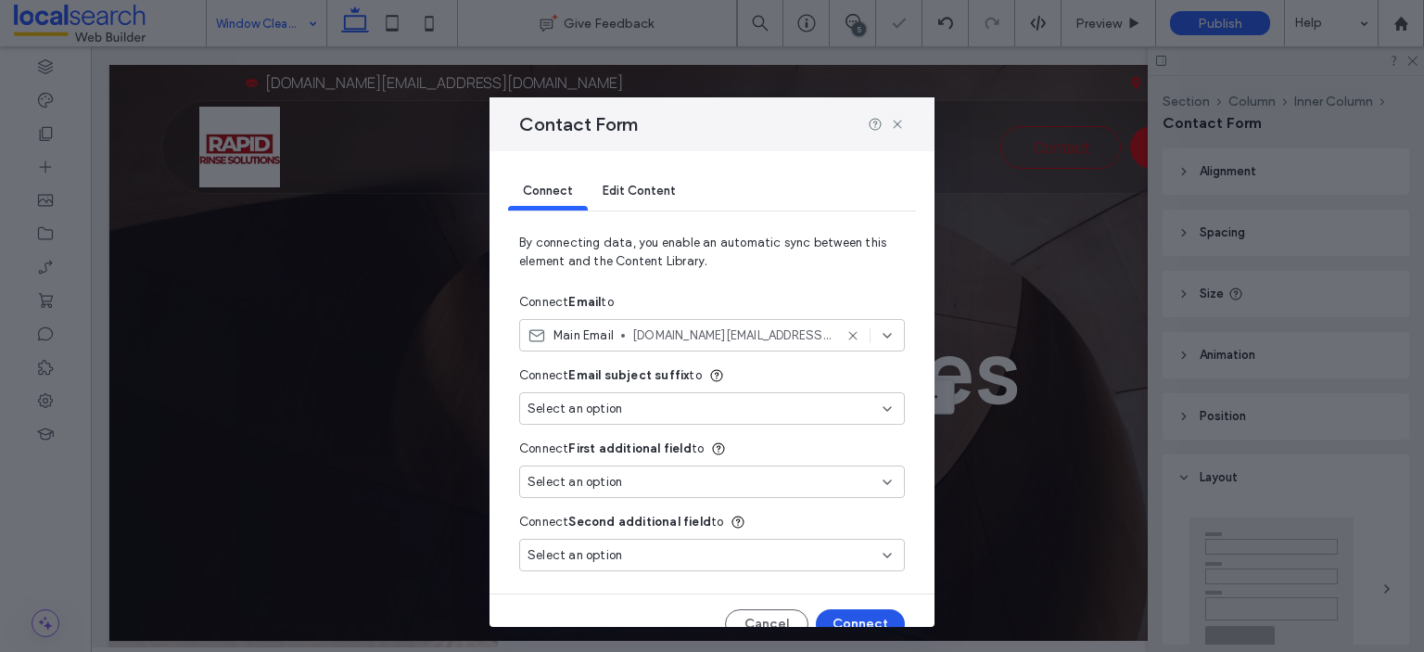
click at [848, 624] on button "Connect" at bounding box center [860, 624] width 89 height 30
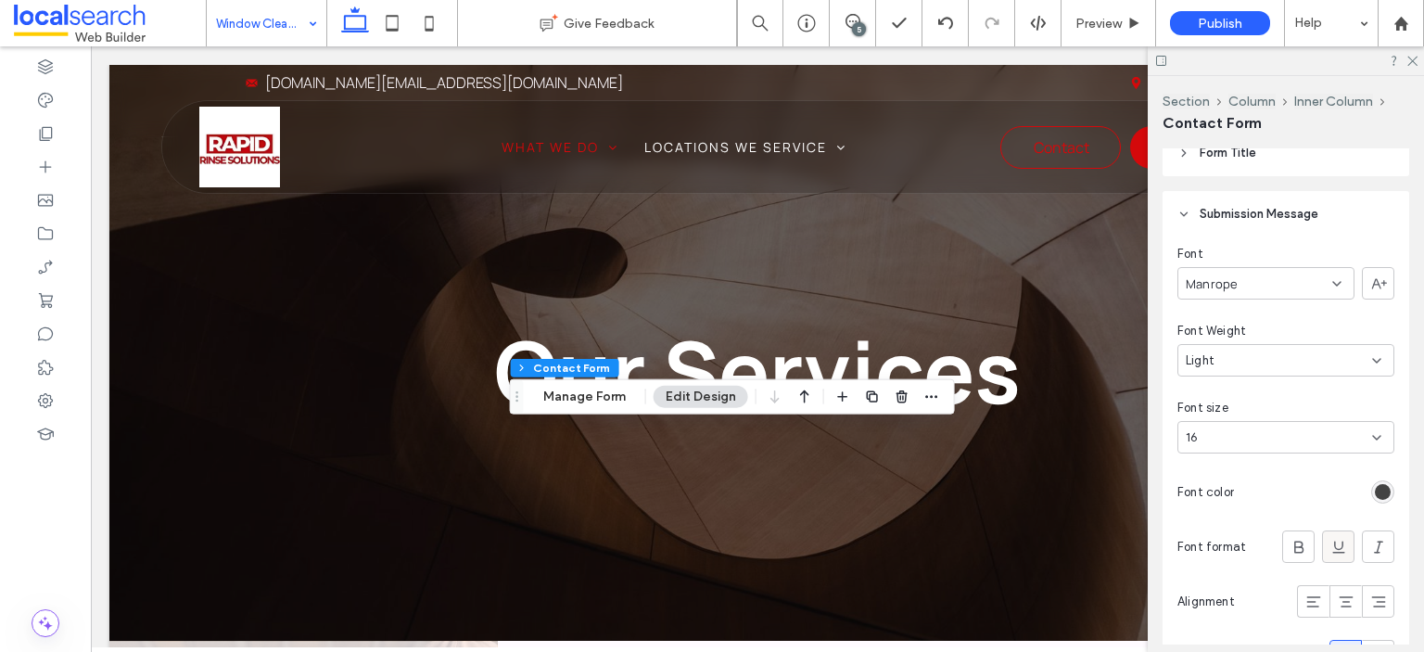
scroll to position [1897, 0]
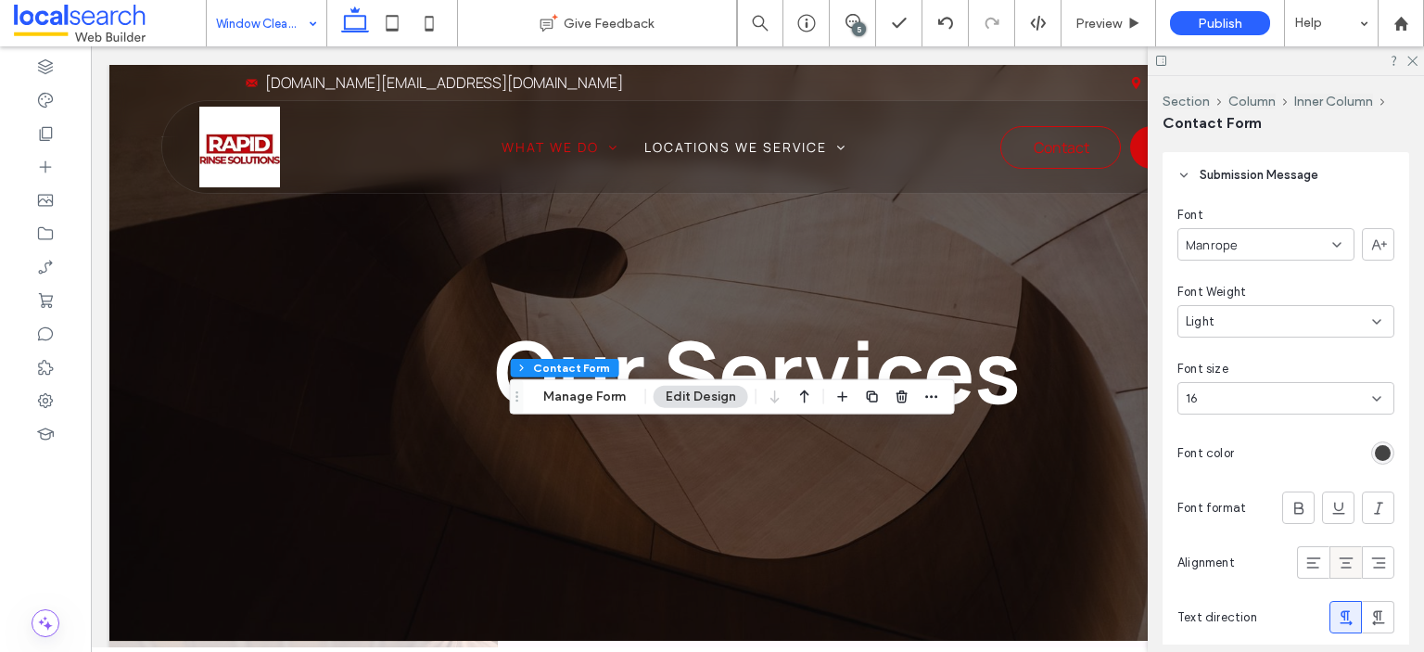
click at [1337, 563] on icon at bounding box center [1346, 563] width 19 height 19
type input "*"
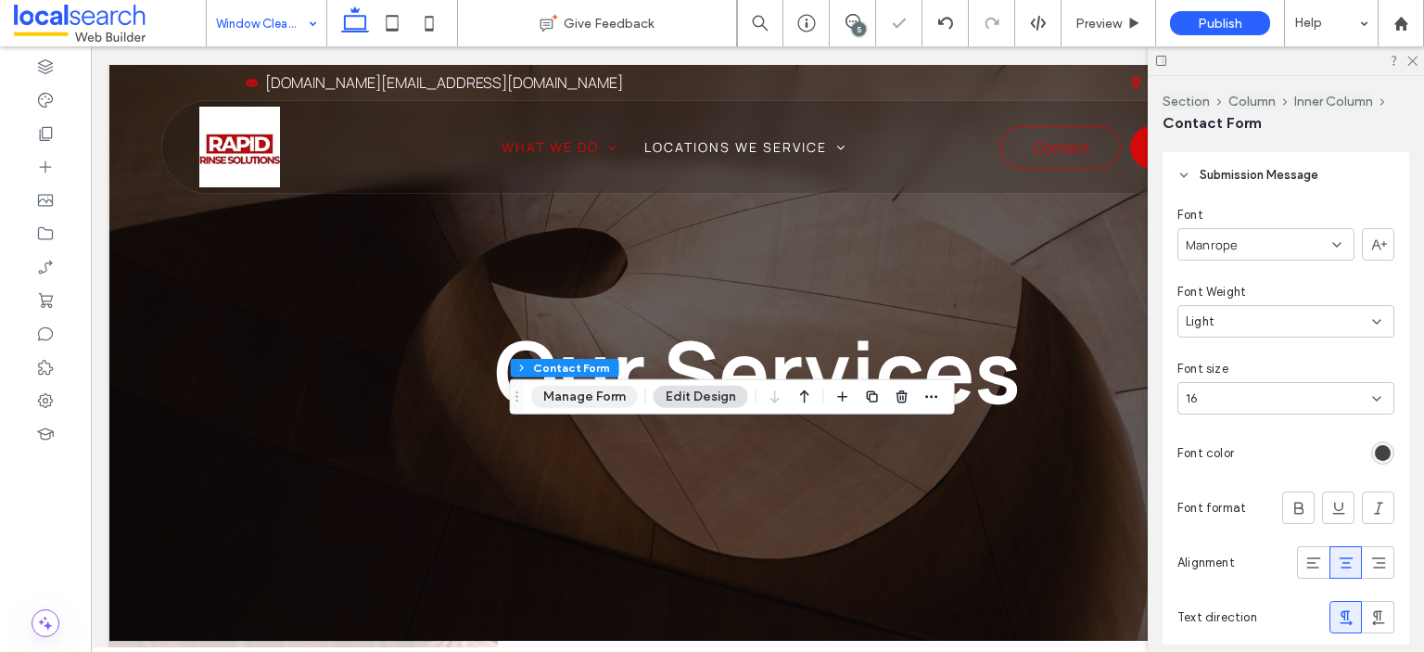
click at [608, 400] on button "Manage Form" at bounding box center [584, 397] width 107 height 22
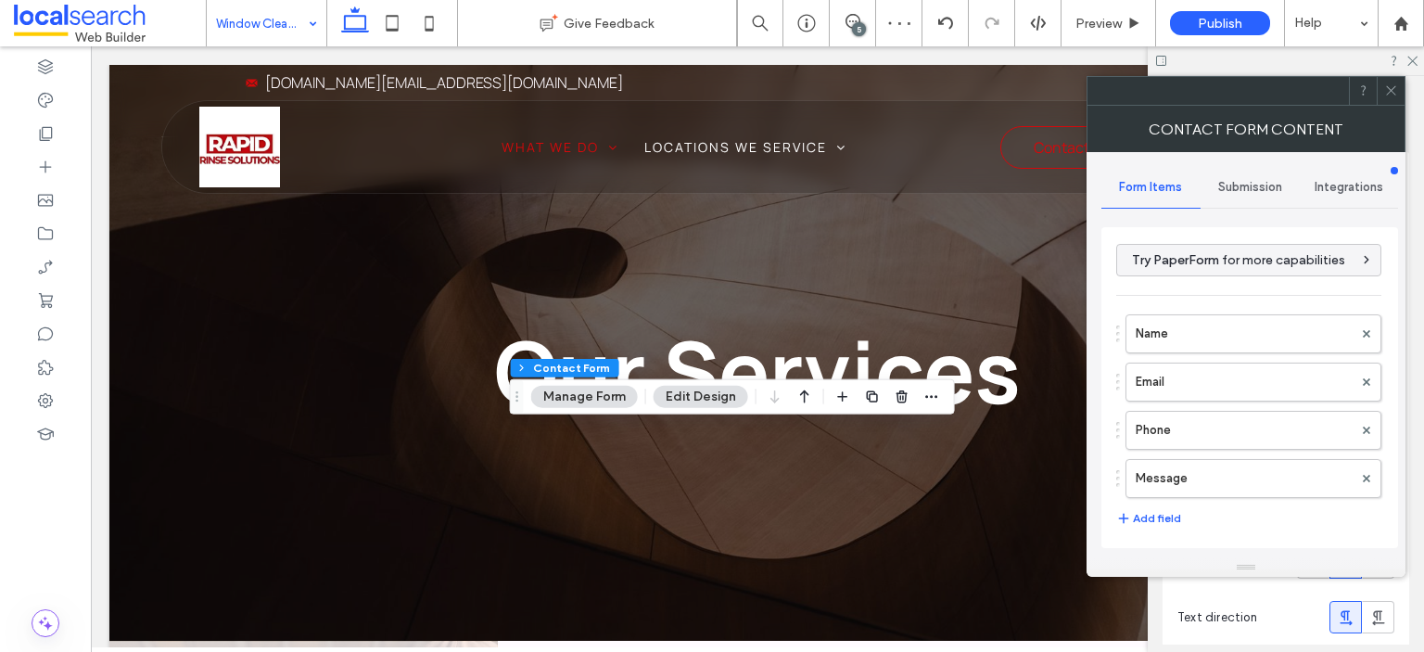
click at [1259, 180] on span "Submission" at bounding box center [1250, 187] width 64 height 15
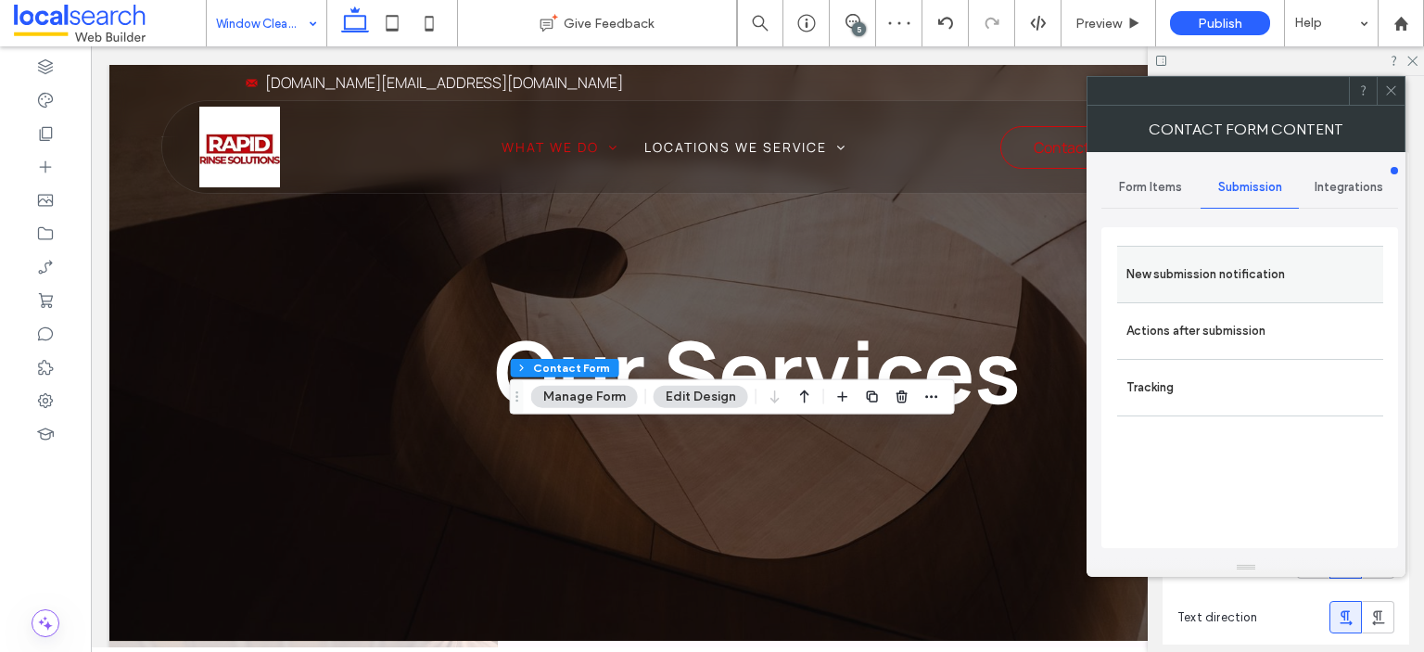
click at [1252, 279] on label "New submission notification" at bounding box center [1251, 274] width 248 height 37
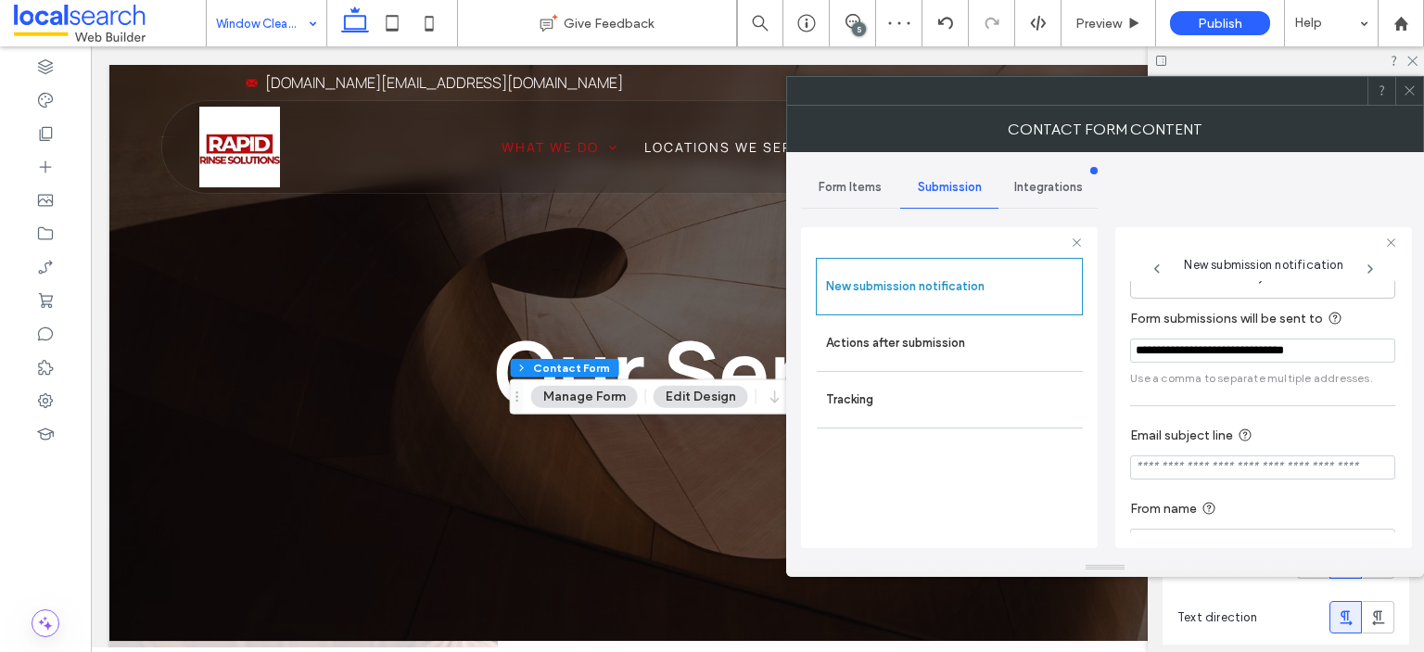
scroll to position [95, 0]
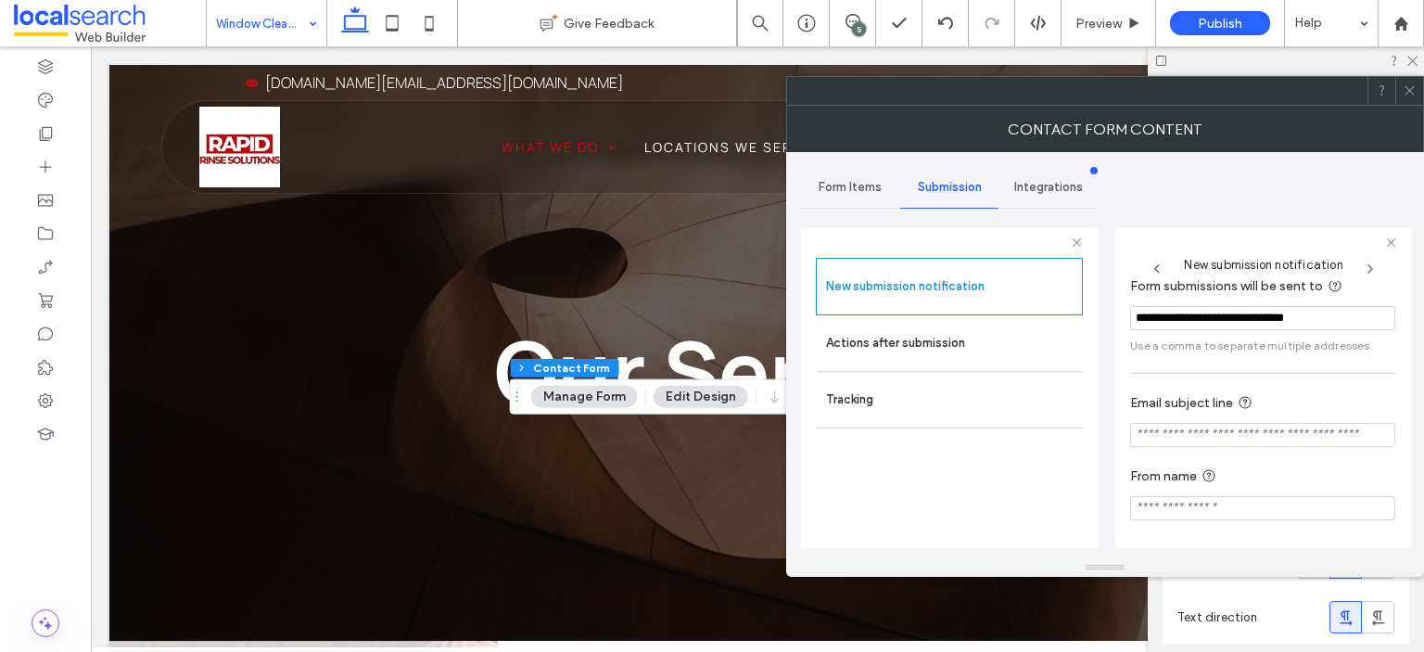
drag, startPoint x: 1221, startPoint y: 448, endPoint x: 1227, endPoint y: 431, distance: 17.6
click at [1224, 441] on section "Email subject line" at bounding box center [1262, 419] width 265 height 73
click at [1227, 431] on input "Email subject line" at bounding box center [1262, 435] width 265 height 24
paste input "**********"
type input "**********"
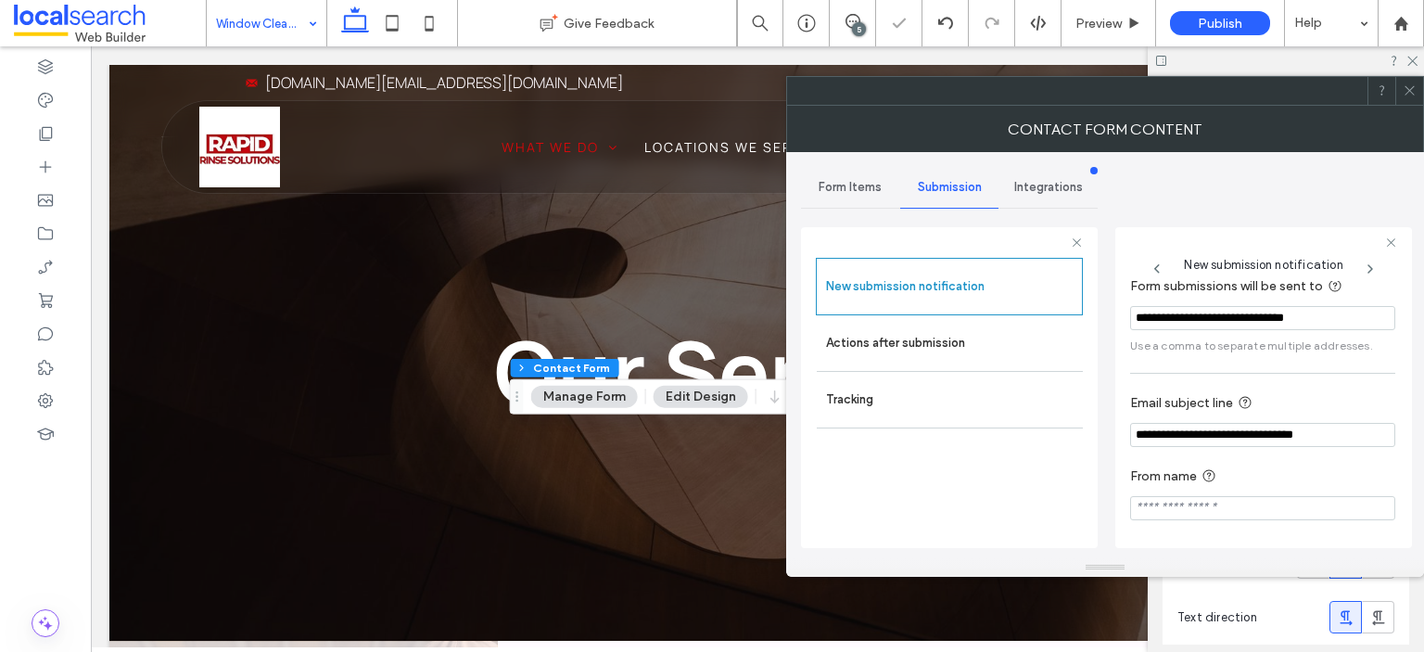
paste input "**********"
type input "**********"
click at [965, 342] on label "Actions after submission" at bounding box center [950, 343] width 248 height 37
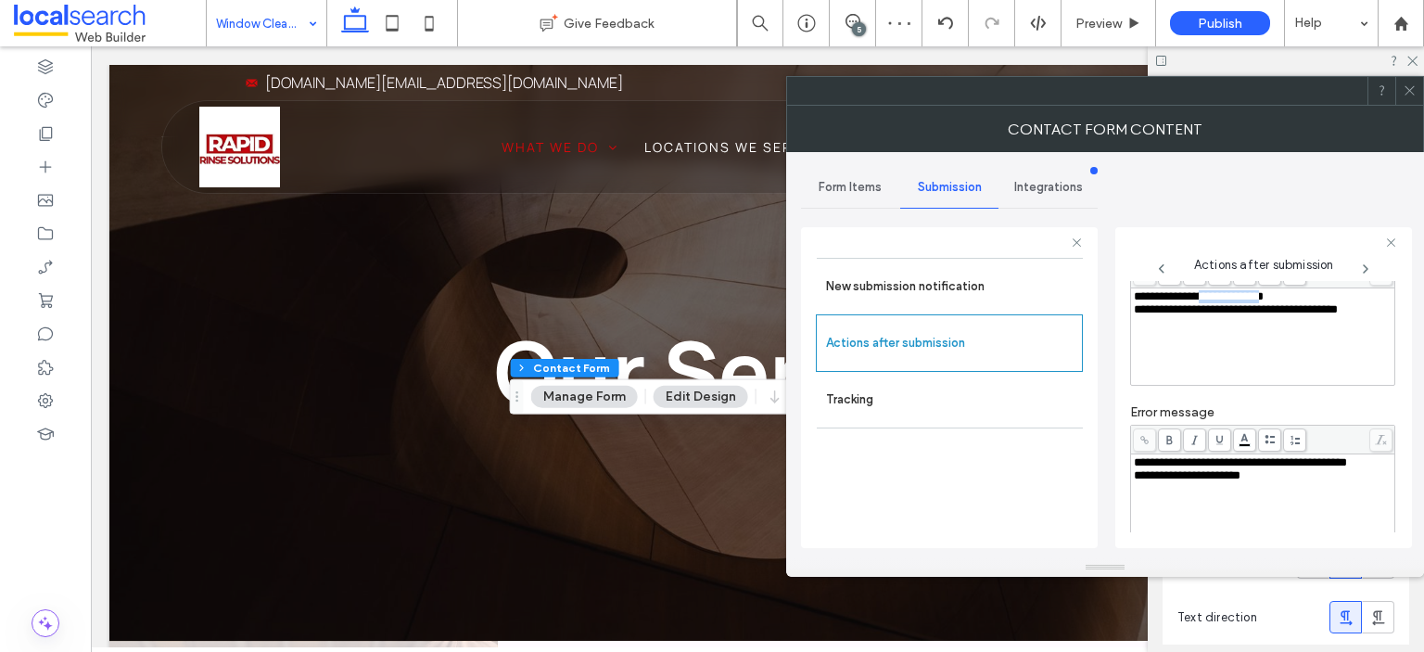
drag, startPoint x: 1287, startPoint y: 295, endPoint x: 1213, endPoint y: 296, distance: 74.2
click at [1213, 296] on span "**********" at bounding box center [1199, 296] width 130 height 12
click at [1232, 469] on div "**********" at bounding box center [1263, 462] width 259 height 13
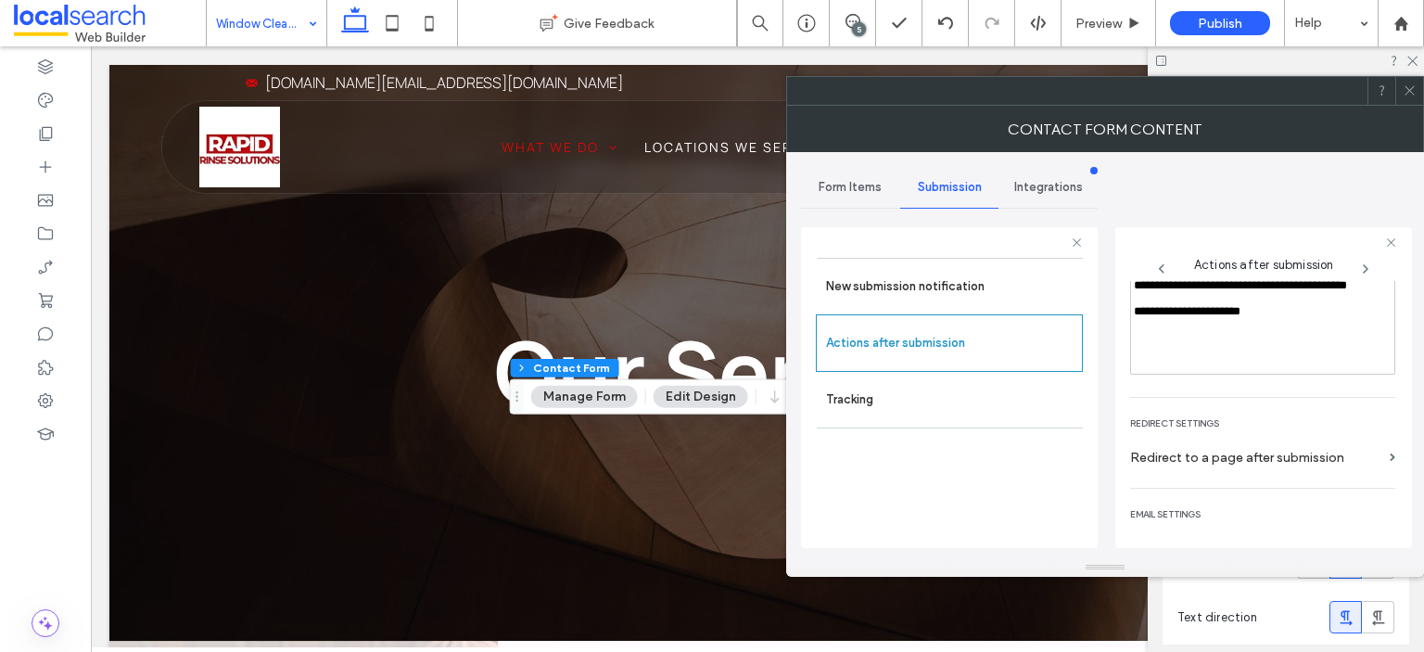
scroll to position [317, 0]
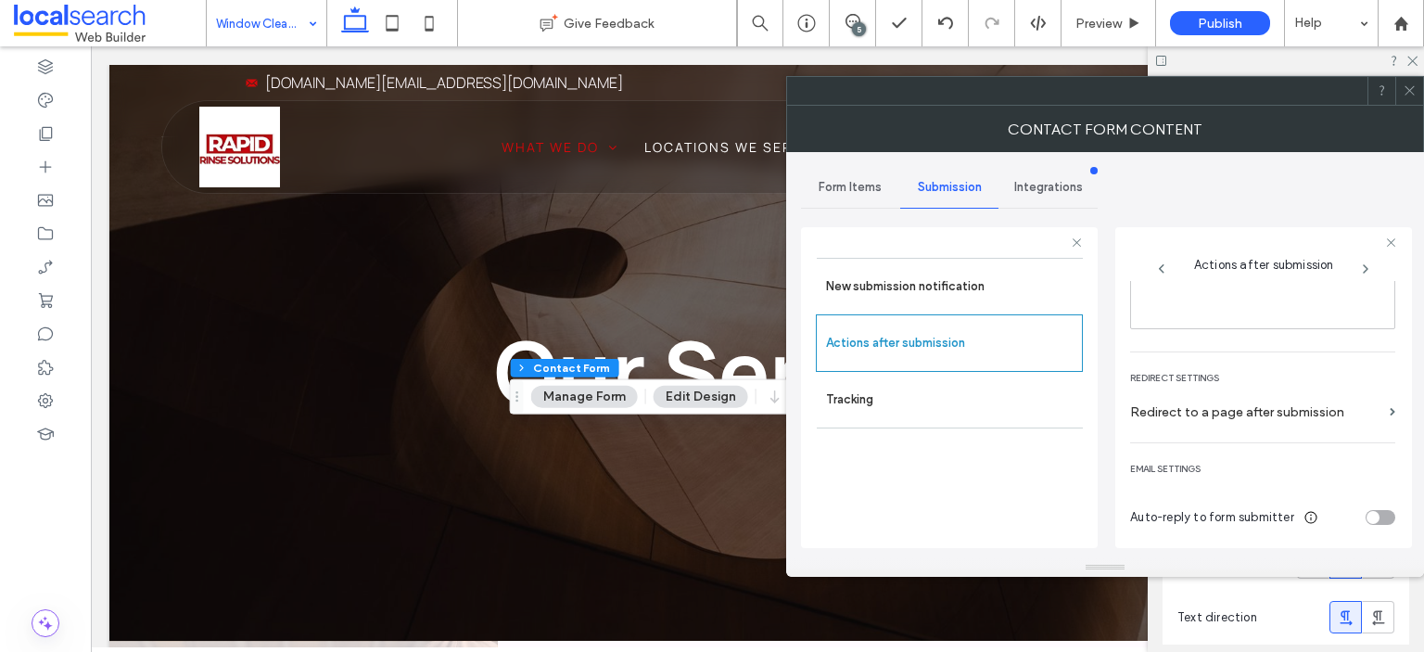
click at [1420, 91] on div at bounding box center [1410, 91] width 28 height 28
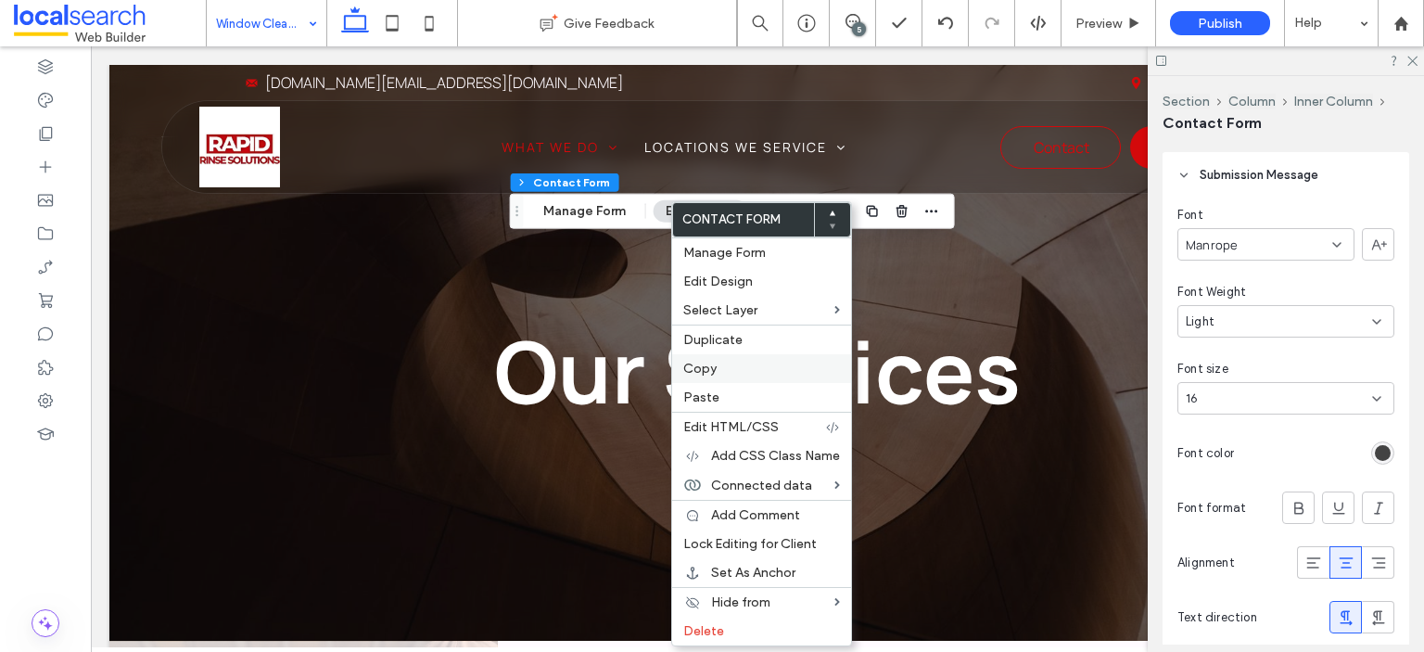
click at [710, 366] on span "Copy" at bounding box center [699, 369] width 33 height 16
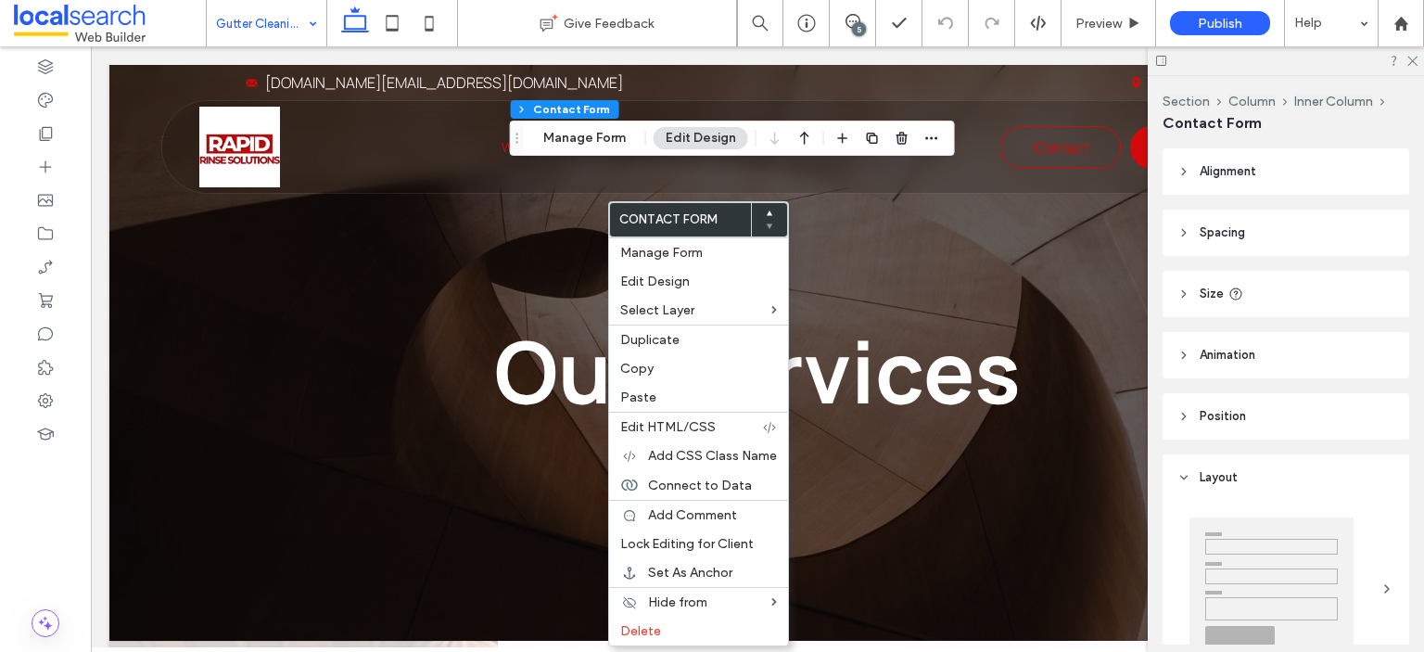
type input "*"
type input "***"
type input "*"
type input "***"
click at [646, 394] on span "Paste" at bounding box center [638, 397] width 36 height 16
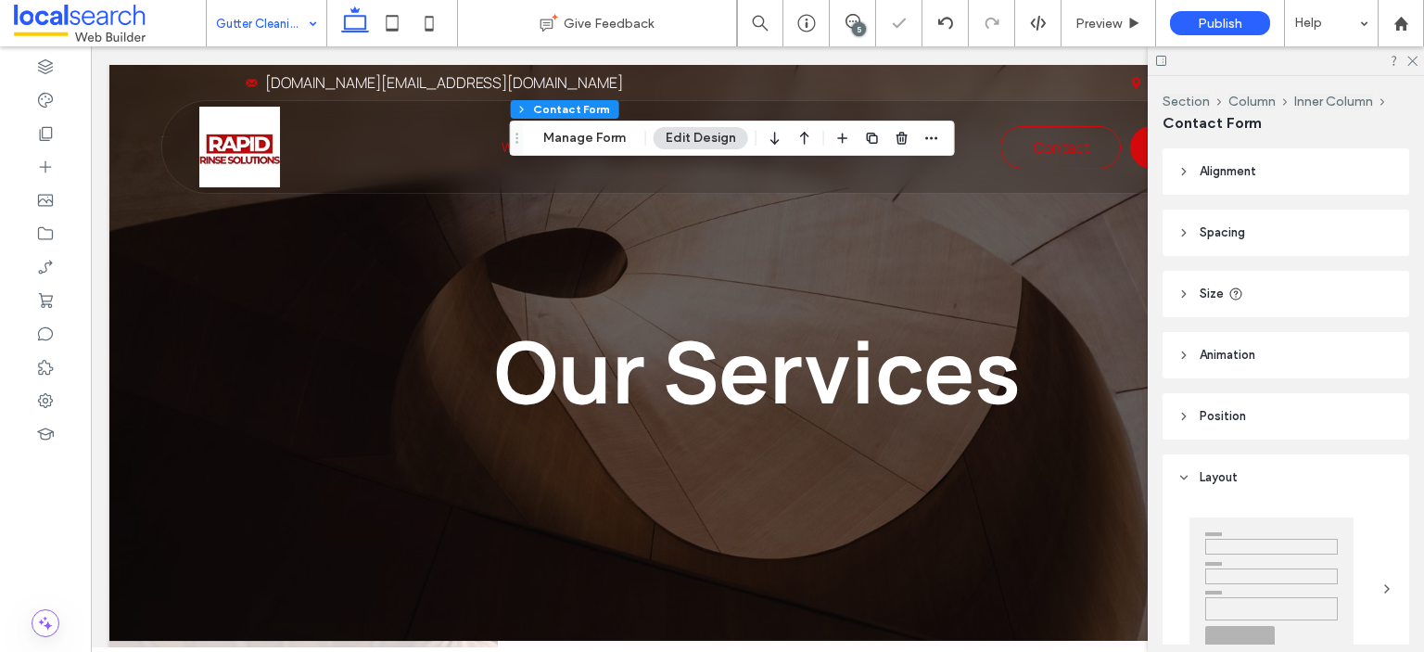
type input "*"
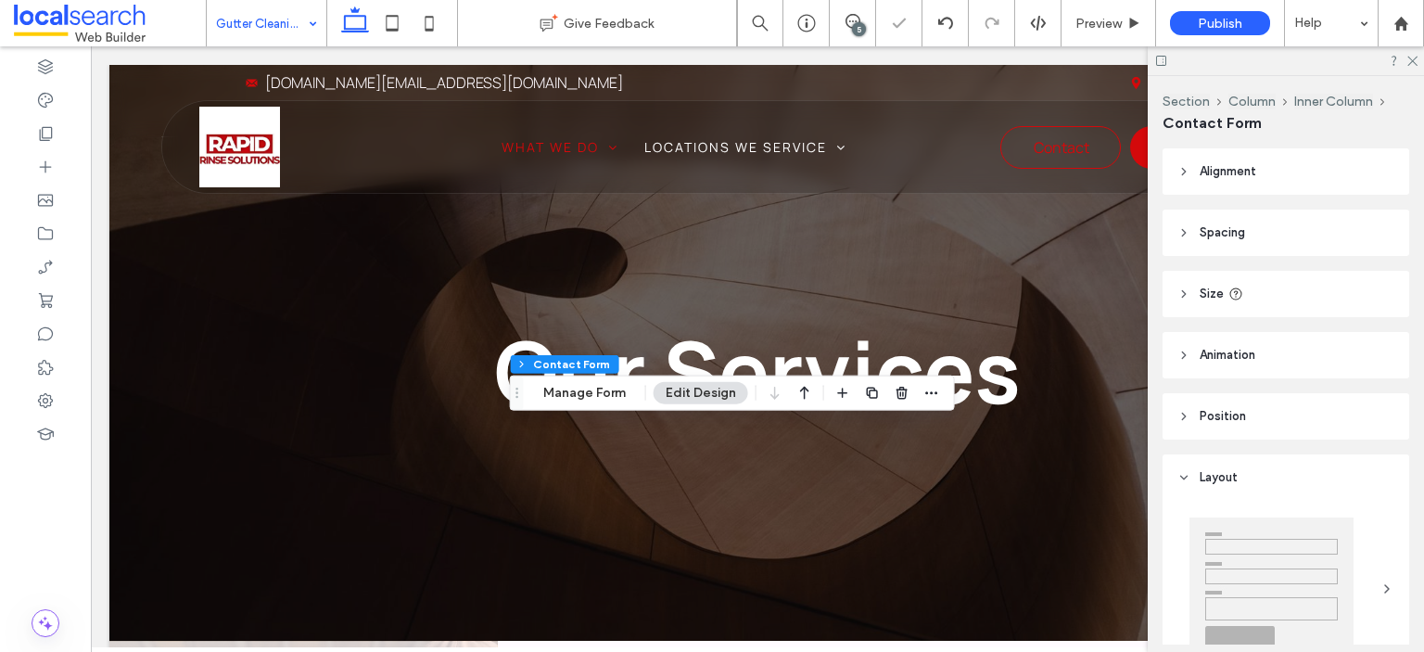
type input "*"
type input "***"
type input "*"
type input "***"
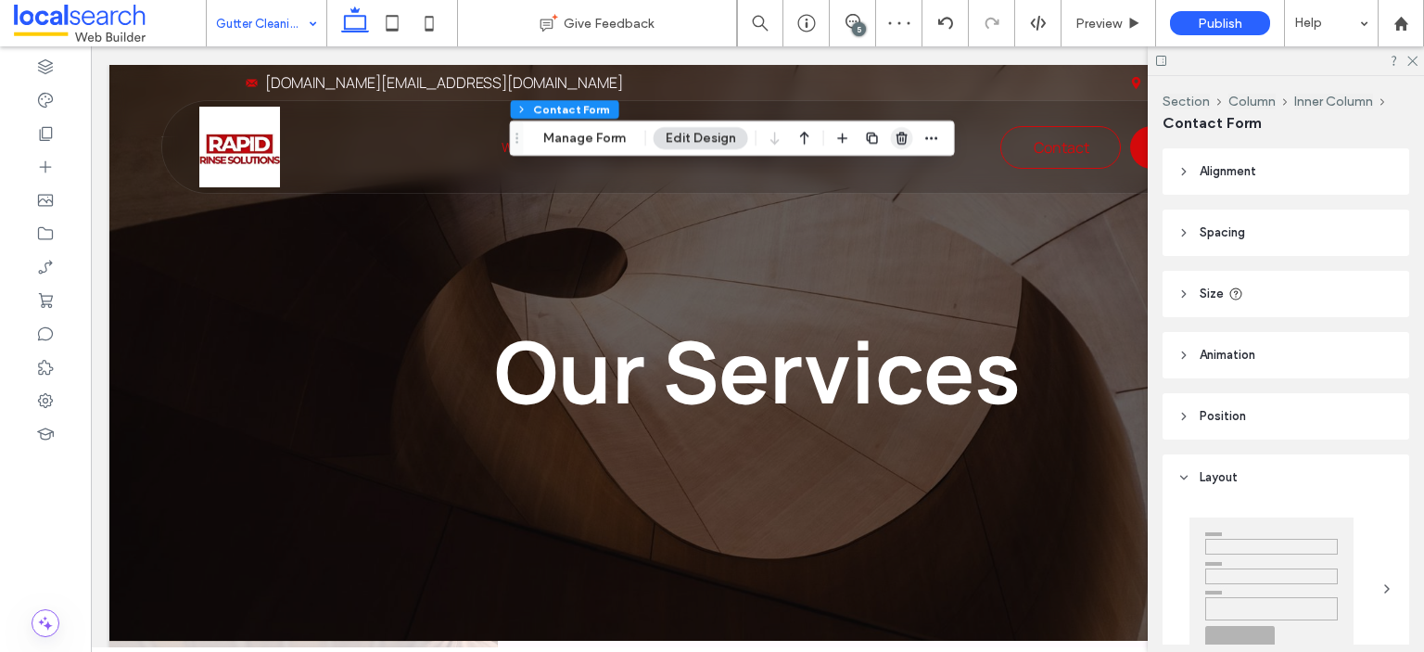
click at [905, 136] on icon "button" at bounding box center [902, 138] width 15 height 15
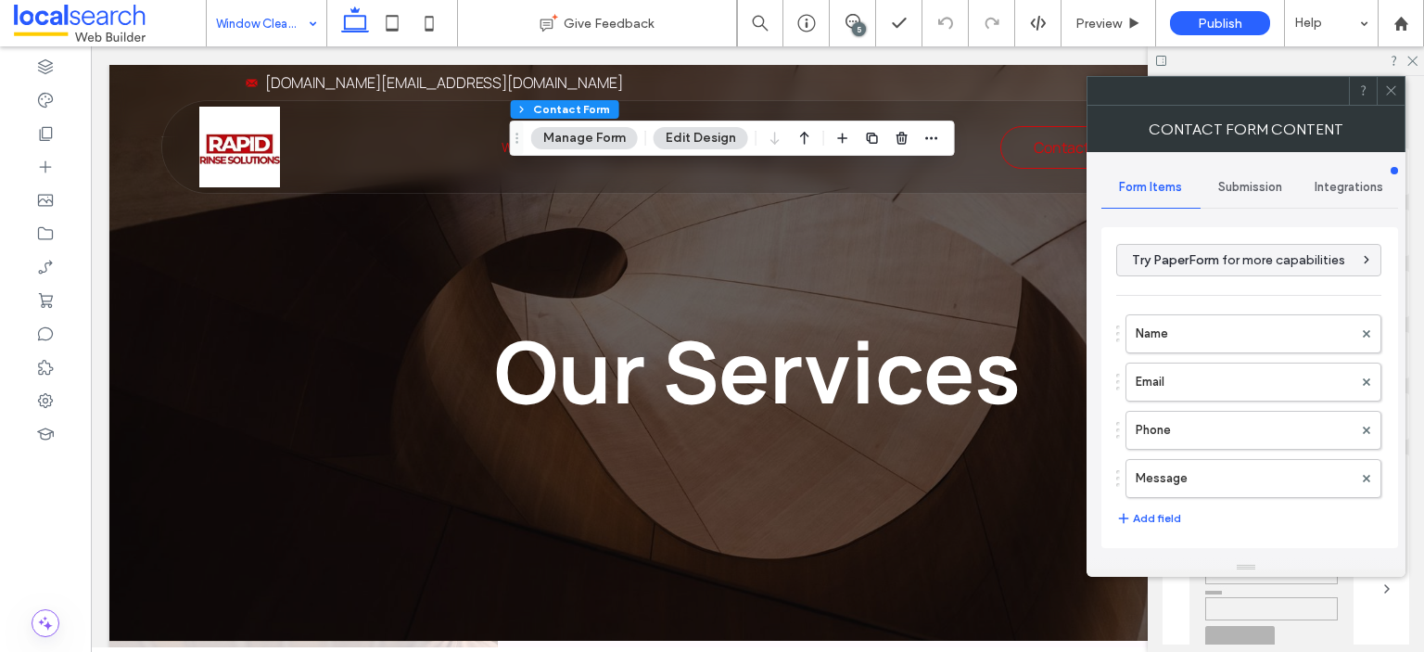
type input "*"
type input "***"
type input "*"
type input "***"
click at [1399, 81] on div at bounding box center [1391, 91] width 28 height 28
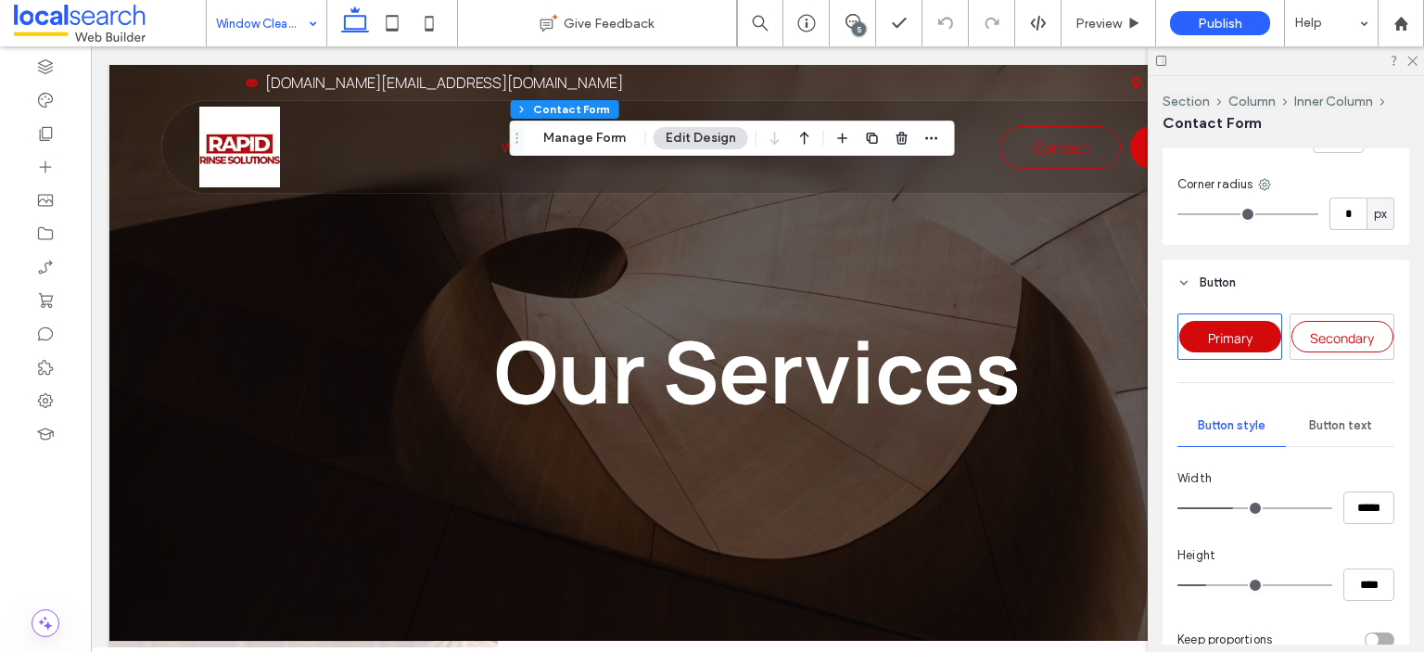
scroll to position [927, 0]
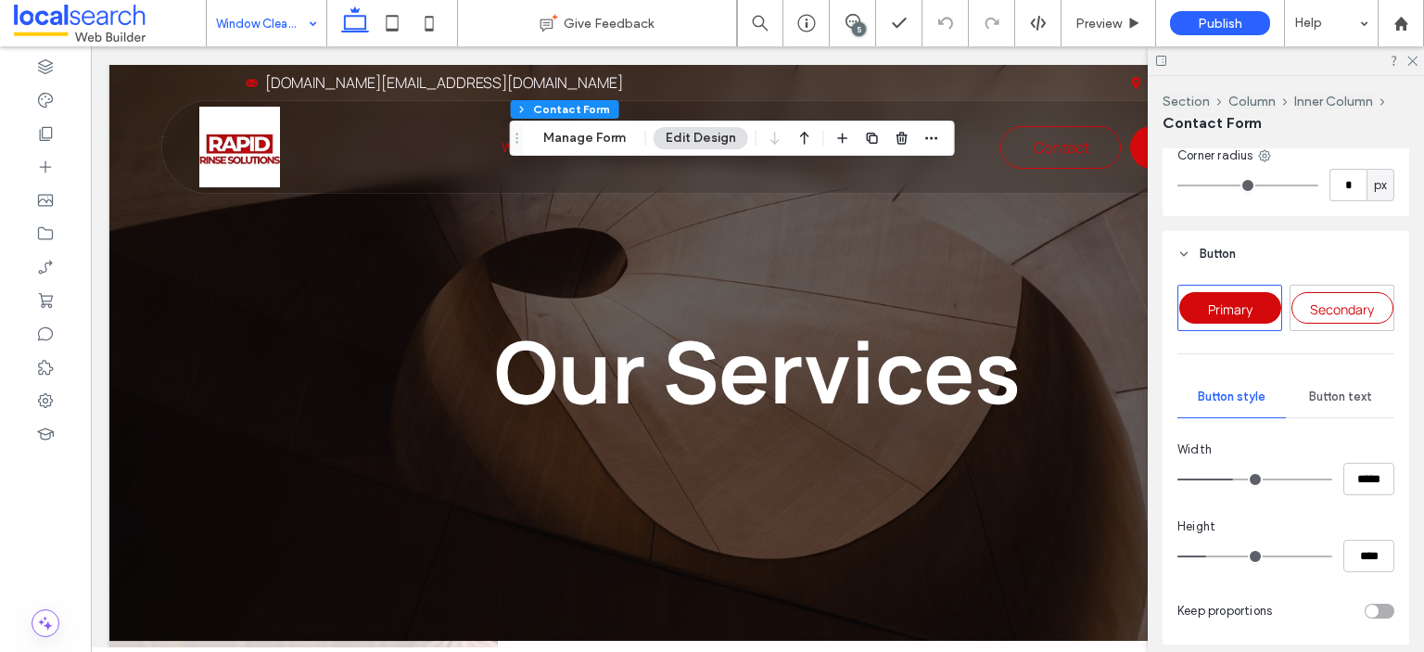
click at [1327, 385] on div "Button text" at bounding box center [1340, 396] width 108 height 41
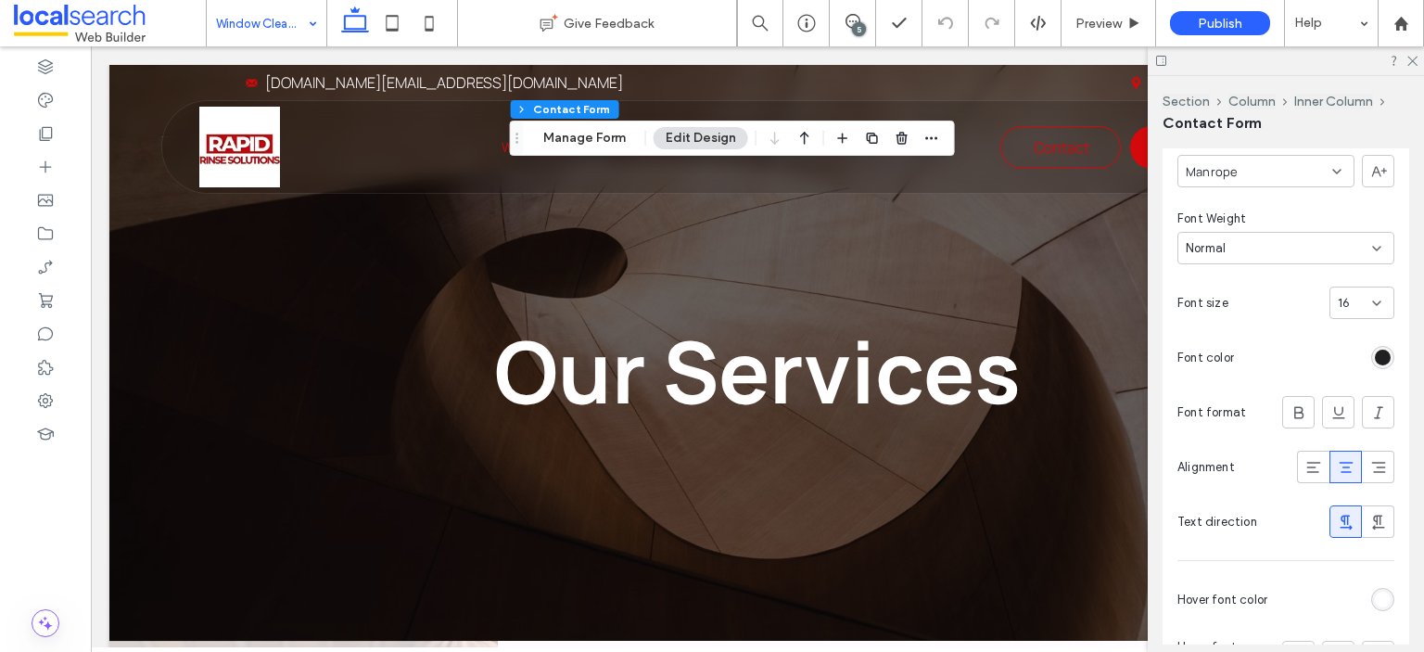
scroll to position [1298, 0]
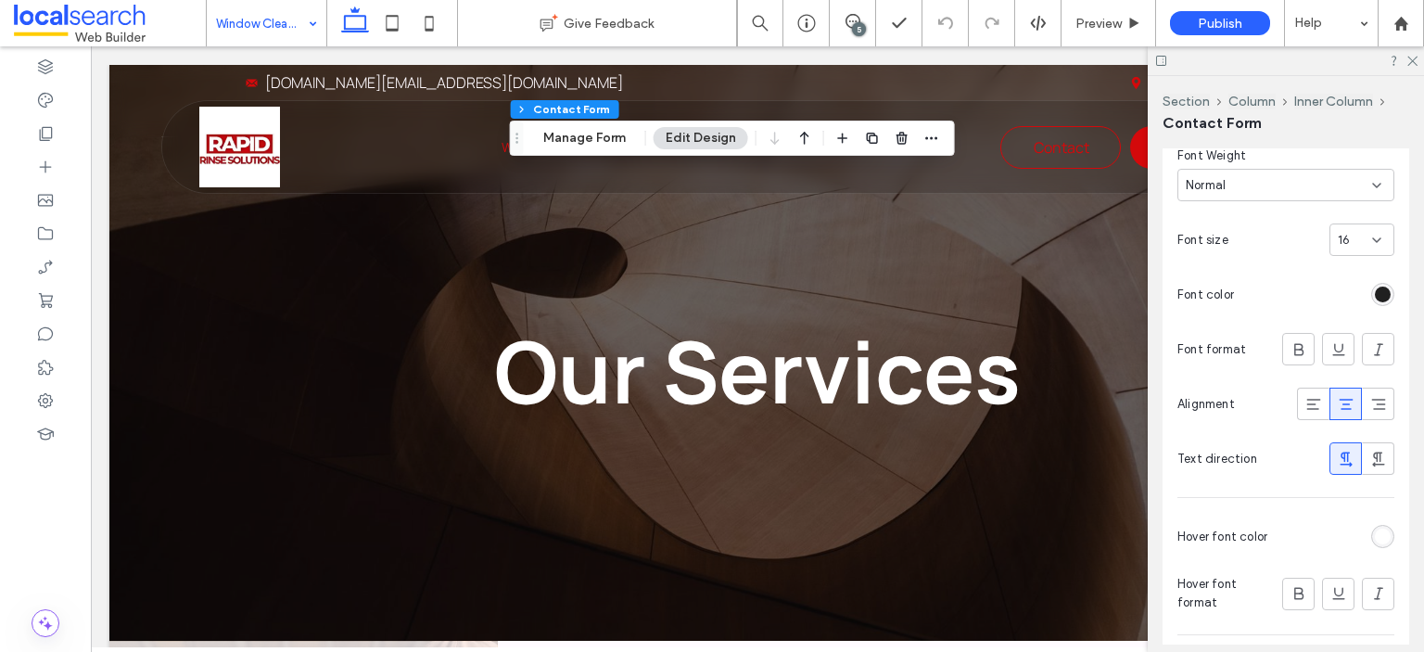
click at [1375, 537] on div "rgb(255, 255, 255)" at bounding box center [1383, 537] width 16 height 16
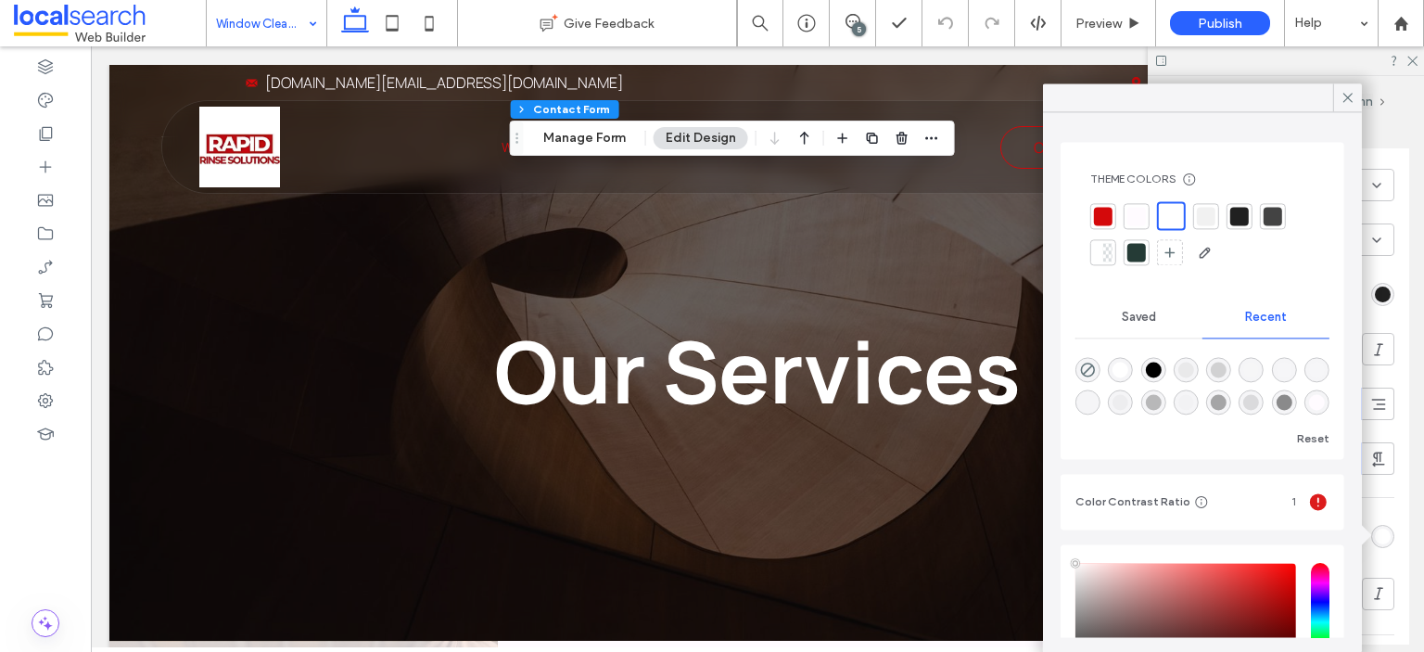
click at [1103, 211] on div at bounding box center [1103, 216] width 19 height 19
click at [1375, 287] on div "rgb(32, 32, 32)" at bounding box center [1383, 295] width 16 height 16
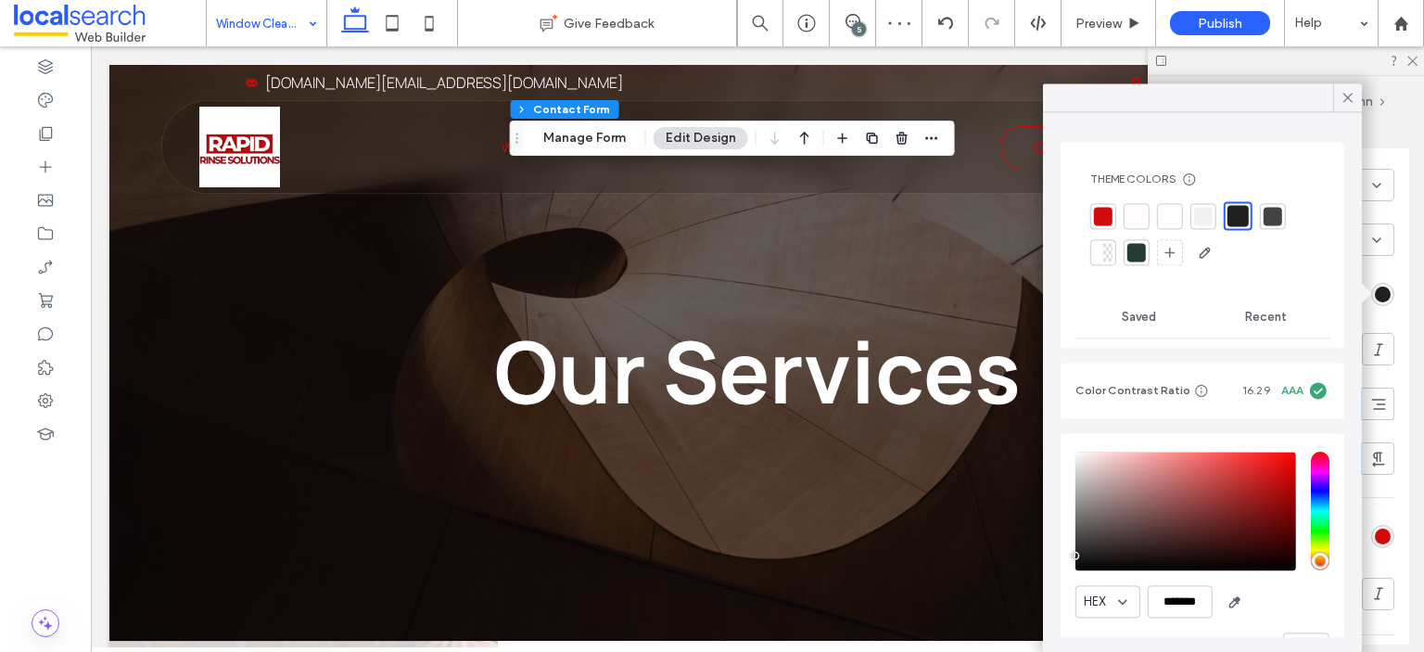
click at [1143, 225] on div at bounding box center [1137, 216] width 26 height 26
type input "*"
click at [1346, 102] on icon at bounding box center [1348, 97] width 17 height 17
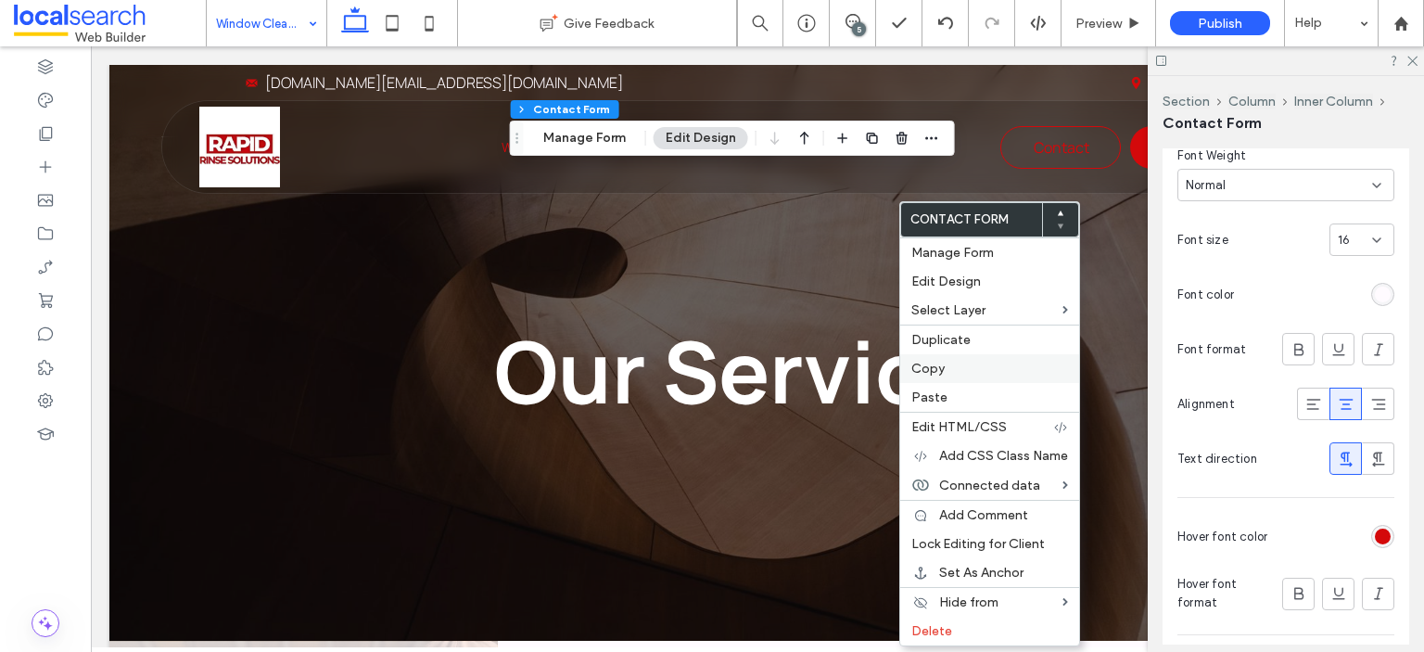
click at [955, 363] on label "Copy" at bounding box center [990, 369] width 157 height 16
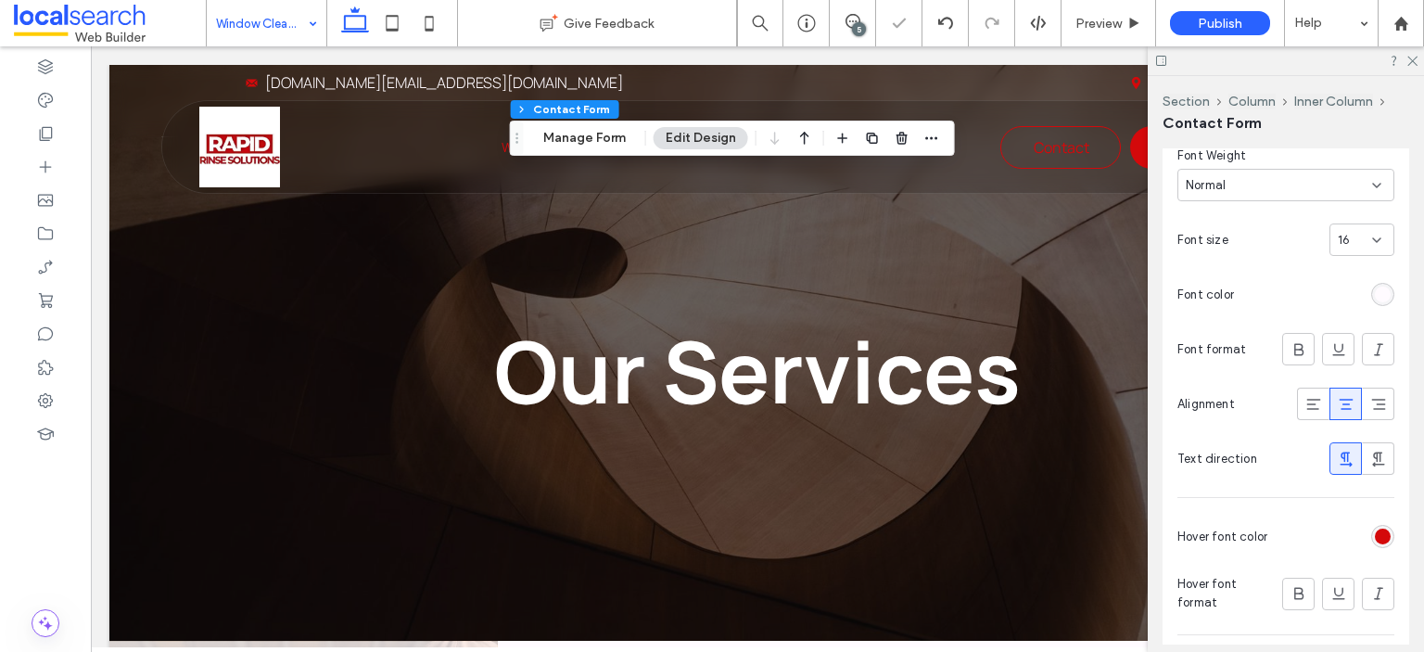
click at [300, 32] on div at bounding box center [712, 326] width 1424 height 652
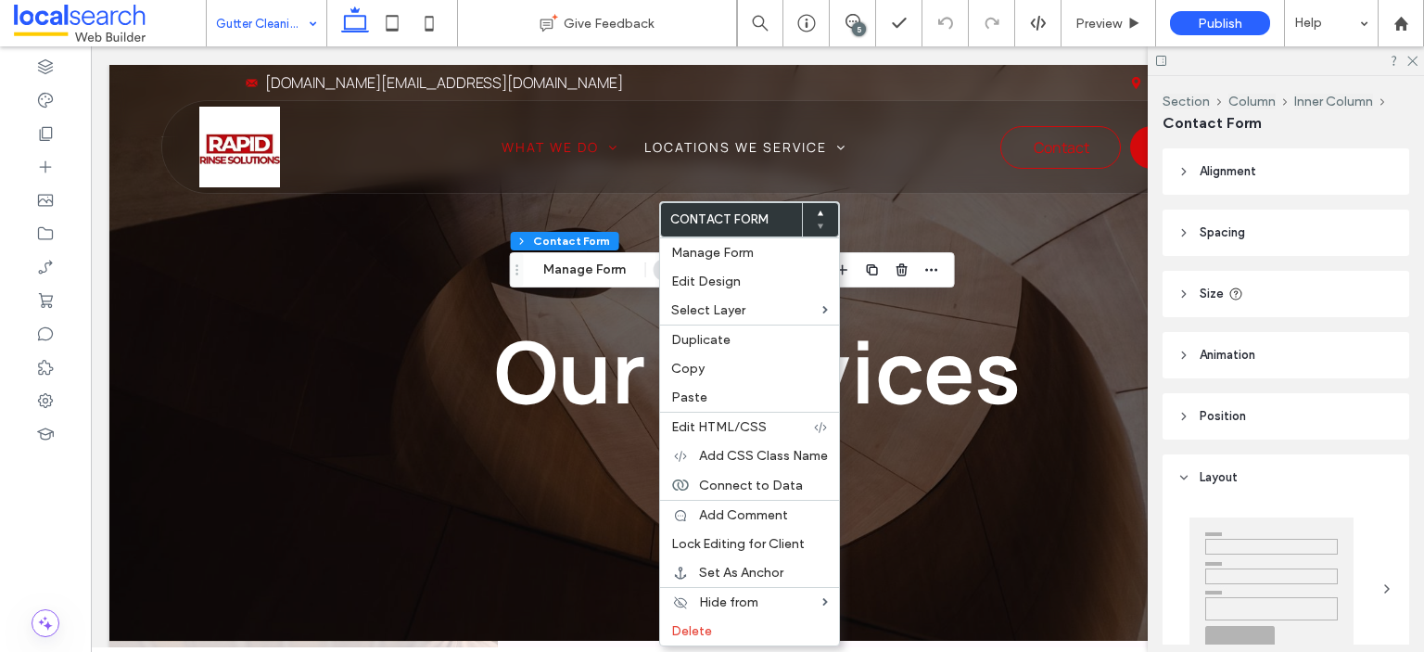
type input "*"
type input "***"
type input "*"
type input "***"
click at [696, 396] on span "Paste" at bounding box center [689, 397] width 36 height 16
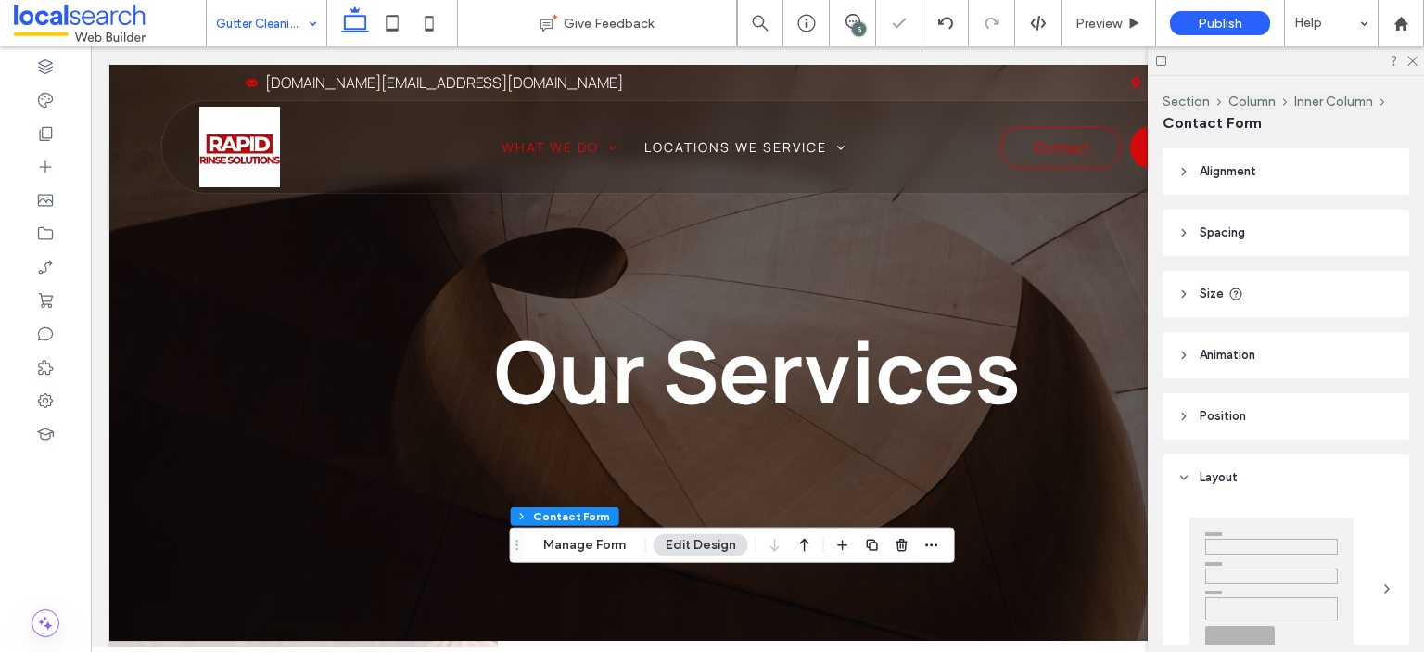
type input "*"
type input "***"
type input "*"
type input "***"
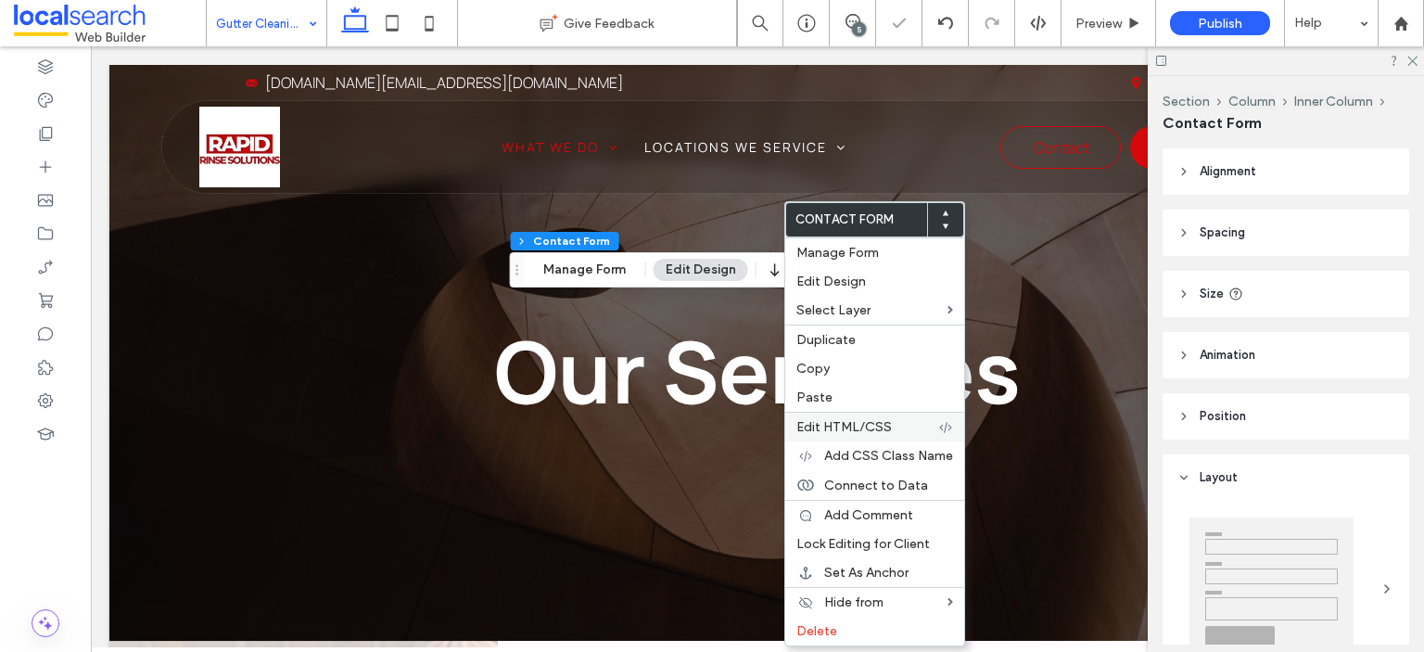
type input "*"
type input "***"
type input "*"
type input "***"
click at [829, 623] on span "Delete" at bounding box center [817, 631] width 41 height 16
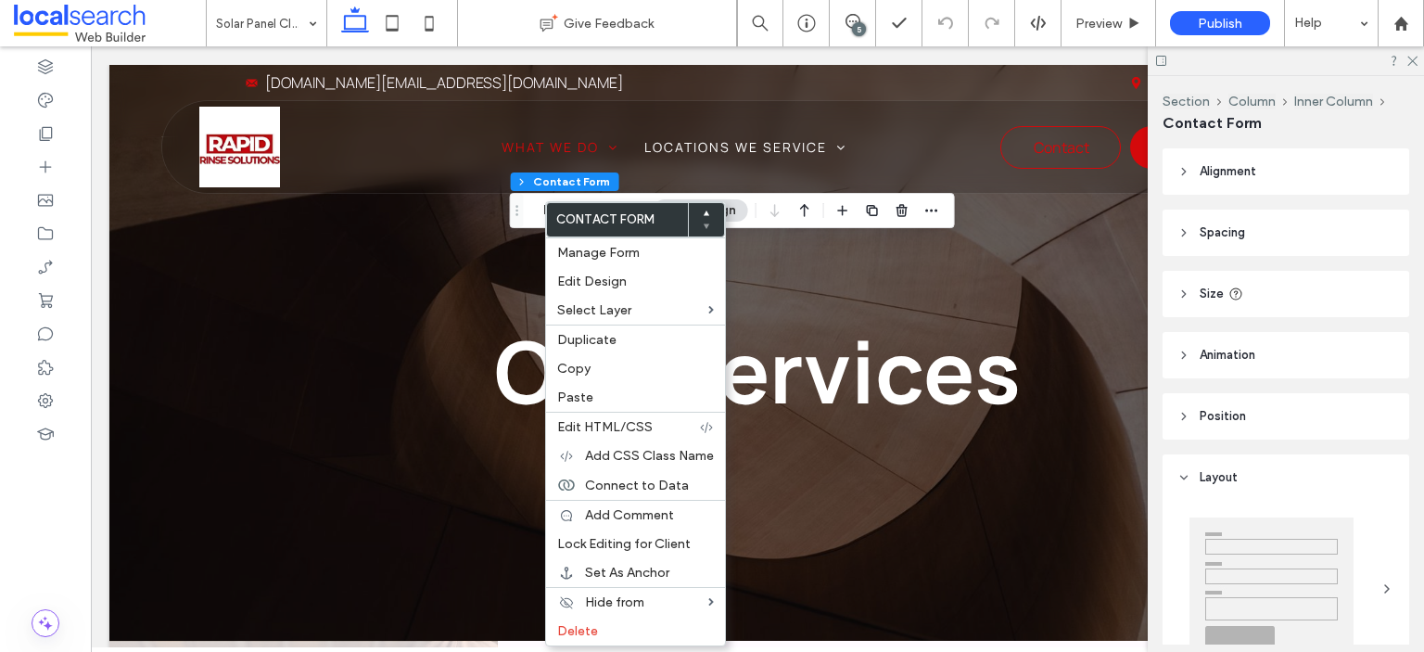
type input "*"
type input "***"
type input "*"
type input "***"
click at [584, 399] on span "Paste" at bounding box center [575, 397] width 36 height 16
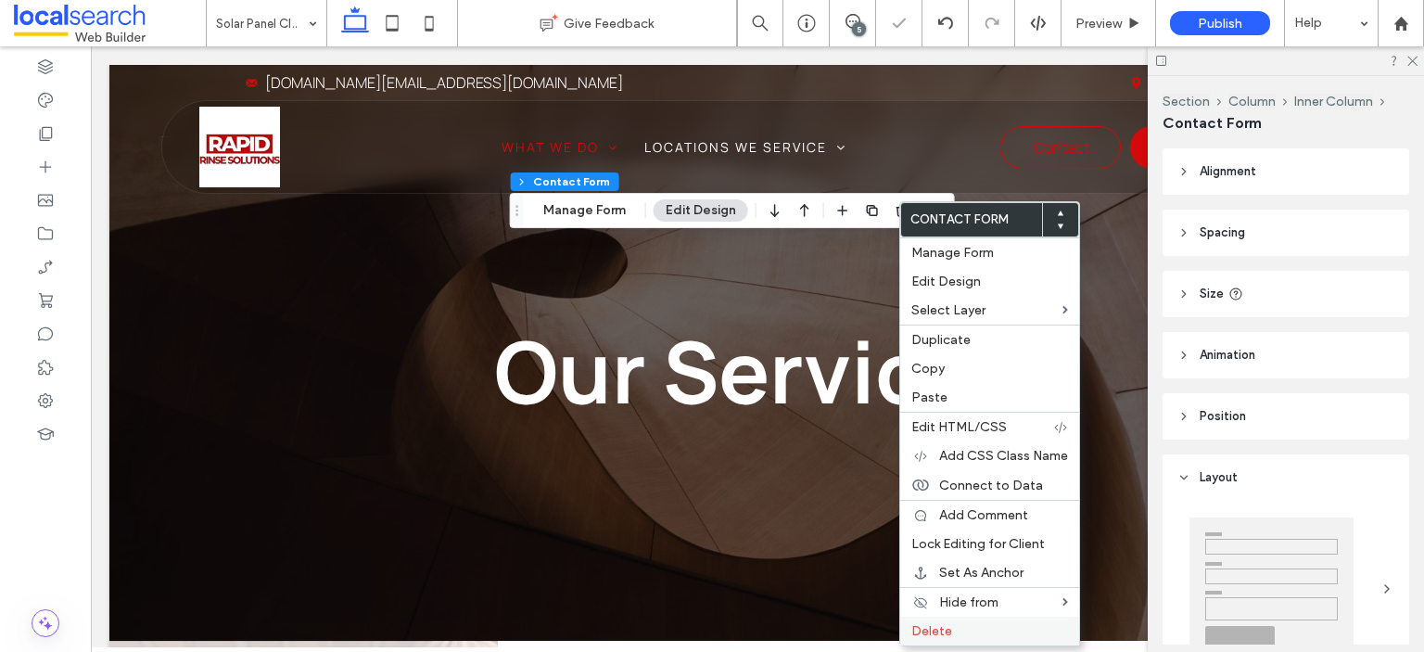
click at [946, 631] on span "Delete" at bounding box center [932, 631] width 41 height 16
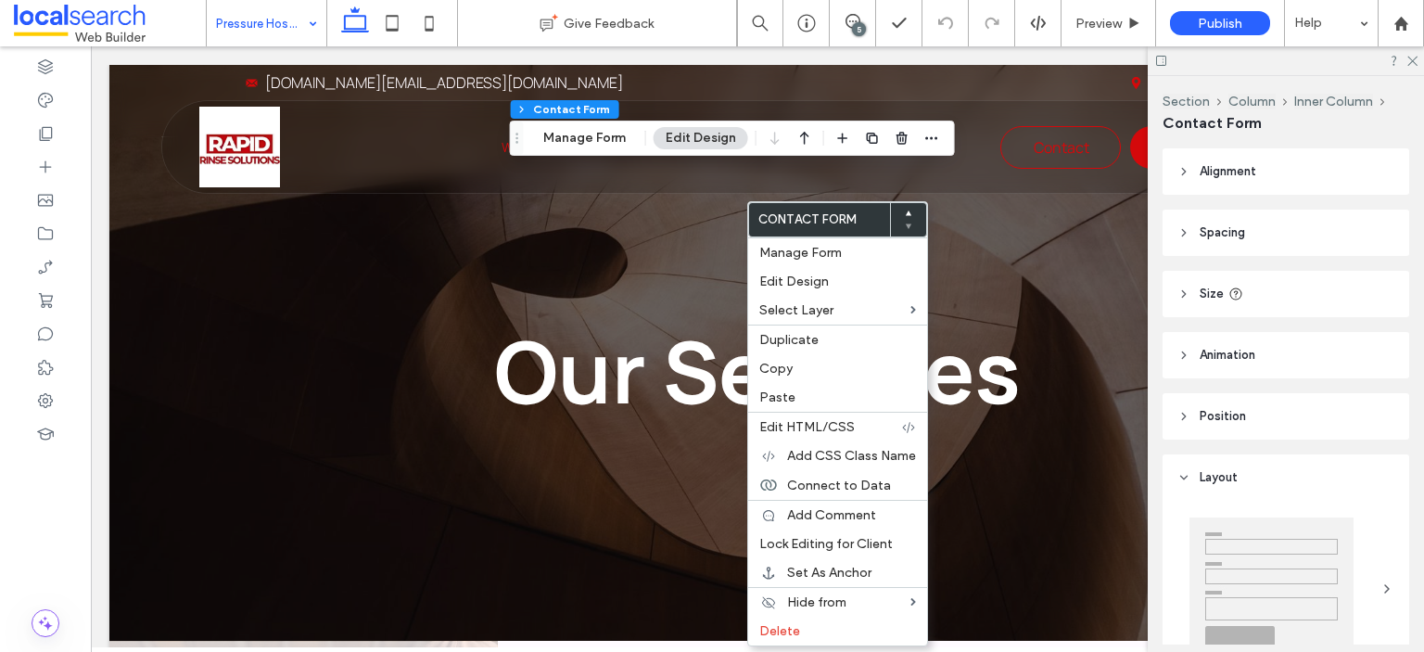
type input "*"
type input "***"
type input "*"
type input "***"
click at [789, 403] on div "Paste" at bounding box center [837, 397] width 179 height 29
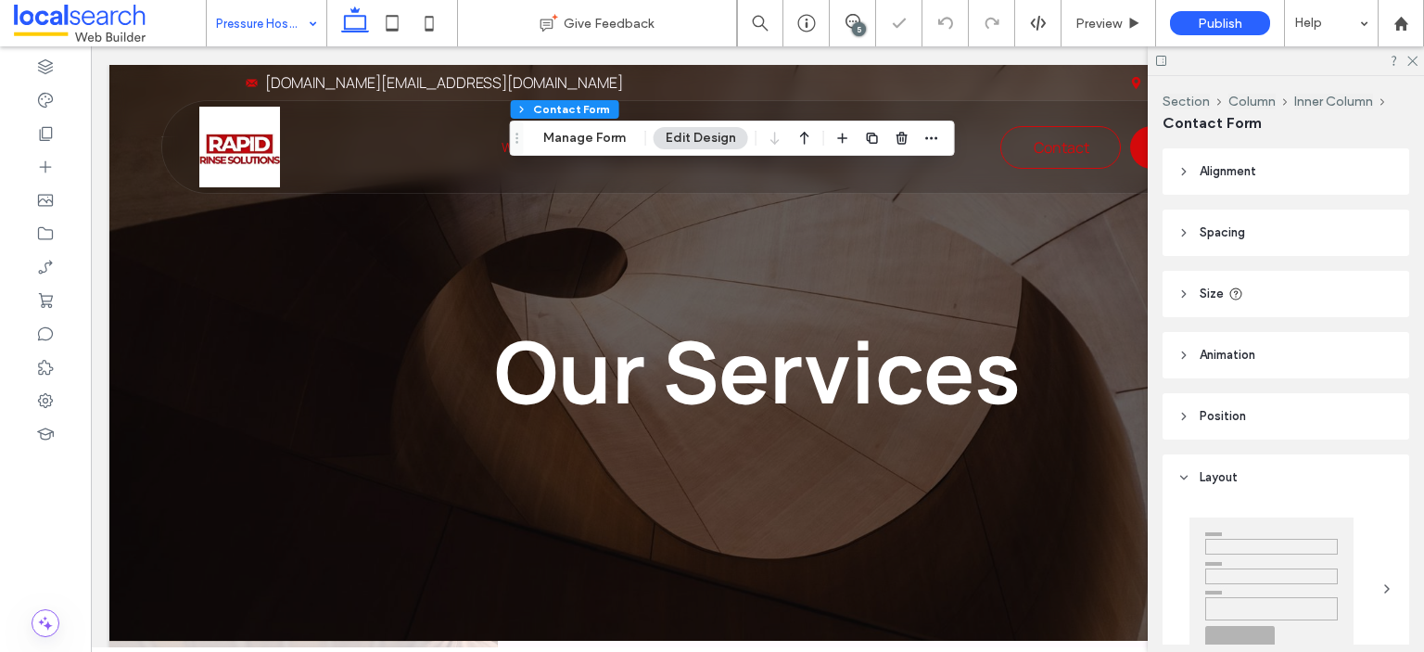
type input "*"
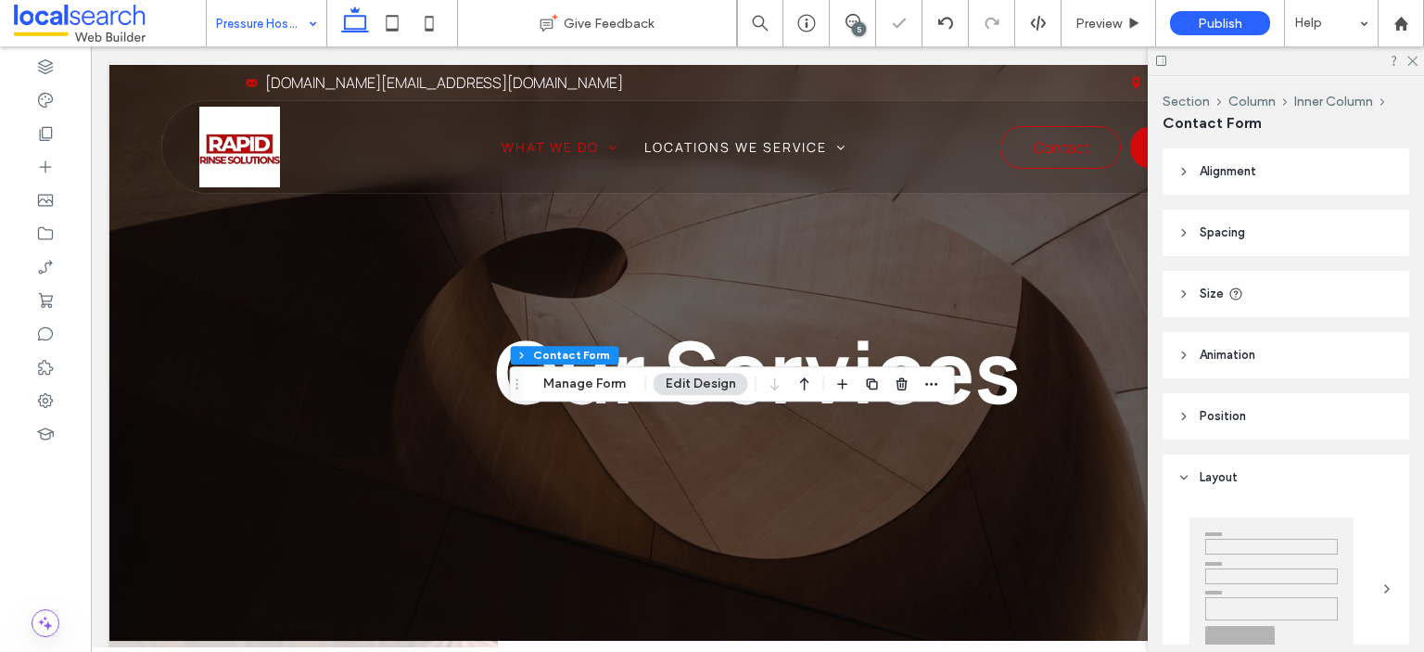
type input "*"
type input "***"
type input "*"
type input "***"
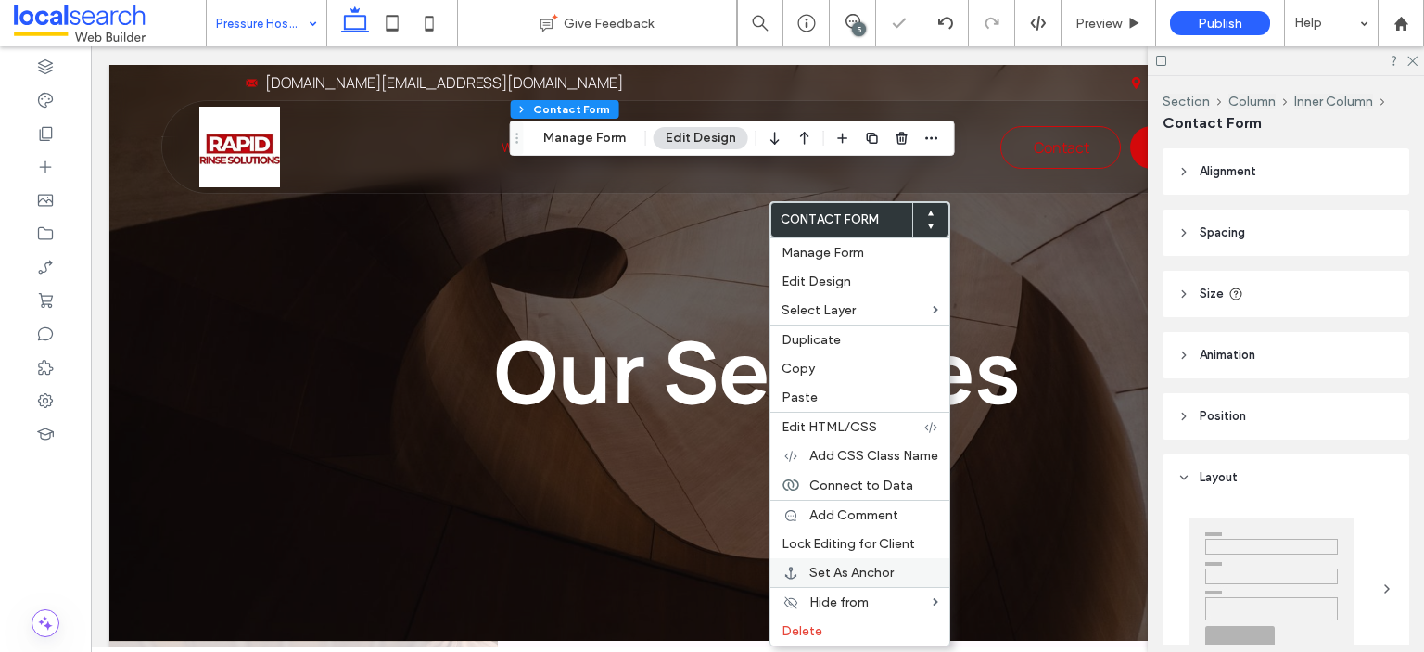
type input "*"
type input "***"
type input "*"
type input "***"
click at [827, 623] on label "Delete" at bounding box center [860, 631] width 157 height 16
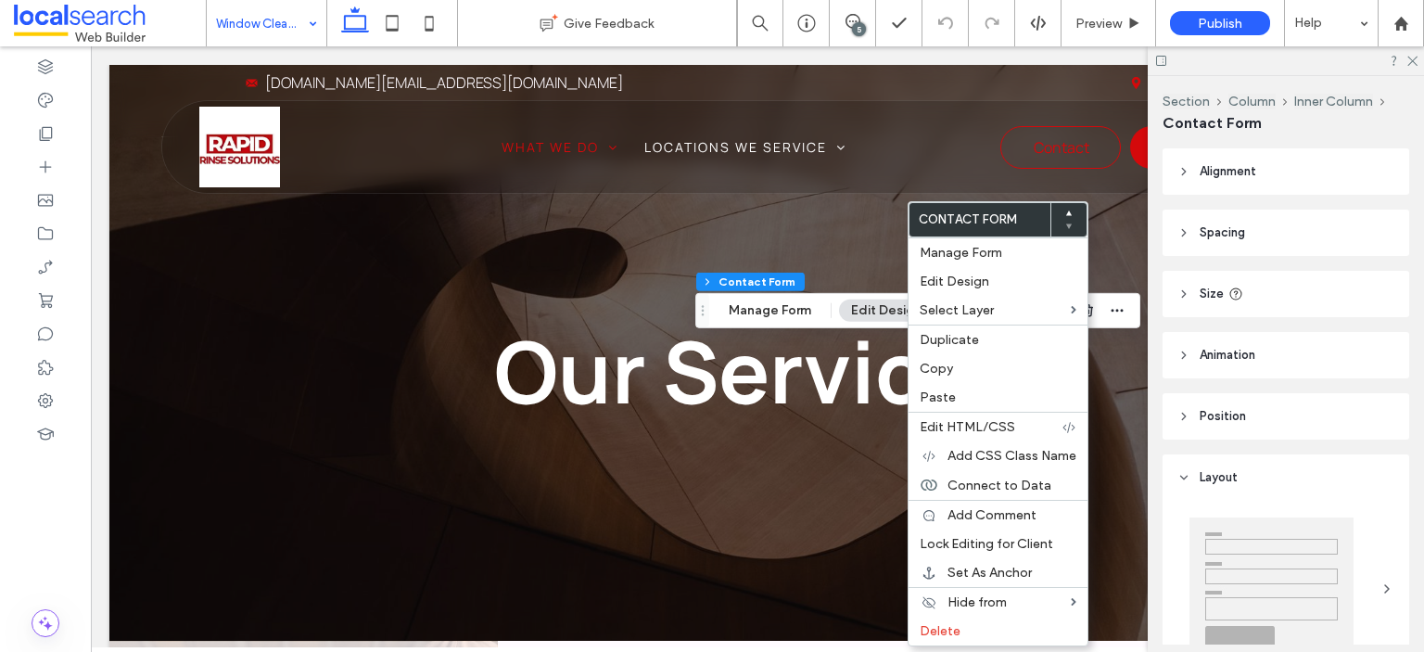
click at [929, 402] on span "Paste" at bounding box center [938, 397] width 36 height 16
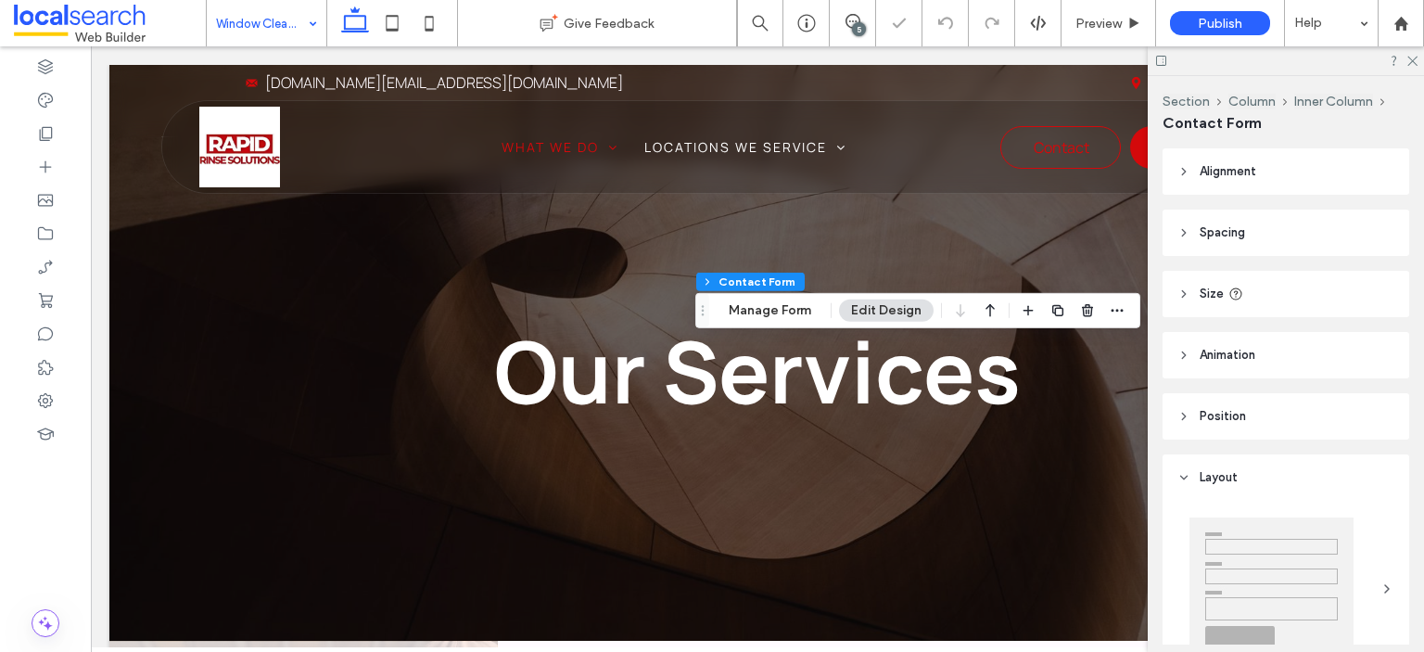
type input "*"
type input "***"
type input "*"
type input "***"
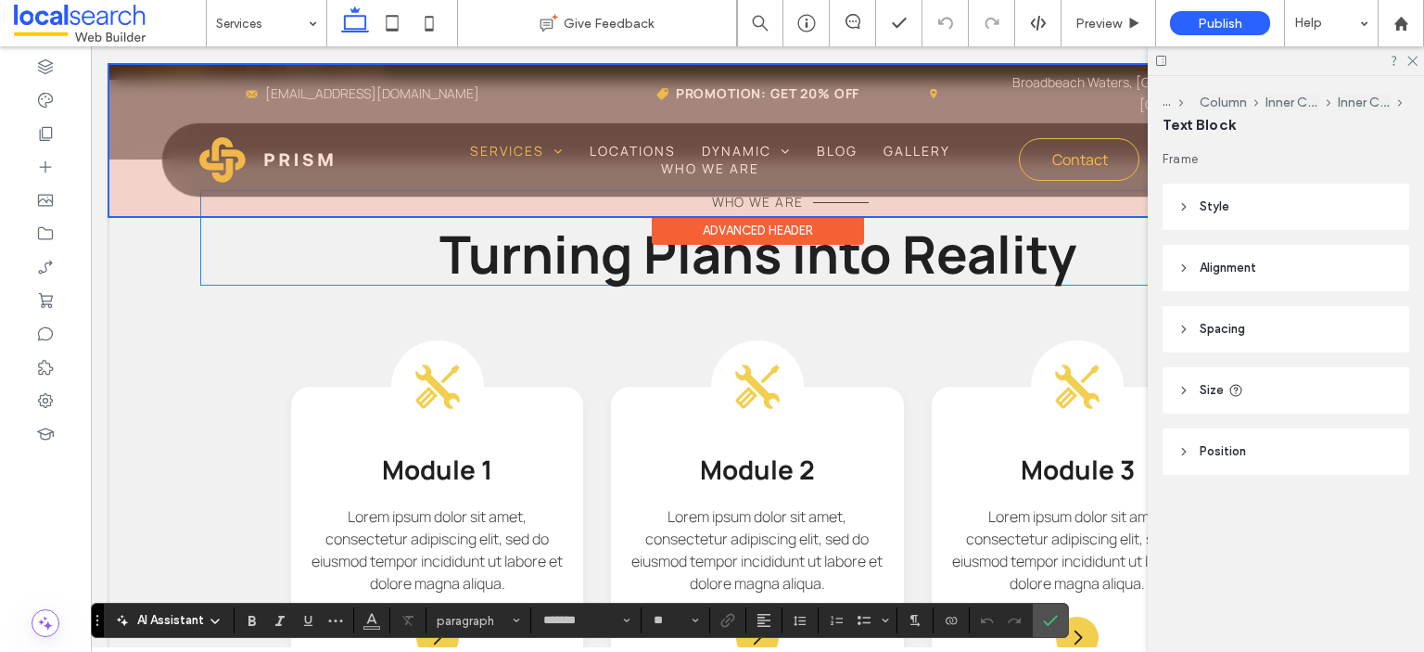
scroll to position [1020, 0]
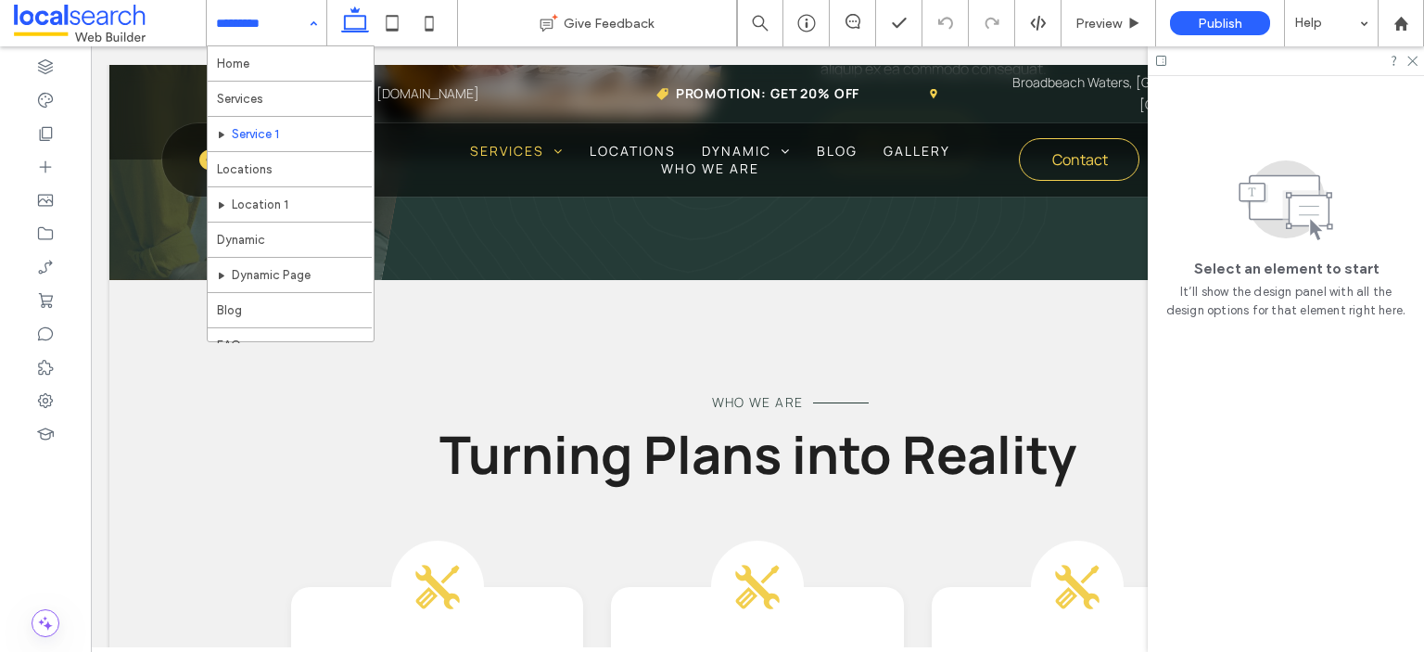
click at [260, 21] on input at bounding box center [262, 23] width 92 height 46
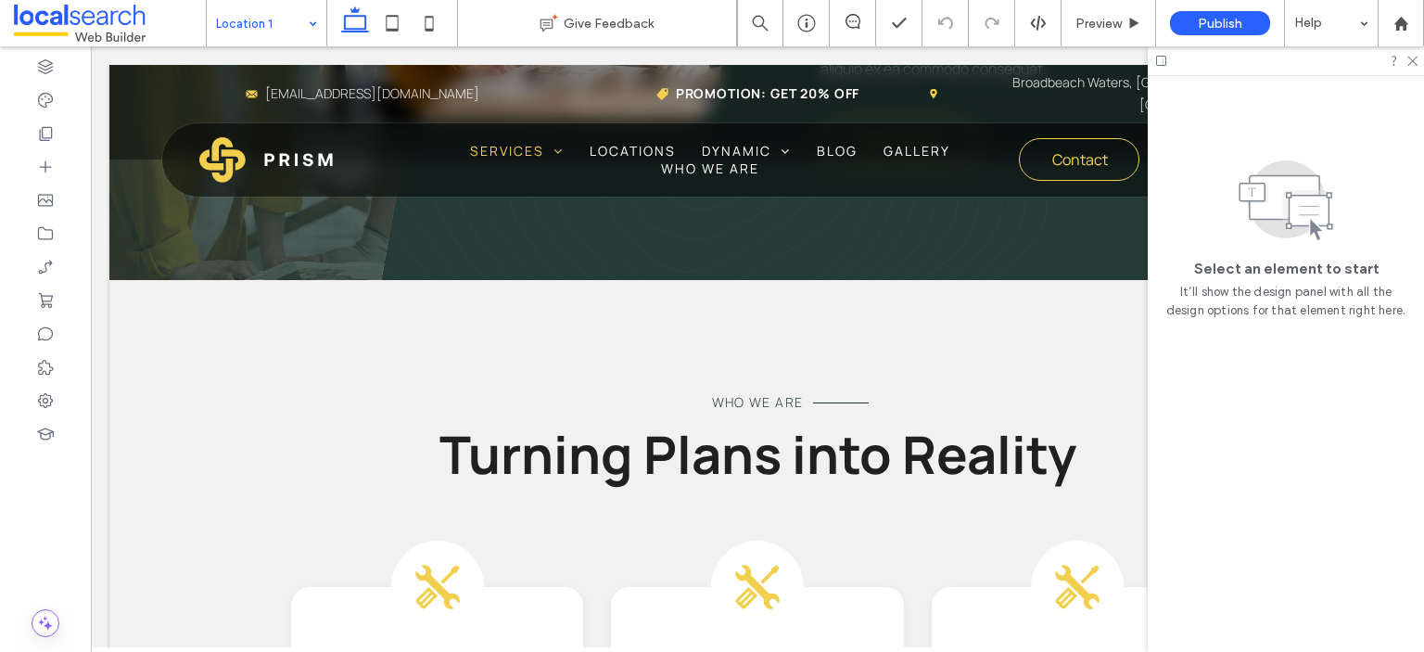
click at [259, 11] on input at bounding box center [262, 23] width 92 height 46
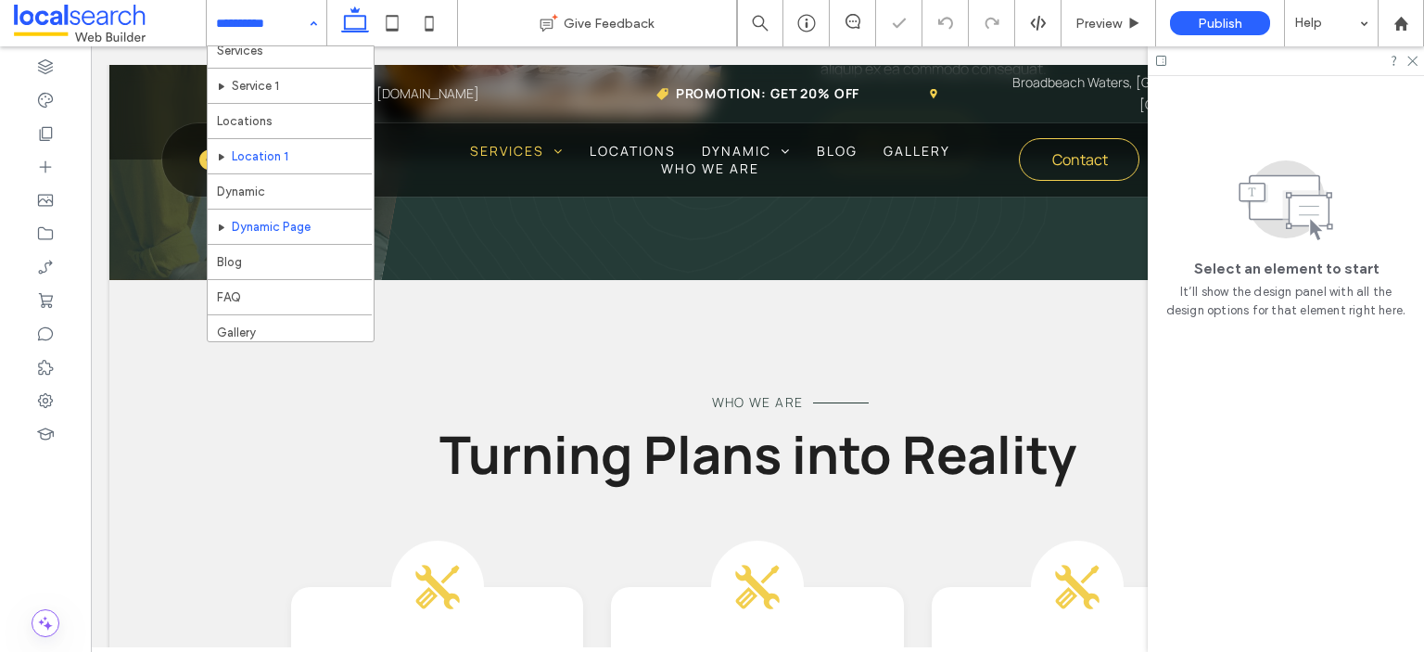
scroll to position [93, 0]
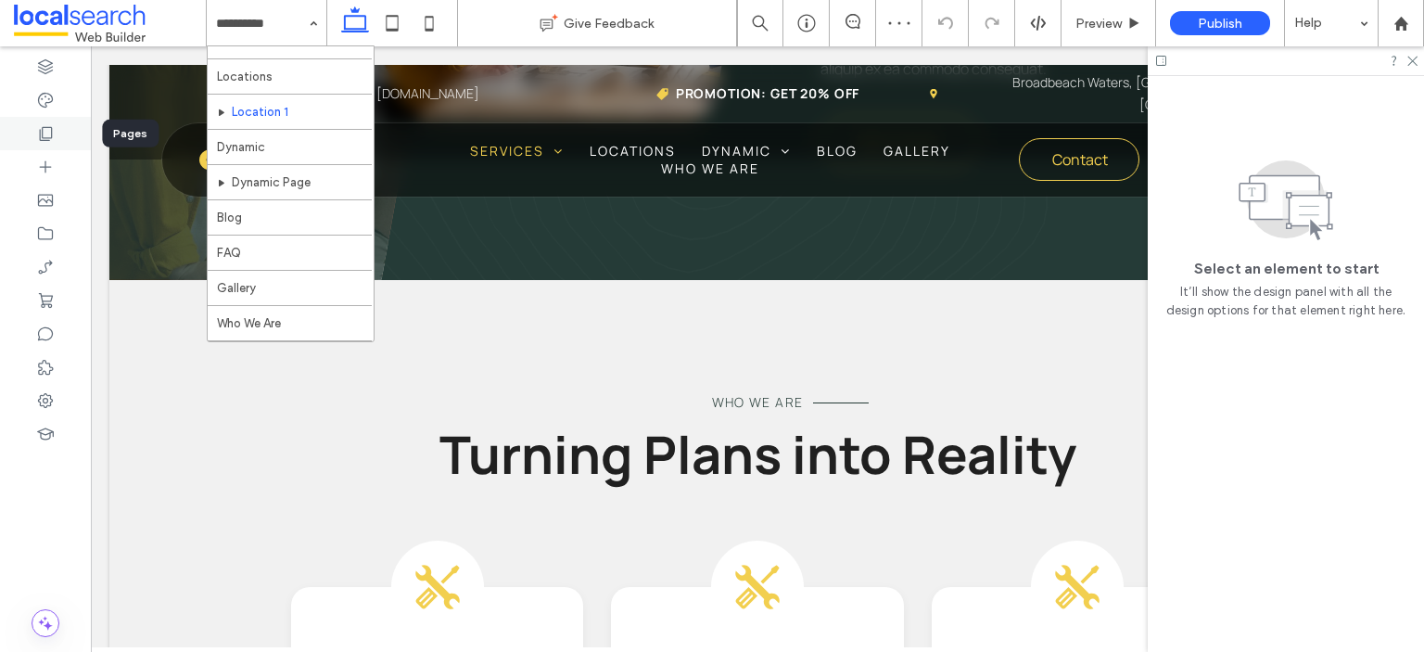
click at [46, 133] on icon at bounding box center [45, 133] width 19 height 19
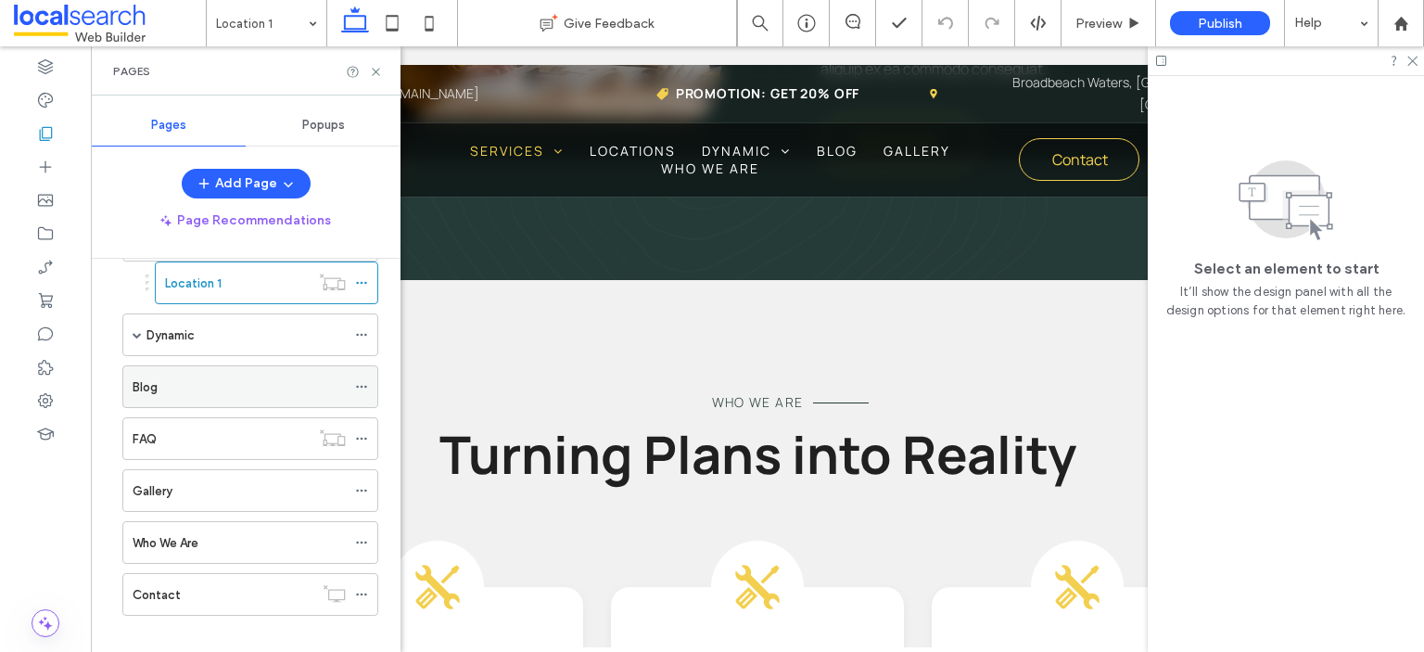
scroll to position [232, 0]
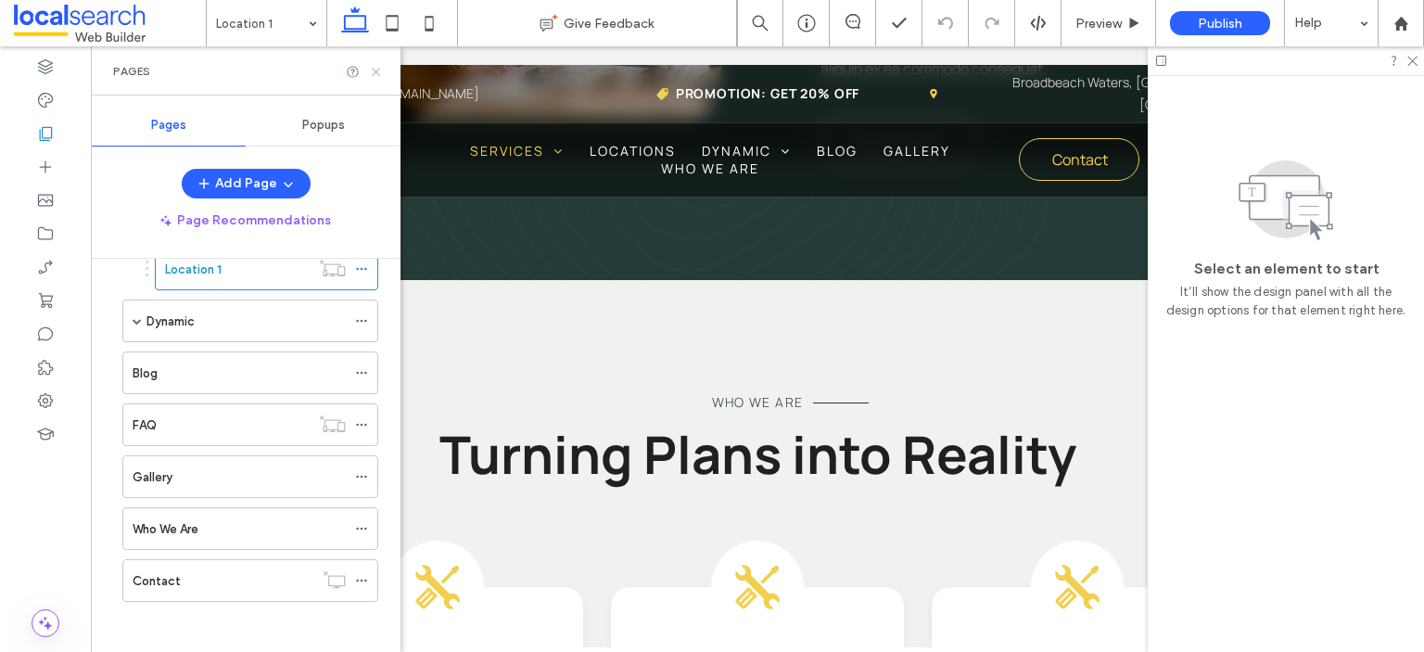
click at [376, 72] on use at bounding box center [375, 71] width 7 height 7
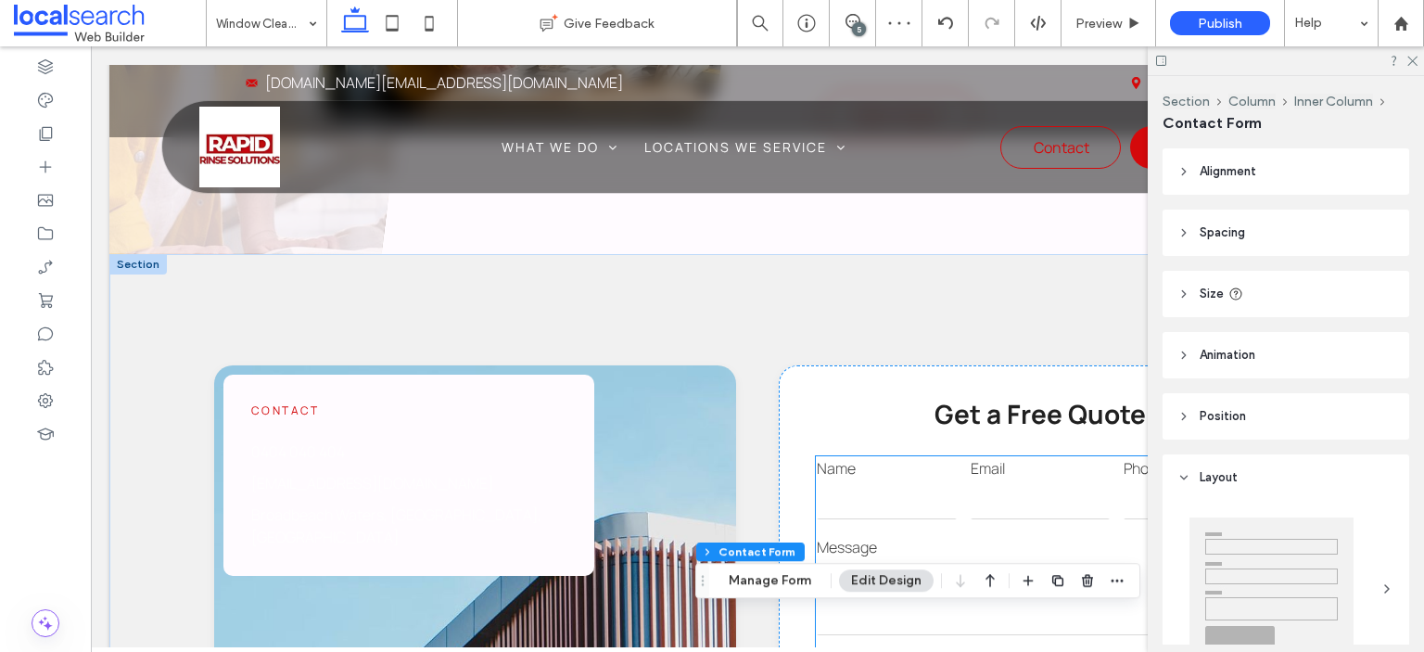
scroll to position [1662, 0]
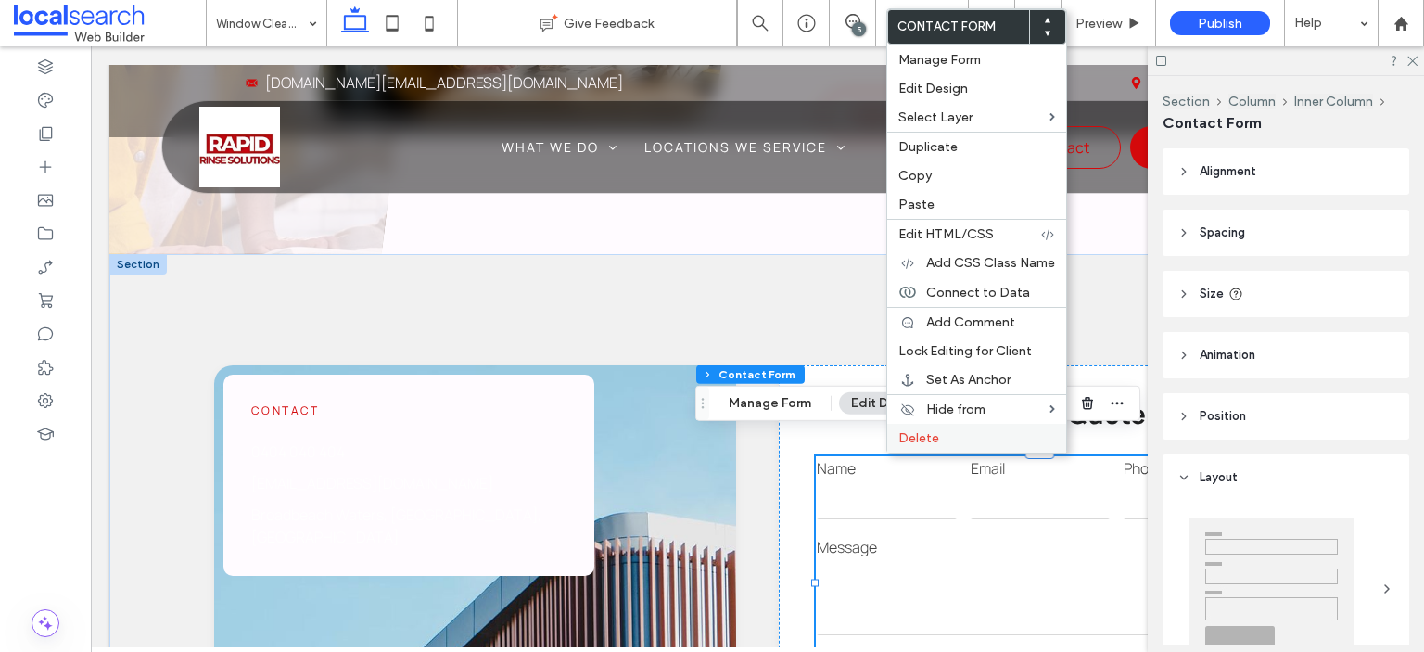
type input "*"
type input "***"
type input "*"
type input "***"
click at [905, 436] on span "Delete" at bounding box center [919, 438] width 41 height 16
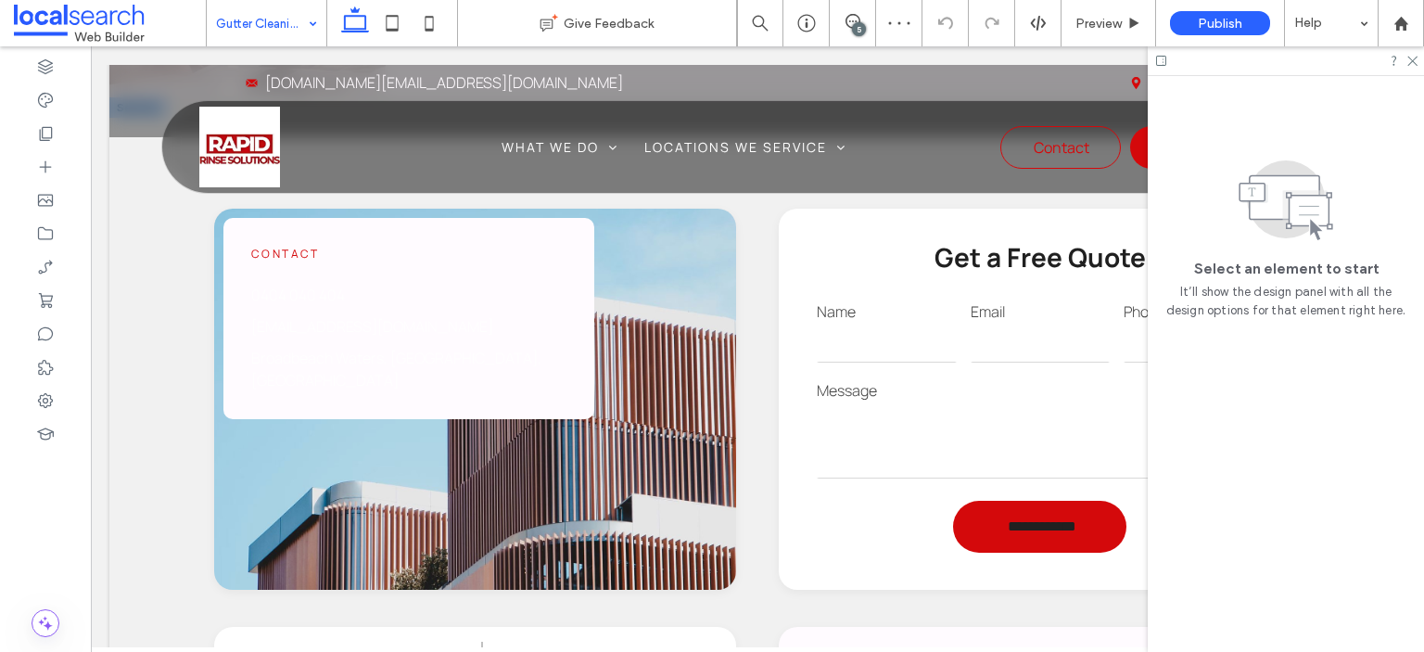
scroll to position [1947, 0]
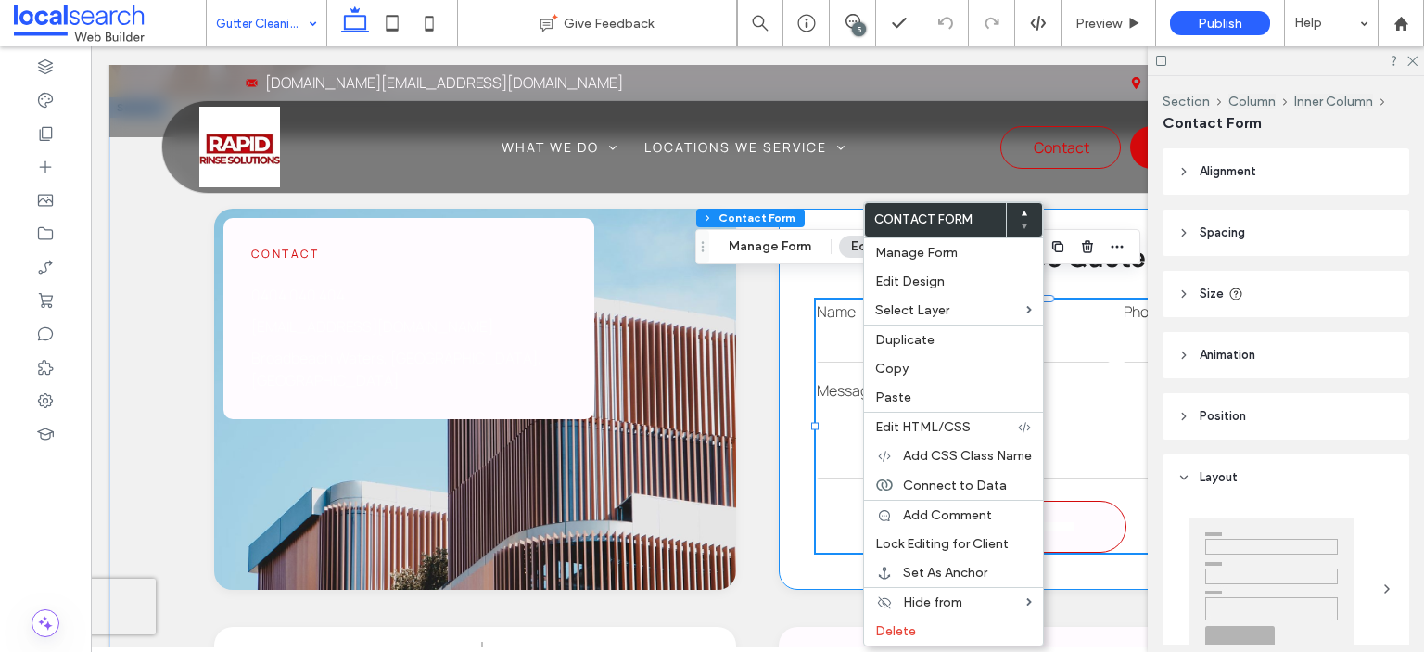
type input "*"
type input "***"
type input "*"
type input "***"
click at [894, 402] on span "Paste" at bounding box center [893, 397] width 36 height 16
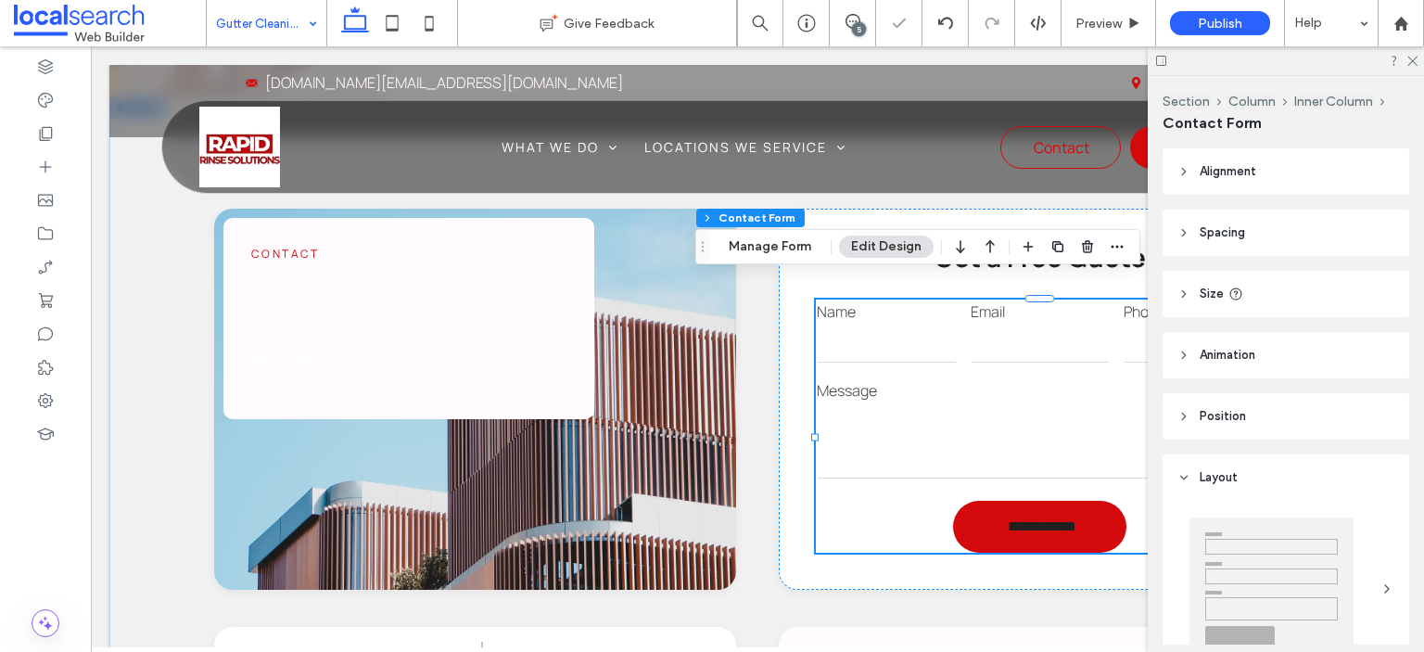
type input "*"
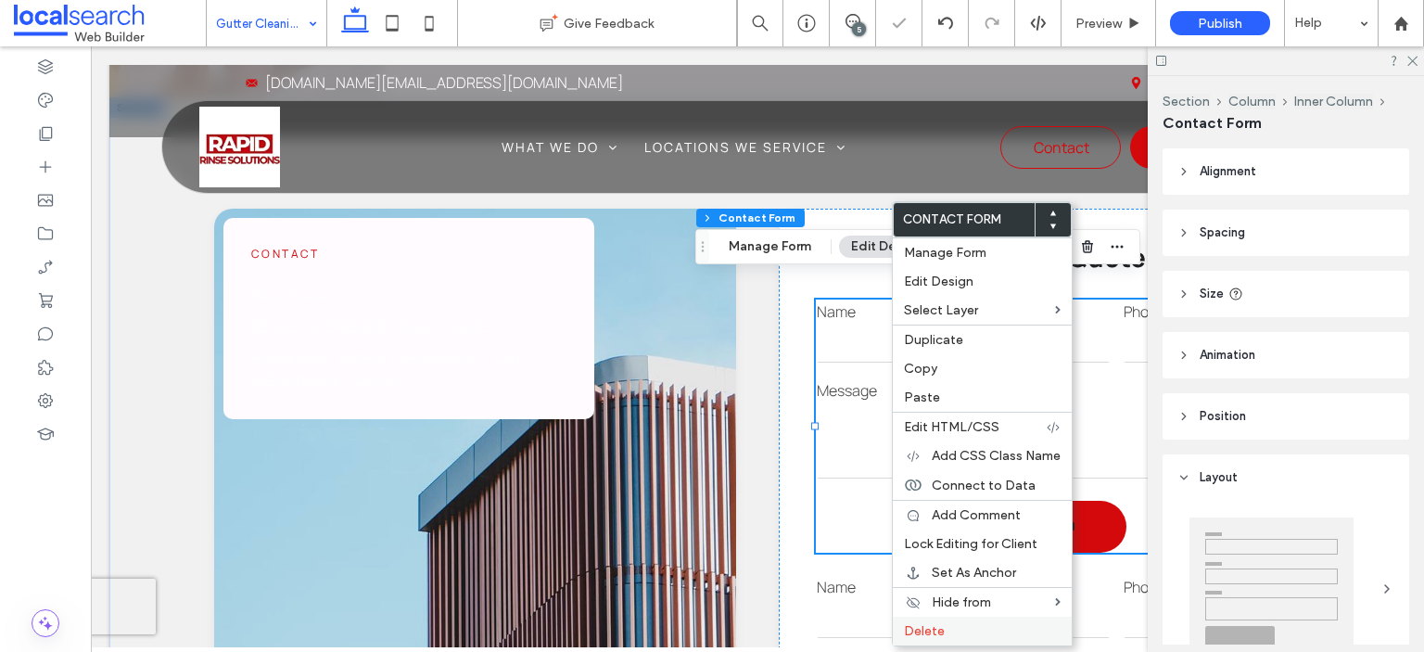
type input "*"
type input "***"
type input "*"
type input "***"
click at [946, 630] on label "Delete" at bounding box center [982, 631] width 157 height 16
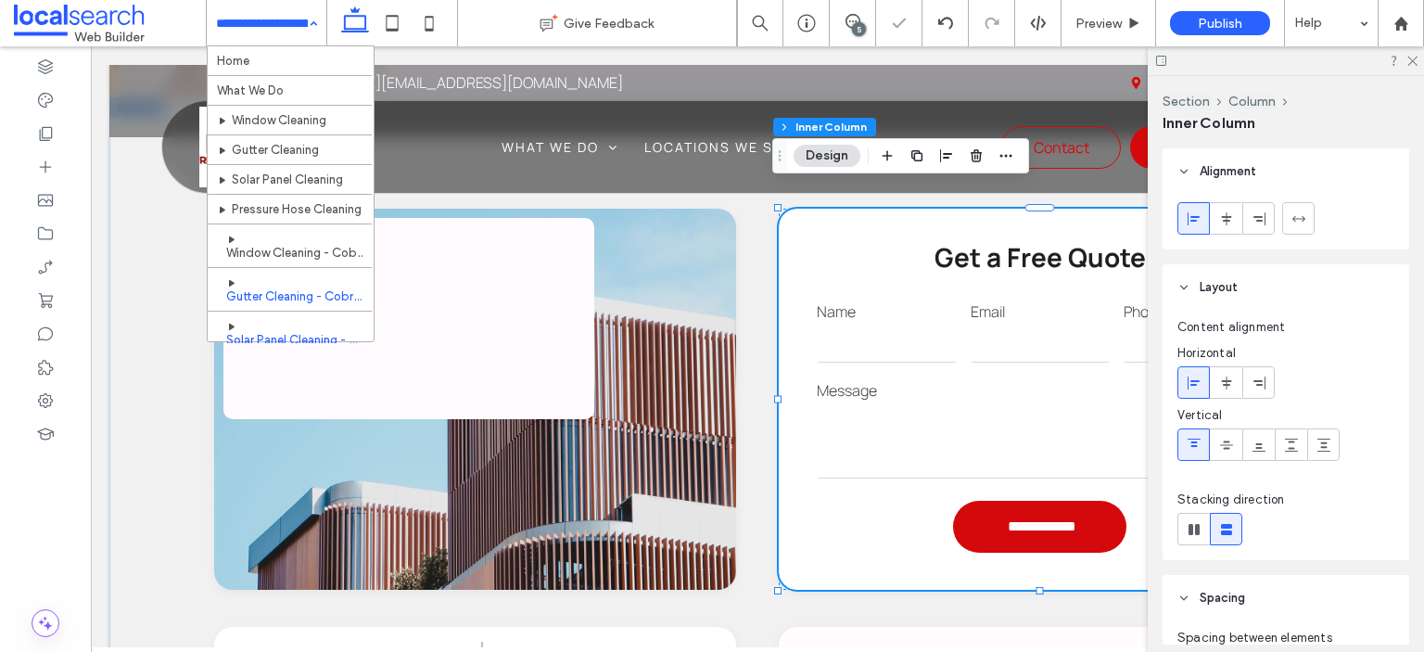
scroll to position [0, 0]
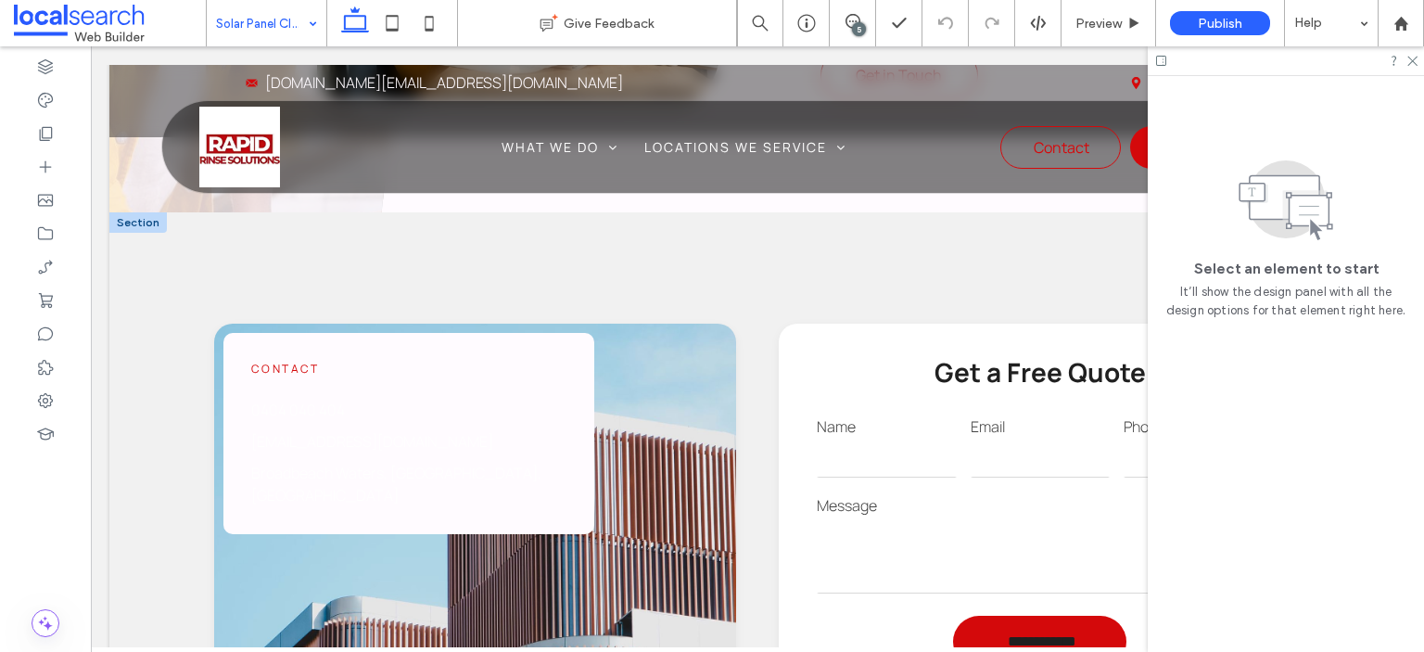
scroll to position [1869, 0]
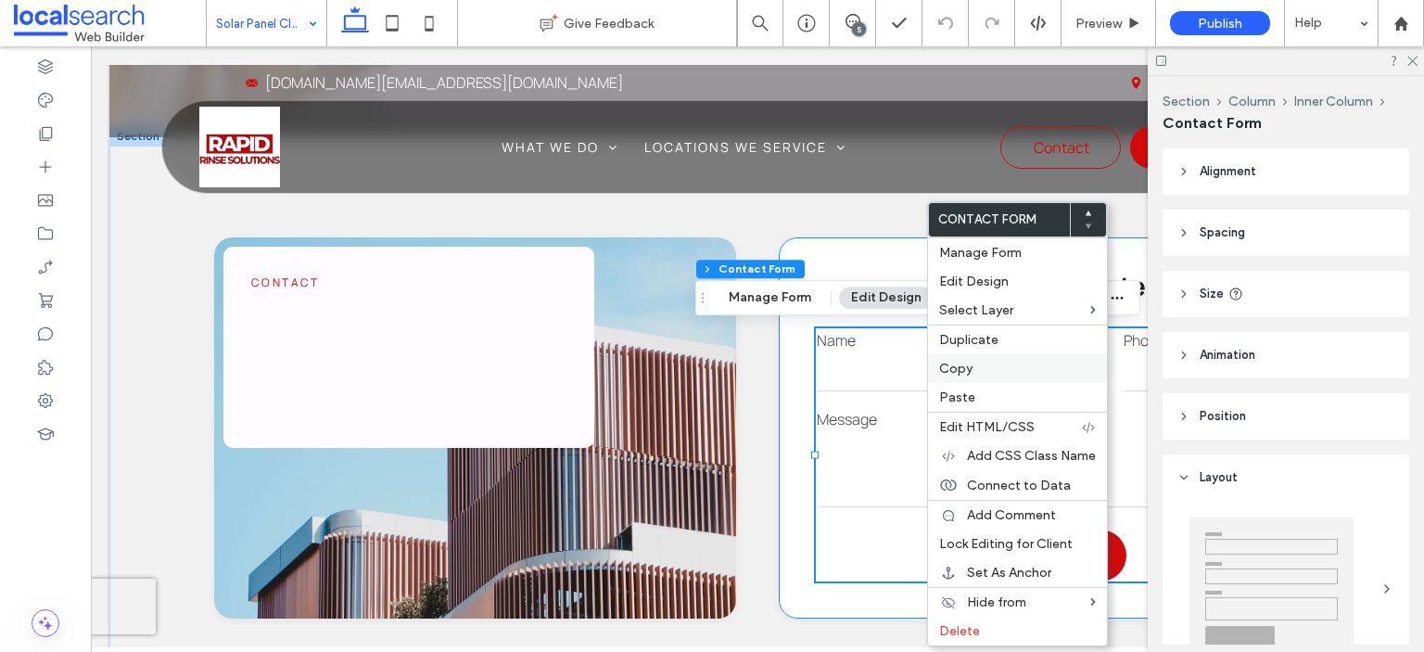
type input "*"
type input "***"
type input "*"
type input "***"
click at [956, 392] on span "Paste" at bounding box center [957, 397] width 36 height 16
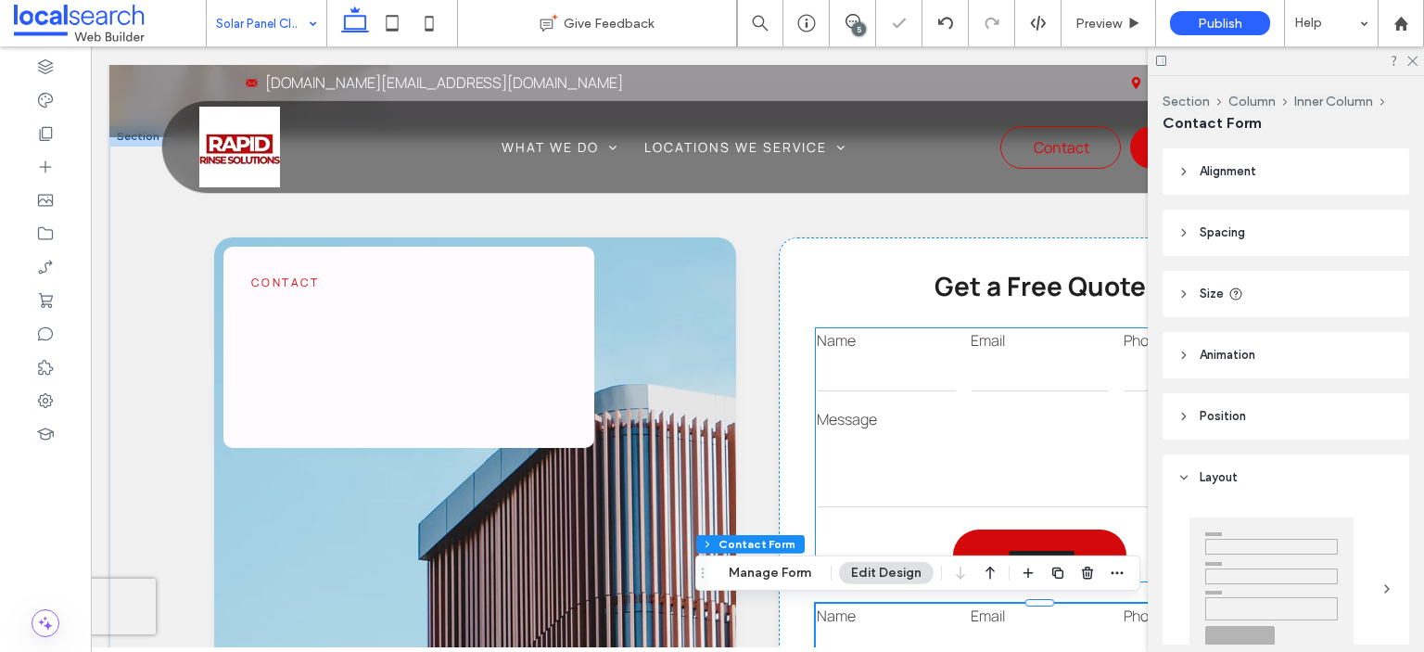
type input "*"
type input "***"
type input "*"
type input "***"
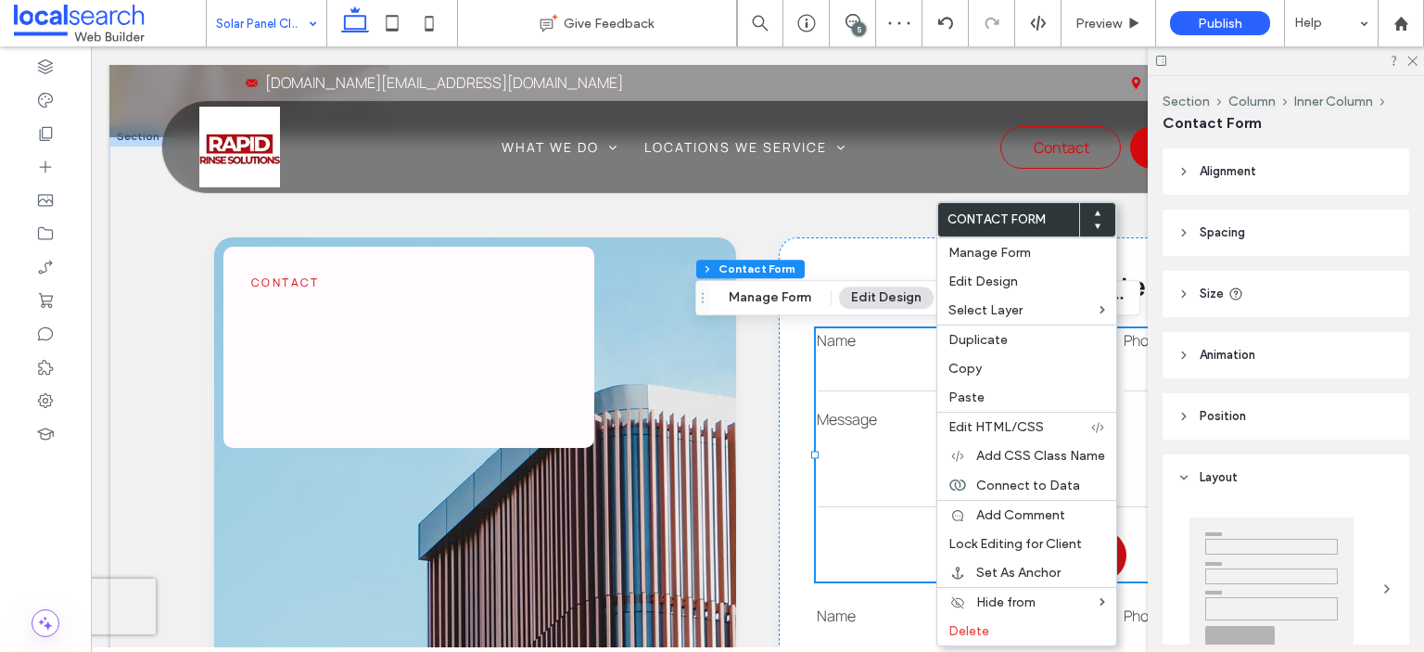
type input "*"
type input "***"
type input "*"
type input "***"
drag, startPoint x: 990, startPoint y: 619, endPoint x: 891, endPoint y: 549, distance: 121.2
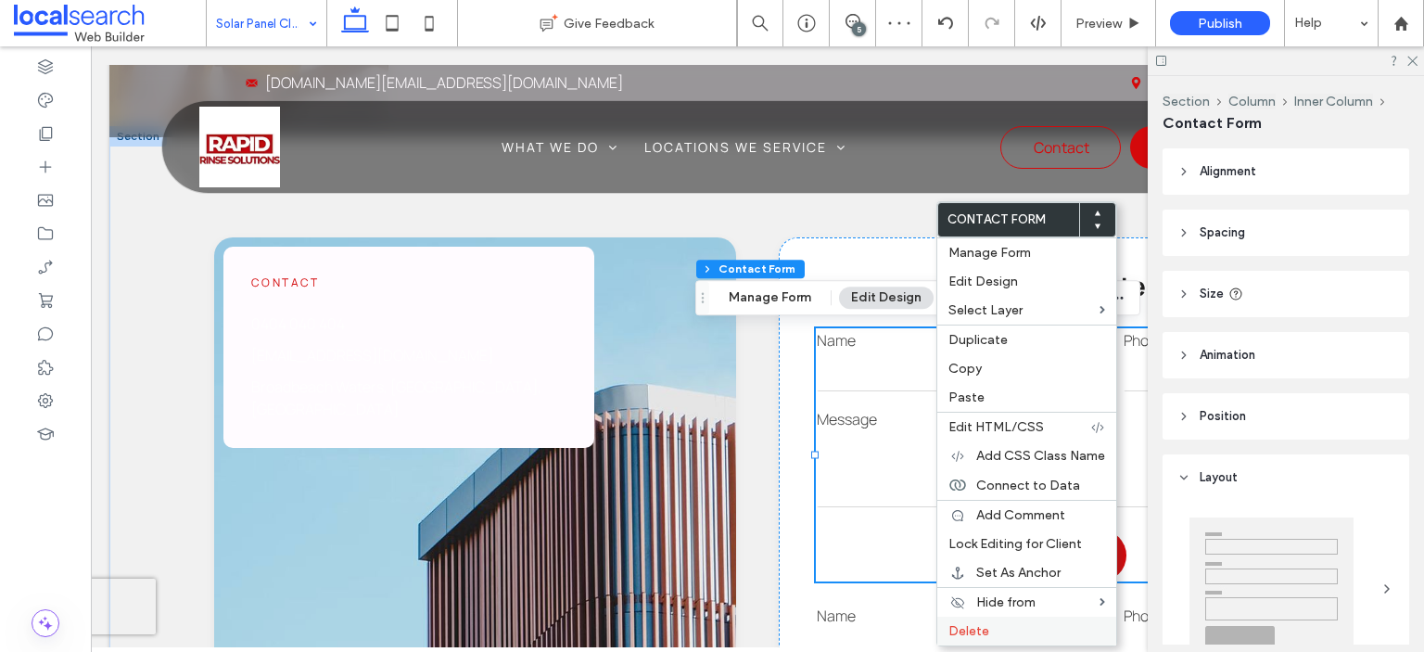
click at [990, 619] on div "Delete" at bounding box center [1026, 631] width 179 height 29
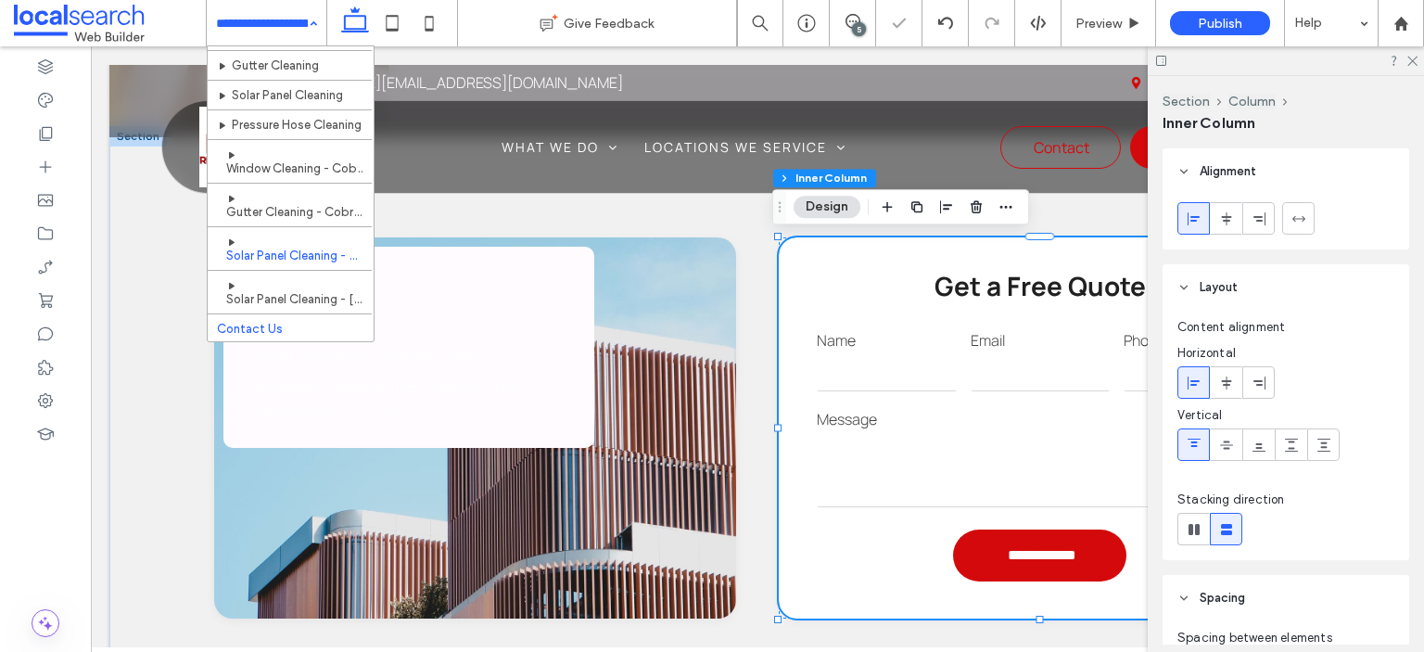
scroll to position [111, 0]
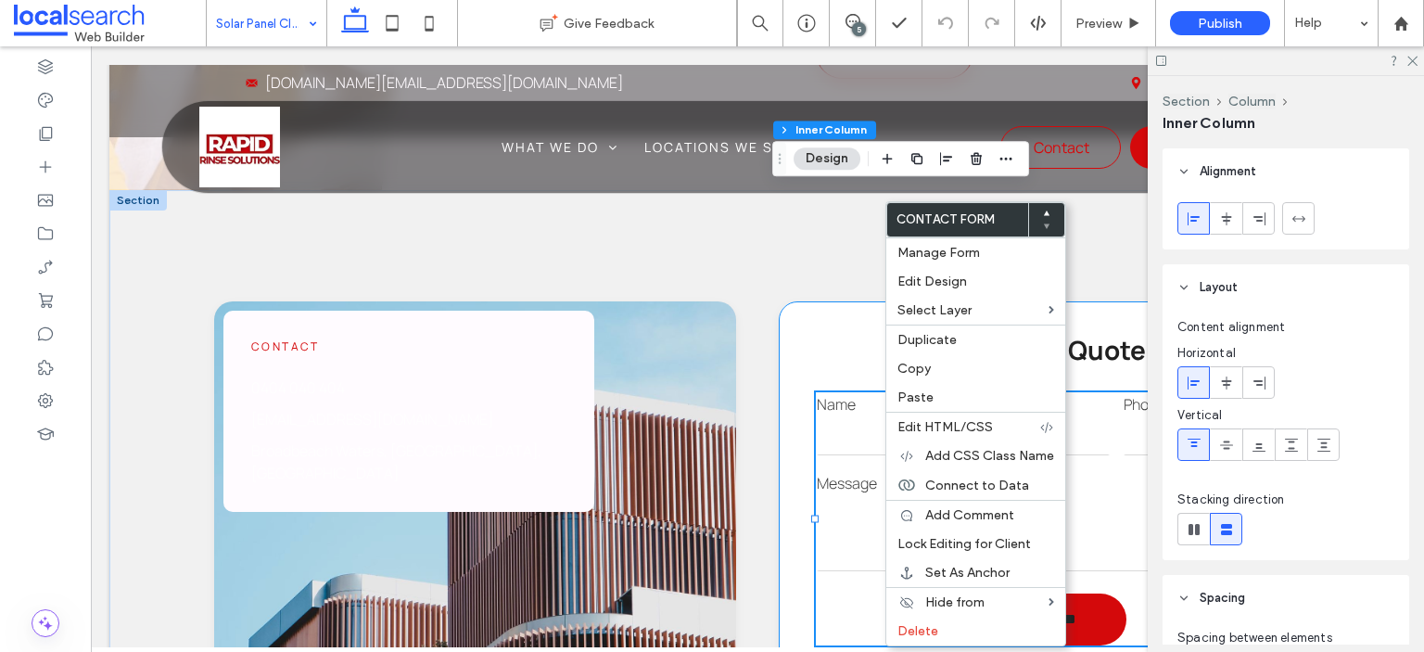
scroll to position [1962, 0]
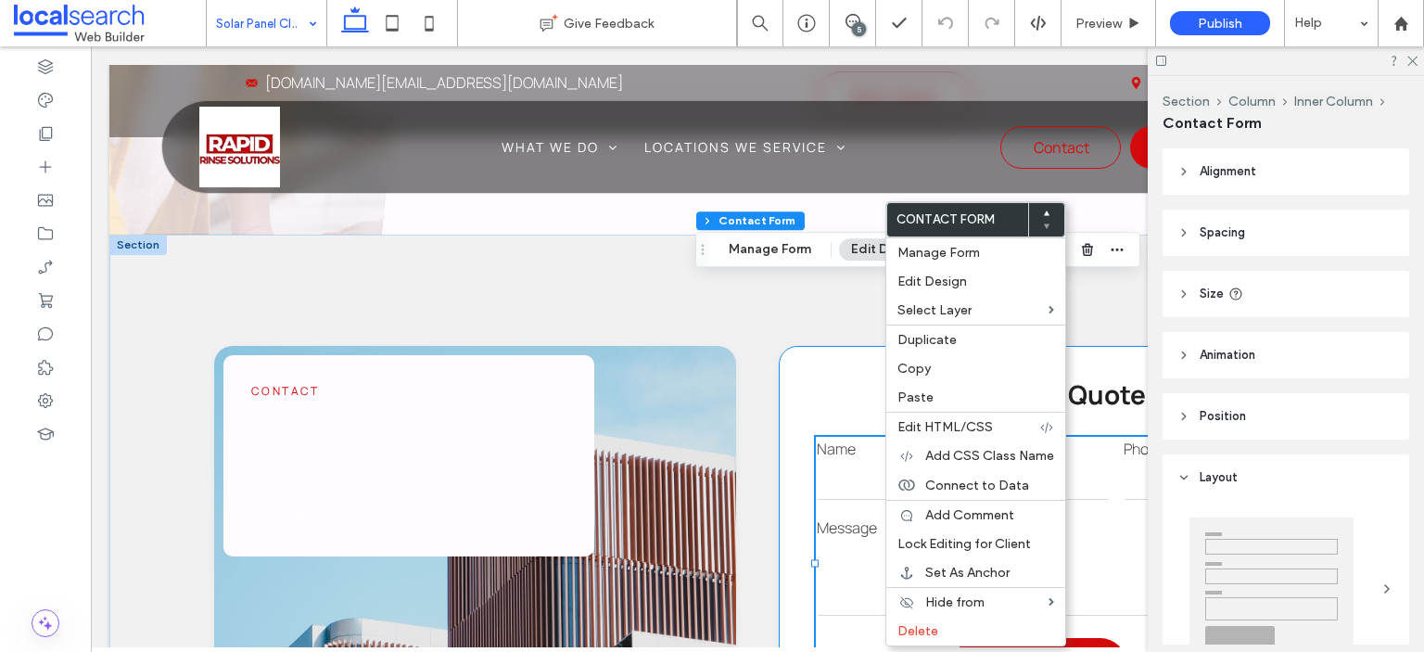
type input "*"
type input "***"
type input "*"
type input "***"
click at [928, 392] on span "Paste" at bounding box center [916, 397] width 36 height 16
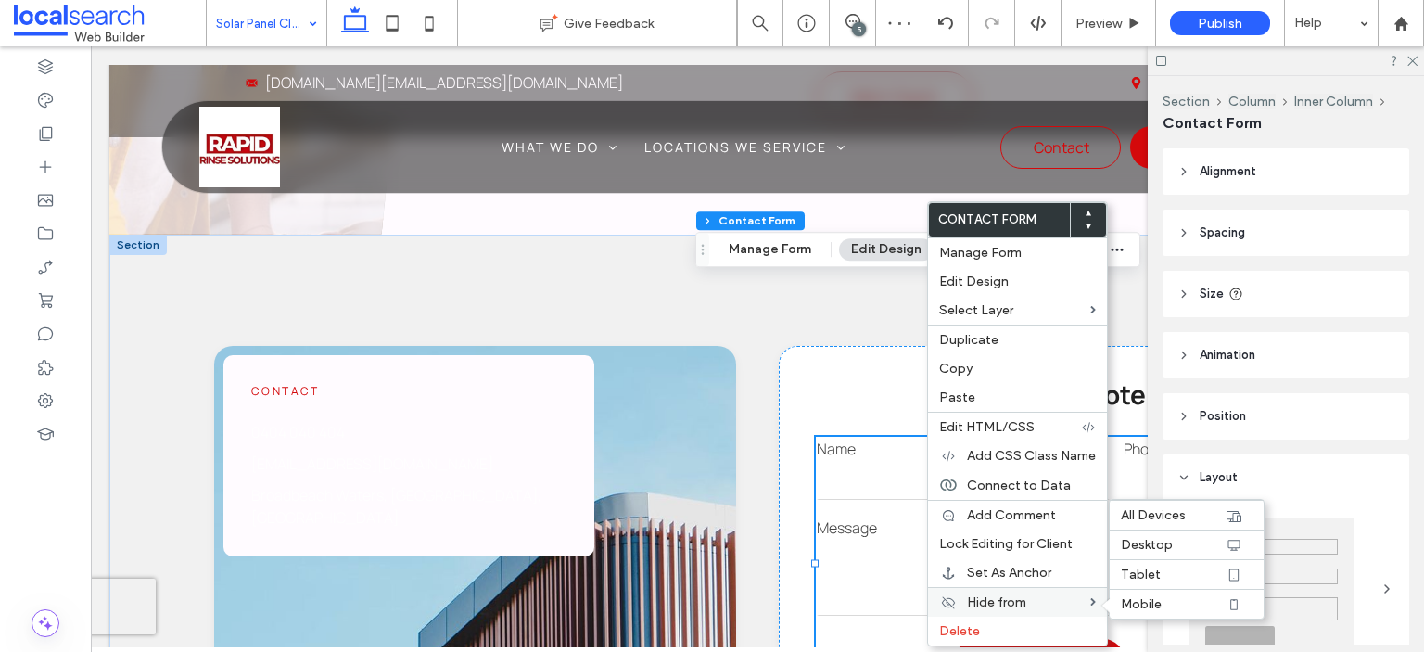
type input "*"
type input "***"
type input "*"
type input "***"
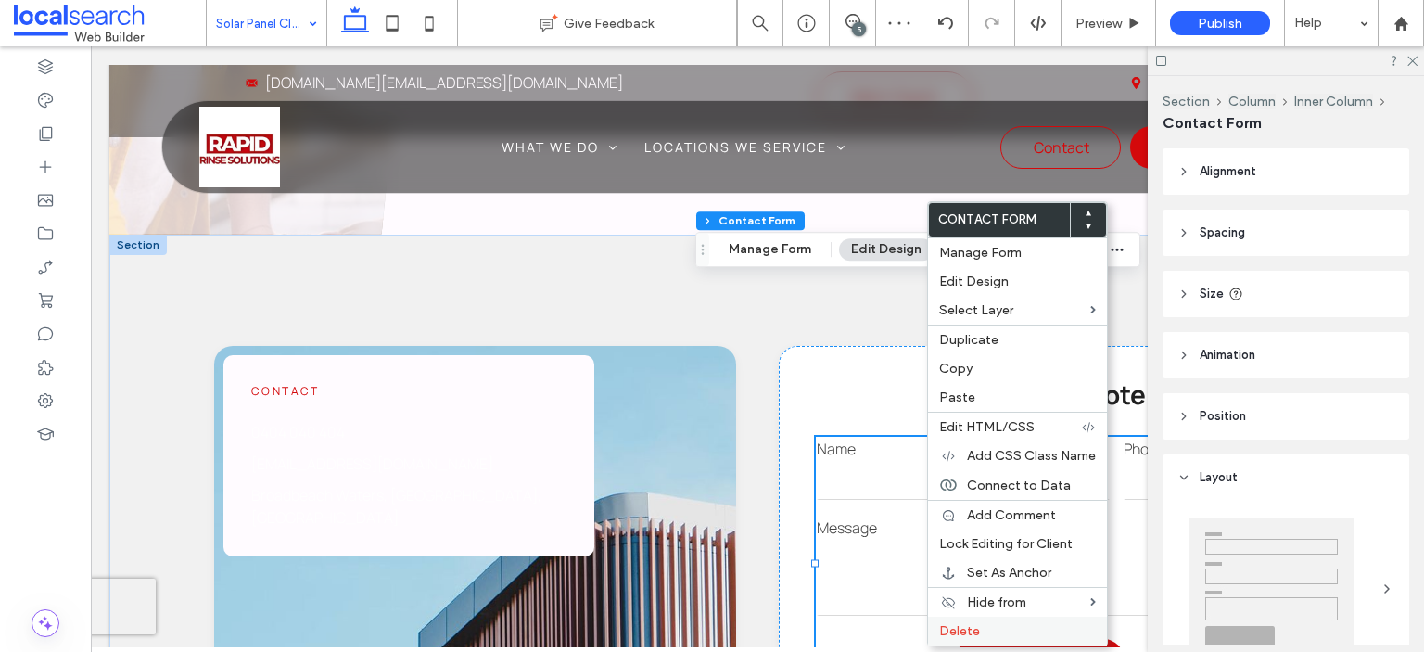
click at [954, 624] on span "Delete" at bounding box center [959, 631] width 41 height 16
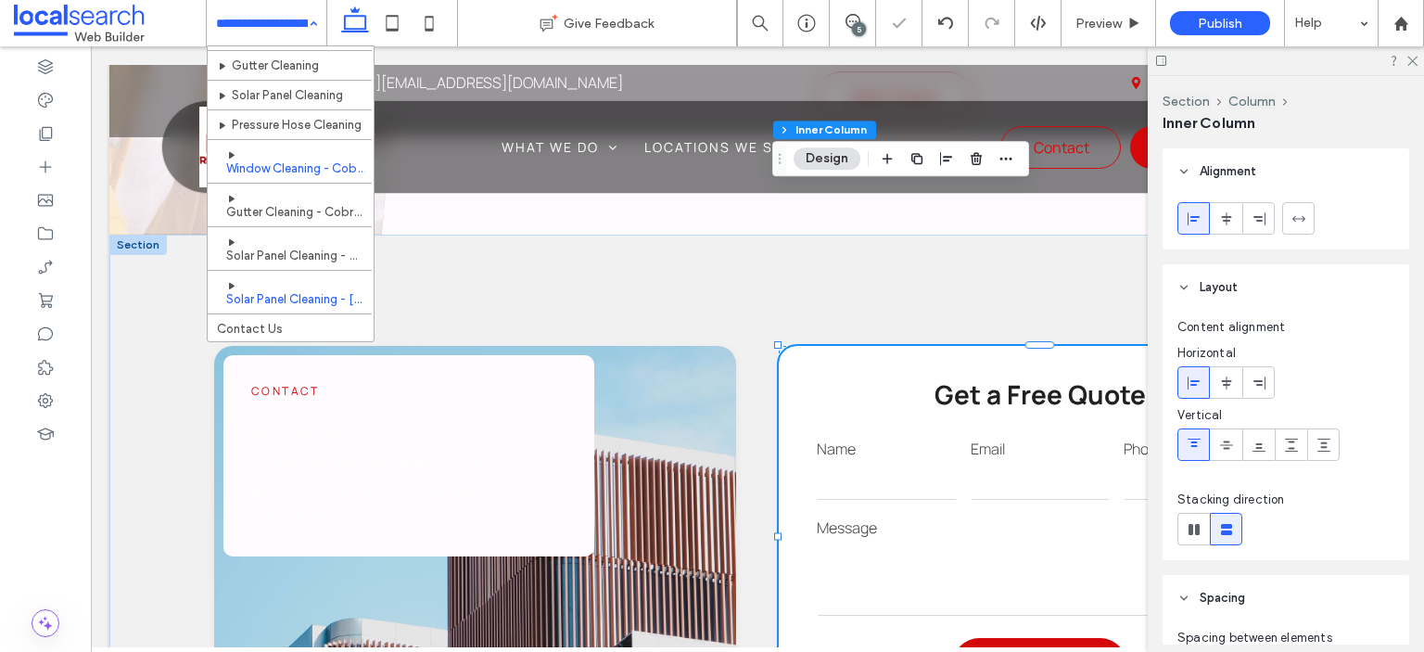
scroll to position [111, 0]
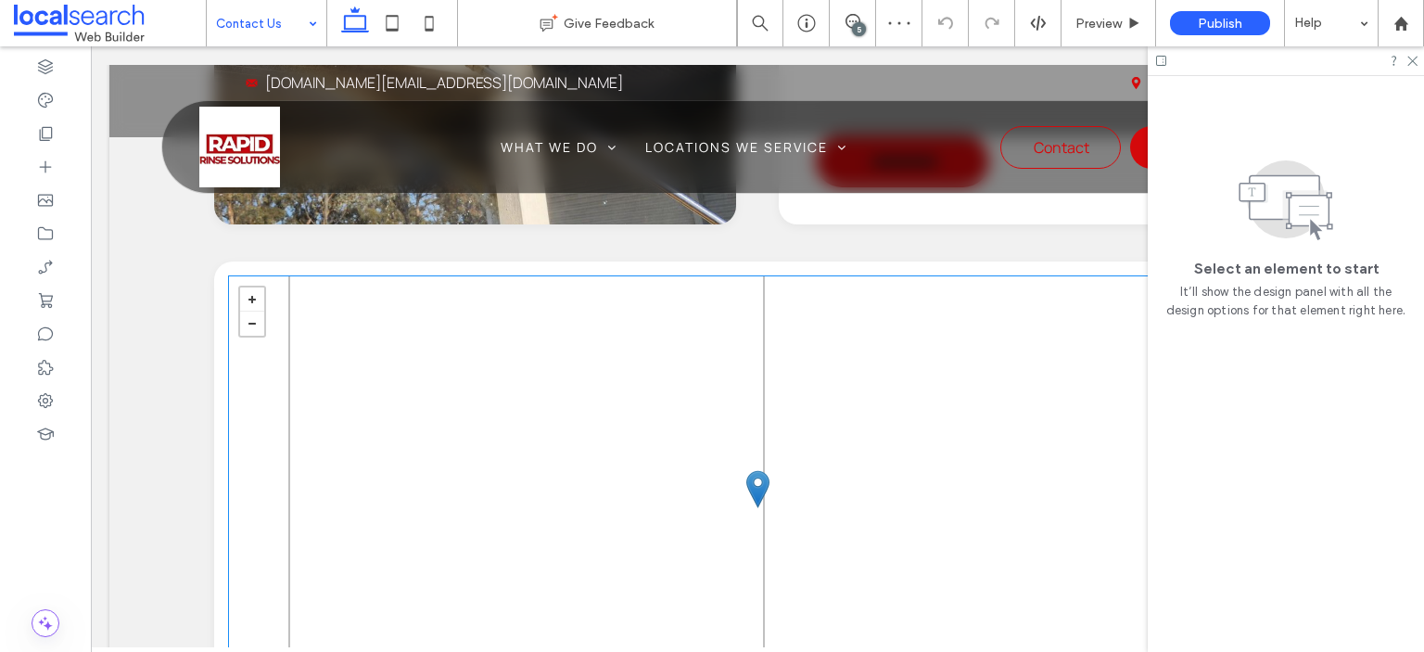
scroll to position [556, 0]
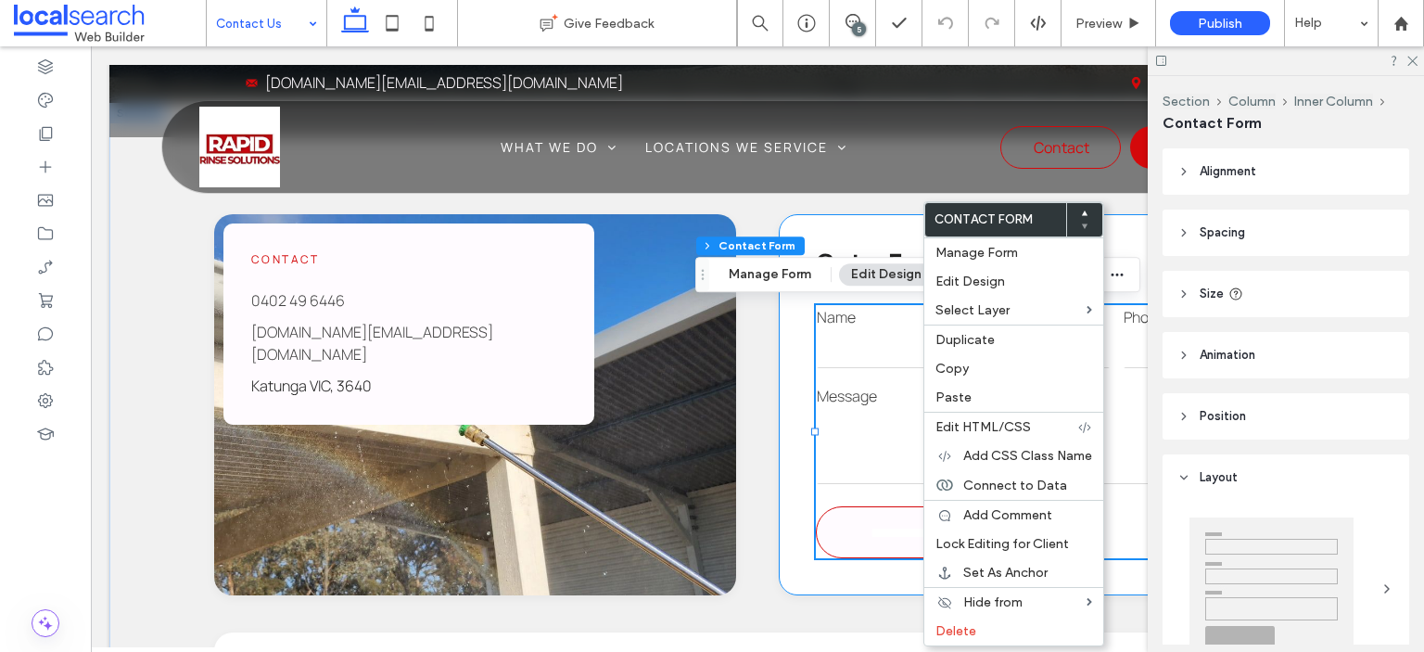
type input "*"
type input "***"
type input "*"
type input "***"
click at [958, 399] on span "Paste" at bounding box center [954, 397] width 36 height 16
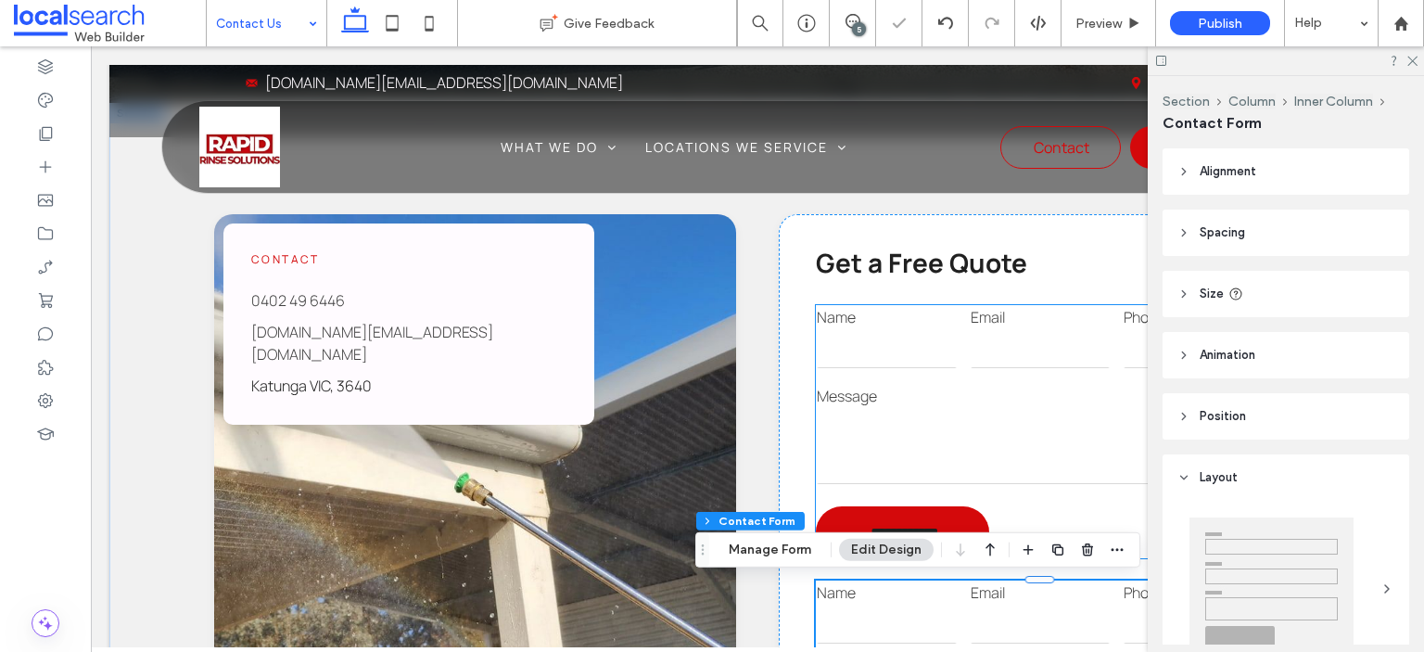
type input "*"
type input "***"
type input "*"
type input "***"
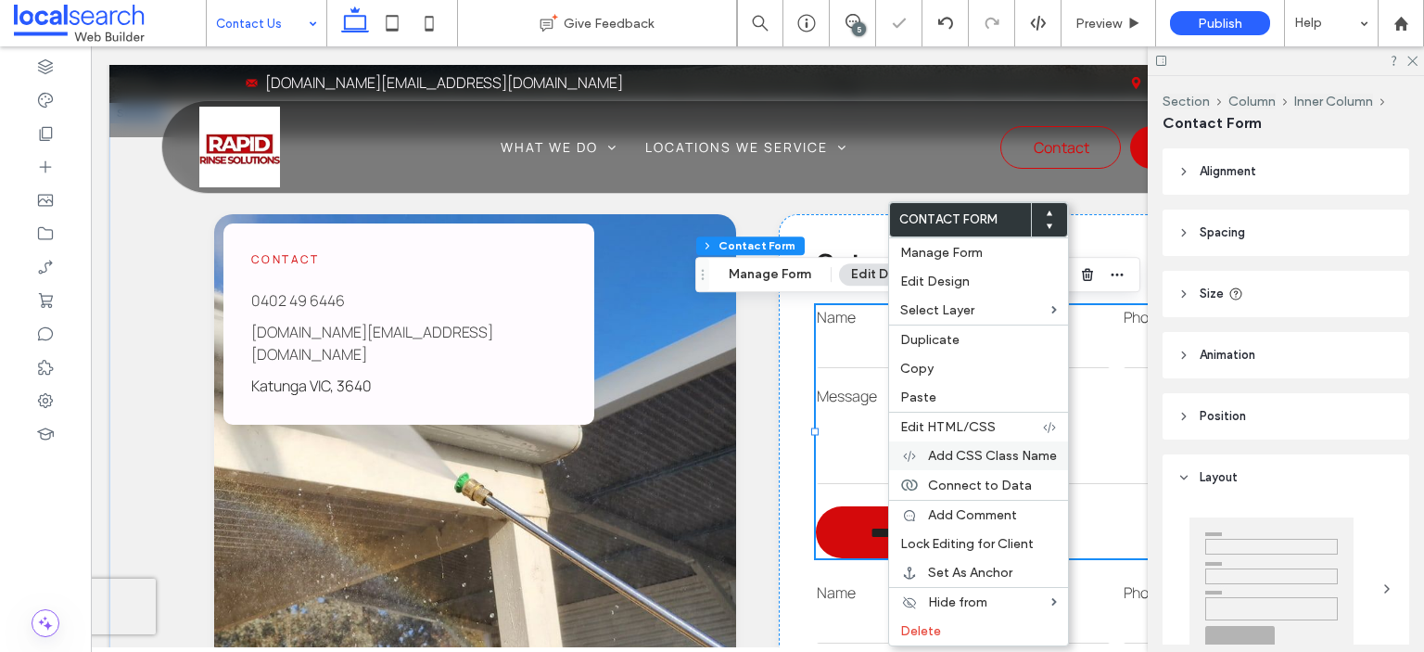
type input "*"
type input "***"
type input "*"
type input "***"
click at [912, 629] on span "Delete" at bounding box center [920, 631] width 41 height 16
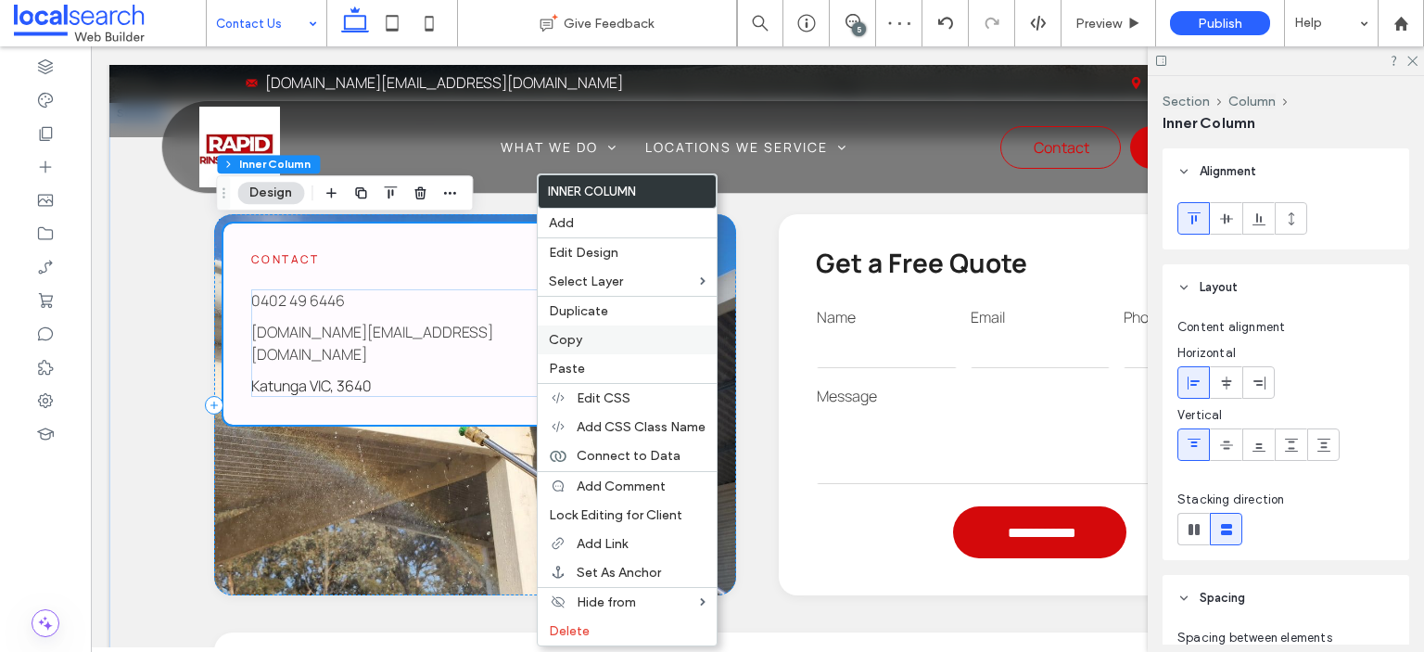
click at [568, 338] on span "Copy" at bounding box center [565, 340] width 33 height 16
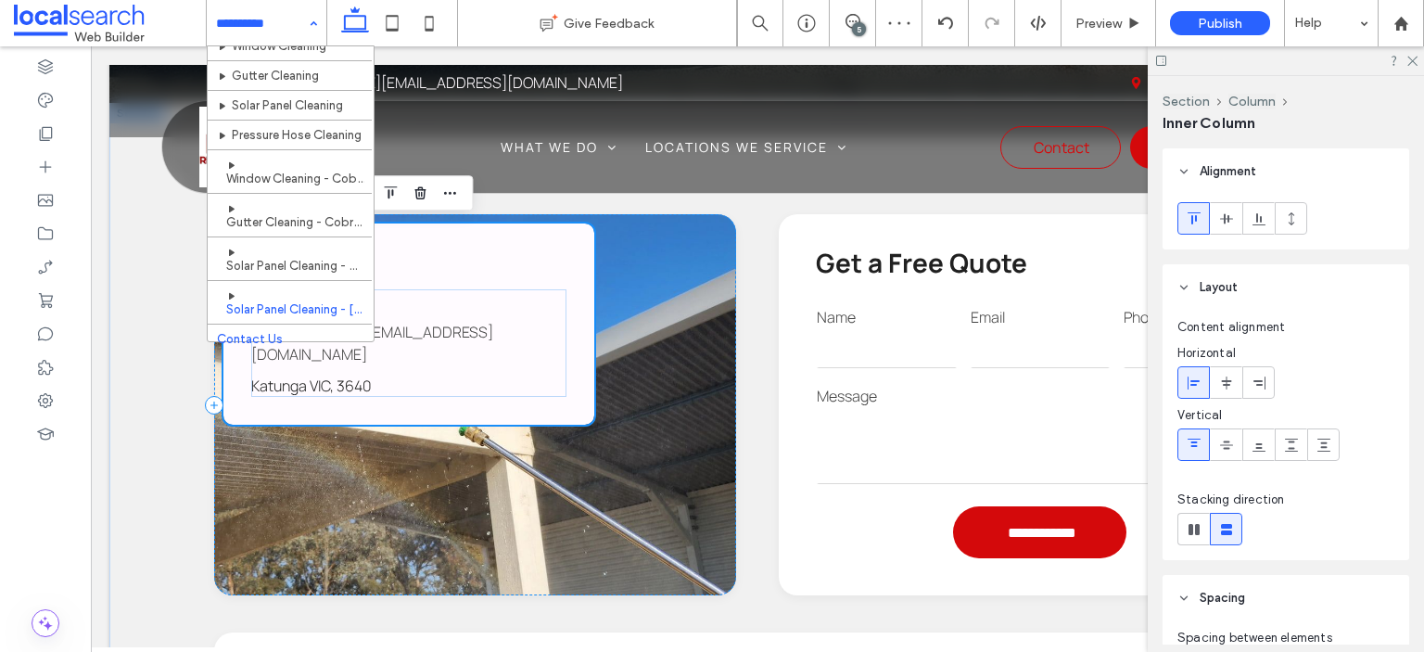
scroll to position [93, 0]
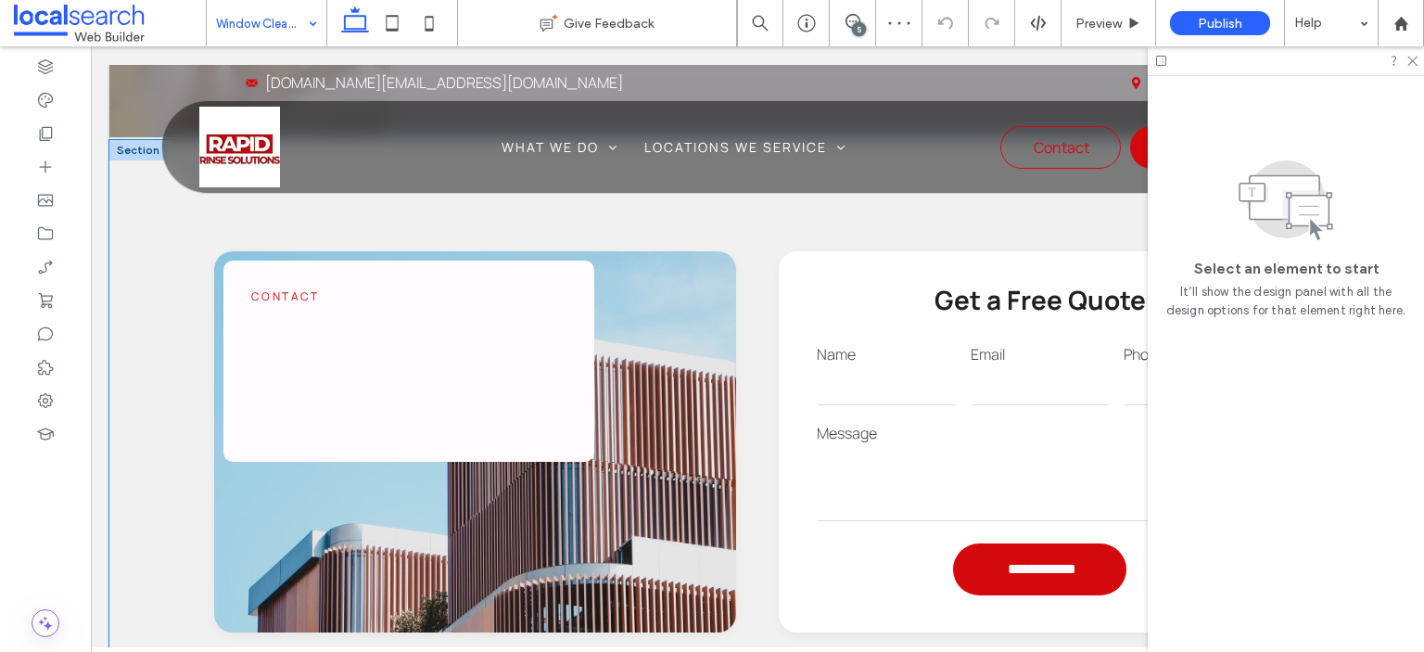
scroll to position [1888, 0]
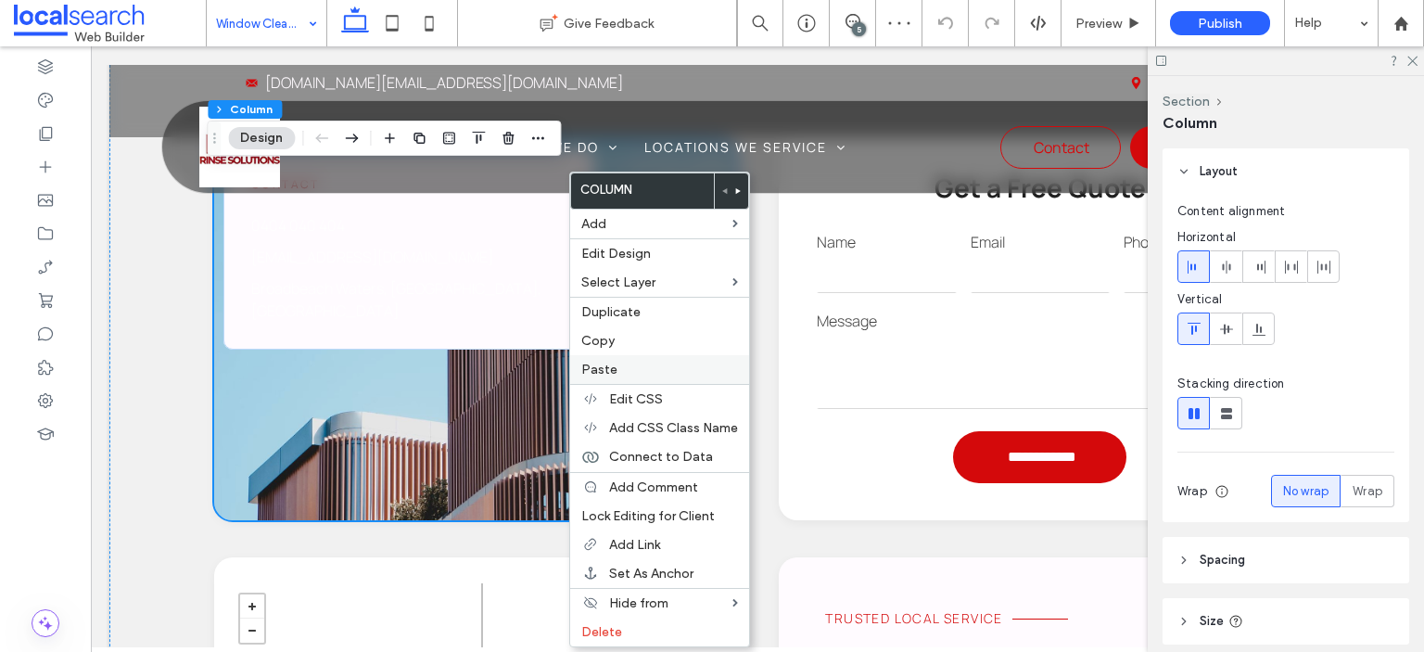
click at [604, 369] on span "Paste" at bounding box center [599, 370] width 36 height 16
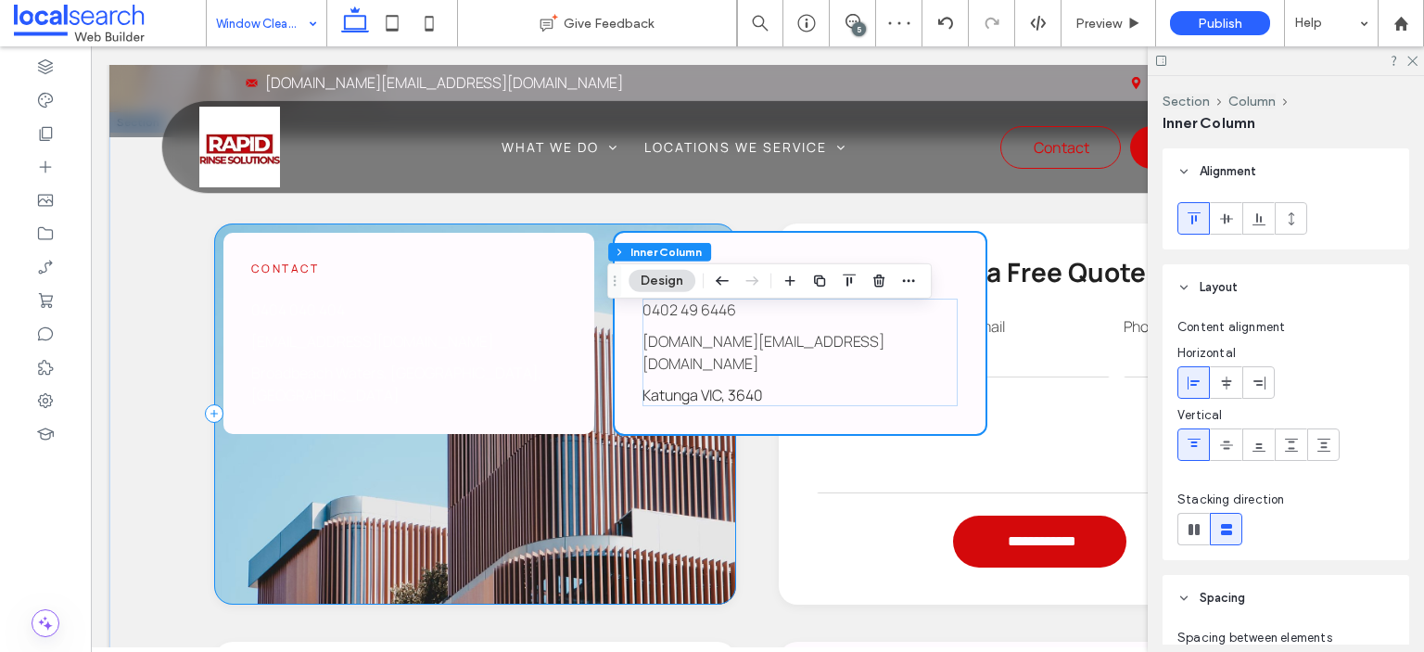
scroll to position [1703, 0]
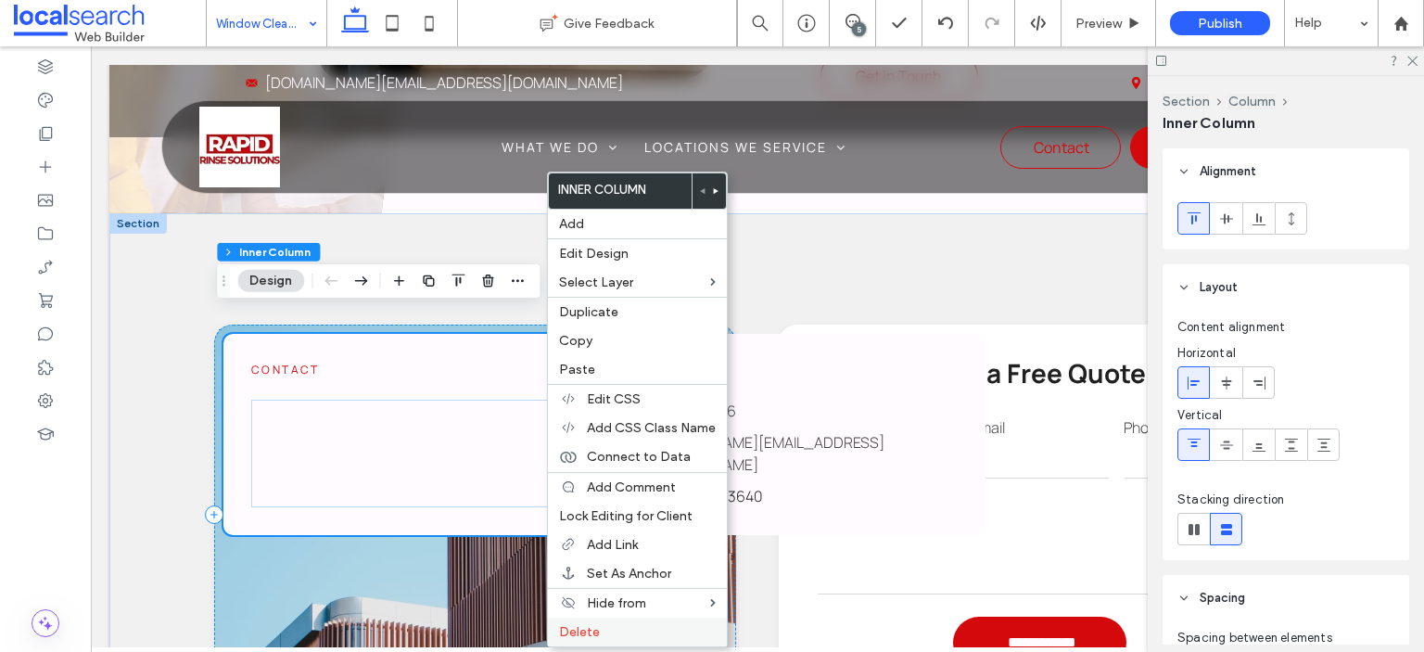
click at [601, 626] on label "Delete" at bounding box center [637, 632] width 157 height 16
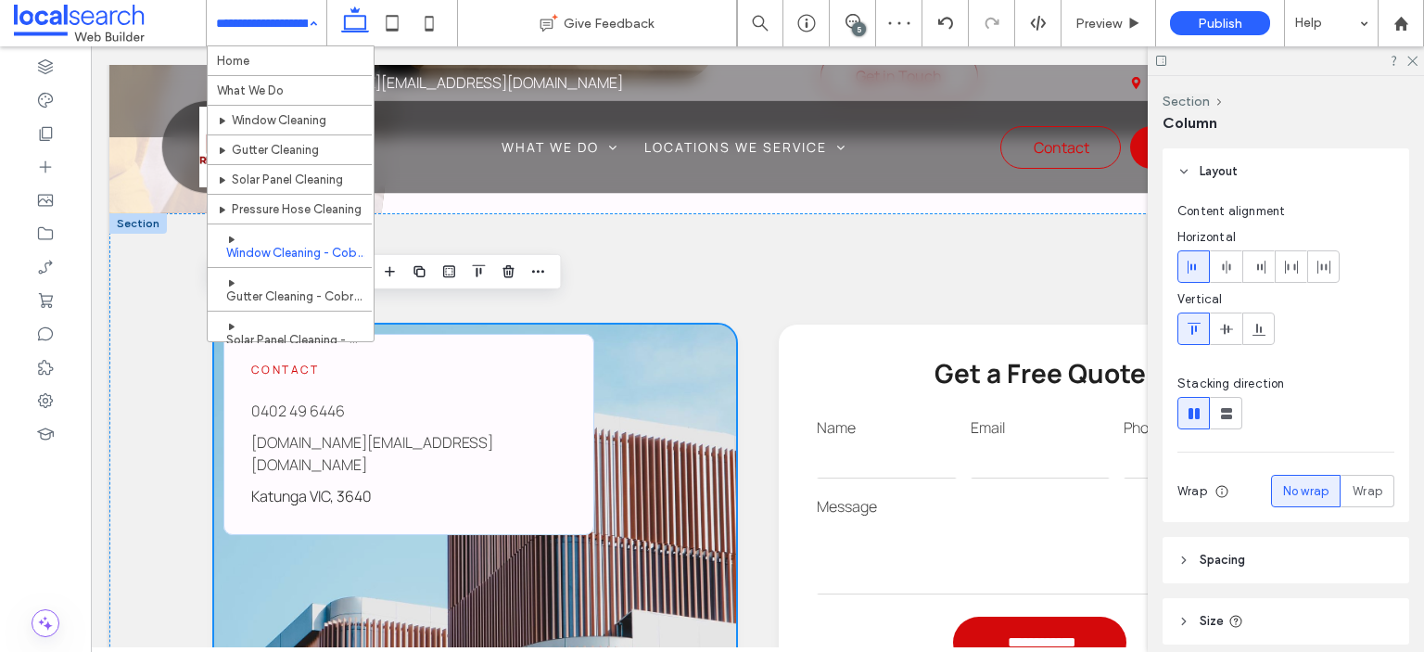
drag, startPoint x: 268, startPoint y: 13, endPoint x: 266, endPoint y: 0, distance: 13.1
click at [325, 486] on link "Katunga VIC, 3640" at bounding box center [311, 496] width 121 height 20
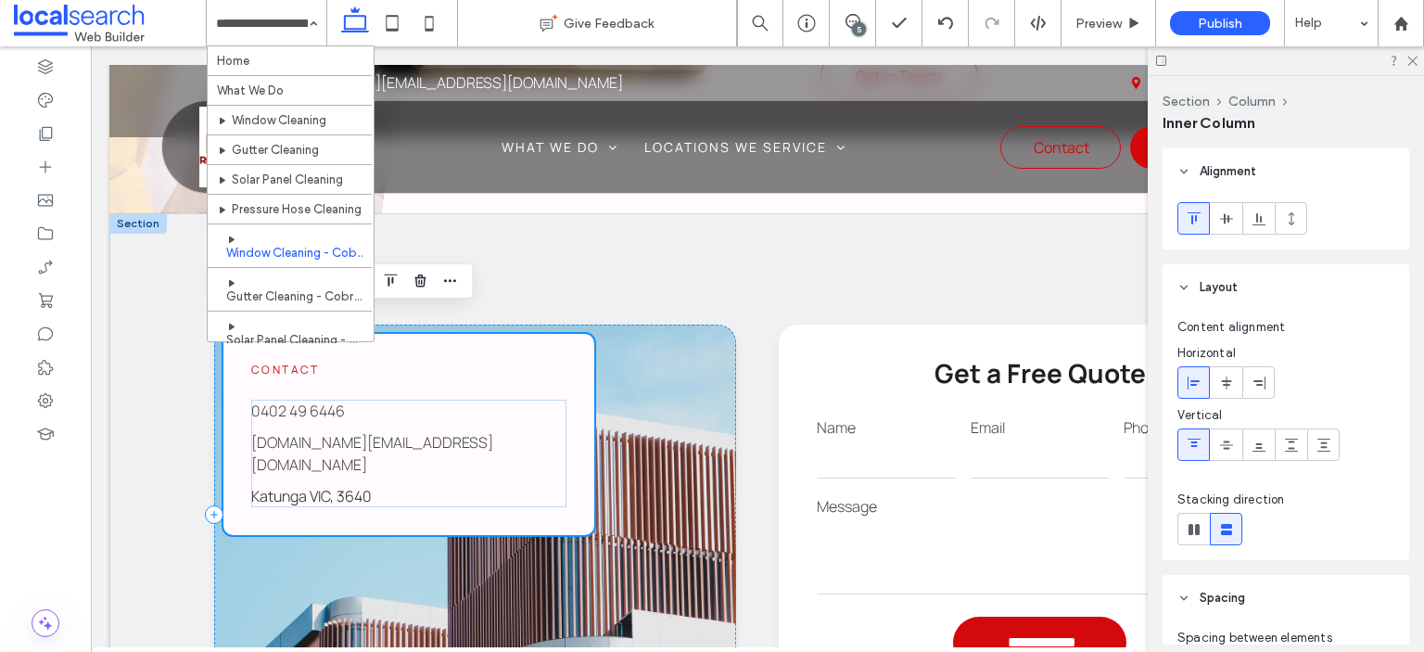
click at [325, 486] on link "Katunga VIC, 3640" at bounding box center [311, 496] width 121 height 20
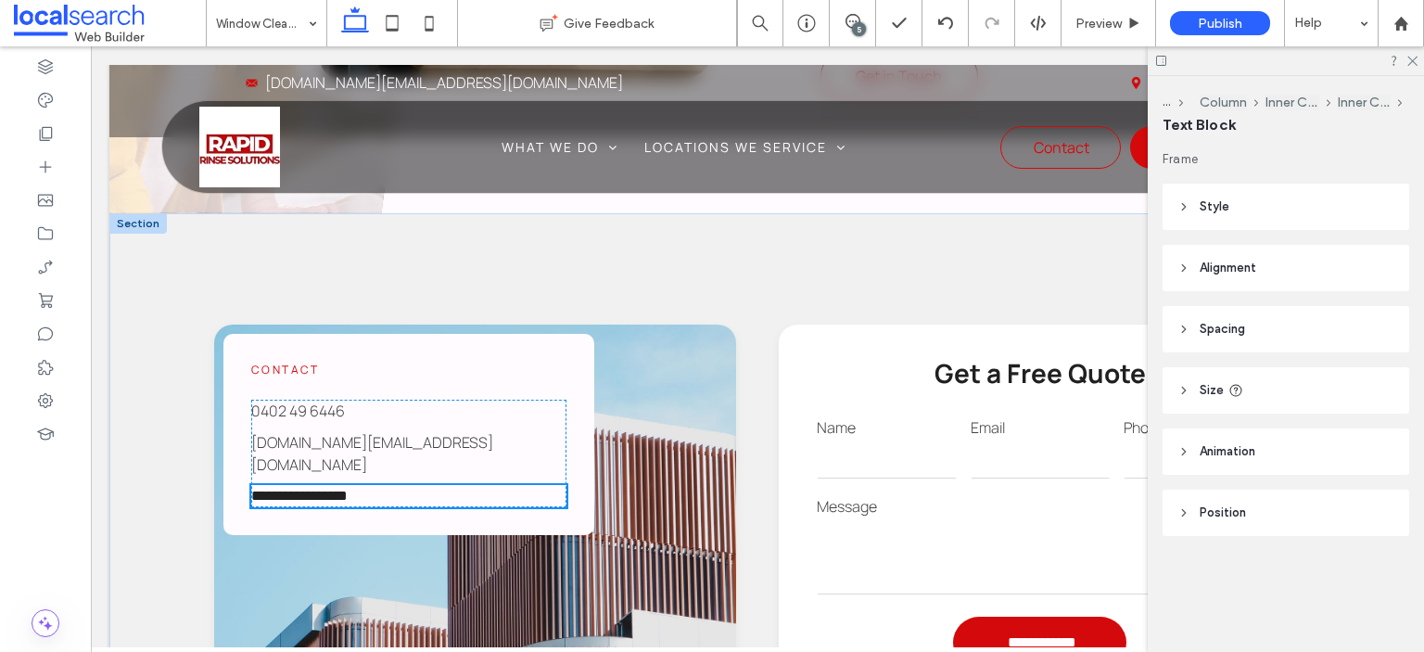
type input "*******"
type input "**"
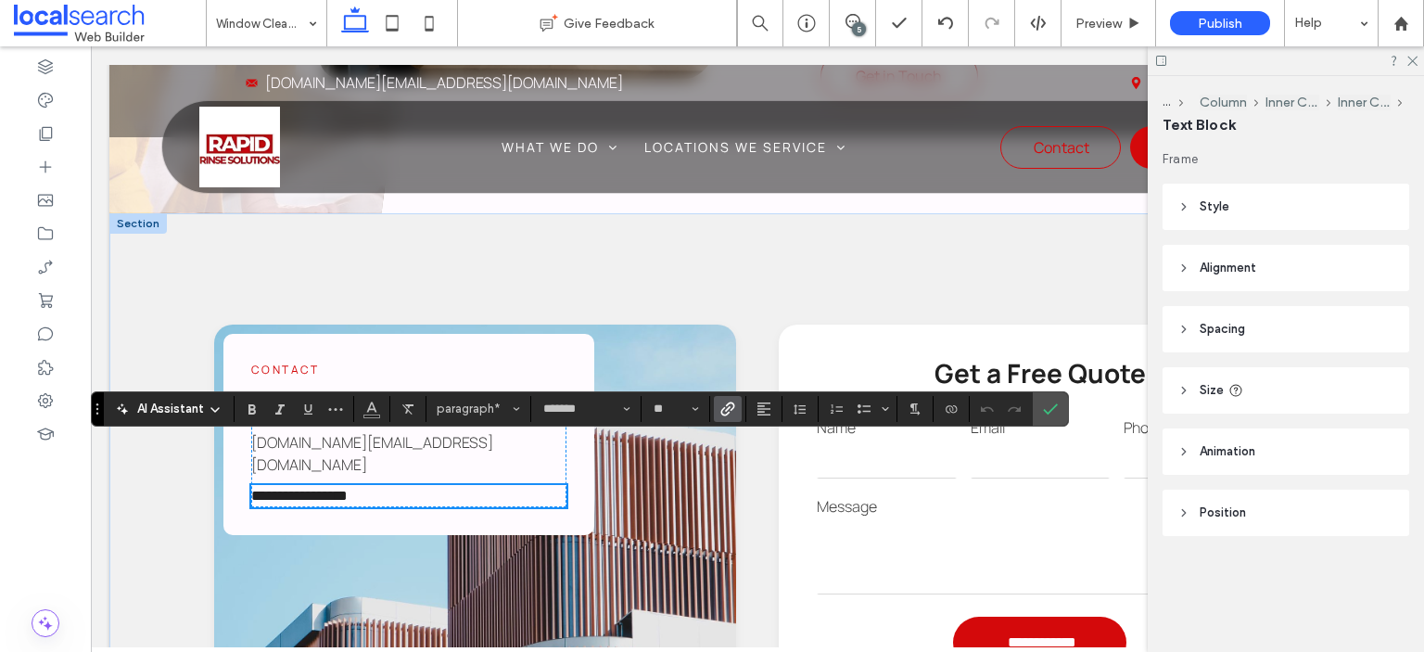
click at [298, 489] on link "**********" at bounding box center [299, 496] width 96 height 14
drag, startPoint x: 301, startPoint y: 453, endPoint x: 245, endPoint y: 452, distance: 56.6
click at [251, 489] on link "**********" at bounding box center [299, 496] width 96 height 14
click at [367, 485] on p "**********" at bounding box center [408, 496] width 315 height 22
click at [721, 407] on icon "Link" at bounding box center [728, 409] width 15 height 15
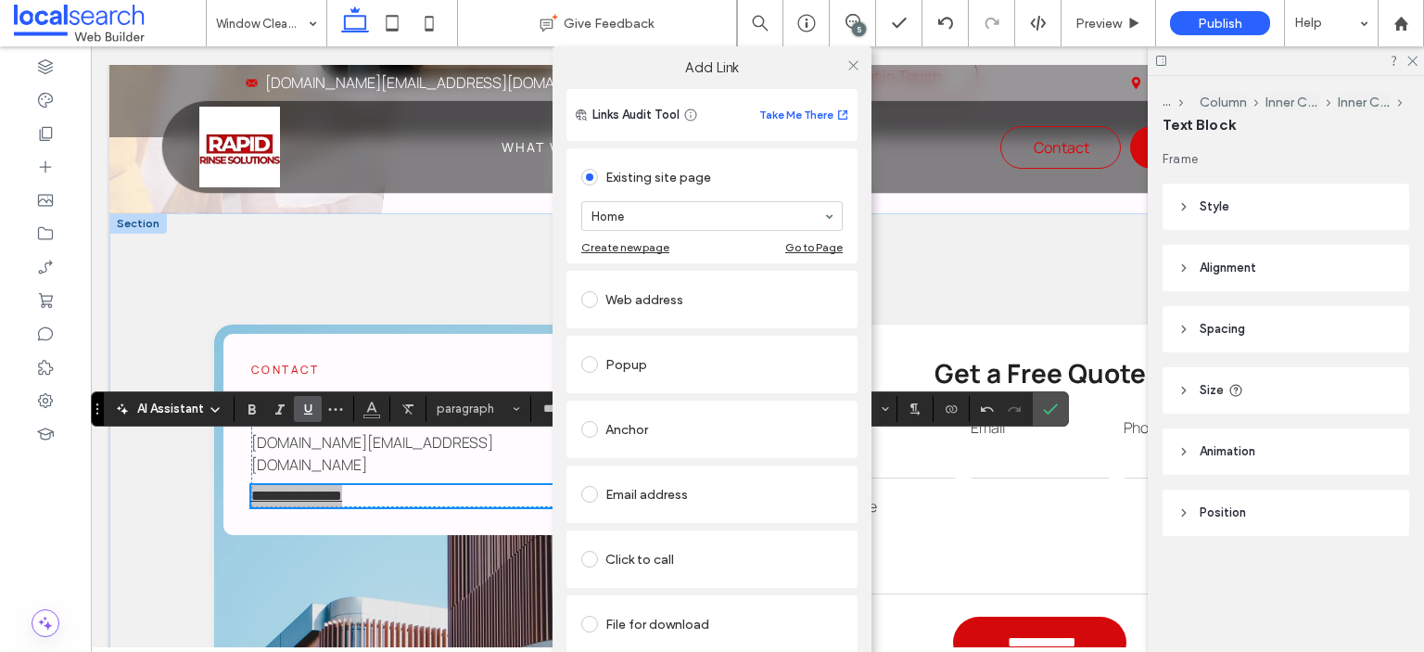
click at [631, 302] on div "Web address" at bounding box center [711, 300] width 261 height 30
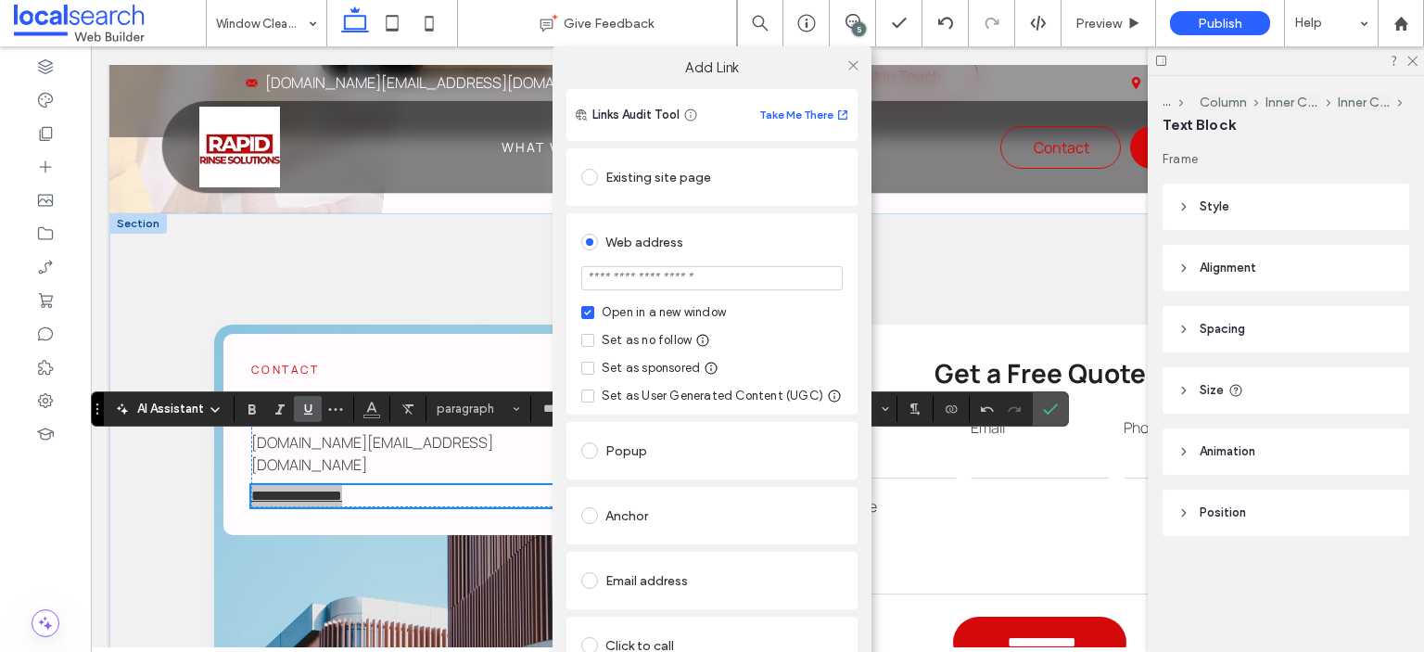
click at [605, 340] on div "Set as no follow" at bounding box center [647, 340] width 90 height 19
click at [631, 278] on input "url" at bounding box center [711, 278] width 261 height 24
type input "**********"
click at [848, 62] on use at bounding box center [852, 64] width 9 height 9
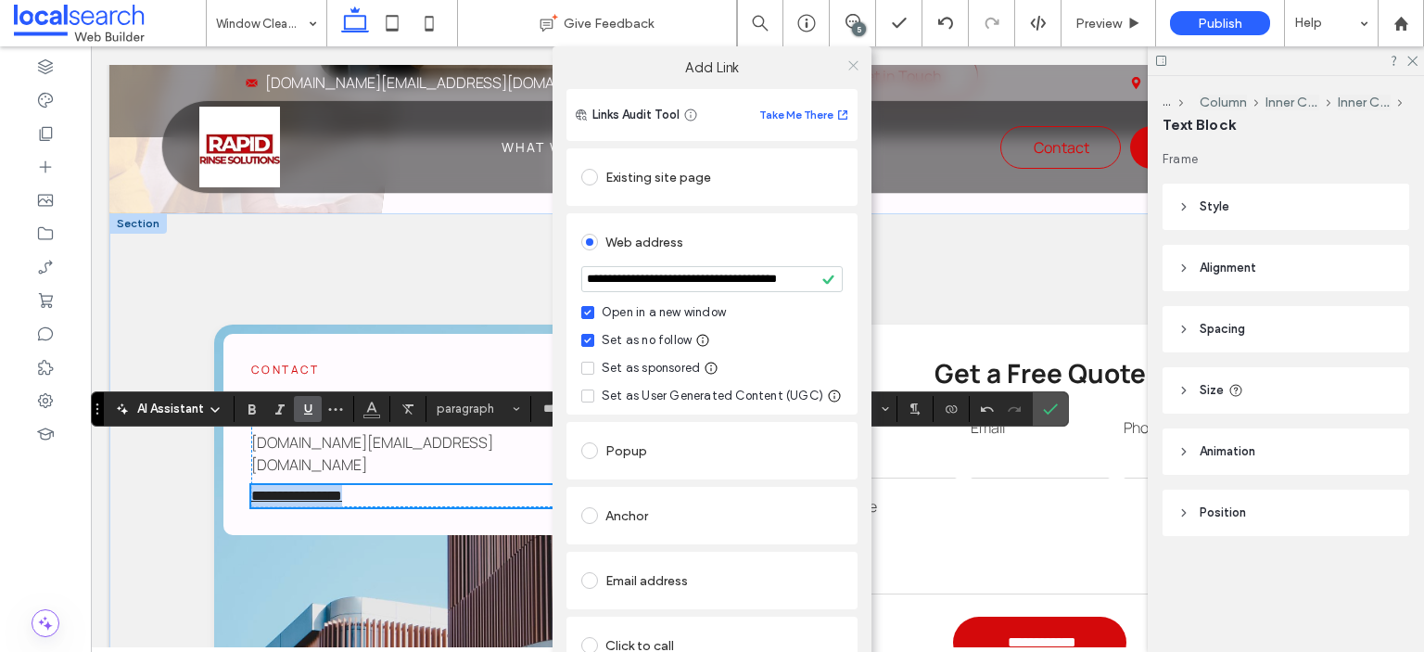
scroll to position [0, 0]
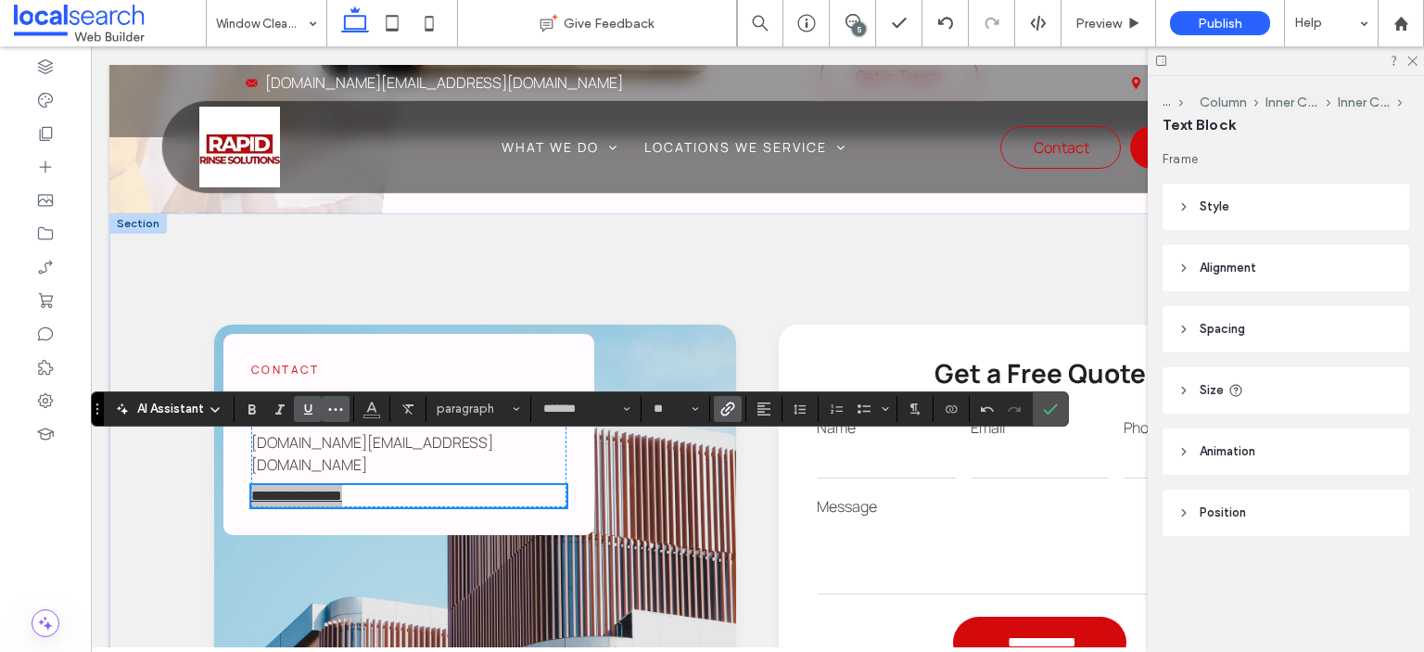
click at [323, 414] on button "More" at bounding box center [336, 409] width 28 height 26
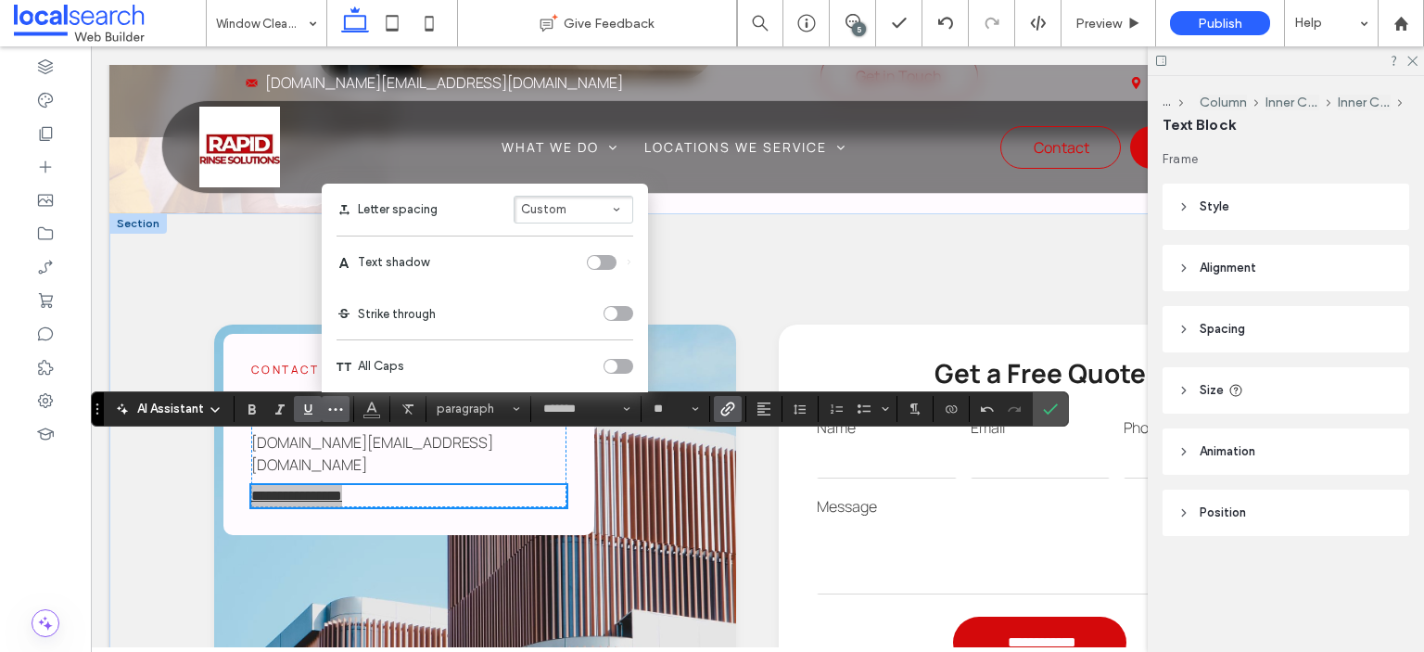
click at [308, 414] on use "Underline" at bounding box center [308, 409] width 8 height 10
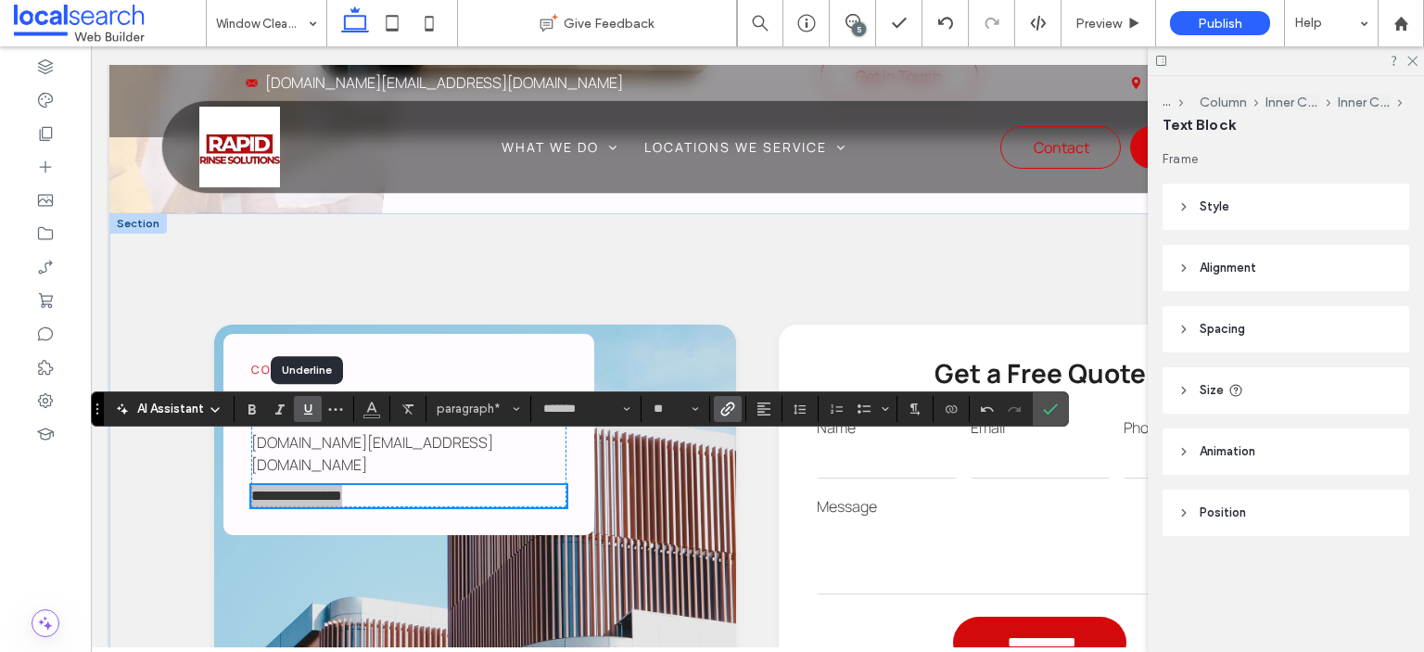
click at [311, 412] on icon "Underline" at bounding box center [307, 409] width 15 height 15
click at [1048, 411] on use "Confirm" at bounding box center [1051, 408] width 15 height 11
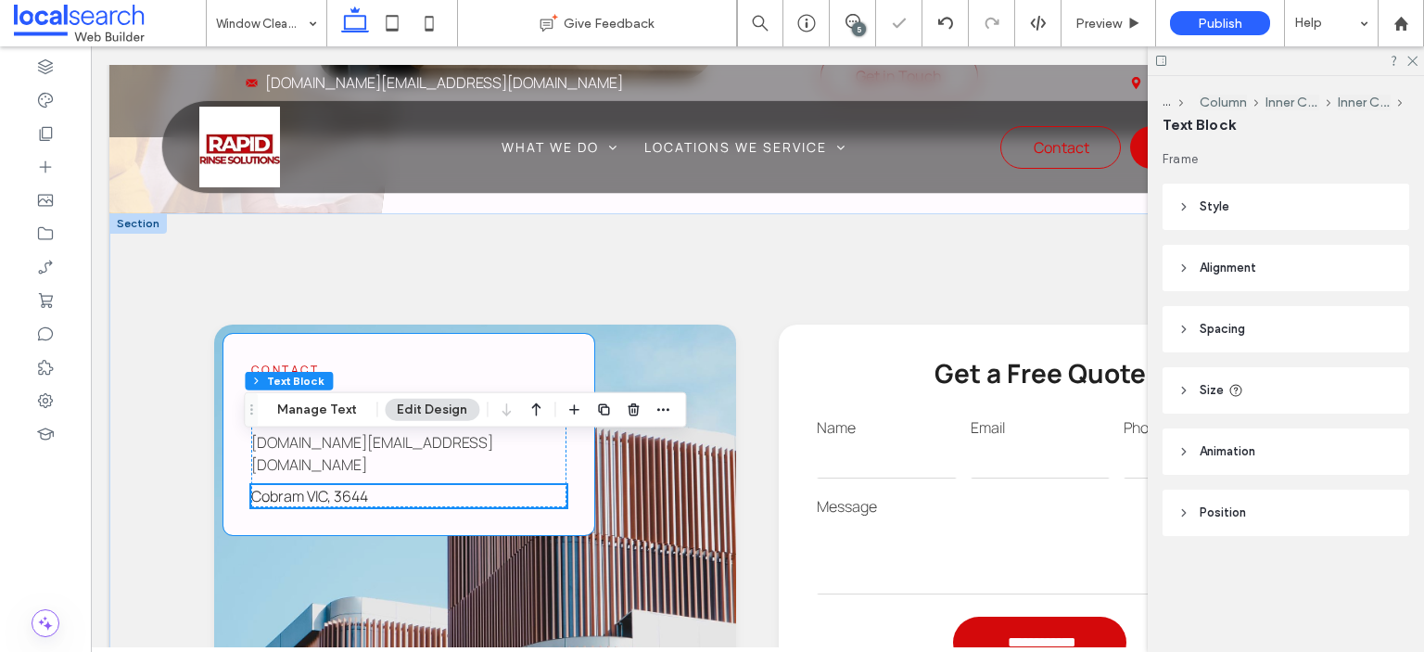
click at [352, 334] on div "Contact [PHONE_NUMBER] [DOMAIN_NAME][EMAIL_ADDRESS][DOMAIN_NAME] [GEOGRAPHIC_DA…" at bounding box center [408, 434] width 371 height 201
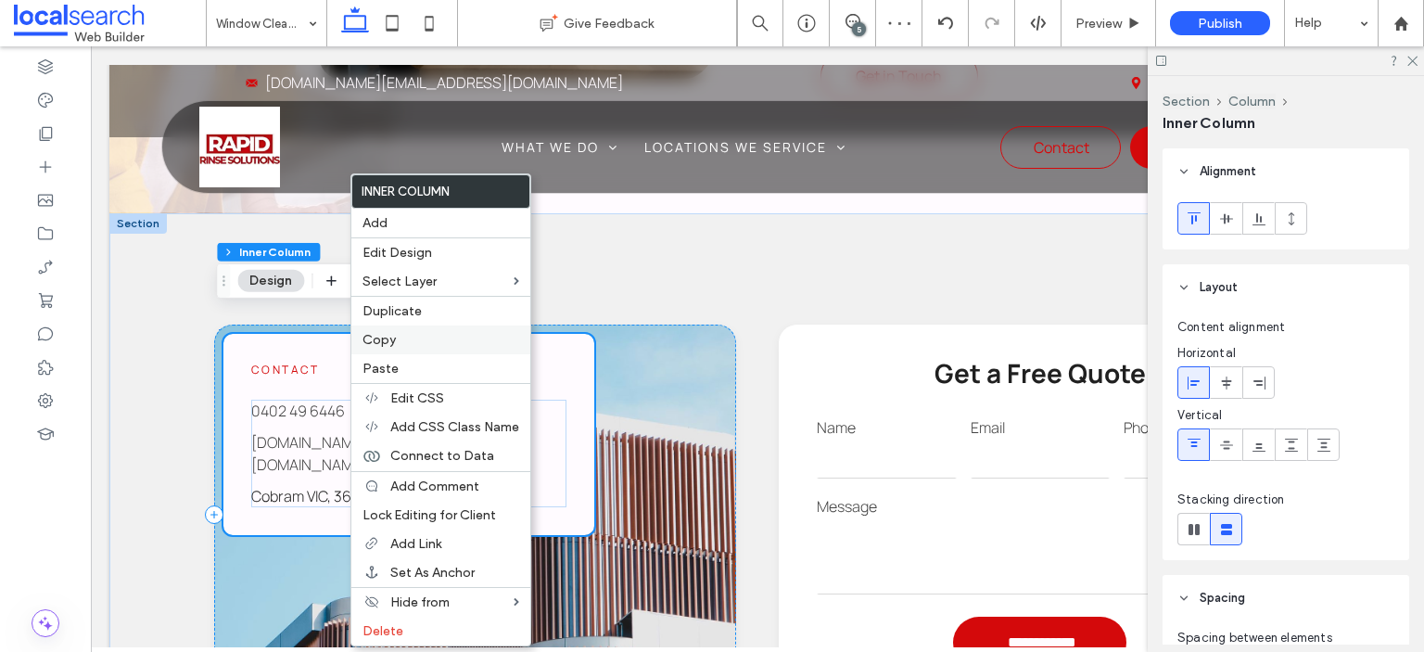
click at [394, 344] on span "Copy" at bounding box center [379, 340] width 33 height 16
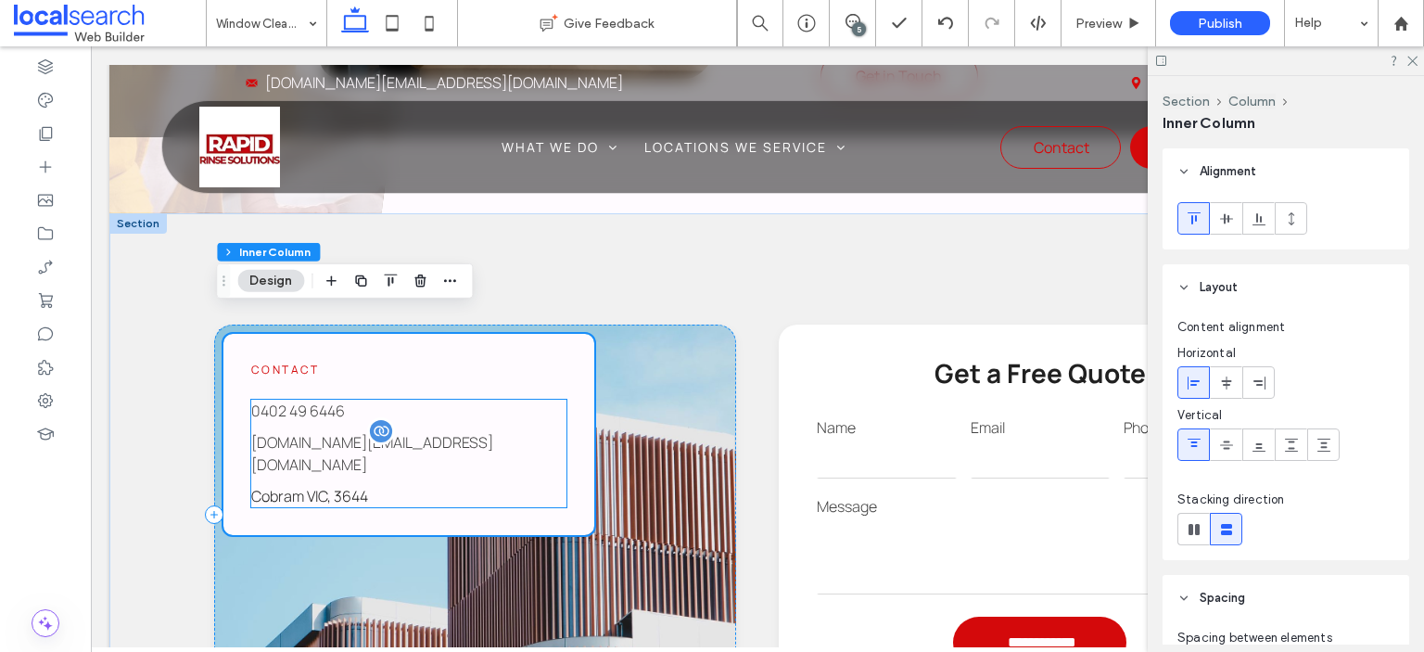
click at [308, 432] on span "[DOMAIN_NAME][EMAIL_ADDRESS][DOMAIN_NAME]" at bounding box center [372, 453] width 242 height 43
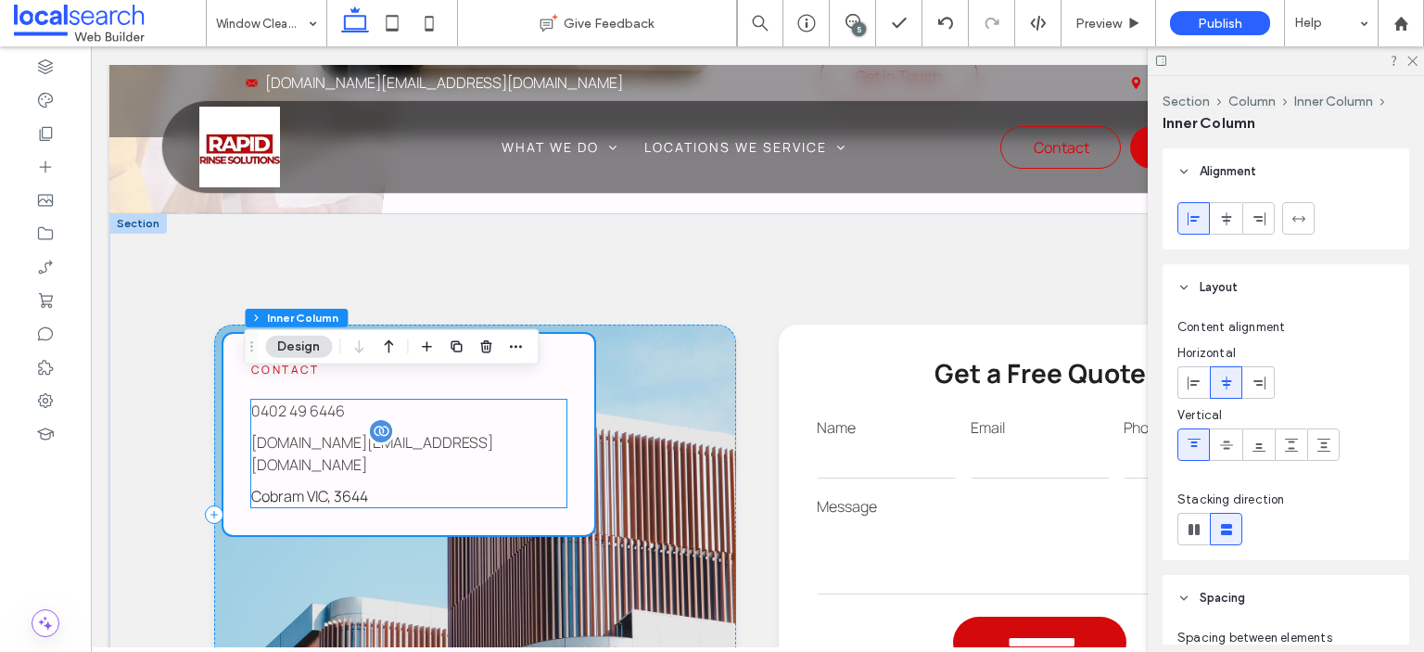
click at [308, 432] on span "[DOMAIN_NAME][EMAIL_ADDRESS][DOMAIN_NAME]" at bounding box center [372, 453] width 242 height 43
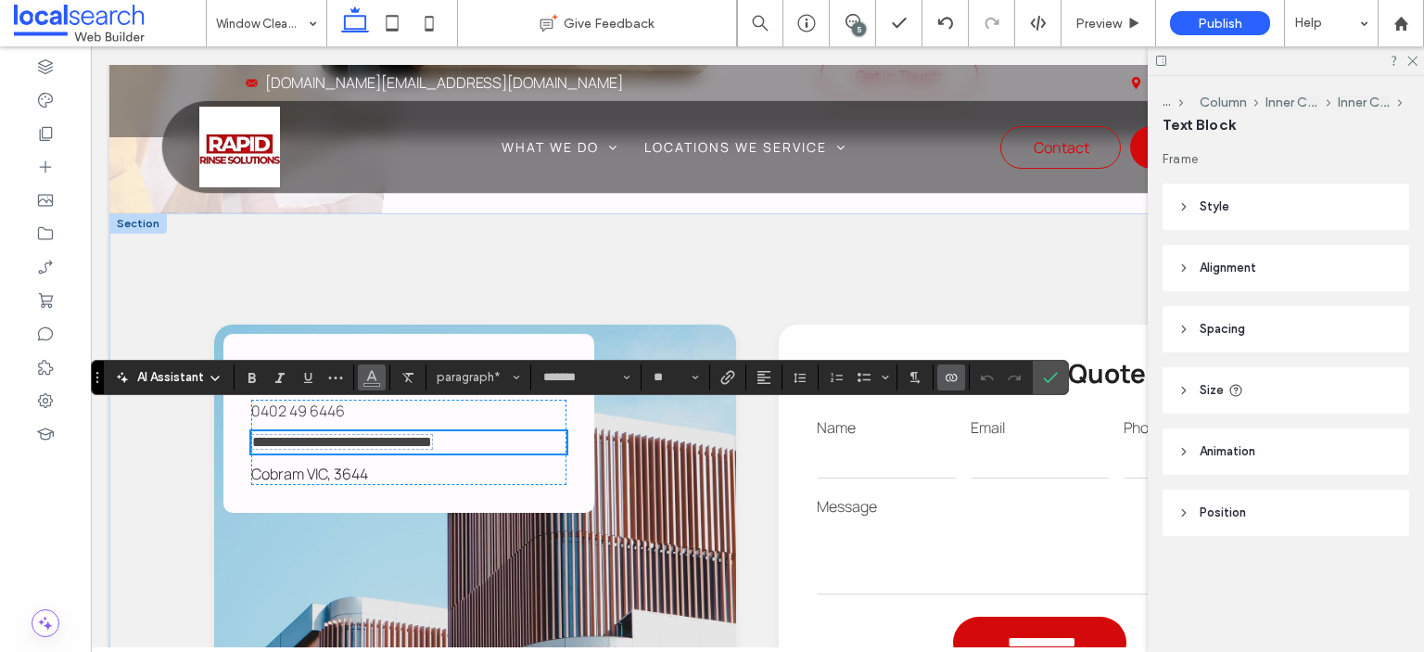
click at [376, 374] on icon "Color" at bounding box center [371, 375] width 15 height 15
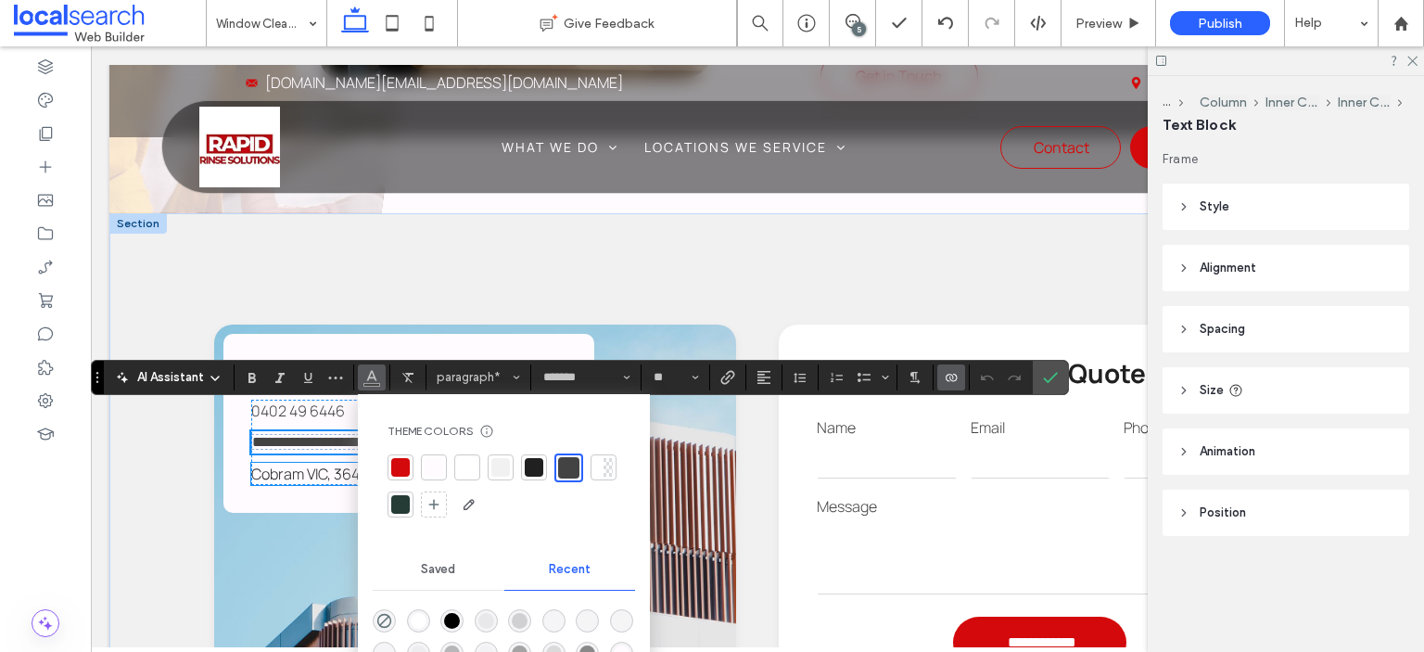
click at [279, 464] on link "Cobram VIC, 3644" at bounding box center [309, 474] width 117 height 20
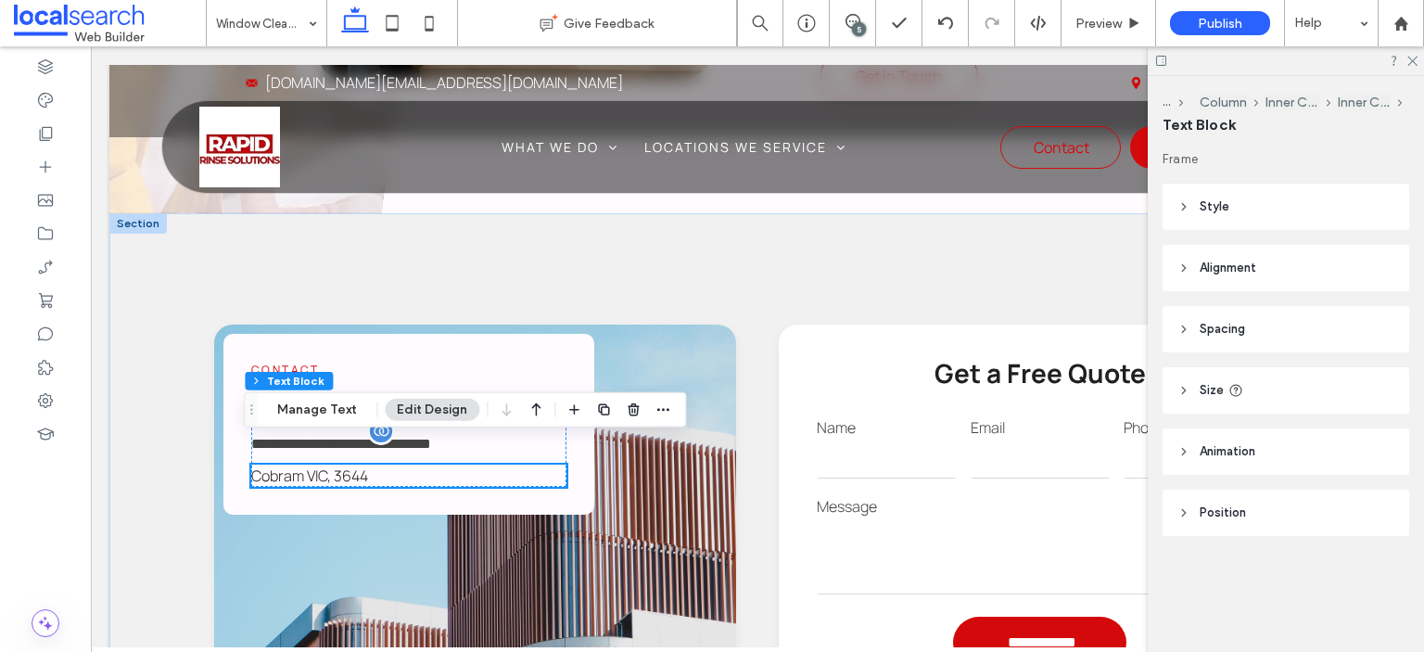
click at [279, 465] on div "Cobram VIC, 3644" at bounding box center [408, 476] width 315 height 22
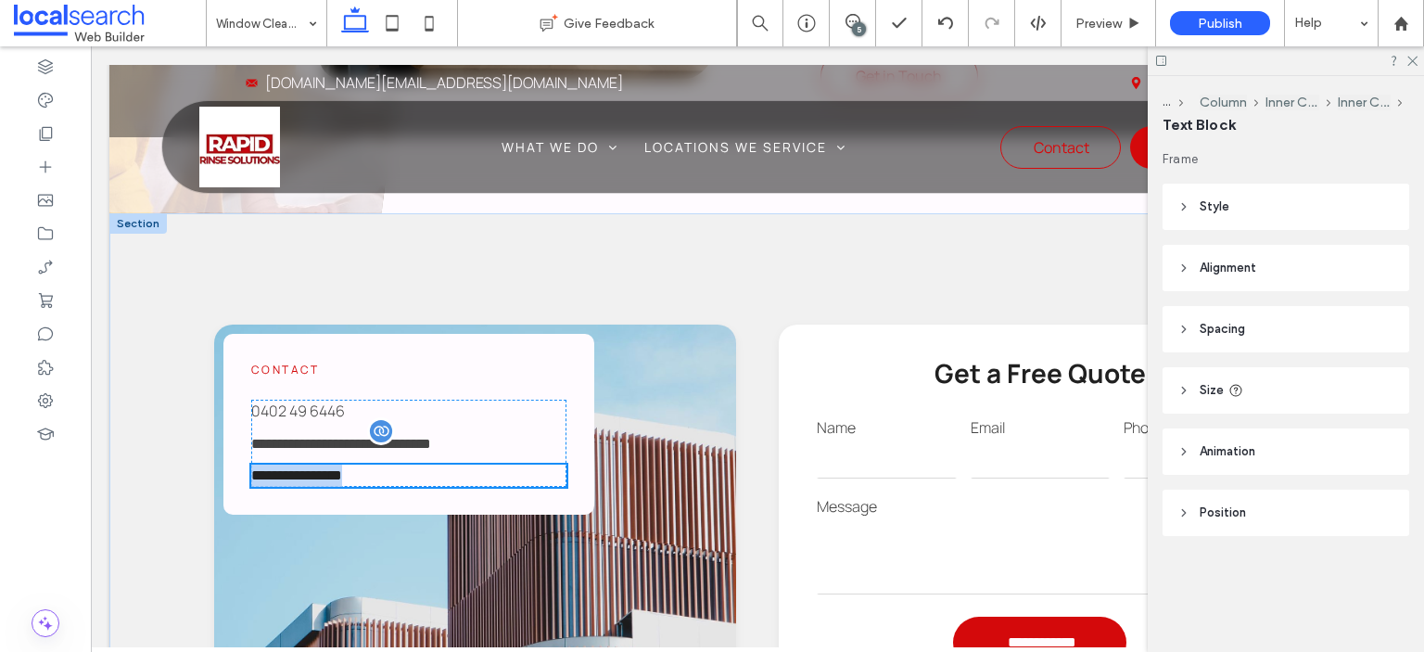
type input "*******"
type input "**"
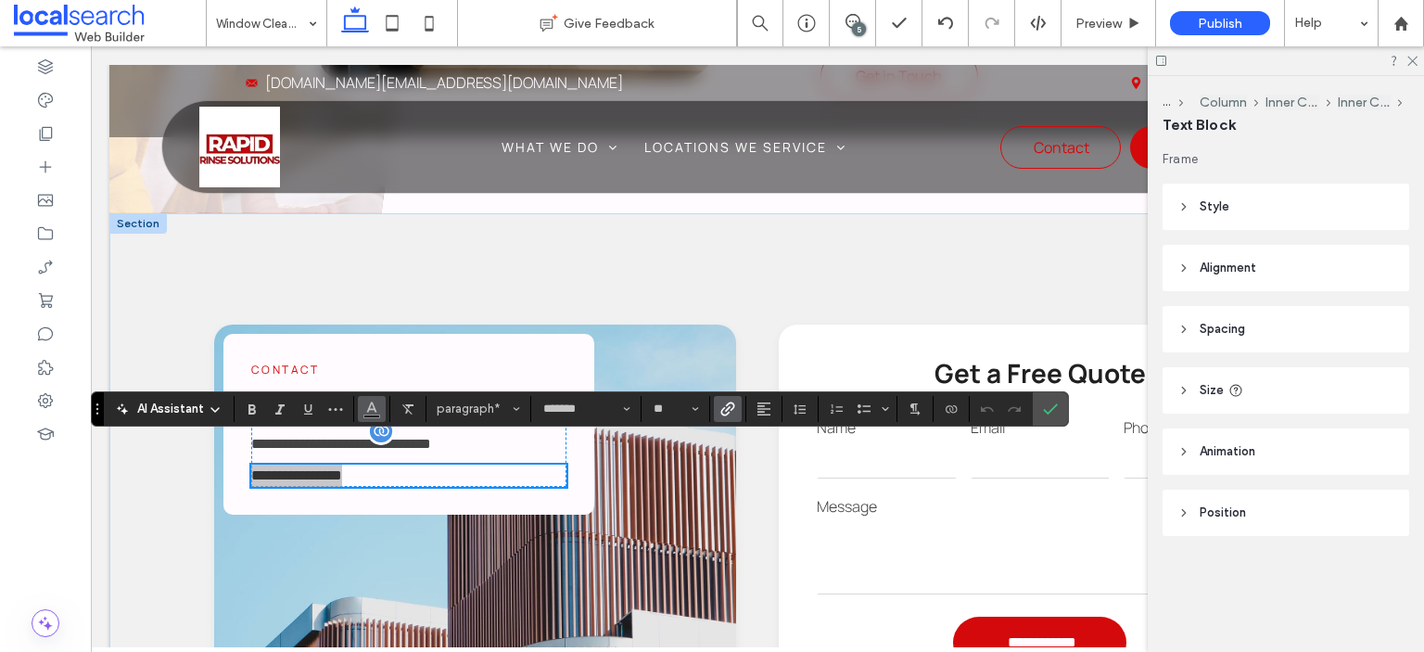
click at [367, 409] on use "Color" at bounding box center [372, 407] width 10 height 10
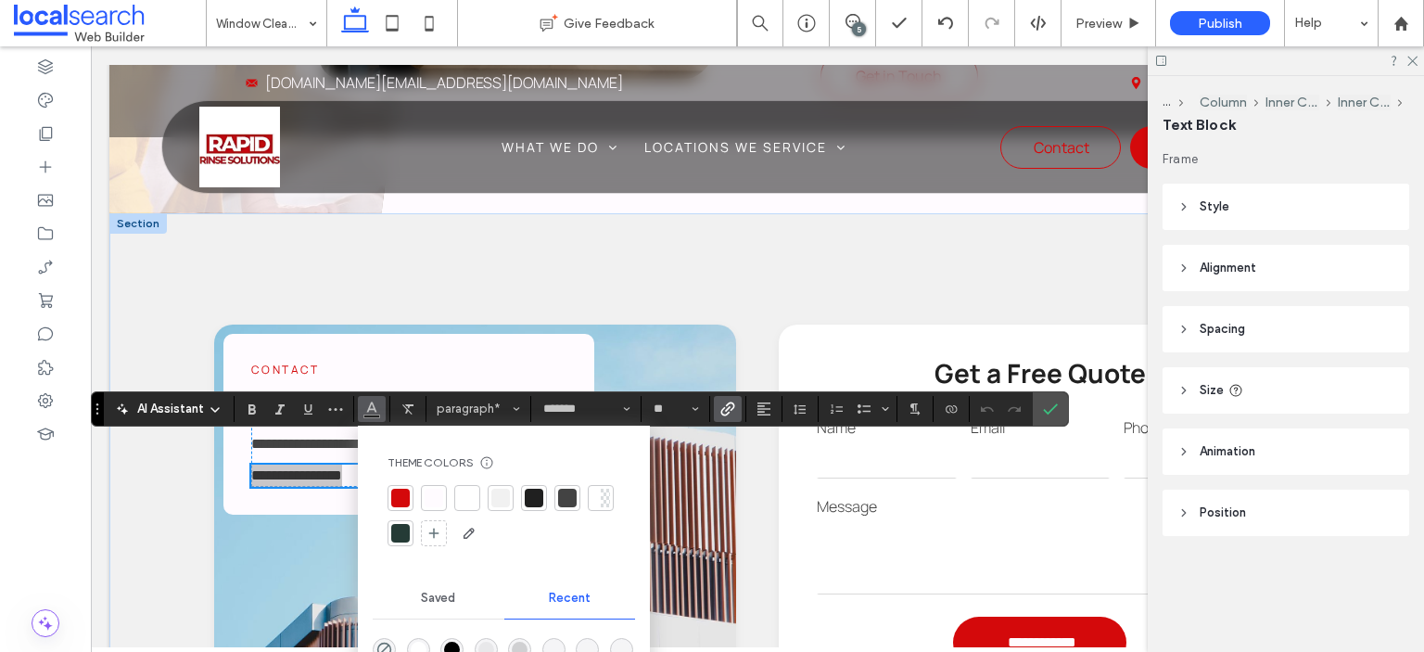
click at [548, 491] on div at bounding box center [504, 516] width 233 height 63
click at [558, 494] on div at bounding box center [567, 498] width 19 height 19
click at [1057, 405] on label "Confirm" at bounding box center [1051, 408] width 28 height 33
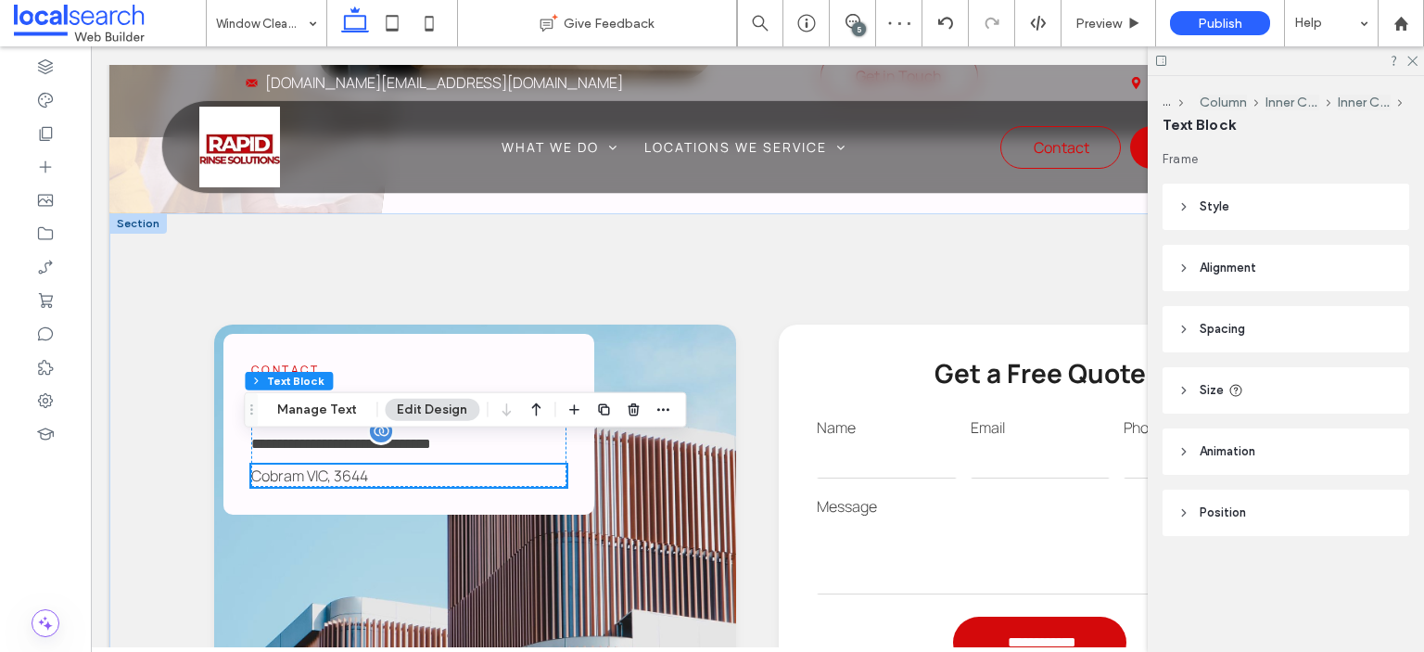
click at [321, 466] on link "Cobram VIC, 3644" at bounding box center [309, 476] width 117 height 20
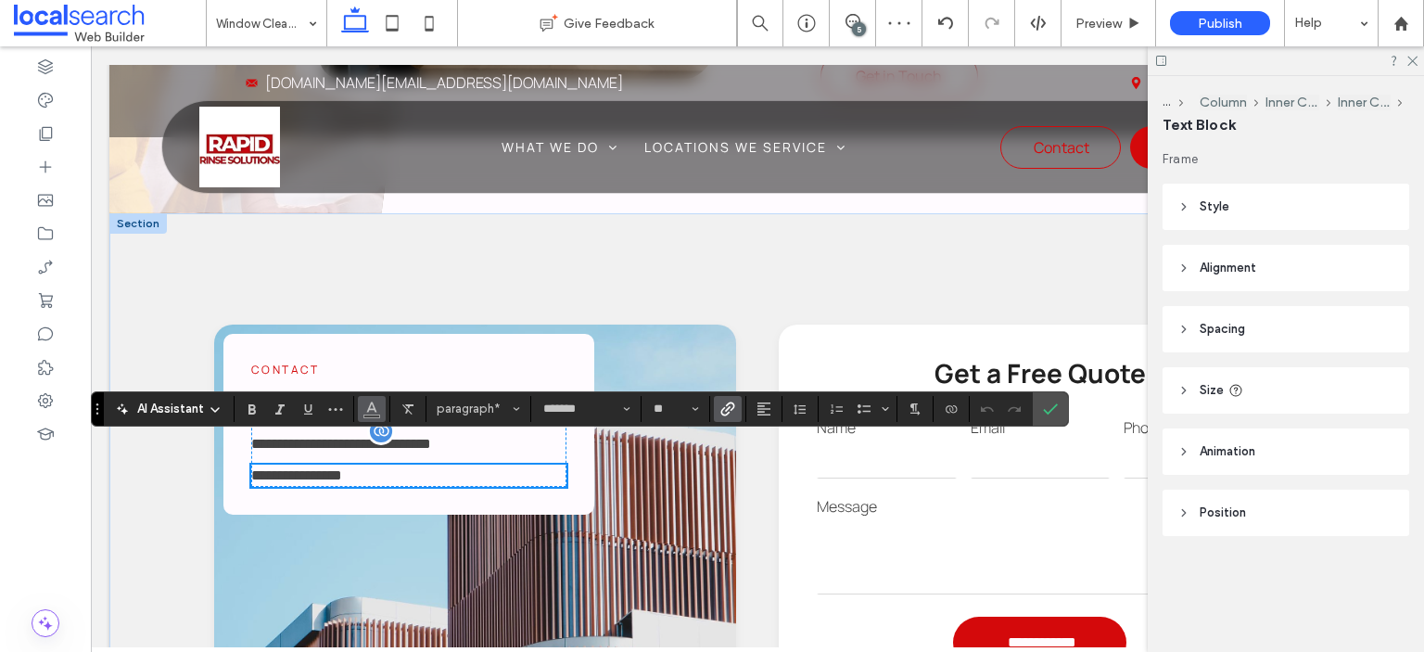
click at [380, 407] on button "Color" at bounding box center [372, 409] width 28 height 26
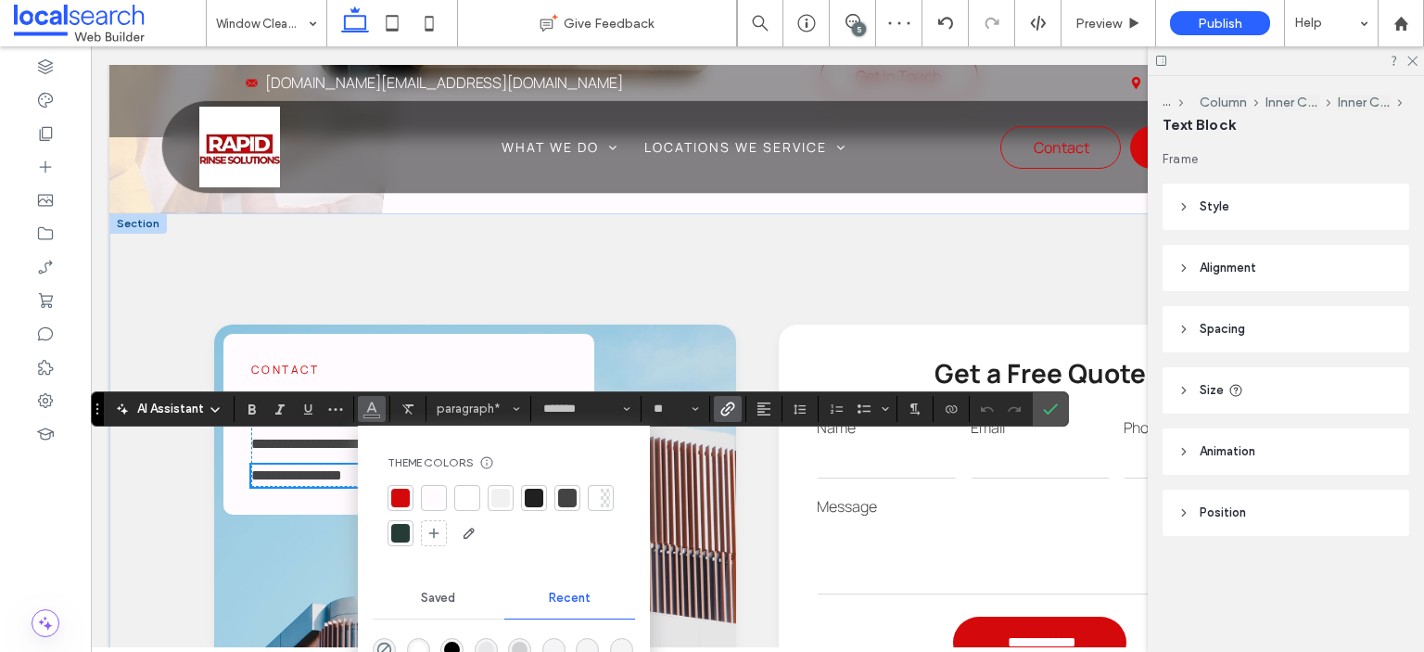
click at [565, 492] on div at bounding box center [567, 498] width 19 height 19
click at [1043, 409] on icon "Confirm" at bounding box center [1050, 409] width 15 height 15
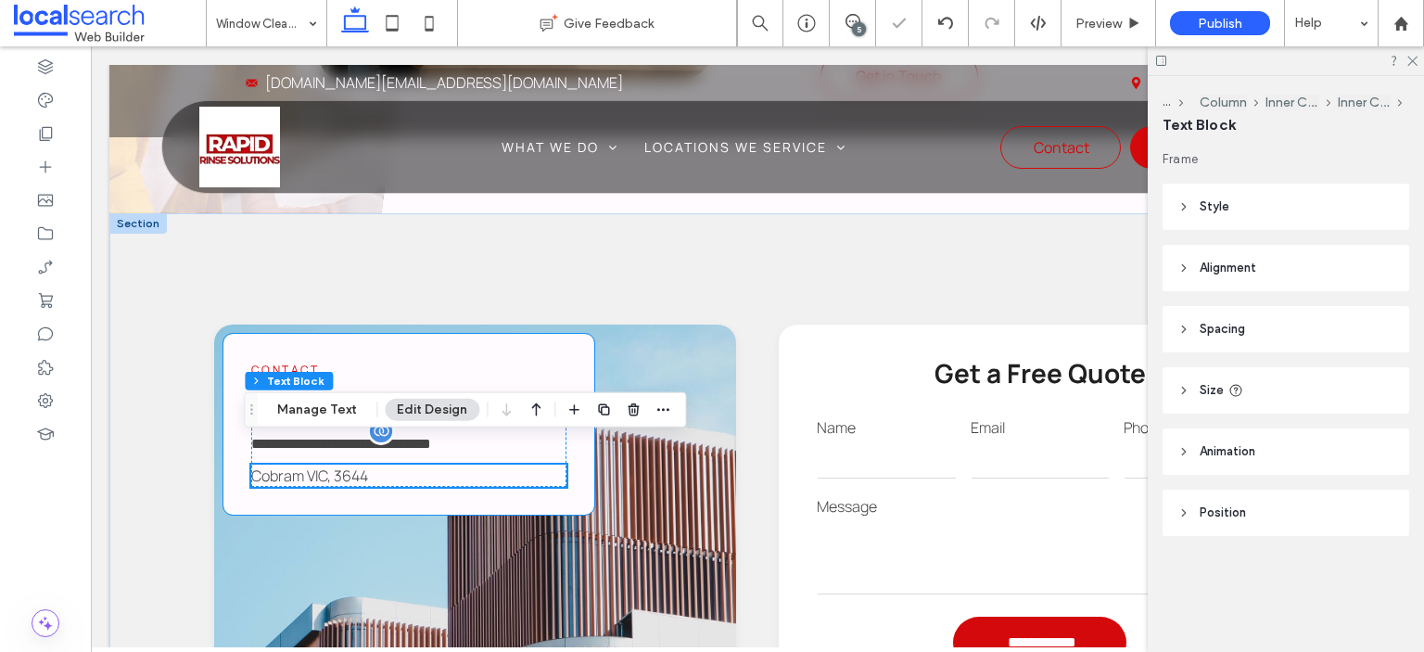
click at [418, 334] on div "**********" at bounding box center [408, 424] width 371 height 181
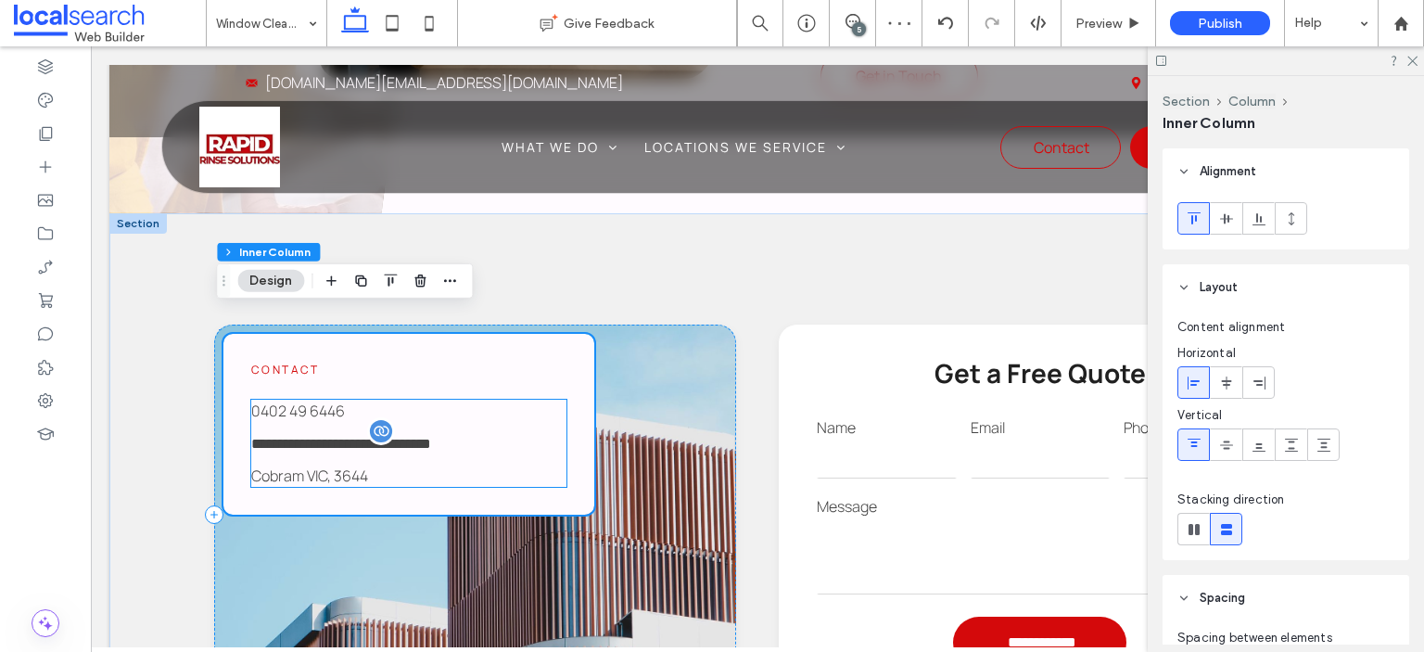
click at [370, 465] on p "Cobram VIC, 3644" at bounding box center [408, 476] width 315 height 22
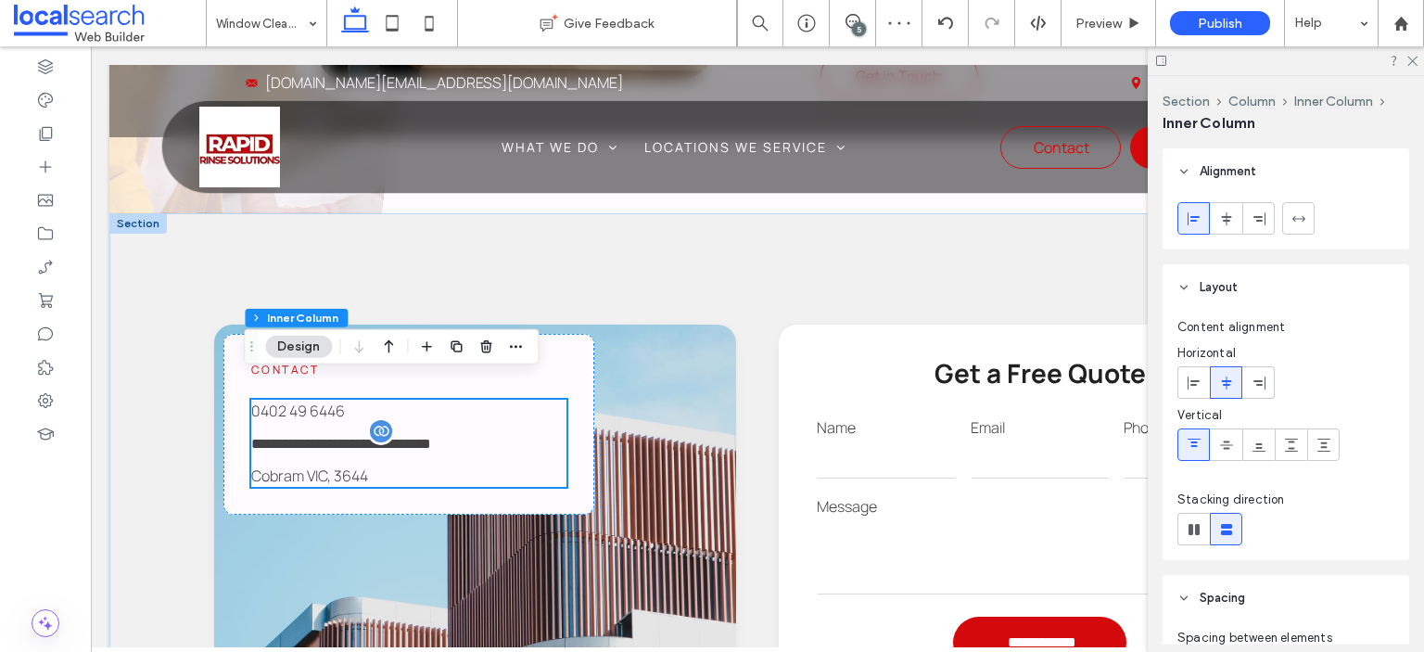
click at [370, 465] on p "Cobram VIC, 3644" at bounding box center [408, 476] width 315 height 22
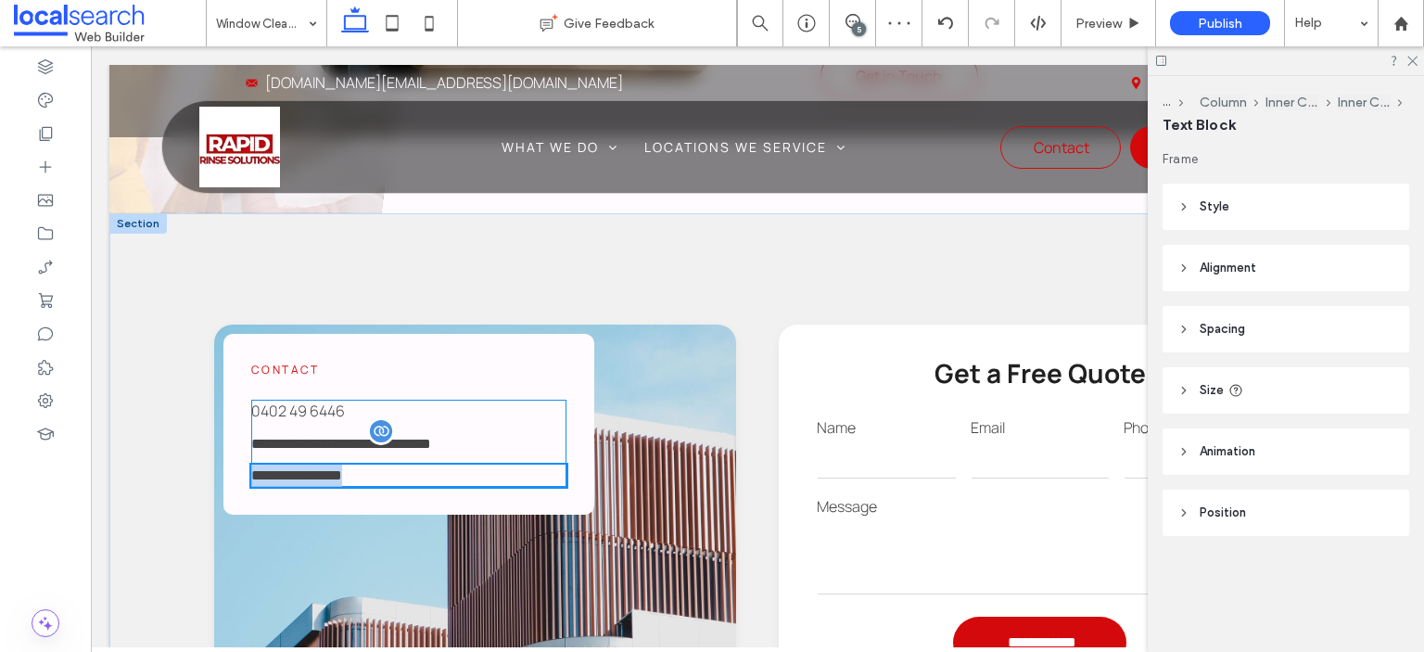
type input "*******"
type input "**"
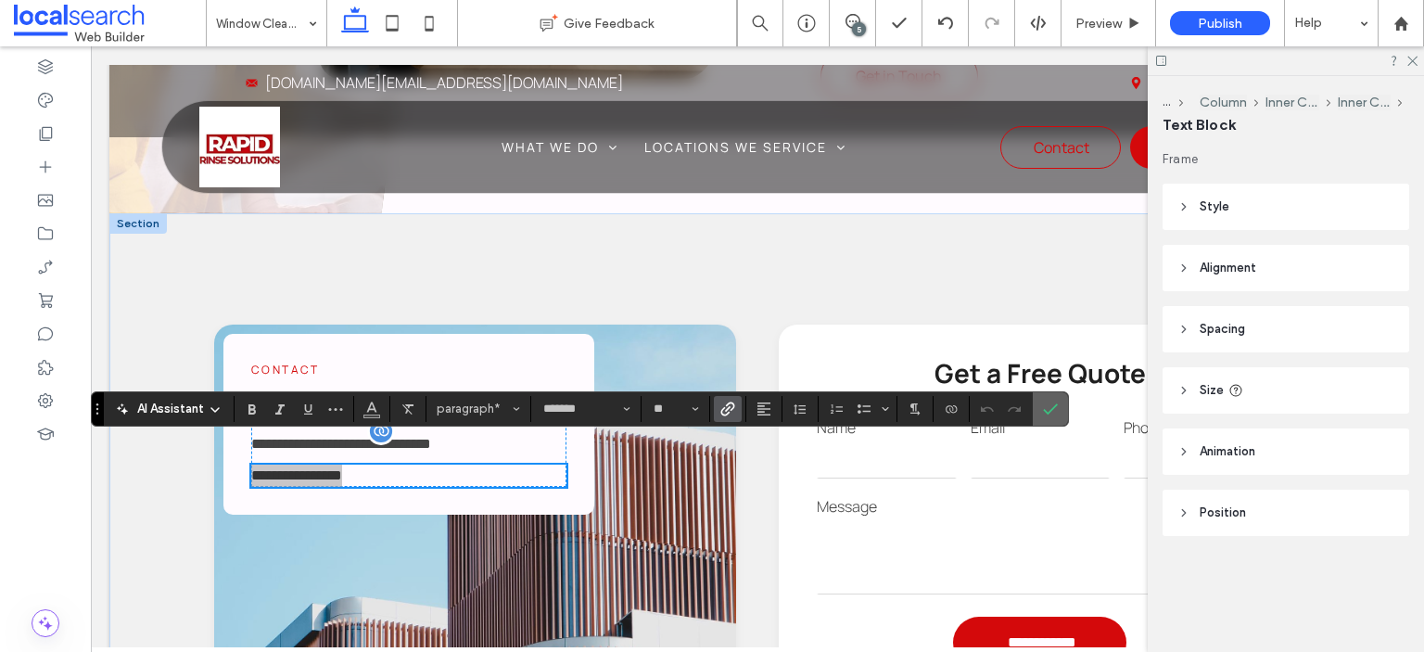
click at [1043, 412] on icon "Confirm" at bounding box center [1050, 409] width 15 height 15
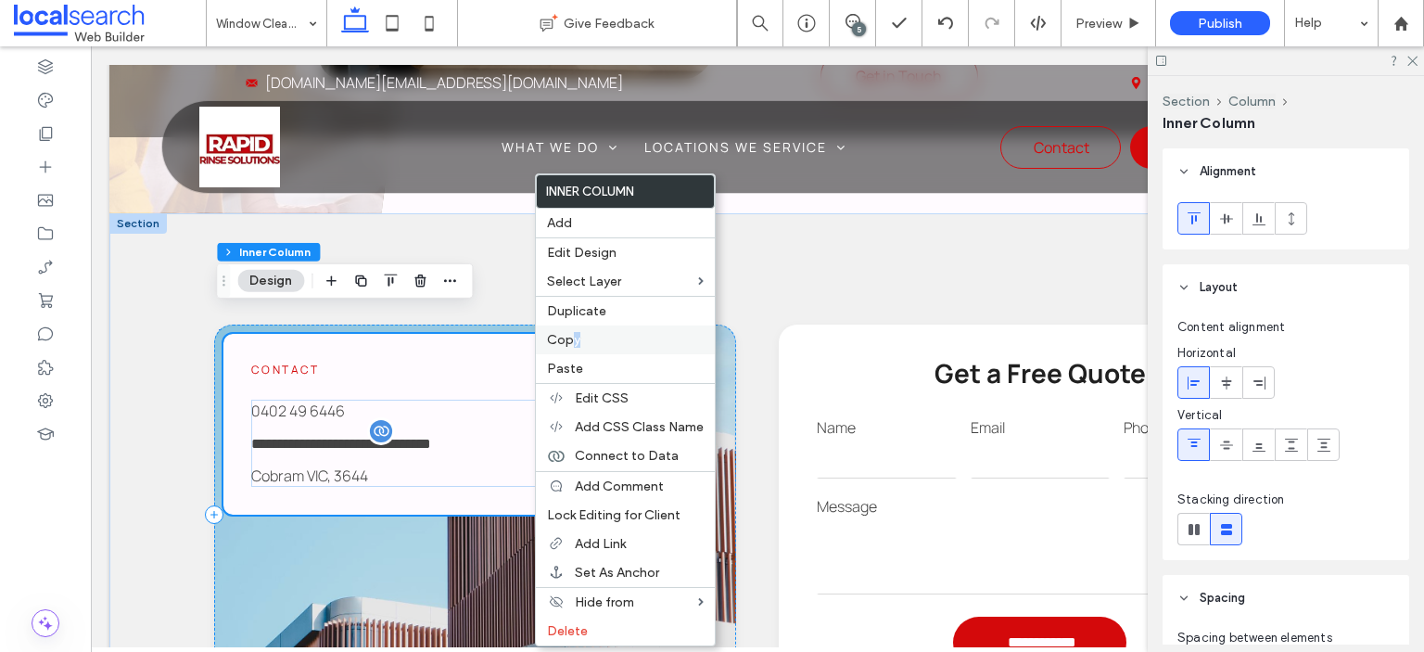
click at [575, 340] on span "Copy" at bounding box center [563, 340] width 33 height 16
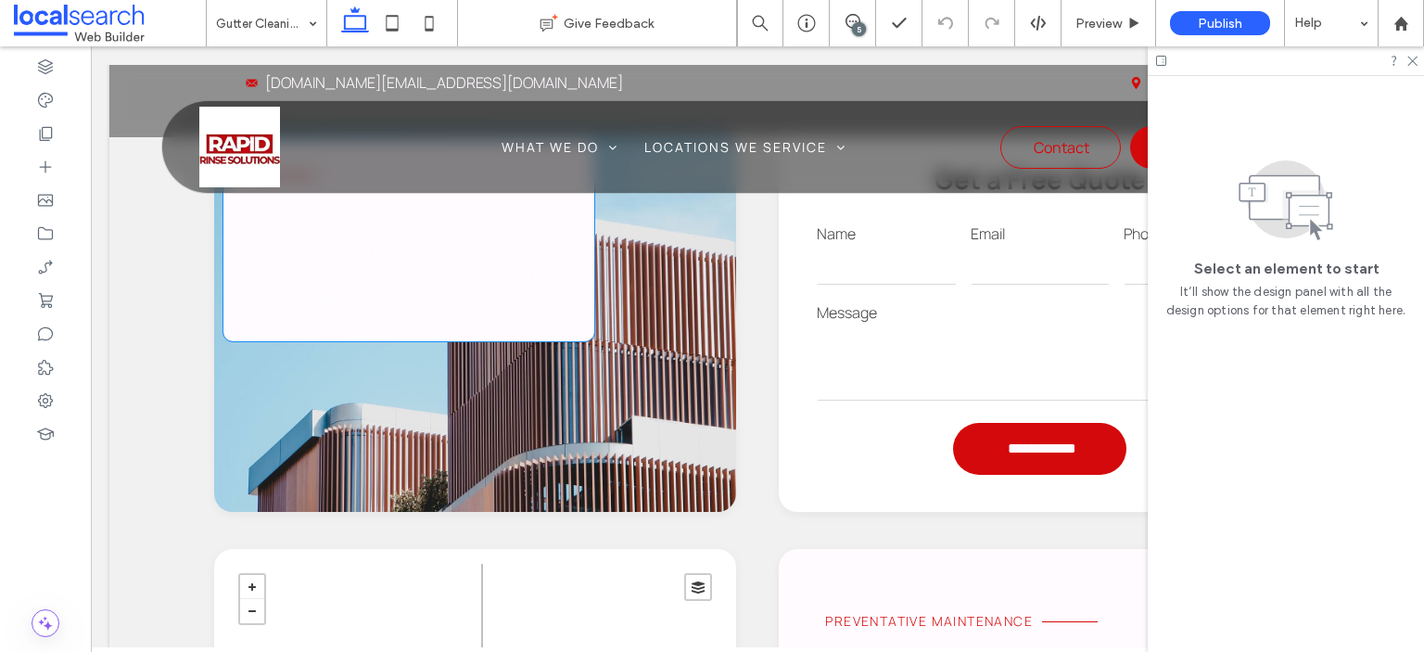
scroll to position [2033, 0]
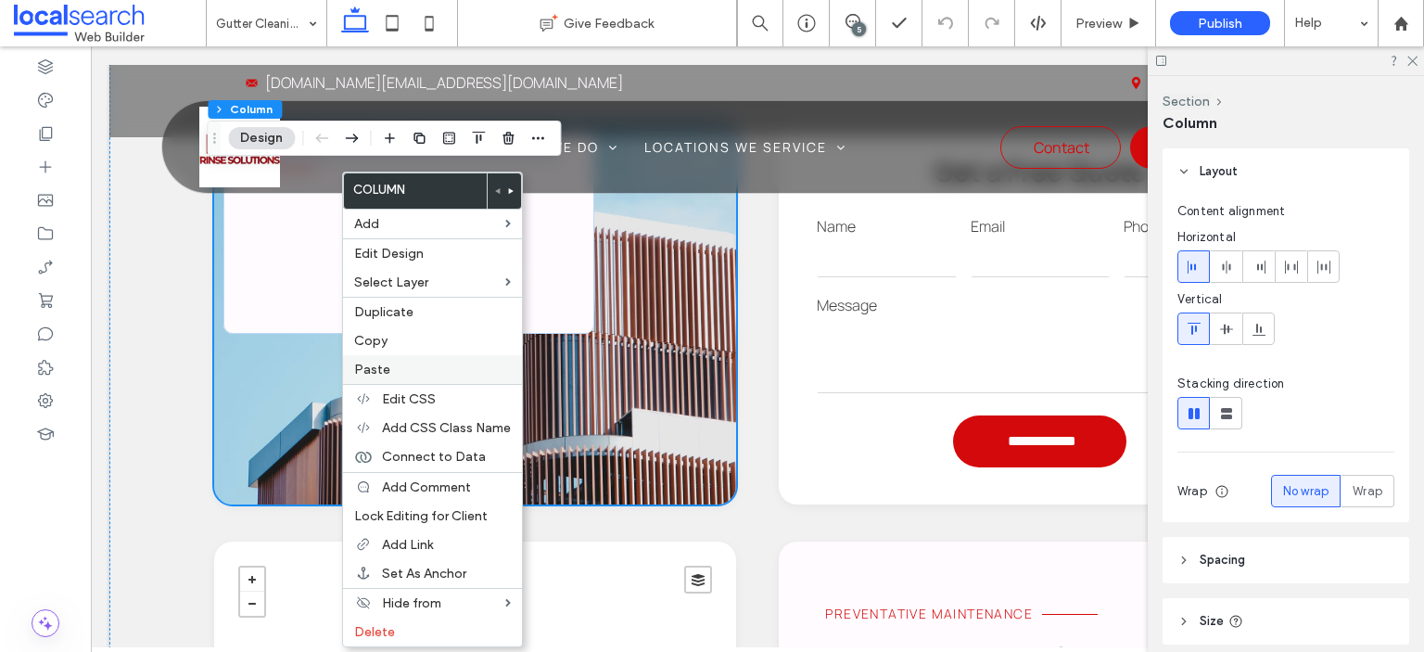
click at [368, 370] on span "Paste" at bounding box center [372, 370] width 36 height 16
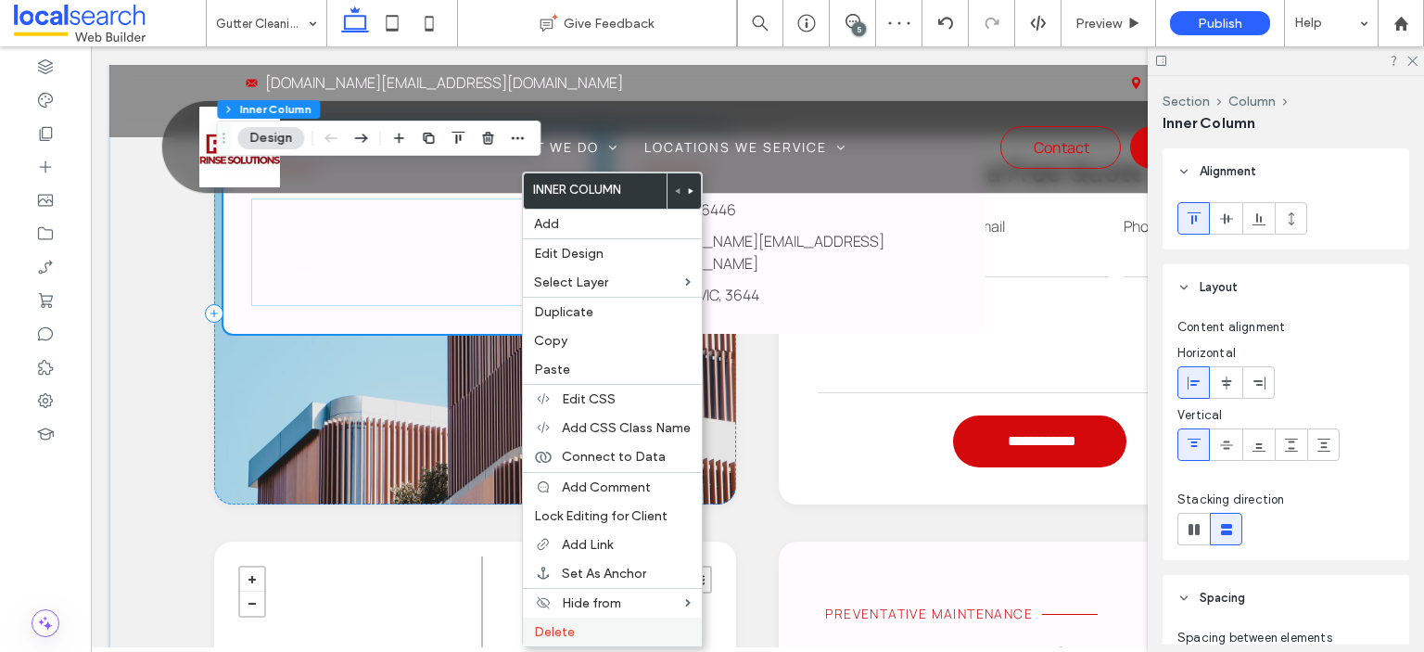
click at [593, 625] on label "Delete" at bounding box center [612, 632] width 157 height 16
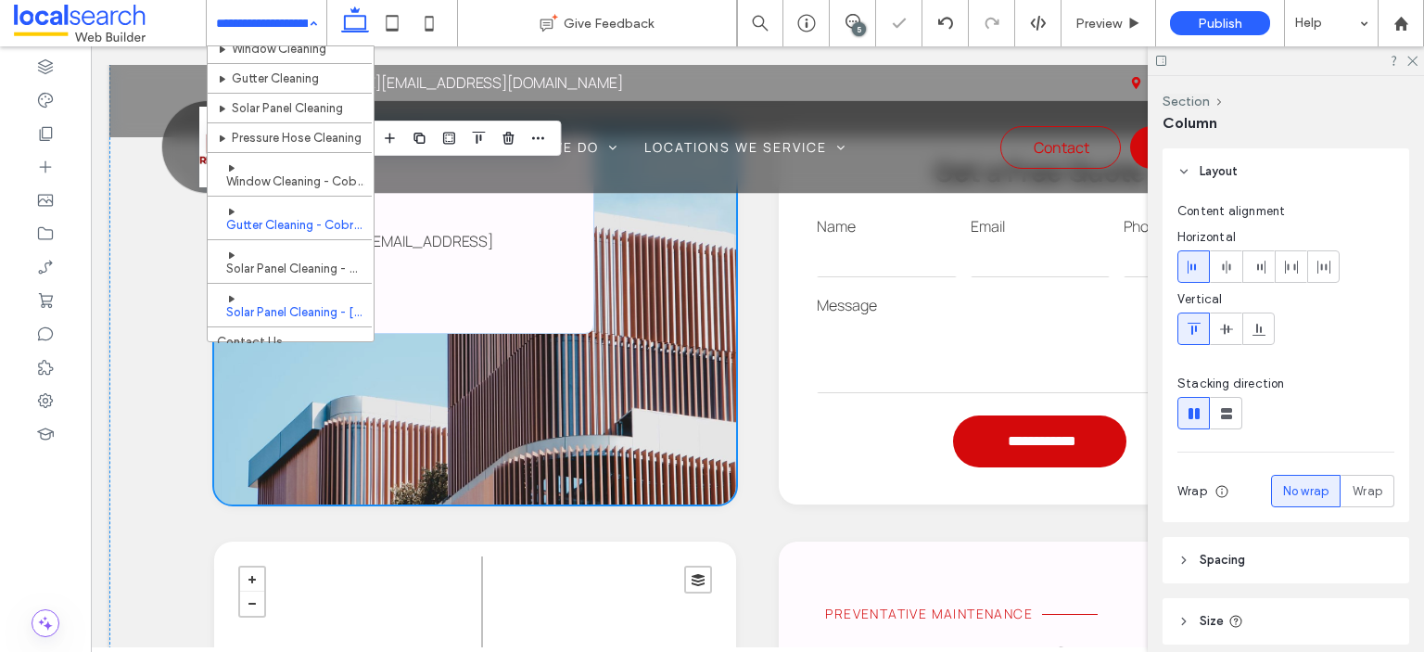
scroll to position [93, 0]
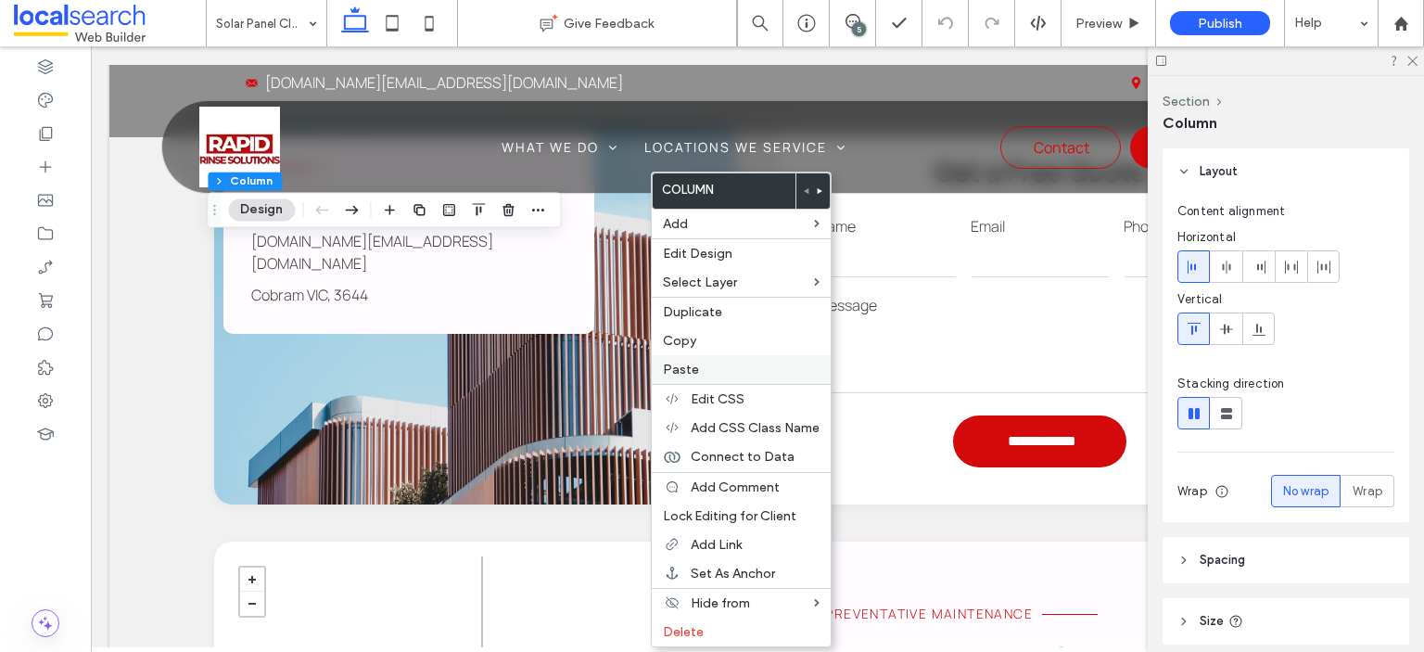
click at [670, 370] on span "Paste" at bounding box center [681, 370] width 36 height 16
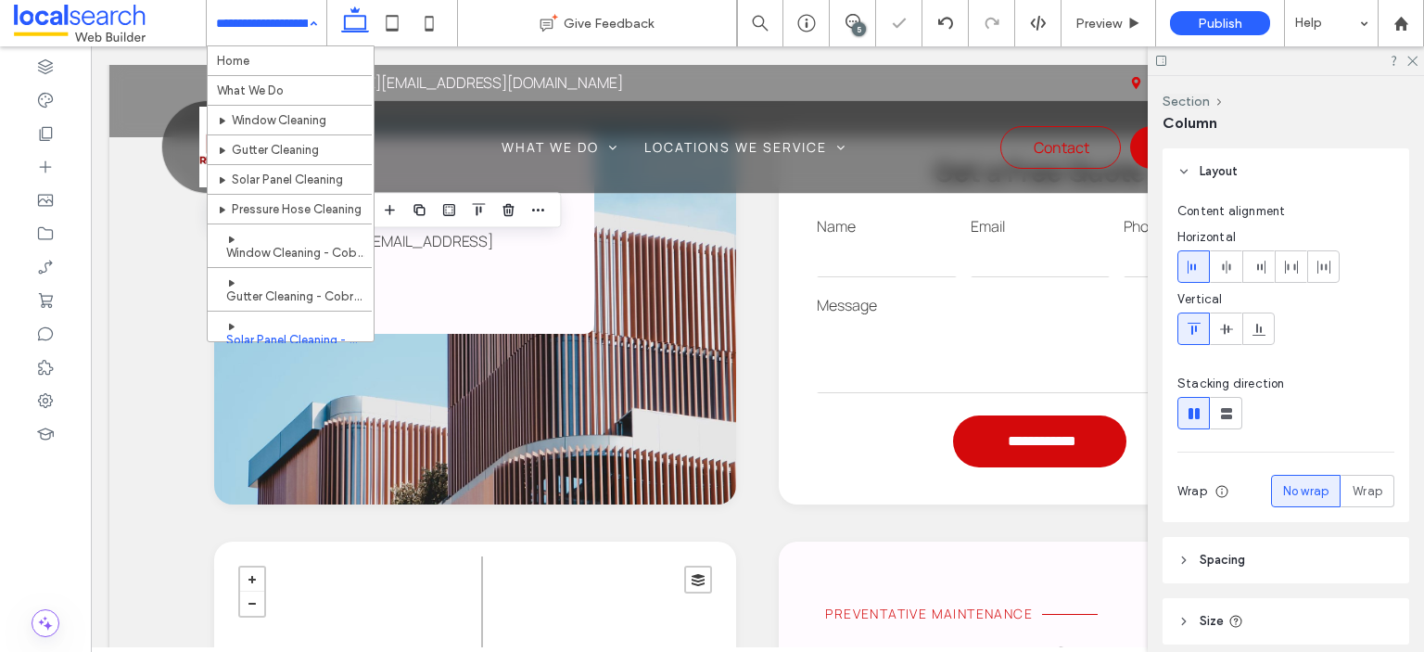
scroll to position [111, 0]
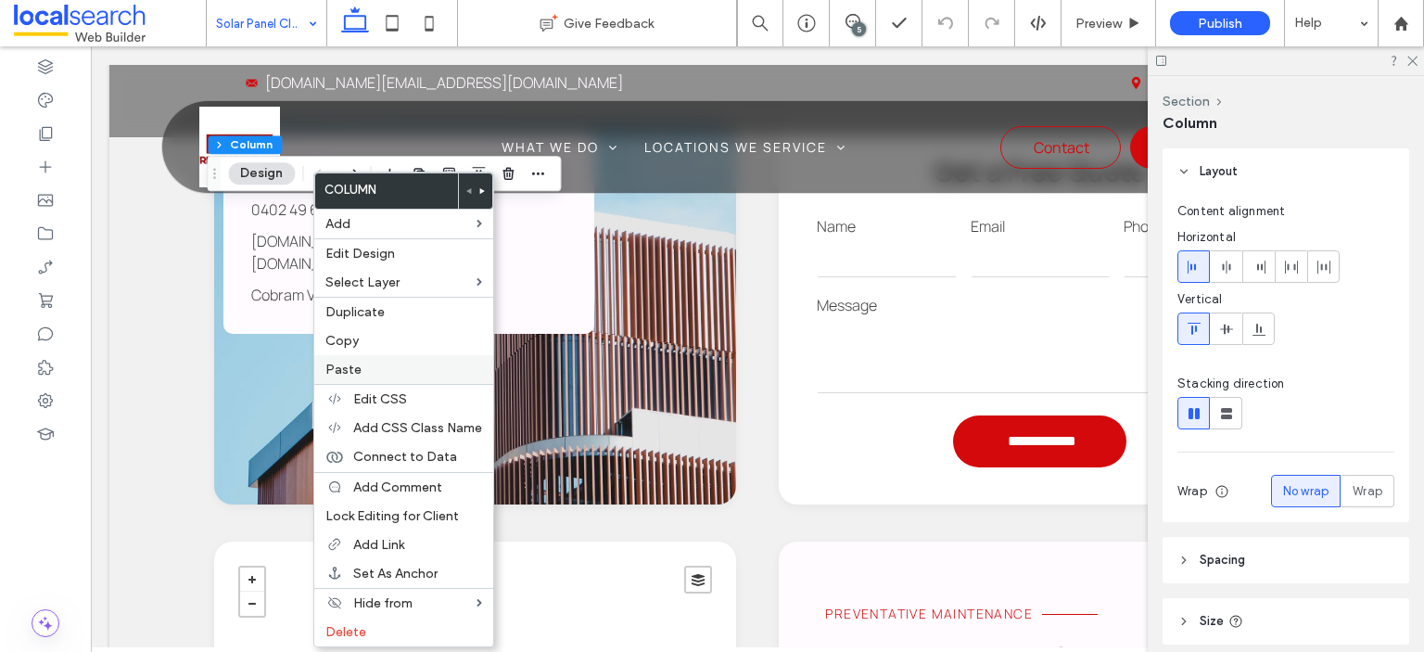
click at [347, 367] on span "Paste" at bounding box center [343, 370] width 36 height 16
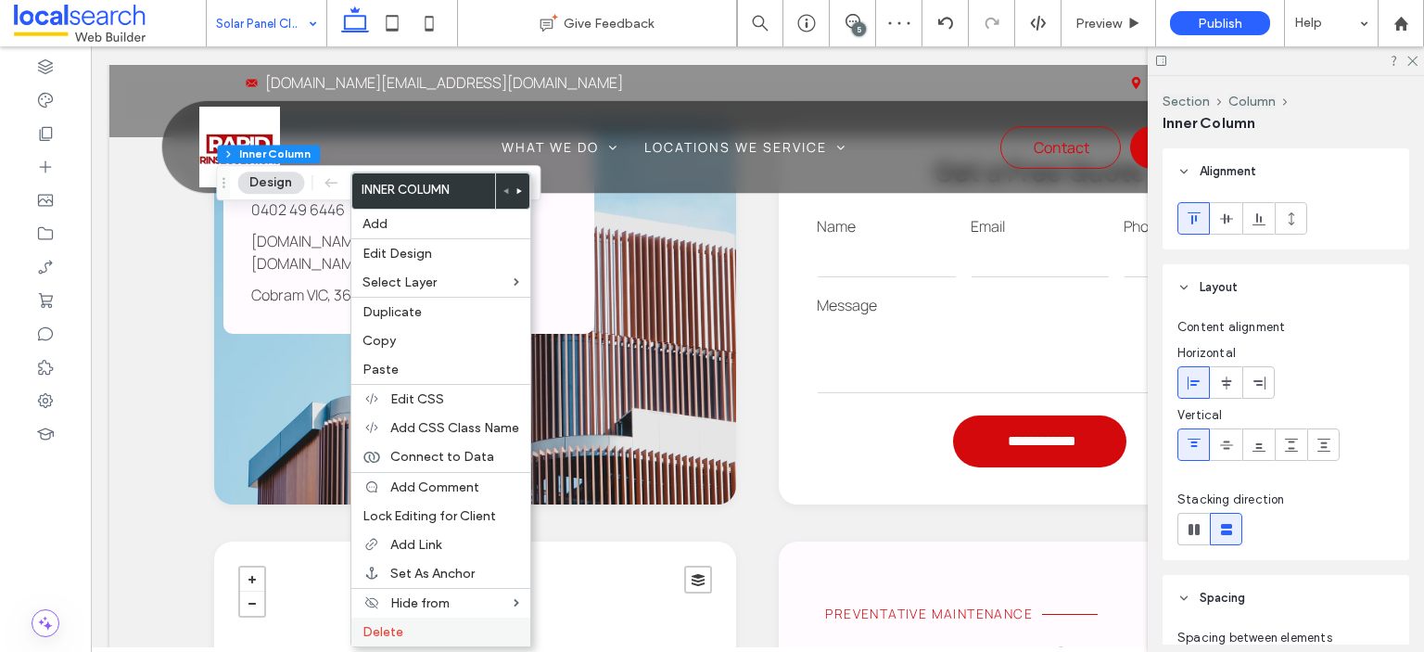
click at [387, 624] on span "Delete" at bounding box center [383, 632] width 41 height 16
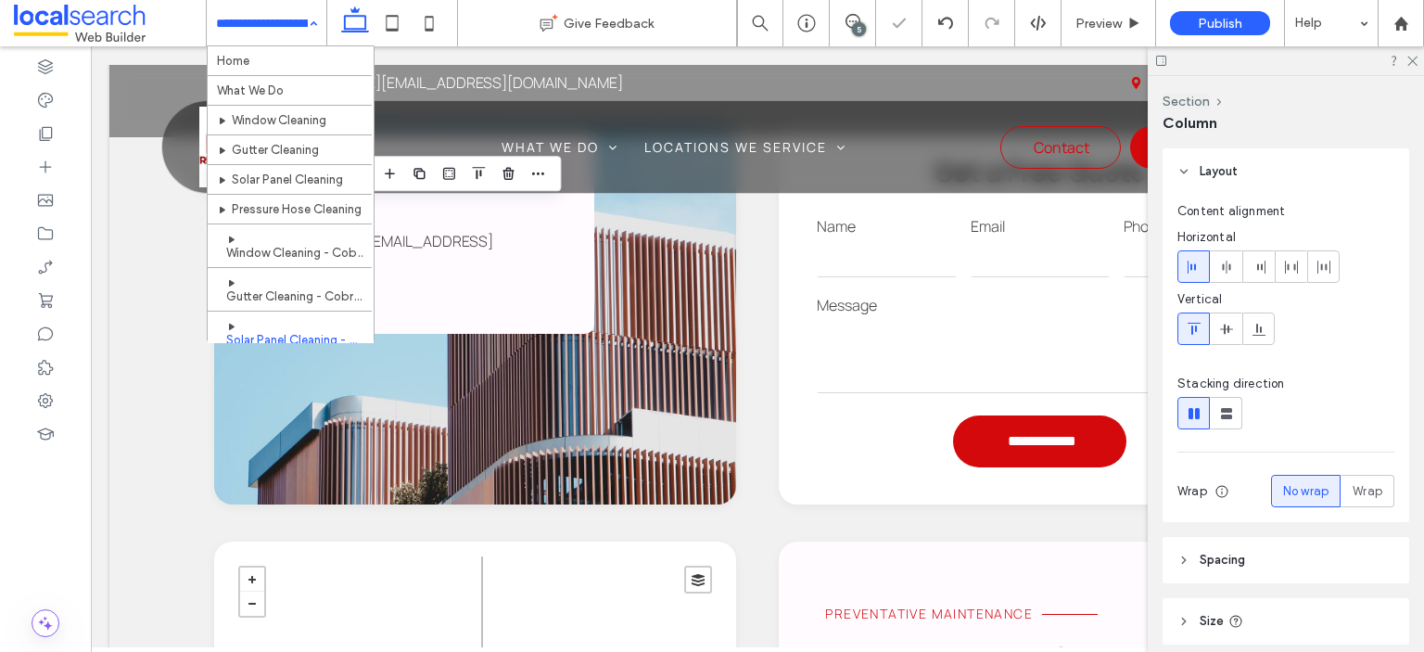
scroll to position [111, 0]
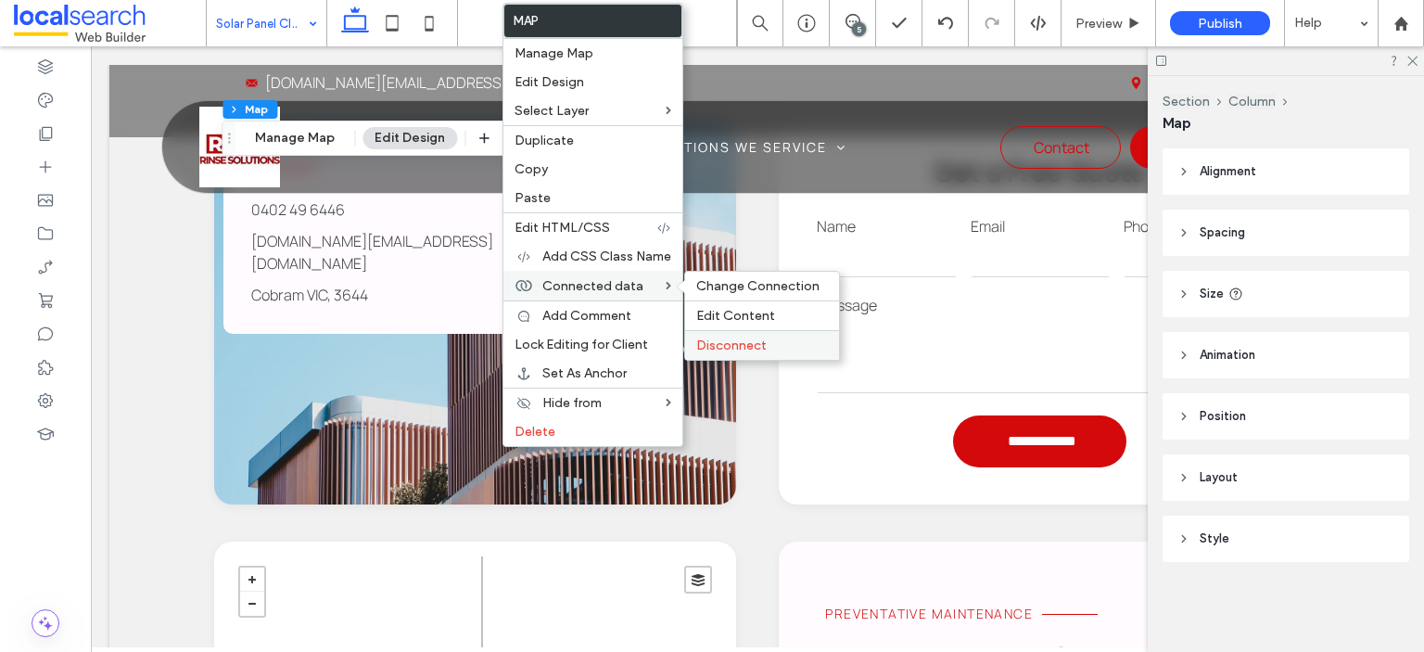
click at [717, 345] on span "Disconnect" at bounding box center [731, 346] width 70 height 16
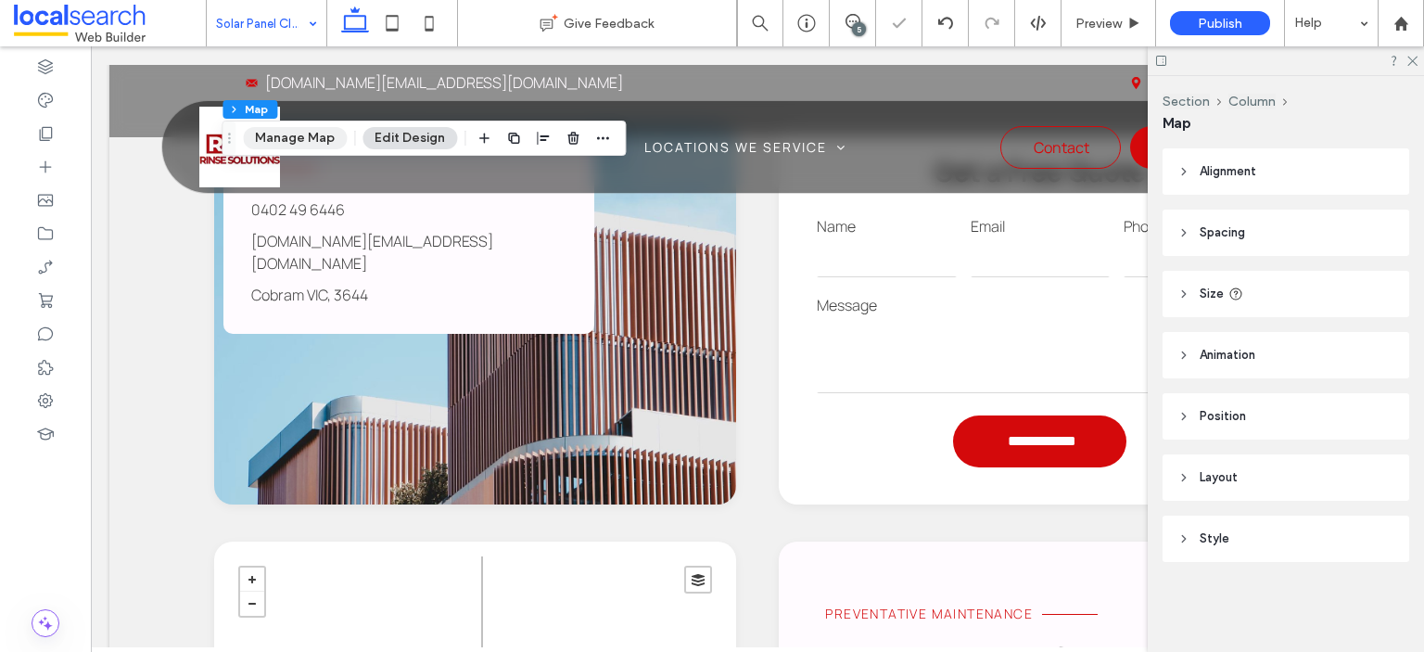
click at [273, 145] on button "Manage Map" at bounding box center [295, 138] width 104 height 22
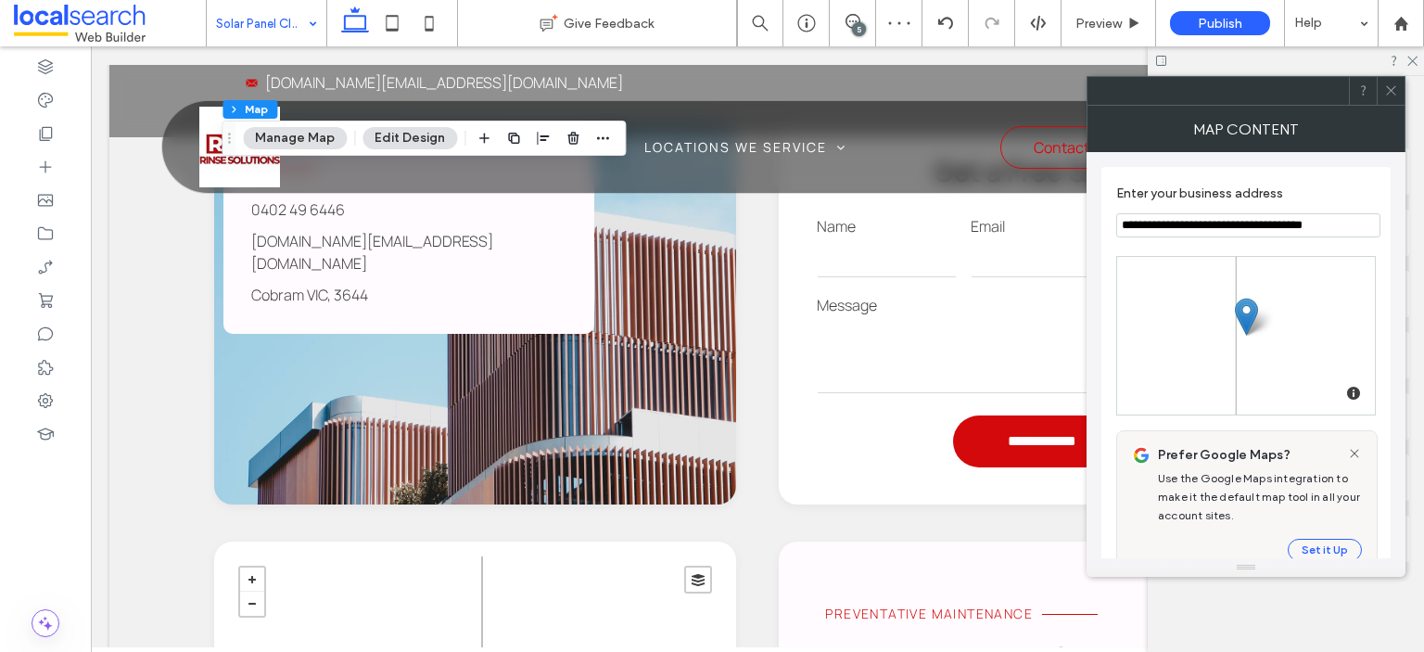
click at [1163, 231] on input "**********" at bounding box center [1248, 225] width 264 height 24
click at [1165, 227] on input "**********" at bounding box center [1248, 225] width 264 height 24
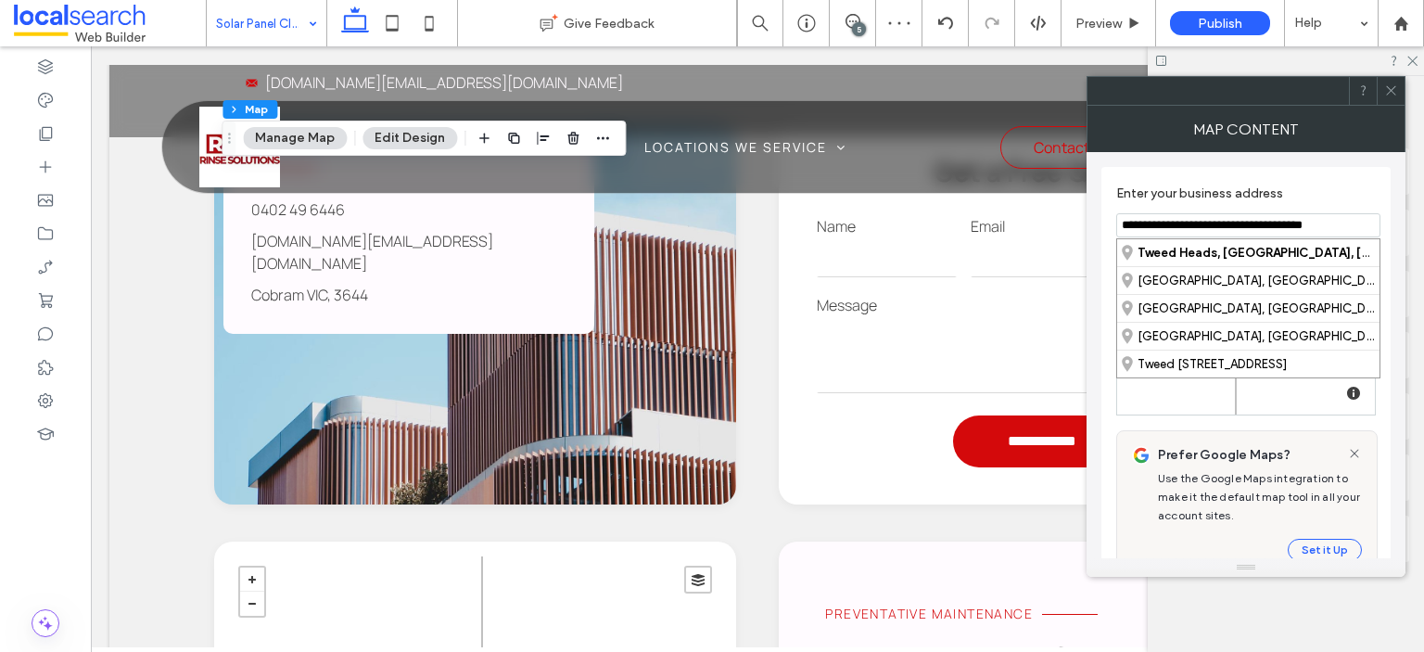
click at [1165, 227] on input "**********" at bounding box center [1248, 225] width 264 height 24
click at [1269, 259] on div "Cobram , Victoria, Australia" at bounding box center [1248, 252] width 262 height 27
type input "**********"
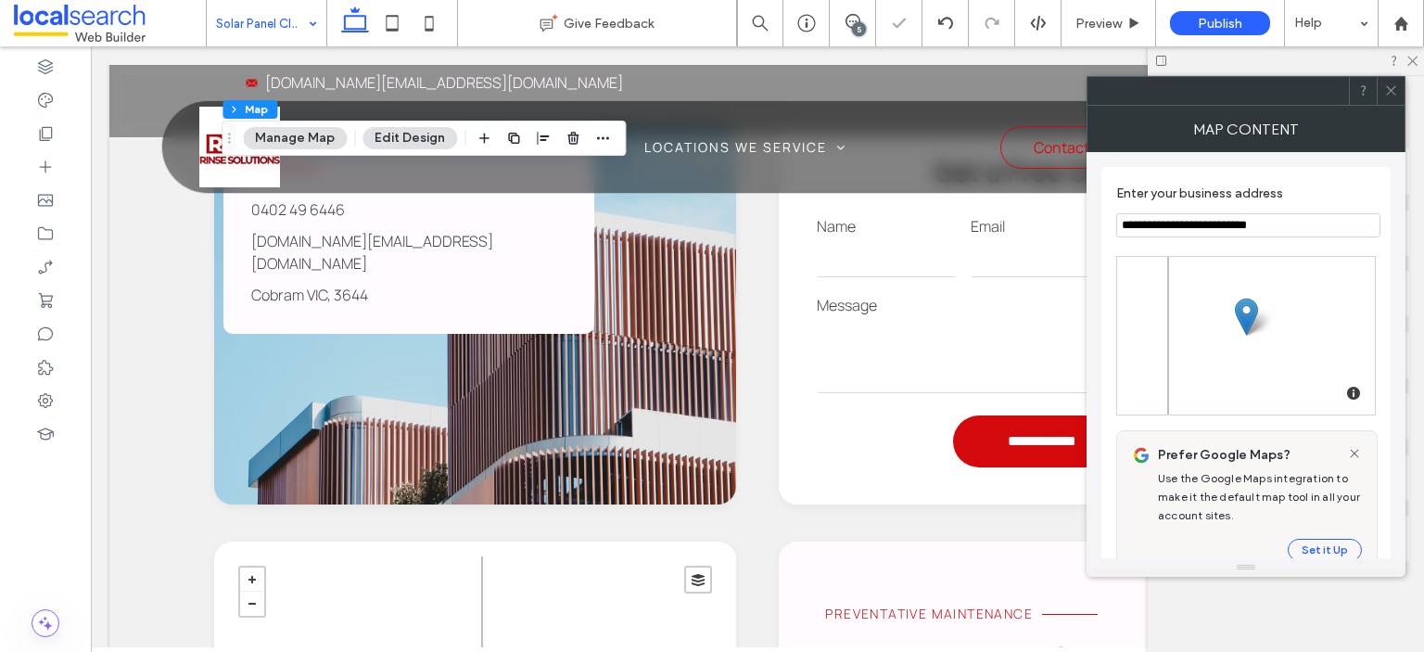
click at [1394, 88] on use at bounding box center [1390, 90] width 9 height 9
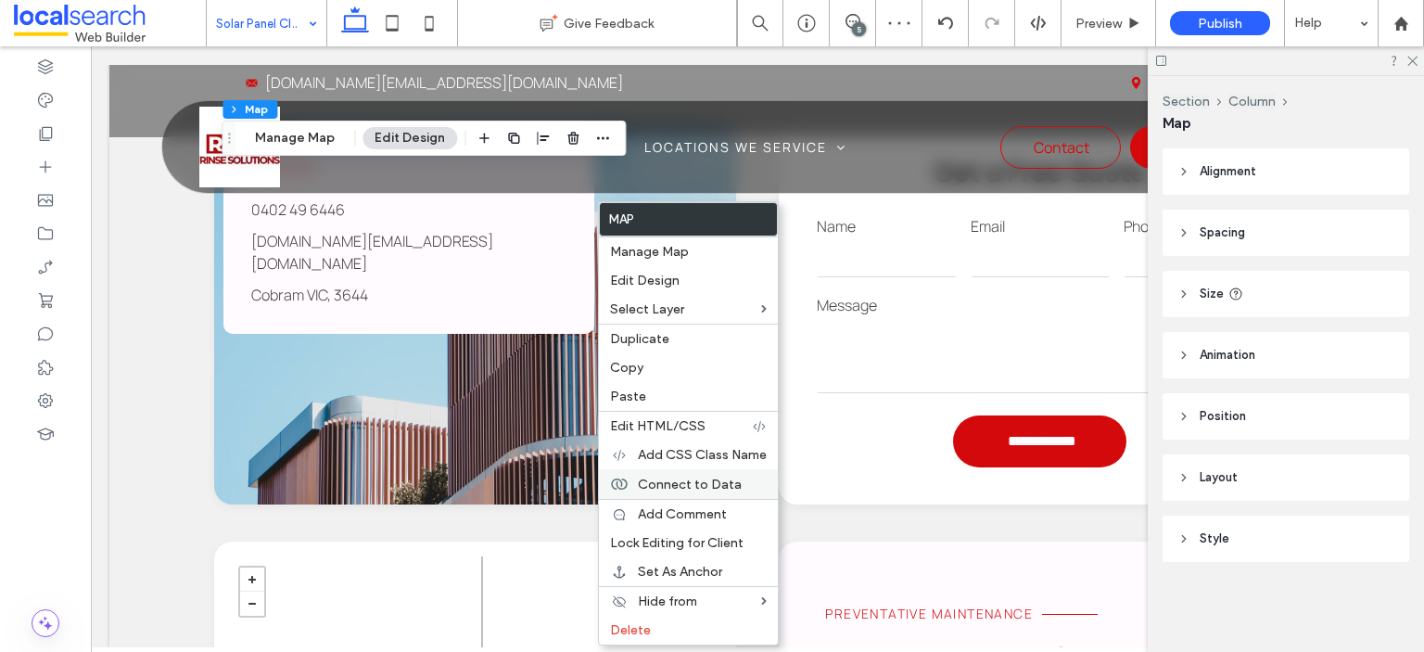
click at [697, 489] on span "Connect to Data" at bounding box center [690, 485] width 104 height 16
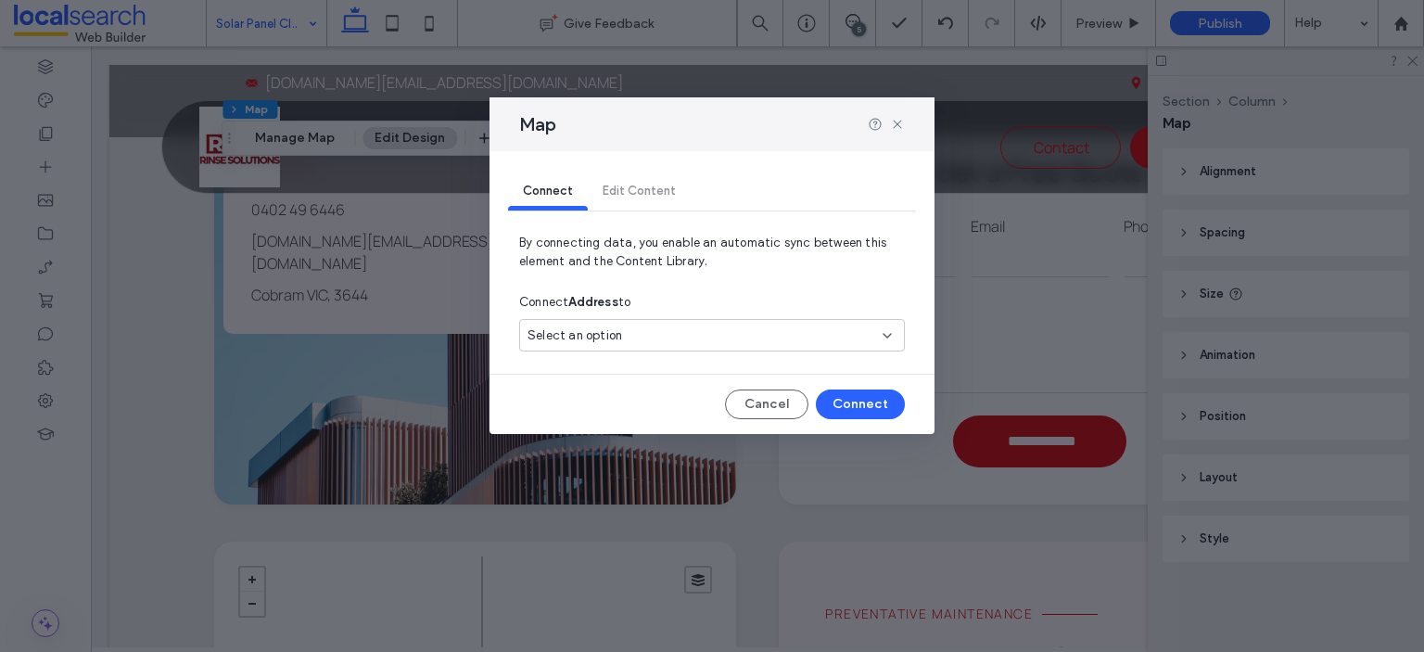
click at [782, 344] on div "Select an option" at bounding box center [701, 335] width 347 height 19
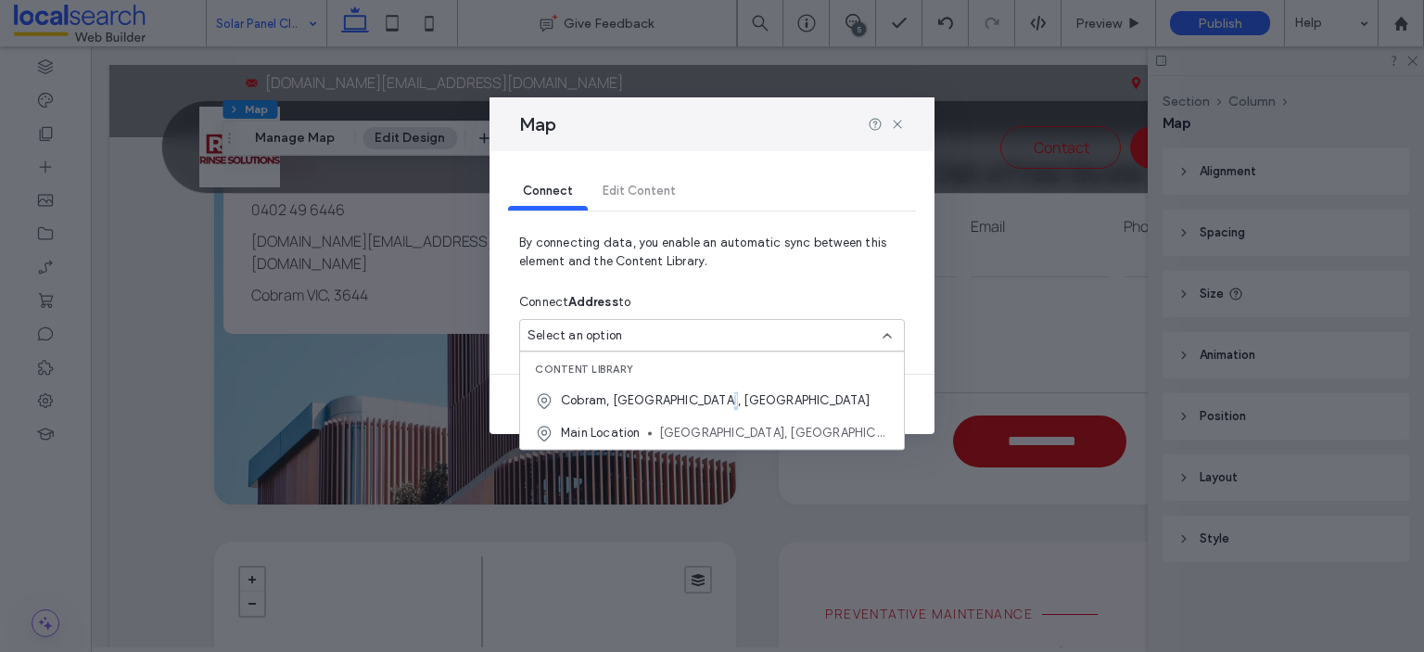
drag, startPoint x: 699, startPoint y: 401, endPoint x: 719, endPoint y: 389, distance: 22.9
click at [704, 397] on span "Cobram, Victoria, Australia" at bounding box center [715, 400] width 309 height 19
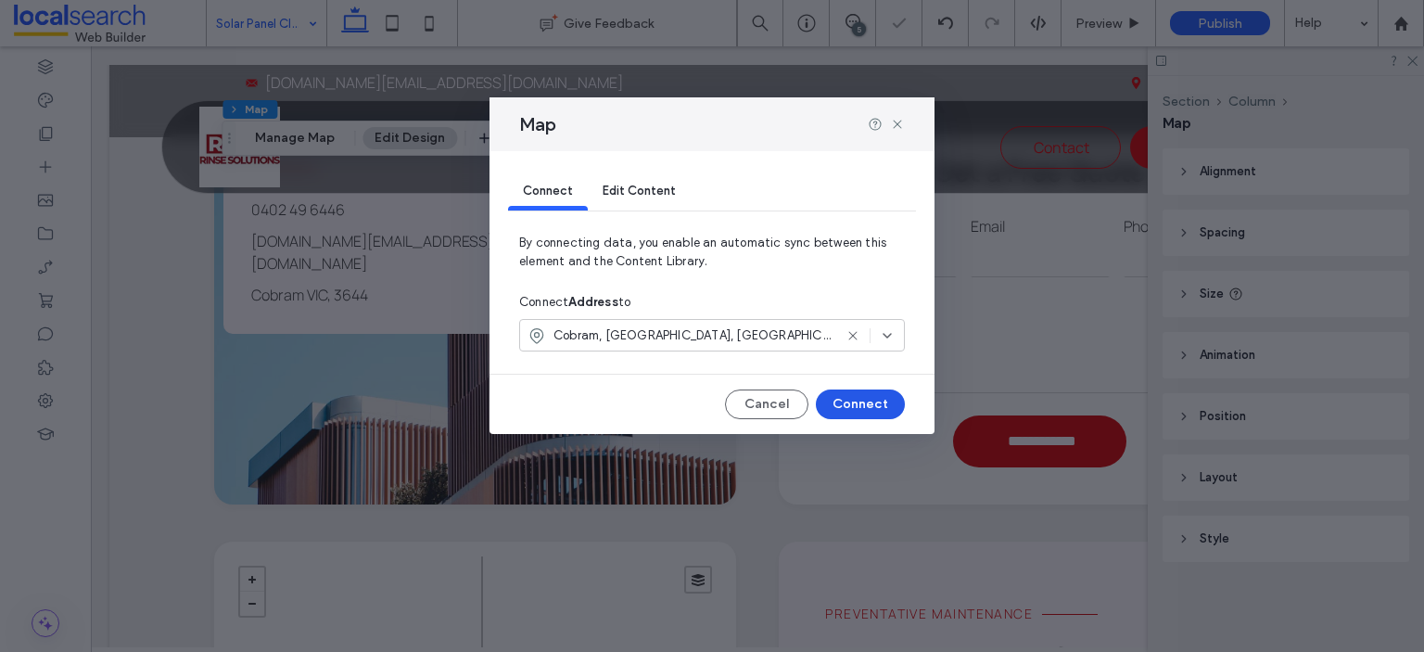
click at [864, 403] on button "Connect" at bounding box center [860, 404] width 89 height 30
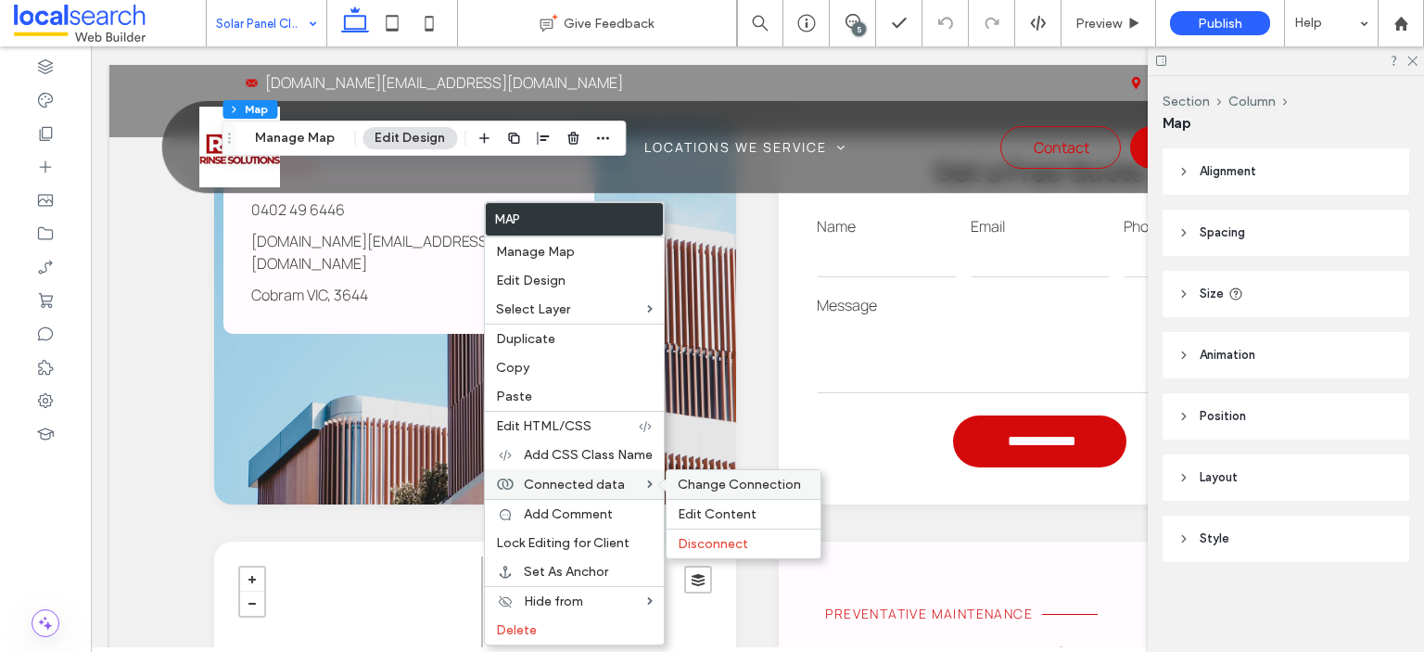
click at [733, 488] on span "Change Connection" at bounding box center [739, 485] width 123 height 16
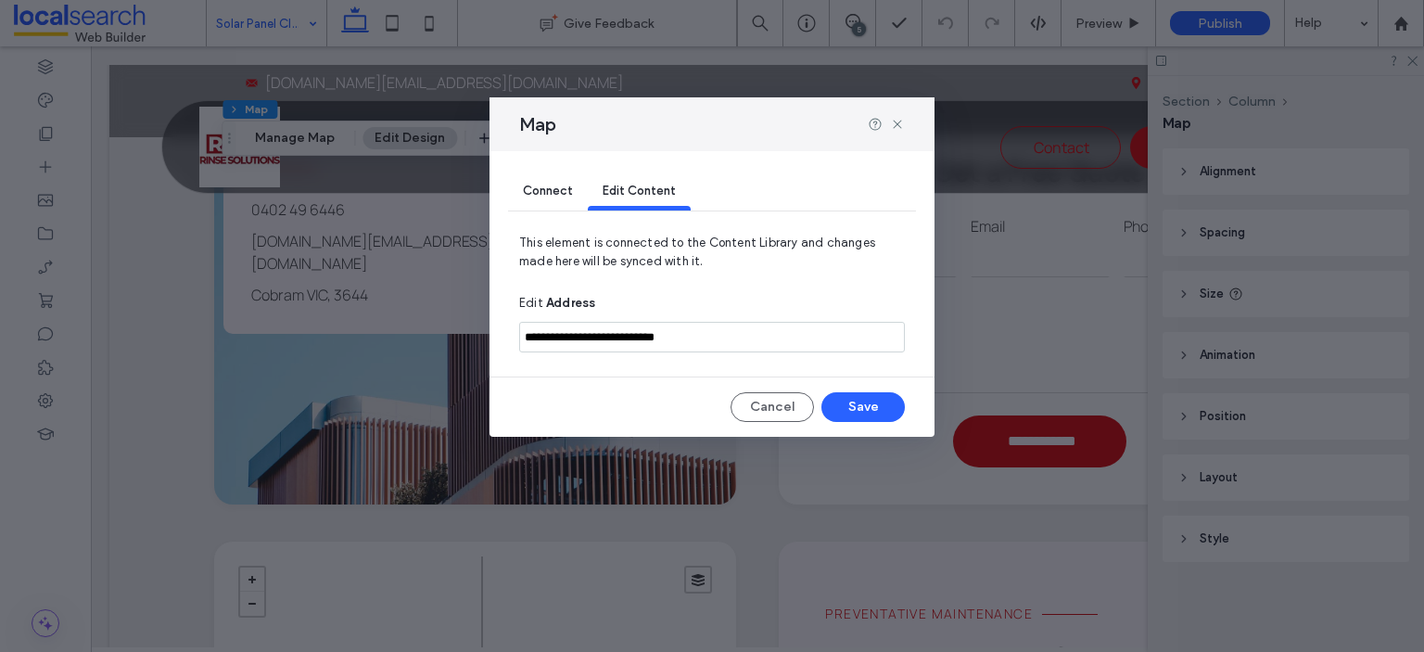
click at [619, 340] on input "**********" at bounding box center [712, 337] width 386 height 31
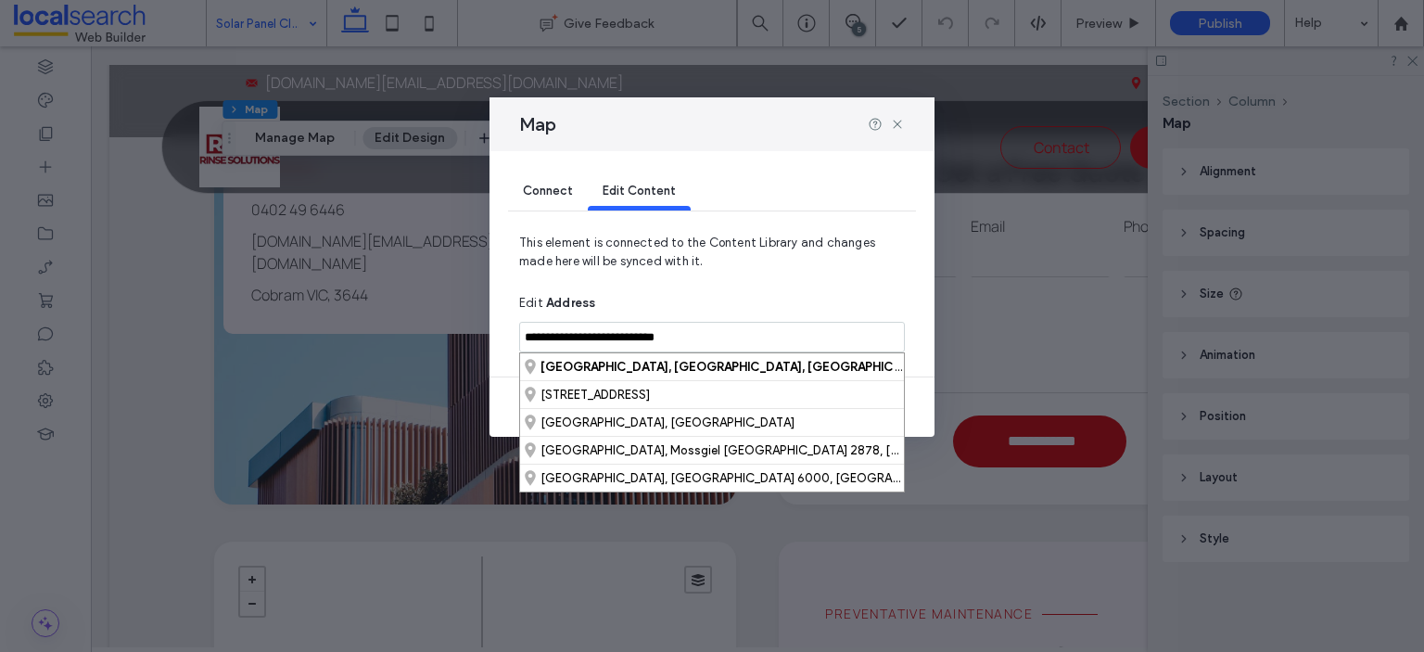
click at [553, 186] on span "Connect" at bounding box center [548, 191] width 50 height 14
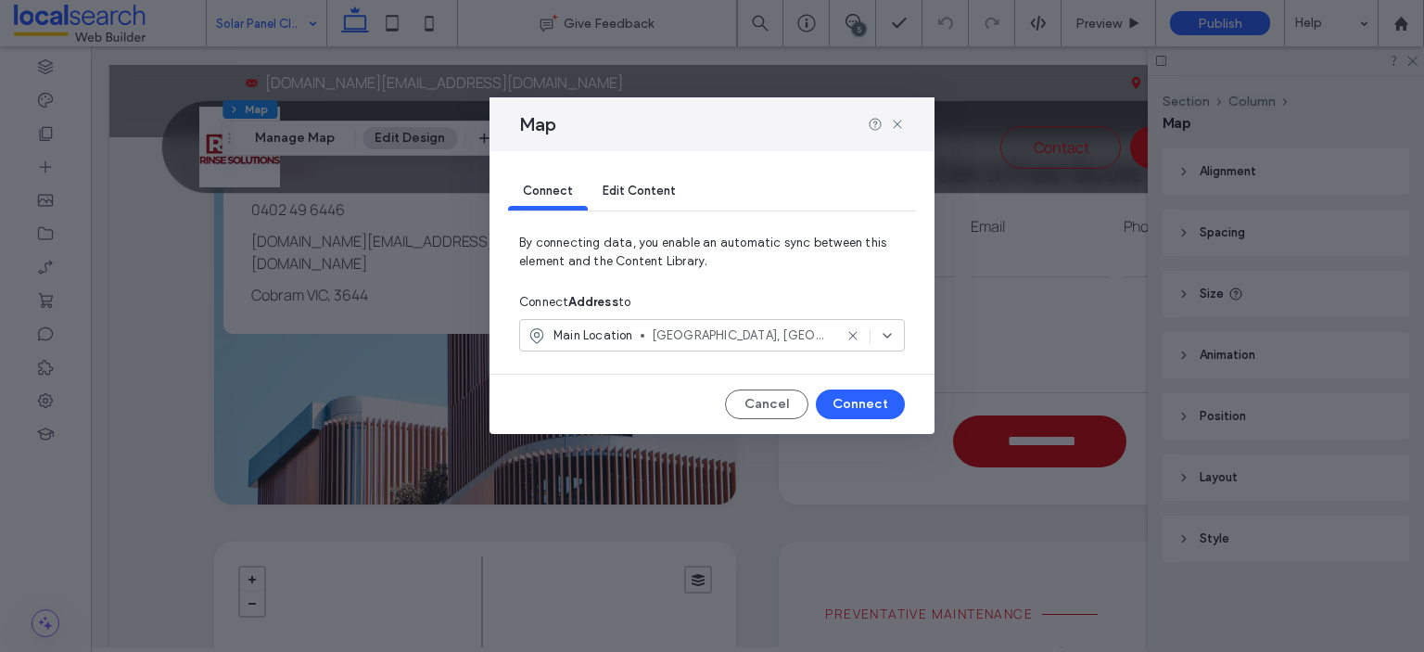
click at [617, 335] on span "Main Location" at bounding box center [594, 335] width 80 height 19
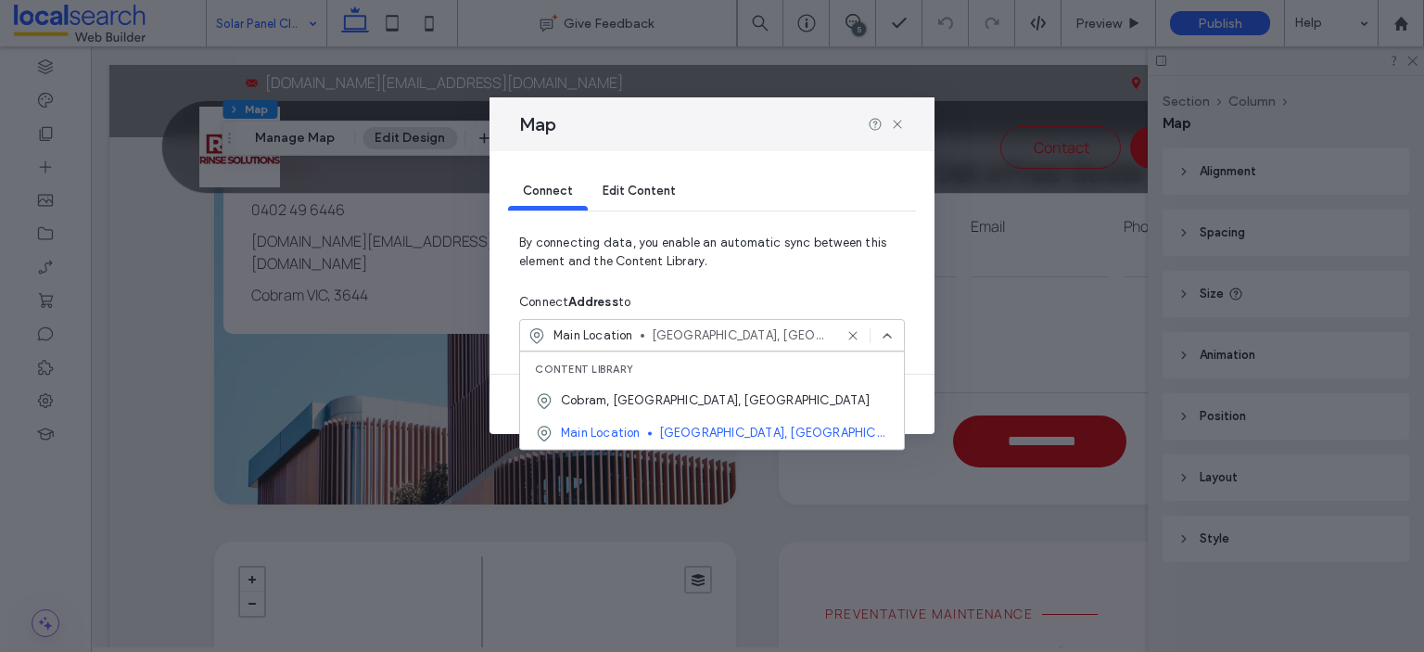
click at [623, 381] on div "Content library" at bounding box center [712, 367] width 384 height 32
click at [627, 396] on span "Cobram, Victoria, Australia" at bounding box center [715, 400] width 309 height 19
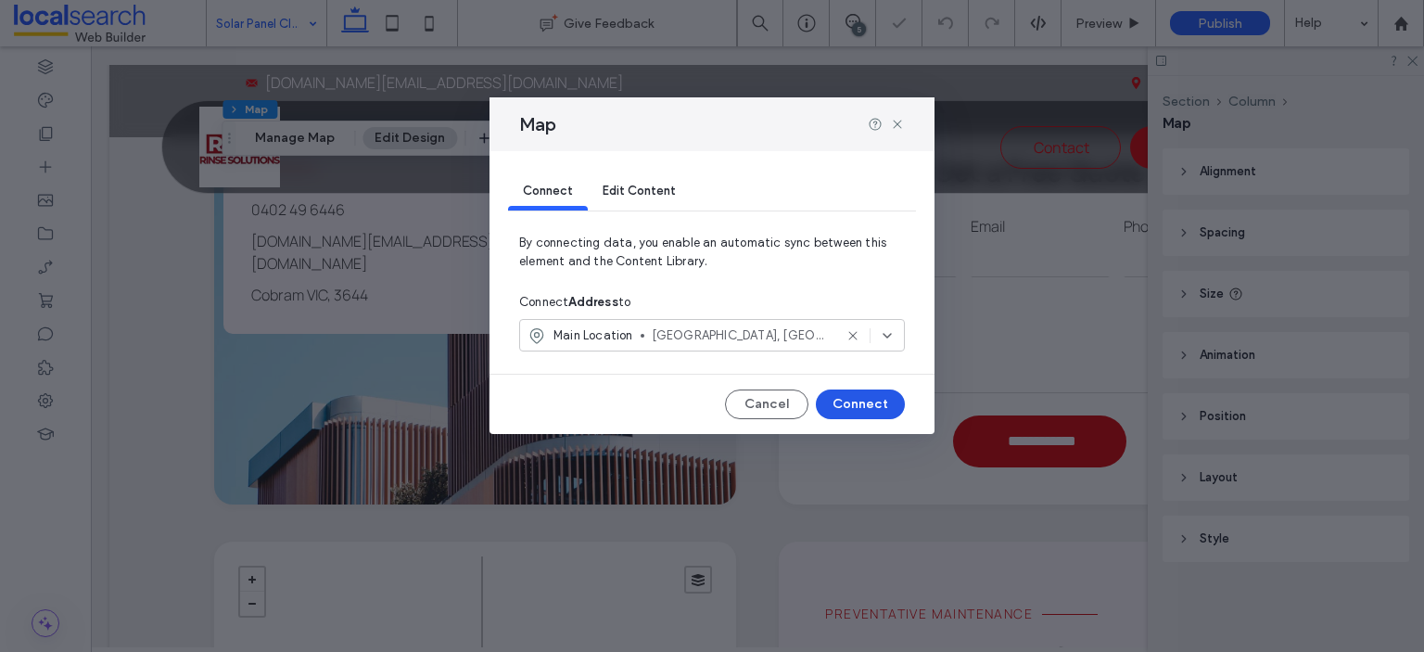
click at [857, 409] on button "Connect" at bounding box center [860, 404] width 89 height 30
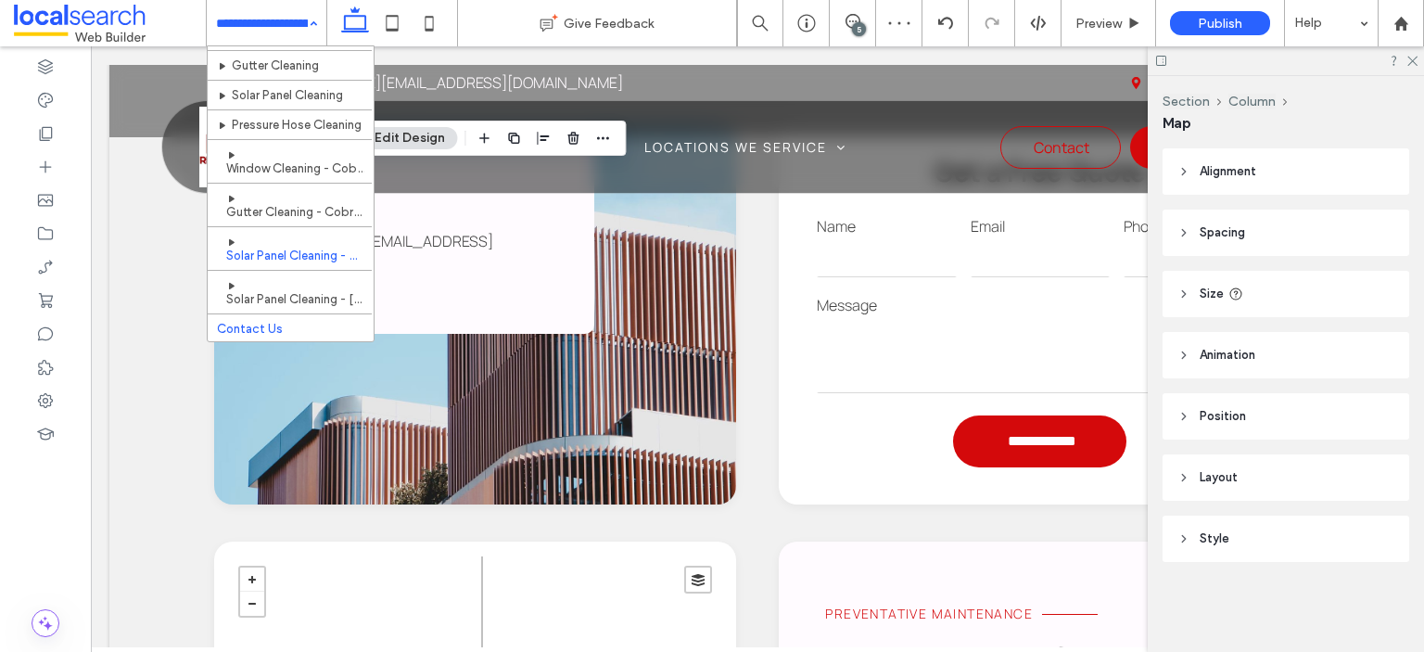
scroll to position [93, 0]
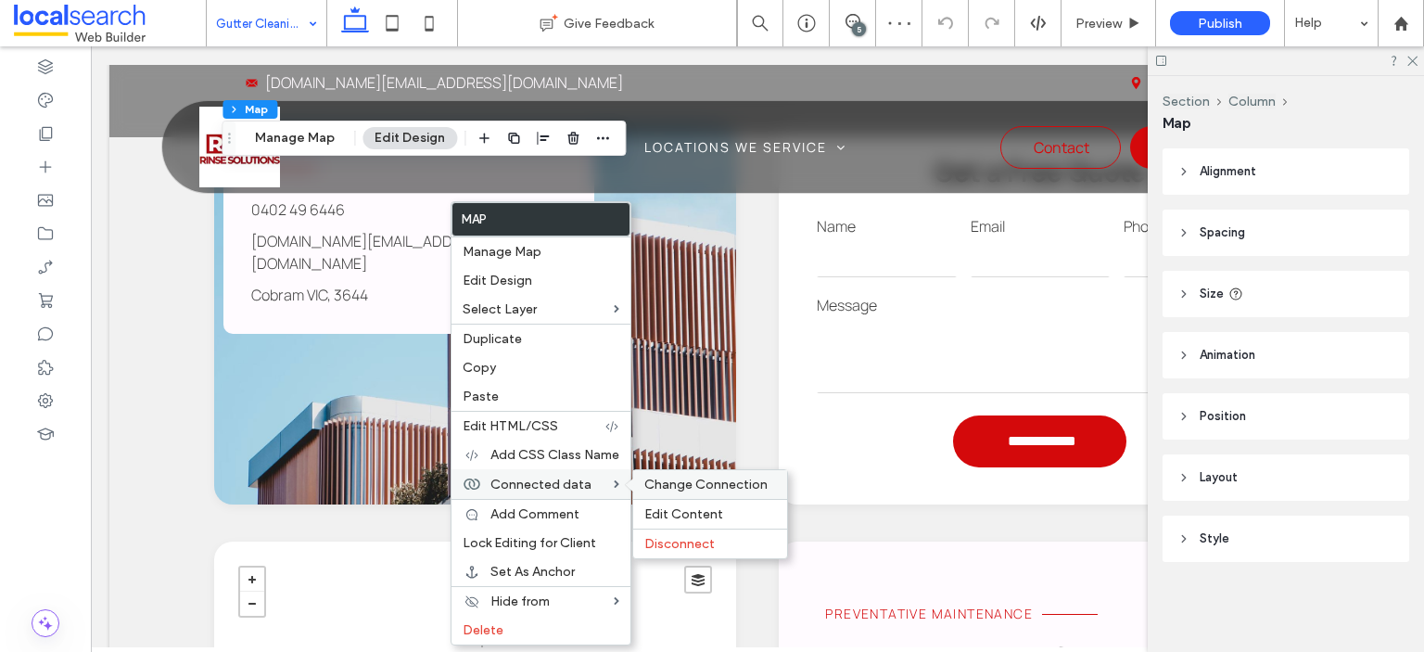
click at [655, 481] on span "Change Connection" at bounding box center [705, 485] width 123 height 16
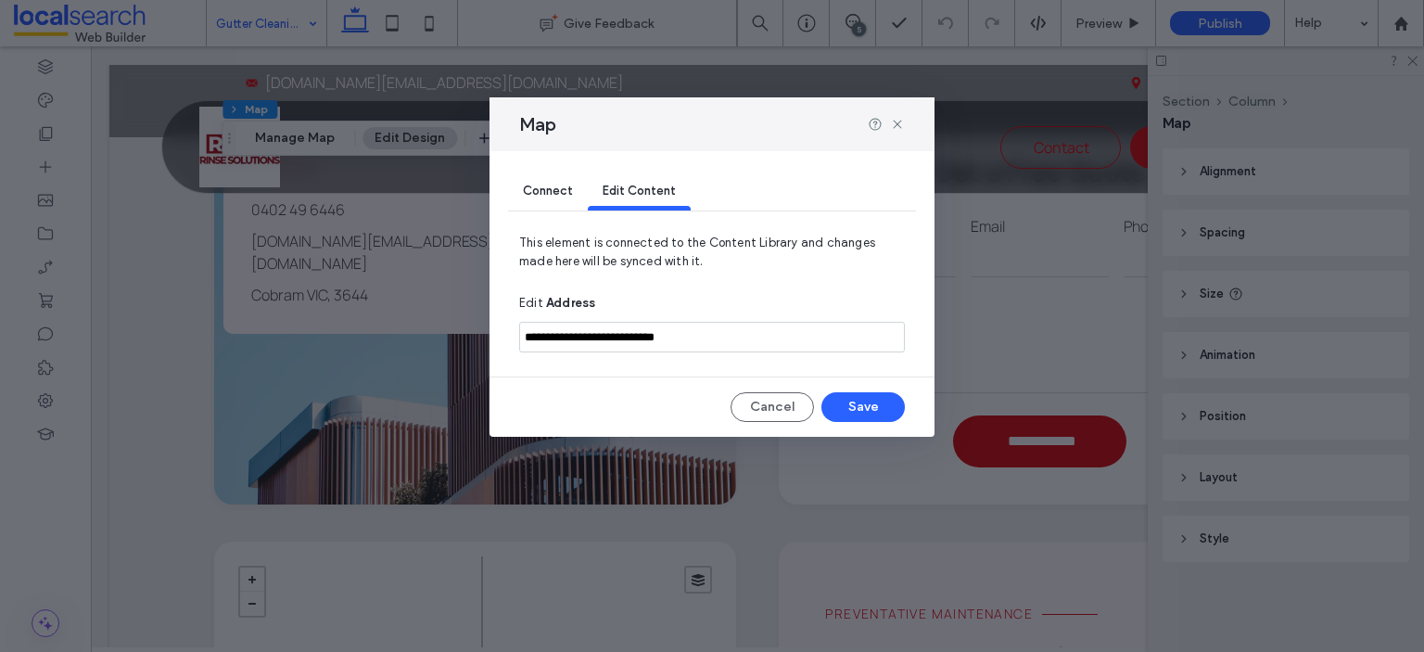
click at [551, 192] on span "Connect" at bounding box center [548, 191] width 50 height 14
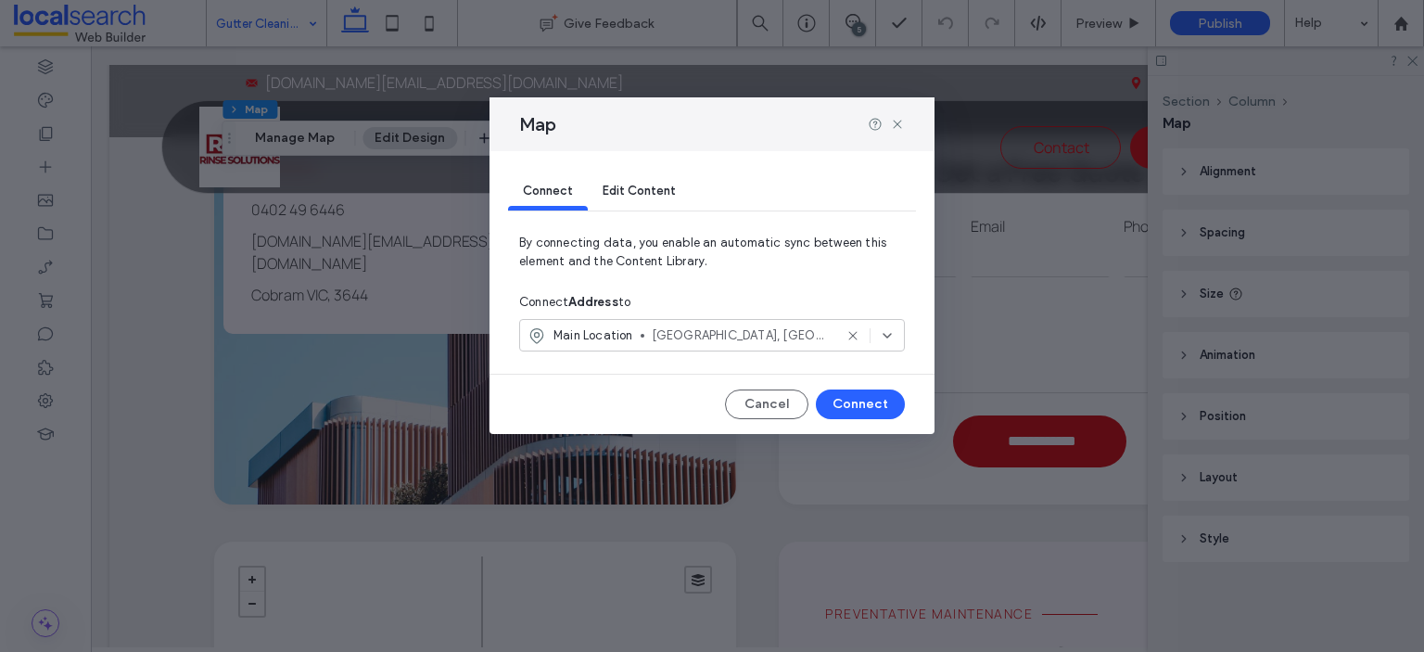
click at [575, 335] on span "Main Location" at bounding box center [594, 335] width 80 height 19
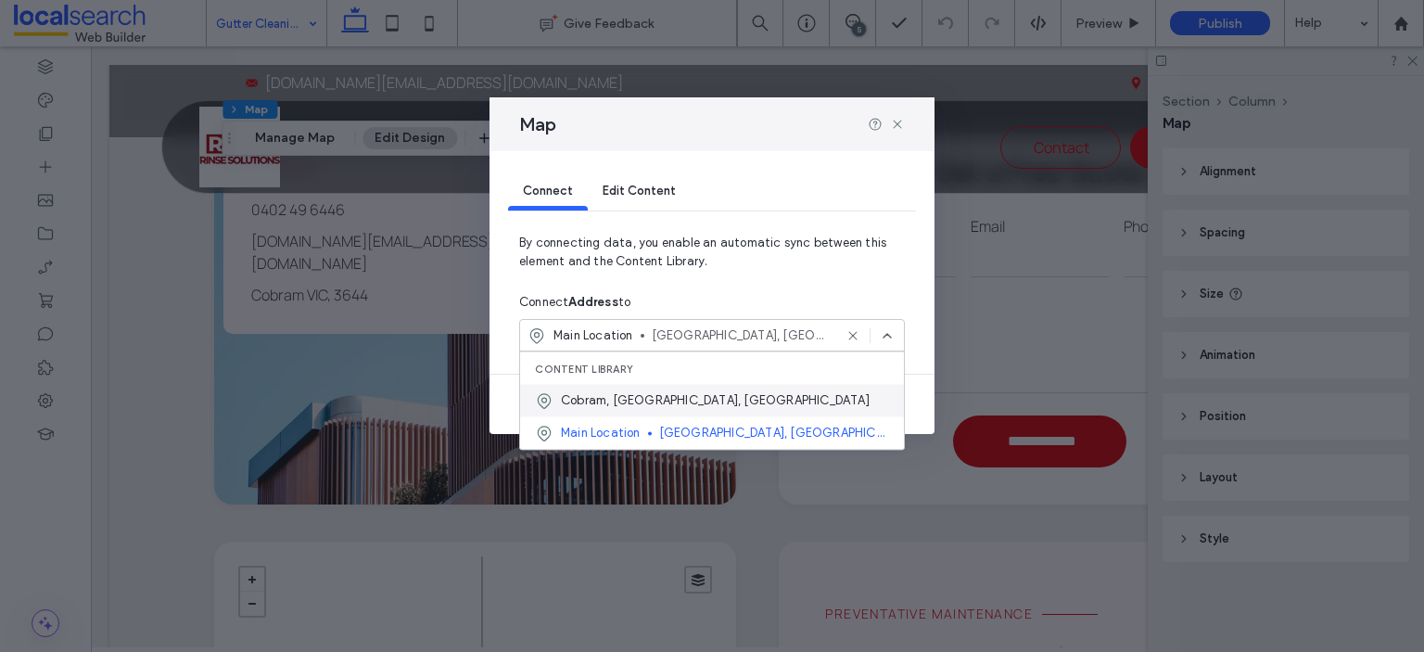
click at [616, 403] on span "Cobram, Victoria, Australia" at bounding box center [715, 400] width 309 height 19
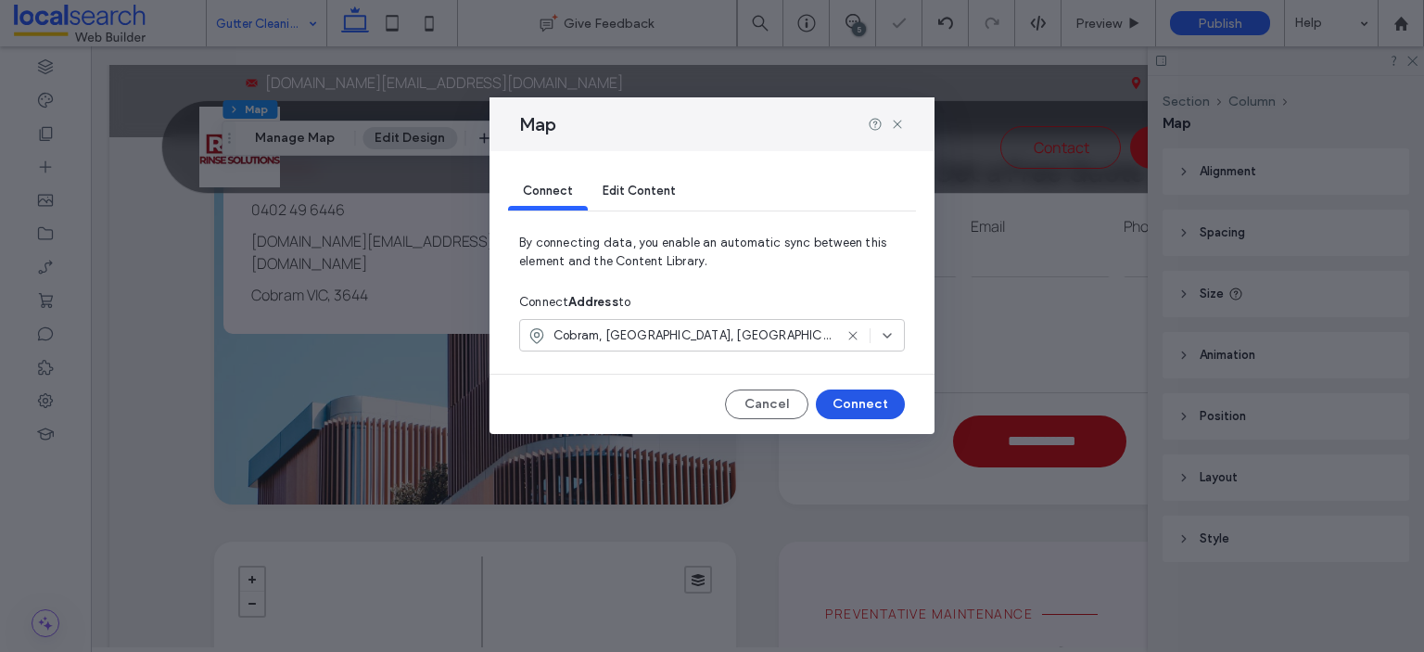
click at [847, 407] on button "Connect" at bounding box center [860, 404] width 89 height 30
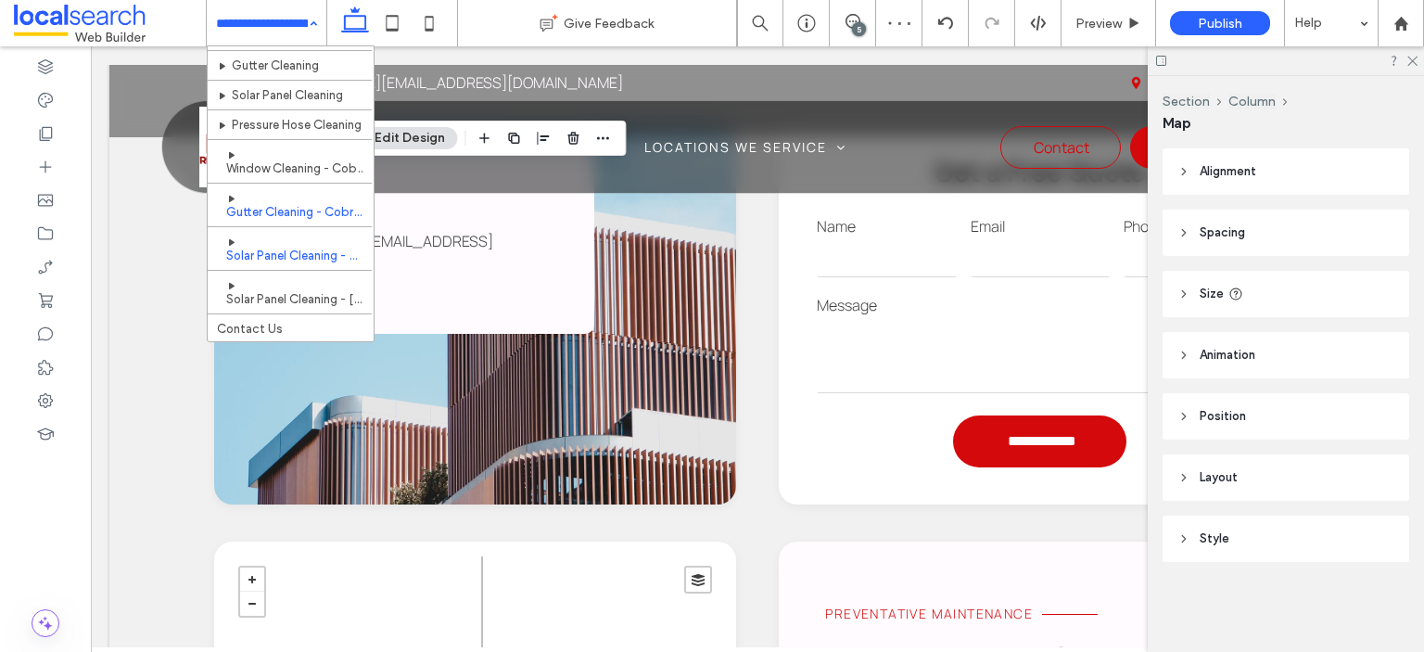
scroll to position [19, 0]
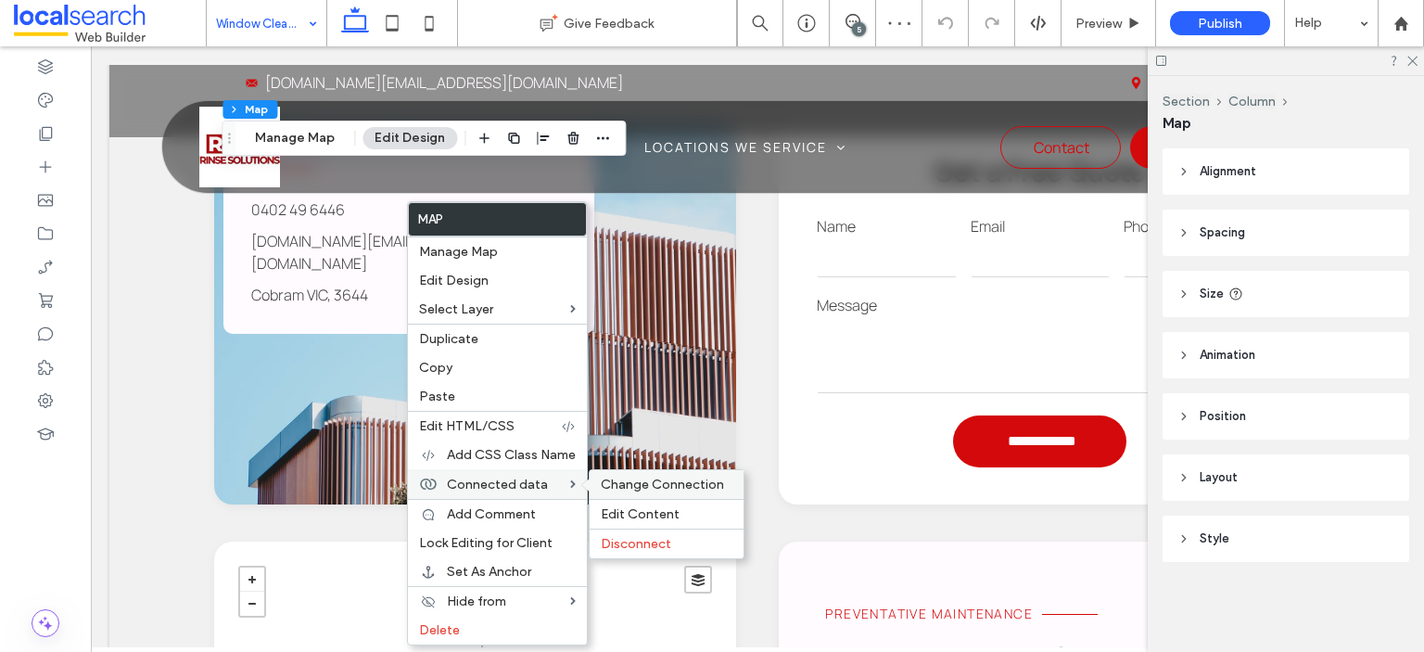
click at [642, 491] on div "Change Connection" at bounding box center [667, 484] width 154 height 29
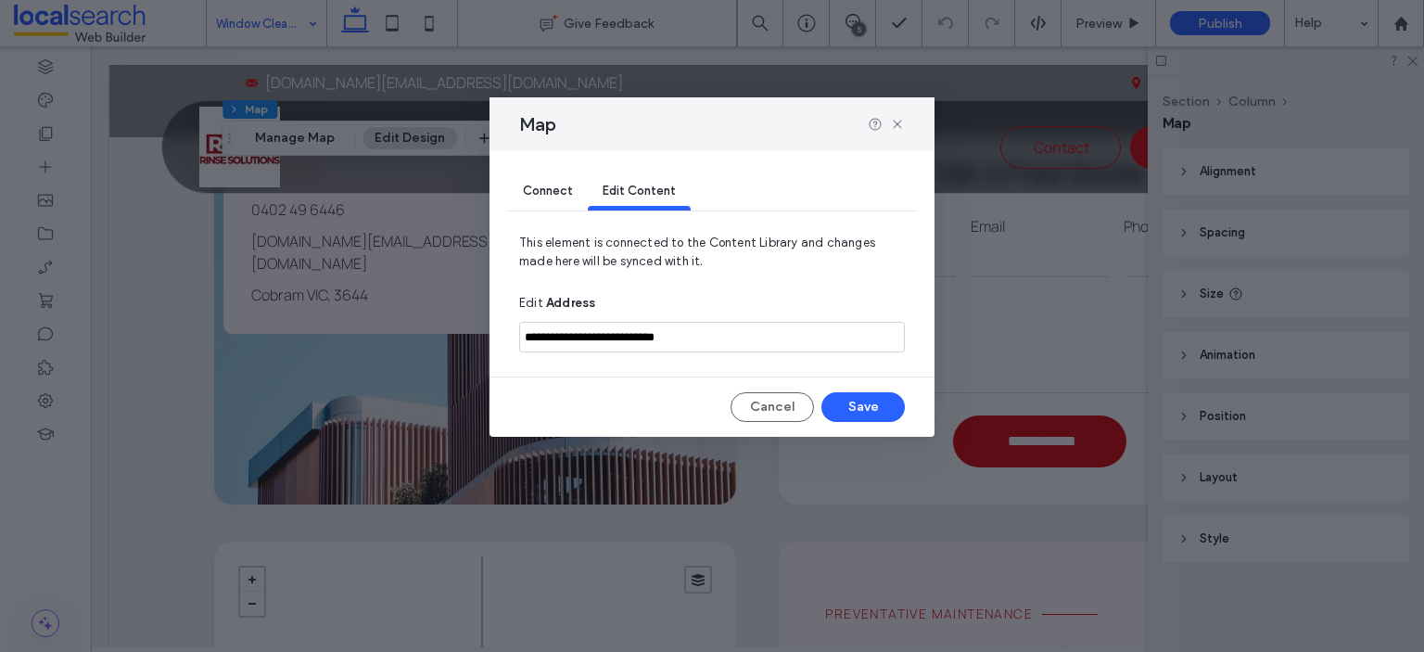
click at [549, 189] on span "Connect" at bounding box center [548, 191] width 50 height 14
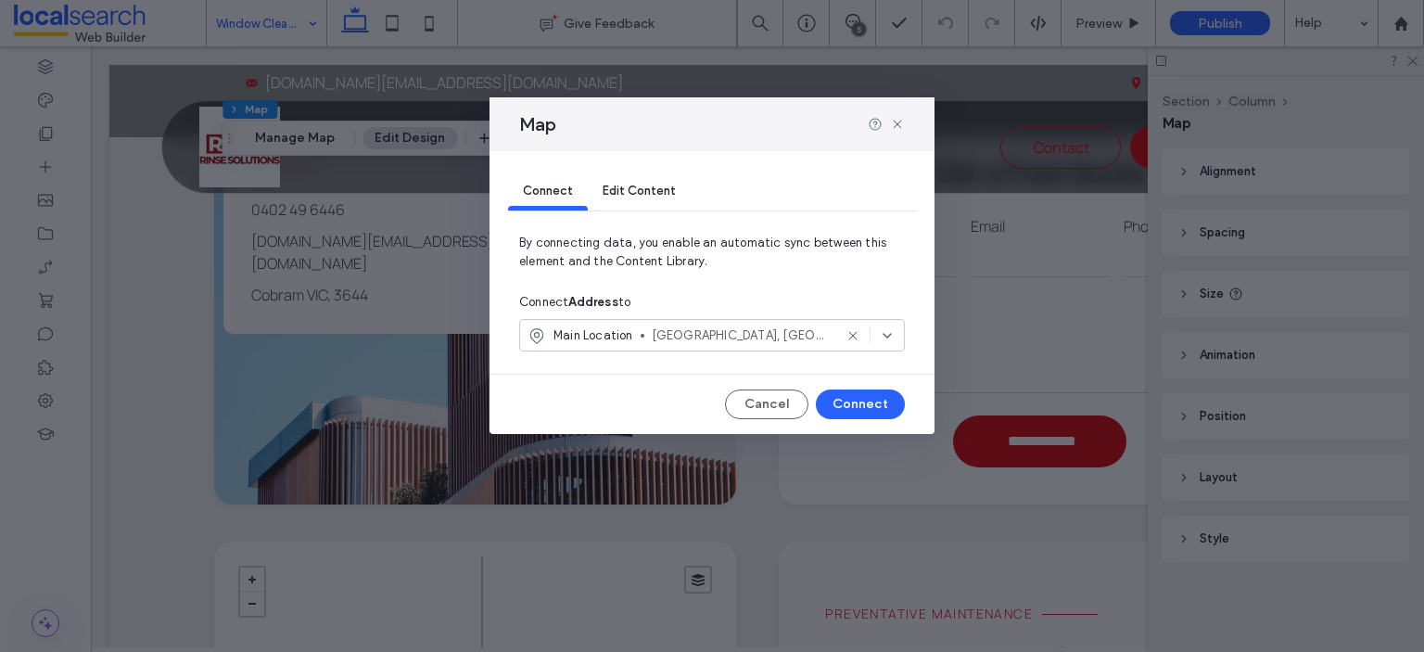
click at [631, 329] on span "Main Location" at bounding box center [594, 335] width 80 height 19
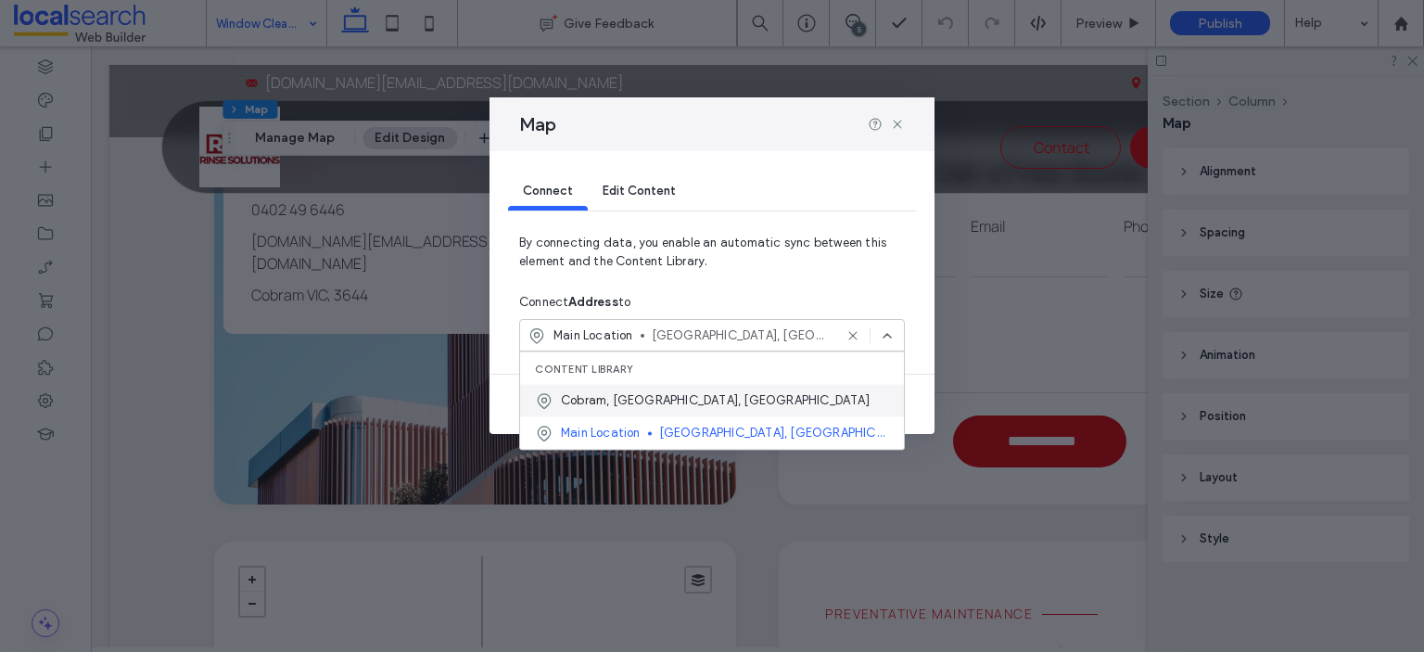
click at [626, 411] on div "Cobram, Victoria, Australia" at bounding box center [712, 400] width 384 height 32
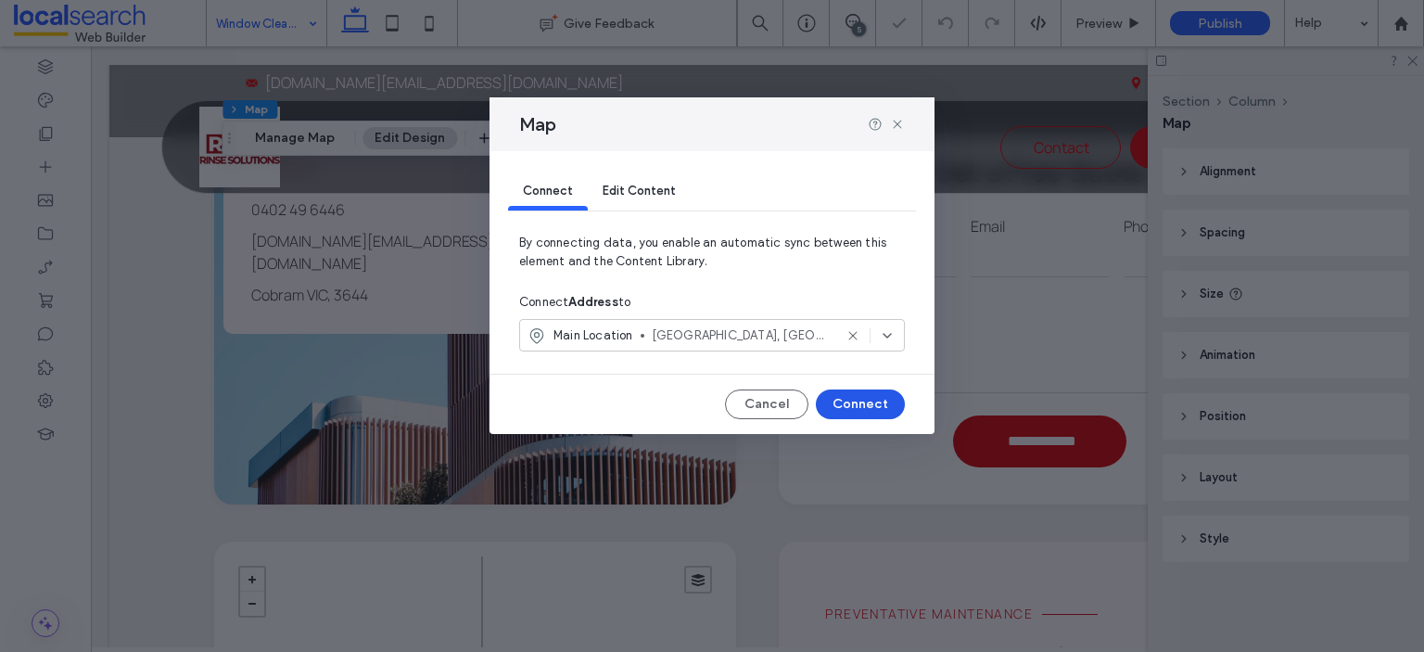
click at [846, 398] on button "Connect" at bounding box center [860, 404] width 89 height 30
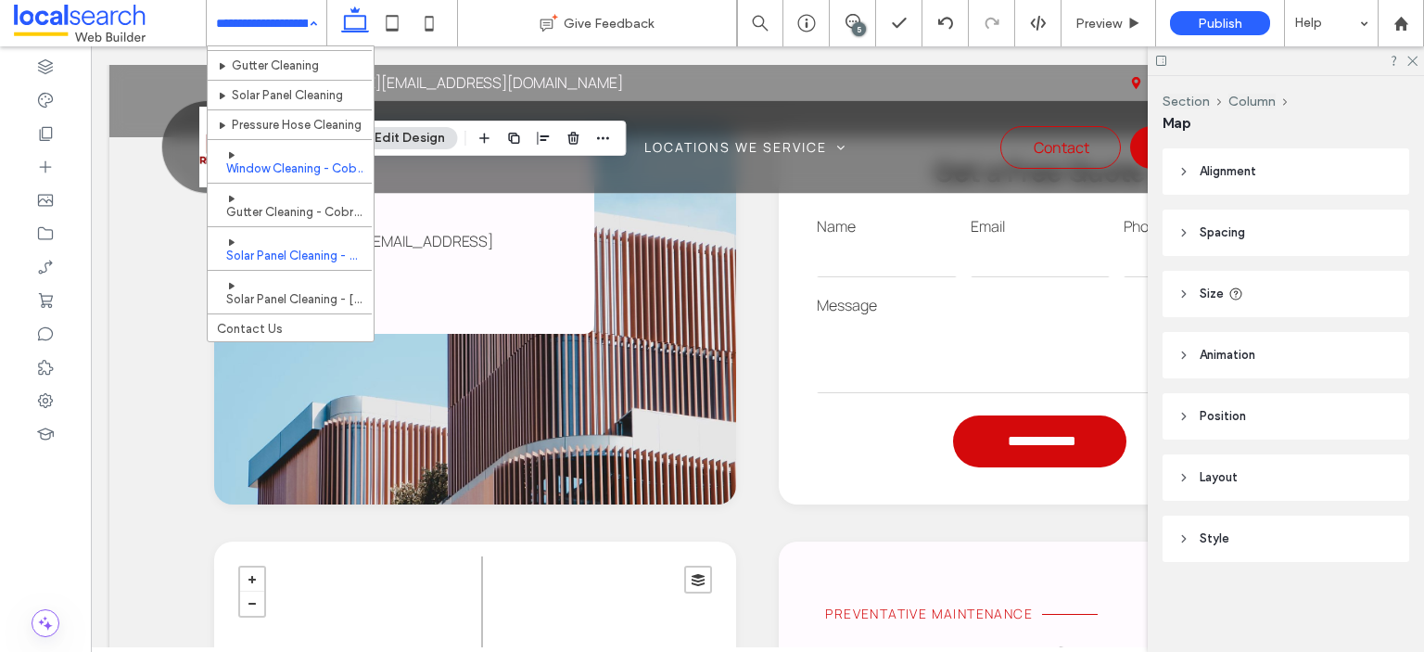
scroll to position [111, 0]
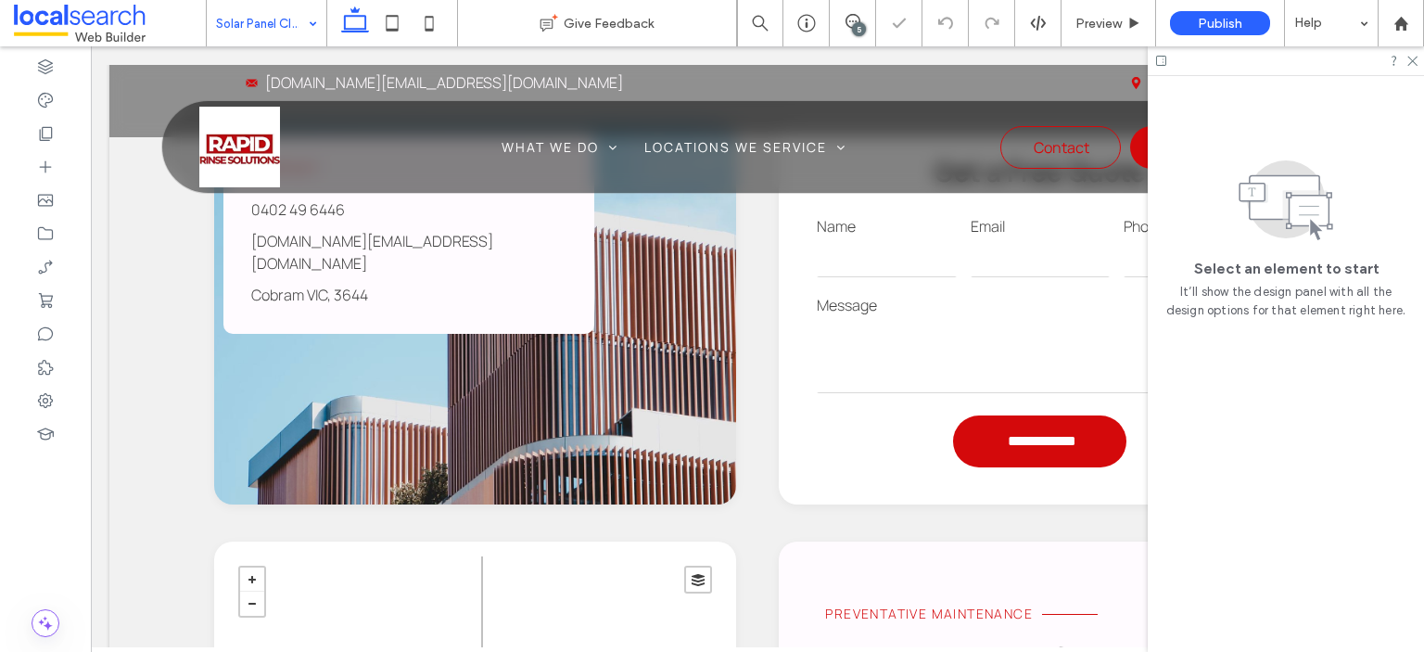
click at [278, 29] on input at bounding box center [262, 23] width 92 height 46
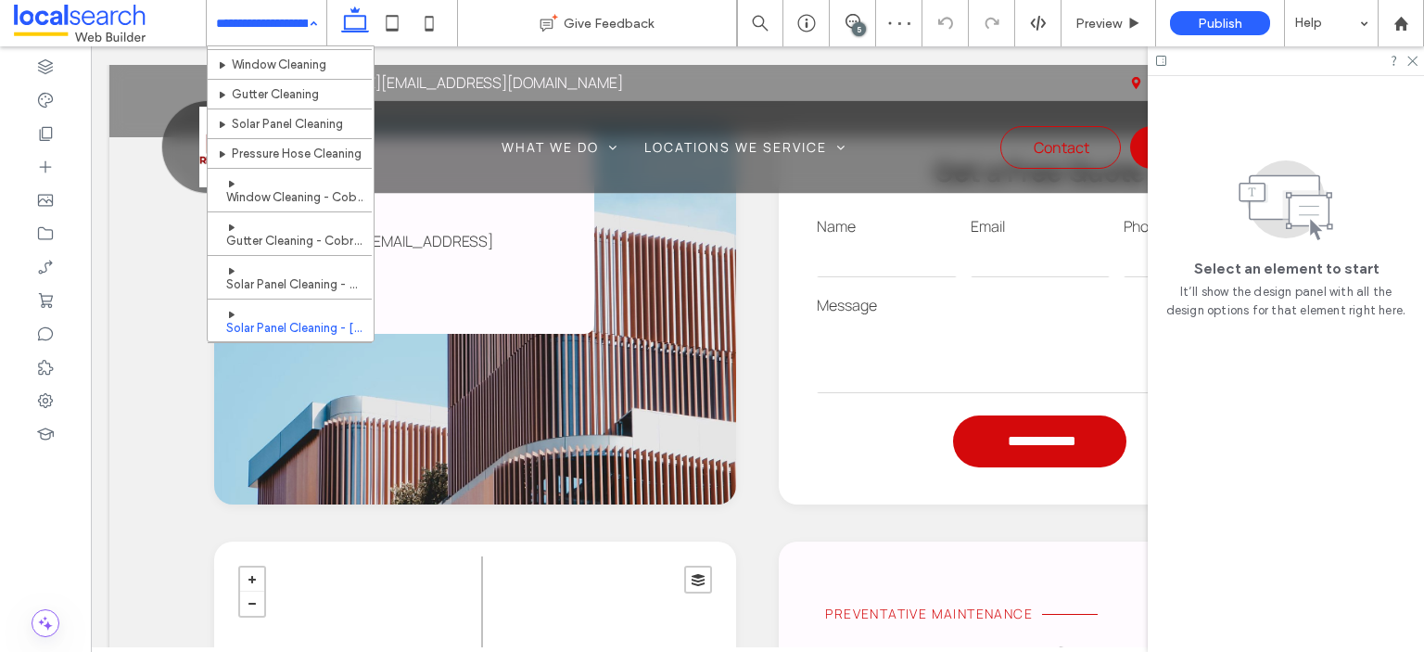
scroll to position [111, 0]
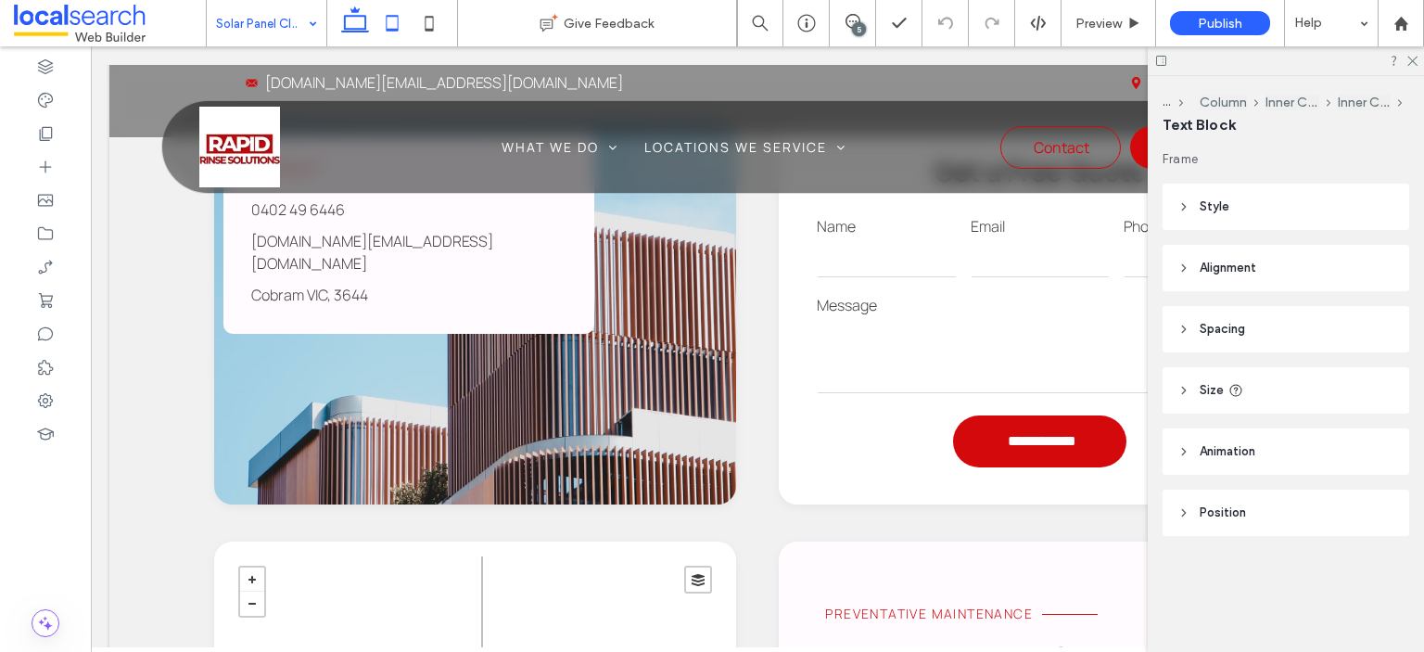
type input "*******"
type input "**"
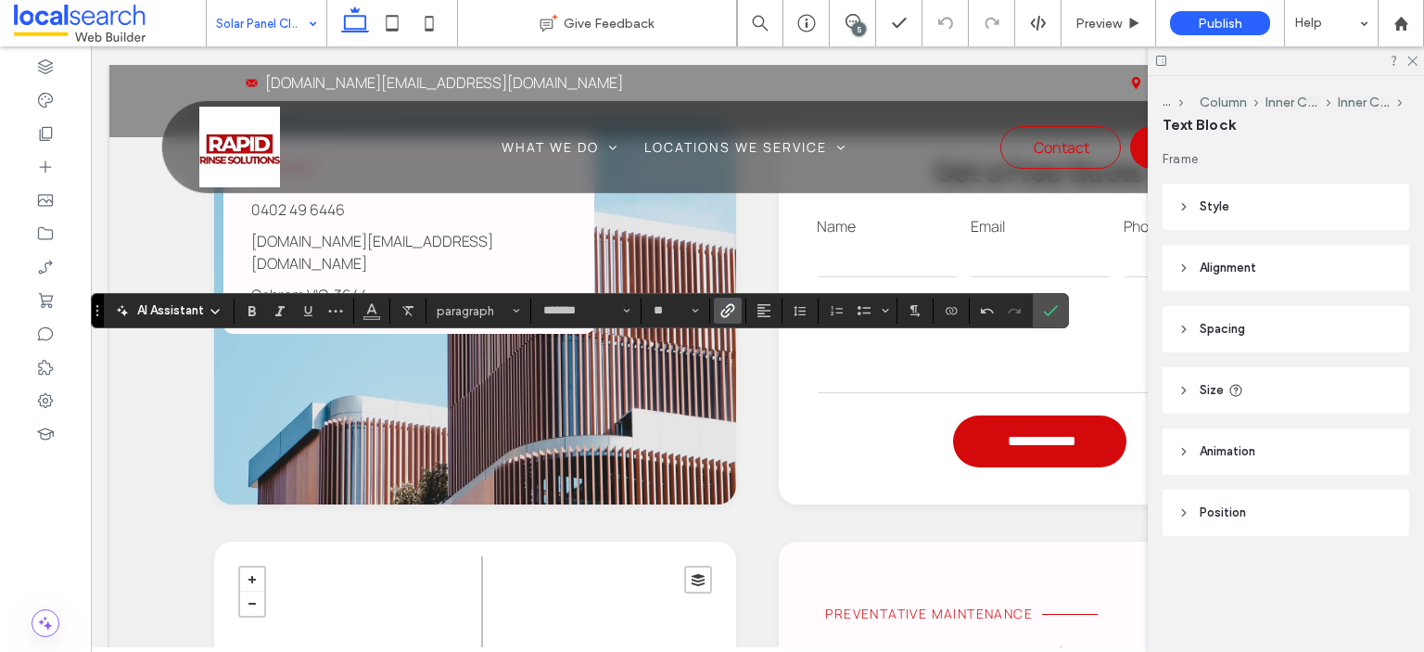
click at [714, 314] on label "Link" at bounding box center [728, 311] width 28 height 26
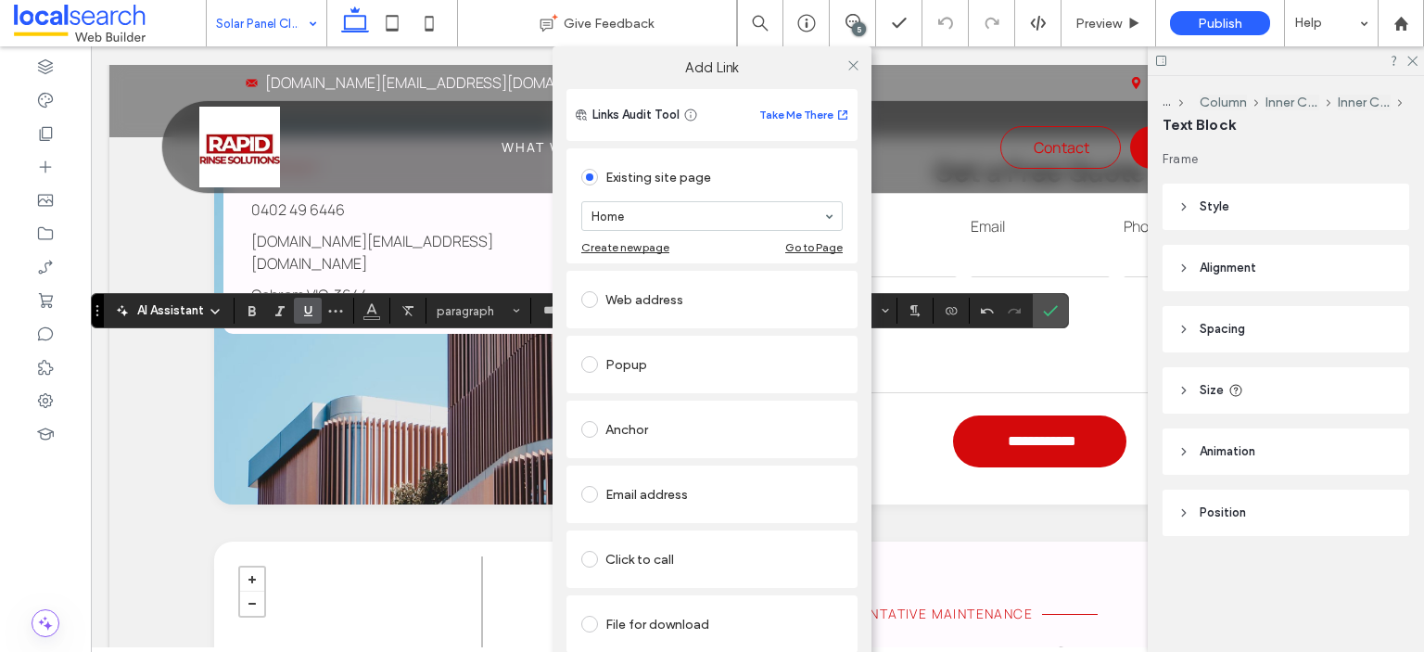
click at [636, 301] on div "Web address" at bounding box center [711, 300] width 261 height 30
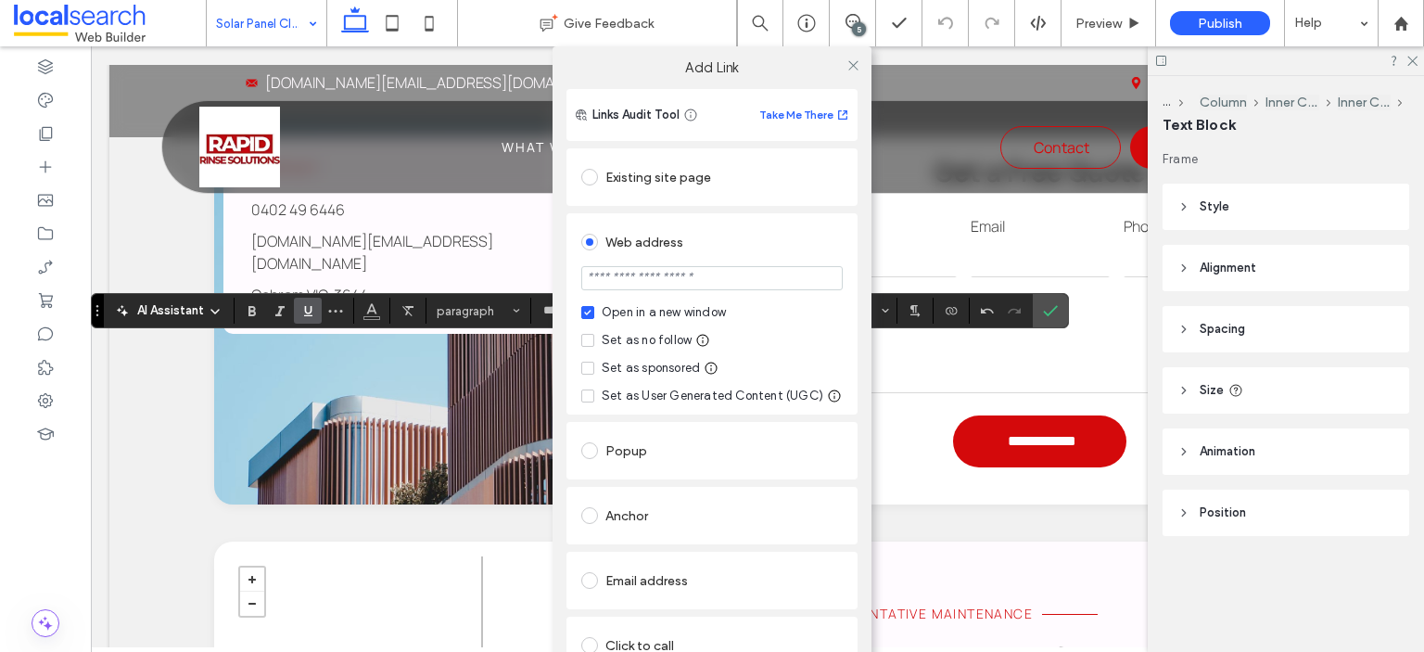
click at [660, 280] on input "url" at bounding box center [711, 278] width 261 height 24
paste input "**********"
type input "**********"
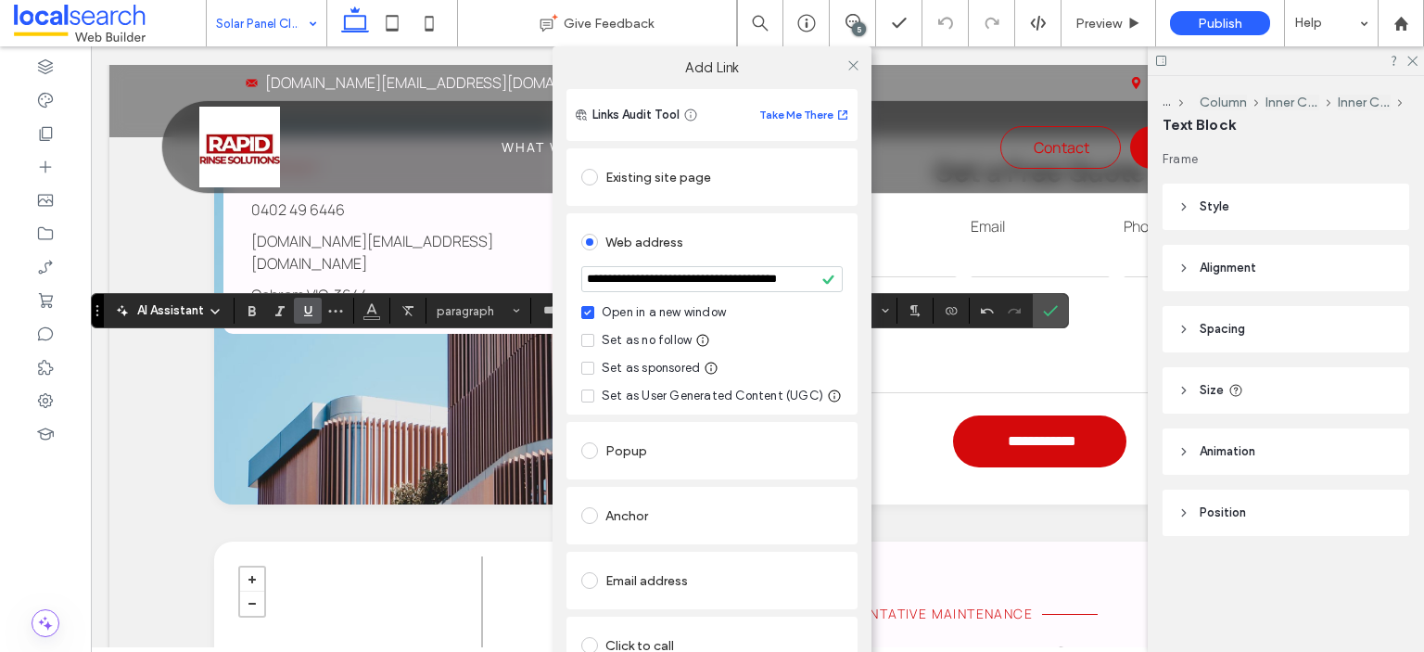
click at [608, 337] on div "Set as no follow" at bounding box center [647, 340] width 90 height 19
click at [847, 58] on icon at bounding box center [854, 65] width 14 height 14
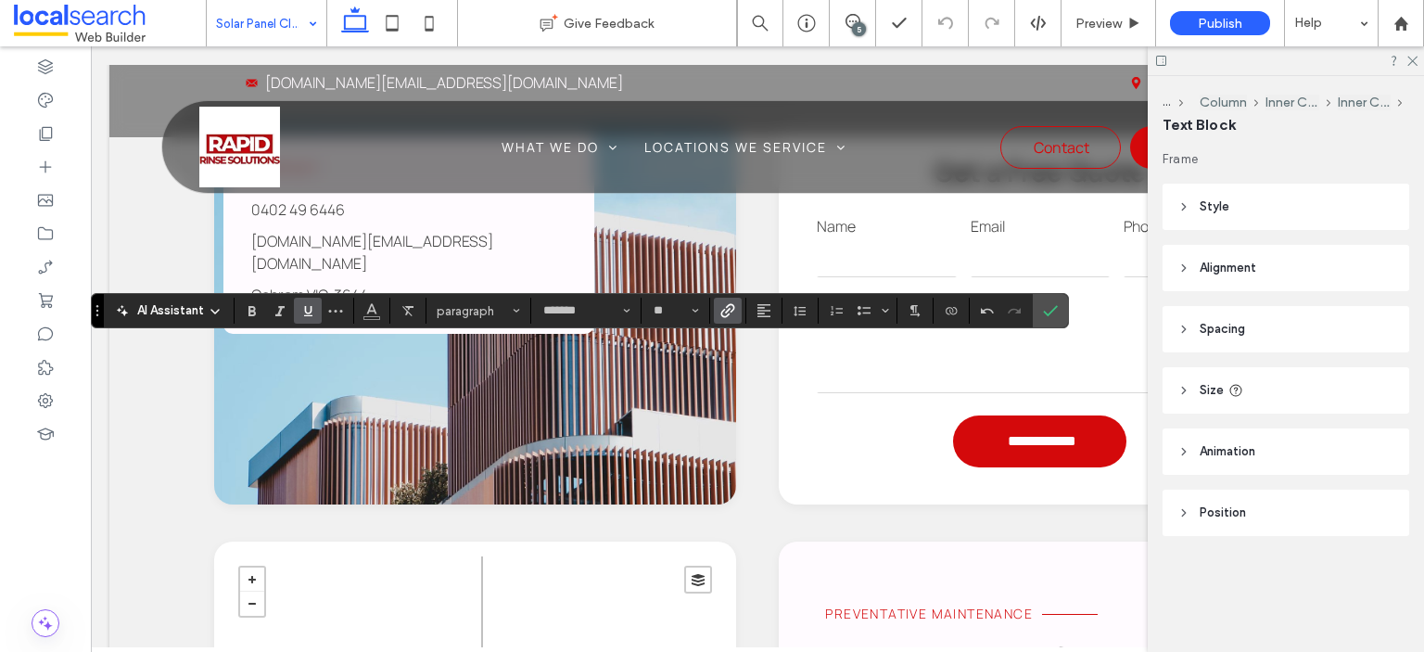
click at [306, 313] on use "Underline" at bounding box center [308, 311] width 8 height 10
click at [374, 311] on use "Color" at bounding box center [372, 309] width 10 height 10
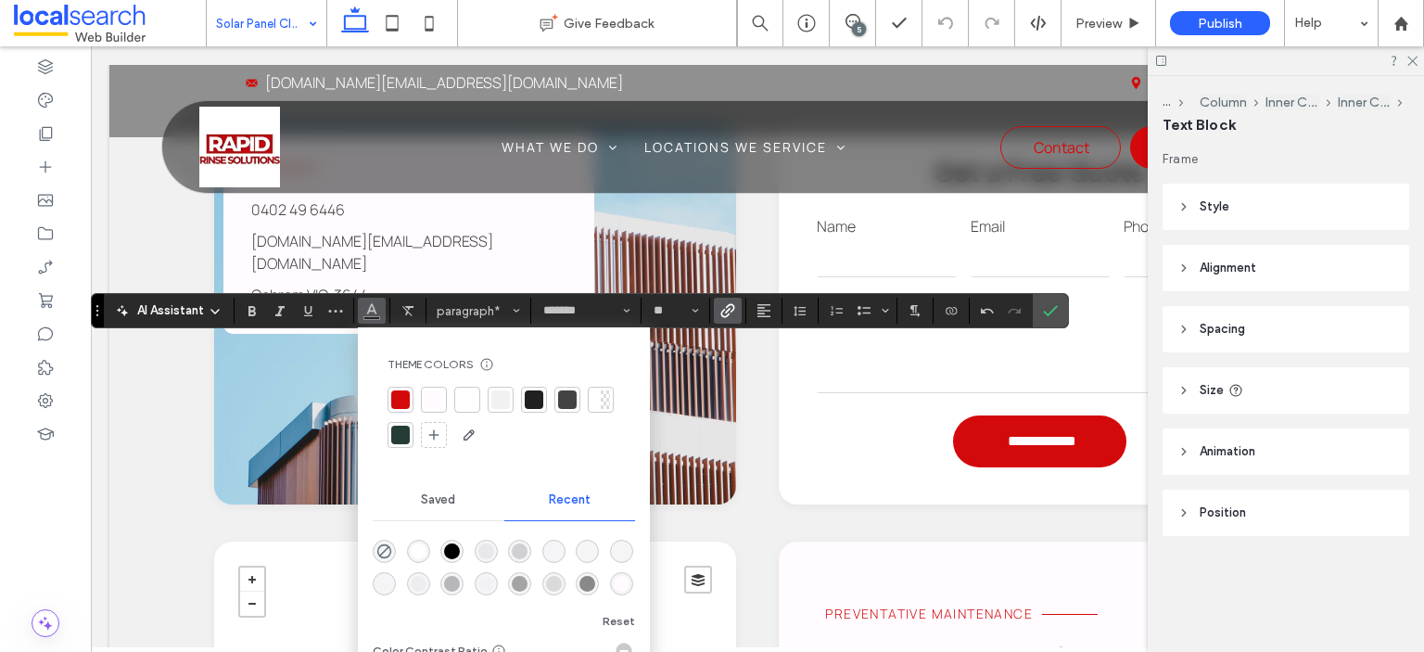
click at [572, 402] on div at bounding box center [567, 399] width 19 height 19
click at [570, 395] on div at bounding box center [567, 399] width 19 height 19
click at [1045, 303] on icon "Confirm" at bounding box center [1050, 310] width 15 height 15
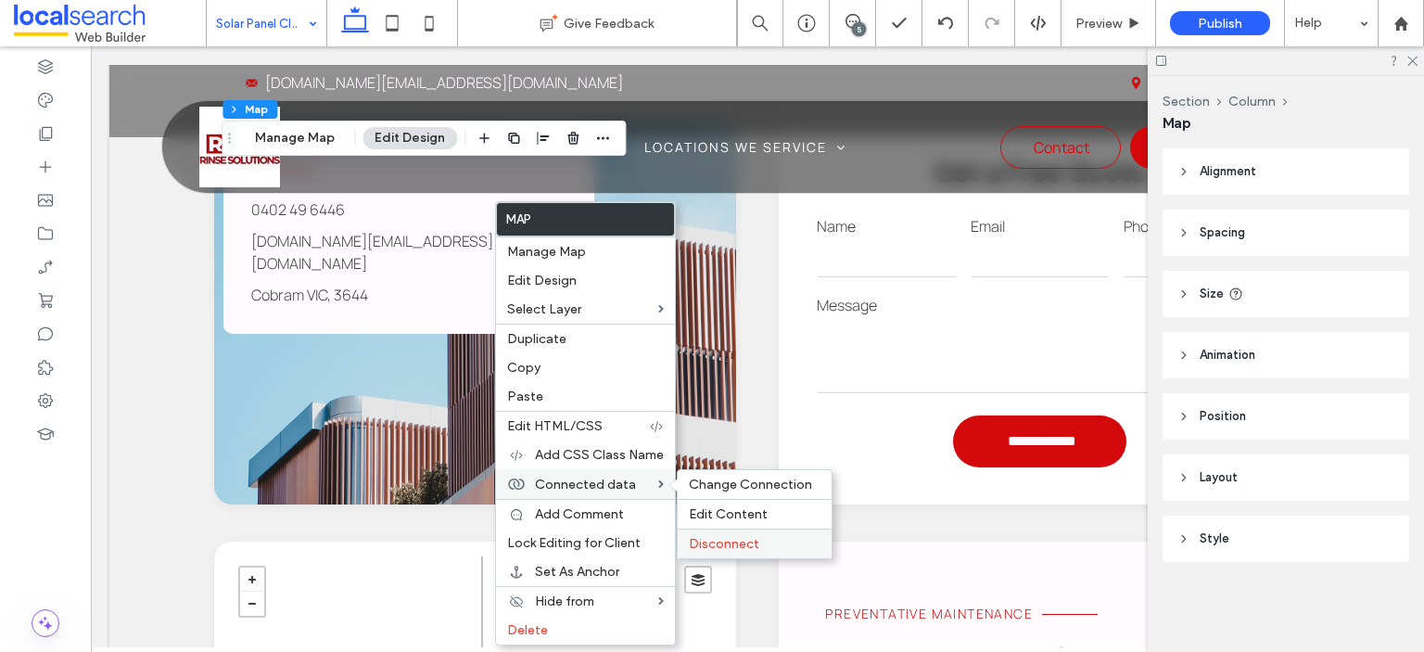
click at [727, 545] on span "Disconnect" at bounding box center [724, 544] width 70 height 16
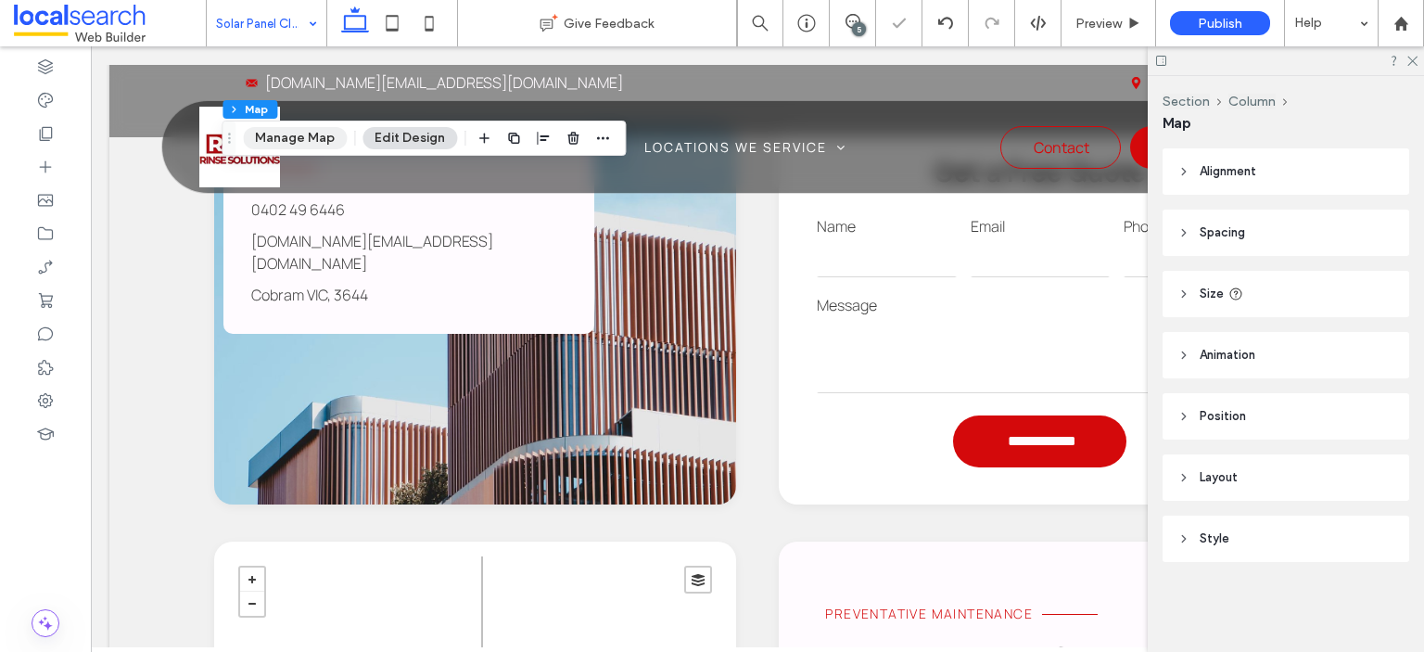
drag, startPoint x: 299, startPoint y: 144, endPoint x: 310, endPoint y: 145, distance: 11.2
click at [300, 144] on button "Manage Map" at bounding box center [295, 138] width 104 height 22
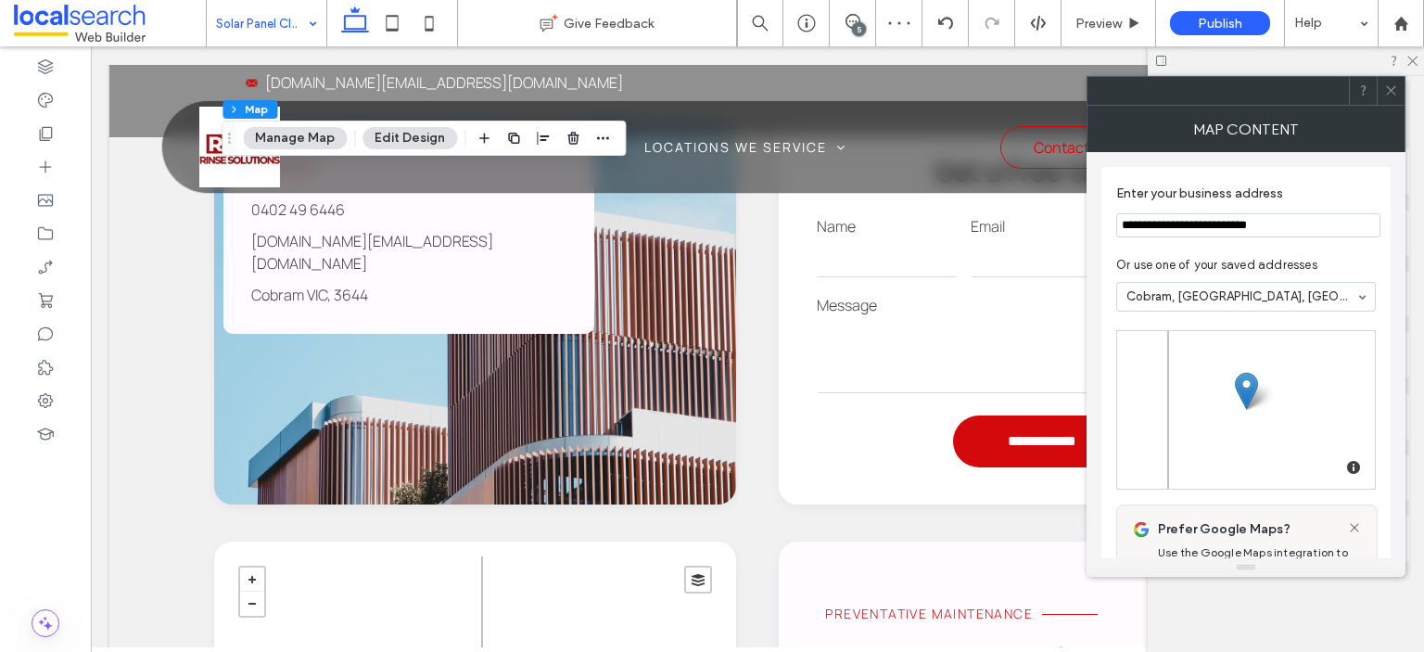
click at [1230, 227] on input "**********" at bounding box center [1248, 225] width 264 height 24
click at [1230, 225] on input "**********" at bounding box center [1248, 225] width 264 height 24
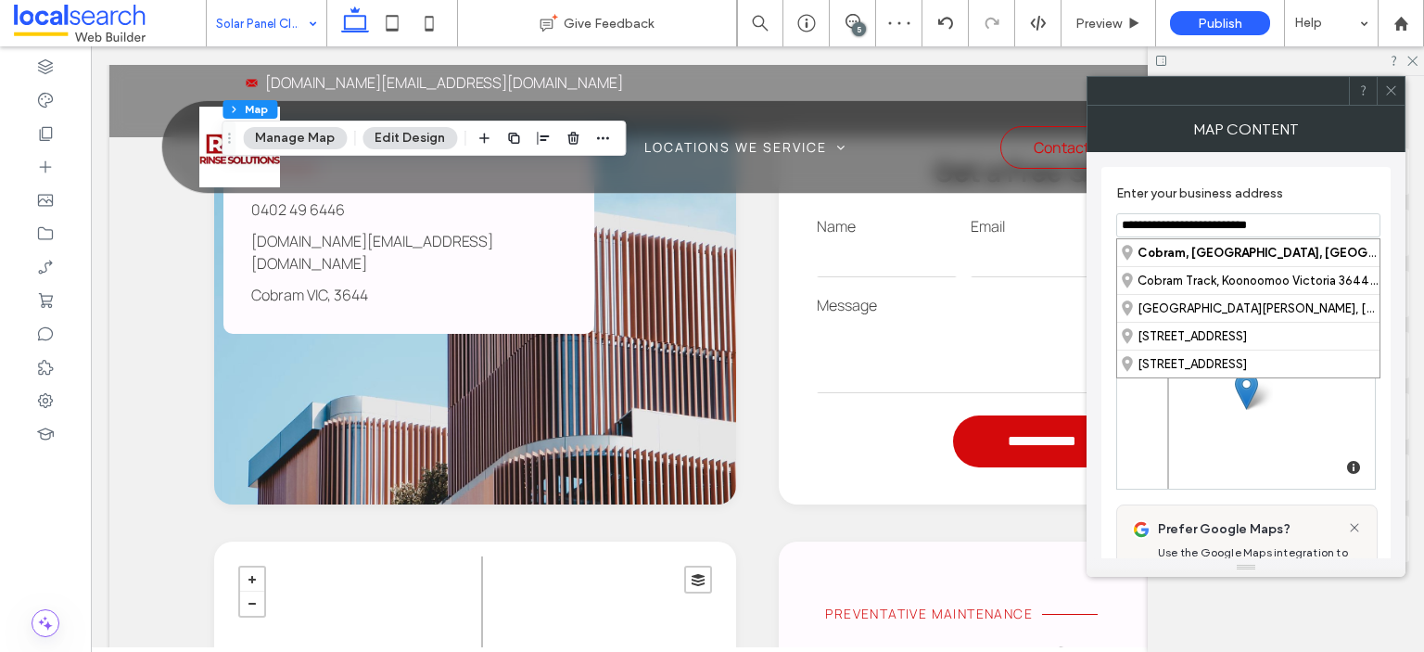
click at [1230, 225] on input "**********" at bounding box center [1248, 225] width 264 height 24
click at [1254, 244] on div "Mooroopna , Victoria, Australia" at bounding box center [1248, 252] width 262 height 27
type input "**********"
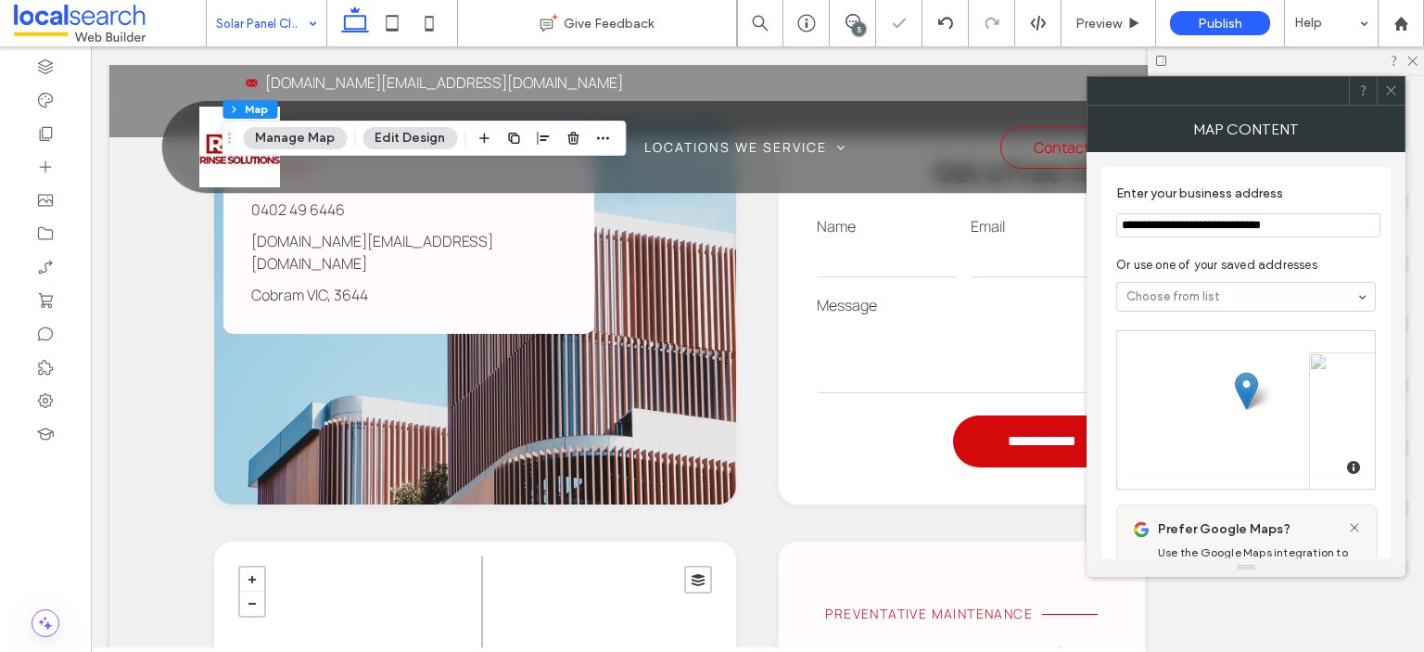
click at [1384, 88] on icon at bounding box center [1391, 90] width 14 height 14
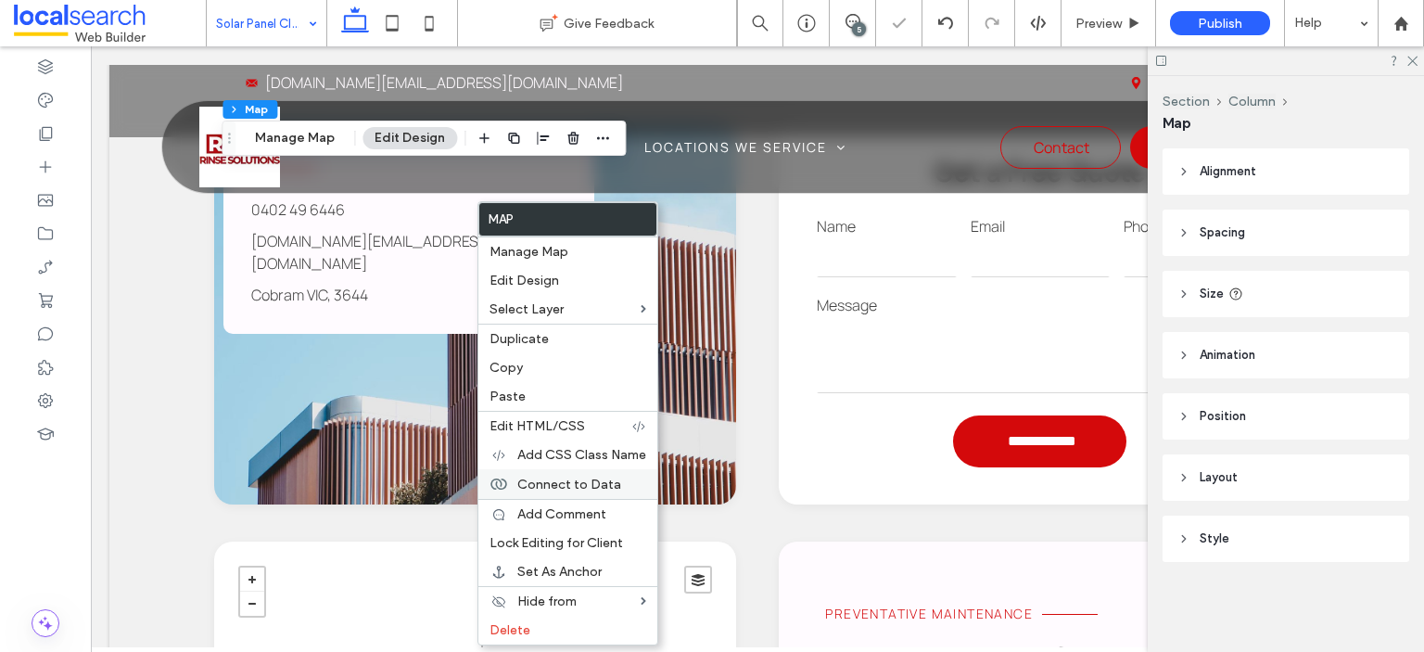
click at [569, 489] on span "Connect to Data" at bounding box center [569, 485] width 104 height 16
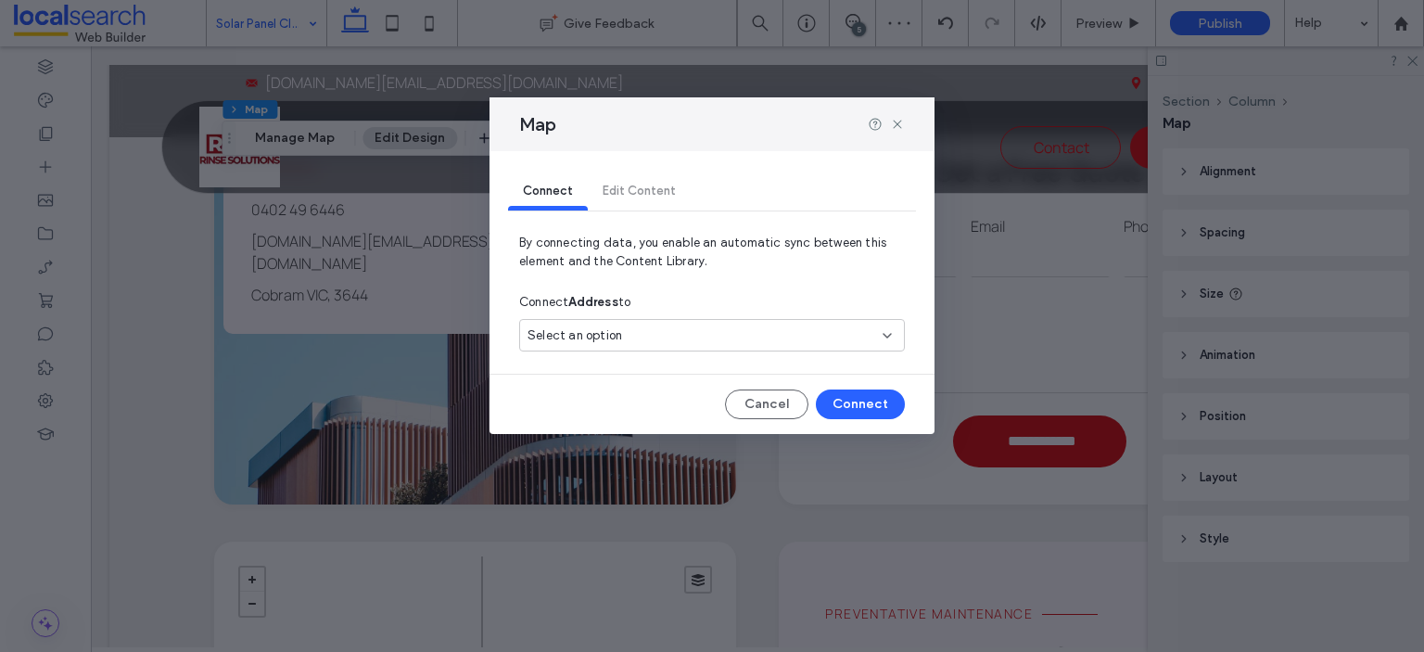
click at [759, 339] on div "Select an option" at bounding box center [701, 335] width 347 height 19
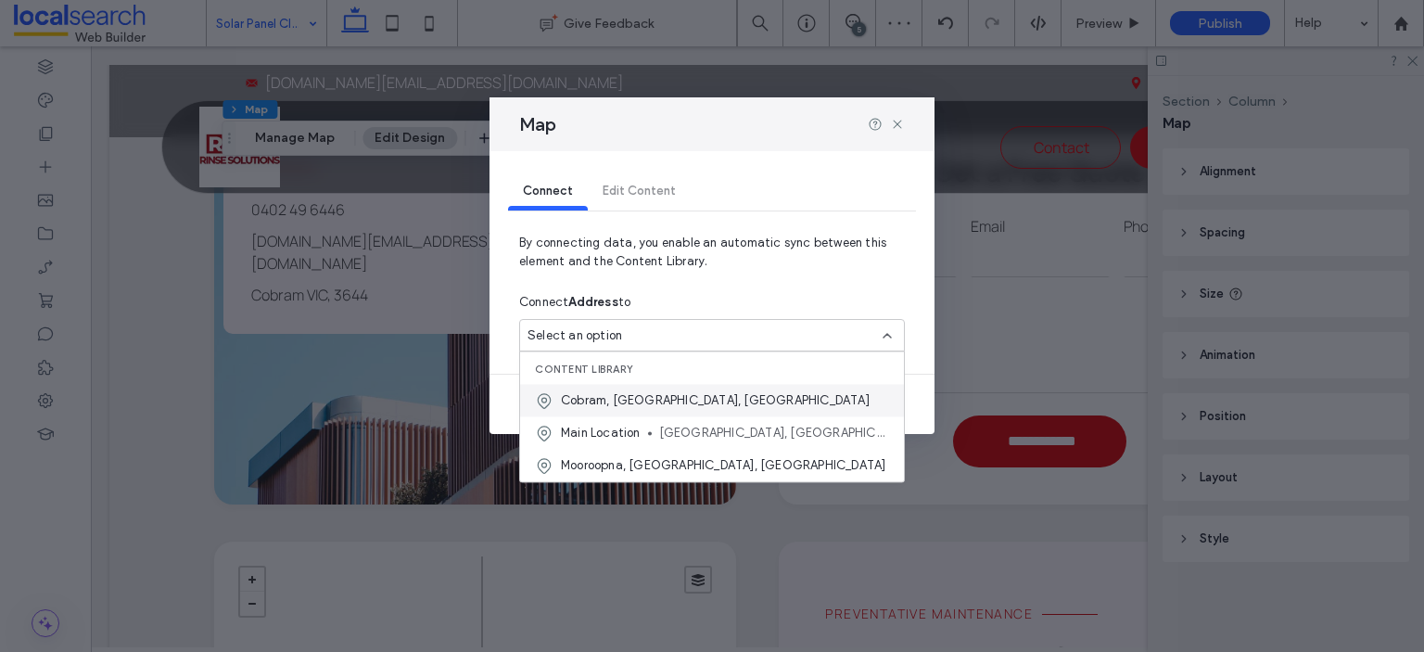
click at [663, 402] on span "Cobram, Victoria, Australia" at bounding box center [715, 400] width 309 height 19
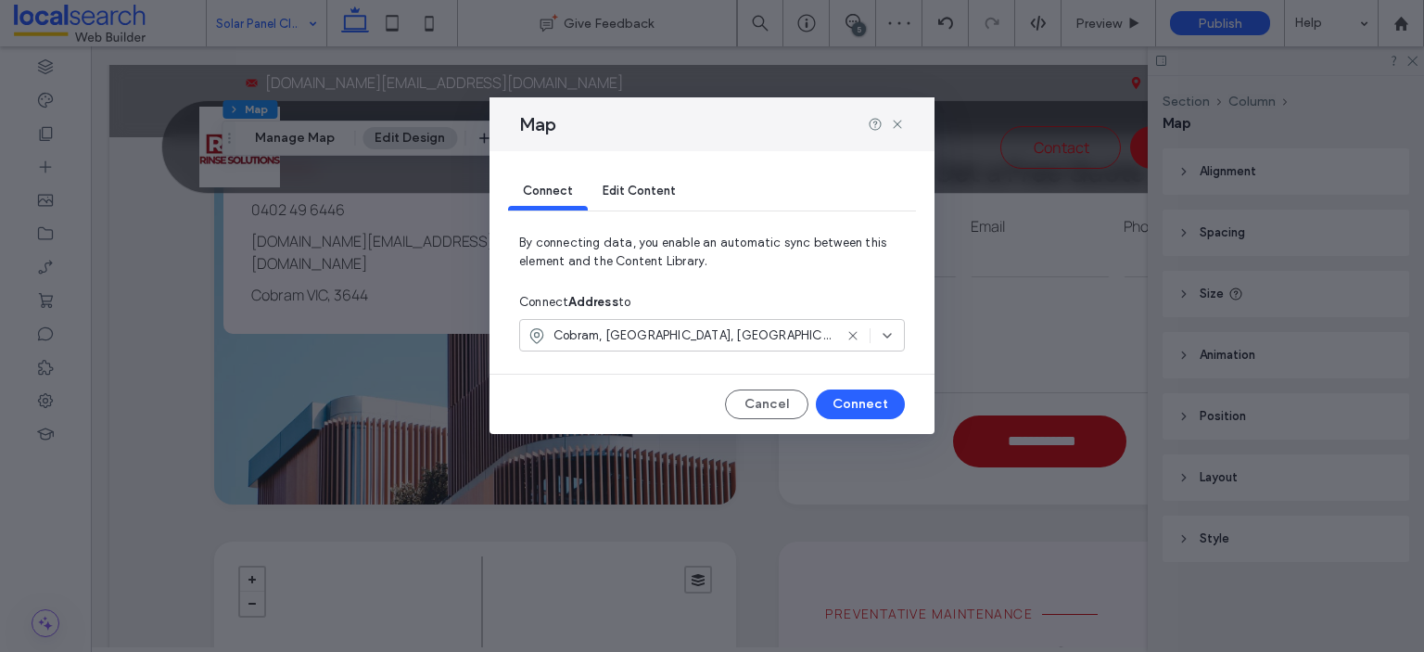
click at [694, 339] on span "Cobram, Victoria, Australia" at bounding box center [693, 335] width 279 height 19
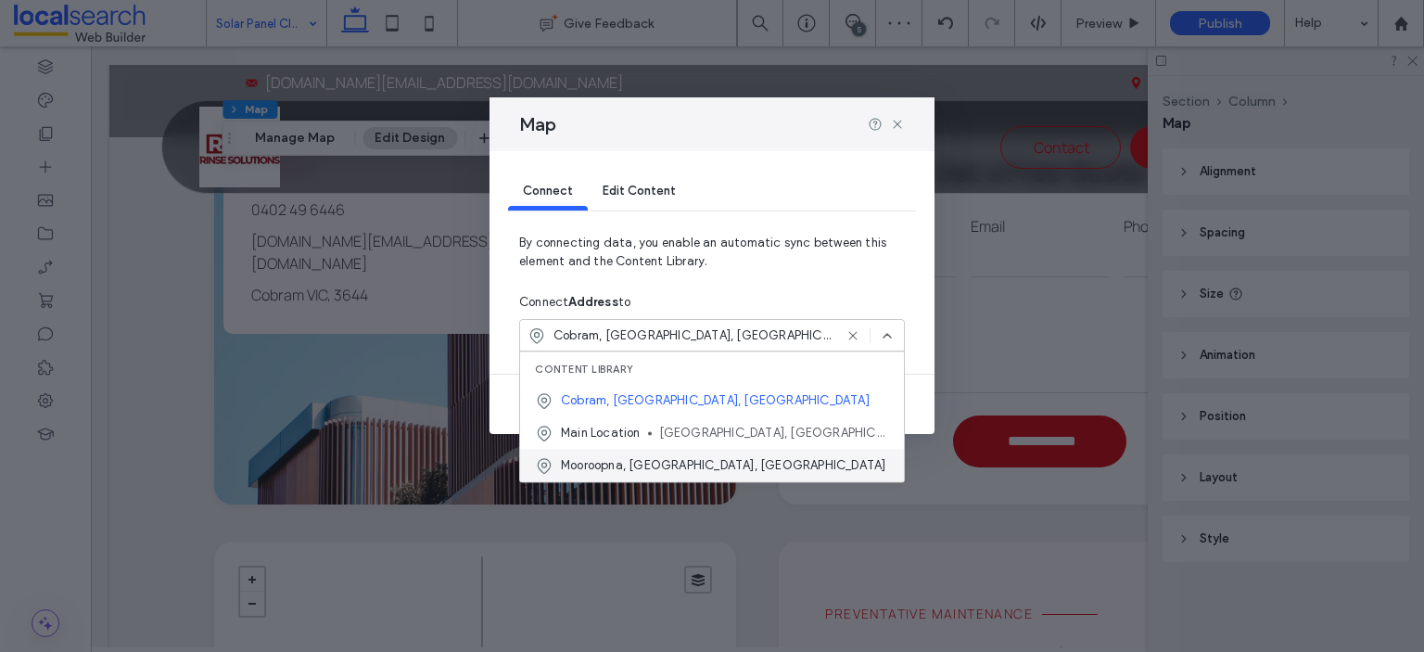
click at [634, 459] on span "Mooroopna, Victoria, Australia" at bounding box center [723, 465] width 325 height 19
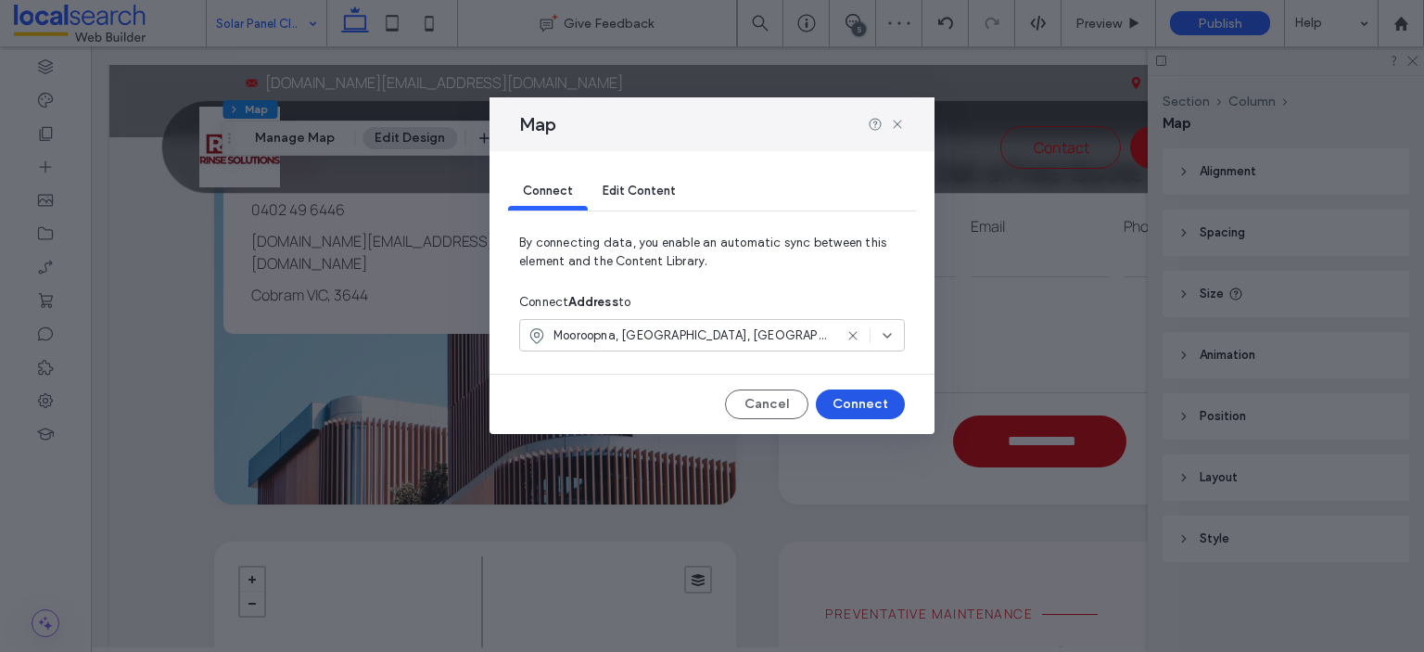
click at [863, 413] on button "Connect" at bounding box center [860, 404] width 89 height 30
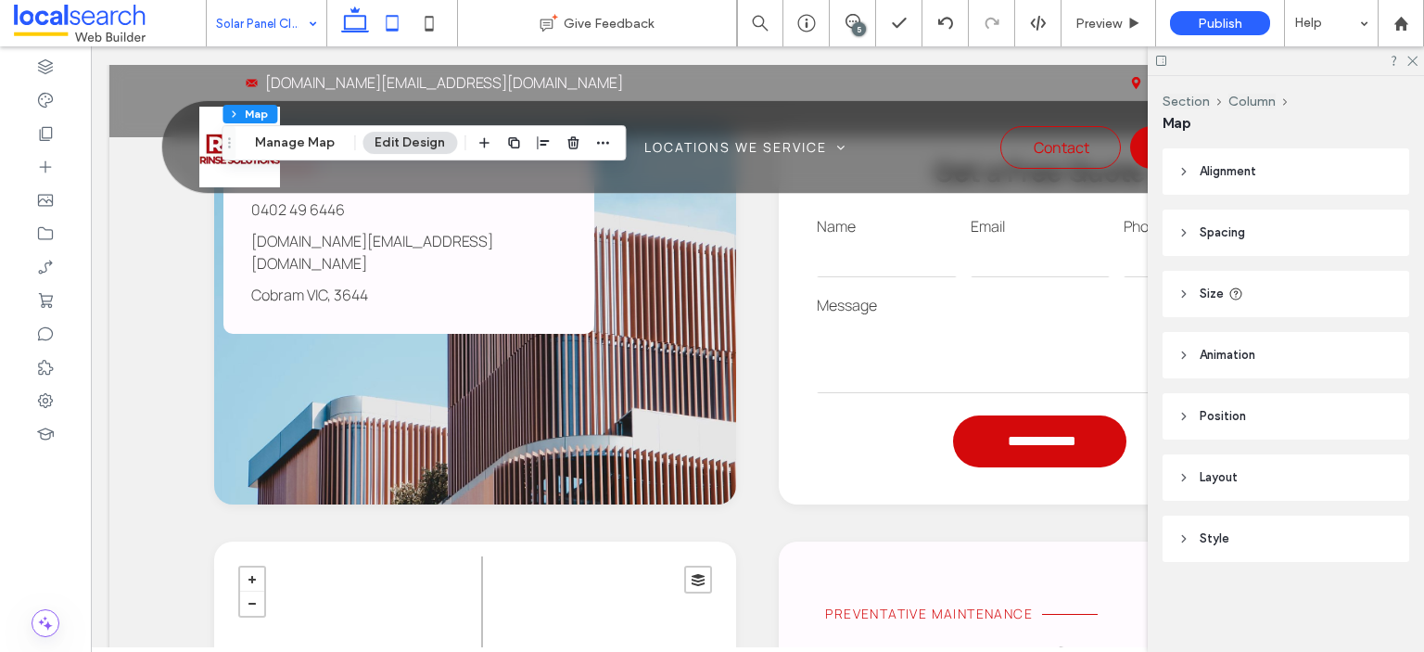
click at [389, 26] on icon at bounding box center [392, 23] width 37 height 37
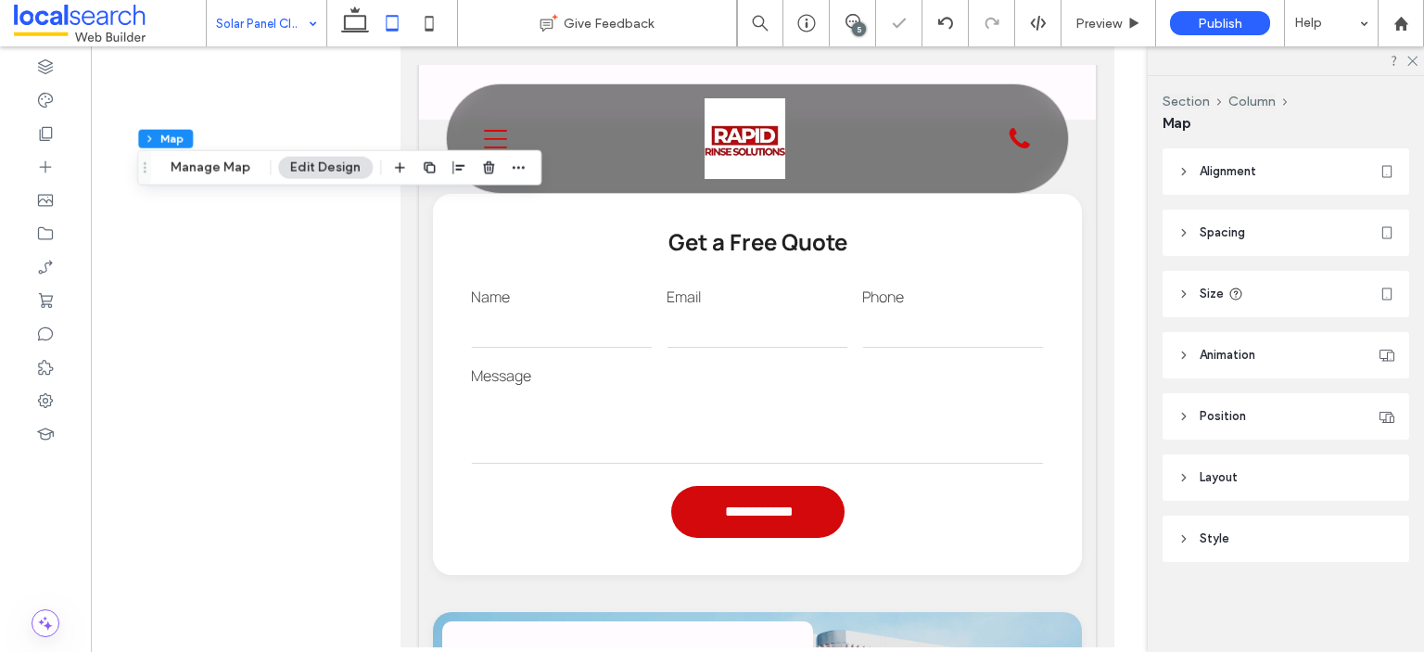
type input "***"
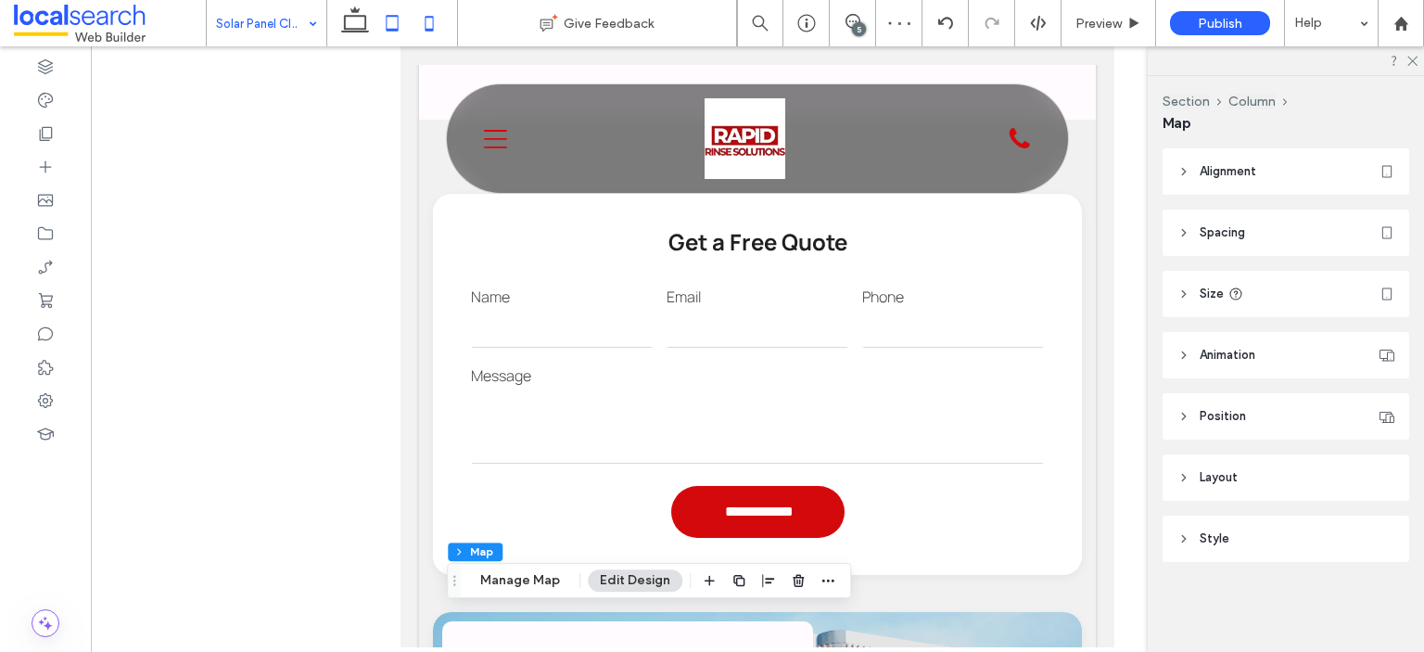
click at [427, 31] on use at bounding box center [429, 23] width 8 height 15
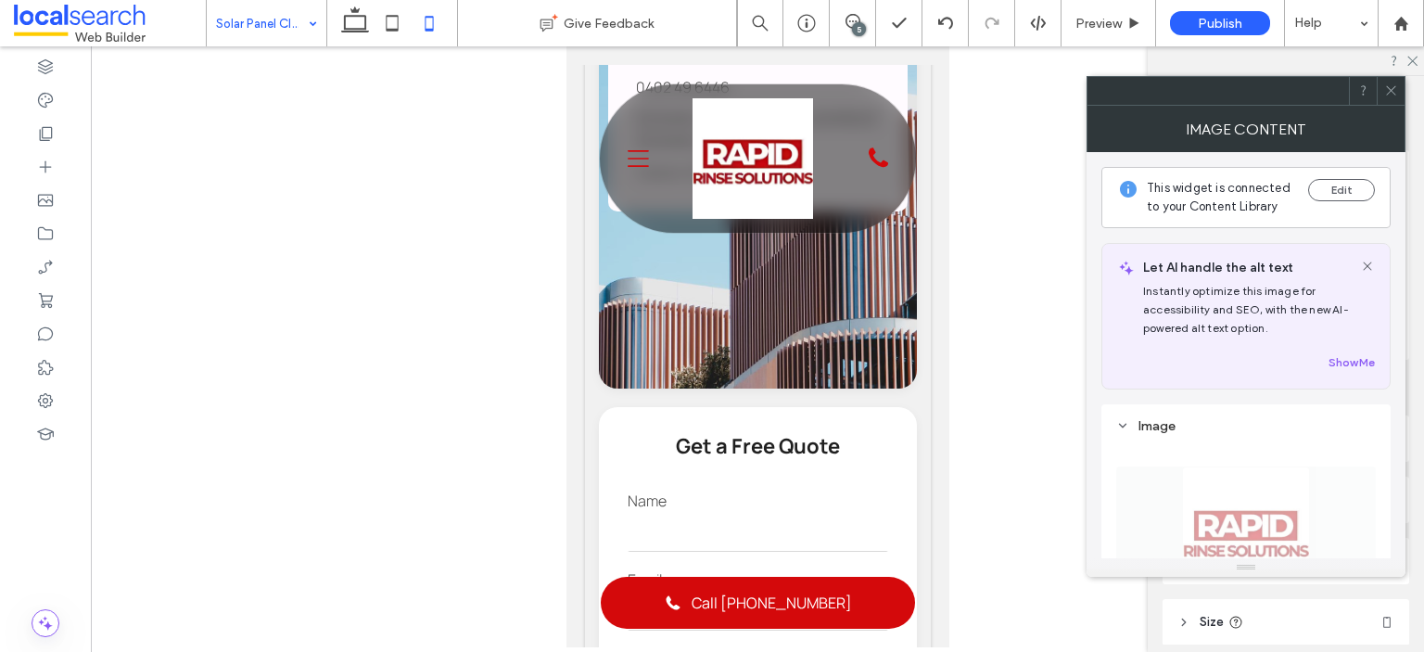
type input "**"
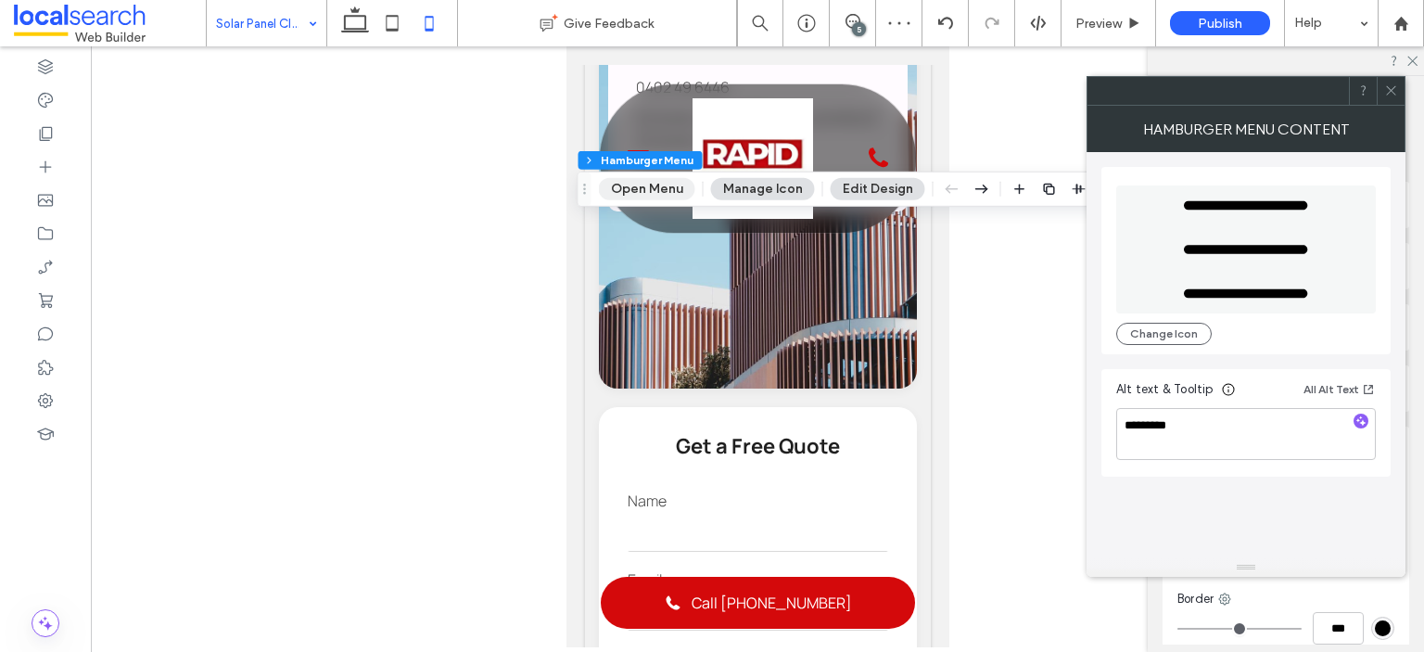
click at [638, 181] on button "Open Menu" at bounding box center [647, 189] width 96 height 22
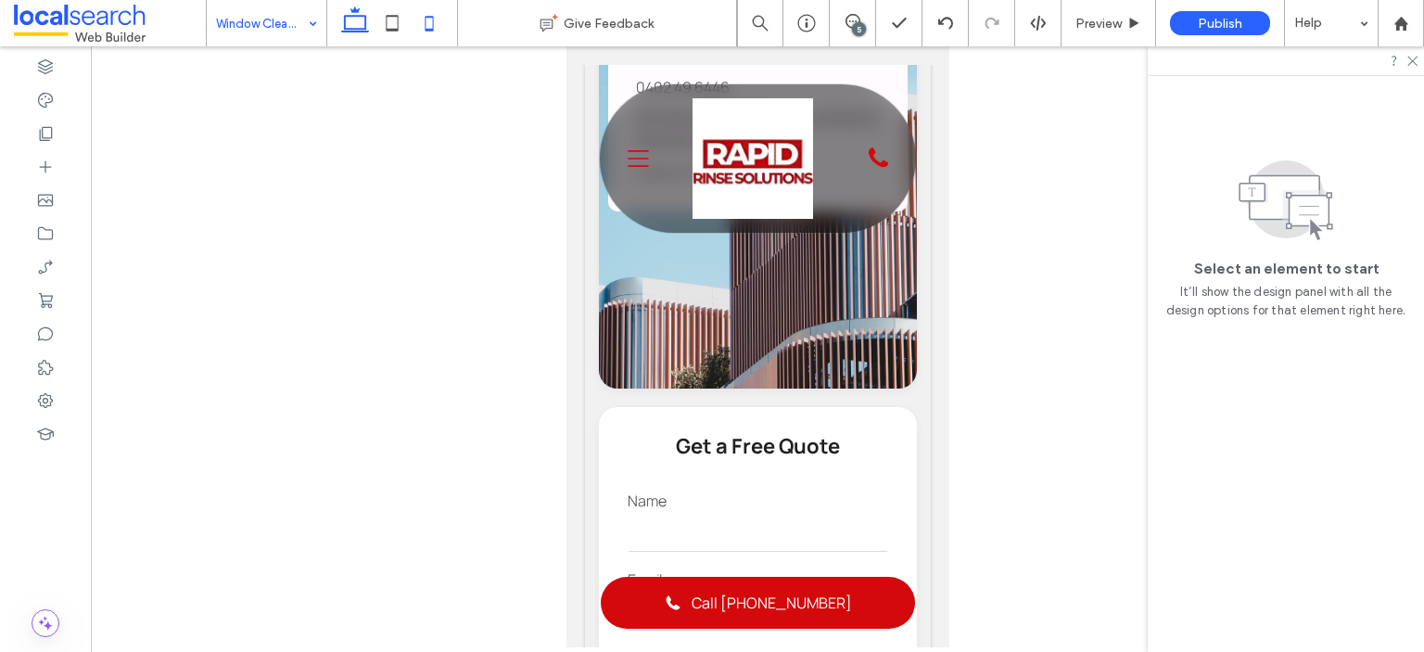
click at [360, 27] on icon at bounding box center [355, 23] width 37 height 37
